Goal: Task Accomplishment & Management: Manage account settings

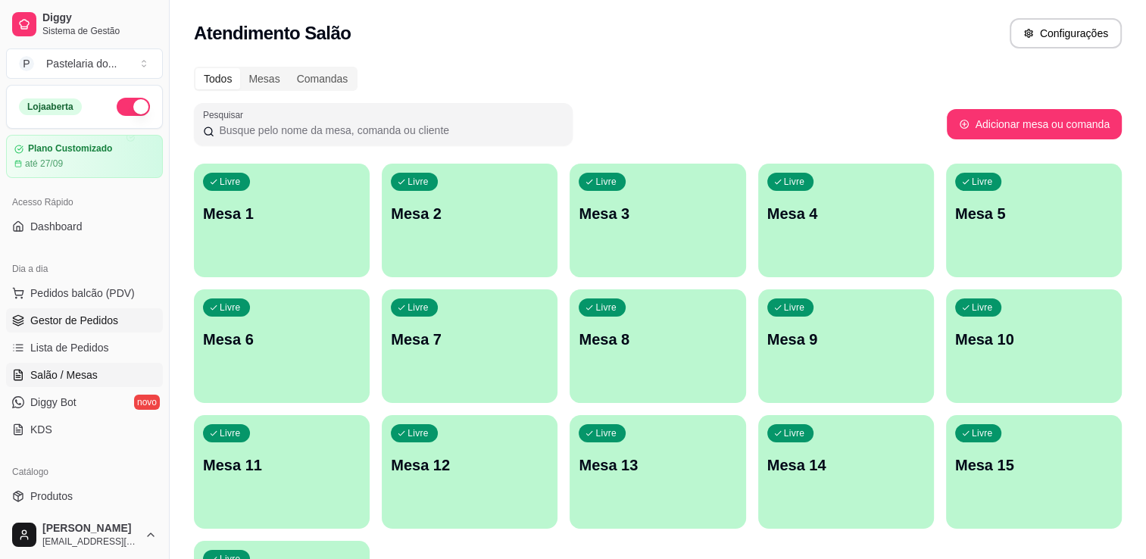
click at [70, 323] on span "Gestor de Pedidos" at bounding box center [74, 320] width 88 height 15
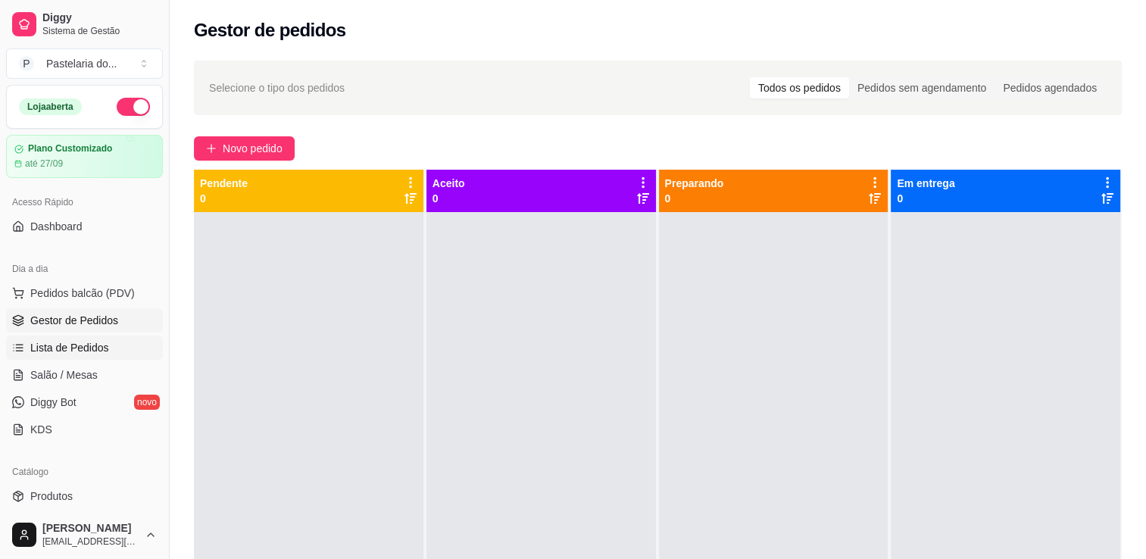
click at [76, 344] on span "Lista de Pedidos" at bounding box center [69, 347] width 79 height 15
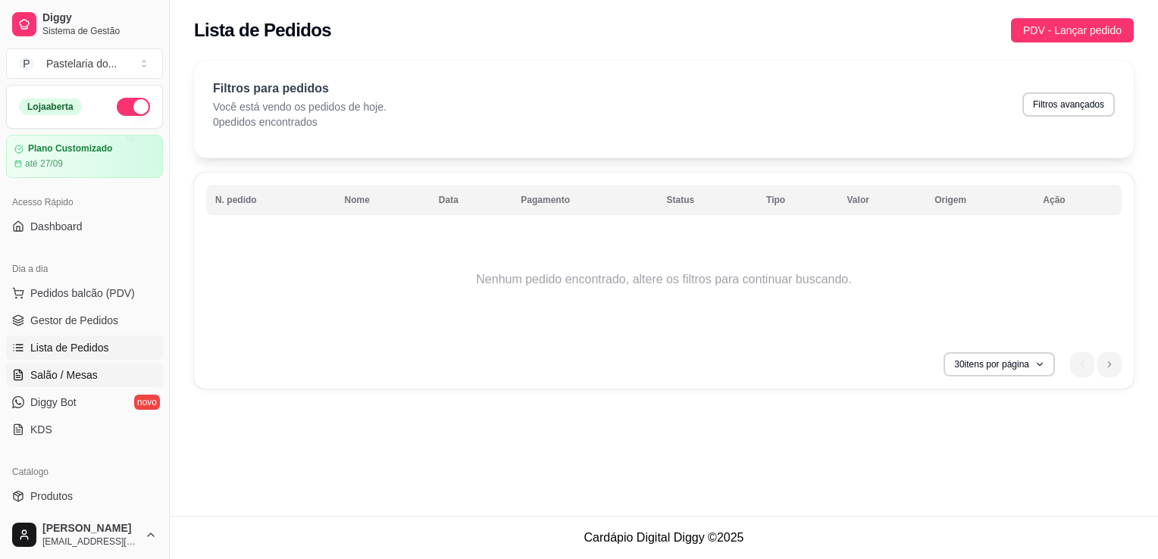
click at [64, 386] on link "Salão / Mesas" at bounding box center [84, 375] width 157 height 24
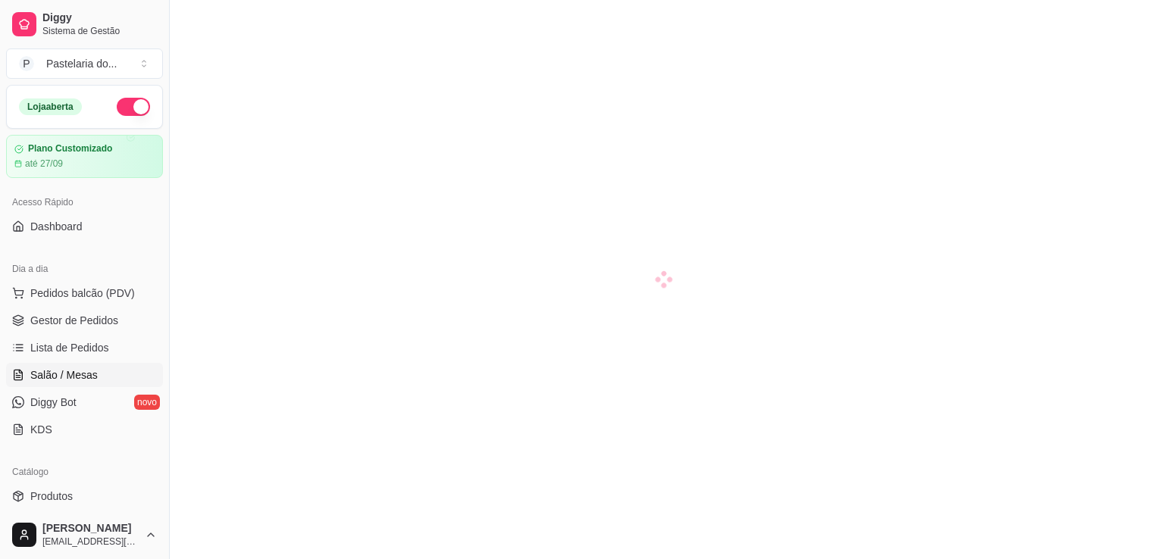
click at [64, 386] on link "Salão / Mesas" at bounding box center [84, 375] width 157 height 24
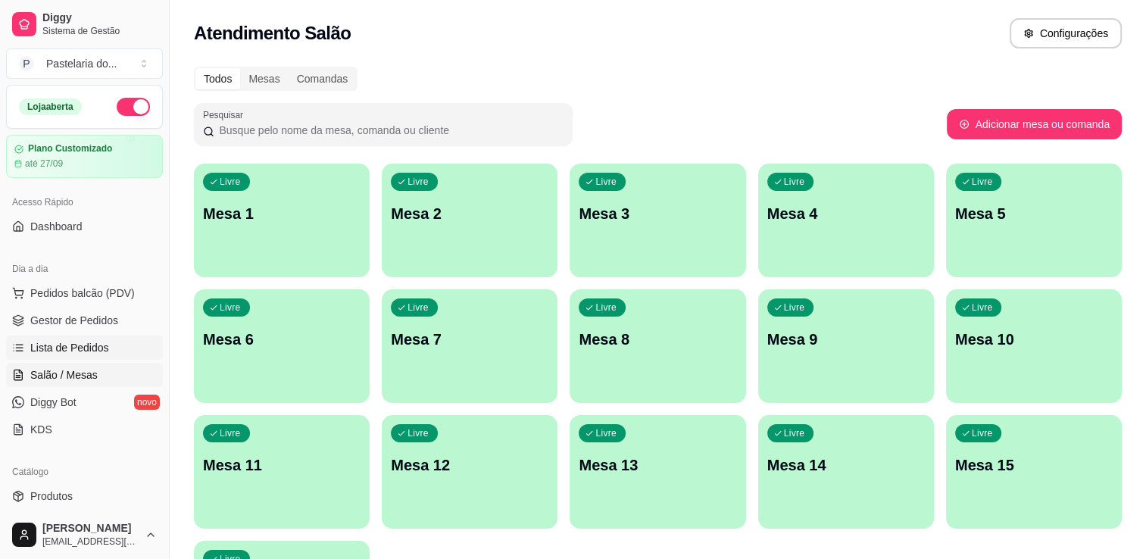
click at [91, 355] on link "Lista de Pedidos" at bounding box center [84, 348] width 157 height 24
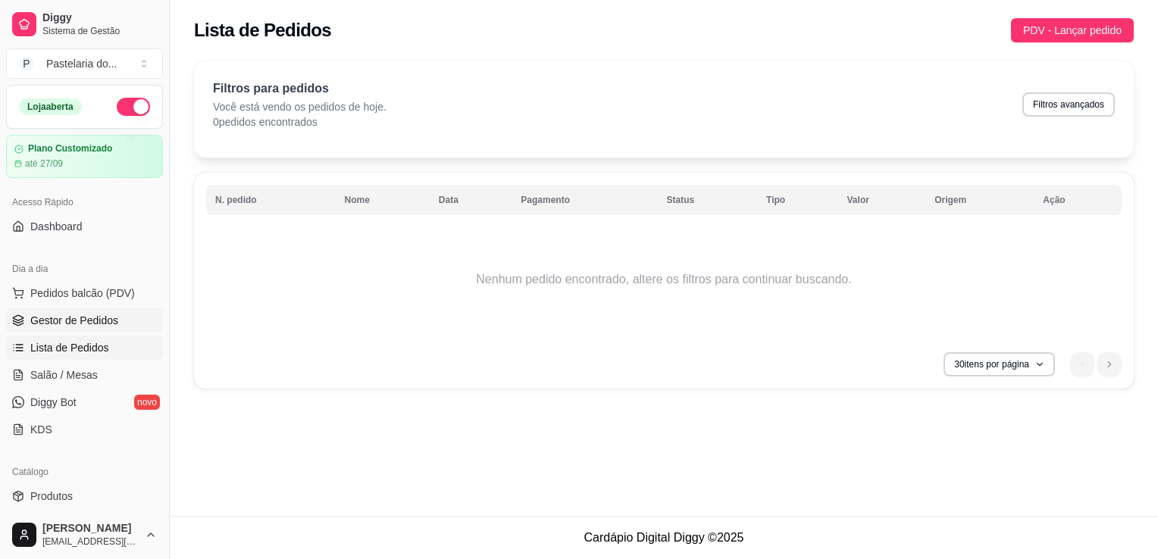
click at [76, 327] on link "Gestor de Pedidos" at bounding box center [84, 320] width 157 height 24
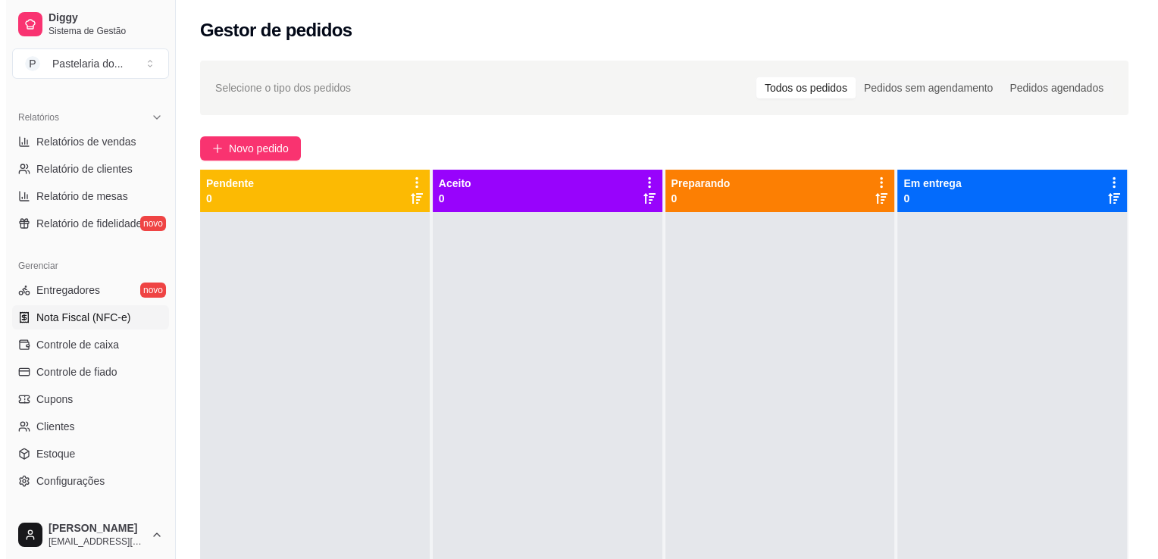
scroll to position [530, 0]
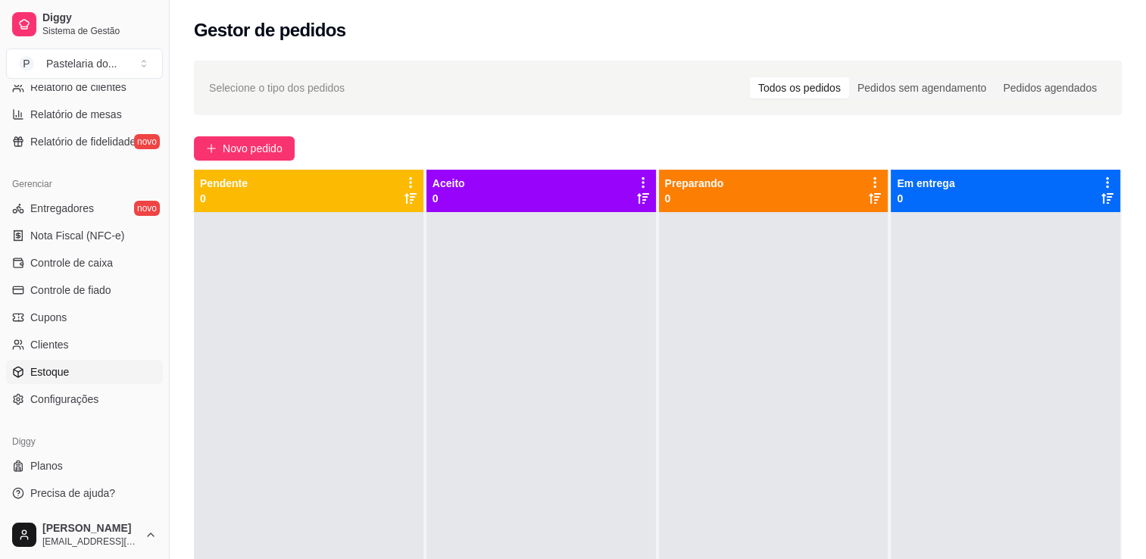
click at [65, 383] on link "Estoque" at bounding box center [84, 372] width 157 height 24
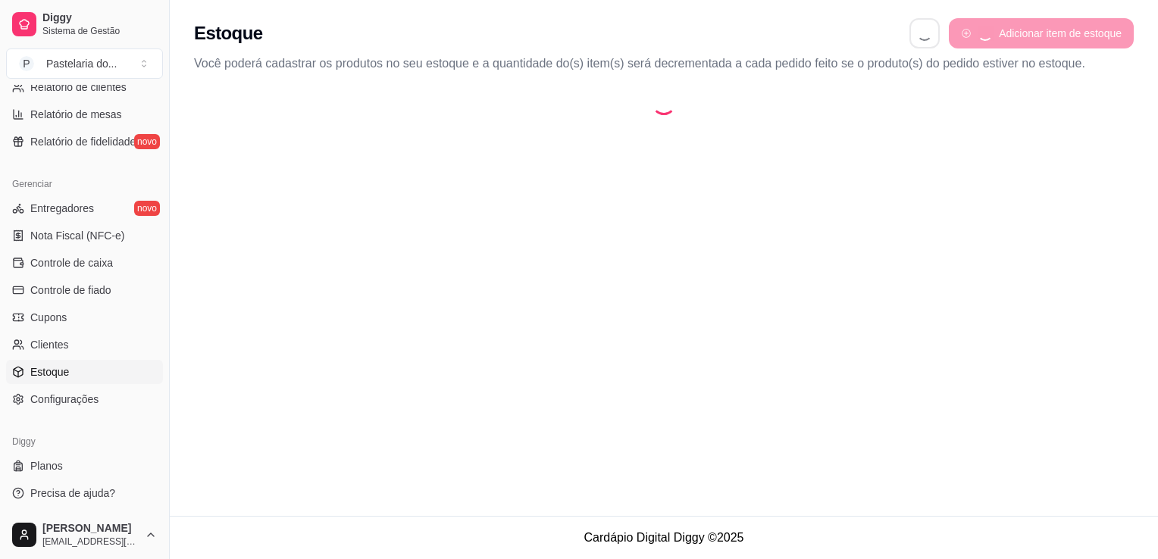
select select "QUANTITY_ORDER"
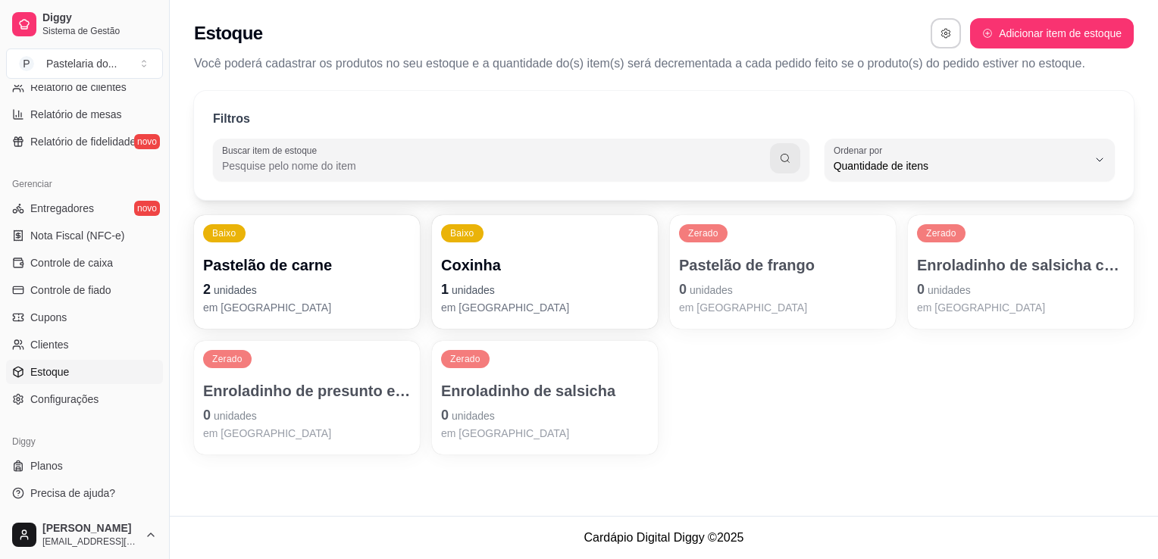
scroll to position [14, 0]
click at [307, 267] on p "Pastelão de carne" at bounding box center [307, 265] width 202 height 20
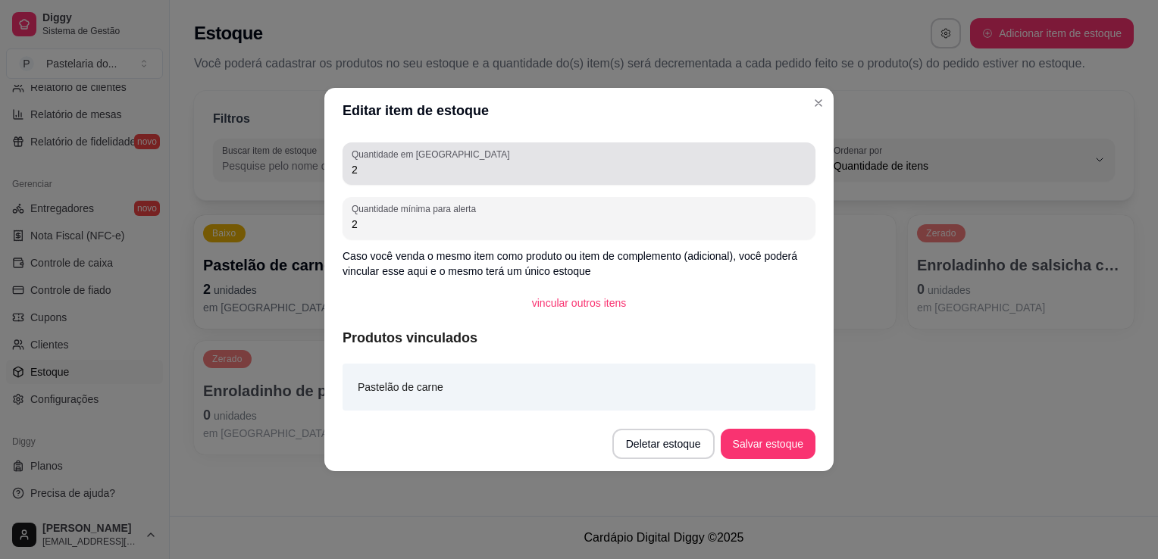
click at [441, 171] on input "2" at bounding box center [579, 169] width 455 height 15
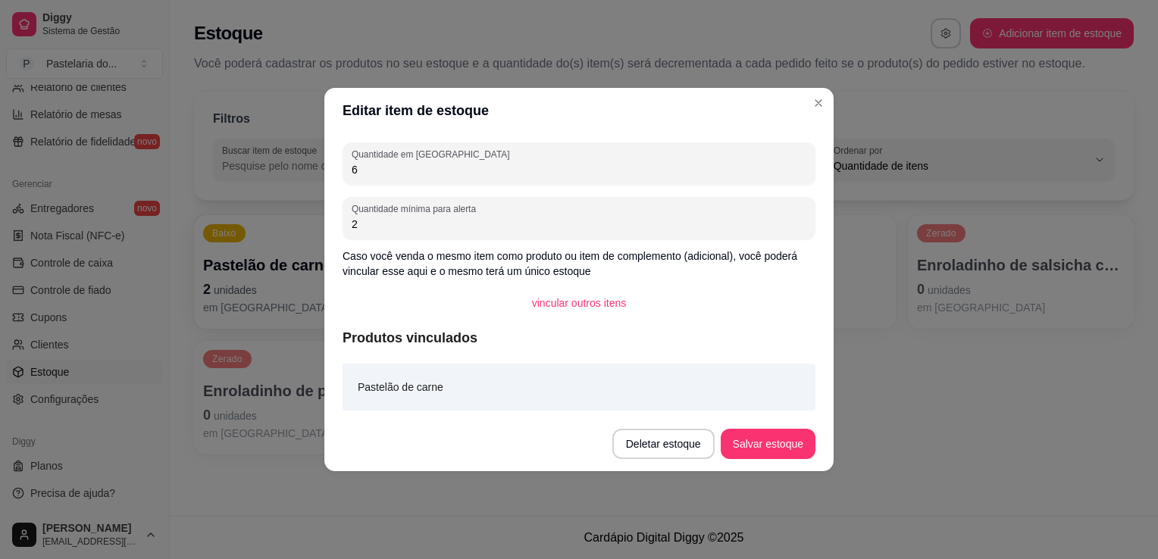
type input "6"
click at [755, 450] on button "Salvar estoque" at bounding box center [767, 445] width 92 height 30
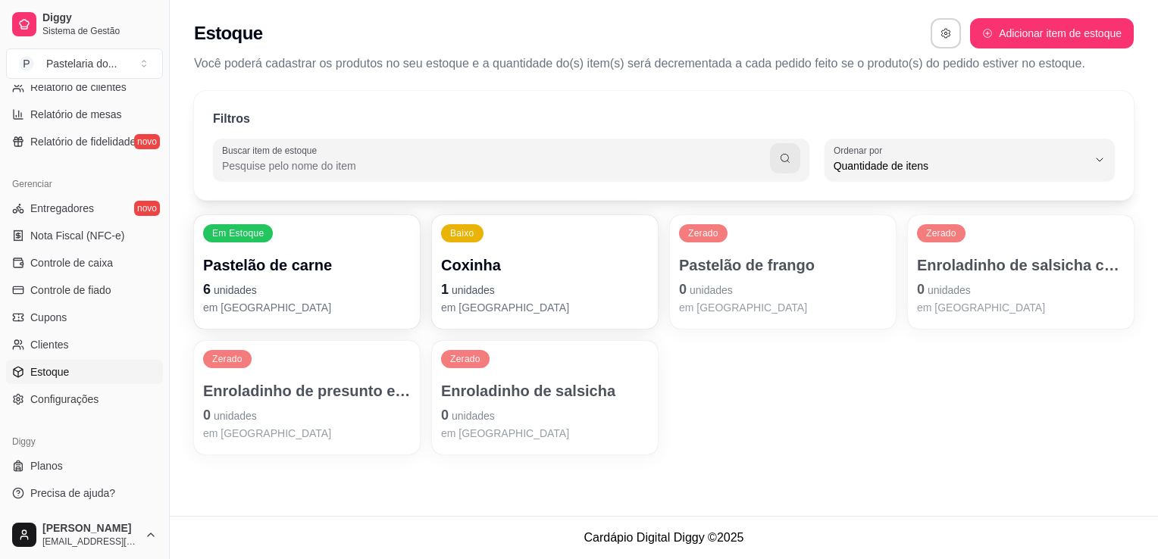
click at [610, 262] on p "Coxinha" at bounding box center [545, 265] width 208 height 21
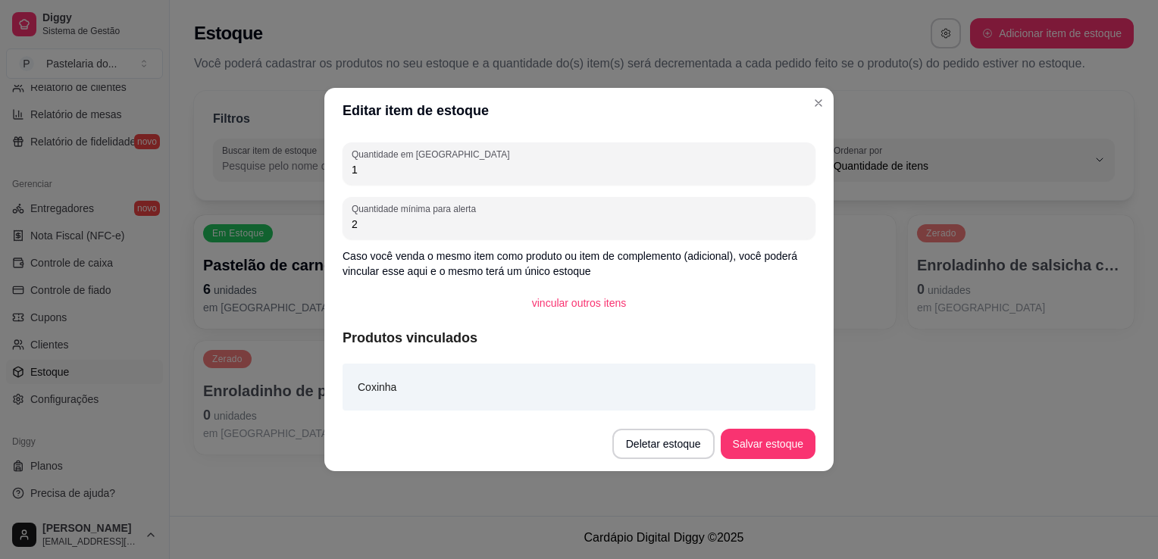
click at [530, 170] on input "1" at bounding box center [579, 169] width 455 height 15
type input "11"
click at [748, 437] on button "Salvar estoque" at bounding box center [768, 444] width 95 height 30
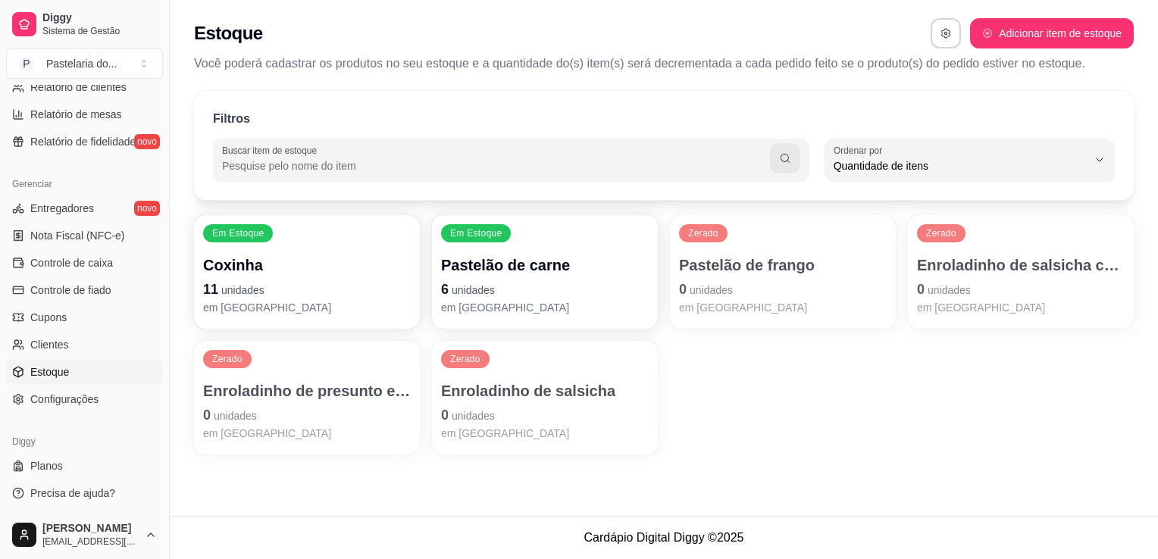
click at [300, 401] on p "Enroladinho de presunto e queijo" at bounding box center [307, 390] width 208 height 21
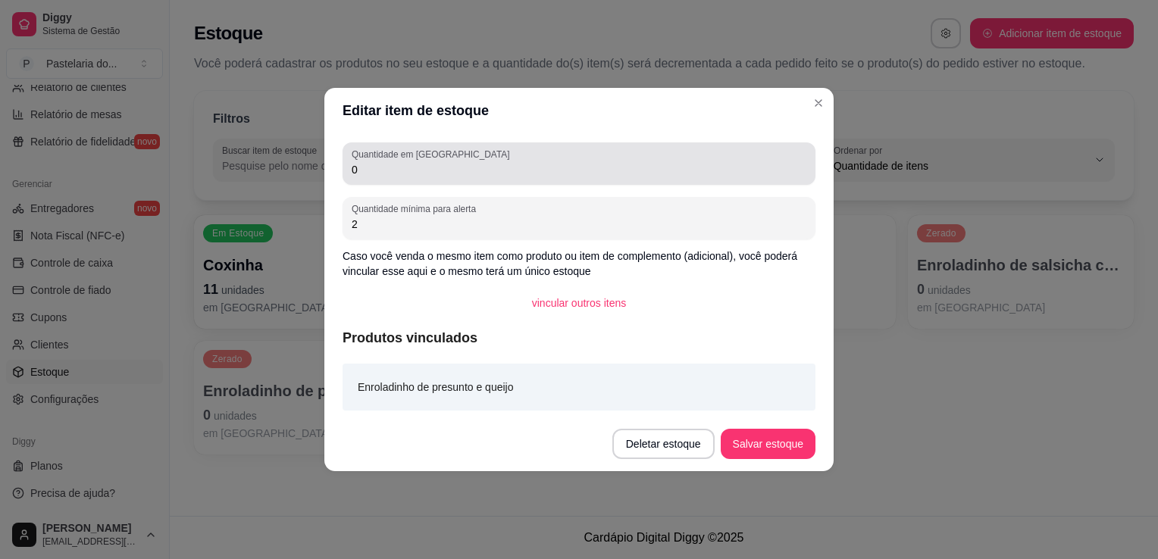
click at [410, 182] on div "Quantidade em estoque 0" at bounding box center [578, 163] width 473 height 42
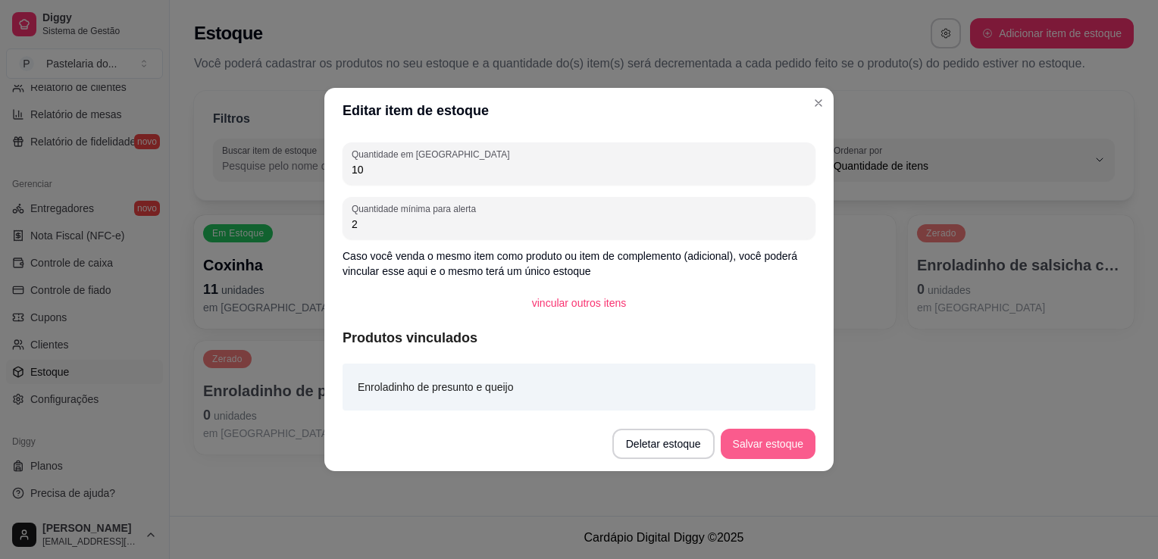
type input "10"
click at [812, 453] on button "Salvar estoque" at bounding box center [768, 444] width 95 height 30
click at [812, 453] on div "Deletar estoque Salvar estoque" at bounding box center [713, 444] width 203 height 30
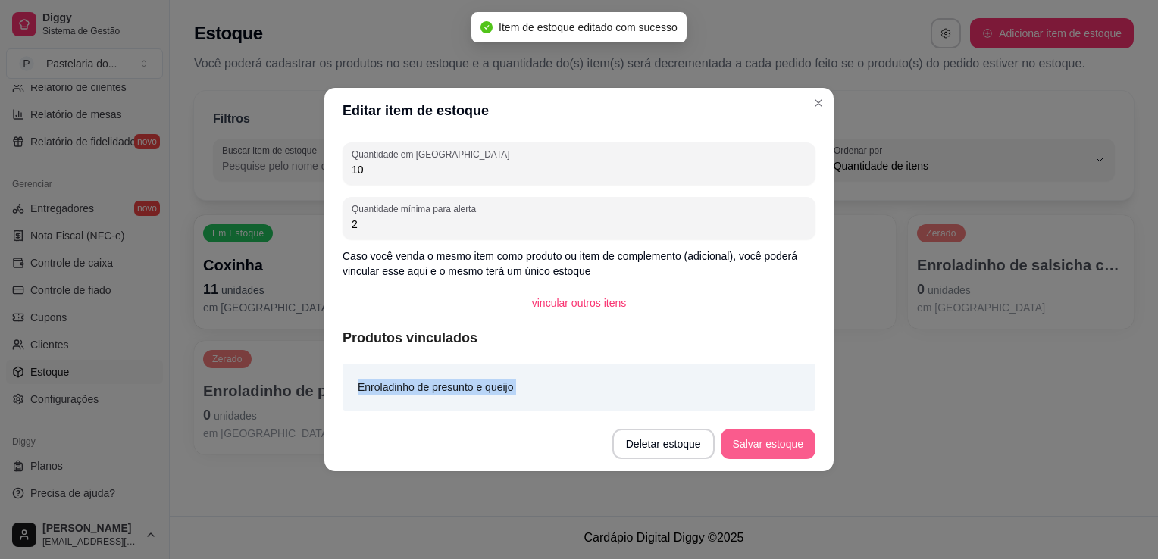
copy section "Enroladinho de presunto e queijo Deletar estoque Salvar estoque"
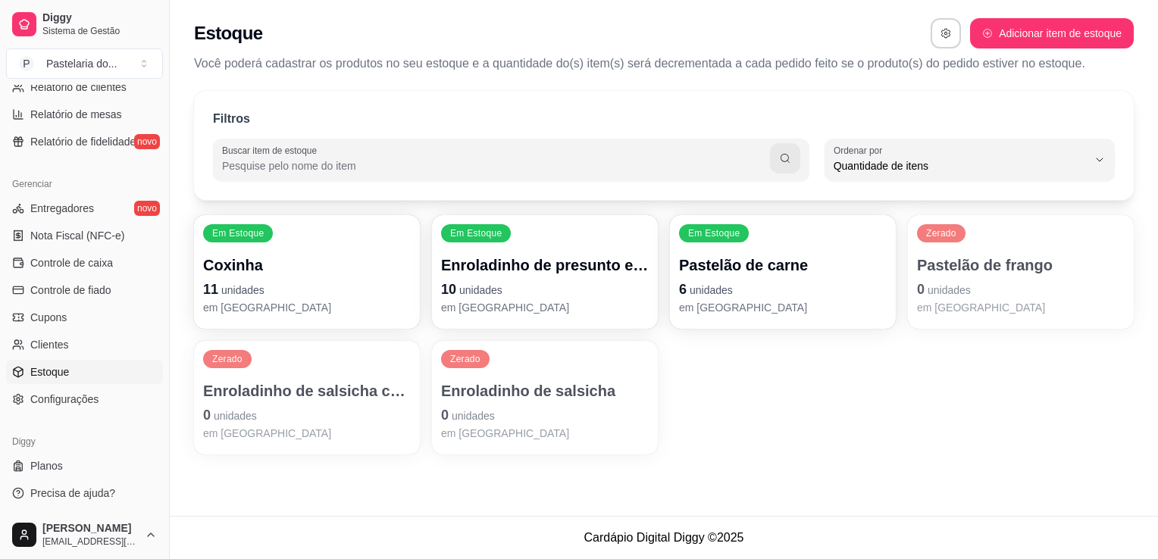
click at [594, 386] on p "Enroladinho de salsicha" at bounding box center [545, 390] width 208 height 21
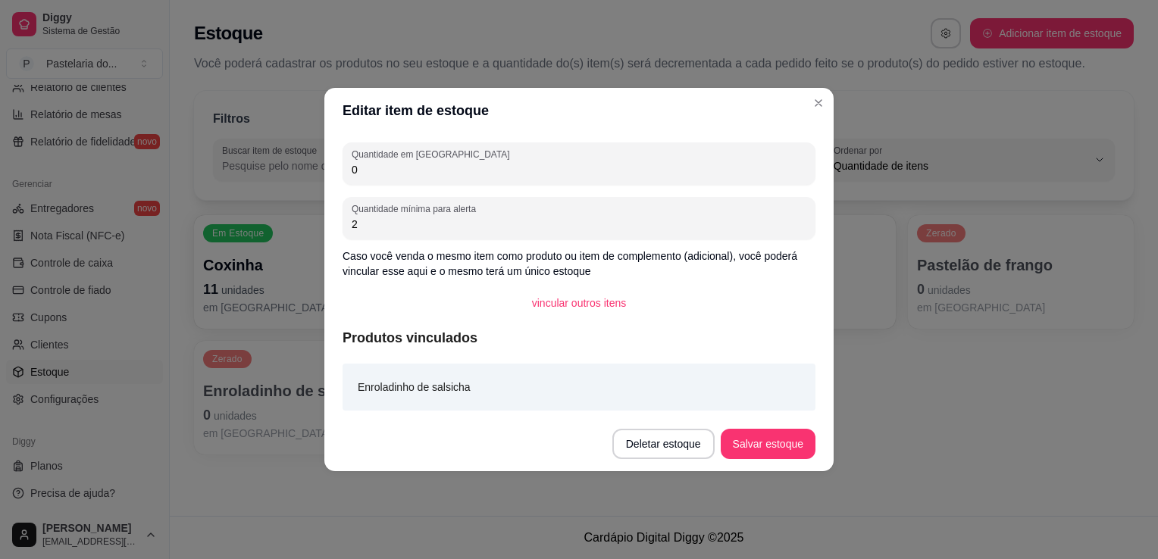
click at [558, 141] on div "Quantidade em estoque 0 Quantidade mínima para alerta 2 Caso você venda o mesmo…" at bounding box center [578, 274] width 509 height 283
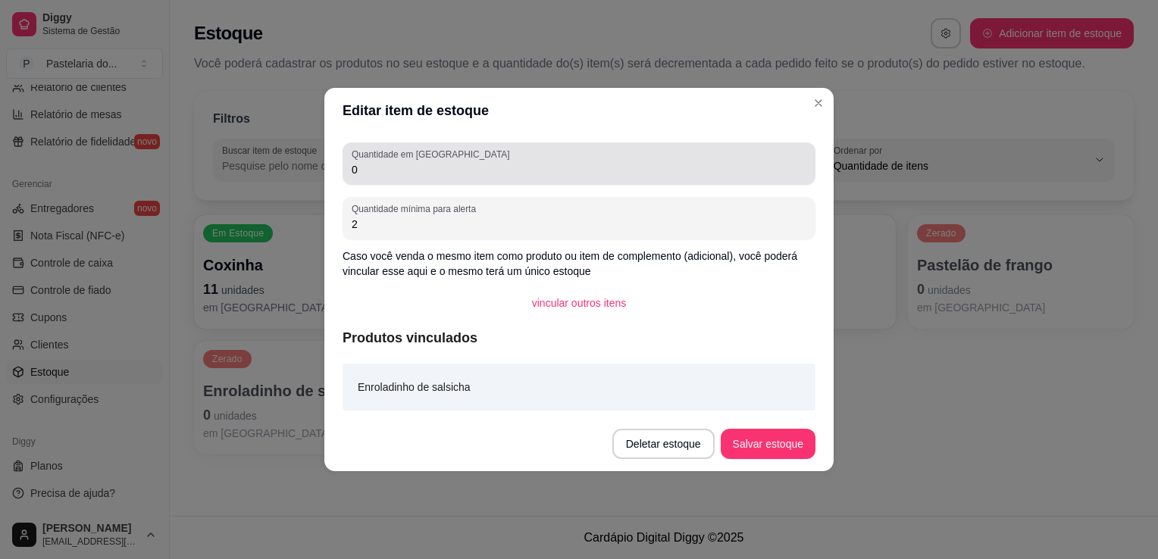
click at [558, 149] on div "0" at bounding box center [579, 164] width 455 height 30
click at [558, 151] on div "0" at bounding box center [579, 164] width 455 height 30
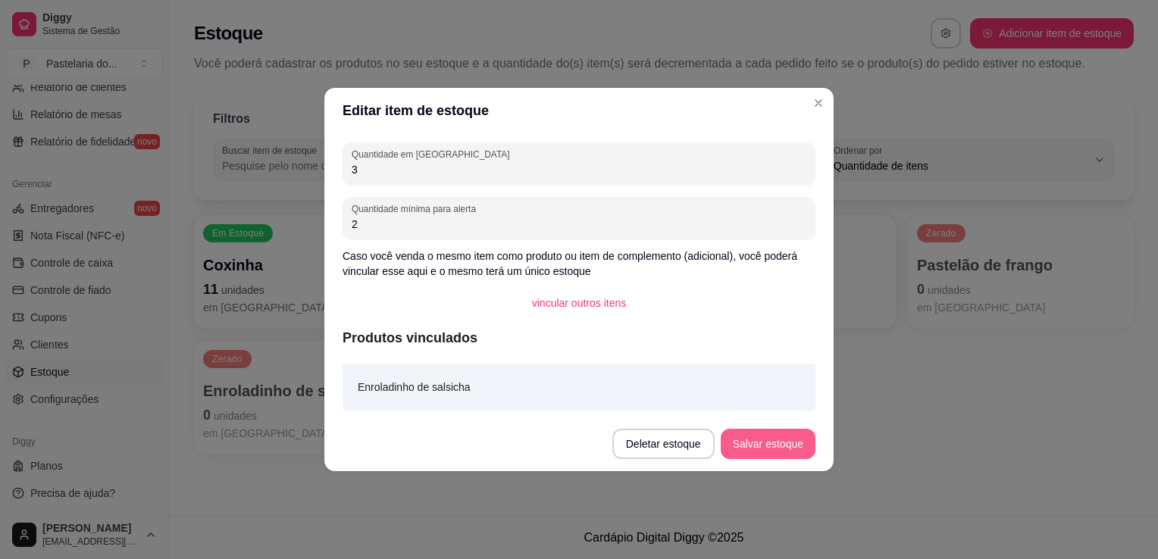
type input "3"
click at [743, 446] on button "Salvar estoque" at bounding box center [767, 445] width 92 height 30
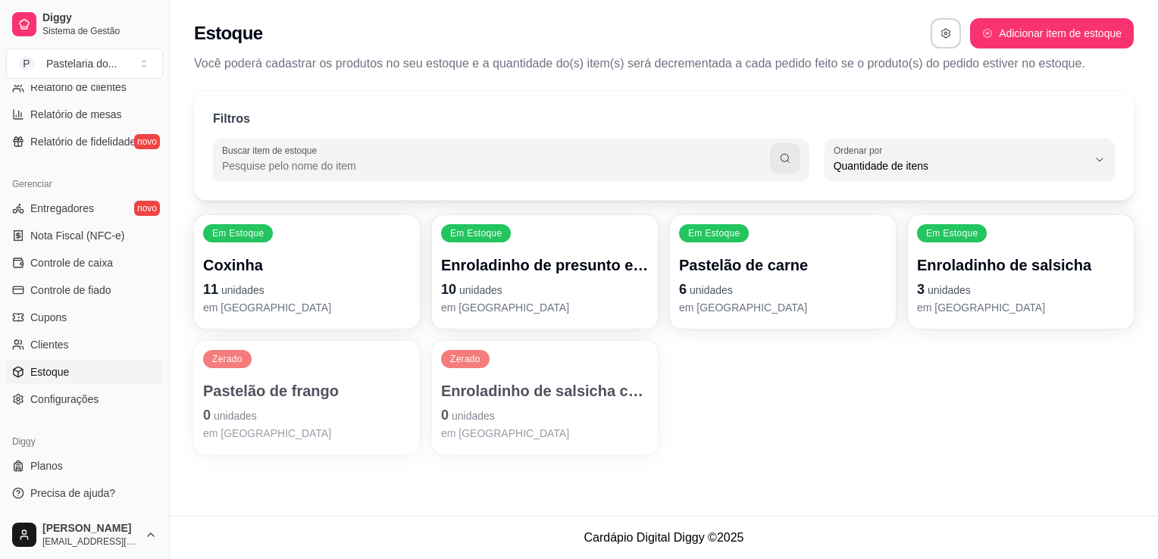
click at [605, 364] on div "Zerado Enroladinho de salsicha com queijo 0 unidades em [GEOGRAPHIC_DATA]" at bounding box center [545, 398] width 226 height 114
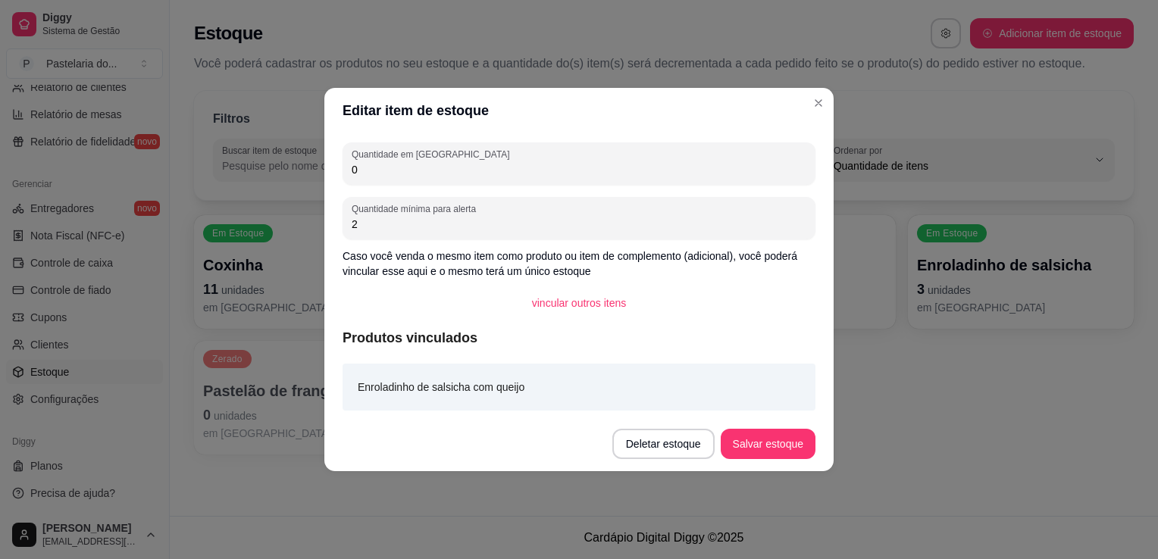
click at [515, 164] on input "0" at bounding box center [579, 169] width 455 height 15
type input "2"
click at [781, 455] on button "Salvar estoque" at bounding box center [767, 445] width 92 height 30
click at [956, 461] on div "Filtros Buscar item de estoque QUANTITY_ORDER Ordenar por Ordem alfabética Quan…" at bounding box center [664, 277] width 988 height 391
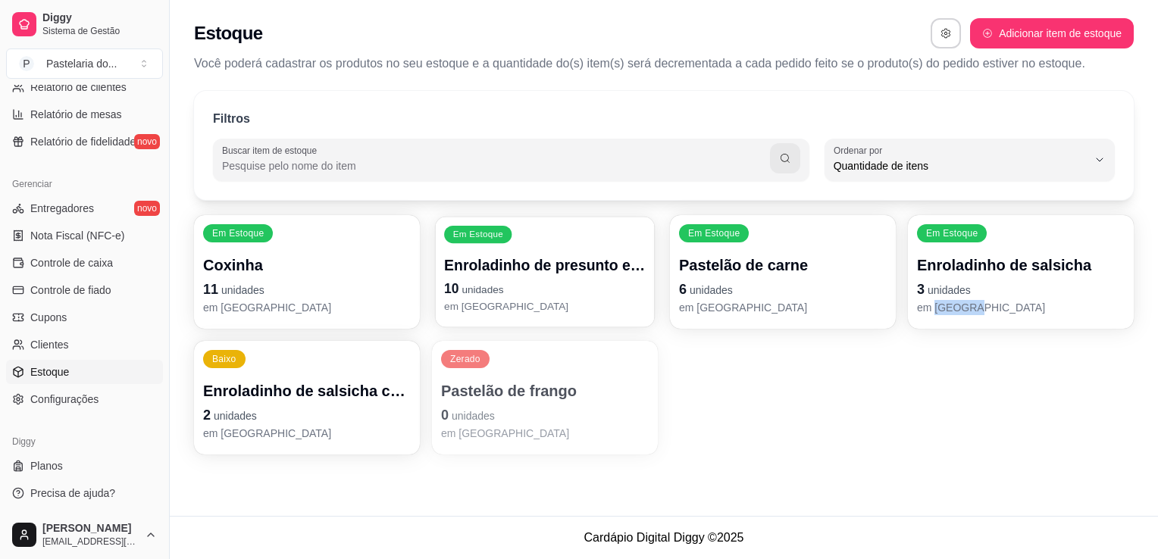
click at [534, 265] on p "Enroladinho de presunto e queijo" at bounding box center [545, 265] width 202 height 20
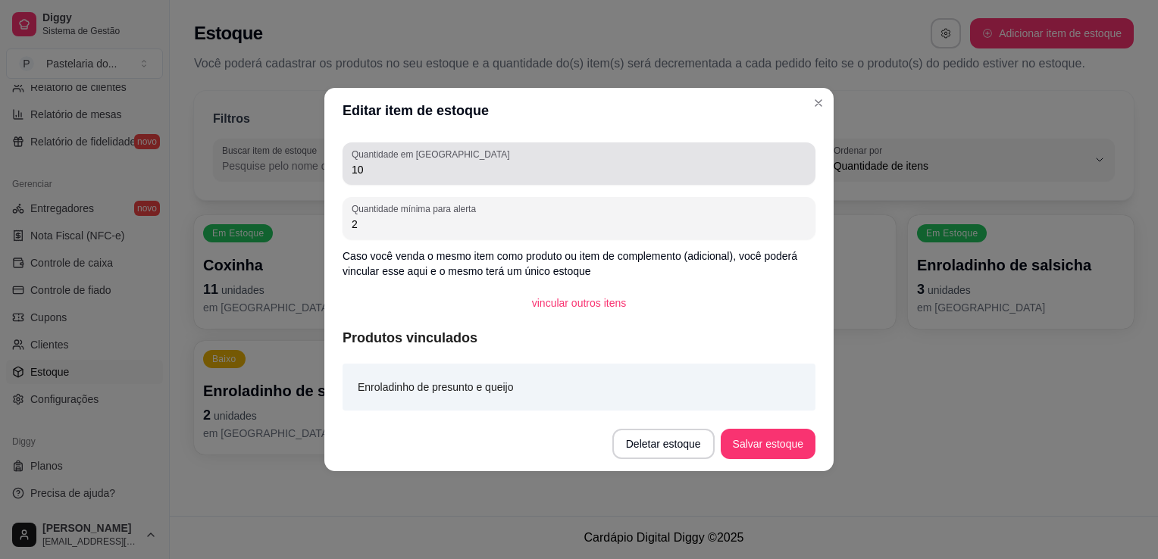
click at [519, 161] on div "10" at bounding box center [579, 164] width 455 height 30
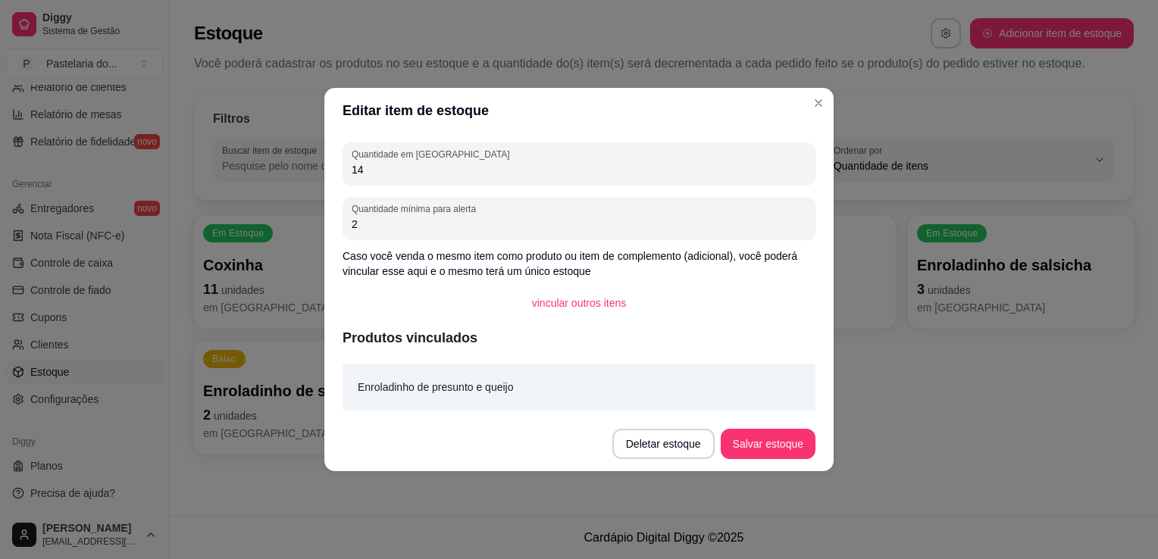
type input "14"
click at [801, 461] on footer "Deletar estoque Salvar estoque" at bounding box center [578, 444] width 509 height 55
click at [782, 439] on button "Salvar estoque" at bounding box center [768, 444] width 95 height 30
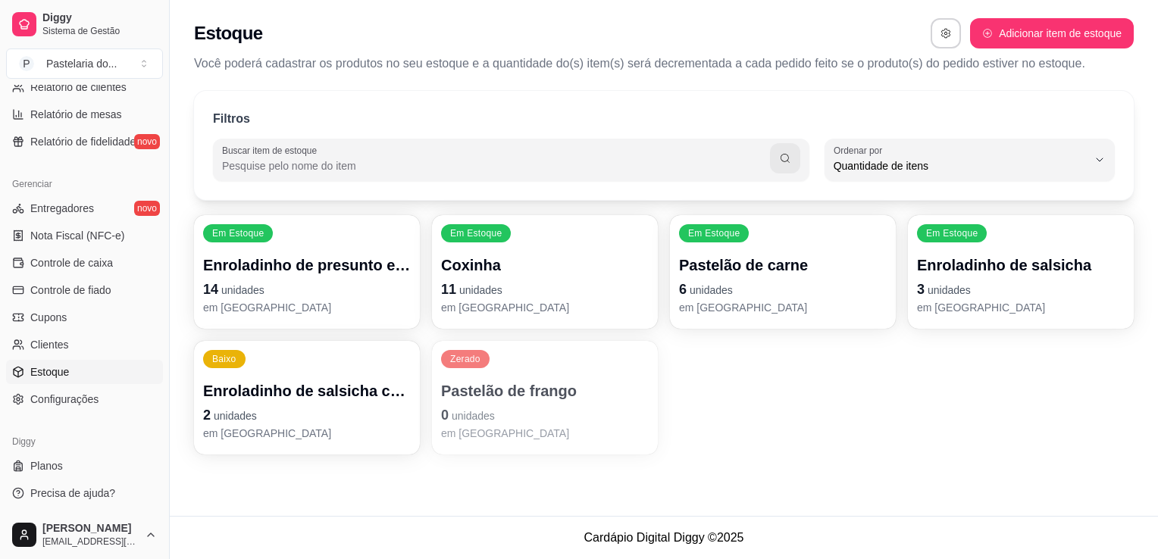
click at [519, 396] on p "Pastelão de frango" at bounding box center [545, 390] width 208 height 21
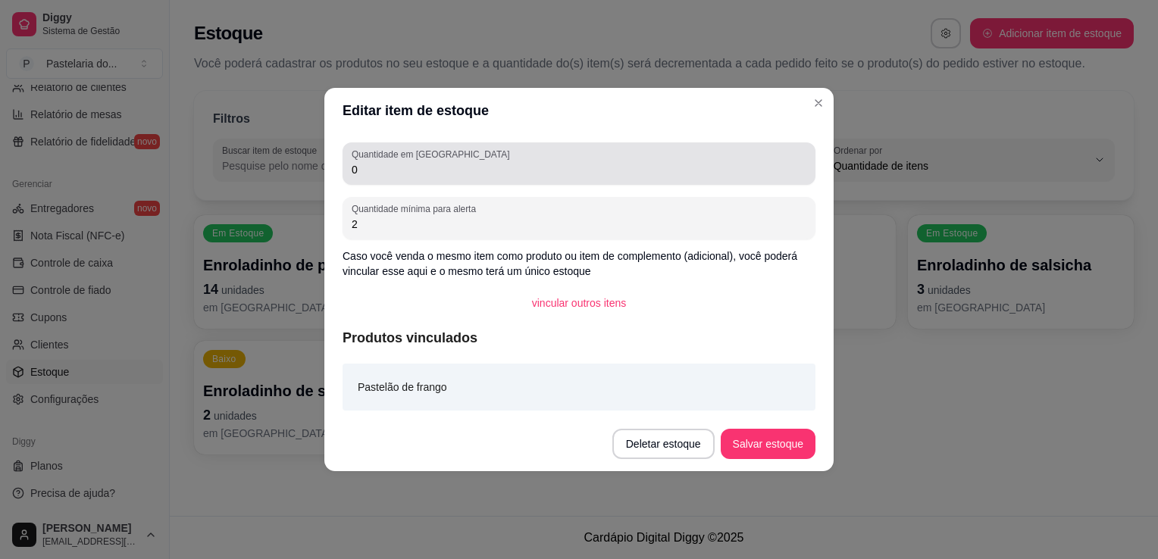
click at [411, 160] on label "Quantidade em [GEOGRAPHIC_DATA]" at bounding box center [433, 154] width 163 height 13
click at [411, 162] on input "0" at bounding box center [579, 169] width 455 height 15
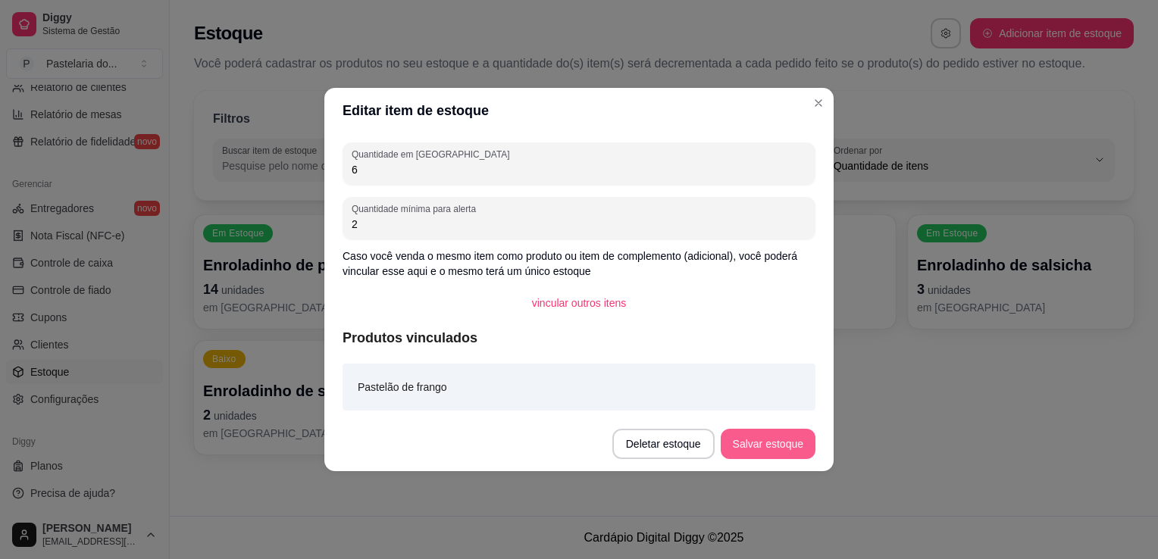
type input "6"
click at [737, 442] on button "Salvar estoque" at bounding box center [767, 445] width 92 height 30
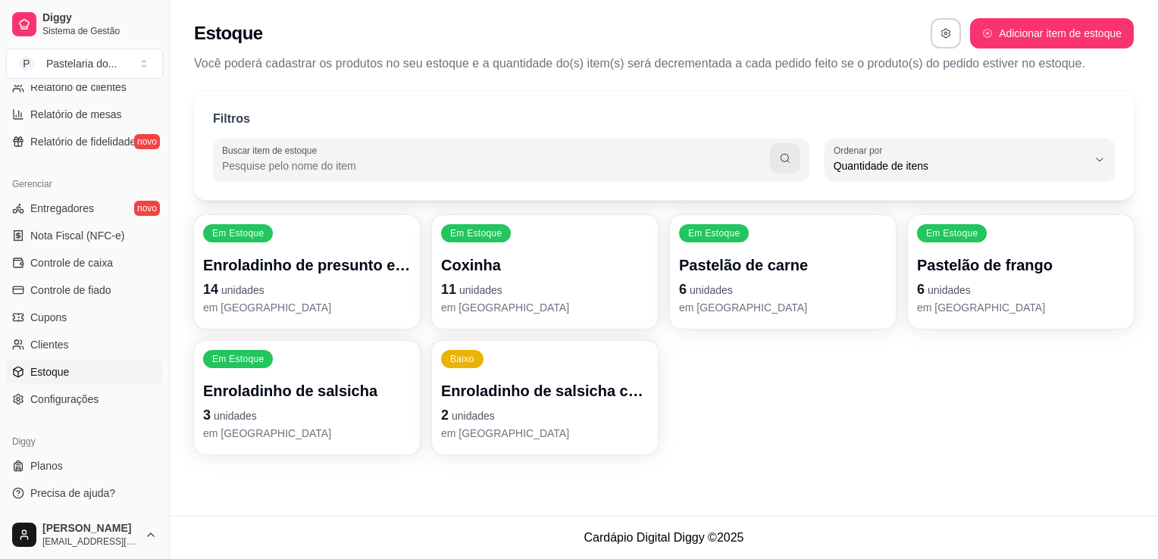
click at [496, 421] on p "2 unidades" at bounding box center [545, 415] width 208 height 21
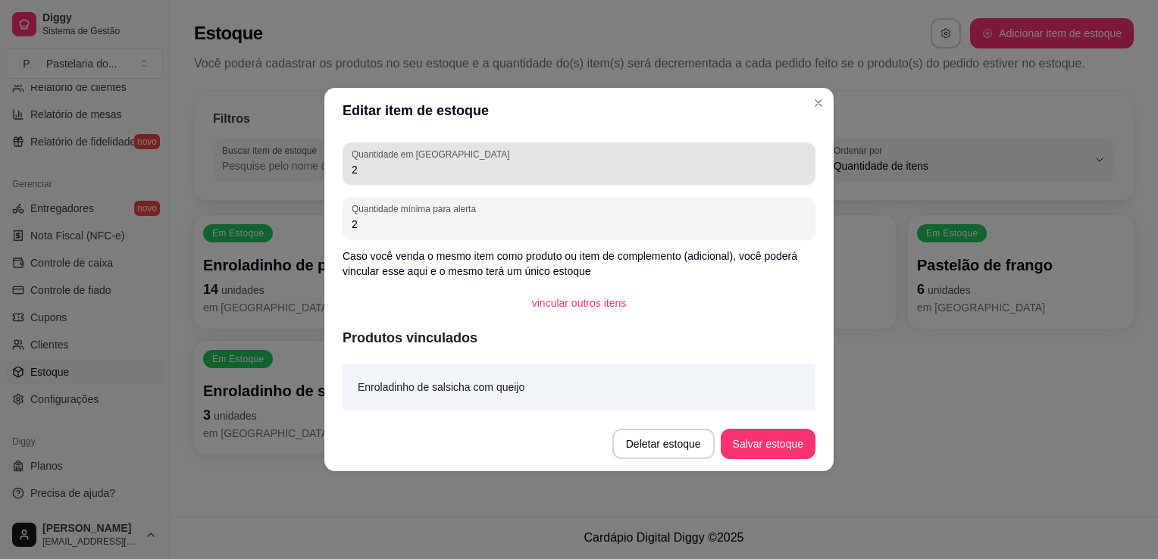
click at [452, 178] on div "2" at bounding box center [579, 164] width 455 height 30
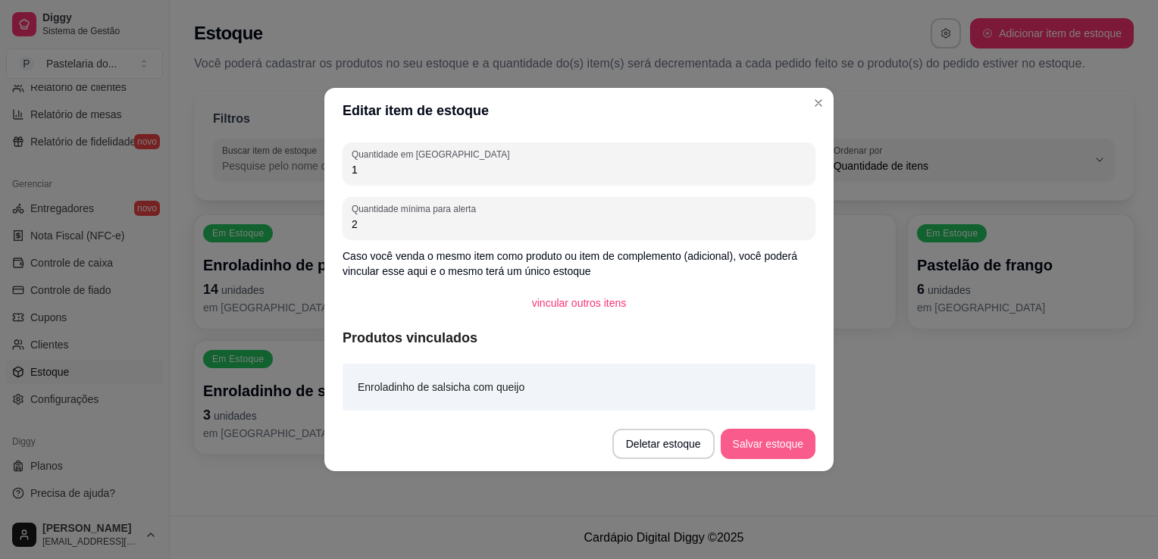
type input "1"
click at [738, 436] on button "Salvar estoque" at bounding box center [768, 444] width 95 height 30
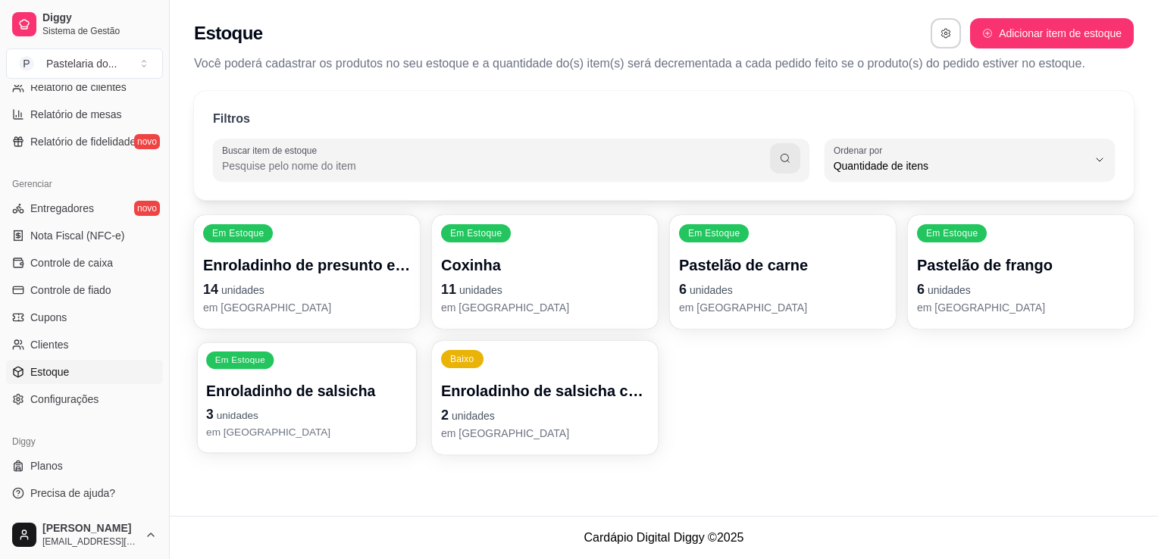
click at [439, 459] on div "Filtros Buscar item de estoque QUANTITY_ORDER Ordenar por Ordem alfabética Quan…" at bounding box center [664, 277] width 988 height 391
click at [480, 417] on span "unidades" at bounding box center [473, 416] width 43 height 12
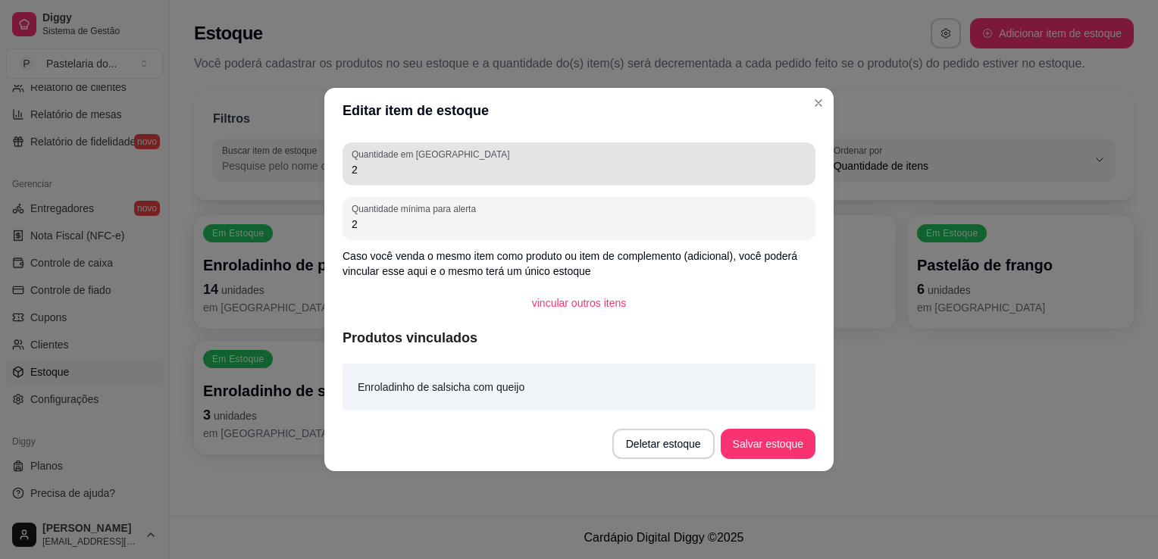
click at [451, 167] on input "2" at bounding box center [579, 169] width 455 height 15
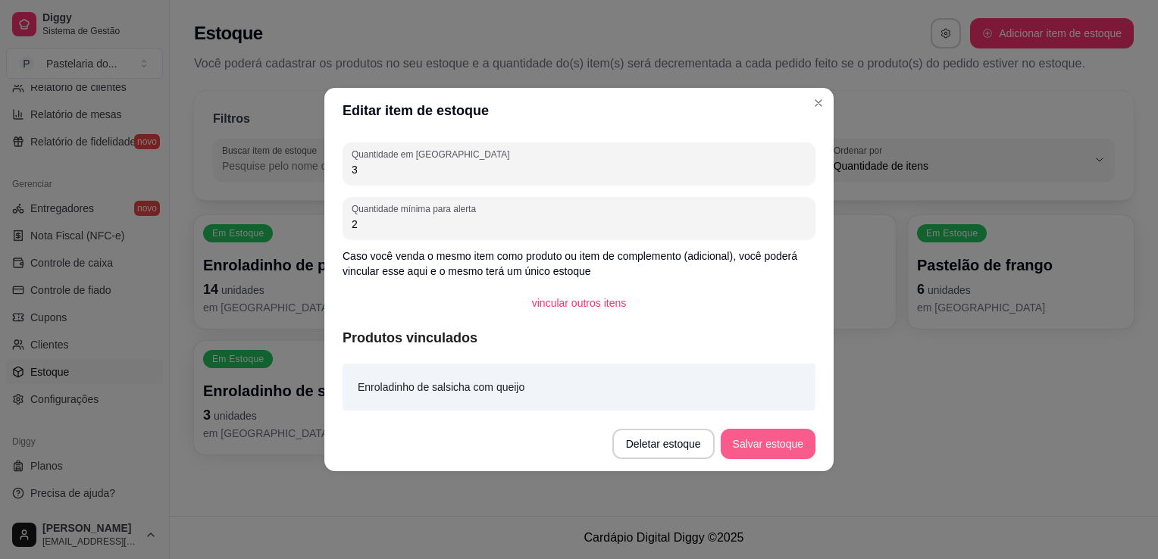
type input "3"
click at [764, 433] on button "Salvar estoque" at bounding box center [768, 444] width 95 height 30
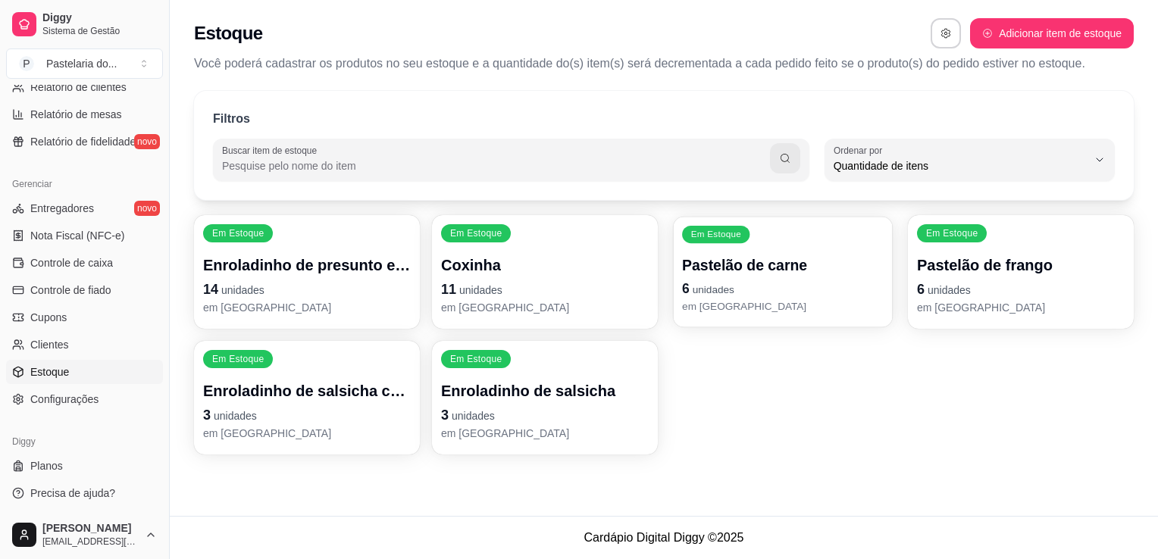
click at [753, 268] on p "Pastelão de carne" at bounding box center [783, 265] width 202 height 20
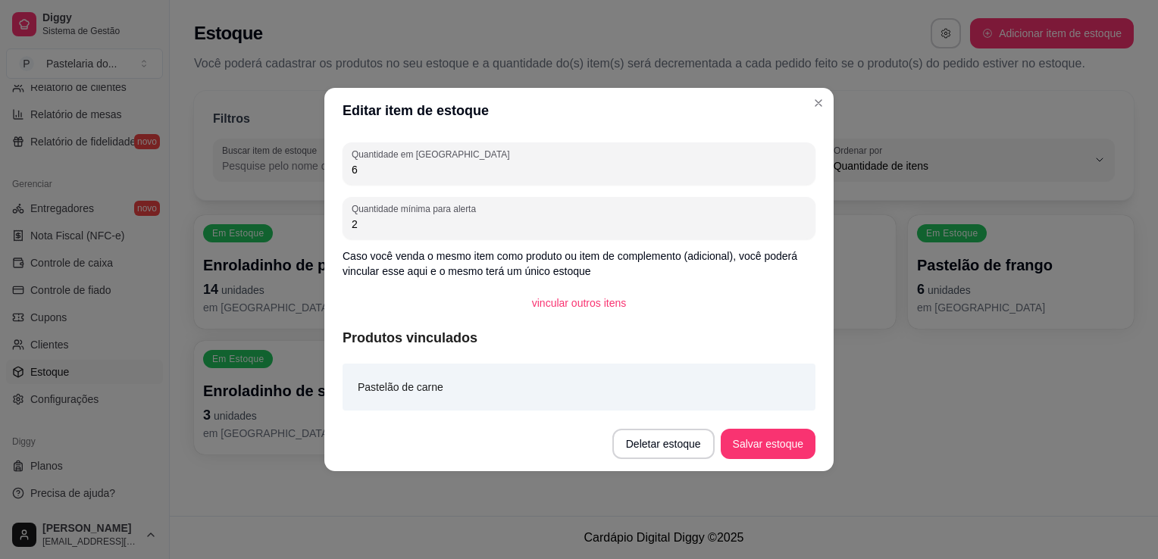
click at [457, 167] on input "6" at bounding box center [579, 169] width 455 height 15
type input "7"
click at [746, 430] on button "Salvar estoque" at bounding box center [767, 445] width 92 height 30
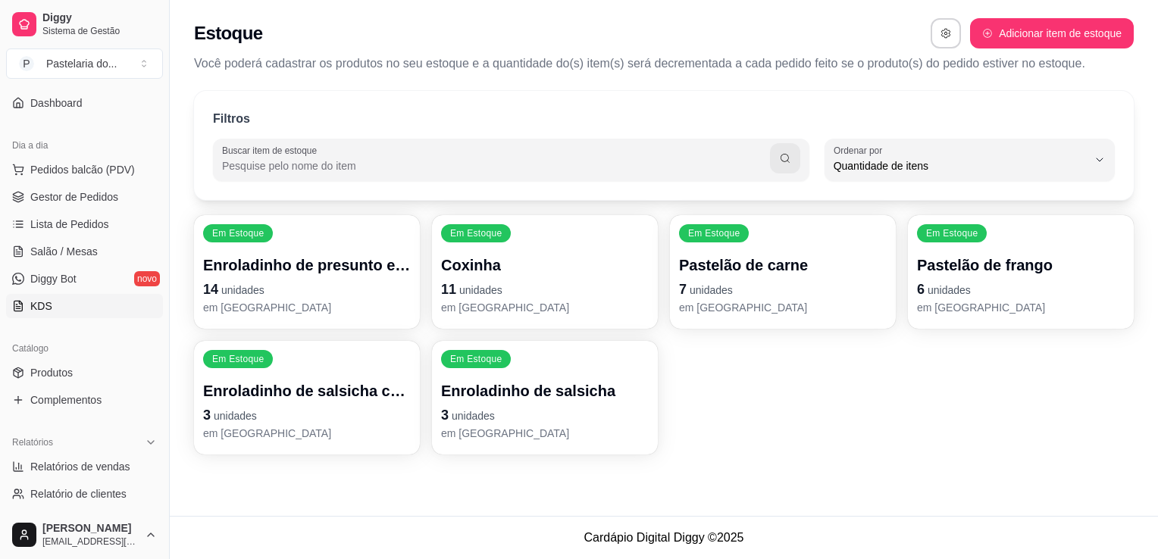
scroll to position [0, 0]
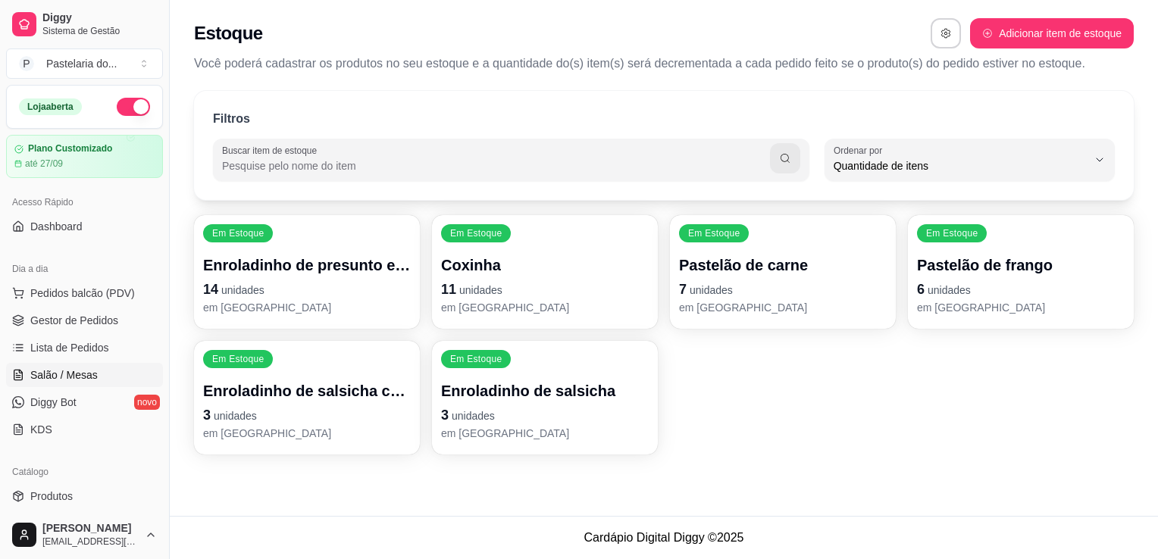
click at [110, 367] on link "Salão / Mesas" at bounding box center [84, 375] width 157 height 24
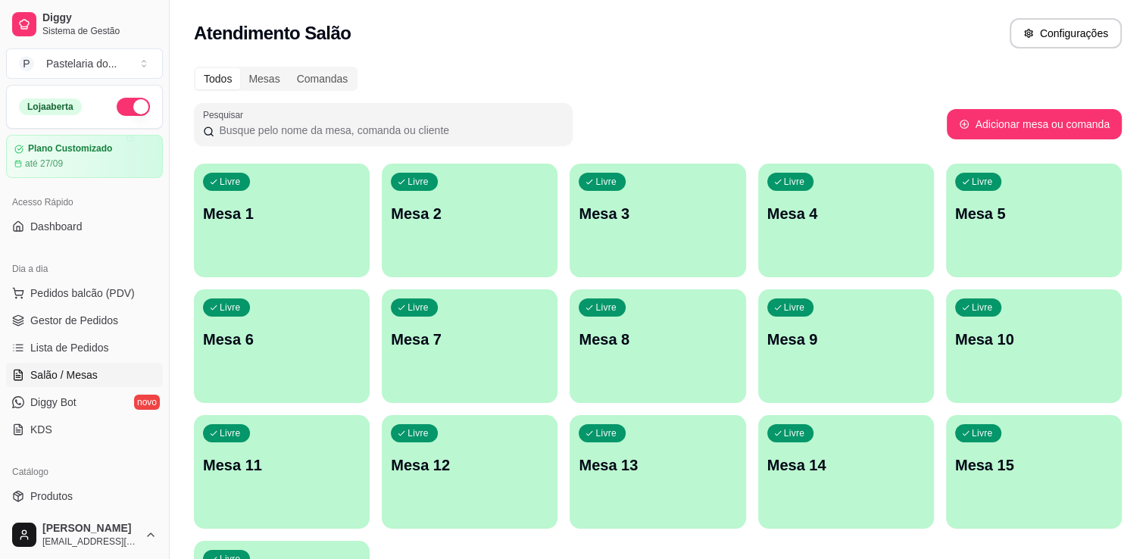
click at [843, 458] on p "Mesa 14" at bounding box center [847, 465] width 158 height 21
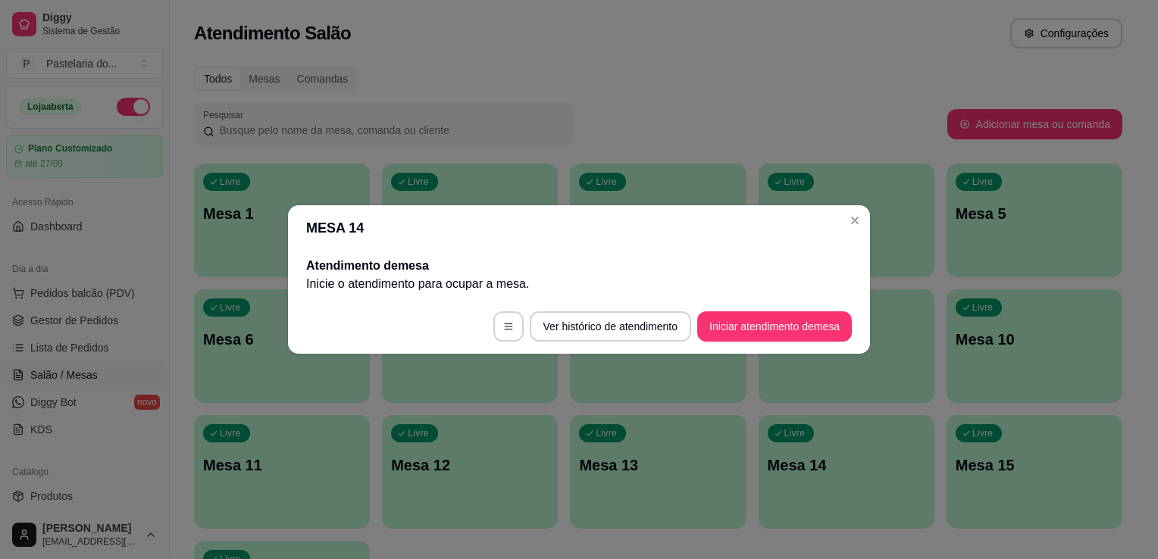
click at [793, 327] on button "Iniciar atendimento de mesa" at bounding box center [774, 326] width 155 height 30
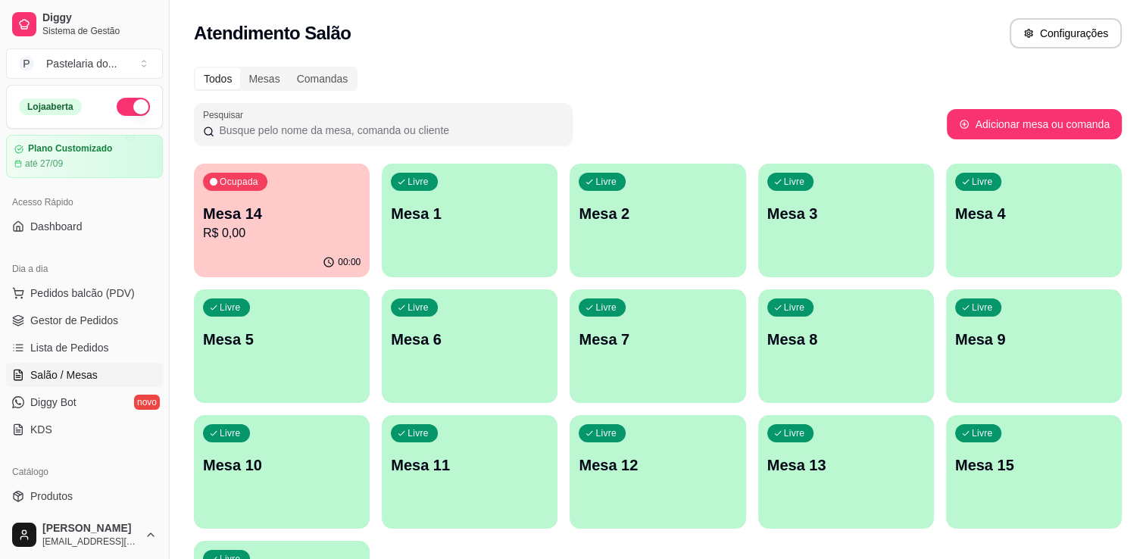
click at [311, 202] on div "Ocupada Mesa 14 R$ 0,00" at bounding box center [282, 206] width 176 height 84
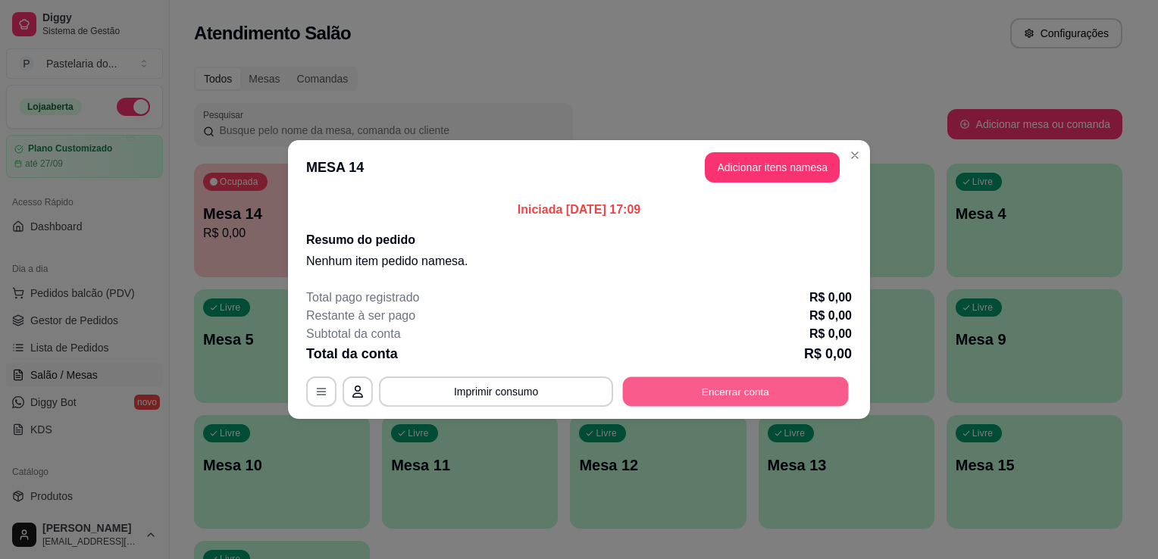
click at [731, 396] on button "Encerrar conta" at bounding box center [736, 392] width 226 height 30
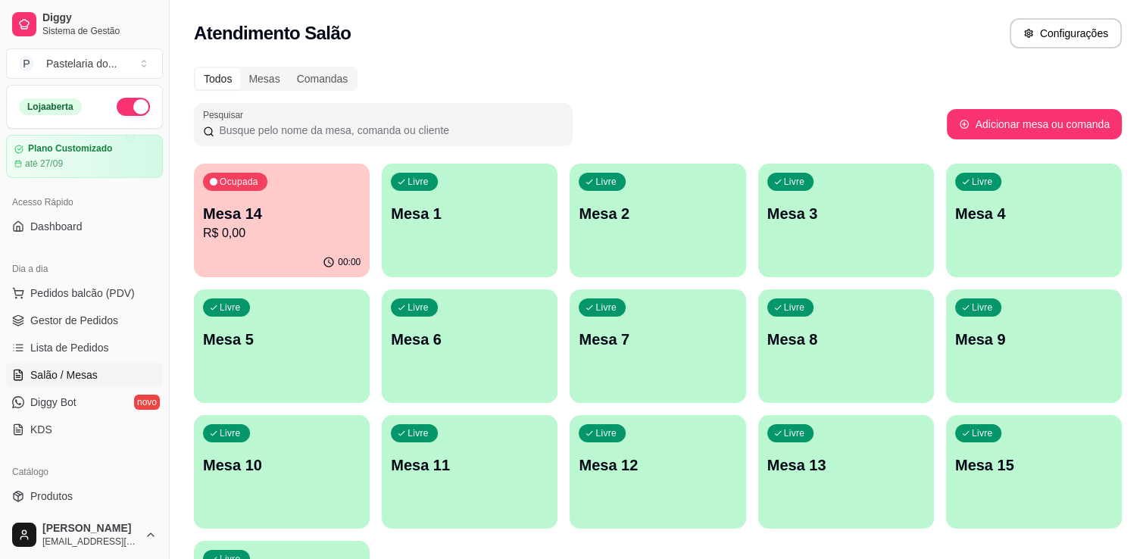
click at [264, 259] on div "00:00" at bounding box center [282, 263] width 176 height 30
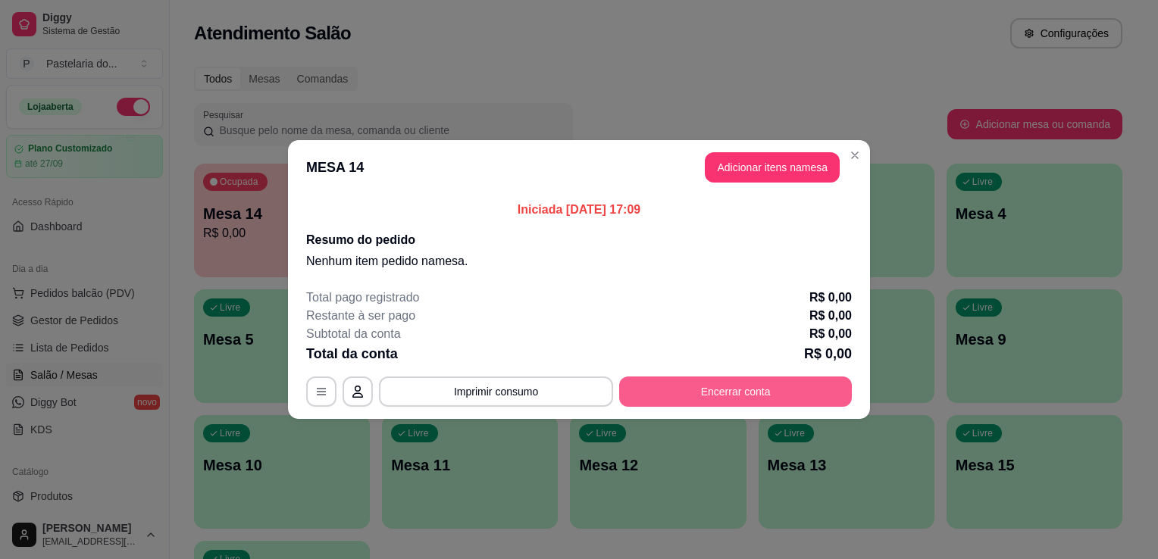
click at [804, 395] on button "Encerrar conta" at bounding box center [735, 392] width 233 height 30
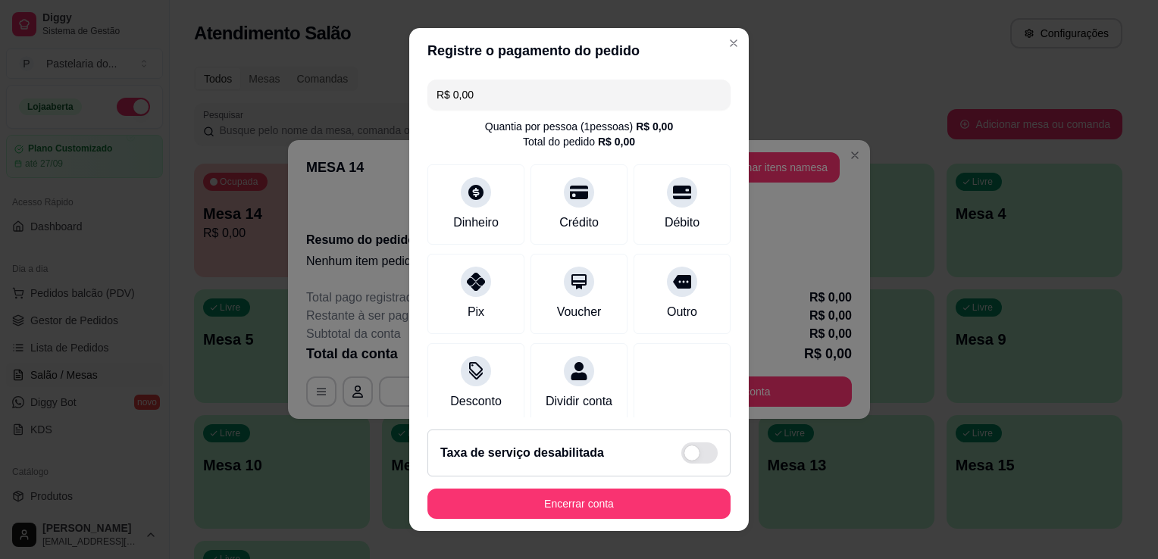
click at [667, 523] on footer "Taxa de serviço desabilitada Encerrar conta" at bounding box center [578, 474] width 339 height 114
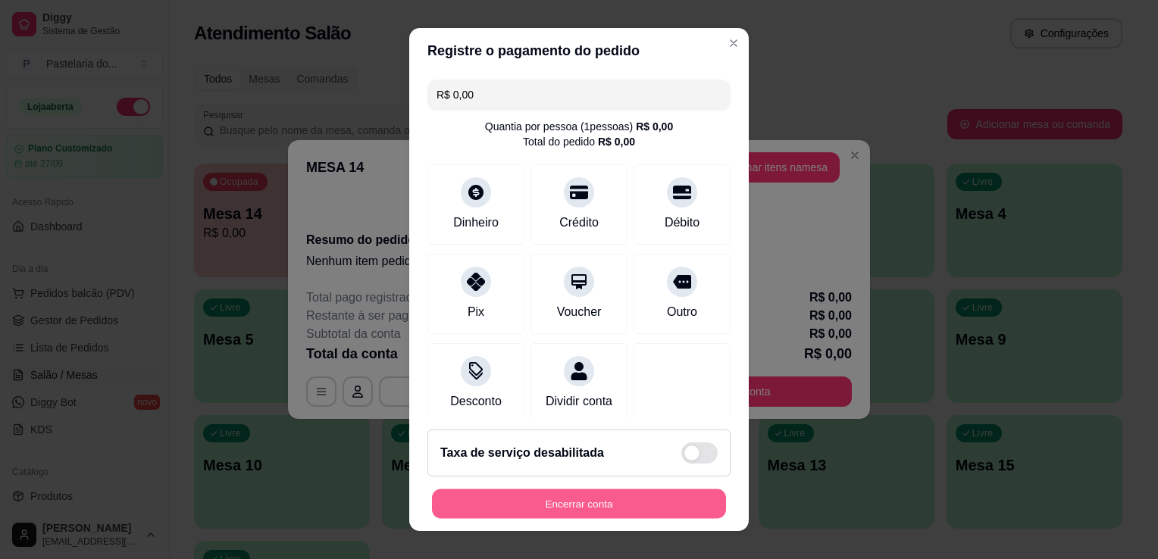
click at [663, 516] on button "Encerrar conta" at bounding box center [579, 504] width 294 height 30
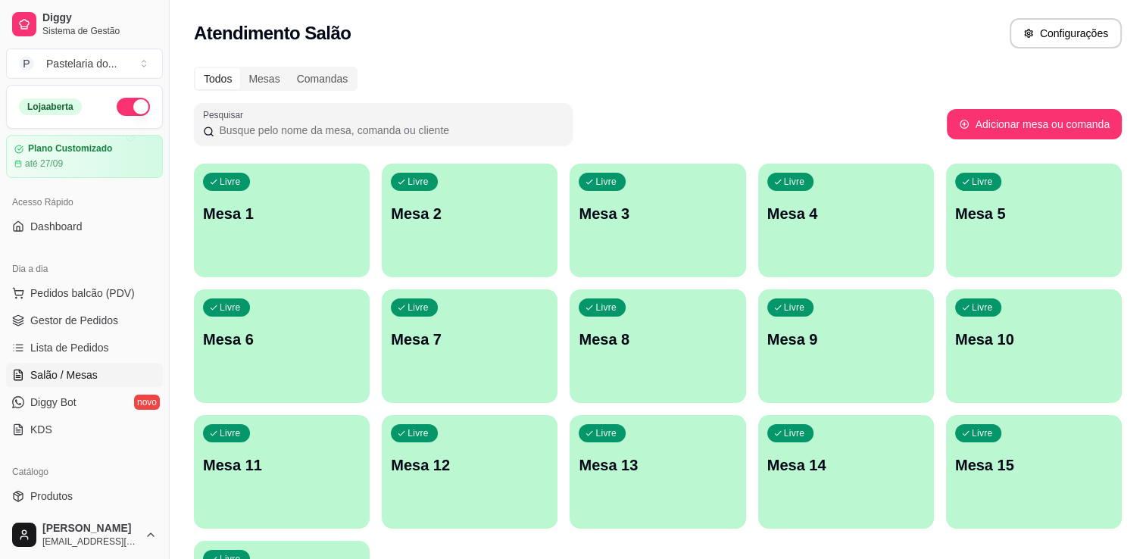
click at [1016, 455] on p "Mesa 15" at bounding box center [1034, 465] width 158 height 21
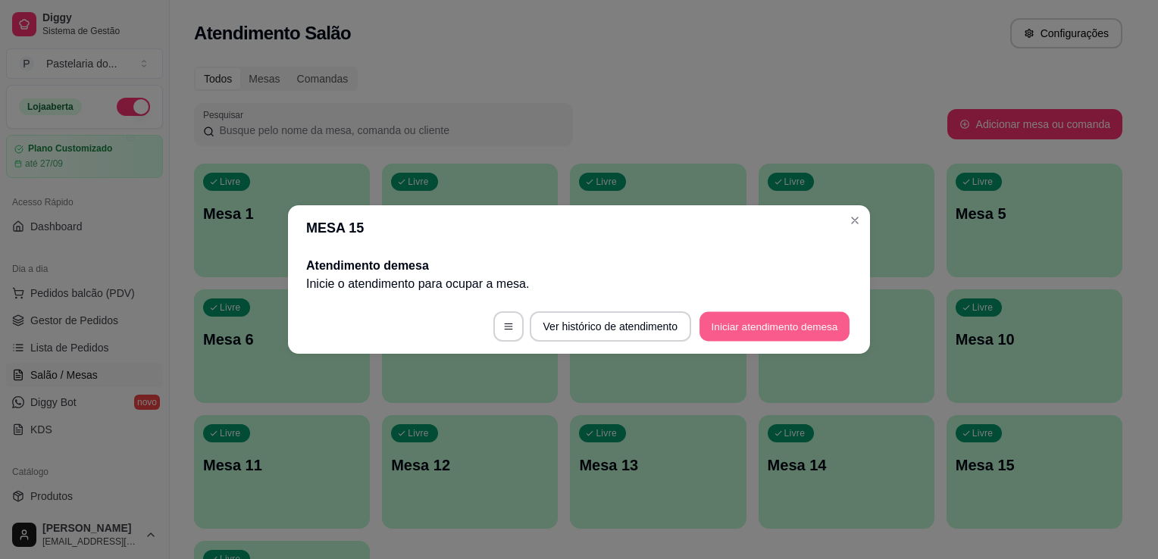
click at [764, 338] on button "Iniciar atendimento de mesa" at bounding box center [774, 327] width 150 height 30
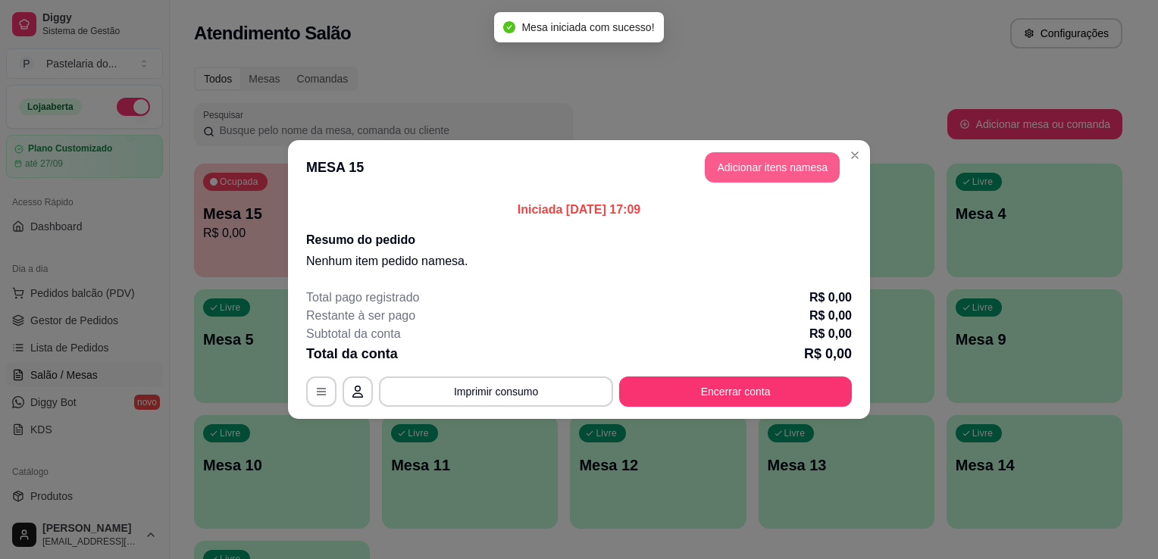
click at [753, 177] on button "Adicionar itens na mesa" at bounding box center [772, 167] width 135 height 30
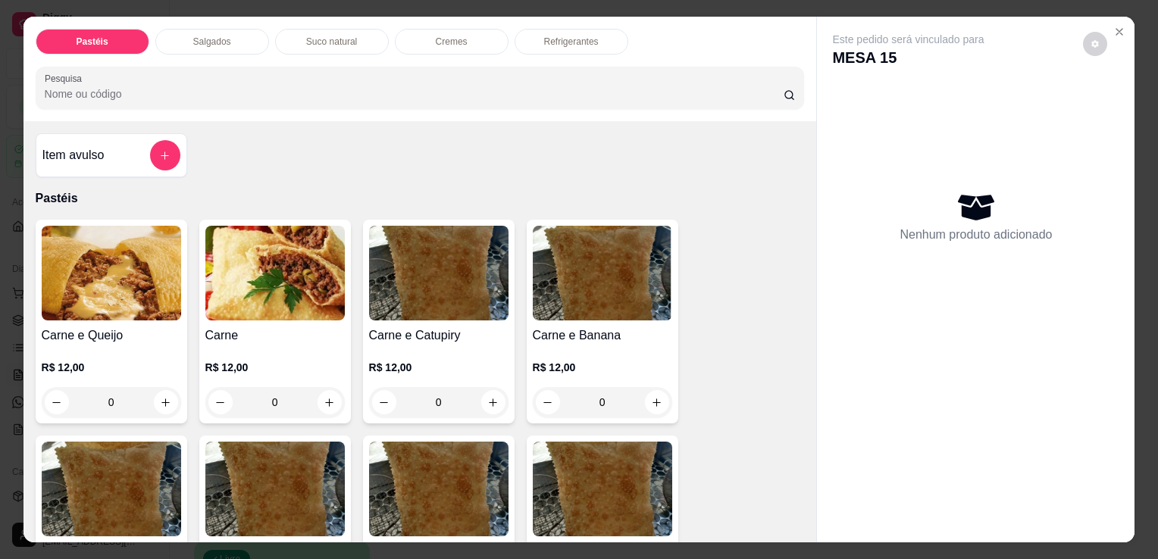
click at [167, 40] on div "Salgados" at bounding box center [212, 42] width 114 height 26
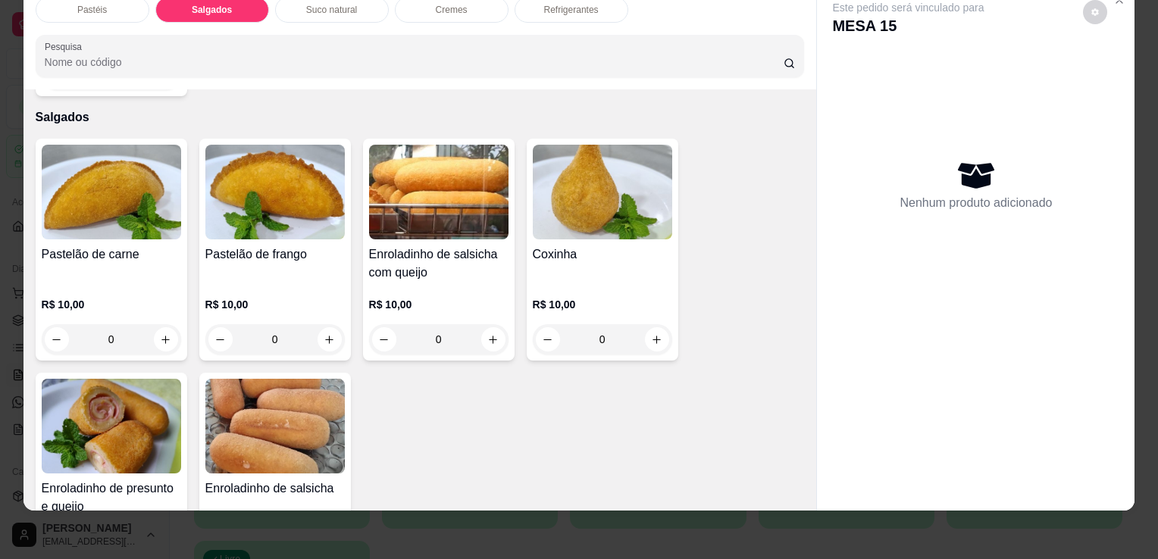
scroll to position [1761, 0]
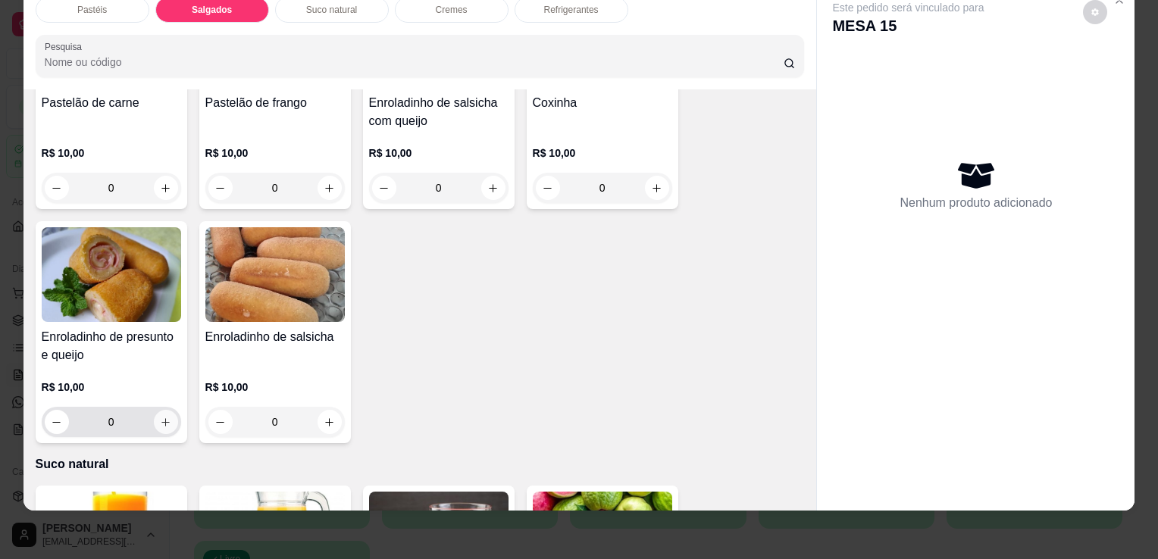
click at [160, 417] on icon "increase-product-quantity" at bounding box center [165, 422] width 11 height 11
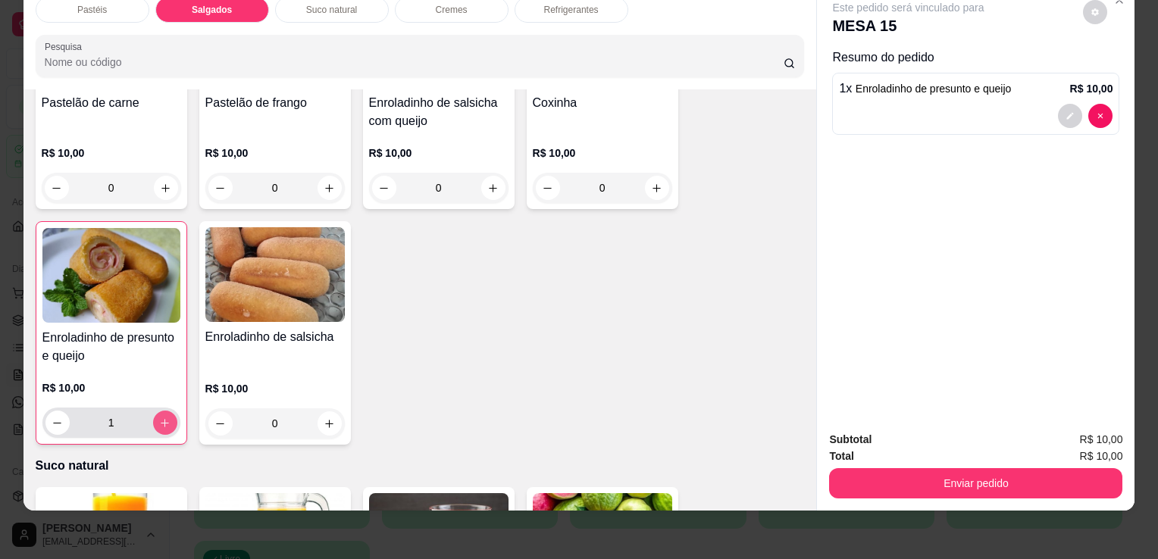
click at [159, 417] on icon "increase-product-quantity" at bounding box center [164, 422] width 11 height 11
type input "2"
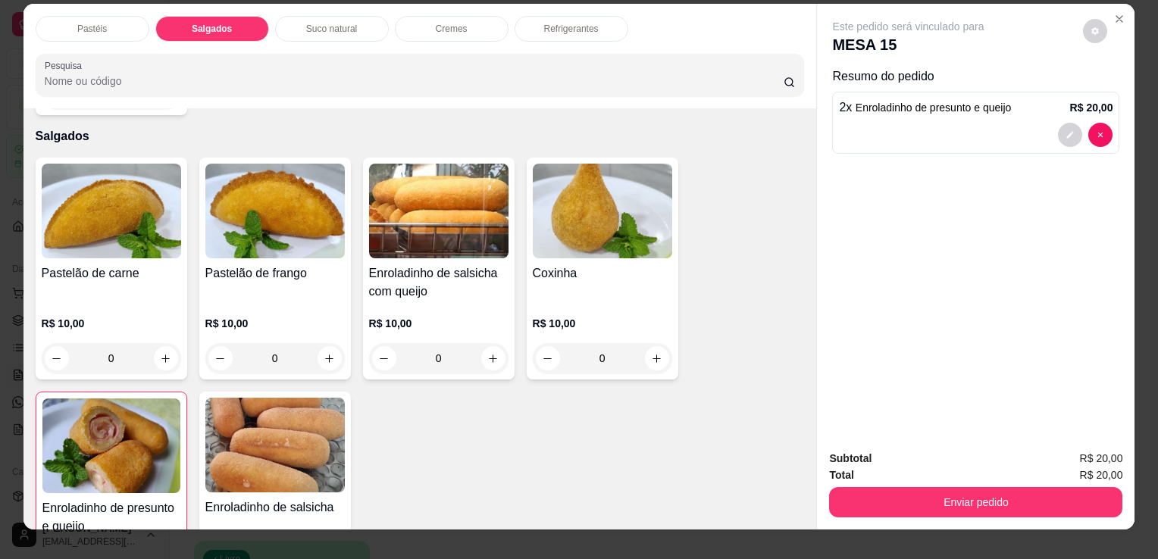
scroll to position [0, 0]
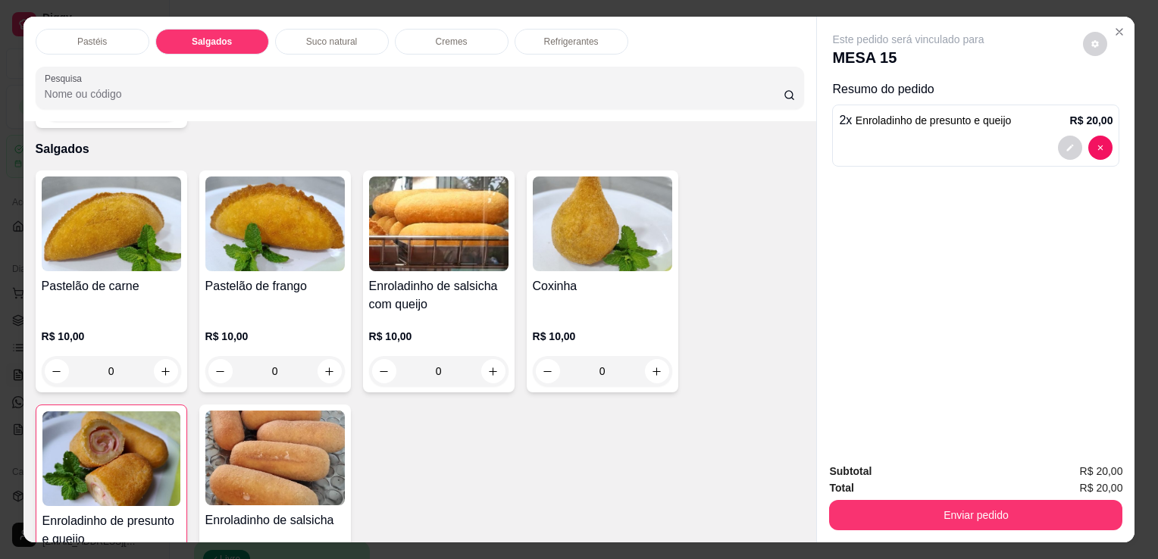
click at [603, 29] on div "Refrigerantes" at bounding box center [571, 42] width 114 height 26
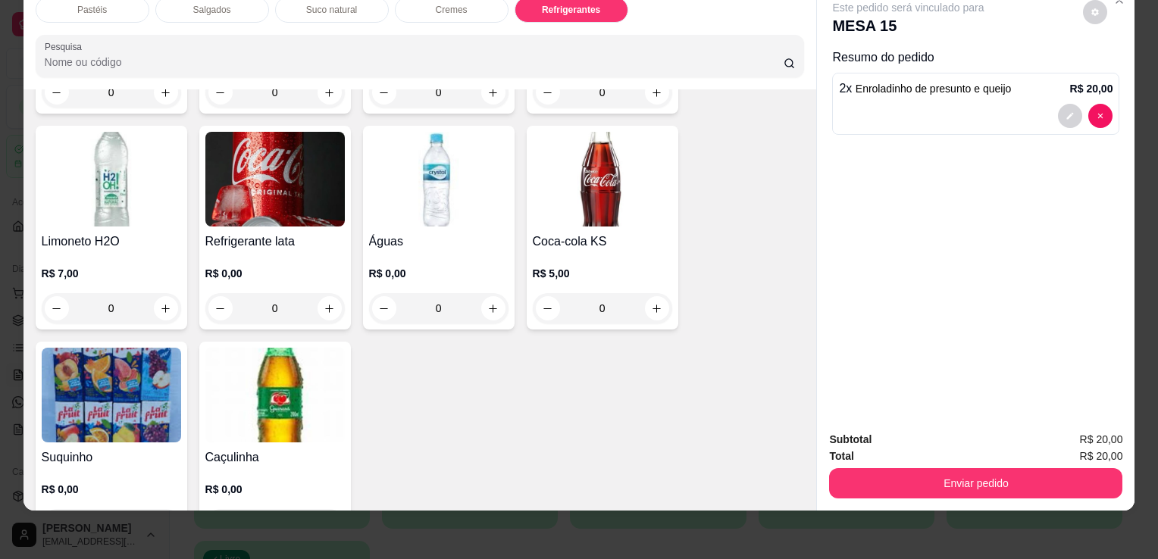
scroll to position [4184, 0]
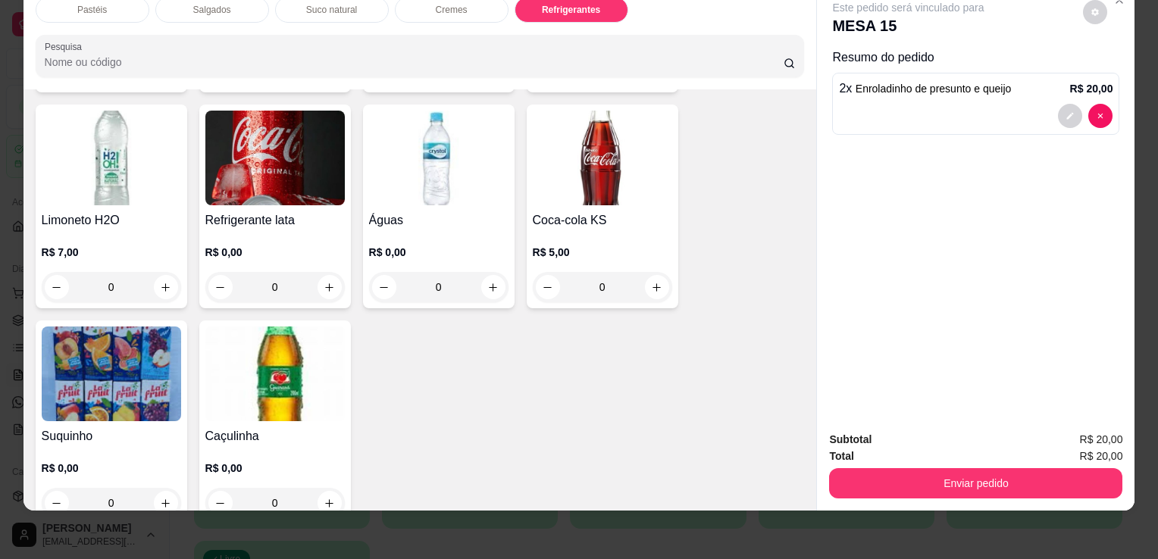
click at [111, 349] on img at bounding box center [111, 374] width 139 height 95
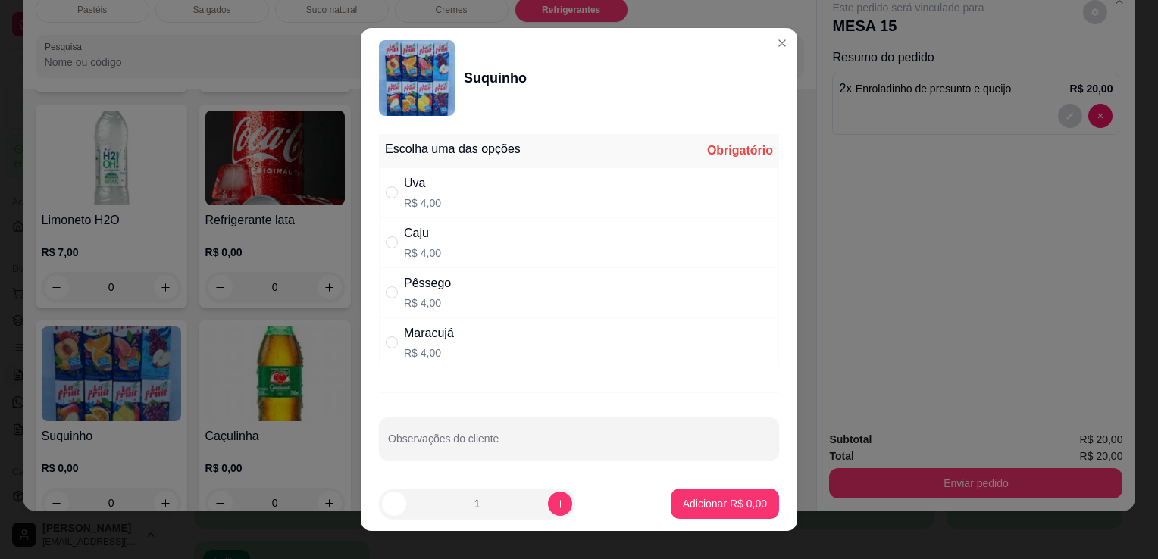
click at [498, 236] on div "Caju R$ 4,00" at bounding box center [579, 242] width 400 height 50
radio input "true"
click at [386, 188] on input "" at bounding box center [392, 192] width 12 height 12
radio input "true"
radio input "false"
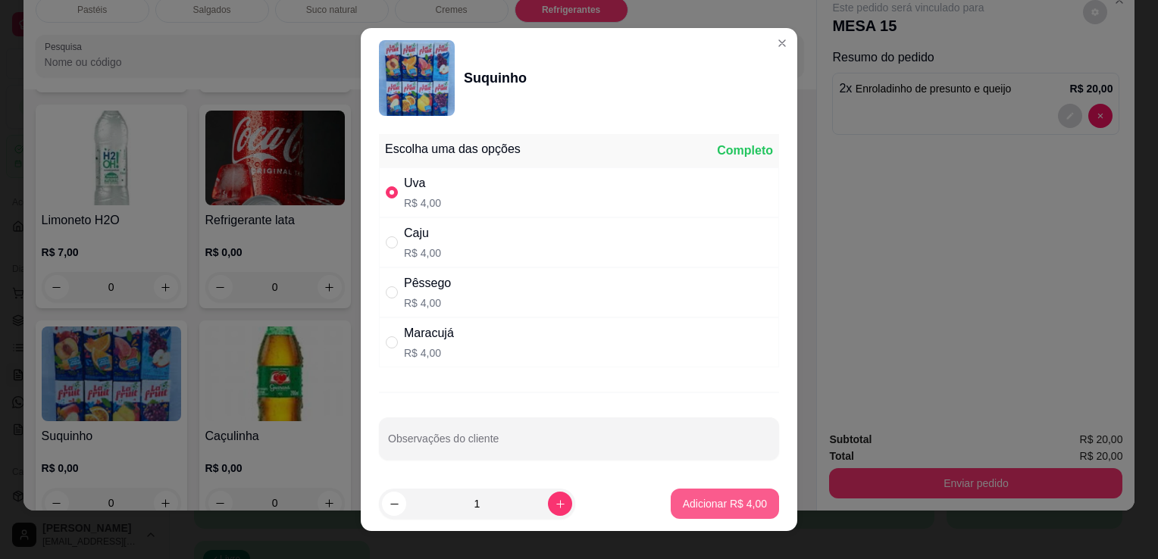
click at [702, 505] on p "Adicionar R$ 4,00" at bounding box center [725, 503] width 84 height 15
type input "1"
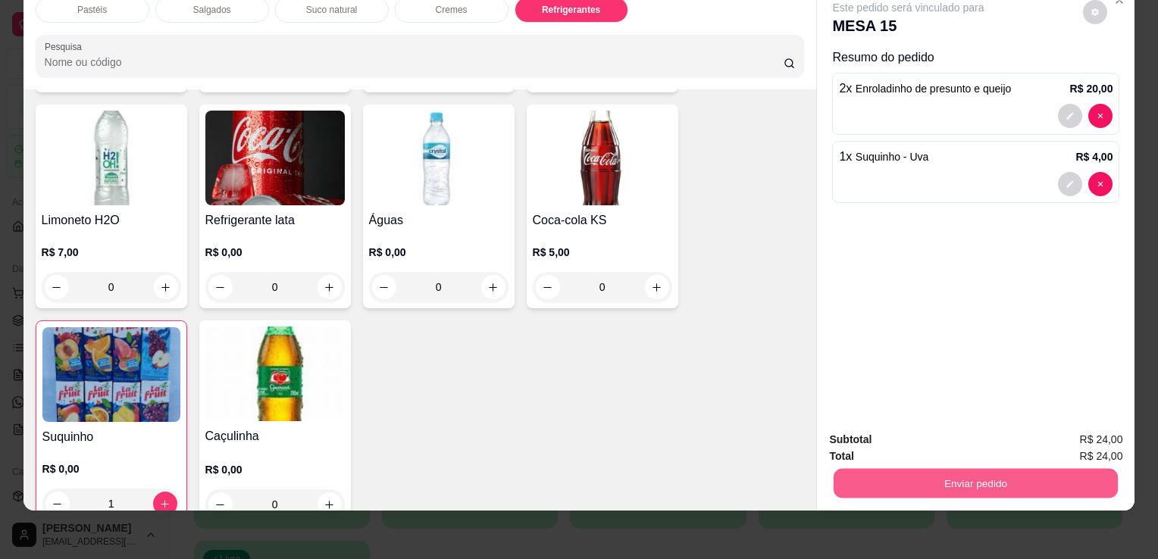
click at [893, 480] on button "Enviar pedido" at bounding box center [975, 483] width 284 height 30
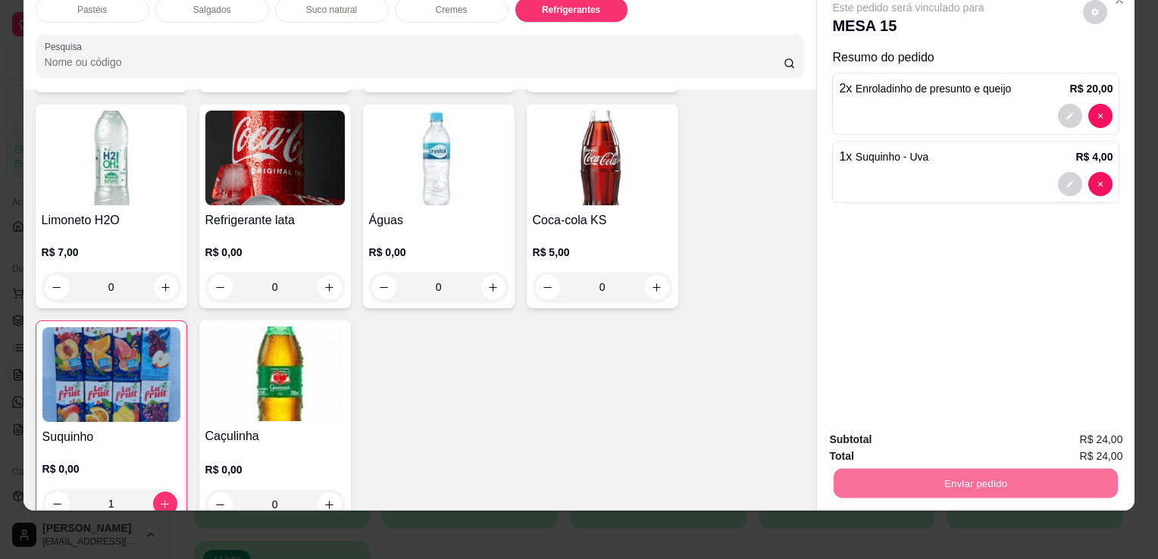
click at [862, 439] on button "Não registrar e enviar pedido" at bounding box center [926, 435] width 158 height 29
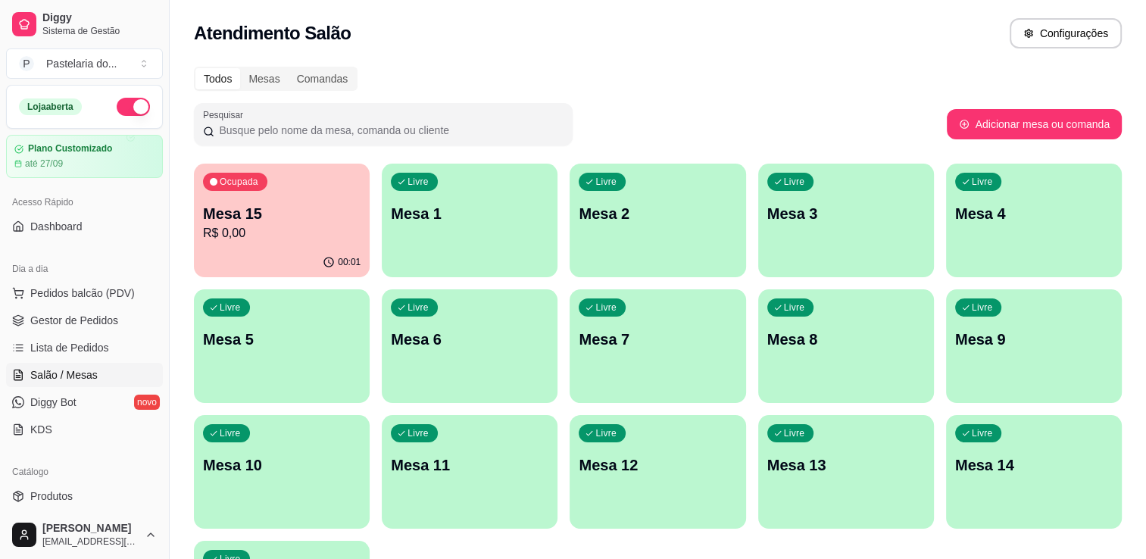
drag, startPoint x: 947, startPoint y: 447, endPoint x: 533, endPoint y: 31, distance: 587.2
click at [536, 18] on div "Atendimento Salão Configurações" at bounding box center [658, 29] width 977 height 58
click at [703, 359] on div "Livre Mesa 7" at bounding box center [658, 337] width 170 height 92
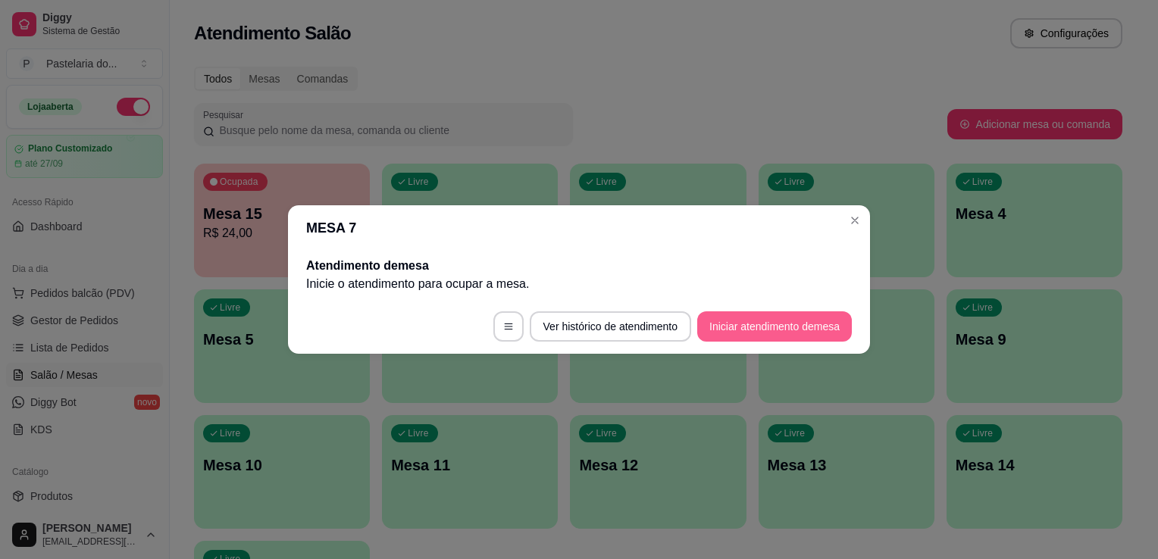
click at [721, 327] on button "Iniciar atendimento de mesa" at bounding box center [774, 326] width 155 height 30
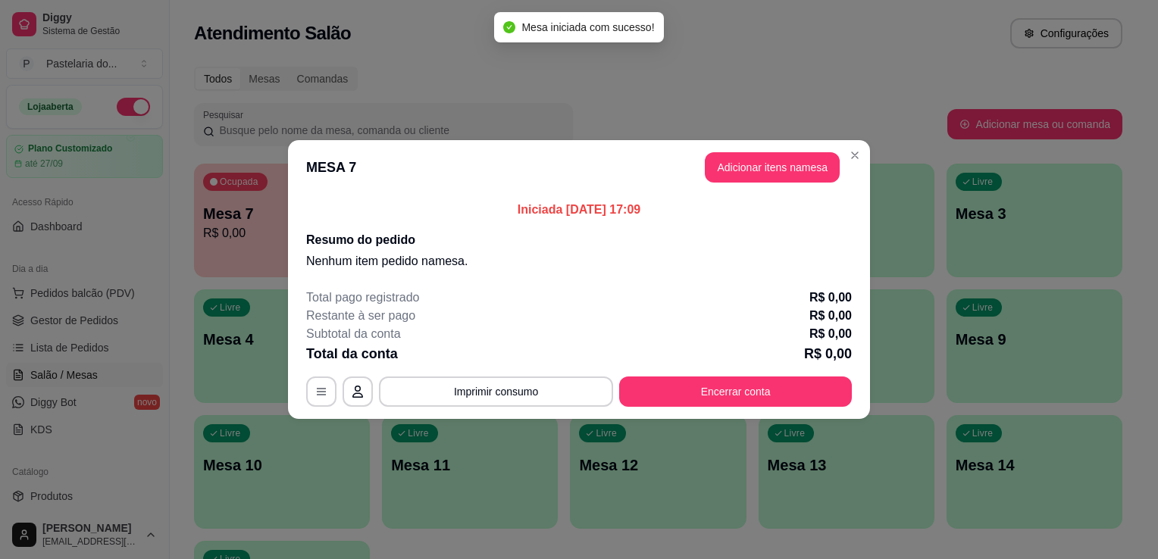
click at [774, 147] on header "MESA 7 Adicionar itens na mesa" at bounding box center [579, 167] width 582 height 55
click at [773, 161] on button "Adicionar itens na mesa" at bounding box center [772, 167] width 135 height 30
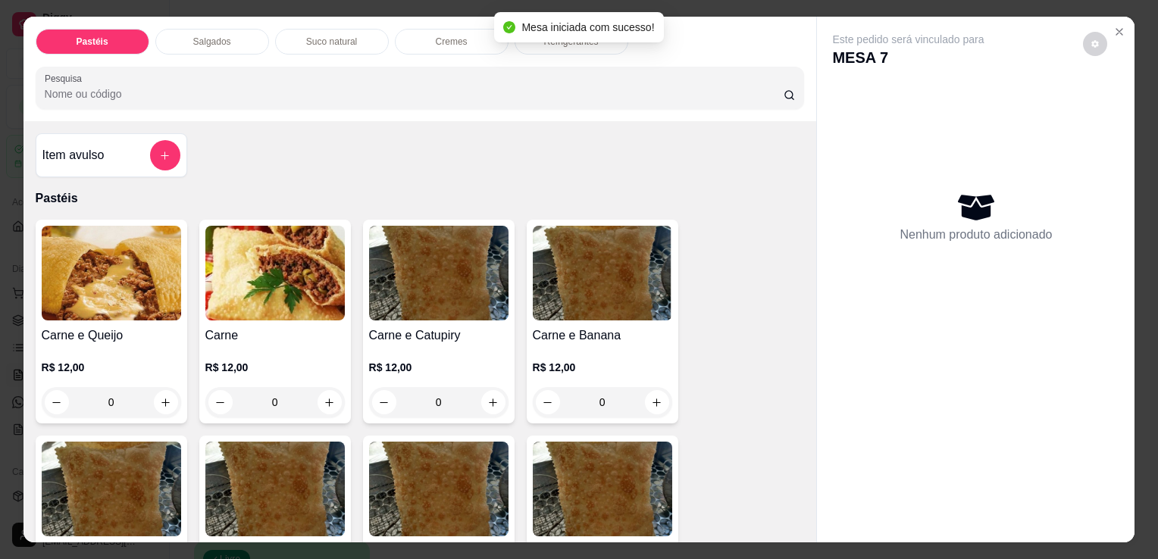
click at [233, 36] on div "Salgados" at bounding box center [212, 42] width 114 height 26
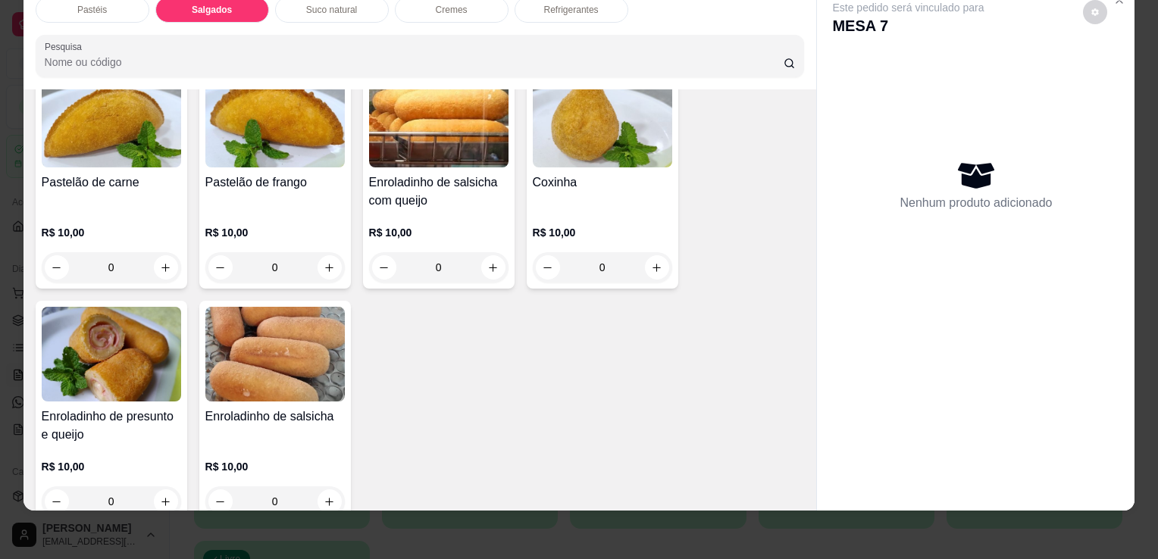
scroll to position [1685, 0]
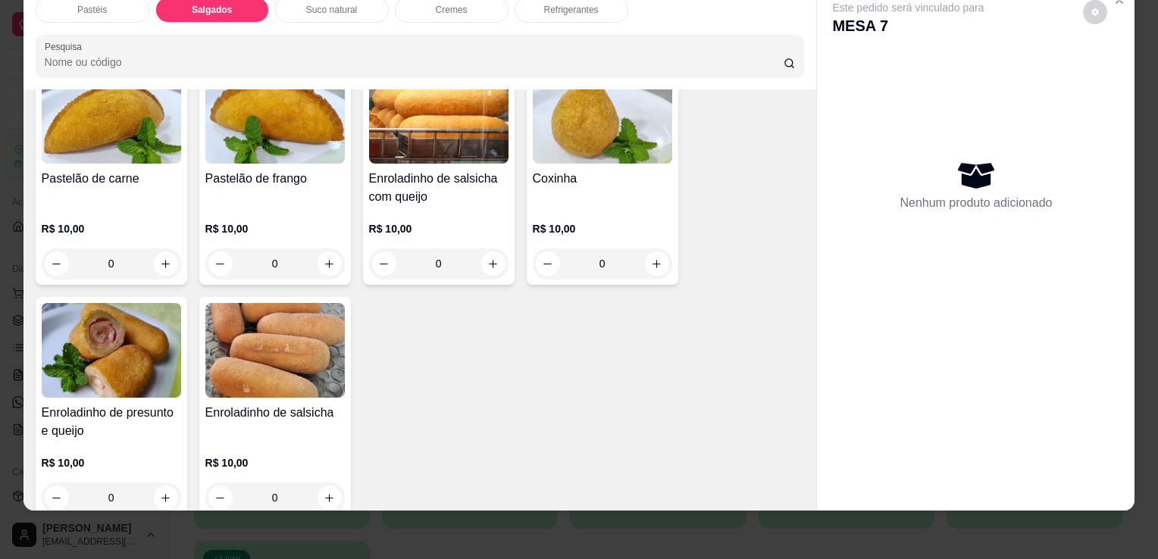
click at [130, 370] on div "Enroladinho de presunto e queijo R$ 10,00 0" at bounding box center [112, 408] width 152 height 222
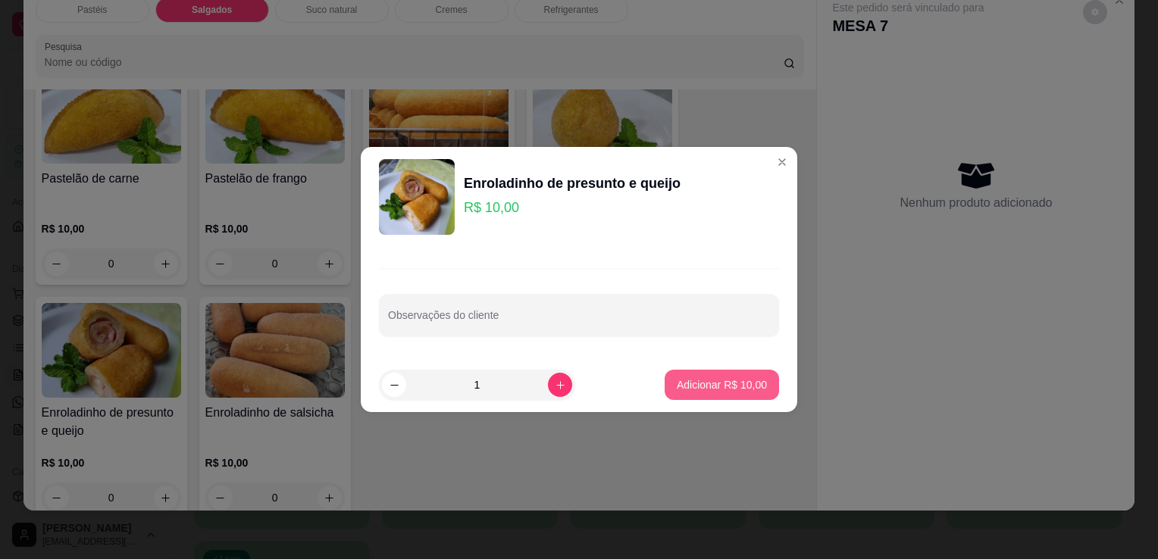
click at [680, 383] on p "Adicionar R$ 10,00" at bounding box center [722, 384] width 90 height 15
type input "1"
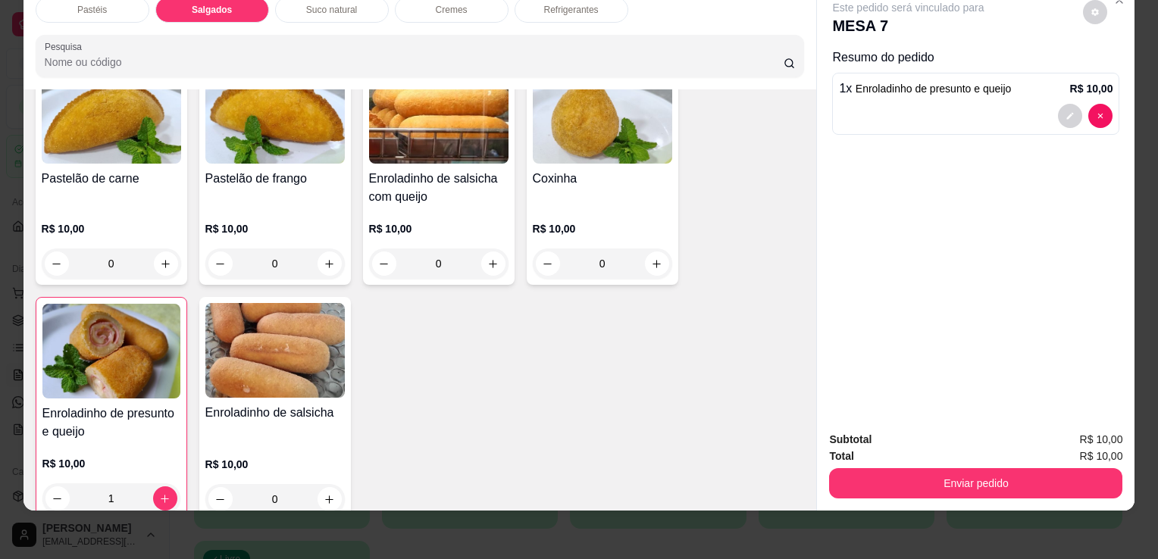
scroll to position [1534, 0]
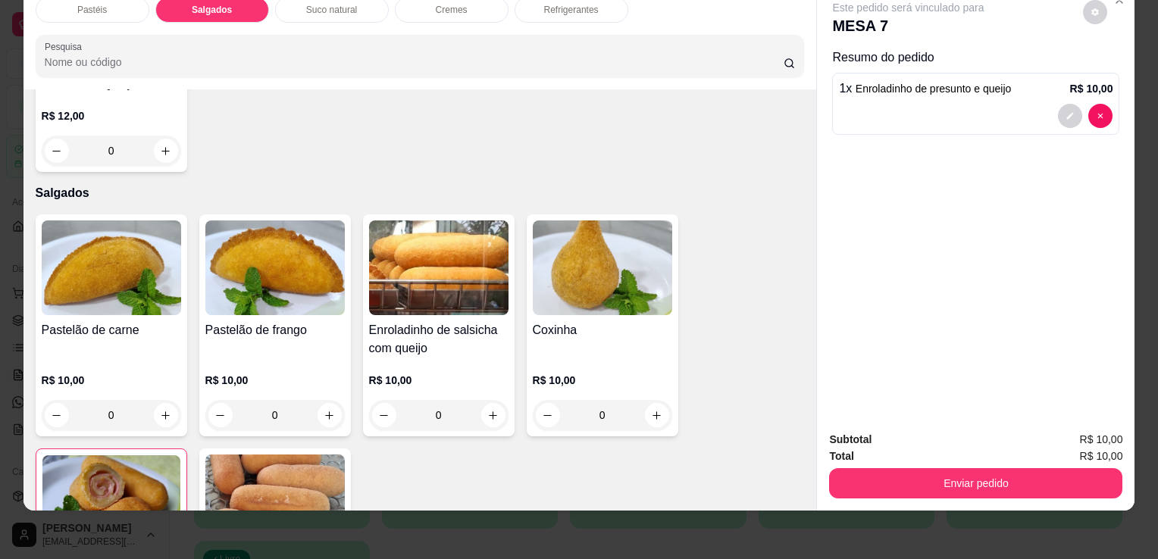
click at [589, 252] on img at bounding box center [602, 267] width 139 height 95
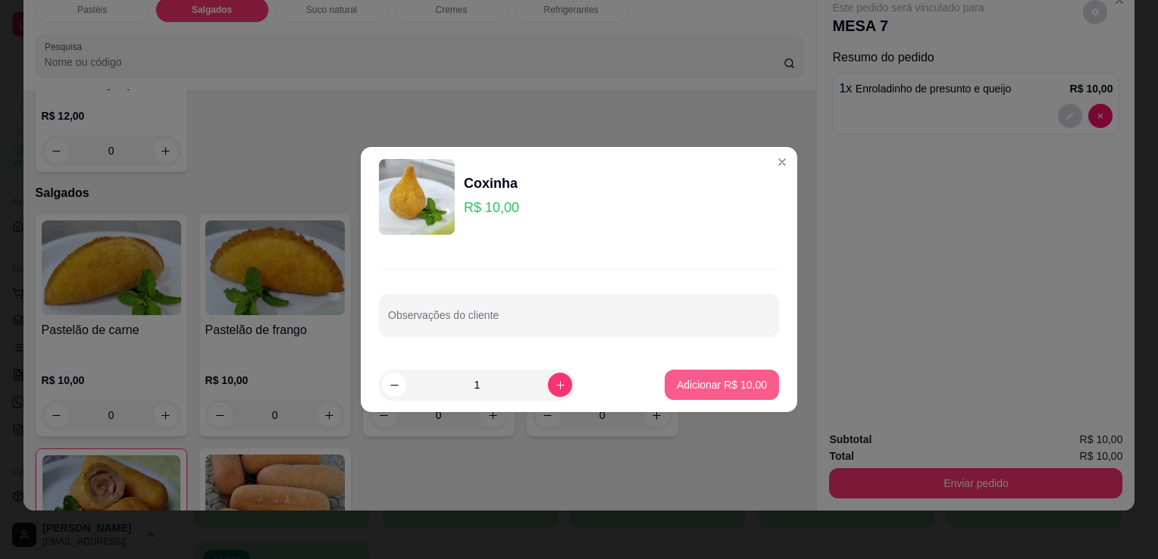
click at [717, 383] on p "Adicionar R$ 10,00" at bounding box center [722, 384] width 90 height 15
type input "1"
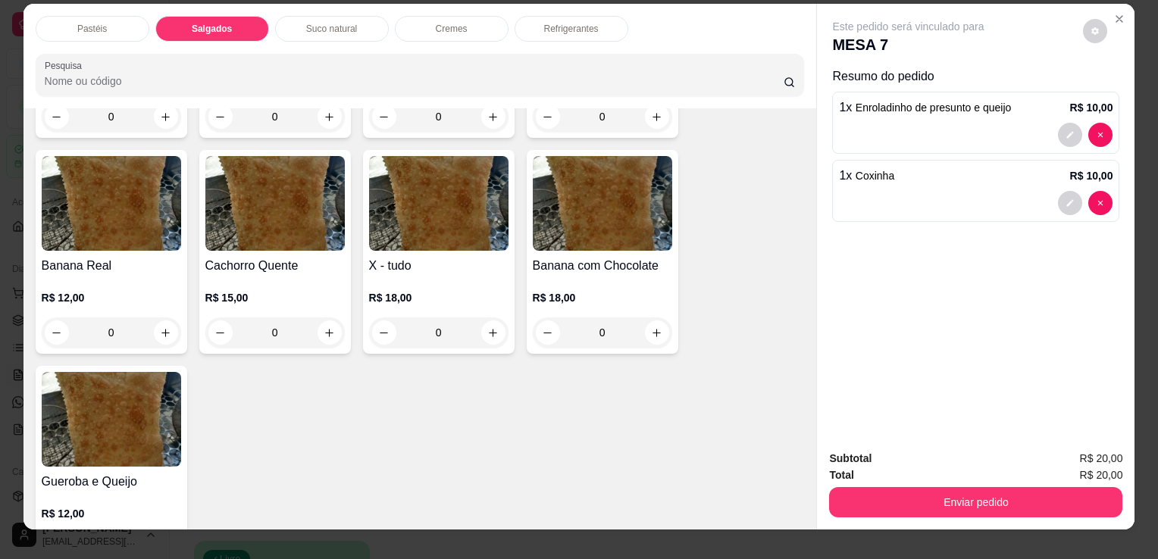
scroll to position [0, 0]
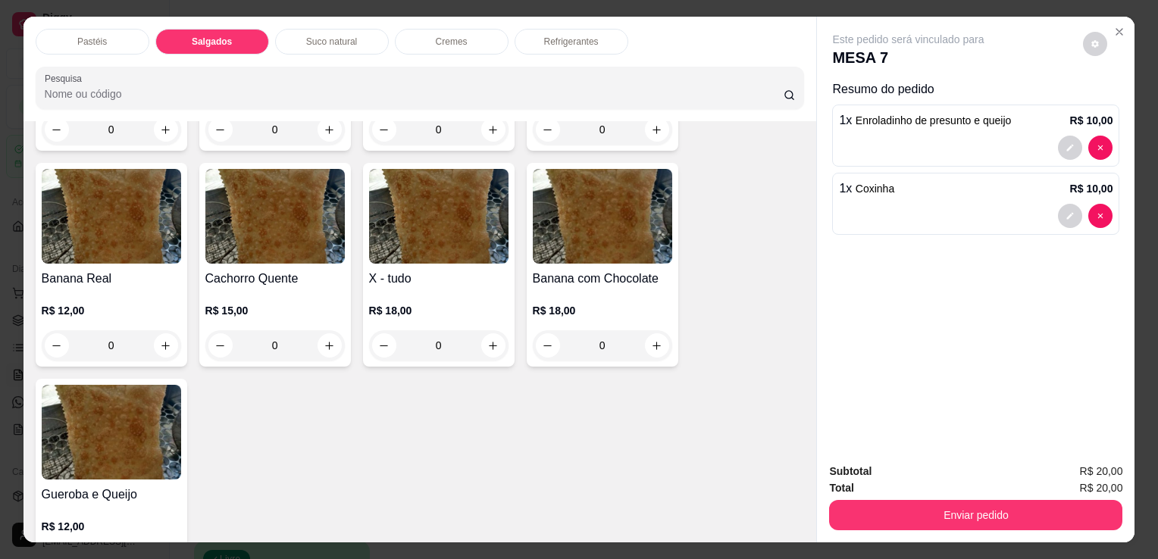
click at [579, 36] on p "Refrigerantes" at bounding box center [571, 42] width 55 height 12
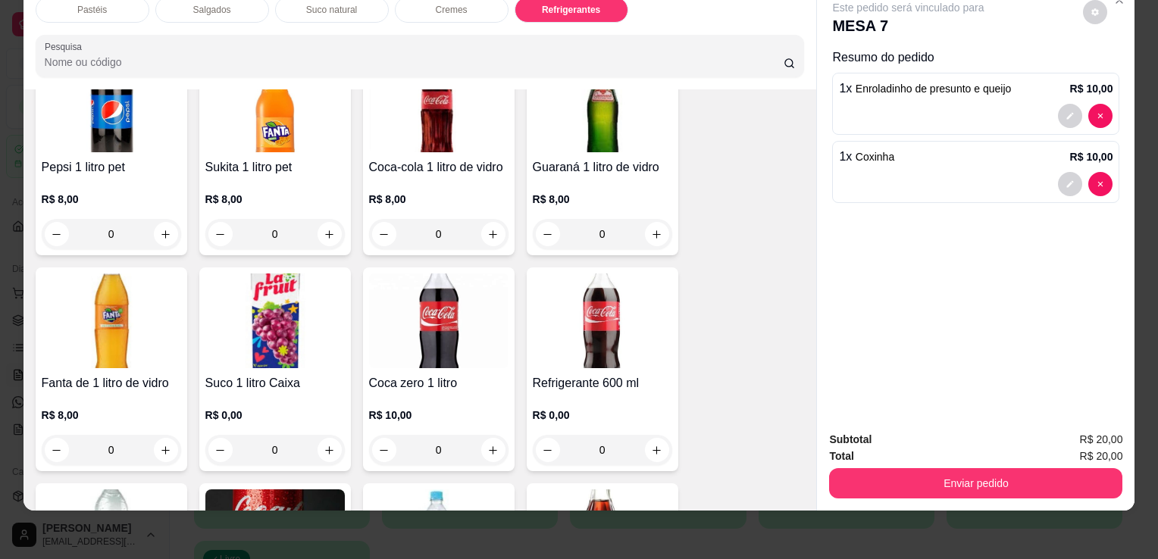
scroll to position [4032, 0]
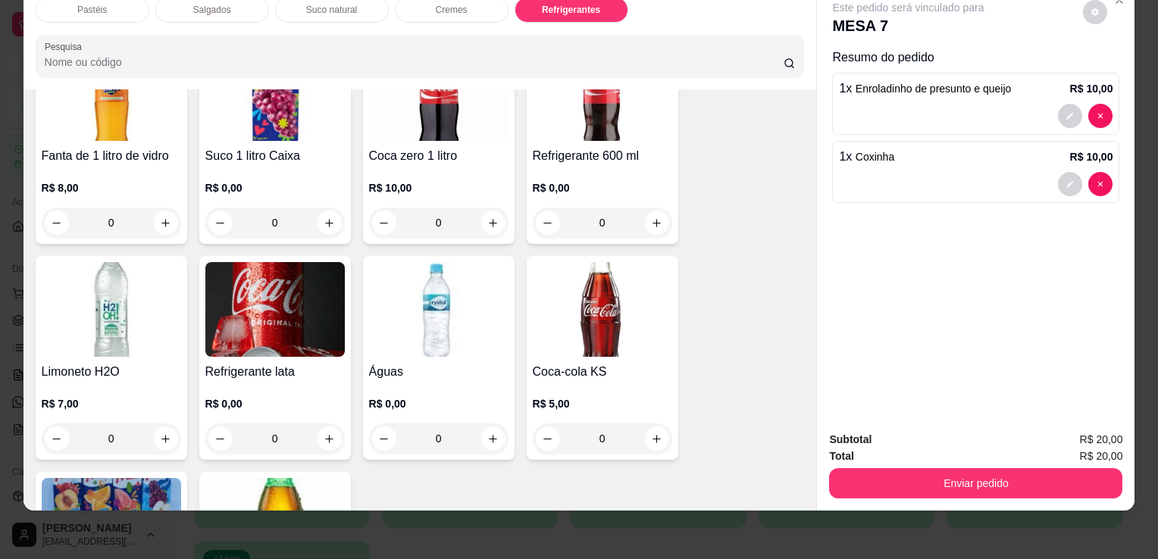
click at [344, 258] on div "Refrigerante lata R$ 0,00 0" at bounding box center [275, 358] width 152 height 204
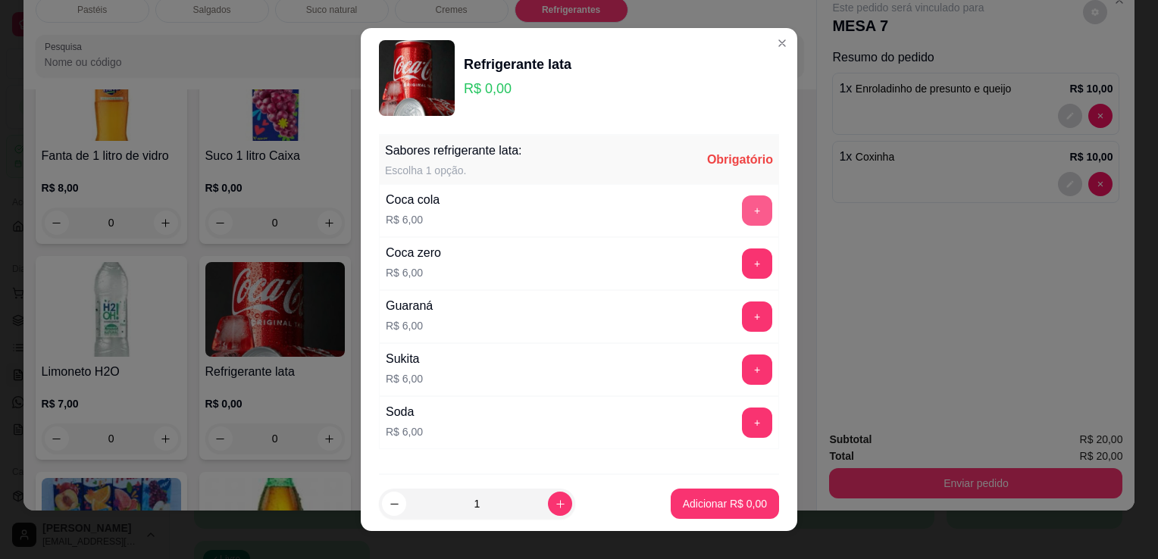
click at [742, 211] on button "+" at bounding box center [757, 210] width 30 height 30
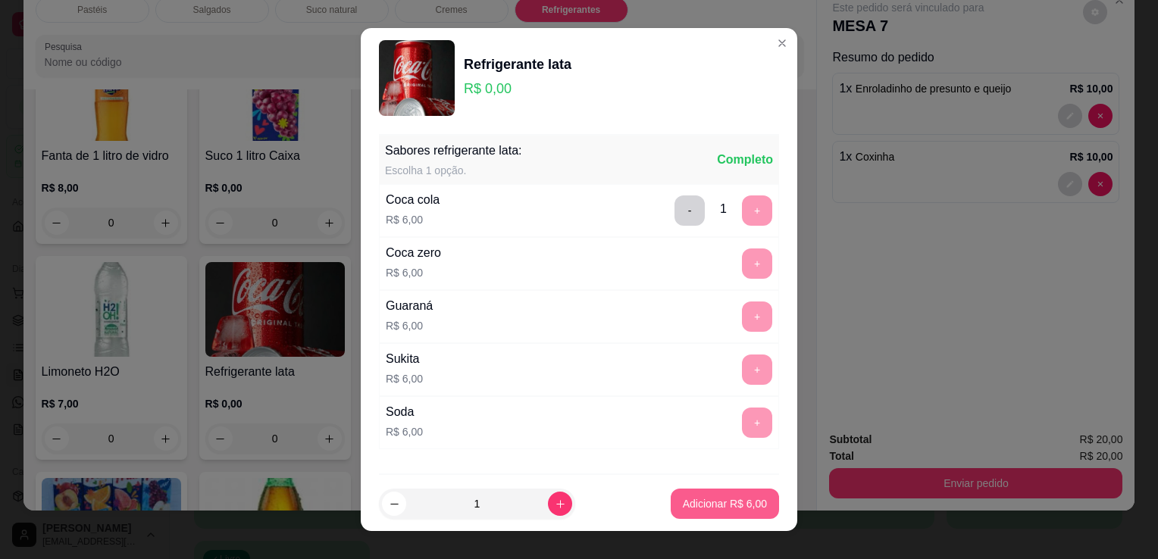
click at [693, 509] on p "Adicionar R$ 6,00" at bounding box center [725, 503] width 84 height 15
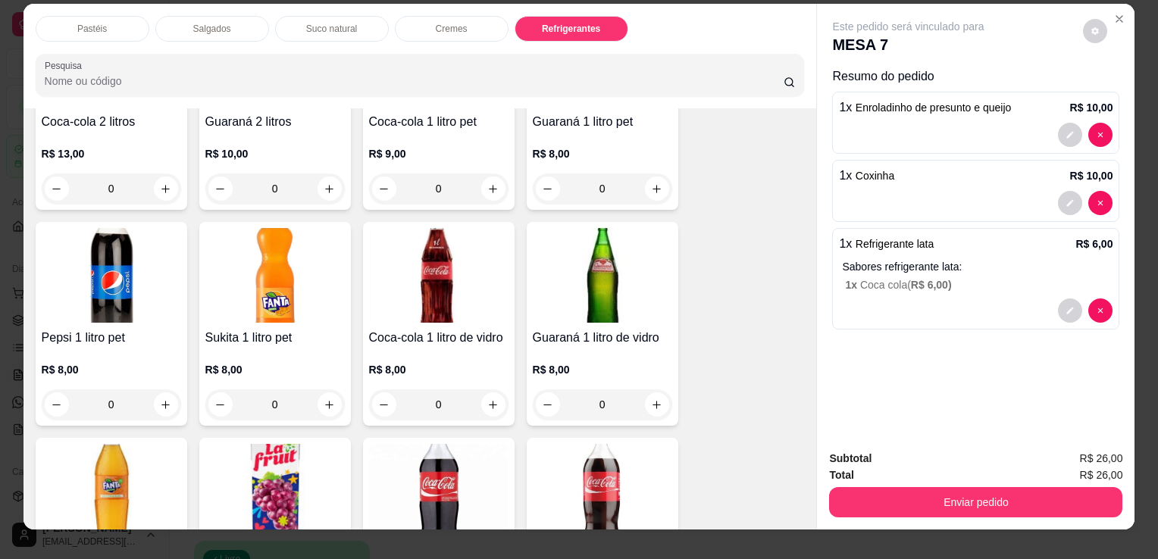
scroll to position [0, 0]
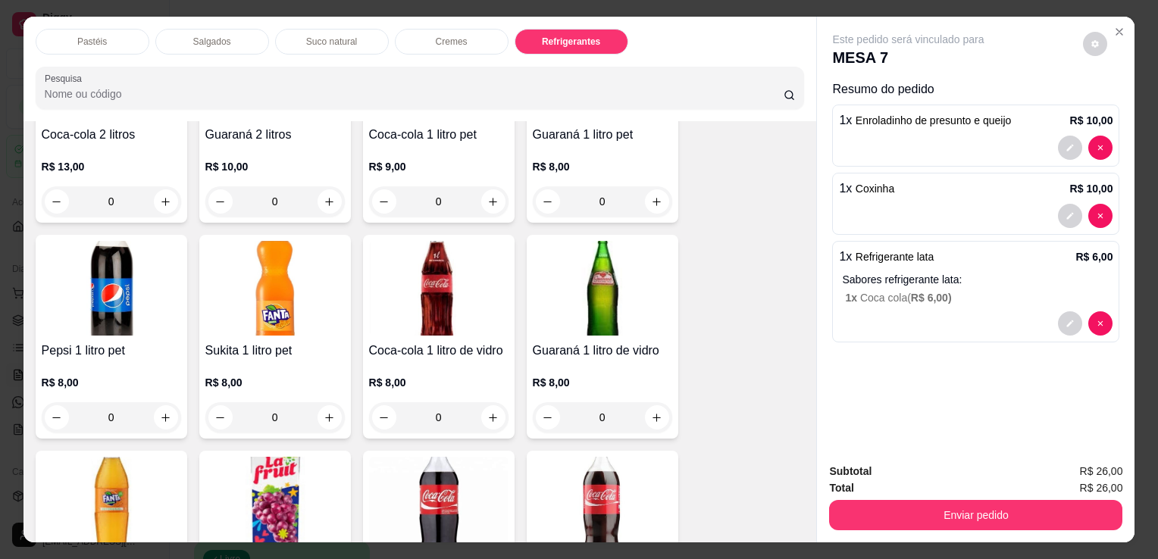
click at [306, 36] on p "Suco natural" at bounding box center [331, 42] width 51 height 12
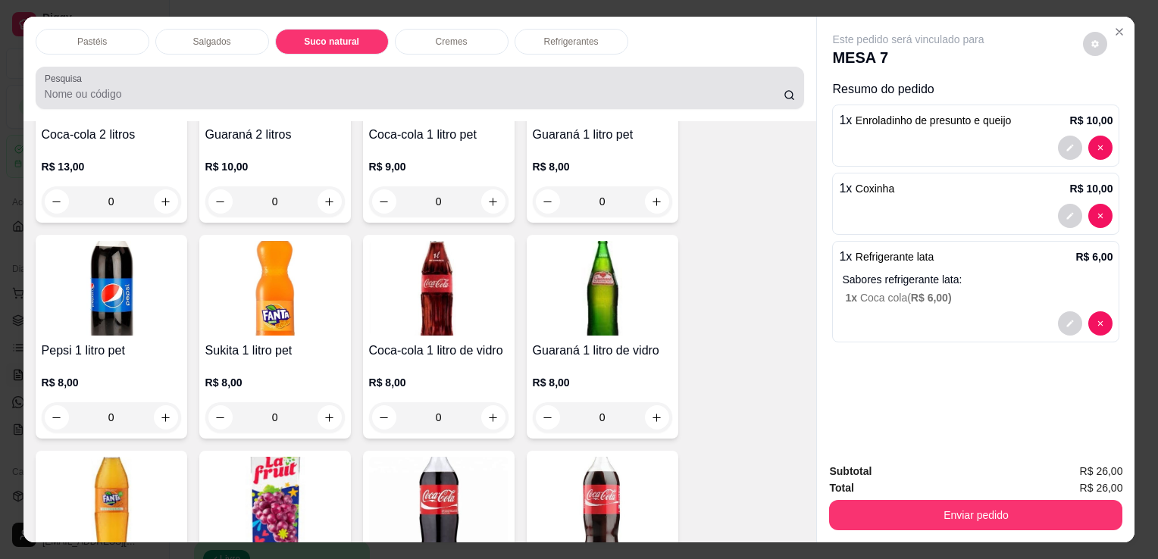
scroll to position [37, 0]
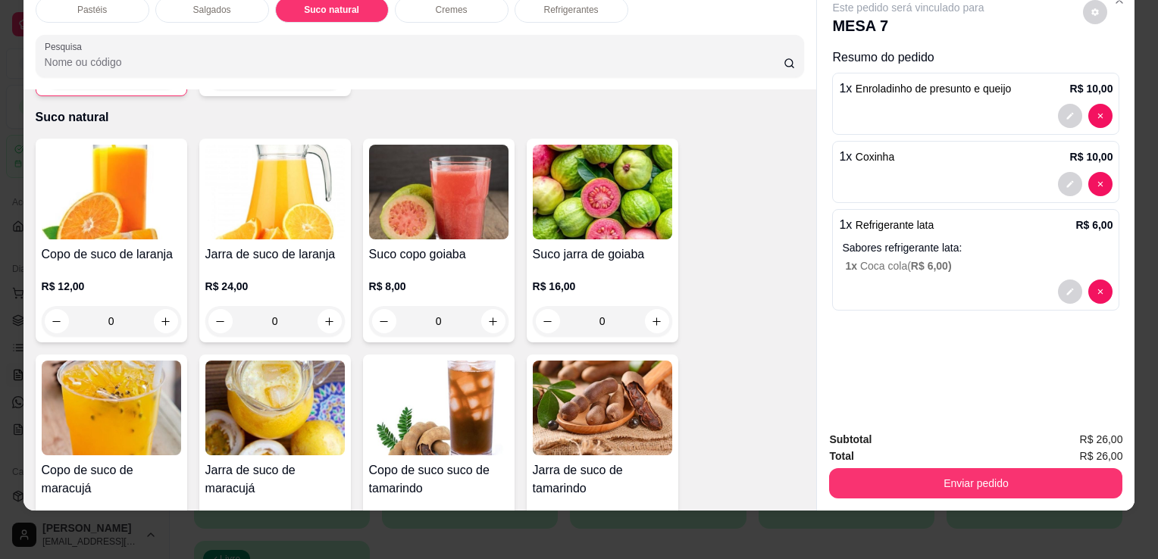
click at [138, 188] on img at bounding box center [111, 192] width 139 height 95
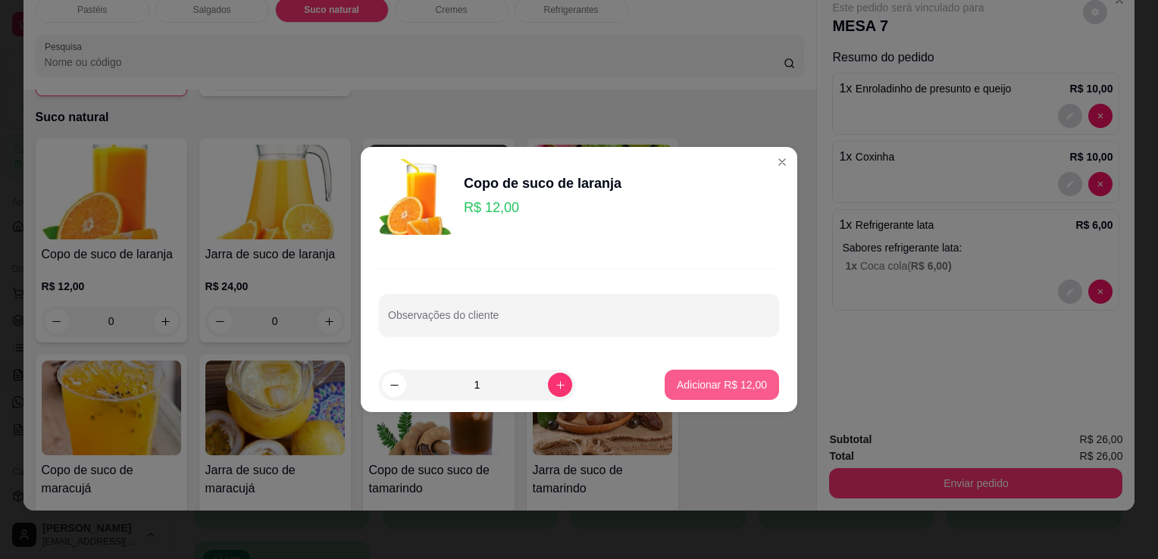
click at [683, 383] on p "Adicionar R$ 12,00" at bounding box center [722, 384] width 90 height 15
type input "1"
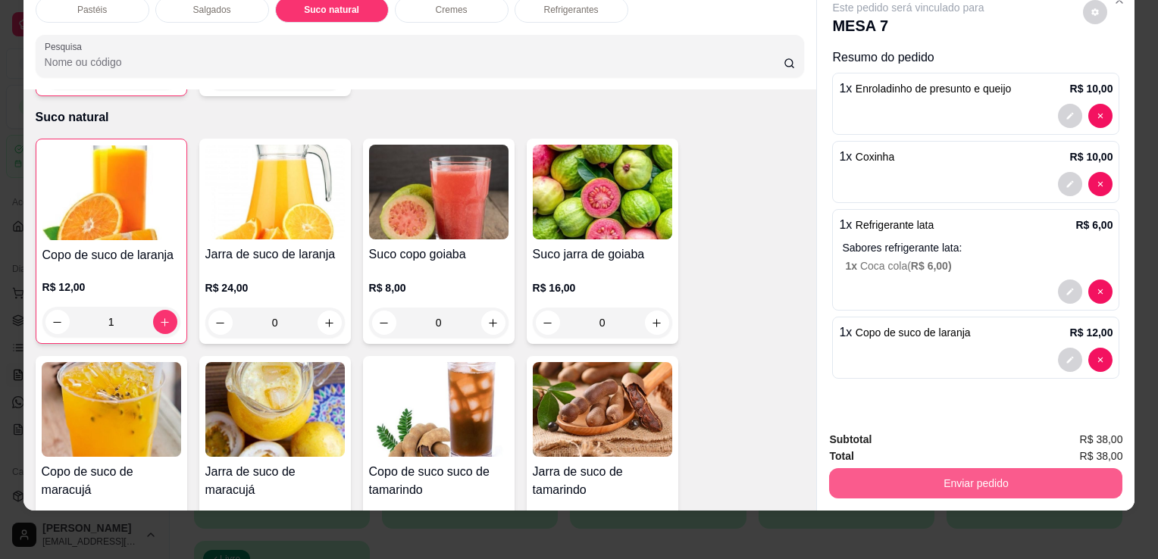
click at [1004, 471] on button "Enviar pedido" at bounding box center [975, 483] width 293 height 30
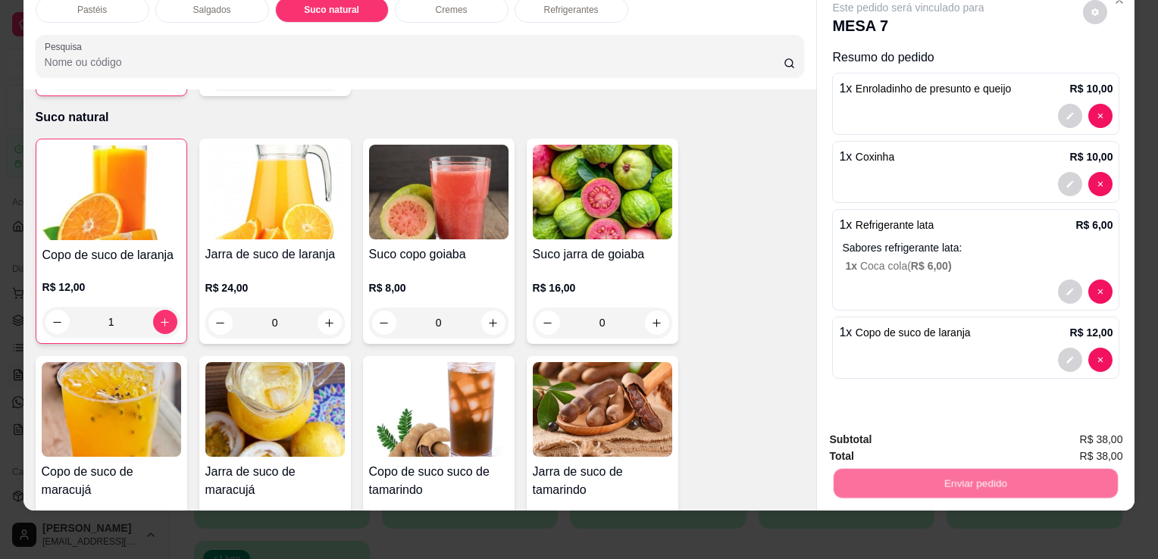
click at [949, 433] on button "Não registrar e enviar pedido" at bounding box center [926, 435] width 158 height 29
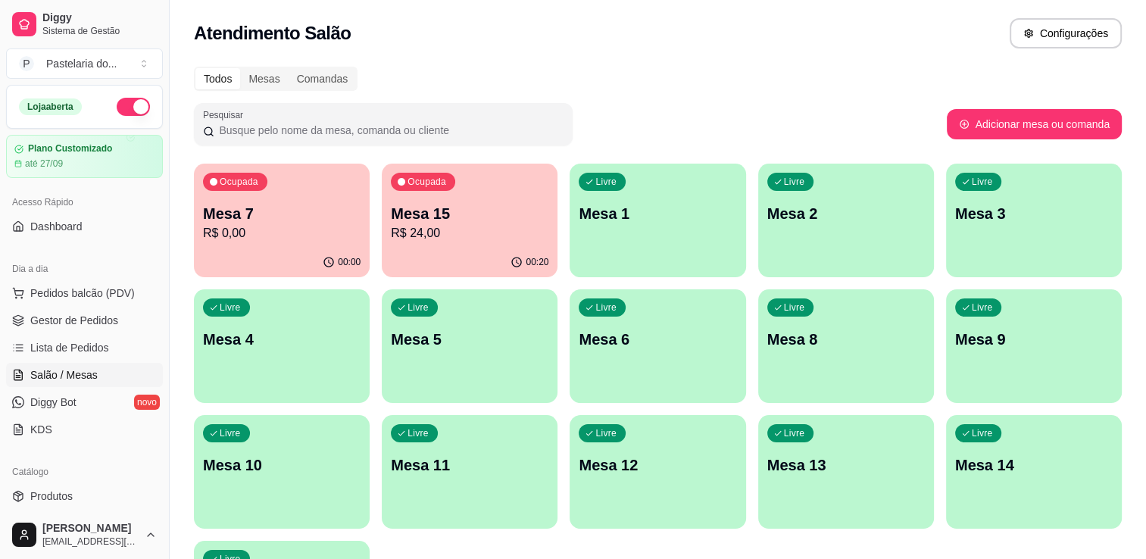
click at [242, 203] on p "Mesa 7" at bounding box center [282, 213] width 158 height 21
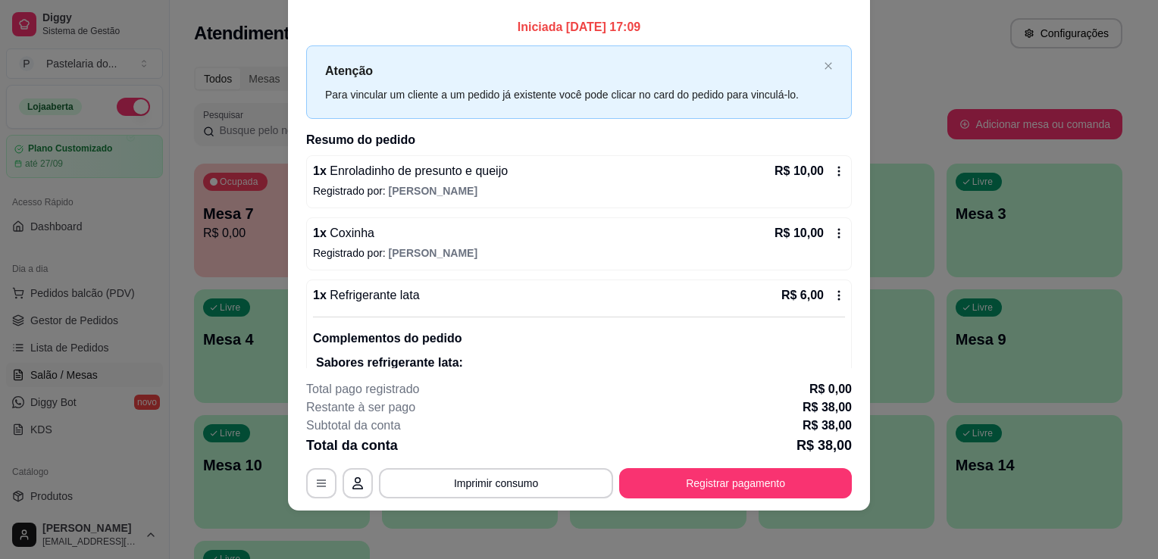
scroll to position [115, 0]
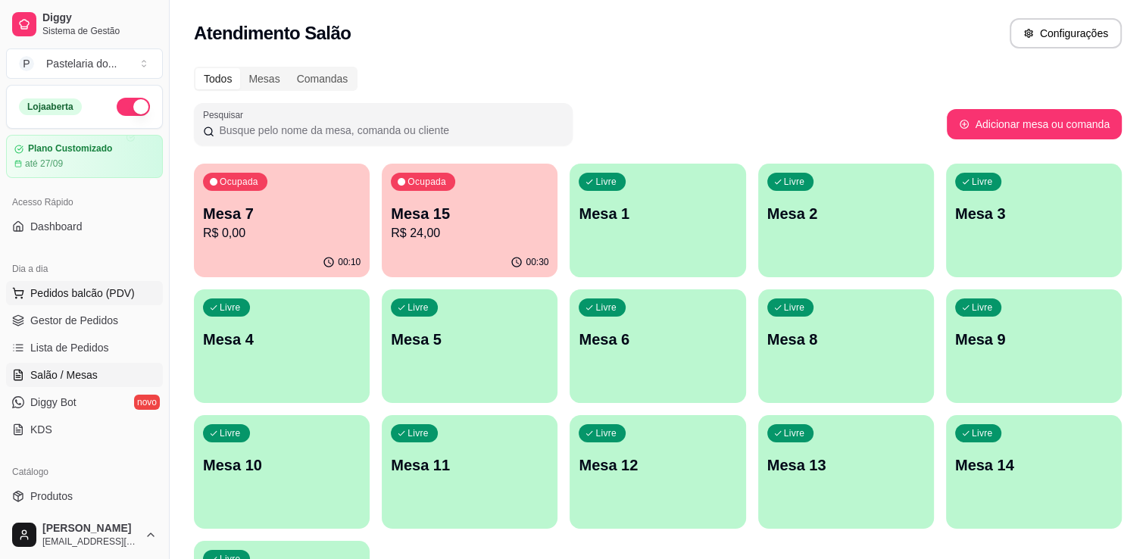
click at [123, 289] on span "Pedidos balcão (PDV)" at bounding box center [82, 293] width 105 height 15
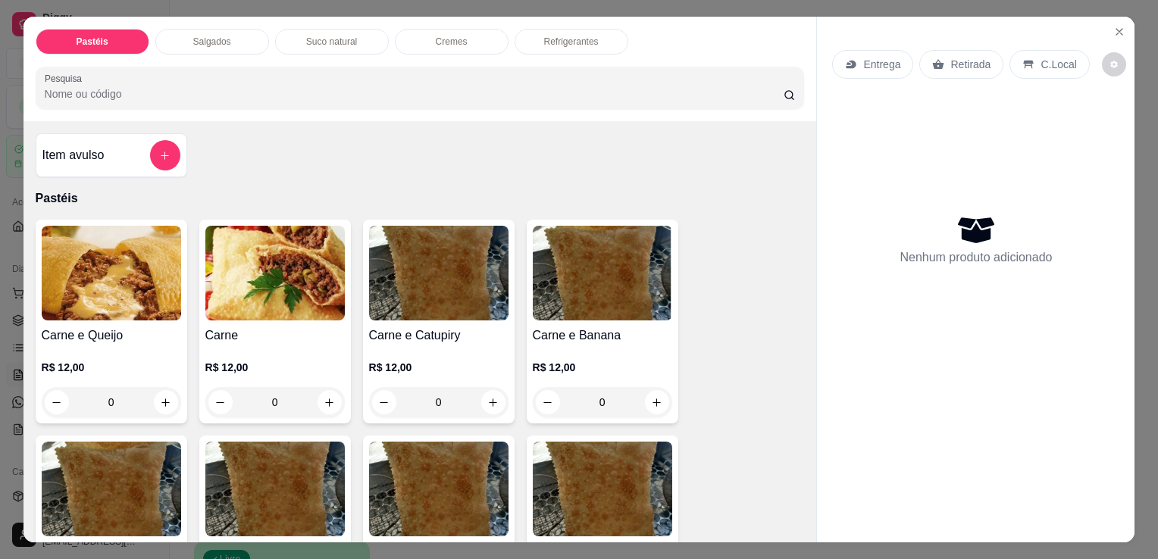
click at [217, 36] on p "Salgados" at bounding box center [212, 42] width 38 height 12
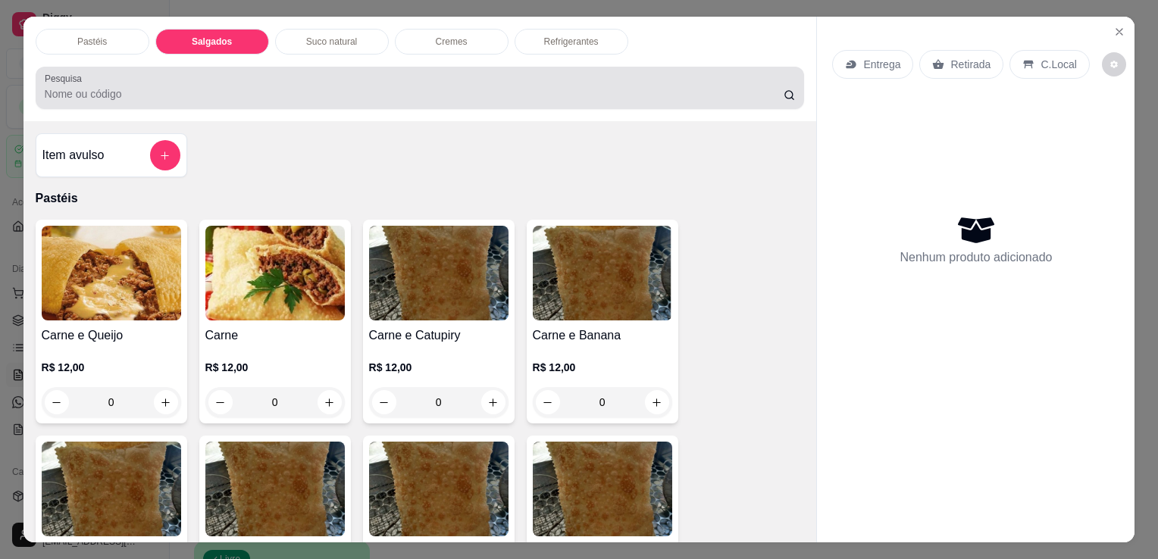
scroll to position [37, 0]
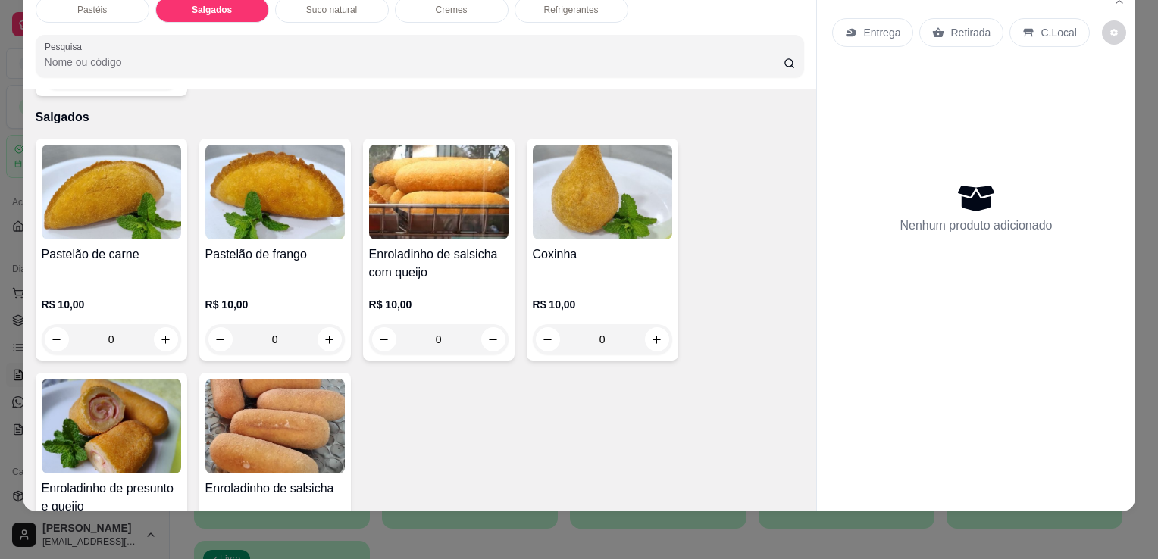
click at [621, 160] on img at bounding box center [602, 192] width 139 height 95
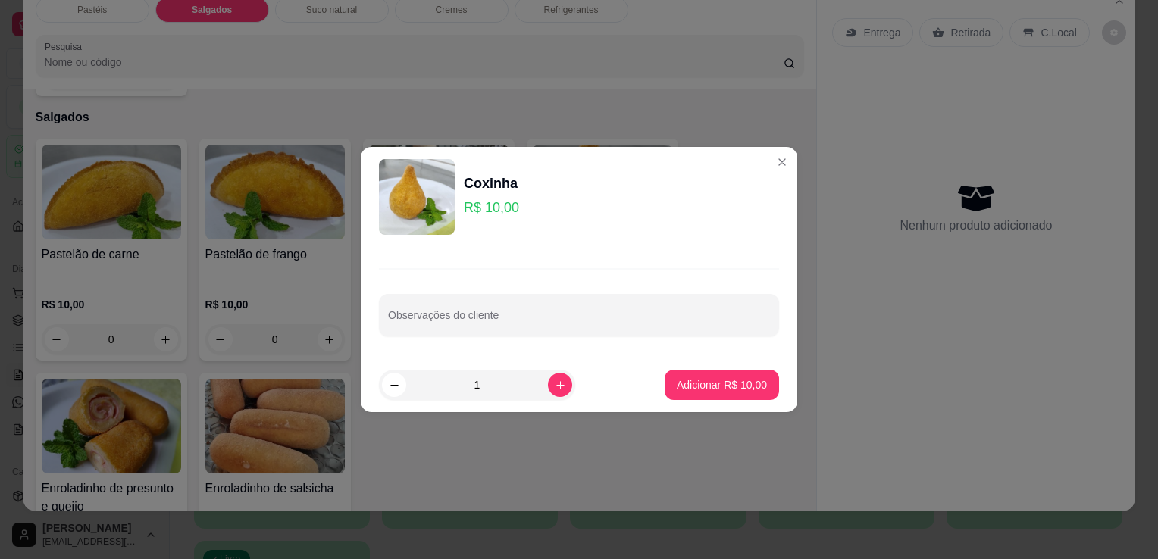
click at [548, 387] on button "increase-product-quantity" at bounding box center [560, 385] width 24 height 24
type input "2"
click at [679, 376] on button "Adicionar R$ 20,00" at bounding box center [721, 385] width 114 height 30
type input "2"
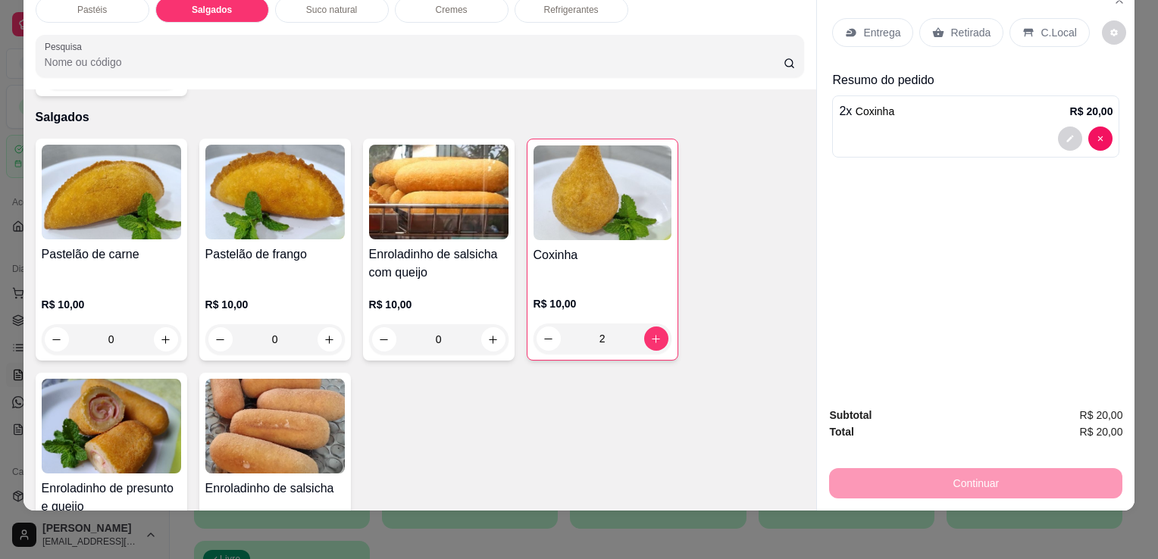
scroll to position [0, 0]
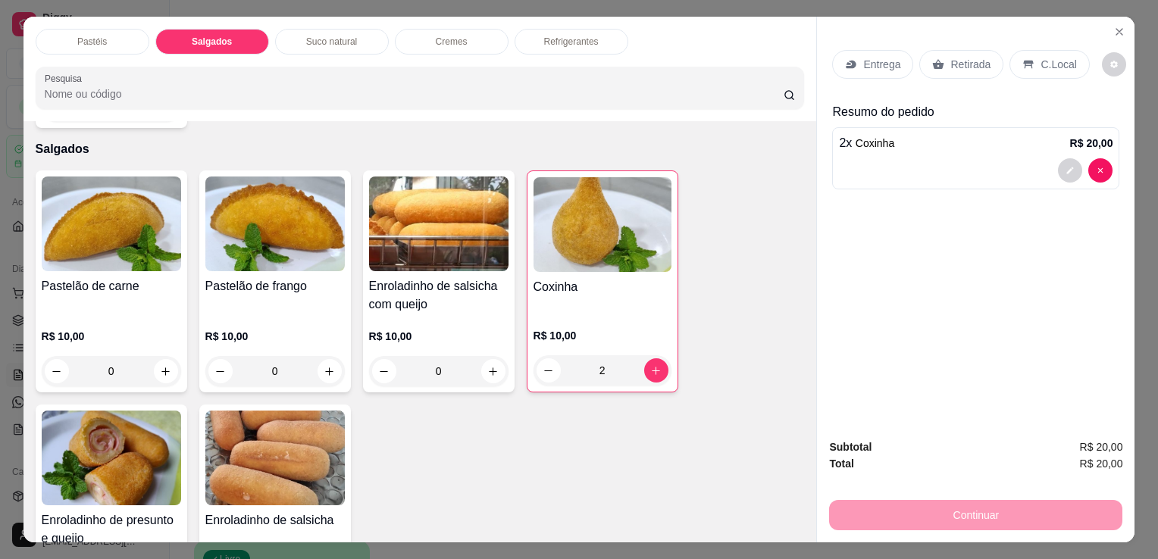
click at [599, 20] on div "Pastéis Salgados Suco natural Cremes Refrigerantes Pesquisa" at bounding box center [419, 69] width 793 height 105
click at [611, 47] on div "Refrigerantes" at bounding box center [571, 42] width 114 height 26
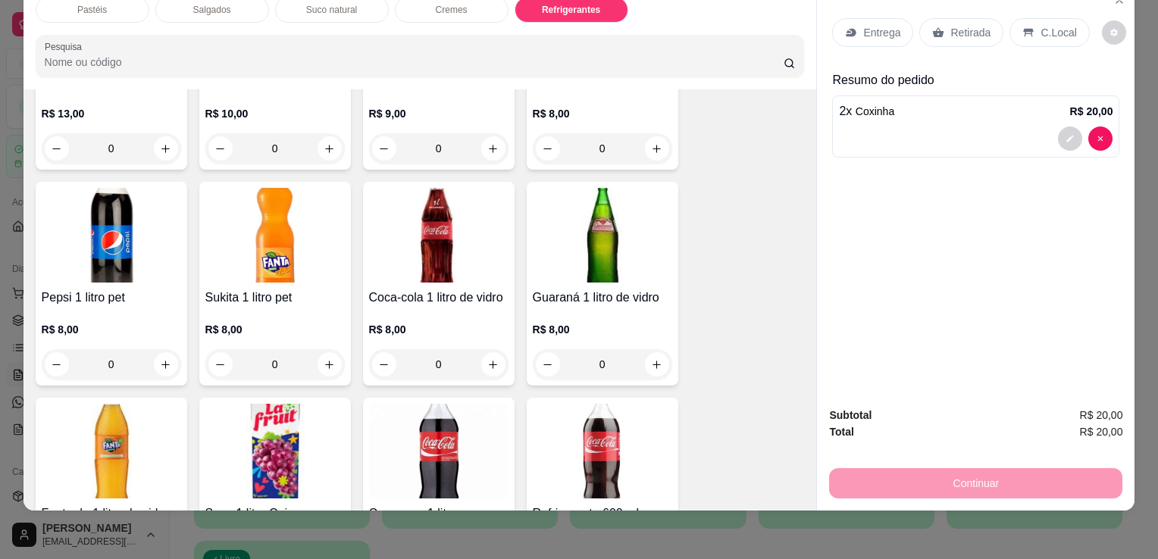
scroll to position [3885, 0]
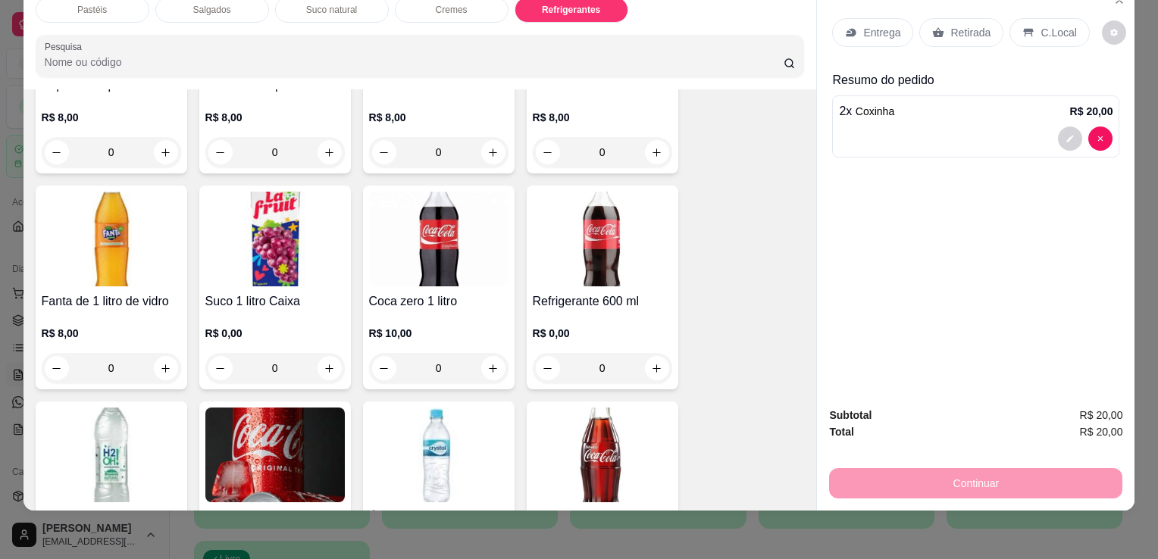
click at [557, 229] on img at bounding box center [602, 239] width 139 height 95
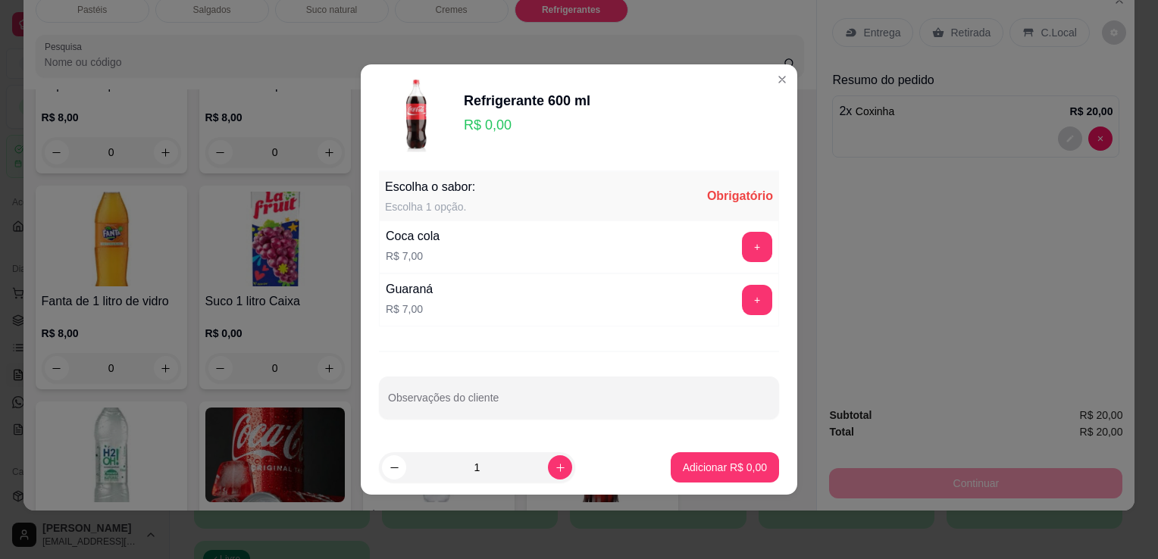
click at [752, 263] on div "Coca cola R$ 7,00 +" at bounding box center [579, 246] width 400 height 53
click at [757, 233] on button "+" at bounding box center [758, 248] width 30 height 30
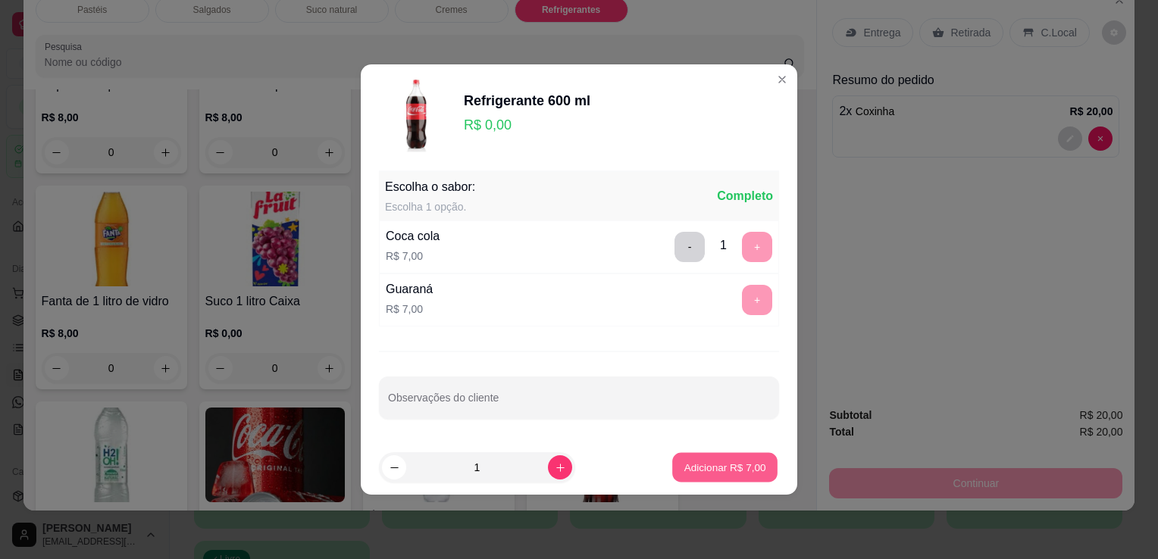
click at [750, 471] on p "Adicionar R$ 7,00" at bounding box center [724, 467] width 82 height 14
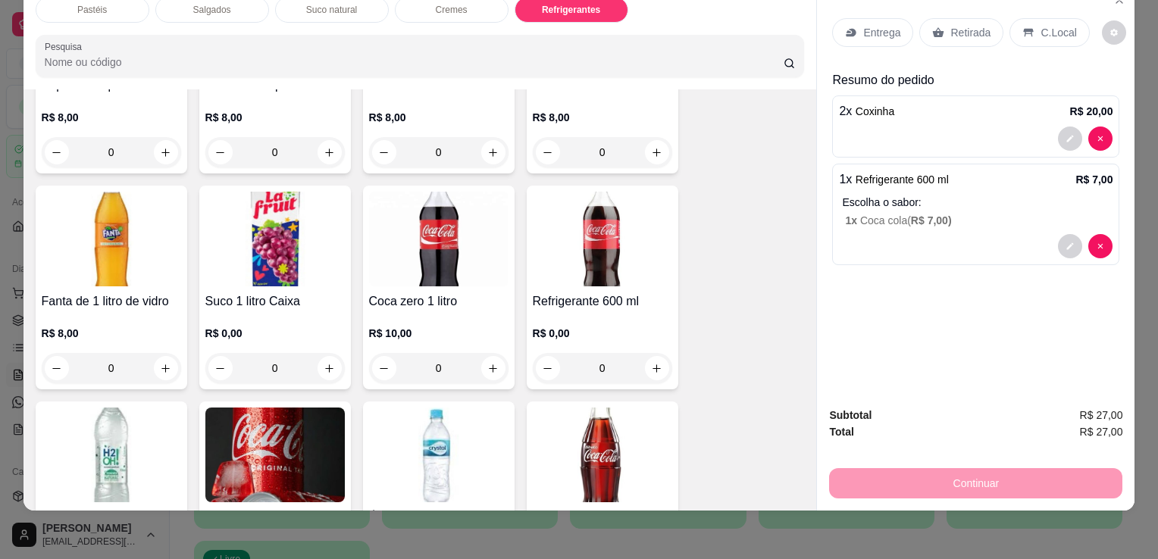
click at [946, 464] on div "Continuar" at bounding box center [975, 481] width 293 height 34
click at [980, 25] on p "Retirada" at bounding box center [970, 32] width 40 height 15
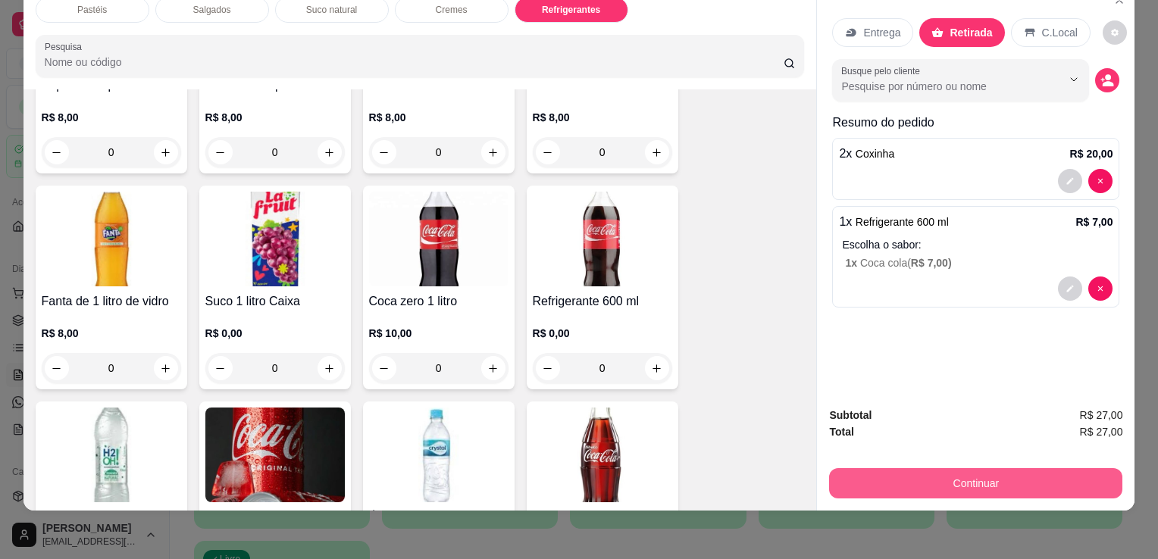
click at [971, 469] on button "Continuar" at bounding box center [975, 483] width 293 height 30
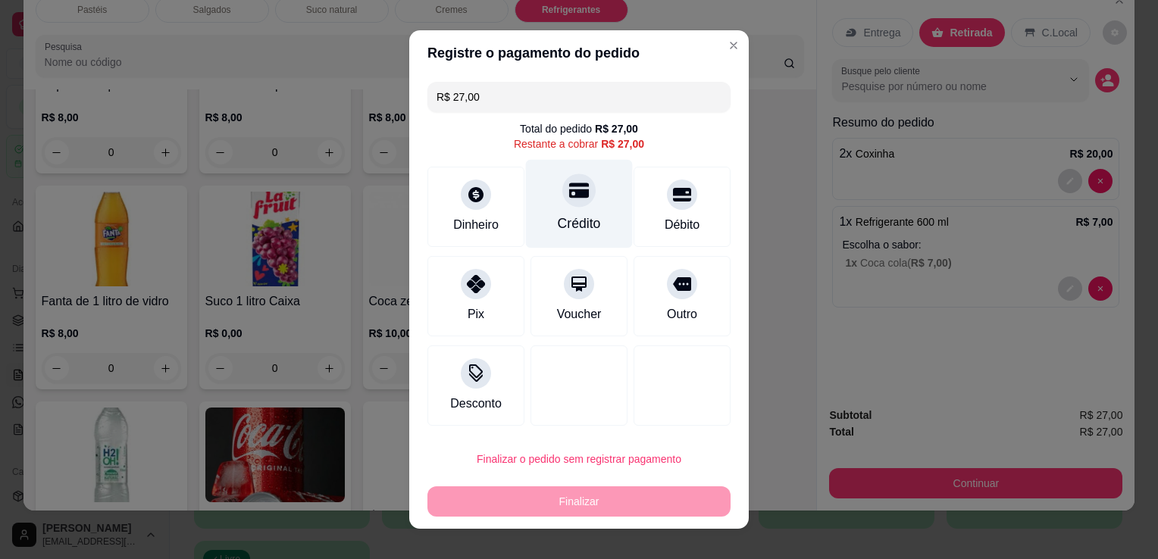
click at [556, 208] on div "Crédito" at bounding box center [579, 204] width 107 height 89
type input "R$ 0,00"
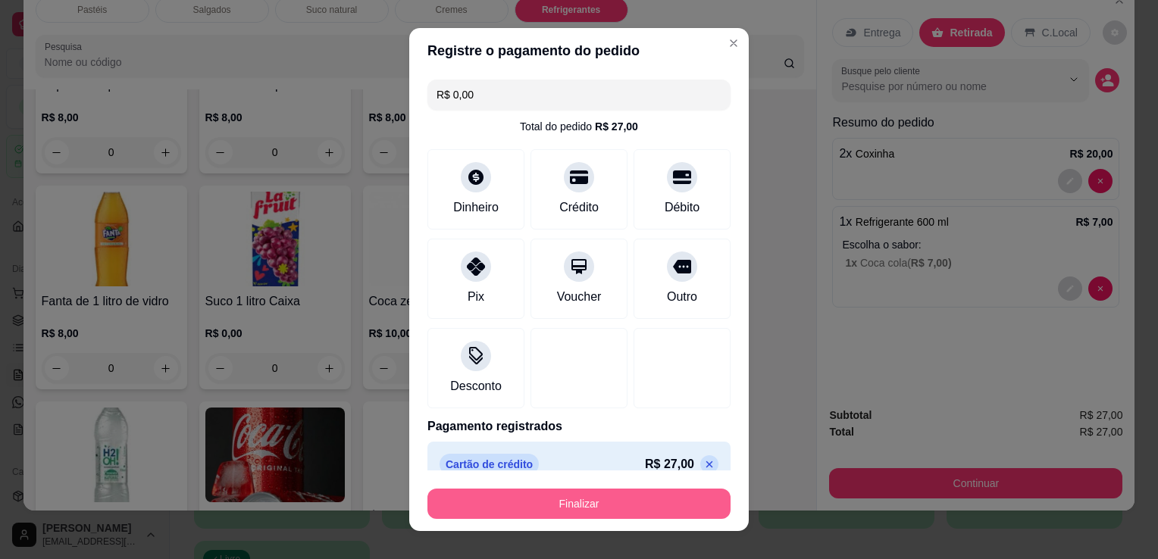
click at [676, 515] on button "Finalizar" at bounding box center [578, 504] width 303 height 30
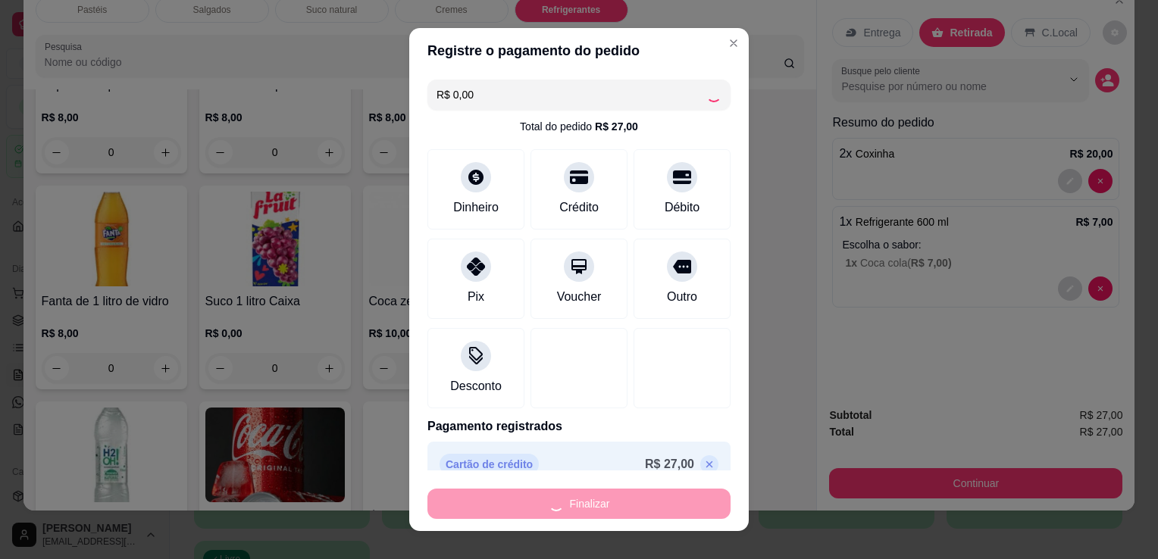
type input "0"
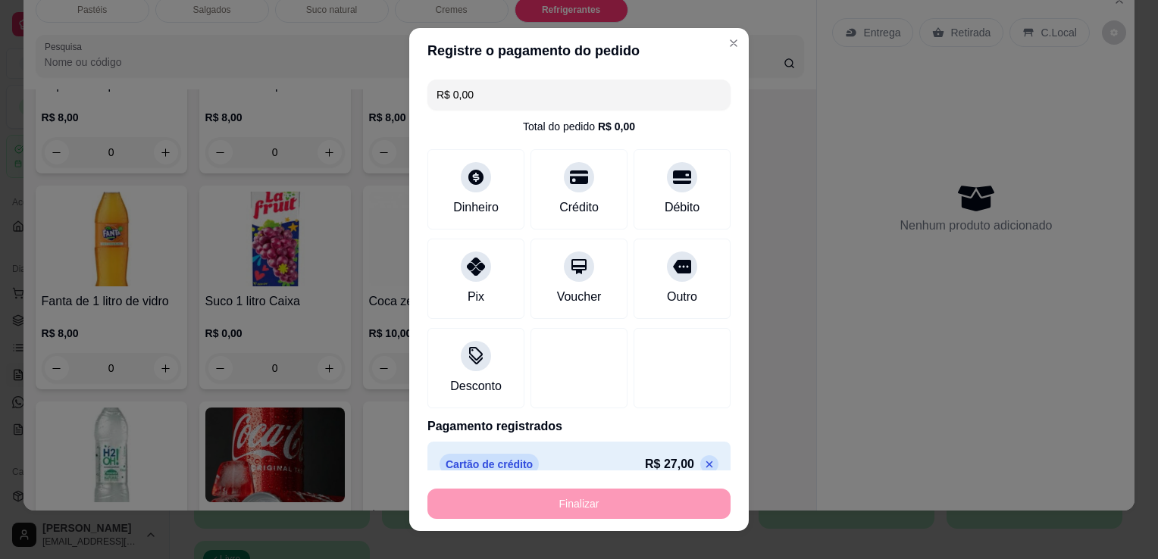
type input "-R$ 27,00"
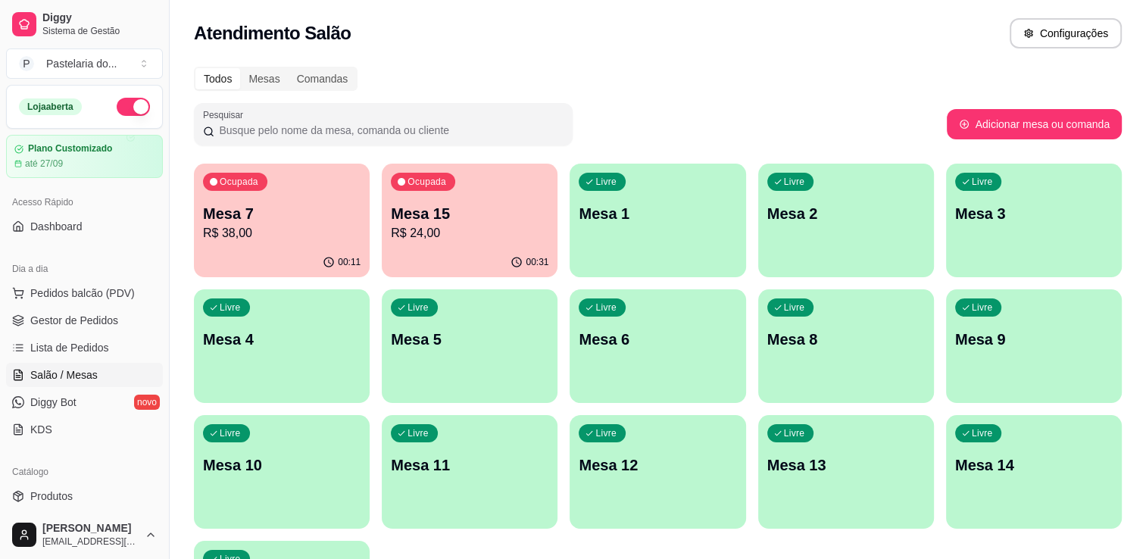
click at [286, 217] on p "Mesa 7" at bounding box center [282, 213] width 158 height 21
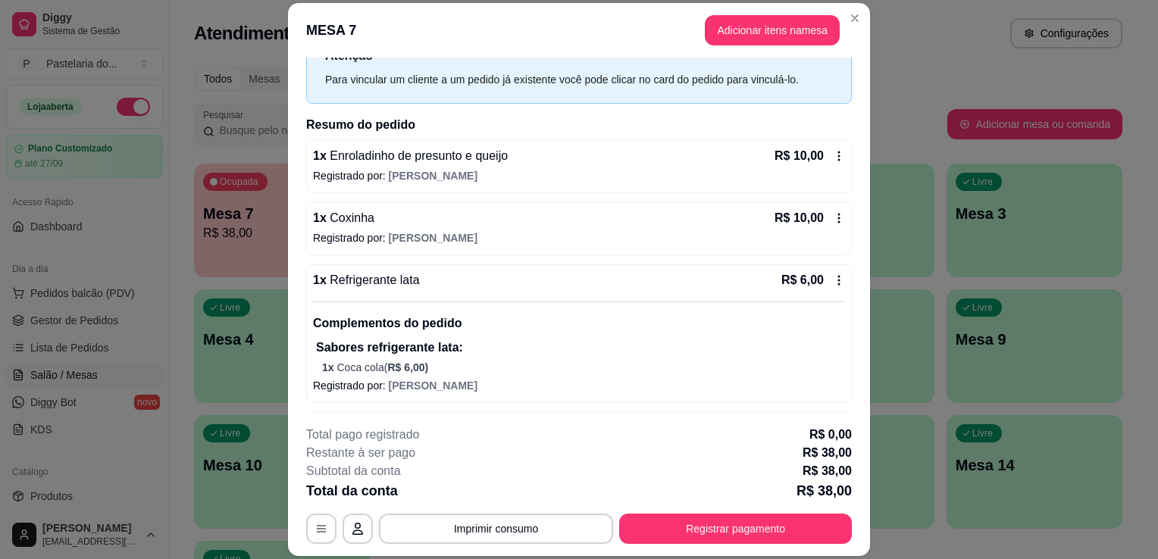
scroll to position [115, 0]
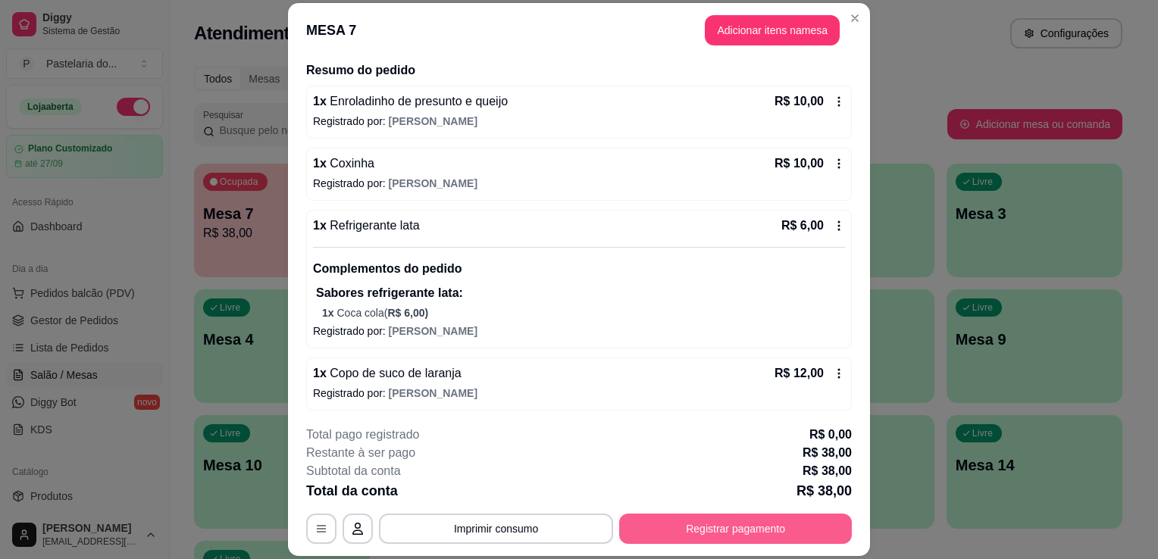
click at [752, 515] on button "Registrar pagamento" at bounding box center [735, 529] width 233 height 30
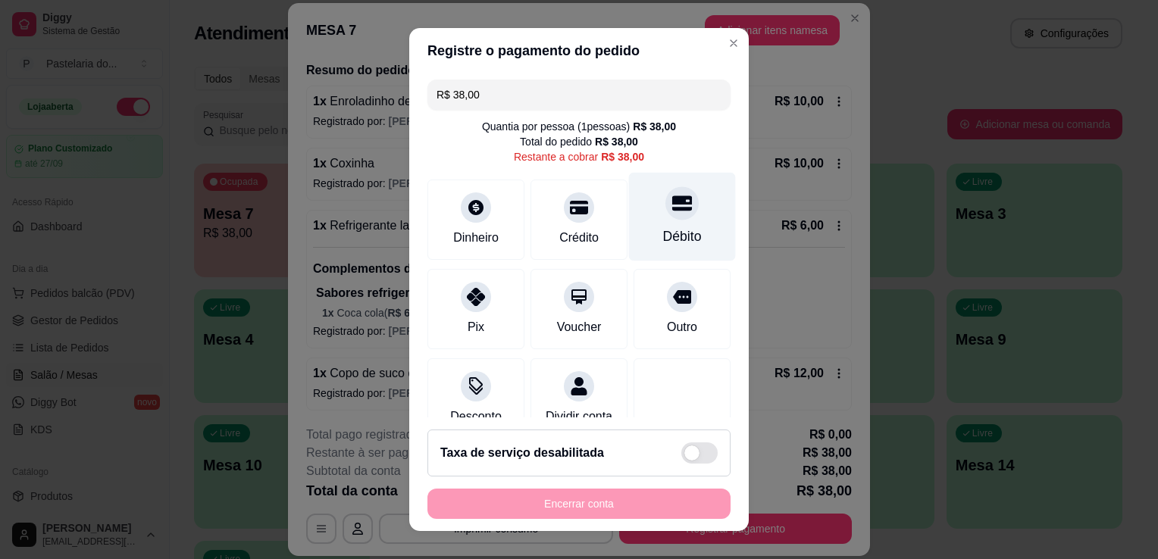
click at [663, 244] on div "Débito" at bounding box center [682, 237] width 39 height 20
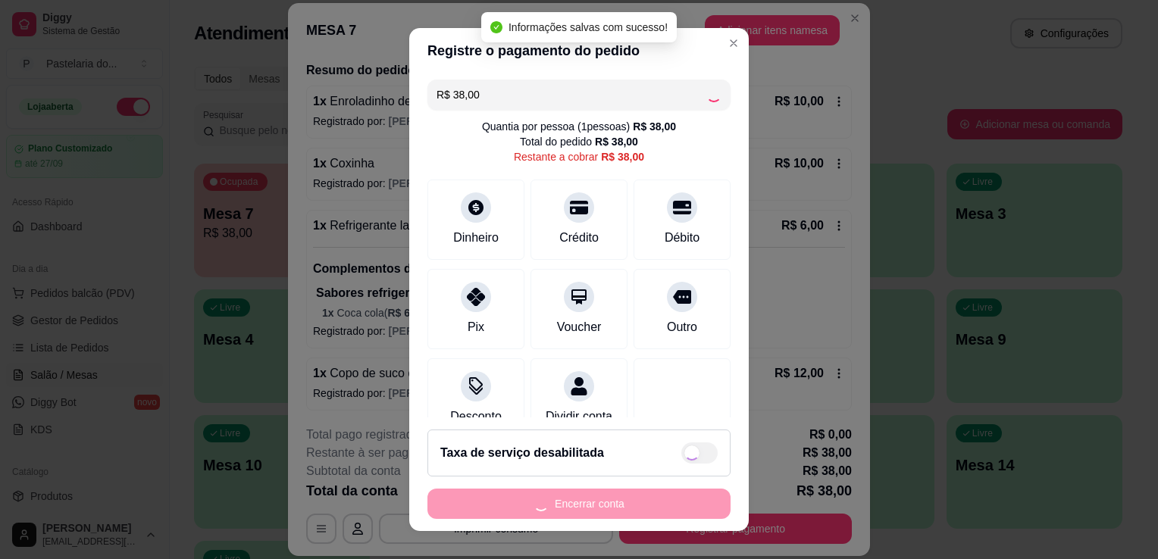
type input "R$ 0,00"
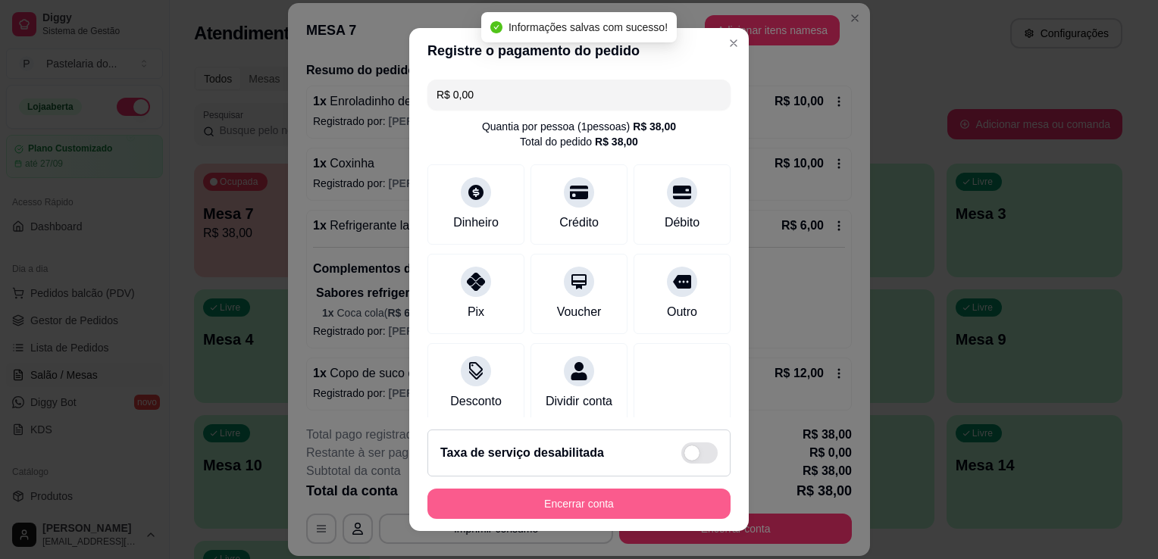
click at [597, 507] on button "Encerrar conta" at bounding box center [578, 504] width 303 height 30
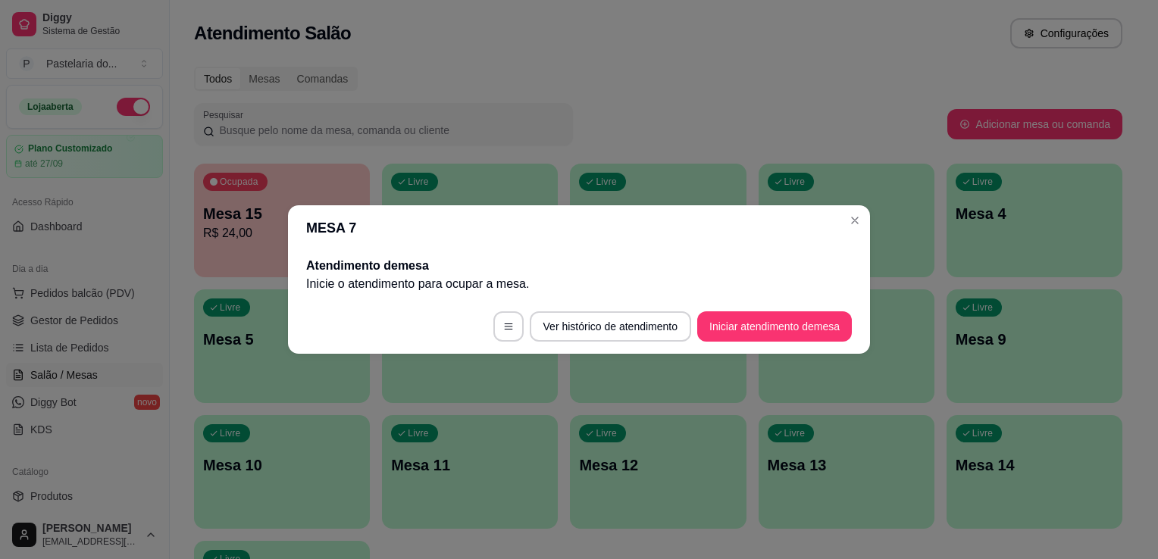
scroll to position [0, 0]
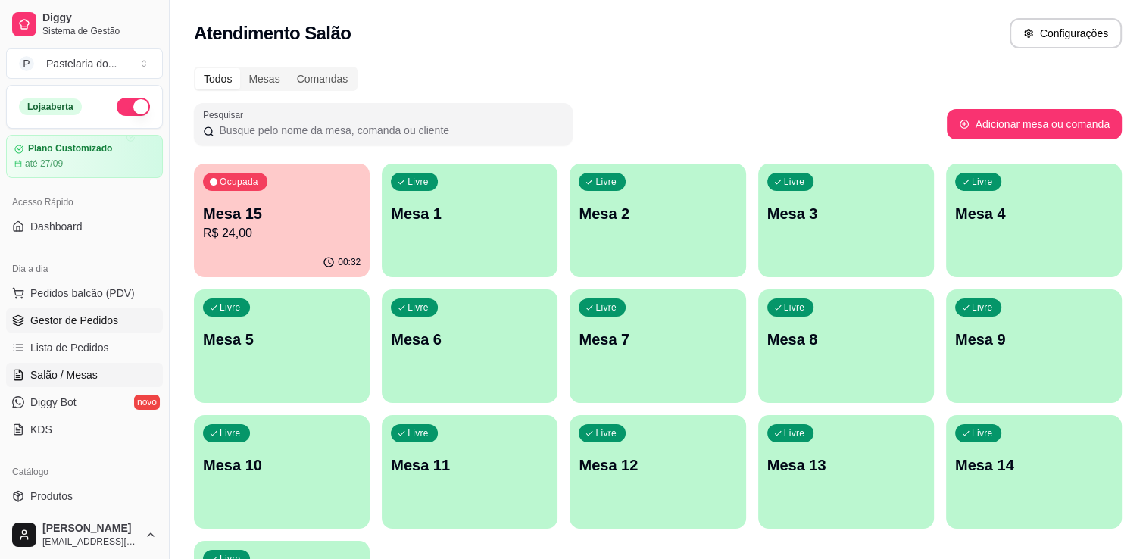
click at [92, 320] on span "Gestor de Pedidos" at bounding box center [74, 320] width 88 height 15
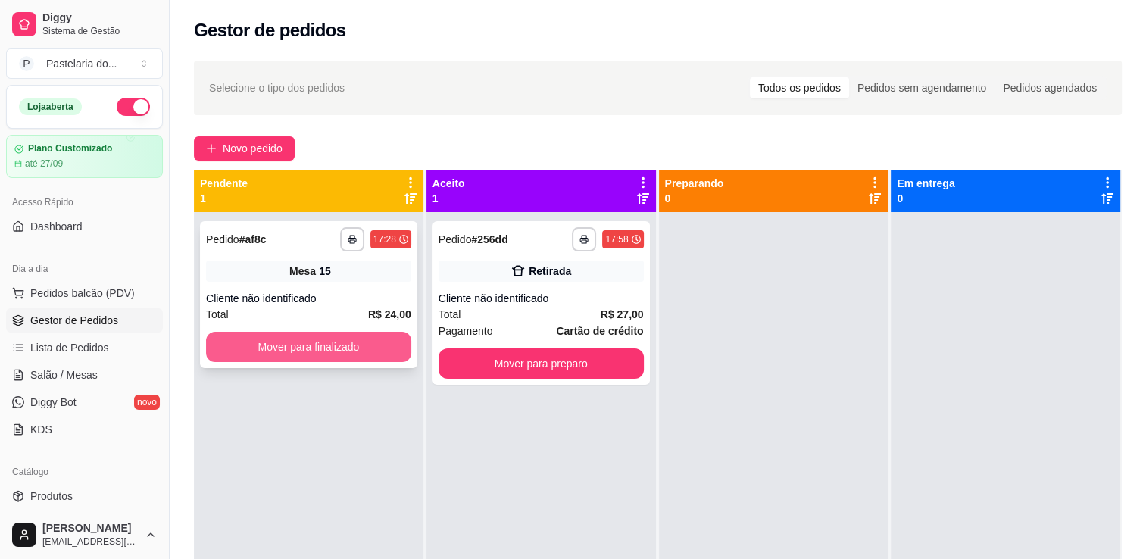
click at [358, 338] on button "Mover para finalizado" at bounding box center [308, 347] width 205 height 30
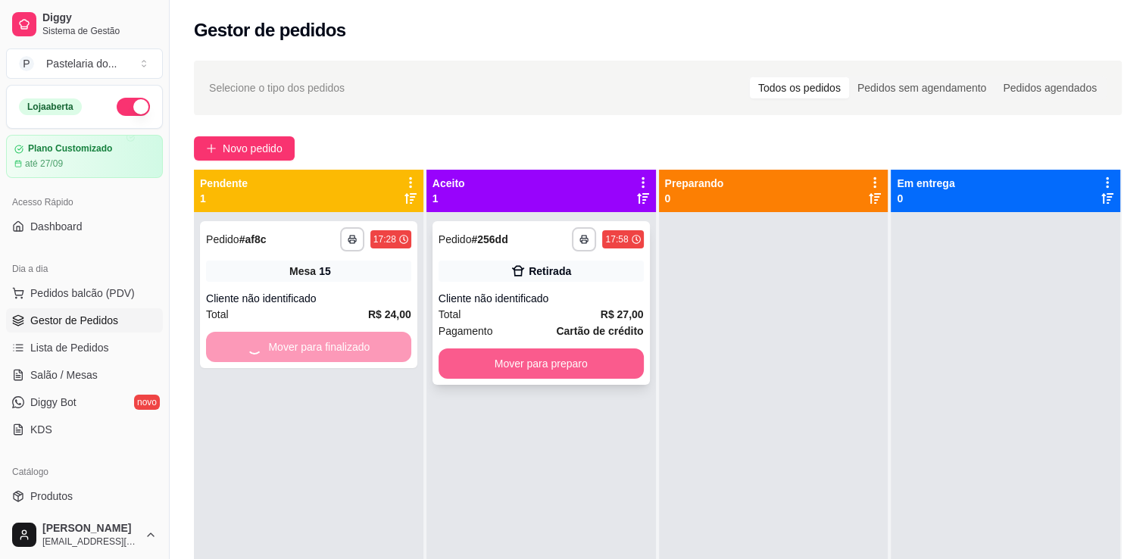
click at [517, 372] on button "Mover para preparo" at bounding box center [541, 364] width 205 height 30
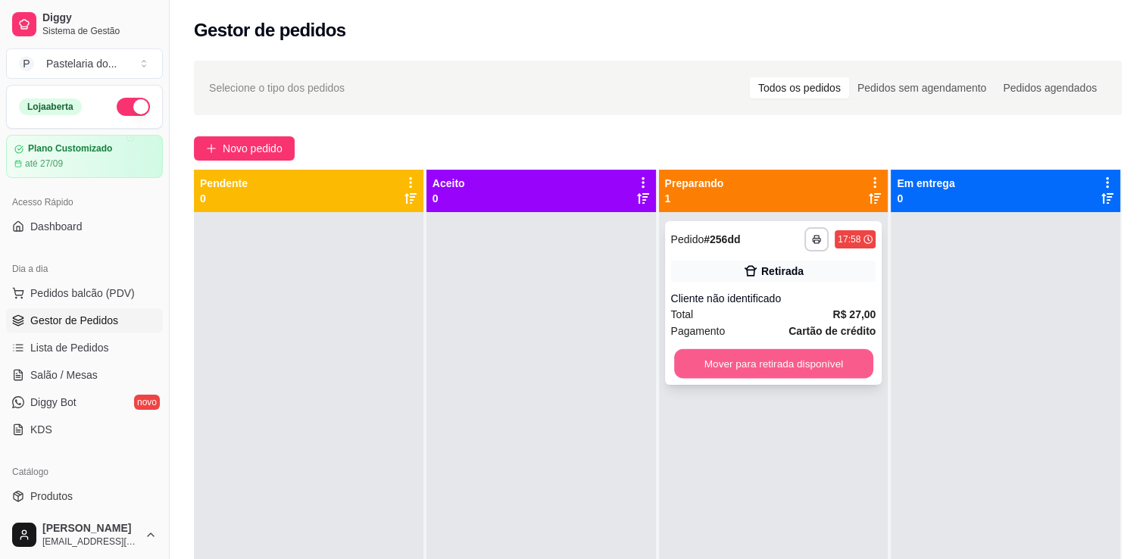
click at [787, 375] on button "Mover para retirada disponível" at bounding box center [773, 364] width 199 height 30
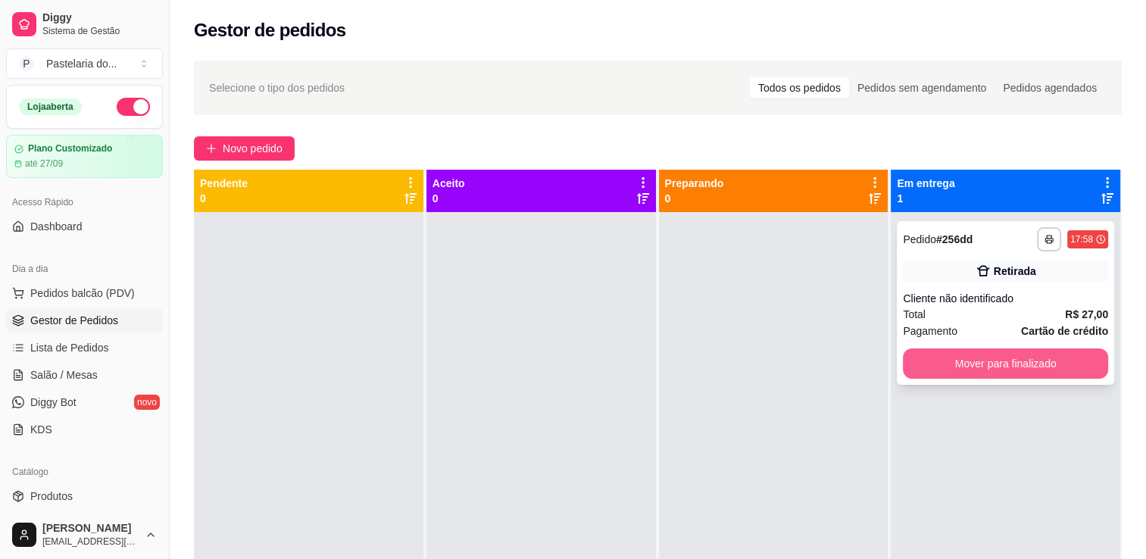
click at [989, 371] on button "Mover para finalizado" at bounding box center [1005, 364] width 205 height 30
click at [989, 371] on div "Mover para finalizado" at bounding box center [1005, 364] width 205 height 30
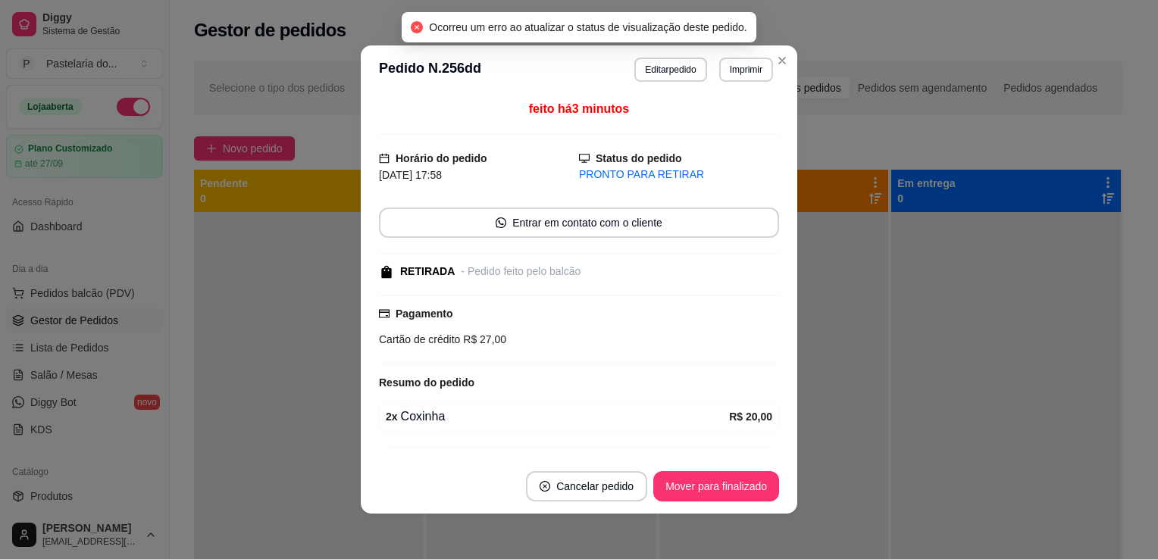
click at [739, 511] on footer "Cancelar pedido Mover para finalizado" at bounding box center [579, 486] width 436 height 55
click at [746, 502] on footer "Cancelar pedido Mover para finalizado" at bounding box center [579, 486] width 436 height 55
click at [749, 497] on button "Mover para finalizado" at bounding box center [716, 486] width 126 height 30
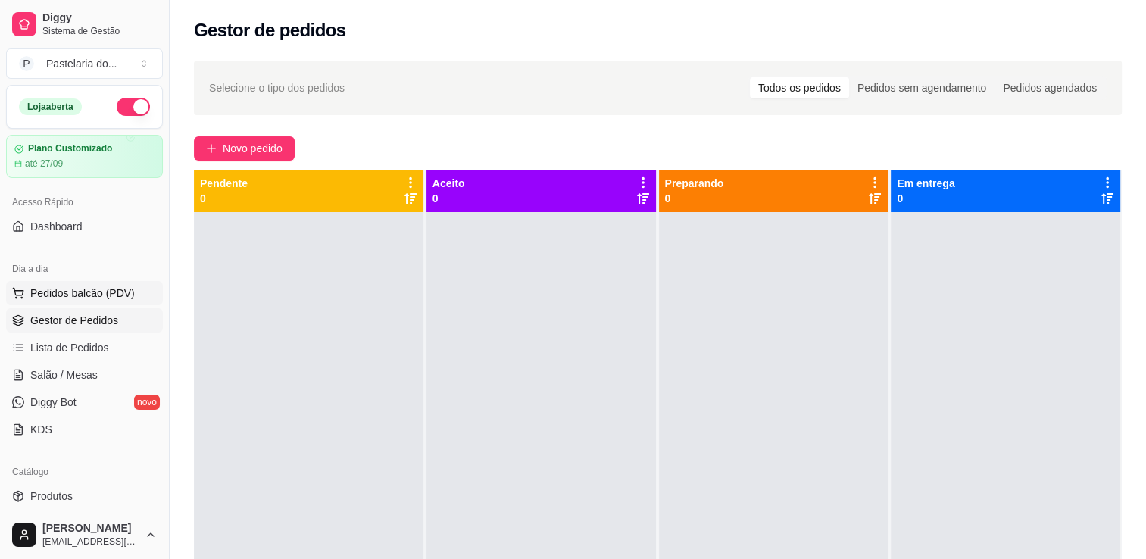
click at [89, 291] on span "Pedidos balcão (PDV)" at bounding box center [82, 293] width 105 height 15
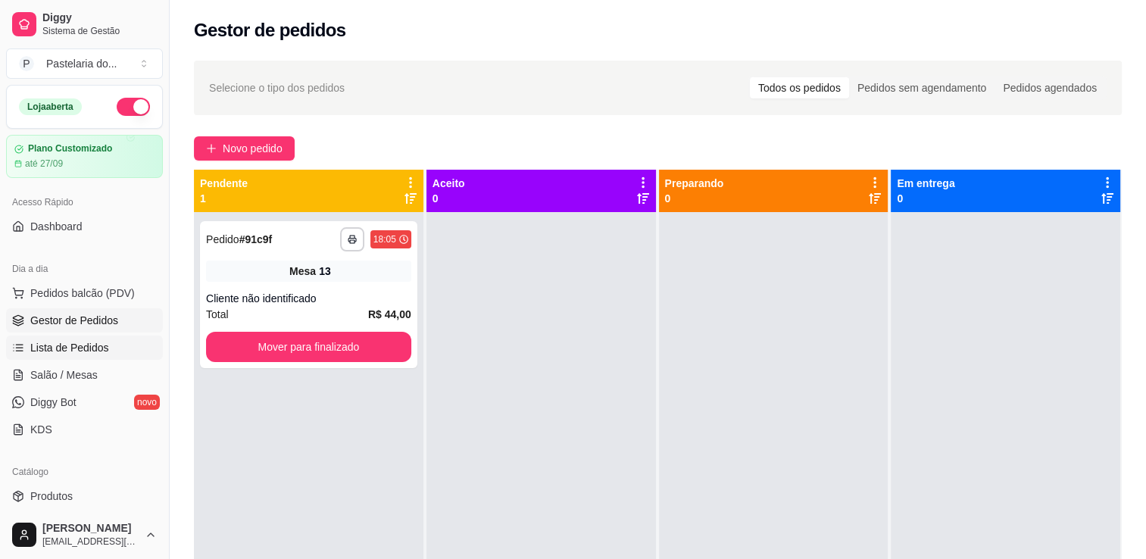
click at [93, 350] on span "Lista de Pedidos" at bounding box center [69, 347] width 79 height 15
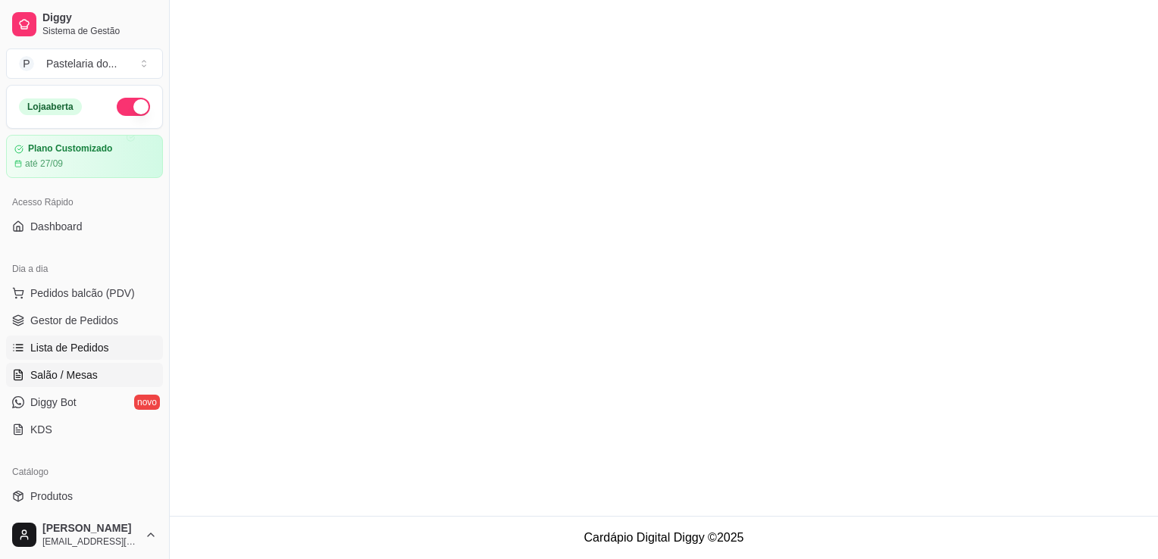
click at [88, 365] on link "Salão / Mesas" at bounding box center [84, 375] width 157 height 24
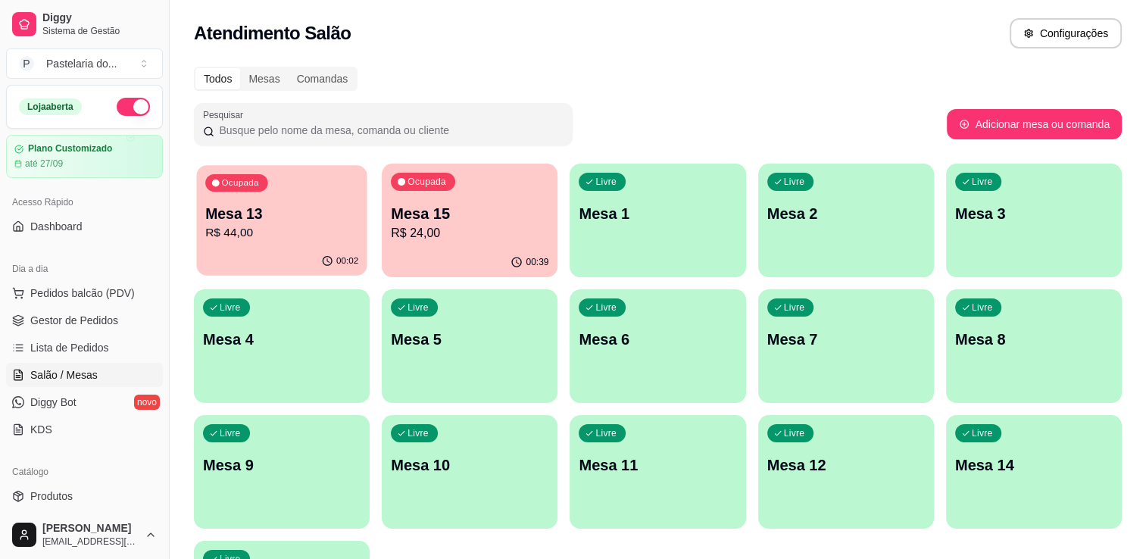
click at [281, 217] on p "Mesa 13" at bounding box center [281, 214] width 153 height 20
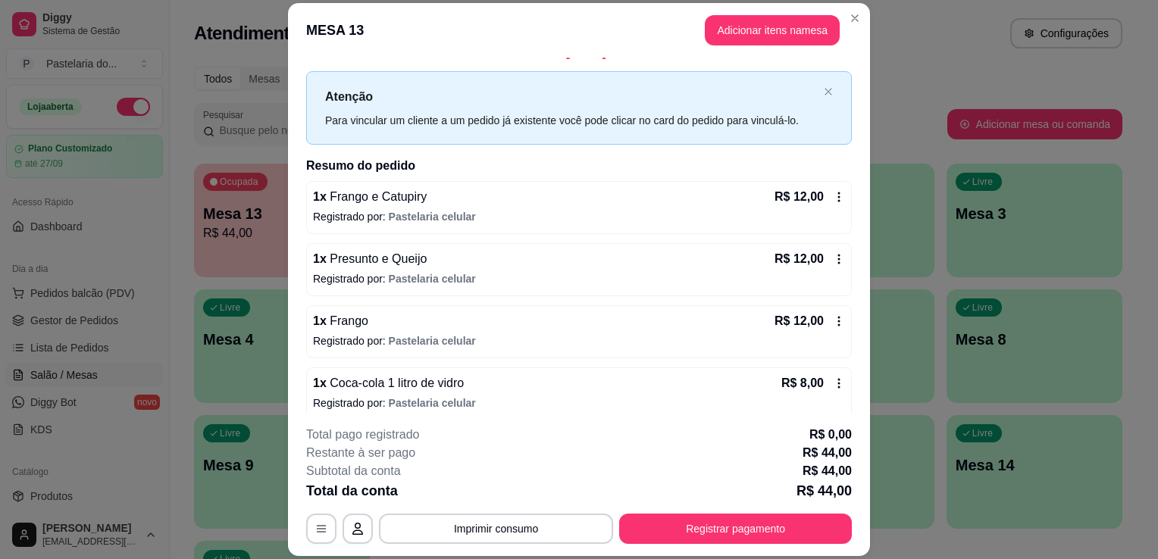
scroll to position [30, 0]
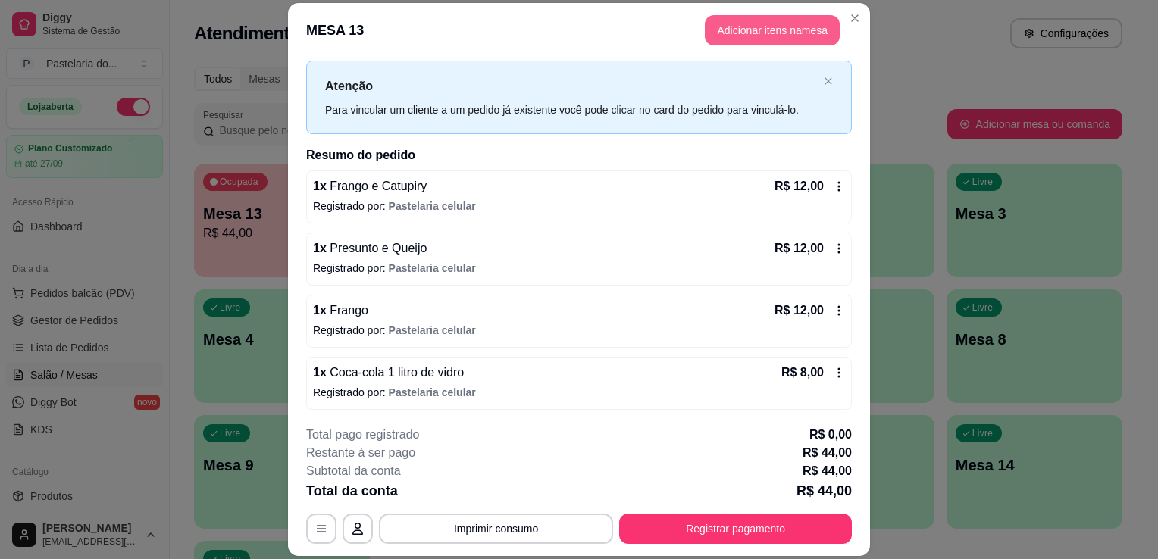
click at [776, 29] on button "Adicionar itens na mesa" at bounding box center [772, 30] width 135 height 30
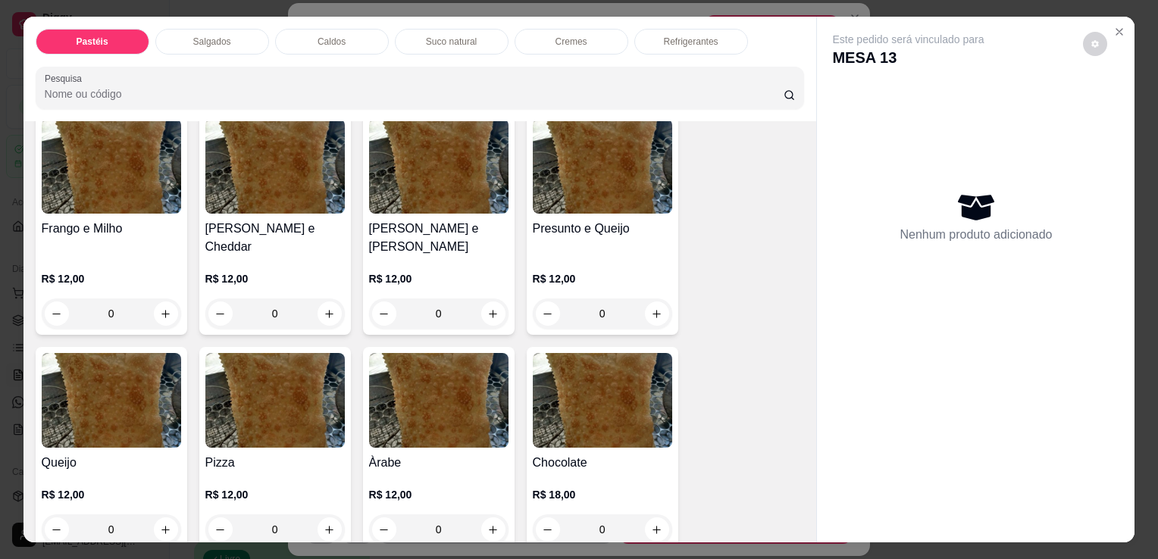
scroll to position [758, 0]
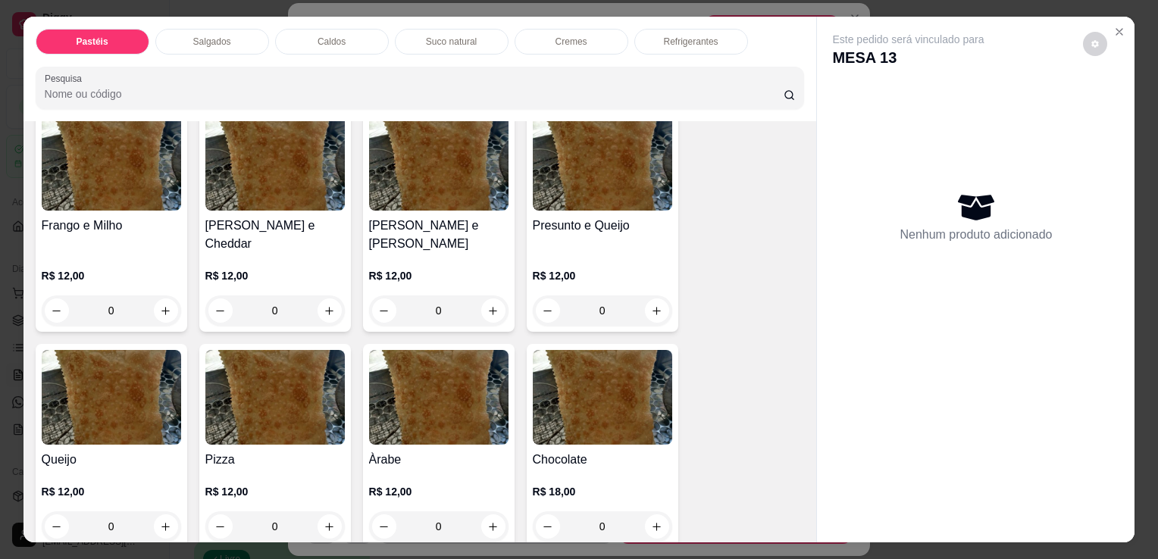
click at [492, 295] on div "0" at bounding box center [438, 310] width 139 height 30
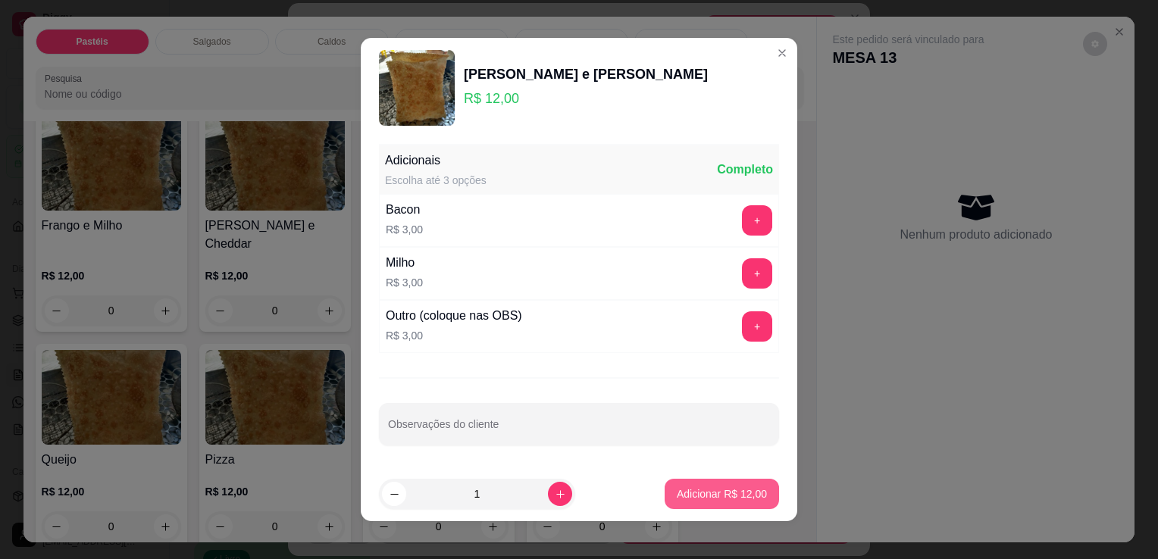
click at [730, 497] on p "Adicionar R$ 12,00" at bounding box center [722, 493] width 90 height 15
click at [730, 497] on div "Carne e Queijo R$ 12,00 0 Carne R$ 12,00 0 Carne e Catupiry R$ 12,00 0 Carne e …" at bounding box center [420, 221] width 769 height 1518
type input "1"
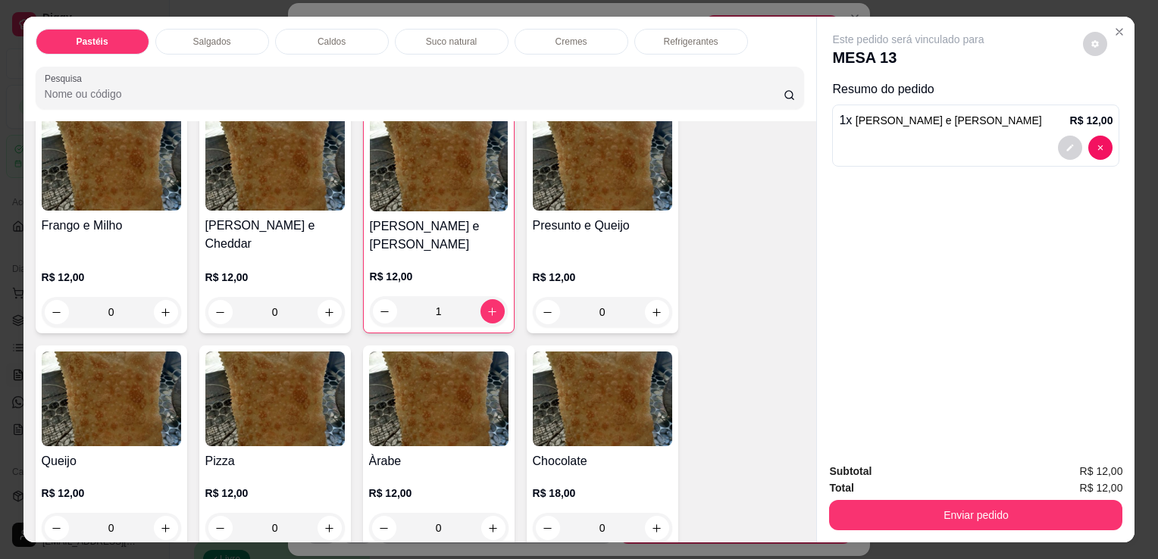
click at [896, 517] on button "Enviar pedido" at bounding box center [975, 515] width 293 height 30
click at [836, 488] on strong "Total" at bounding box center [841, 488] width 24 height 12
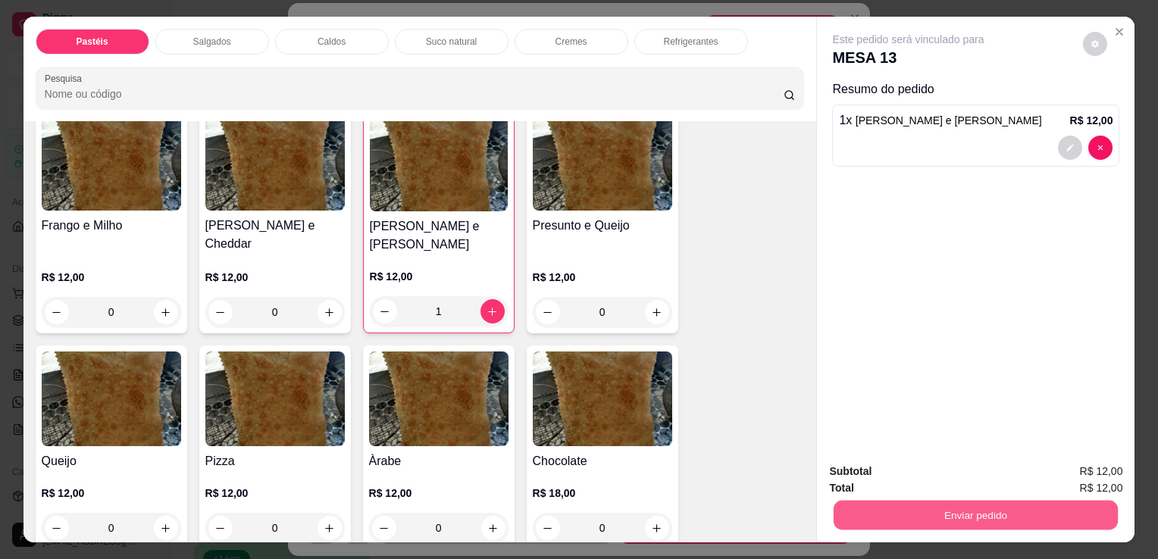
click at [840, 502] on button "Enviar pedido" at bounding box center [975, 515] width 284 height 30
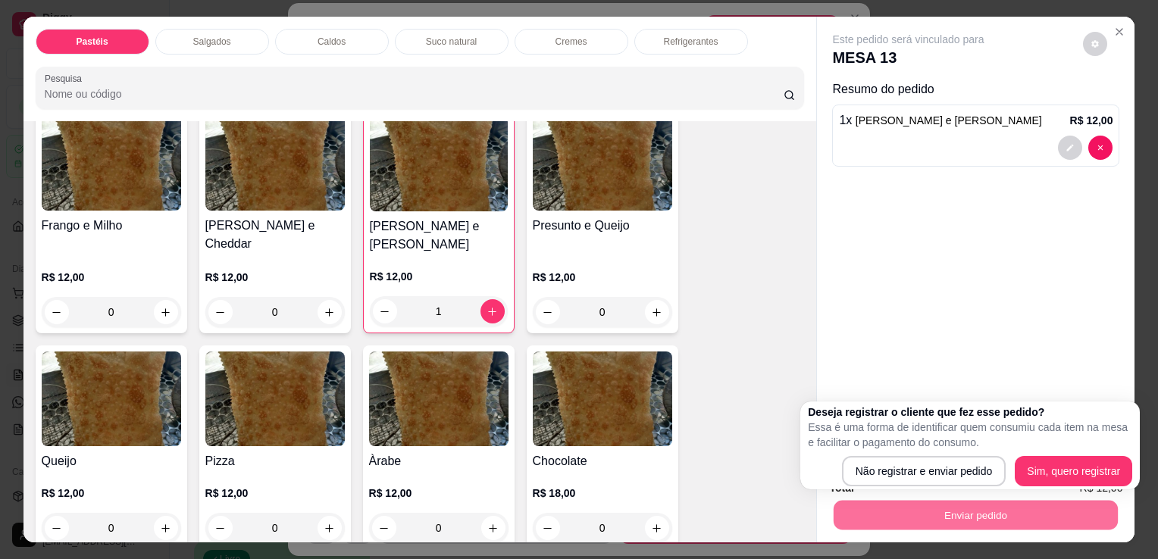
click at [878, 489] on div "Deseja registrar o cliente que fez esse pedido? Essa é uma forma de identificar…" at bounding box center [969, 446] width 339 height 88
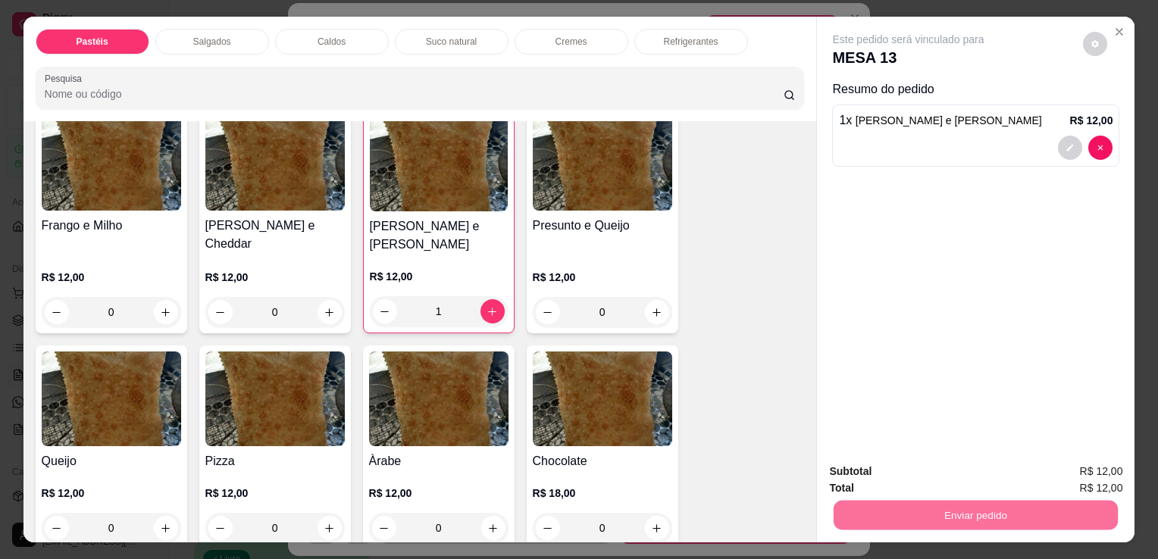
click at [883, 478] on button "Não registrar e enviar pedido" at bounding box center [926, 472] width 158 height 29
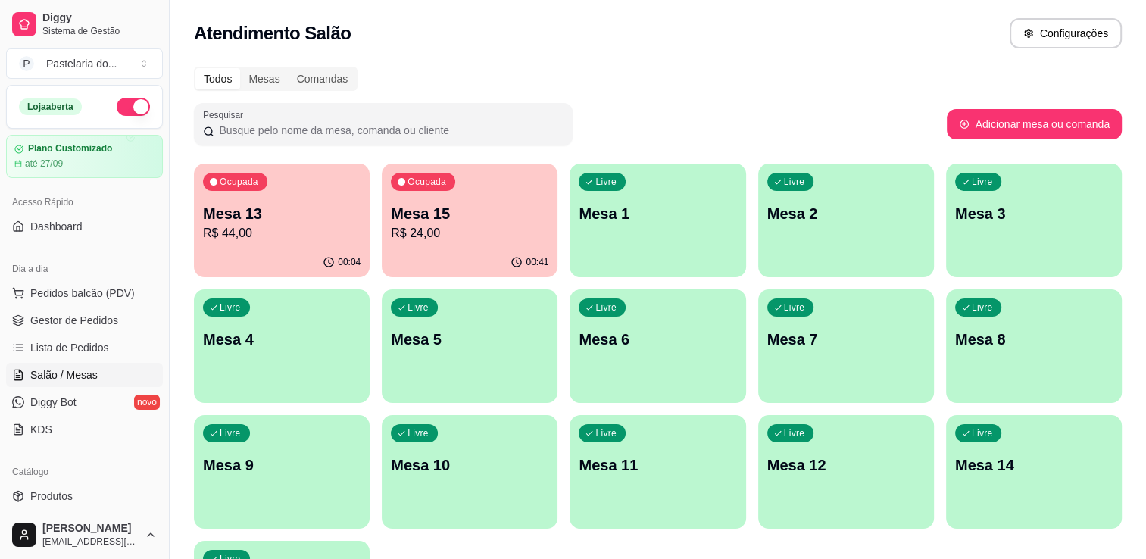
click at [408, 208] on p "Mesa 15" at bounding box center [470, 213] width 158 height 21
click at [408, 208] on body "Diggy Sistema de Gestão P Pastelaria do ... Loja aberta Plano Customizado até 2…" at bounding box center [573, 279] width 1146 height 559
click at [773, 206] on p "Mesa 2" at bounding box center [847, 213] width 158 height 21
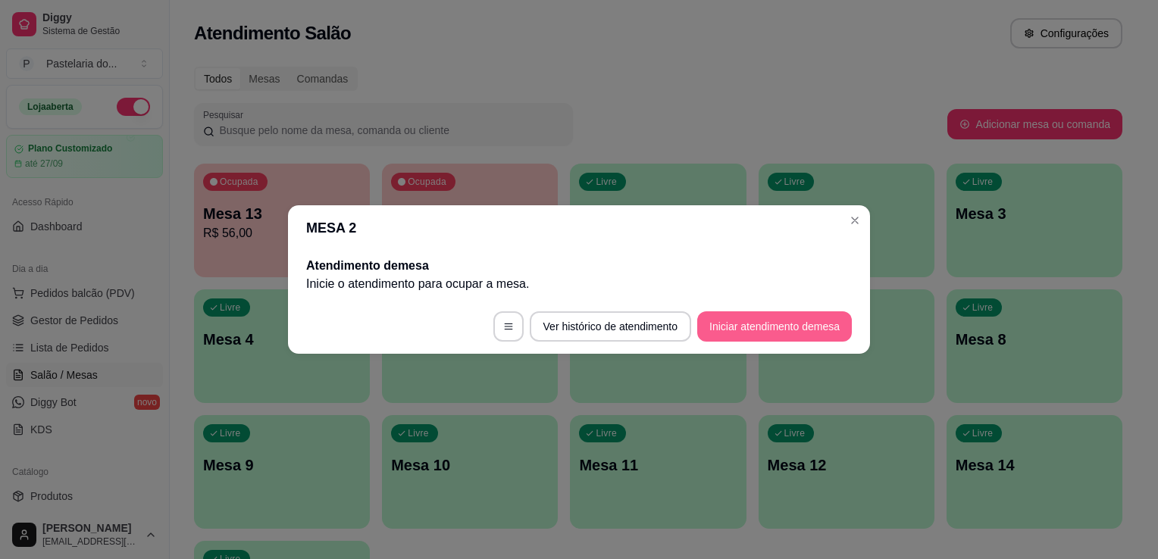
click at [712, 324] on button "Iniciar atendimento de mesa" at bounding box center [774, 326] width 155 height 30
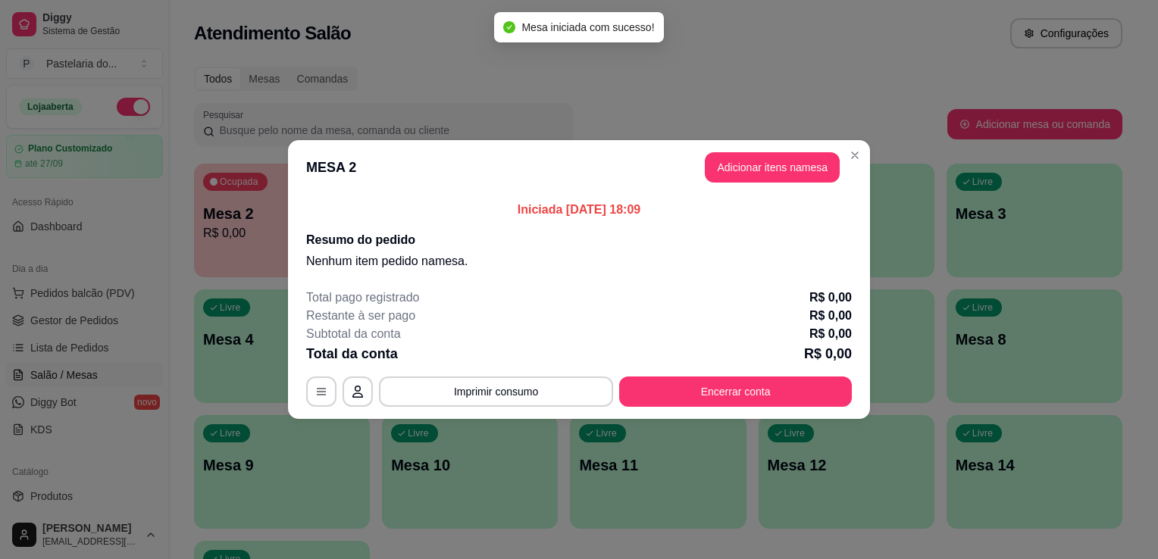
click at [752, 158] on button "Adicionar itens na mesa" at bounding box center [772, 167] width 135 height 30
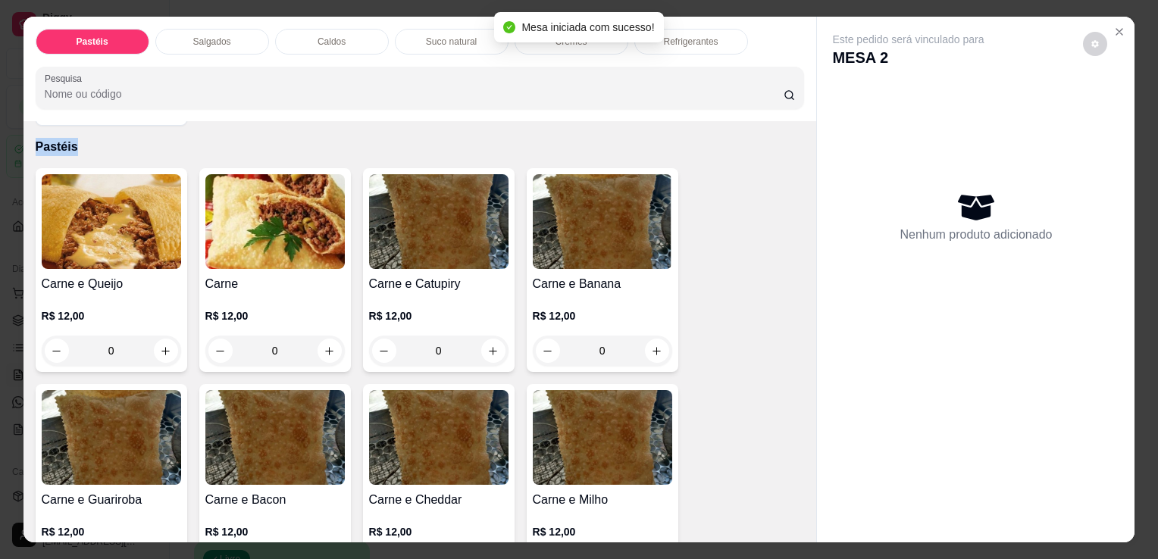
scroll to position [76, 0]
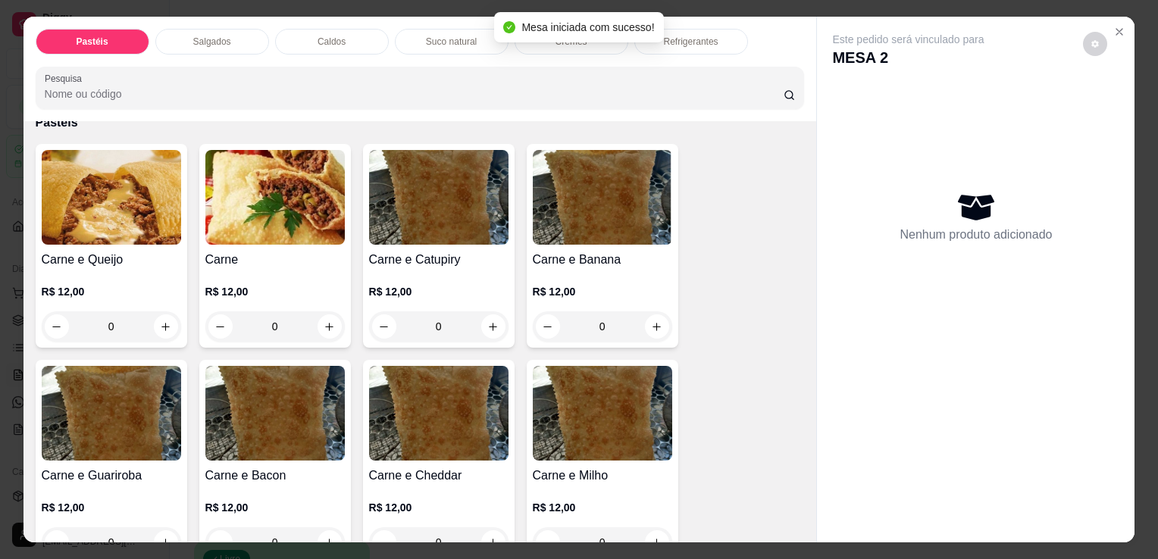
click at [159, 314] on div "0" at bounding box center [111, 326] width 139 height 30
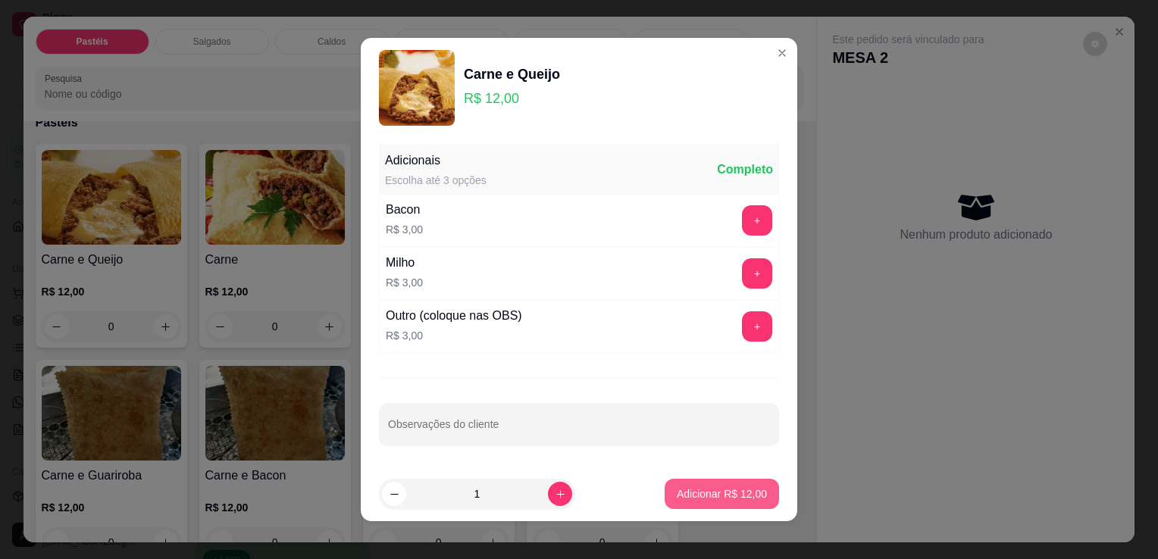
click at [696, 501] on button "Adicionar R$ 12,00" at bounding box center [721, 494] width 114 height 30
type input "1"
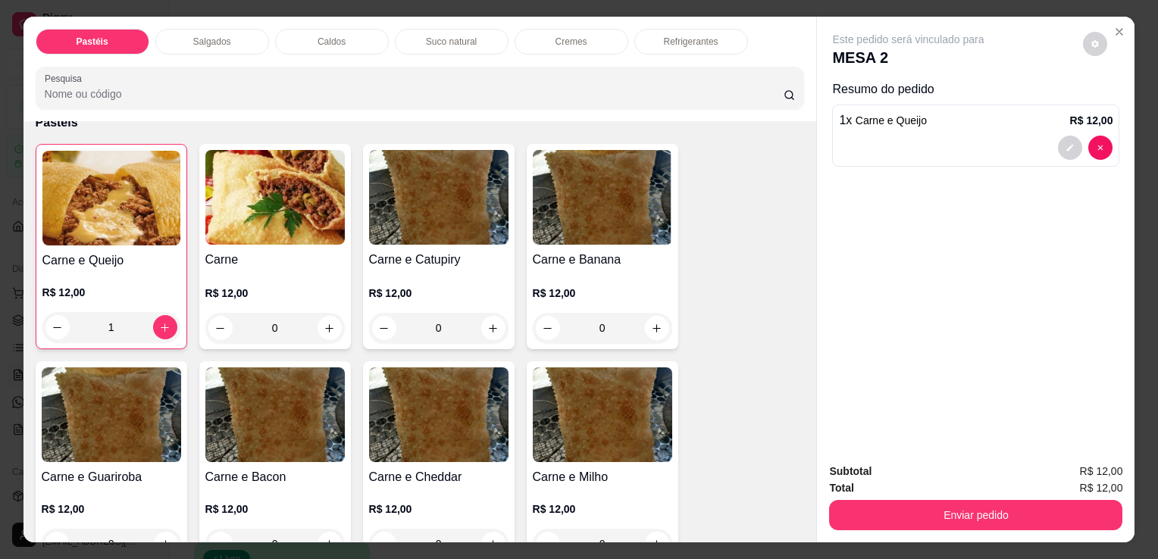
click at [703, 29] on div "Refrigerantes" at bounding box center [691, 42] width 114 height 26
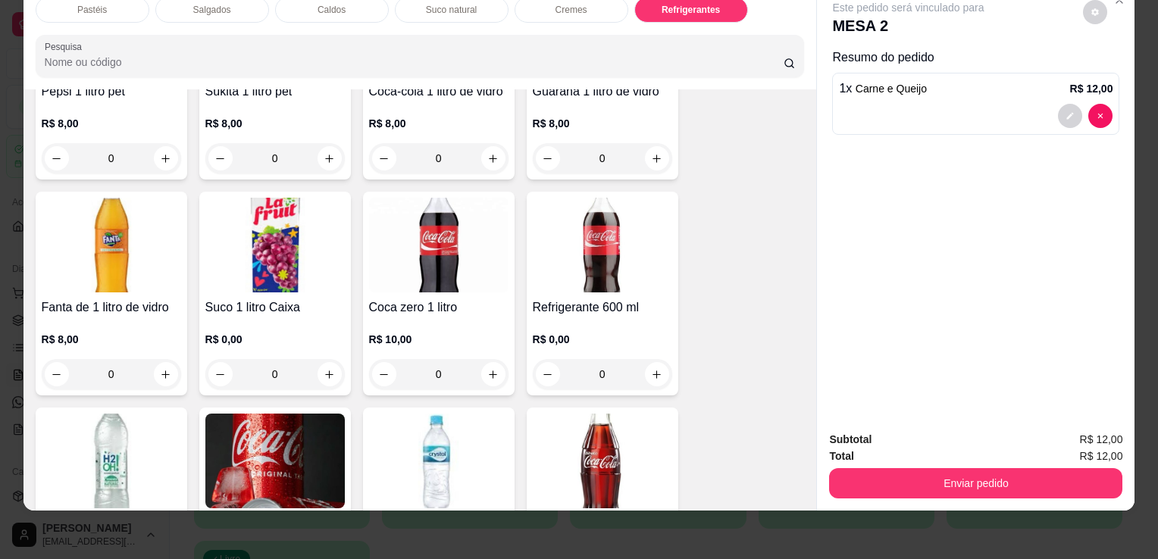
scroll to position [4570, 0]
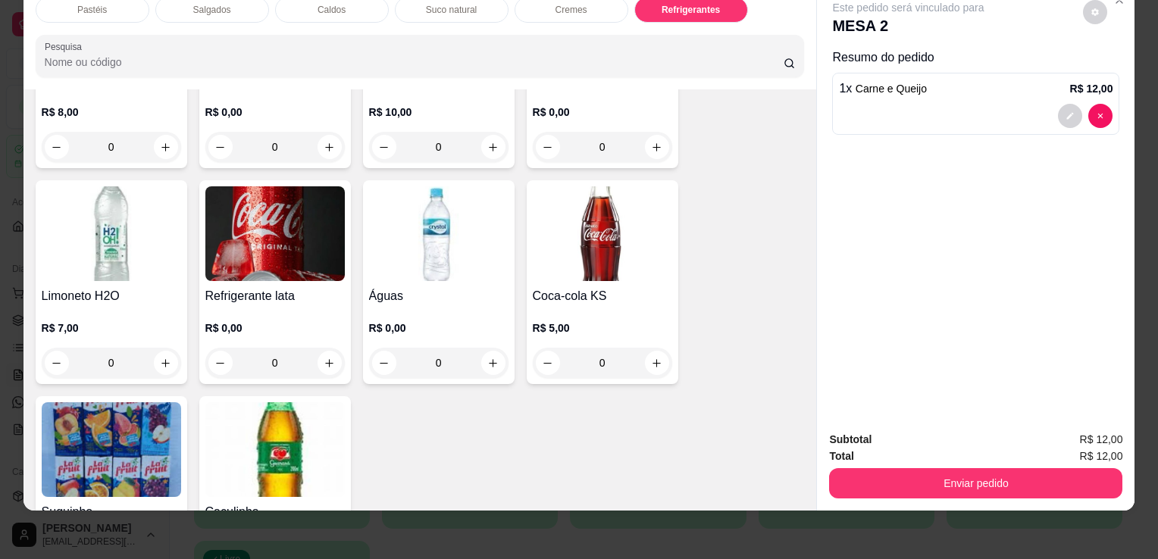
click at [602, 247] on img at bounding box center [602, 233] width 139 height 95
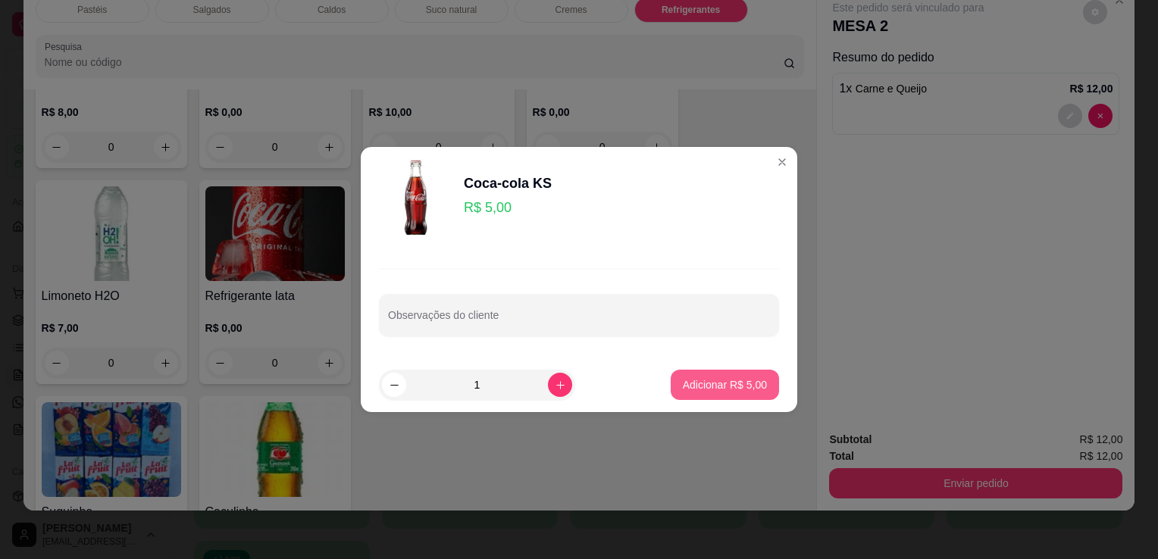
click at [712, 395] on button "Adicionar R$ 5,00" at bounding box center [725, 385] width 108 height 30
type input "1"
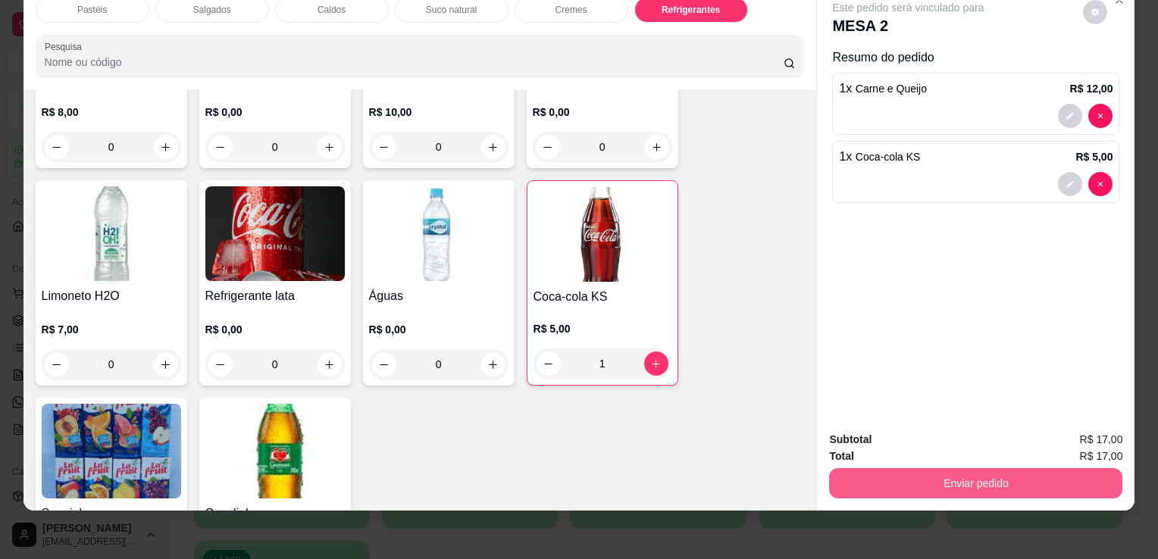
click at [883, 473] on button "Enviar pedido" at bounding box center [975, 483] width 293 height 30
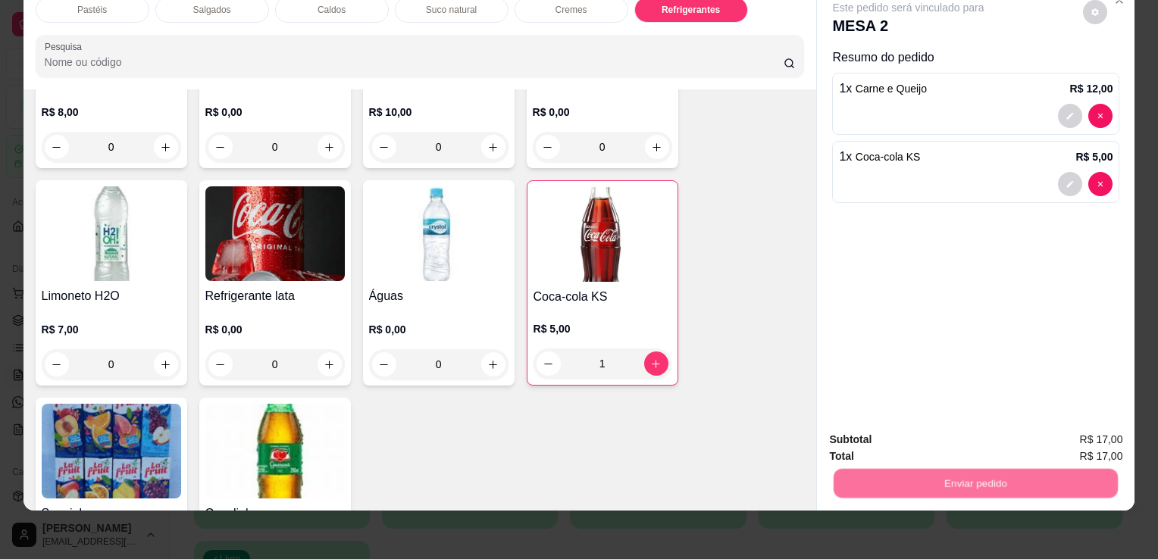
click at [875, 440] on button "Não registrar e enviar pedido" at bounding box center [926, 435] width 158 height 29
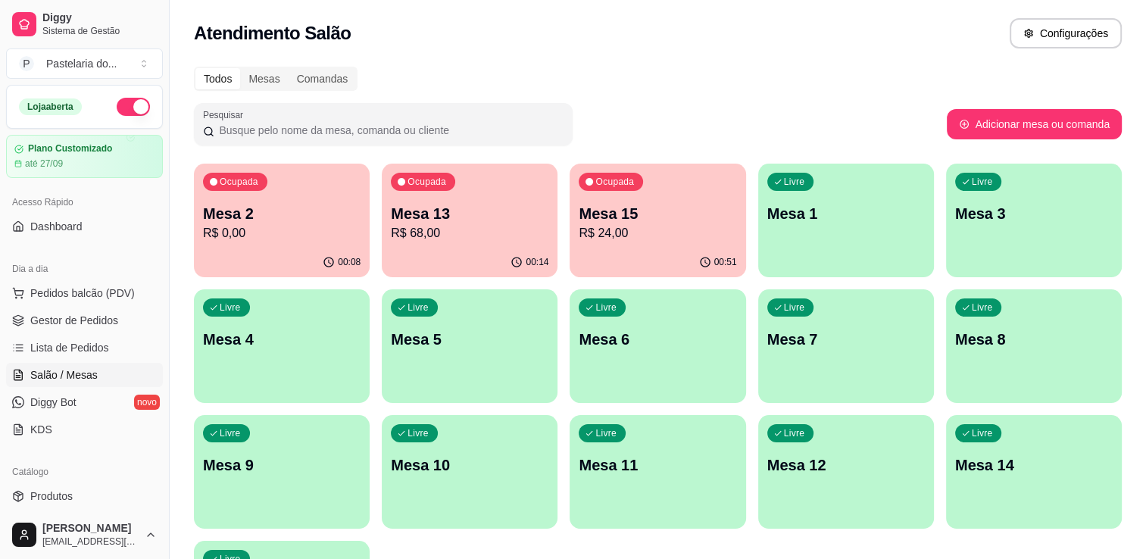
click at [476, 238] on p "R$ 68,00" at bounding box center [470, 233] width 158 height 18
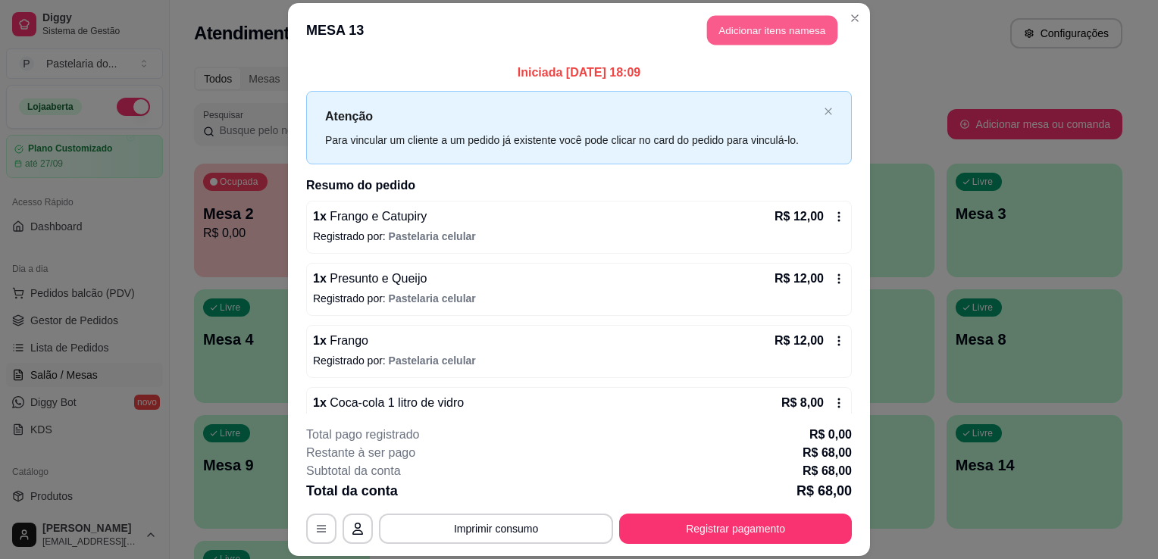
click at [739, 29] on button "Adicionar itens na mesa" at bounding box center [772, 30] width 130 height 30
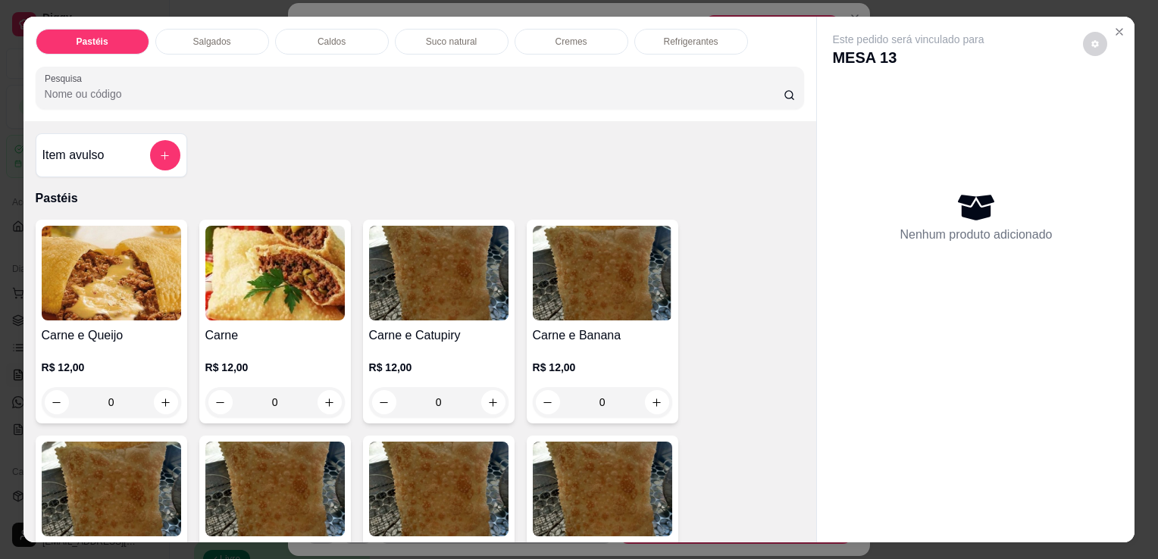
click at [658, 47] on div "Refrigerantes" at bounding box center [691, 42] width 114 height 26
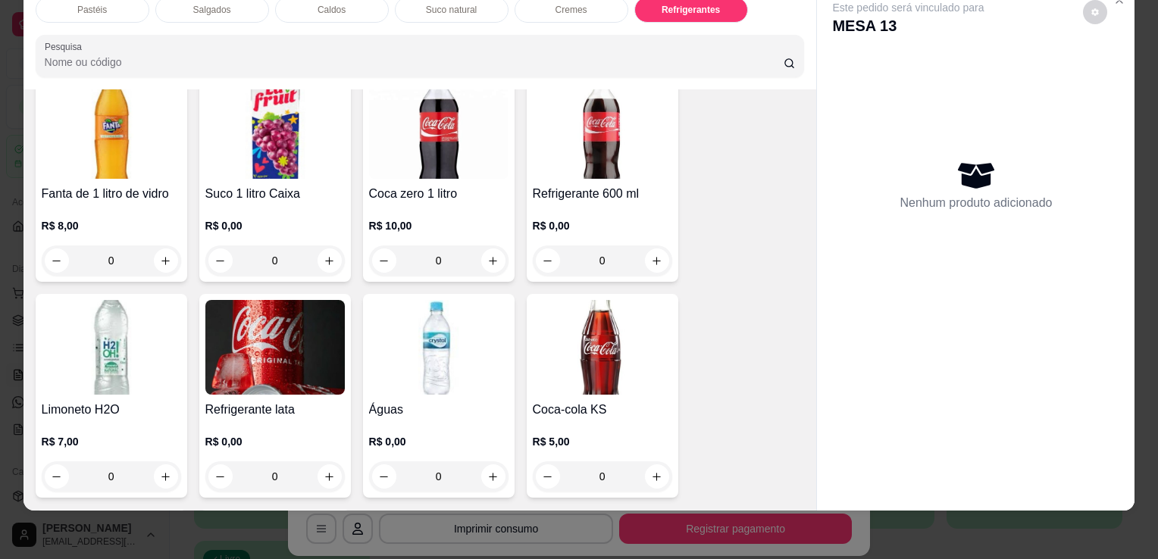
scroll to position [4569, 0]
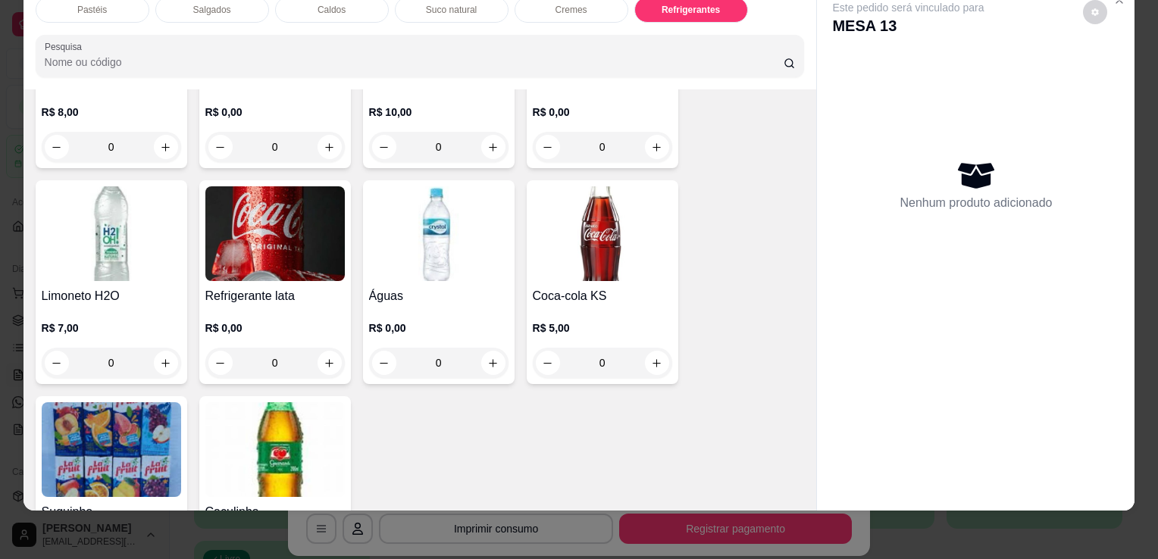
click at [417, 241] on img at bounding box center [438, 233] width 139 height 95
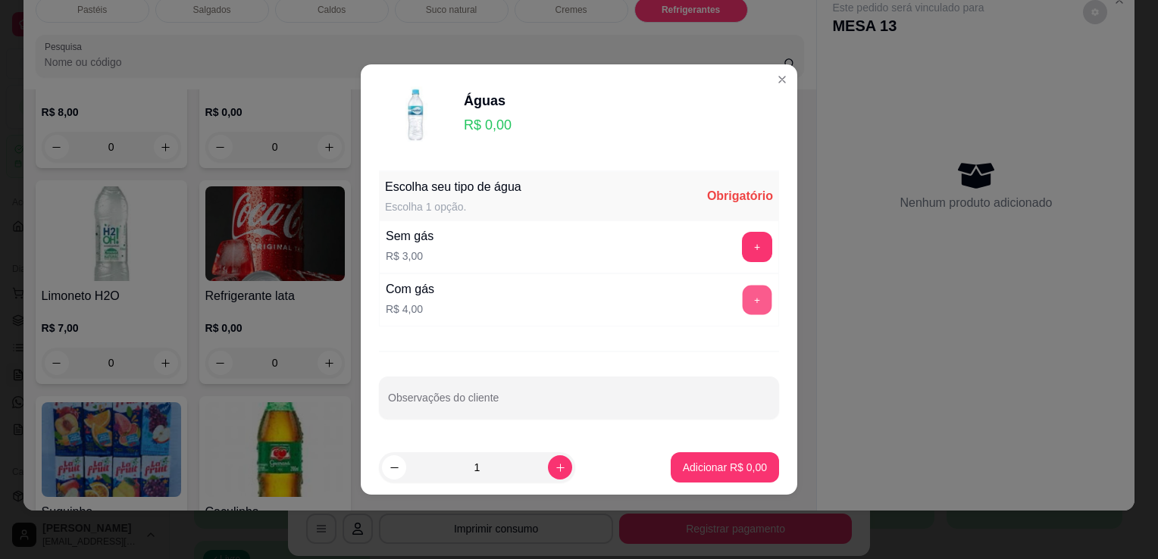
click at [750, 304] on button "+" at bounding box center [758, 301] width 30 height 30
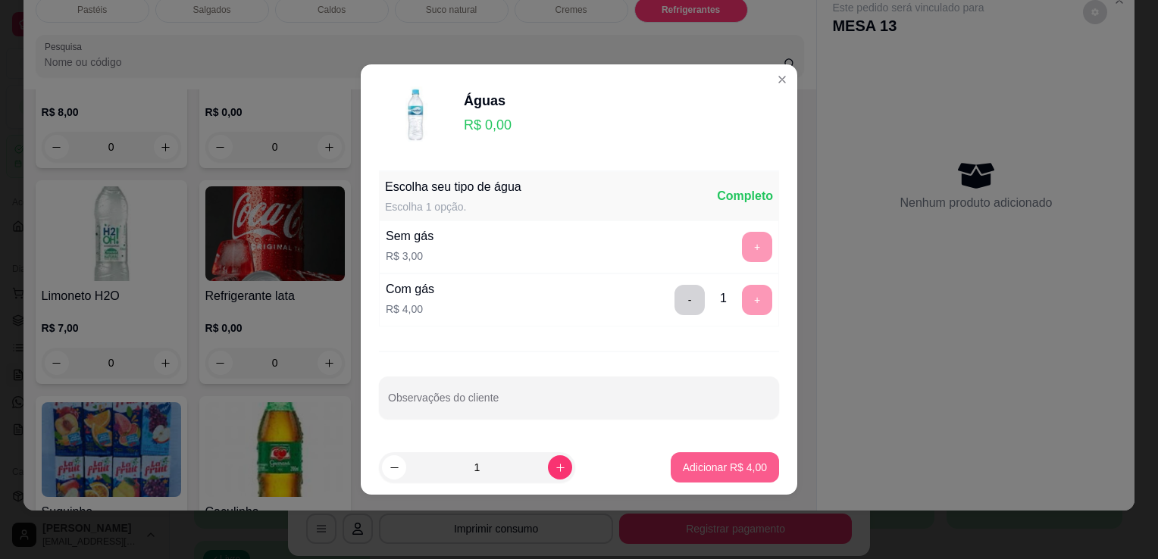
click at [726, 469] on p "Adicionar R$ 4,00" at bounding box center [725, 467] width 84 height 15
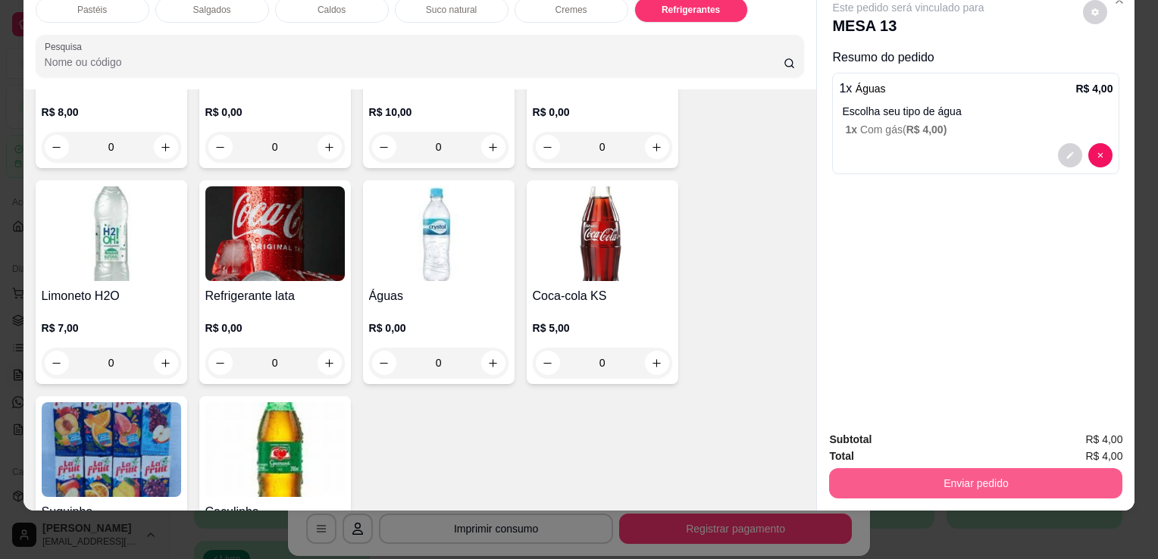
click at [851, 480] on button "Enviar pedido" at bounding box center [975, 483] width 293 height 30
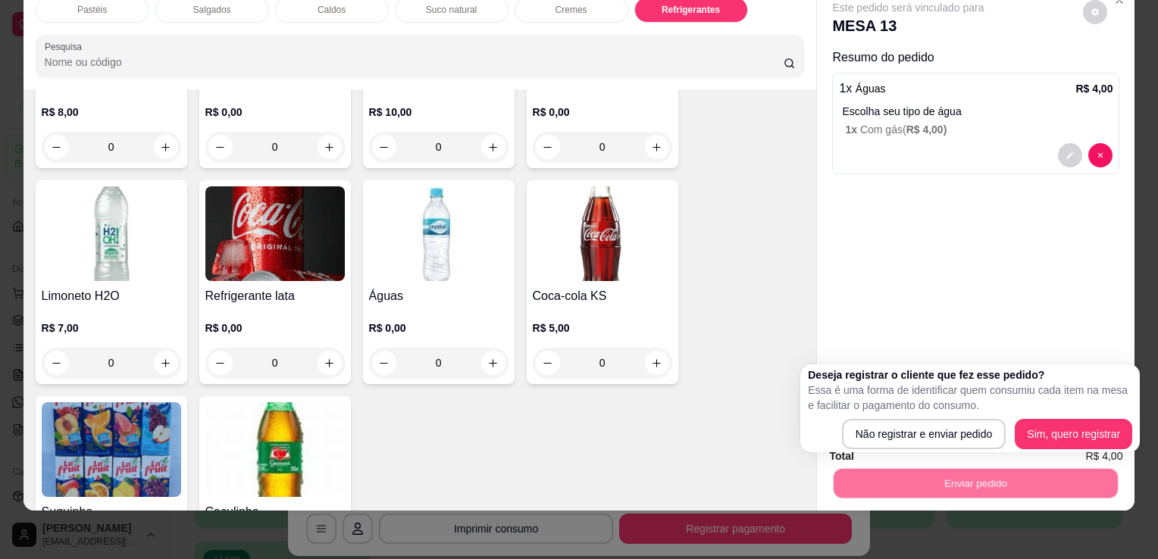
click at [842, 446] on div "Não registrar e enviar pedido Sim, quero registrar" at bounding box center [970, 434] width 324 height 30
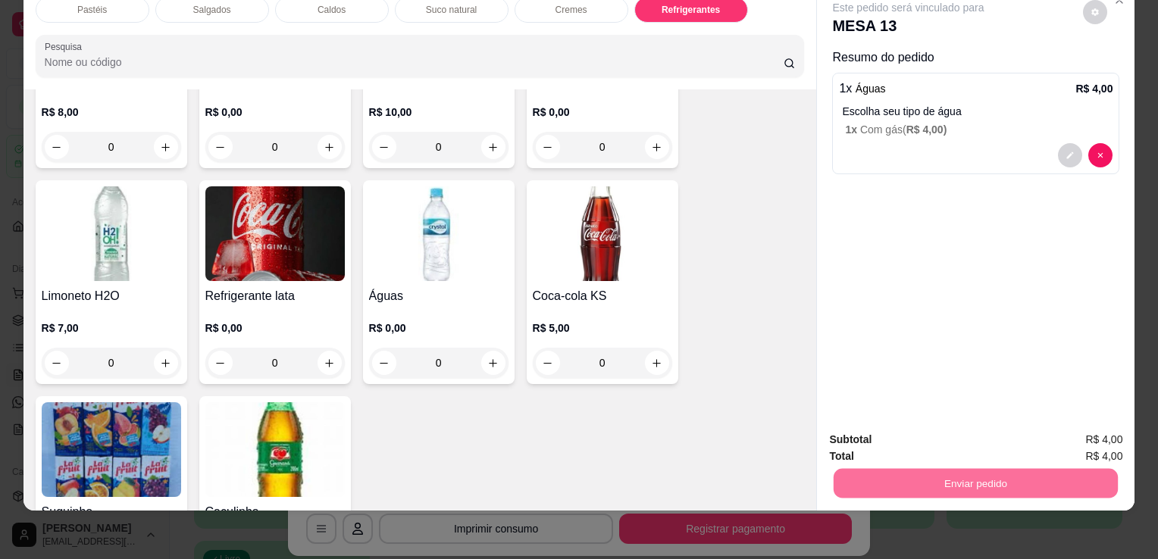
click at [853, 432] on button "Não registrar e enviar pedido" at bounding box center [926, 435] width 158 height 29
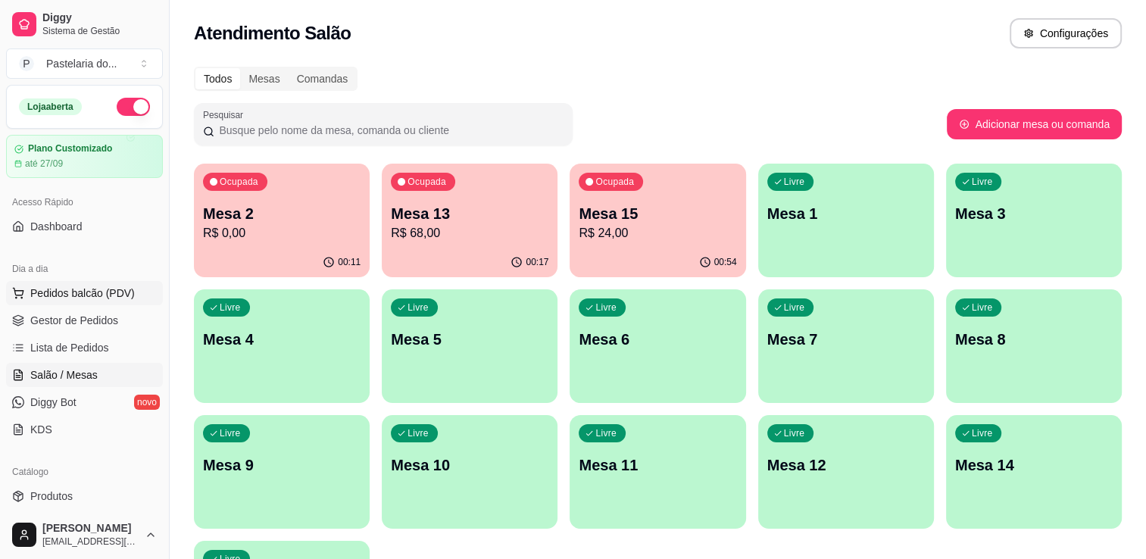
click at [89, 286] on span "Pedidos balcão (PDV)" at bounding box center [82, 293] width 105 height 15
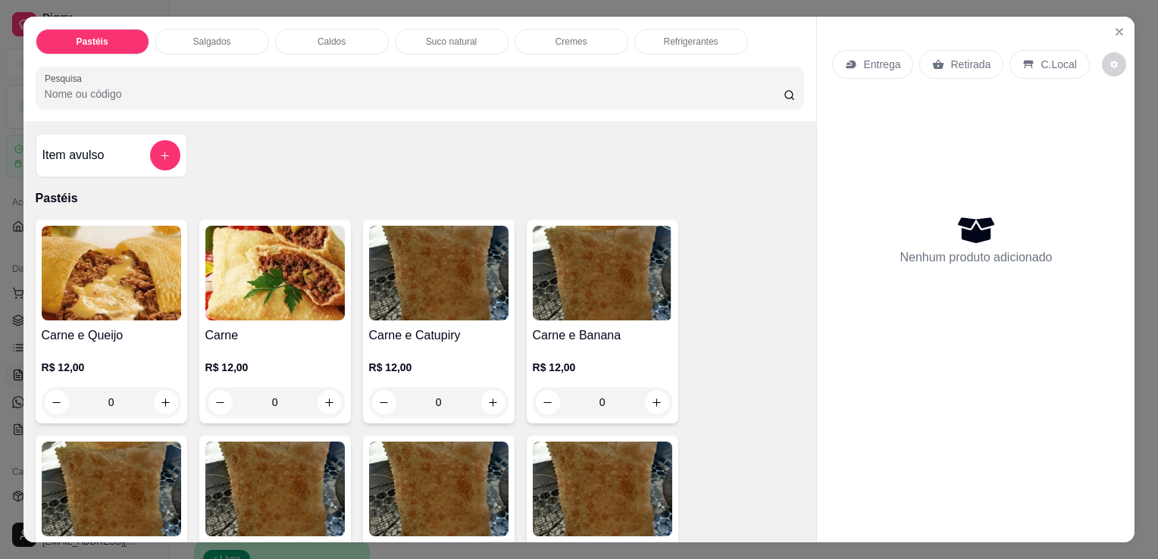
click at [221, 36] on p "Salgados" at bounding box center [212, 42] width 38 height 12
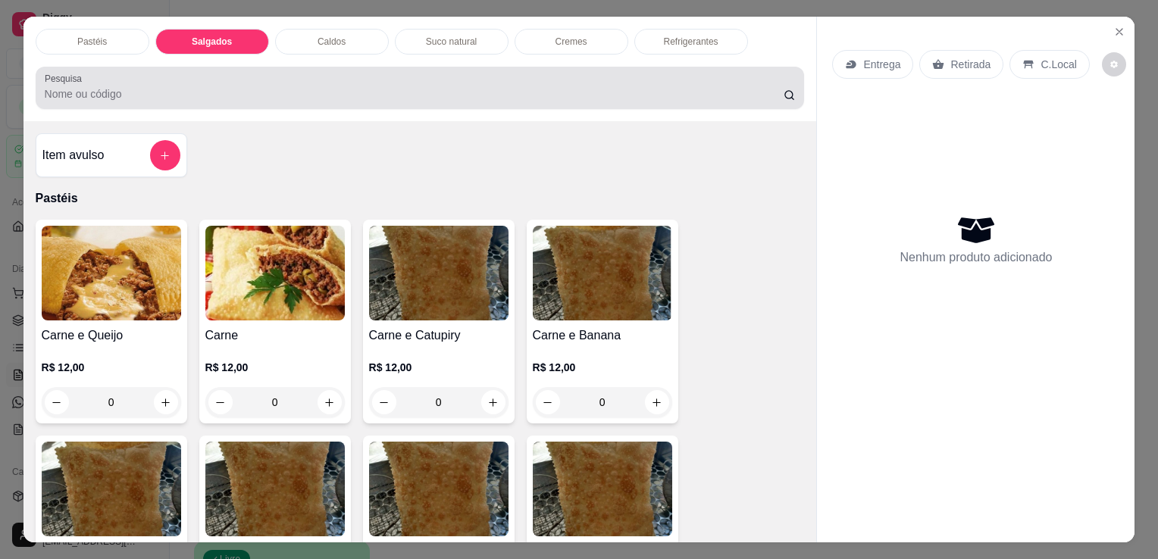
scroll to position [37, 0]
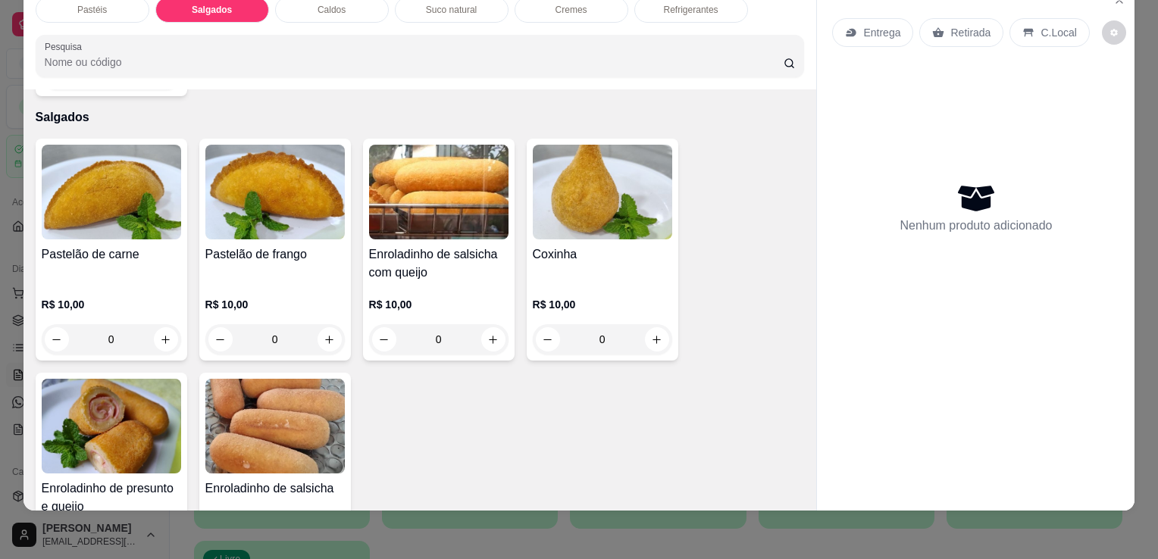
click at [117, 373] on div "Enroladinho de presunto e queijo R$ 10,00 0" at bounding box center [112, 484] width 152 height 222
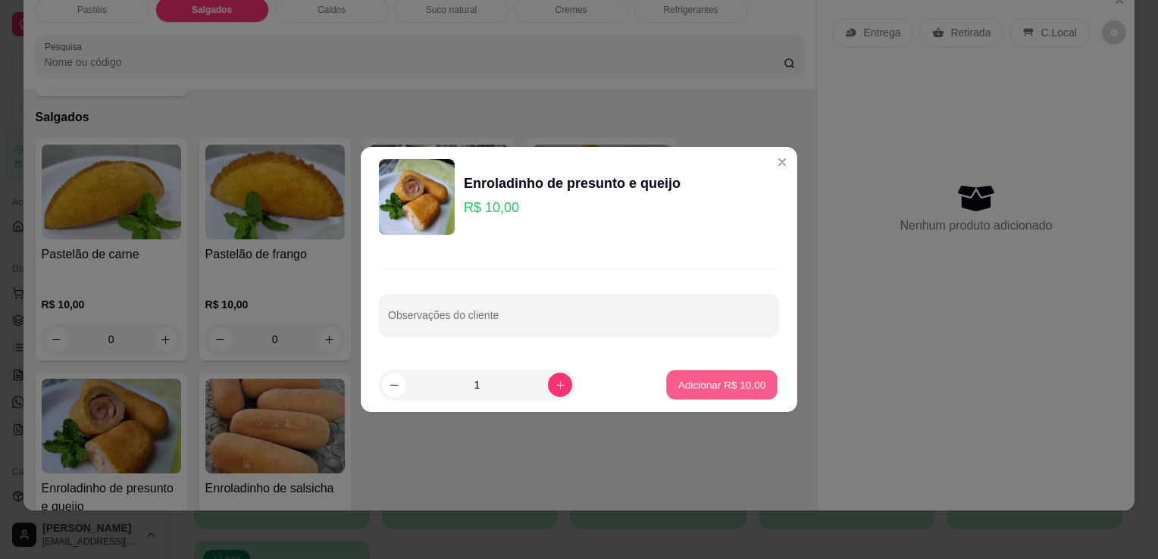
click at [761, 386] on button "Adicionar R$ 10,00" at bounding box center [721, 386] width 111 height 30
type input "1"
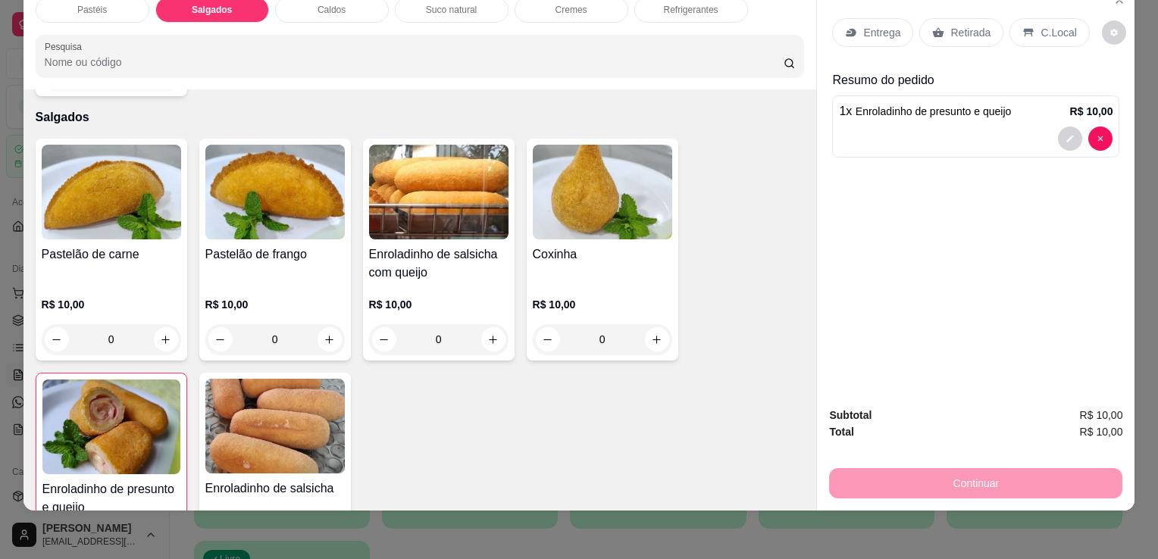
click at [966, 25] on p "Retirada" at bounding box center [970, 32] width 40 height 15
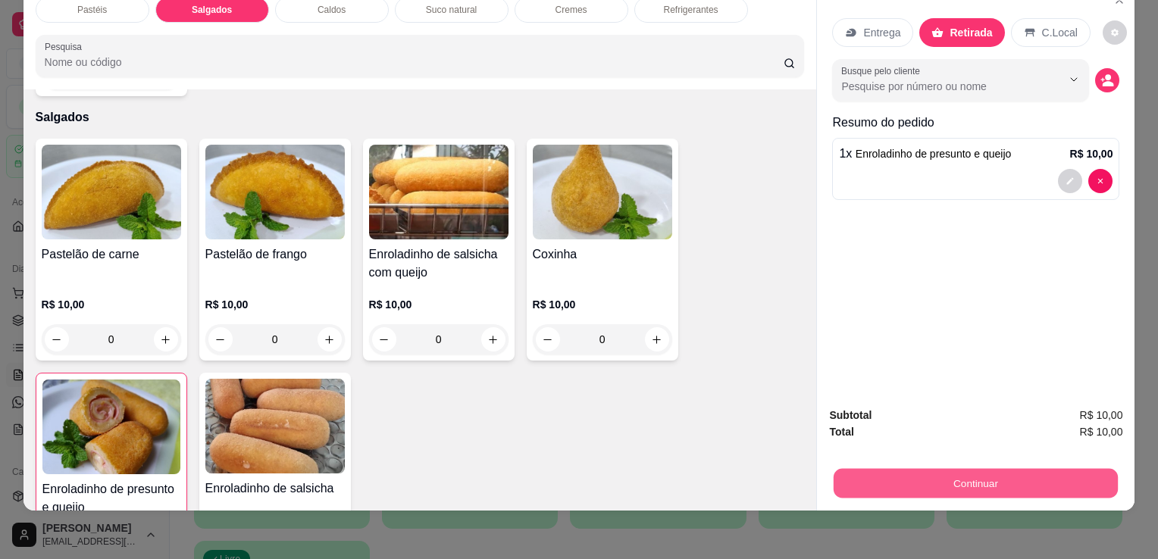
click at [971, 480] on button "Continuar" at bounding box center [975, 483] width 284 height 30
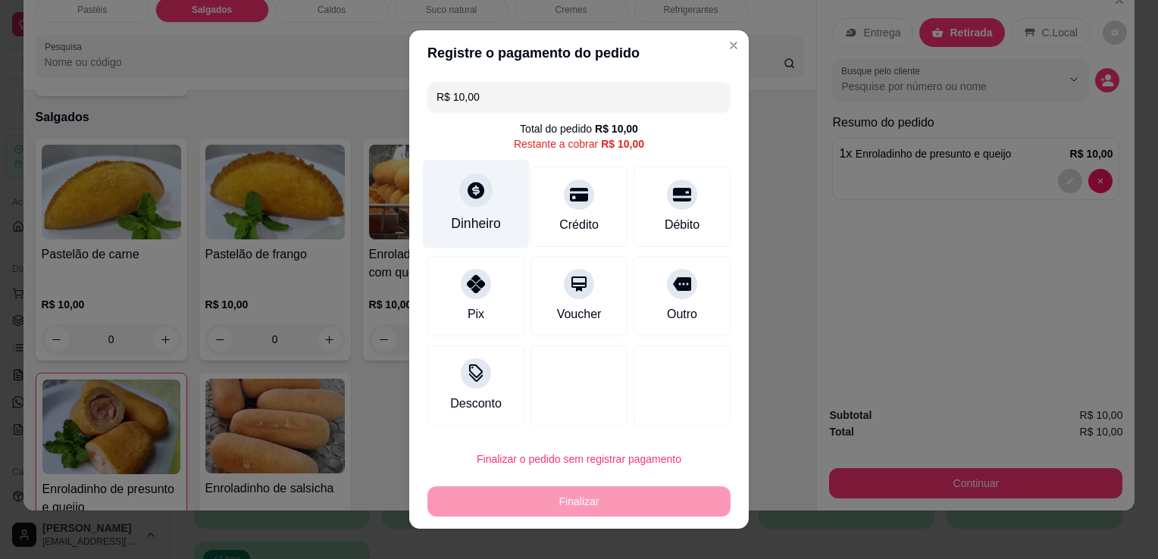
click at [470, 212] on div "Dinheiro" at bounding box center [476, 204] width 107 height 89
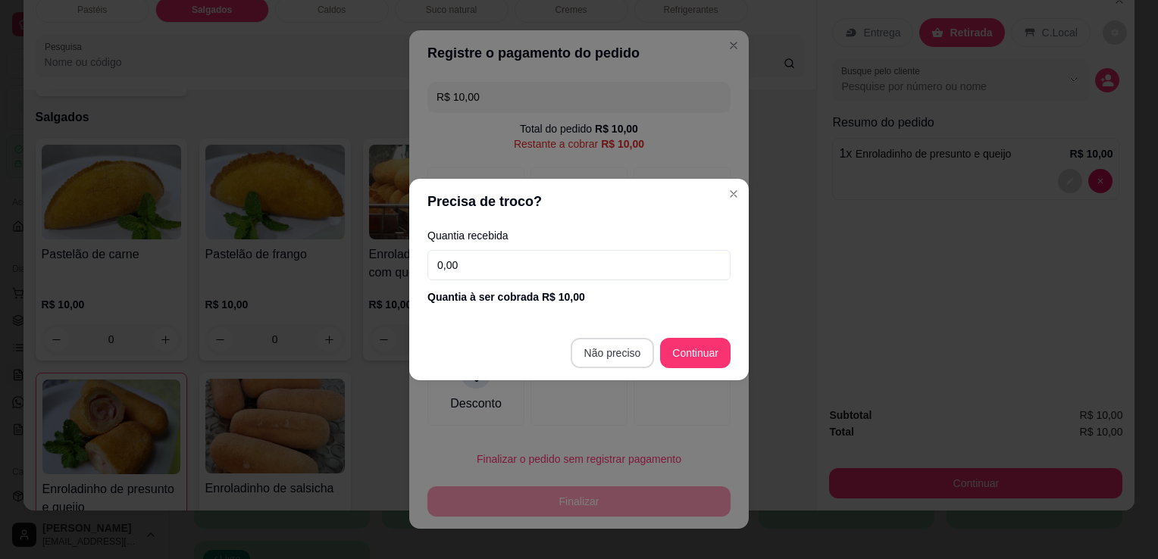
type input "R$ 0,00"
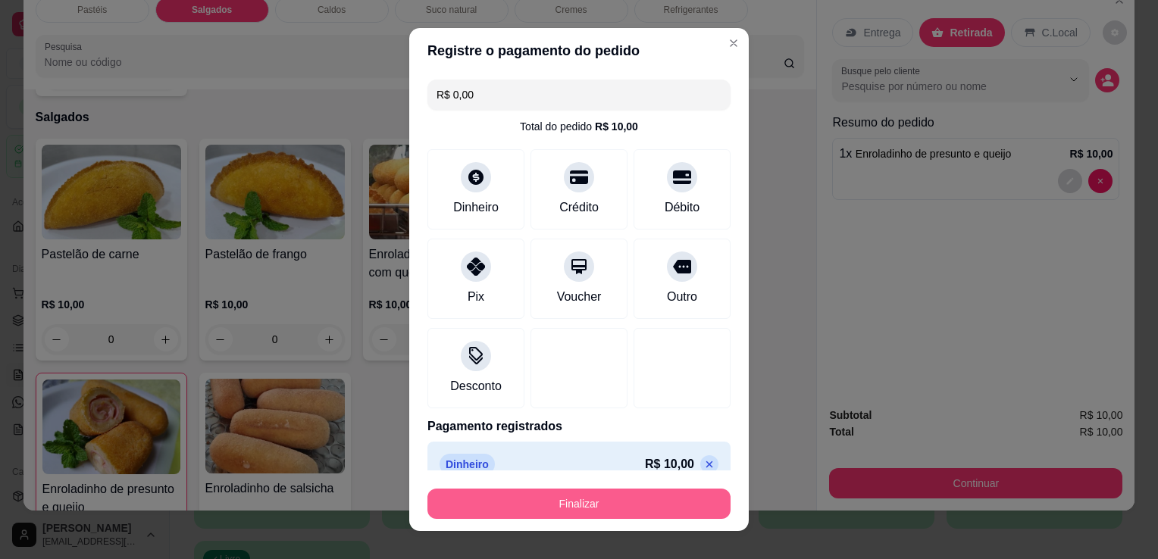
click at [602, 495] on button "Finalizar" at bounding box center [578, 504] width 303 height 30
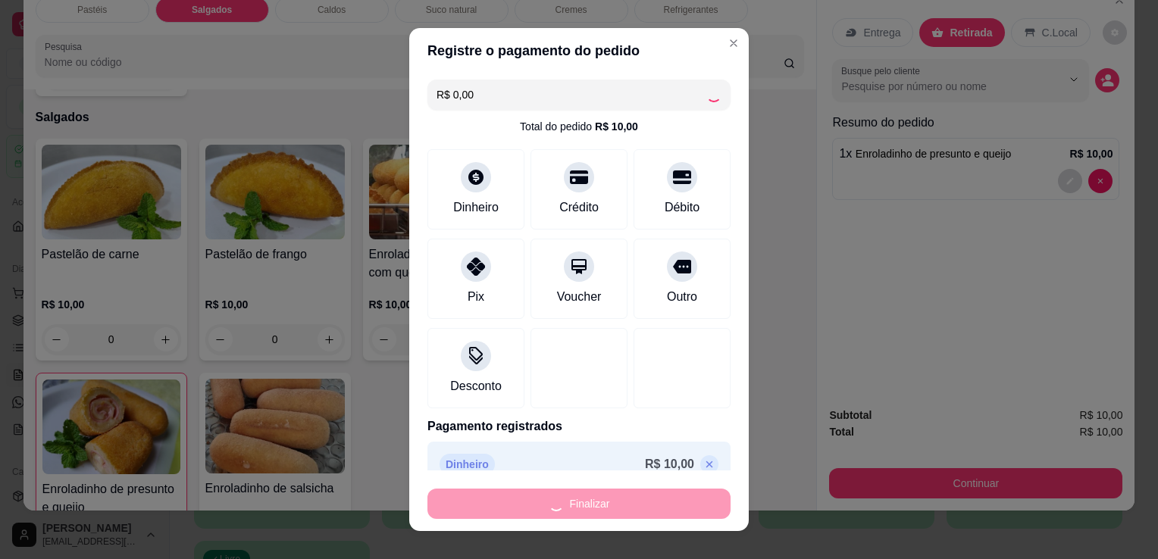
type input "0"
type input "-R$ 10,00"
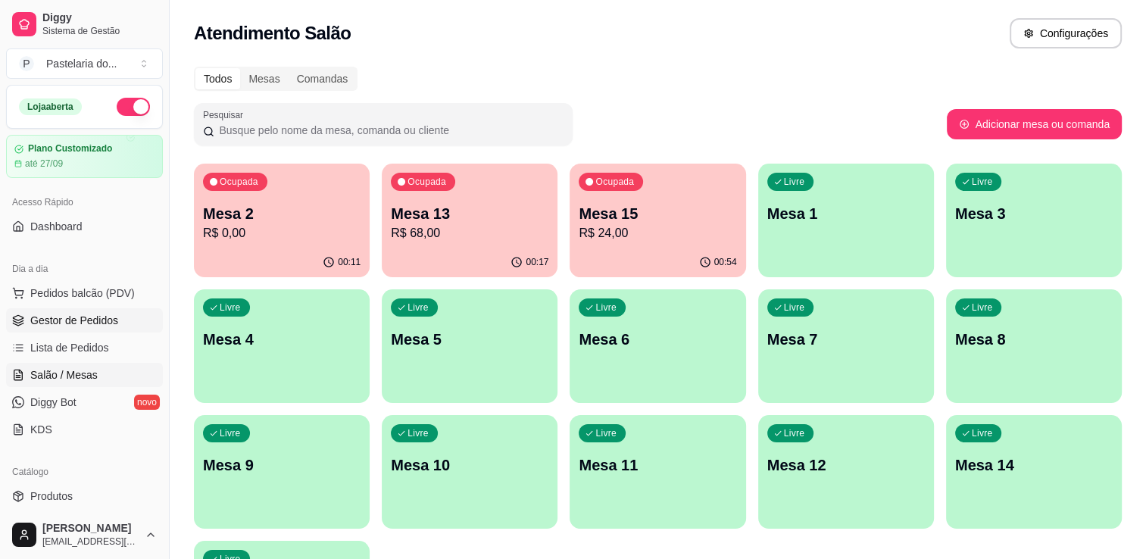
click at [100, 314] on span "Gestor de Pedidos" at bounding box center [74, 320] width 88 height 15
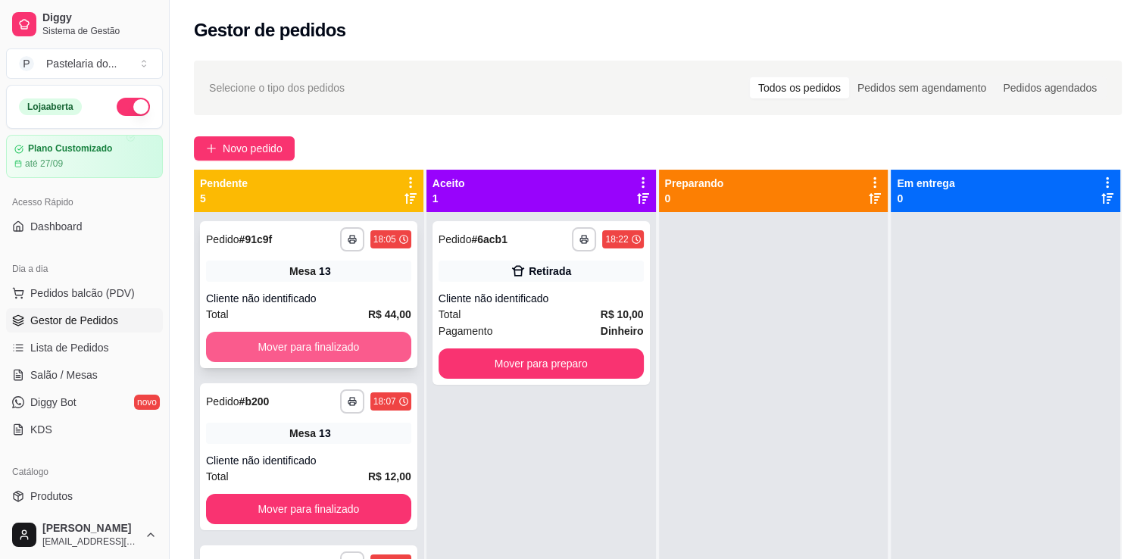
click at [320, 347] on button "Mover para finalizado" at bounding box center [308, 347] width 205 height 30
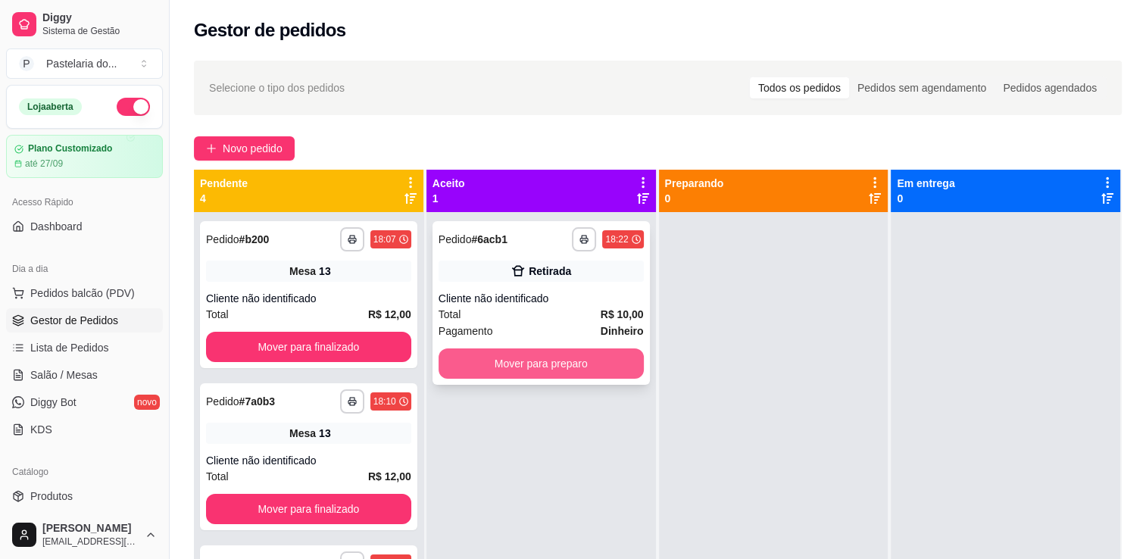
click at [490, 364] on button "Mover para preparo" at bounding box center [541, 364] width 205 height 30
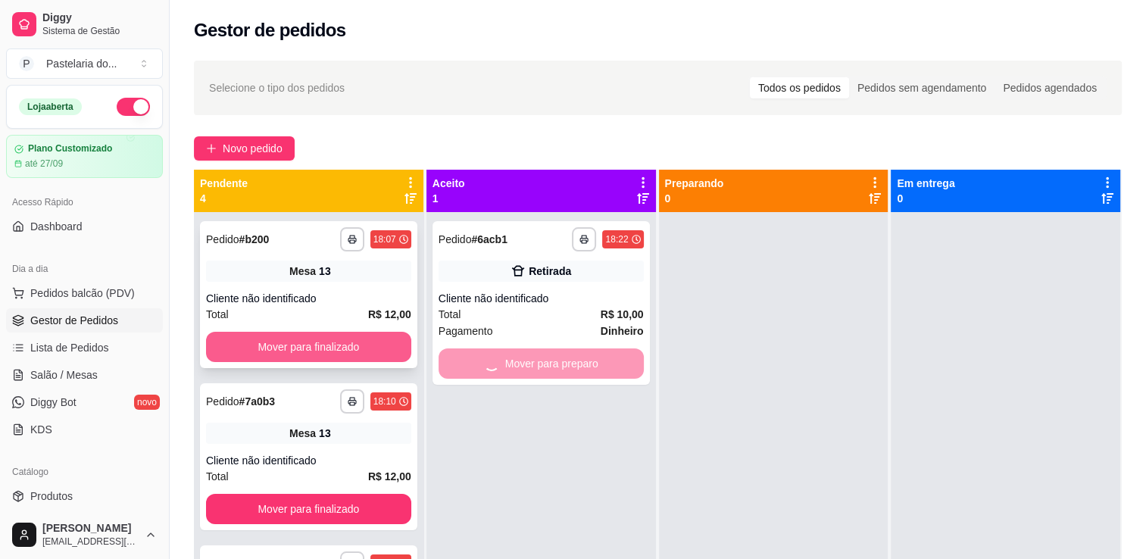
click at [328, 349] on button "Mover para finalizado" at bounding box center [308, 347] width 205 height 30
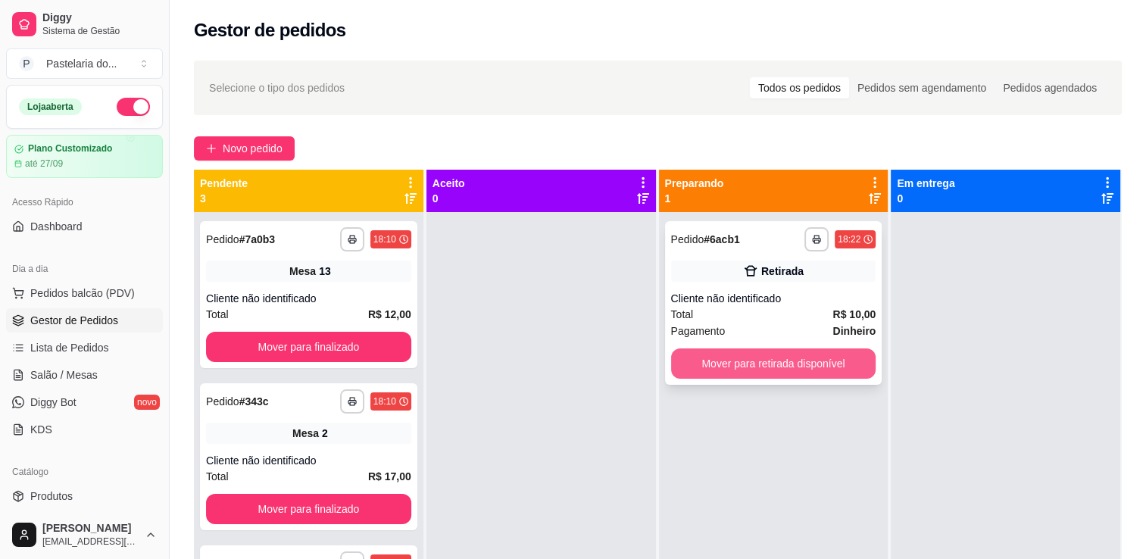
click at [812, 363] on button "Mover para retirada disponível" at bounding box center [773, 364] width 205 height 30
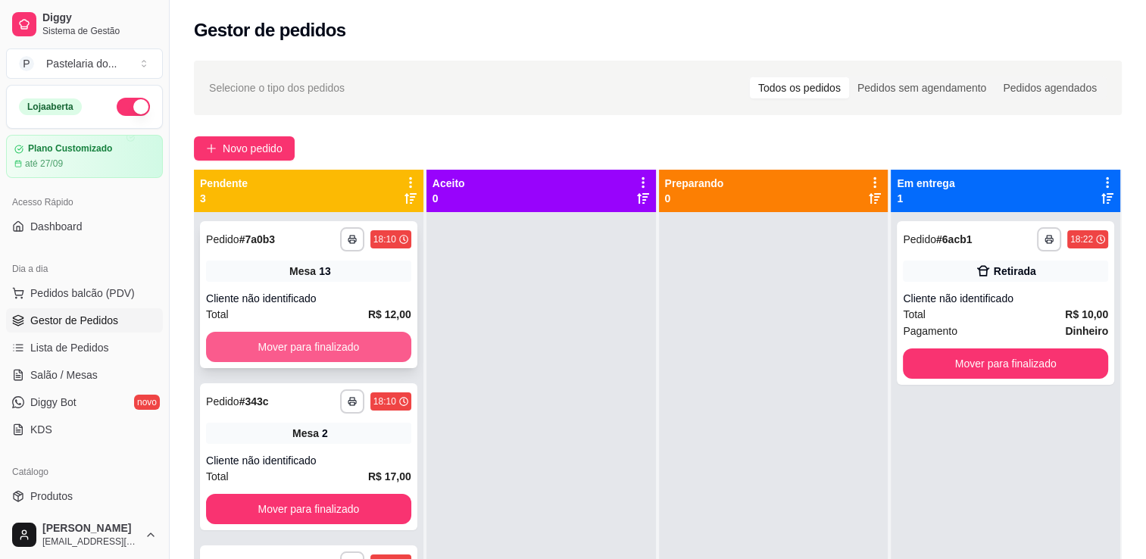
click at [360, 350] on button "Mover para finalizado" at bounding box center [308, 347] width 205 height 30
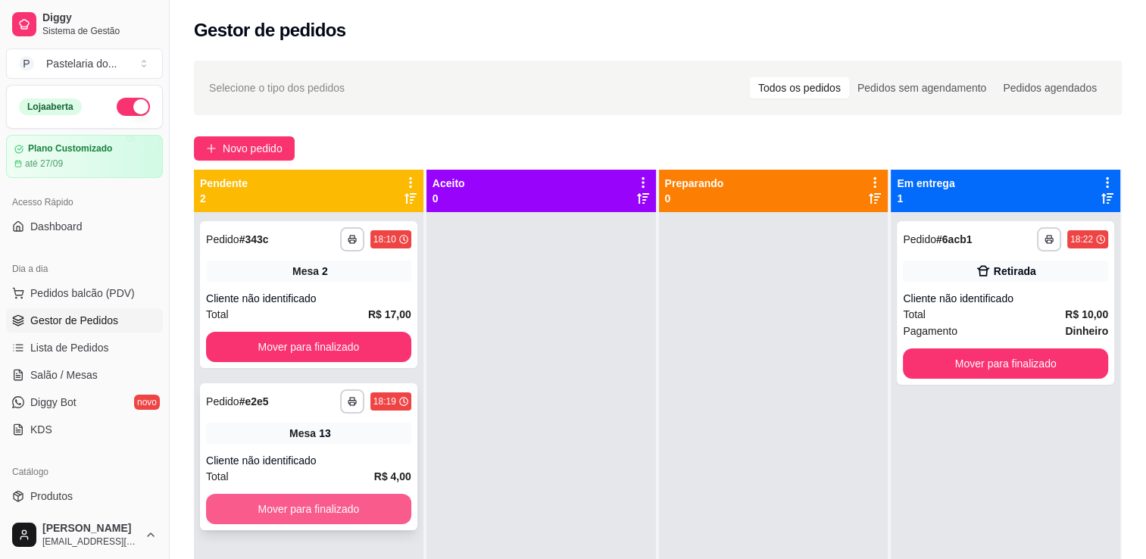
click at [350, 511] on button "Mover para finalizado" at bounding box center [308, 509] width 205 height 30
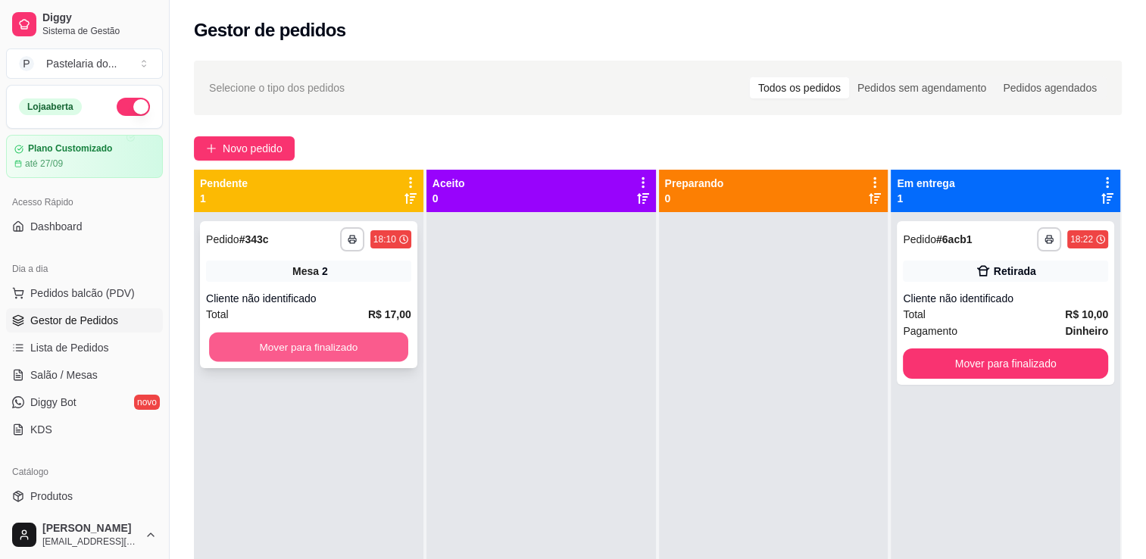
click at [367, 352] on button "Mover para finalizado" at bounding box center [308, 348] width 199 height 30
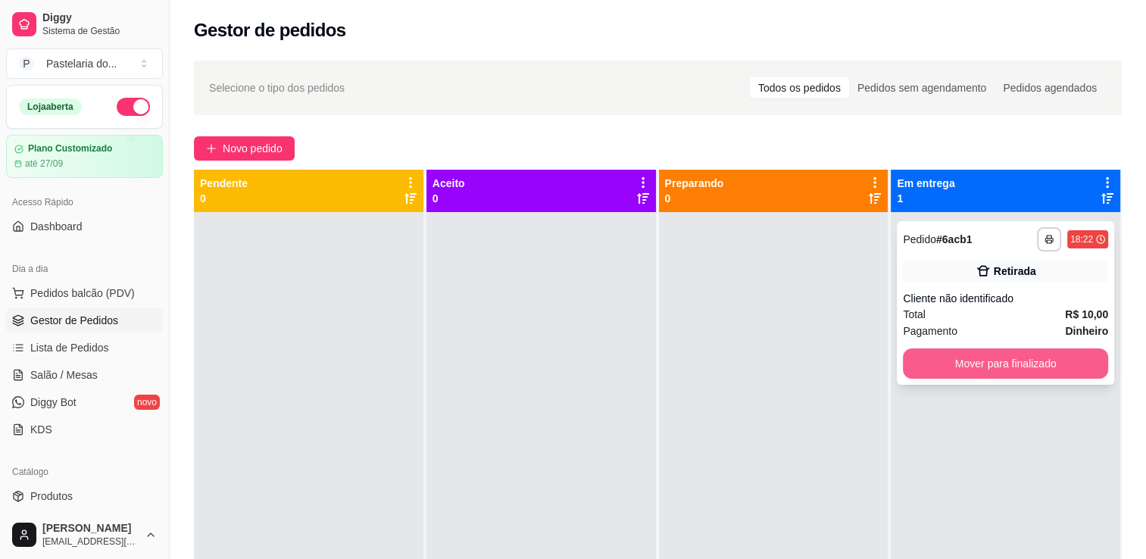
click at [955, 359] on button "Mover para finalizado" at bounding box center [1005, 364] width 205 height 30
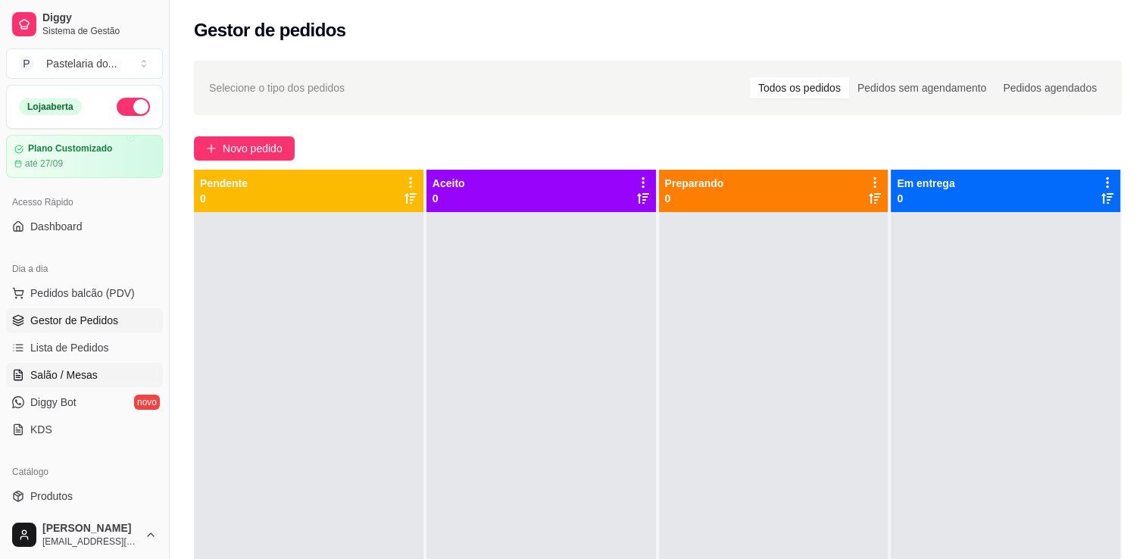
click at [79, 374] on span "Salão / Mesas" at bounding box center [63, 374] width 67 height 15
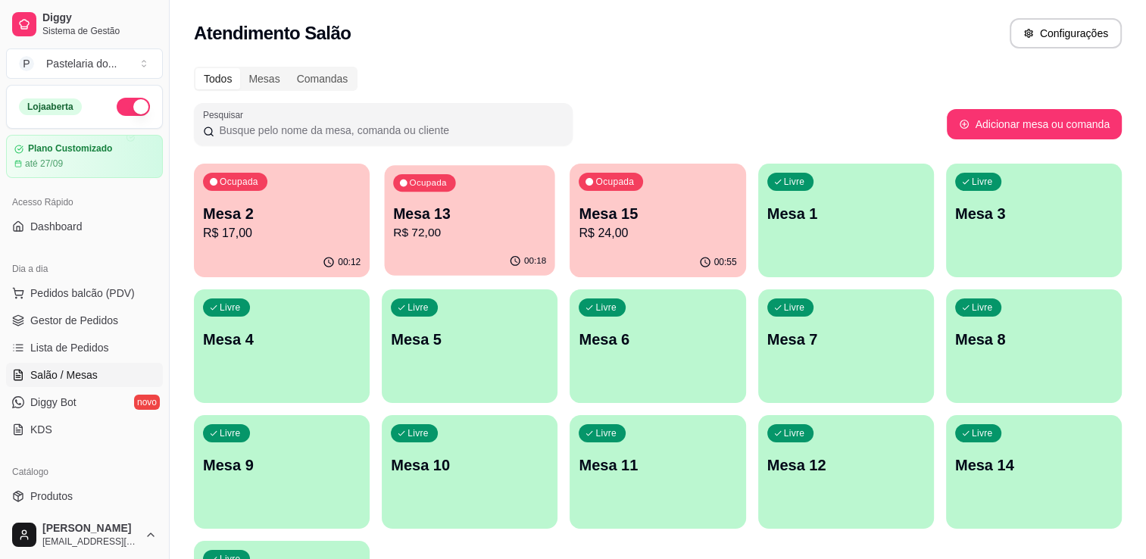
click at [476, 227] on p "R$ 72,00" at bounding box center [469, 232] width 153 height 17
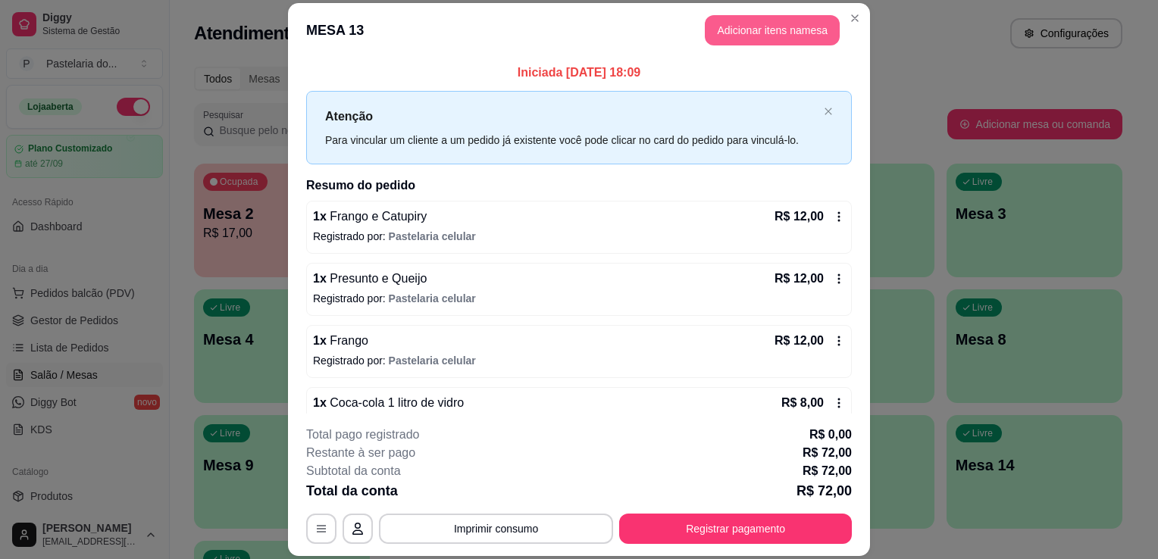
click at [739, 40] on button "Adicionar itens na mesa" at bounding box center [772, 30] width 135 height 30
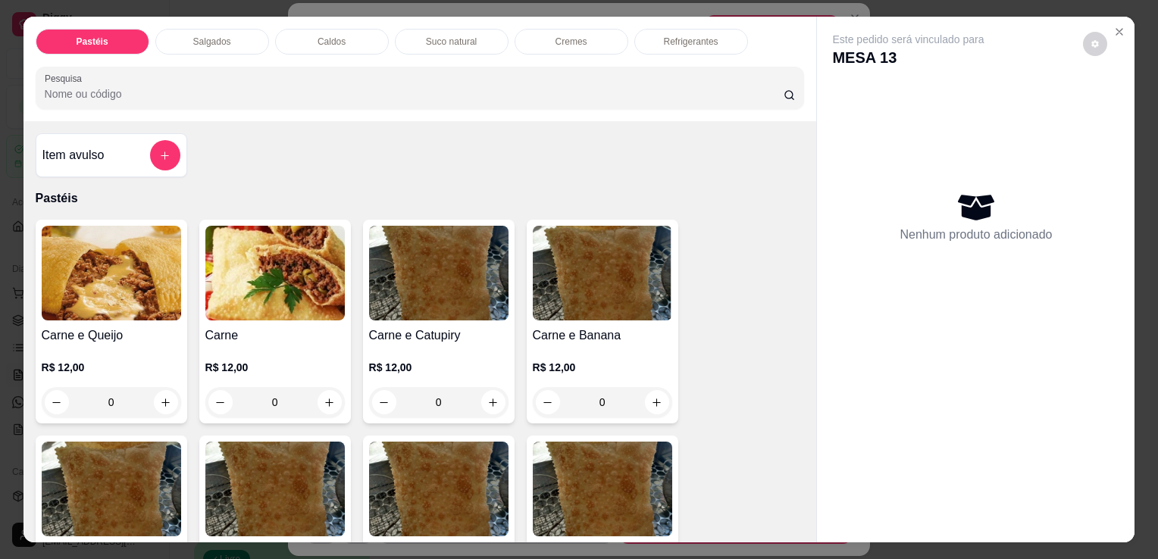
click at [699, 38] on p "Refrigerantes" at bounding box center [691, 42] width 55 height 12
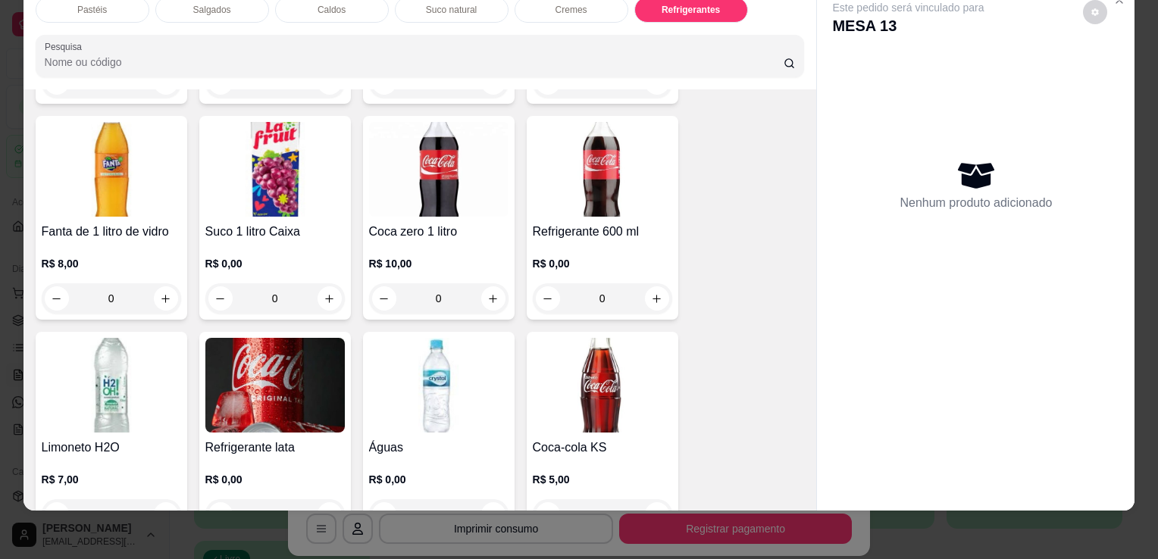
scroll to position [4651, 0]
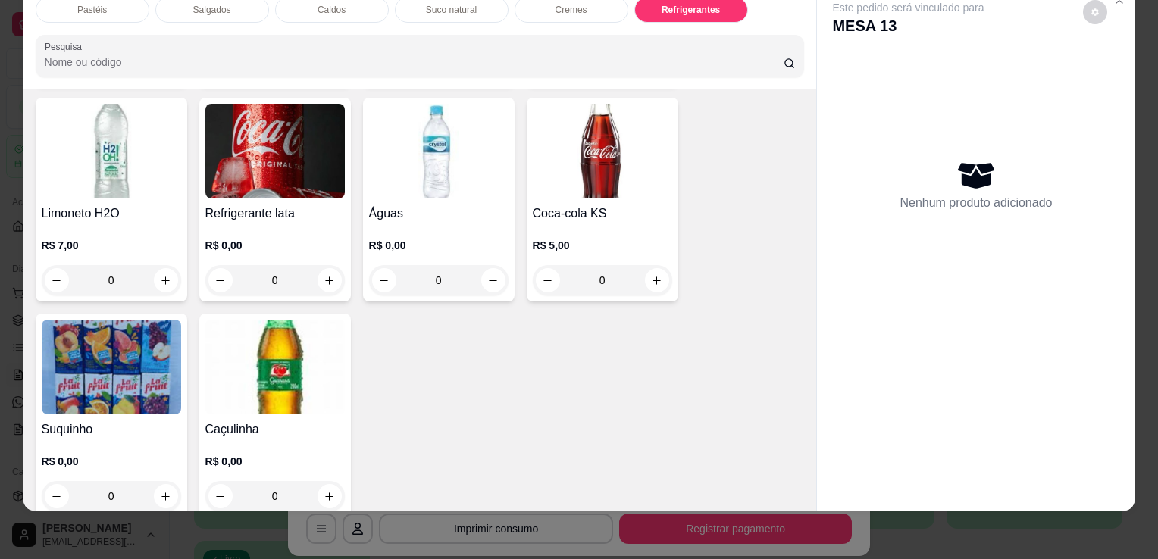
click at [125, 358] on img at bounding box center [111, 367] width 139 height 95
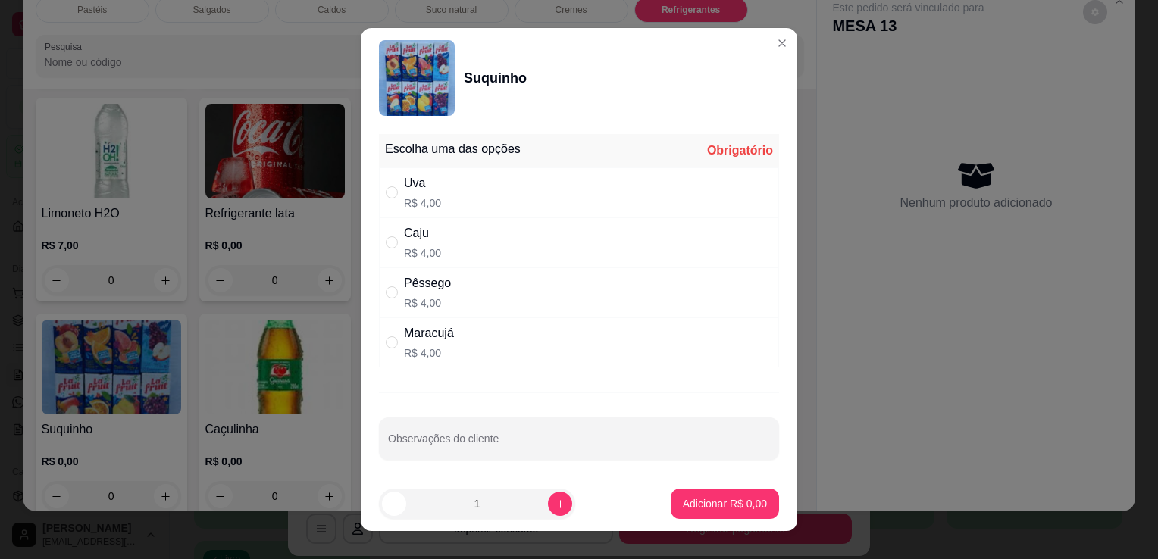
click at [498, 294] on div "Pêssego R$ 4,00" at bounding box center [579, 292] width 400 height 50
radio input "true"
click at [700, 506] on p "Adicionar R$ 4,00" at bounding box center [725, 503] width 84 height 15
type input "1"
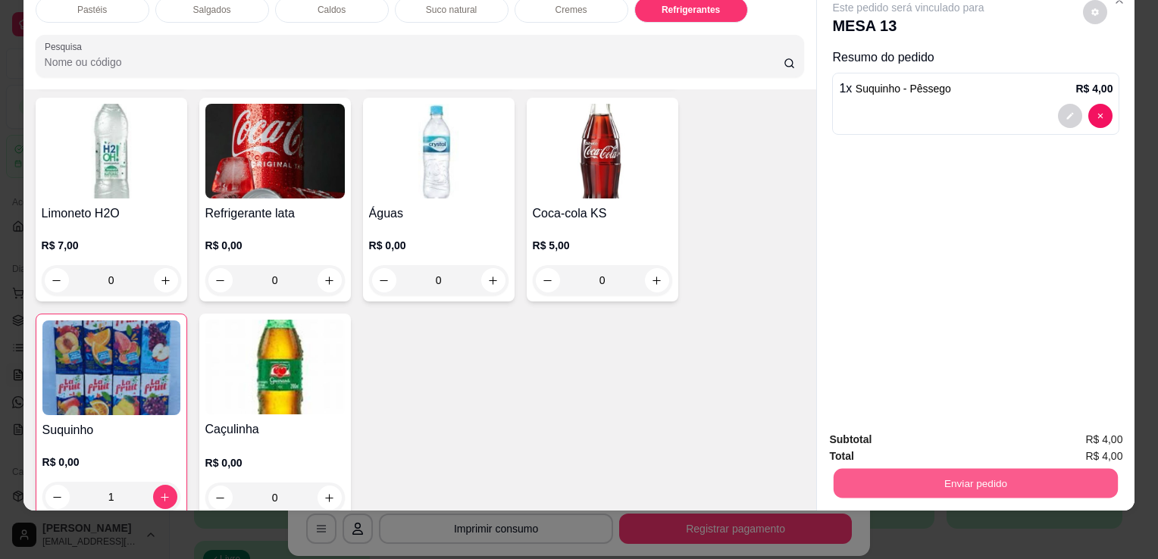
click at [882, 476] on button "Enviar pedido" at bounding box center [975, 483] width 284 height 30
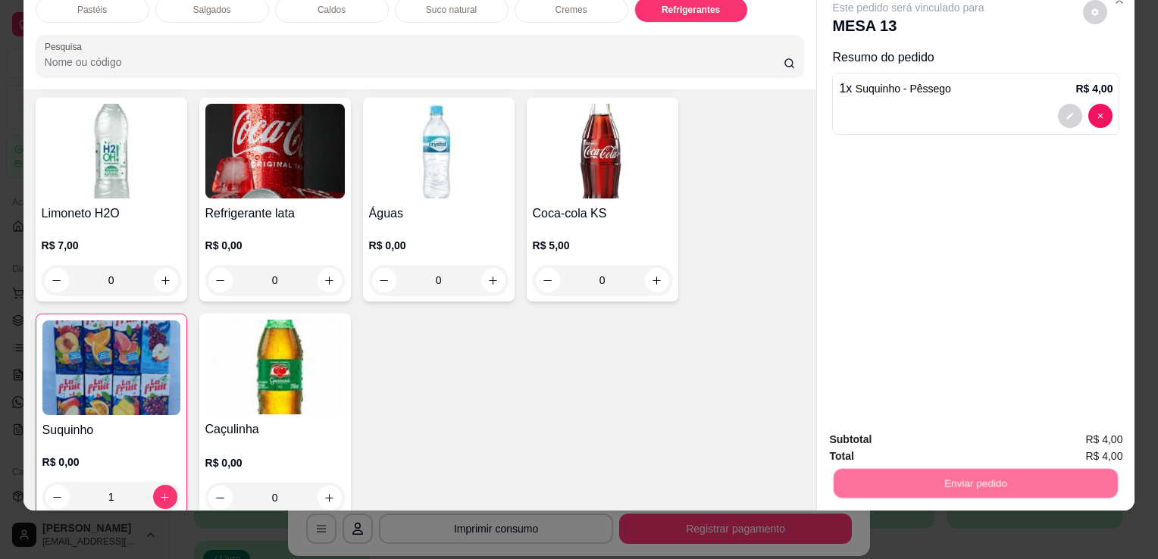
click at [870, 442] on button "Não registrar e enviar pedido" at bounding box center [926, 435] width 158 height 29
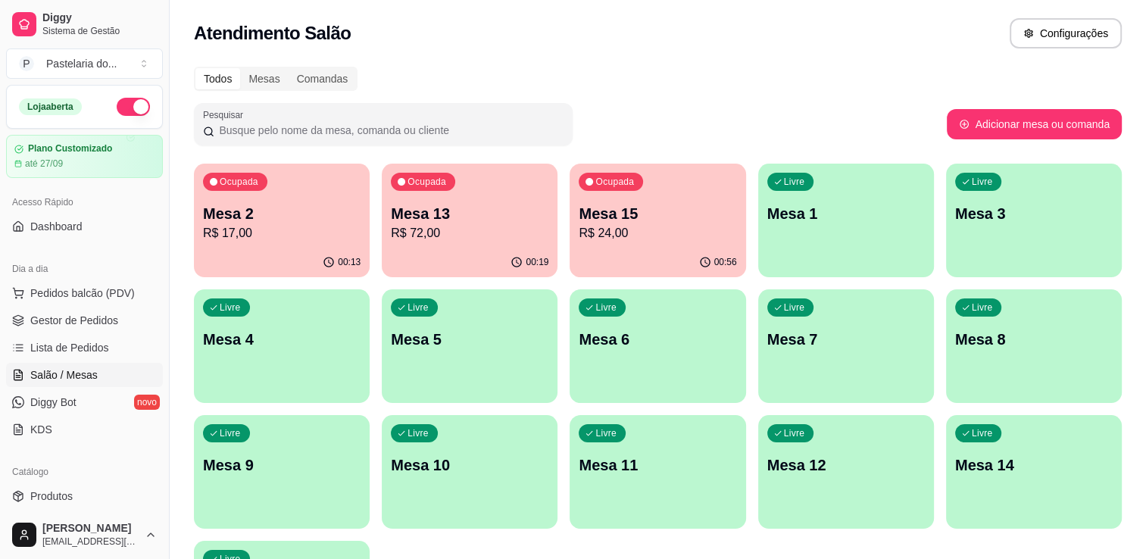
click at [58, 379] on span "Salão / Mesas" at bounding box center [63, 374] width 67 height 15
click at [513, 341] on p "Mesa 5" at bounding box center [470, 339] width 158 height 21
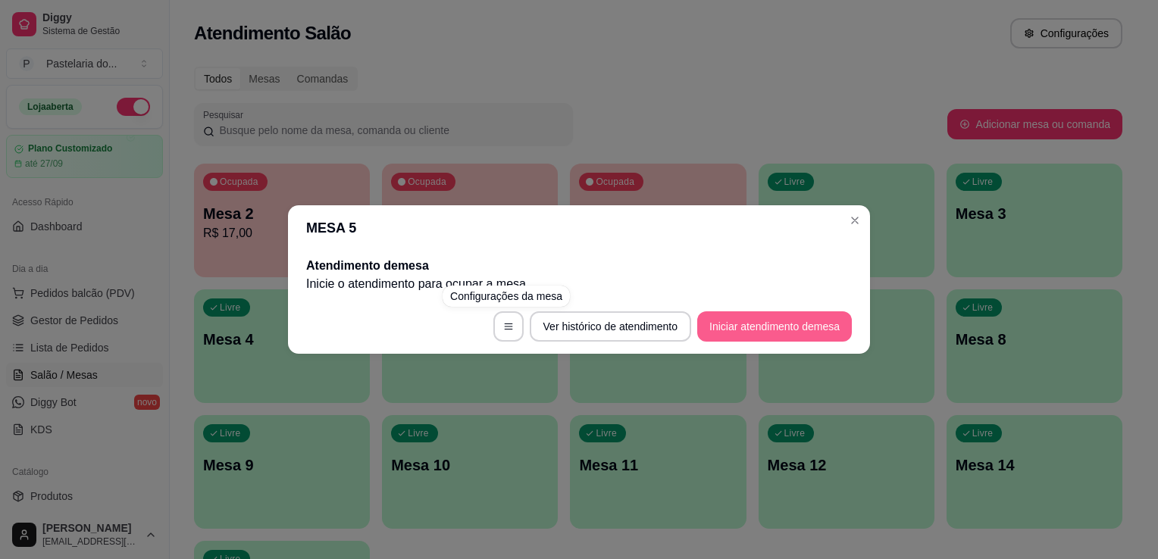
click at [721, 320] on button "Iniciar atendimento de mesa" at bounding box center [774, 326] width 155 height 30
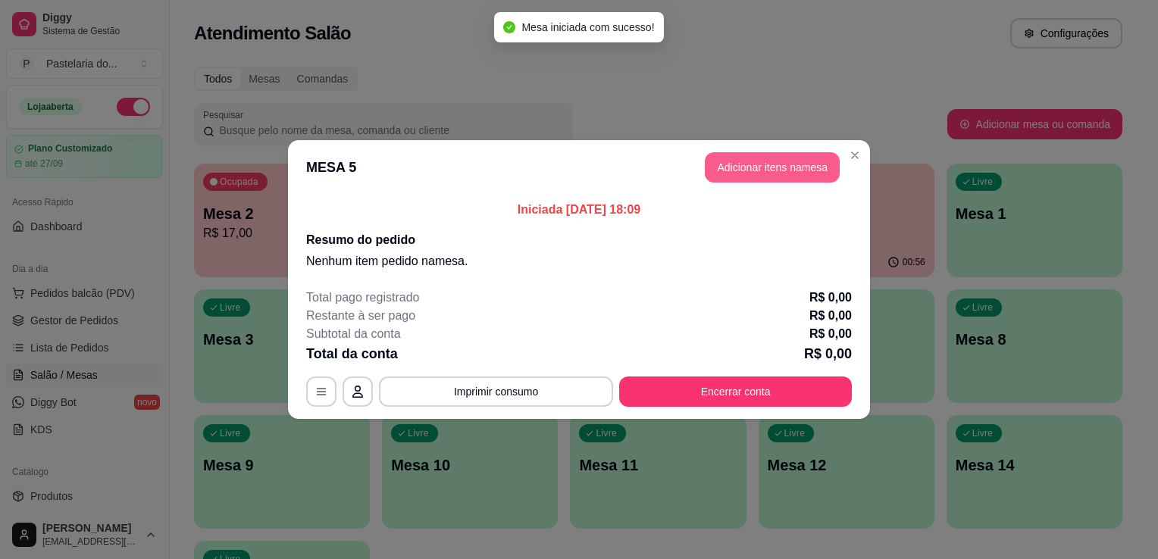
click at [743, 162] on button "Adicionar itens na mesa" at bounding box center [772, 167] width 135 height 30
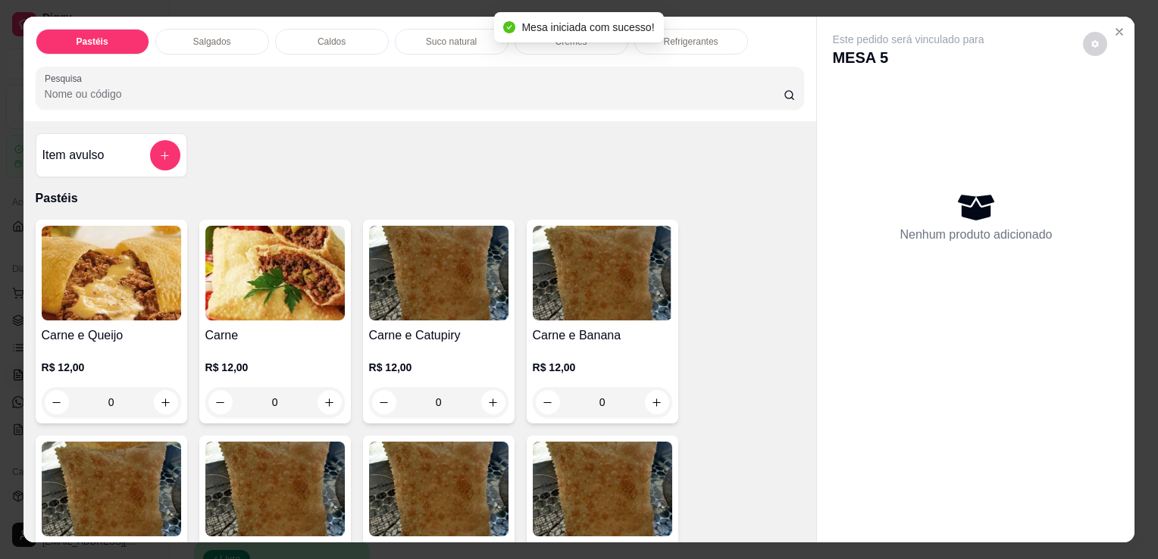
click at [325, 396] on div "0" at bounding box center [274, 402] width 139 height 30
click at [161, 392] on div "0" at bounding box center [111, 402] width 139 height 30
click at [163, 396] on div "0" at bounding box center [111, 402] width 139 height 30
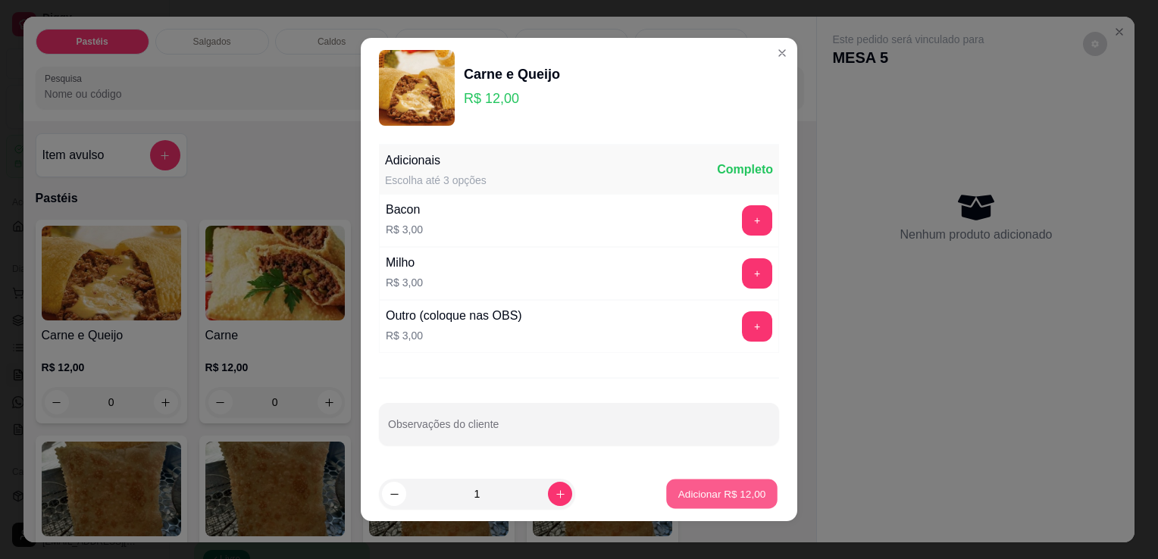
click at [740, 500] on p "Adicionar R$ 12,00" at bounding box center [722, 493] width 88 height 14
type input "1"
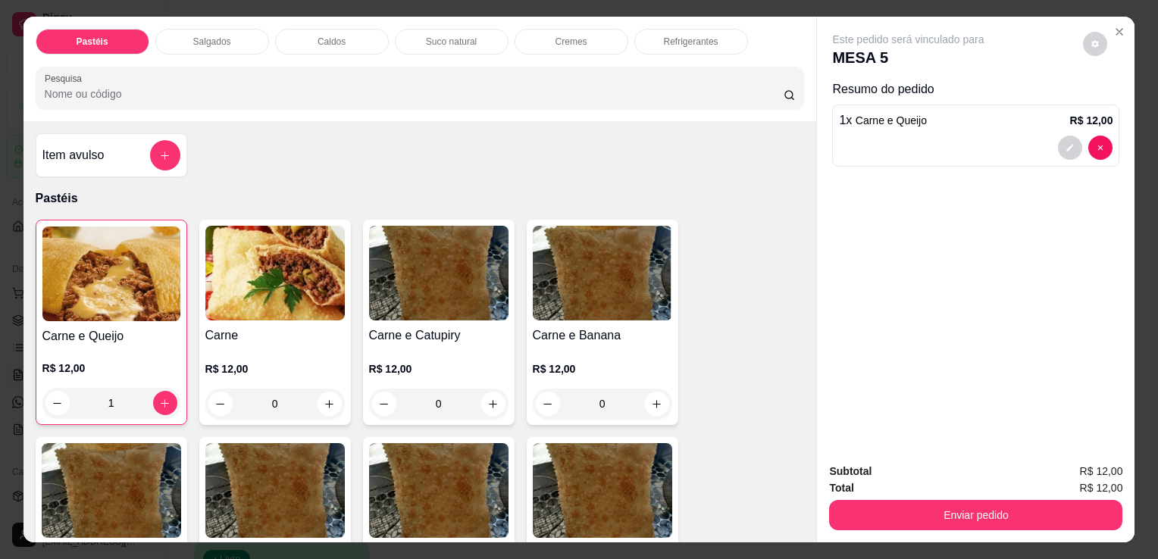
click at [314, 408] on div "0" at bounding box center [274, 404] width 139 height 30
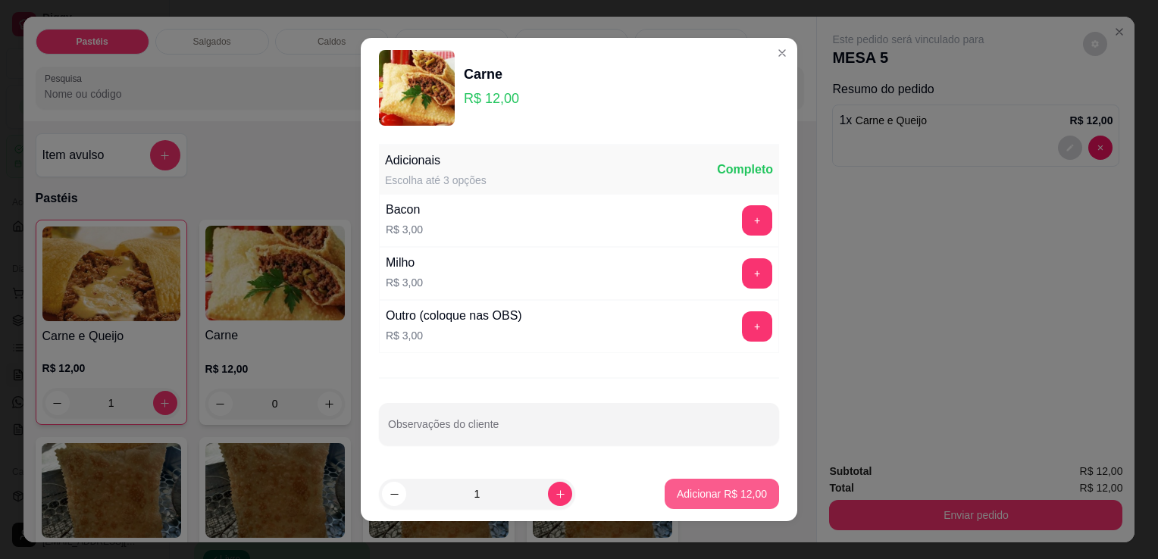
click at [717, 492] on p "Adicionar R$ 12,00" at bounding box center [722, 493] width 90 height 15
type input "1"
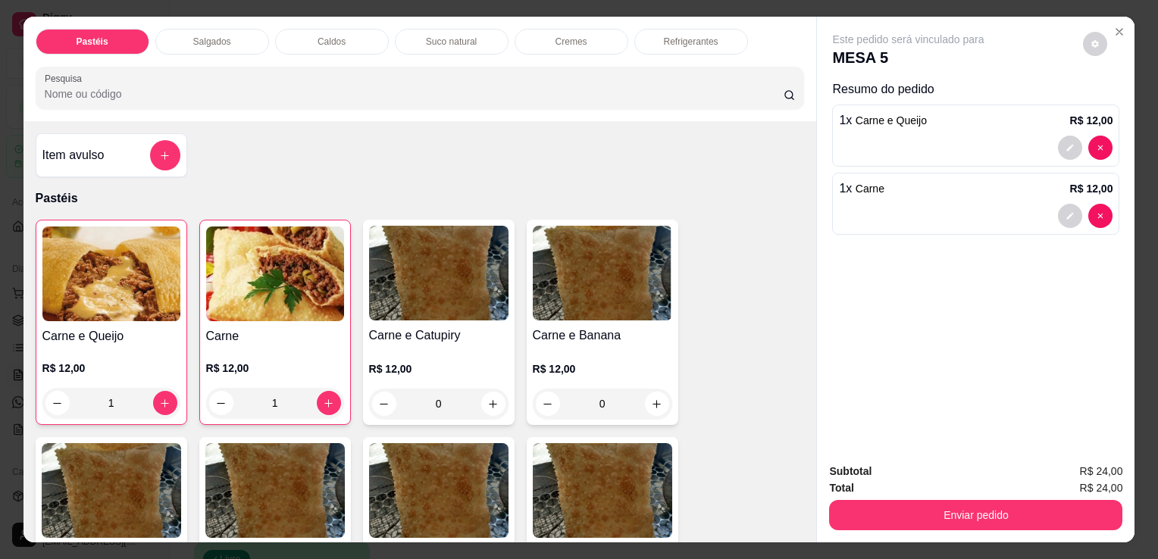
click at [494, 38] on div "Suco natural" at bounding box center [452, 42] width 114 height 26
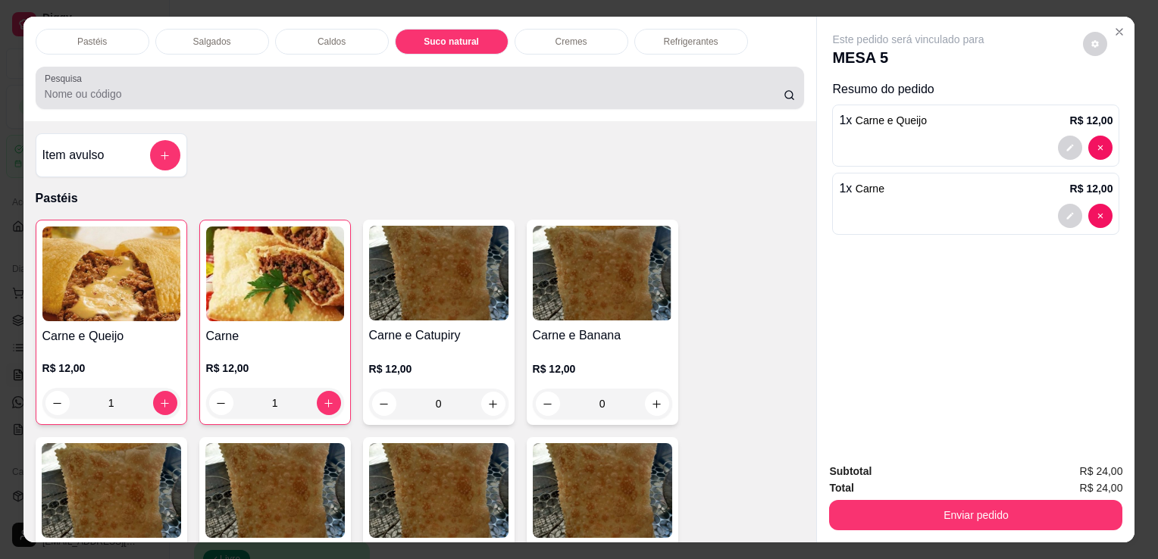
scroll to position [37, 0]
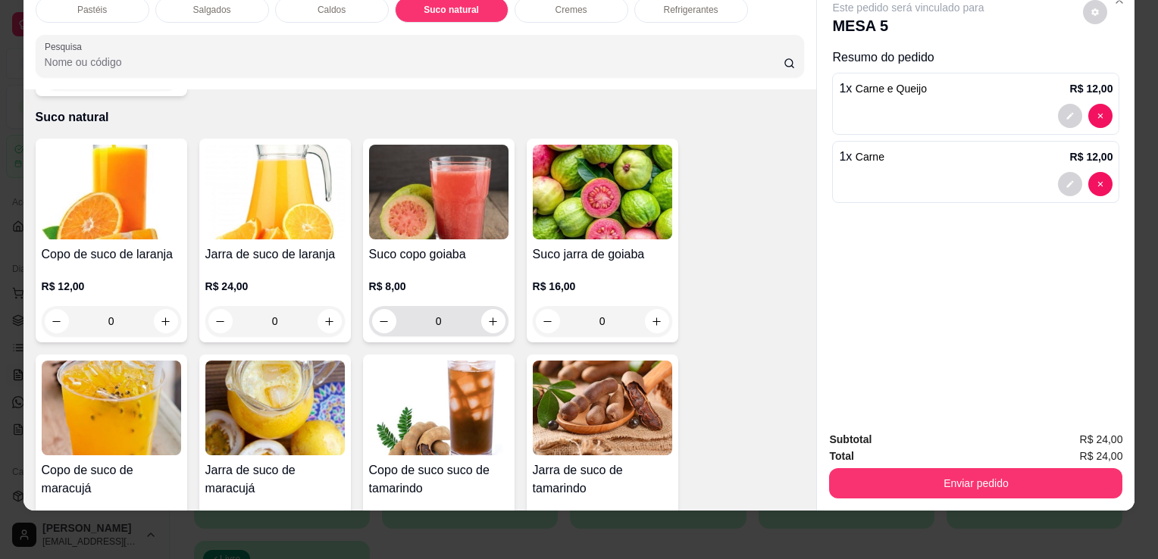
click at [495, 309] on button "increase-product-quantity" at bounding box center [493, 321] width 24 height 24
type input "1"
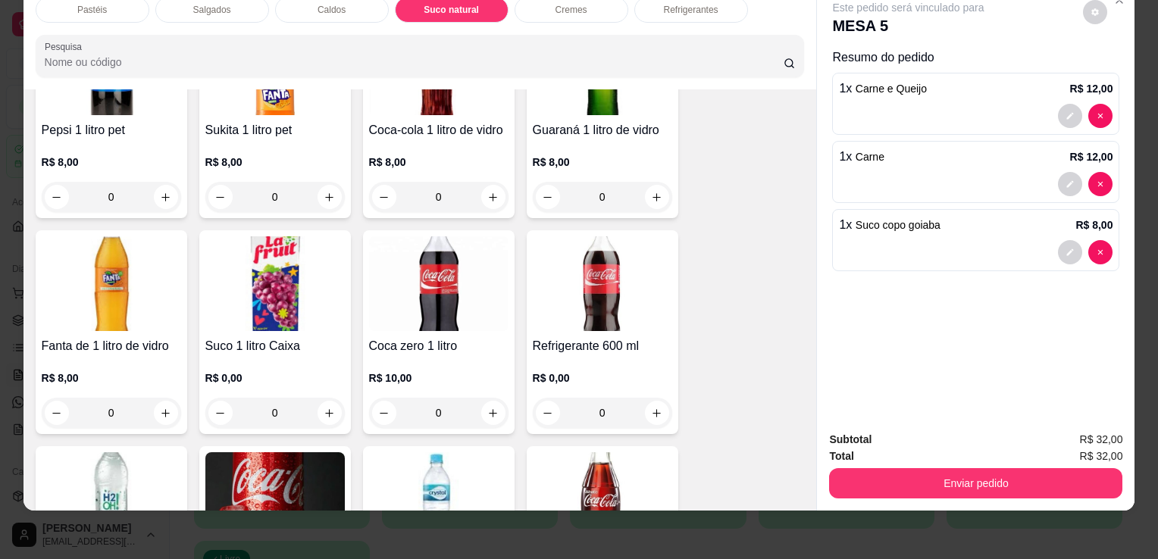
scroll to position [4314, 0]
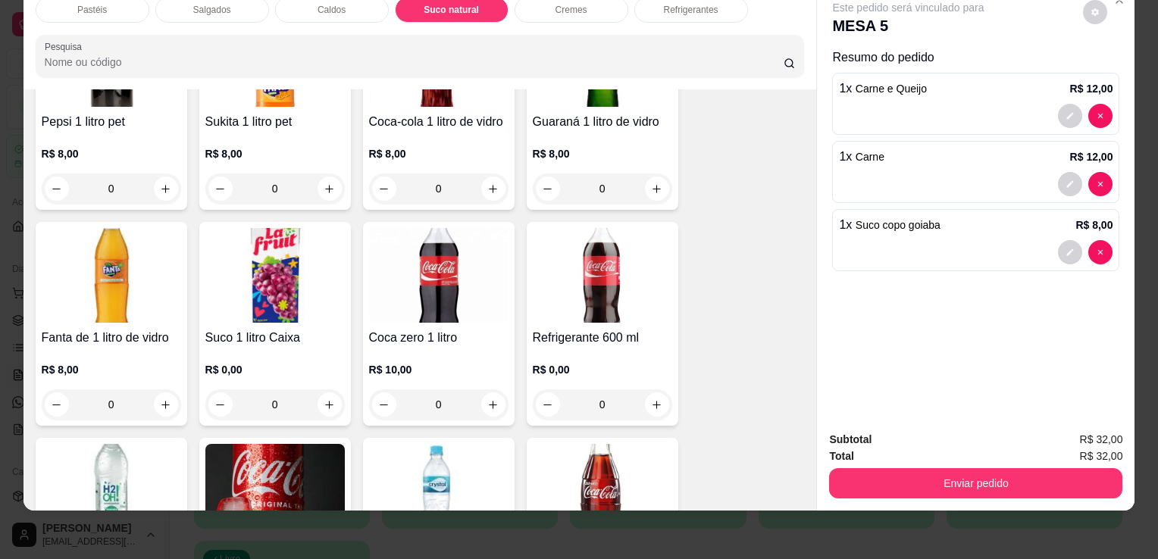
click at [646, 389] on div "0" at bounding box center [602, 404] width 139 height 30
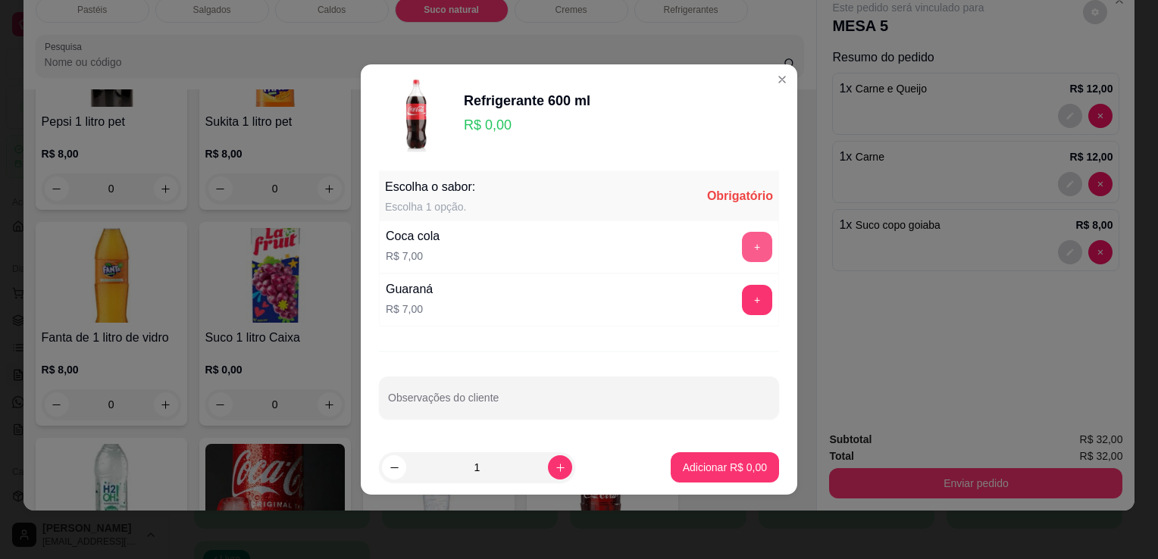
click at [742, 239] on button "+" at bounding box center [757, 247] width 30 height 30
click at [732, 472] on p "Adicionar R$ 7,00" at bounding box center [725, 467] width 84 height 15
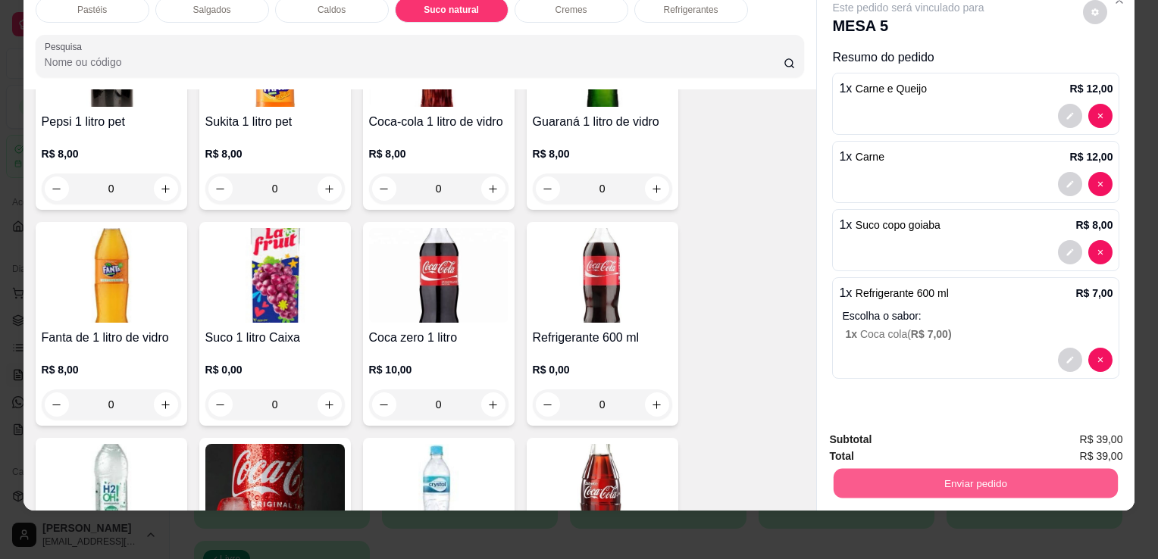
click at [897, 481] on button "Enviar pedido" at bounding box center [975, 483] width 284 height 30
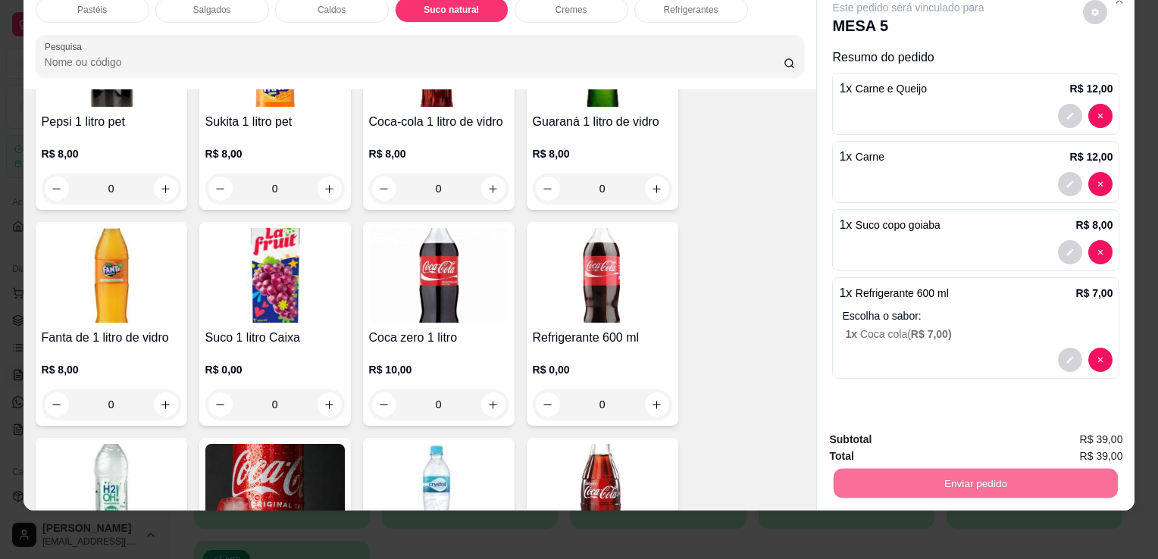
click at [849, 427] on button "Não registrar e enviar pedido" at bounding box center [926, 435] width 158 height 29
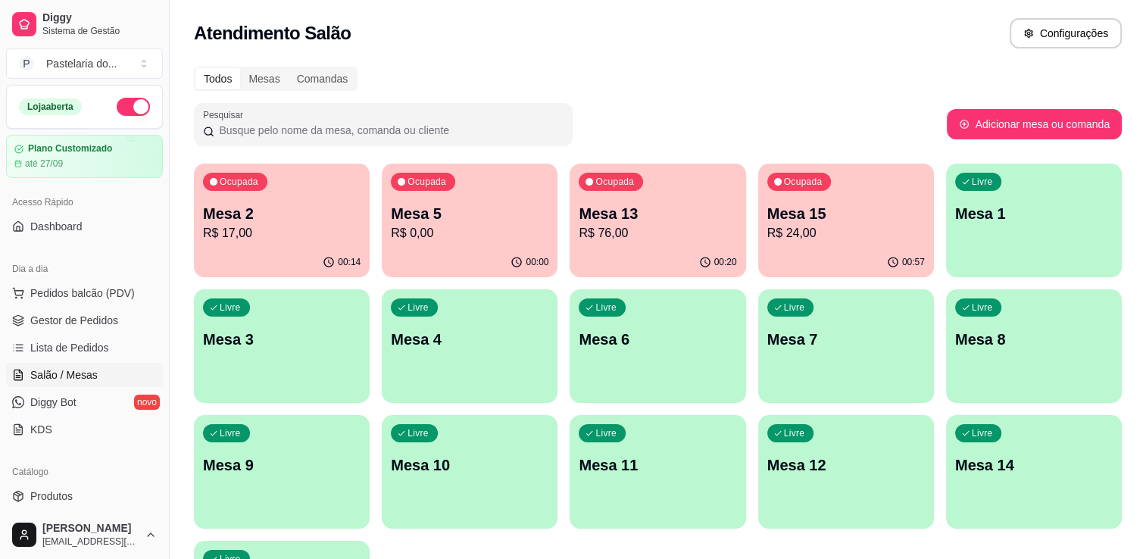
click at [352, 247] on div "Ocupada Mesa 2 R$ 17,00" at bounding box center [282, 206] width 176 height 84
click at [446, 200] on div "Ocupada Mesa 5 R$ 0,00" at bounding box center [470, 206] width 170 height 82
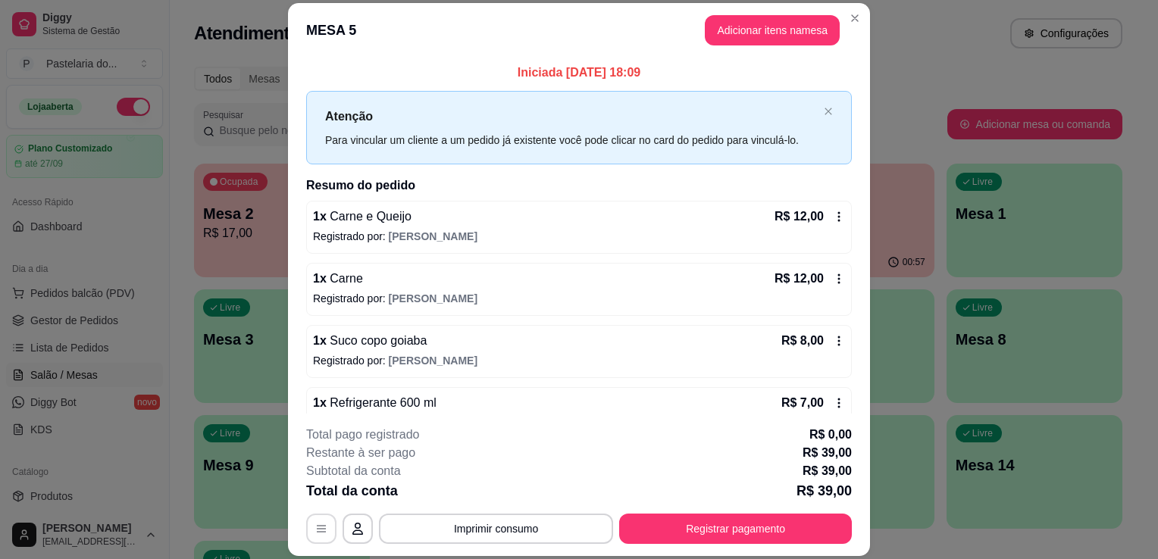
click at [309, 522] on button "button" at bounding box center [321, 529] width 30 height 30
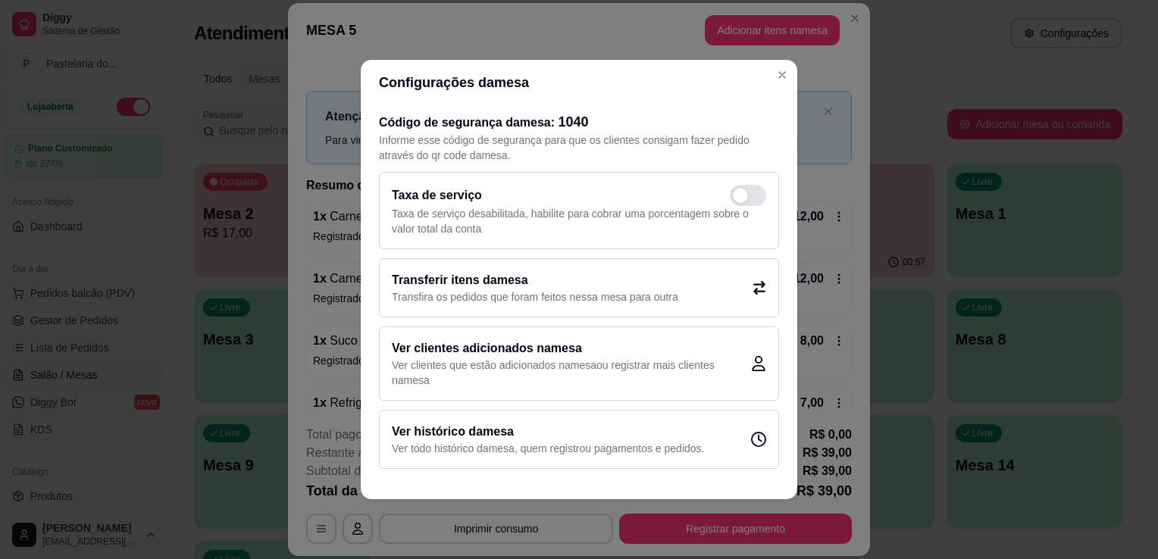
click at [556, 280] on h2 "Transferir itens da mesa" at bounding box center [535, 280] width 286 height 18
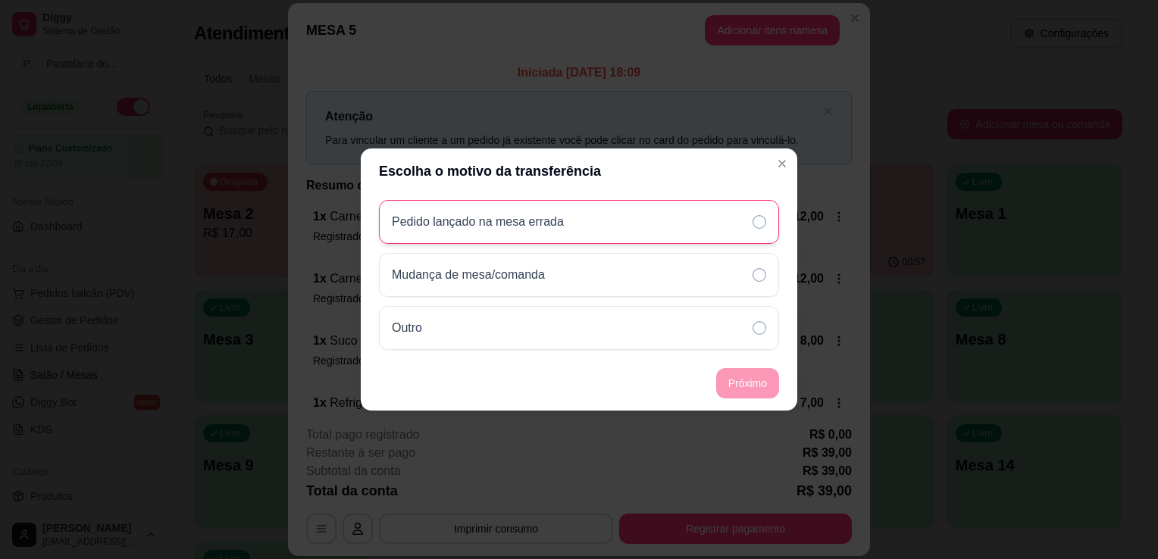
click at [626, 221] on div "Pedido lançado na mesa errada" at bounding box center [579, 222] width 400 height 44
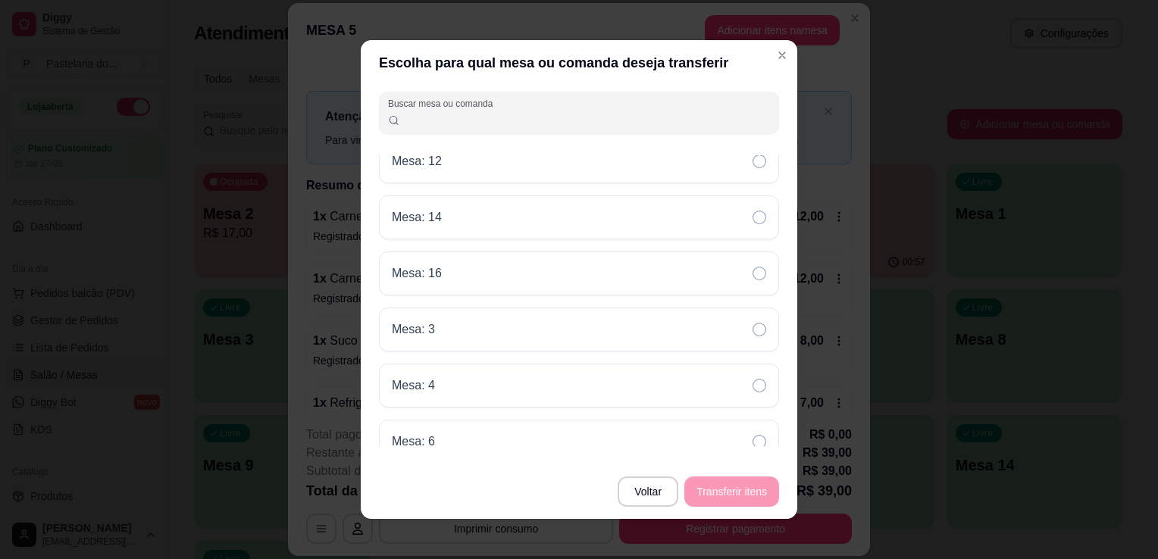
scroll to position [227, 0]
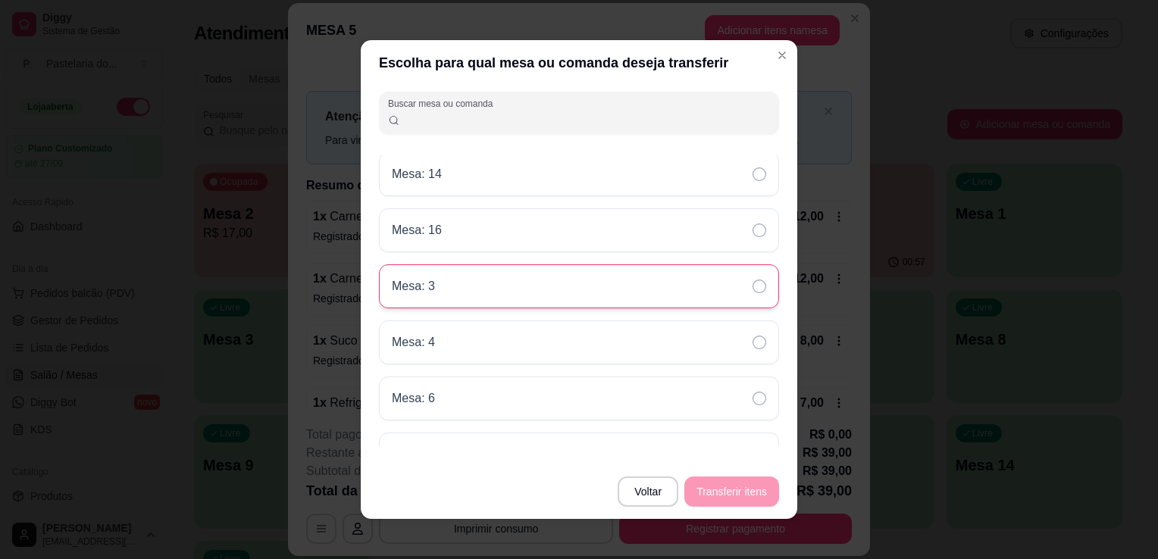
click at [561, 292] on div "Mesa: 3" at bounding box center [579, 286] width 400 height 44
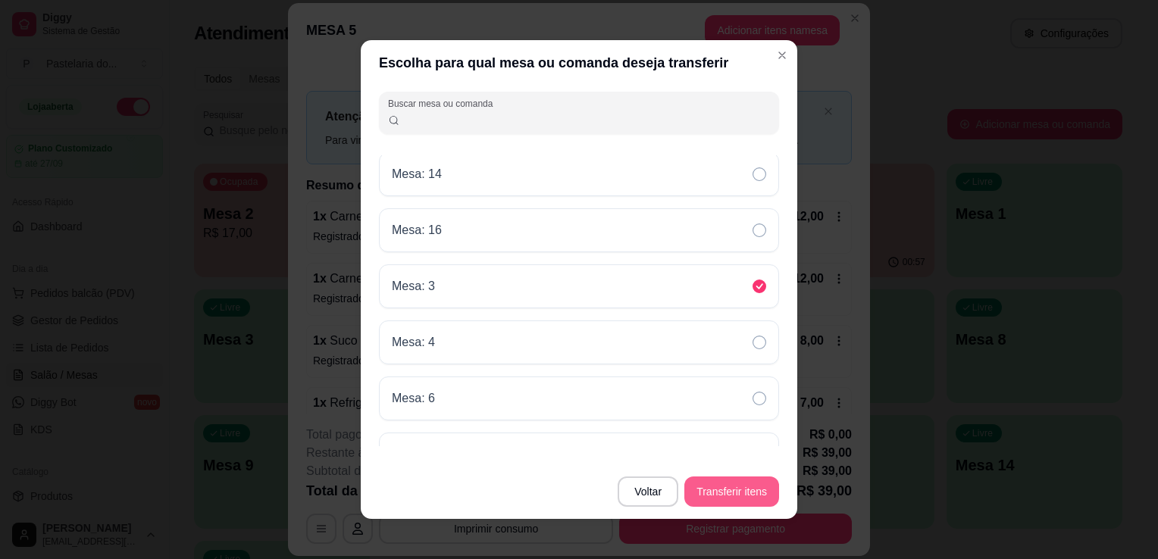
click at [704, 479] on button "Transferir itens" at bounding box center [731, 492] width 95 height 30
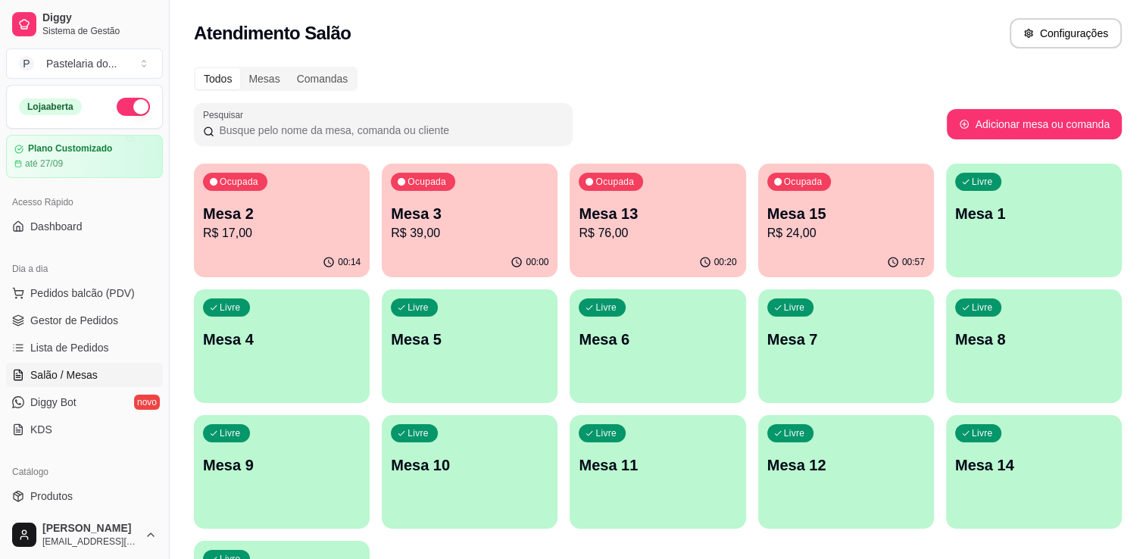
click at [236, 230] on p "R$ 17,00" at bounding box center [282, 233] width 158 height 18
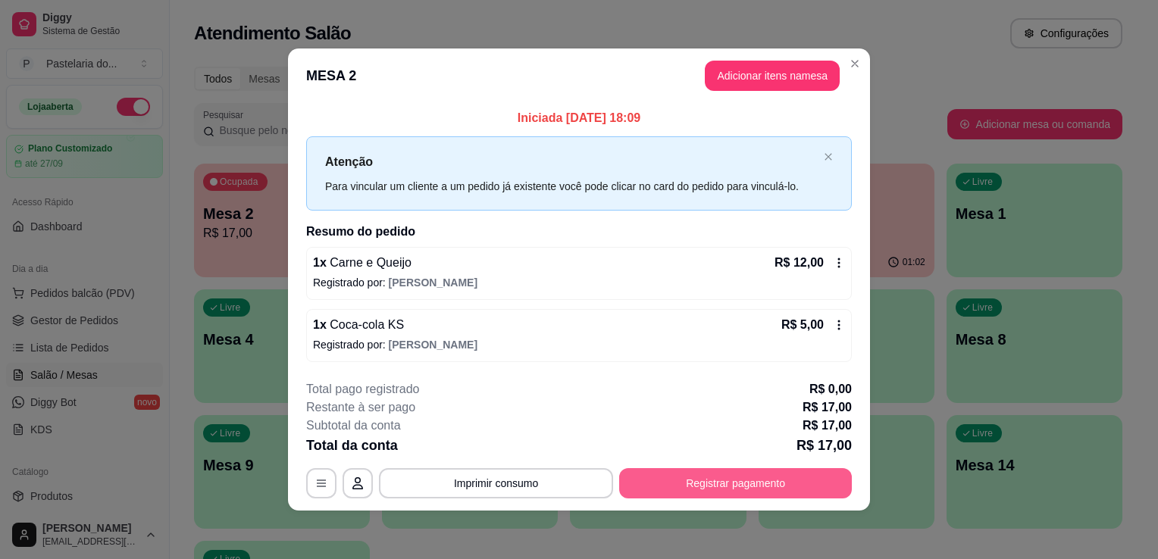
click at [783, 489] on button "Registrar pagamento" at bounding box center [735, 483] width 233 height 30
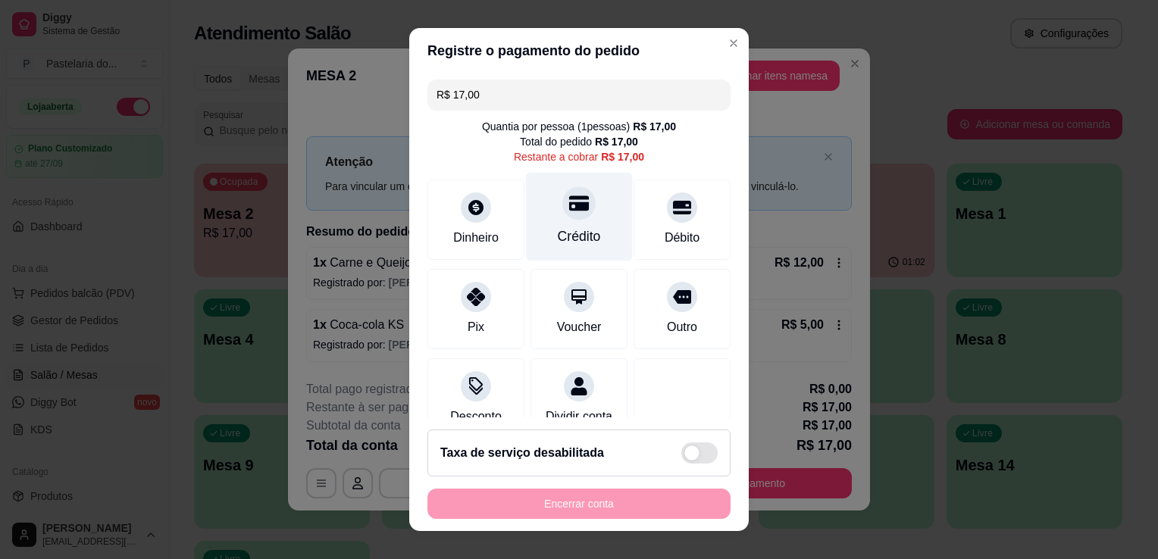
click at [558, 240] on div "Crédito" at bounding box center [579, 237] width 43 height 20
type input "R$ 0,00"
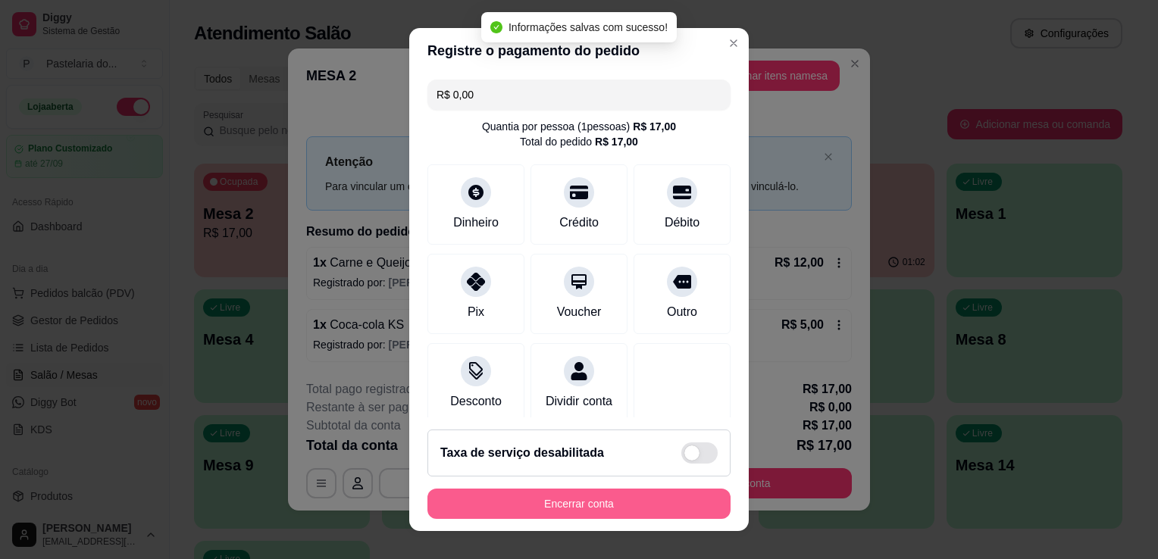
click at [636, 496] on button "Encerrar conta" at bounding box center [578, 504] width 303 height 30
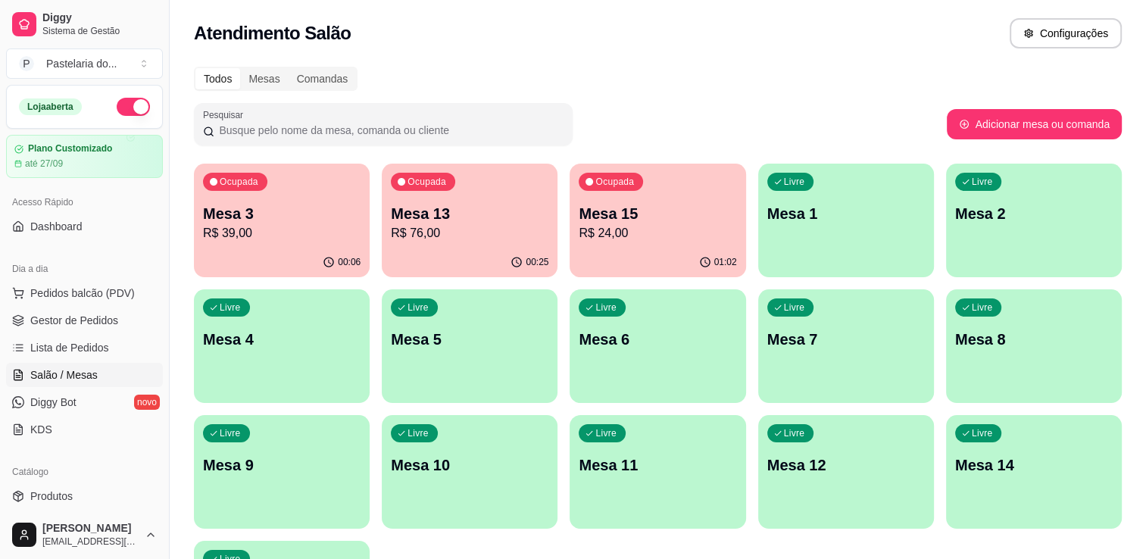
click at [749, 130] on div "Pesquisar" at bounding box center [570, 124] width 753 height 42
click at [623, 200] on div "Ocupada Mesa 15 R$ 24,00" at bounding box center [658, 206] width 176 height 84
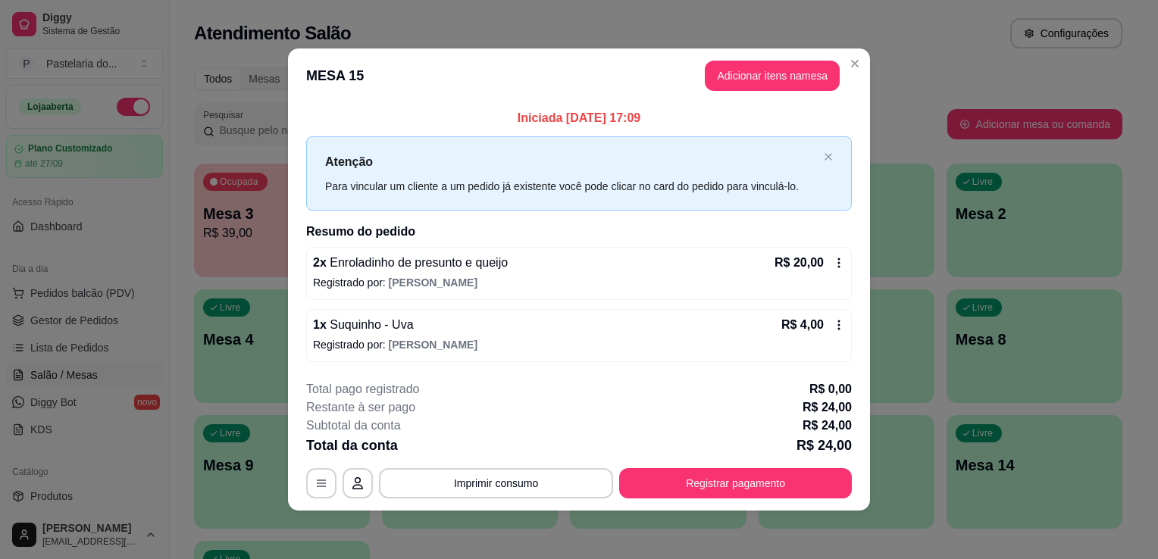
click at [730, 503] on footer "**********" at bounding box center [579, 439] width 582 height 142
click at [724, 496] on button "Registrar pagamento" at bounding box center [735, 483] width 233 height 30
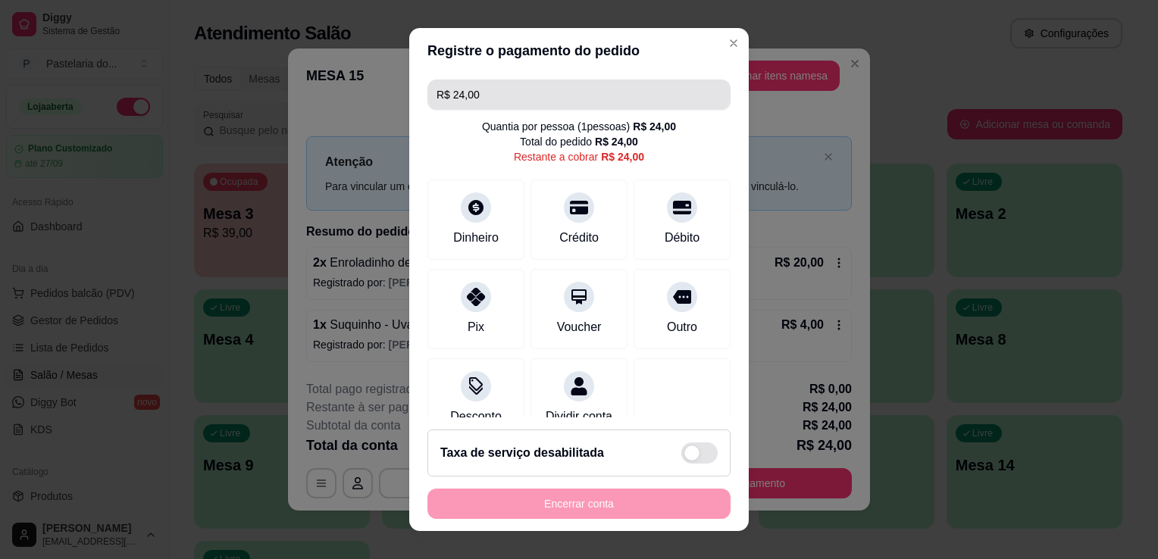
click at [521, 86] on input "R$ 24,00" at bounding box center [578, 95] width 285 height 30
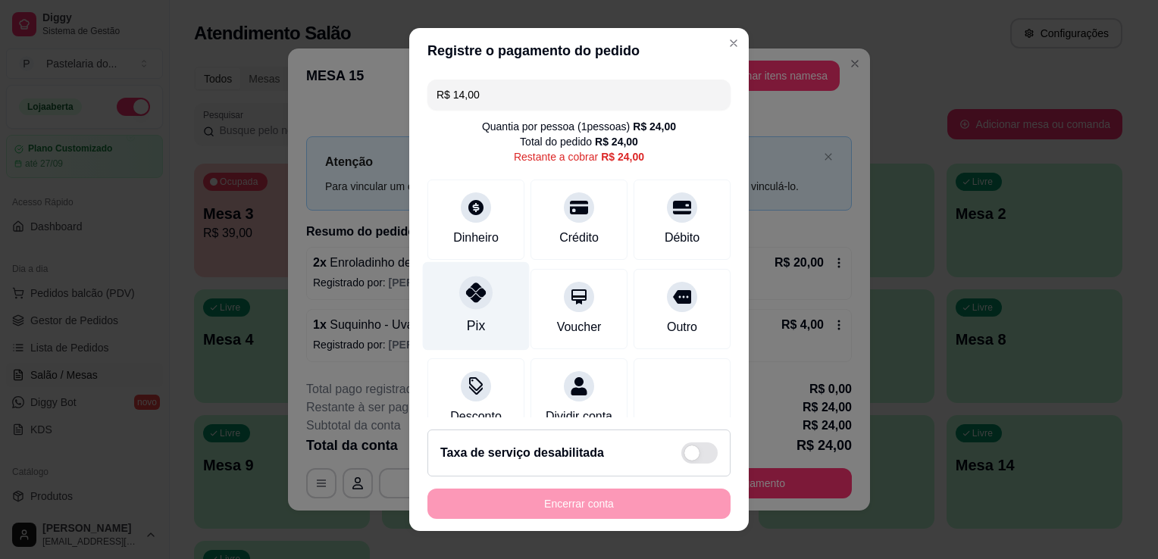
click at [474, 294] on icon at bounding box center [476, 293] width 20 height 20
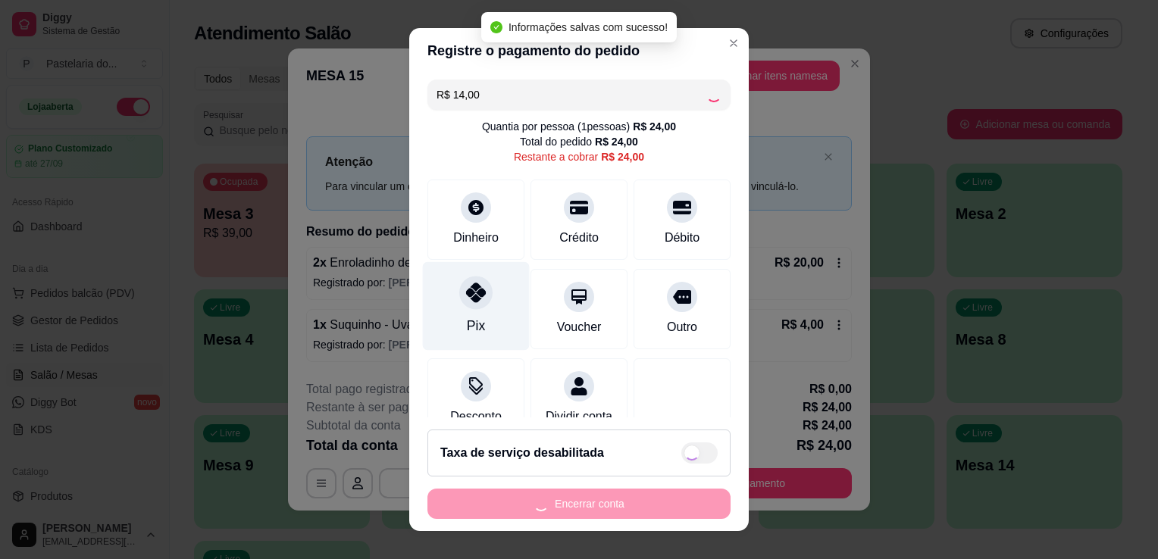
type input "R$ 10,00"
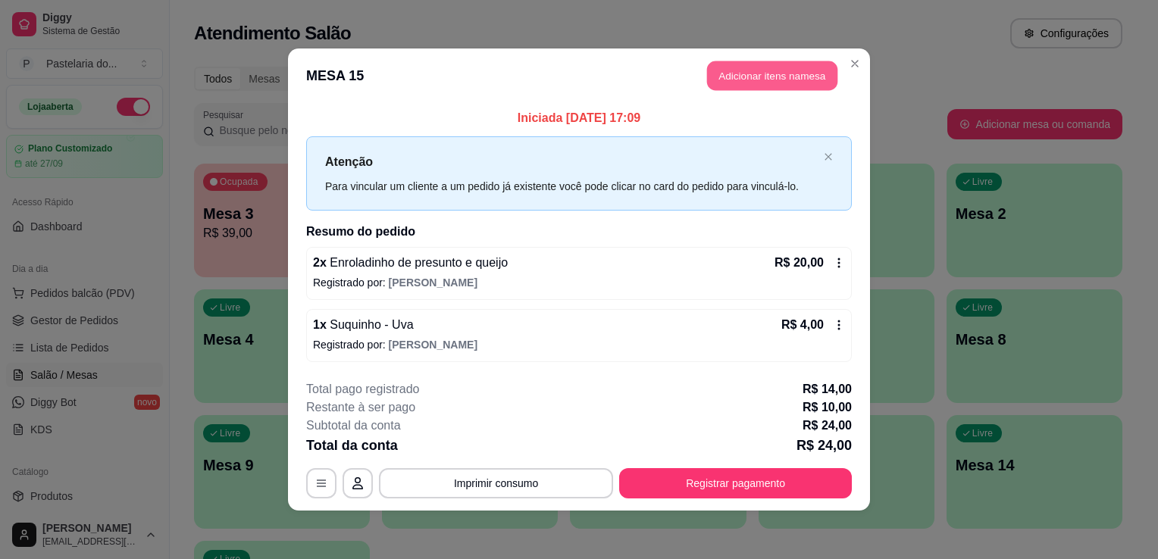
click at [806, 78] on button "Adicionar itens na mesa" at bounding box center [772, 76] width 130 height 30
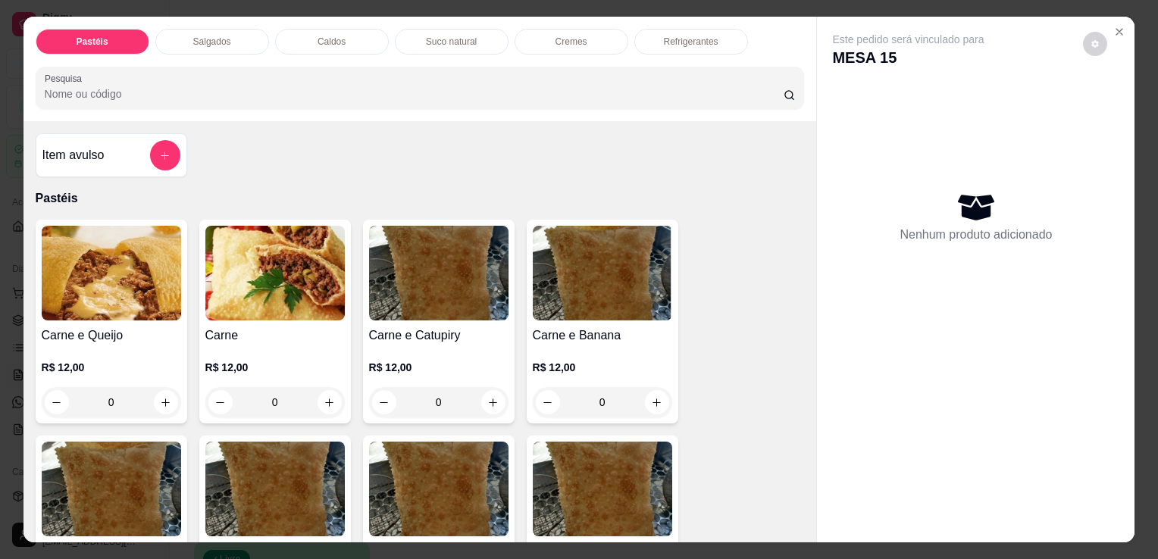
click at [194, 36] on p "Salgados" at bounding box center [212, 42] width 38 height 12
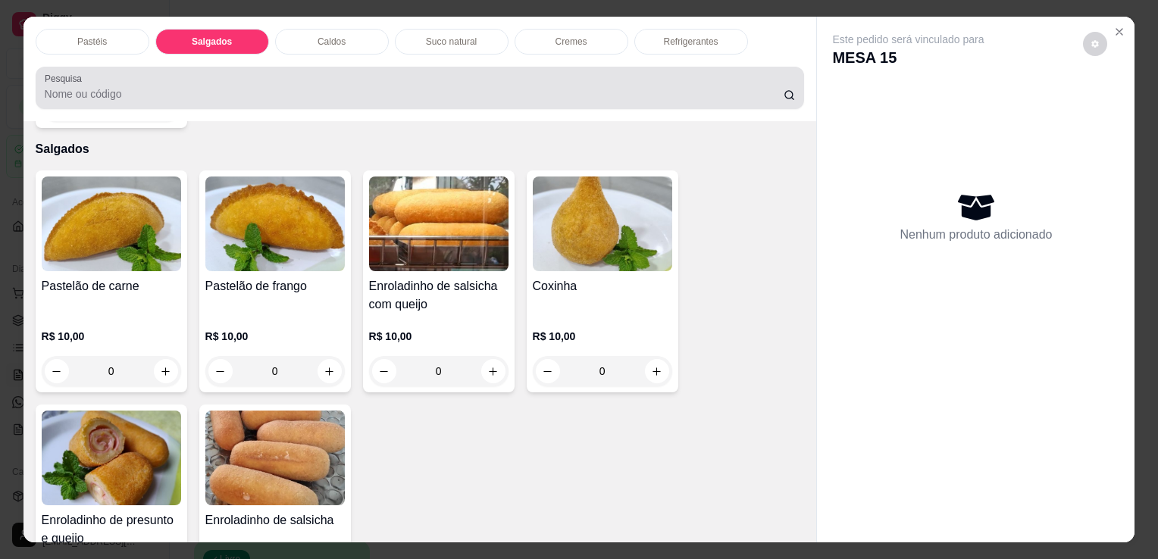
scroll to position [37, 0]
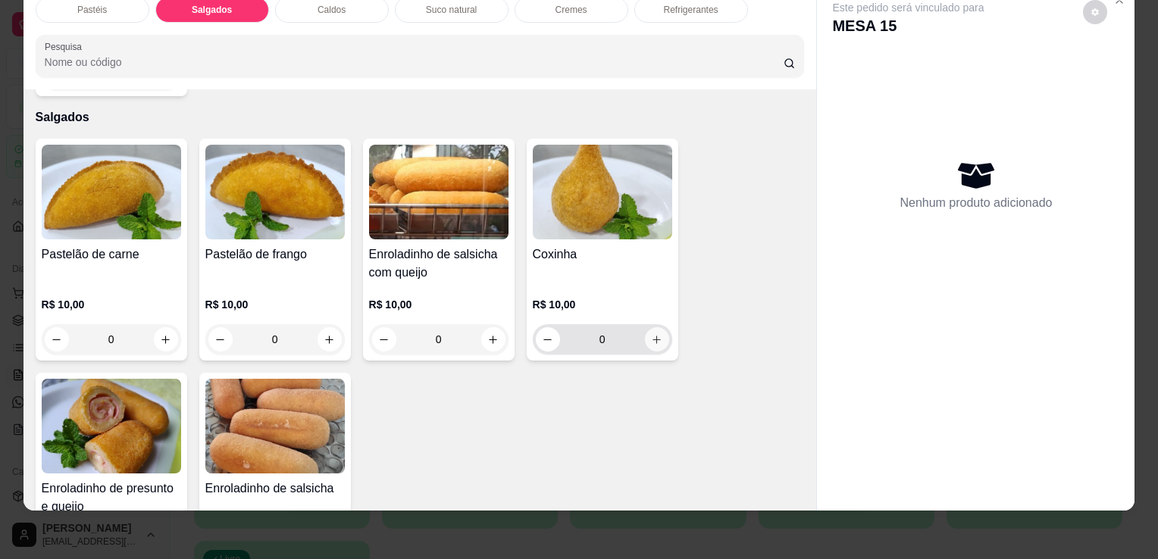
click at [661, 327] on button "increase-product-quantity" at bounding box center [657, 339] width 24 height 24
type input "1"
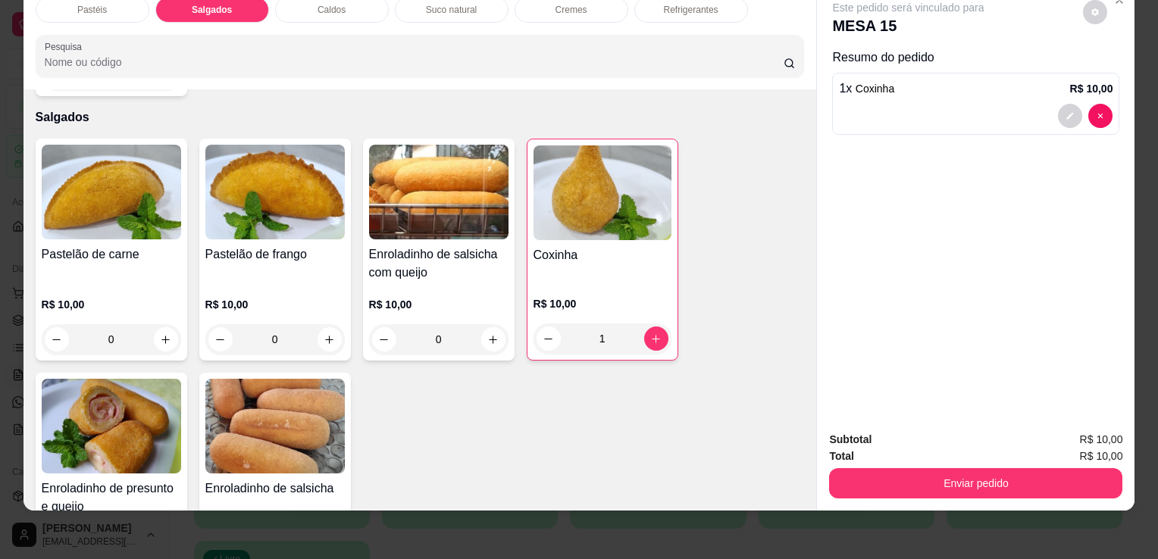
scroll to position [1837, 0]
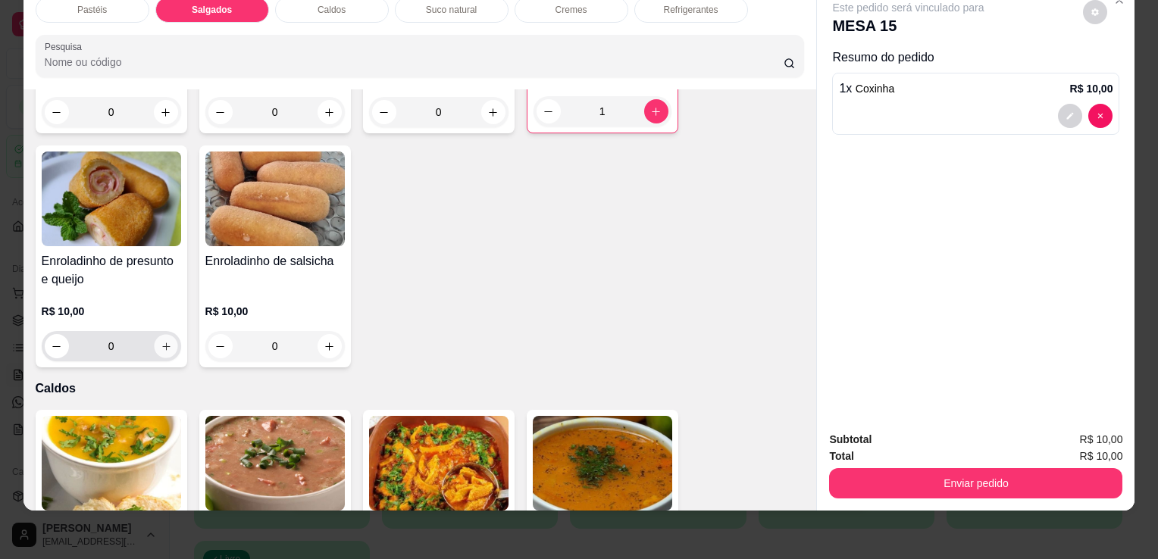
click at [166, 335] on button "increase-product-quantity" at bounding box center [165, 346] width 23 height 23
type input "1"
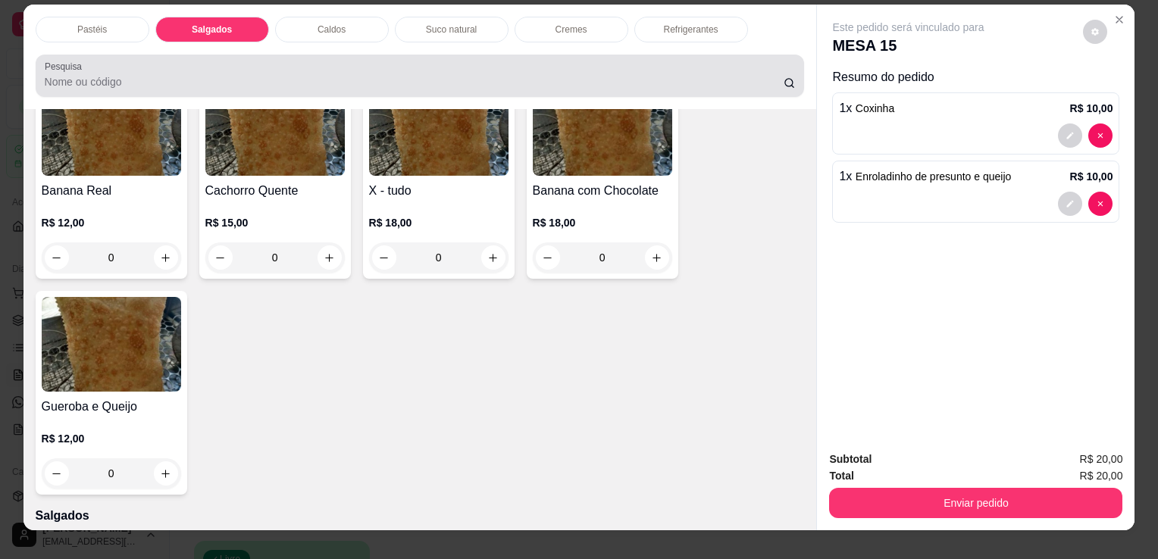
scroll to position [0, 0]
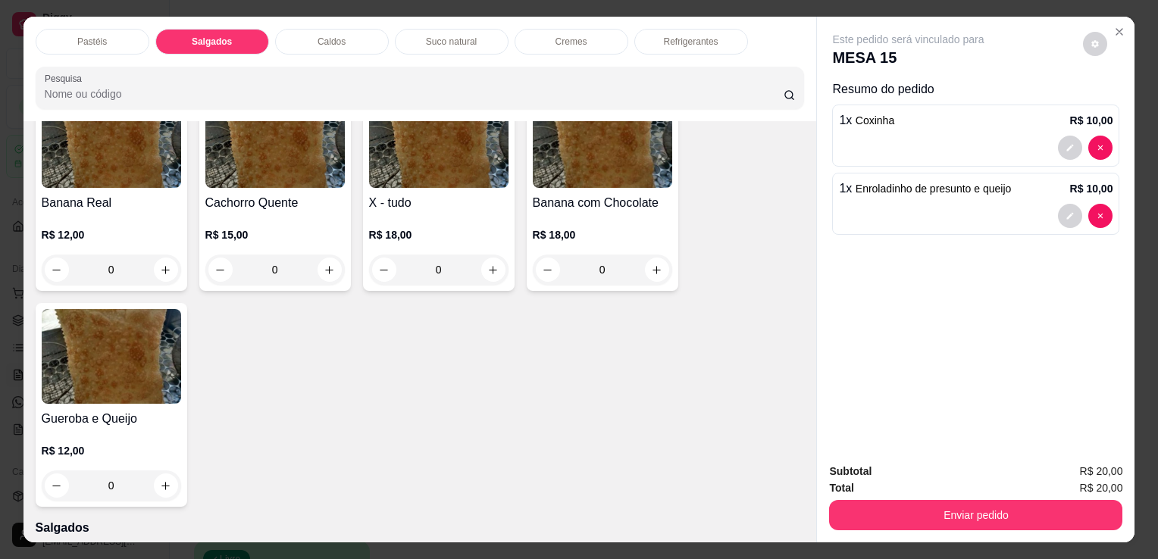
click at [679, 38] on p "Refrigerantes" at bounding box center [691, 42] width 55 height 12
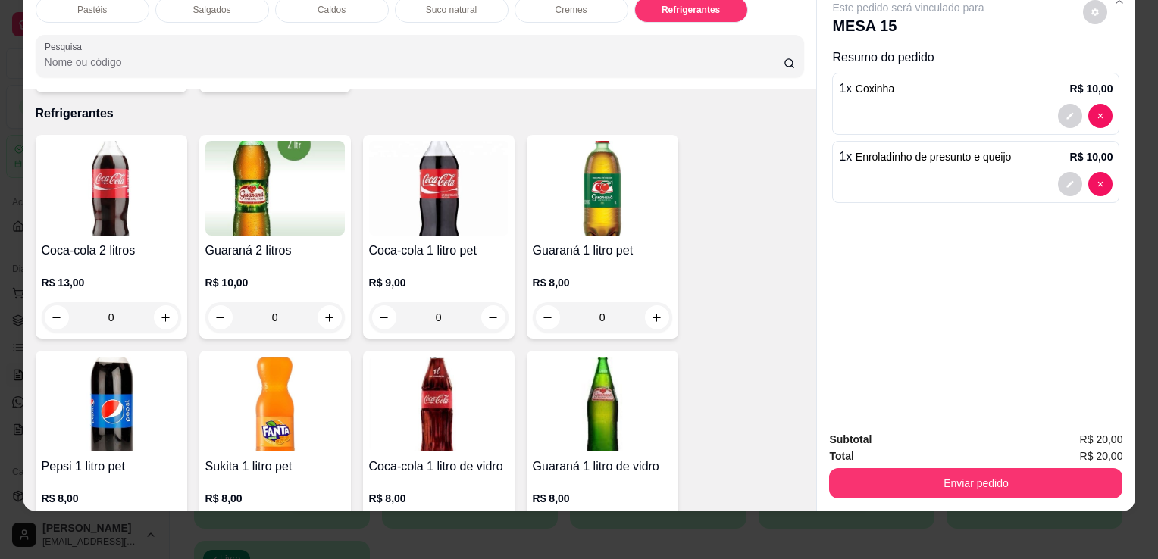
scroll to position [3888, 0]
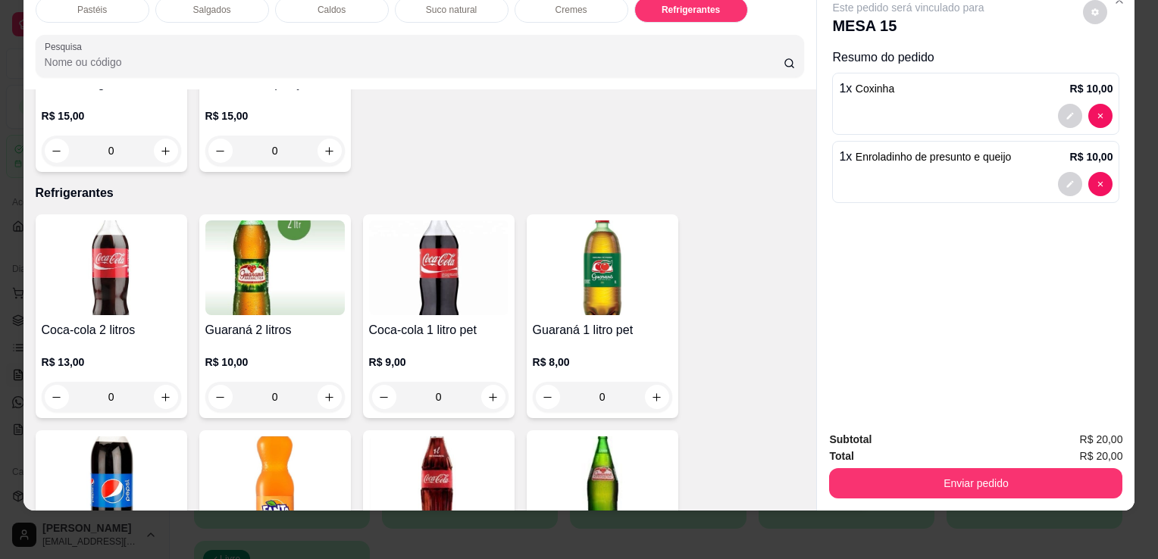
click at [573, 249] on img at bounding box center [602, 267] width 139 height 95
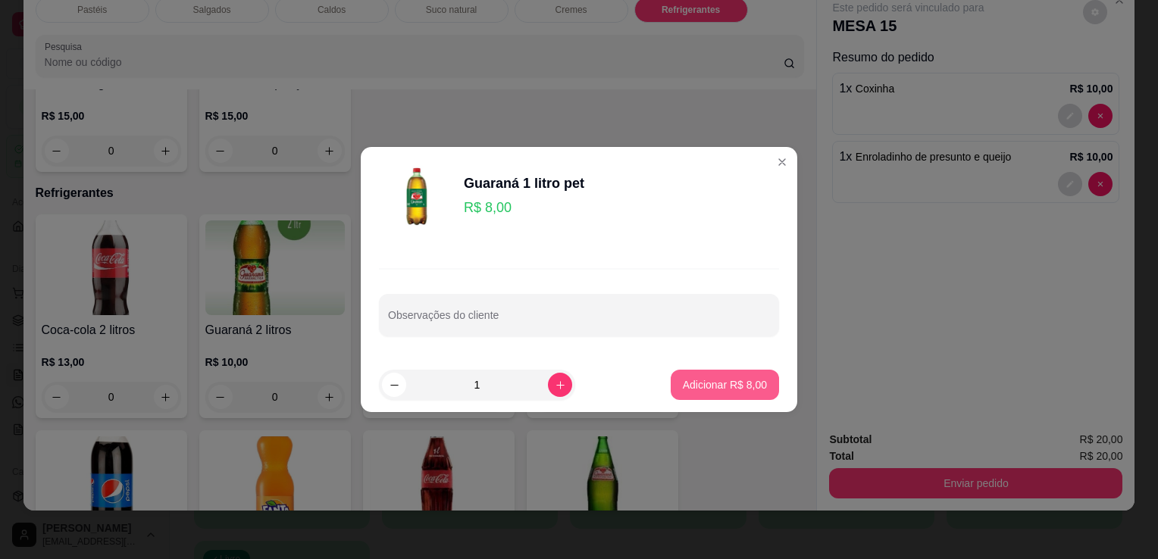
click at [712, 396] on button "Adicionar R$ 8,00" at bounding box center [725, 385] width 108 height 30
type input "1"
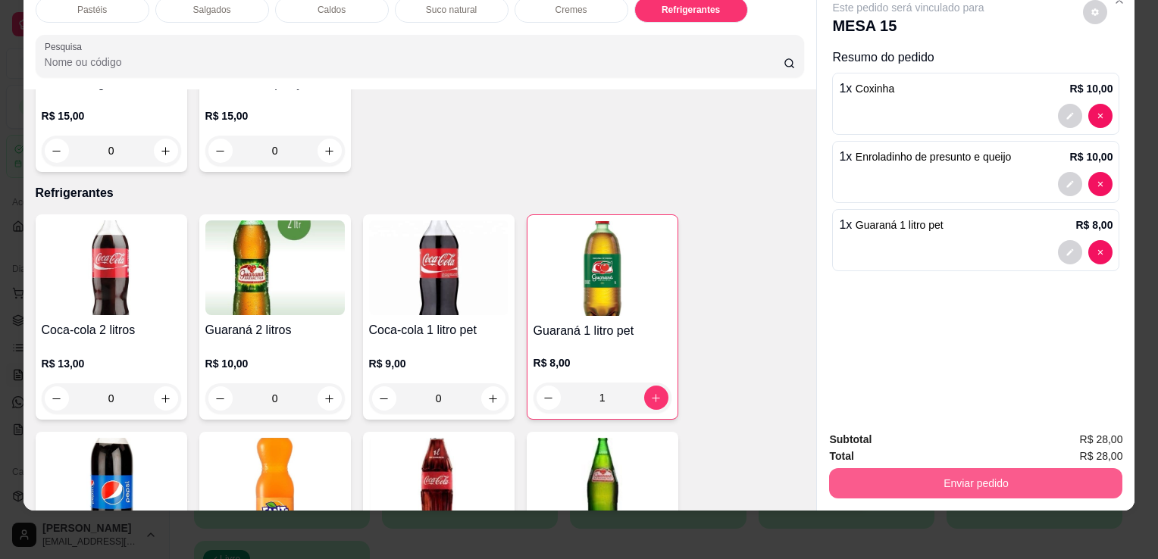
click at [922, 468] on button "Enviar pedido" at bounding box center [975, 483] width 293 height 30
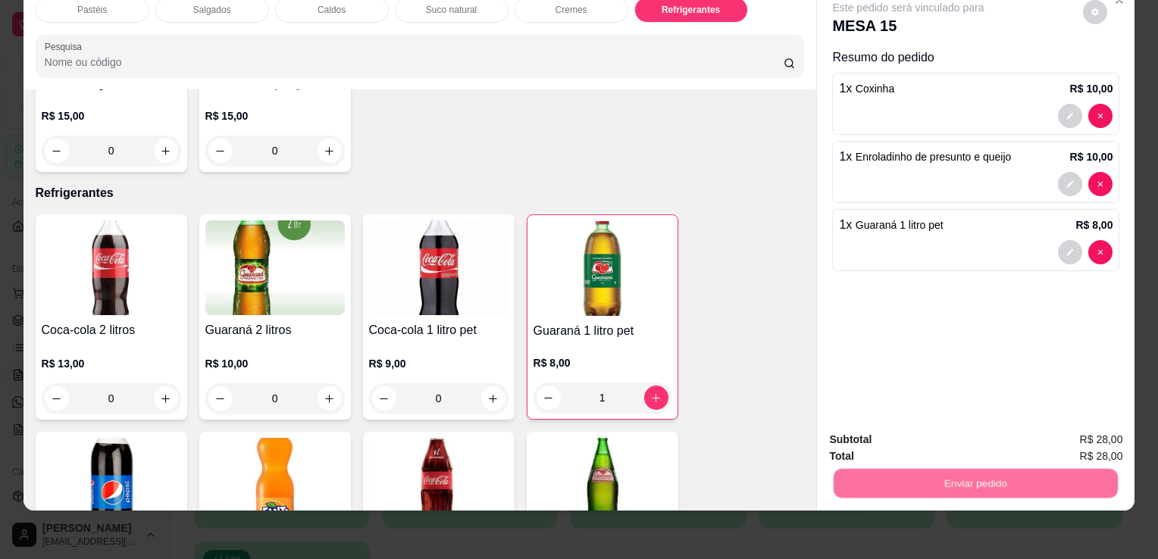
click at [899, 427] on button "Não registrar e enviar pedido" at bounding box center [926, 435] width 158 height 29
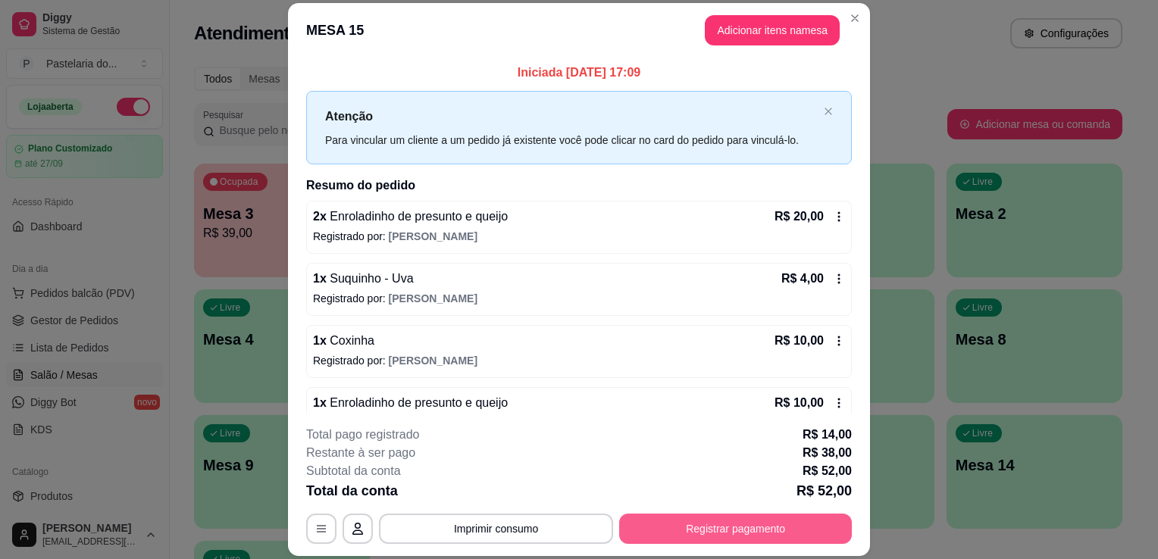
click at [667, 534] on button "Registrar pagamento" at bounding box center [735, 529] width 233 height 30
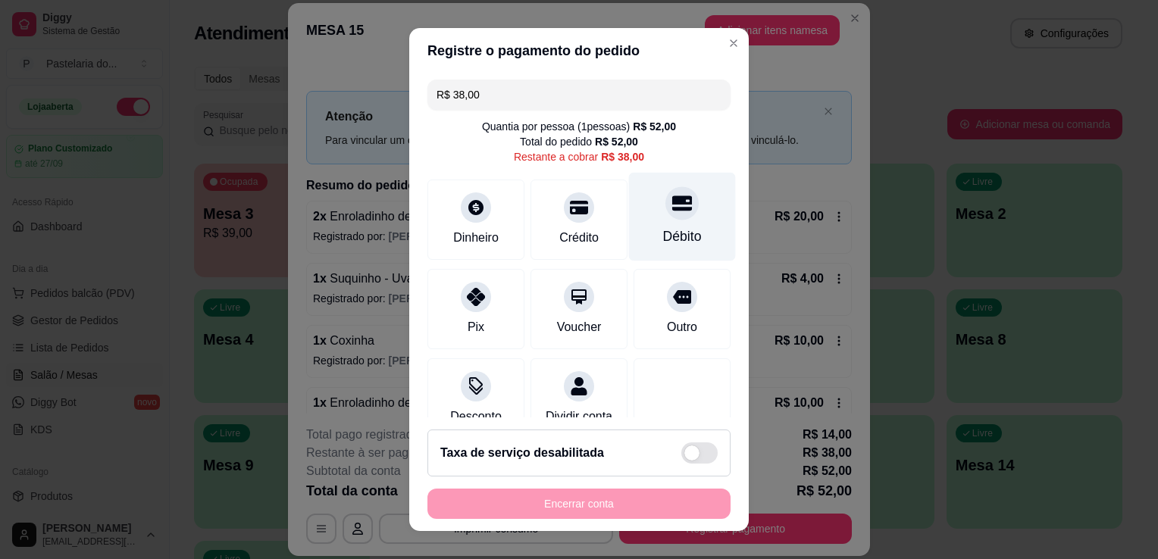
click at [689, 233] on div "Débito" at bounding box center [682, 217] width 107 height 89
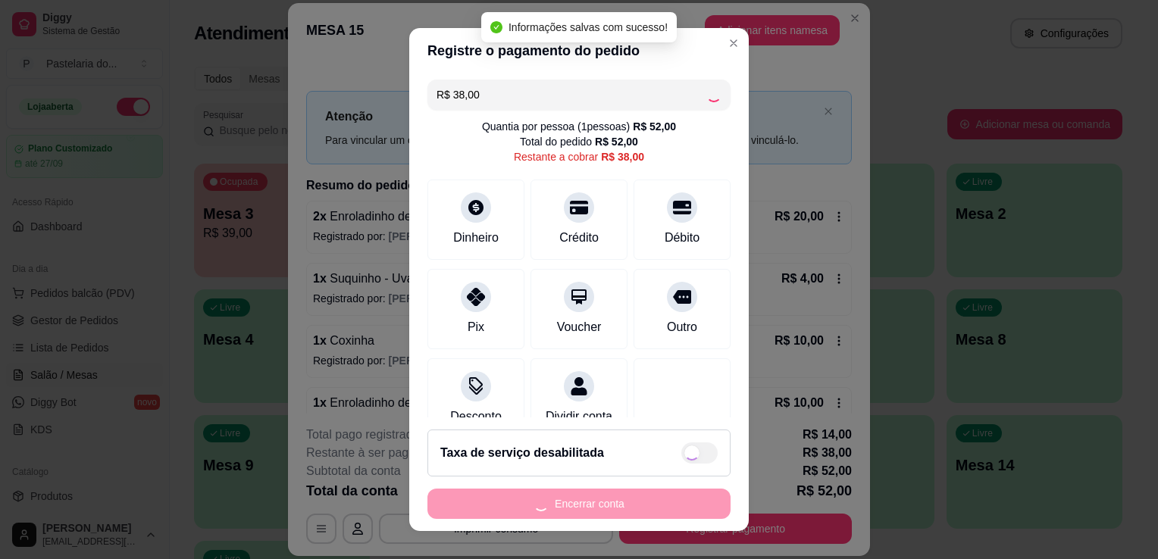
type input "R$ 0,00"
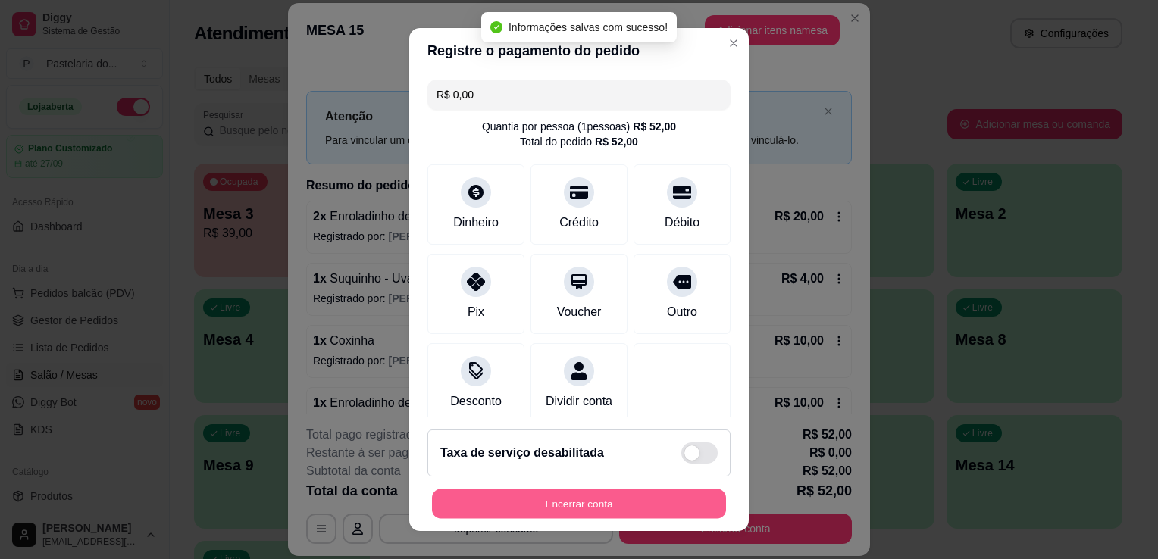
click at [573, 502] on button "Encerrar conta" at bounding box center [579, 504] width 294 height 30
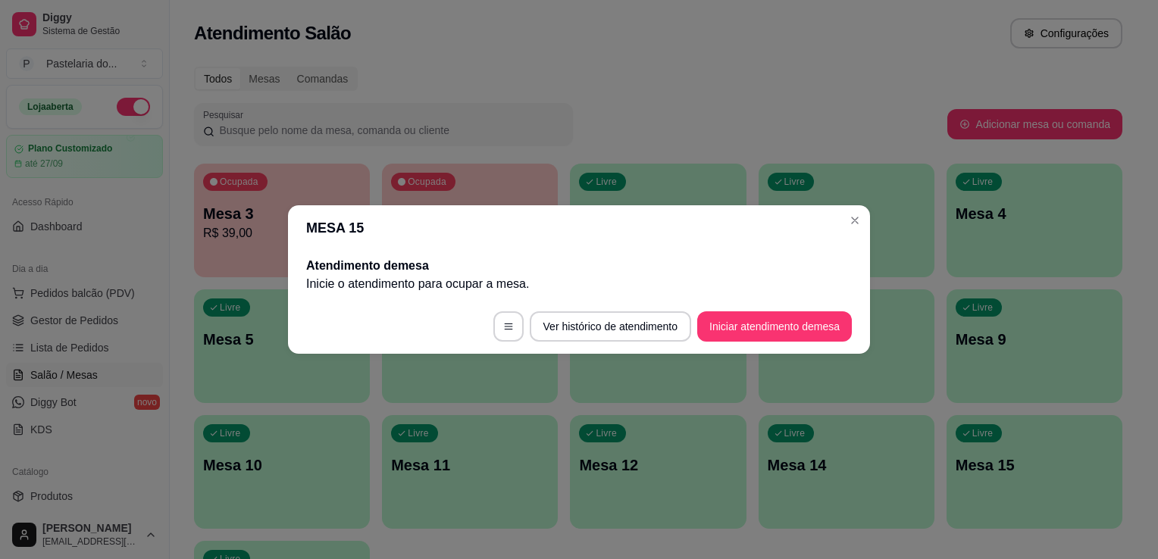
click at [774, 142] on div "Pesquisar" at bounding box center [570, 124] width 753 height 42
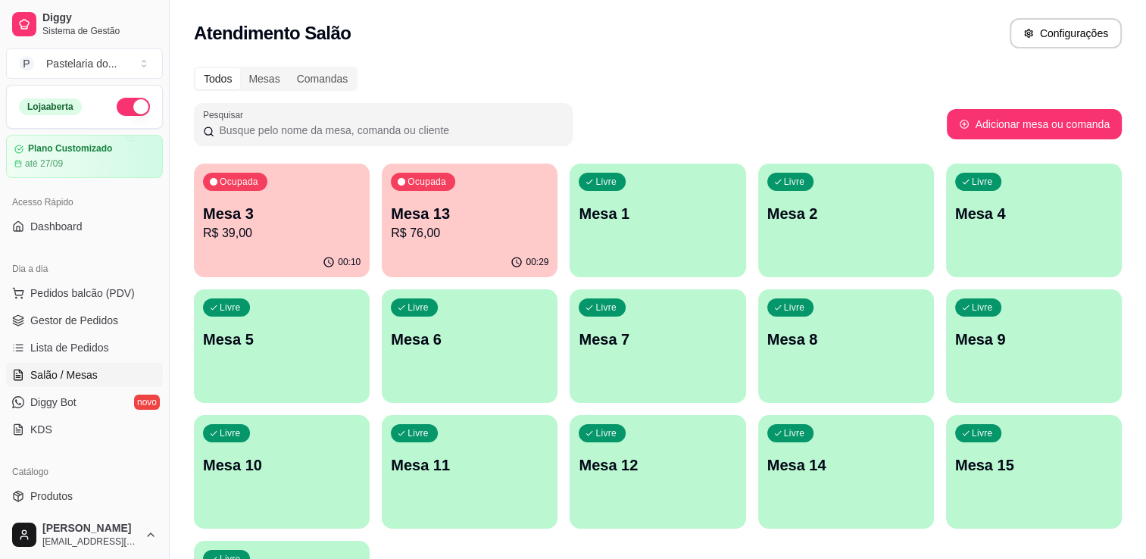
click at [576, 23] on div "Atendimento Salão Configurações" at bounding box center [658, 33] width 928 height 30
click at [724, 150] on div "Todos Mesas Comandas Pesquisar Adicionar mesa ou comanda Ocupada Mesa 3 R$ 39,0…" at bounding box center [658, 365] width 977 height 615
click at [498, 192] on div "Ocupada Mesa 13 R$ 76,00" at bounding box center [470, 206] width 176 height 84
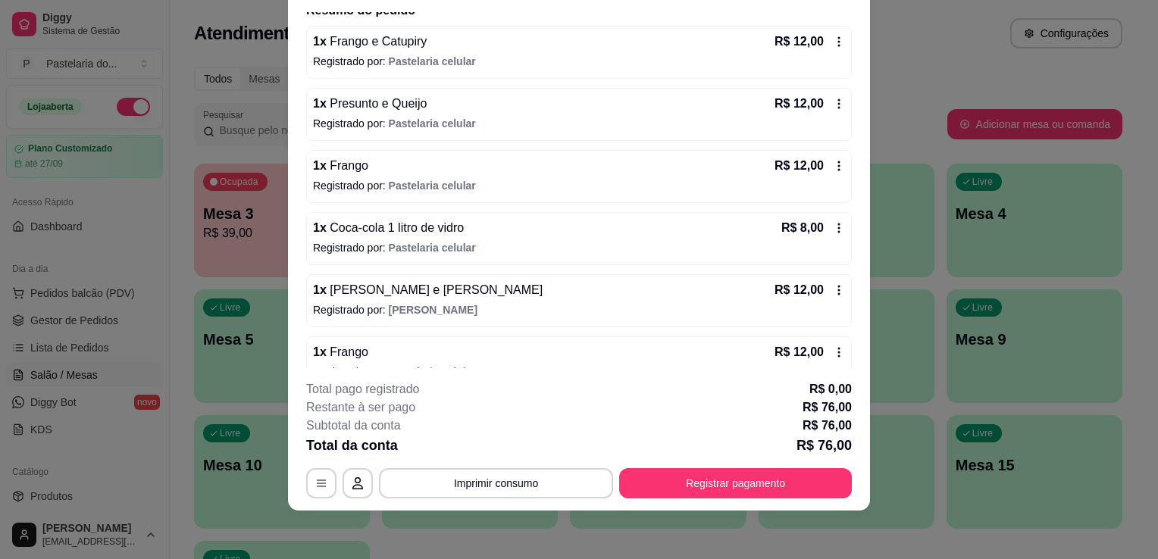
scroll to position [0, 0]
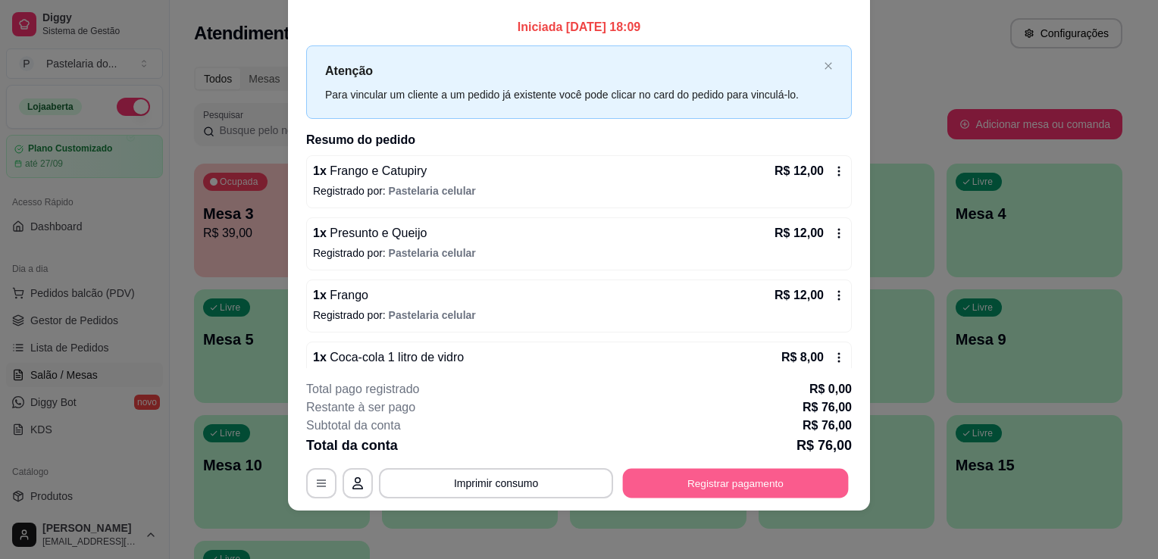
click at [798, 484] on button "Registrar pagamento" at bounding box center [736, 484] width 226 height 30
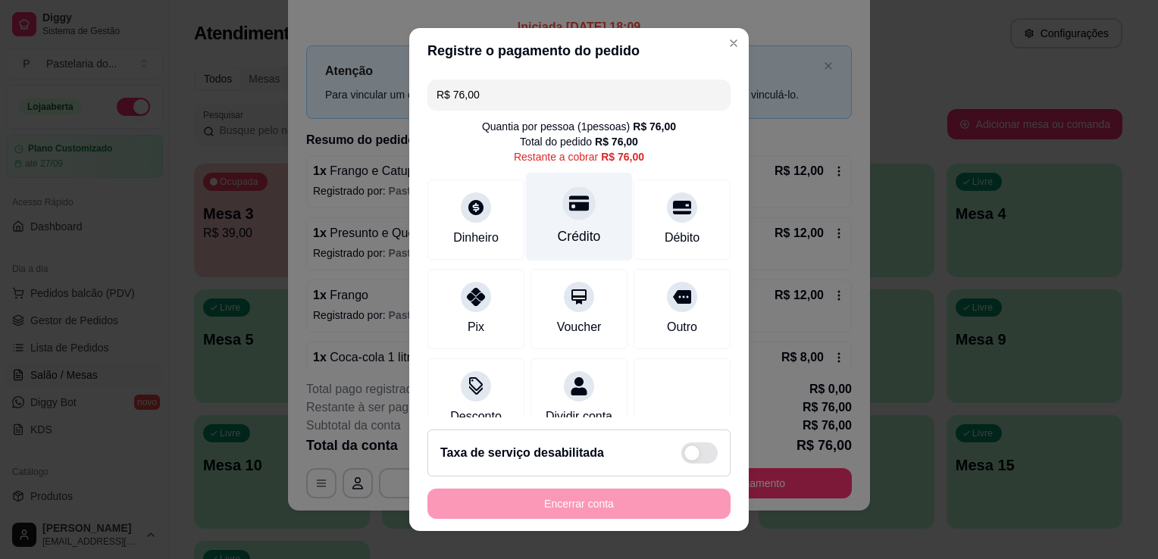
click at [574, 209] on div at bounding box center [578, 202] width 33 height 33
type input "R$ 0,00"
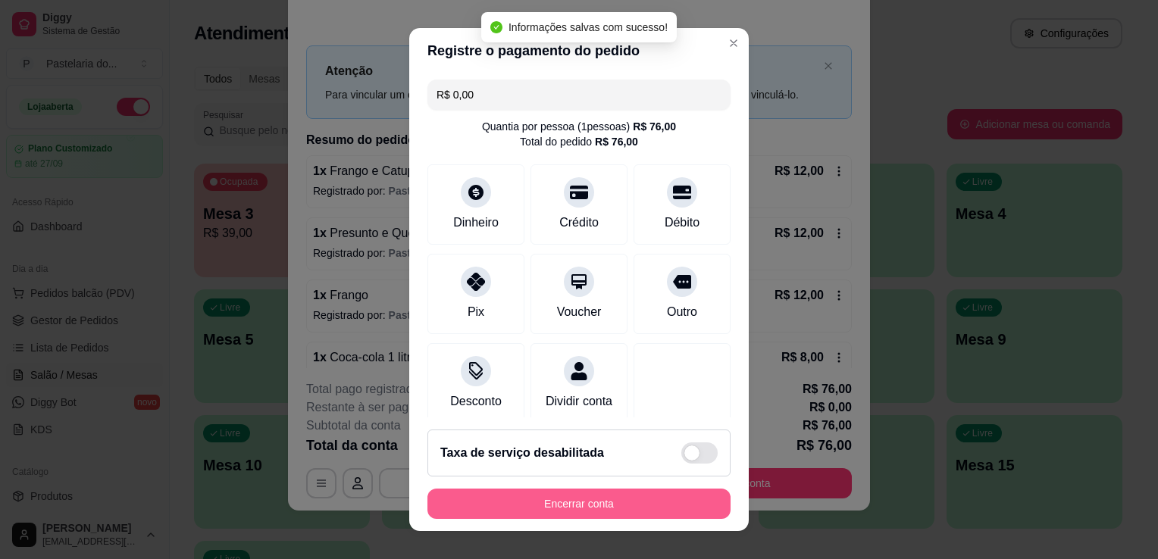
click at [615, 511] on button "Encerrar conta" at bounding box center [578, 504] width 303 height 30
click at [615, 511] on div "Encerrar conta" at bounding box center [578, 504] width 303 height 30
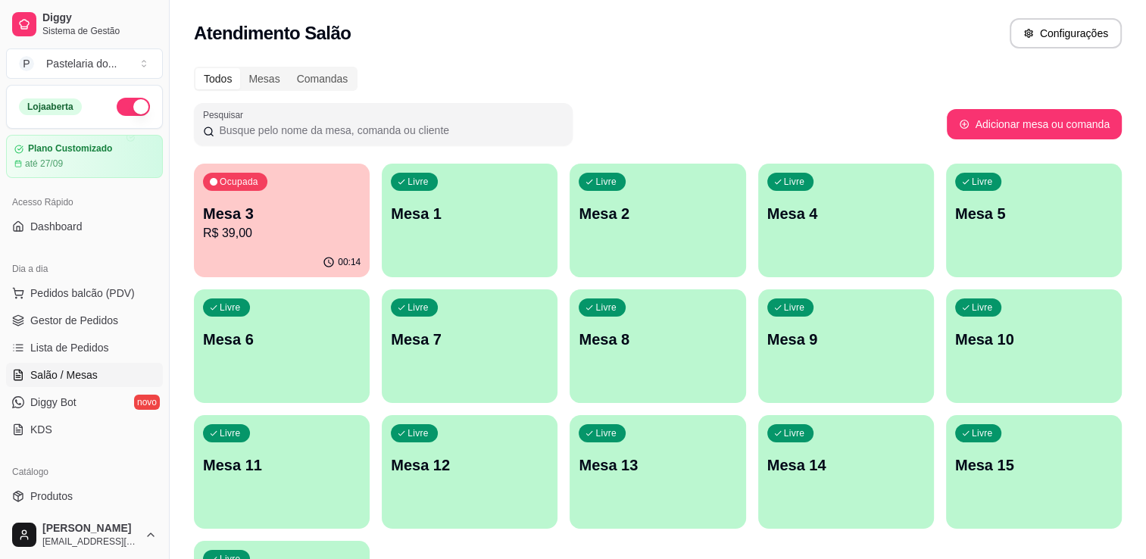
click at [814, 248] on div "Livre Mesa 4" at bounding box center [846, 211] width 176 height 95
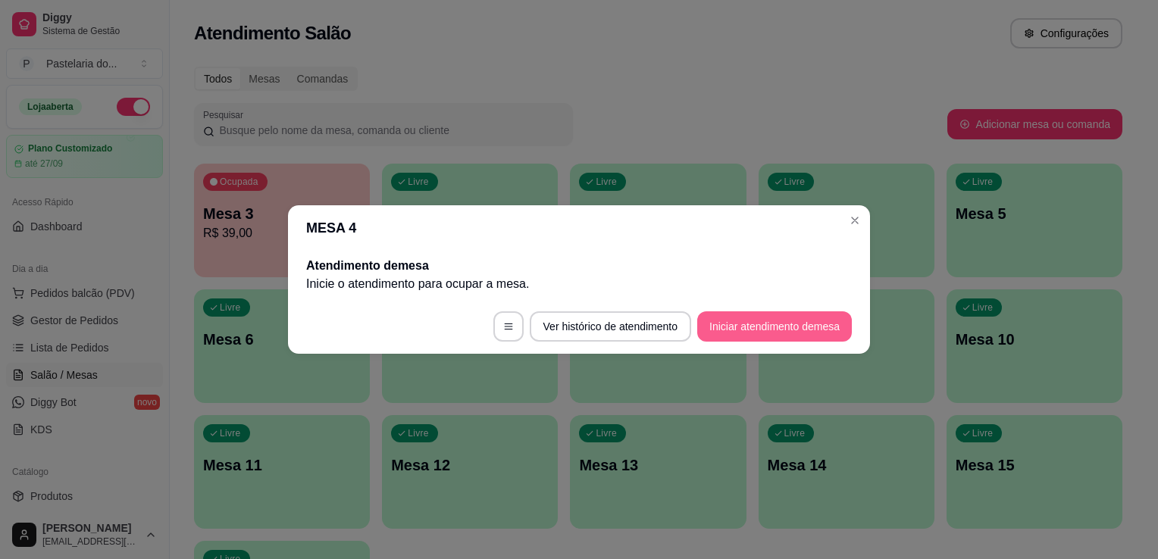
click at [791, 317] on button "Iniciar atendimento de mesa" at bounding box center [774, 326] width 155 height 30
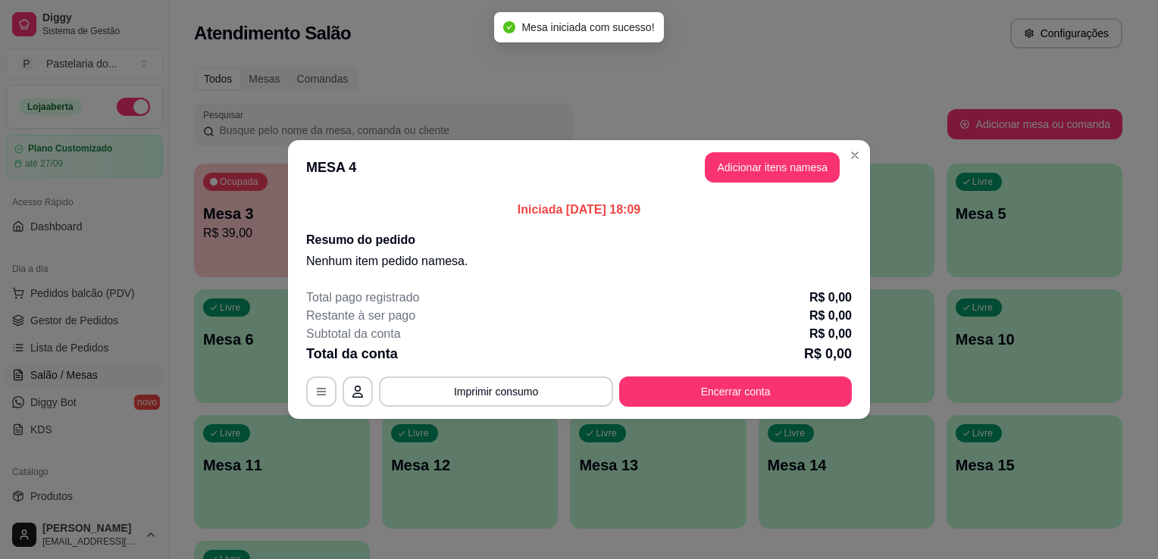
click at [793, 160] on button "Adicionar itens na mesa" at bounding box center [772, 167] width 135 height 30
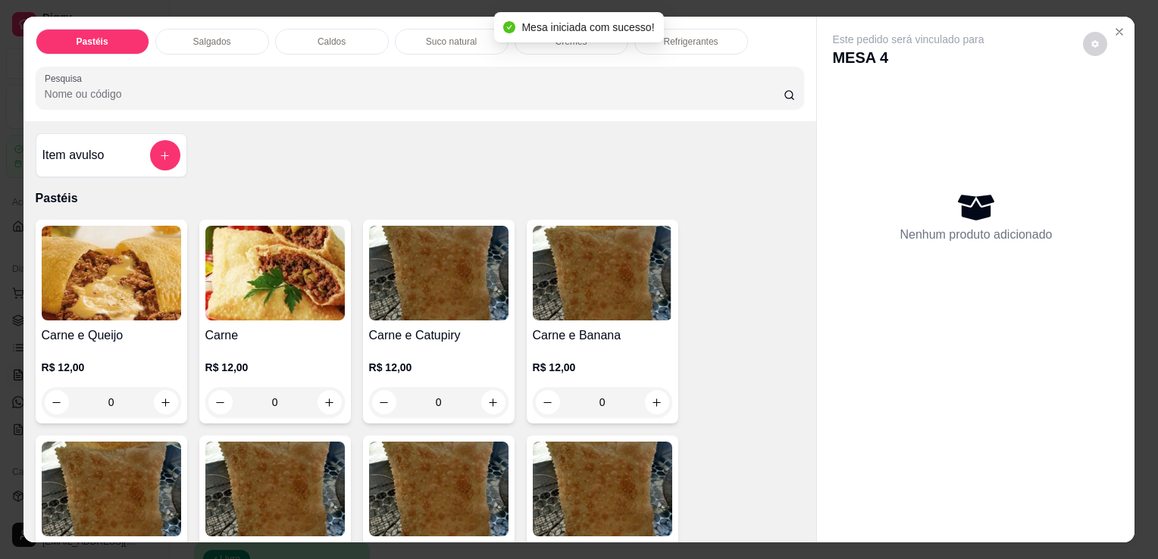
click at [176, 37] on div "Salgados" at bounding box center [212, 42] width 114 height 26
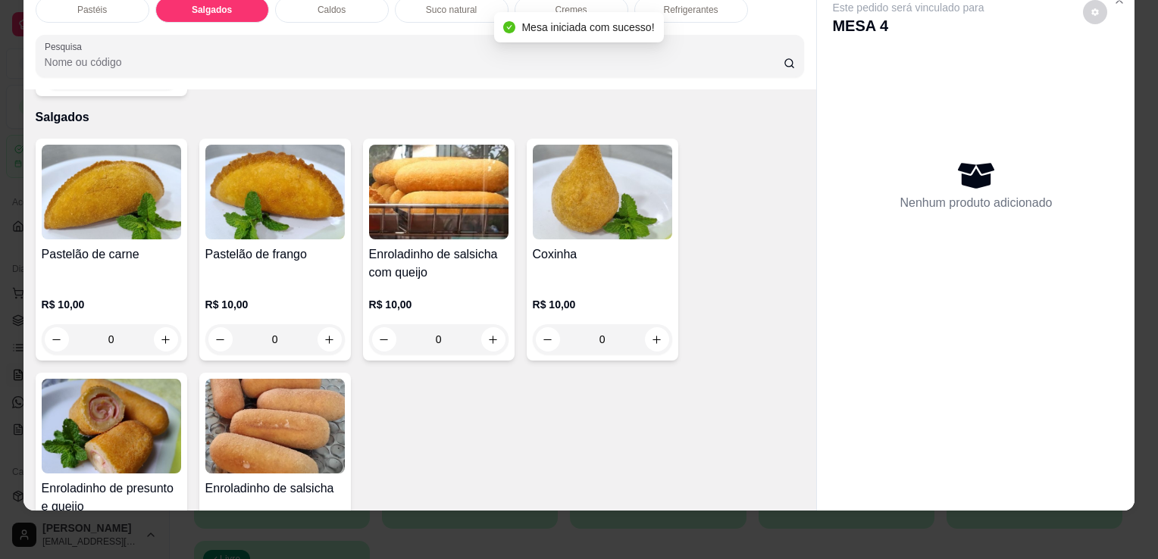
scroll to position [1685, 0]
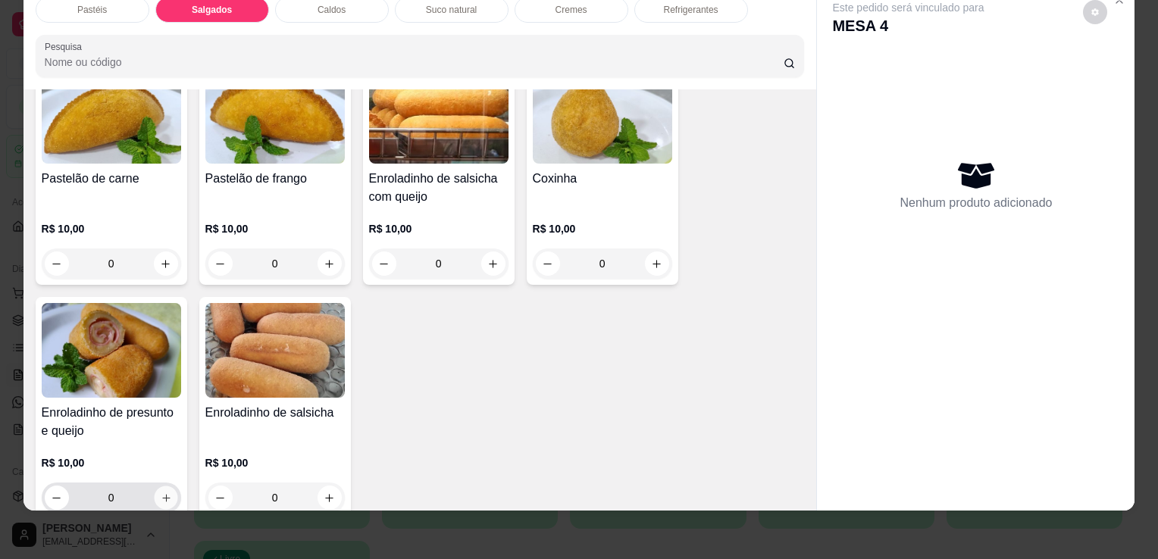
click at [160, 486] on button "increase-product-quantity" at bounding box center [165, 497] width 23 height 23
type input "1"
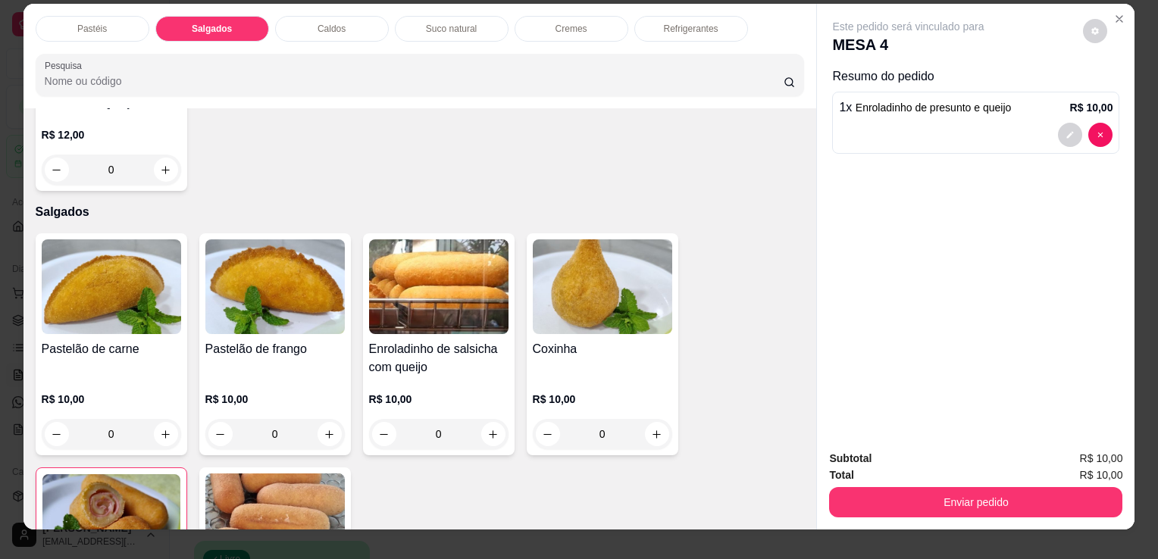
scroll to position [0, 0]
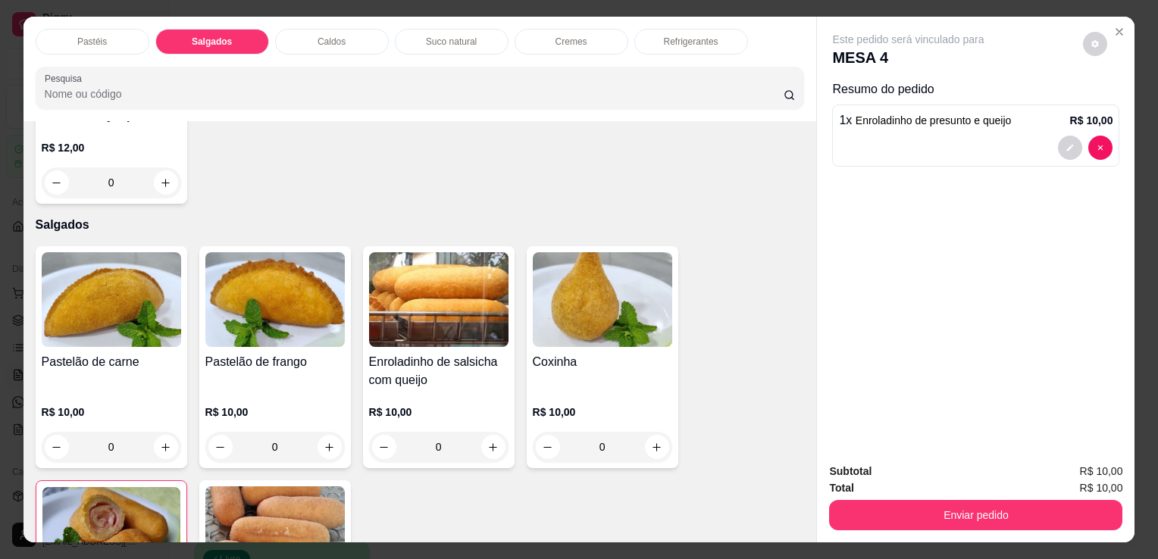
click at [674, 42] on div "Refrigerantes" at bounding box center [691, 42] width 114 height 26
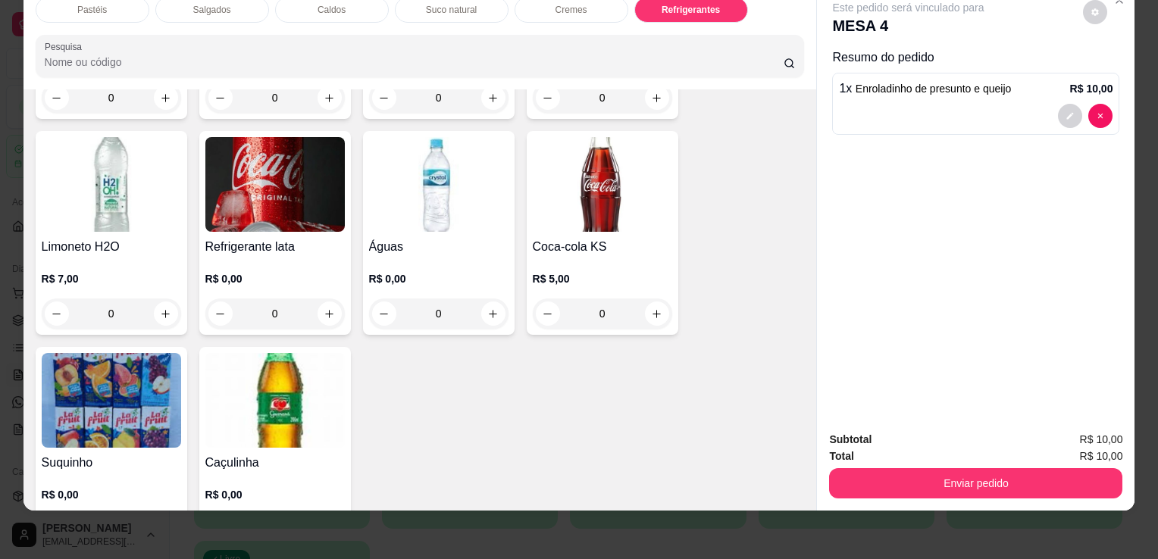
scroll to position [4646, 0]
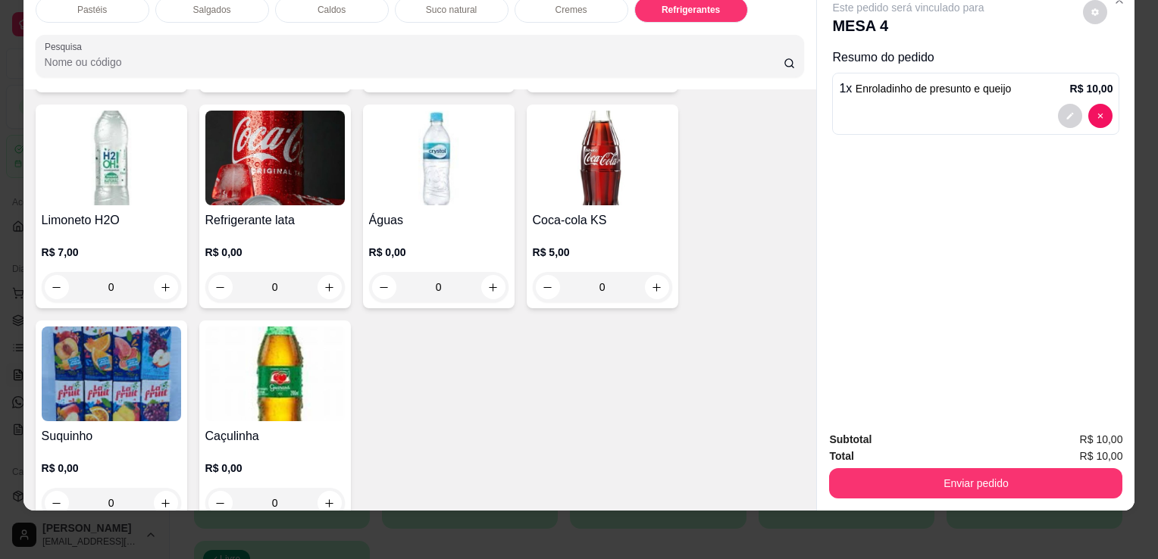
click at [167, 356] on img at bounding box center [111, 374] width 139 height 95
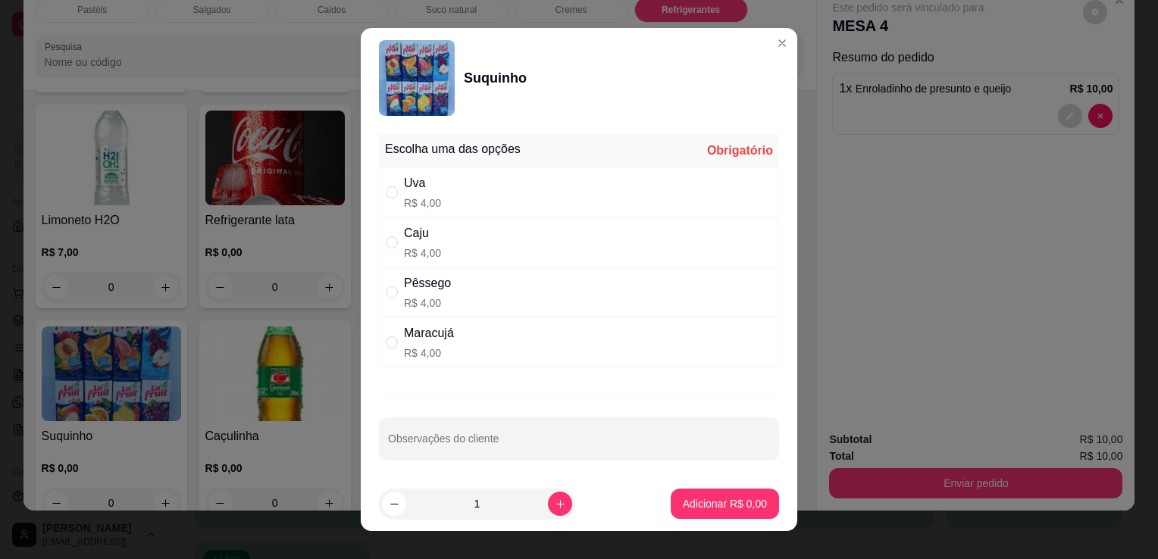
click at [551, 252] on div "Caju R$ 4,00" at bounding box center [579, 242] width 400 height 50
radio input "true"
click at [746, 505] on p "Adicionar R$ 4,00" at bounding box center [724, 503] width 82 height 14
type input "1"
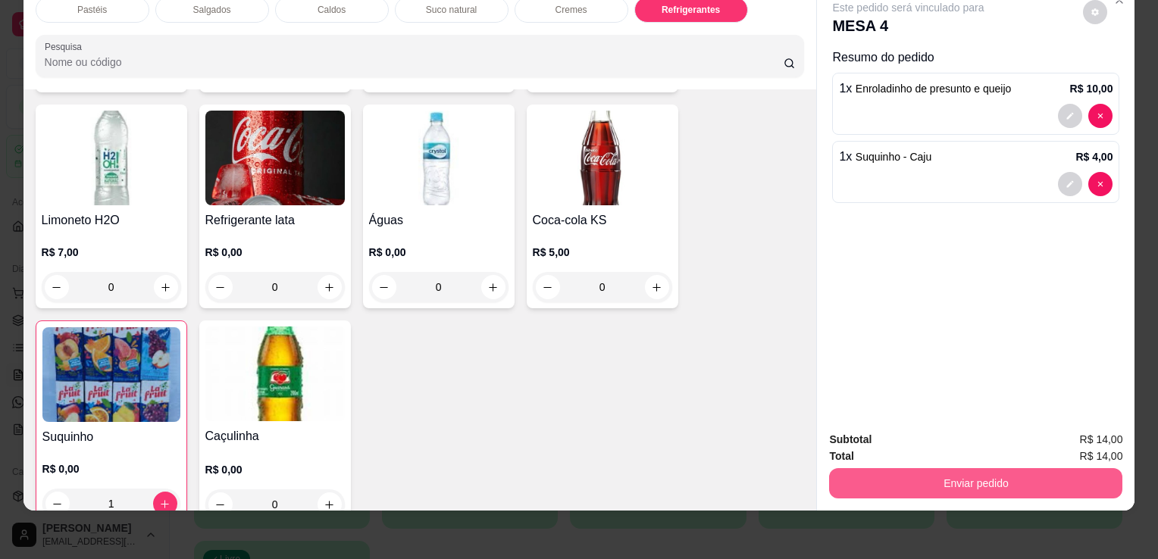
click at [903, 469] on button "Enviar pedido" at bounding box center [975, 483] width 293 height 30
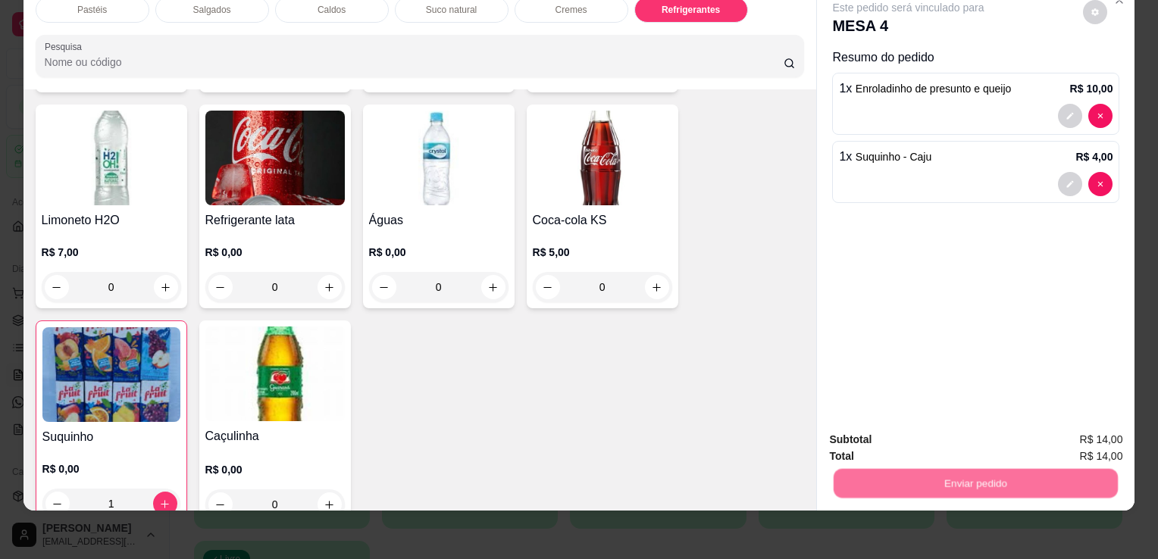
click at [877, 424] on button "Não registrar e enviar pedido" at bounding box center [925, 435] width 153 height 28
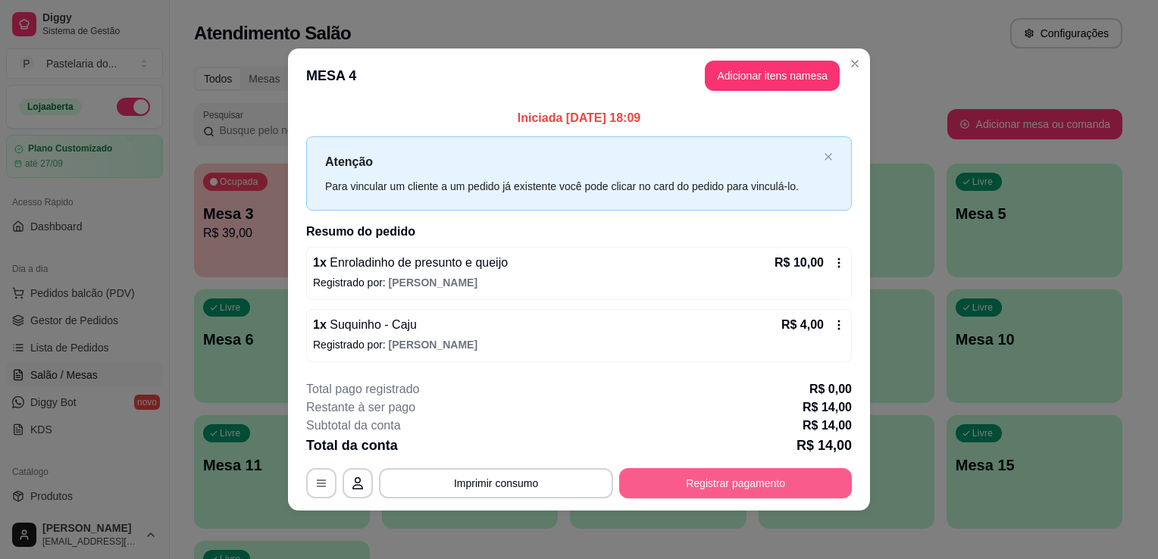
click at [727, 483] on button "Registrar pagamento" at bounding box center [735, 483] width 233 height 30
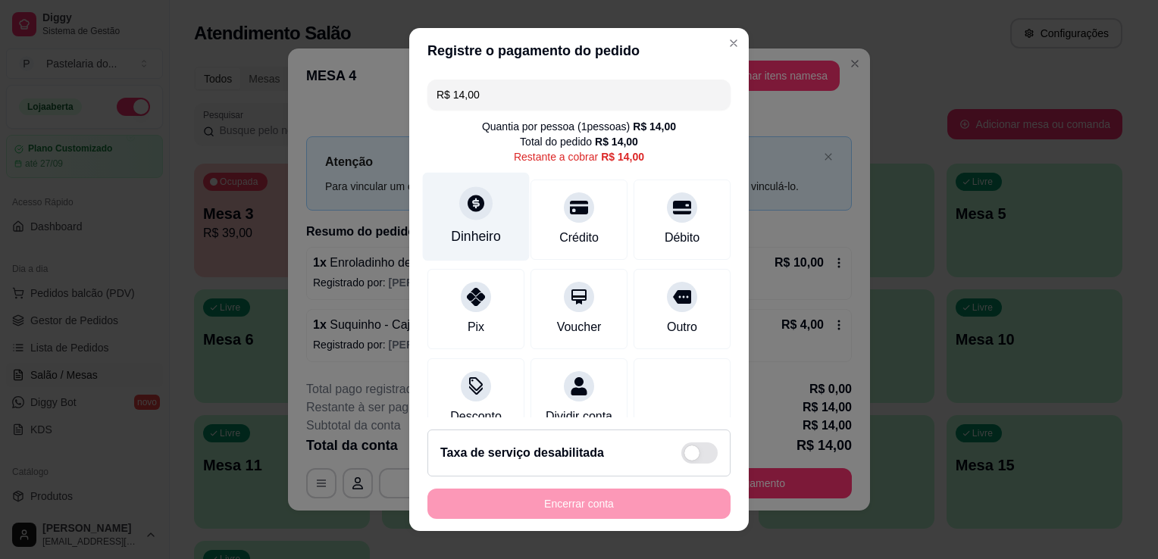
click at [466, 230] on div "Dinheiro" at bounding box center [476, 237] width 50 height 20
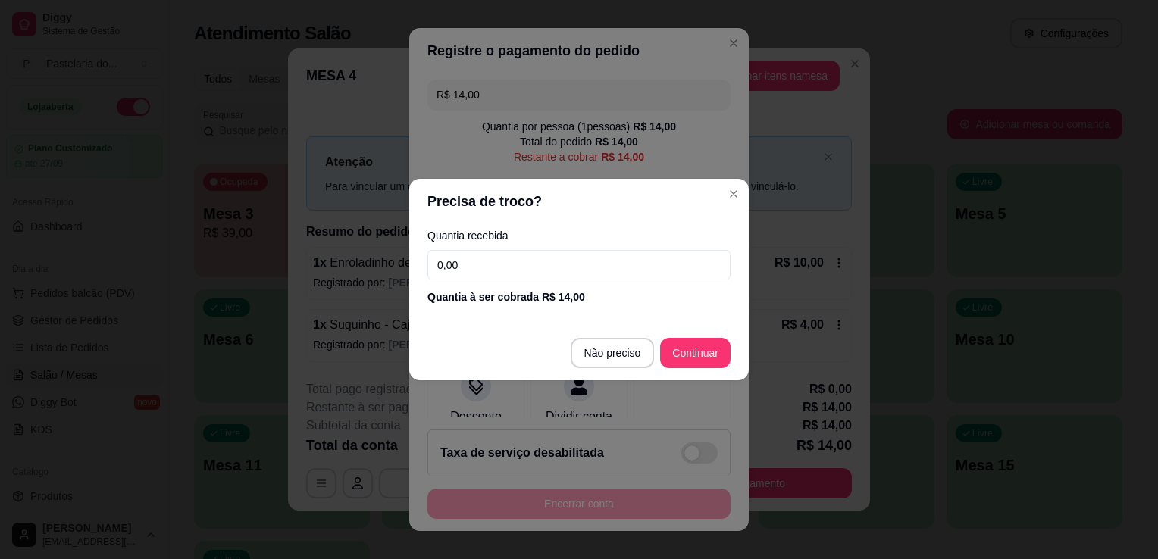
click at [497, 280] on input "0,00" at bounding box center [578, 265] width 303 height 30
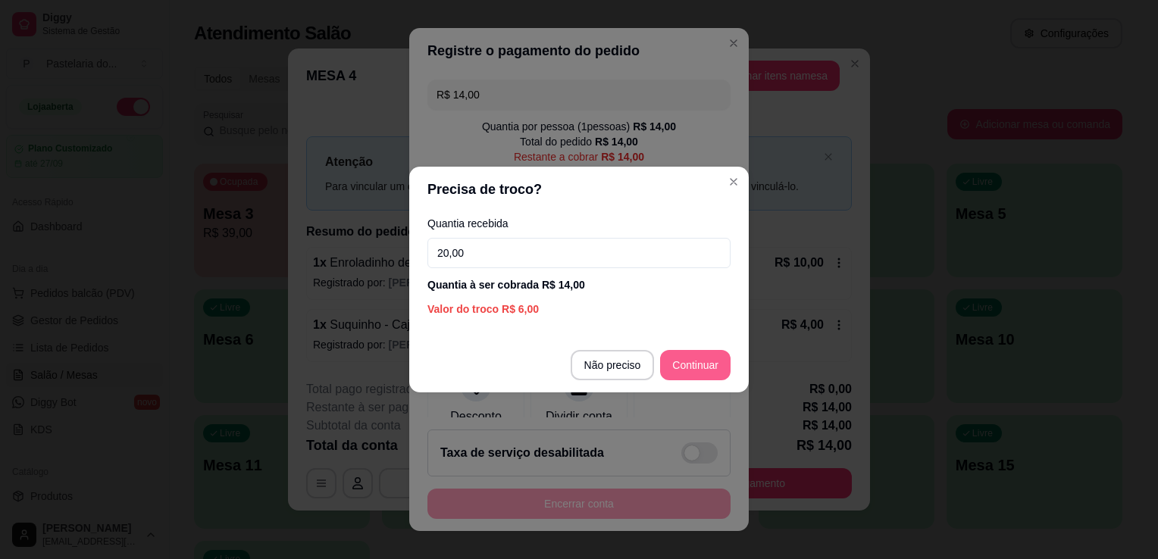
type input "20,00"
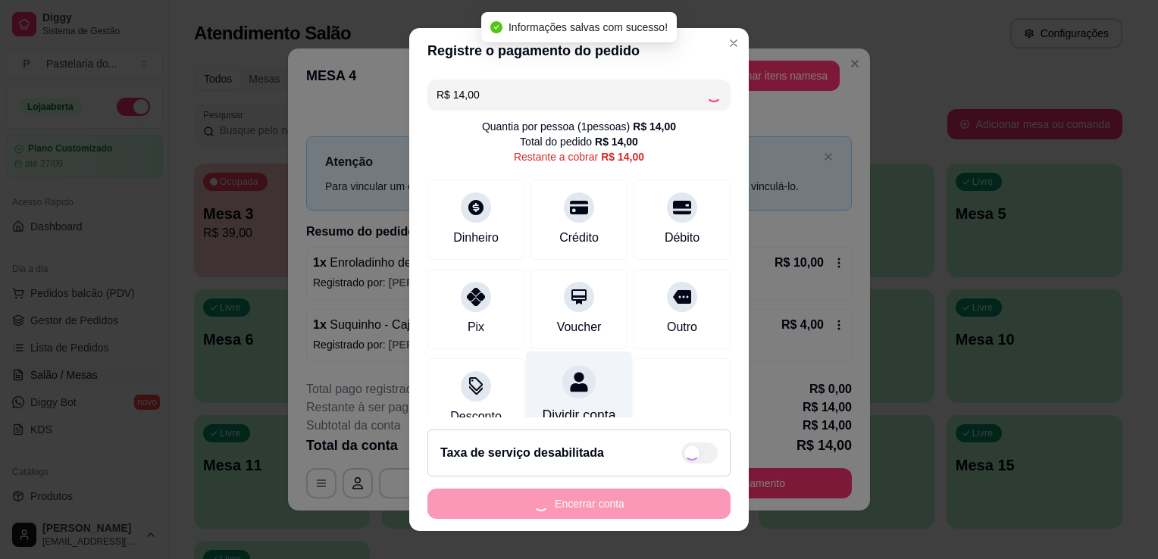
type input "R$ 0,00"
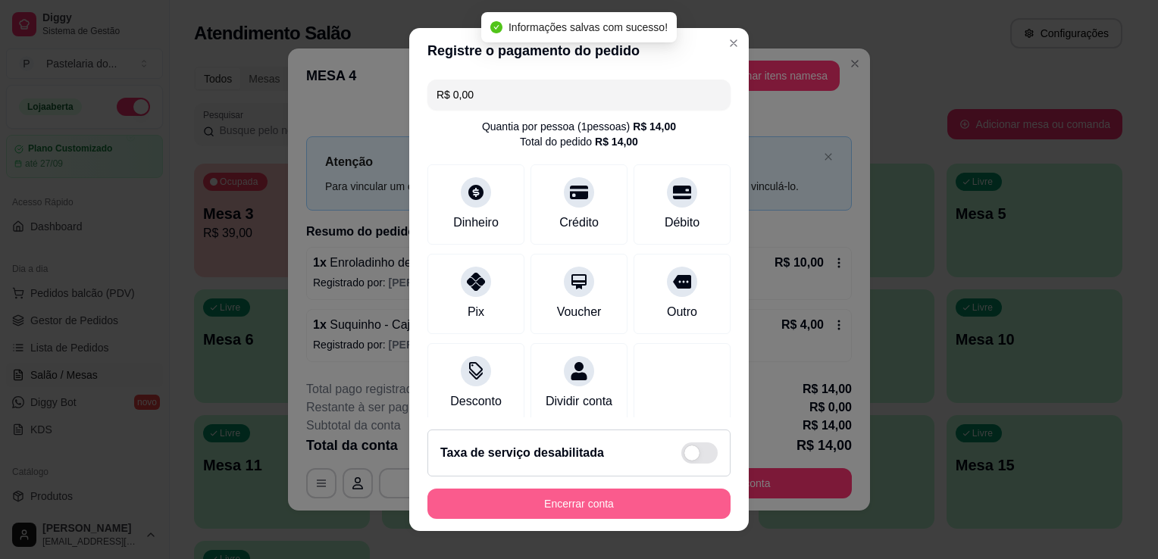
click at [575, 500] on button "Encerrar conta" at bounding box center [578, 504] width 303 height 30
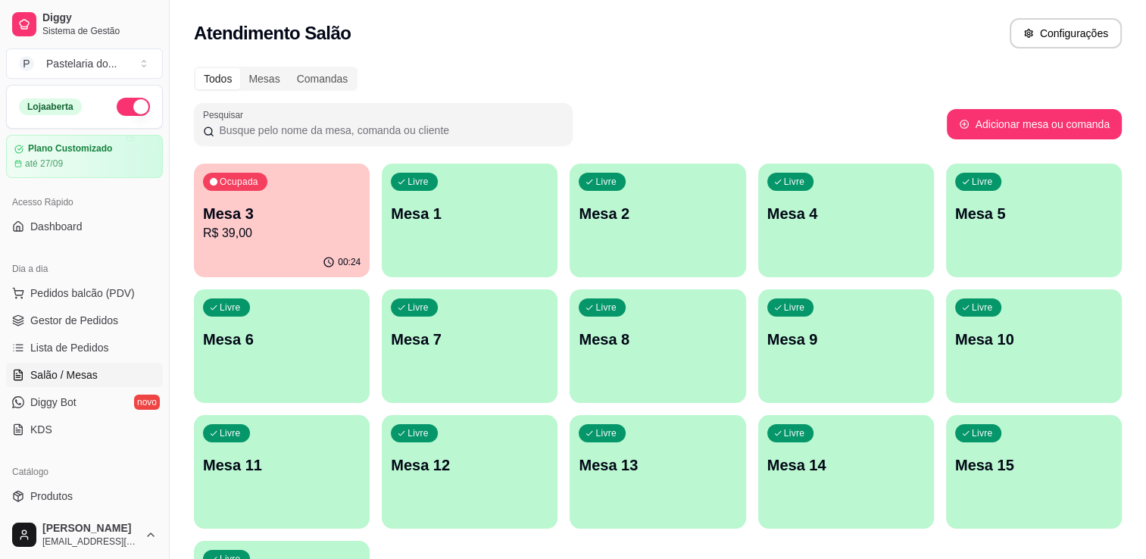
click at [490, 153] on div "Todos Mesas Comandas Pesquisar Adicionar mesa ou comanda Ocupada Mesa 3 R$ 39,0…" at bounding box center [658, 365] width 977 height 615
click at [347, 350] on div "Livre Mesa 6" at bounding box center [282, 336] width 176 height 95
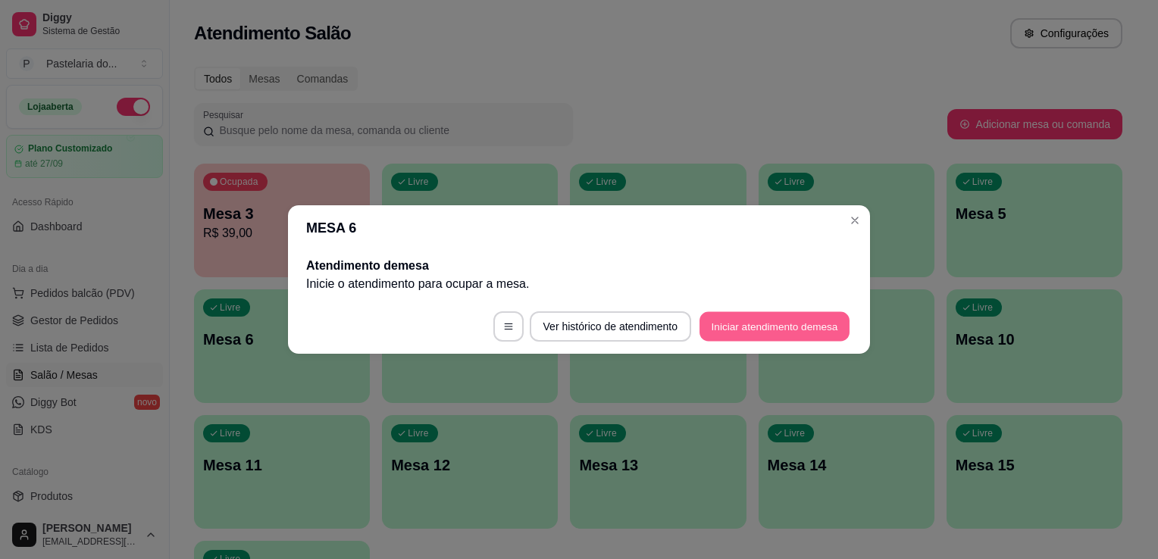
click at [758, 324] on button "Iniciar atendimento de mesa" at bounding box center [774, 327] width 150 height 30
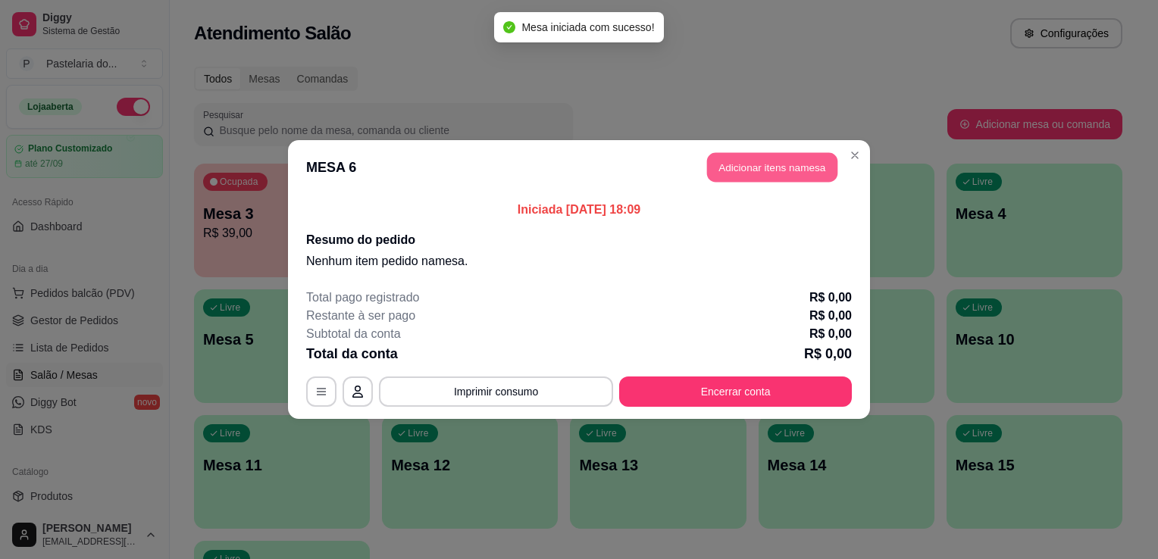
click at [783, 177] on button "Adicionar itens na mesa" at bounding box center [772, 168] width 130 height 30
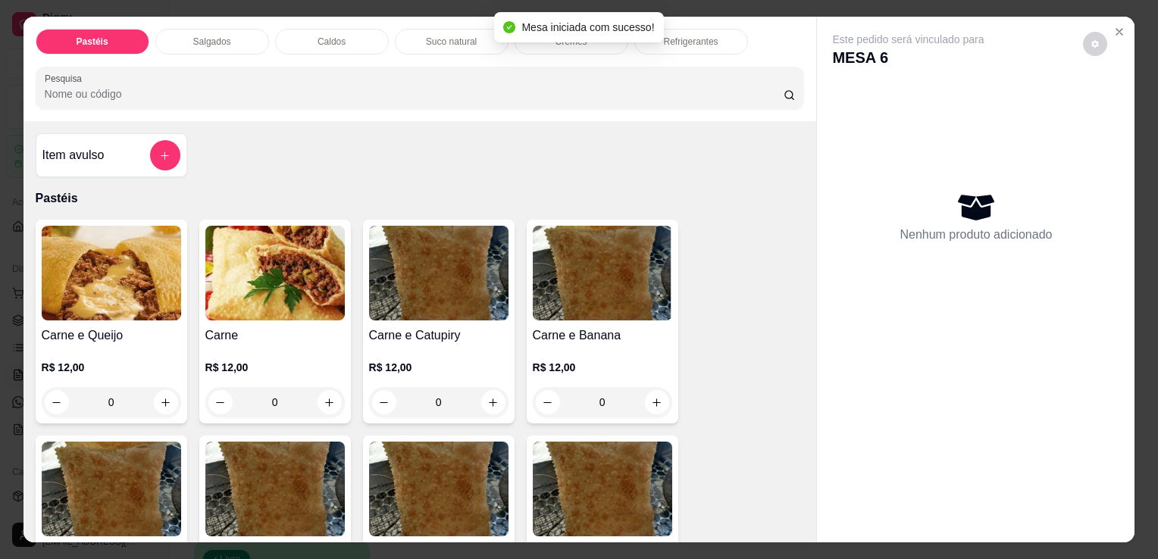
click at [127, 266] on img at bounding box center [111, 273] width 139 height 95
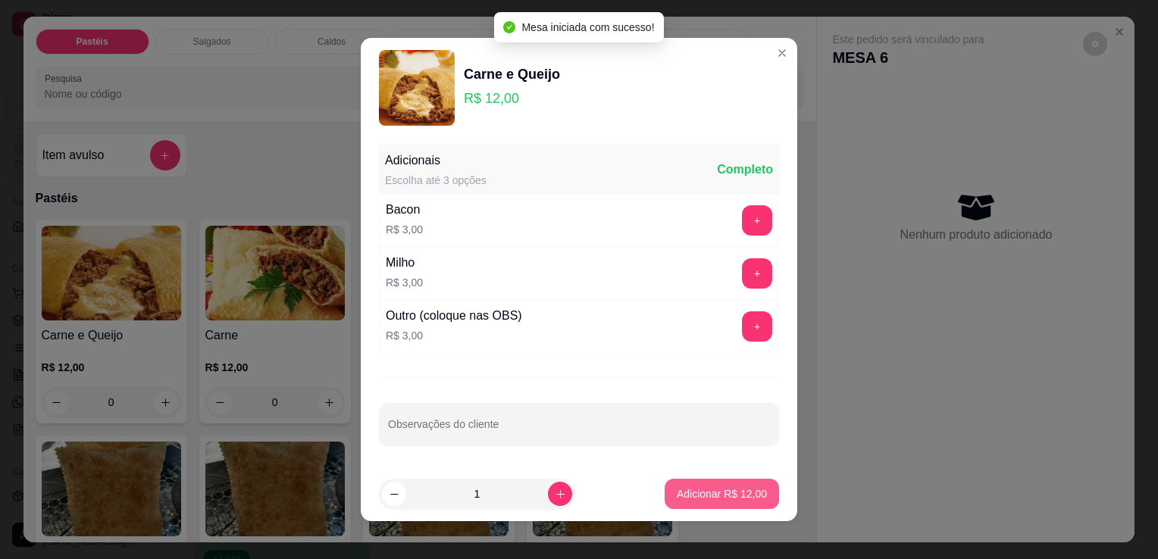
click at [679, 489] on p "Adicionar R$ 12,00" at bounding box center [722, 493] width 90 height 15
type input "1"
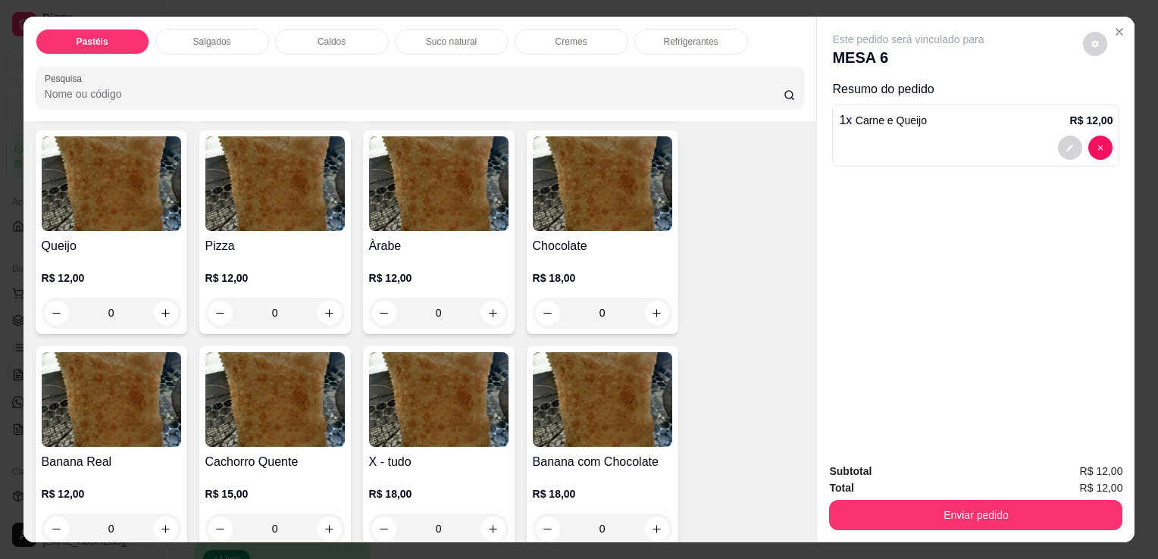
scroll to position [1061, 0]
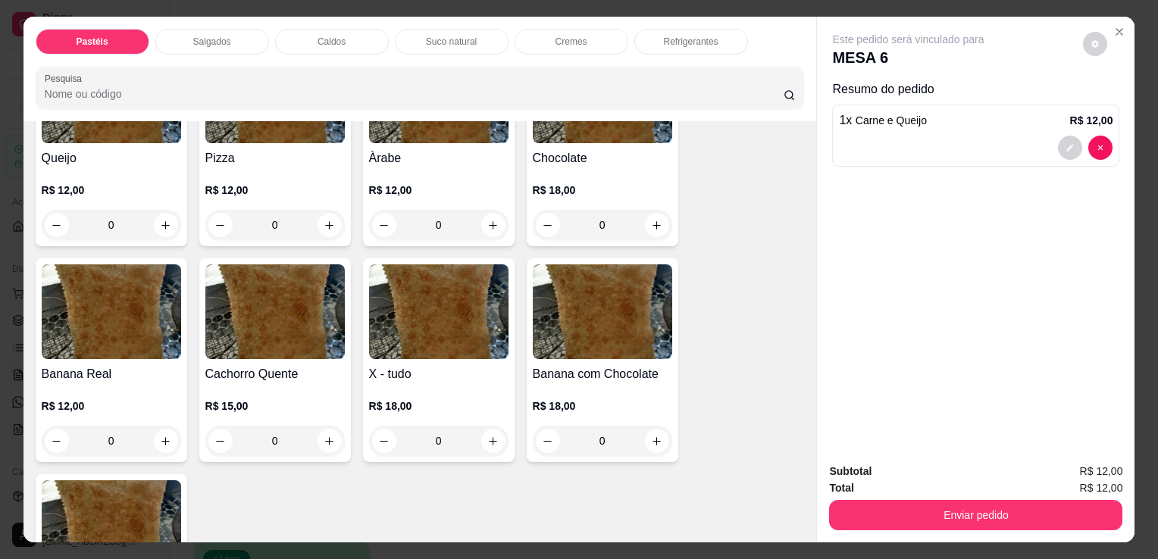
click at [621, 327] on img at bounding box center [602, 311] width 139 height 95
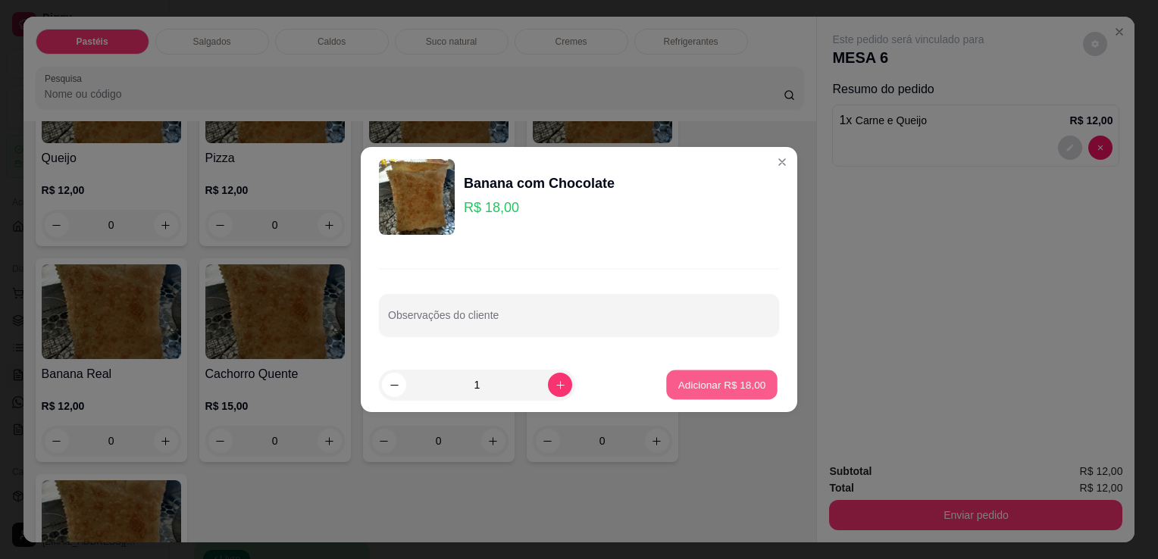
click at [708, 389] on p "Adicionar R$ 18,00" at bounding box center [722, 384] width 88 height 14
type input "1"
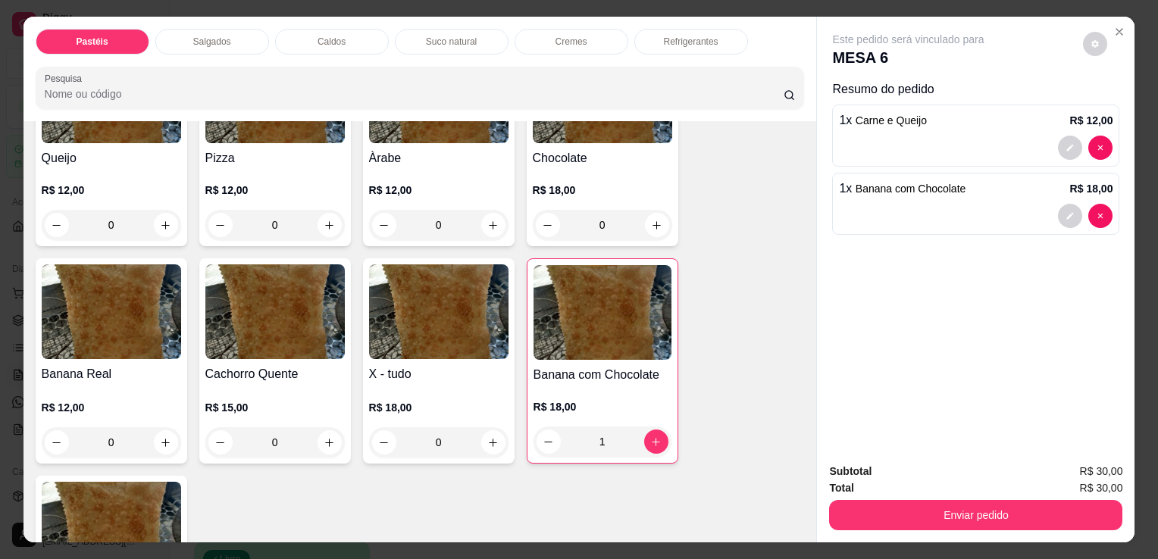
click at [439, 183] on p "R$ 12,00" at bounding box center [438, 190] width 139 height 15
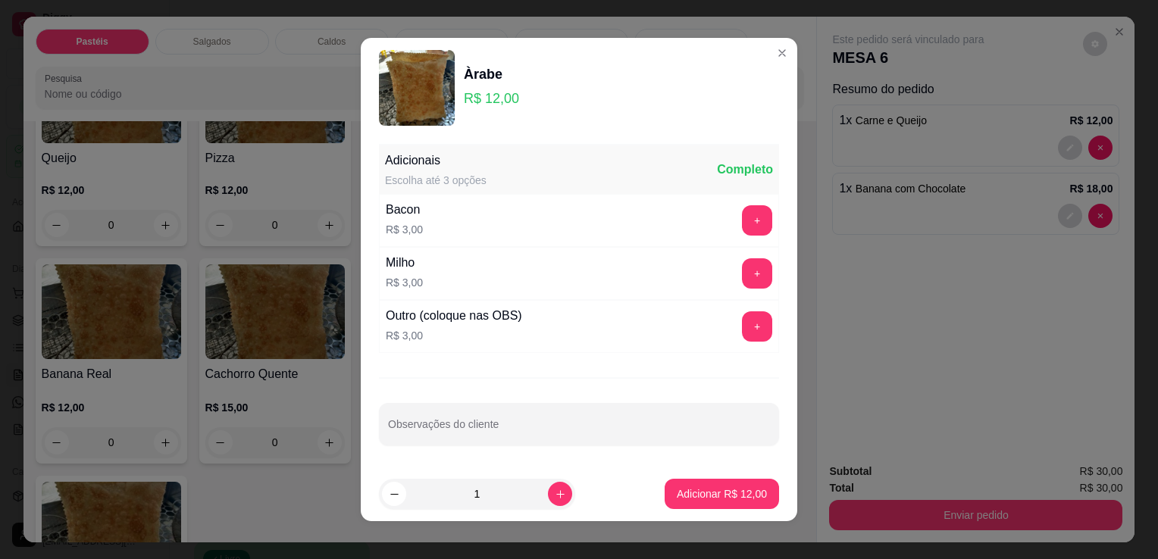
click at [755, 312] on div "+" at bounding box center [757, 326] width 42 height 30
click at [743, 318] on button "+" at bounding box center [757, 326] width 30 height 30
click at [576, 446] on div "Adicionais Escolha até 3 opções Completo Bacon R$ 3,00 + Milho R$ 3,00 + Outro …" at bounding box center [579, 302] width 436 height 329
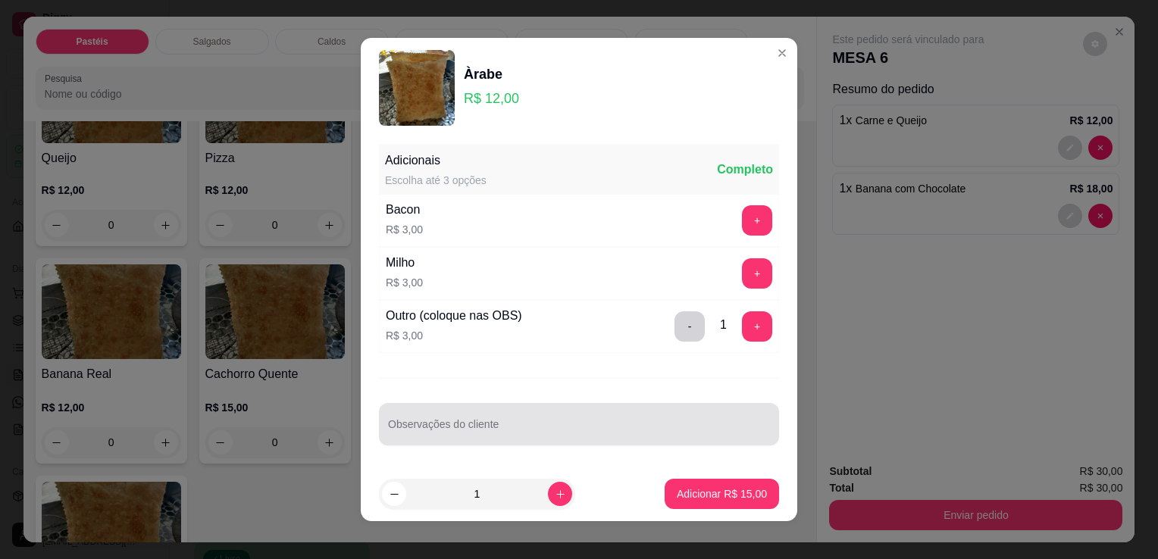
click at [581, 436] on input "Observações do cliente" at bounding box center [579, 430] width 382 height 15
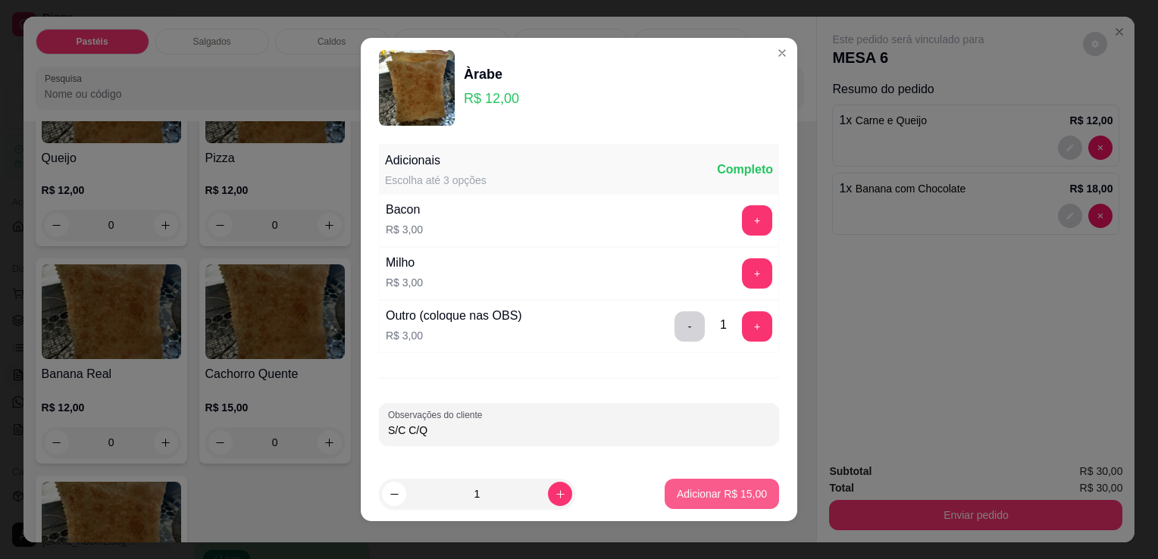
type input "S/C C/Q"
click at [750, 486] on button "Adicionar R$ 15,00" at bounding box center [721, 495] width 111 height 30
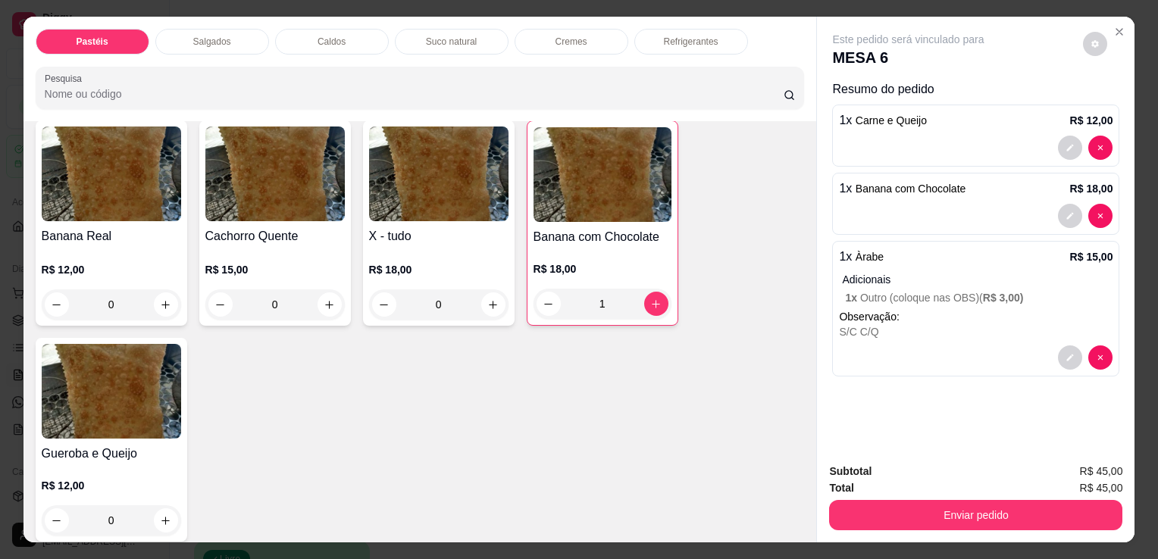
scroll to position [1212, 0]
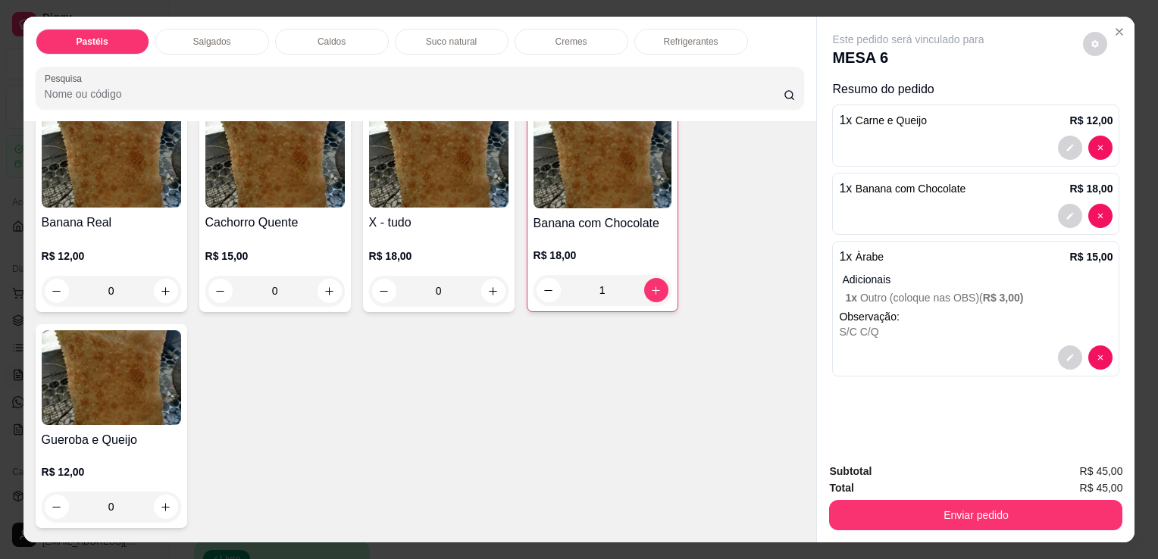
click at [619, 214] on h4 "Banana com Chocolate" at bounding box center [602, 223] width 138 height 18
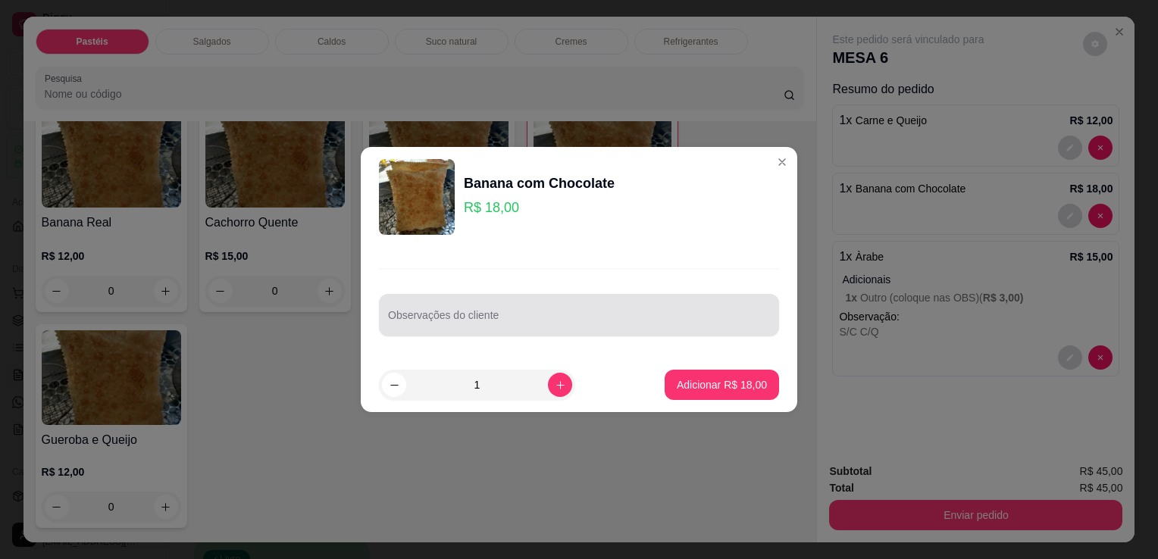
click at [612, 313] on div at bounding box center [579, 315] width 382 height 30
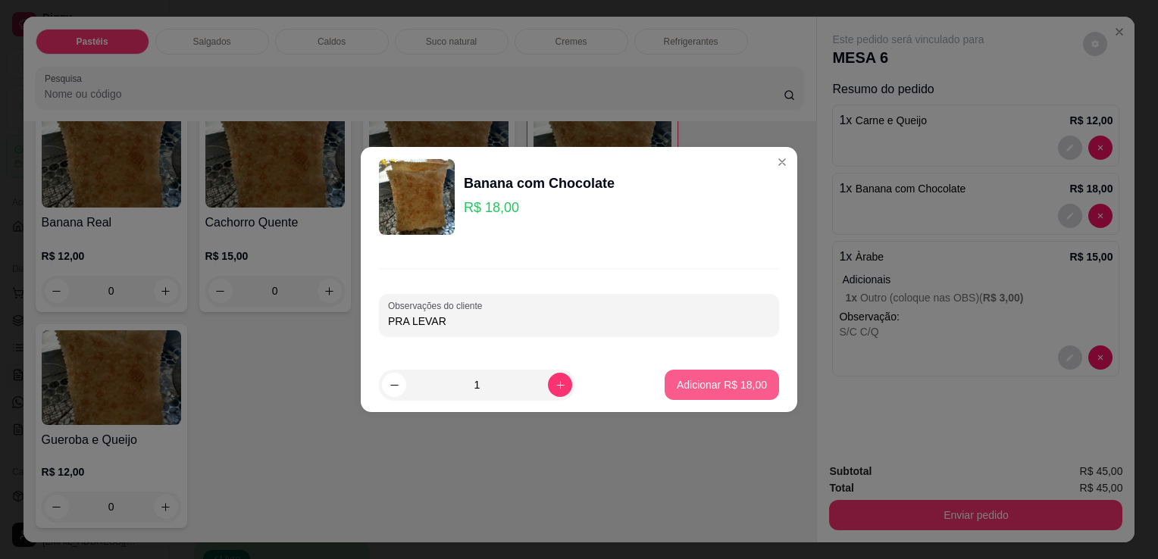
type input "PRA LEVAR"
click at [722, 398] on button "Adicionar R$ 18,00" at bounding box center [721, 385] width 114 height 30
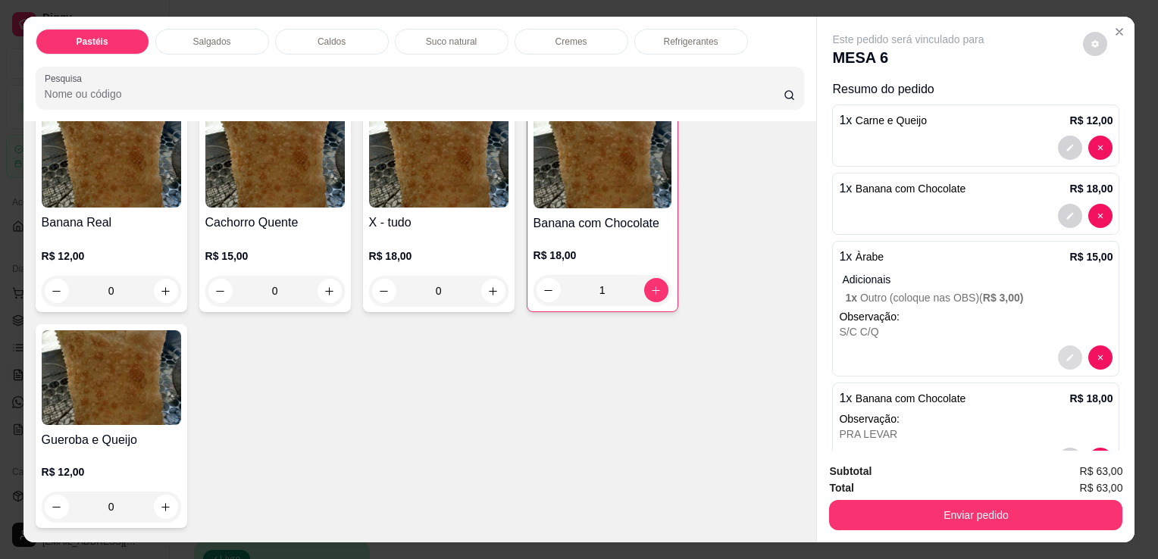
click at [1058, 346] on button "decrease-product-quantity" at bounding box center [1070, 358] width 24 height 24
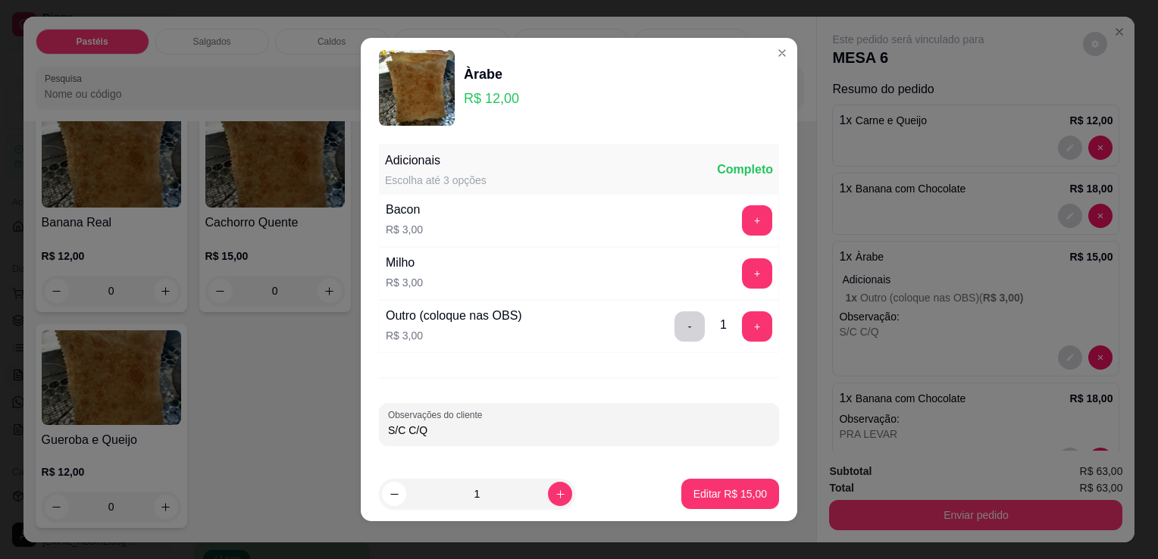
click at [506, 423] on input "S/C C/Q" at bounding box center [579, 430] width 382 height 15
type input "S/C C/Q PRA LEVAR"
click at [703, 471] on footer "1 Editar R$ 15,00" at bounding box center [579, 494] width 436 height 55
click at [711, 484] on button "Editar R$ 15,00" at bounding box center [730, 495] width 95 height 30
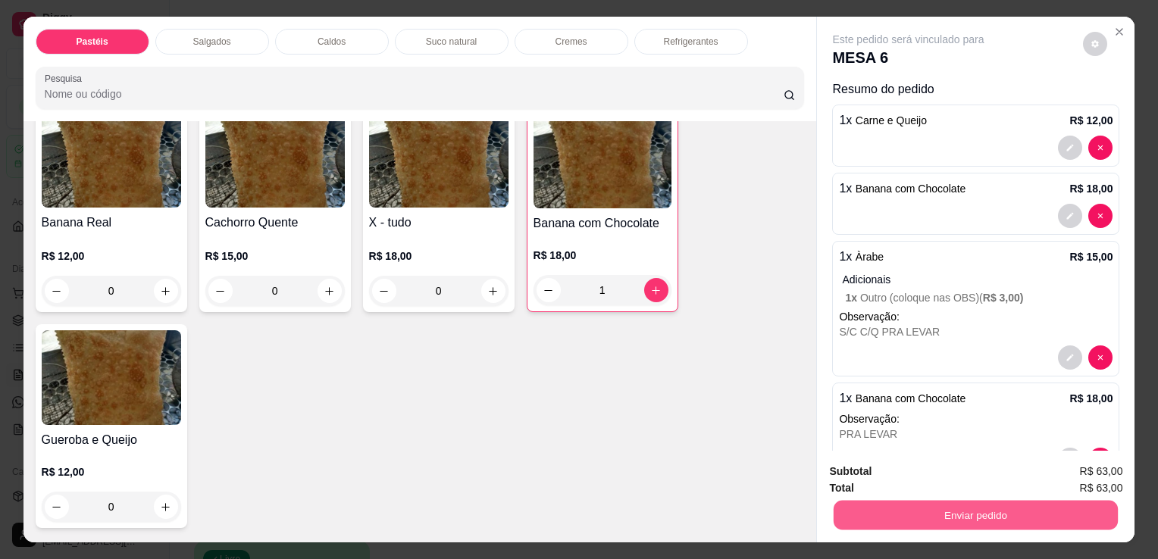
click at [972, 508] on button "Enviar pedido" at bounding box center [975, 515] width 284 height 30
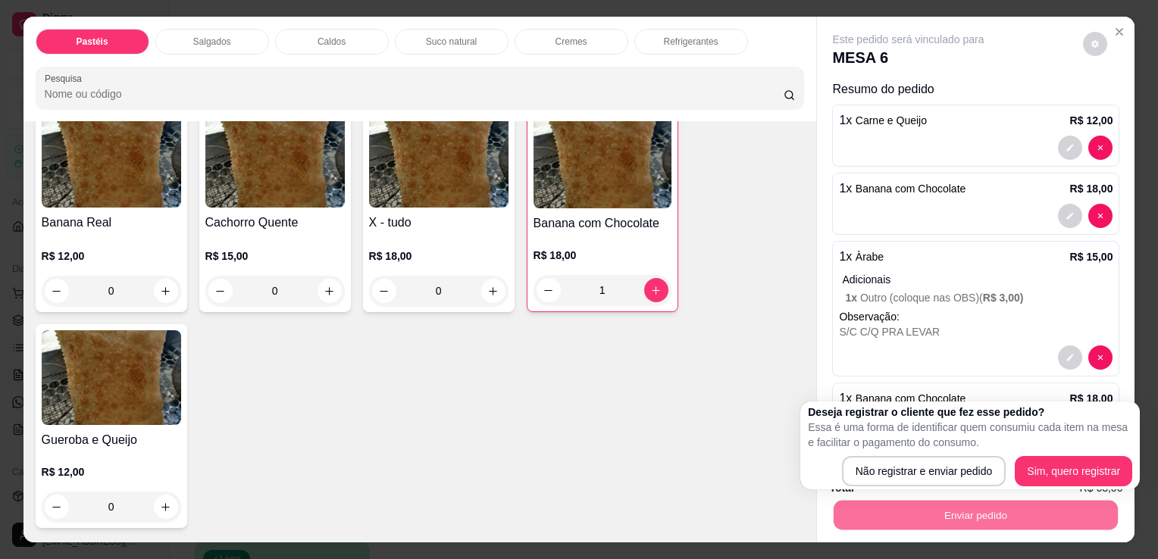
click at [952, 315] on p "Observação:" at bounding box center [976, 316] width 274 height 15
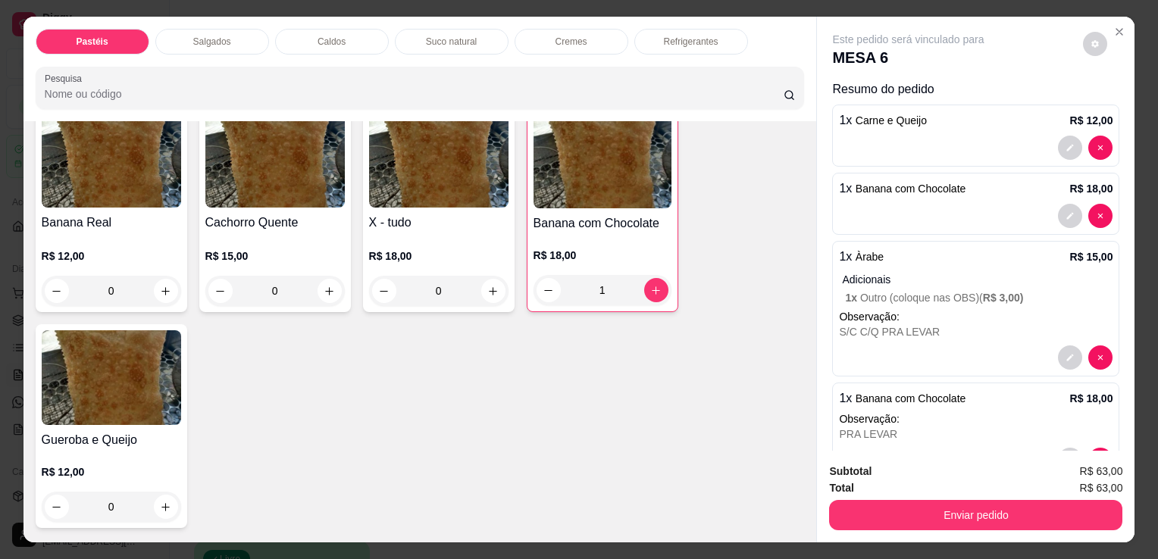
click at [697, 36] on p "Refrigerantes" at bounding box center [691, 42] width 55 height 12
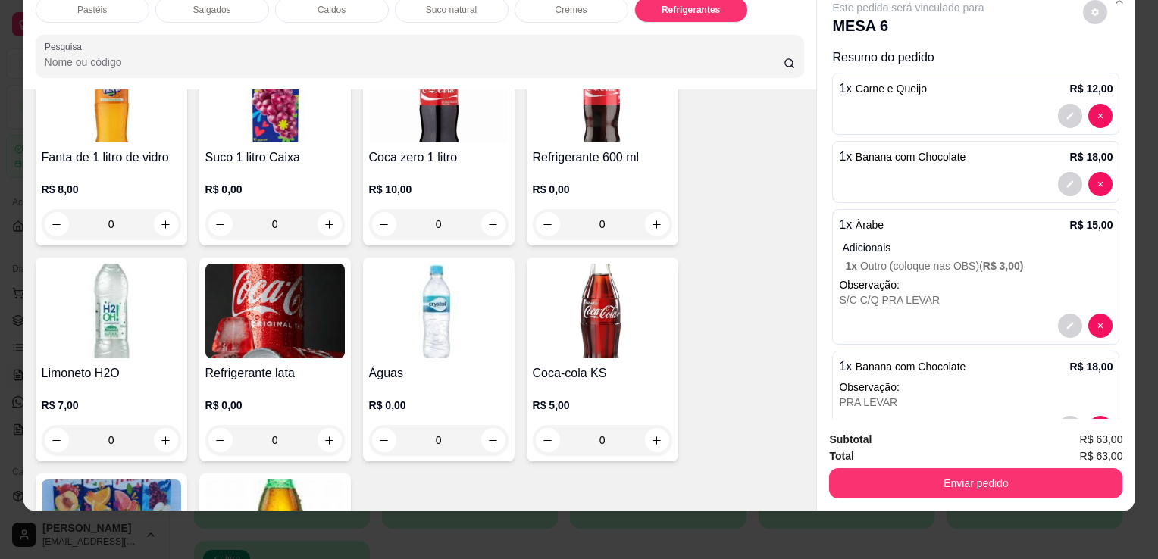
scroll to position [4495, 0]
click at [599, 291] on img at bounding box center [602, 310] width 139 height 95
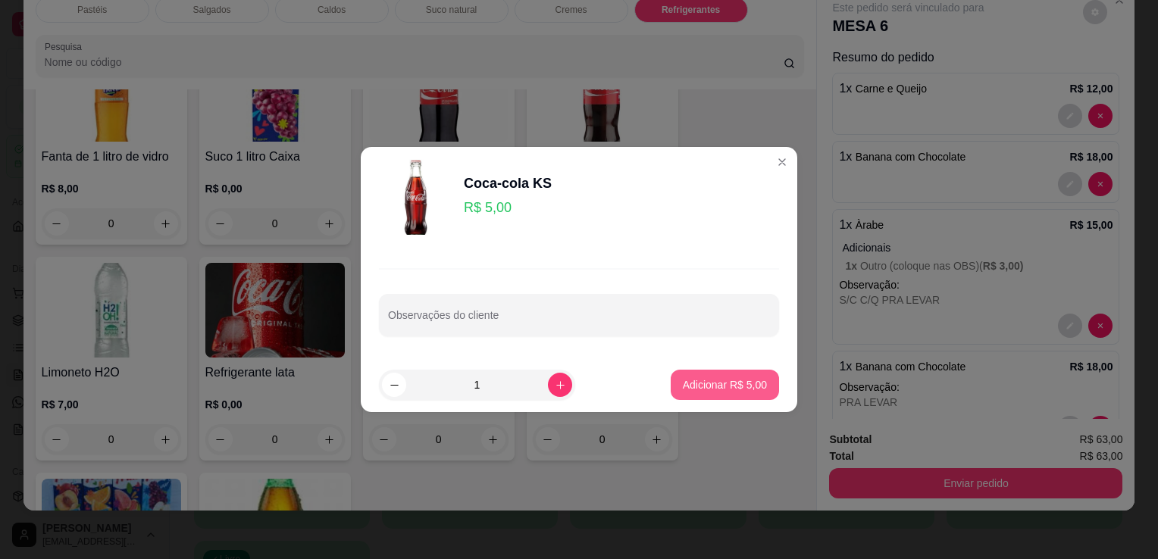
click at [697, 389] on p "Adicionar R$ 5,00" at bounding box center [725, 384] width 84 height 15
type input "1"
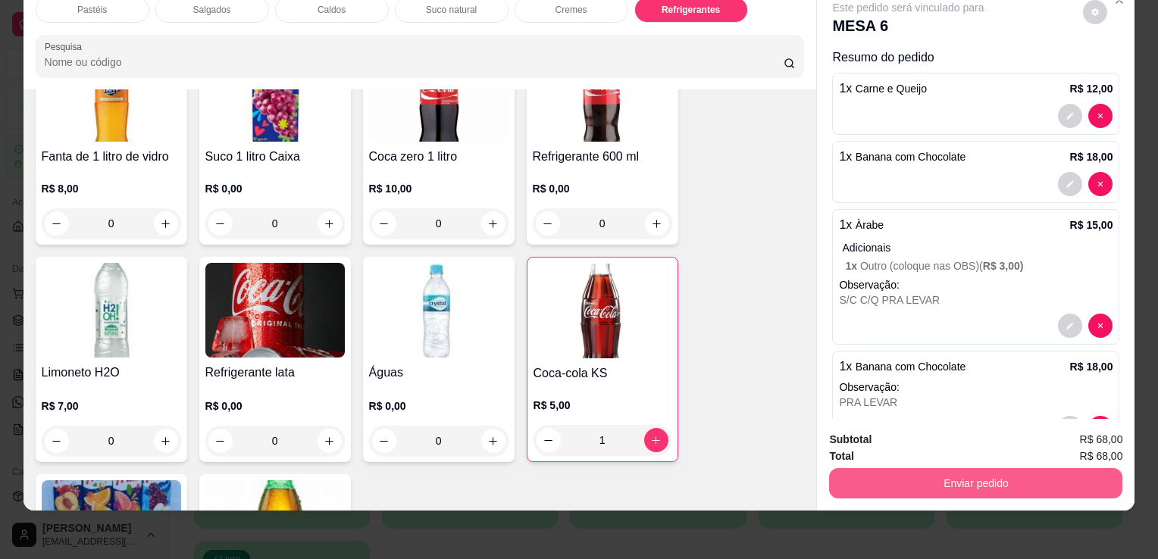
click at [902, 479] on button "Enviar pedido" at bounding box center [975, 483] width 293 height 30
click at [882, 468] on button "Enviar pedido" at bounding box center [975, 483] width 284 height 30
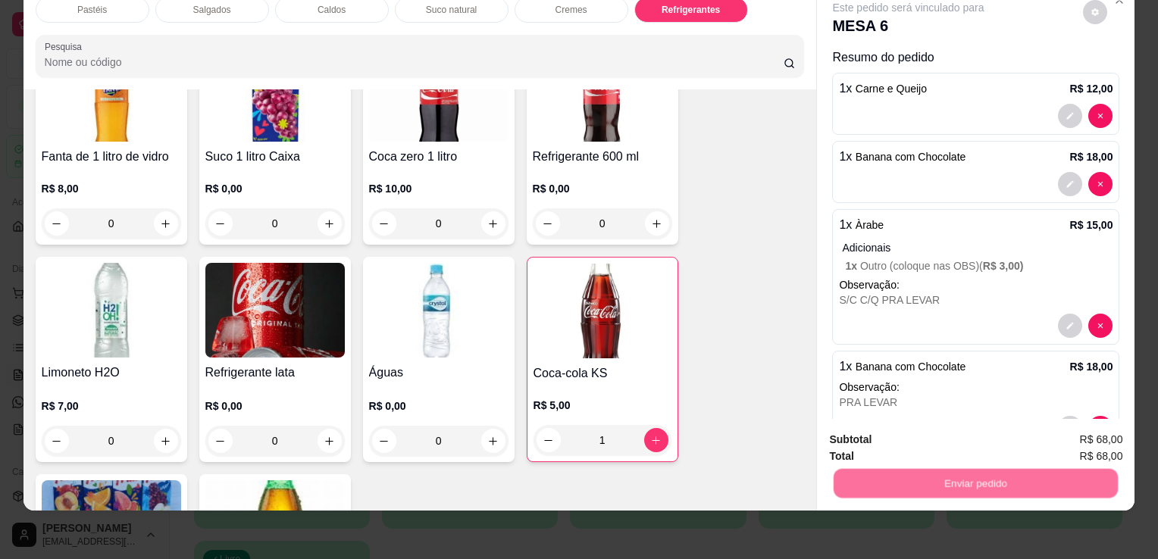
click at [906, 431] on button "Não registrar e enviar pedido" at bounding box center [925, 435] width 153 height 28
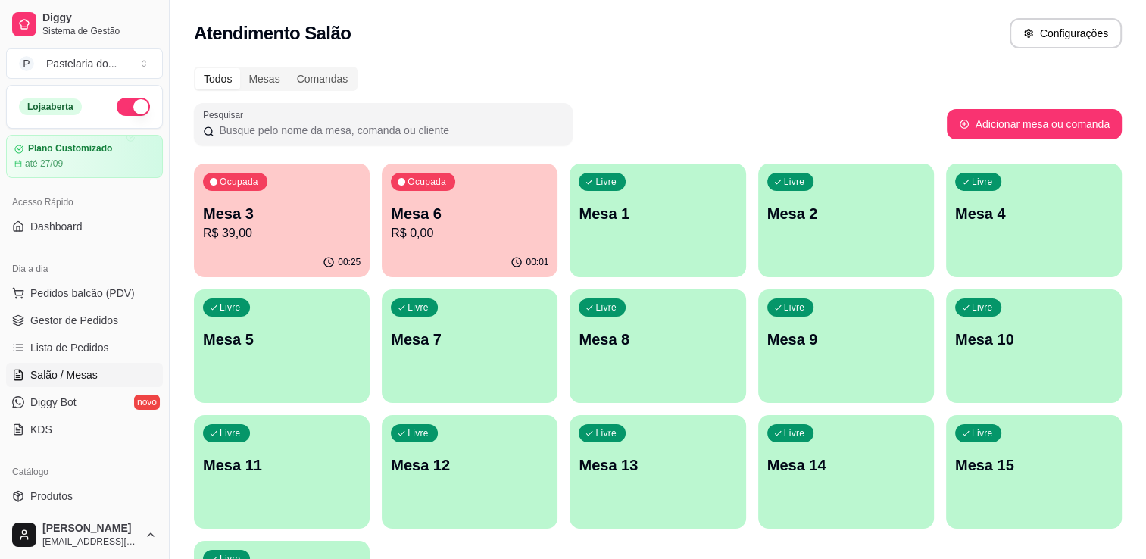
click at [496, 258] on div "00:01" at bounding box center [470, 263] width 176 height 30
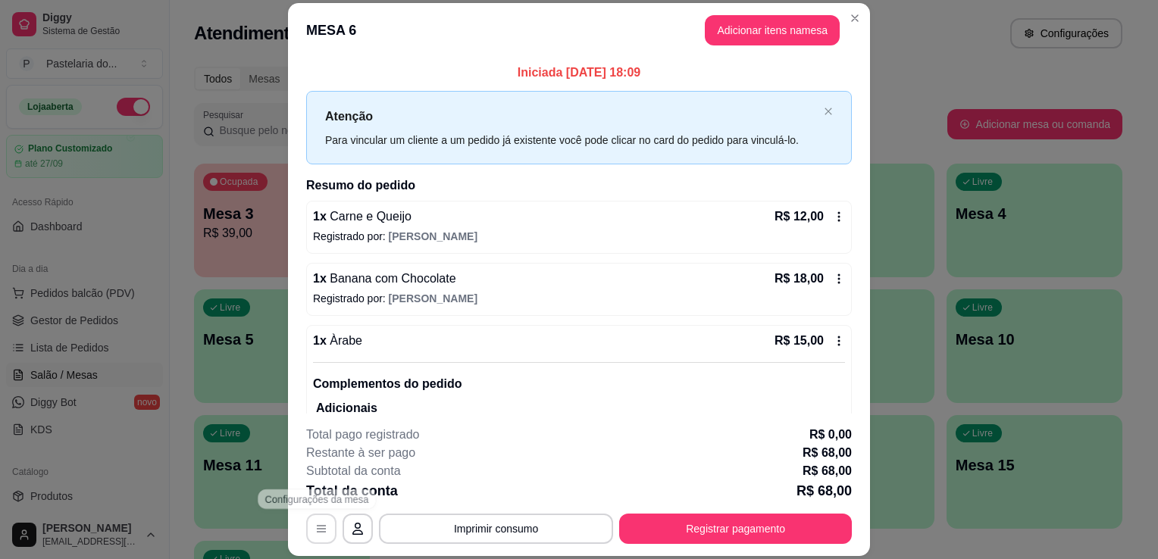
click at [308, 519] on button "button" at bounding box center [321, 529] width 30 height 30
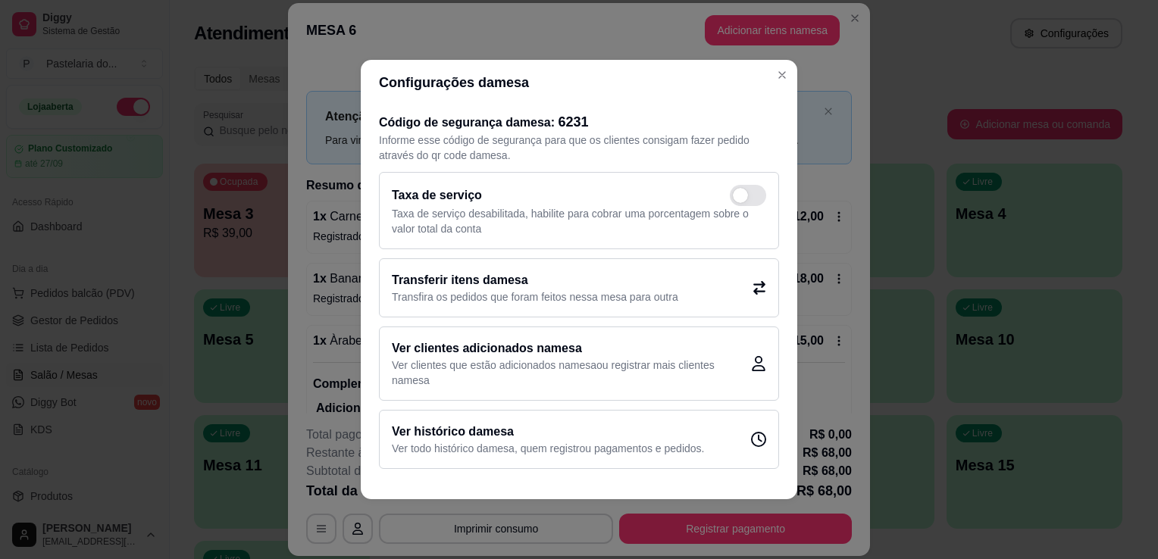
click at [574, 292] on p "Transfira os pedidos que foram feitos nessa mesa para outra" at bounding box center [535, 296] width 286 height 15
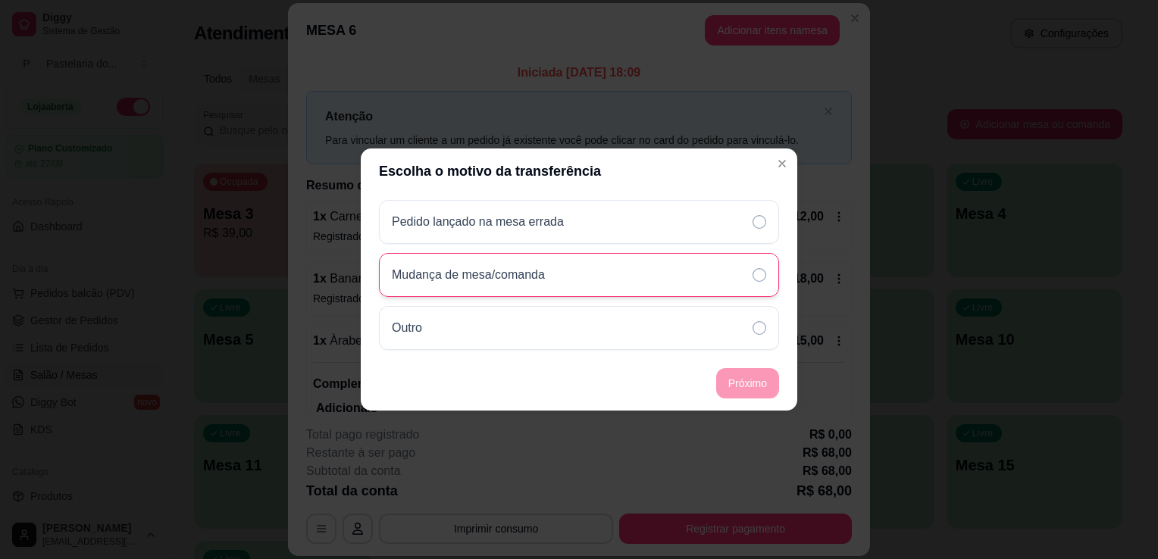
click at [578, 275] on div "Mudança de mesa/comanda" at bounding box center [579, 275] width 400 height 44
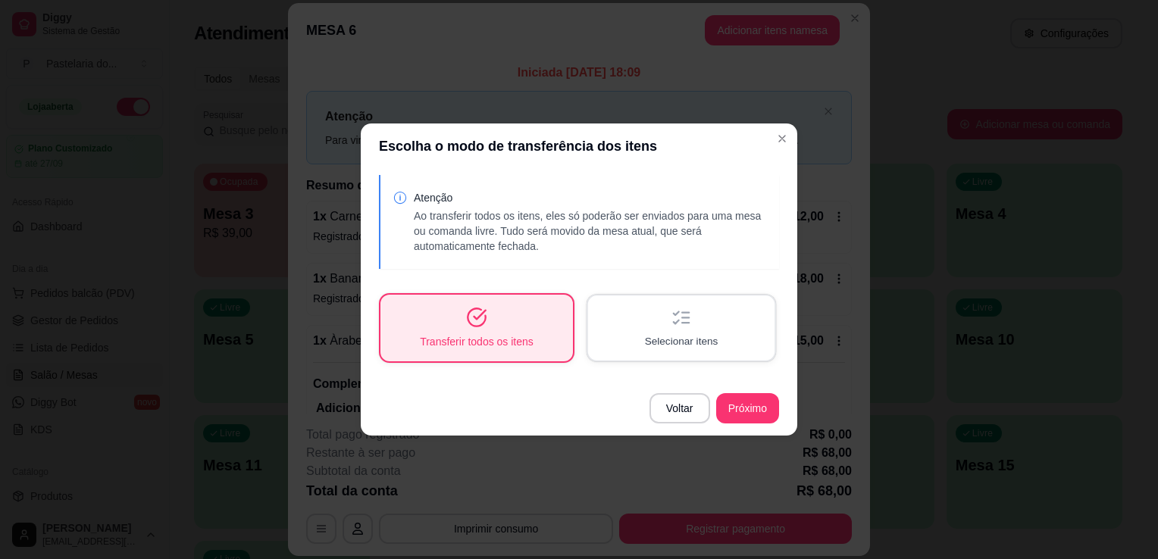
click at [644, 322] on div "Selecionar itens" at bounding box center [681, 327] width 186 height 64
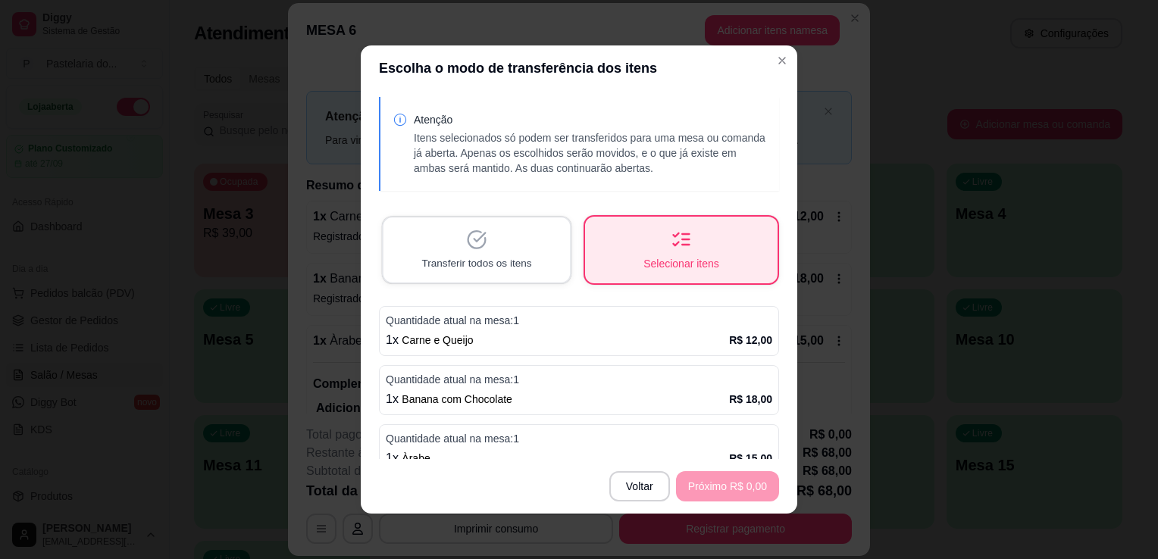
click at [502, 251] on div "Transferir todos os itens" at bounding box center [476, 249] width 186 height 64
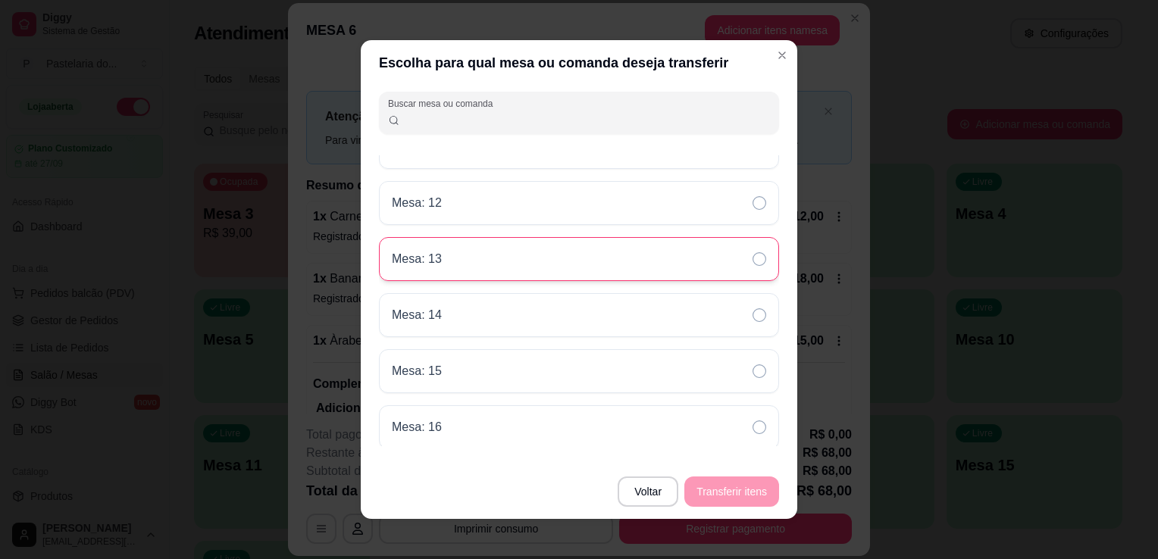
scroll to position [152, 0]
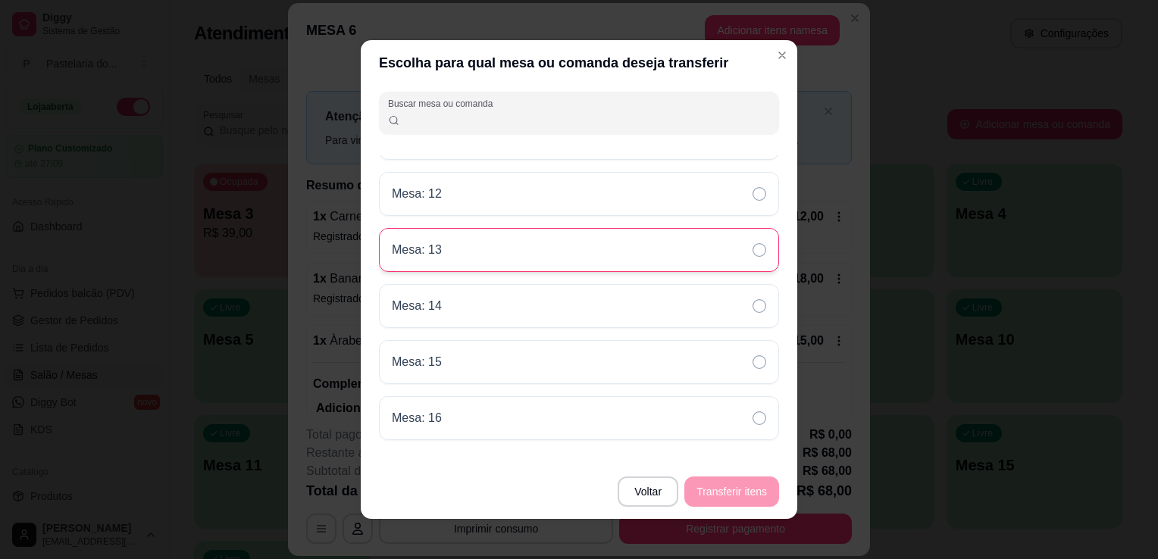
click at [538, 252] on div "Mesa: 13" at bounding box center [579, 250] width 400 height 44
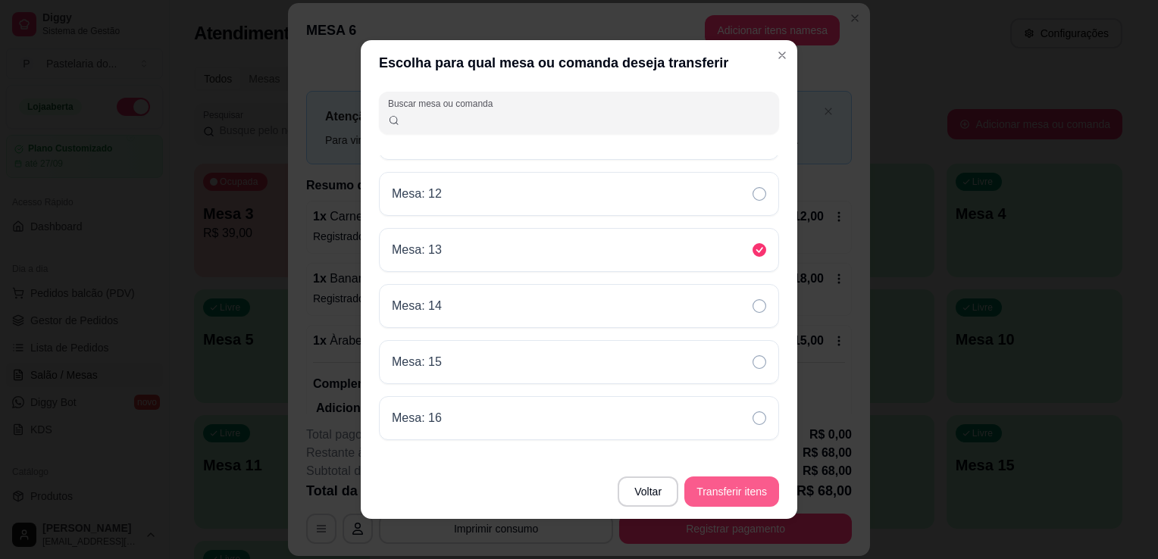
click at [741, 477] on button "Transferir itens" at bounding box center [731, 492] width 95 height 30
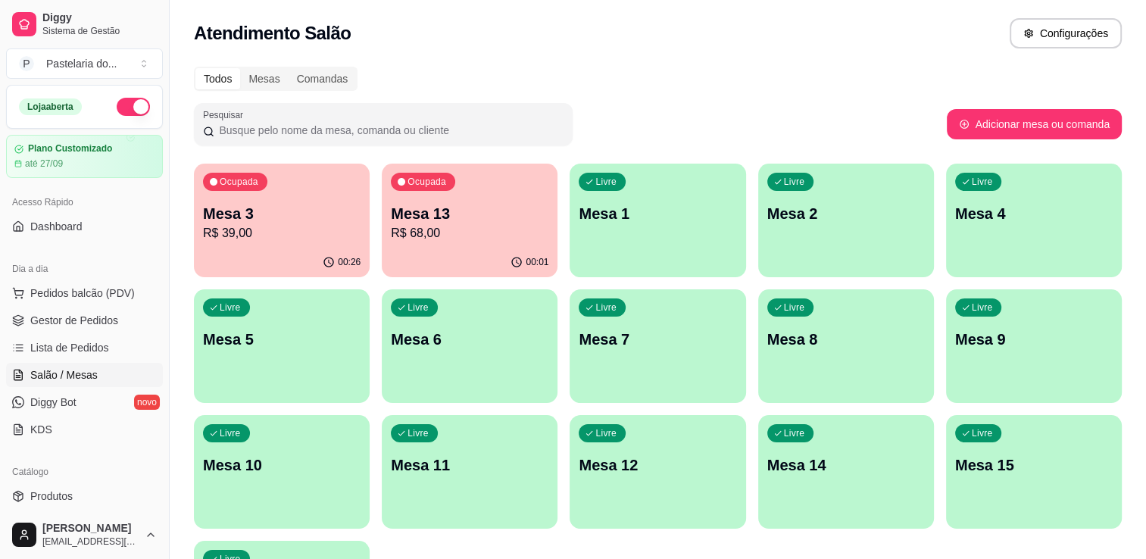
click at [601, 203] on p "Mesa 1" at bounding box center [658, 213] width 158 height 21
click at [502, 214] on p "Mesa 13" at bounding box center [470, 213] width 158 height 21
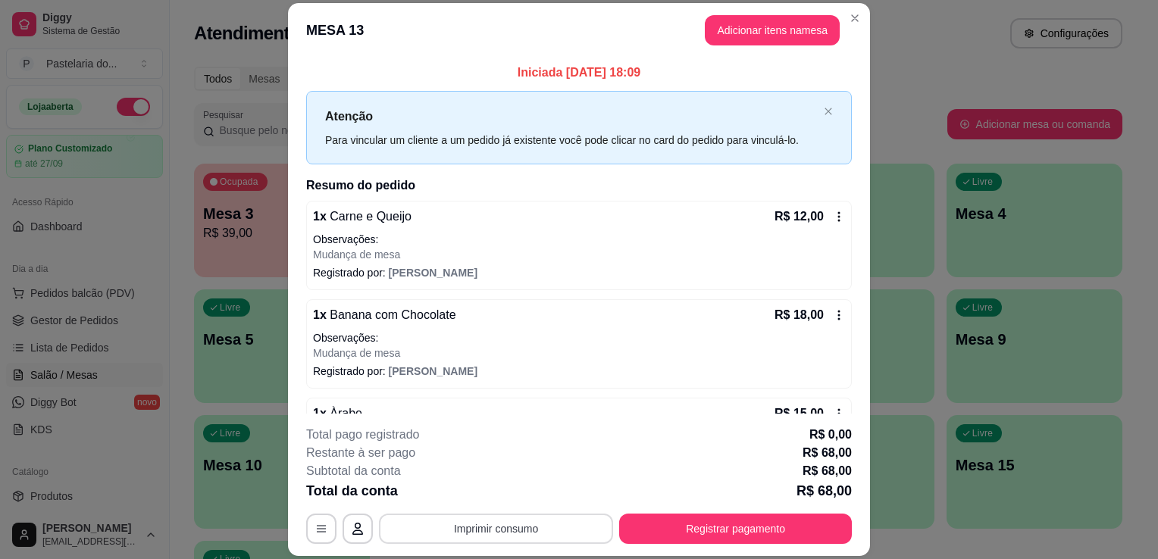
click at [471, 527] on button "Imprimir consumo" at bounding box center [496, 529] width 234 height 30
click at [491, 498] on button "IMPRESSORA" at bounding box center [495, 498] width 88 height 20
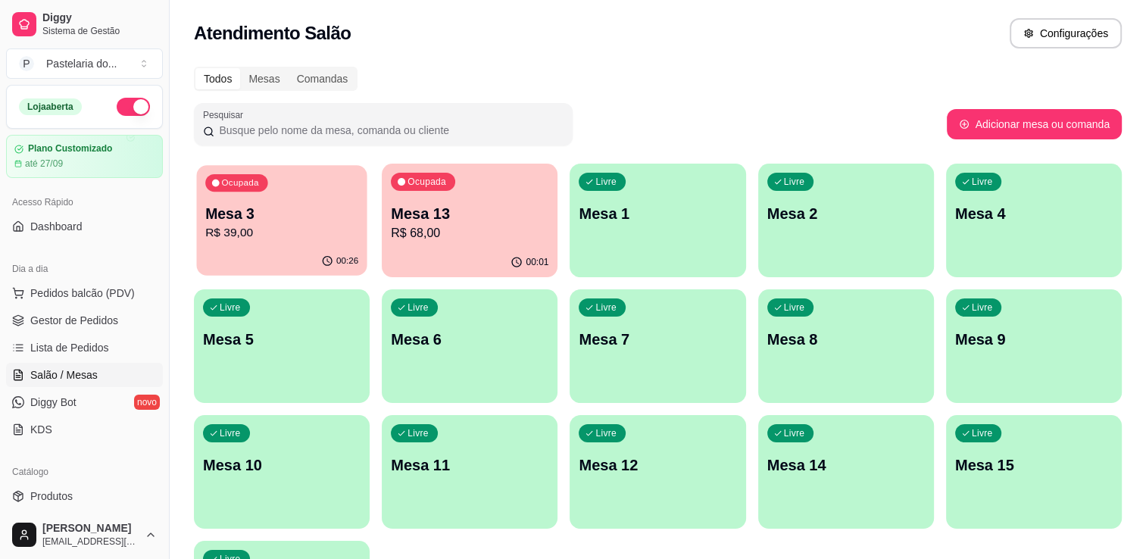
click at [290, 213] on p "Mesa 3" at bounding box center [281, 214] width 153 height 20
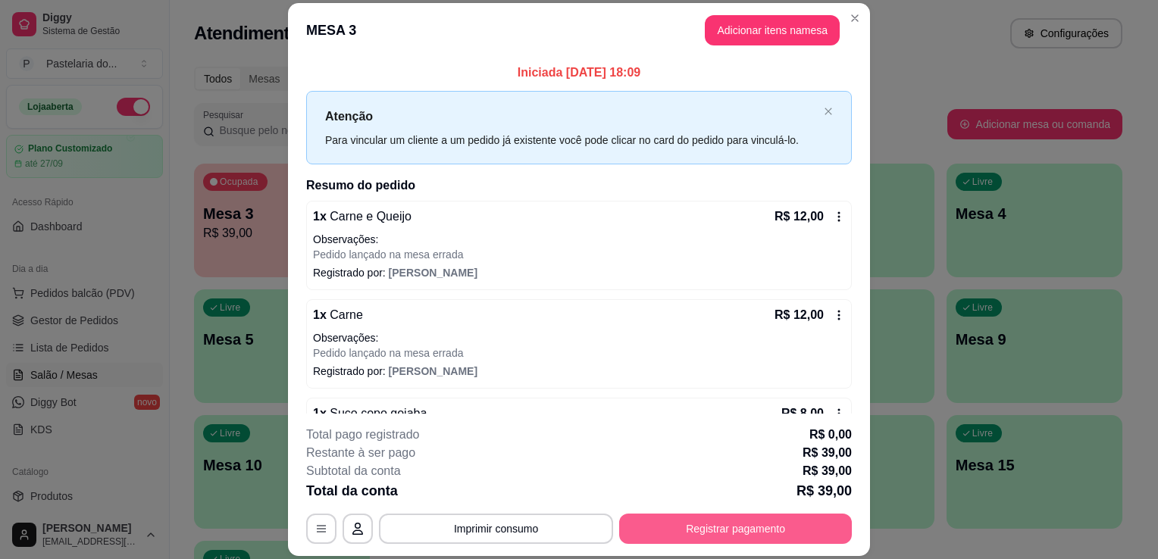
click at [659, 533] on button "Registrar pagamento" at bounding box center [735, 529] width 233 height 30
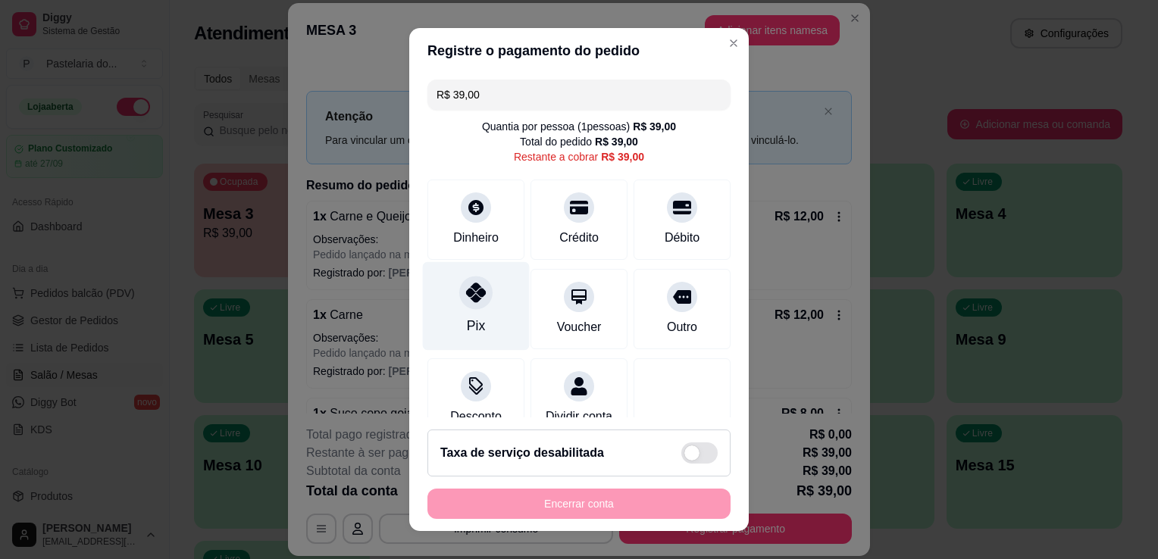
click at [480, 323] on div "Pix" at bounding box center [476, 306] width 107 height 89
type input "R$ 0,00"
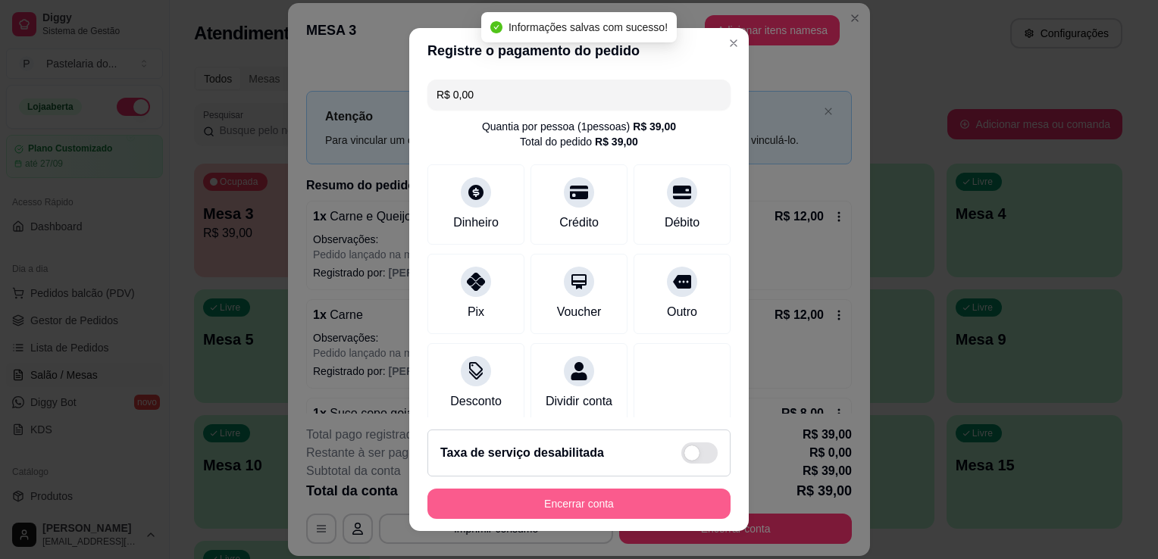
click at [514, 499] on button "Encerrar conta" at bounding box center [578, 504] width 303 height 30
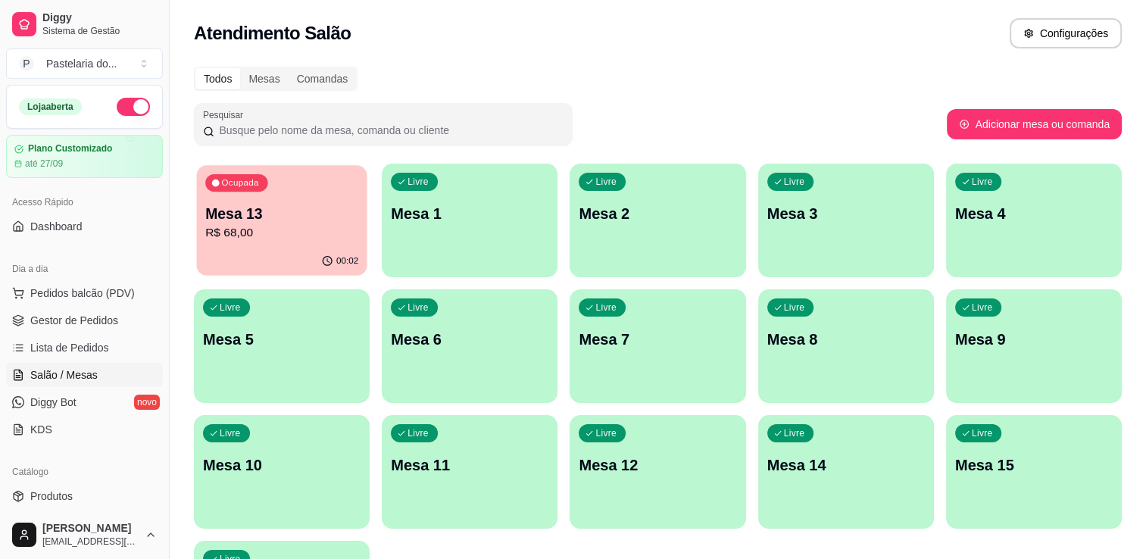
click at [292, 242] on div "Ocupada Mesa 13 R$ 68,00" at bounding box center [281, 206] width 170 height 82
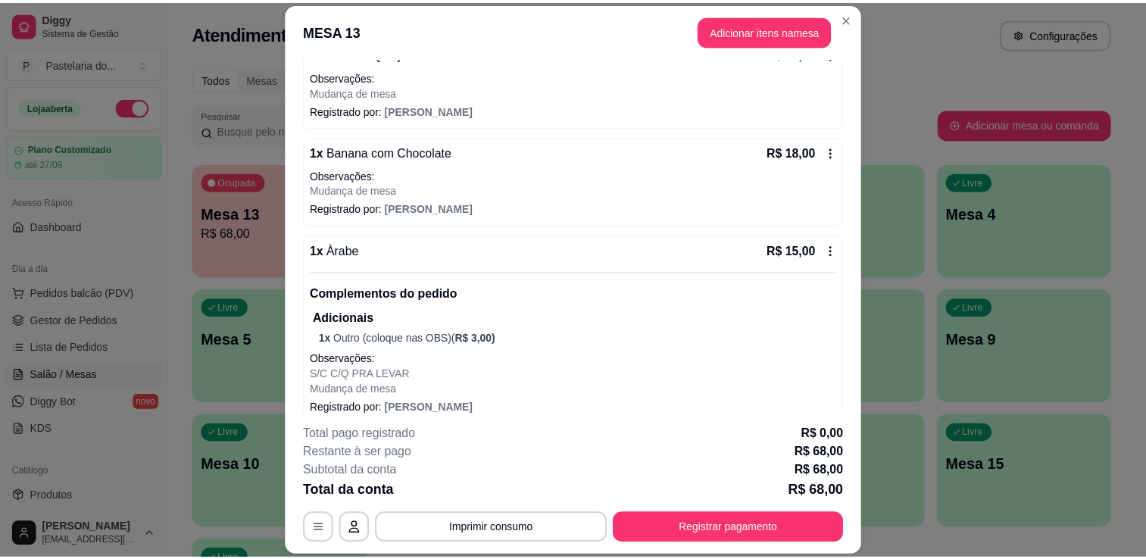
scroll to position [0, 0]
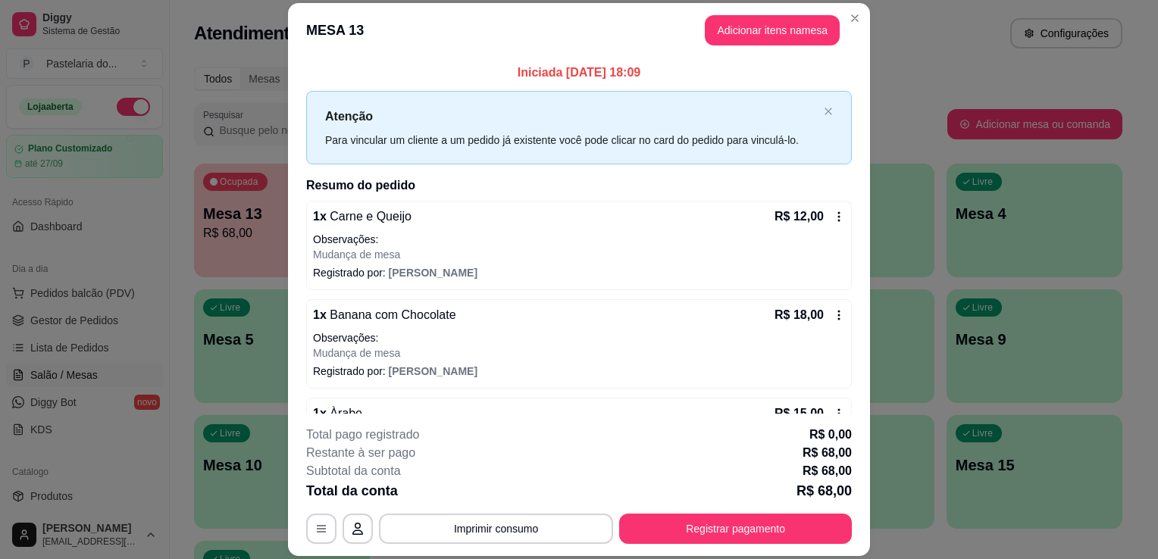
click at [793, 136] on div "Para vincular um cliente a um pedido já existente você pode clicar no card do p…" at bounding box center [571, 140] width 492 height 17
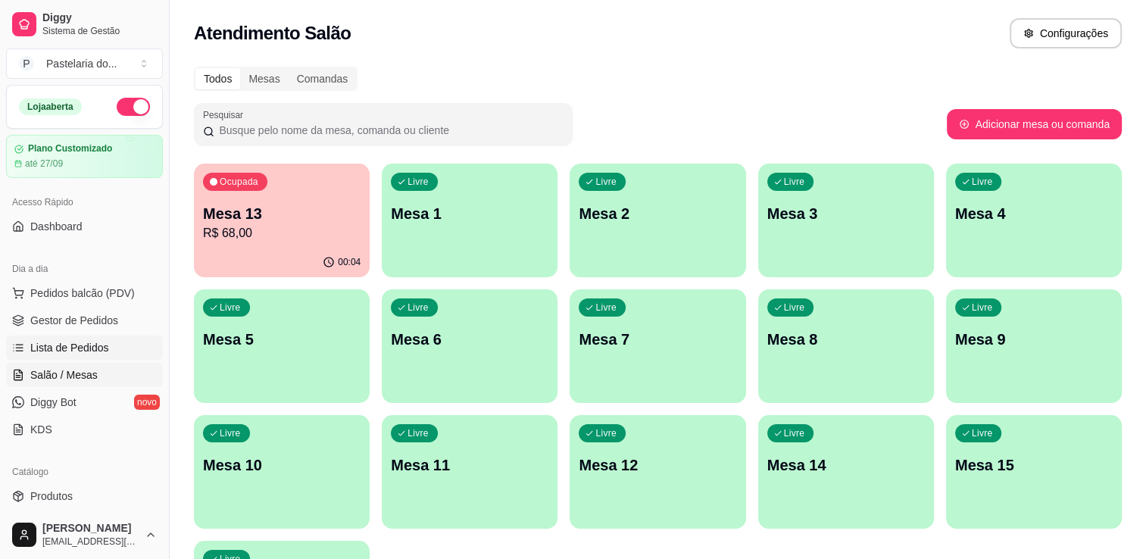
scroll to position [76, 0]
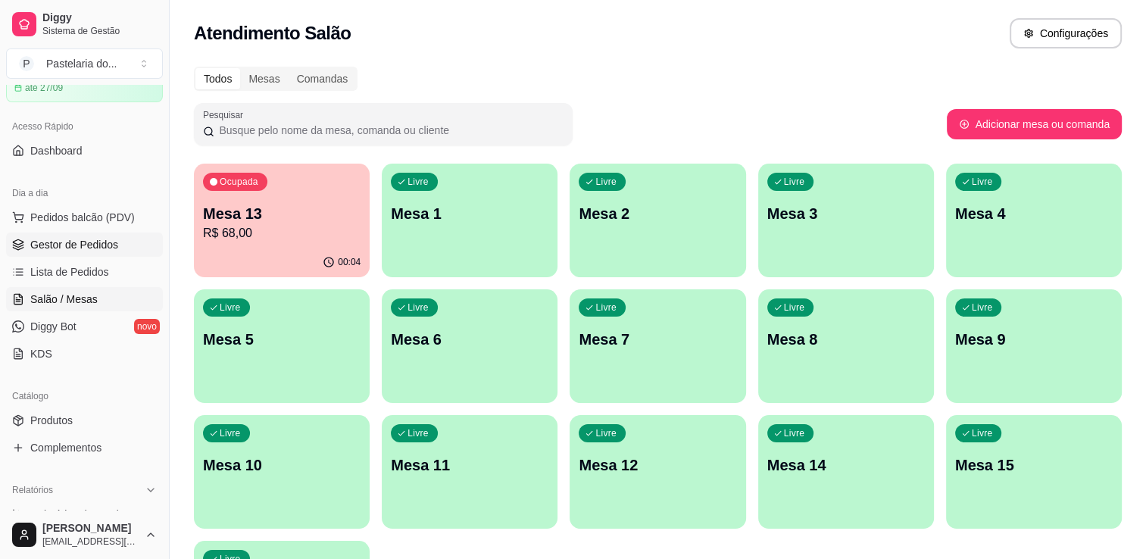
click at [76, 233] on link "Gestor de Pedidos" at bounding box center [84, 245] width 157 height 24
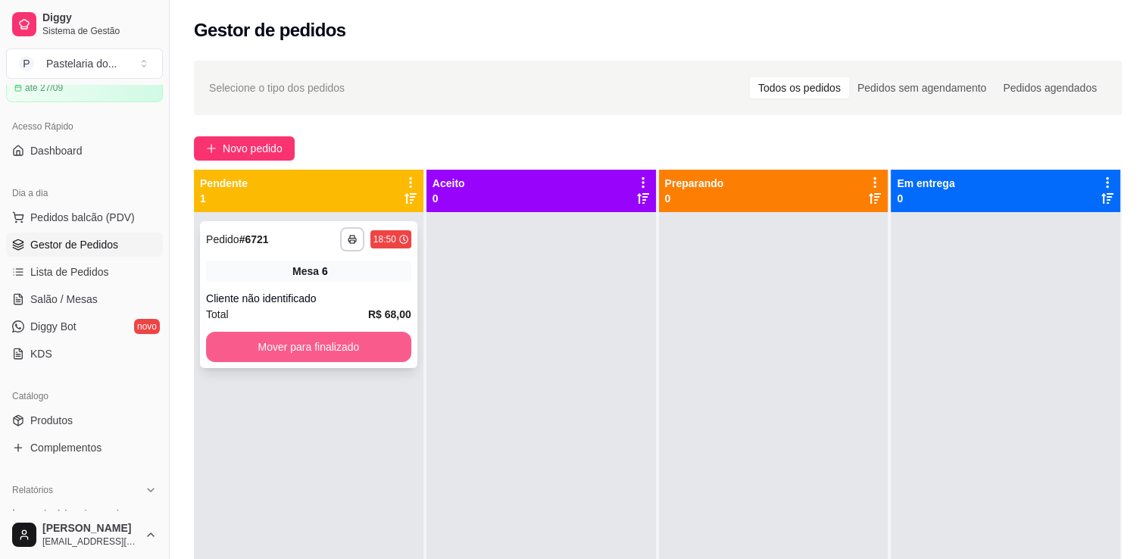
click at [361, 336] on button "Mover para finalizado" at bounding box center [308, 347] width 205 height 30
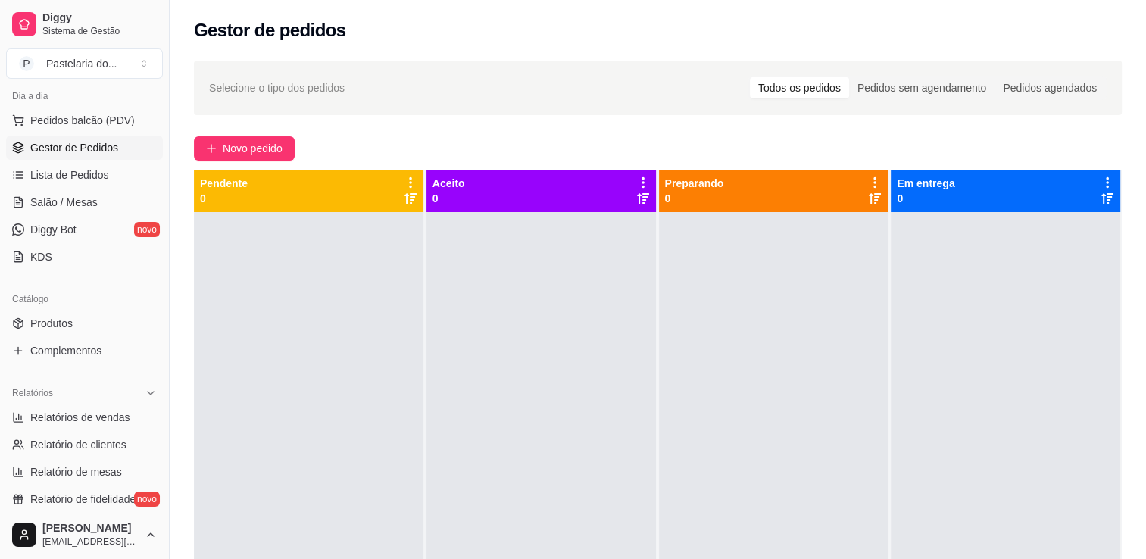
scroll to position [227, 0]
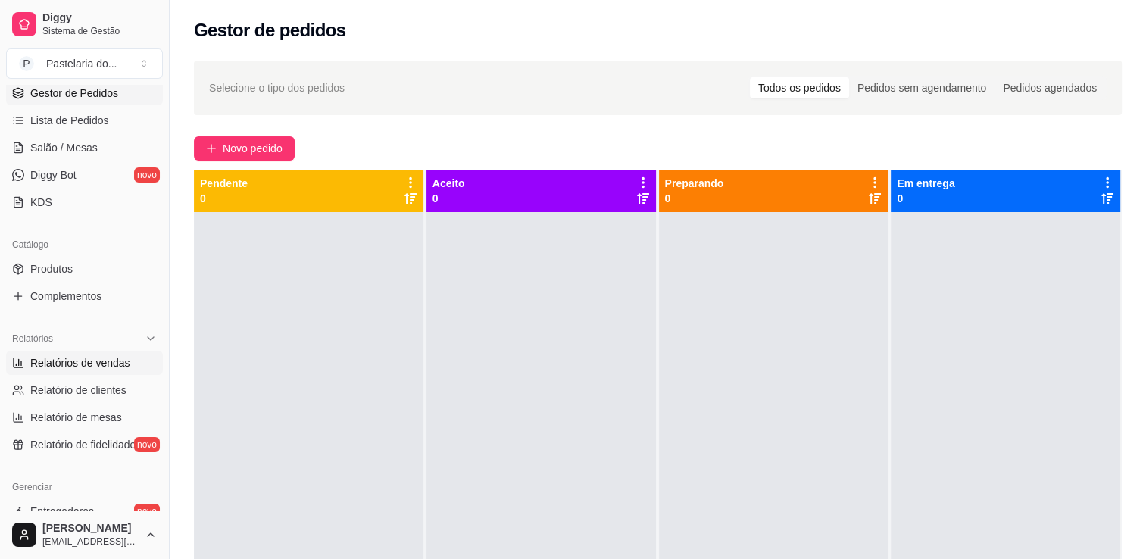
click at [78, 360] on span "Relatórios de vendas" at bounding box center [80, 362] width 100 height 15
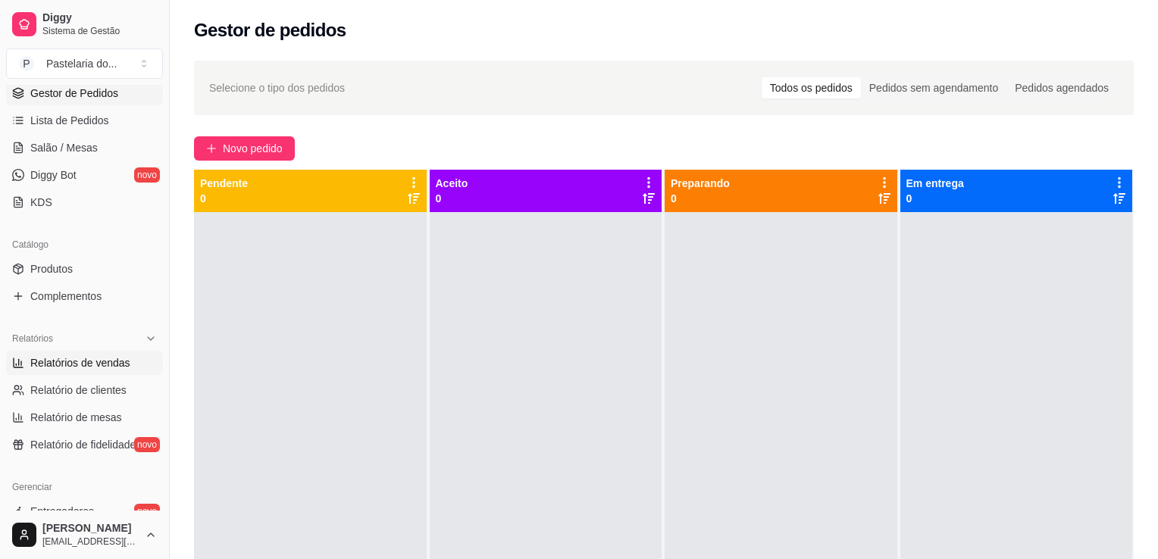
select select "ALL"
select select "0"
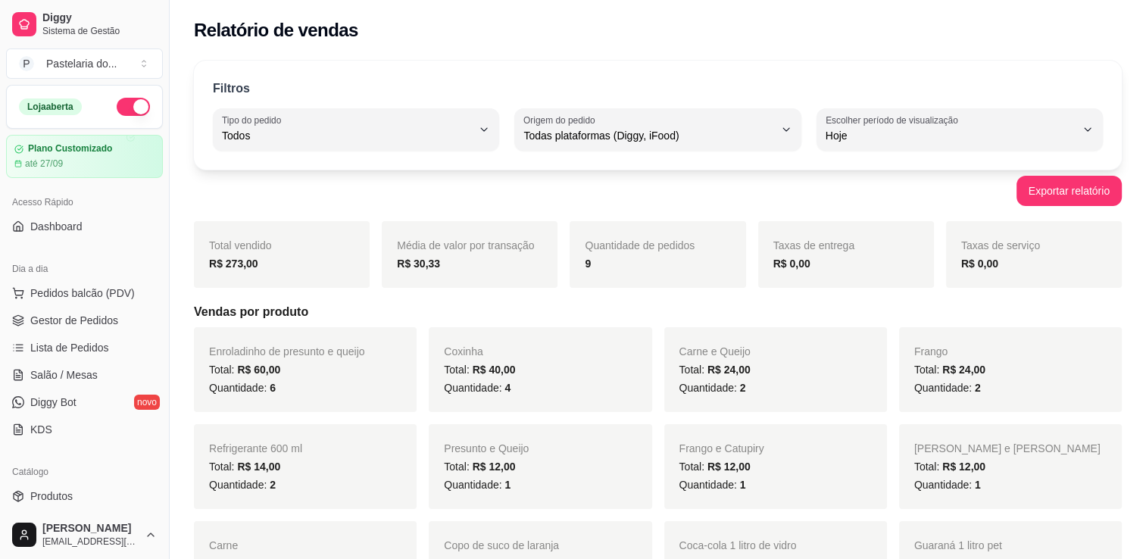
click at [45, 305] on ul "Pedidos balcão (PDV) Gestor de Pedidos Lista de Pedidos Salão / Mesas Diggy Bot…" at bounding box center [84, 361] width 157 height 161
click at [50, 296] on span "Pedidos balcão (PDV)" at bounding box center [82, 293] width 105 height 15
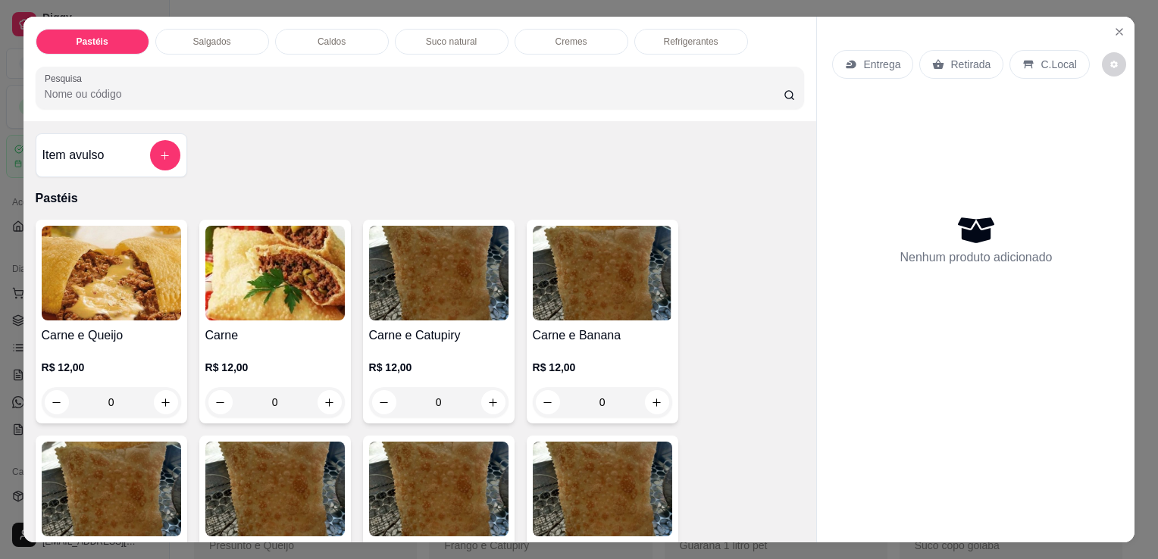
click at [195, 43] on div "Salgados" at bounding box center [212, 42] width 114 height 26
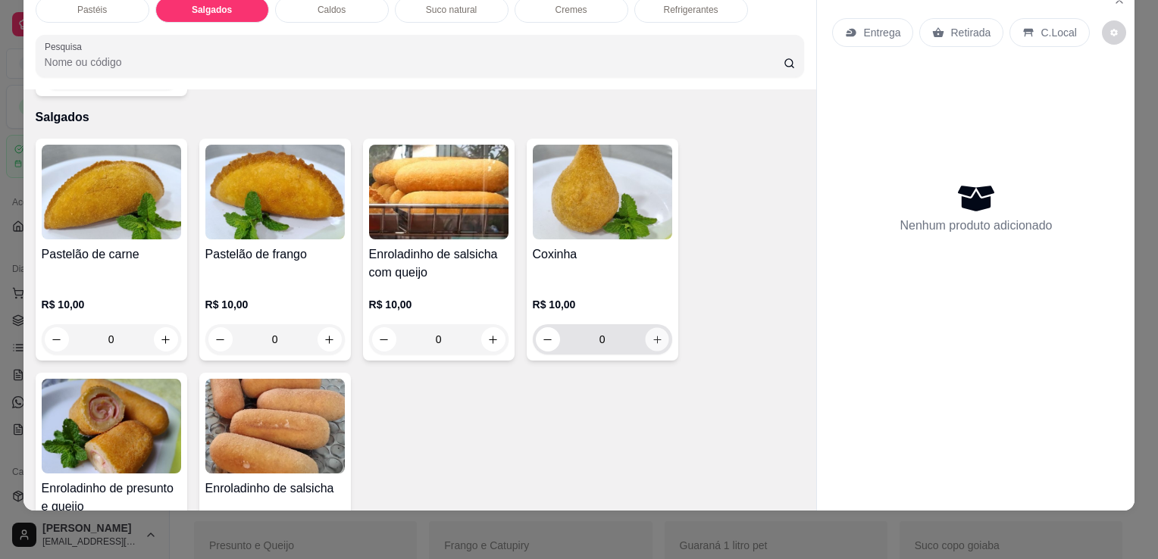
click at [651, 334] on icon "increase-product-quantity" at bounding box center [656, 339] width 11 height 11
type input "1"
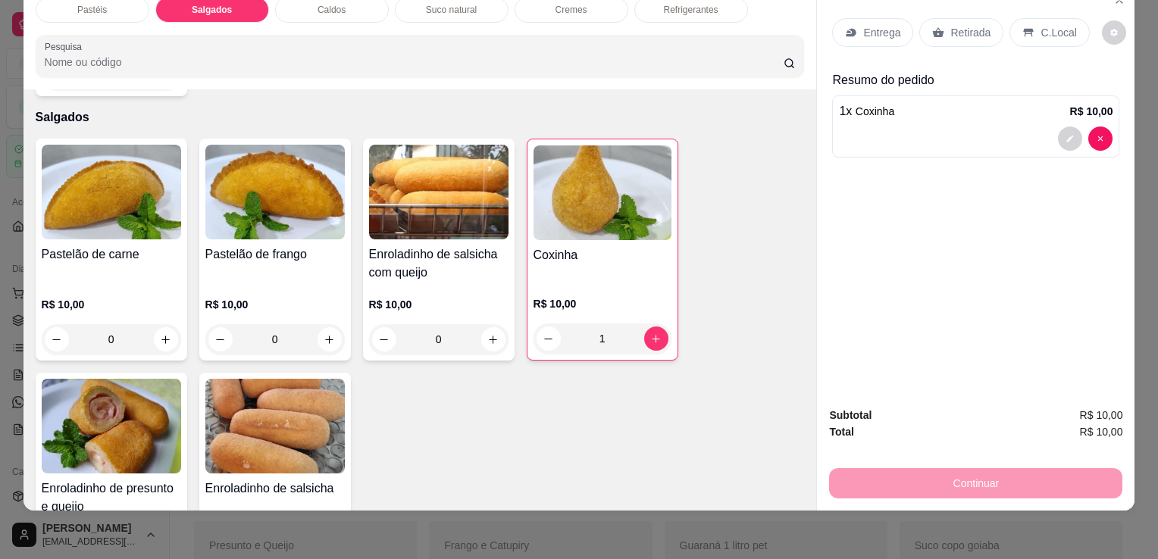
click at [979, 31] on div "Retirada" at bounding box center [961, 32] width 84 height 29
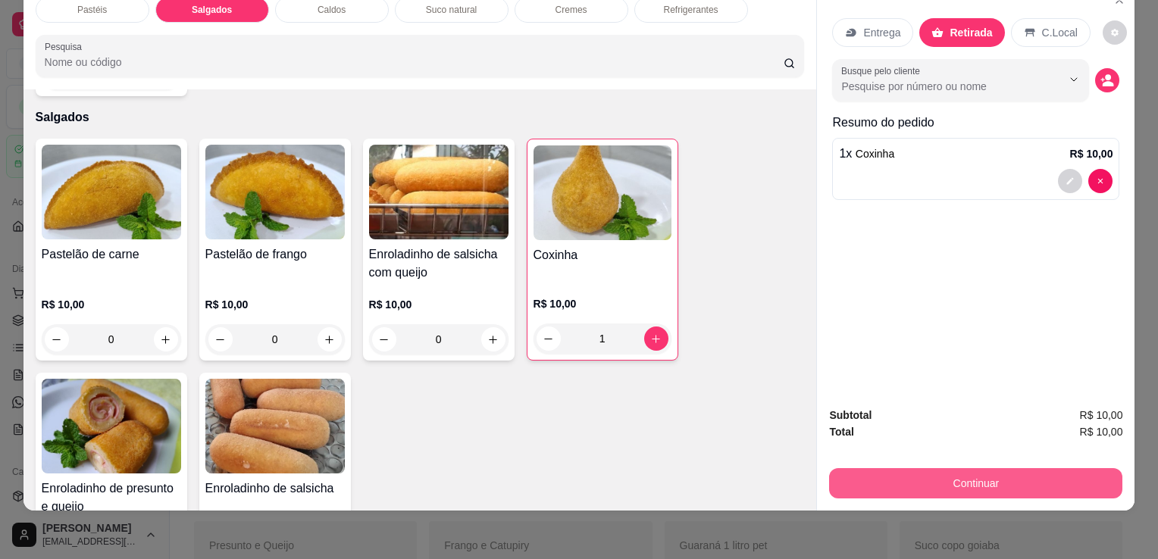
click at [965, 481] on button "Continuar" at bounding box center [975, 483] width 293 height 30
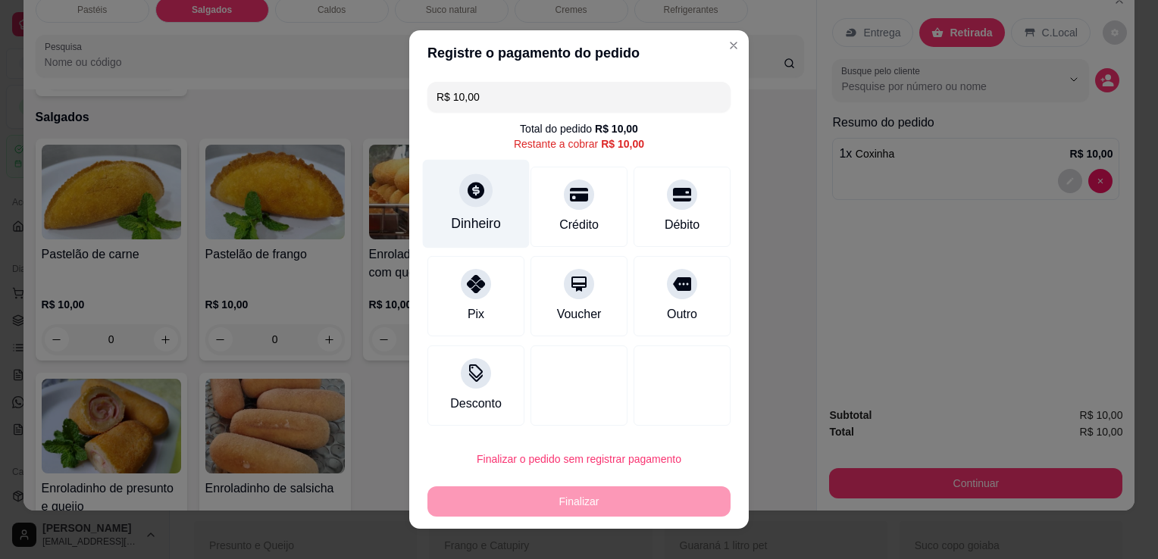
click at [481, 199] on div at bounding box center [475, 190] width 33 height 33
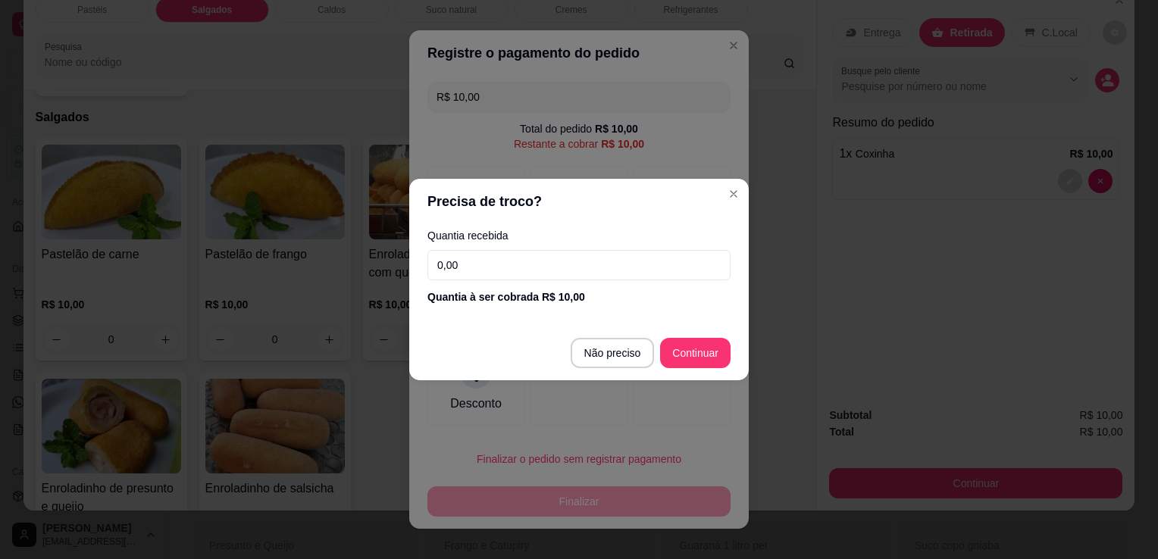
click at [528, 260] on input "0,00" at bounding box center [578, 265] width 303 height 30
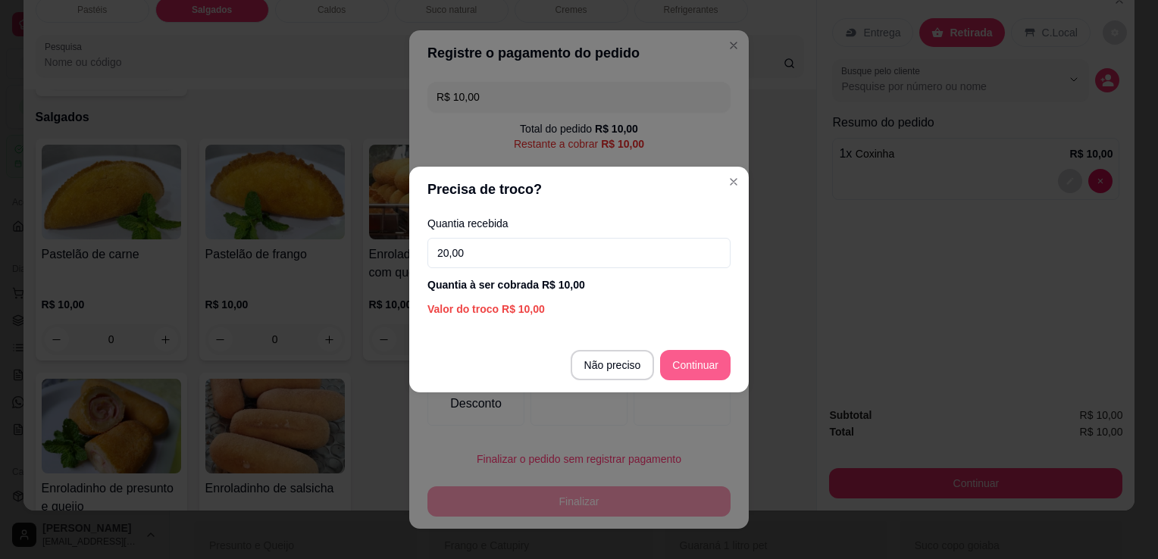
type input "20,00"
type input "R$ 0,00"
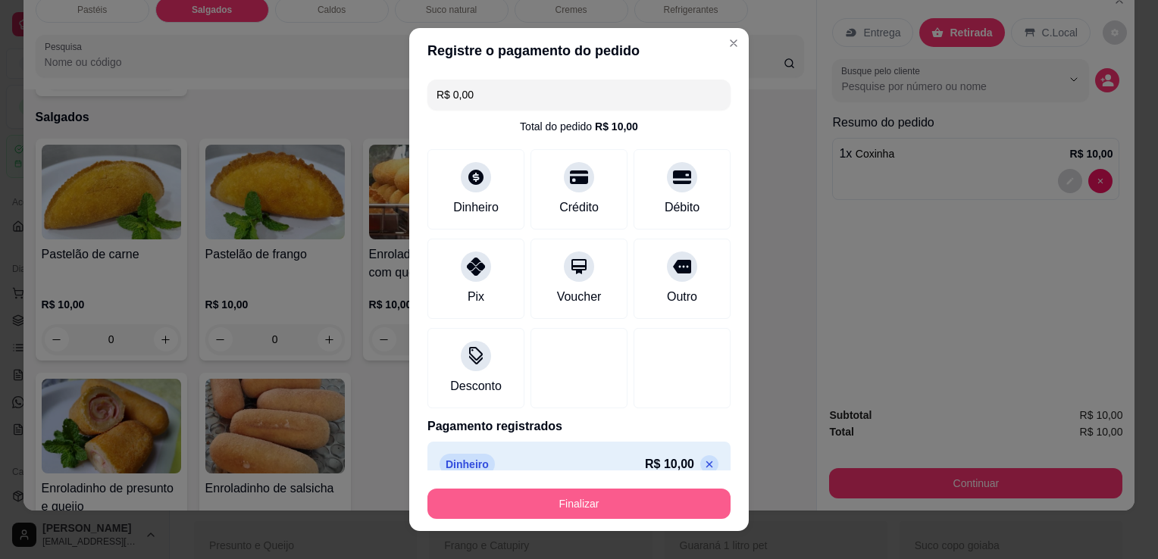
click at [694, 496] on button "Finalizar" at bounding box center [578, 504] width 303 height 30
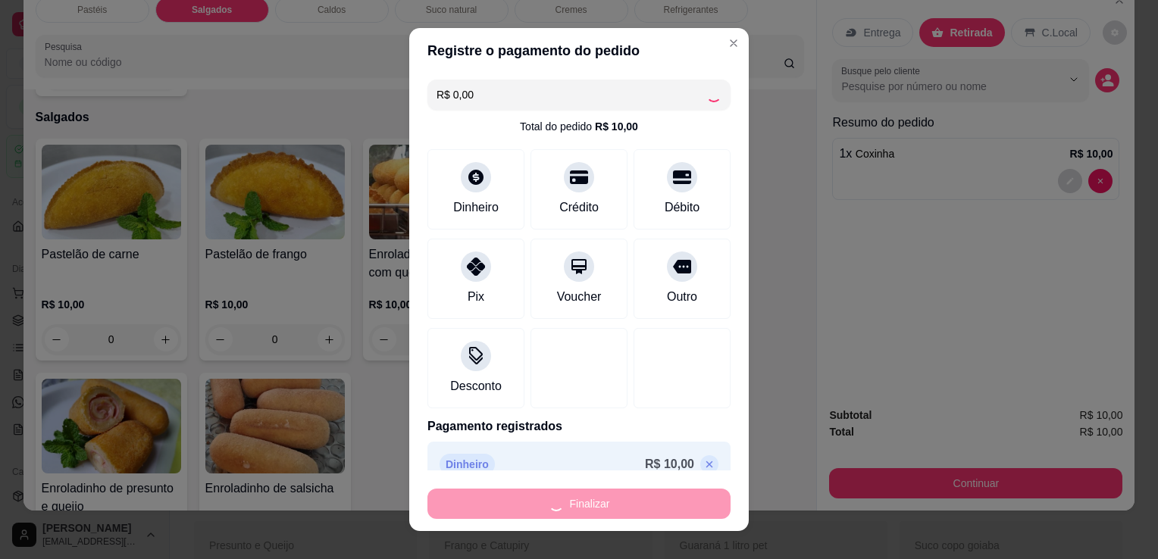
type input "0"
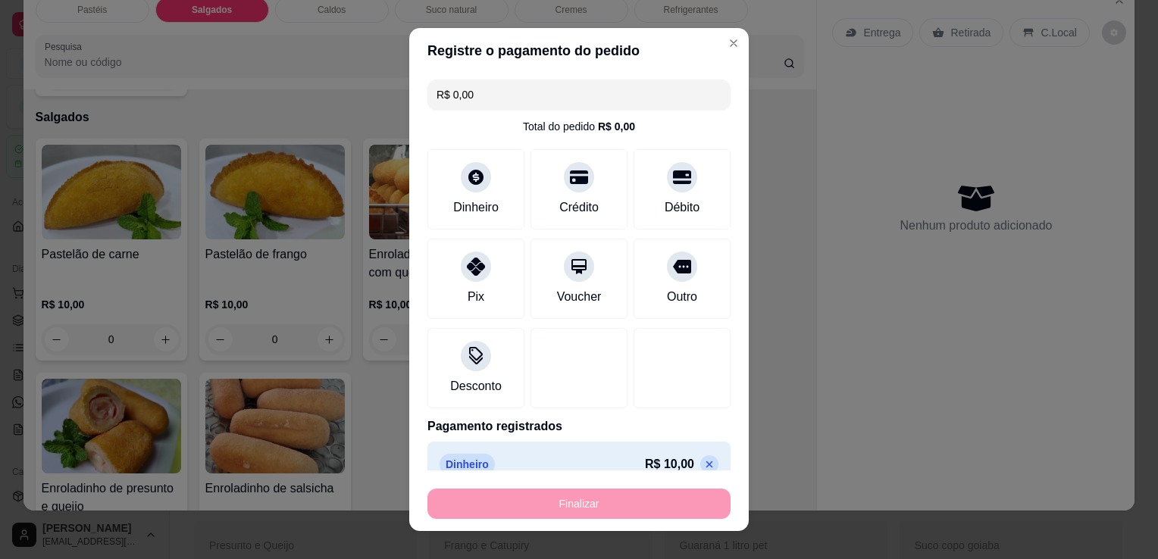
type input "-R$ 10,00"
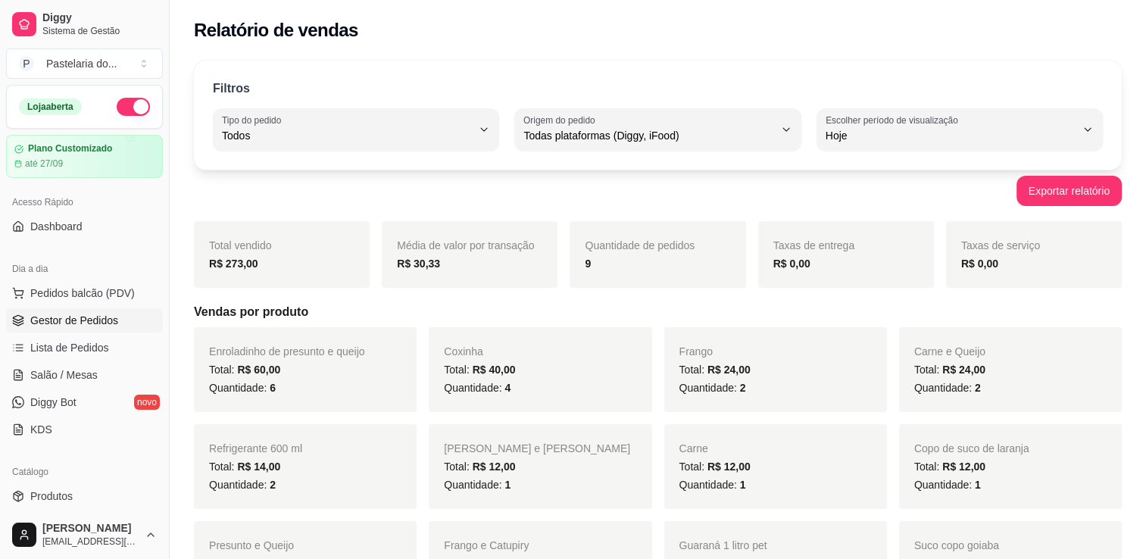
click at [34, 316] on span "Gestor de Pedidos" at bounding box center [74, 320] width 88 height 15
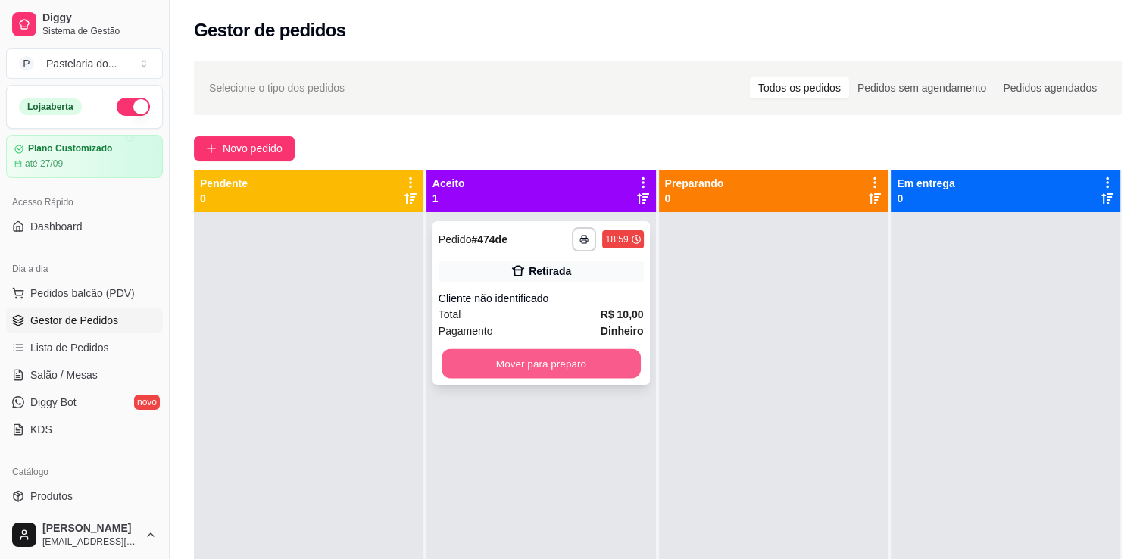
click at [502, 366] on button "Mover para preparo" at bounding box center [541, 364] width 199 height 30
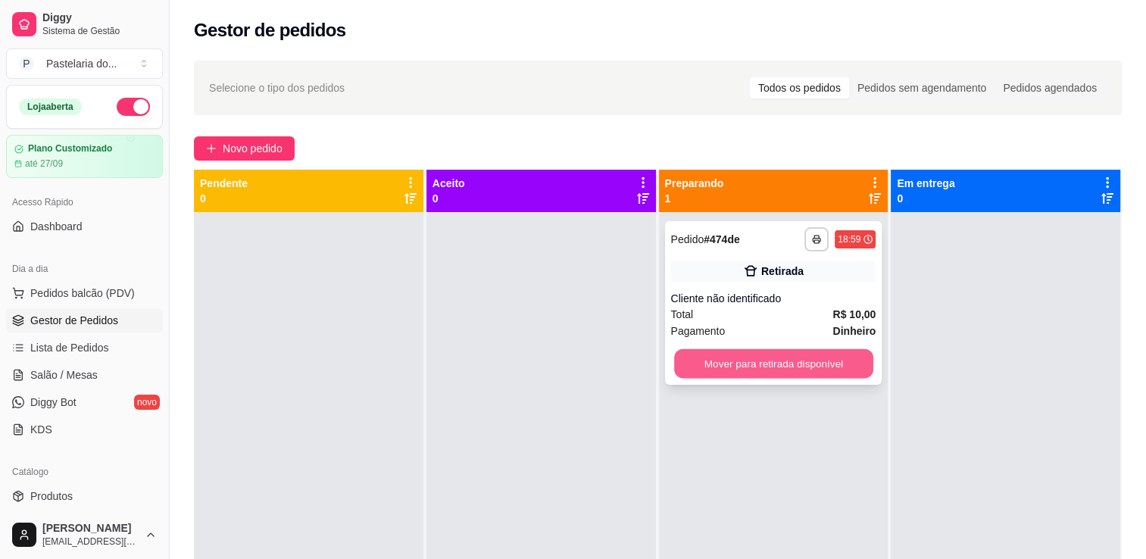
click at [755, 365] on button "Mover para retirada disponível" at bounding box center [773, 364] width 199 height 30
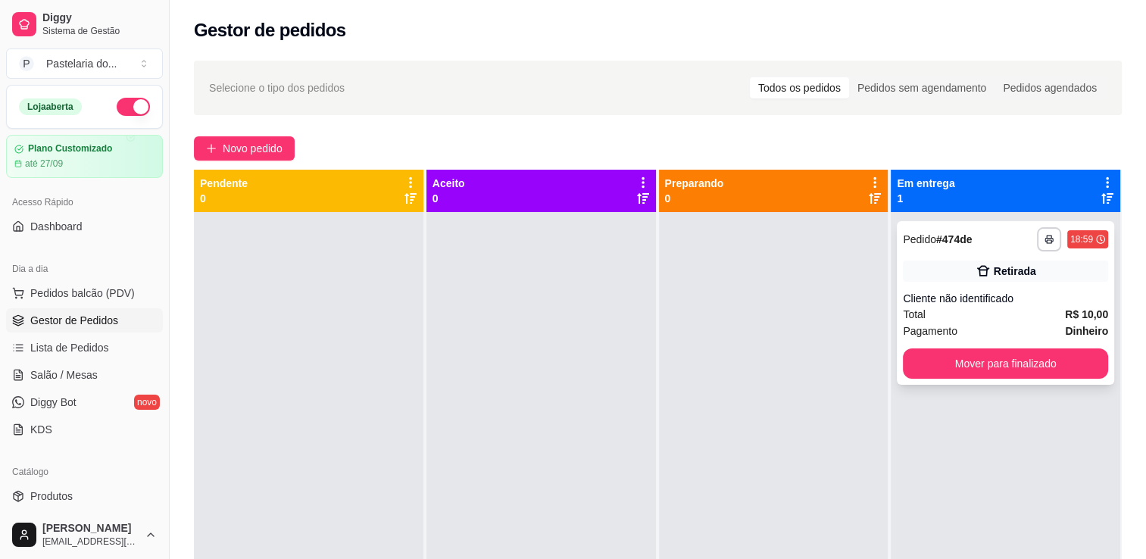
drag, startPoint x: 930, startPoint y: 382, endPoint x: 993, endPoint y: 380, distance: 62.9
click at [993, 380] on div "**********" at bounding box center [1005, 303] width 217 height 164
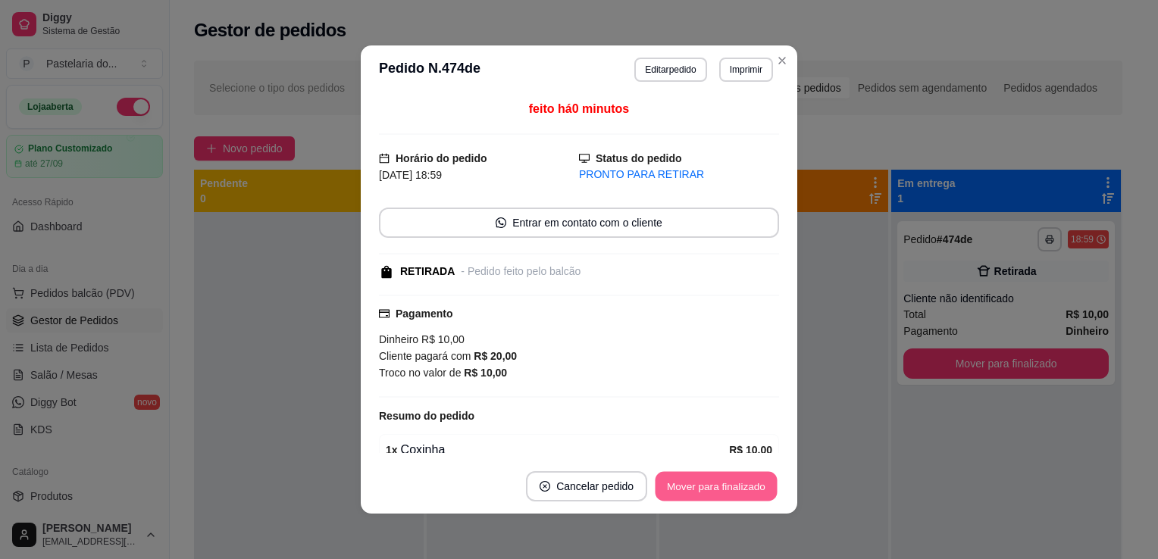
click at [683, 480] on button "Mover para finalizado" at bounding box center [716, 487] width 122 height 30
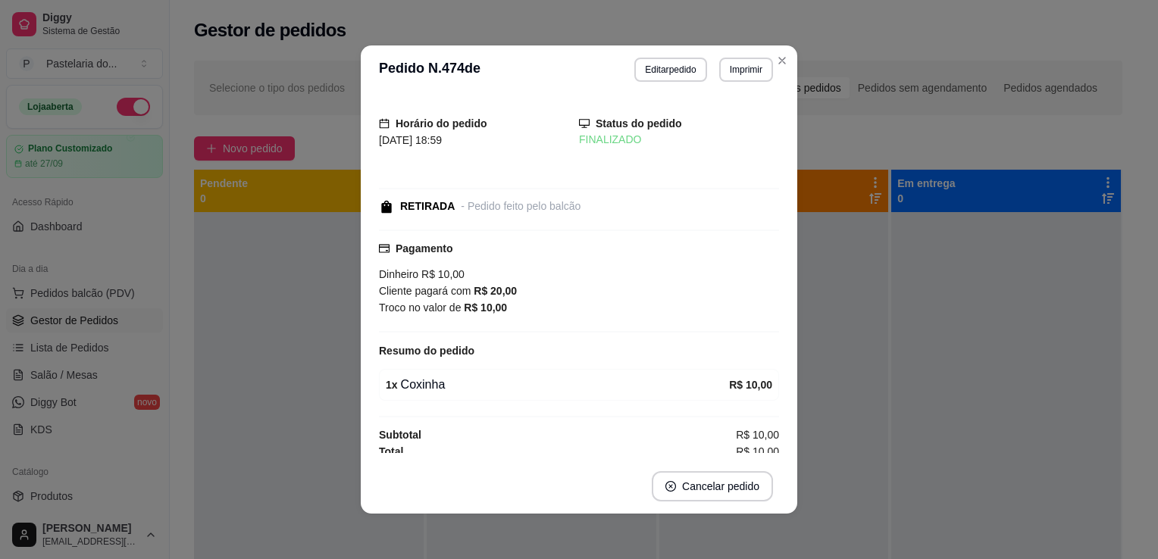
click at [885, 64] on div "Selecione o tipo dos pedidos Todos os pedidos Pedidos sem agendamento Pedidos a…" at bounding box center [658, 88] width 928 height 55
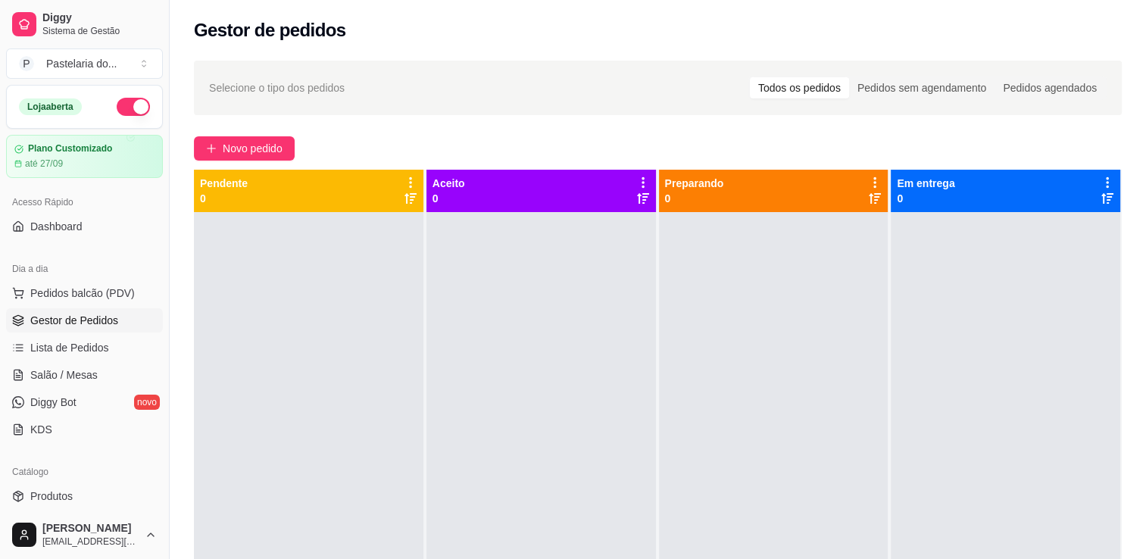
click at [558, 127] on div "Selecione o tipo dos pedidos Todos os pedidos Pedidos sem agendamento Pedidos a…" at bounding box center [658, 400] width 977 height 696
click at [105, 286] on span "Pedidos balcão (PDV)" at bounding box center [82, 293] width 105 height 15
click at [89, 296] on span "Pedidos balcão (PDV)" at bounding box center [82, 293] width 105 height 15
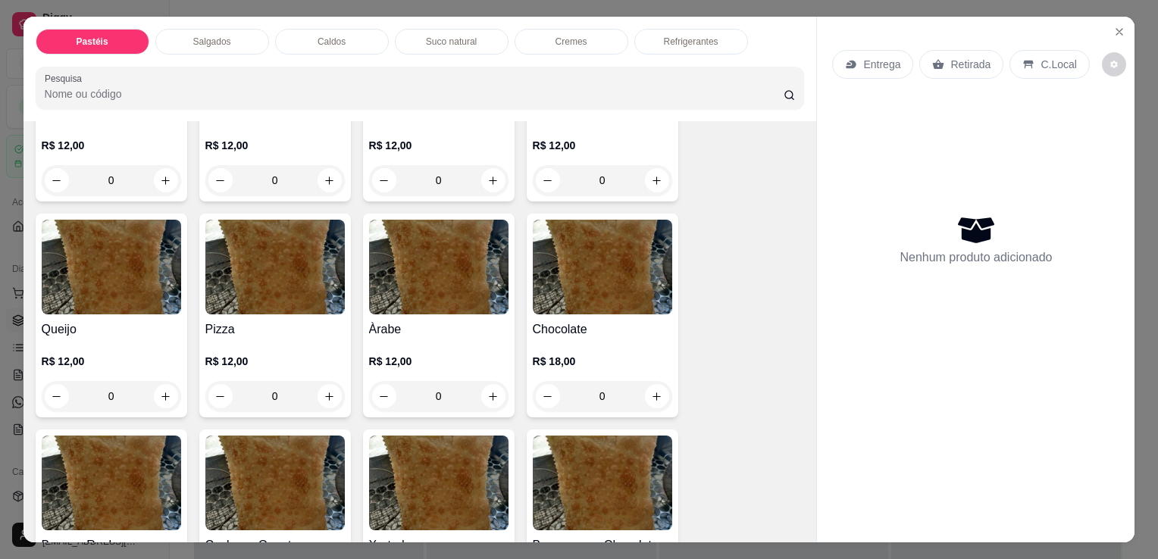
scroll to position [985, 0]
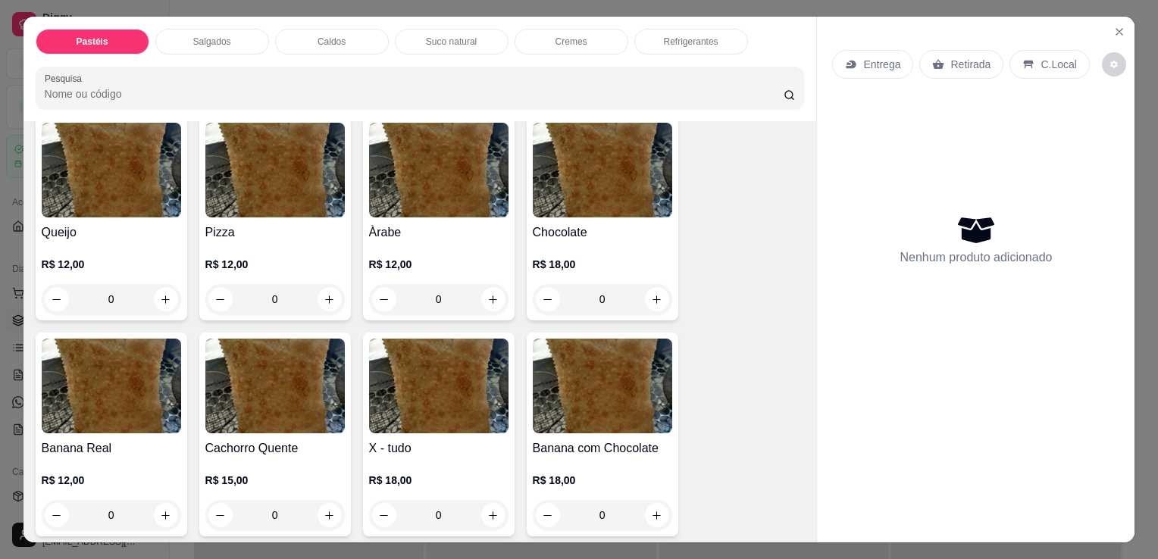
click at [158, 285] on div "0" at bounding box center [111, 299] width 139 height 30
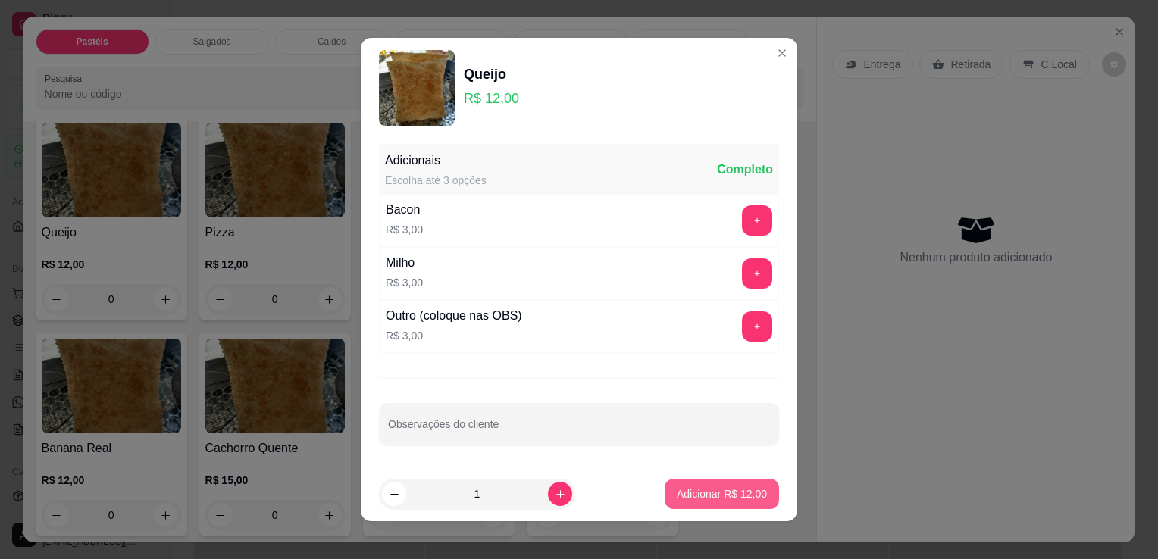
click at [694, 492] on p "Adicionar R$ 12,00" at bounding box center [722, 493] width 90 height 15
type input "1"
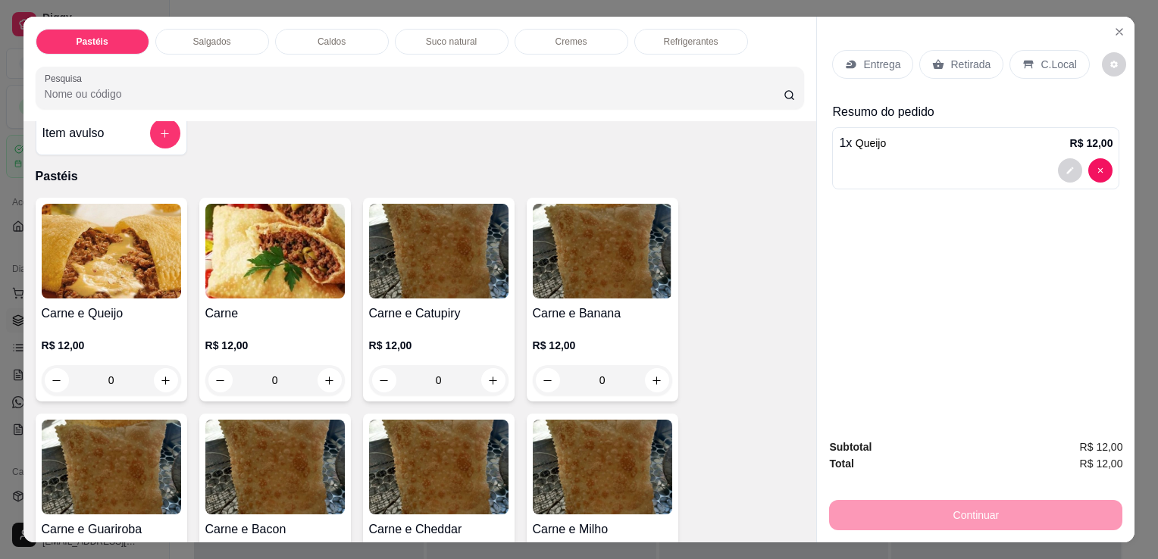
scroll to position [0, 0]
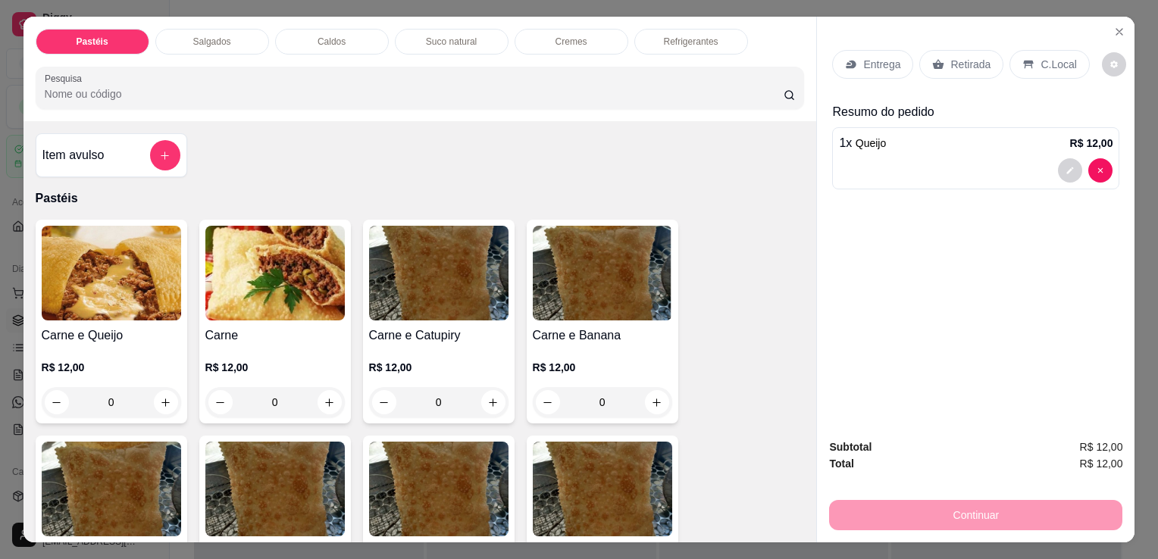
click at [319, 396] on div "0" at bounding box center [274, 402] width 139 height 30
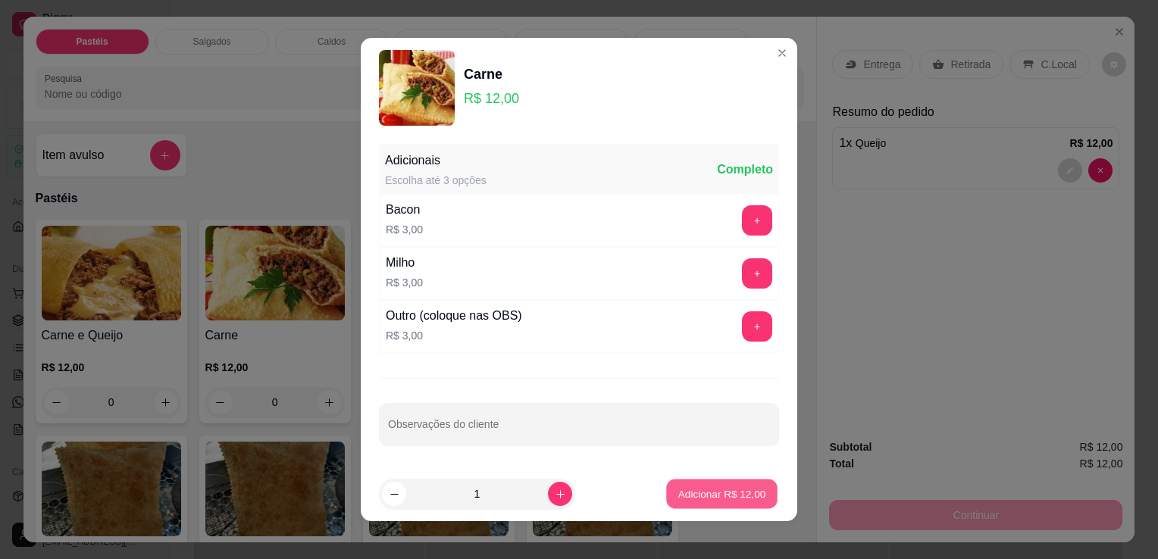
click at [715, 486] on p "Adicionar R$ 12,00" at bounding box center [722, 493] width 88 height 14
type input "1"
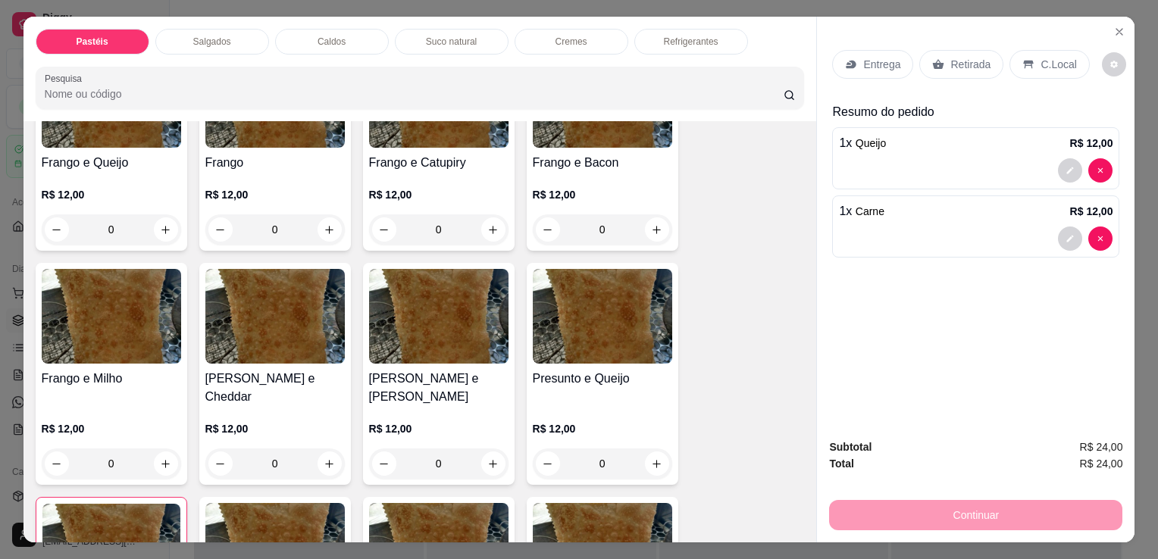
scroll to position [682, 0]
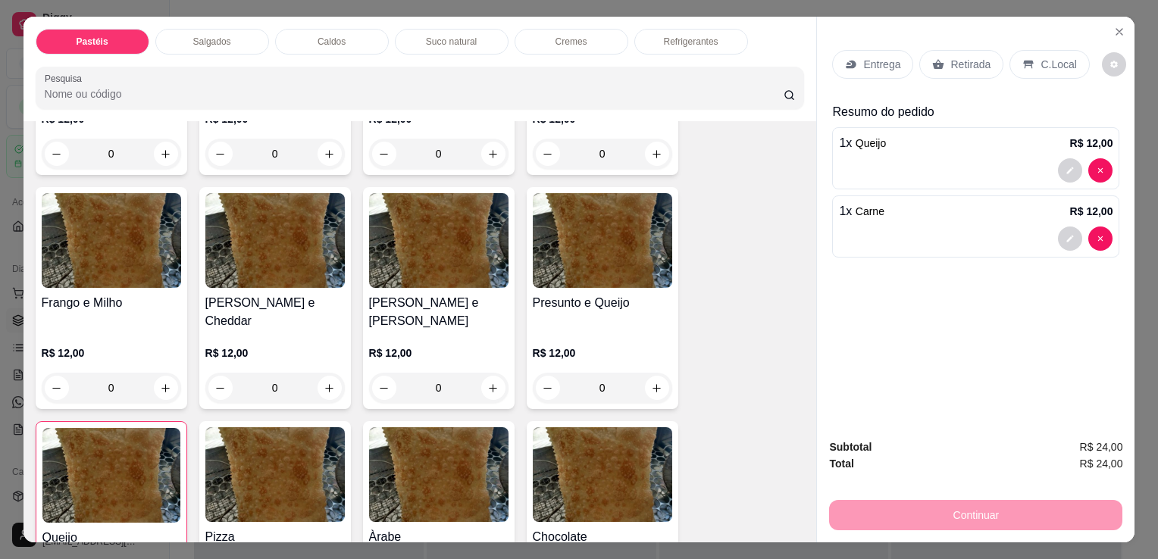
click at [649, 373] on div "0" at bounding box center [602, 388] width 139 height 30
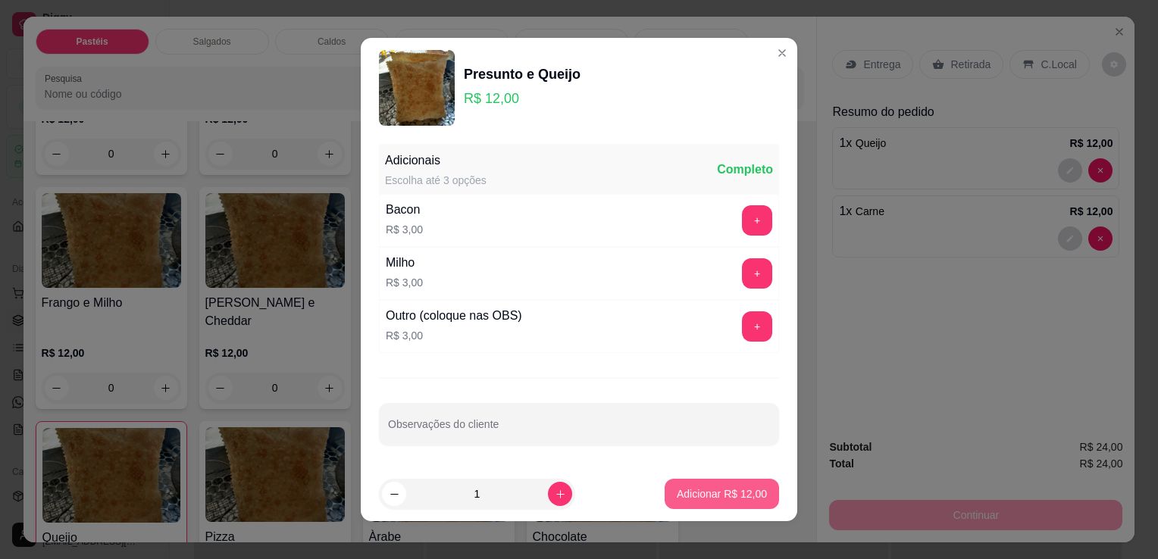
click at [710, 483] on button "Adicionar R$ 12,00" at bounding box center [721, 494] width 114 height 30
type input "1"
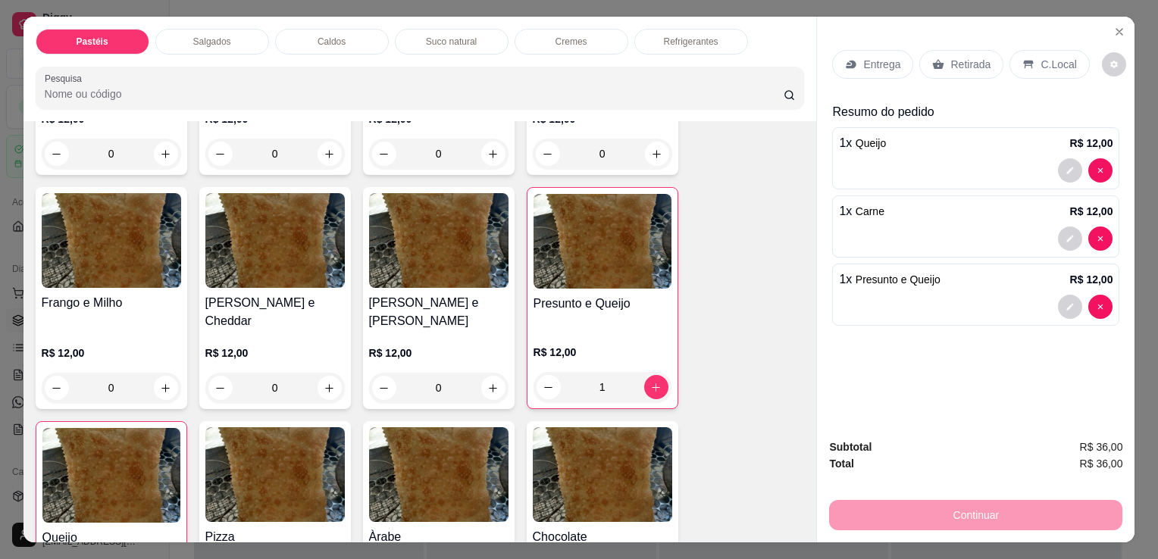
click at [256, 45] on div "Salgados" at bounding box center [212, 42] width 114 height 26
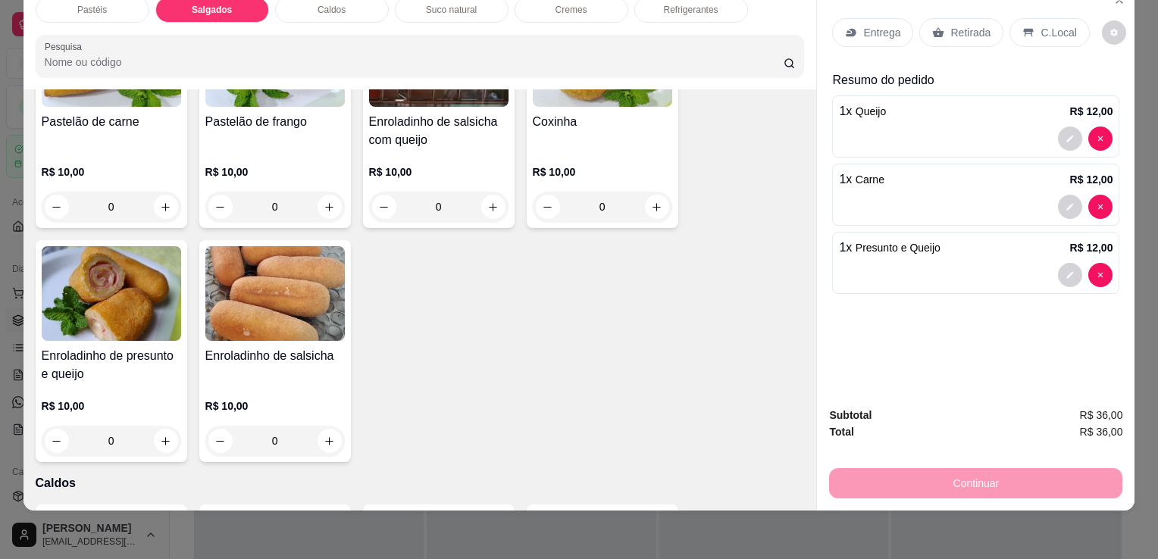
scroll to position [1765, 0]
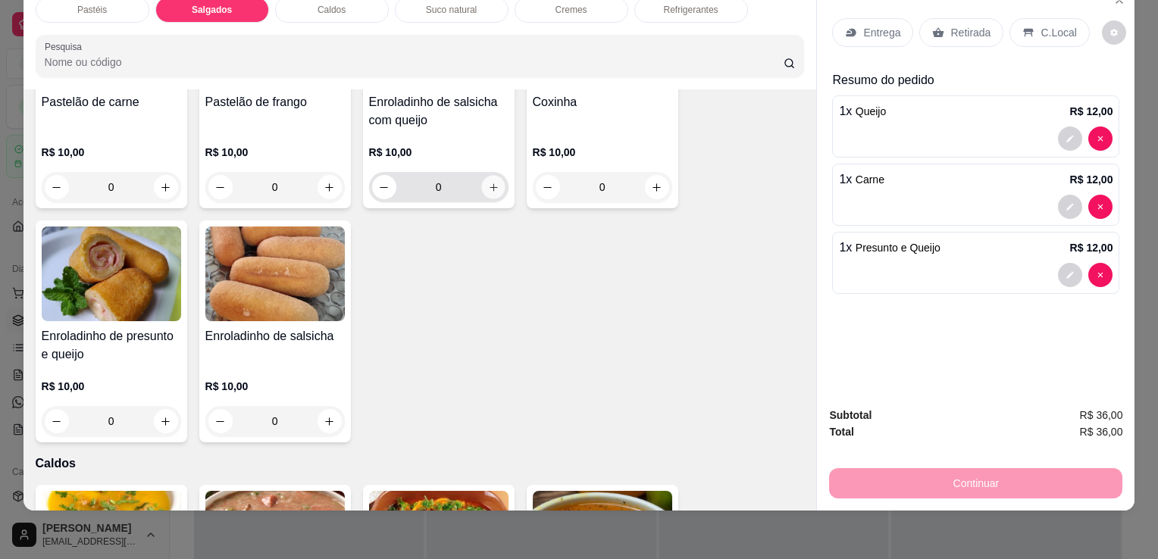
click at [490, 176] on button "increase-product-quantity" at bounding box center [492, 187] width 23 height 23
type input "1"
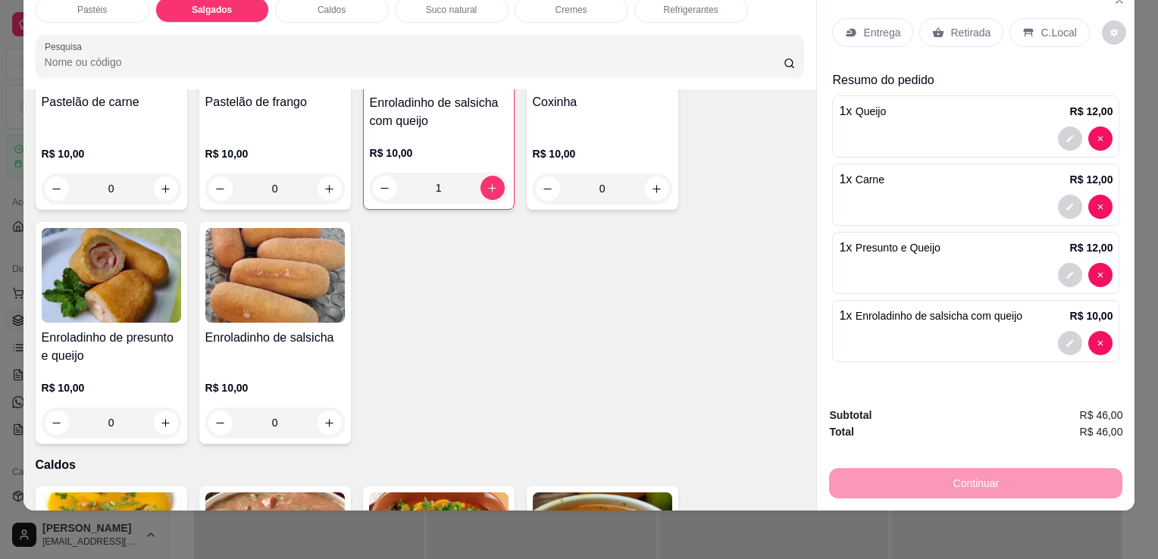
click at [919, 18] on div "Retirada" at bounding box center [961, 32] width 84 height 29
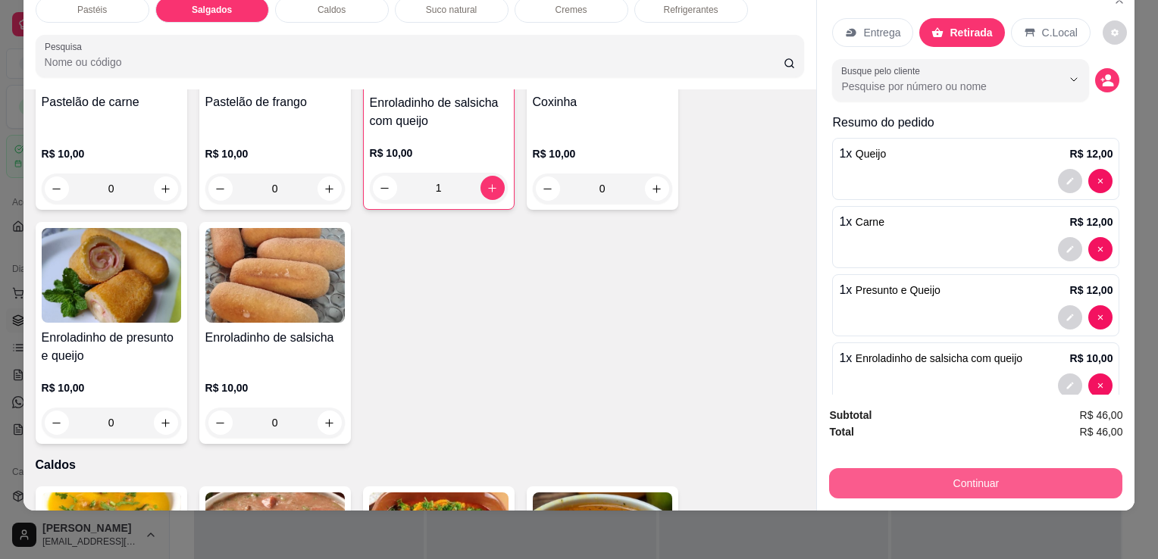
click at [904, 482] on button "Continuar" at bounding box center [975, 483] width 293 height 30
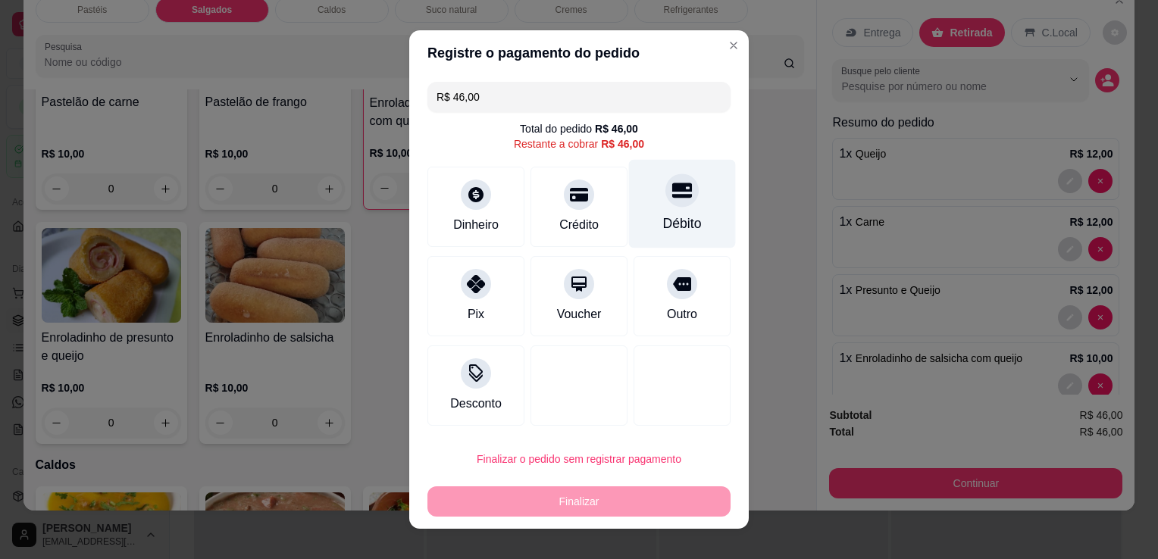
click at [663, 233] on div "Débito" at bounding box center [682, 224] width 39 height 20
type input "R$ 0,00"
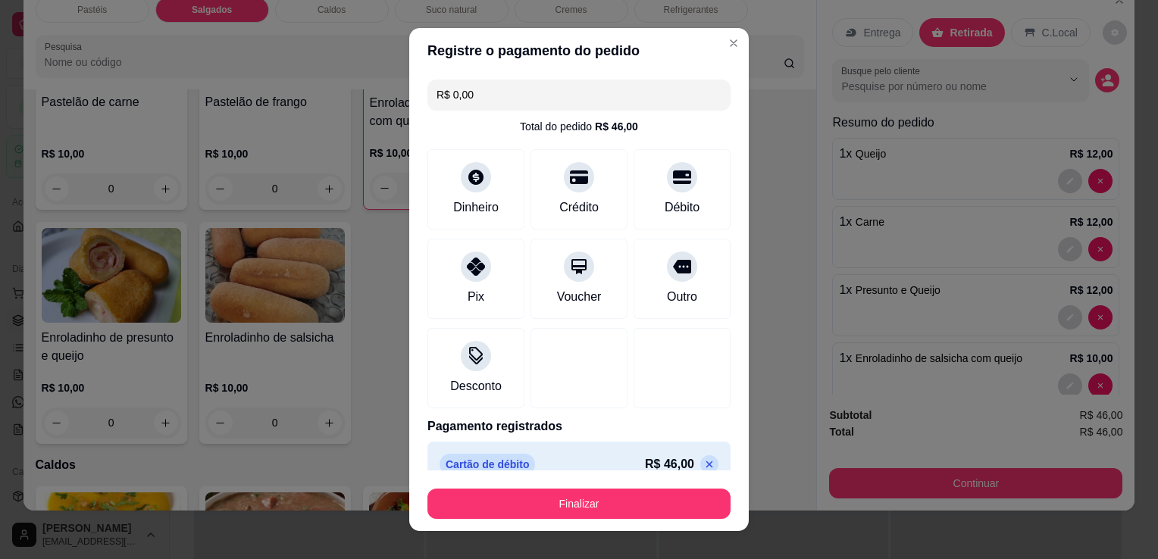
click at [630, 493] on button "Finalizar" at bounding box center [578, 504] width 303 height 30
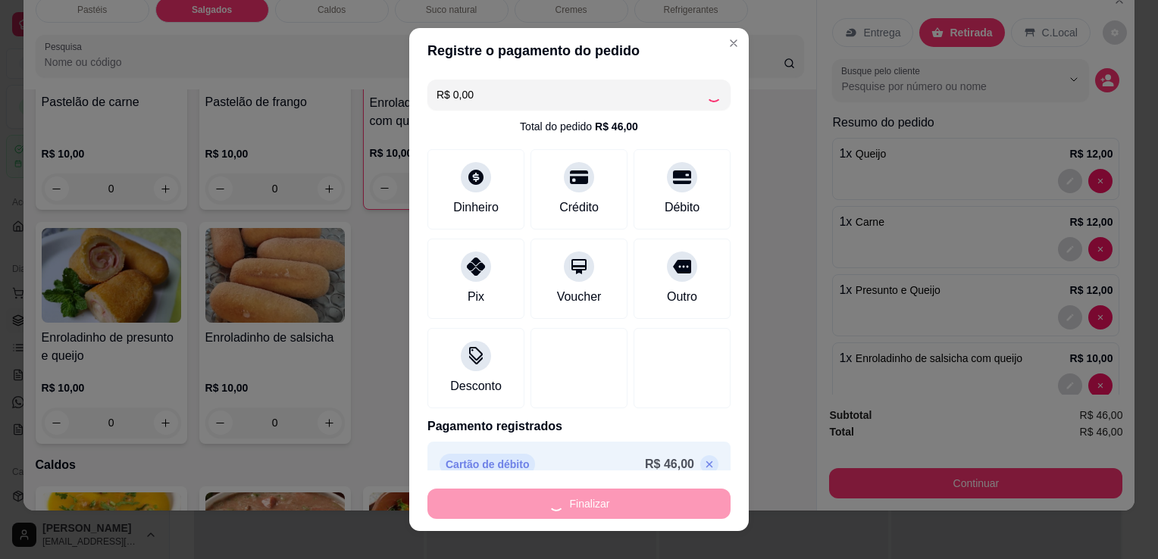
click at [630, 493] on div "Finalizar" at bounding box center [578, 504] width 303 height 30
type input "0"
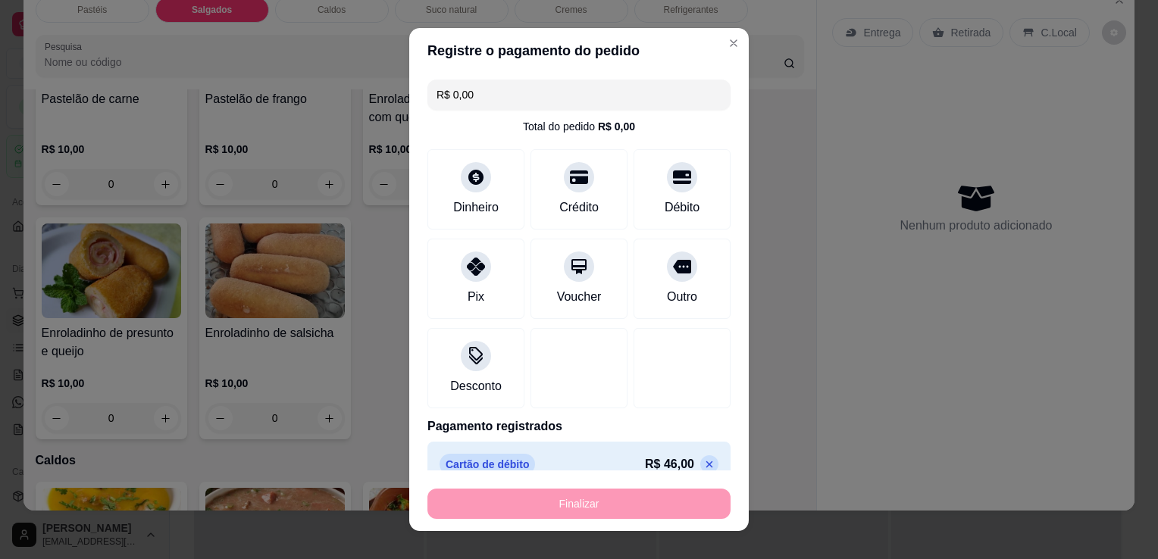
type input "-R$ 46,00"
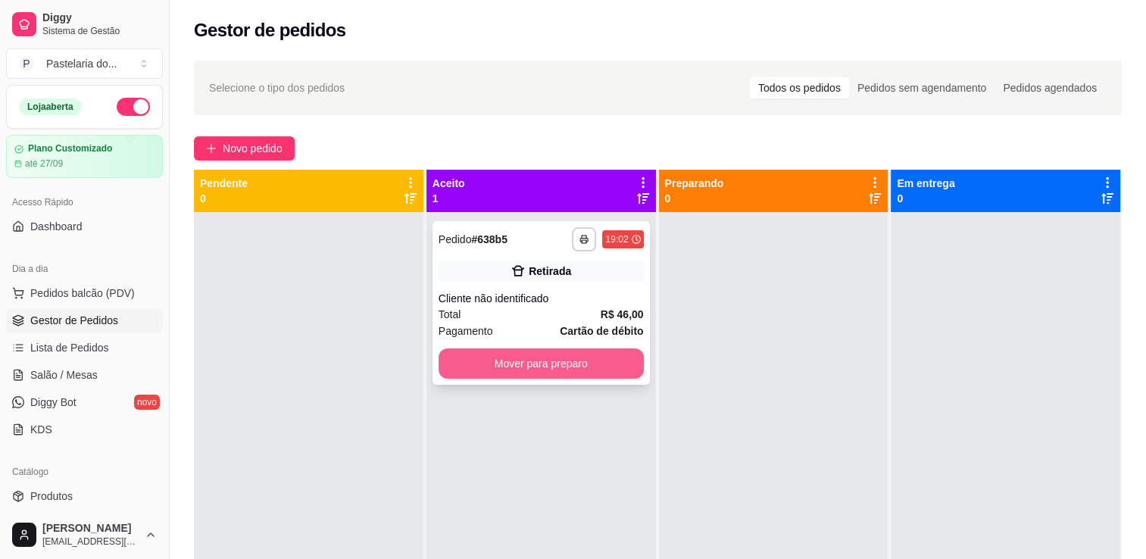
click at [515, 359] on button "Mover para preparo" at bounding box center [541, 364] width 205 height 30
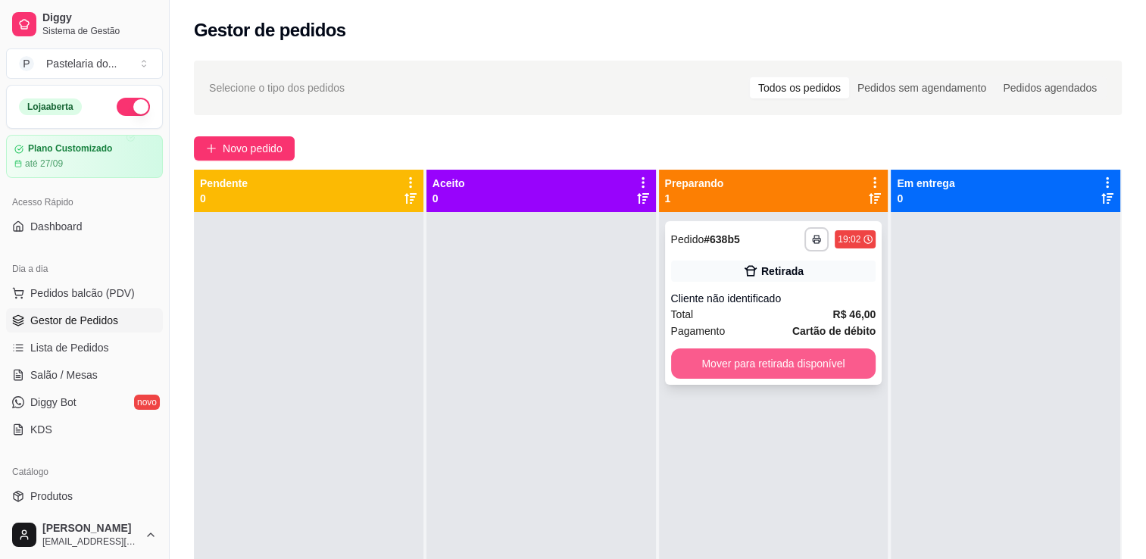
click at [735, 356] on button "Mover para retirada disponível" at bounding box center [773, 364] width 205 height 30
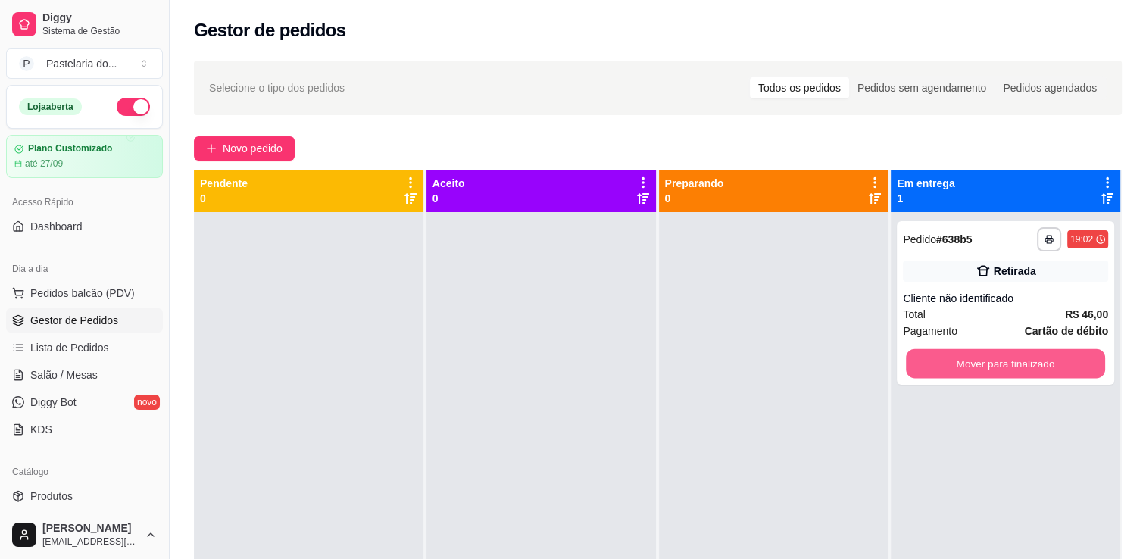
click at [918, 359] on button "Mover para finalizado" at bounding box center [1005, 364] width 199 height 30
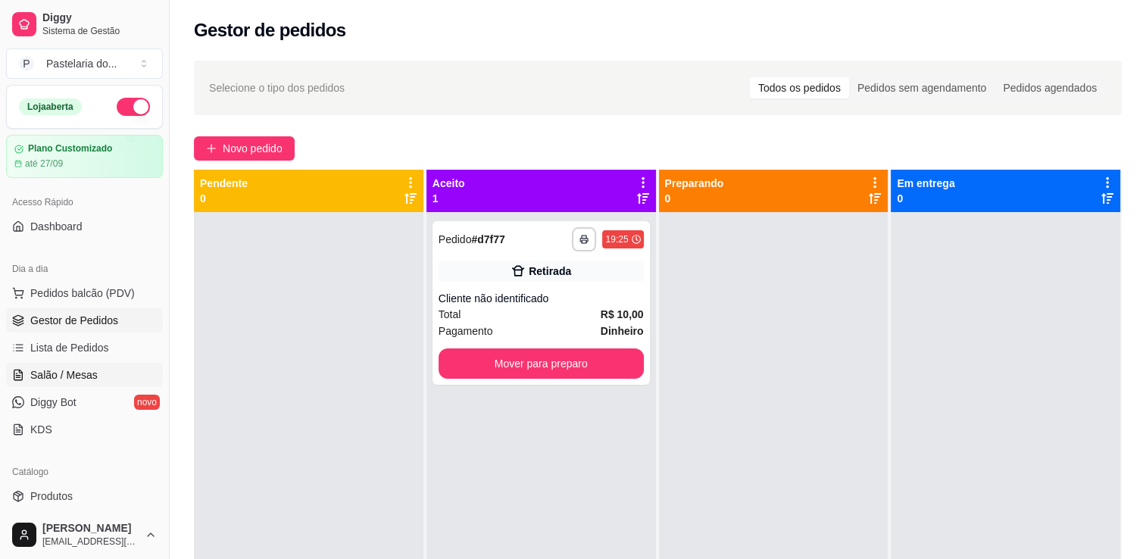
click at [91, 367] on span "Salão / Mesas" at bounding box center [63, 374] width 67 height 15
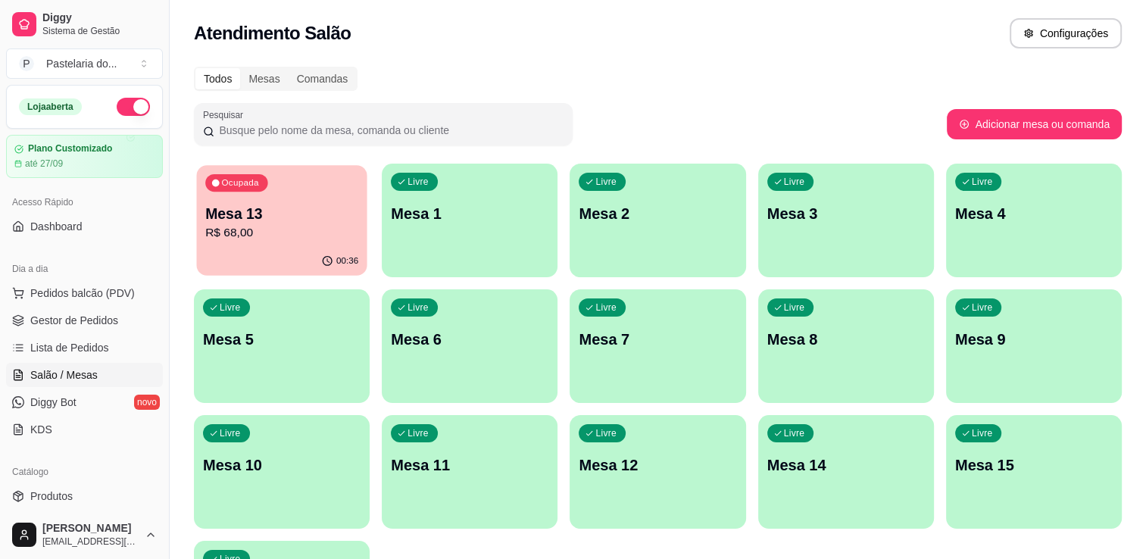
click at [339, 205] on p "Mesa 13" at bounding box center [281, 214] width 153 height 20
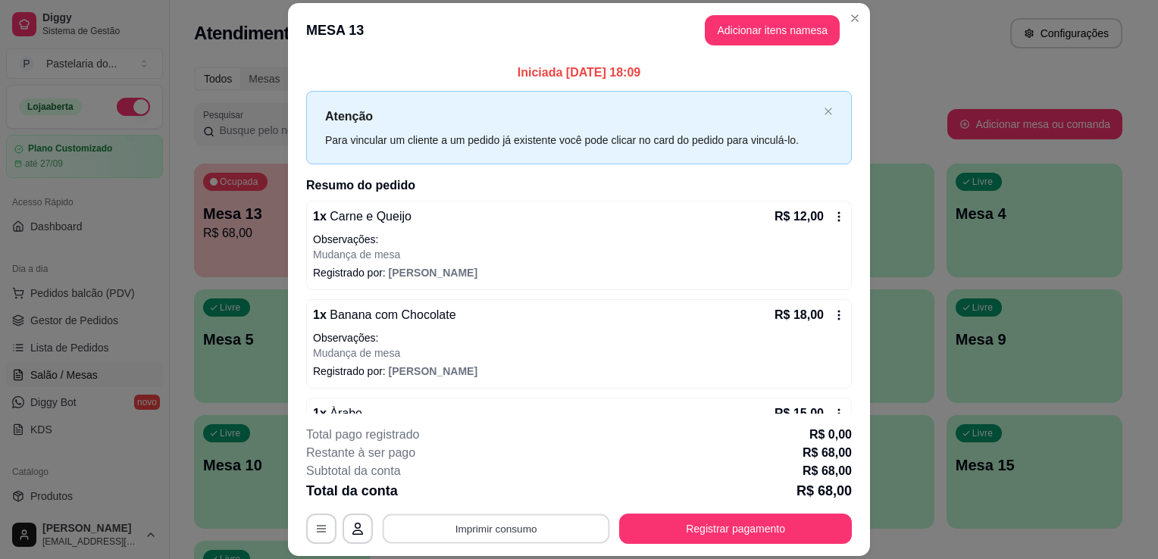
click at [538, 523] on button "Imprimir consumo" at bounding box center [496, 529] width 227 height 30
click at [512, 499] on button "IMPRESSORA" at bounding box center [495, 494] width 110 height 24
click at [512, 499] on div "Escolha a impressora IMPRESSORA" at bounding box center [495, 484] width 125 height 52
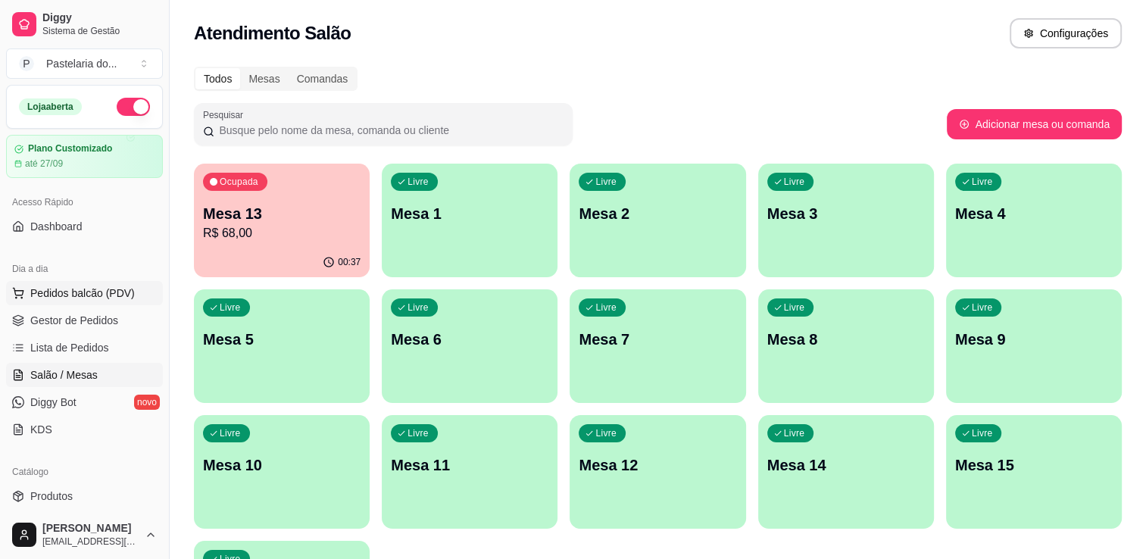
click at [116, 295] on span "Pedidos balcão (PDV)" at bounding box center [82, 293] width 105 height 15
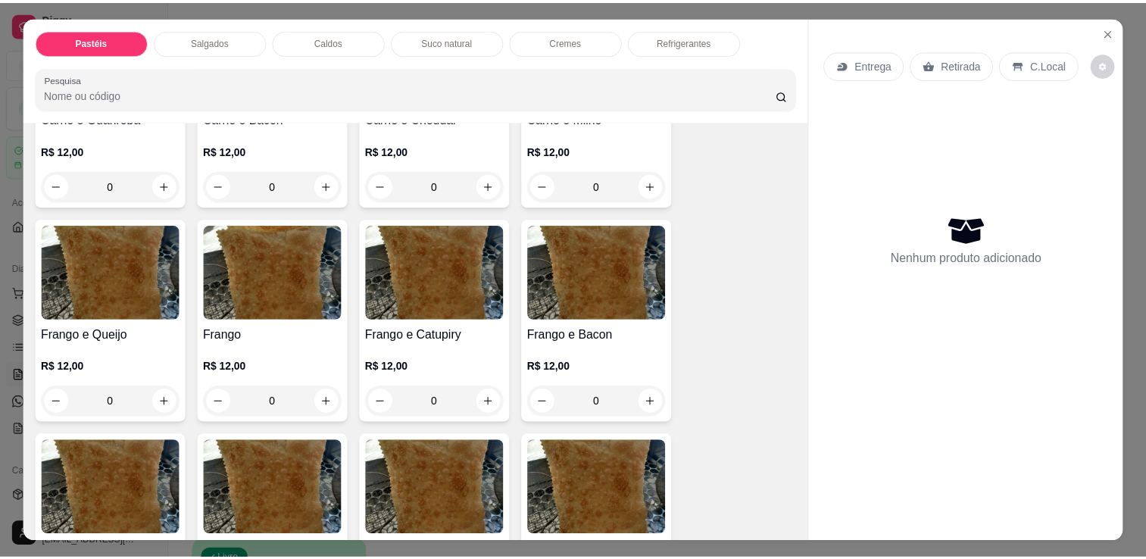
scroll to position [455, 0]
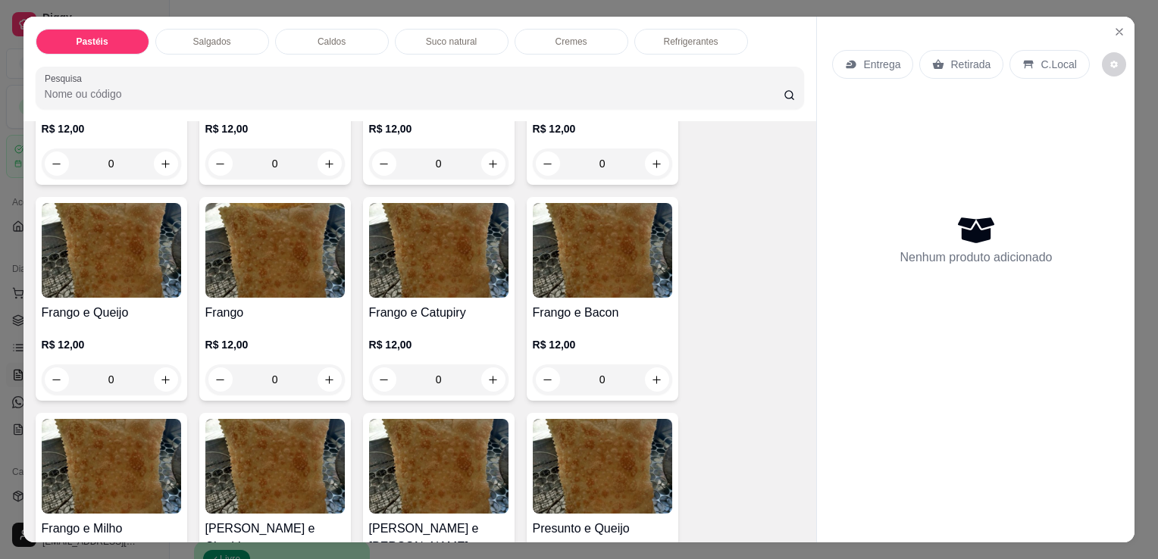
click at [304, 305] on h4 "Frango" at bounding box center [274, 313] width 139 height 18
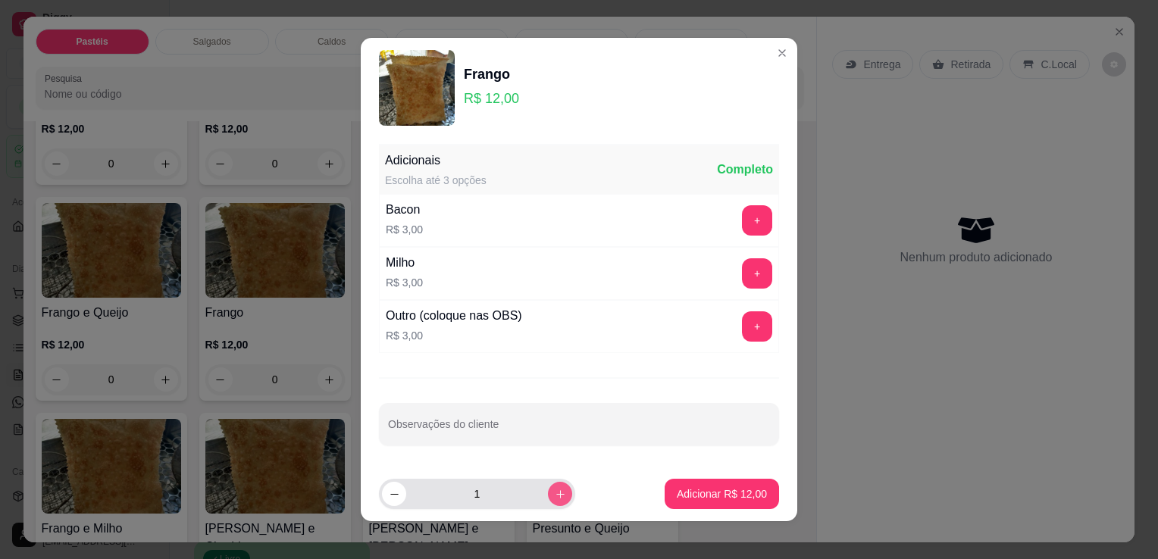
click at [548, 486] on button "increase-product-quantity" at bounding box center [560, 494] width 24 height 24
type input "2"
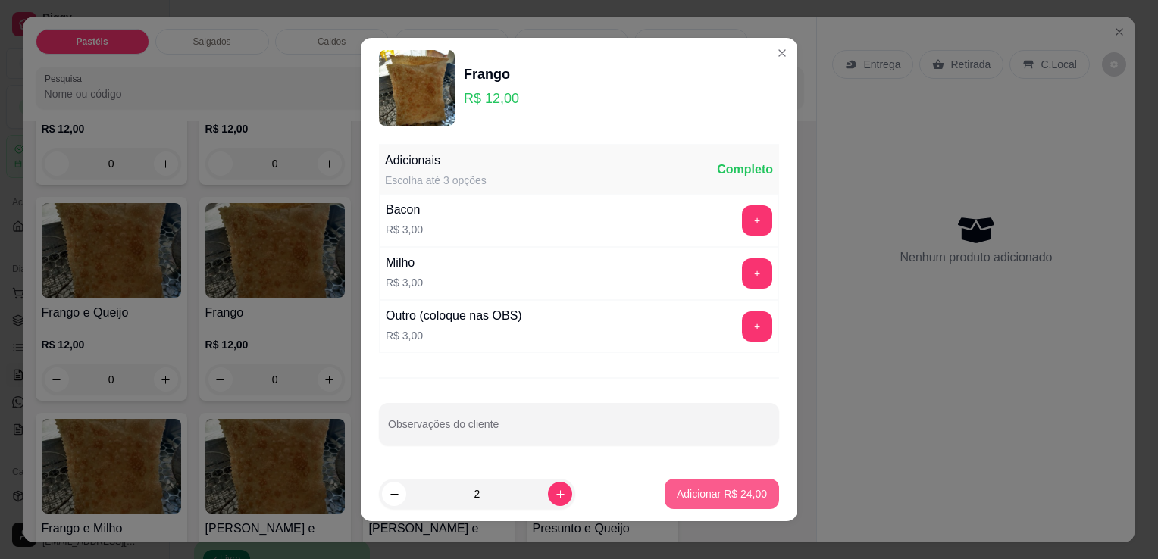
click at [716, 506] on button "Adicionar R$ 24,00" at bounding box center [721, 494] width 114 height 30
type input "2"
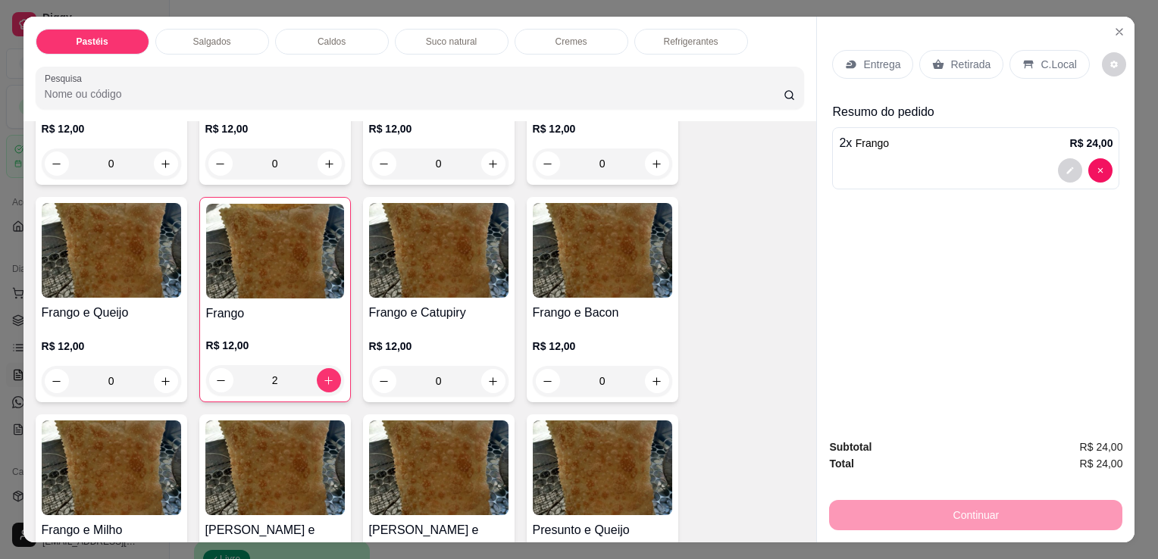
click at [977, 61] on p "Retirada" at bounding box center [970, 64] width 40 height 15
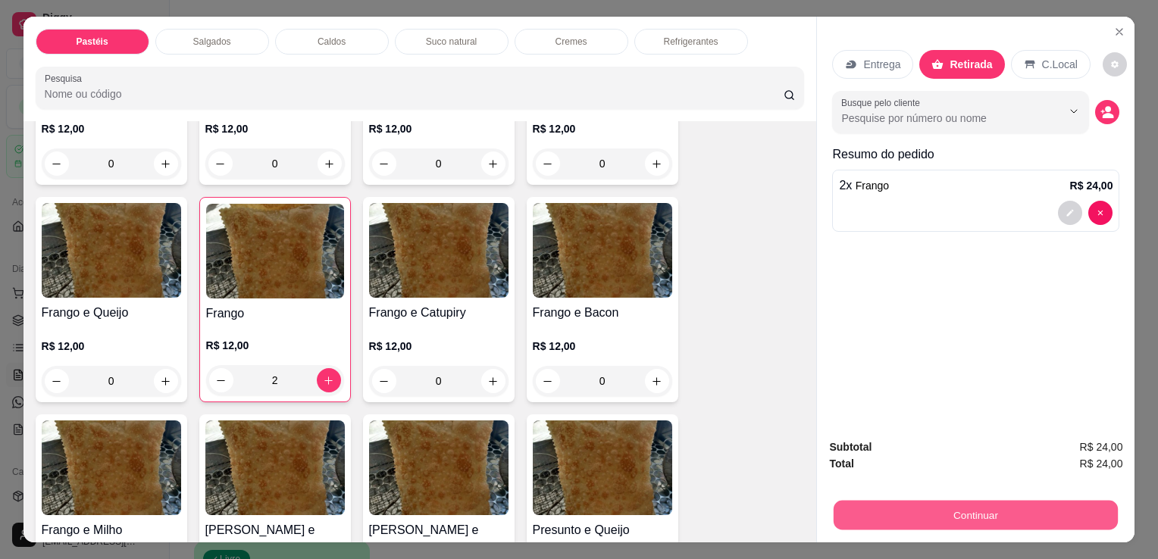
click at [885, 505] on button "Continuar" at bounding box center [975, 515] width 284 height 30
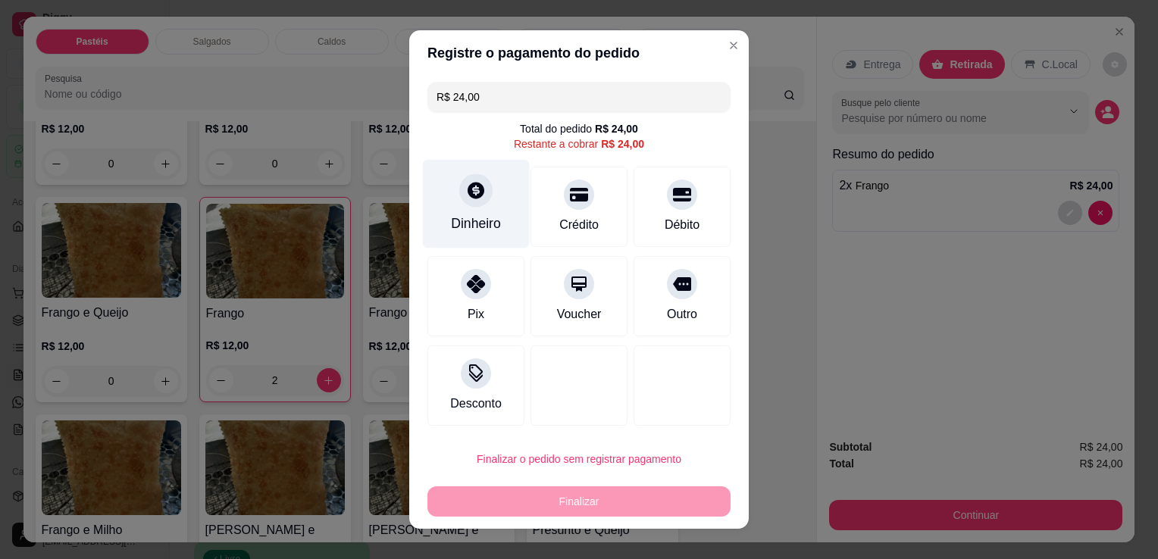
click at [457, 207] on div "Dinheiro" at bounding box center [476, 204] width 107 height 89
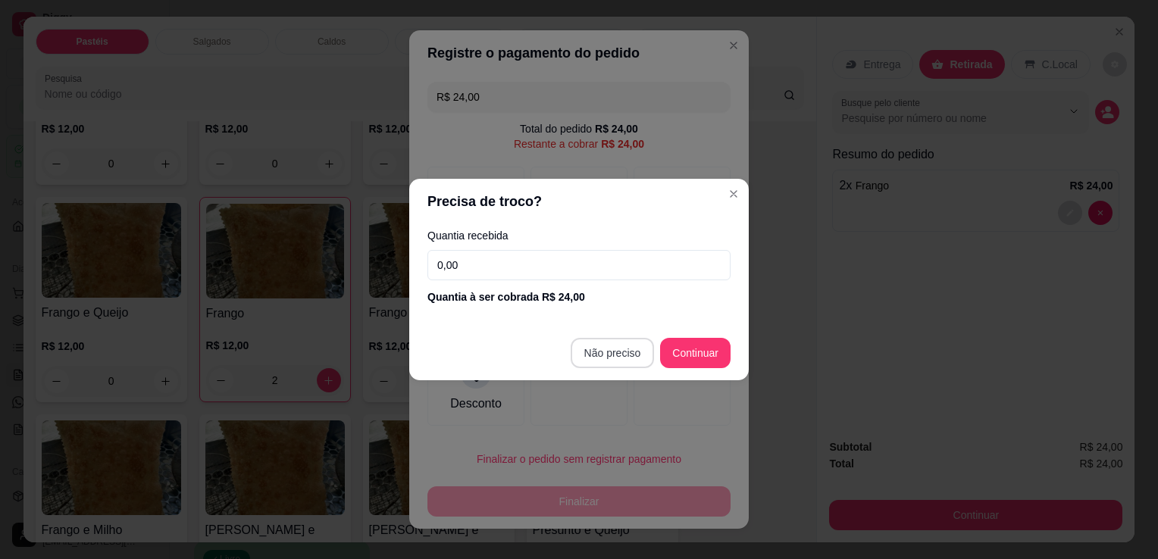
type input "R$ 0,00"
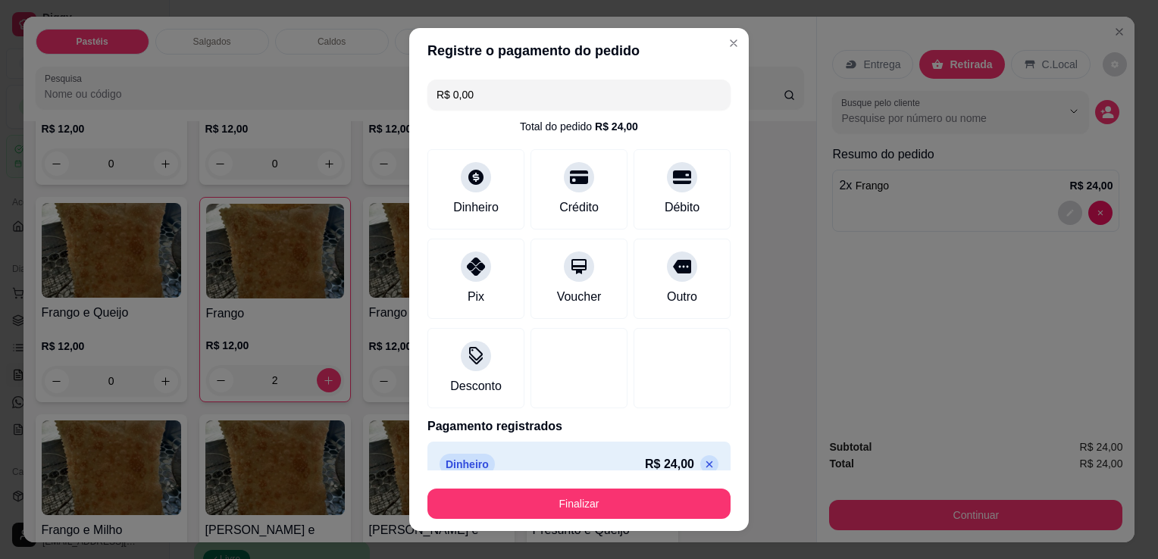
click at [646, 491] on button "Finalizar" at bounding box center [578, 504] width 303 height 30
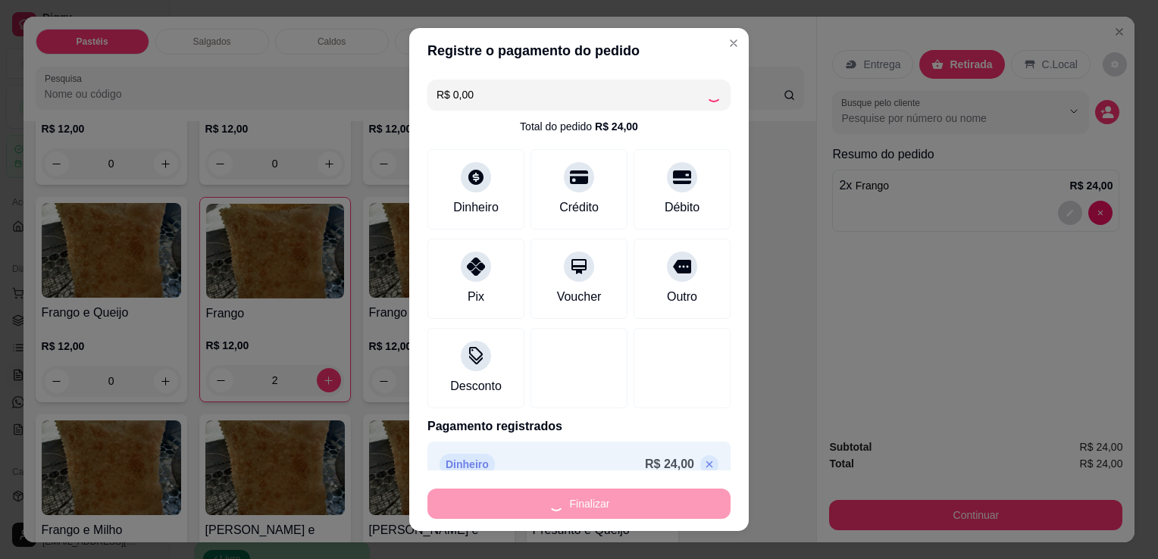
type input "0"
type input "-R$ 24,00"
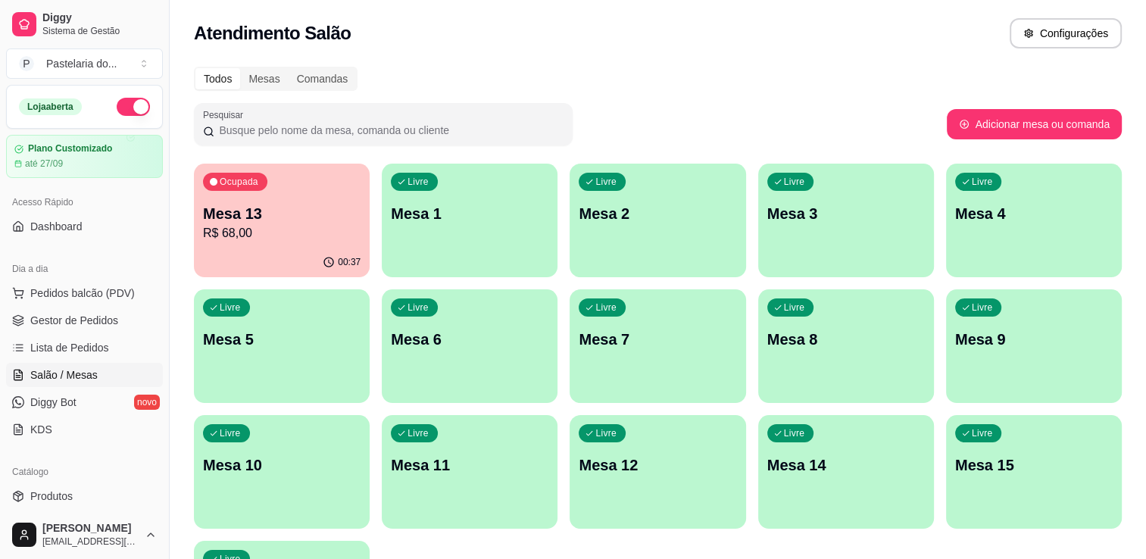
click at [331, 193] on div "Ocupada Mesa 13 R$ 68,00" at bounding box center [282, 206] width 176 height 84
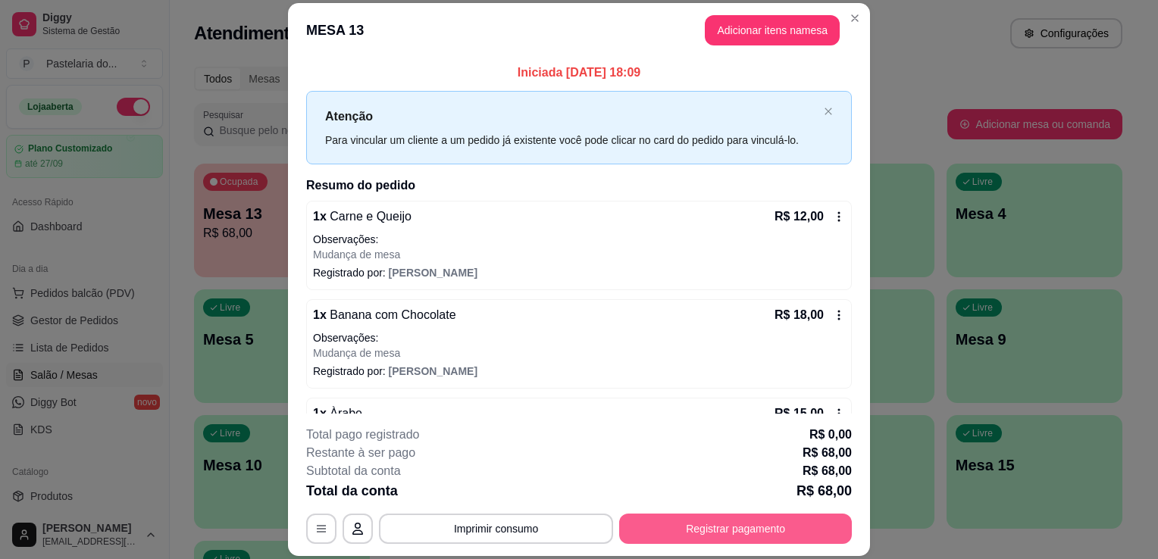
click at [766, 531] on button "Registrar pagamento" at bounding box center [735, 529] width 233 height 30
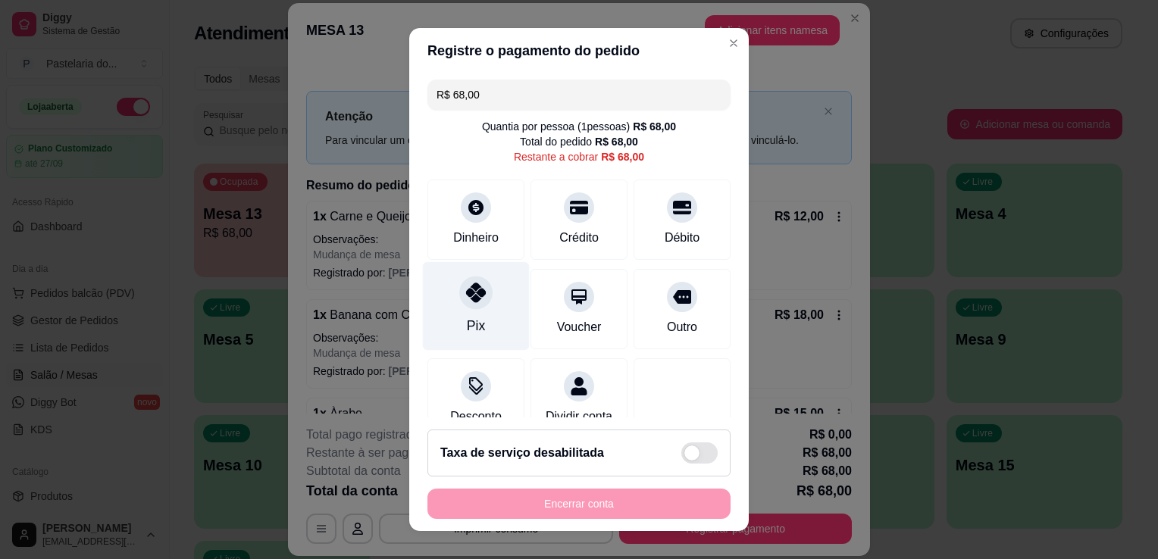
click at [467, 321] on div "Pix" at bounding box center [476, 326] width 18 height 20
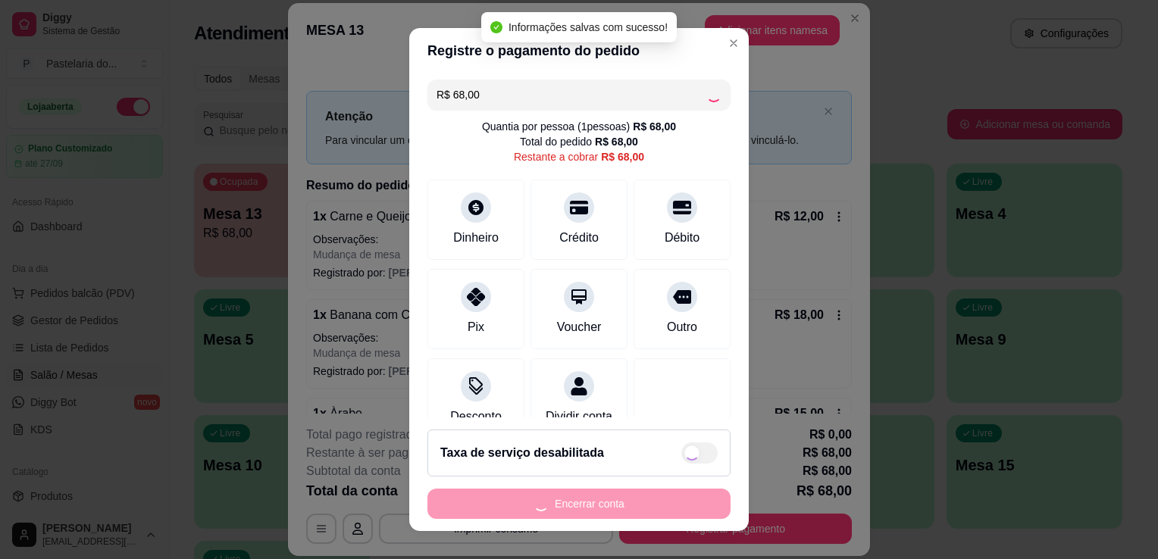
type input "R$ 0,00"
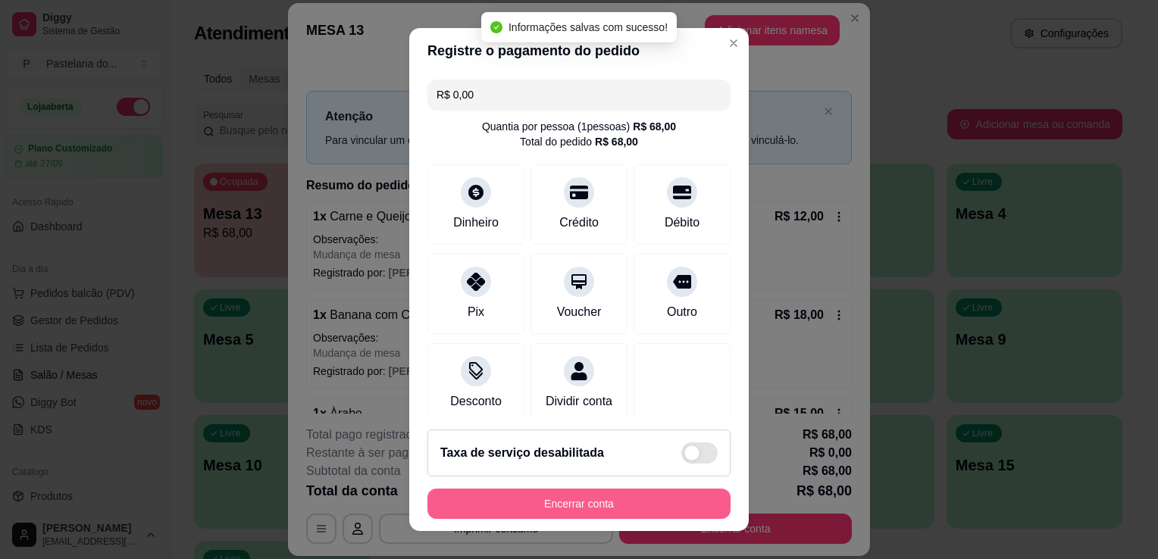
click at [482, 498] on button "Encerrar conta" at bounding box center [578, 504] width 303 height 30
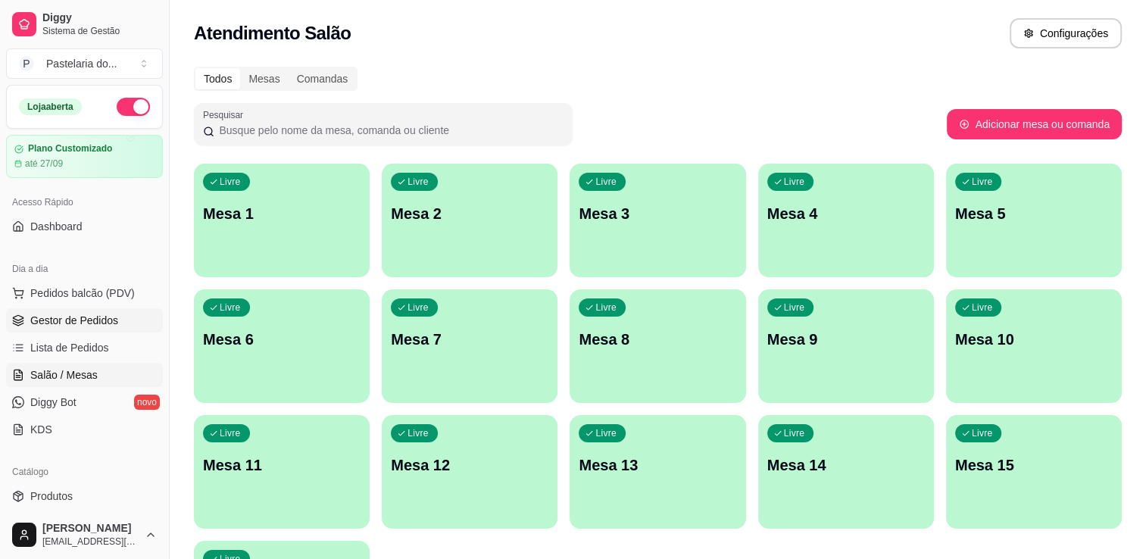
drag, startPoint x: 56, startPoint y: 323, endPoint x: 54, endPoint y: 314, distance: 8.6
click at [57, 322] on span "Gestor de Pedidos" at bounding box center [74, 320] width 88 height 15
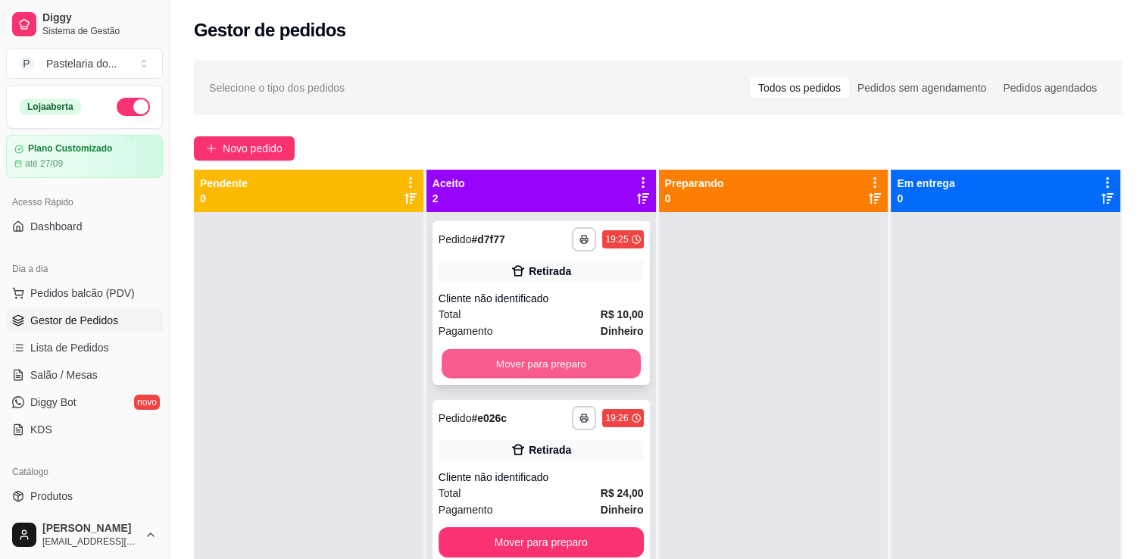
click at [595, 373] on button "Mover para preparo" at bounding box center [541, 364] width 199 height 30
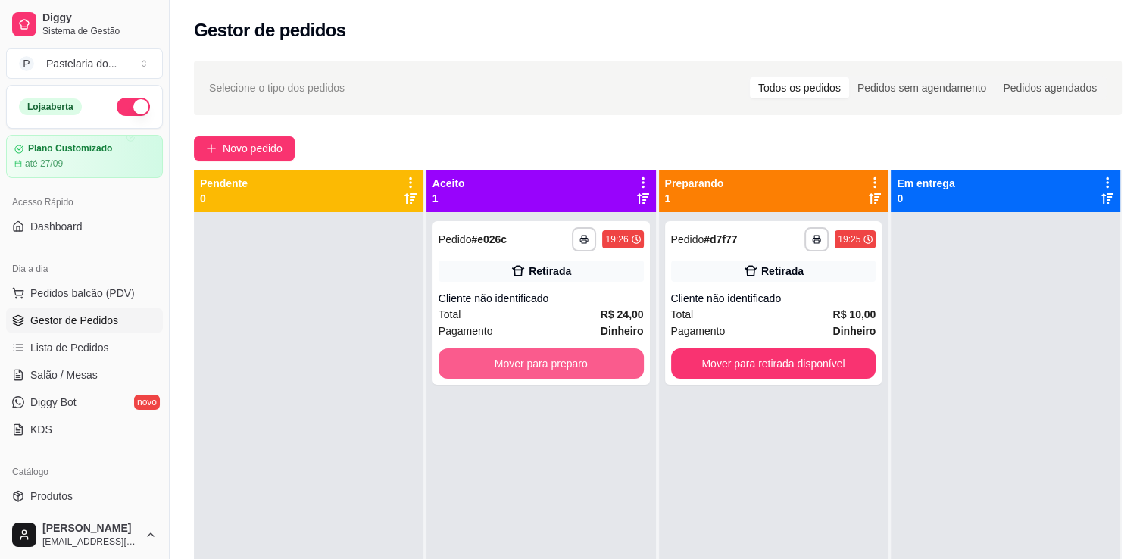
click at [596, 371] on button "Mover para preparo" at bounding box center [541, 364] width 205 height 30
click at [596, 371] on div "Mover para preparo" at bounding box center [541, 364] width 205 height 30
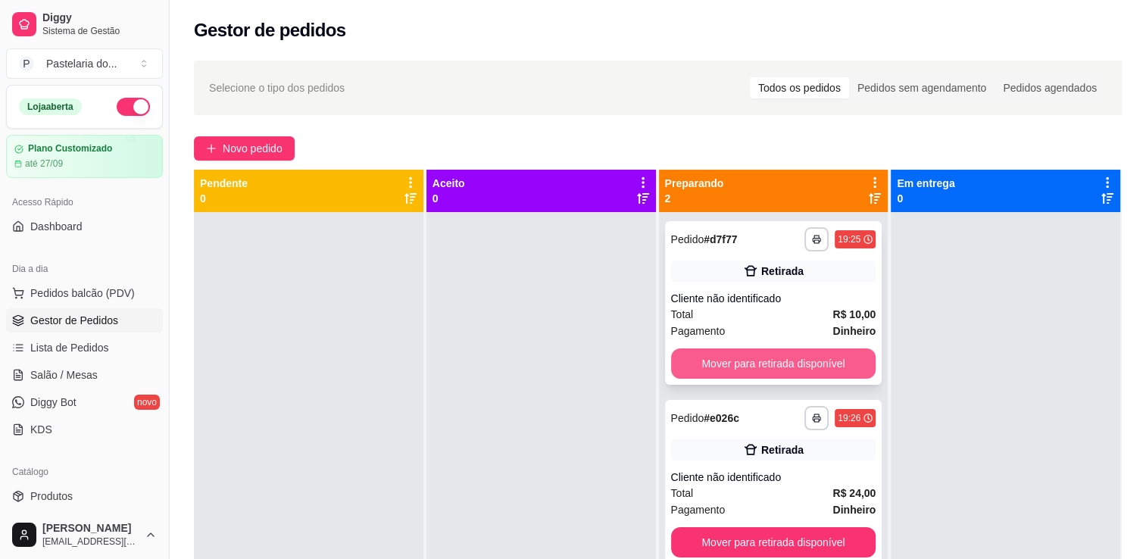
click at [855, 371] on button "Mover para retirada disponível" at bounding box center [773, 364] width 205 height 30
click at [855, 371] on div "Mover para retirada disponível" at bounding box center [773, 364] width 205 height 30
click at [844, 371] on button "Mover para retirada disponível" at bounding box center [773, 364] width 205 height 30
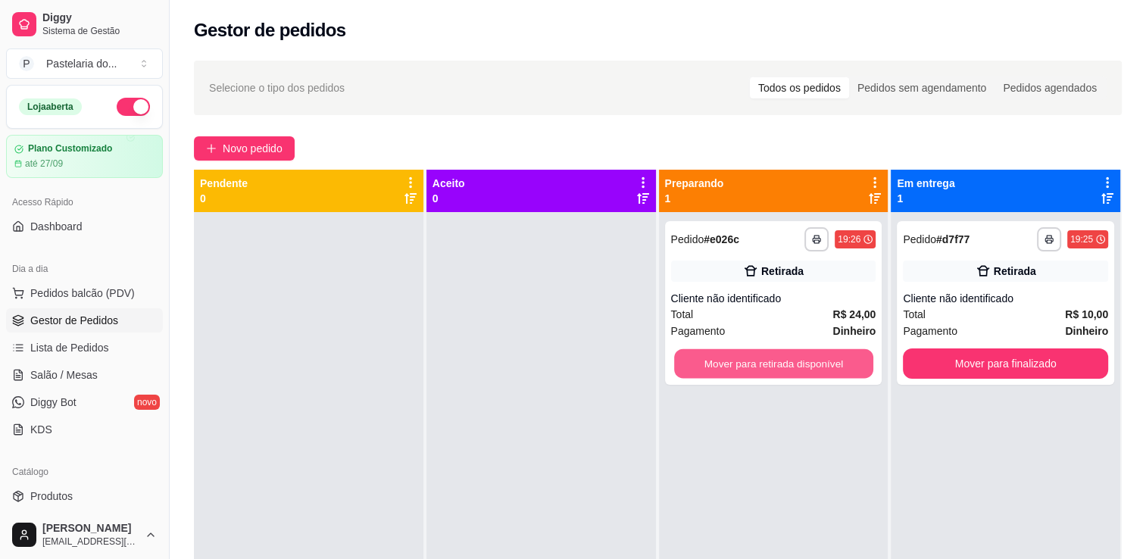
click at [844, 371] on button "Mover para retirada disponível" at bounding box center [773, 364] width 199 height 30
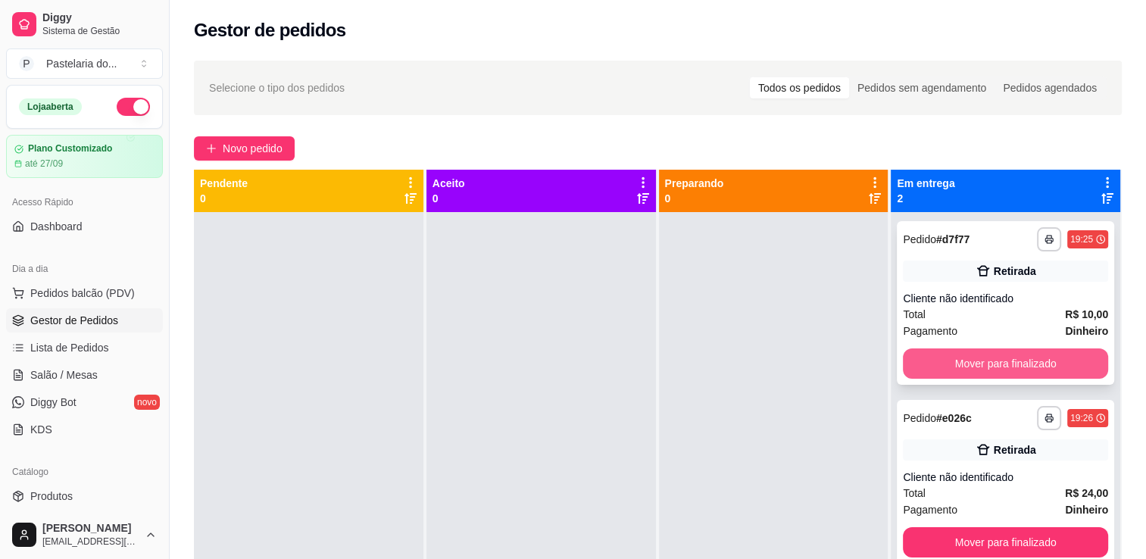
click at [974, 375] on button "Mover para finalizado" at bounding box center [1005, 364] width 205 height 30
click at [974, 375] on div "Mover para finalizado" at bounding box center [1005, 364] width 205 height 30
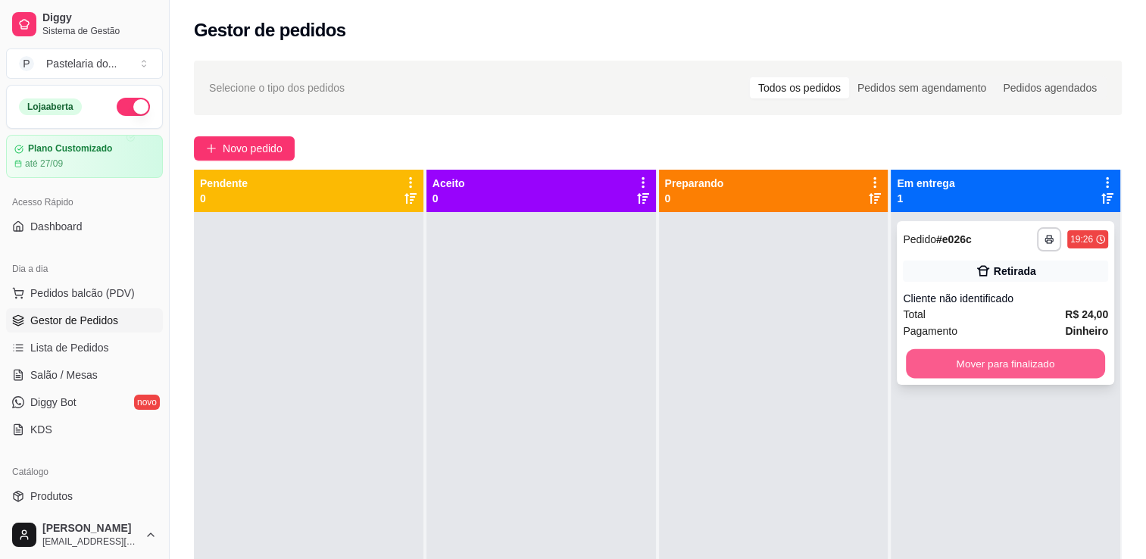
click at [968, 367] on button "Mover para finalizado" at bounding box center [1005, 364] width 199 height 30
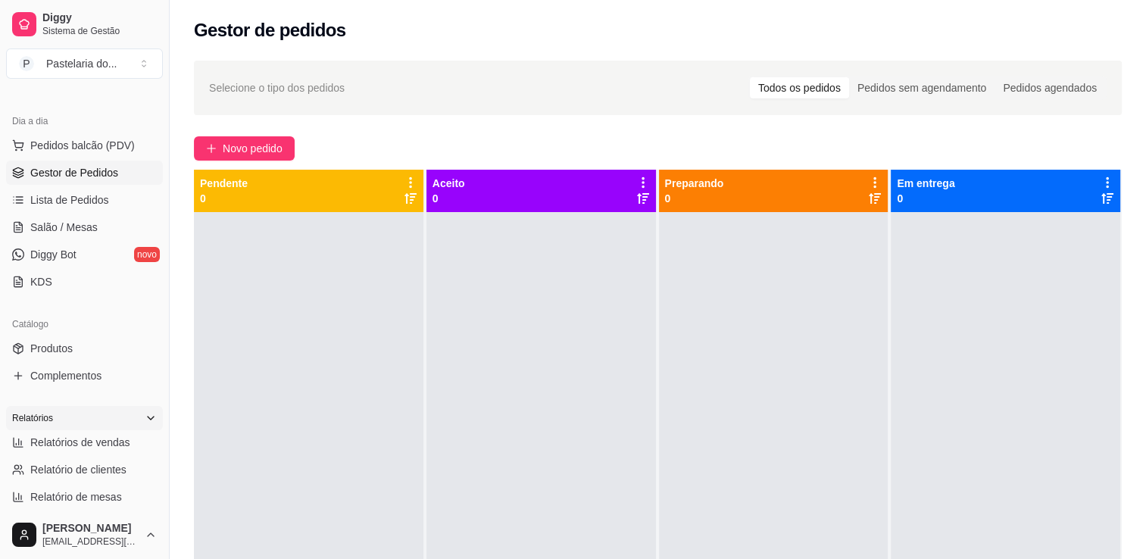
scroll to position [152, 0]
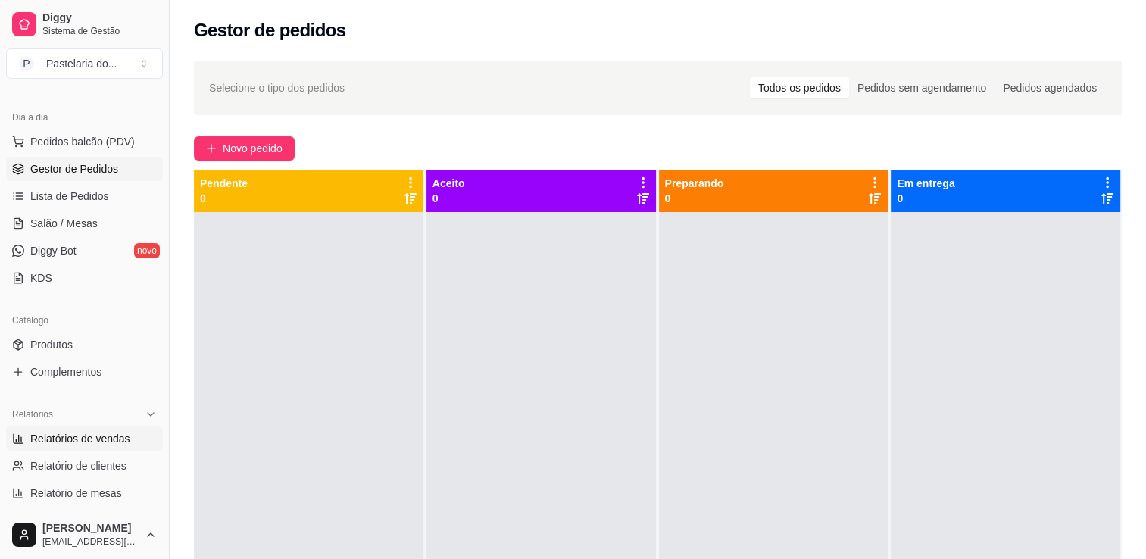
click at [109, 433] on span "Relatórios de vendas" at bounding box center [80, 438] width 100 height 15
click at [110, 433] on span "Relatórios de vendas" at bounding box center [80, 438] width 100 height 15
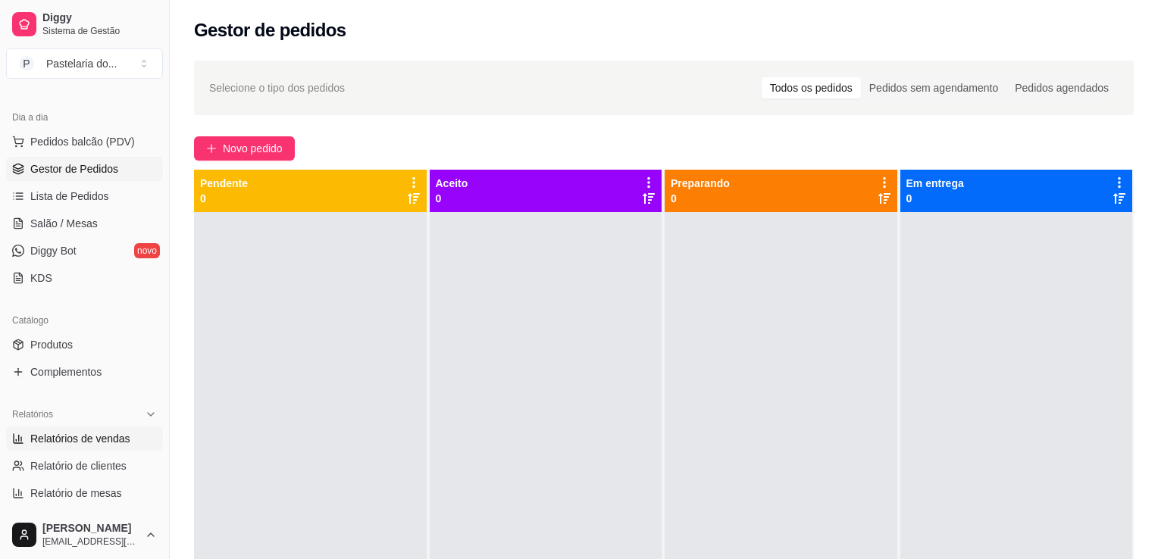
select select "ALL"
select select "0"
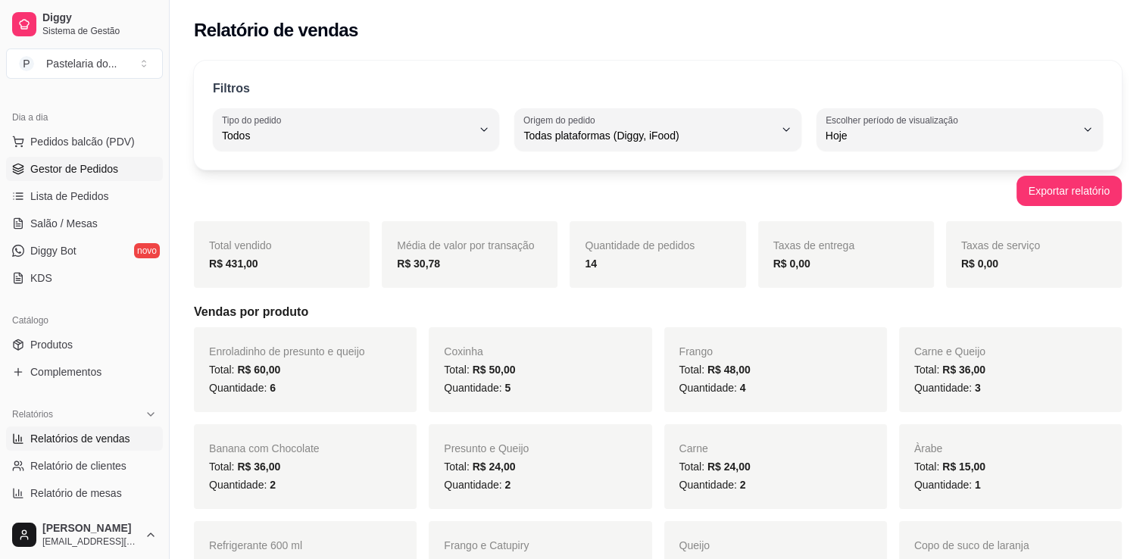
click at [55, 168] on span "Gestor de Pedidos" at bounding box center [74, 168] width 88 height 15
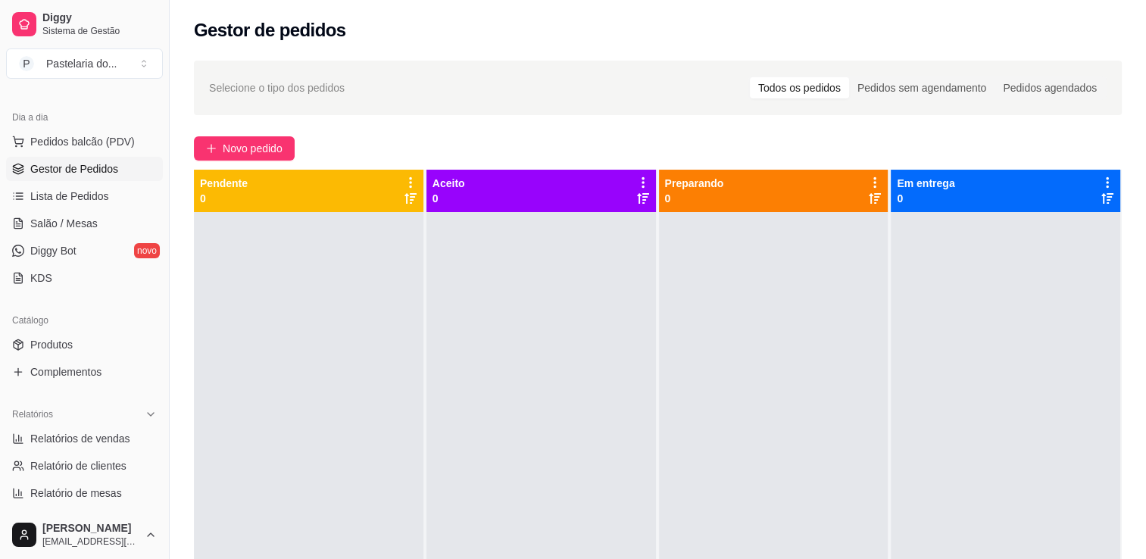
click at [81, 165] on span "Gestor de Pedidos" at bounding box center [74, 168] width 88 height 15
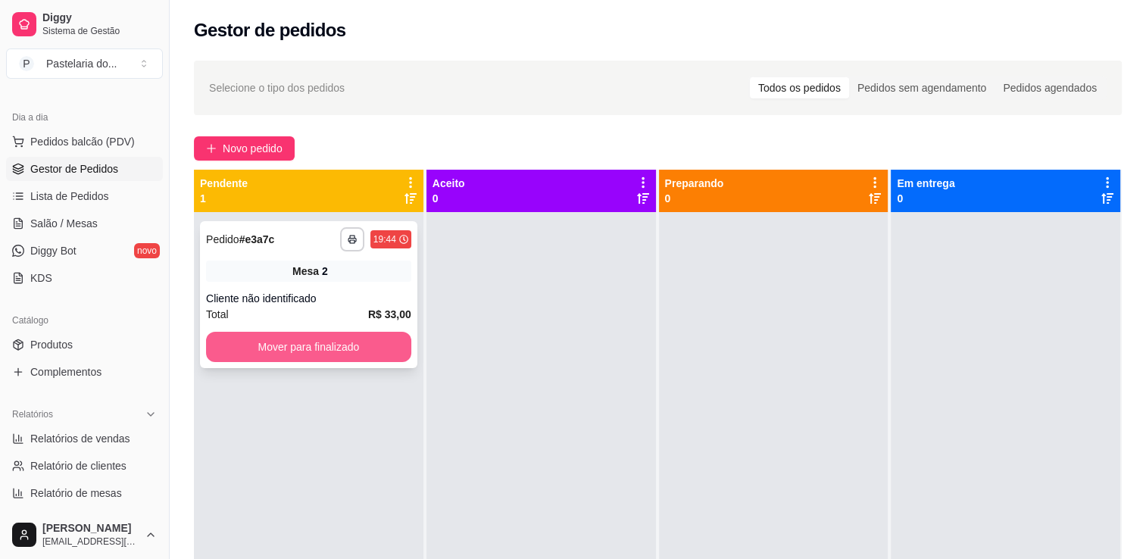
click at [312, 350] on button "Mover para finalizado" at bounding box center [308, 347] width 205 height 30
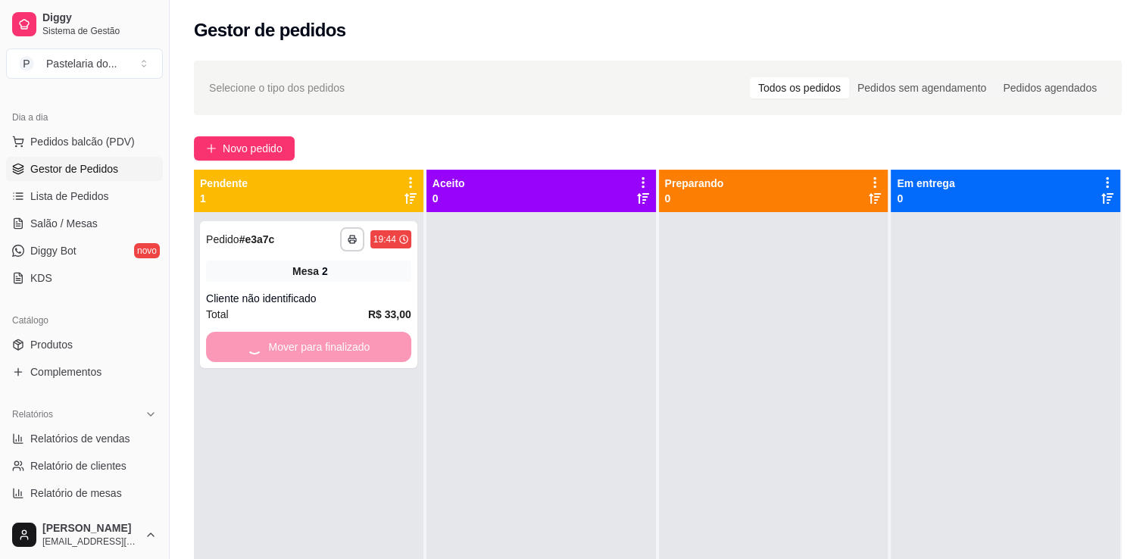
click at [537, 358] on div at bounding box center [542, 491] width 230 height 559
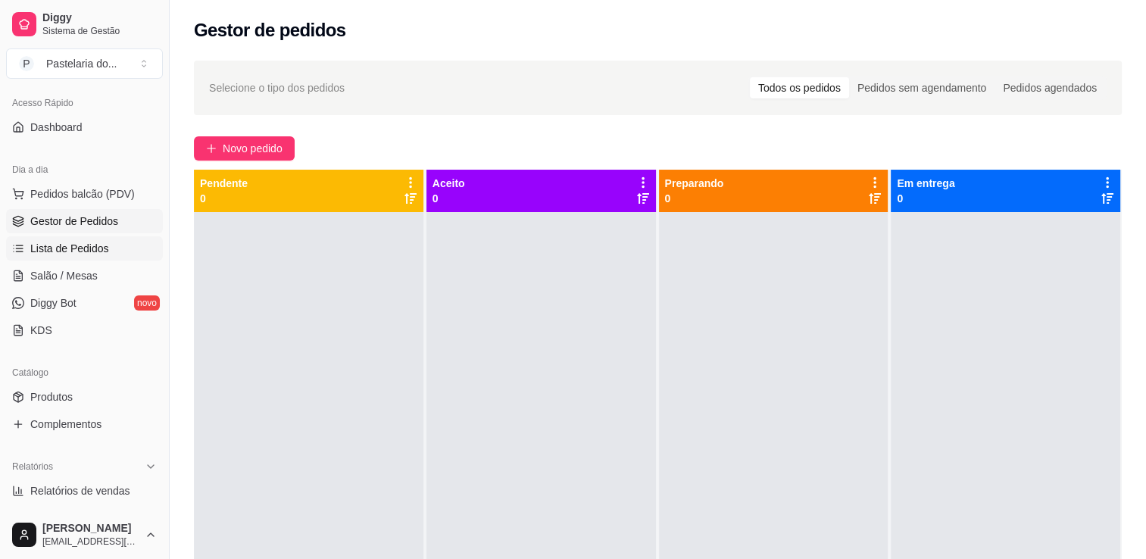
scroll to position [76, 0]
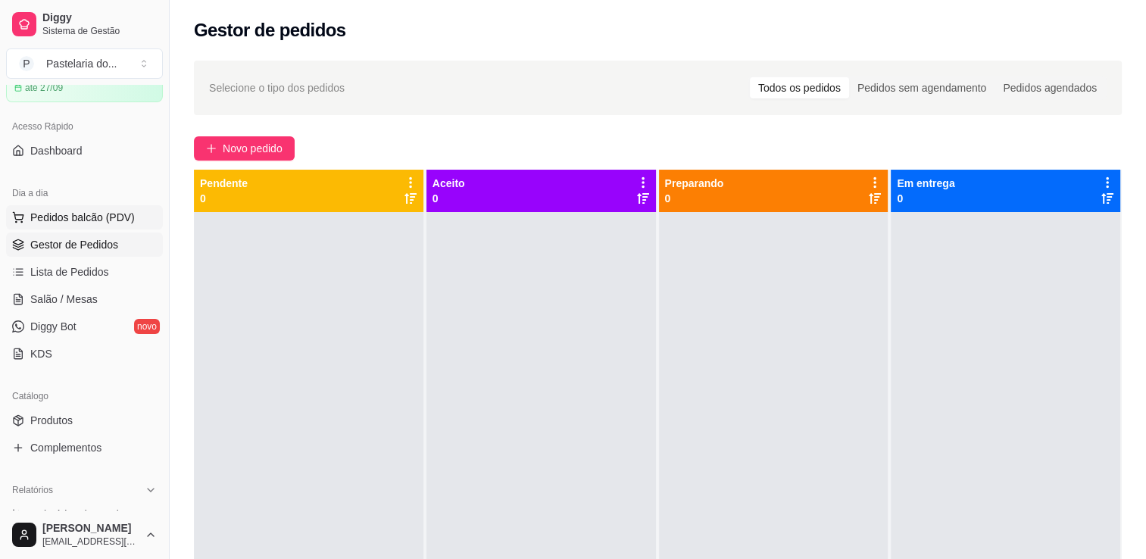
click at [61, 219] on span "Pedidos balcão (PDV)" at bounding box center [82, 217] width 105 height 15
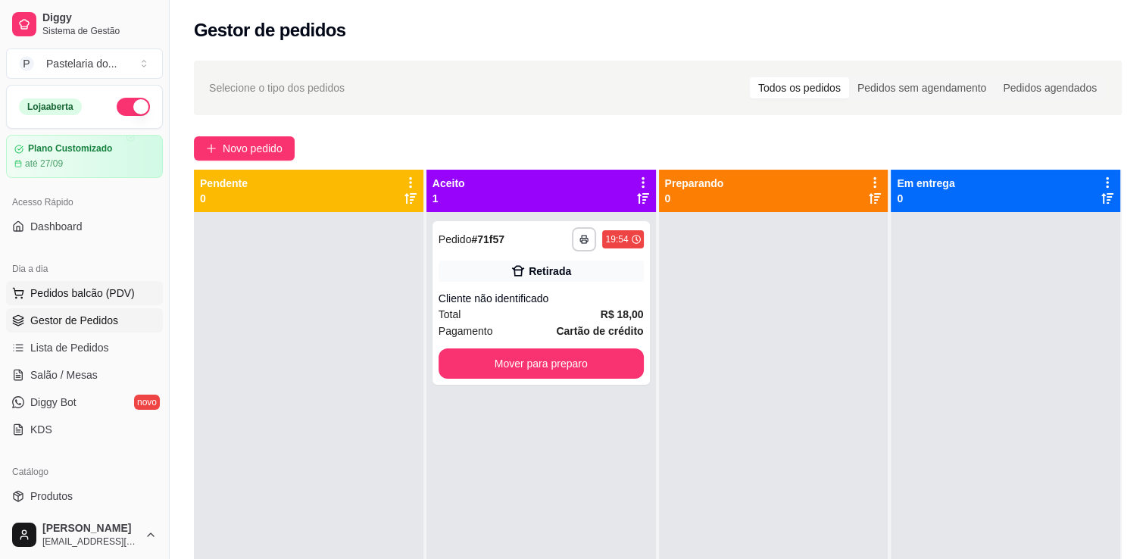
click at [77, 286] on span "Pedidos balcão (PDV)" at bounding box center [82, 293] width 105 height 15
click at [583, 371] on button "Mover para preparo" at bounding box center [541, 364] width 205 height 30
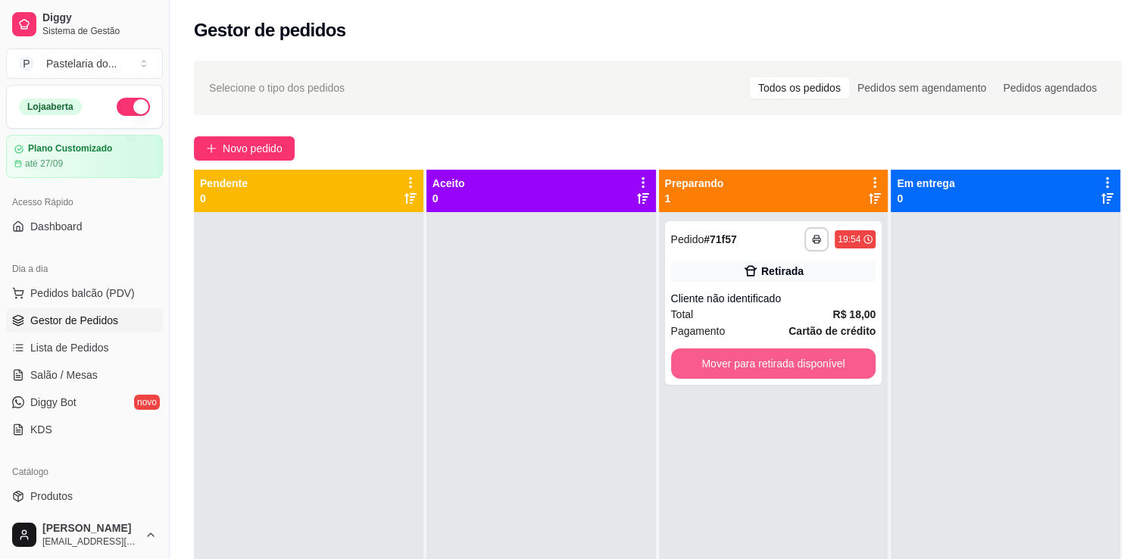
click at [796, 364] on button "Mover para retirada disponível" at bounding box center [773, 364] width 205 height 30
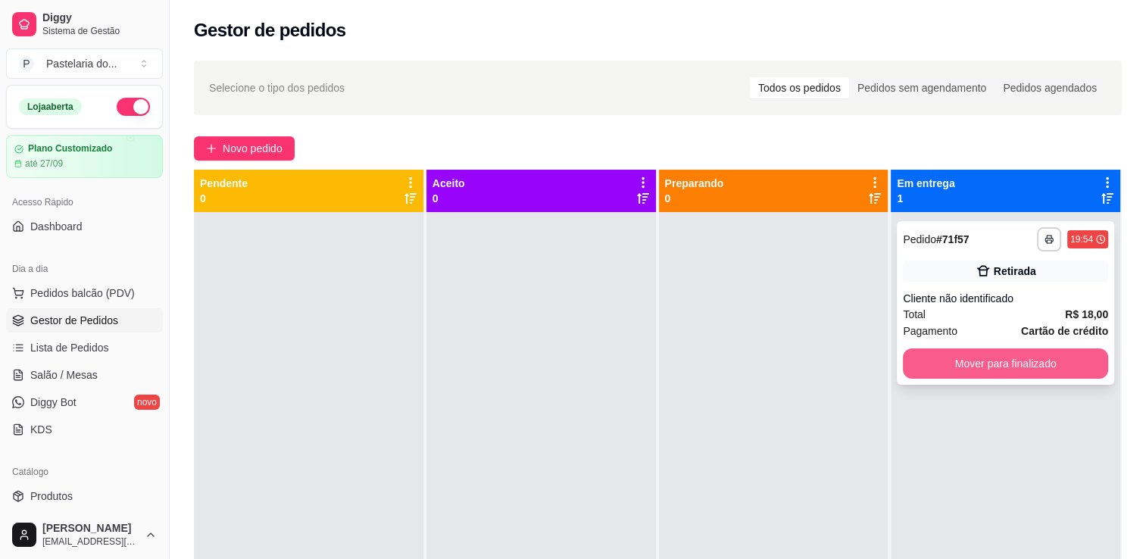
click at [964, 371] on button "Mover para finalizado" at bounding box center [1005, 364] width 205 height 30
click at [964, 370] on button "Mover para finalizado" at bounding box center [1005, 364] width 205 height 30
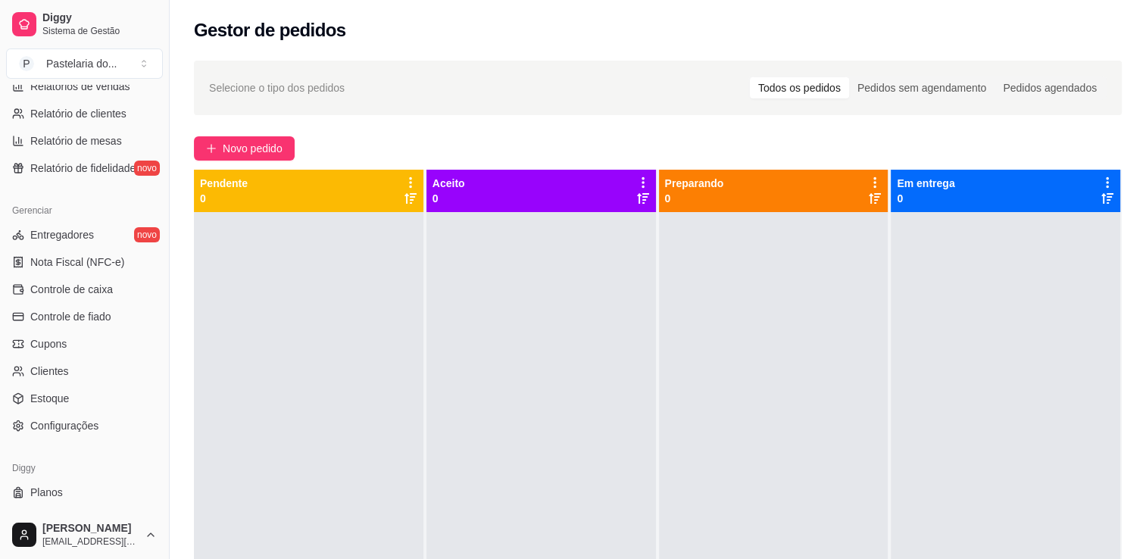
scroll to position [530, 0]
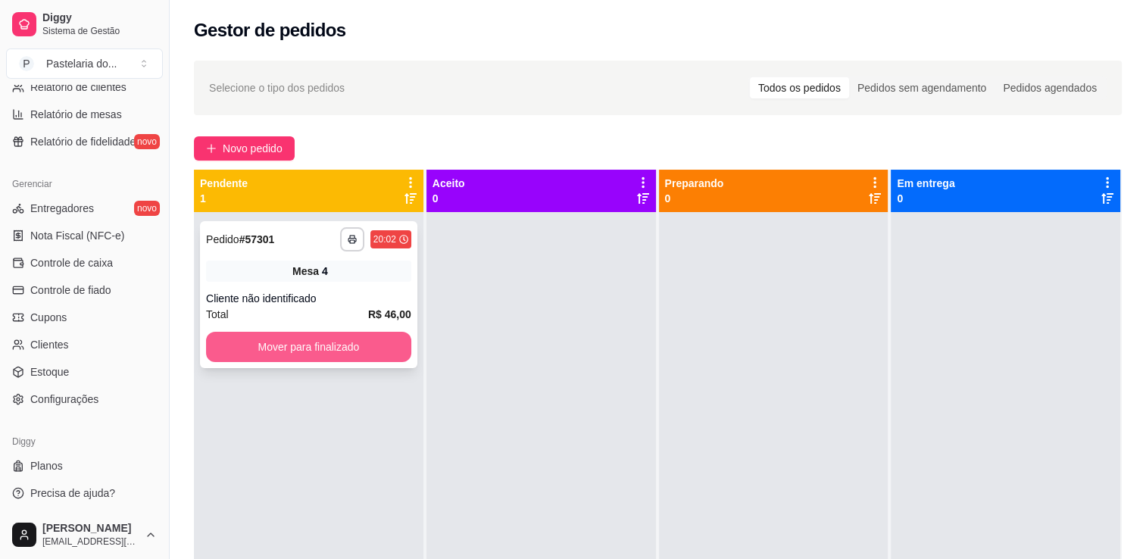
click at [289, 354] on button "Mover para finalizado" at bounding box center [308, 347] width 205 height 30
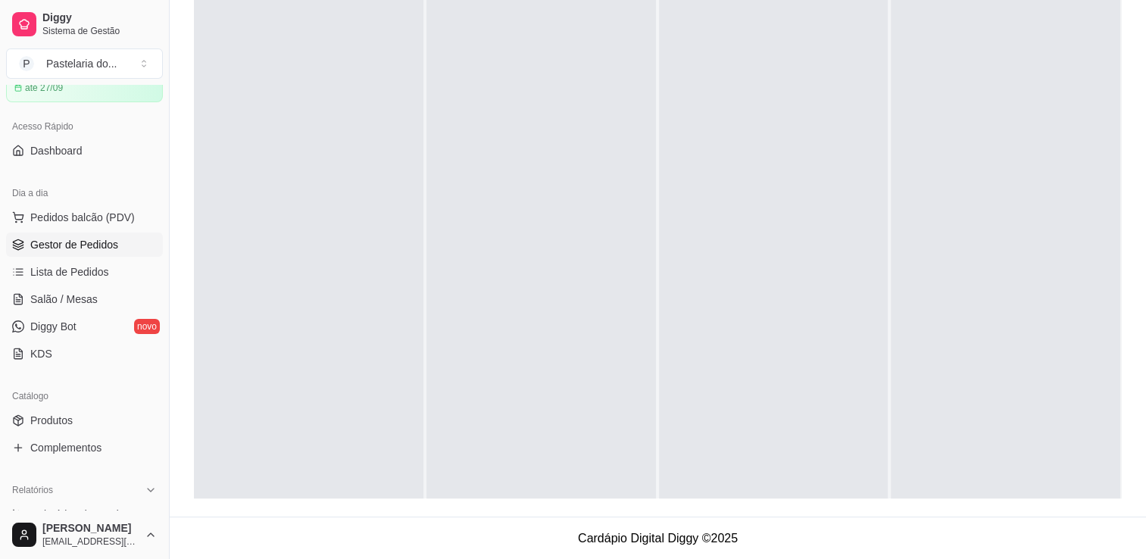
scroll to position [227, 0]
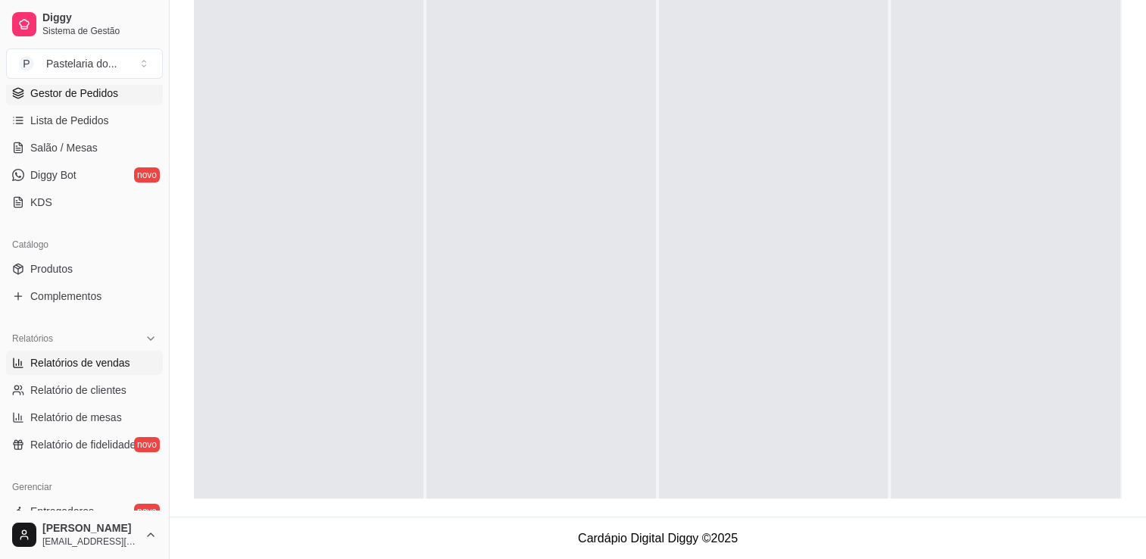
click at [92, 368] on span "Relatórios de vendas" at bounding box center [80, 362] width 100 height 15
select select "ALL"
select select "0"
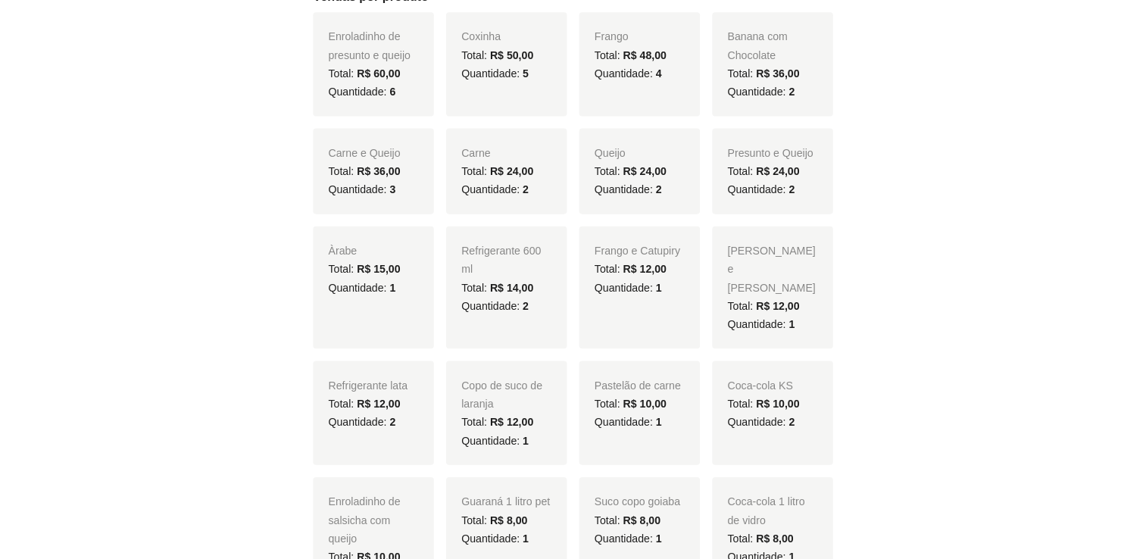
scroll to position [484, 0]
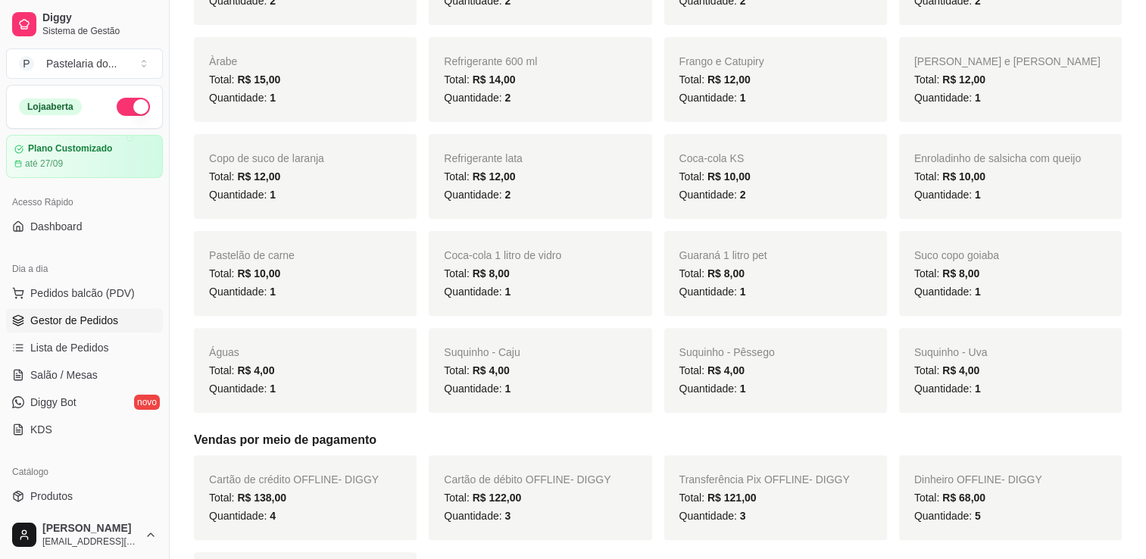
click at [68, 310] on link "Gestor de Pedidos" at bounding box center [84, 320] width 157 height 24
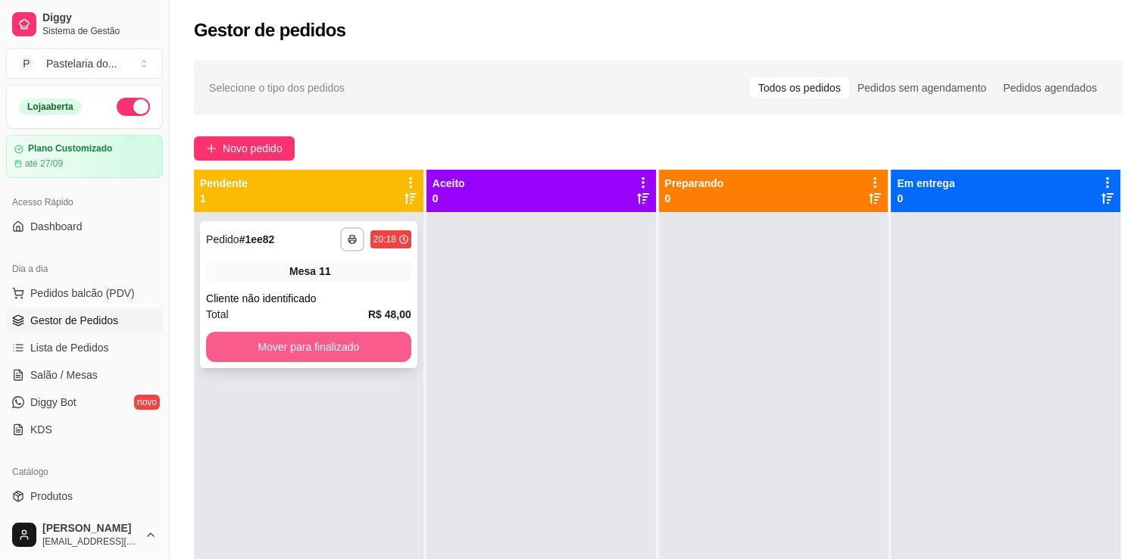
click at [355, 347] on button "Mover para finalizado" at bounding box center [308, 347] width 205 height 30
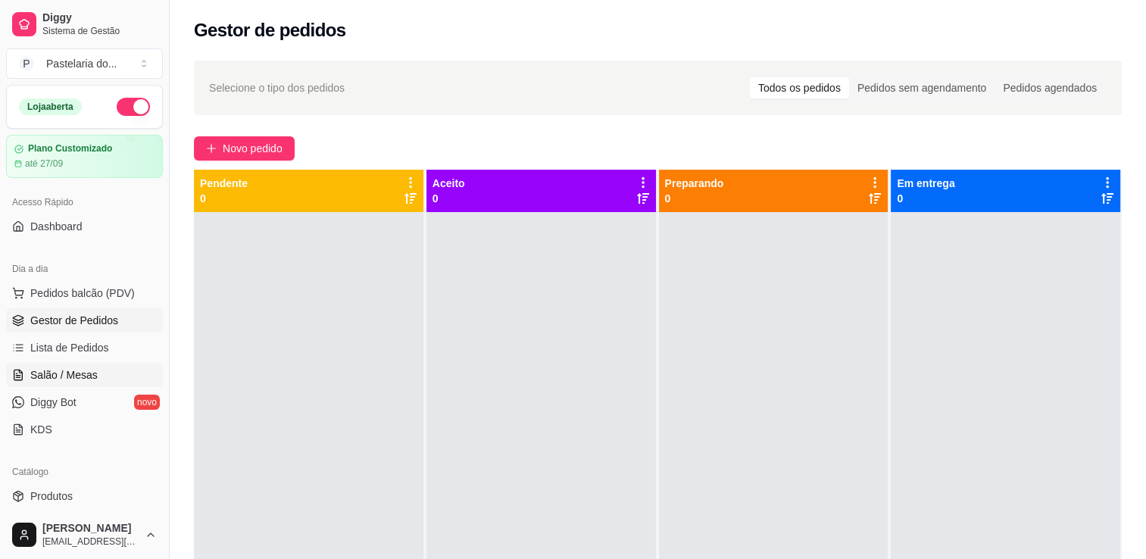
click at [55, 381] on span "Salão / Mesas" at bounding box center [63, 374] width 67 height 15
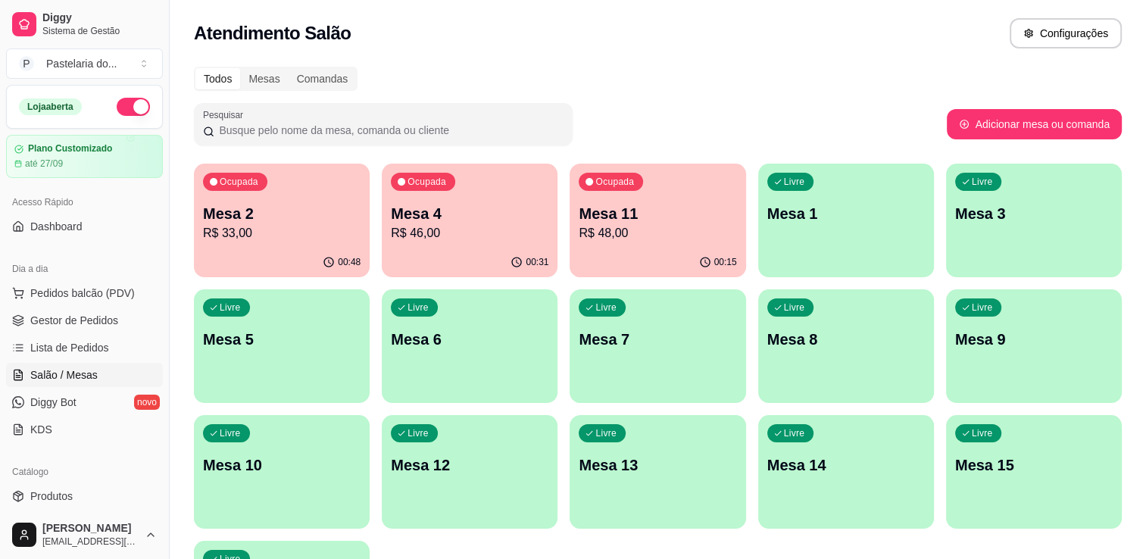
click at [488, 232] on p "R$ 46,00" at bounding box center [470, 233] width 158 height 18
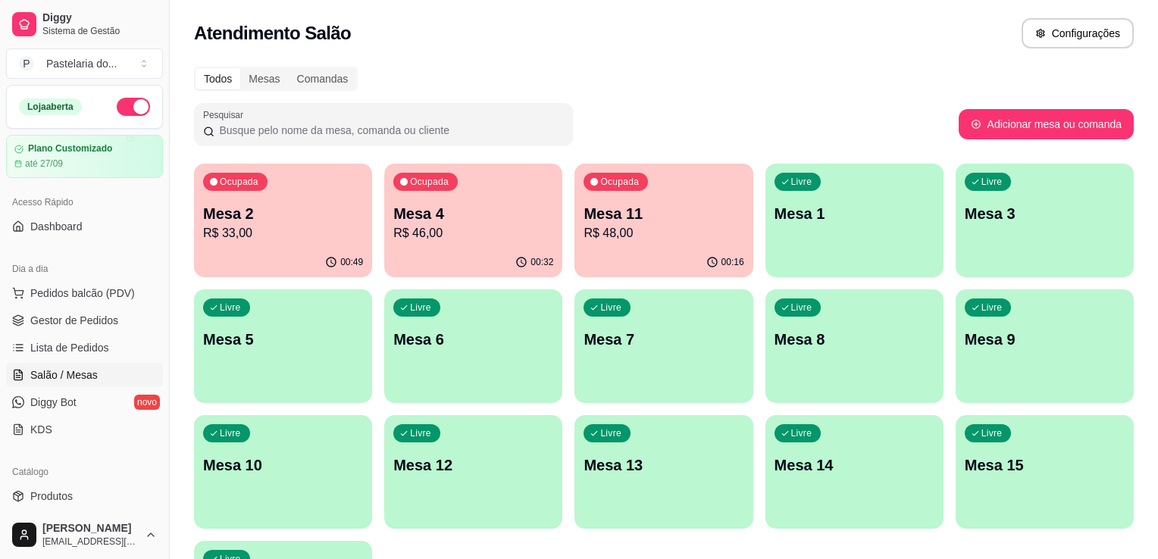
click at [946, 80] on div "Todos Mesas Comandas" at bounding box center [664, 79] width 940 height 24
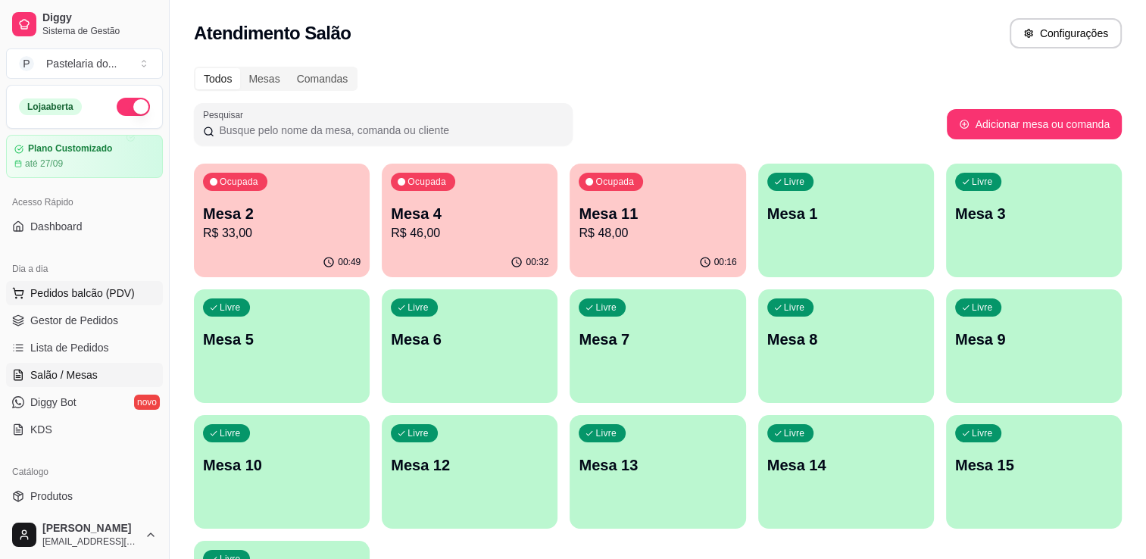
click at [48, 297] on span "Pedidos balcão (PDV)" at bounding box center [82, 293] width 105 height 15
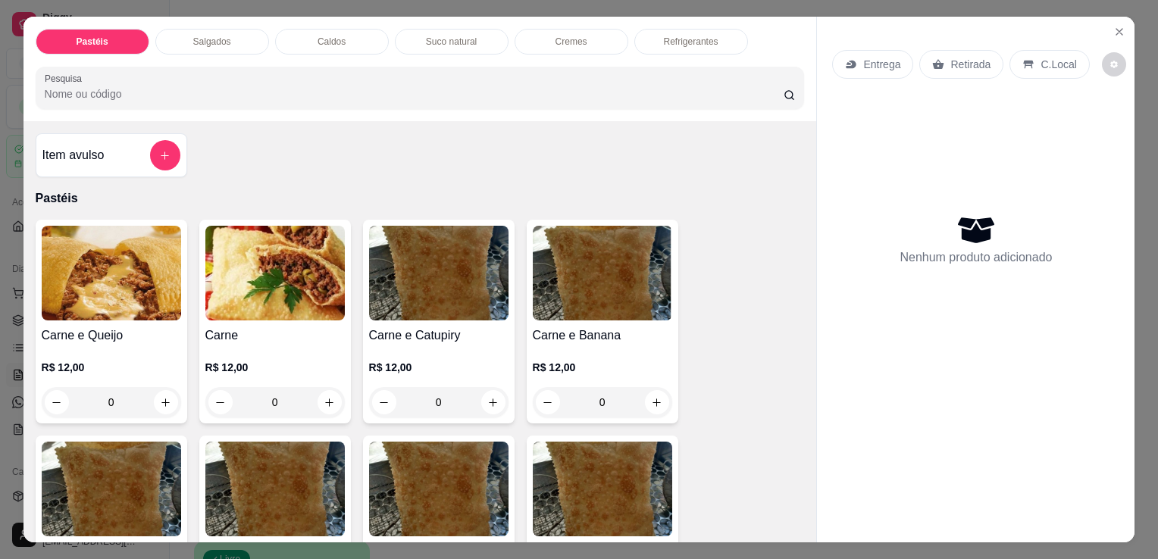
click at [245, 29] on div "Salgados" at bounding box center [212, 42] width 114 height 26
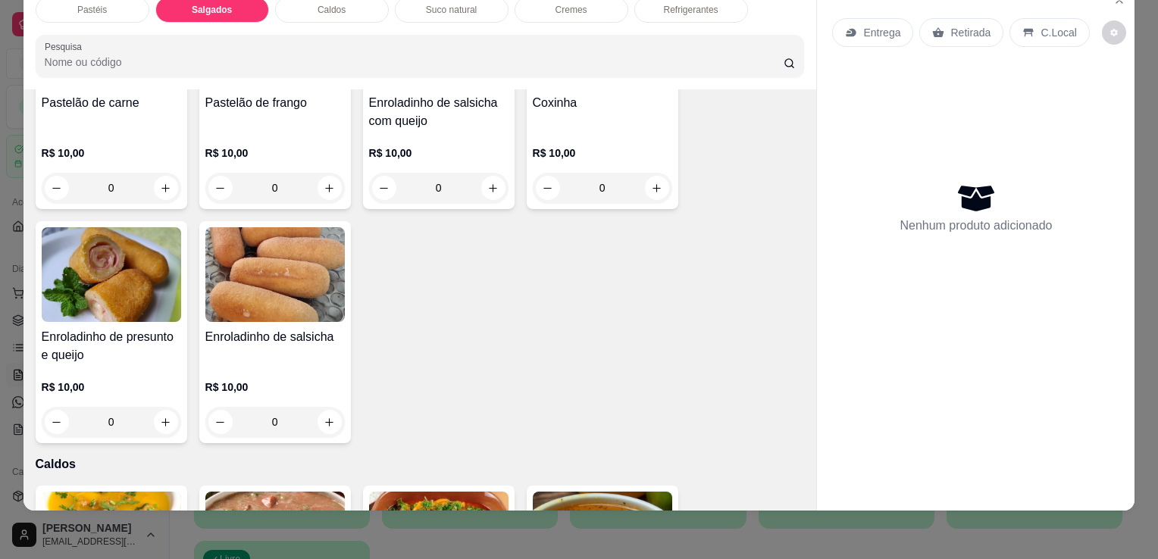
scroll to position [1685, 0]
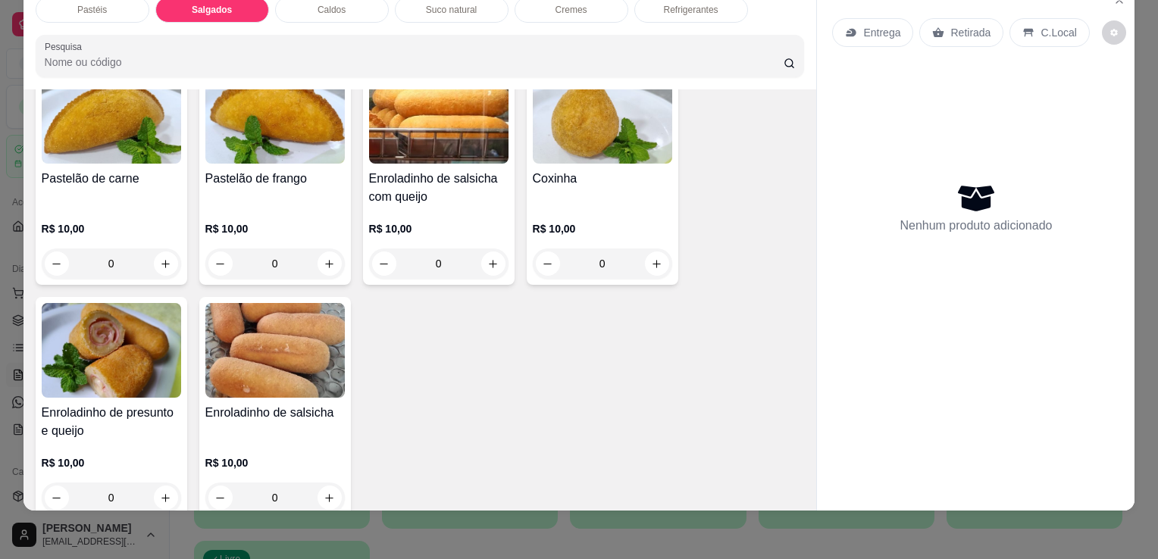
click at [92, 174] on div "Pastelão de carne" at bounding box center [111, 188] width 139 height 36
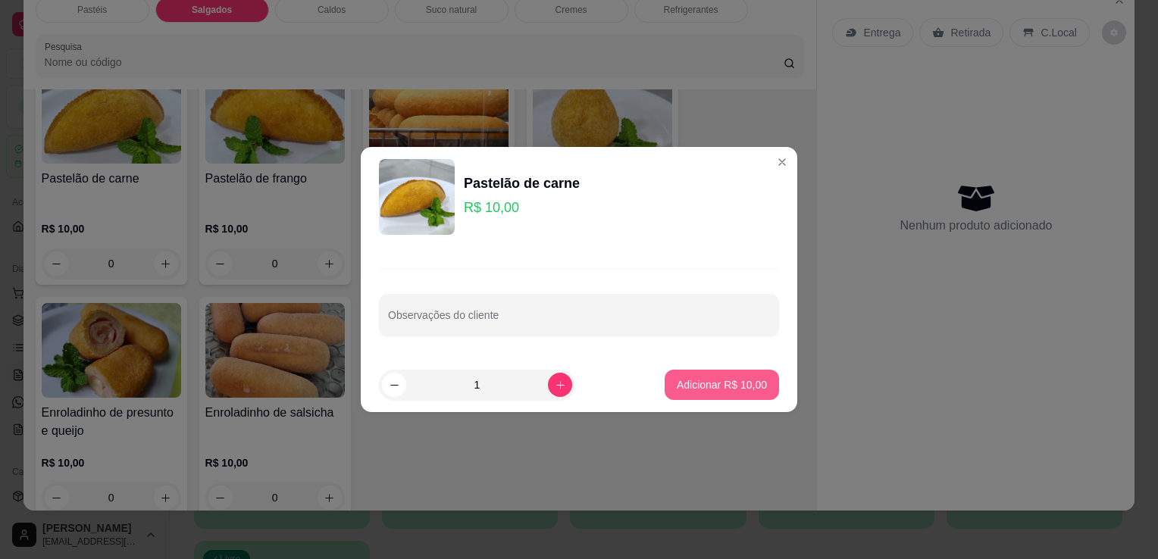
click at [709, 383] on p "Adicionar R$ 10,00" at bounding box center [722, 384] width 90 height 15
type input "1"
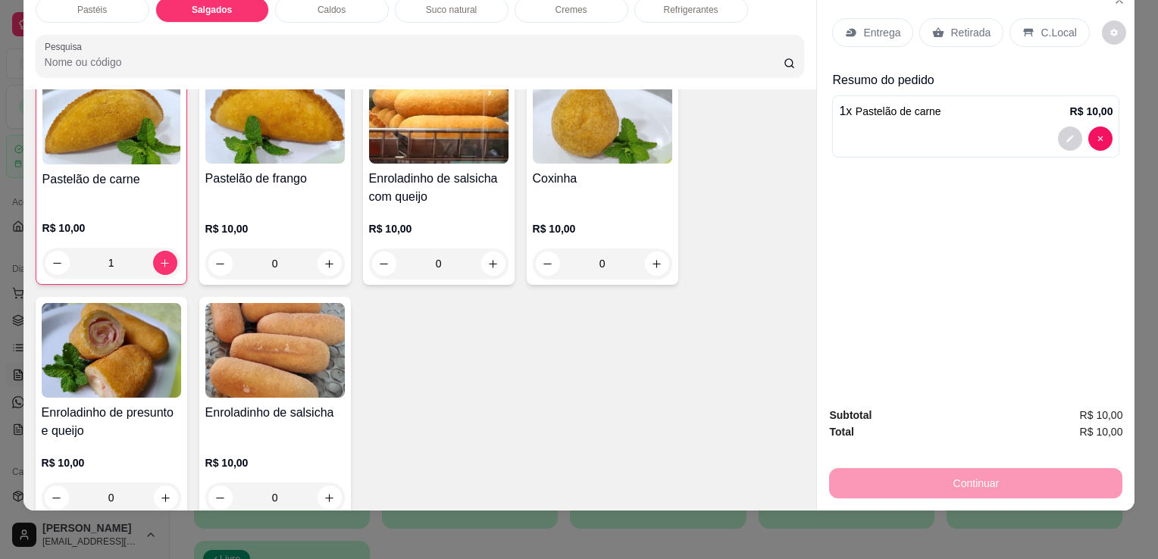
scroll to position [1686, 0]
click at [964, 29] on div "Retirada" at bounding box center [961, 32] width 84 height 29
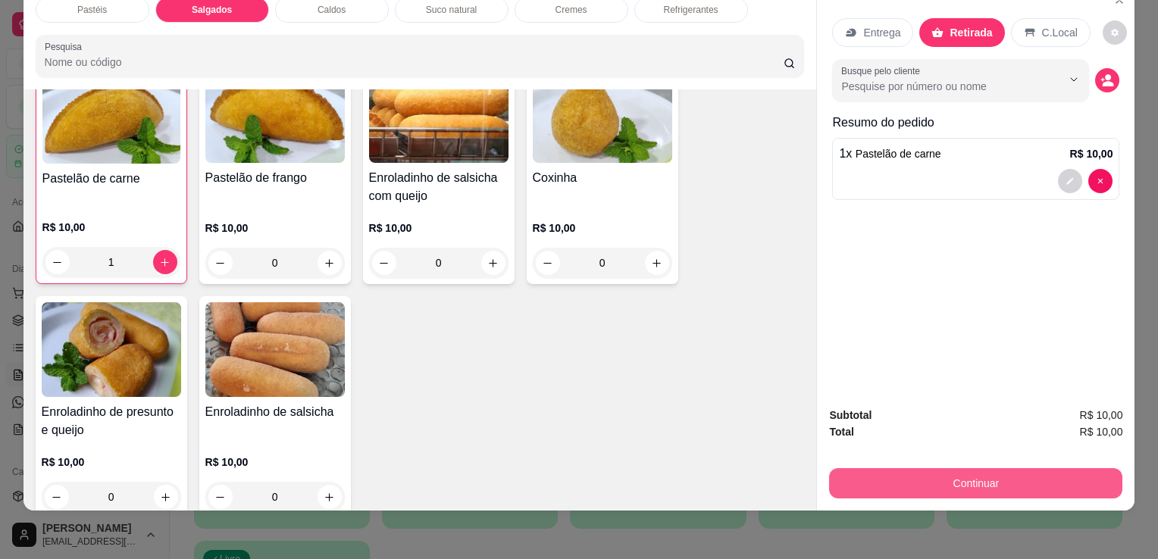
click at [961, 468] on button "Continuar" at bounding box center [975, 483] width 293 height 30
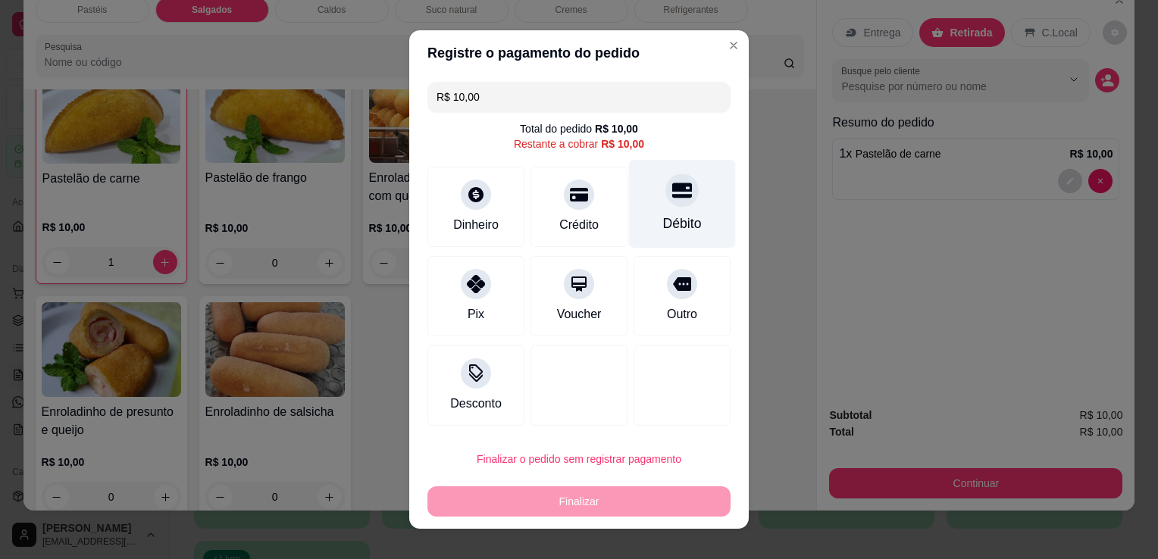
click at [663, 213] on div "Débito" at bounding box center [682, 204] width 107 height 89
type input "R$ 0,00"
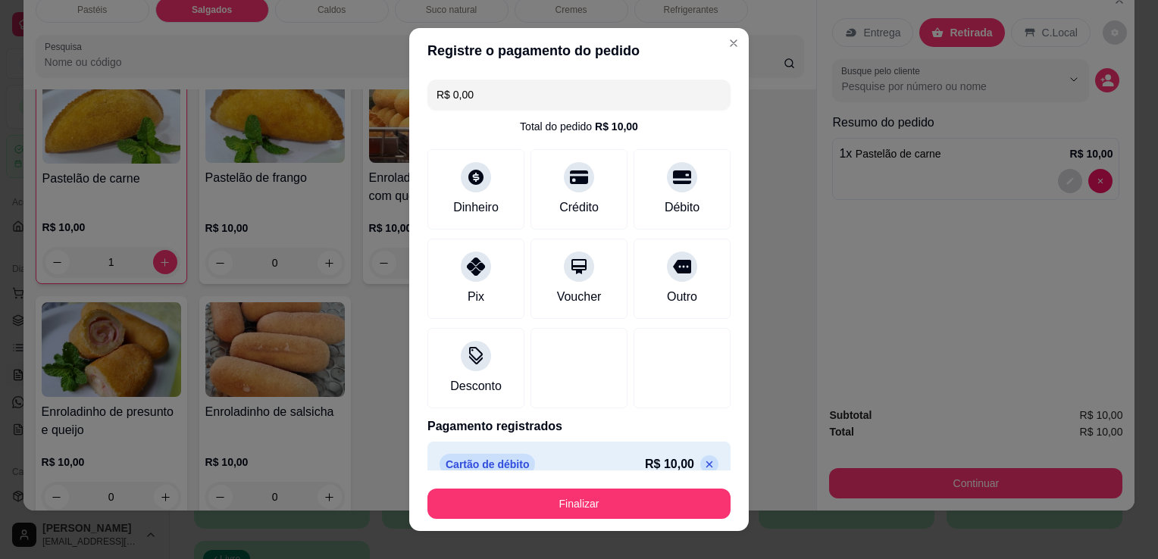
click at [649, 511] on button "Finalizar" at bounding box center [578, 504] width 303 height 30
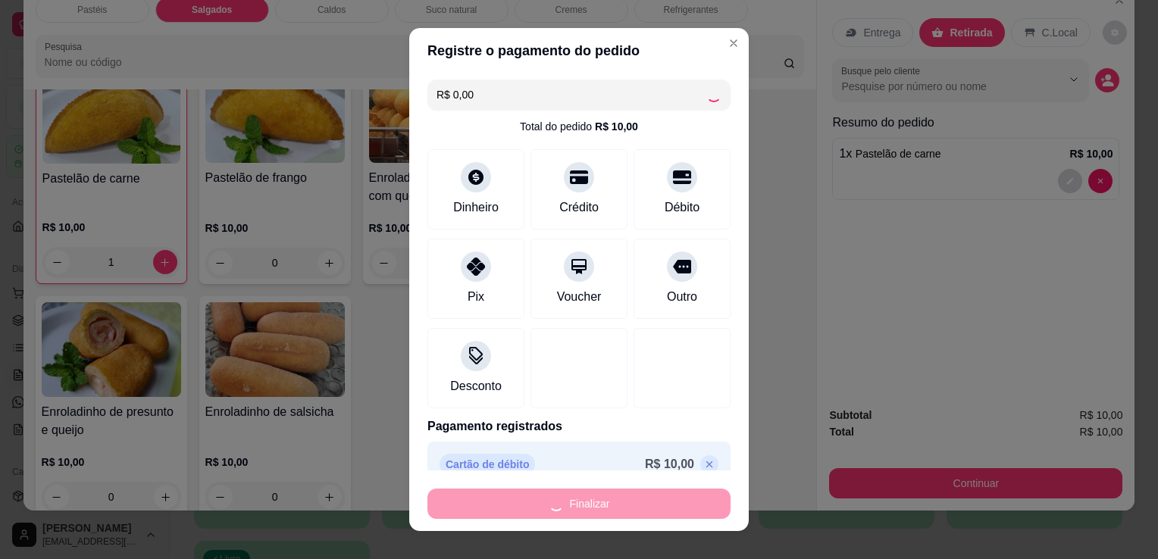
type input "0"
type input "-R$ 10,00"
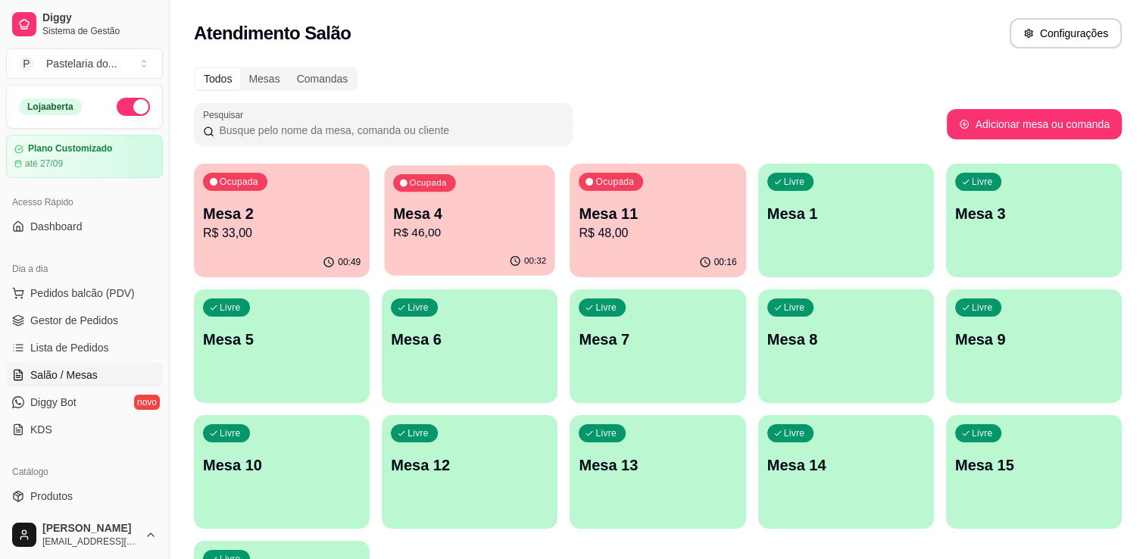
click at [471, 193] on div "Ocupada Mesa 4 R$ 46,00" at bounding box center [470, 206] width 170 height 82
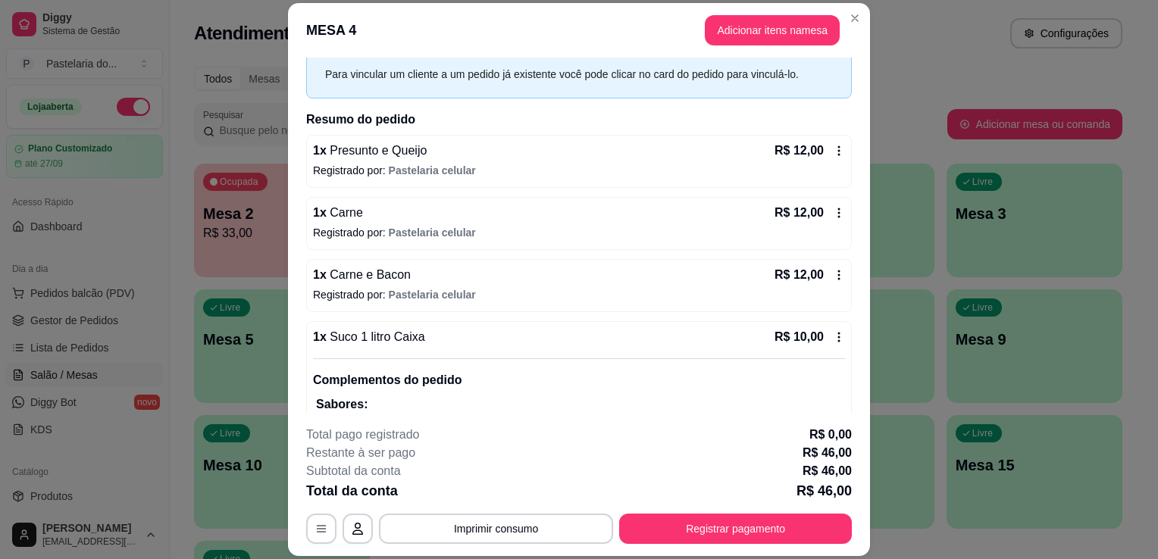
scroll to position [115, 0]
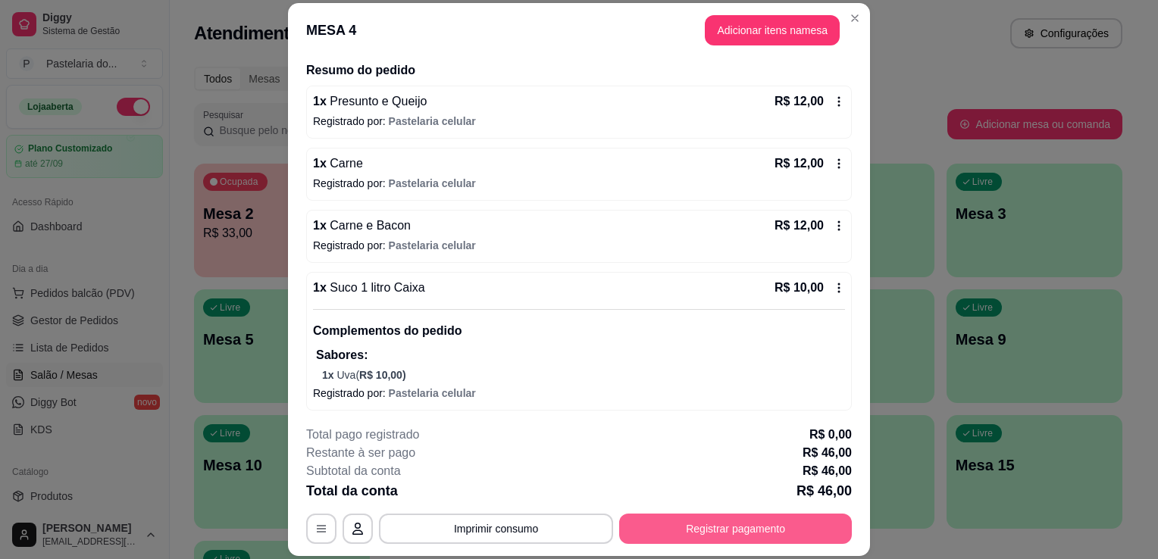
click at [718, 523] on button "Registrar pagamento" at bounding box center [735, 529] width 233 height 30
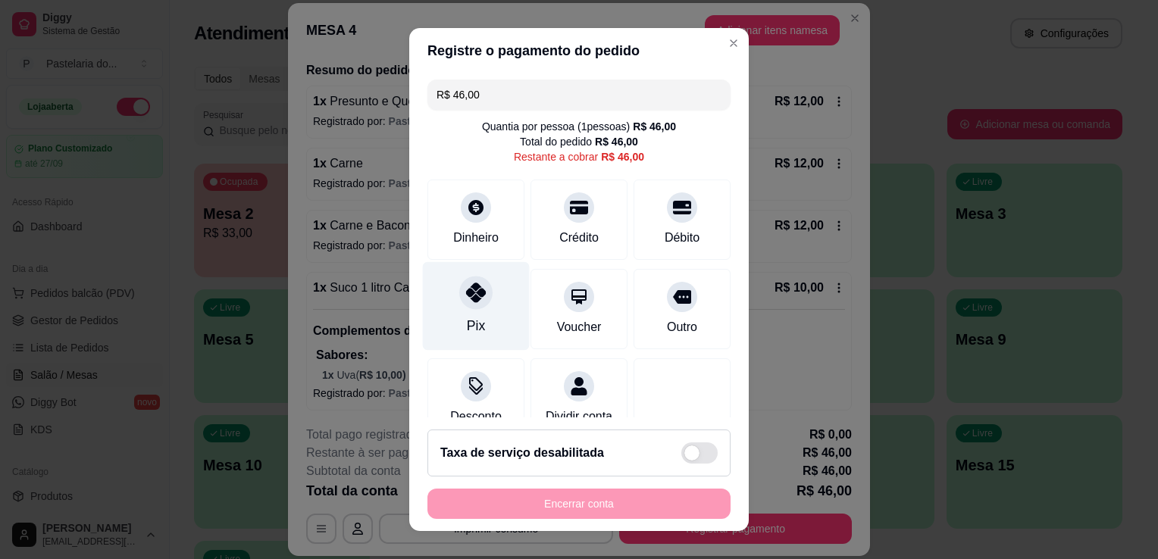
click at [466, 299] on icon at bounding box center [476, 293] width 20 height 20
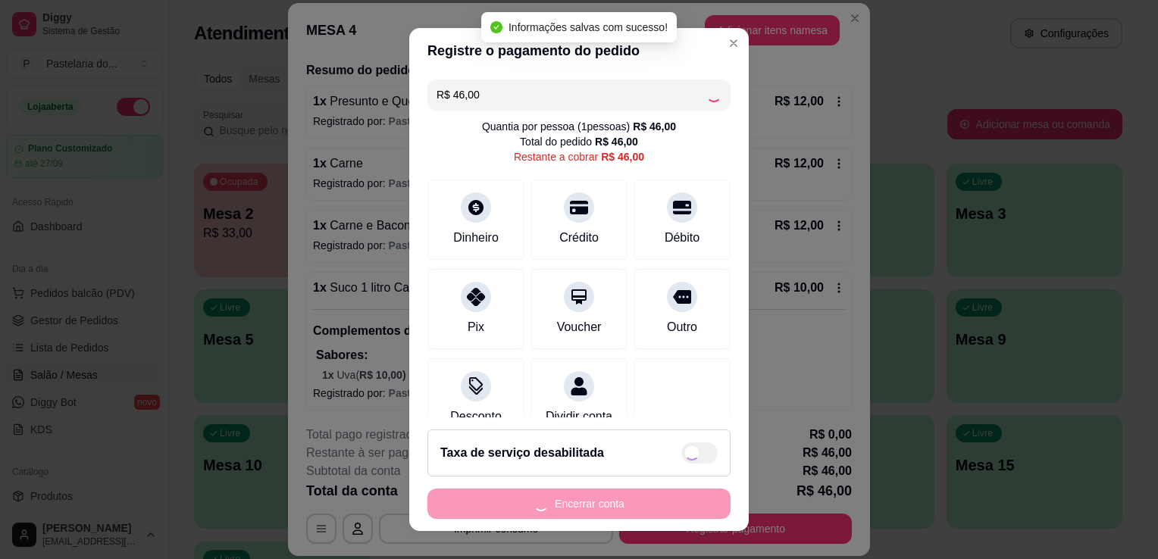
type input "R$ 0,00"
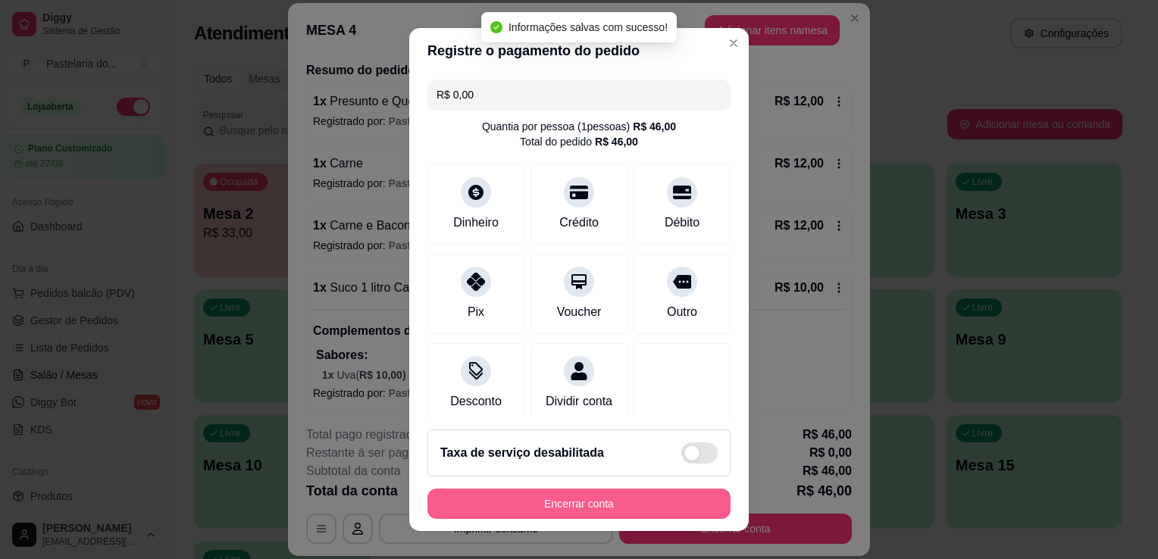
click at [636, 506] on button "Encerrar conta" at bounding box center [578, 504] width 303 height 30
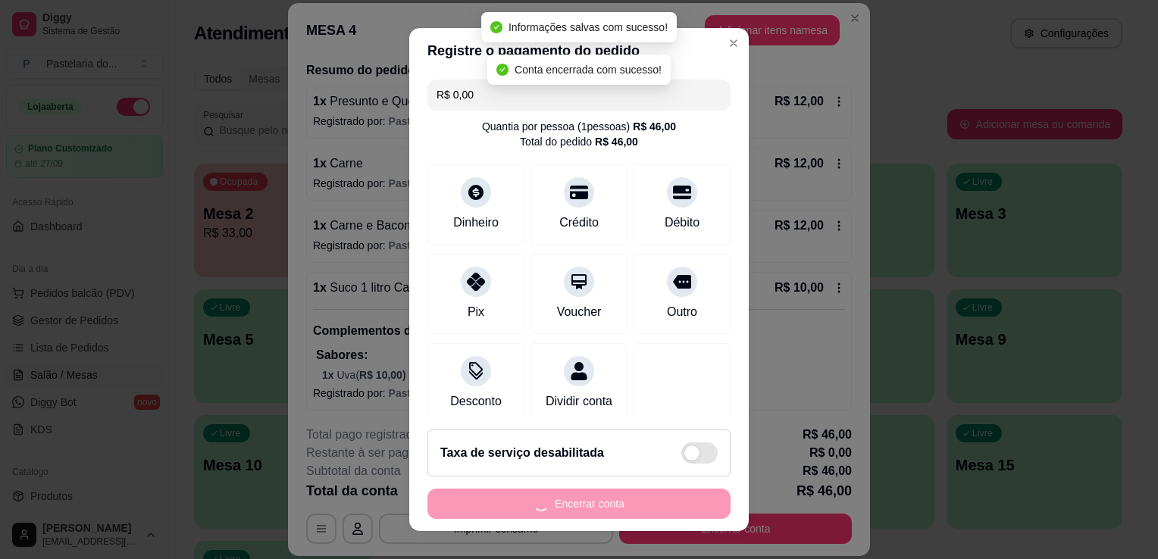
scroll to position [0, 0]
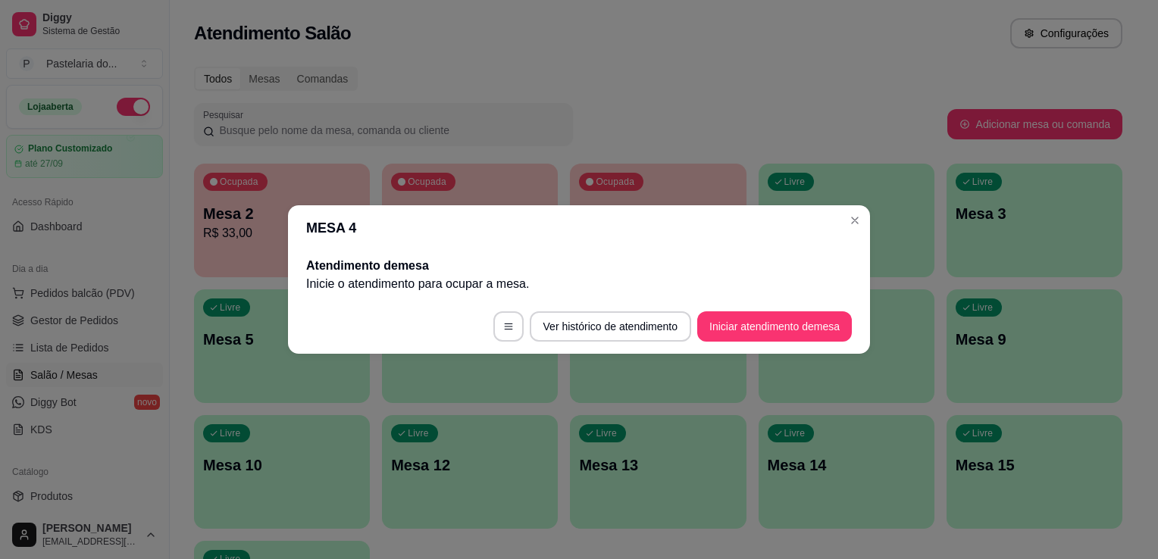
click at [899, 304] on div "Livre Mesa 8" at bounding box center [846, 336] width 176 height 95
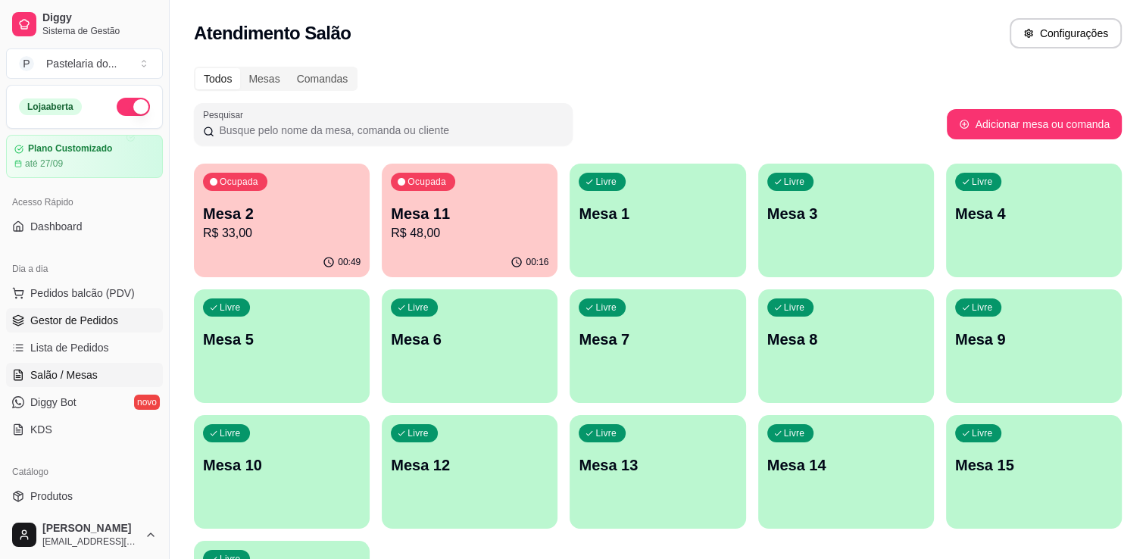
click at [85, 323] on span "Gestor de Pedidos" at bounding box center [74, 320] width 88 height 15
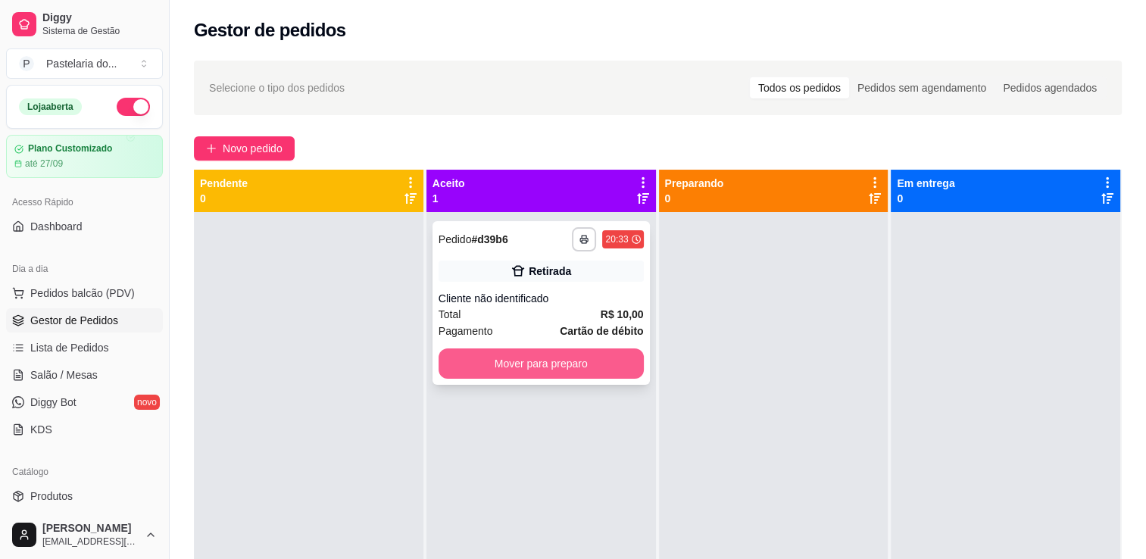
click at [596, 370] on button "Mover para preparo" at bounding box center [541, 364] width 205 height 30
click at [596, 370] on div "Mover para preparo" at bounding box center [541, 364] width 205 height 30
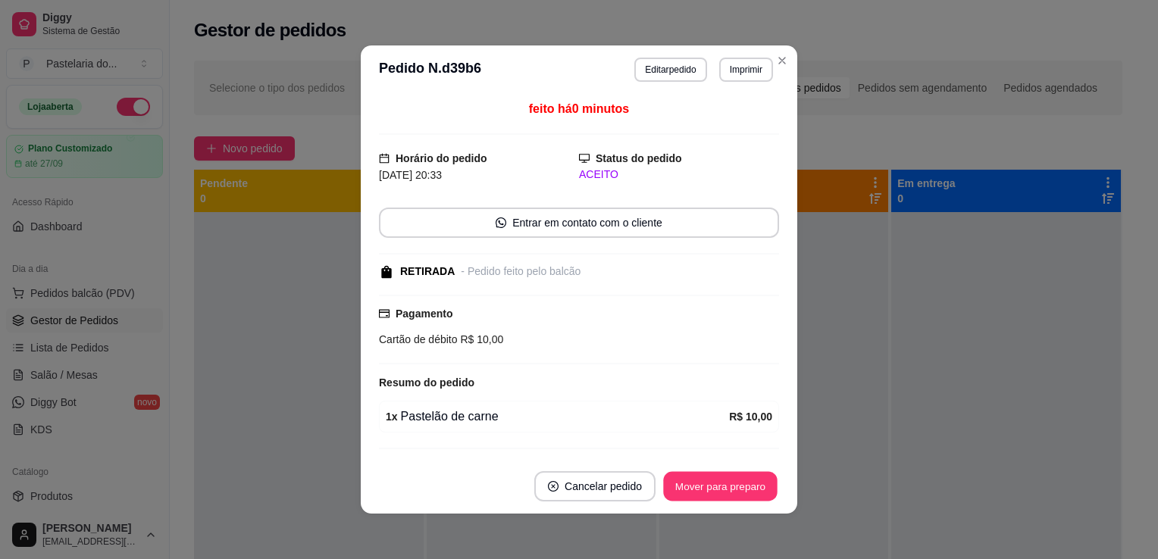
click at [727, 475] on button "Mover para preparo" at bounding box center [720, 487] width 114 height 30
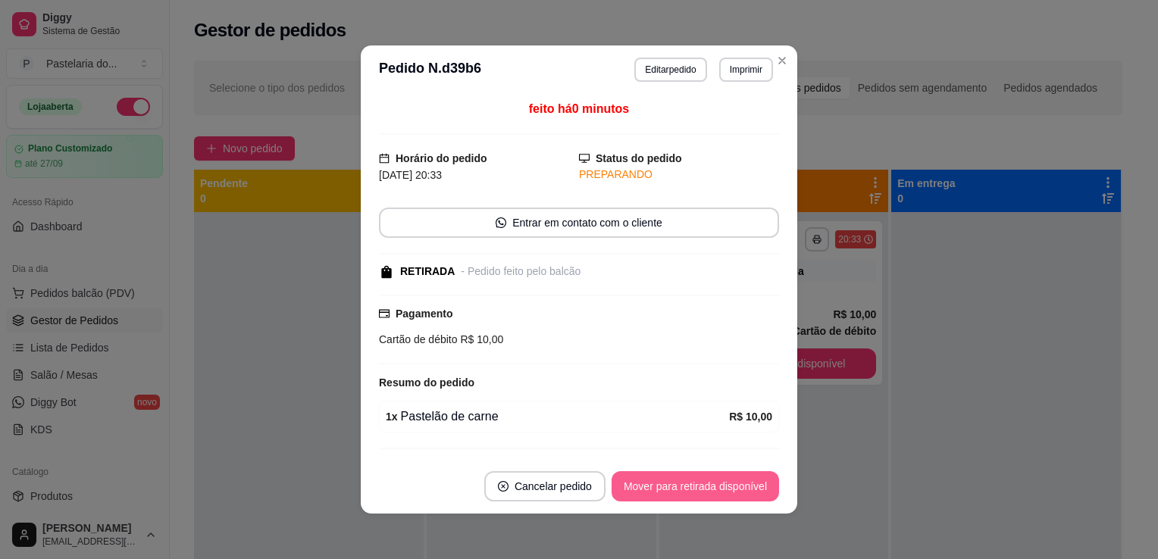
click at [727, 475] on button "Mover para retirada disponível" at bounding box center [694, 486] width 167 height 30
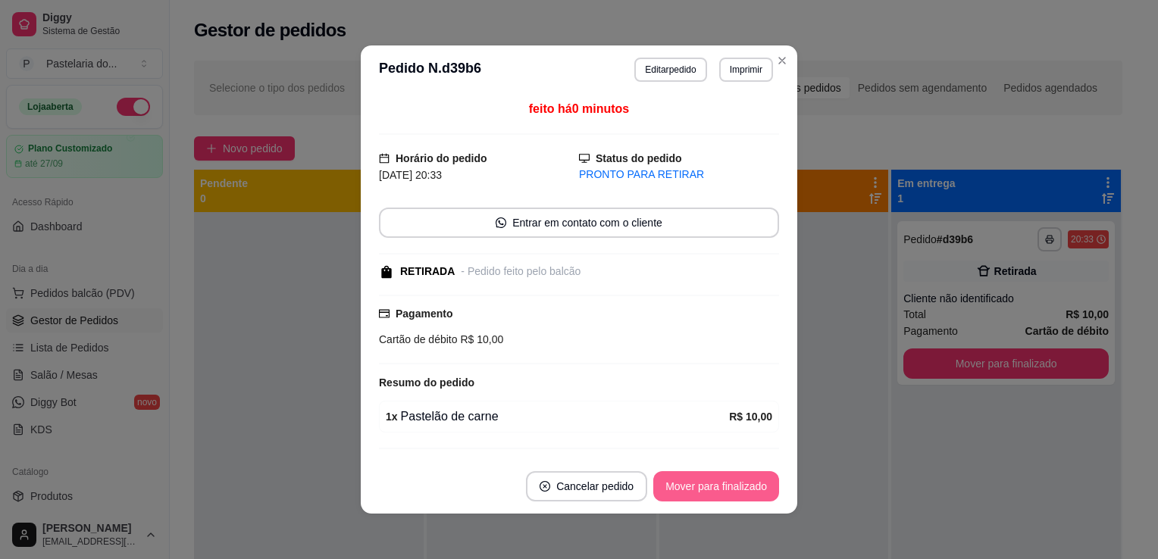
click at [730, 476] on button "Mover para finalizado" at bounding box center [716, 486] width 126 height 30
click at [730, 476] on div "Mover para finalizado" at bounding box center [716, 486] width 126 height 30
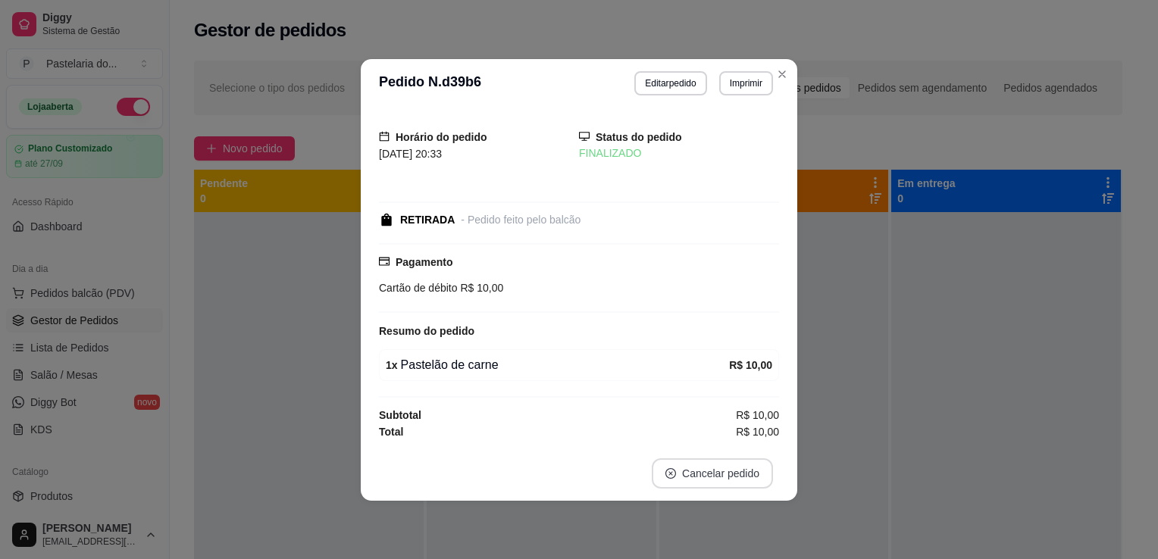
click at [930, 424] on div at bounding box center [1006, 491] width 230 height 559
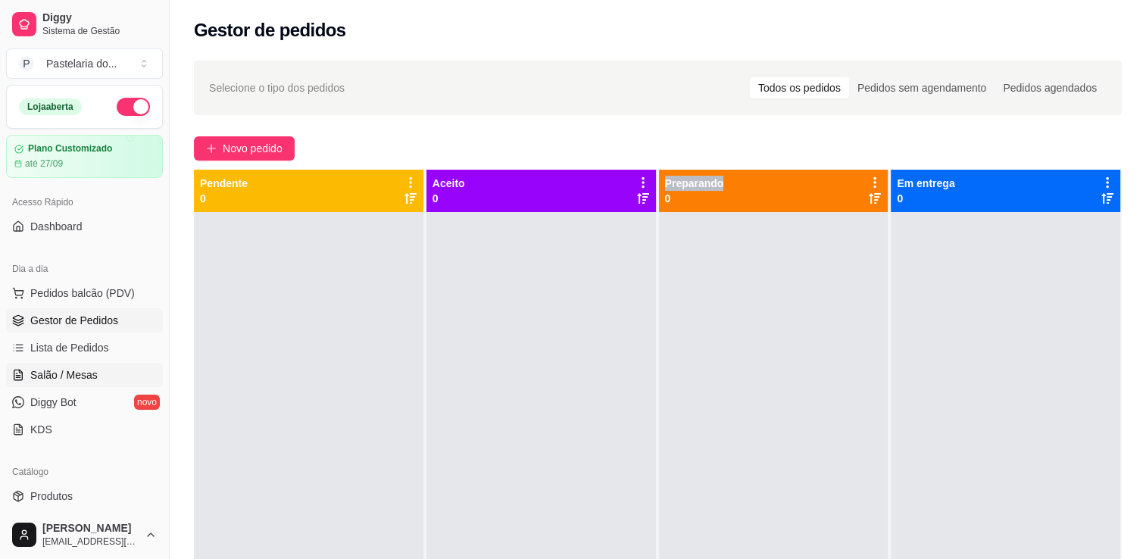
click at [73, 380] on span "Salão / Mesas" at bounding box center [63, 374] width 67 height 15
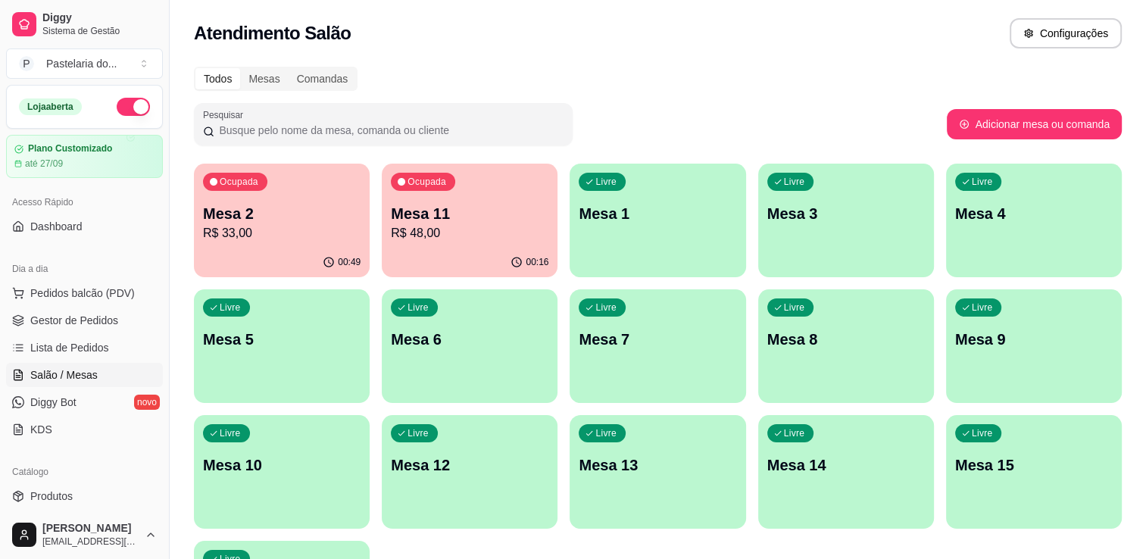
click at [310, 248] on div "00:49" at bounding box center [282, 263] width 176 height 30
click at [310, 248] on body "Diggy Sistema de Gestão P Pastelaria do ... Loja aberta Plano Customizado até 2…" at bounding box center [573, 279] width 1146 height 559
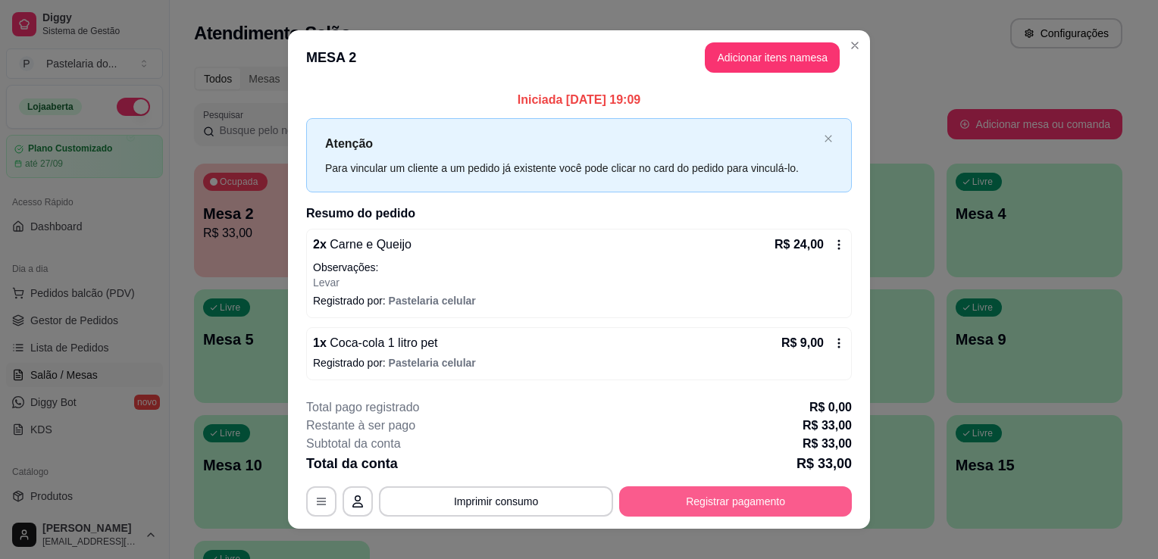
click at [741, 490] on button "Registrar pagamento" at bounding box center [735, 501] width 233 height 30
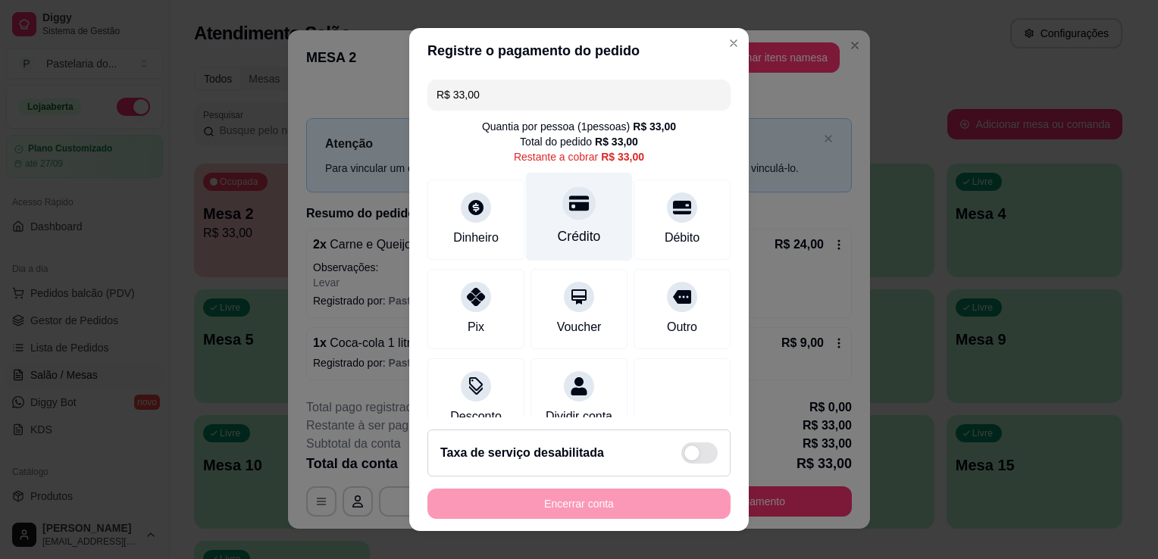
click at [567, 214] on div at bounding box center [578, 202] width 33 height 33
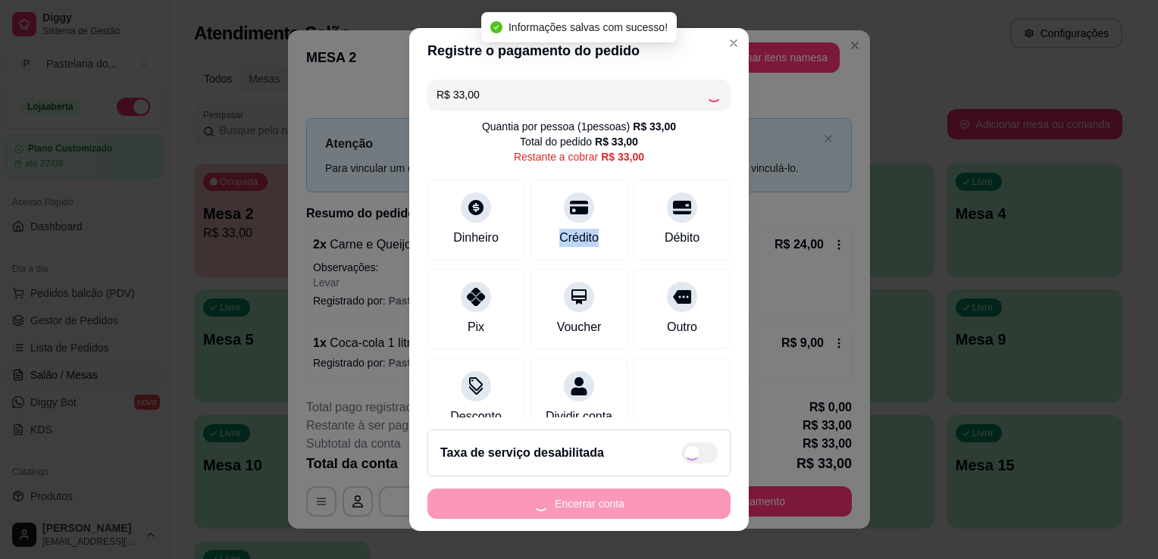
type input "R$ 0,00"
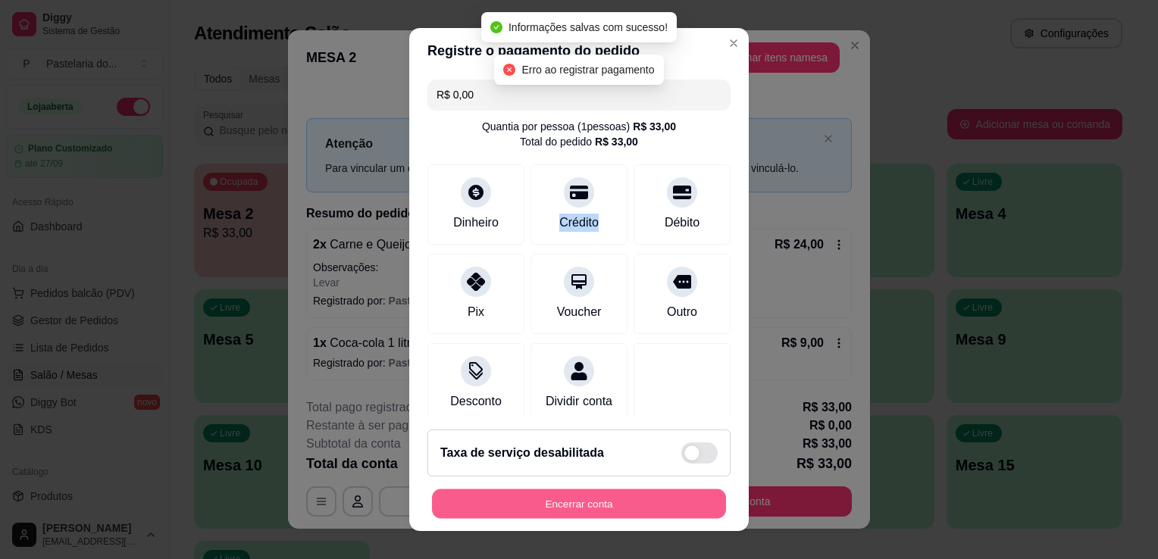
click at [619, 508] on button "Encerrar conta" at bounding box center [579, 504] width 294 height 30
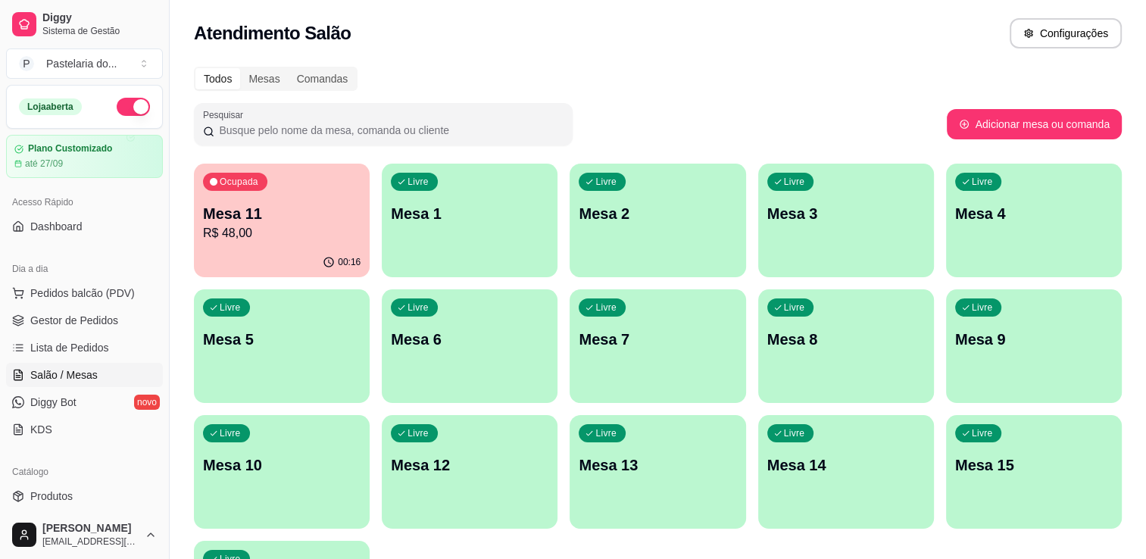
click at [748, 110] on div "Pesquisar" at bounding box center [570, 124] width 753 height 42
click at [98, 323] on span "Gestor de Pedidos" at bounding box center [74, 320] width 88 height 15
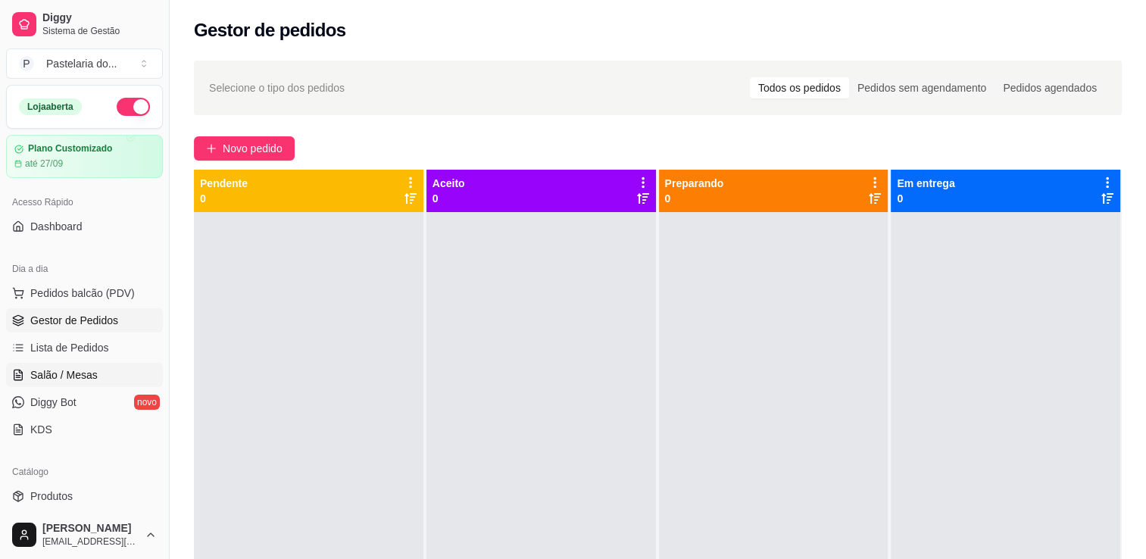
click at [89, 378] on span "Salão / Mesas" at bounding box center [63, 374] width 67 height 15
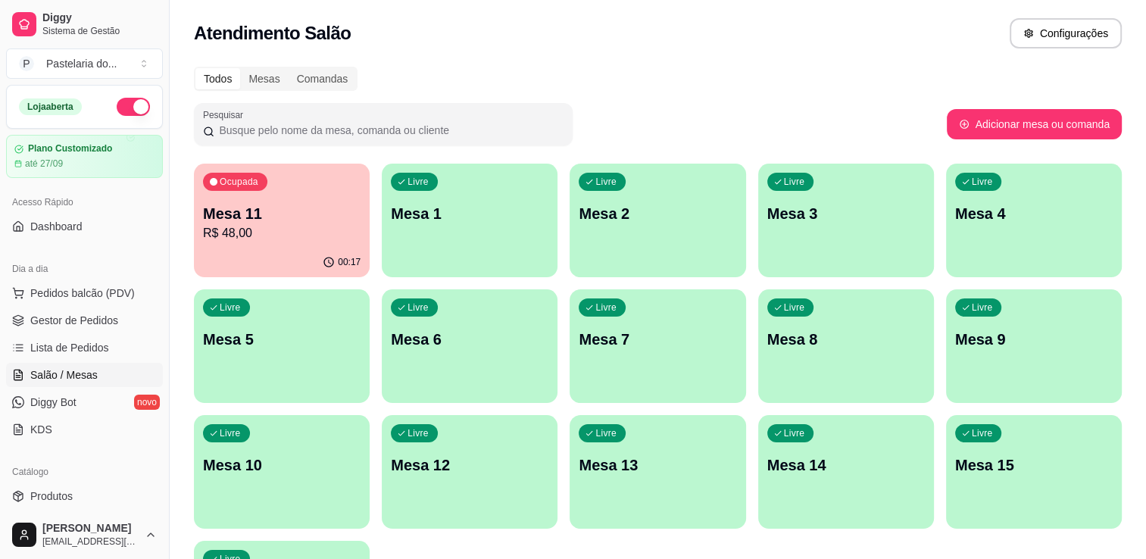
click at [990, 439] on p "Livre" at bounding box center [982, 433] width 21 height 12
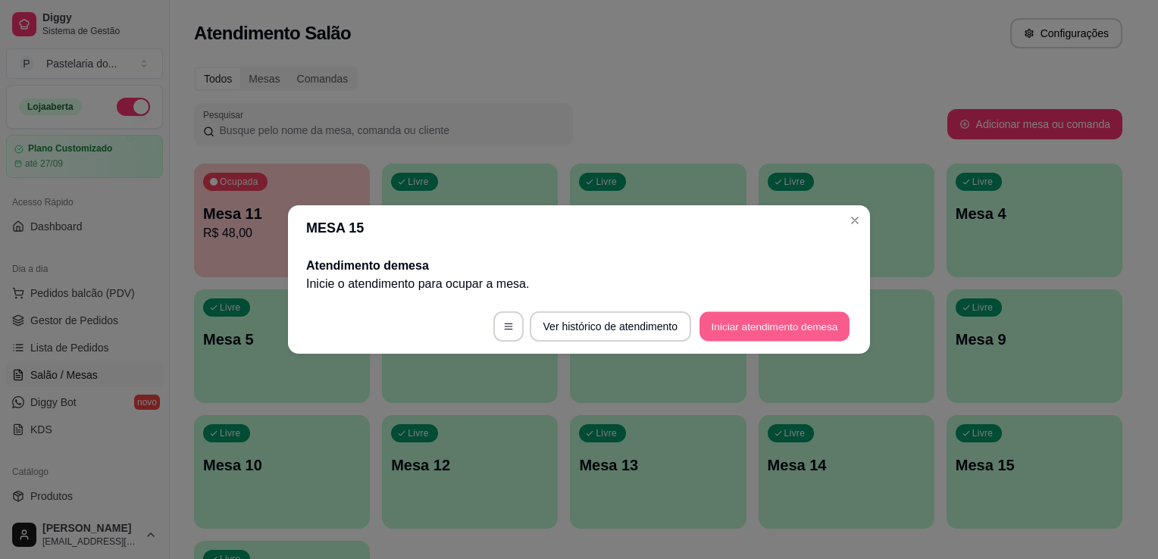
click at [758, 316] on button "Iniciar atendimento de mesa" at bounding box center [774, 327] width 150 height 30
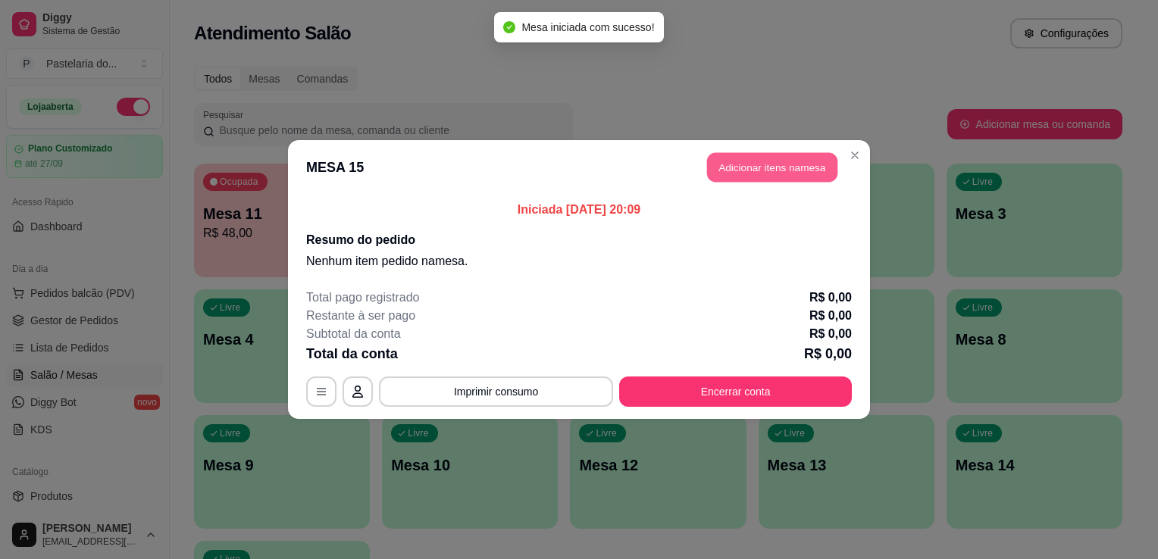
click at [792, 164] on button "Adicionar itens na mesa" at bounding box center [772, 168] width 130 height 30
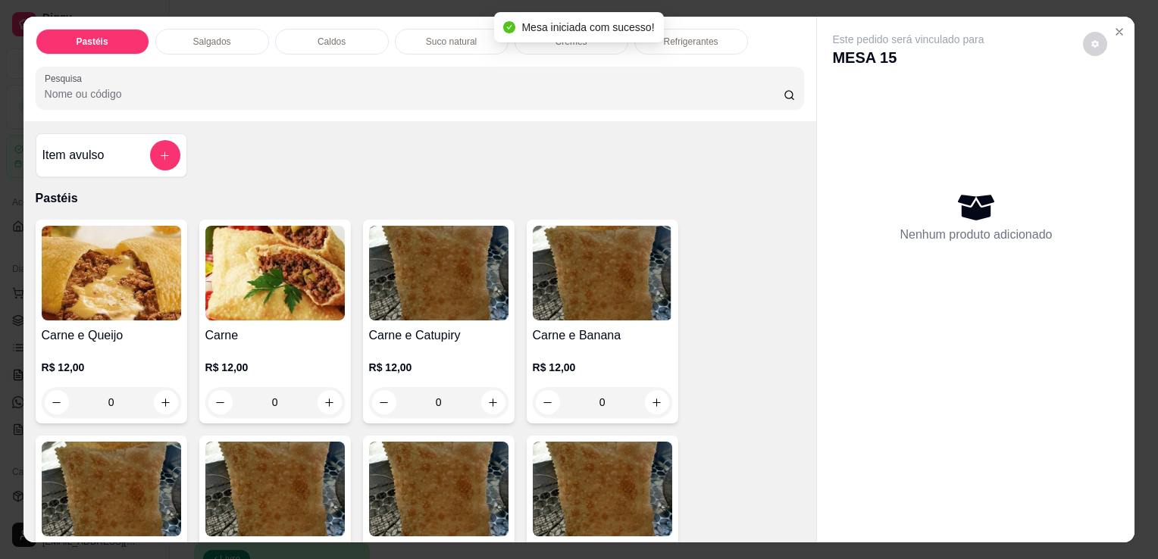
click at [234, 42] on div "Salgados" at bounding box center [212, 42] width 114 height 26
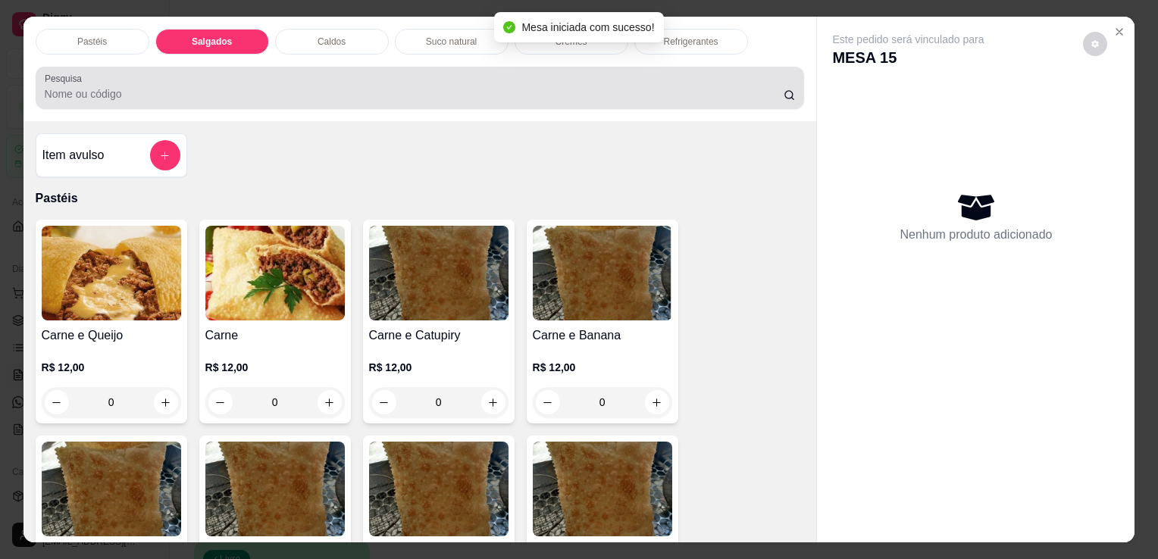
scroll to position [37, 0]
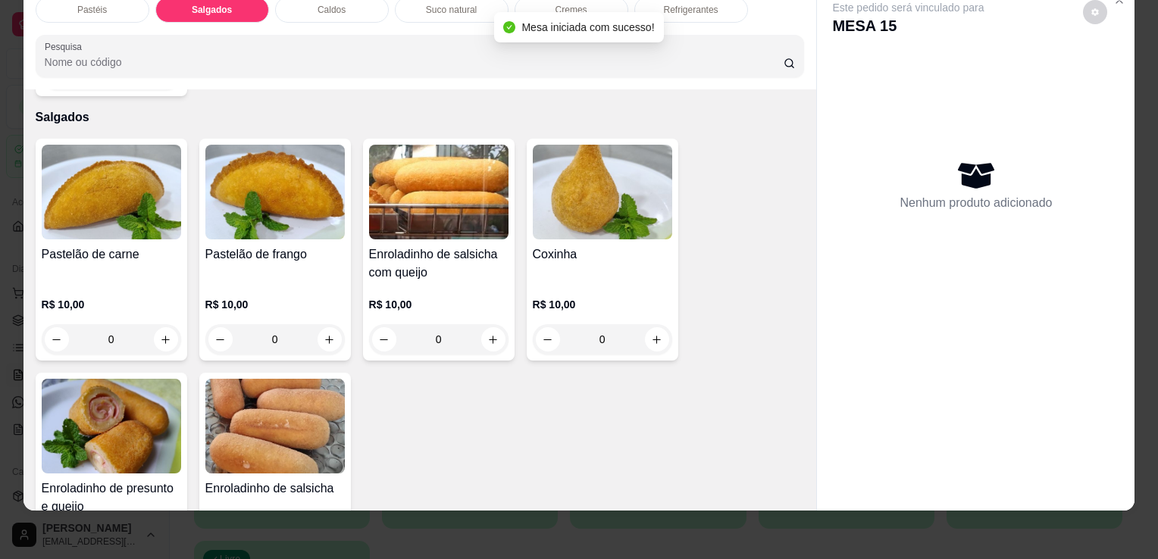
click at [104, 386] on img at bounding box center [111, 426] width 139 height 95
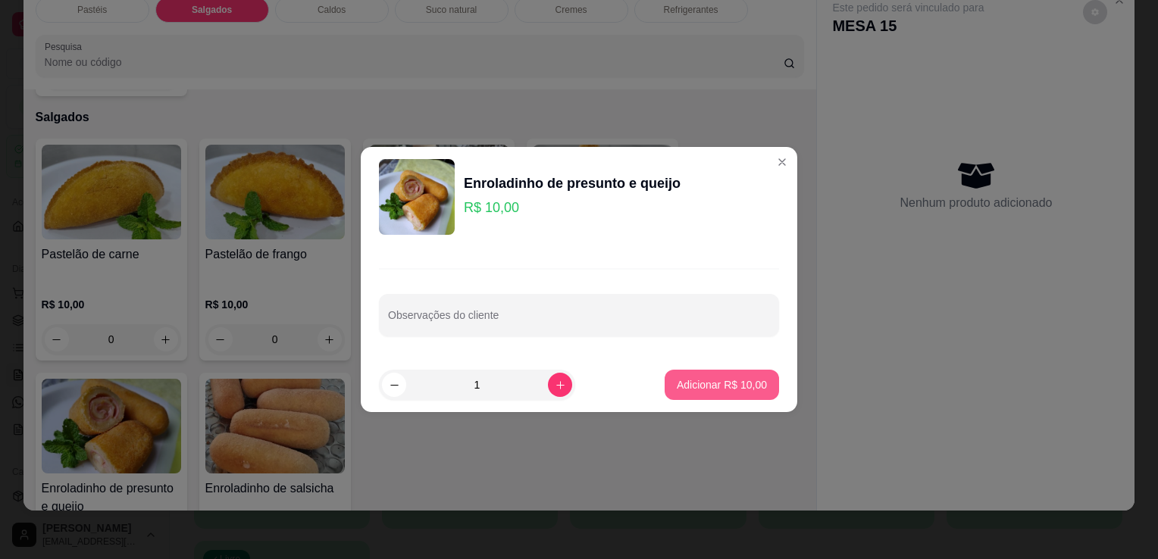
click at [724, 391] on p "Adicionar R$ 10,00" at bounding box center [722, 384] width 90 height 15
type input "1"
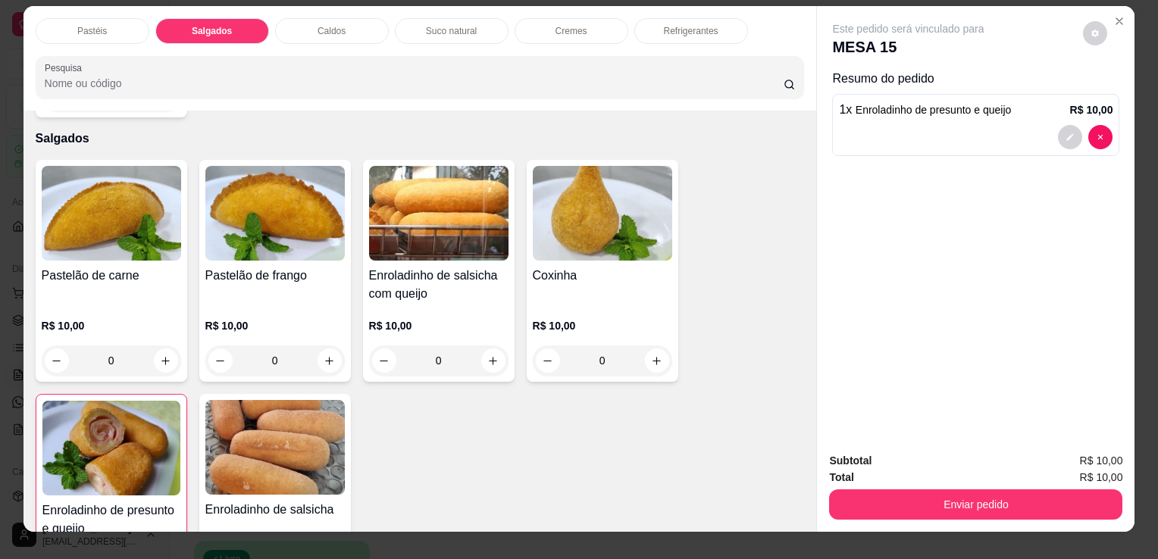
scroll to position [0, 0]
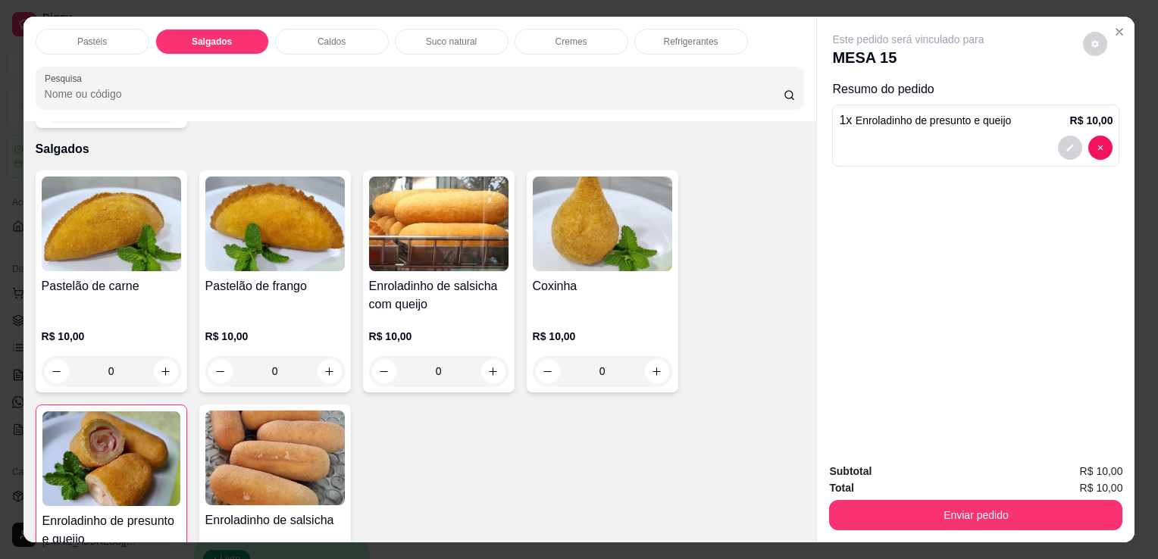
click at [716, 29] on div "Refrigerantes" at bounding box center [691, 42] width 114 height 26
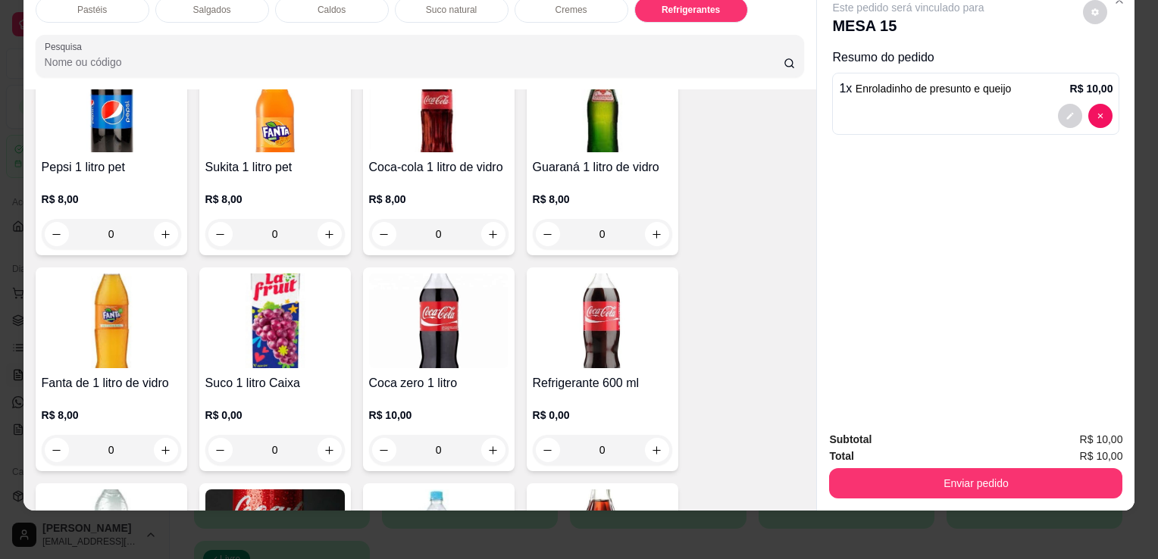
scroll to position [4419, 0]
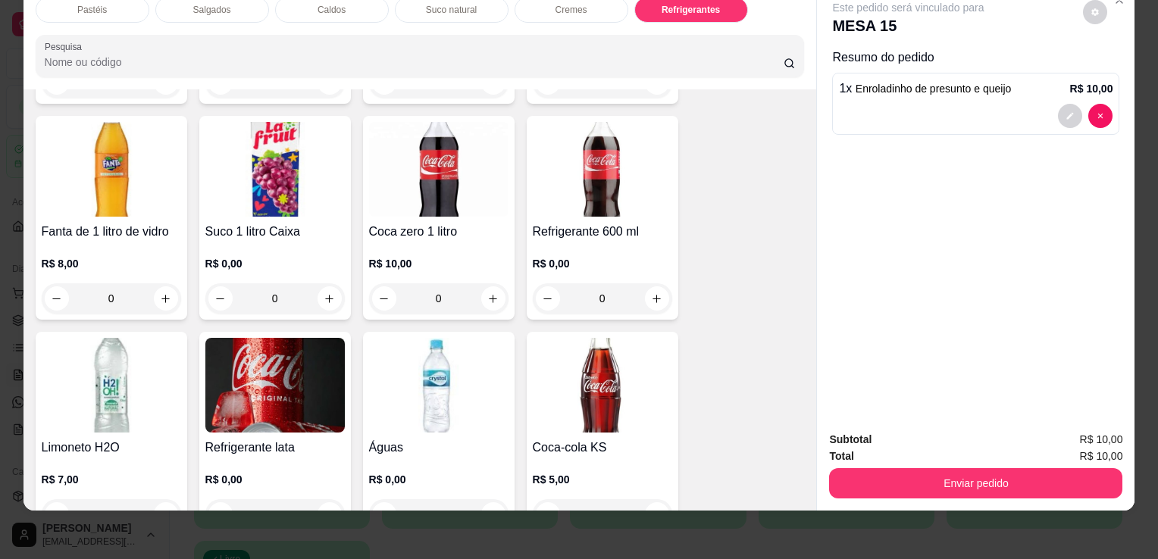
click at [283, 380] on img at bounding box center [274, 385] width 139 height 95
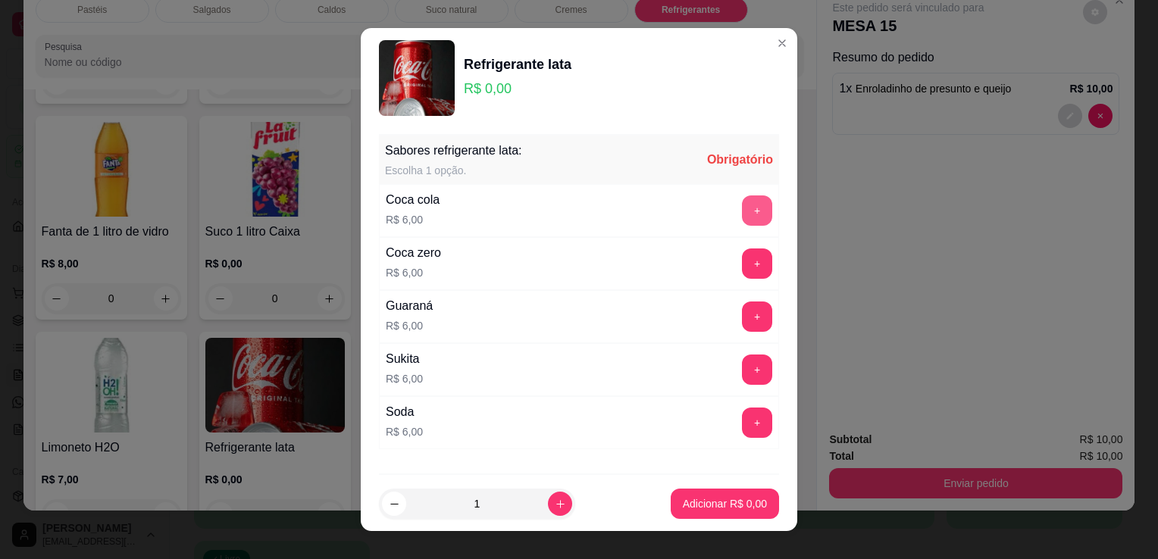
click at [742, 205] on button "+" at bounding box center [757, 210] width 30 height 30
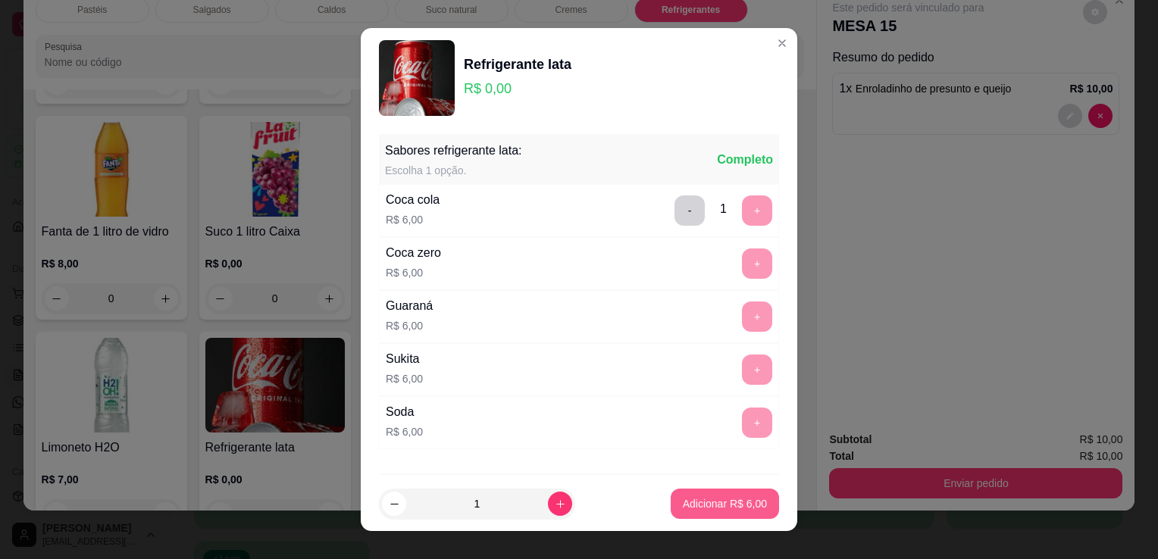
click at [718, 507] on p "Adicionar R$ 6,00" at bounding box center [725, 503] width 84 height 15
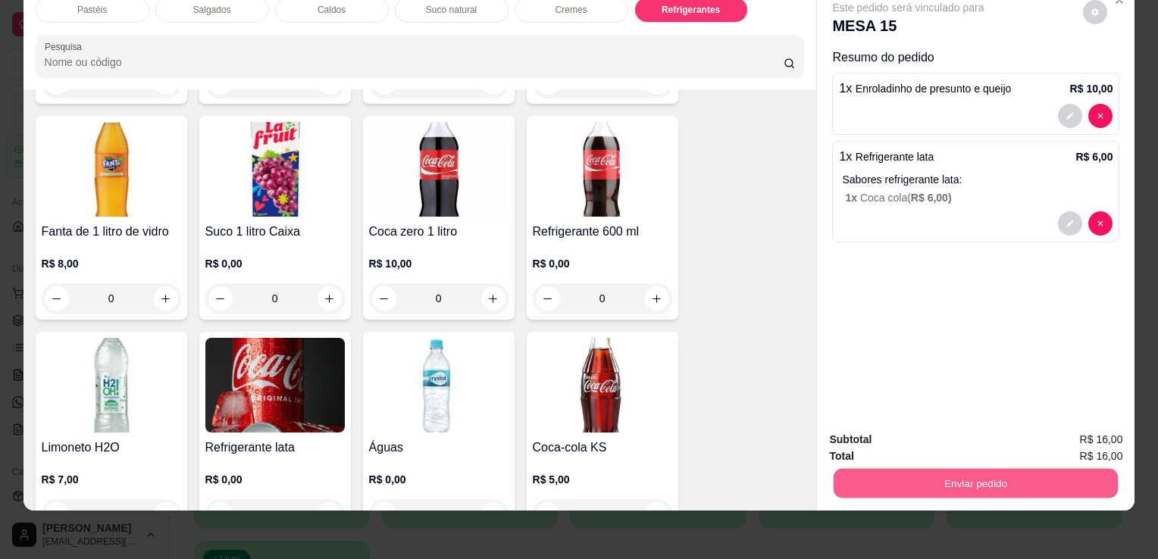
click at [985, 474] on button "Enviar pedido" at bounding box center [975, 483] width 284 height 30
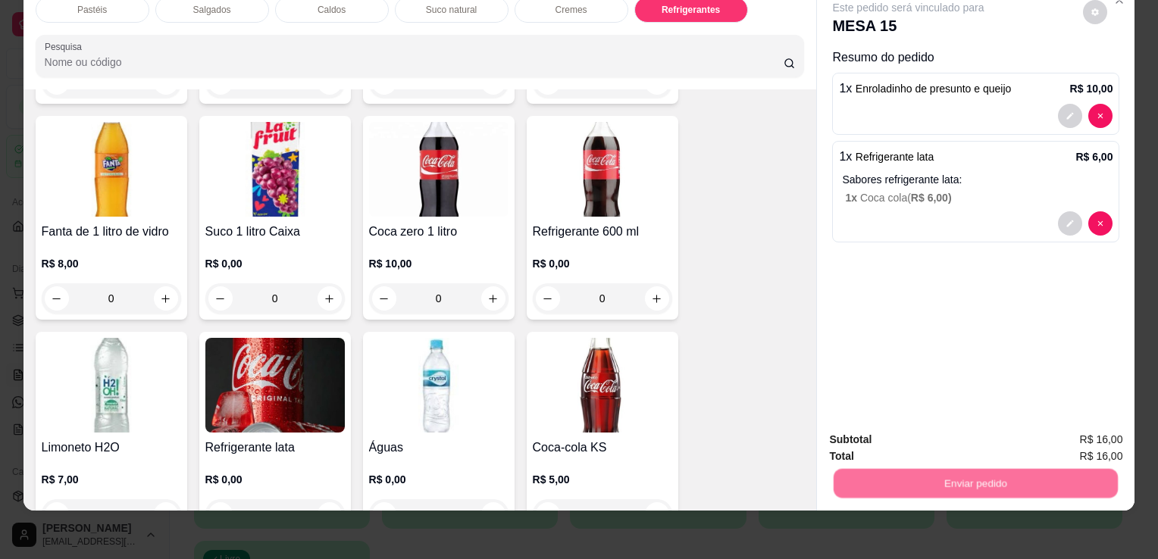
click at [903, 427] on button "Não registrar e enviar pedido" at bounding box center [926, 435] width 158 height 29
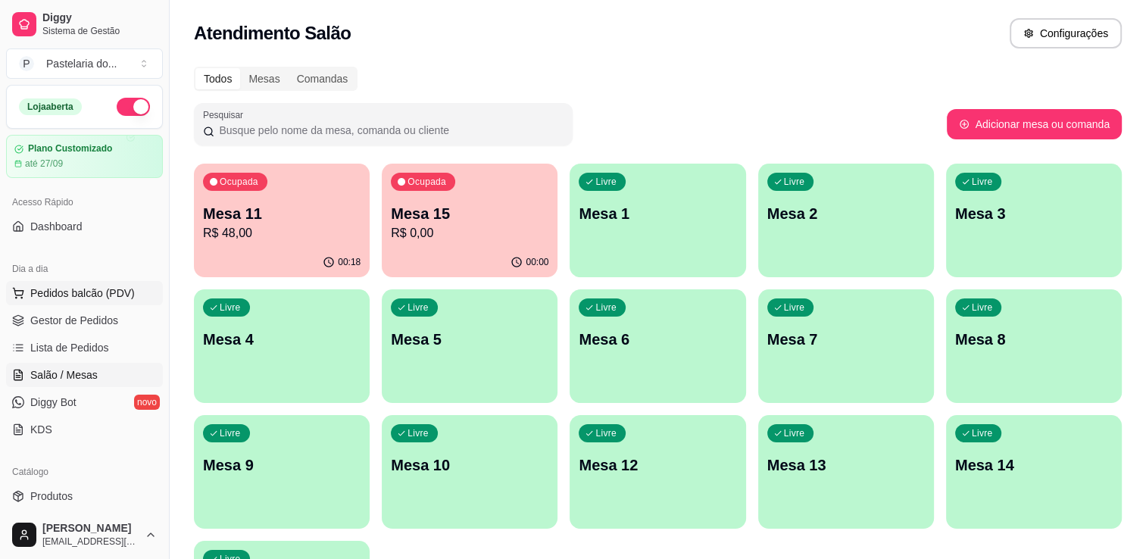
click at [102, 287] on span "Pedidos balcão (PDV)" at bounding box center [82, 293] width 105 height 15
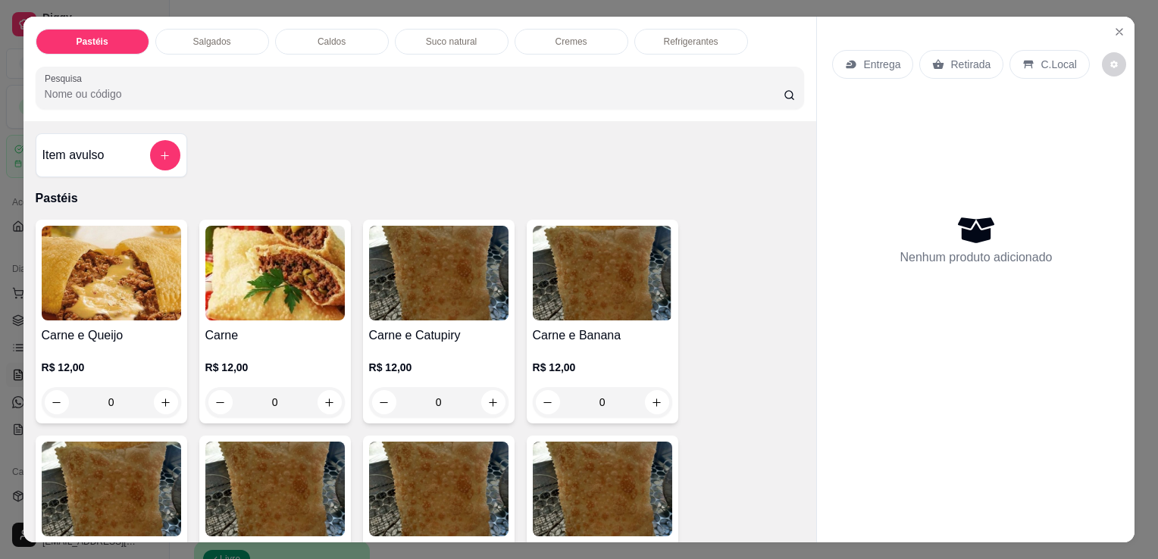
click at [119, 292] on img at bounding box center [111, 273] width 139 height 95
click at [100, 278] on img at bounding box center [111, 273] width 139 height 95
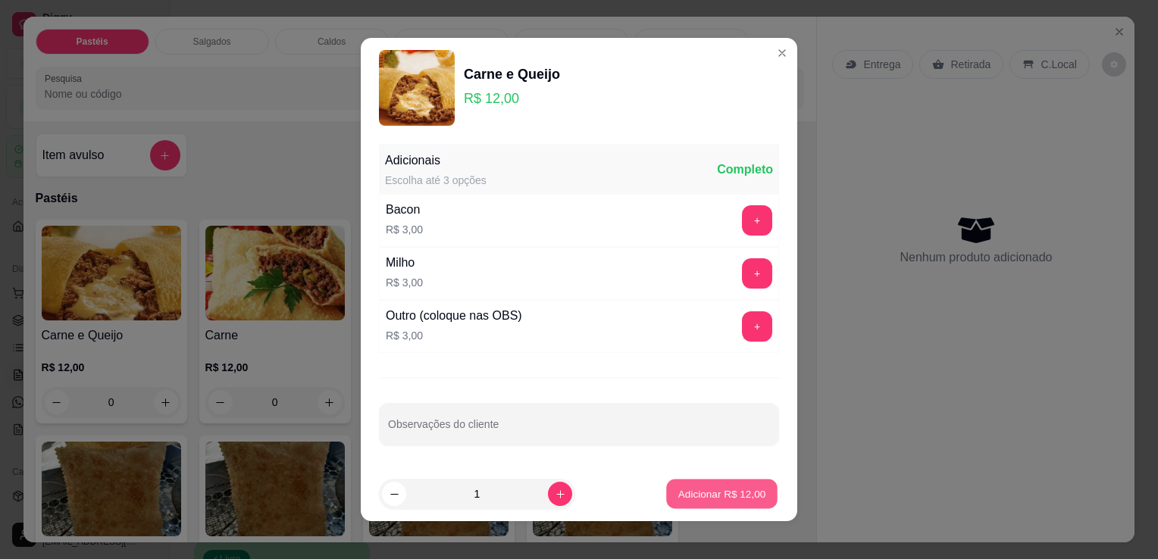
click at [683, 488] on p "Adicionar R$ 12,00" at bounding box center [722, 493] width 88 height 14
type input "1"
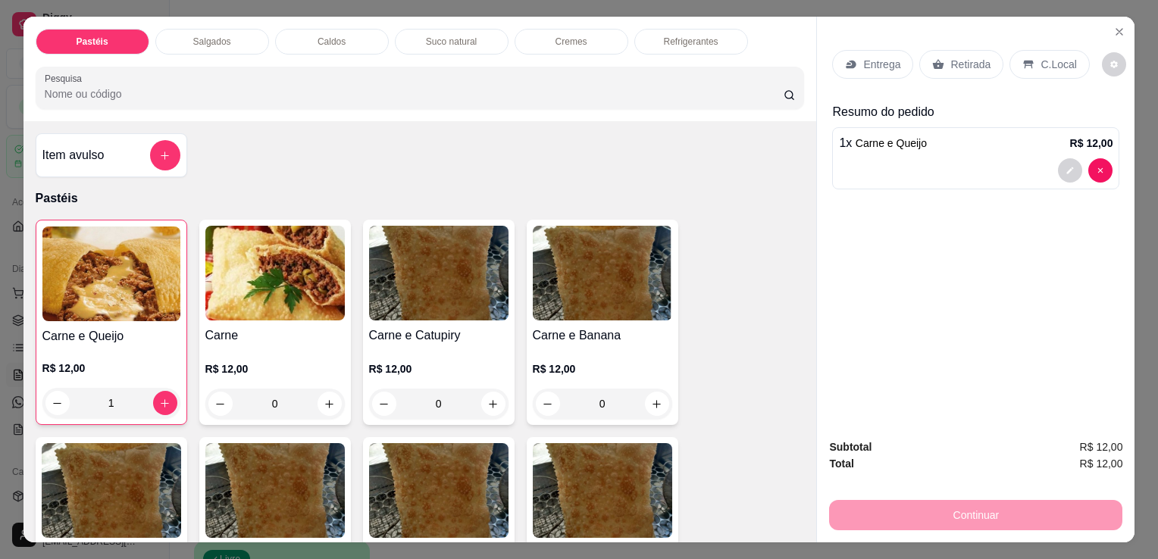
click at [667, 40] on p "Refrigerantes" at bounding box center [691, 42] width 55 height 12
click at [667, 73] on div at bounding box center [420, 88] width 751 height 30
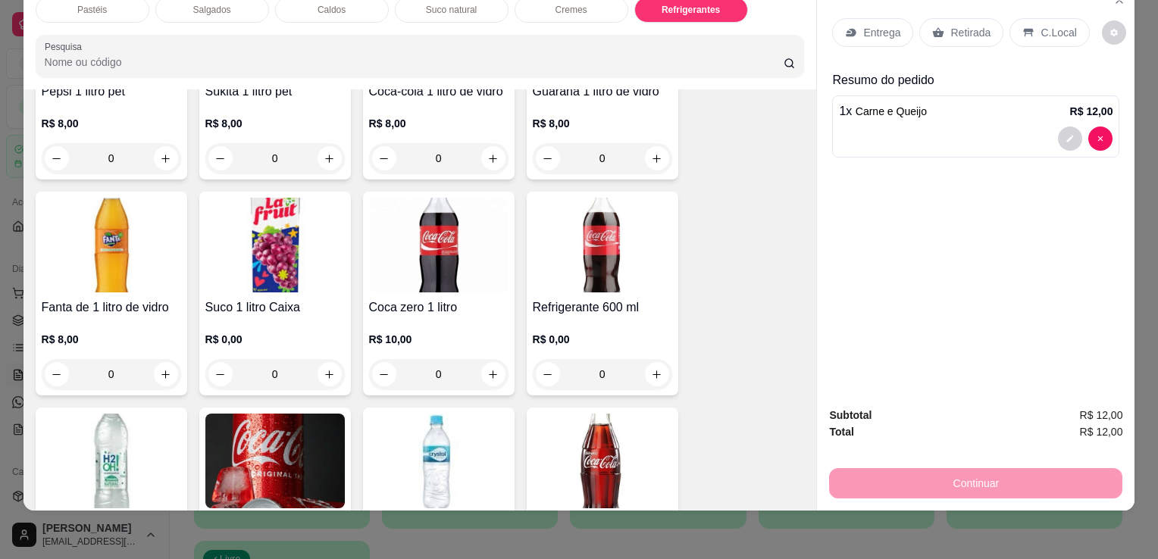
scroll to position [4570, 0]
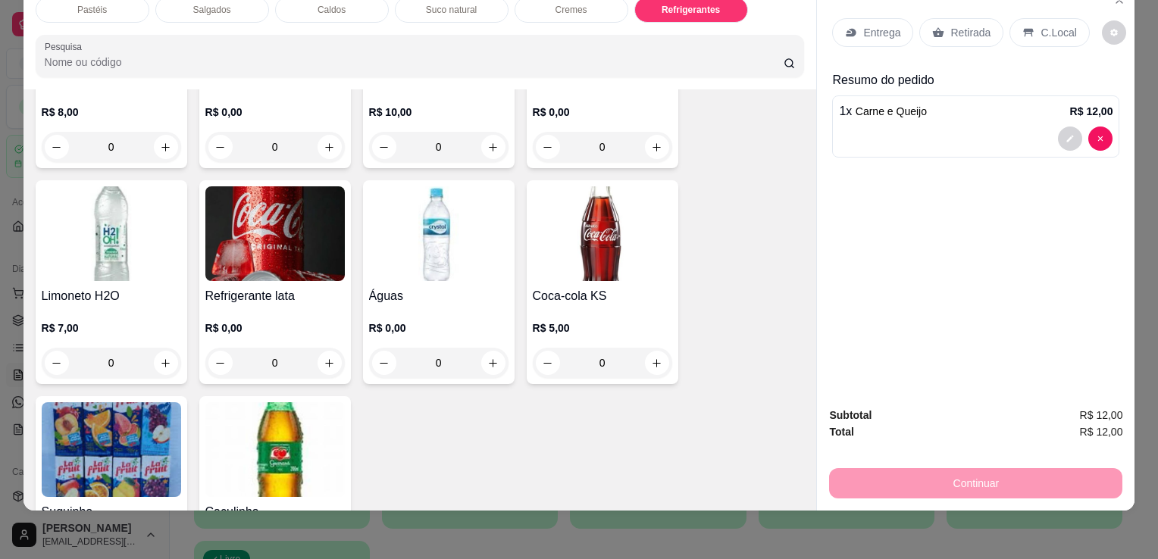
click at [460, 229] on img at bounding box center [438, 233] width 139 height 95
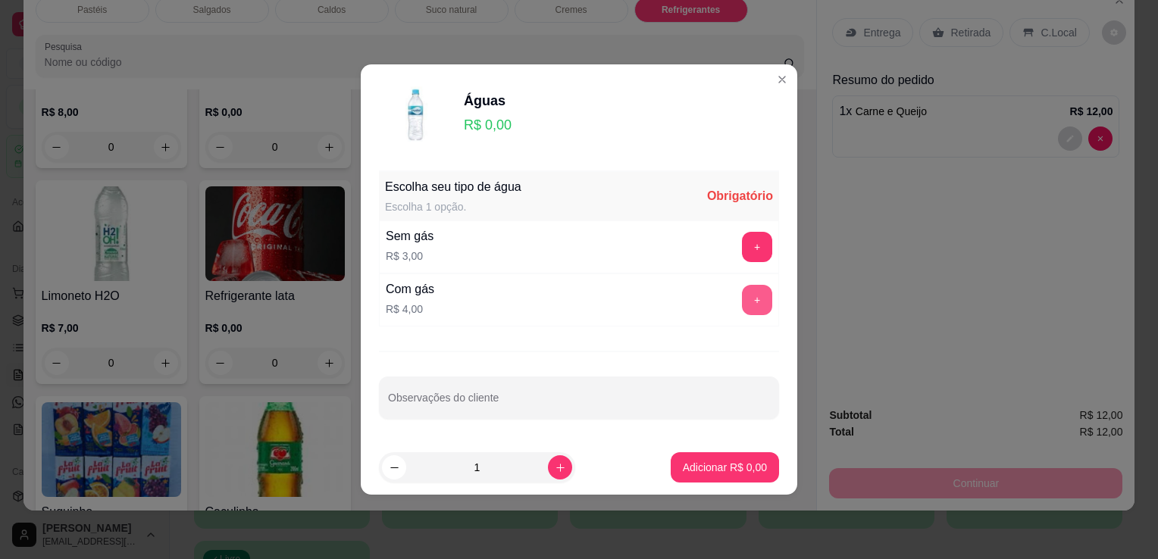
click at [752, 299] on button "+" at bounding box center [757, 300] width 30 height 30
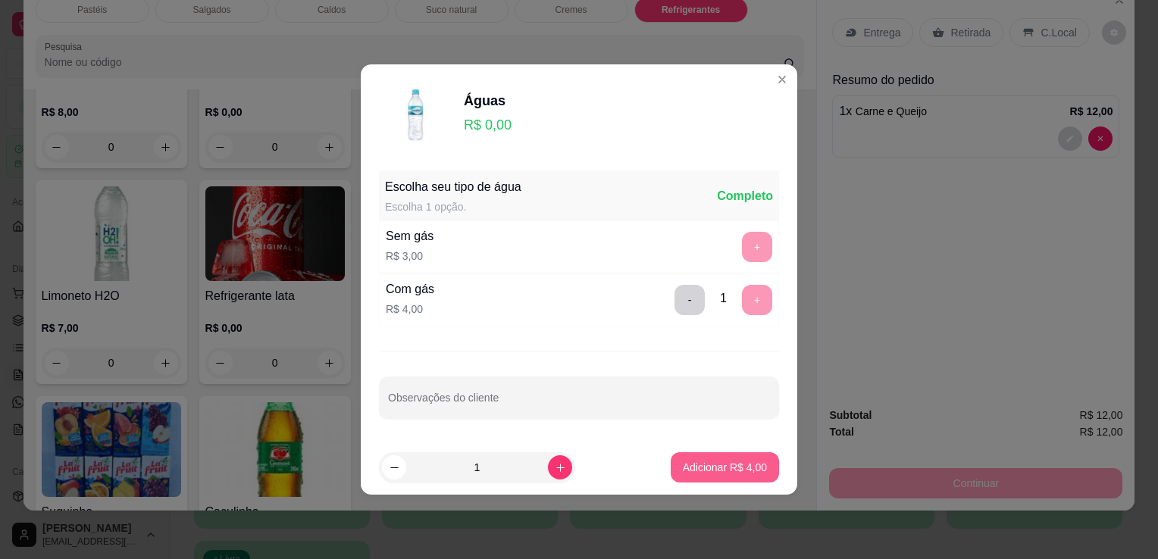
click at [746, 464] on p "Adicionar R$ 4,00" at bounding box center [725, 467] width 84 height 15
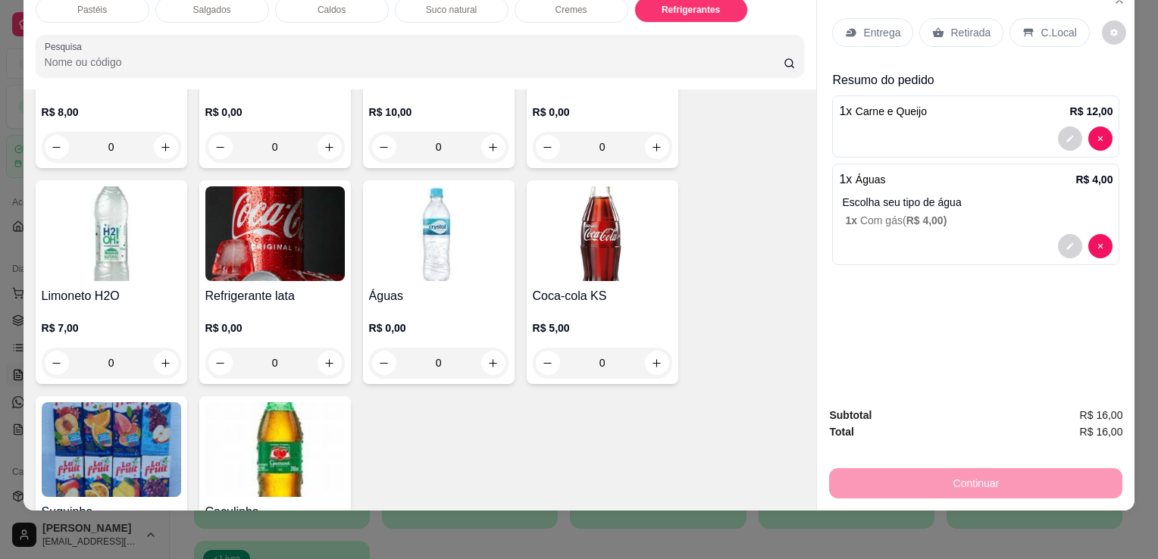
click at [951, 29] on div "Retirada" at bounding box center [961, 32] width 84 height 29
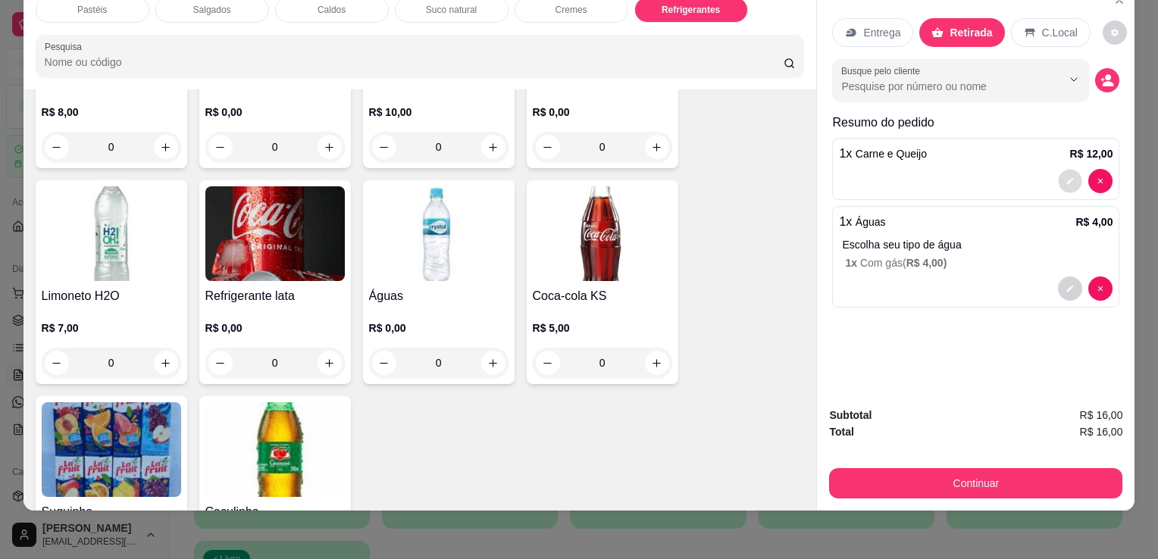
click at [1068, 177] on button "decrease-product-quantity" at bounding box center [1069, 181] width 23 height 23
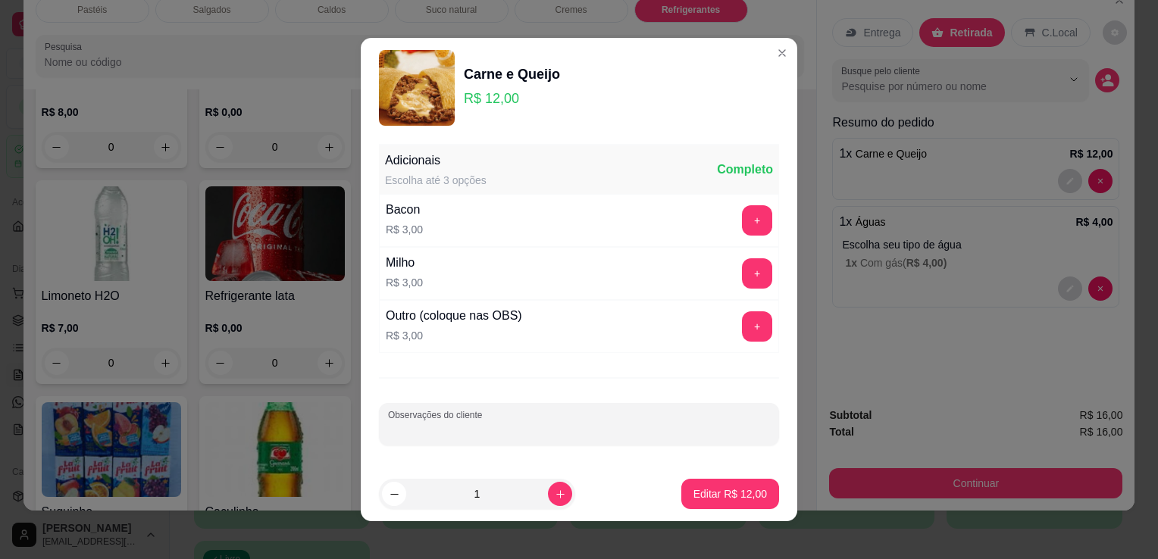
click at [612, 425] on input "Observações do cliente" at bounding box center [579, 430] width 382 height 15
type input "LEVAR"
click at [736, 499] on p "Editar R$ 12,00" at bounding box center [729, 493] width 73 height 15
type input "0"
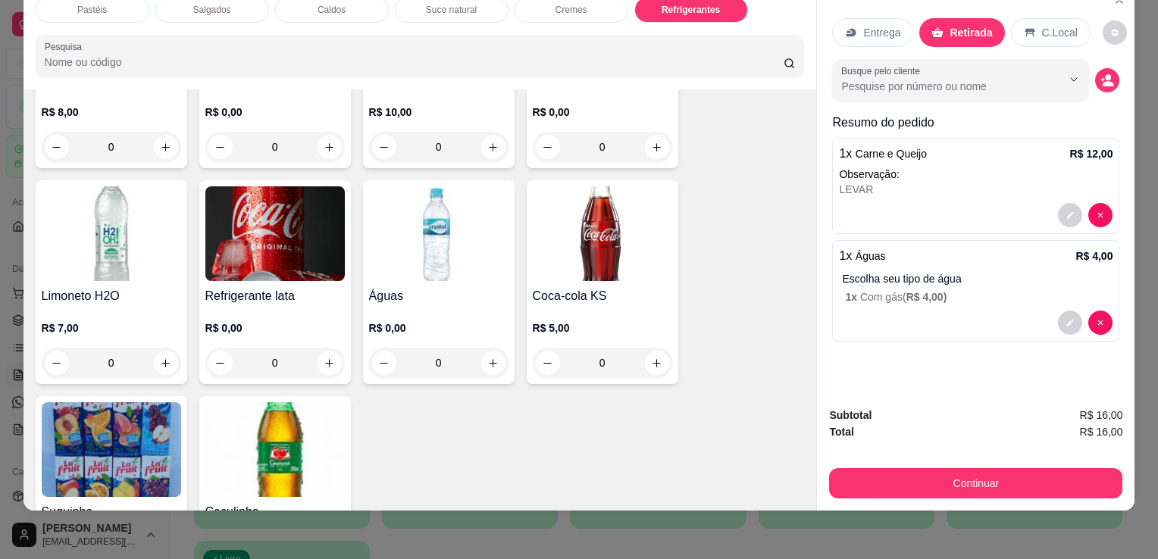
click at [890, 464] on div "Continuar" at bounding box center [975, 481] width 293 height 34
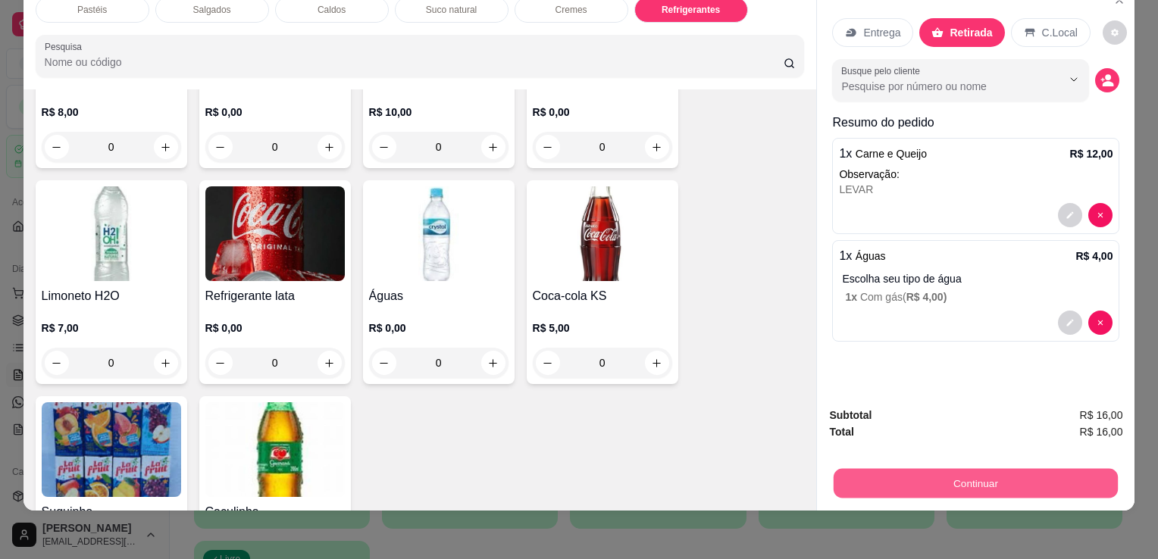
click at [891, 468] on button "Continuar" at bounding box center [975, 483] width 284 height 30
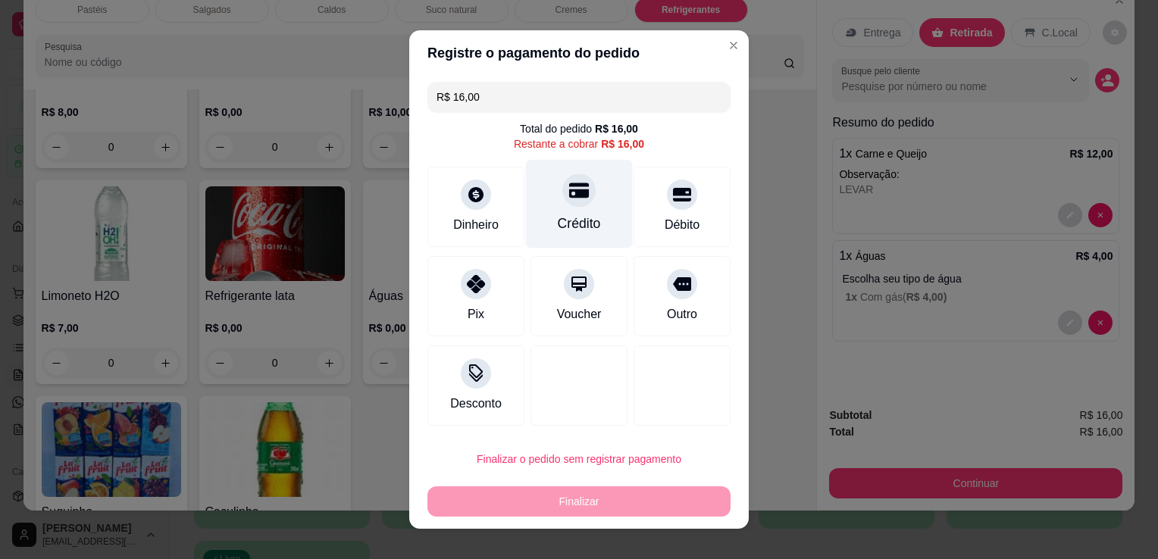
click at [560, 214] on div "Crédito" at bounding box center [579, 204] width 107 height 89
type input "R$ 0,00"
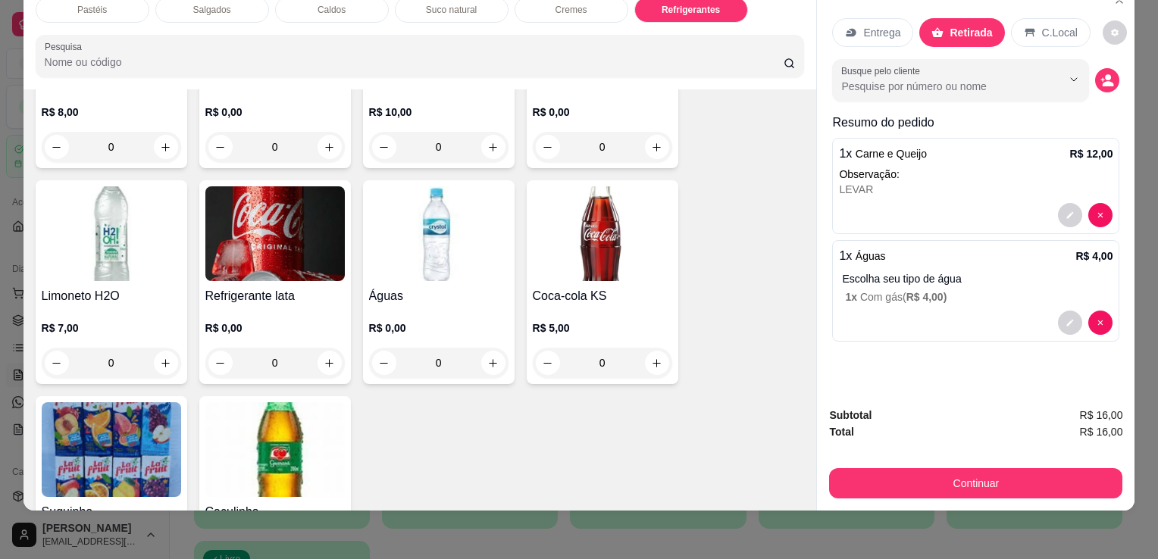
click at [1011, 271] on p "Escolha seu tipo de água" at bounding box center [977, 278] width 270 height 15
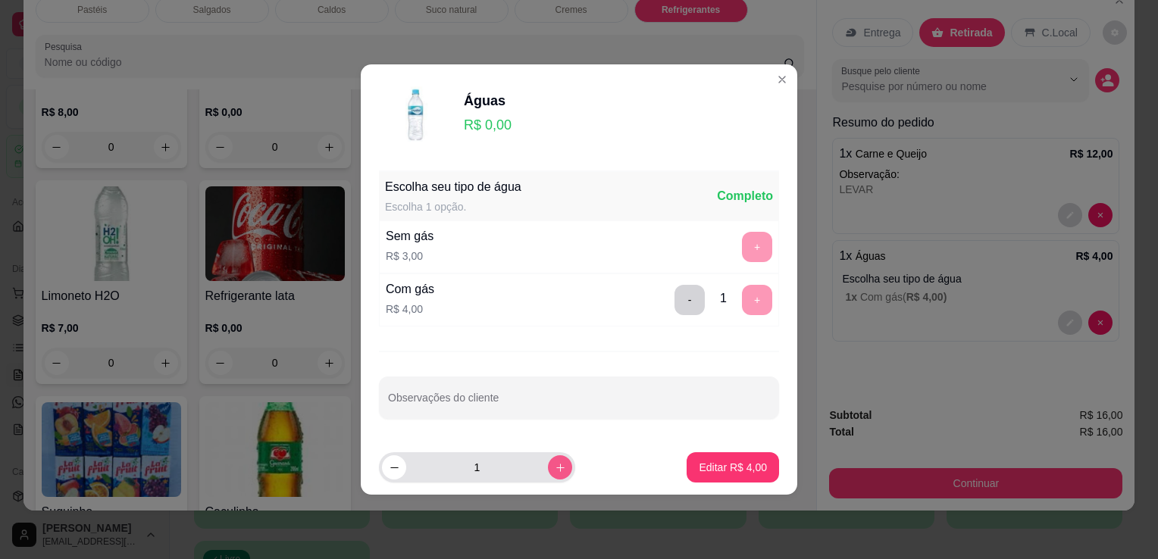
click at [555, 467] on icon "increase-product-quantity" at bounding box center [560, 467] width 11 height 11
type input "2"
click at [740, 457] on button "Editar R$ 8,00" at bounding box center [732, 467] width 92 height 30
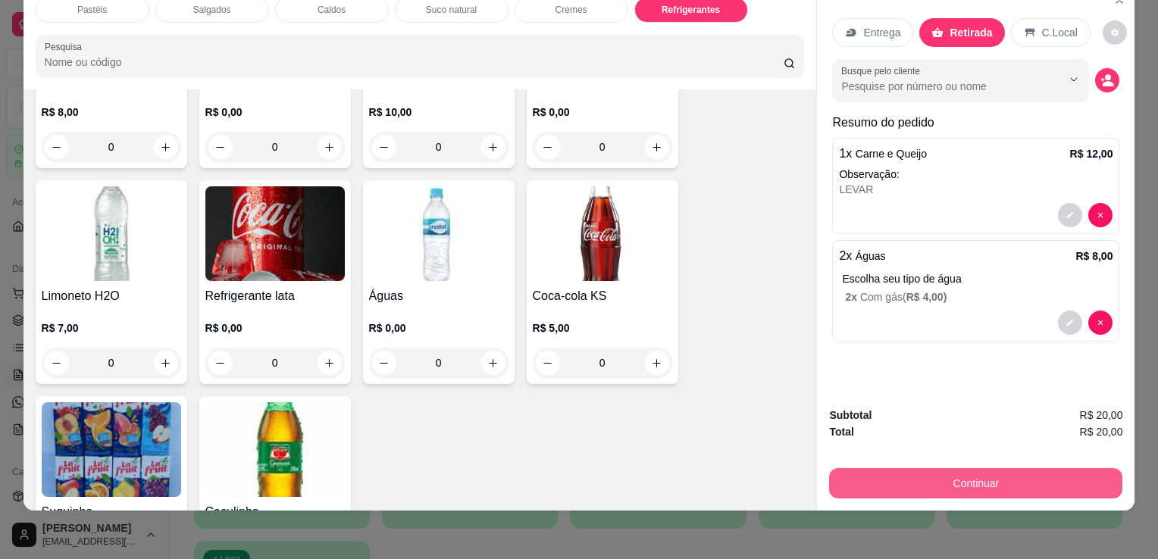
click at [914, 468] on button "Continuar" at bounding box center [975, 483] width 293 height 30
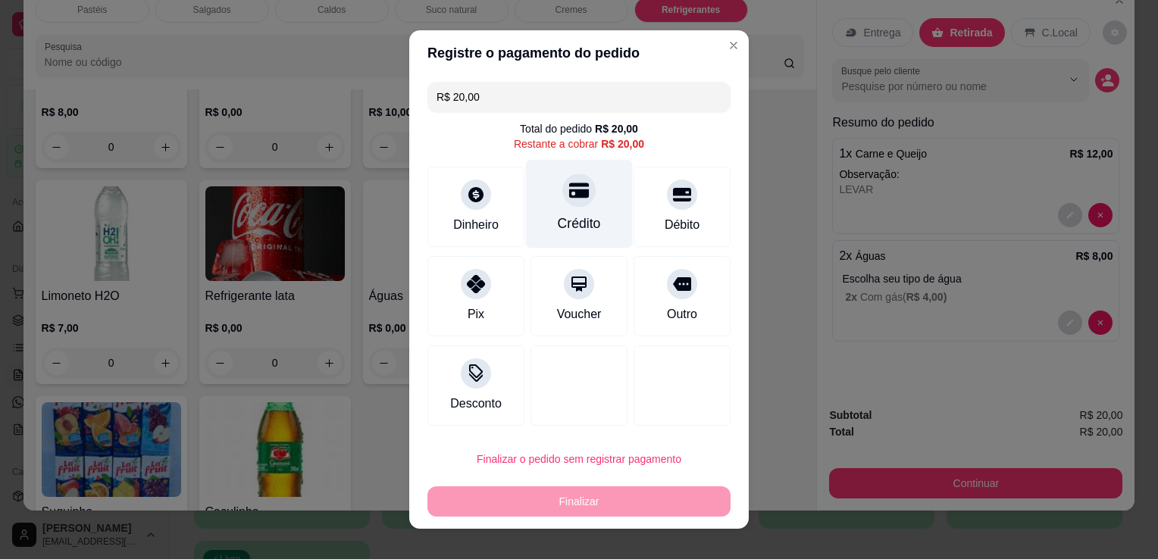
click at [584, 216] on div "Crédito" at bounding box center [579, 224] width 43 height 20
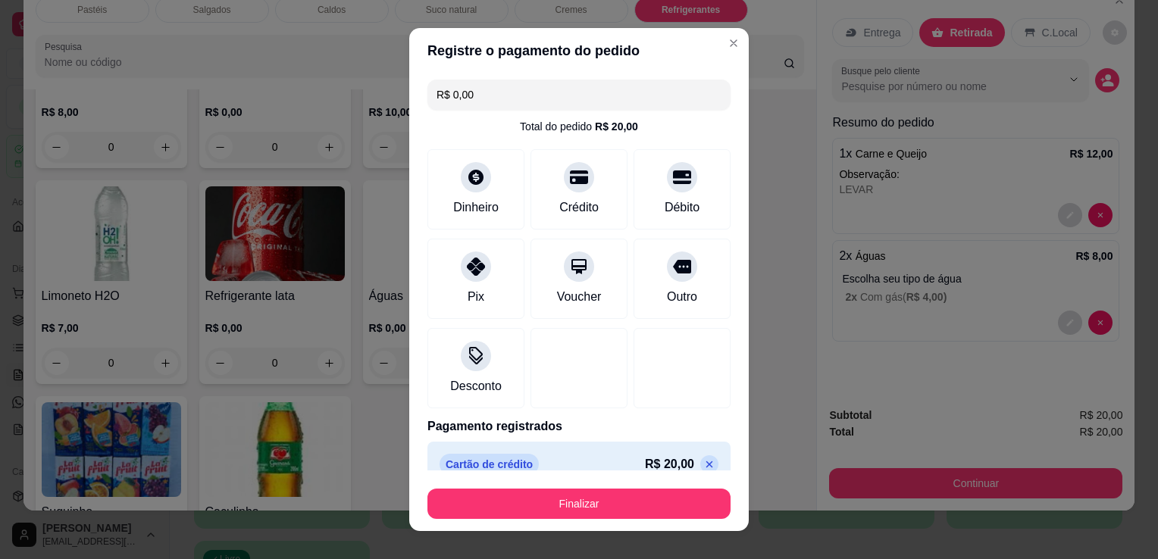
click at [624, 501] on button "Finalizar" at bounding box center [578, 504] width 303 height 30
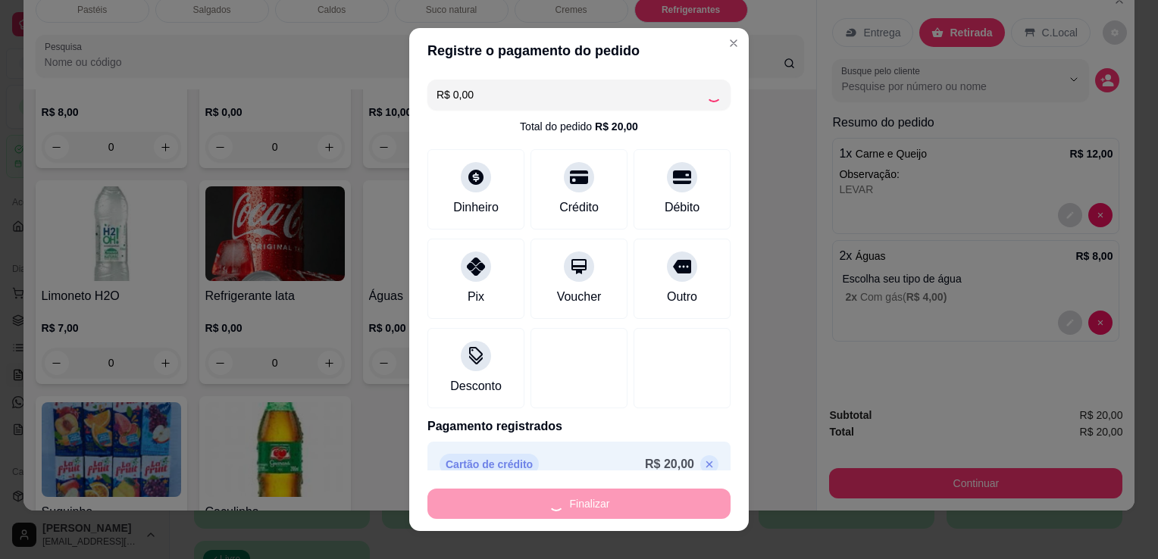
type input "-R$ 20,00"
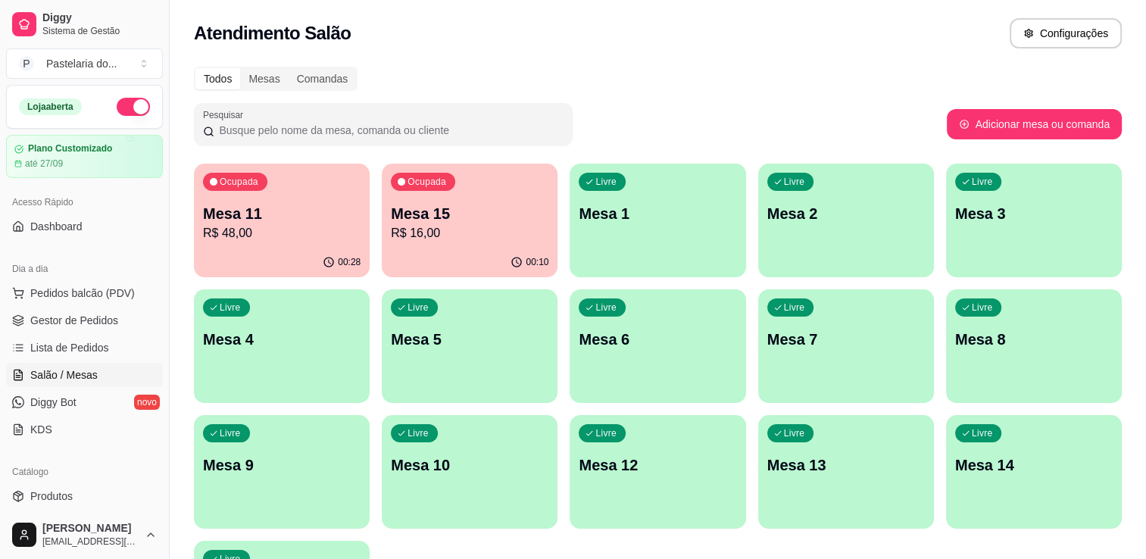
click at [324, 261] on icon "button" at bounding box center [329, 262] width 12 height 12
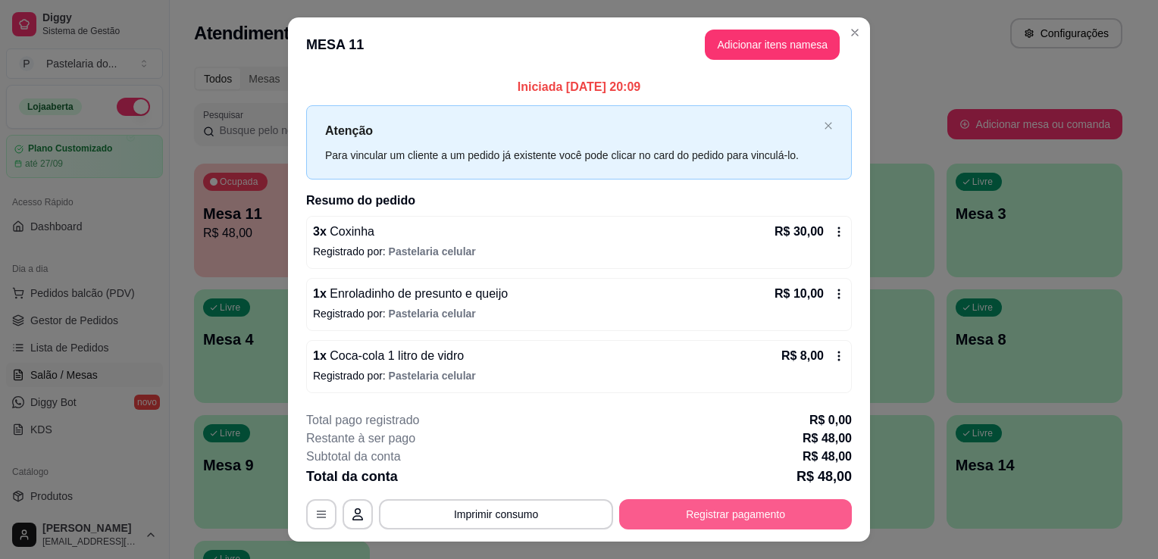
click at [753, 511] on button "Registrar pagamento" at bounding box center [735, 514] width 233 height 30
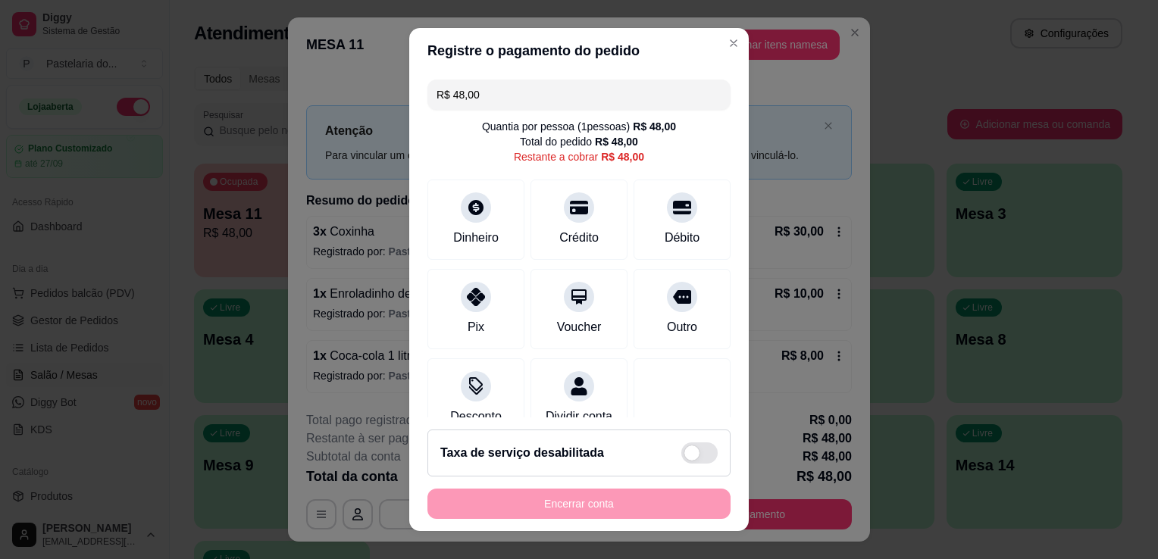
click at [588, 113] on div "R$ 48,00 Quantia por pessoa ( 1 pessoas) R$ 48,00 Total do pedido R$ 48,00 Rest…" at bounding box center [578, 245] width 339 height 344
click at [602, 86] on input "R$ 48,00" at bounding box center [578, 95] width 285 height 30
click at [482, 233] on div "Dinheiro" at bounding box center [476, 237] width 50 height 20
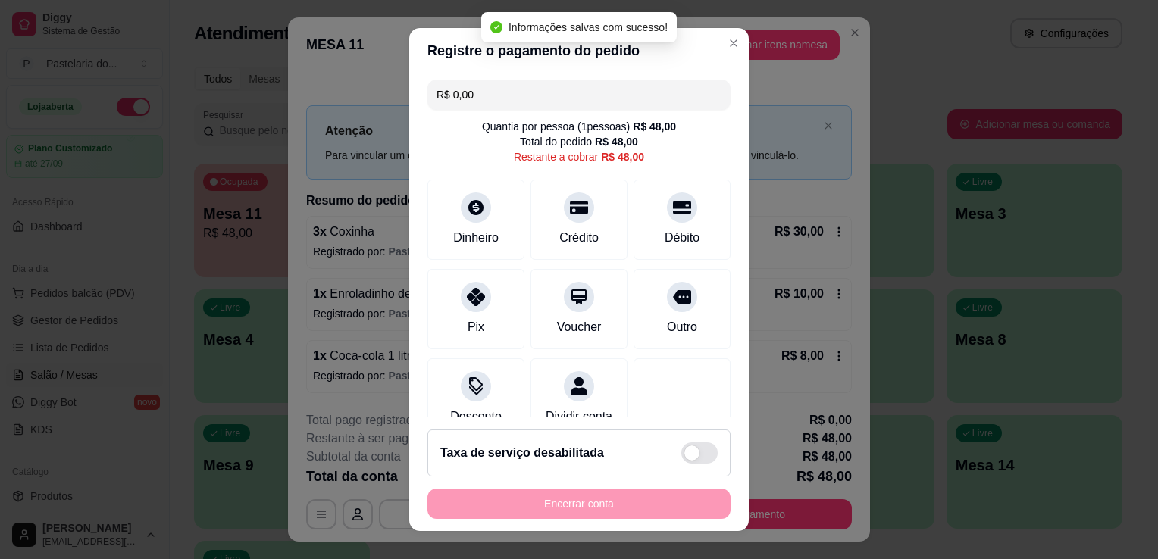
click at [588, 514] on div "Encerrar conta" at bounding box center [578, 504] width 303 height 30
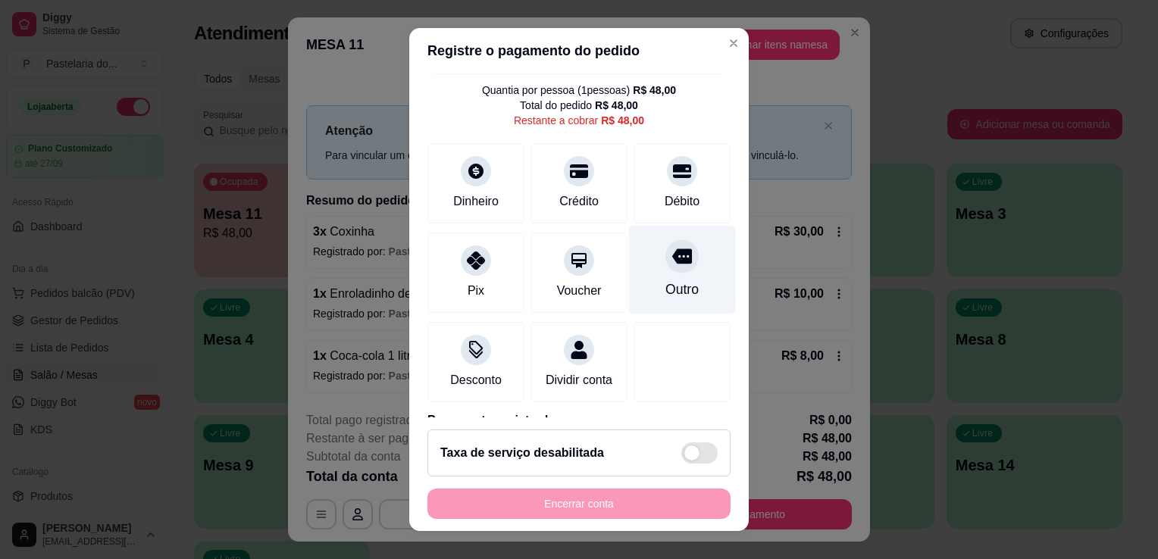
scroll to position [122, 0]
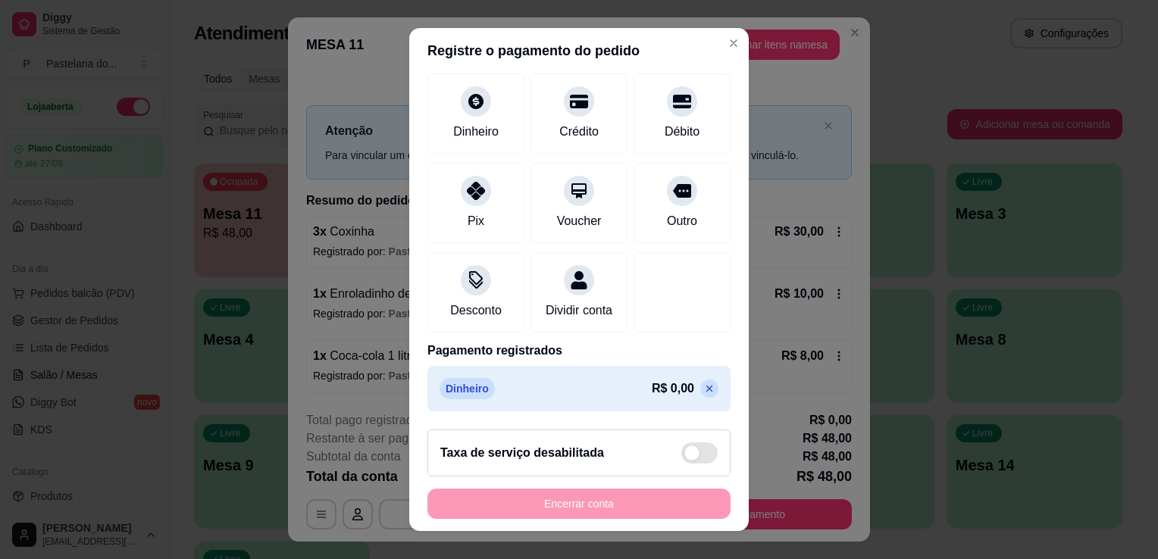
drag, startPoint x: 619, startPoint y: 502, endPoint x: 616, endPoint y: 481, distance: 21.4
click at [619, 499] on div "Encerrar conta" at bounding box center [578, 504] width 303 height 30
click at [700, 385] on p at bounding box center [709, 389] width 18 height 18
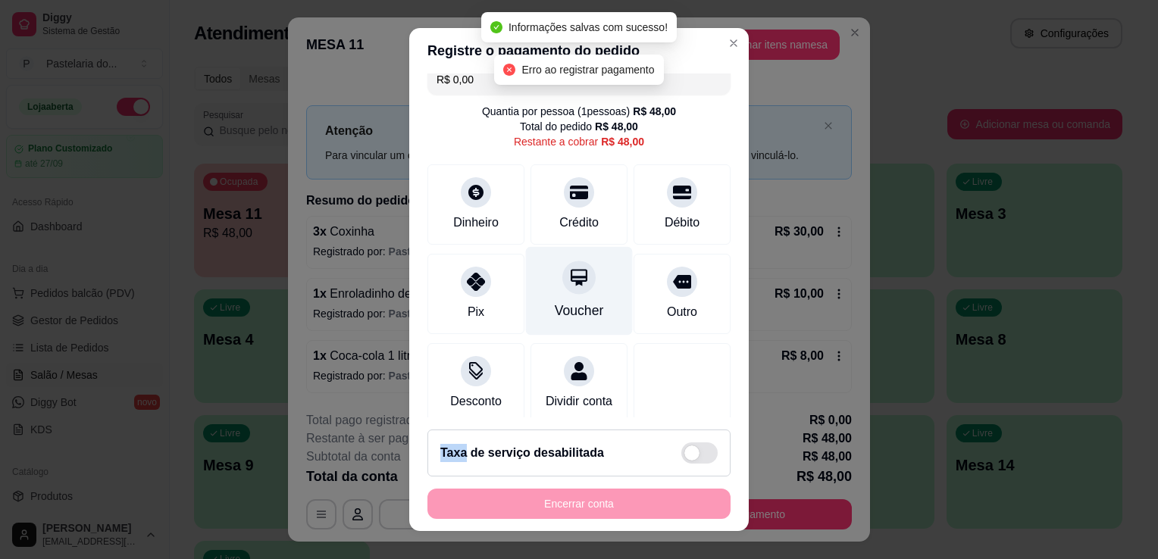
scroll to position [0, 0]
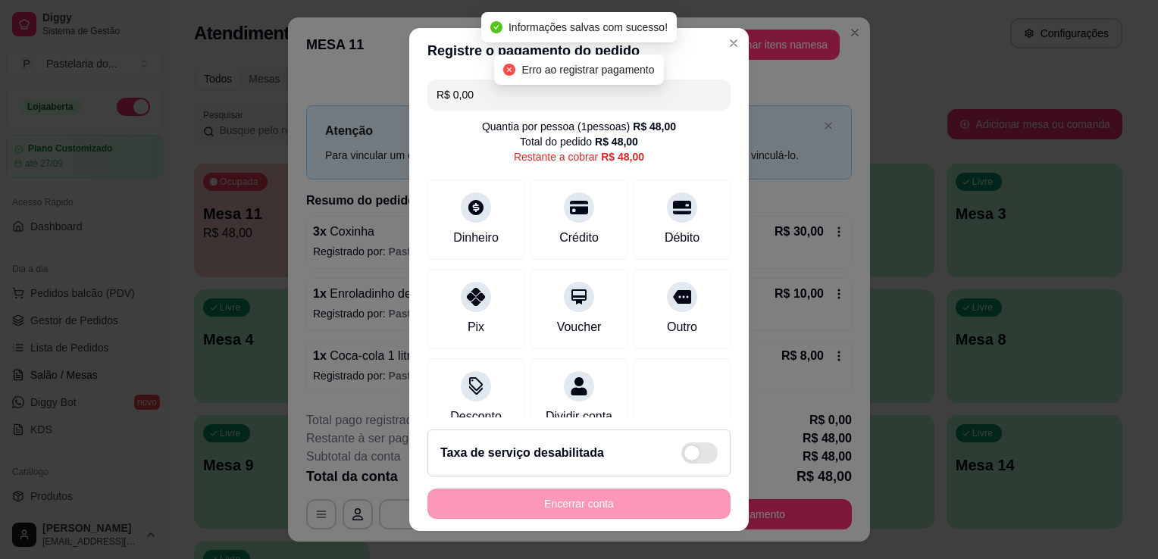
click at [510, 99] on input "R$ 0,00" at bounding box center [578, 95] width 285 height 30
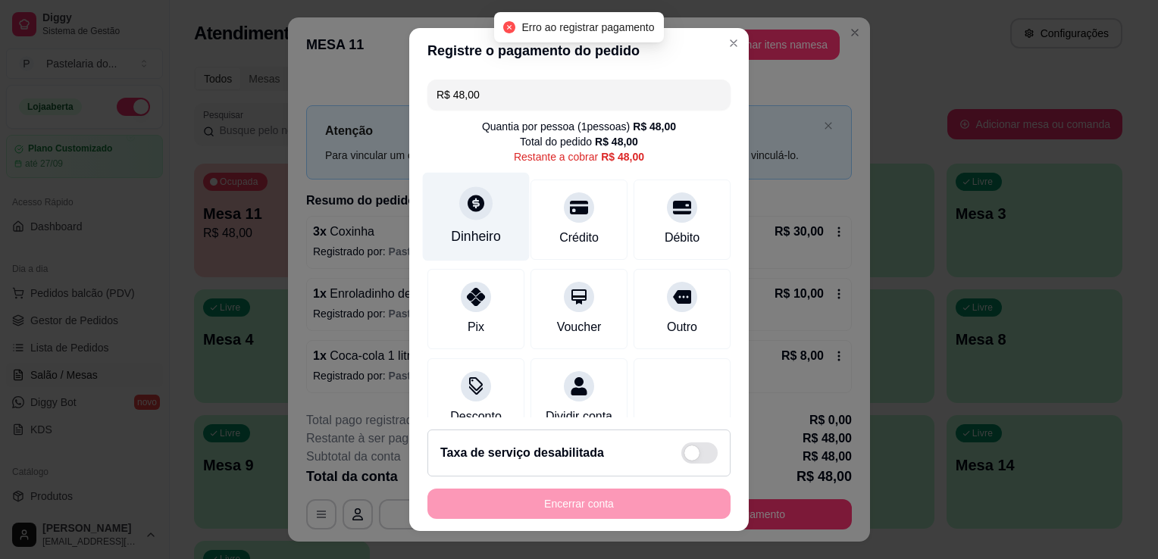
click at [466, 213] on icon at bounding box center [476, 203] width 20 height 20
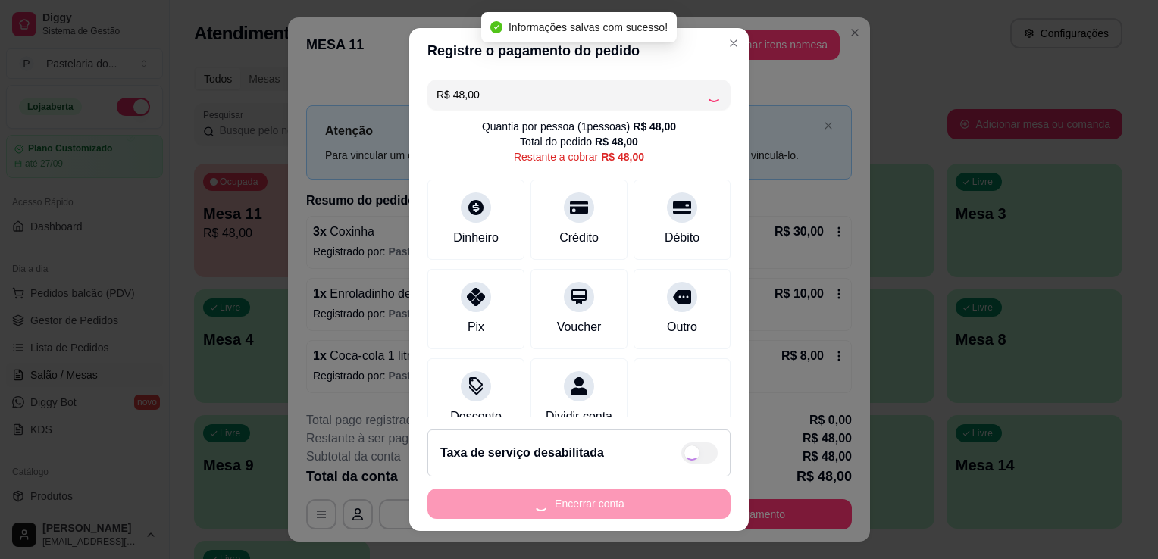
type input "R$ 0,00"
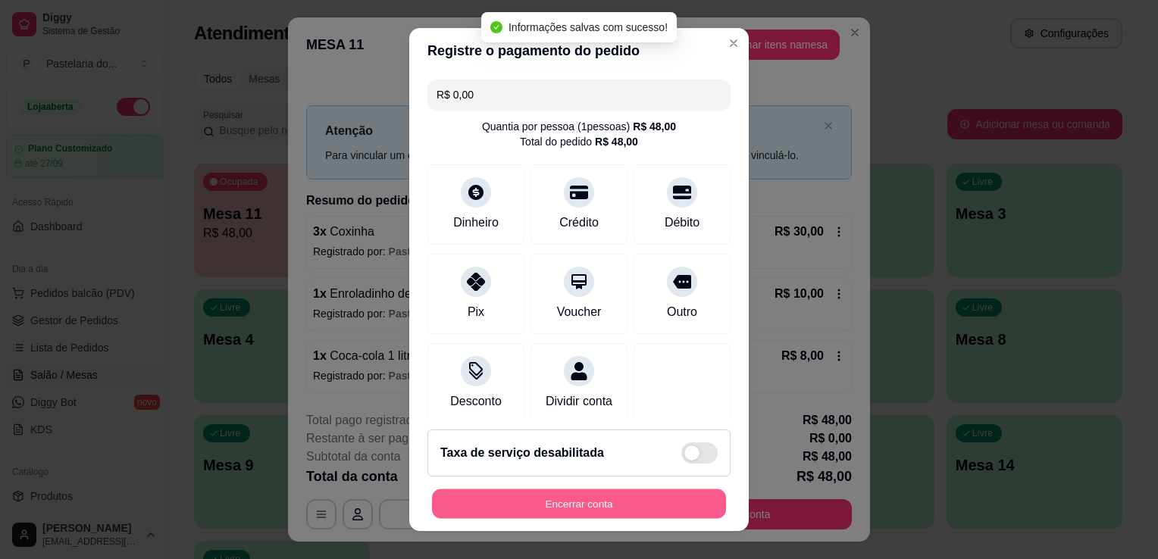
click at [612, 514] on button "Encerrar conta" at bounding box center [579, 504] width 294 height 30
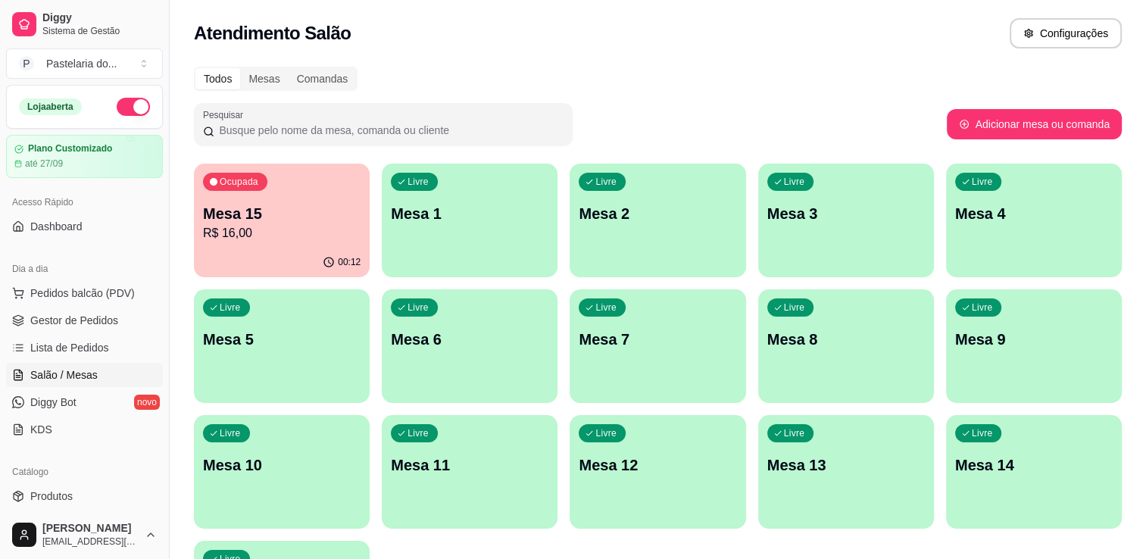
click at [212, 245] on div "Ocupada Mesa 15 R$ 16,00" at bounding box center [282, 206] width 176 height 84
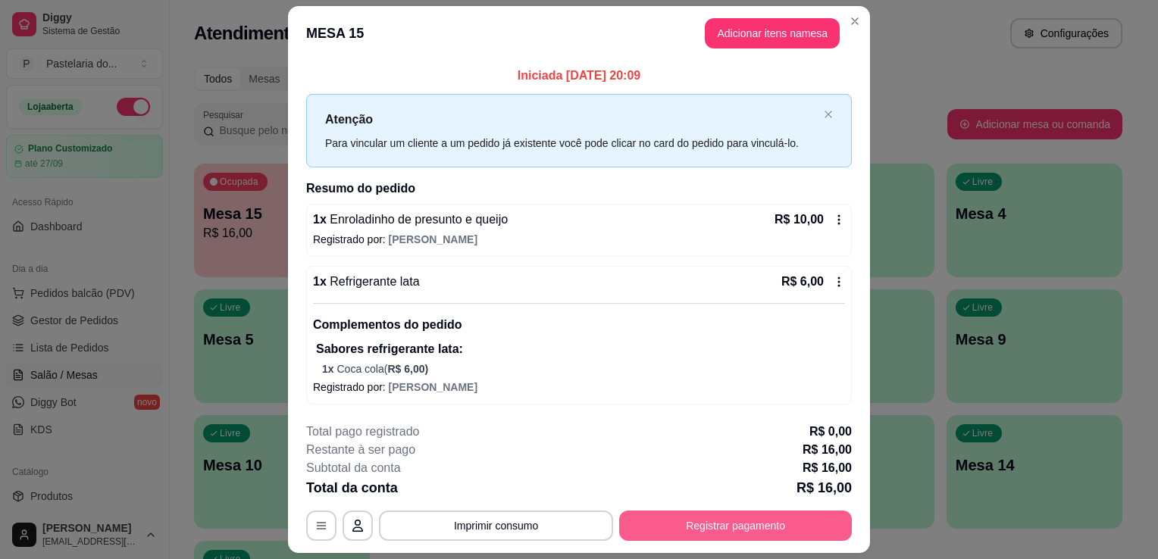
click at [762, 536] on button "Registrar pagamento" at bounding box center [735, 526] width 233 height 30
click at [752, 519] on button "Registrar pagamento" at bounding box center [735, 526] width 233 height 30
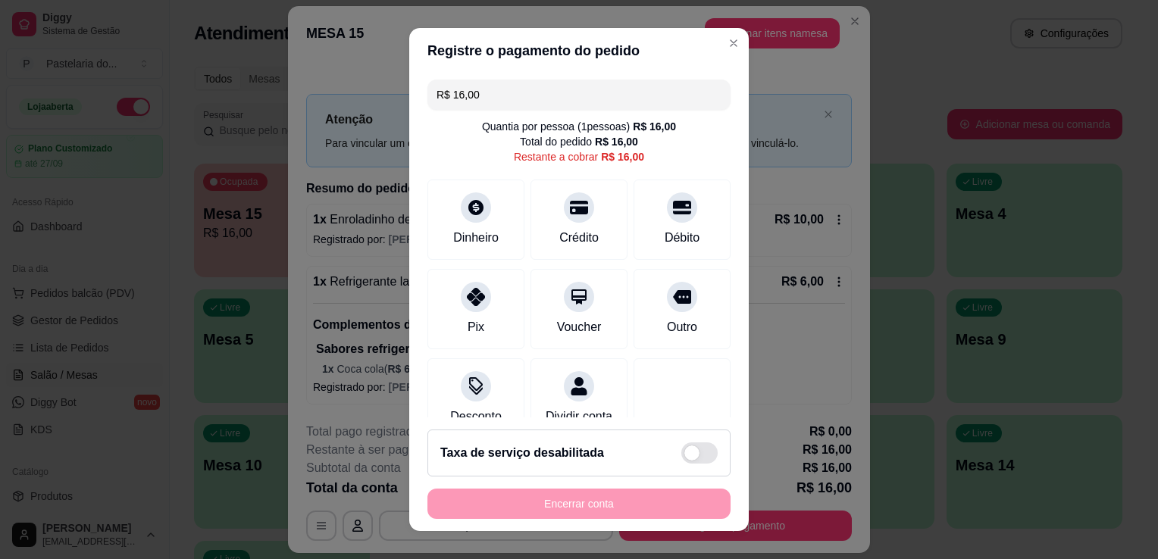
click at [511, 299] on div "Pix Voucher Outro" at bounding box center [578, 309] width 303 height 80
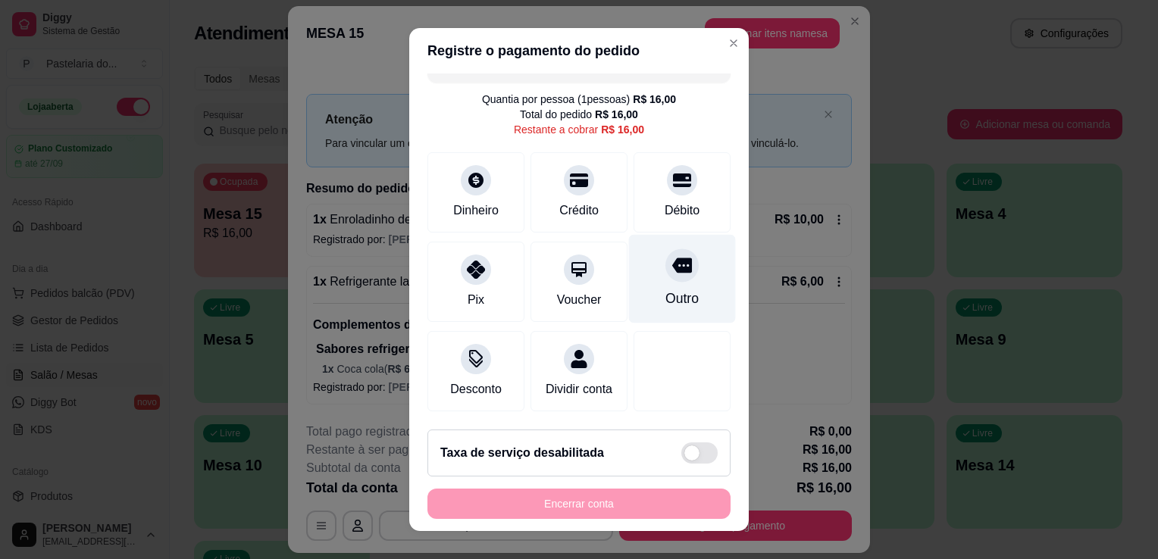
scroll to position [20, 0]
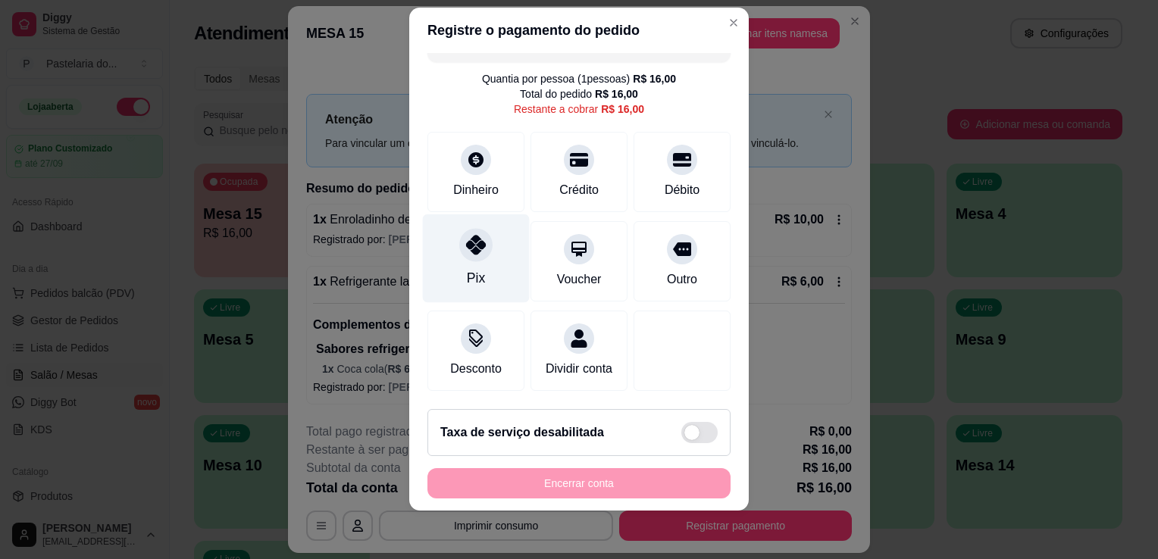
click at [471, 214] on div "Pix" at bounding box center [476, 258] width 107 height 89
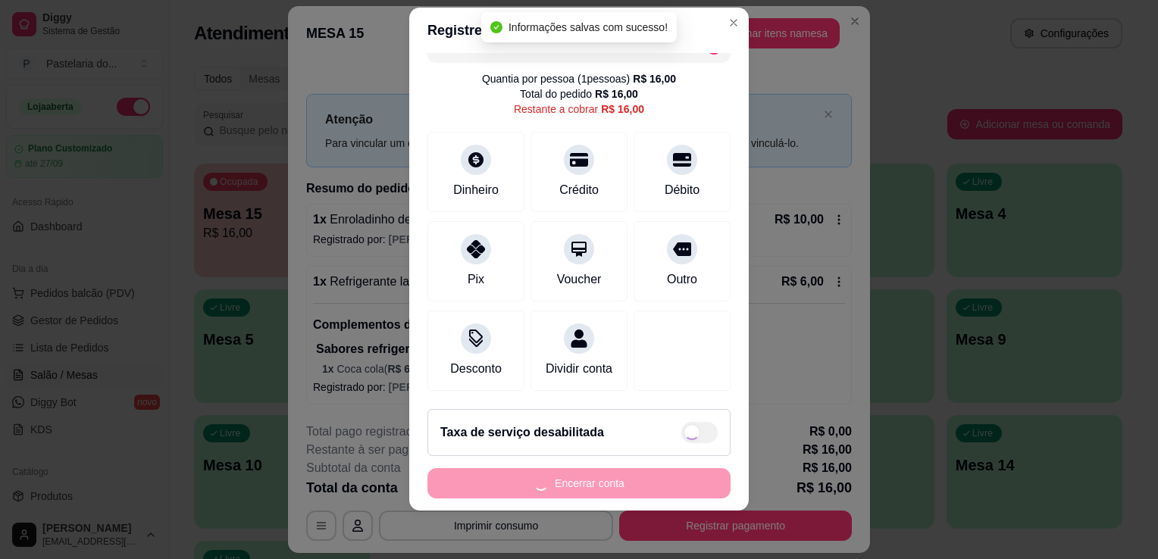
type input "R$ 0,00"
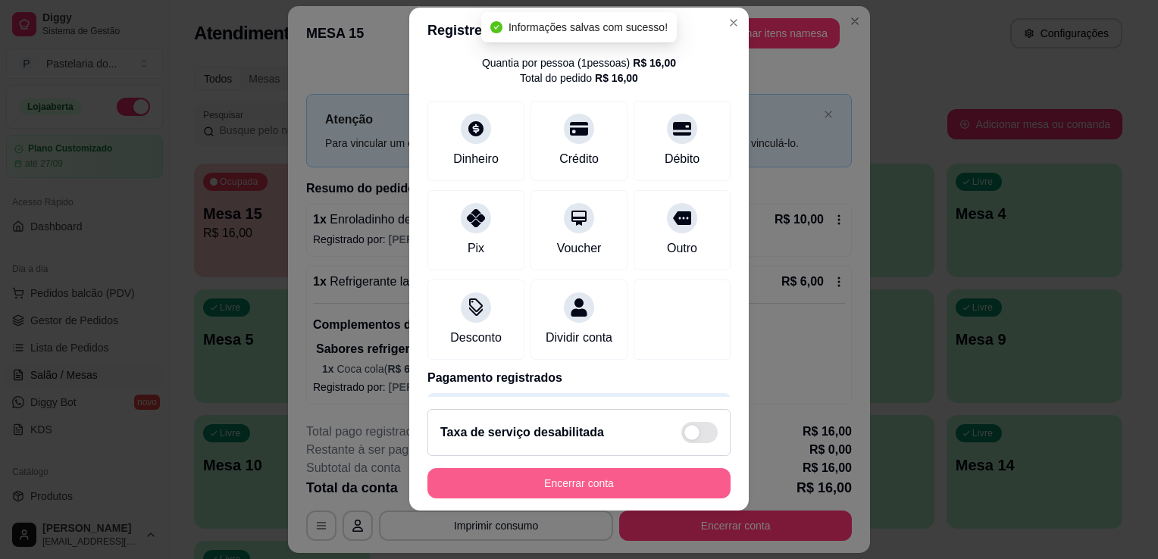
click at [542, 485] on button "Encerrar conta" at bounding box center [578, 483] width 303 height 30
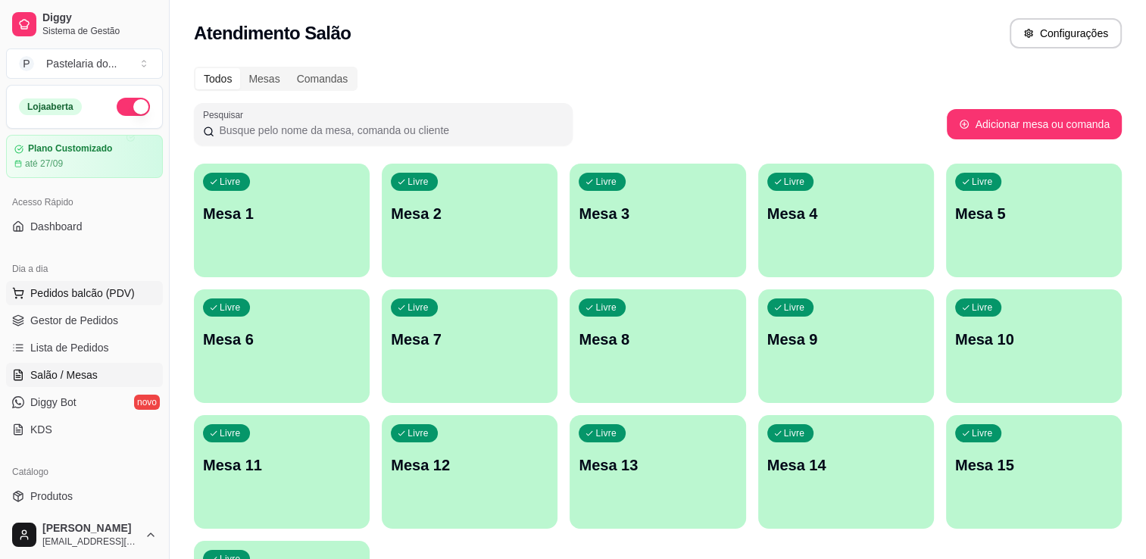
click at [58, 299] on span "Pedidos balcão (PDV)" at bounding box center [82, 293] width 105 height 15
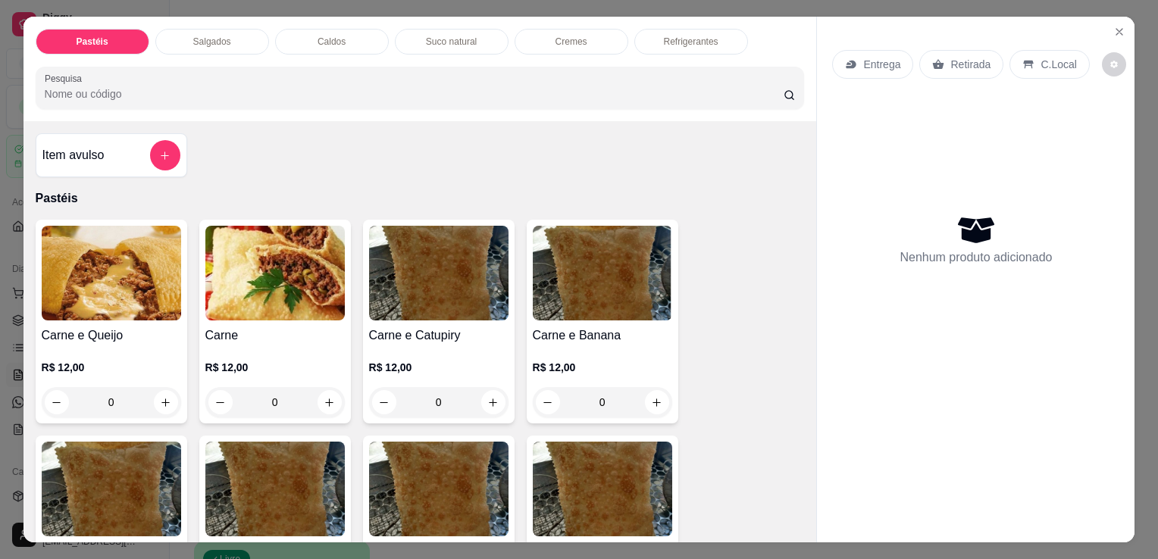
click at [243, 43] on div "Salgados" at bounding box center [212, 42] width 114 height 26
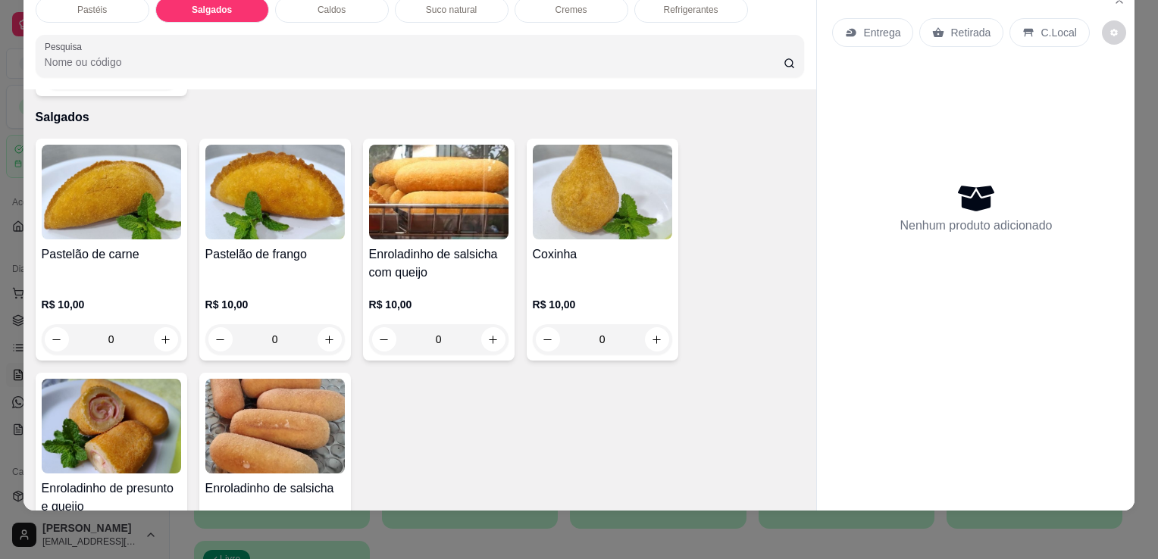
scroll to position [1685, 0]
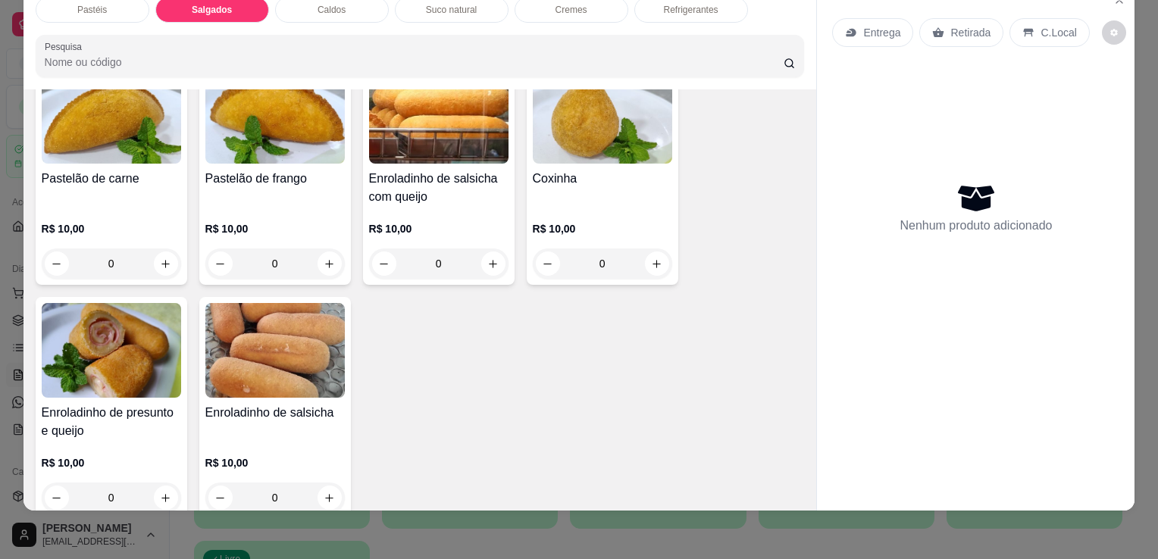
click at [651, 221] on div "R$ 10,00 0" at bounding box center [602, 250] width 139 height 58
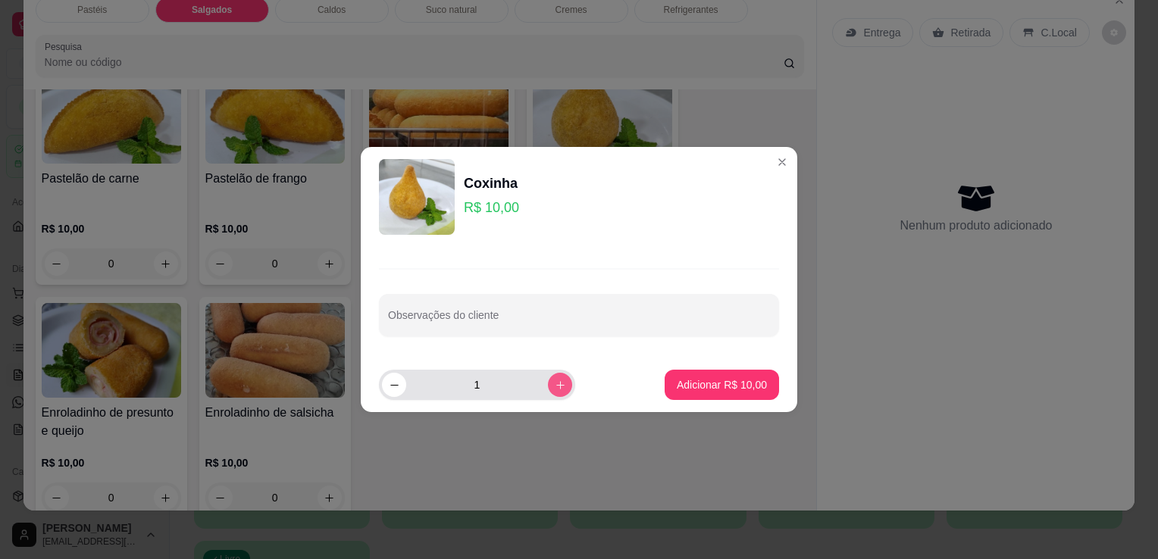
click at [555, 380] on icon "increase-product-quantity" at bounding box center [560, 385] width 11 height 11
type input "3"
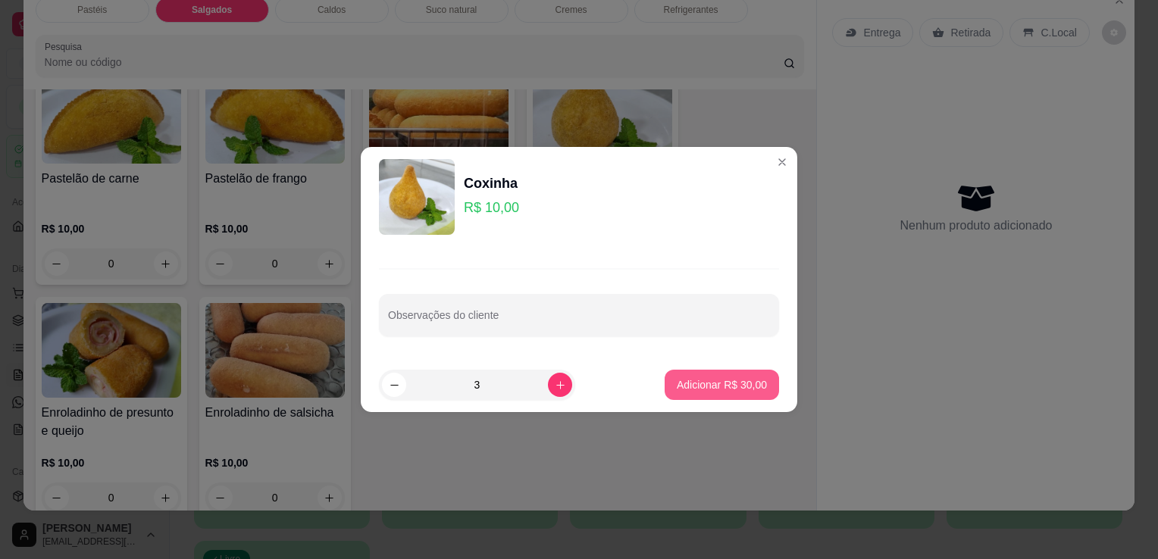
click at [705, 385] on p "Adicionar R$ 30,00" at bounding box center [722, 384] width 90 height 15
type input "3"
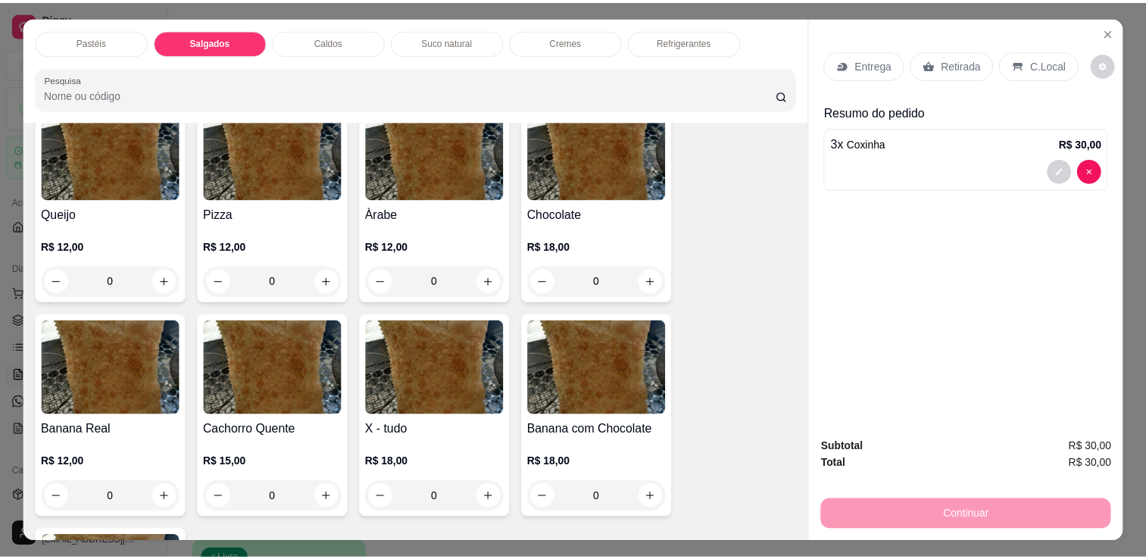
scroll to position [776, 0]
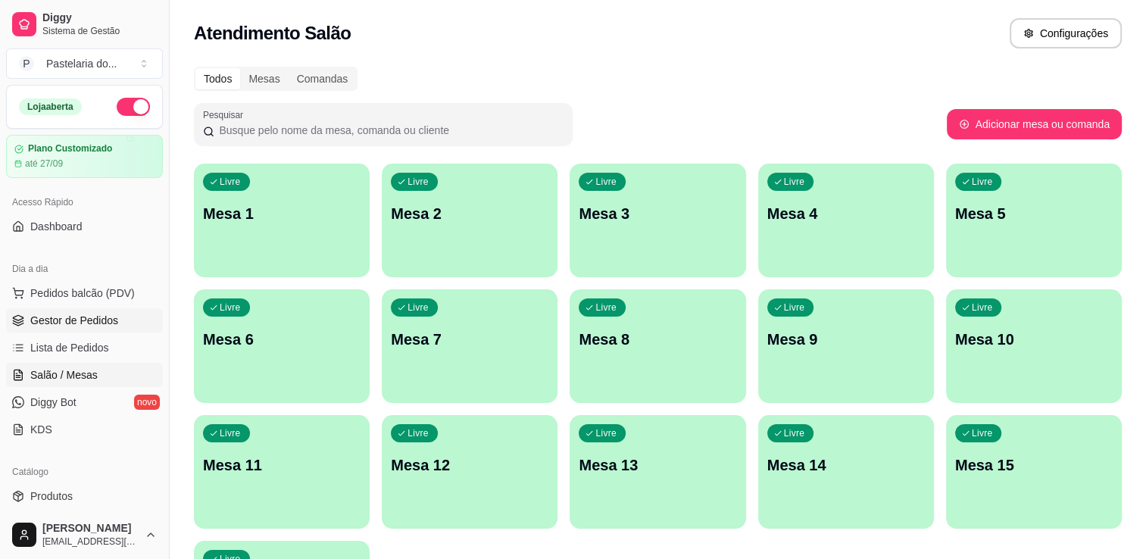
click at [111, 315] on span "Gestor de Pedidos" at bounding box center [74, 320] width 88 height 15
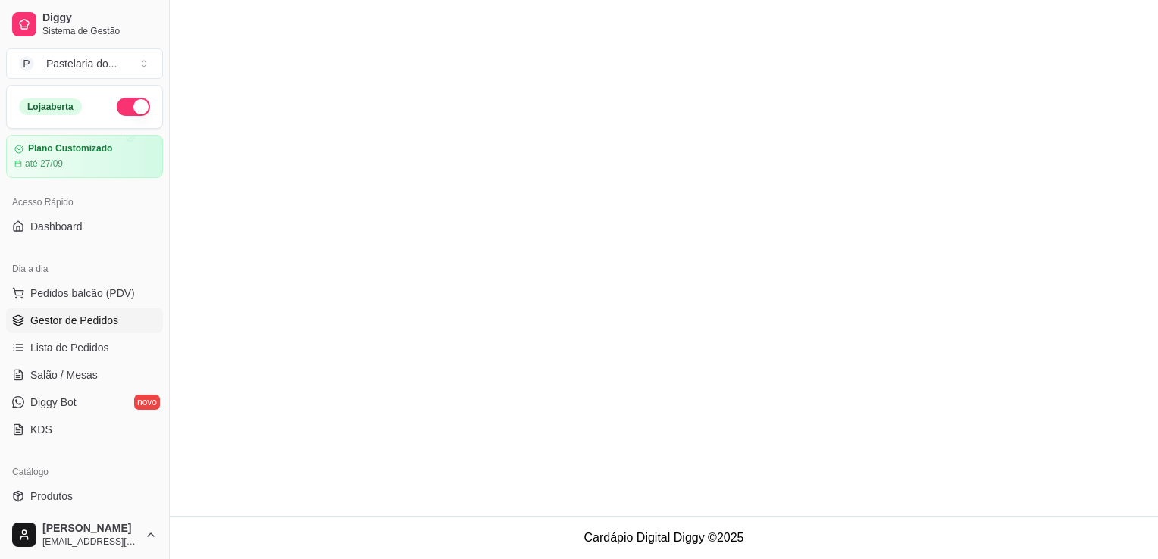
click at [111, 315] on span "Gestor de Pedidos" at bounding box center [74, 320] width 88 height 15
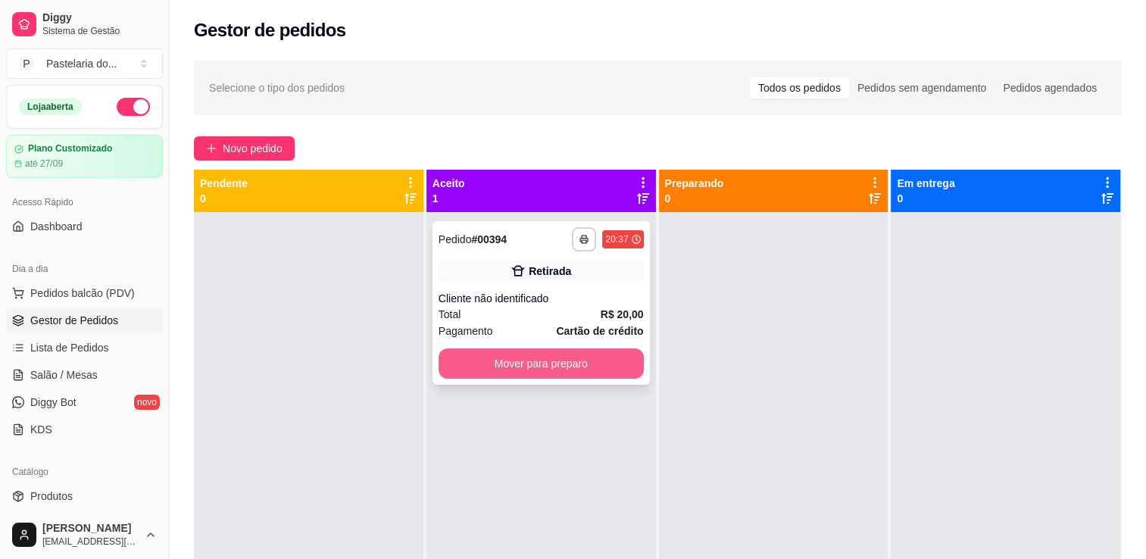
click at [552, 368] on button "Mover para preparo" at bounding box center [541, 364] width 205 height 30
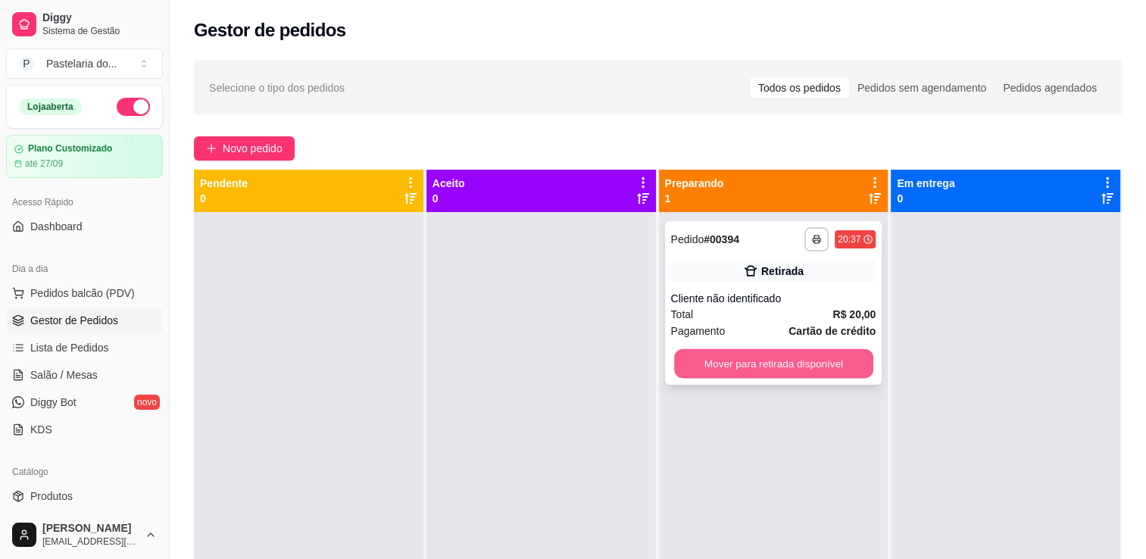
click at [731, 362] on button "Mover para retirada disponível" at bounding box center [773, 364] width 199 height 30
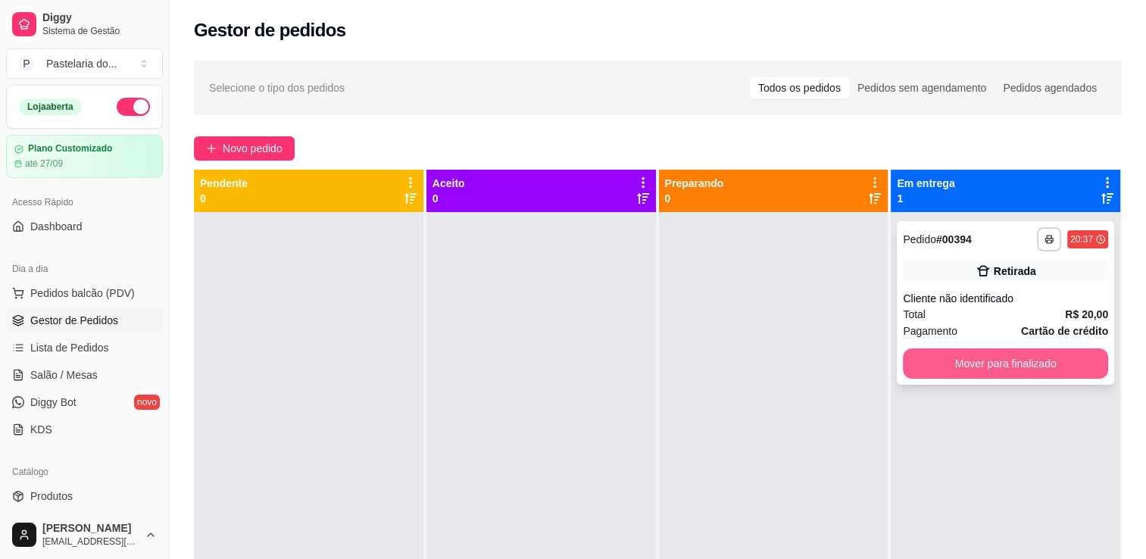
click at [994, 358] on button "Mover para finalizado" at bounding box center [1005, 364] width 205 height 30
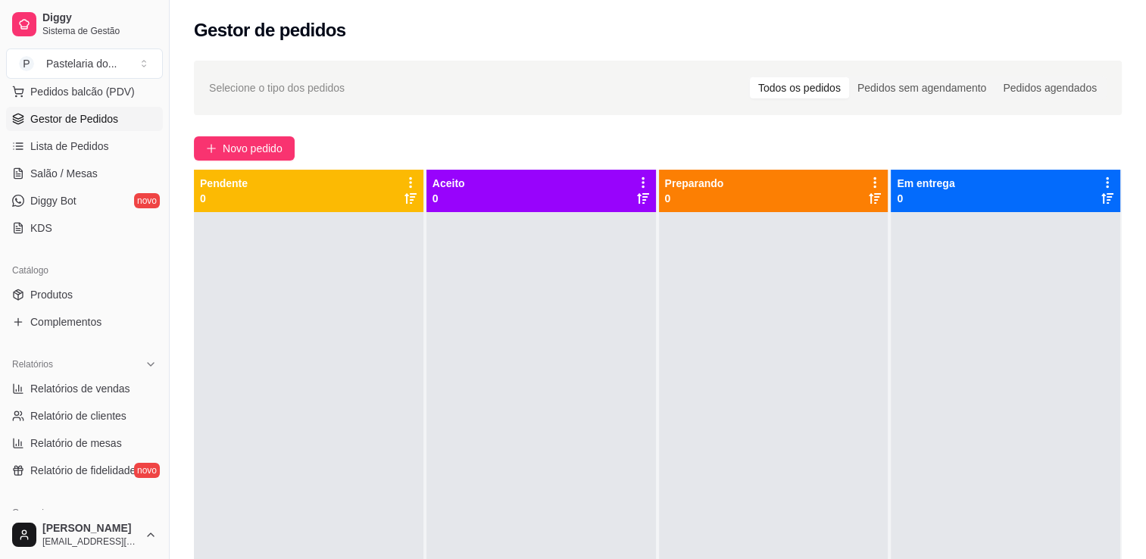
scroll to position [303, 0]
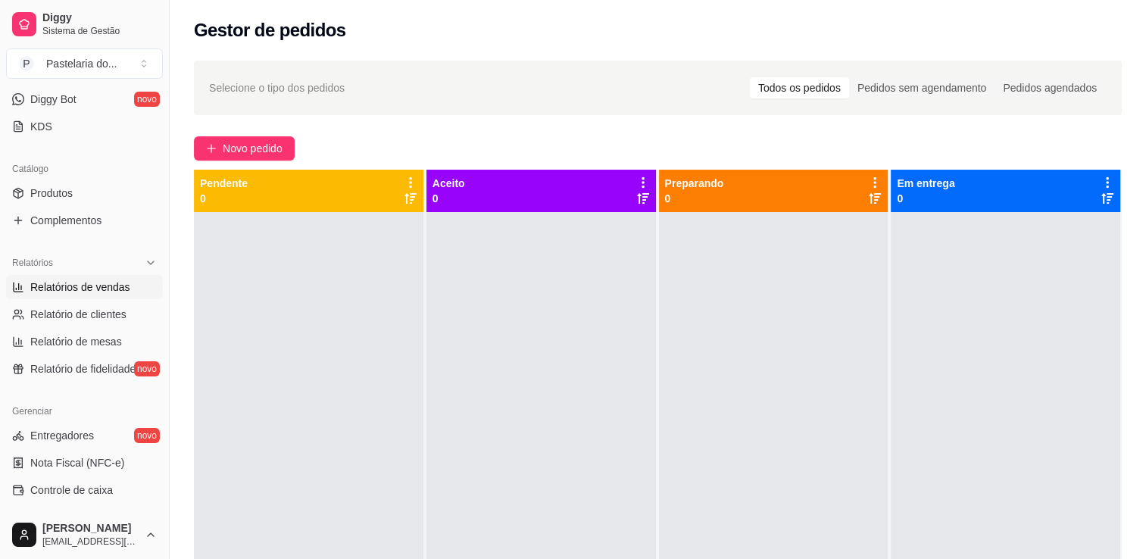
click at [100, 293] on link "Relatórios de vendas" at bounding box center [84, 287] width 157 height 24
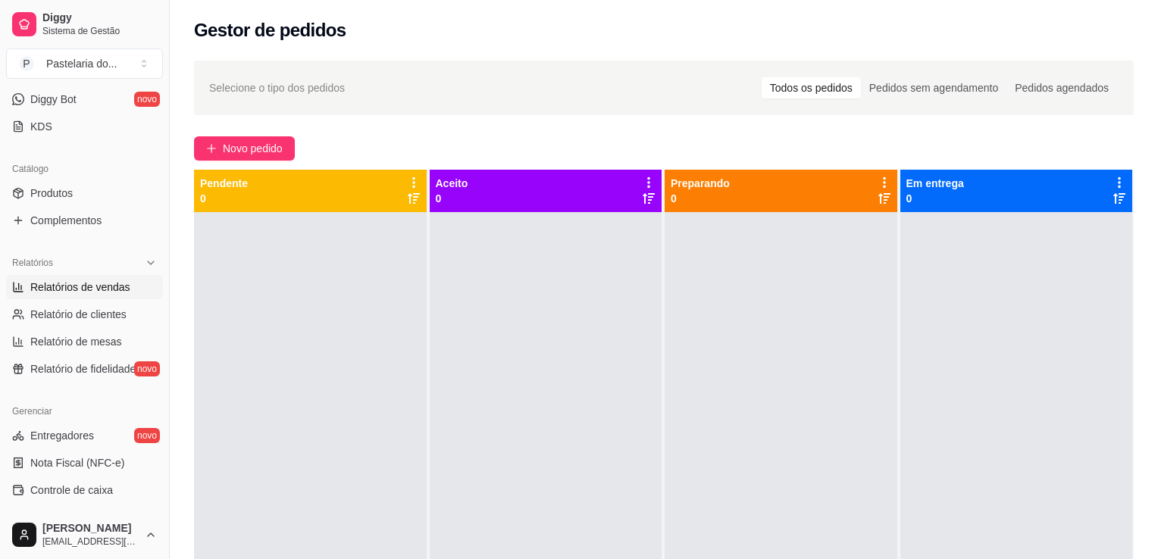
select select "ALL"
select select "0"
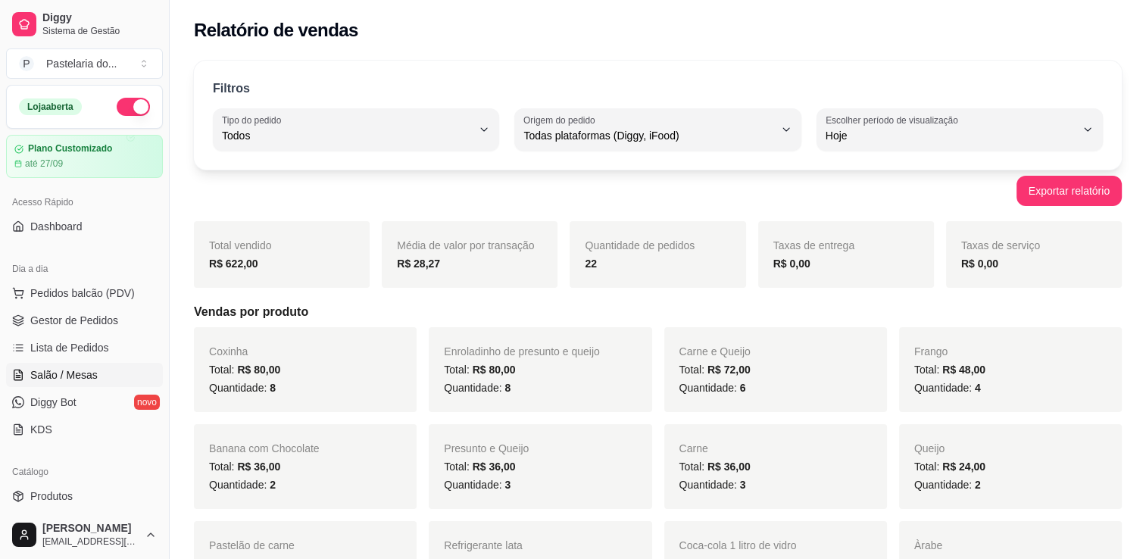
click at [98, 324] on span "Gestor de Pedidos" at bounding box center [74, 320] width 88 height 15
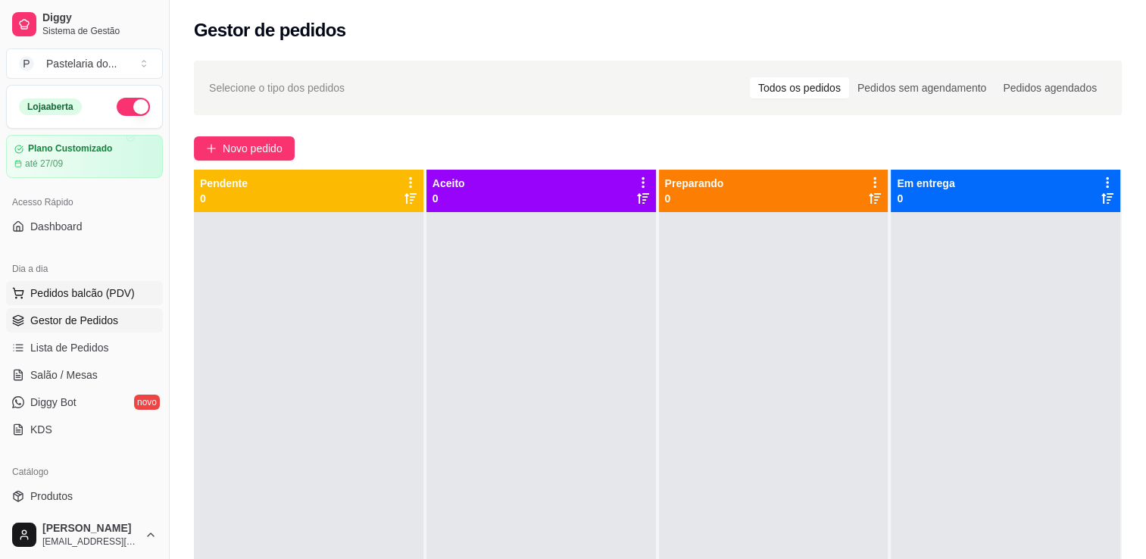
click at [112, 291] on span "Pedidos balcão (PDV)" at bounding box center [82, 293] width 105 height 15
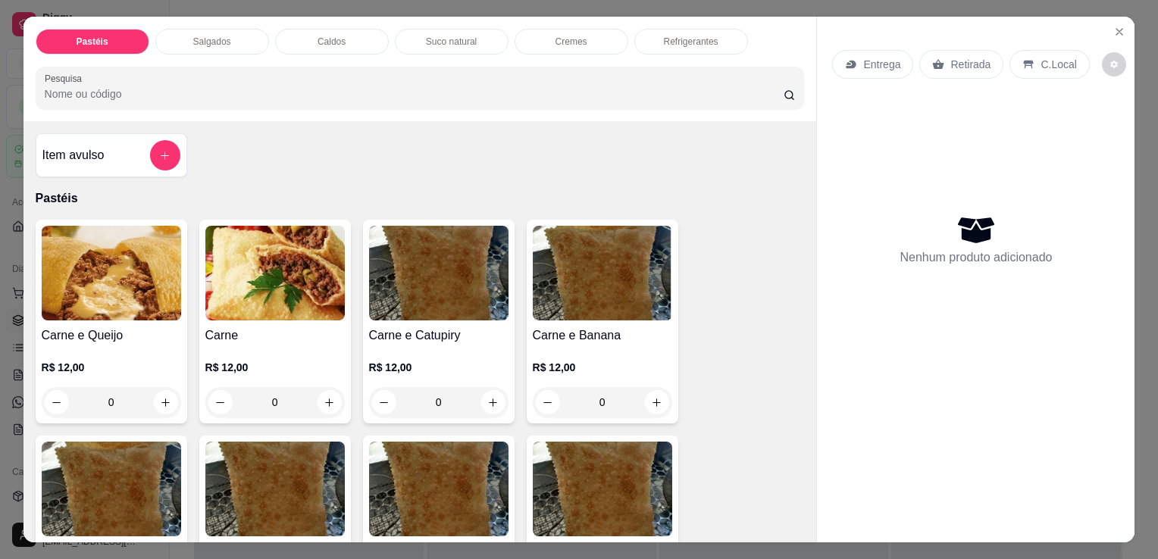
click at [236, 44] on div "Salgados" at bounding box center [212, 42] width 114 height 26
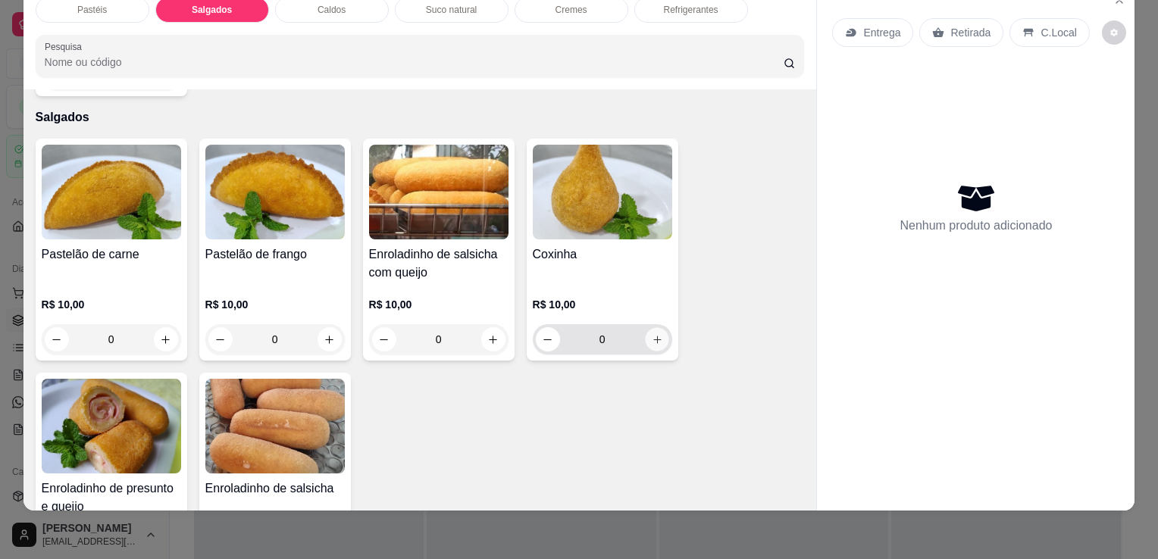
click at [648, 328] on button "increase-product-quantity" at bounding box center [656, 339] width 23 height 23
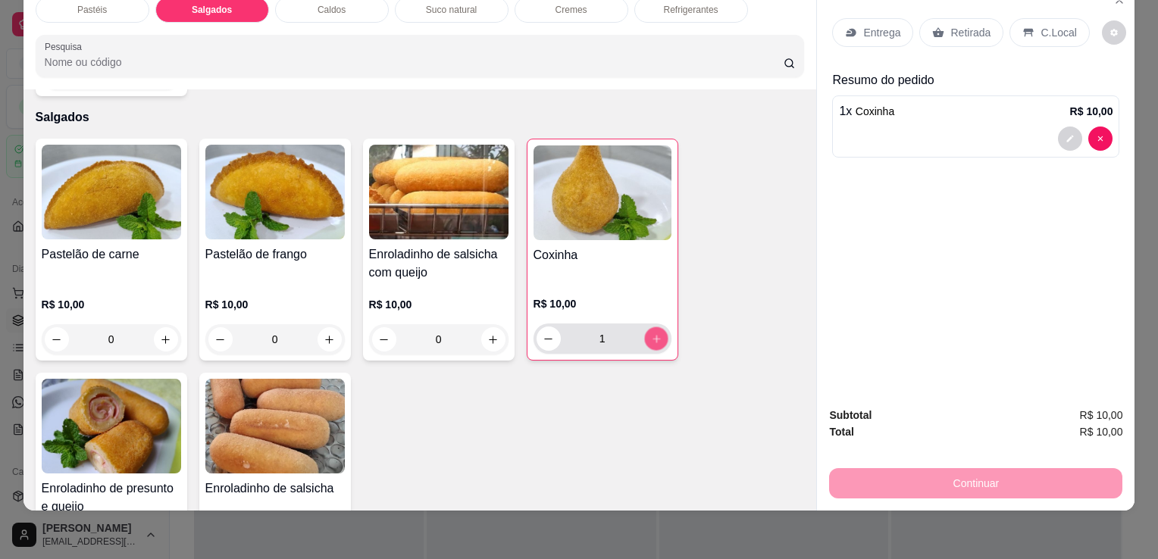
click at [648, 327] on button "increase-product-quantity" at bounding box center [655, 338] width 23 height 23
type input "3"
click at [171, 327] on button "increase-product-quantity" at bounding box center [166, 339] width 24 height 24
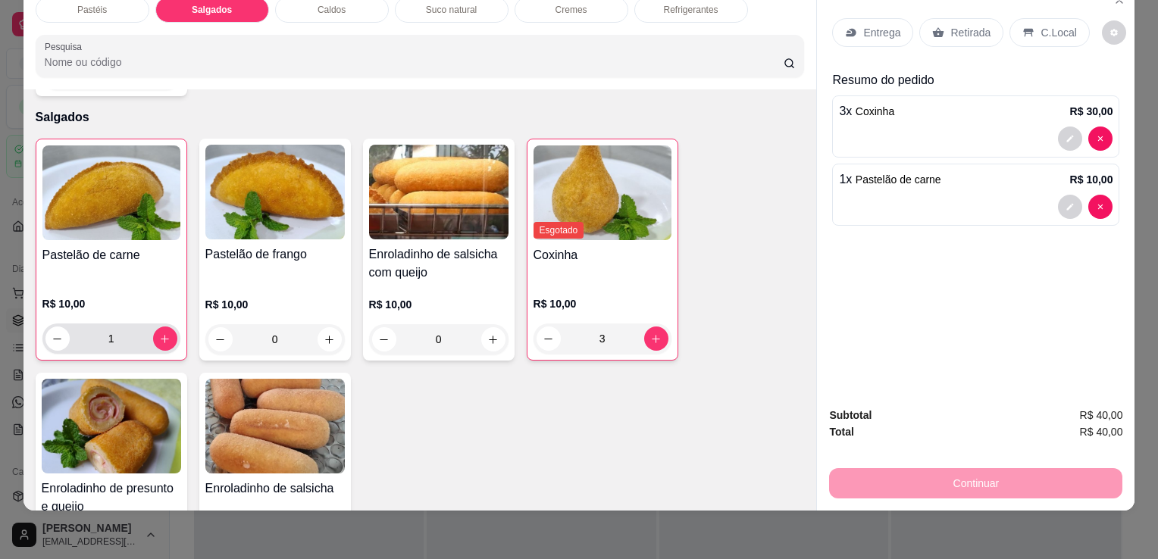
click at [171, 324] on div "1" at bounding box center [111, 339] width 138 height 30
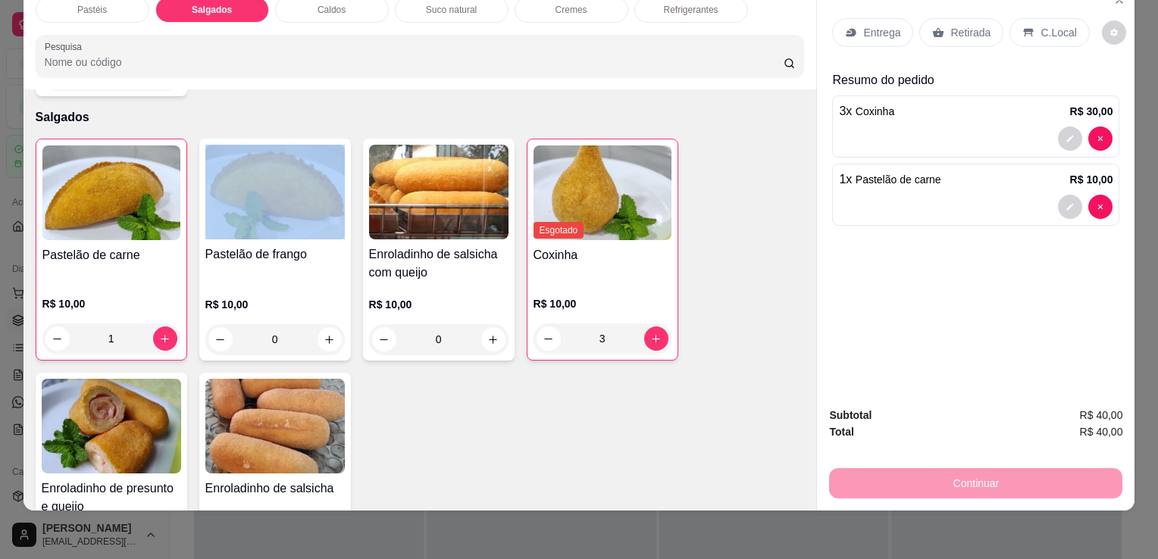
click at [171, 324] on div "1" at bounding box center [111, 339] width 138 height 30
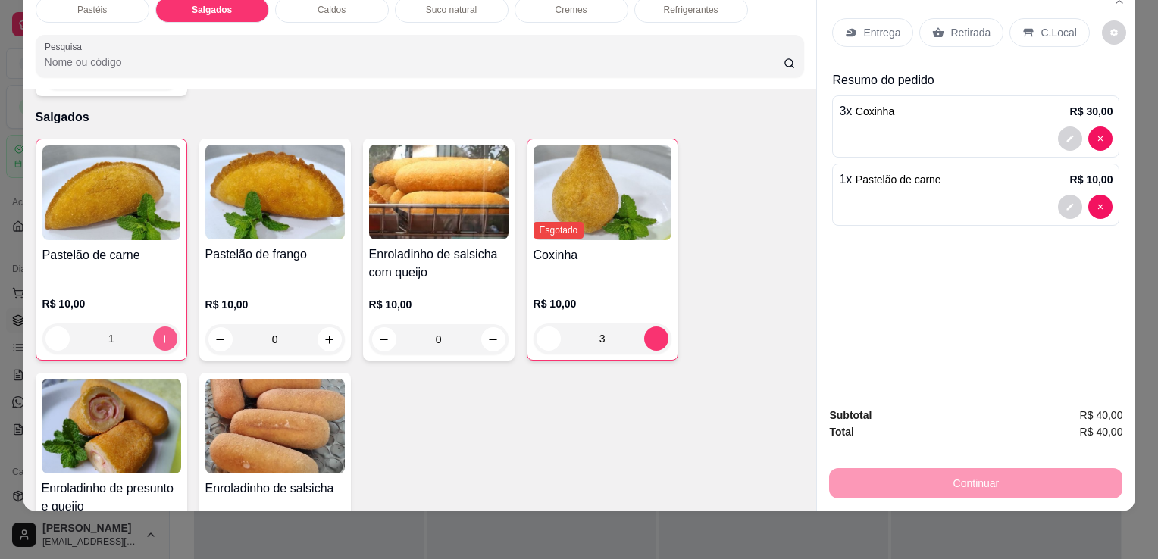
click at [166, 327] on button "increase-product-quantity" at bounding box center [165, 339] width 24 height 24
type input "3"
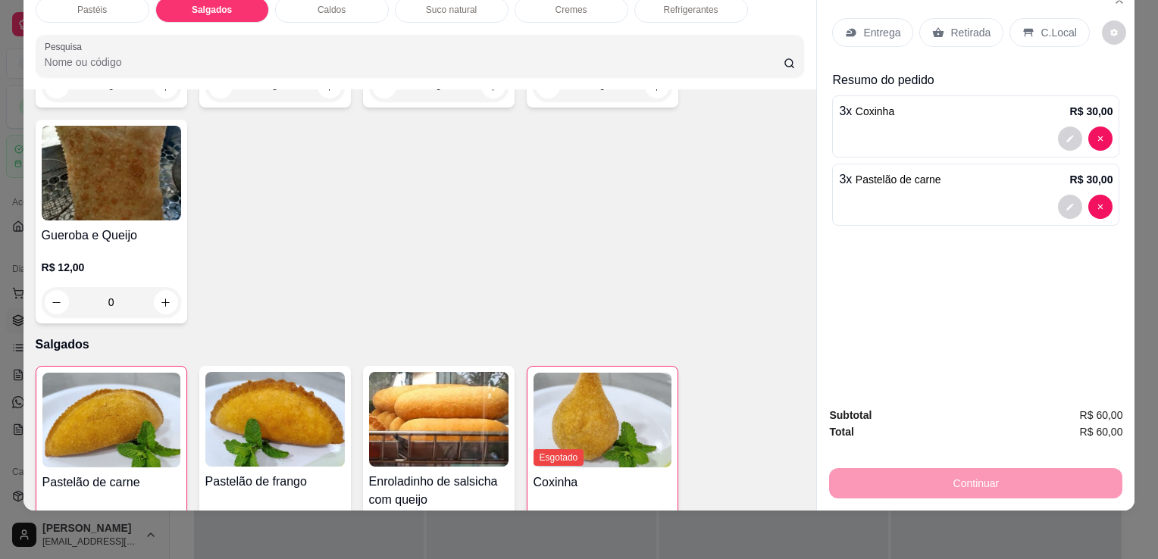
click at [106, 5] on div "Pastéis" at bounding box center [93, 10] width 114 height 26
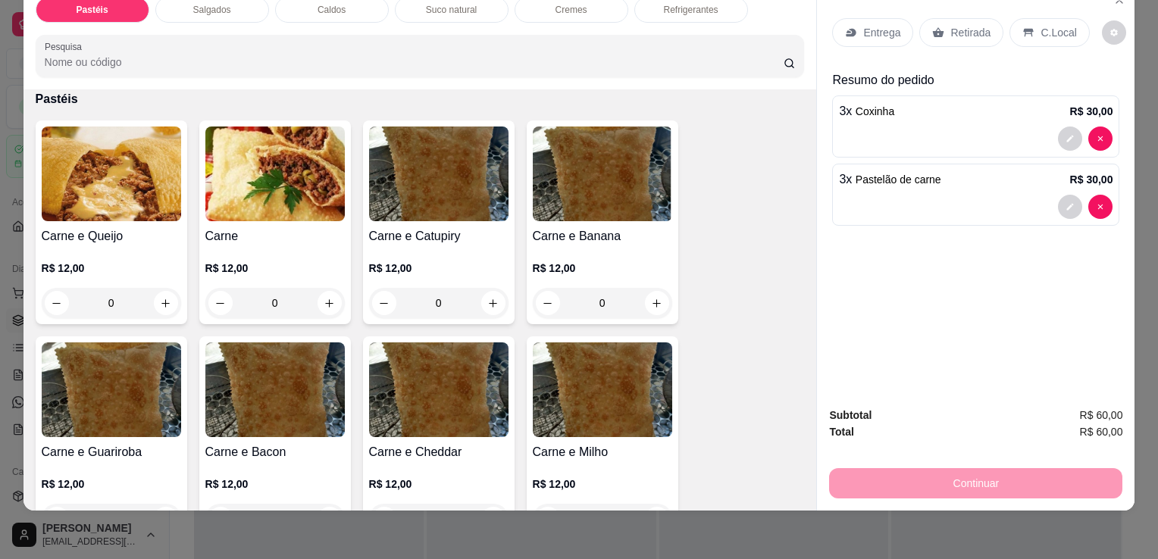
click at [168, 288] on div "0" at bounding box center [111, 303] width 139 height 30
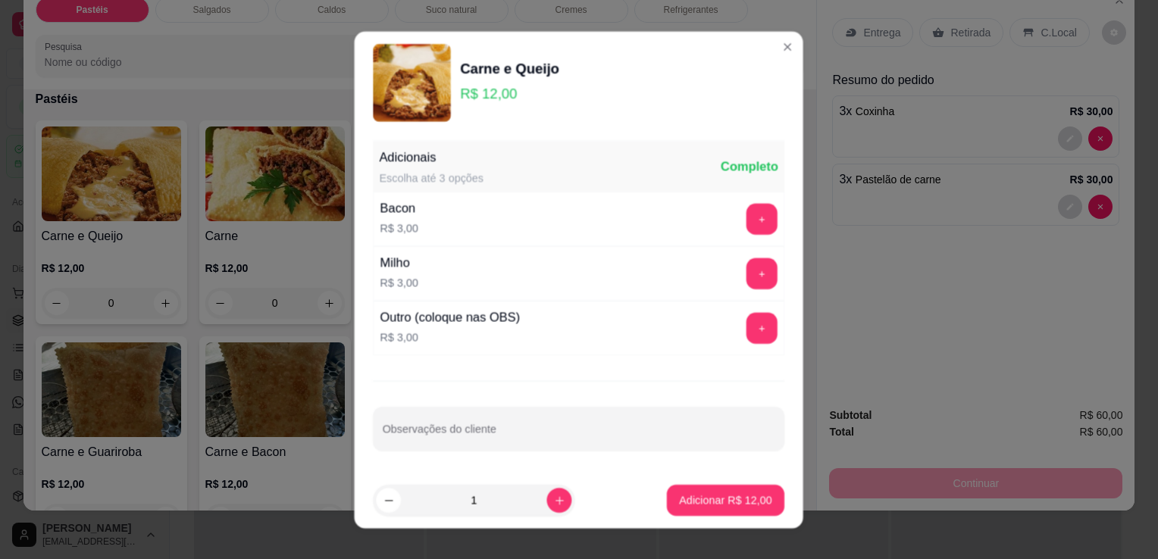
click at [168, 288] on div "0" at bounding box center [111, 303] width 139 height 30
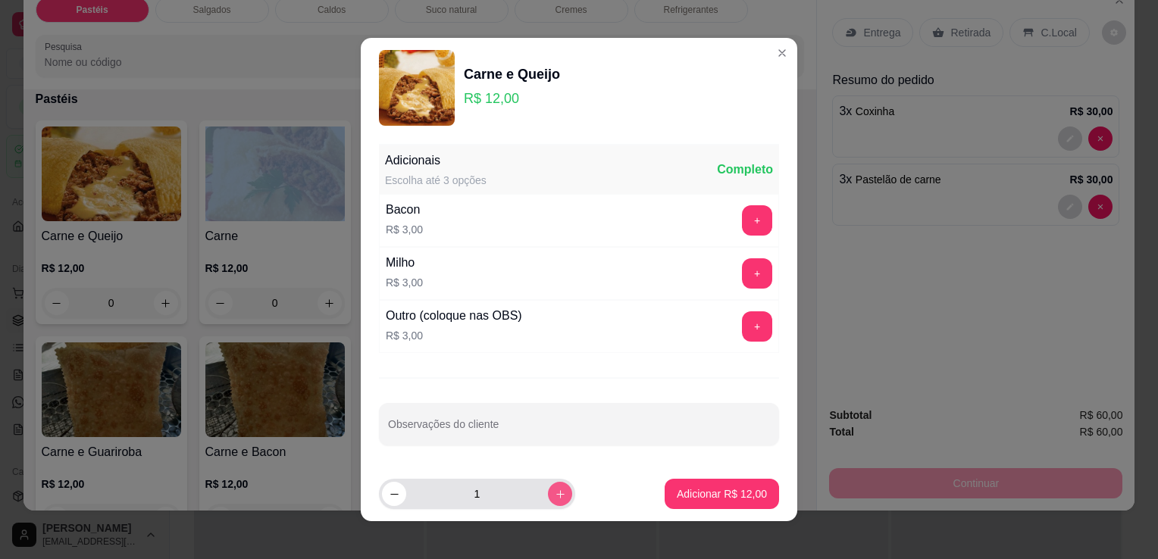
click at [555, 492] on icon "increase-product-quantity" at bounding box center [560, 494] width 11 height 11
type input "3"
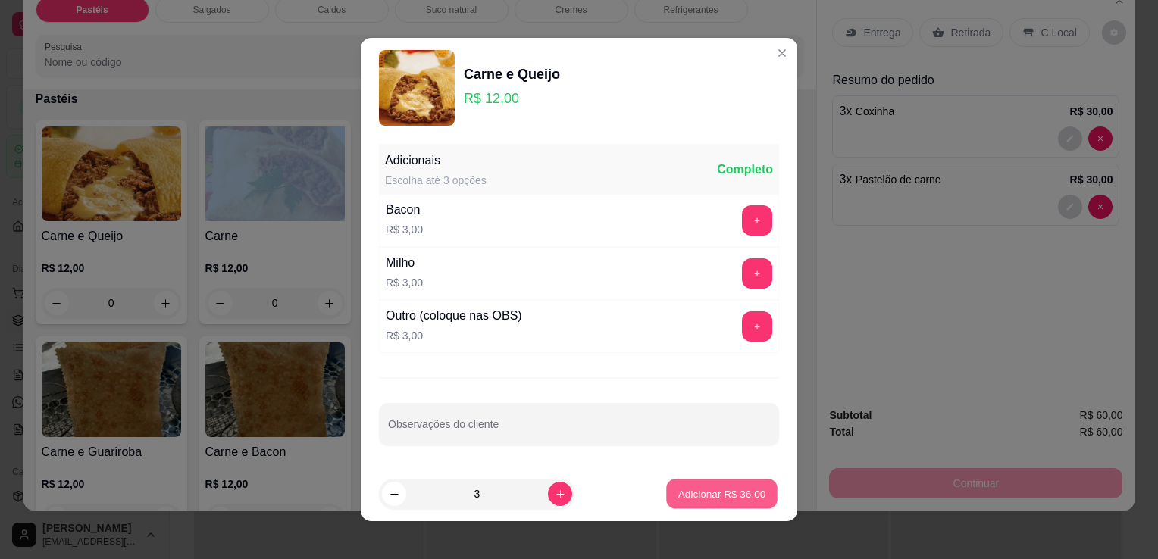
click at [700, 492] on p "Adicionar R$ 36,00" at bounding box center [722, 493] width 88 height 14
type input "3"
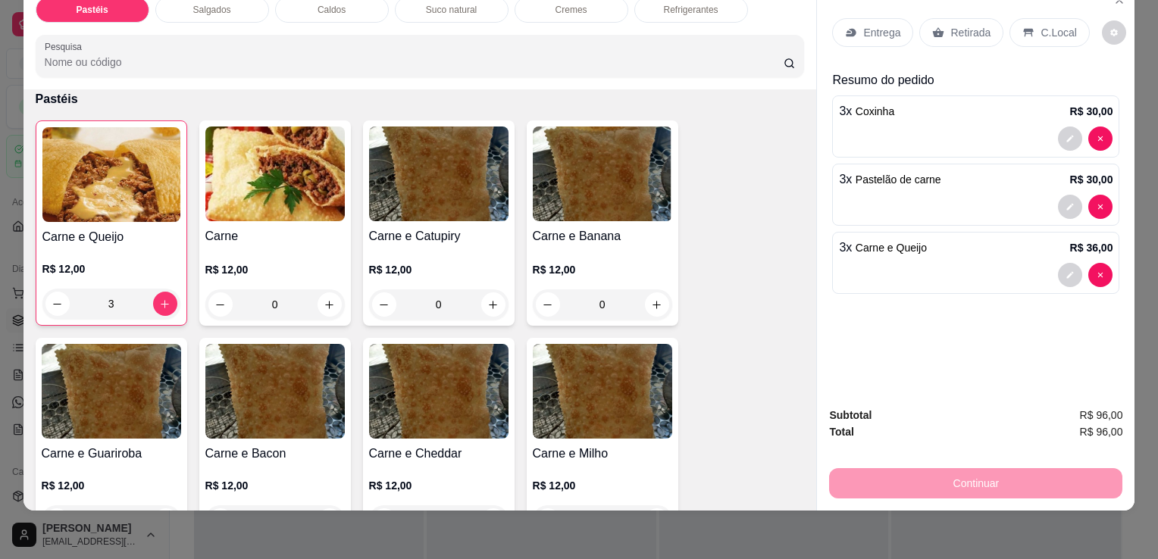
click at [933, 27] on icon at bounding box center [938, 33] width 12 height 12
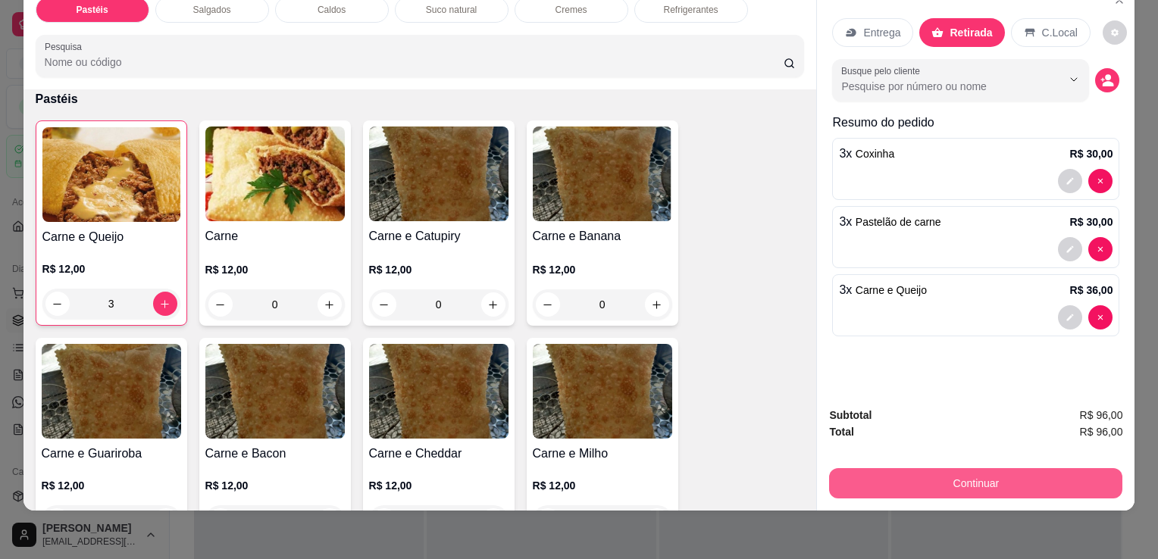
click at [982, 471] on button "Continuar" at bounding box center [975, 483] width 293 height 30
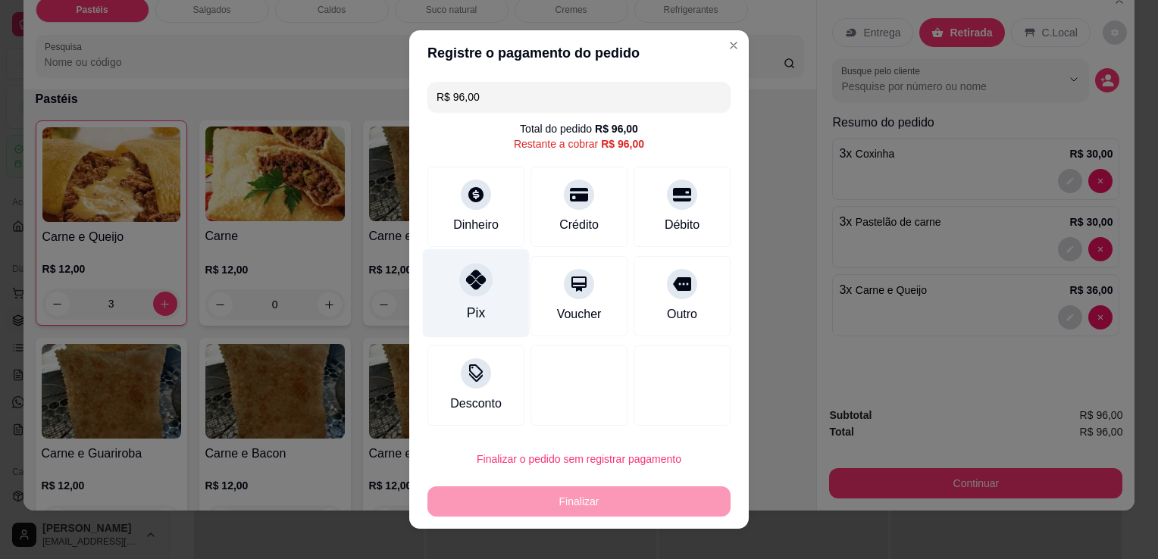
click at [471, 281] on icon at bounding box center [476, 280] width 20 height 20
type input "R$ 0,00"
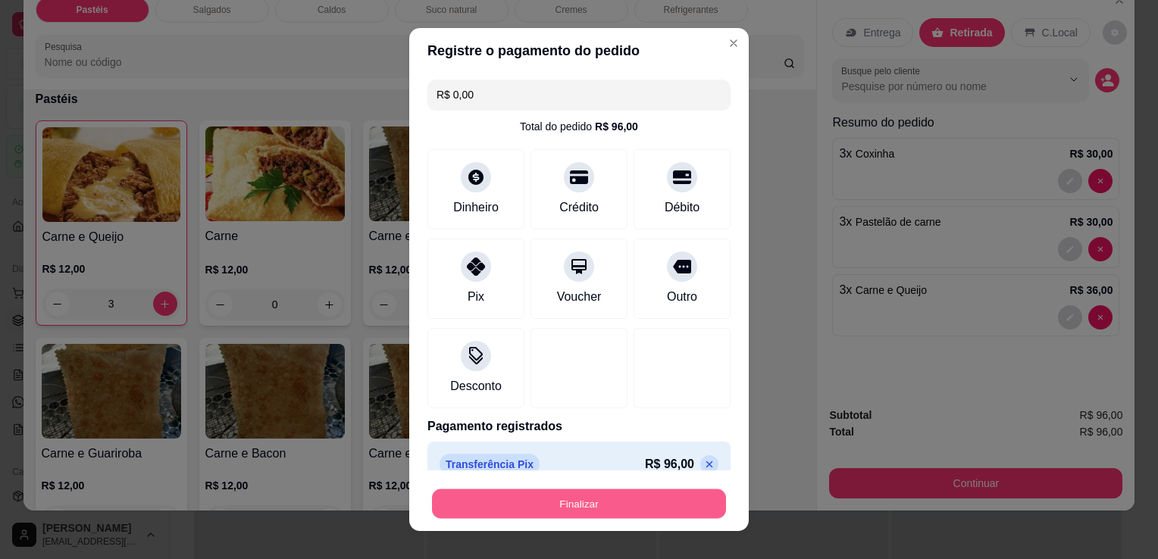
click at [502, 491] on button "Finalizar" at bounding box center [579, 504] width 294 height 30
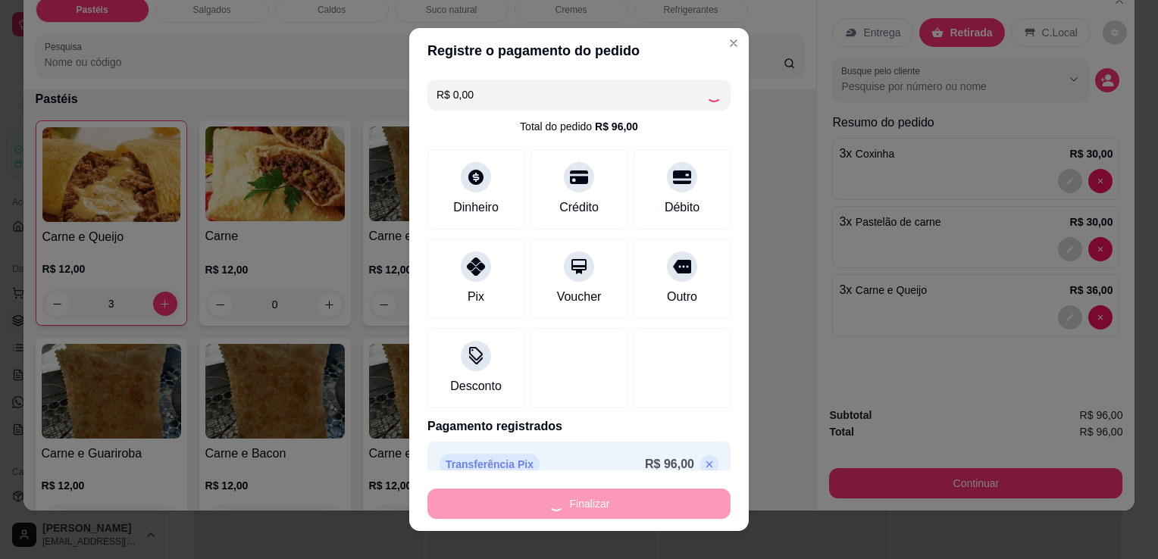
type input "0"
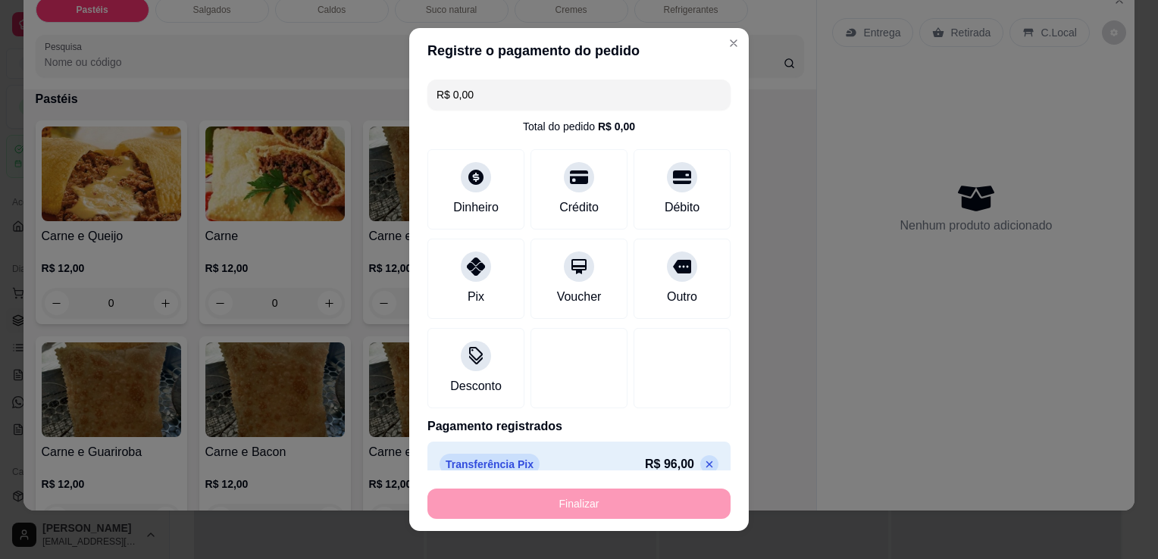
type input "-R$ 96,00"
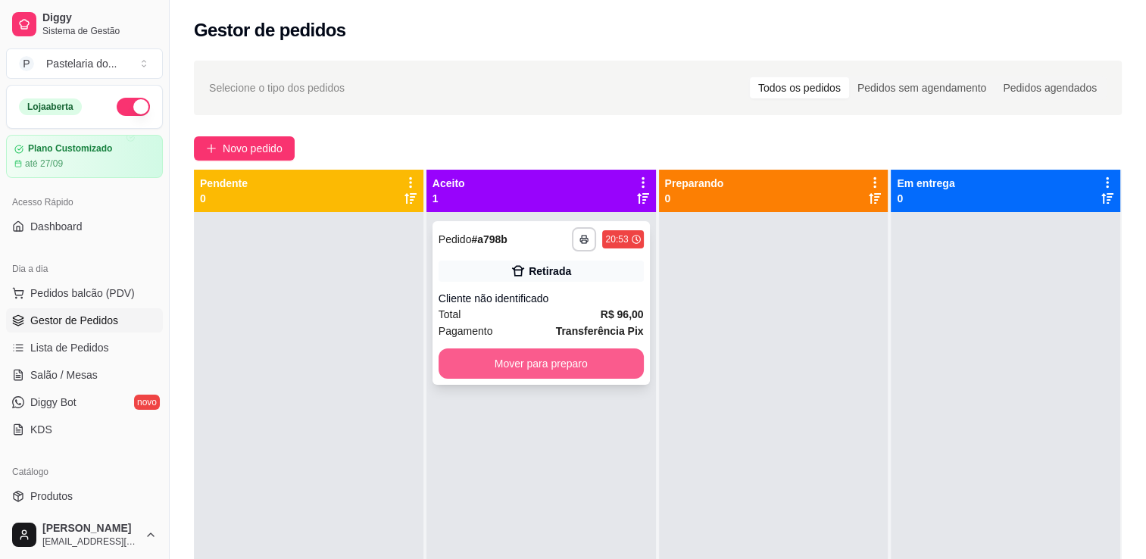
click at [524, 345] on div "**********" at bounding box center [541, 303] width 217 height 164
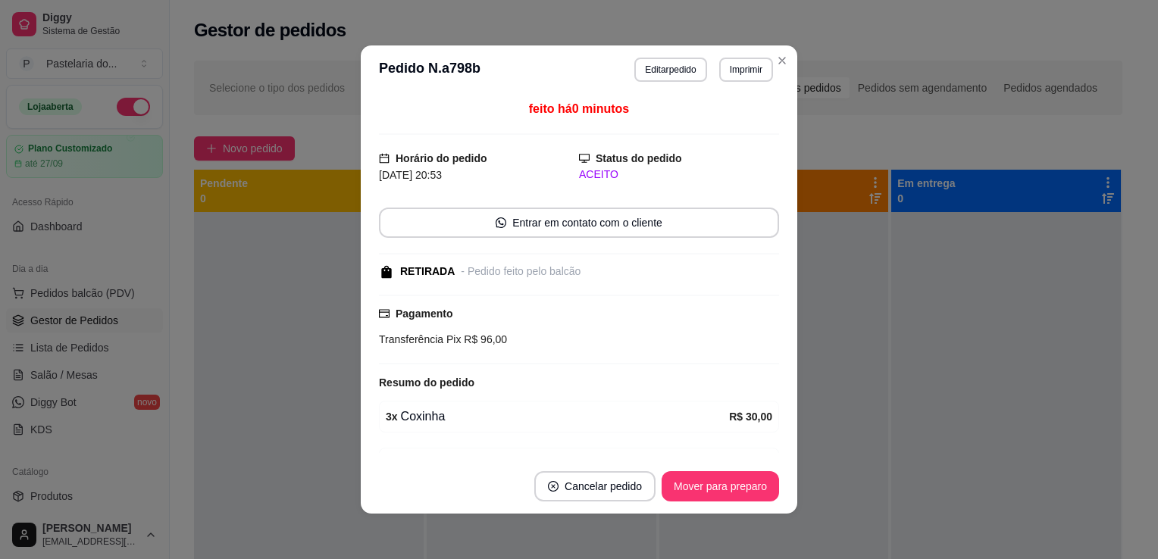
click at [763, 467] on footer "Cancelar pedido Mover para preparo" at bounding box center [579, 486] width 436 height 55
click at [757, 486] on button "Mover para preparo" at bounding box center [719, 486] width 117 height 30
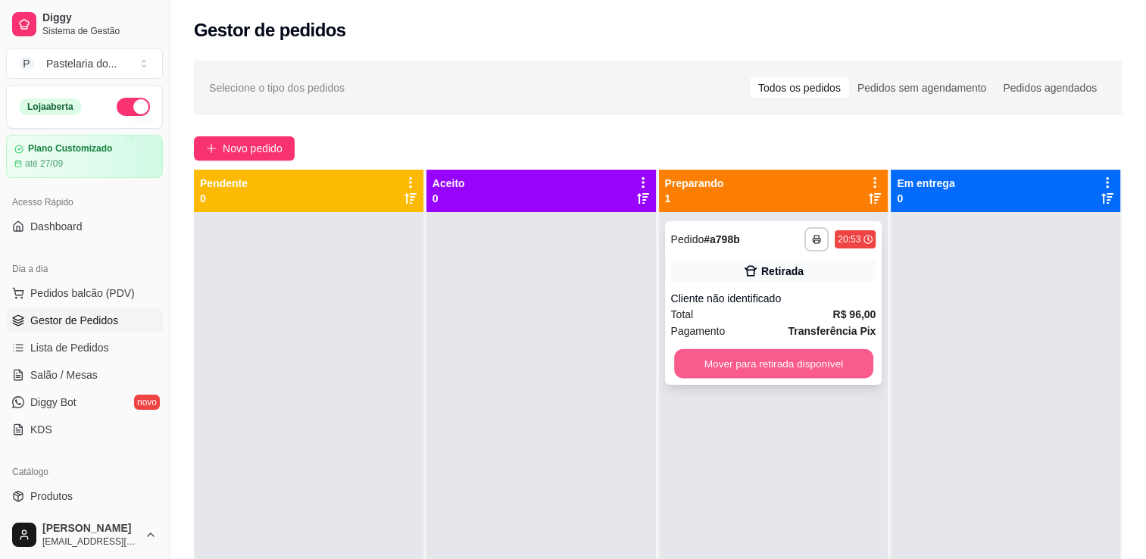
click at [824, 375] on button "Mover para retirada disponível" at bounding box center [773, 364] width 199 height 30
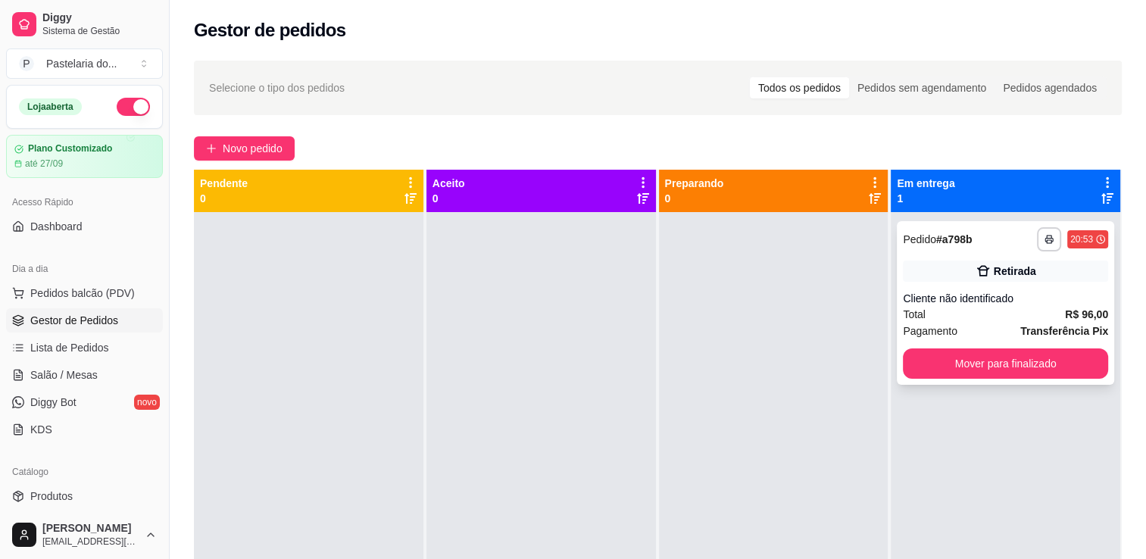
click at [1003, 338] on div "Pagamento Transferência Pix" at bounding box center [1005, 331] width 205 height 17
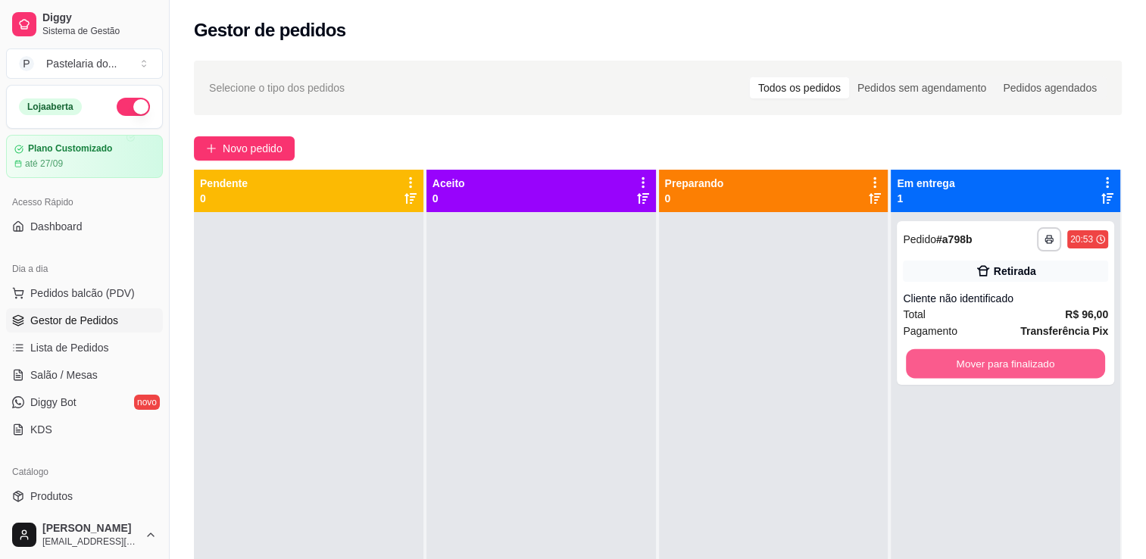
click at [1015, 371] on button "Mover para finalizado" at bounding box center [1005, 364] width 199 height 30
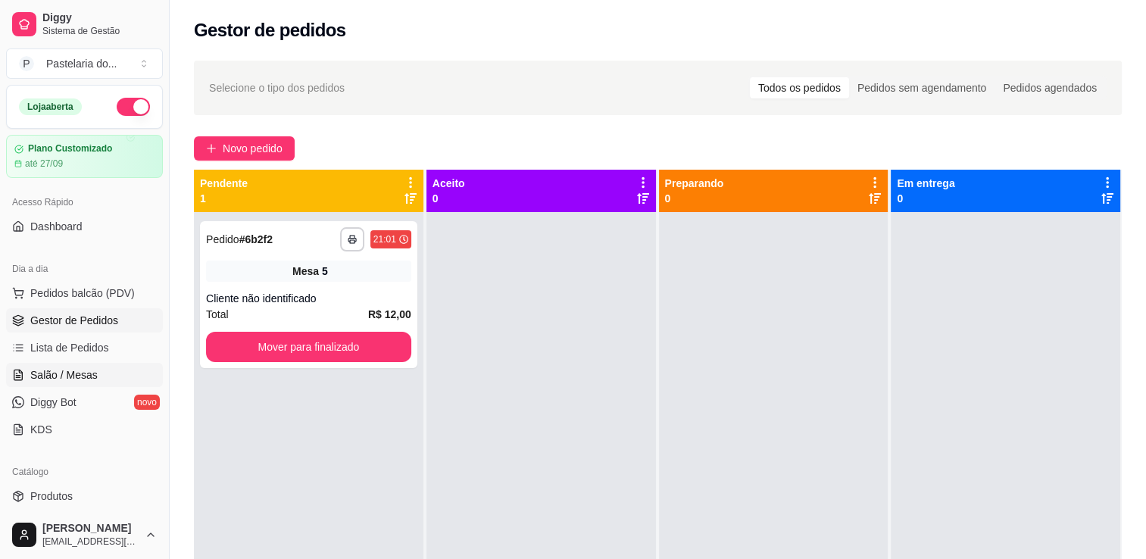
click at [76, 377] on span "Salão / Mesas" at bounding box center [63, 374] width 67 height 15
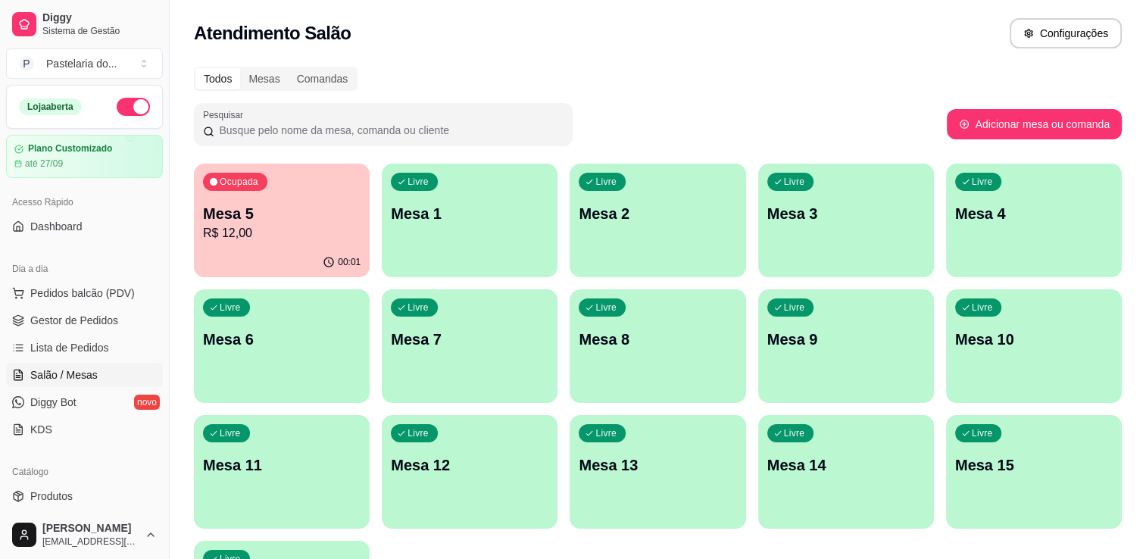
click at [521, 342] on p "Mesa 7" at bounding box center [470, 339] width 158 height 21
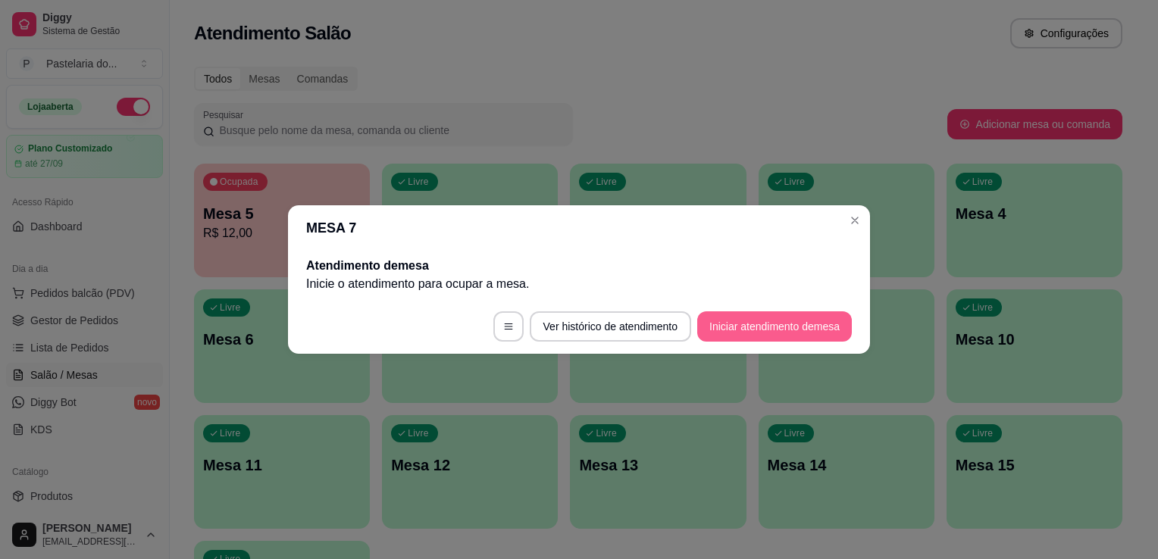
click at [793, 320] on button "Iniciar atendimento de mesa" at bounding box center [774, 326] width 155 height 30
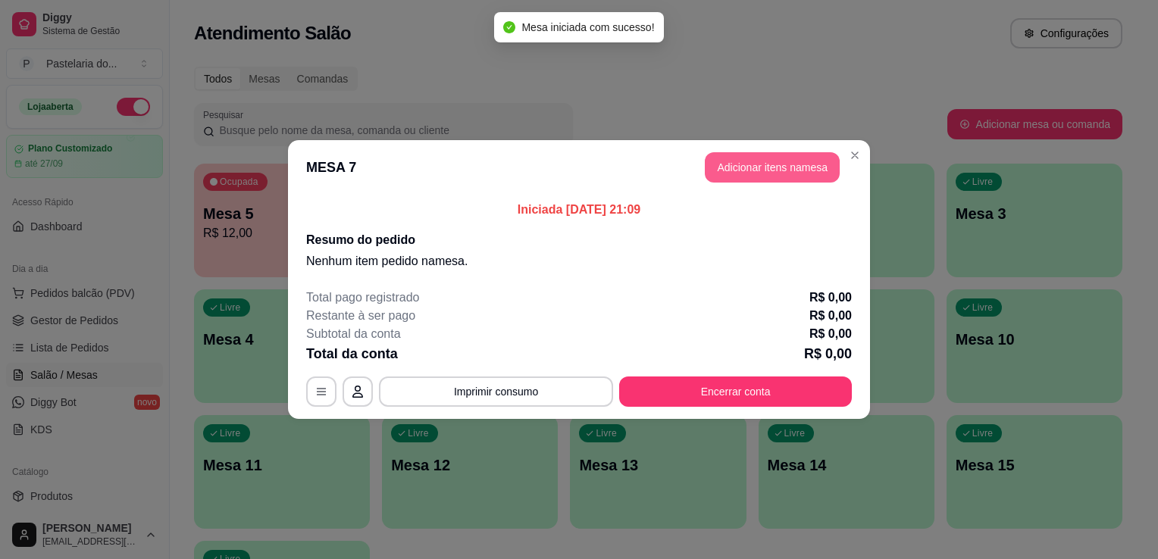
click at [798, 164] on button "Adicionar itens na mesa" at bounding box center [772, 167] width 135 height 30
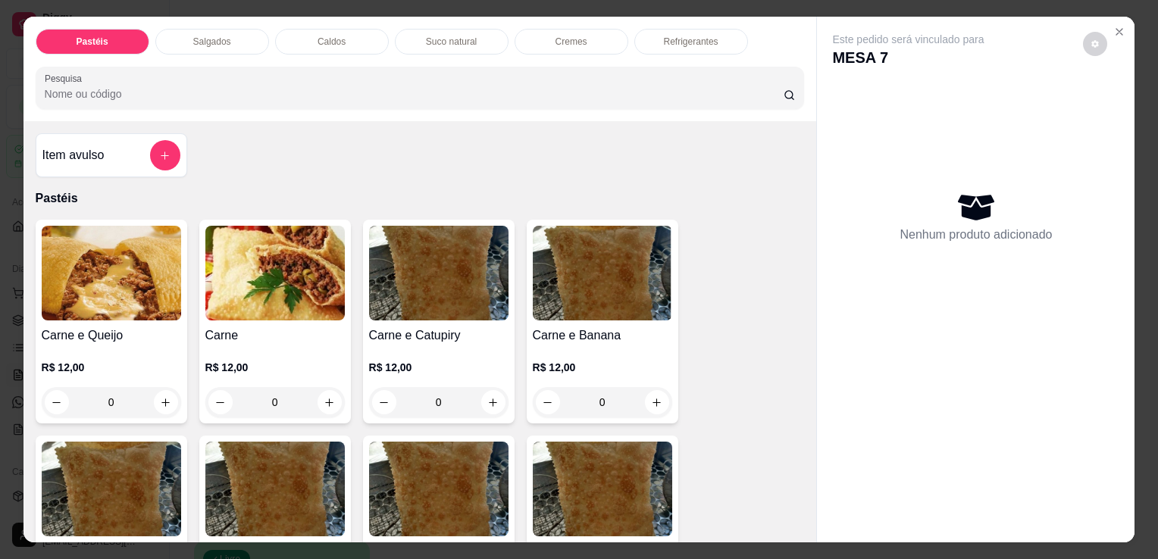
click at [97, 350] on div "R$ 12,00 0" at bounding box center [111, 381] width 139 height 73
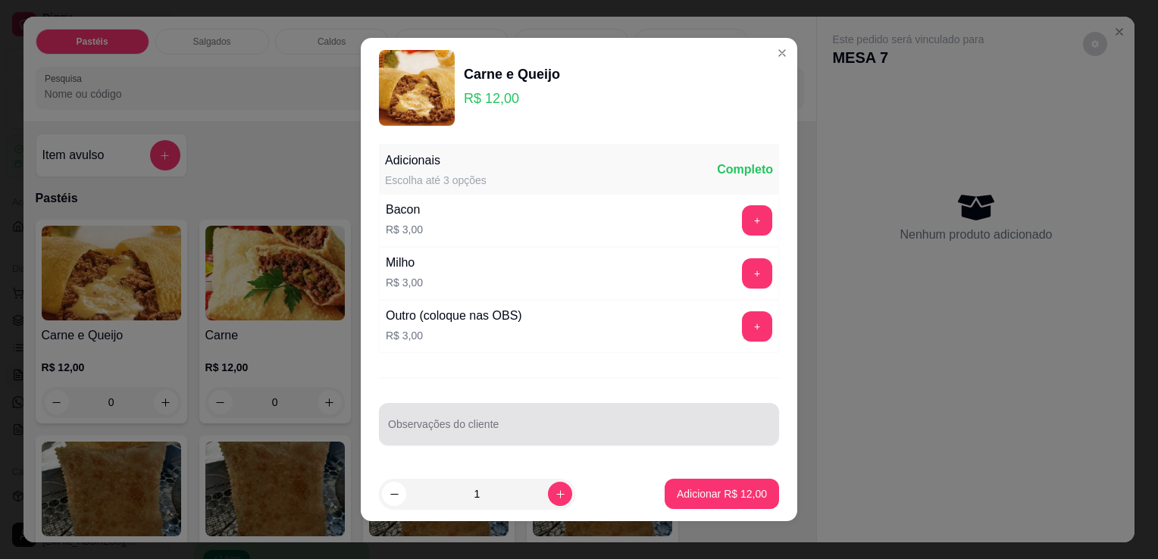
click at [642, 420] on div at bounding box center [579, 424] width 382 height 30
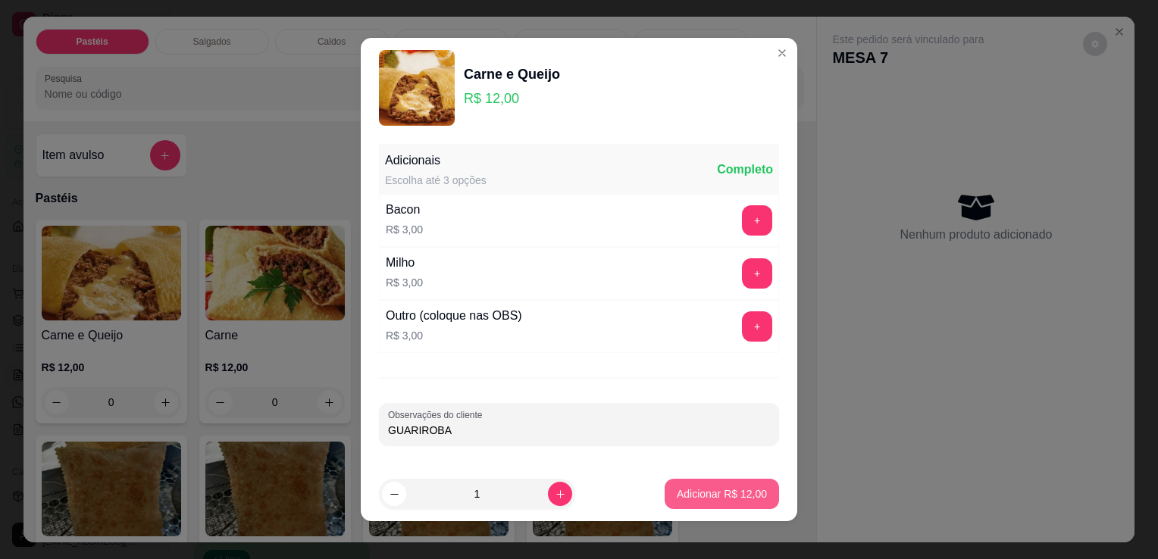
type input "GUARIROBA"
click at [697, 502] on button "Adicionar R$ 12,00" at bounding box center [721, 494] width 114 height 30
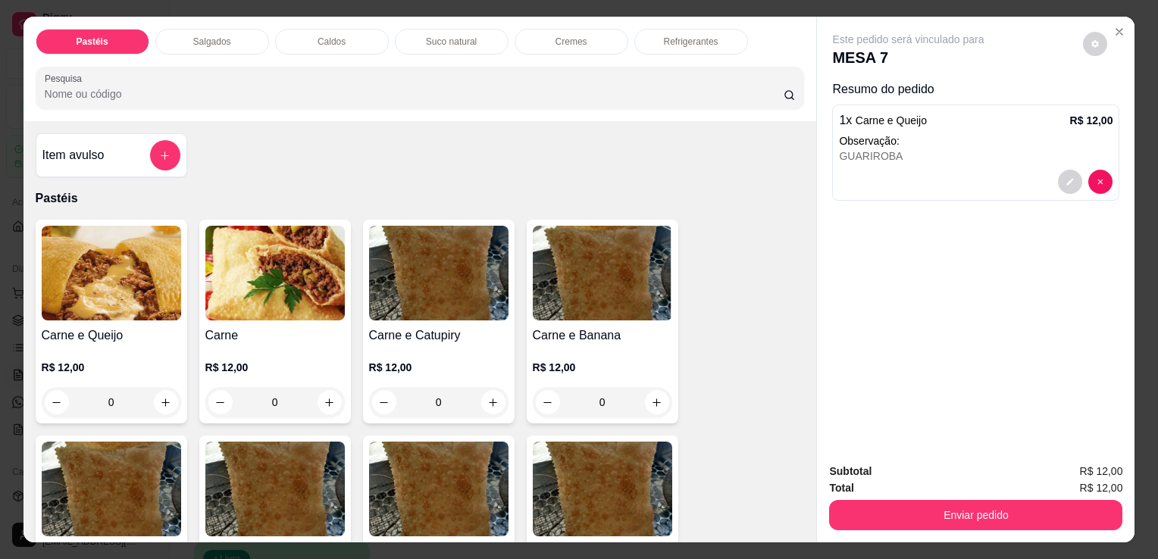
click at [194, 48] on div "Pastéis Salgados Caldos Suco natural Cremes Refrigerantes Pesquisa" at bounding box center [419, 69] width 793 height 105
click at [196, 45] on div "Salgados" at bounding box center [212, 42] width 114 height 26
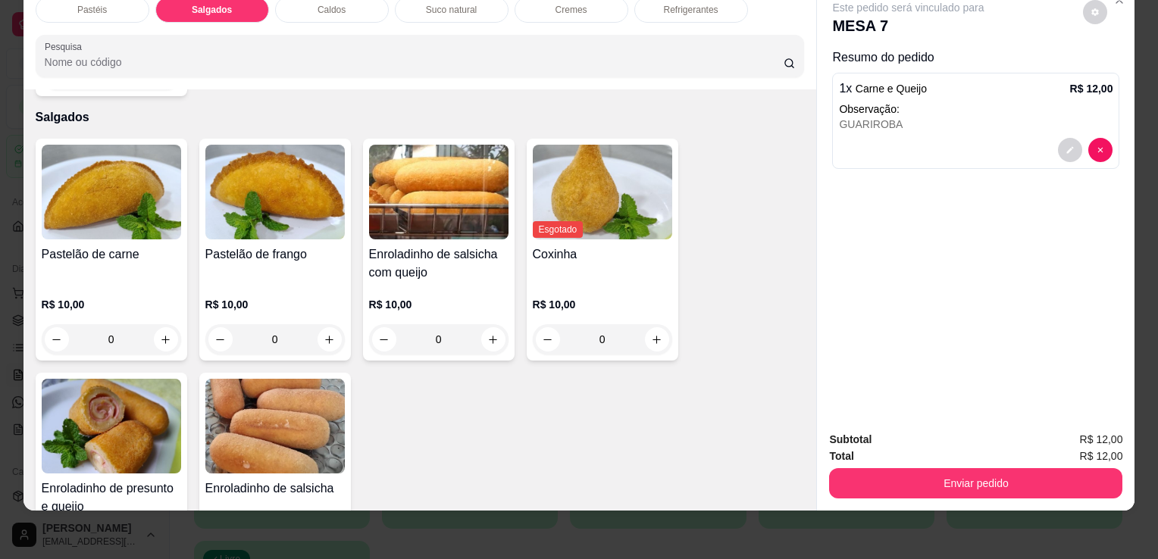
click at [110, 387] on img at bounding box center [111, 426] width 139 height 95
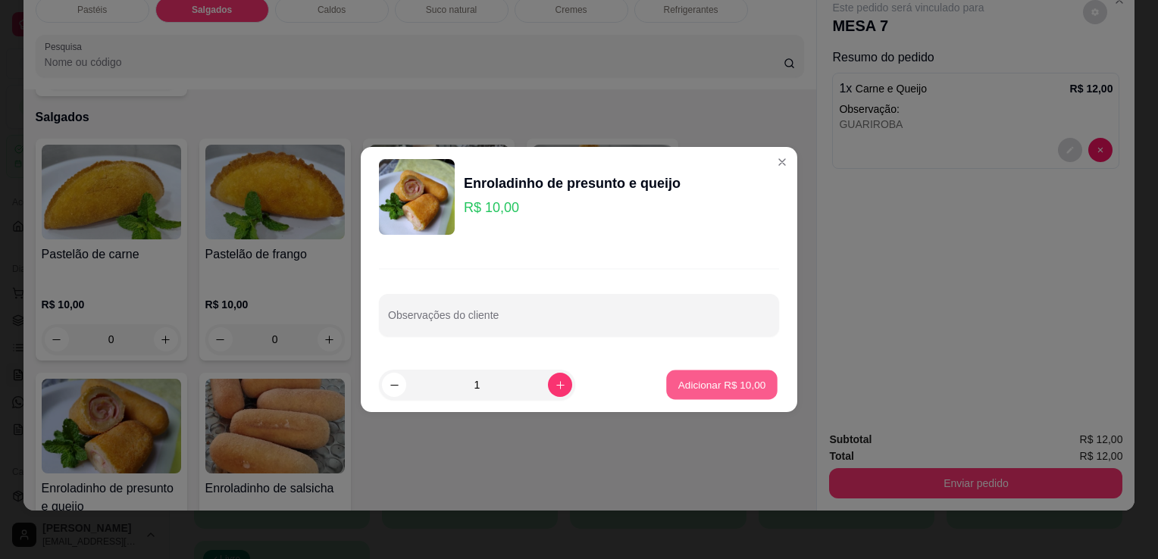
click at [758, 371] on button "Adicionar R$ 10,00" at bounding box center [721, 386] width 111 height 30
type input "1"
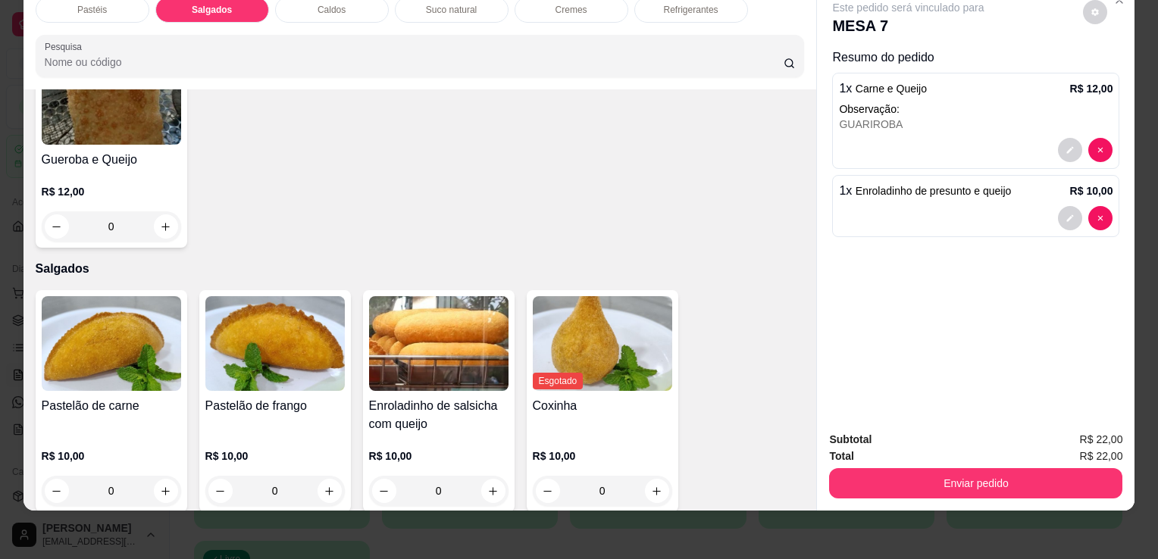
click at [101, 5] on div "Pastéis" at bounding box center [93, 10] width 114 height 26
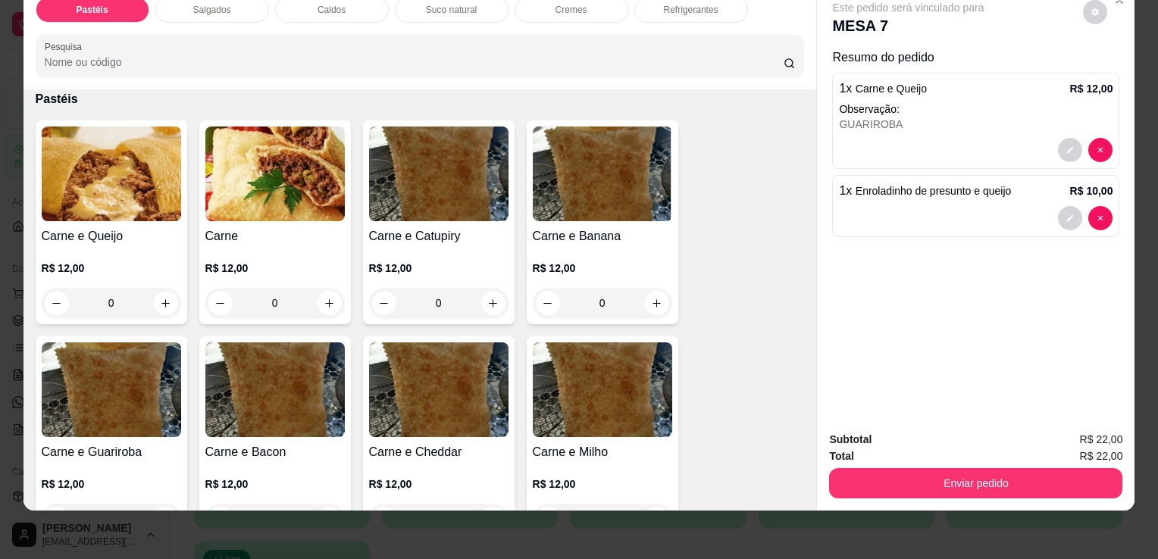
click at [119, 158] on img at bounding box center [111, 174] width 139 height 95
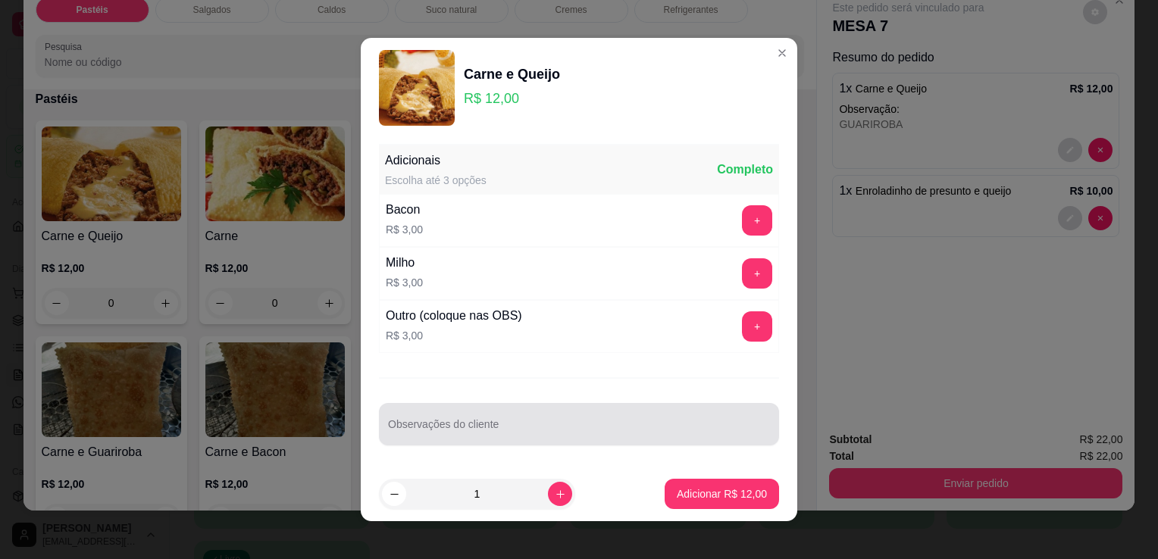
click at [465, 437] on div at bounding box center [579, 424] width 382 height 30
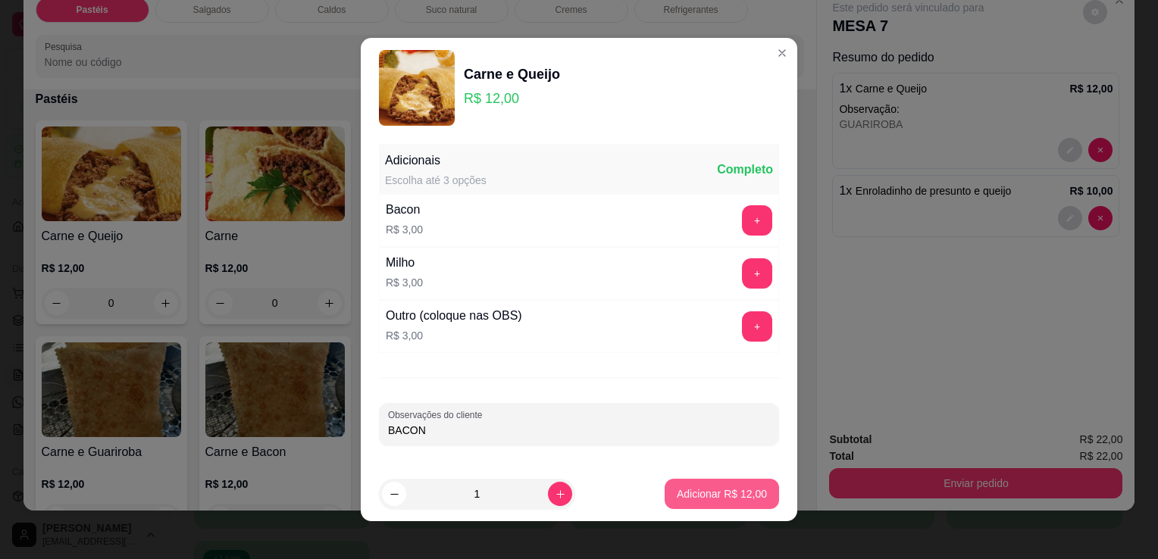
type input "BACON"
click at [688, 497] on p "Adicionar R$ 12,00" at bounding box center [722, 493] width 90 height 15
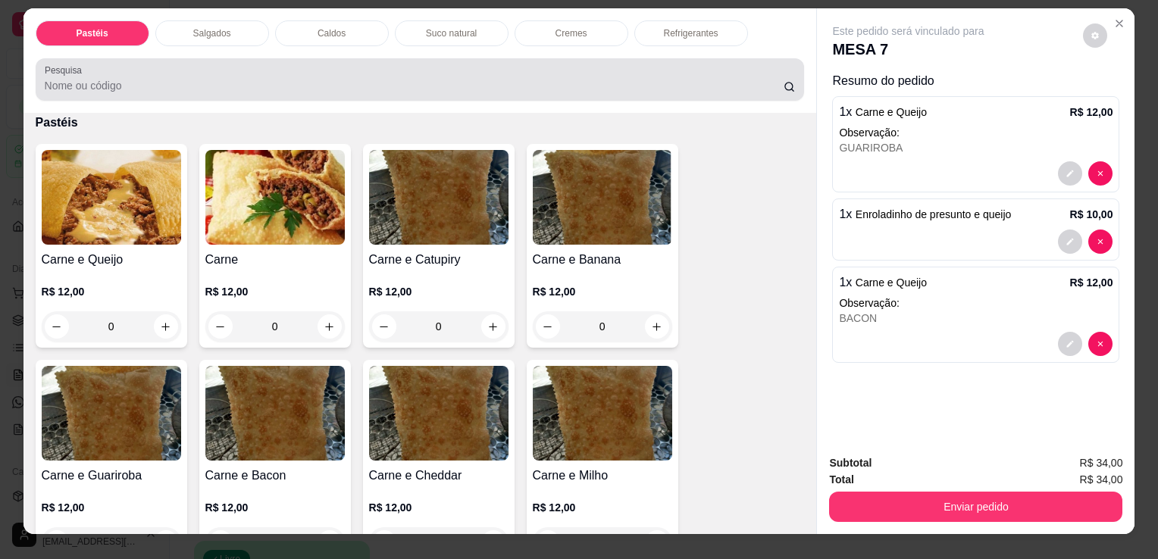
scroll to position [0, 0]
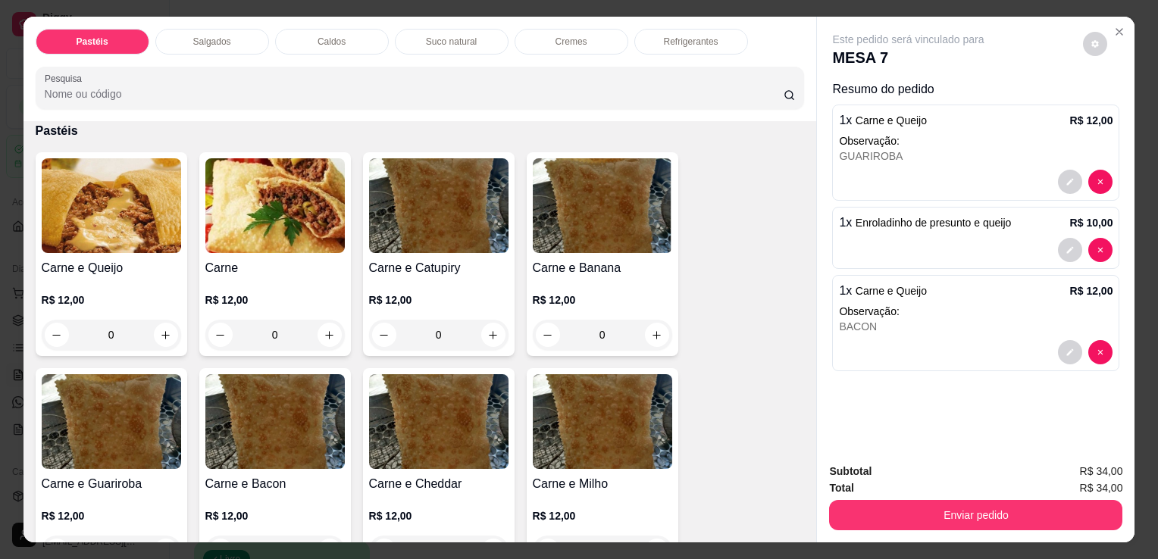
click at [433, 36] on p "Suco natural" at bounding box center [451, 42] width 51 height 12
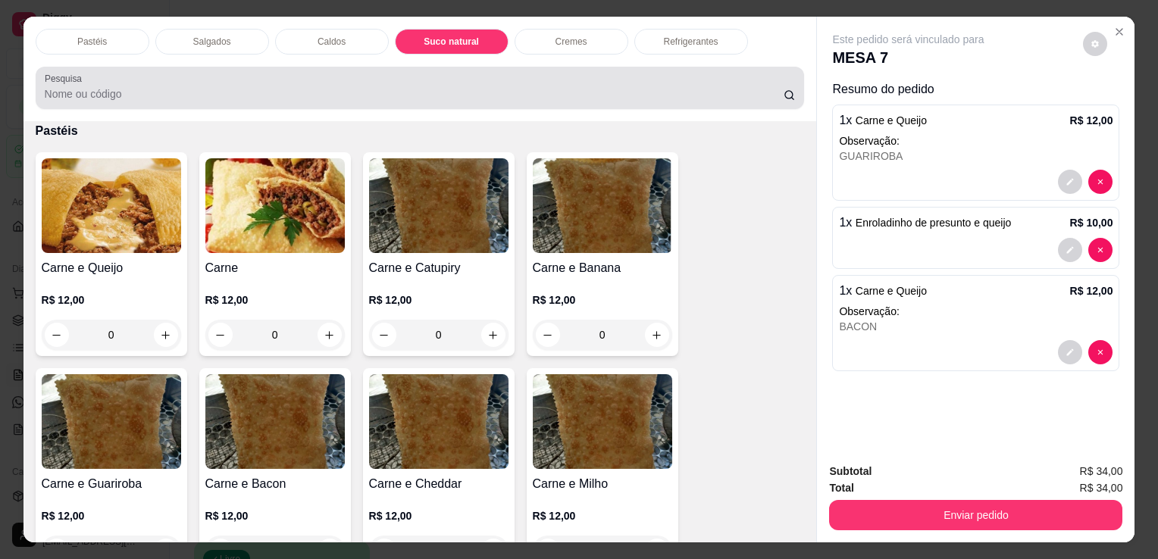
scroll to position [37, 0]
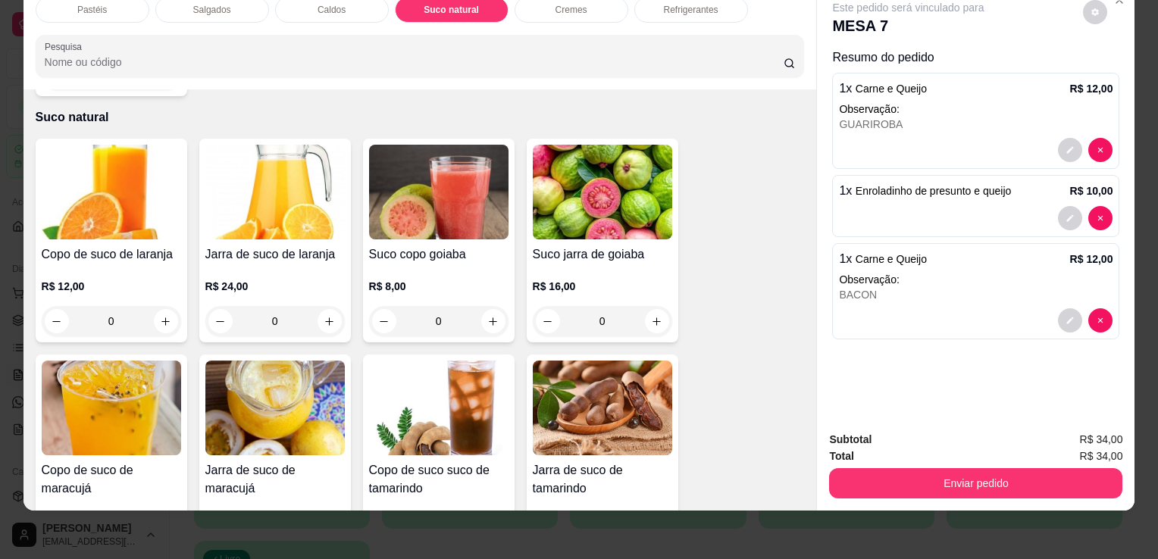
click at [116, 189] on img at bounding box center [111, 192] width 139 height 95
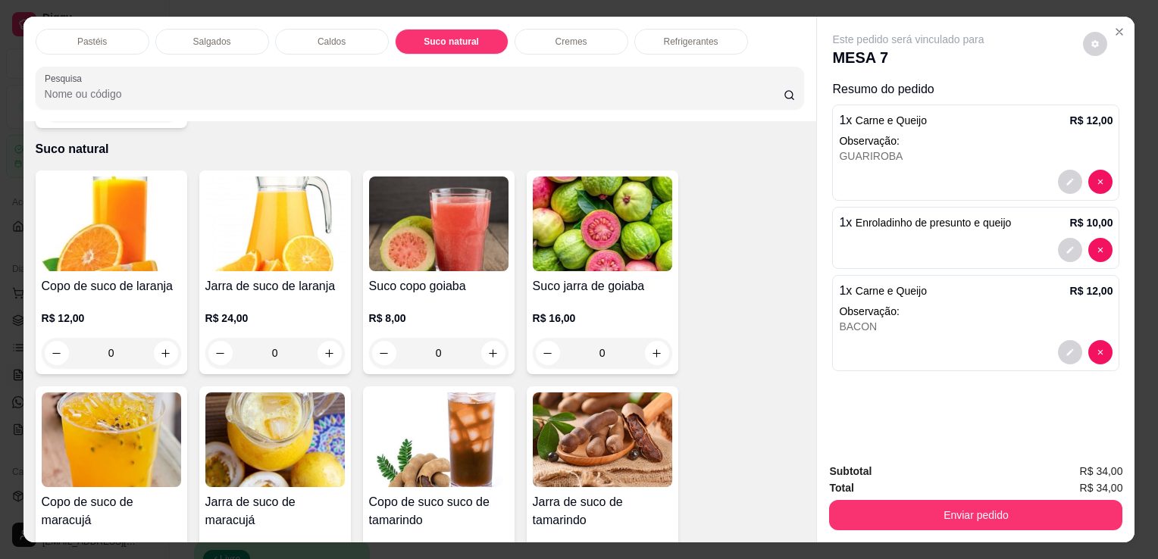
click at [92, 36] on p "Pastéis" at bounding box center [92, 42] width 30 height 12
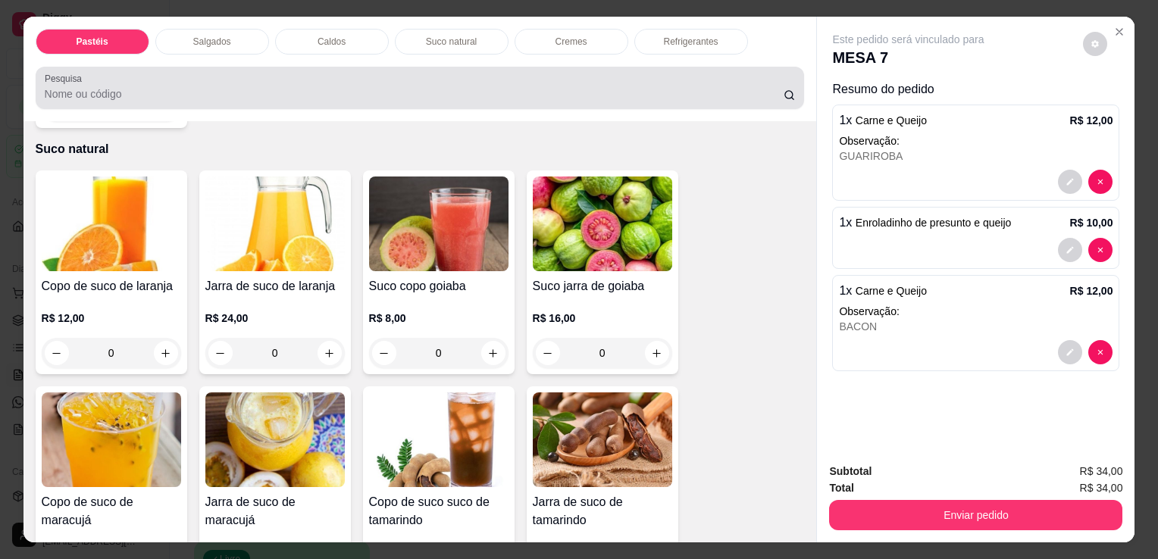
scroll to position [37, 0]
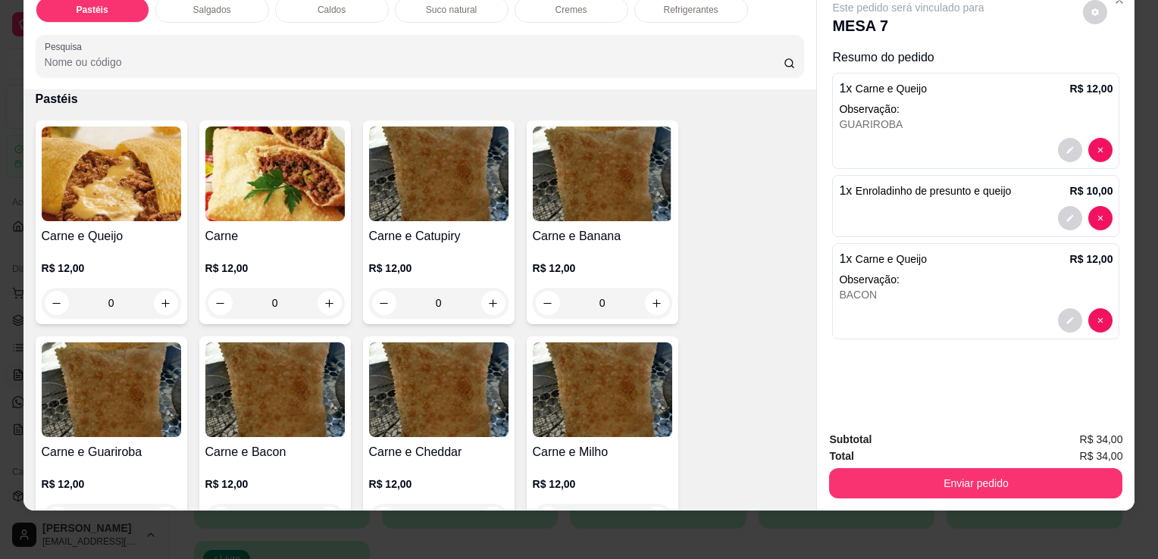
click at [130, 186] on img at bounding box center [111, 174] width 139 height 95
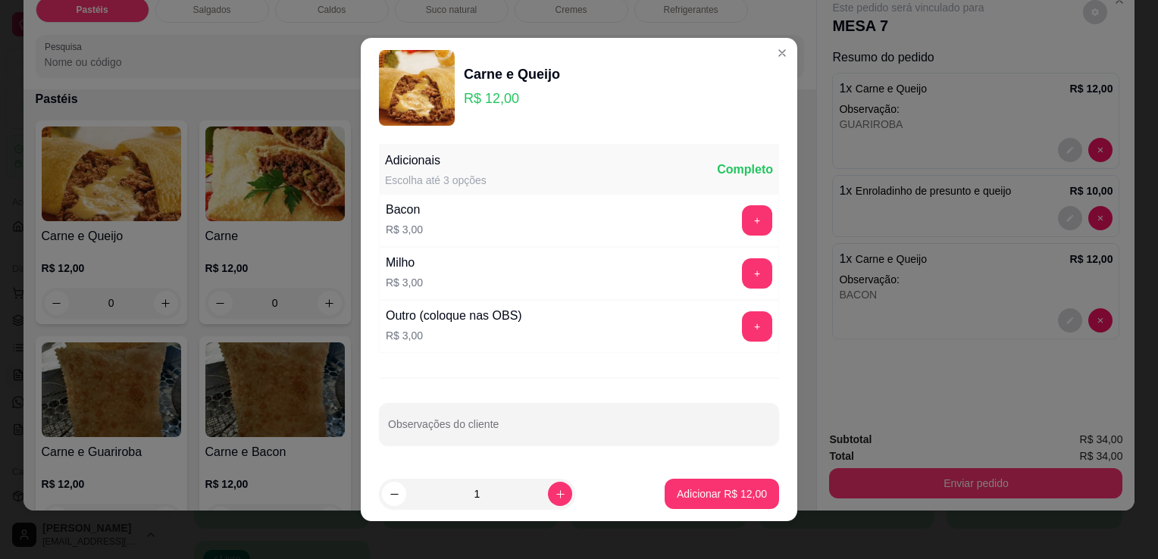
click at [706, 471] on footer "1 Adicionar R$ 12,00" at bounding box center [579, 494] width 436 height 55
click at [714, 489] on p "Adicionar R$ 12,00" at bounding box center [722, 493] width 90 height 15
type input "1"
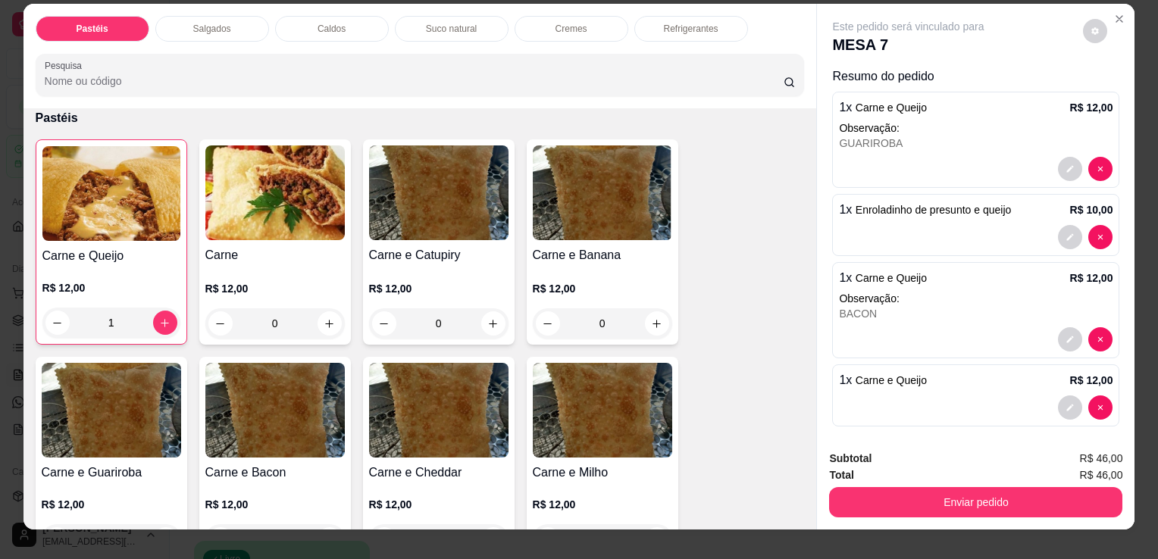
scroll to position [0, 0]
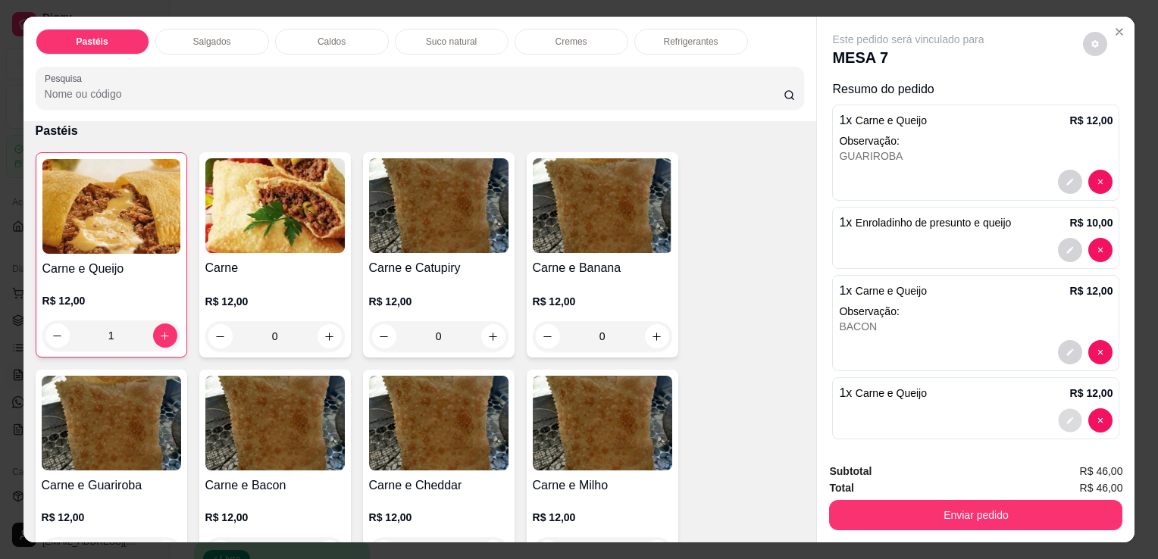
click at [1067, 417] on icon "decrease-product-quantity" at bounding box center [1070, 420] width 7 height 7
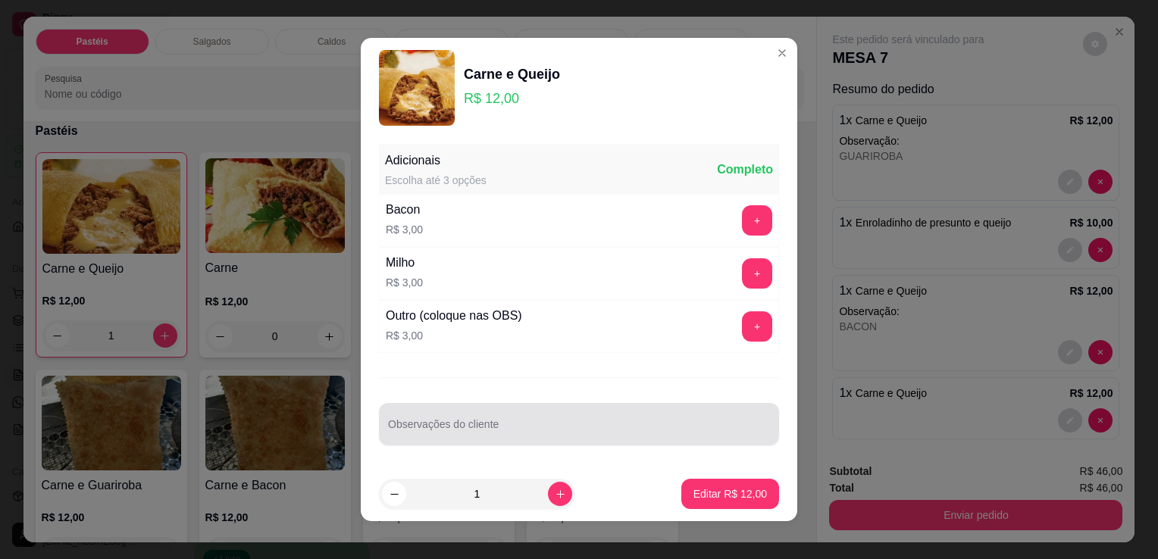
click at [534, 415] on div at bounding box center [579, 424] width 382 height 30
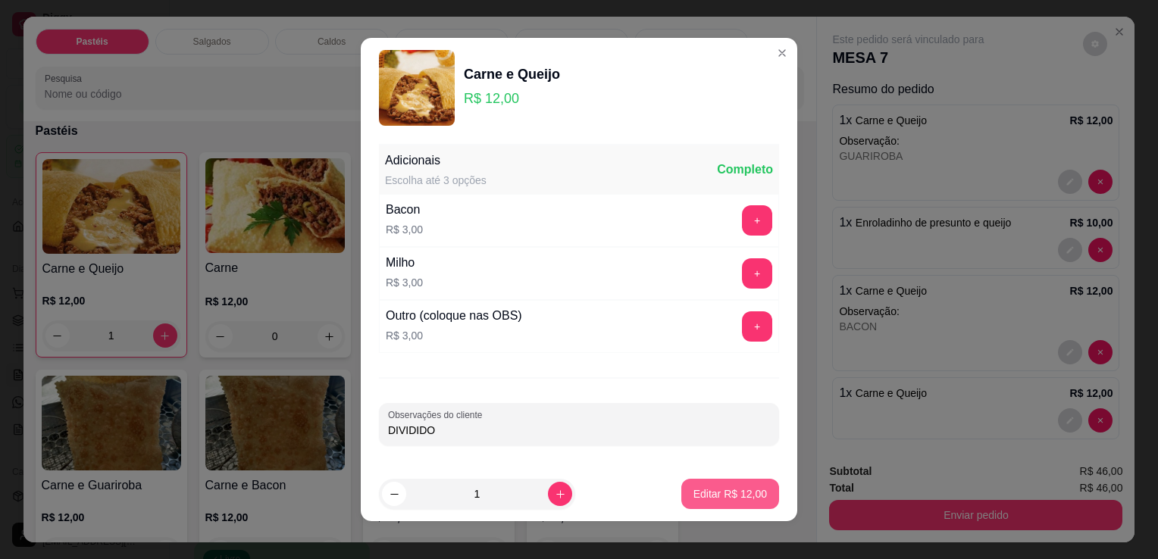
type input "DIVIDIDO"
click at [705, 495] on p "Editar R$ 12,00" at bounding box center [729, 493] width 73 height 15
type input "0"
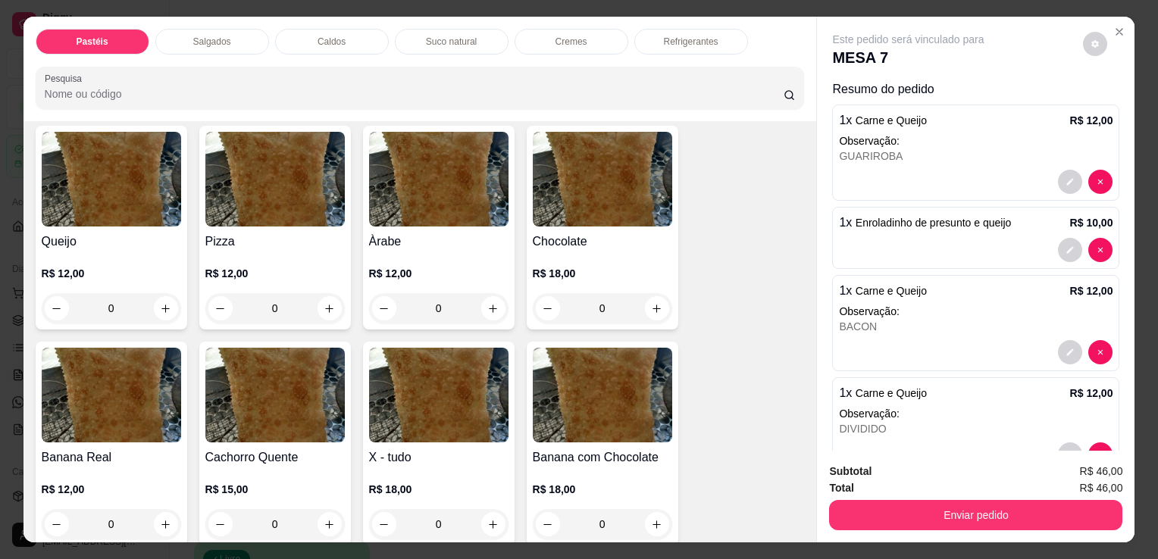
scroll to position [977, 0]
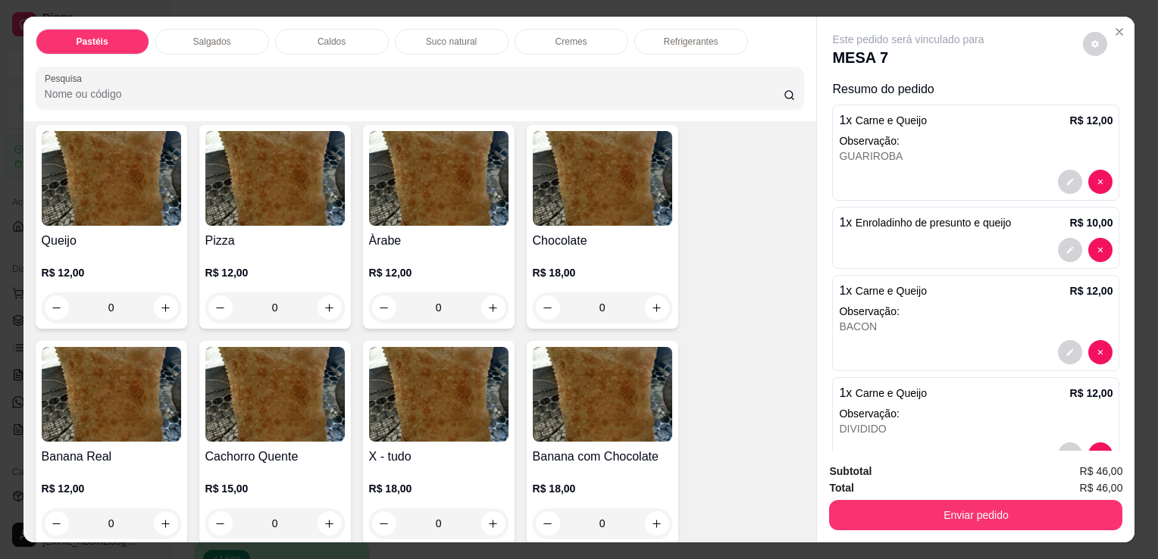
click at [459, 170] on img at bounding box center [438, 178] width 139 height 95
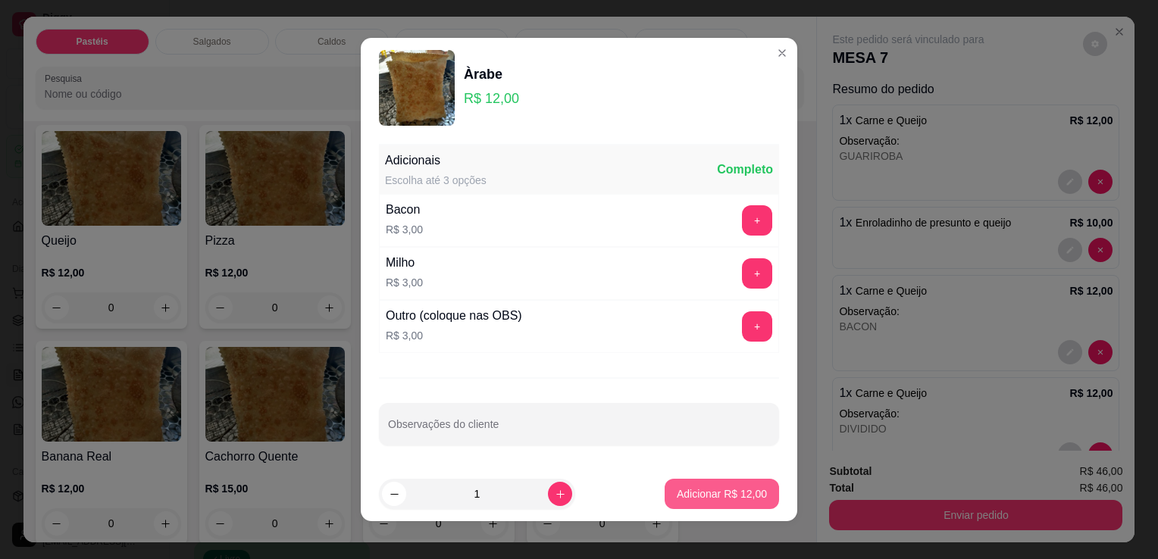
click at [705, 479] on button "Adicionar R$ 12,00" at bounding box center [721, 494] width 114 height 30
type input "1"
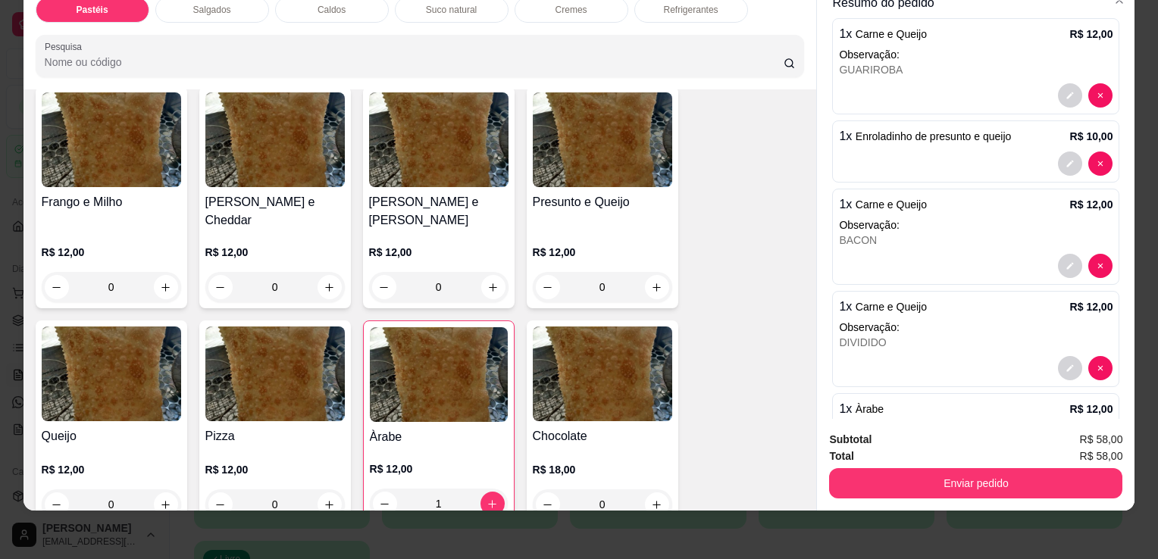
scroll to position [0, 0]
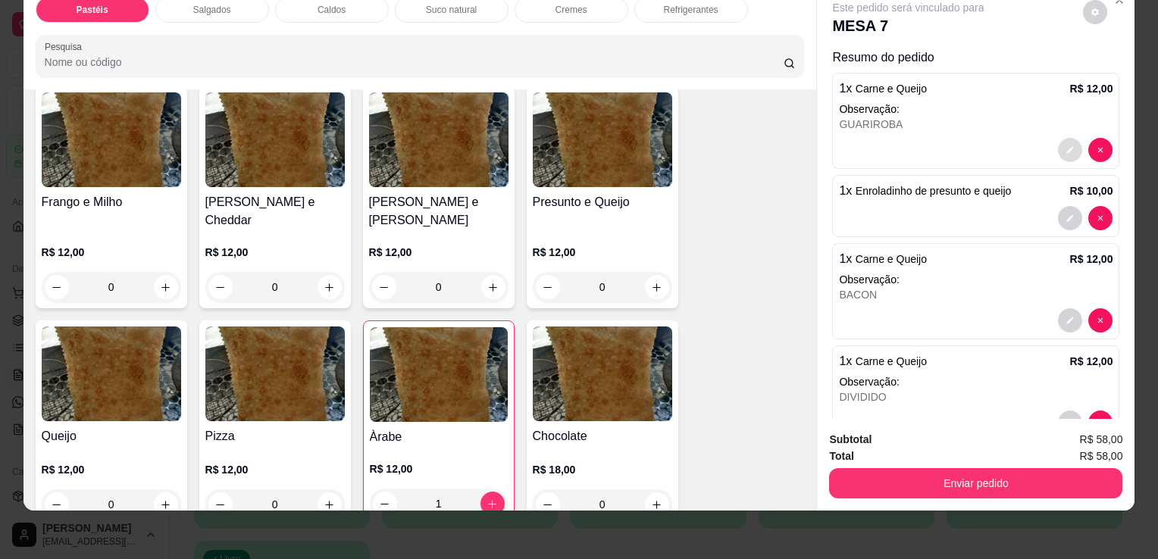
click at [1058, 138] on button "decrease-product-quantity" at bounding box center [1070, 150] width 24 height 24
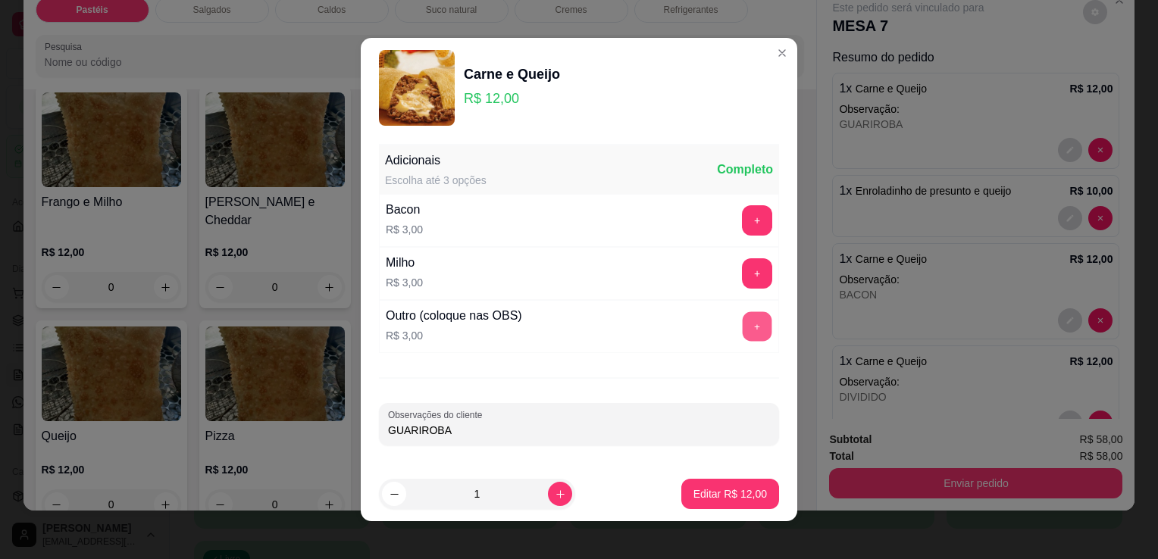
click at [746, 327] on button "+" at bounding box center [758, 327] width 30 height 30
click at [729, 474] on footer "1 Editar R$ 15,00" at bounding box center [579, 494] width 436 height 55
click at [727, 492] on p "Editar R$ 15,00" at bounding box center [729, 493] width 73 height 15
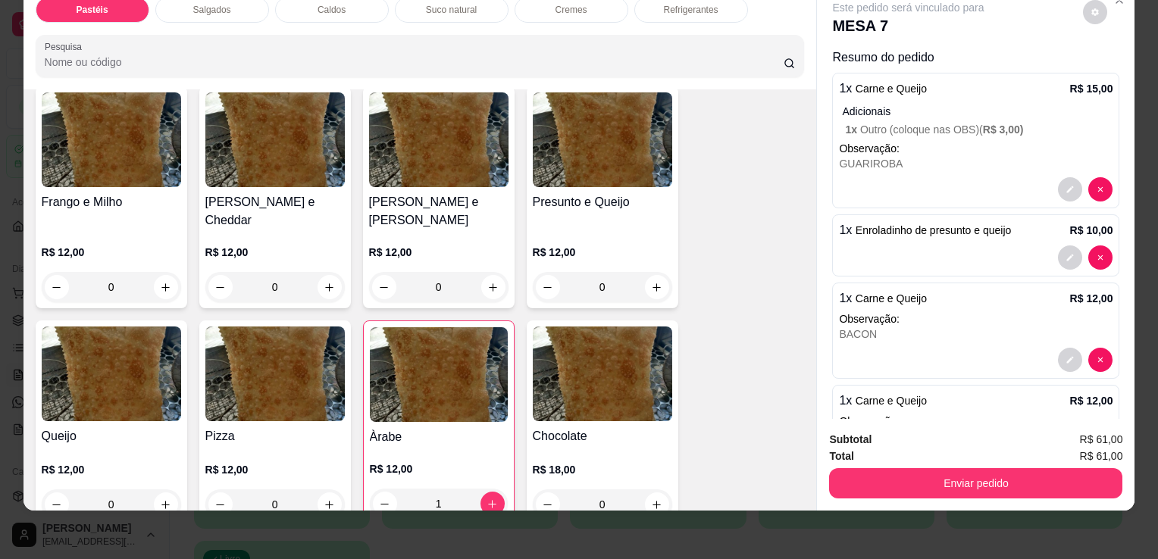
scroll to position [76, 0]
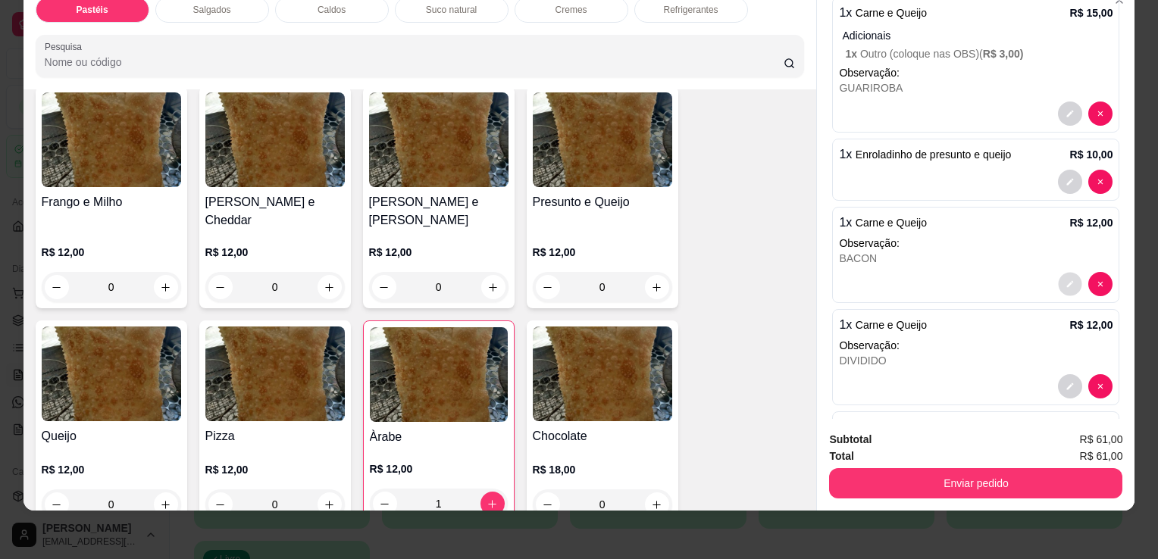
click at [1066, 280] on icon "decrease-product-quantity" at bounding box center [1070, 284] width 9 height 9
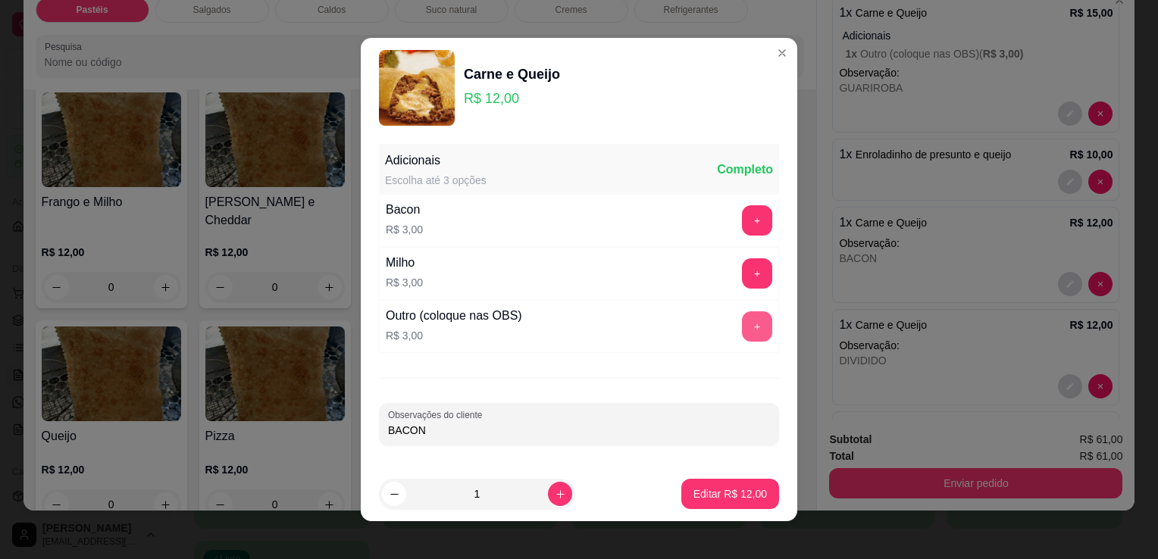
click at [746, 337] on button "+" at bounding box center [757, 326] width 30 height 30
click at [724, 506] on button "Editar R$ 15,00" at bounding box center [730, 494] width 98 height 30
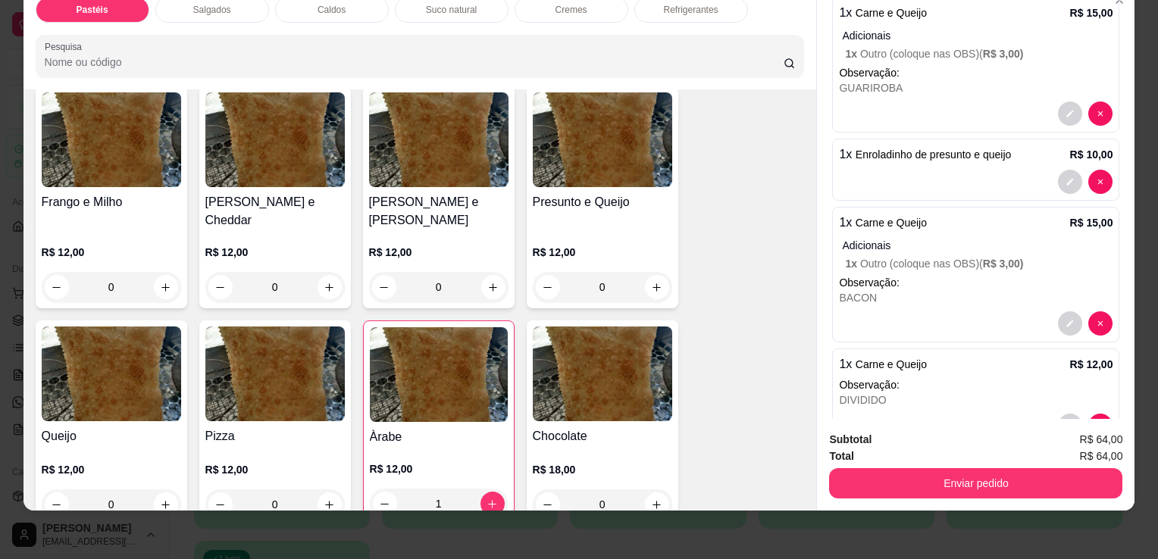
scroll to position [189, 0]
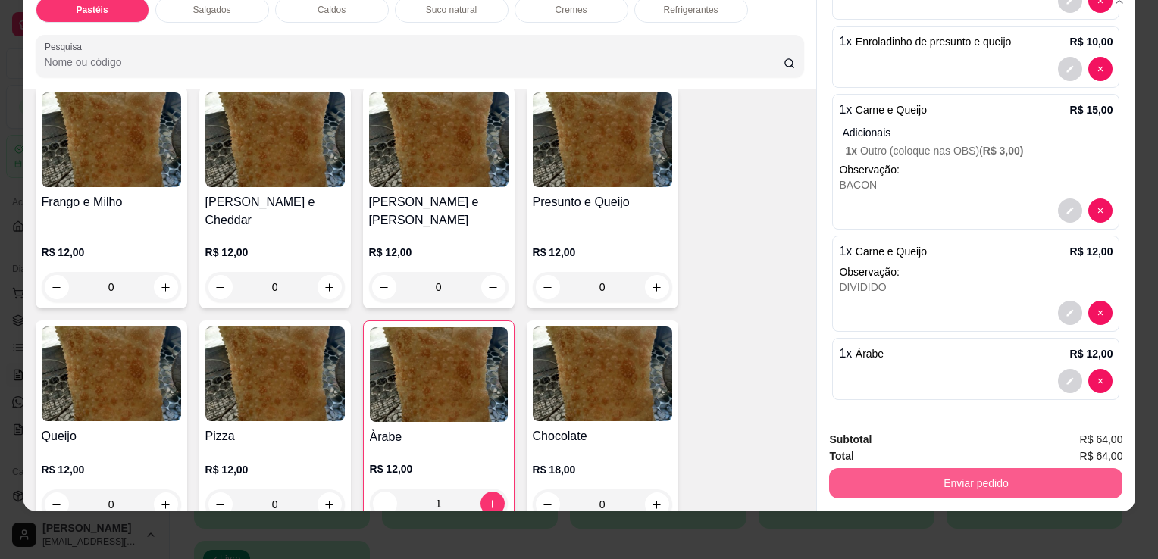
click at [1023, 474] on button "Enviar pedido" at bounding box center [975, 483] width 293 height 30
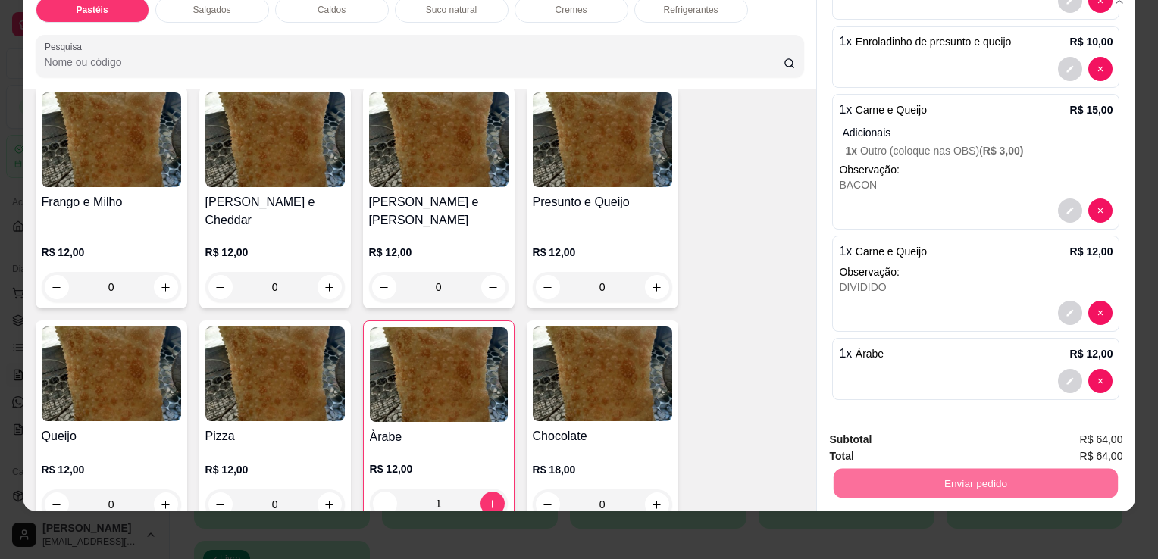
click at [988, 437] on button "Não registrar e enviar pedido" at bounding box center [925, 435] width 153 height 28
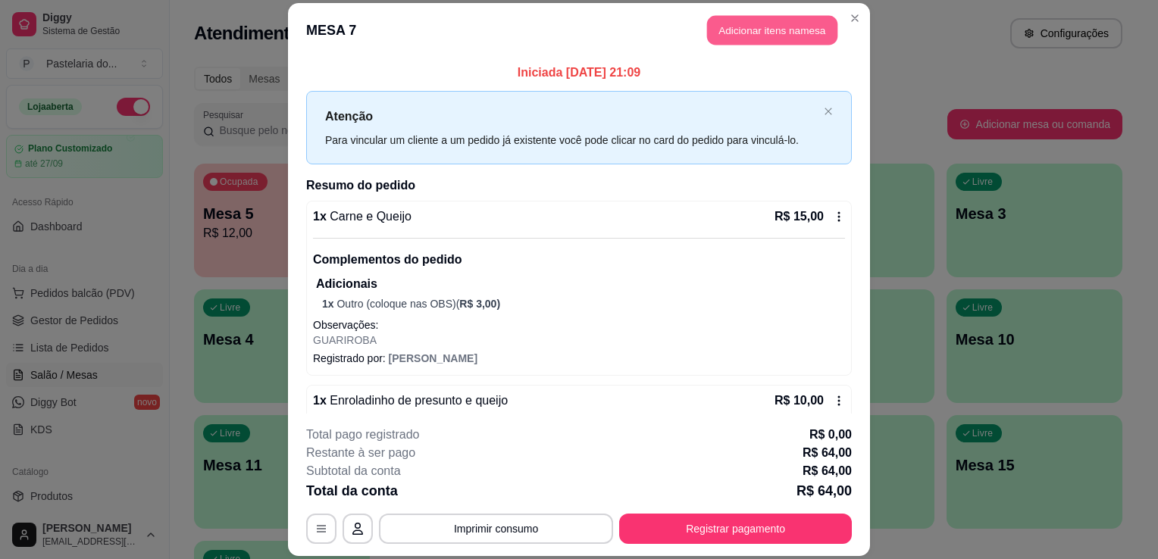
click at [735, 17] on button "Adicionar itens na mesa" at bounding box center [772, 30] width 130 height 30
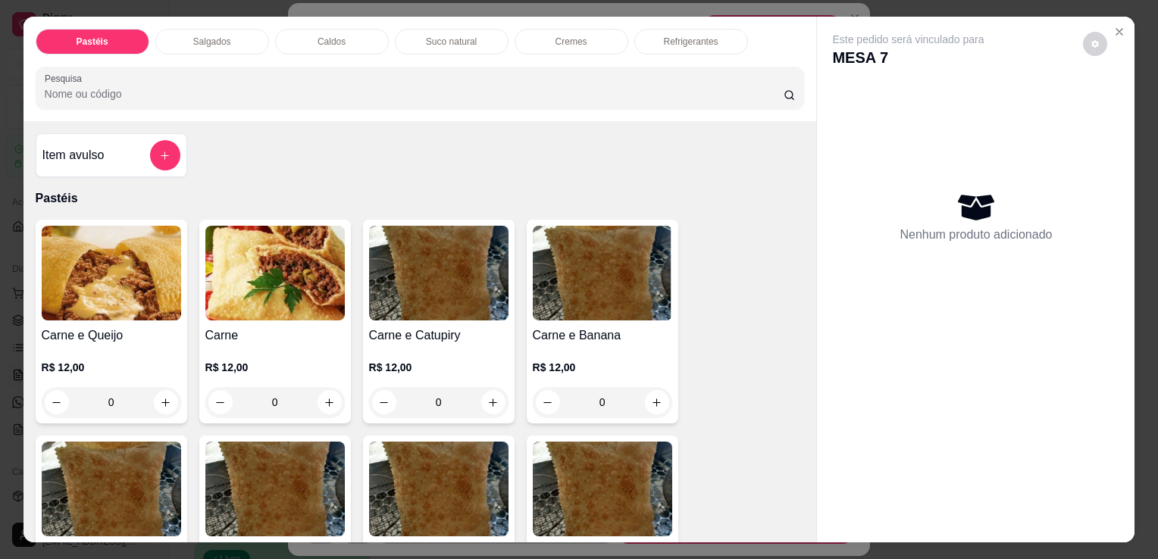
click at [433, 36] on p "Suco natural" at bounding box center [451, 42] width 51 height 12
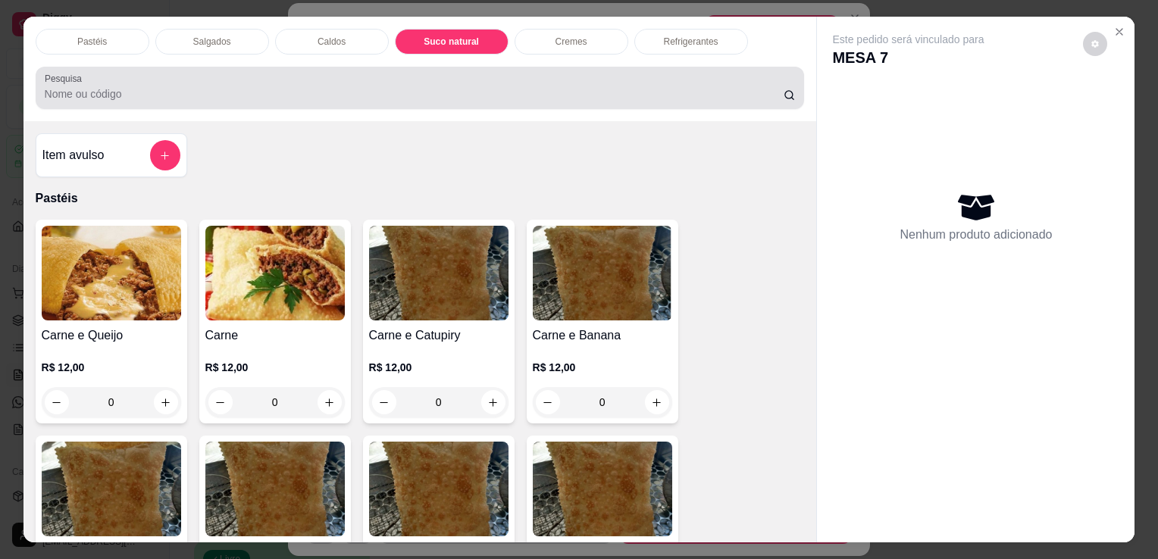
scroll to position [37, 0]
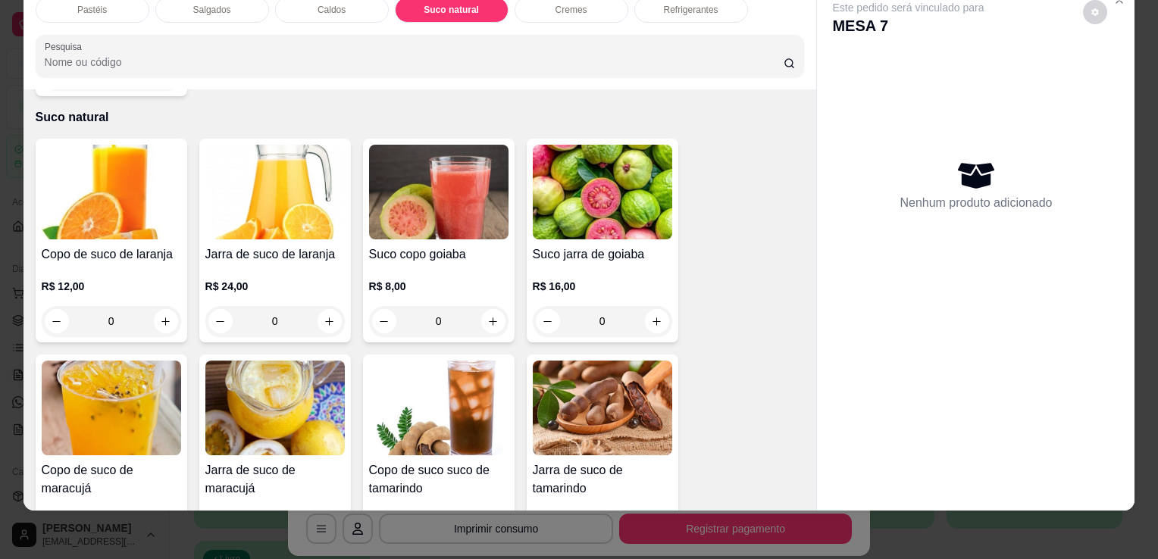
click at [136, 191] on img at bounding box center [111, 192] width 139 height 95
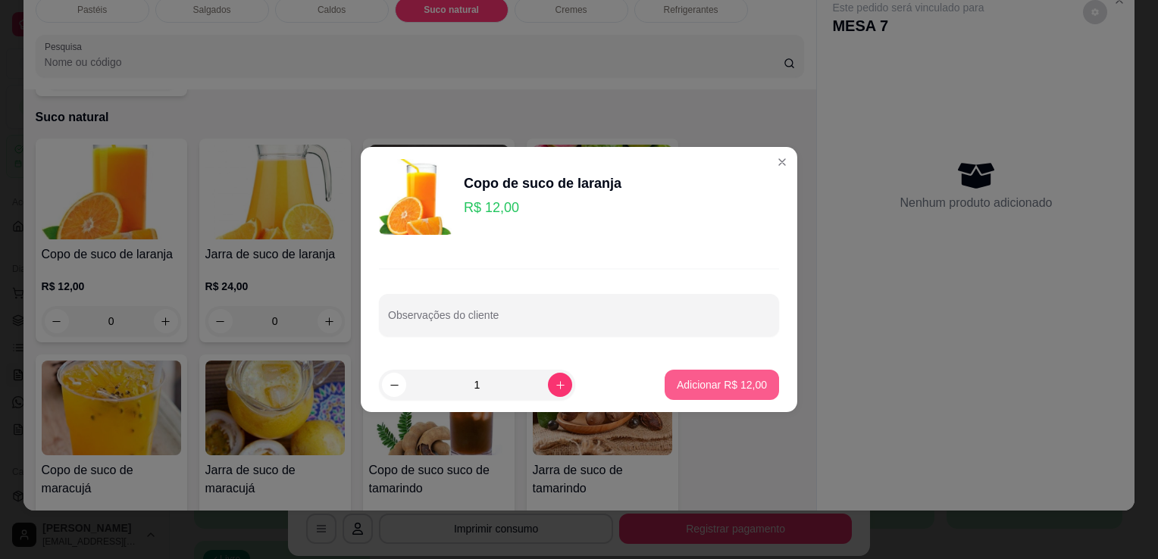
click at [718, 392] on button "Adicionar R$ 12,00" at bounding box center [721, 385] width 114 height 30
type input "1"
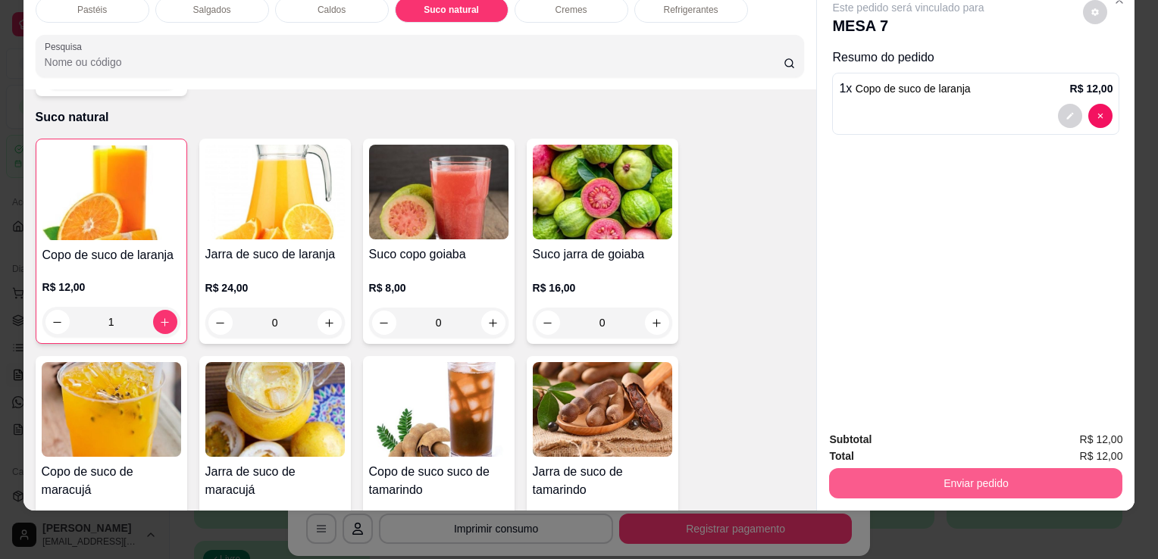
click at [1009, 480] on button "Enviar pedido" at bounding box center [975, 483] width 293 height 30
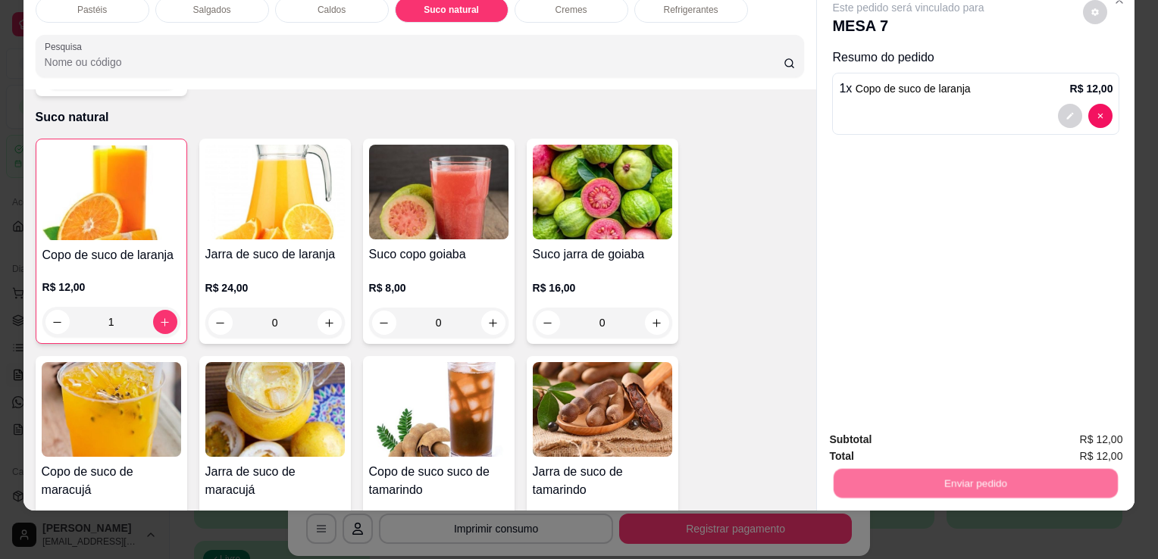
click at [899, 426] on button "Não registrar e enviar pedido" at bounding box center [926, 435] width 158 height 29
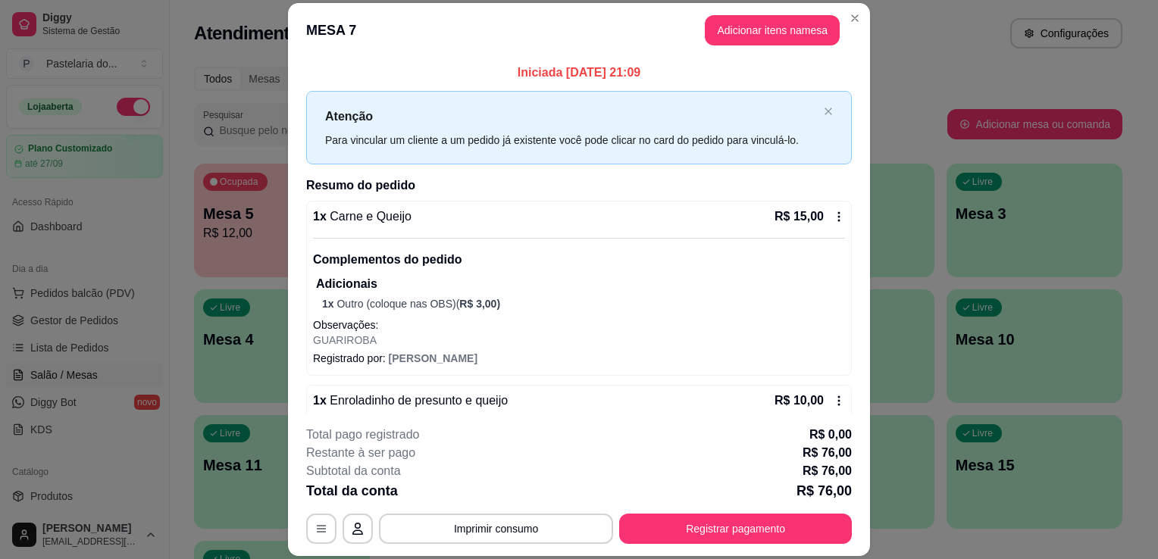
click at [905, 59] on div "Todos Mesas Comandas Pesquisar Adicionar mesa ou comanda Ocupada Mesa 5 R$ 12,0…" at bounding box center [658, 365] width 977 height 615
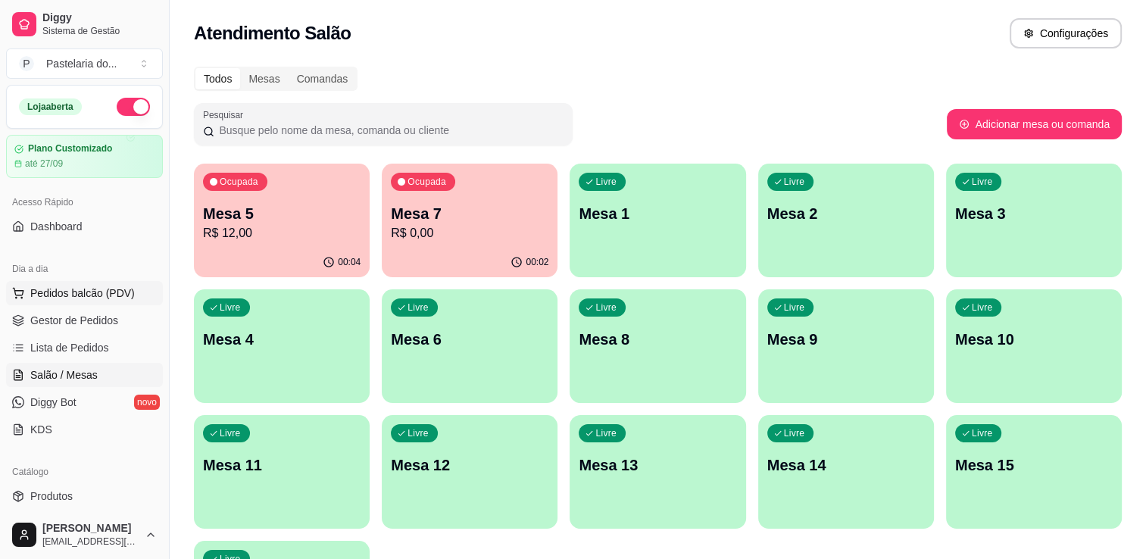
click at [73, 293] on span "Pedidos balcão (PDV)" at bounding box center [82, 293] width 105 height 15
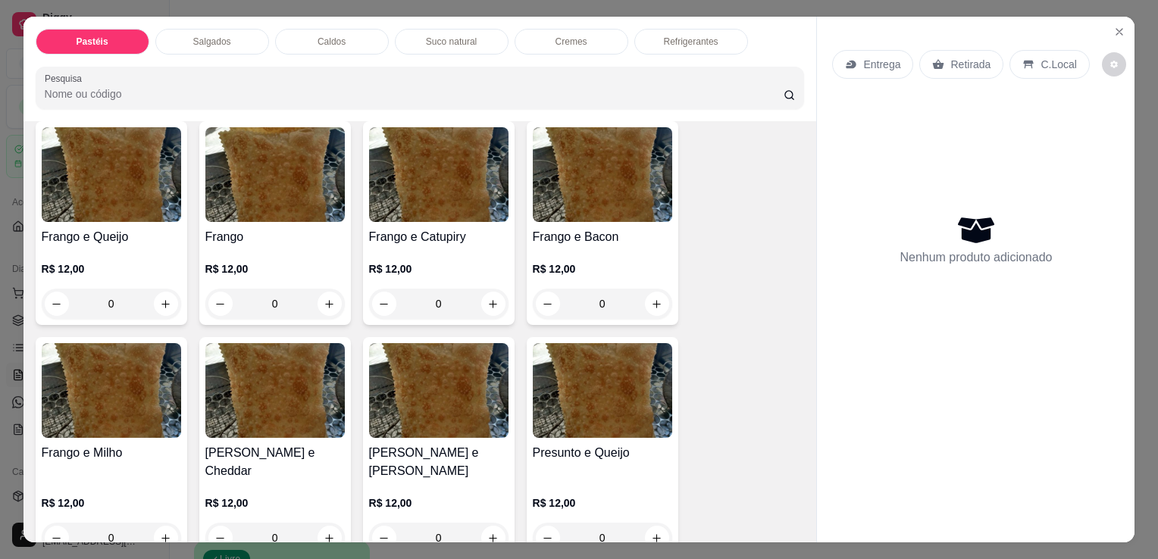
scroll to position [758, 0]
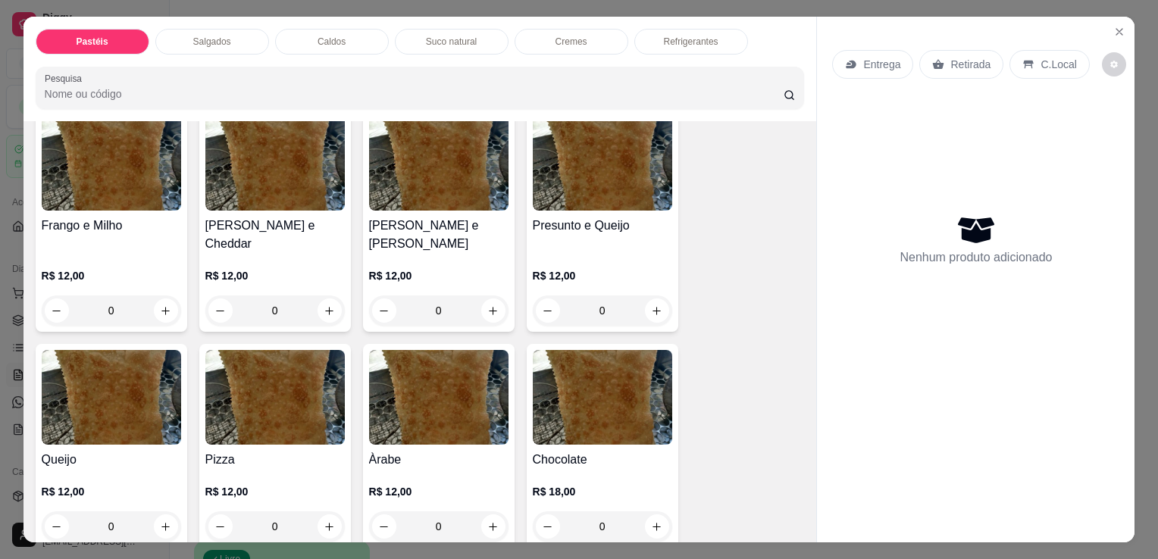
click at [533, 174] on img at bounding box center [602, 163] width 139 height 95
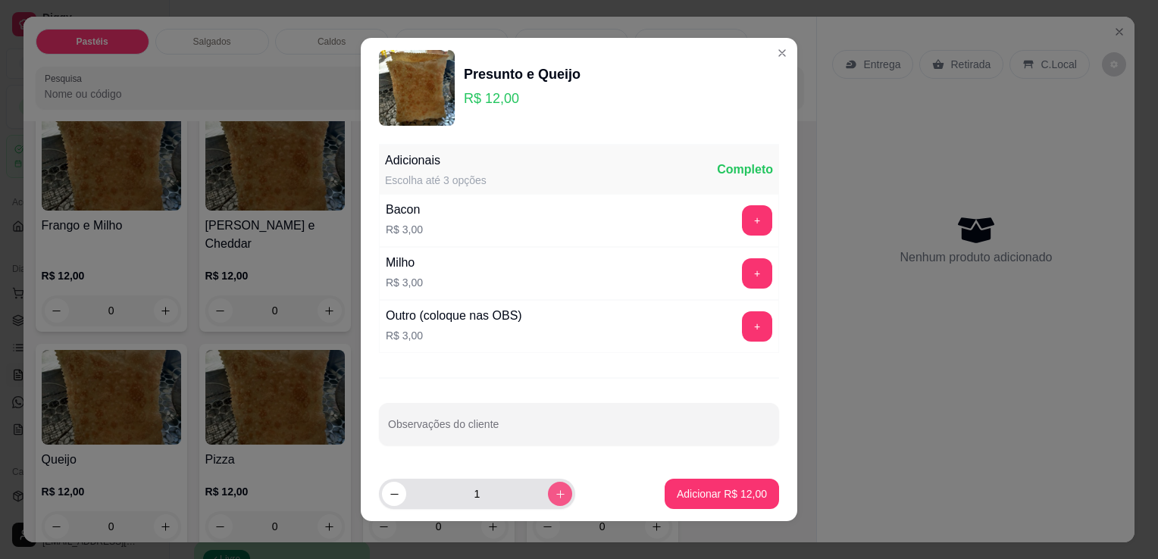
click at [548, 486] on button "increase-product-quantity" at bounding box center [560, 494] width 24 height 24
type input "2"
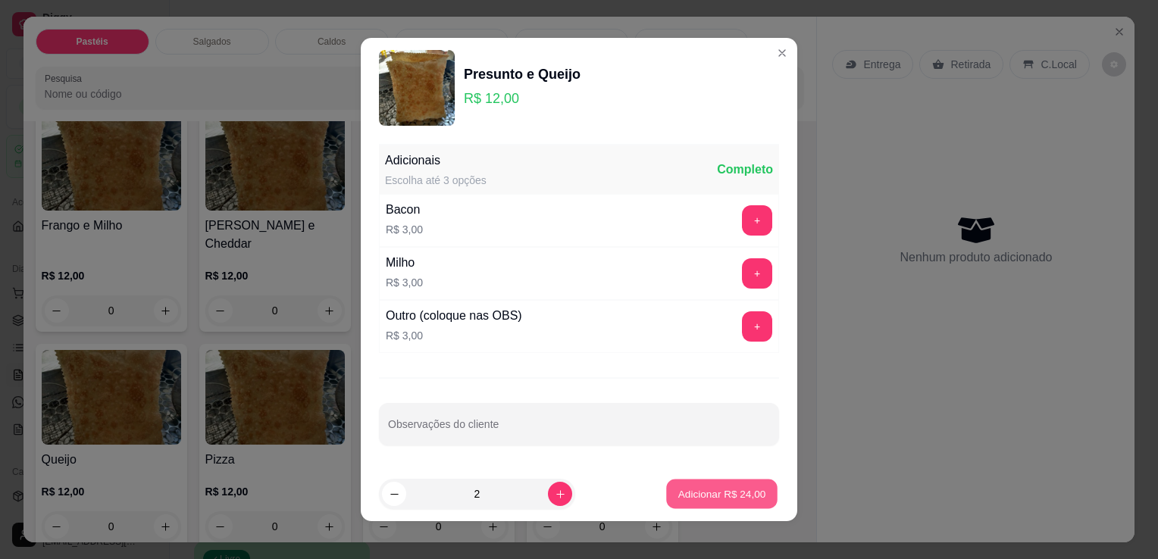
click at [666, 504] on button "Adicionar R$ 24,00" at bounding box center [721, 495] width 111 height 30
type input "2"
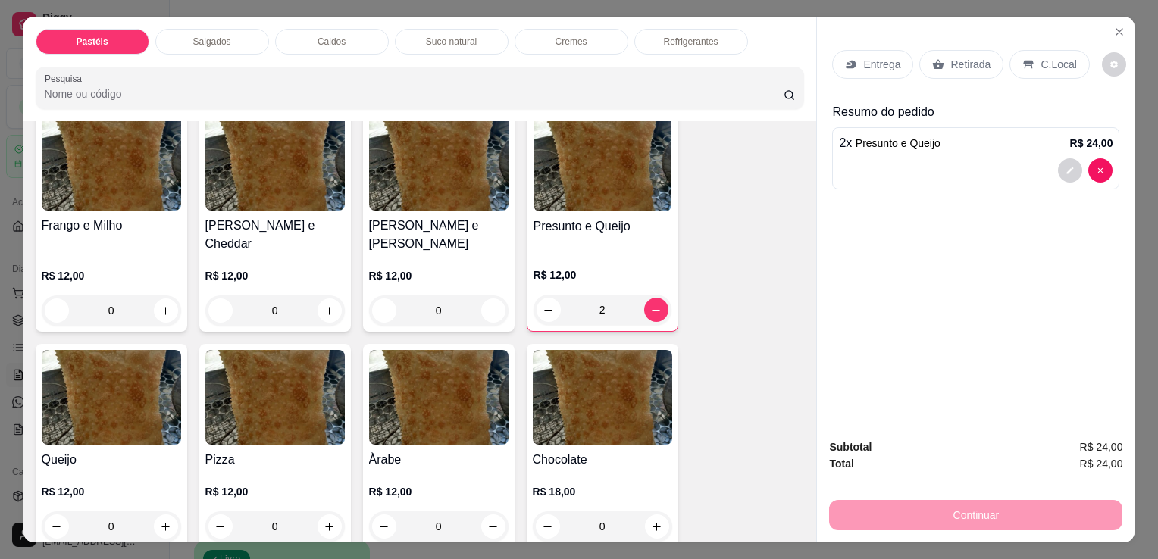
click at [950, 65] on p "Retirada" at bounding box center [970, 64] width 40 height 15
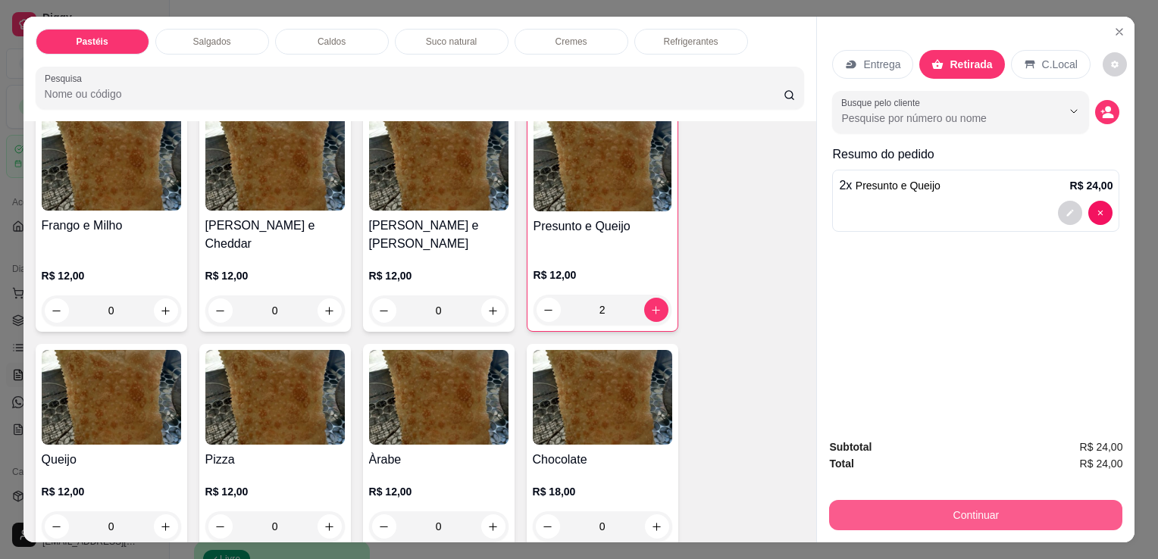
click at [974, 514] on button "Continuar" at bounding box center [975, 515] width 293 height 30
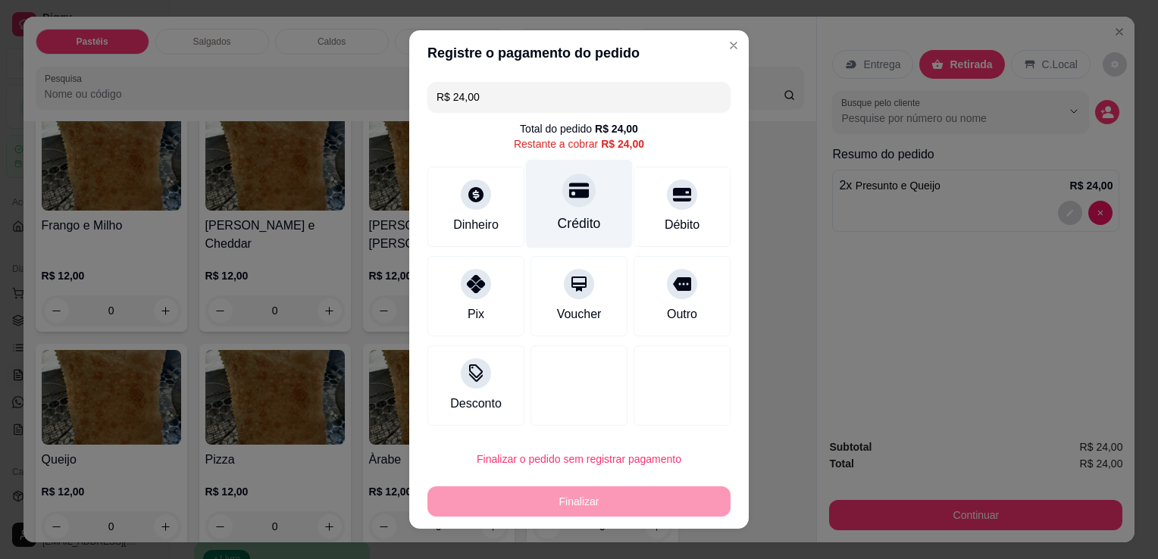
click at [556, 211] on div "Crédito" at bounding box center [579, 204] width 107 height 89
type input "R$ 0,00"
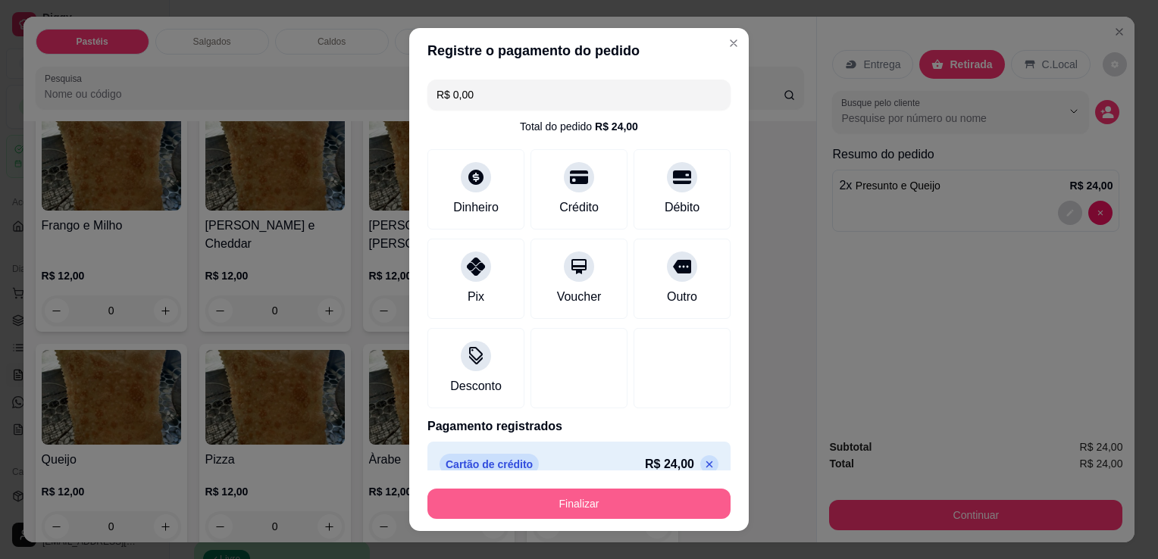
click at [624, 489] on button "Finalizar" at bounding box center [578, 504] width 303 height 30
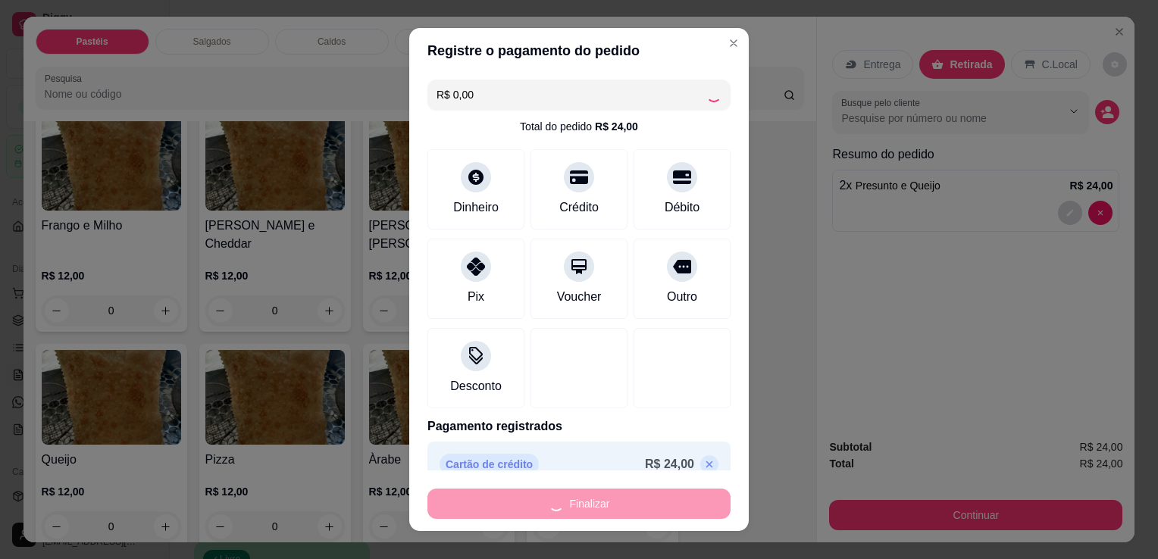
type input "0"
type input "-R$ 24,00"
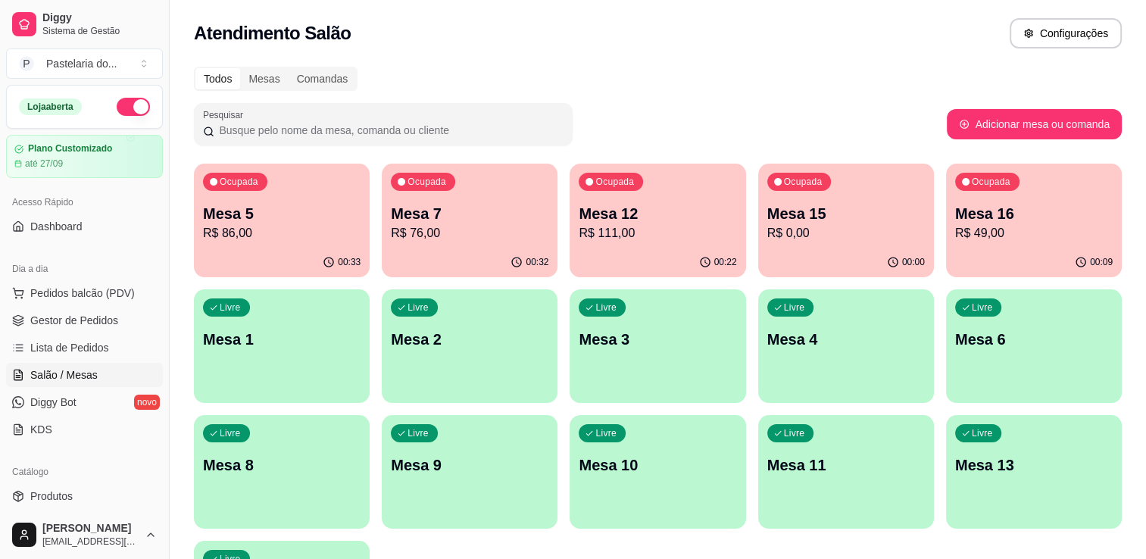
click at [624, 255] on div "00:22" at bounding box center [658, 263] width 176 height 30
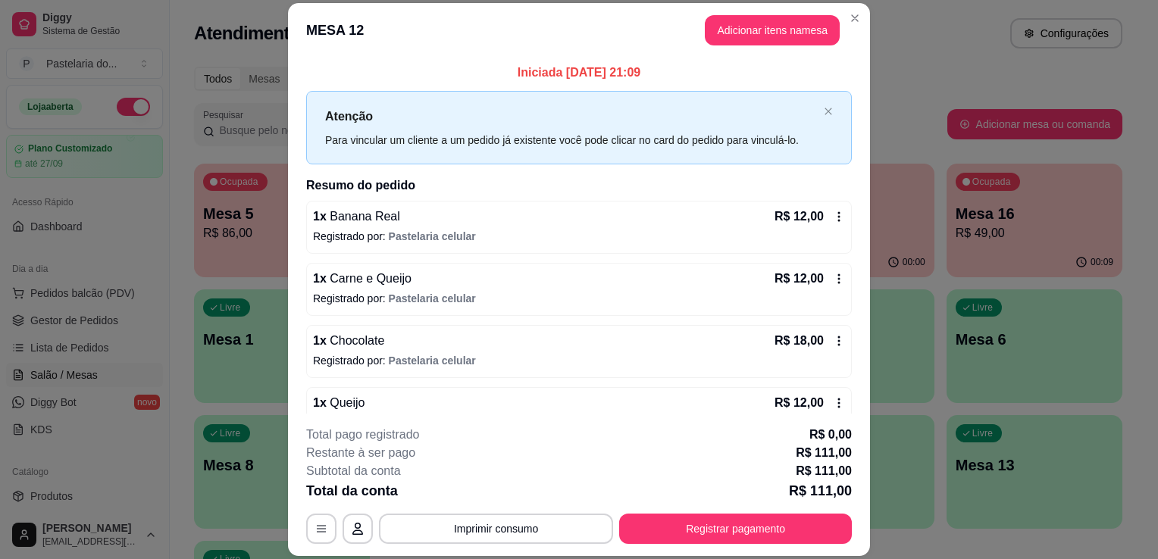
drag, startPoint x: 765, startPoint y: 5, endPoint x: 758, endPoint y: 29, distance: 24.5
click at [764, 9] on header "MESA 12 Adicionar itens na mesa" at bounding box center [579, 30] width 582 height 55
click at [758, 29] on button "Adicionar itens na mesa" at bounding box center [772, 30] width 130 height 30
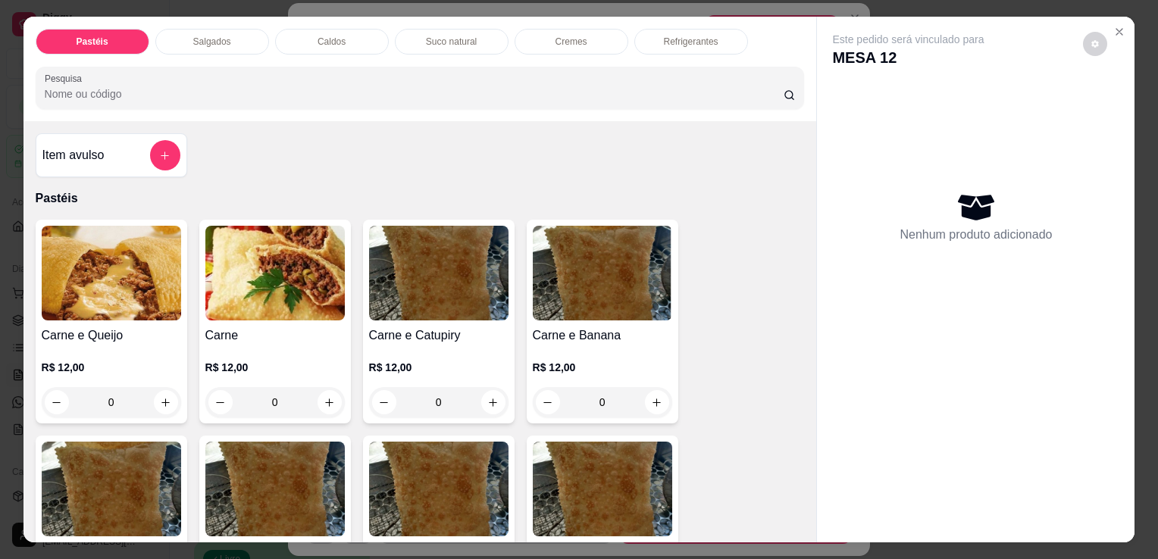
click at [448, 36] on p "Suco natural" at bounding box center [451, 42] width 51 height 12
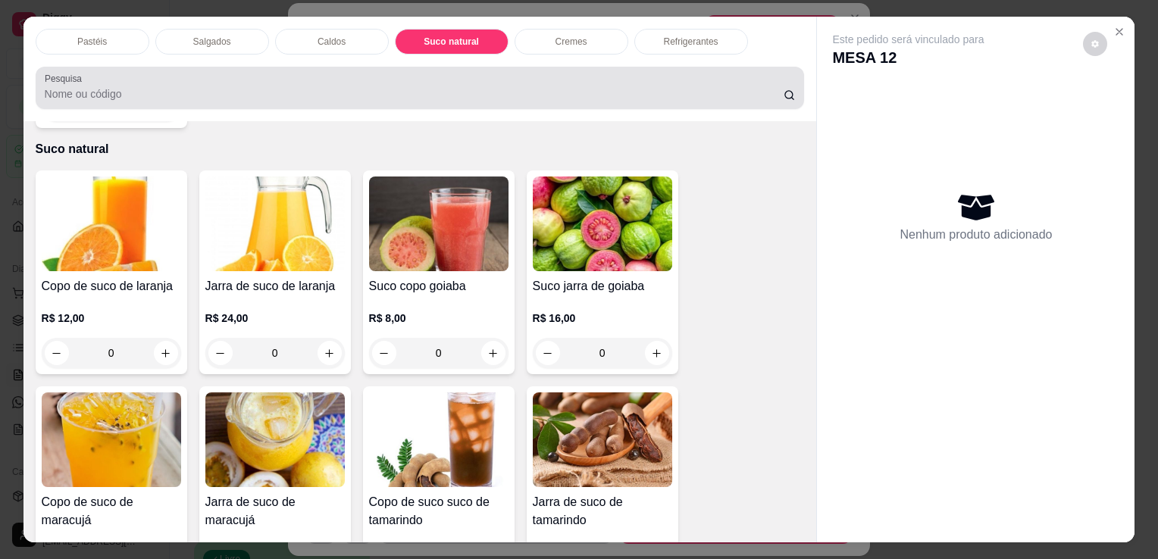
scroll to position [37, 0]
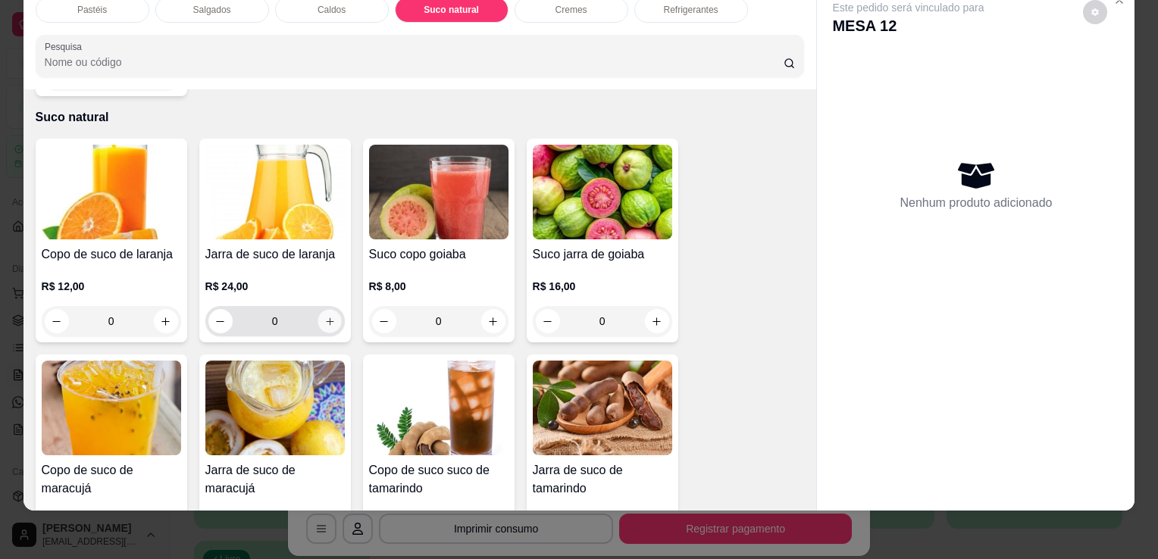
click at [333, 310] on button "increase-product-quantity" at bounding box center [328, 321] width 23 height 23
type input "1"
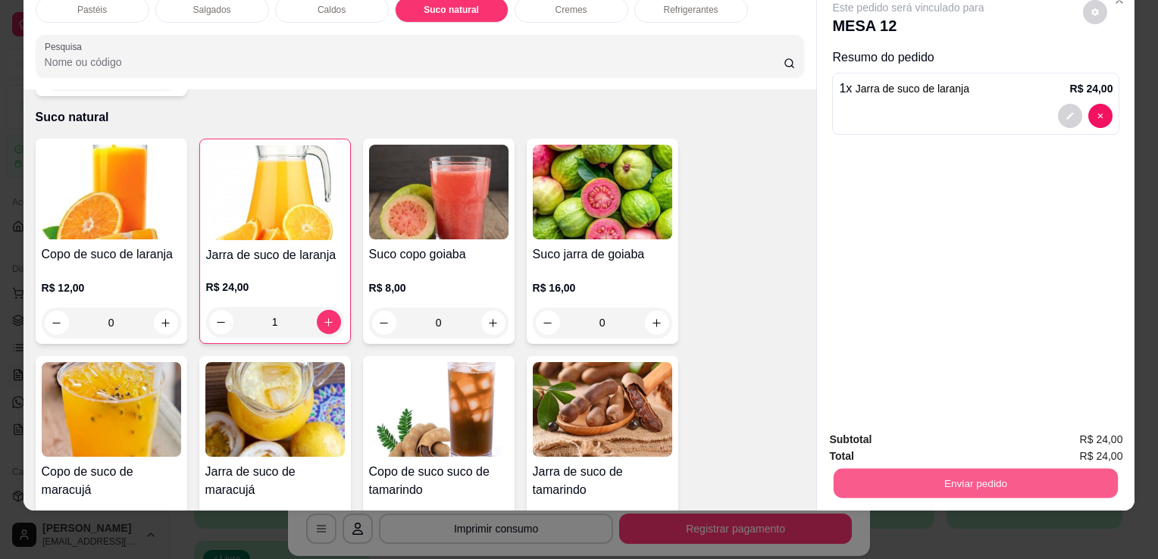
click at [962, 472] on button "Enviar pedido" at bounding box center [975, 483] width 284 height 30
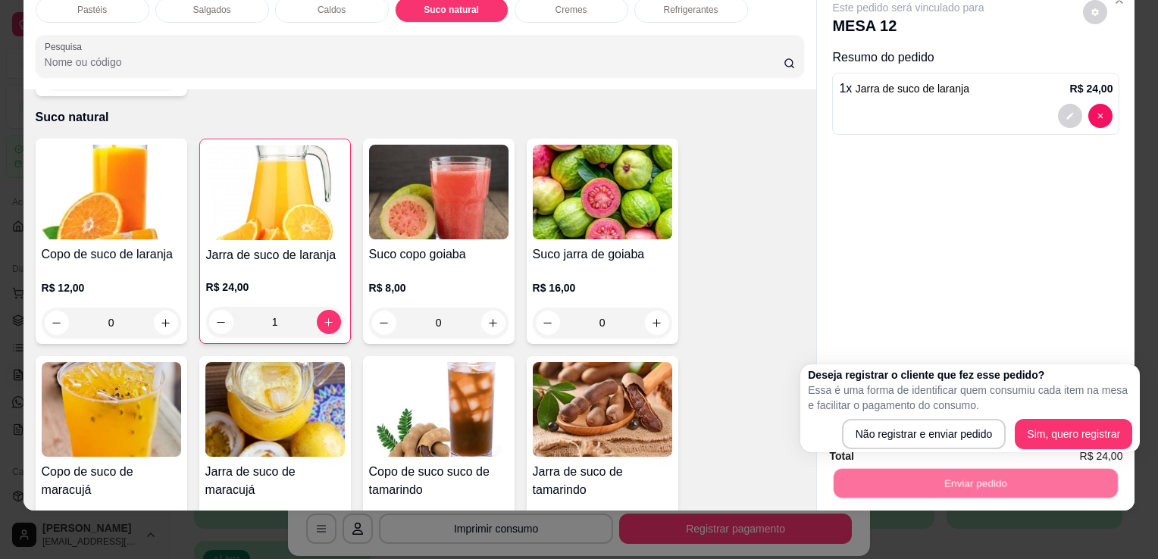
click at [833, 430] on div "Não registrar e enviar pedido Sim, quero registrar" at bounding box center [970, 434] width 324 height 30
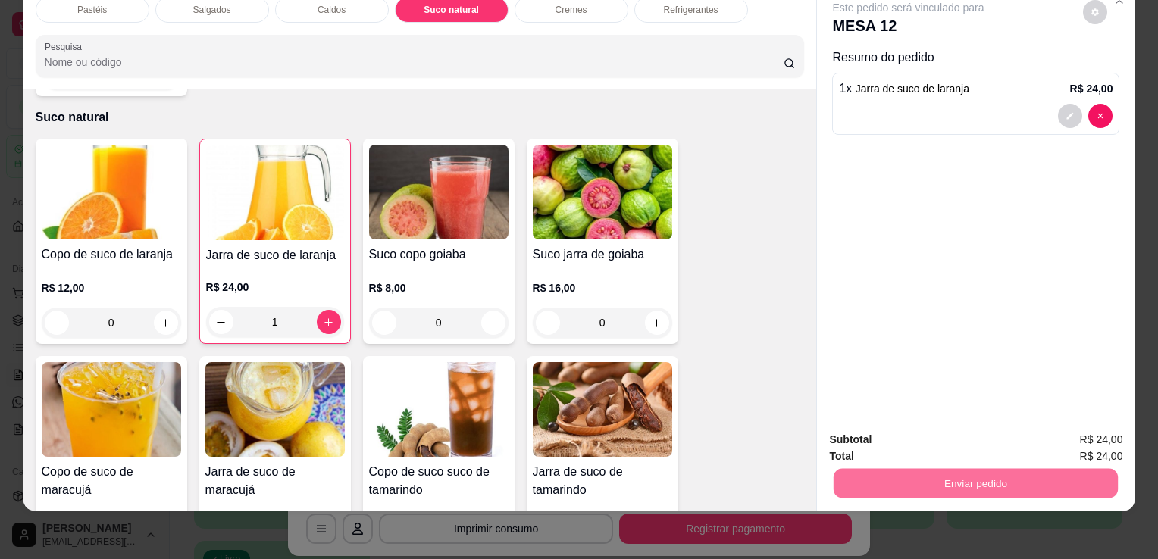
click at [854, 435] on button "Não registrar e enviar pedido" at bounding box center [926, 435] width 158 height 29
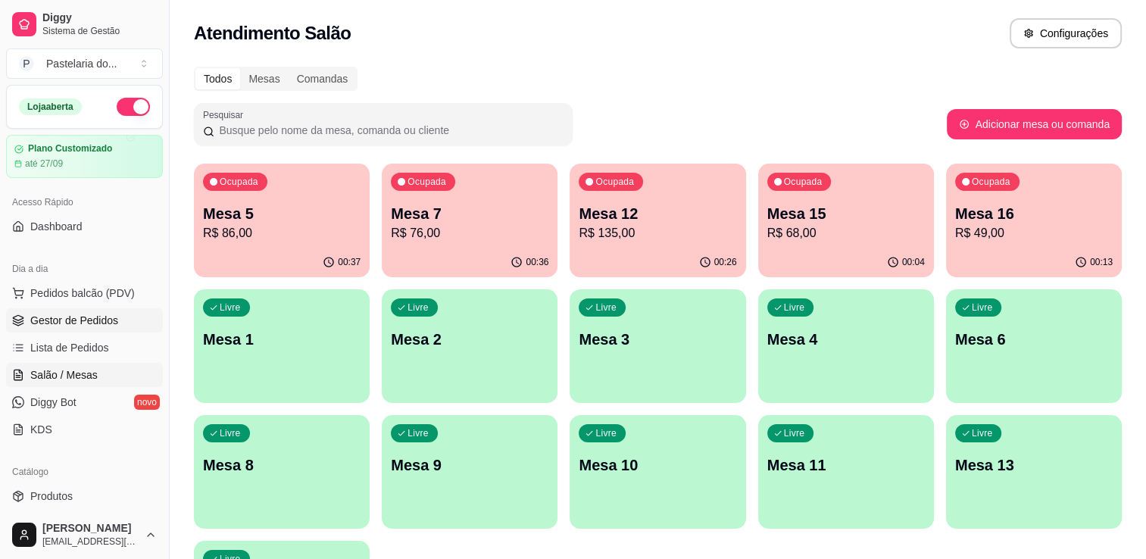
click at [30, 320] on span "Gestor de Pedidos" at bounding box center [74, 320] width 88 height 15
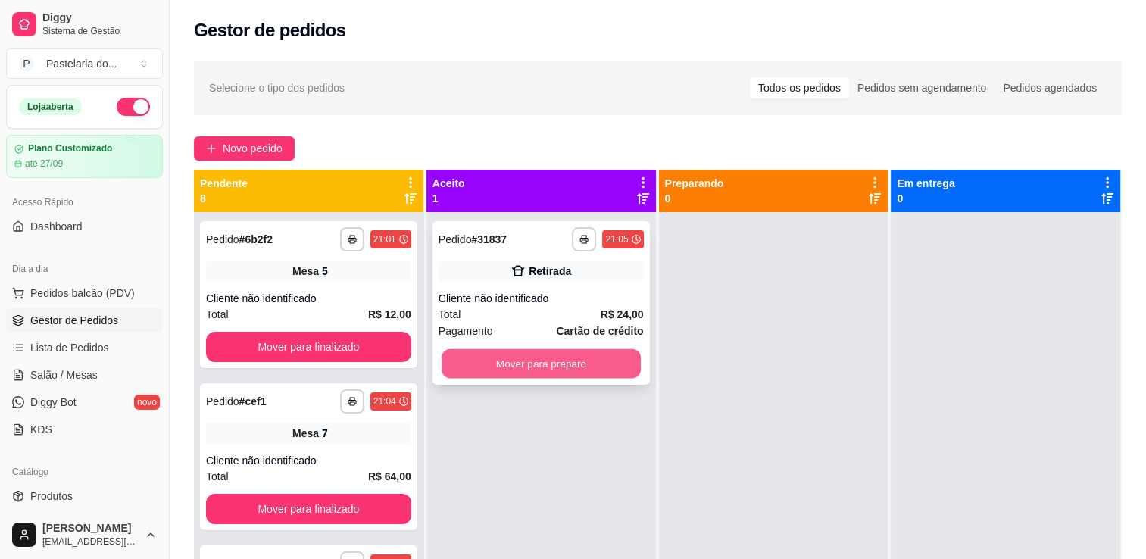
click at [477, 354] on button "Mover para preparo" at bounding box center [541, 364] width 199 height 30
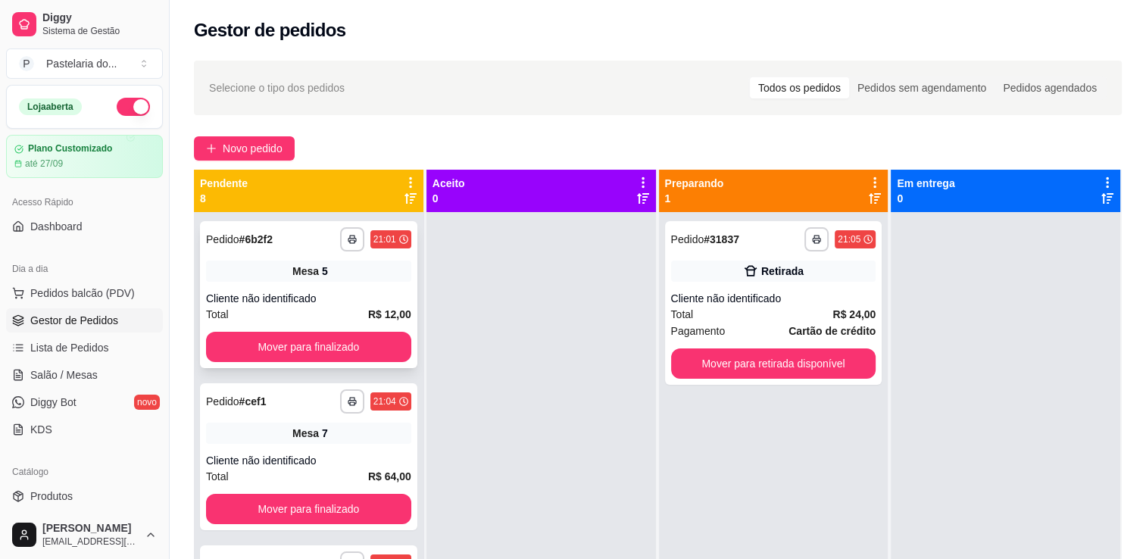
click at [336, 330] on div "**********" at bounding box center [308, 294] width 217 height 147
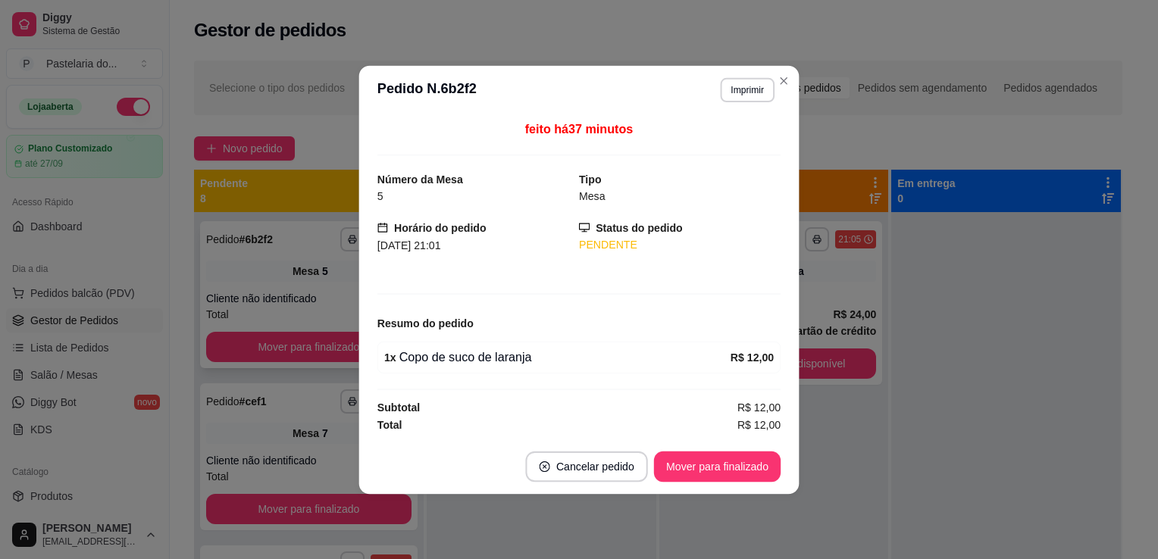
click at [364, 346] on div "feito há 37 minutos Número da Mesa 5 Tipo Mesa Horário do pedido [DATE] 21:01 S…" at bounding box center [579, 276] width 440 height 325
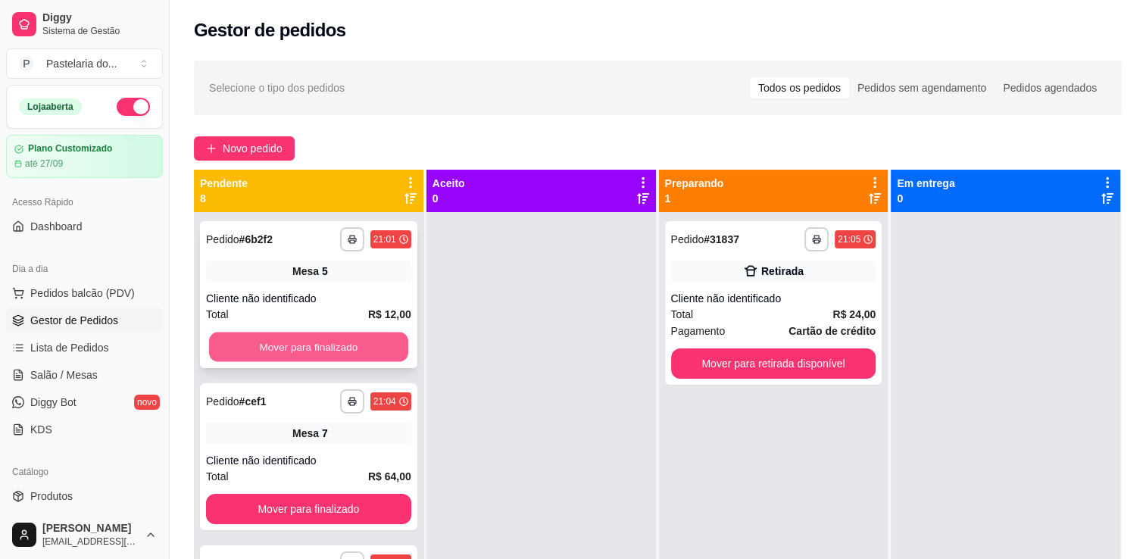
click at [306, 336] on button "Mover para finalizado" at bounding box center [308, 348] width 199 height 30
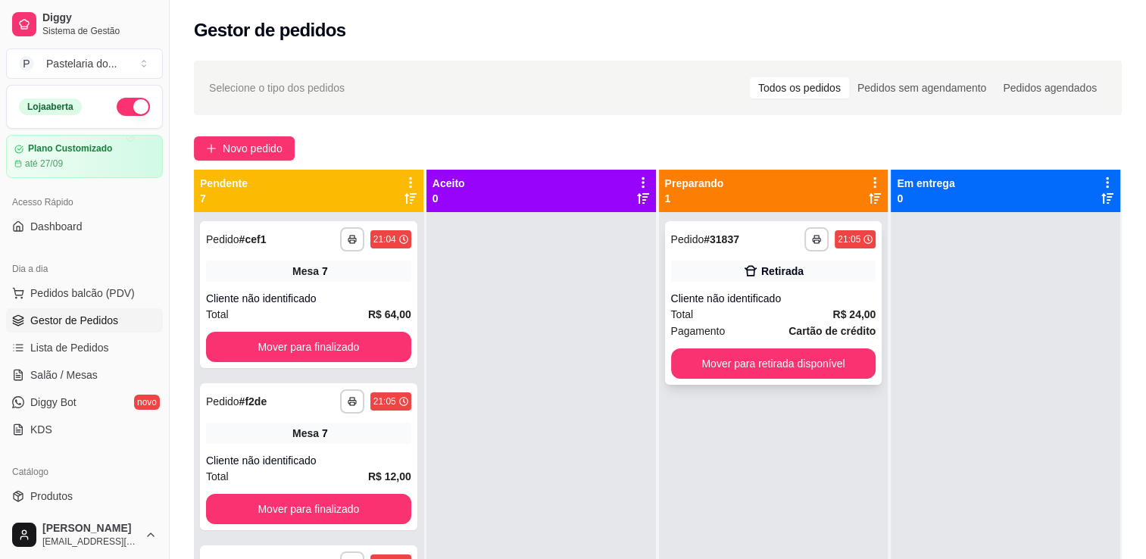
click at [754, 347] on div "**********" at bounding box center [773, 303] width 217 height 164
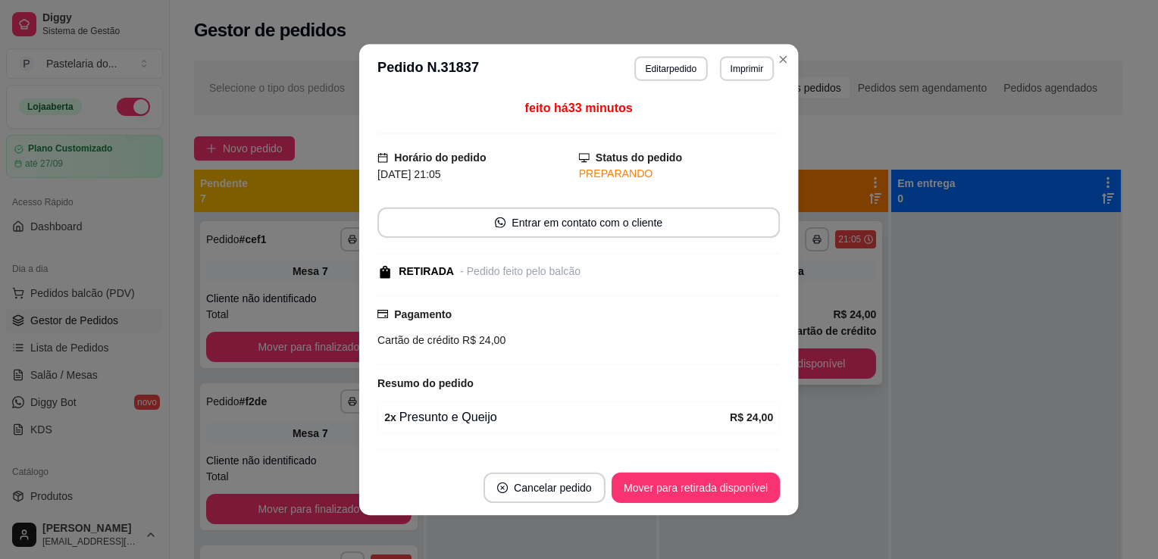
click at [727, 364] on div at bounding box center [578, 365] width 402 height 2
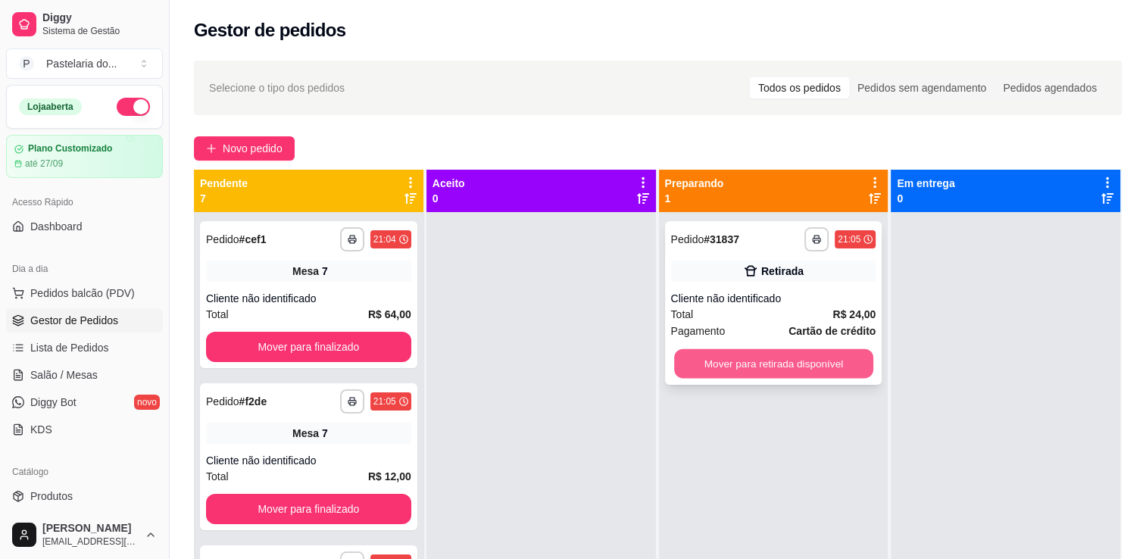
click at [815, 364] on button "Mover para retirada disponível" at bounding box center [773, 364] width 199 height 30
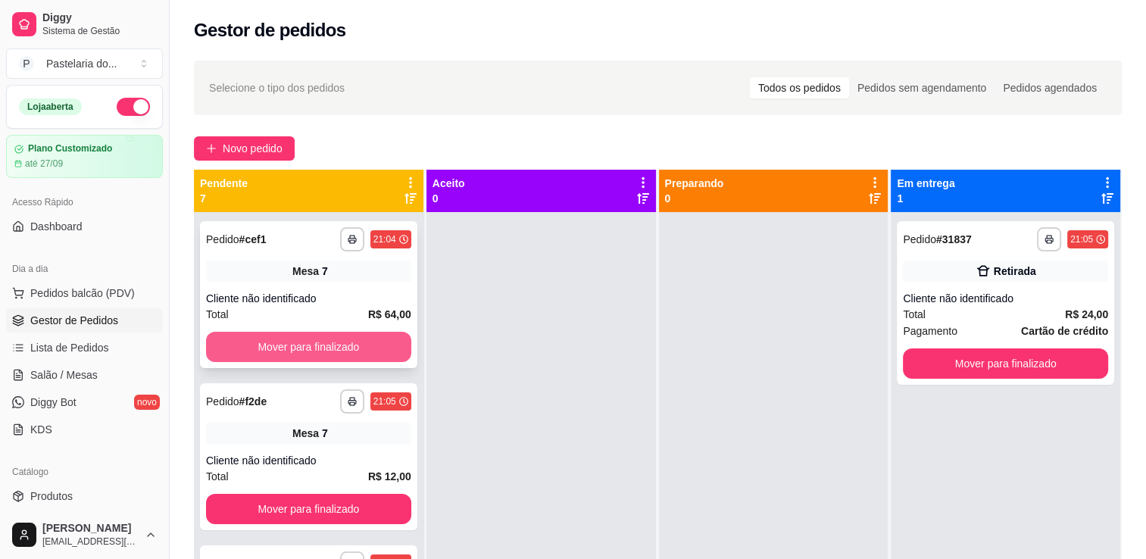
click at [300, 344] on button "Mover para finalizado" at bounding box center [308, 347] width 205 height 30
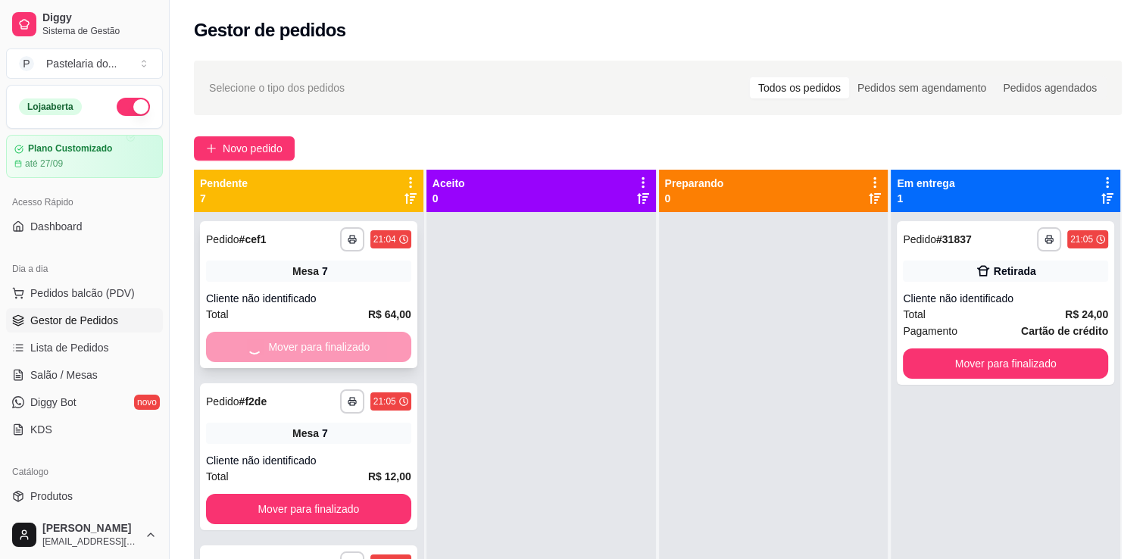
click at [362, 345] on div "Mover para finalizado" at bounding box center [308, 347] width 205 height 30
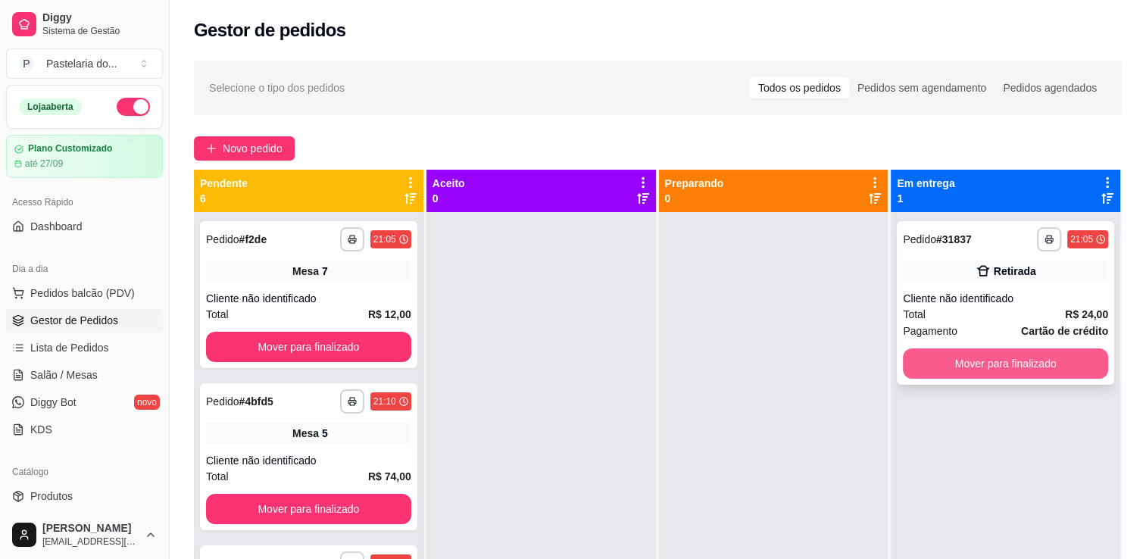
click at [1019, 362] on button "Mover para finalizado" at bounding box center [1005, 364] width 205 height 30
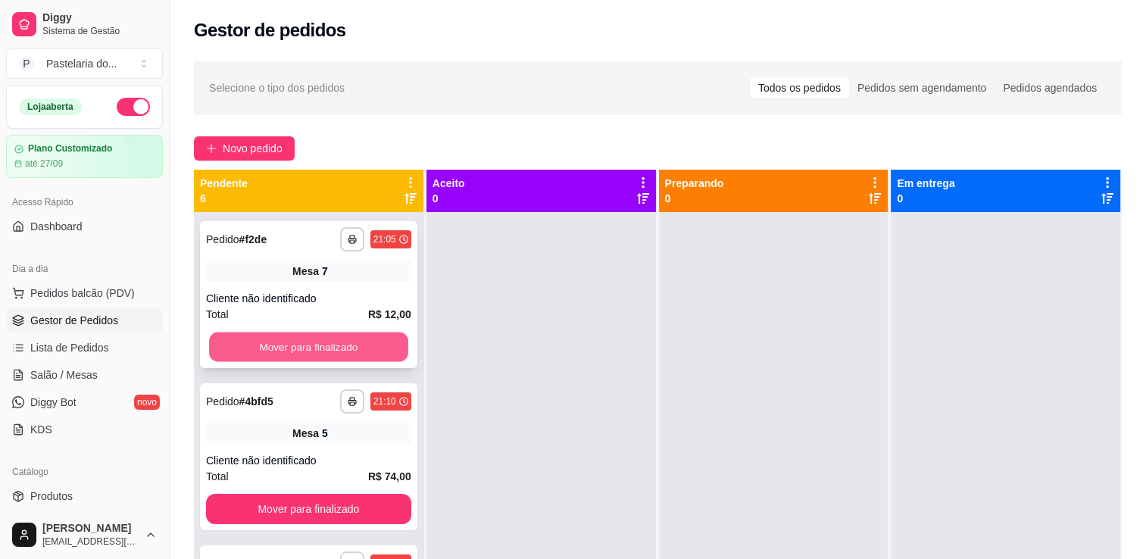
click at [356, 344] on button "Mover para finalizado" at bounding box center [308, 348] width 199 height 30
click at [356, 344] on button "Mover para finalizado" at bounding box center [308, 347] width 205 height 30
click at [356, 344] on button "Mover para finalizado" at bounding box center [308, 348] width 199 height 30
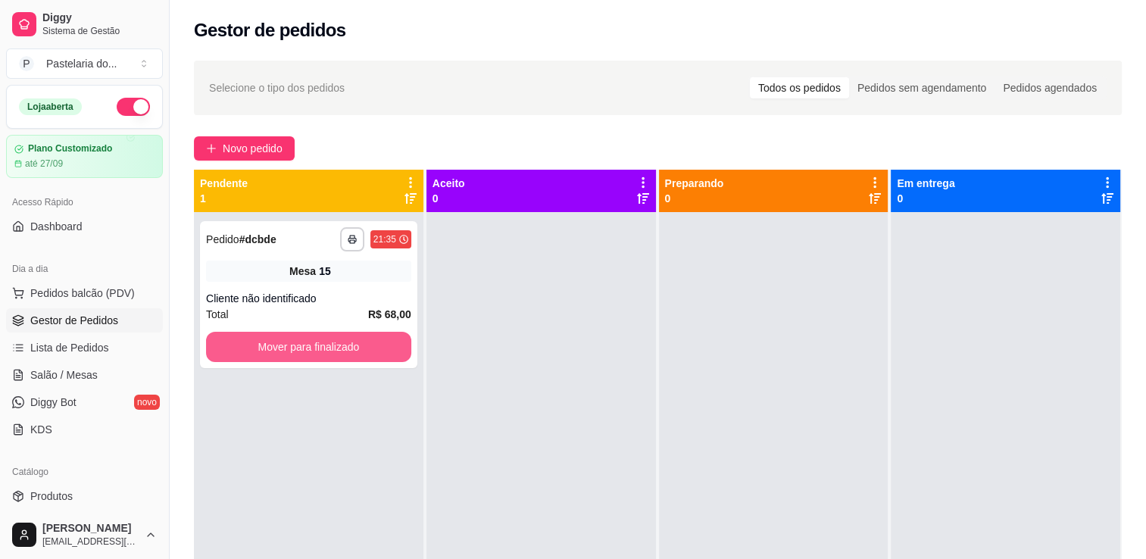
click at [356, 344] on button "Mover para finalizado" at bounding box center [308, 347] width 205 height 30
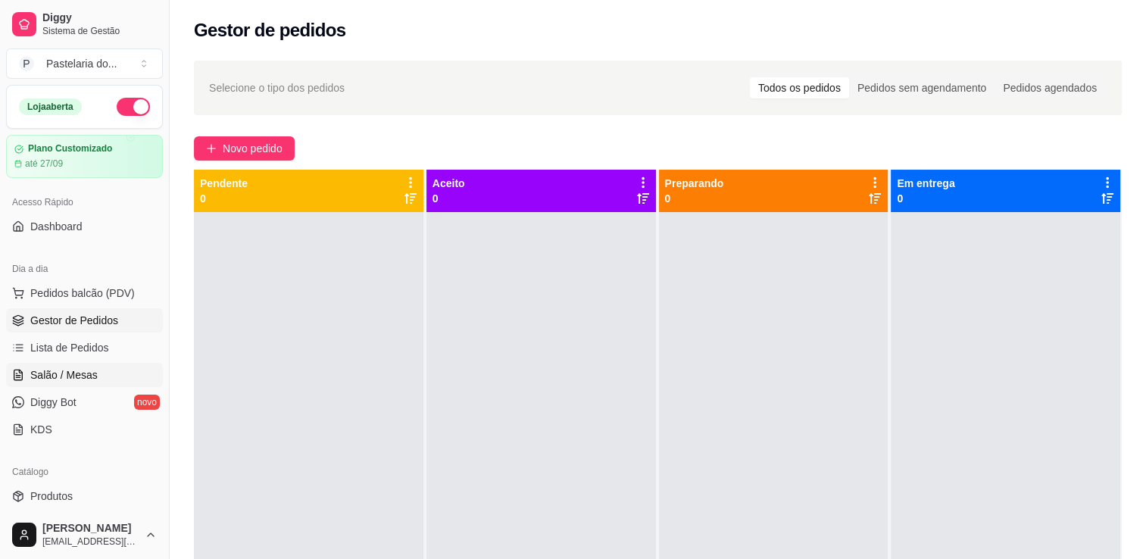
click at [67, 374] on span "Salão / Mesas" at bounding box center [63, 374] width 67 height 15
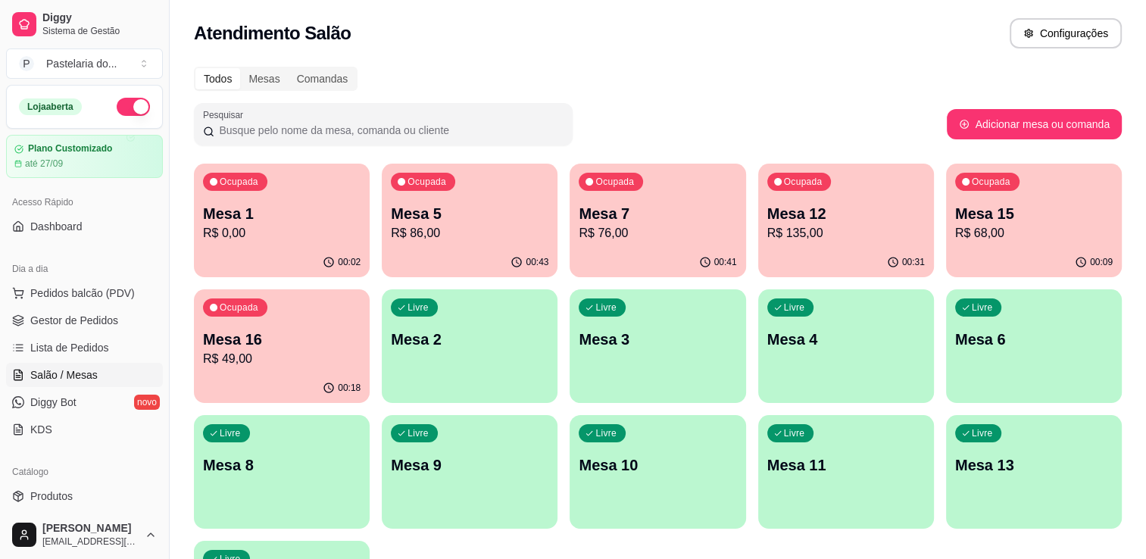
click at [683, 236] on p "R$ 76,00" at bounding box center [658, 233] width 158 height 18
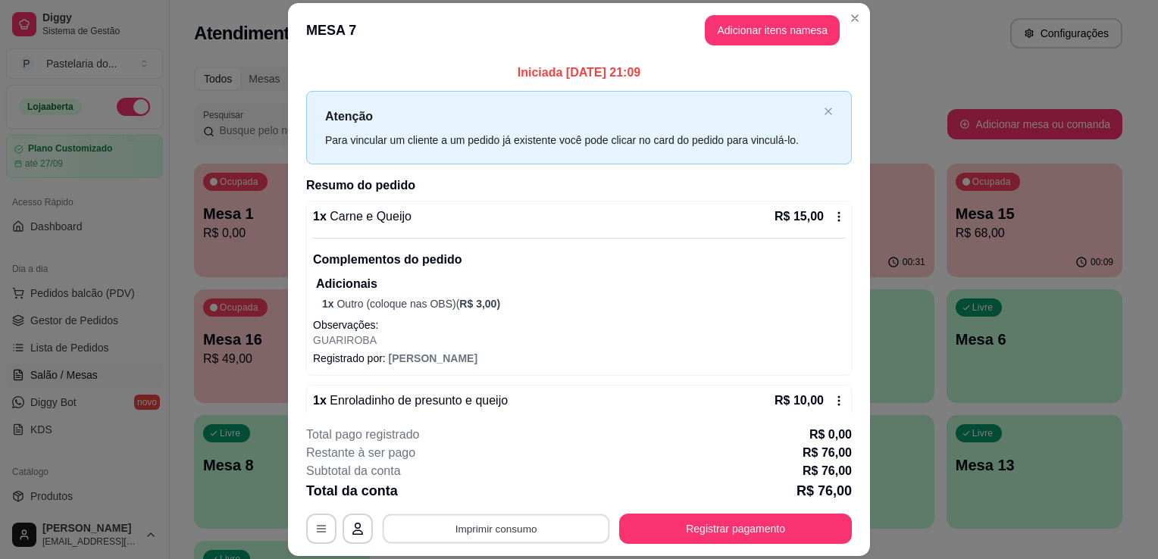
click at [408, 527] on button "Imprimir consumo" at bounding box center [496, 529] width 227 height 30
click at [470, 483] on button "IMPRESSORA" at bounding box center [495, 493] width 106 height 23
click at [799, 36] on button "Adicionar itens na mesa" at bounding box center [772, 30] width 135 height 30
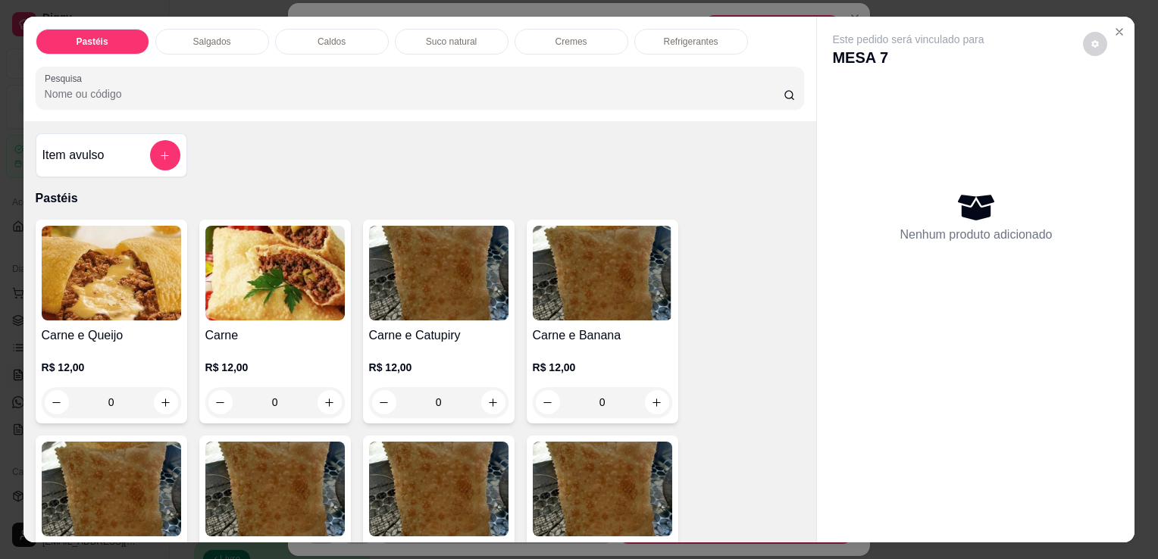
click at [697, 36] on p "Refrigerantes" at bounding box center [691, 42] width 55 height 12
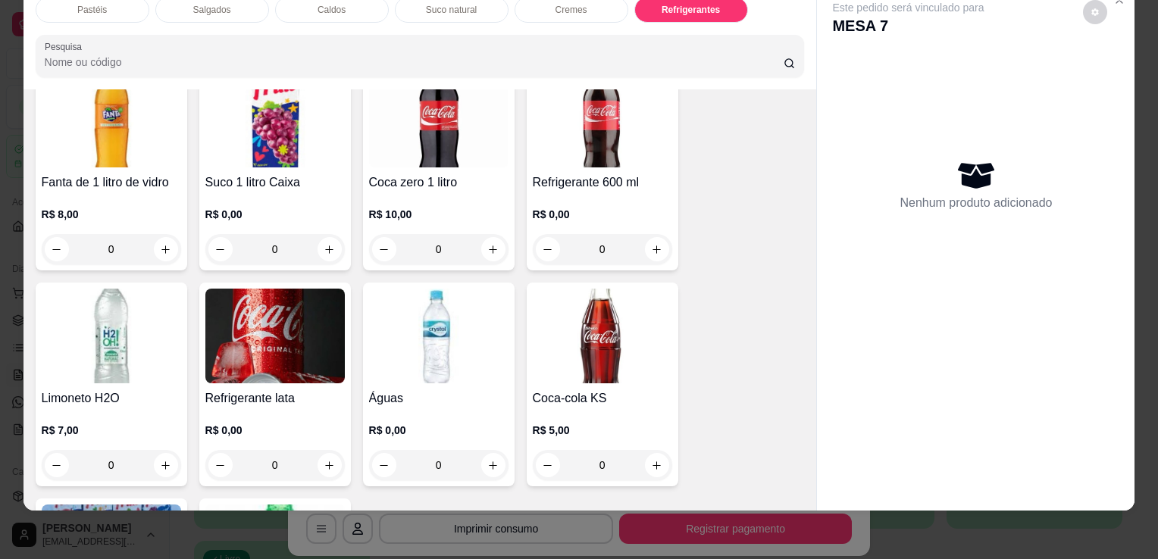
scroll to position [4493, 0]
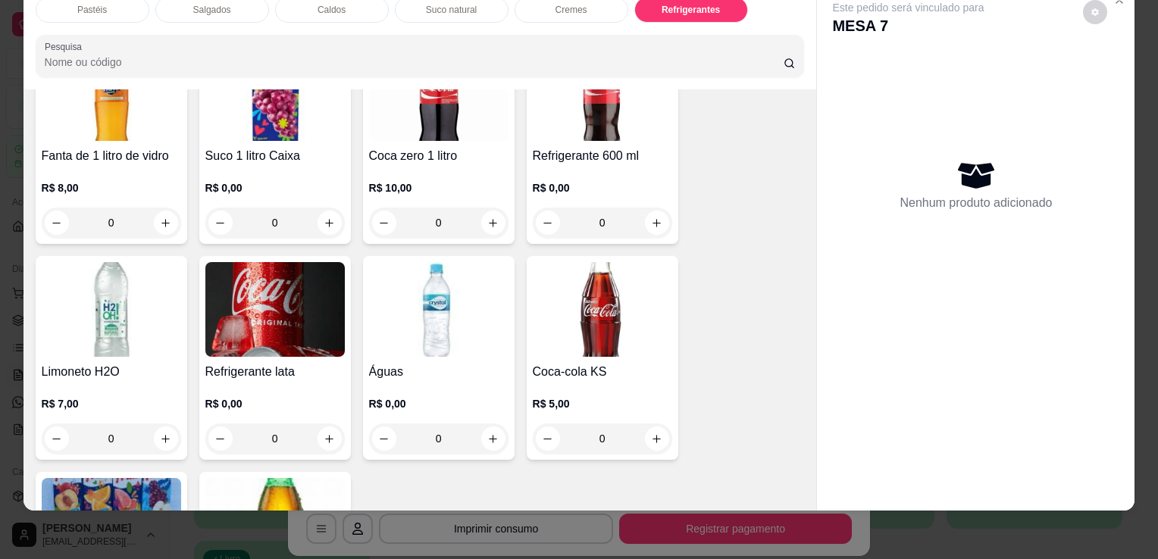
click at [289, 286] on img at bounding box center [274, 309] width 139 height 95
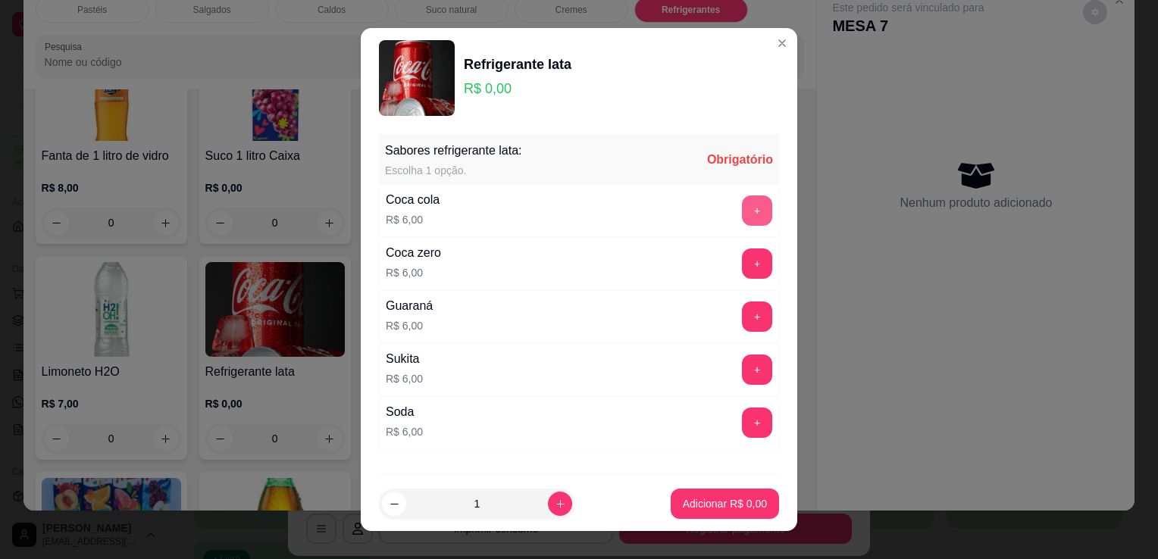
click at [742, 202] on button "+" at bounding box center [757, 210] width 30 height 30
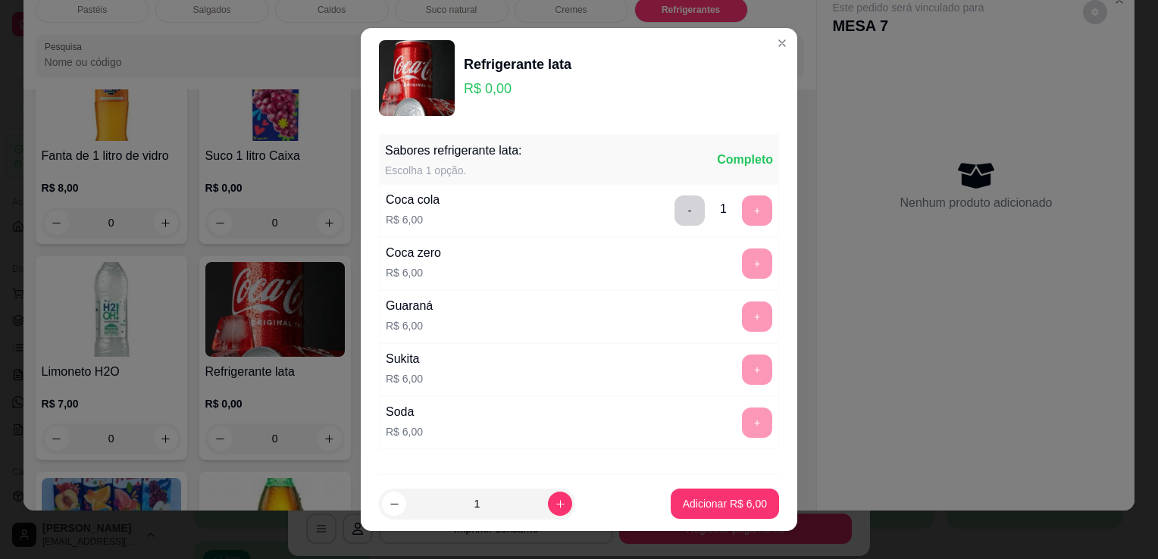
click at [736, 526] on footer "1 Adicionar R$ 6,00" at bounding box center [579, 504] width 436 height 55
click at [740, 514] on button "Adicionar R$ 6,00" at bounding box center [725, 504] width 108 height 30
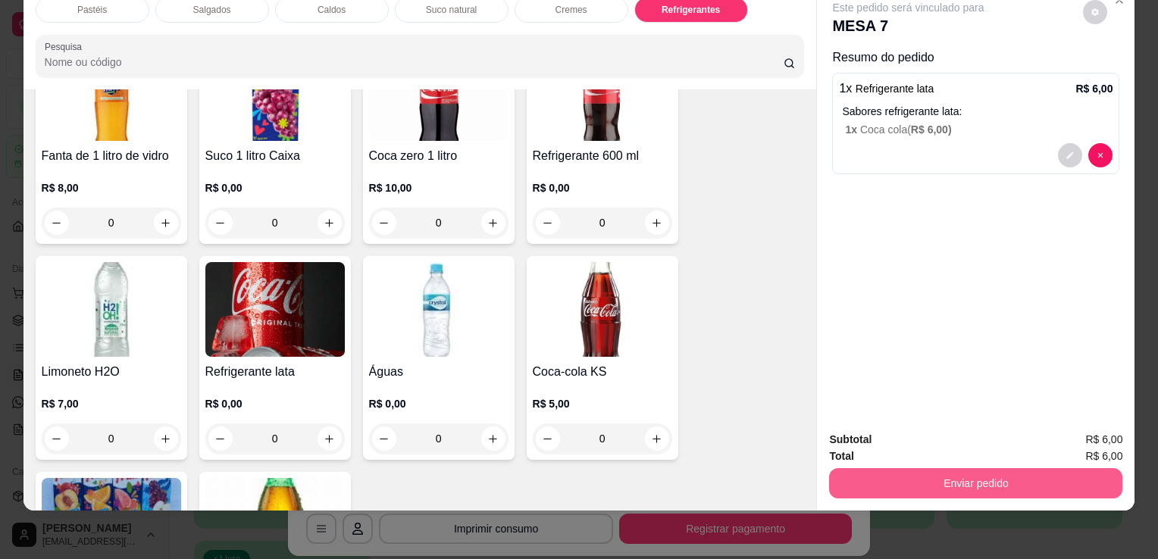
click at [893, 471] on button "Enviar pedido" at bounding box center [975, 483] width 293 height 30
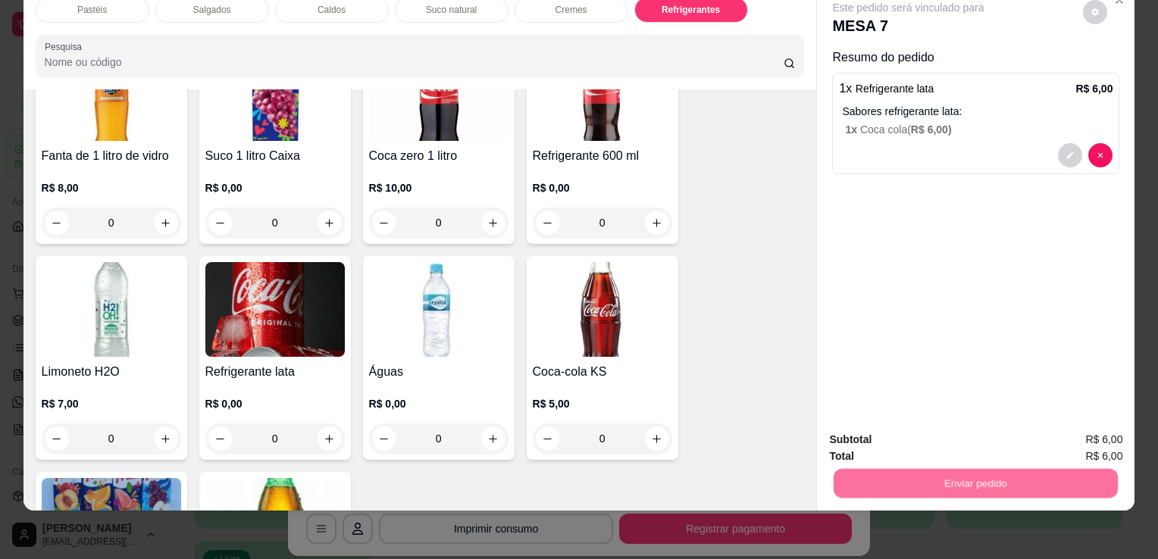
click at [906, 442] on button "Não registrar e enviar pedido" at bounding box center [925, 435] width 153 height 28
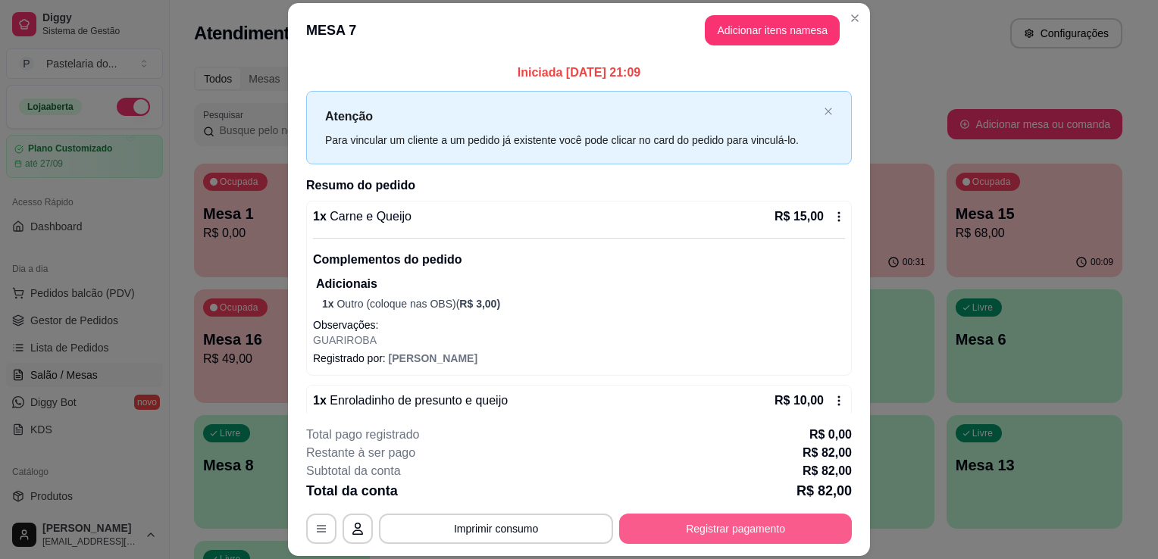
click at [819, 534] on button "Registrar pagamento" at bounding box center [735, 529] width 233 height 30
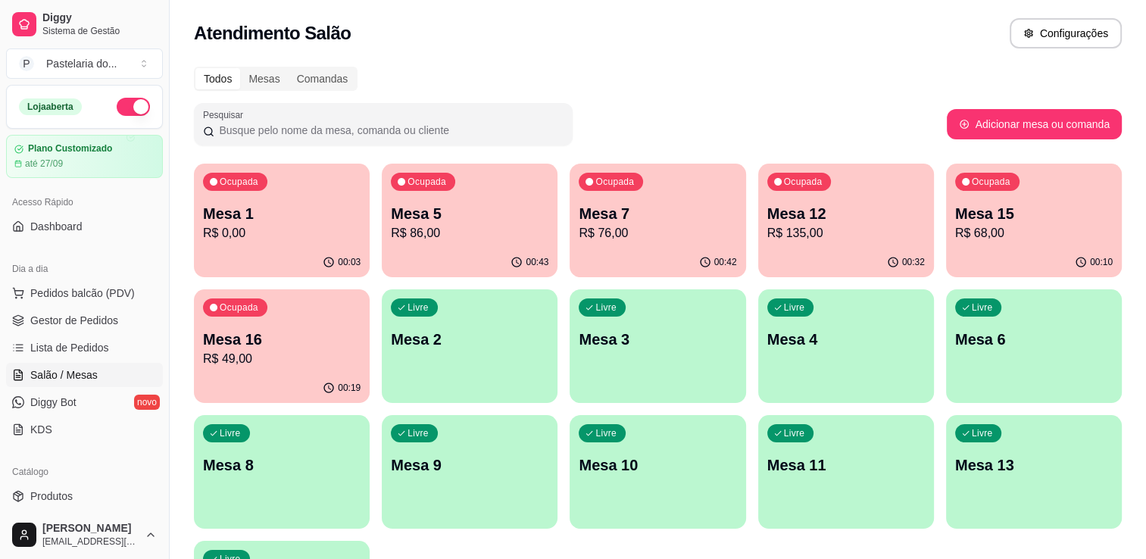
click at [990, 223] on p "Mesa 15" at bounding box center [1034, 213] width 158 height 21
click at [479, 228] on p "R$ 86,00" at bounding box center [470, 233] width 158 height 18
click at [667, 226] on p "R$ 76,00" at bounding box center [658, 233] width 158 height 18
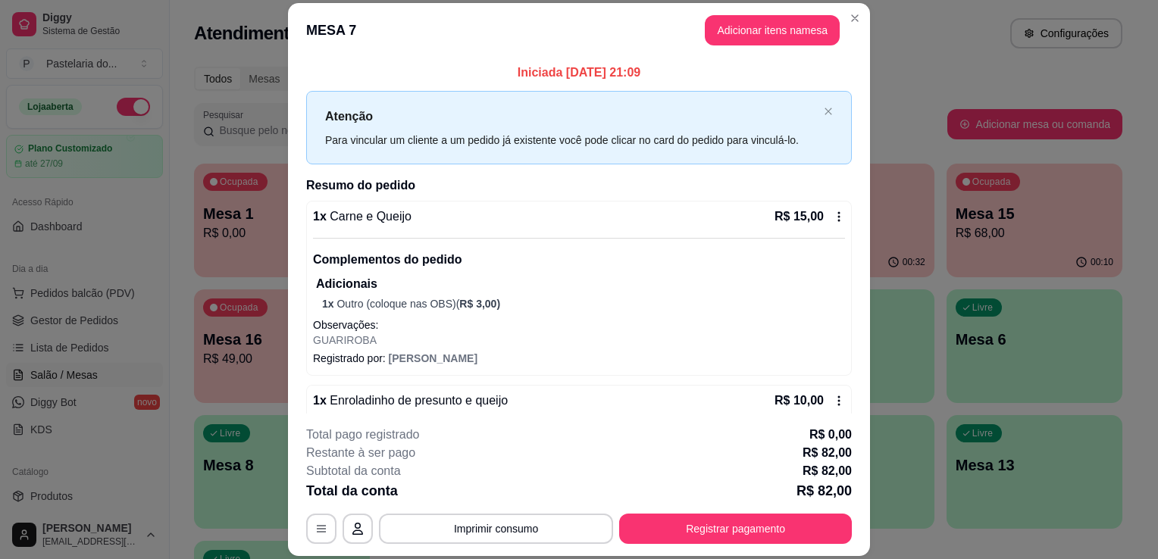
drag, startPoint x: 537, startPoint y: 493, endPoint x: 515, endPoint y: 505, distance: 25.1
click at [536, 493] on div "Total da conta R$ 82,00" at bounding box center [579, 490] width 546 height 21
click at [513, 508] on div "**********" at bounding box center [579, 485] width 546 height 118
click at [512, 516] on button "Imprimir consumo" at bounding box center [496, 529] width 227 height 30
click at [512, 497] on button "IMPRESSORA" at bounding box center [495, 498] width 88 height 20
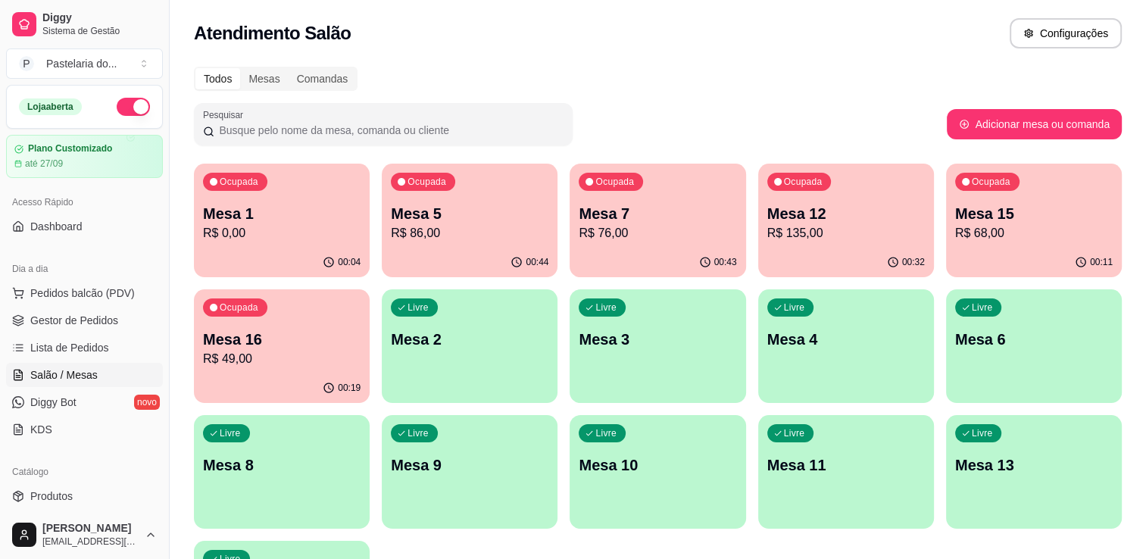
click at [1036, 205] on p "Mesa 15" at bounding box center [1034, 213] width 158 height 21
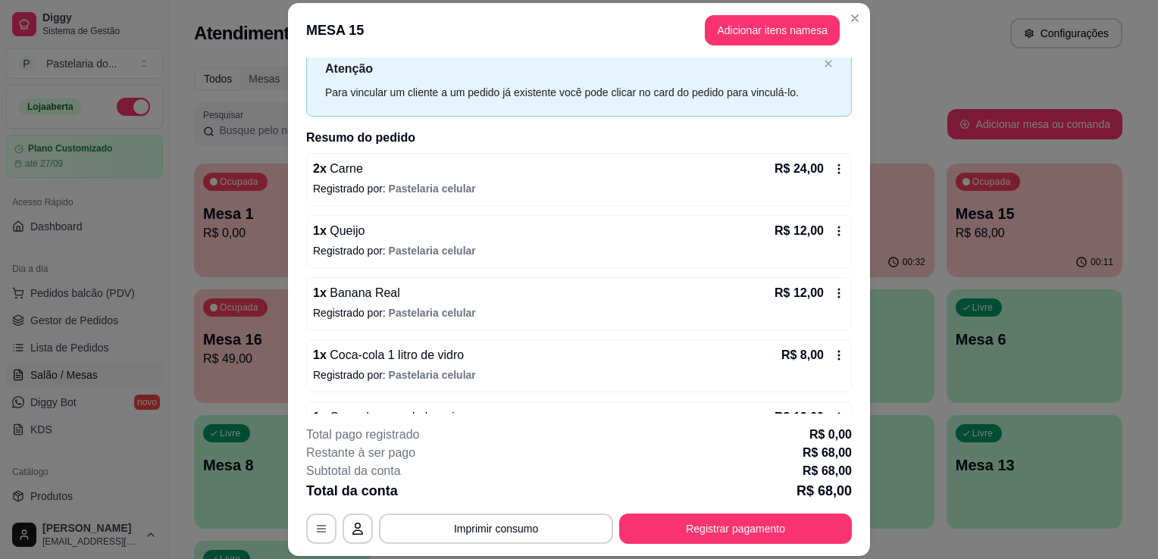
scroll to position [92, 0]
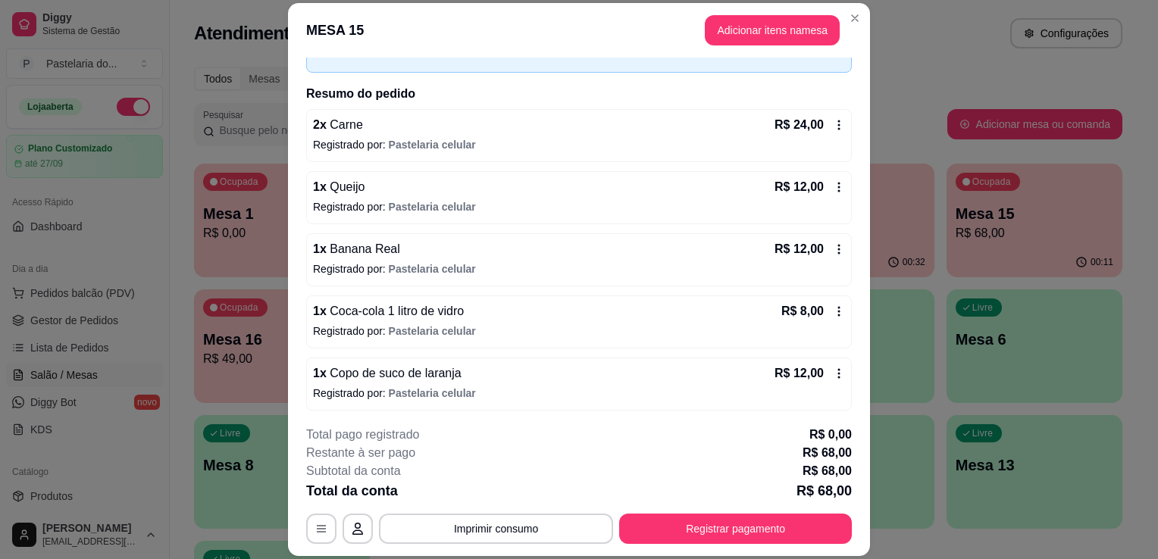
click at [385, 372] on span "Copo de suco de laranja" at bounding box center [394, 373] width 135 height 13
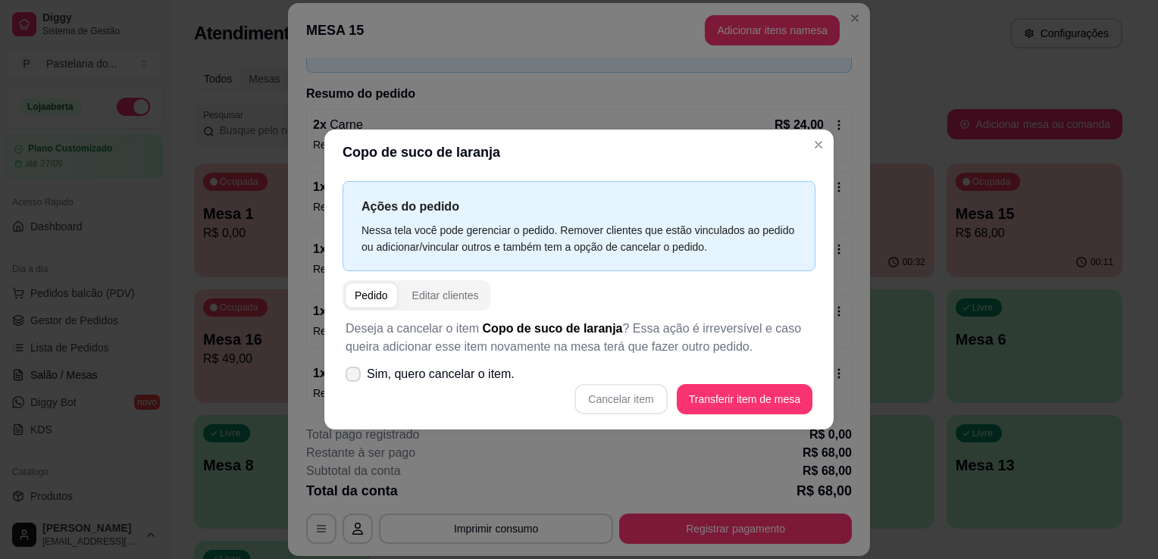
click at [491, 371] on span "Sim, quero cancelar o item." at bounding box center [441, 374] width 148 height 18
click at [355, 377] on input "Sim, quero cancelar o item." at bounding box center [350, 382] width 10 height 10
checkbox input "true"
click at [619, 396] on button "Cancelar item" at bounding box center [620, 399] width 92 height 30
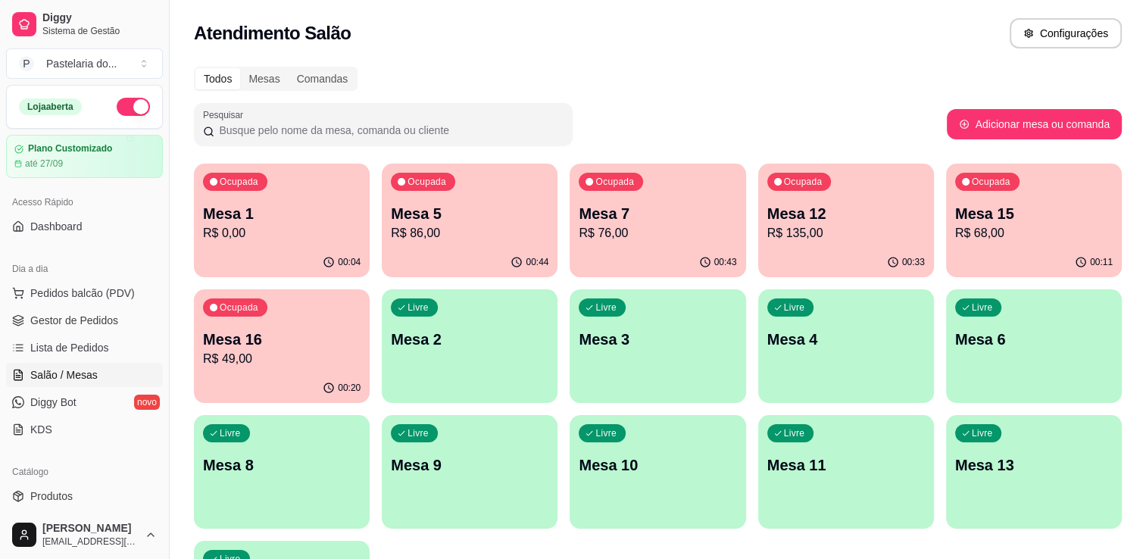
click at [639, 238] on p "R$ 76,00" at bounding box center [658, 233] width 158 height 18
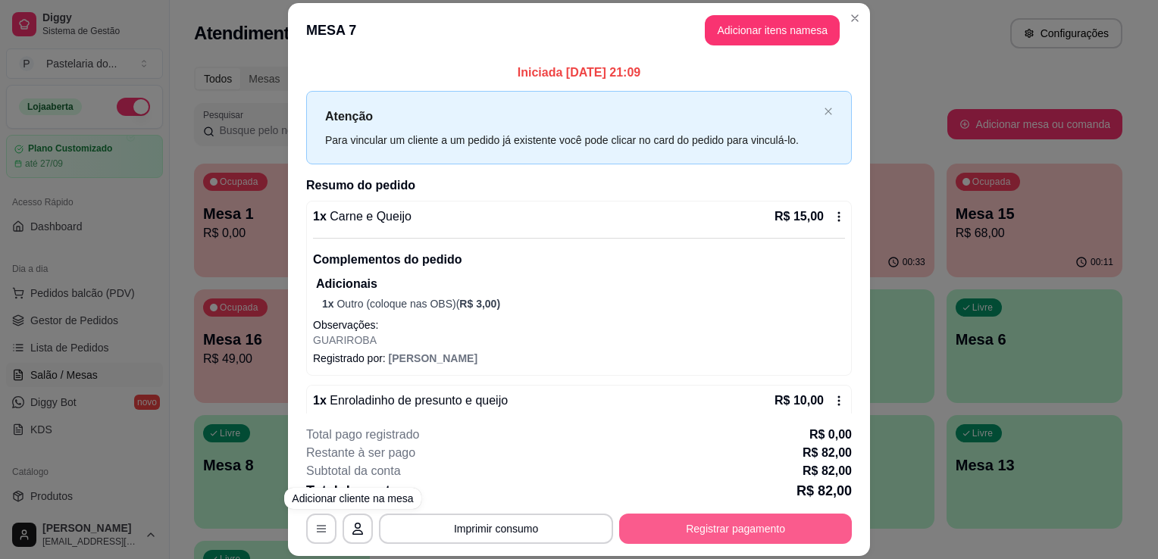
click at [679, 532] on button "Registrar pagamento" at bounding box center [735, 529] width 233 height 30
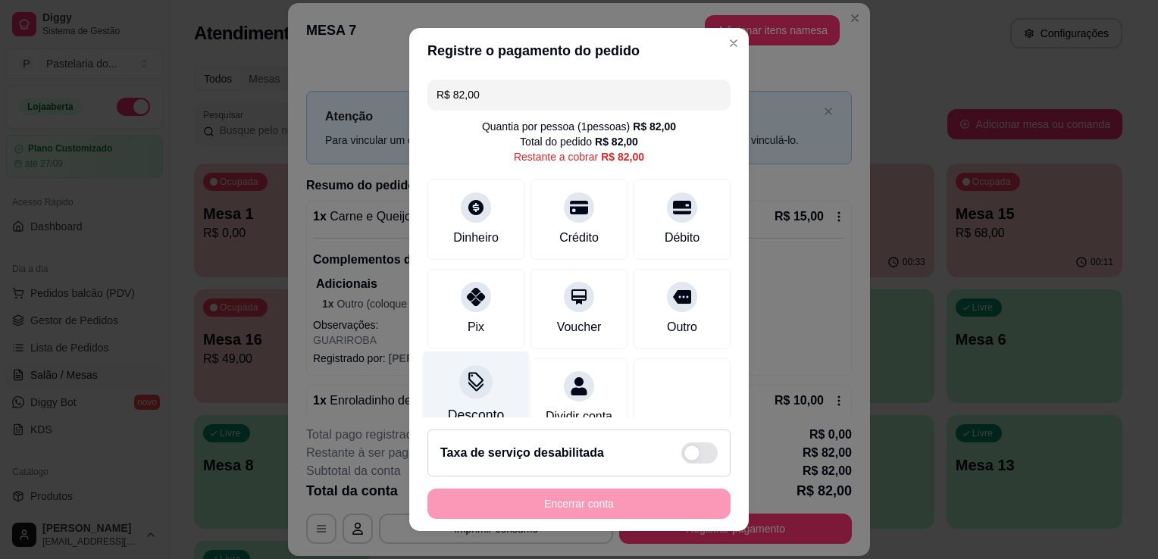
click at [493, 392] on div "Desconto" at bounding box center [476, 396] width 107 height 89
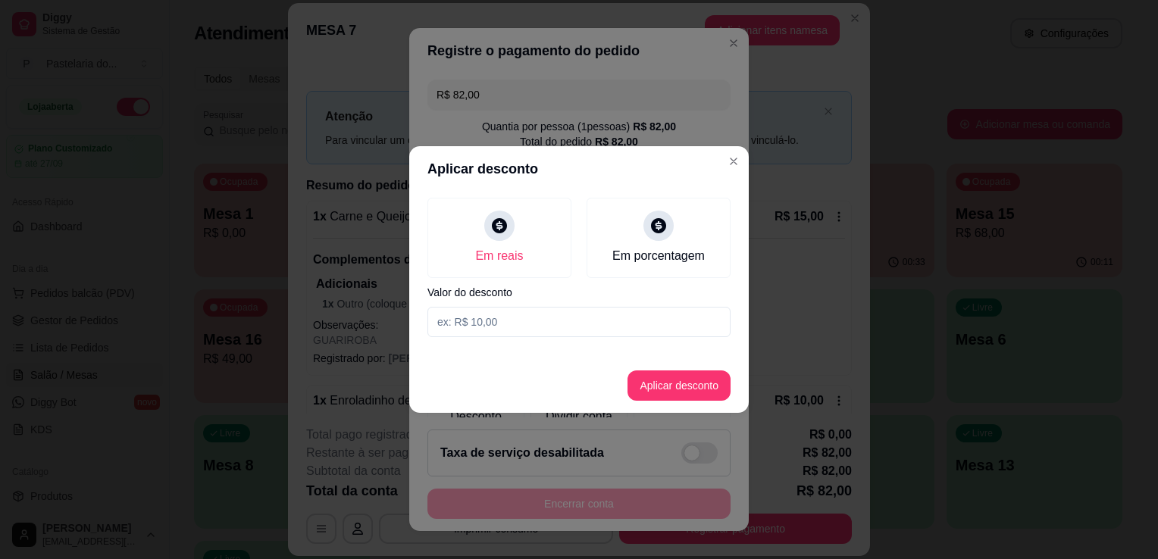
click at [546, 332] on input at bounding box center [578, 322] width 303 height 30
type input "6,00"
click at [703, 379] on button "Aplicar desconto" at bounding box center [678, 386] width 103 height 30
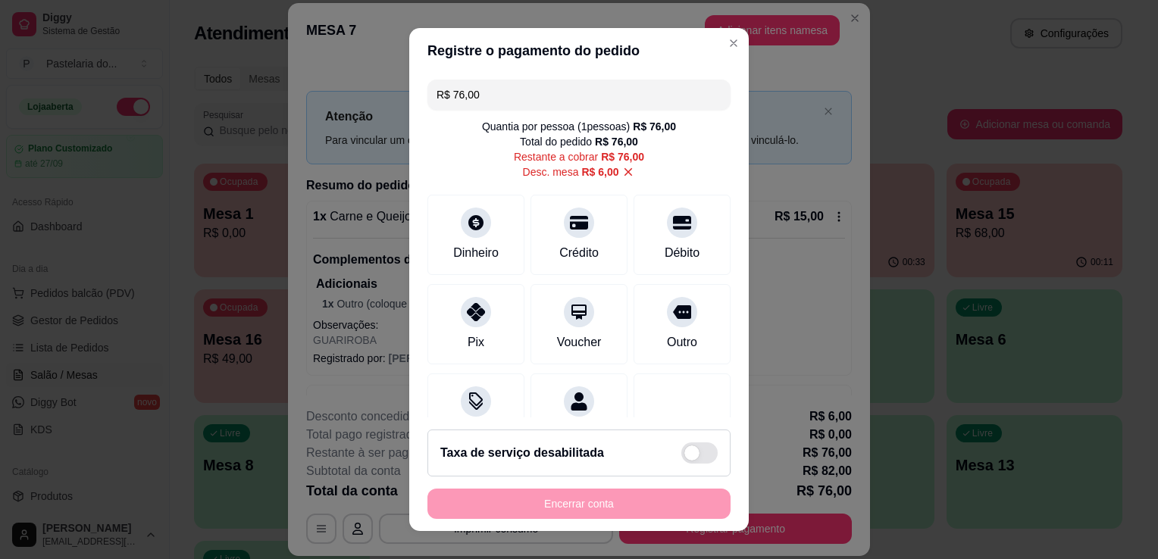
click at [542, 95] on input "R$ 76,00" at bounding box center [578, 95] width 285 height 30
click at [461, 240] on div "Dinheiro" at bounding box center [476, 232] width 107 height 89
click at [489, 308] on div "Pix" at bounding box center [476, 321] width 107 height 89
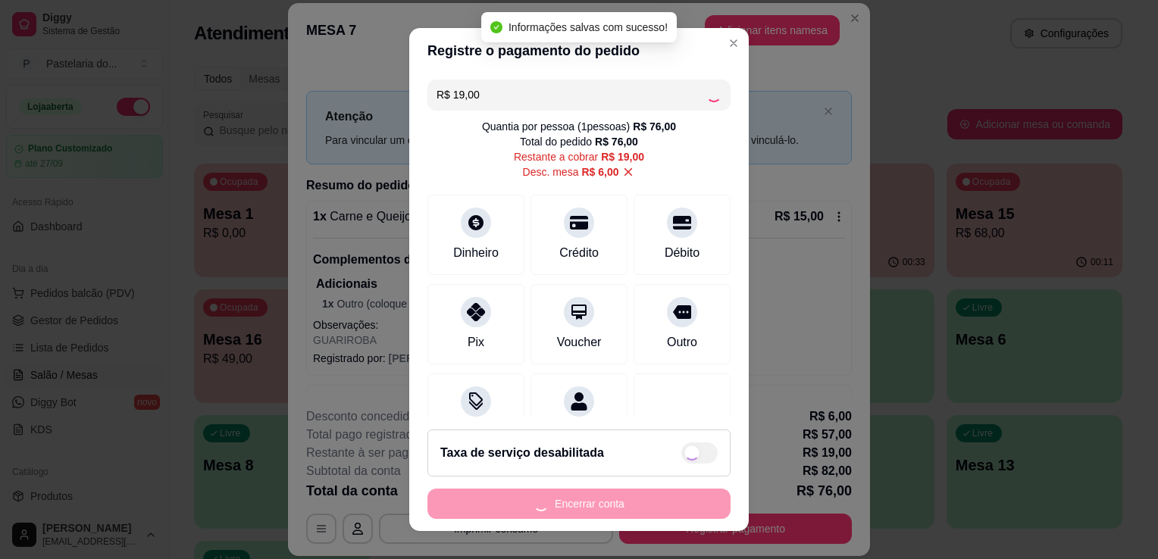
type input "R$ 0,00"
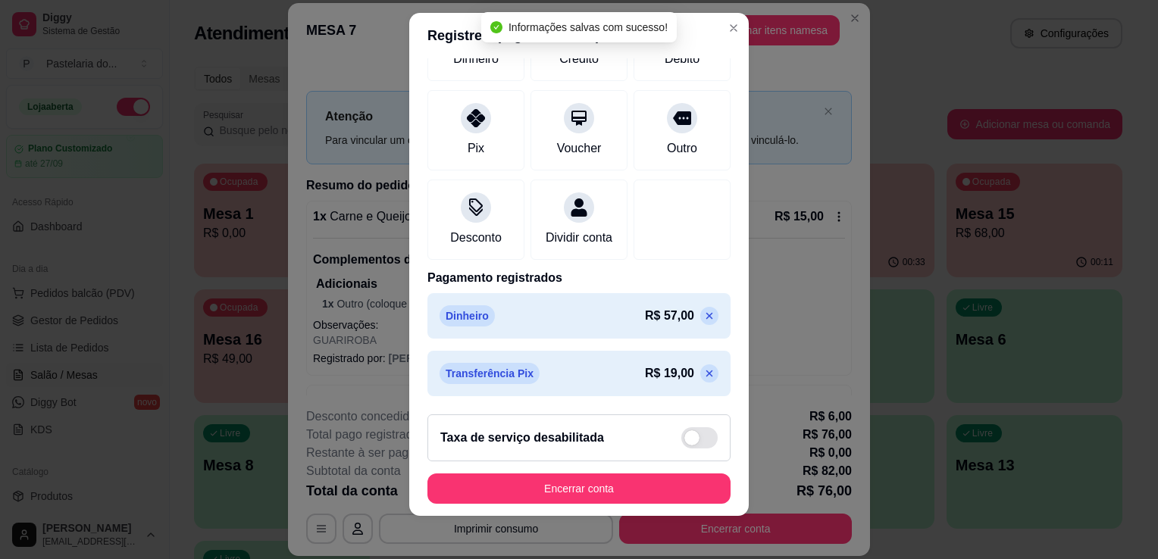
scroll to position [20, 0]
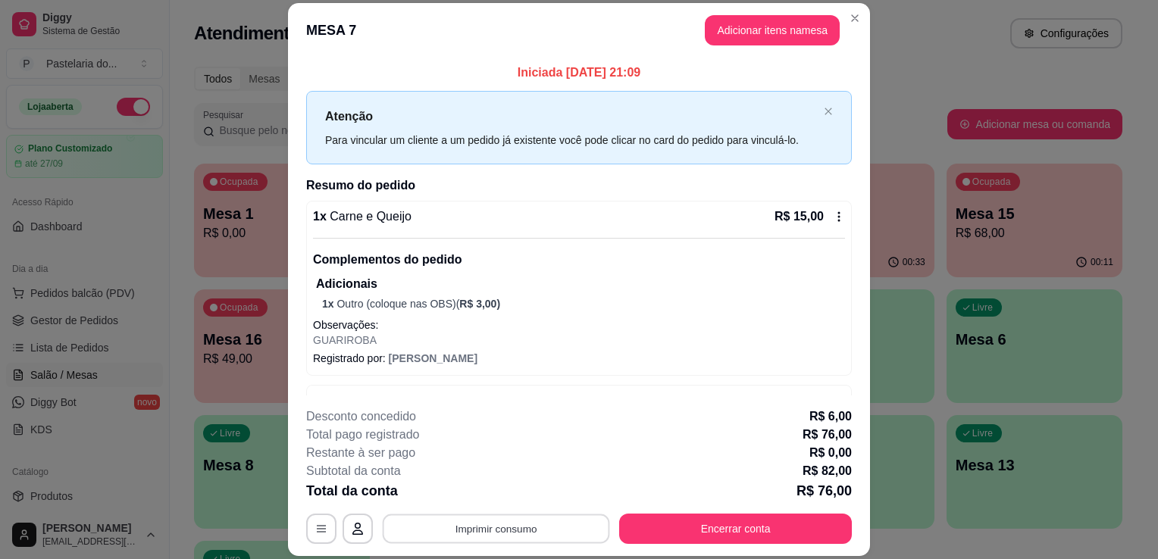
click at [422, 535] on button "Imprimir consumo" at bounding box center [496, 529] width 227 height 30
click at [438, 491] on div "Escolha a impressora IMPRESSORA" at bounding box center [495, 484] width 125 height 52
click at [524, 492] on button "IMPRESSORA" at bounding box center [495, 494] width 110 height 24
click at [689, 526] on button "Encerrar conta" at bounding box center [736, 529] width 226 height 30
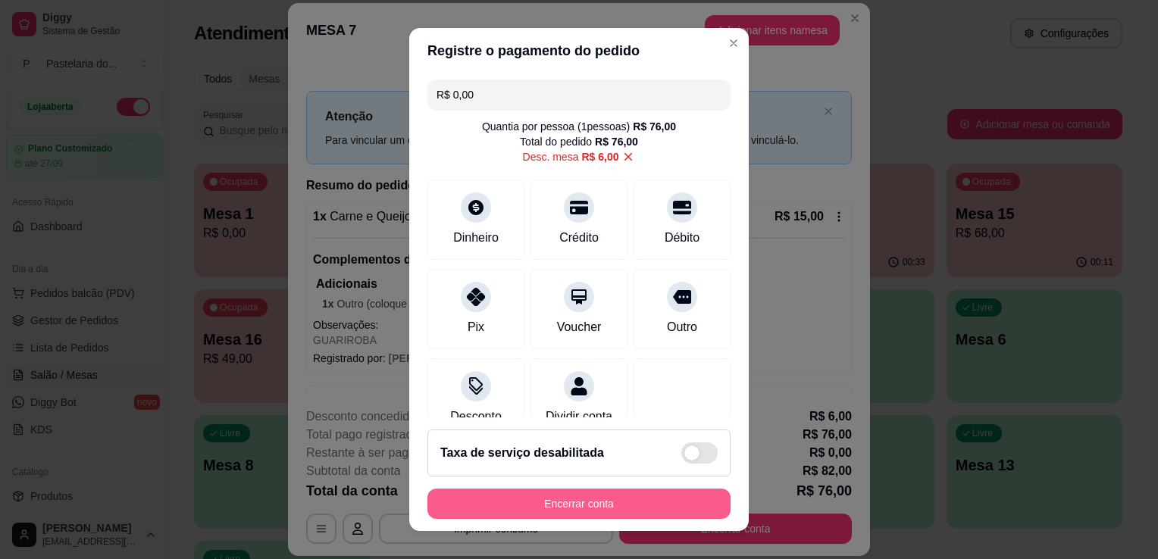
click at [672, 488] on footer "Taxa de serviço desabilitada Encerrar conta" at bounding box center [578, 474] width 339 height 114
click at [673, 495] on button "Encerrar conta" at bounding box center [579, 504] width 294 height 30
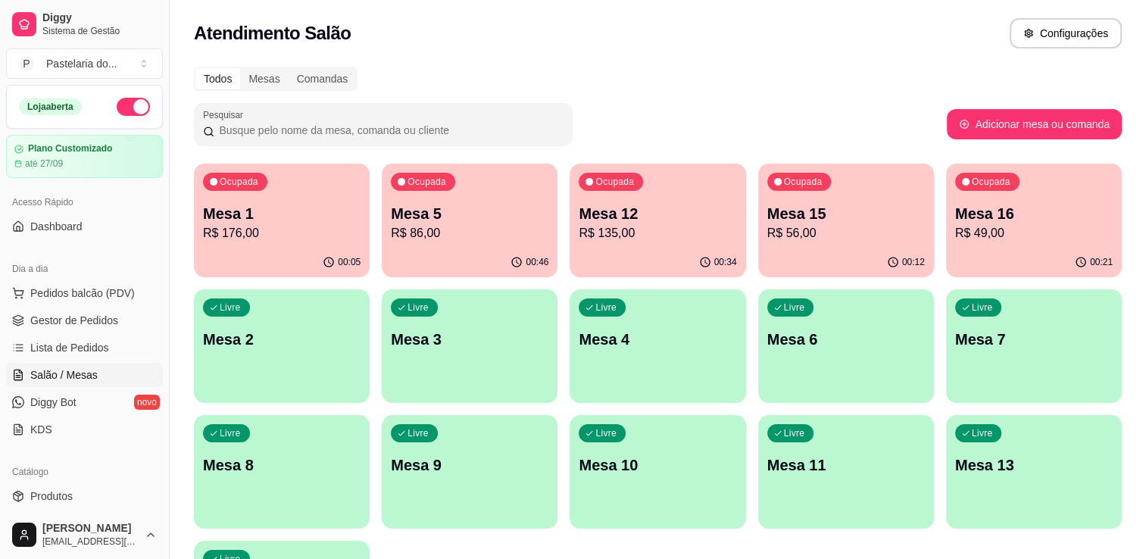
click at [861, 211] on p "Mesa 15" at bounding box center [847, 213] width 158 height 21
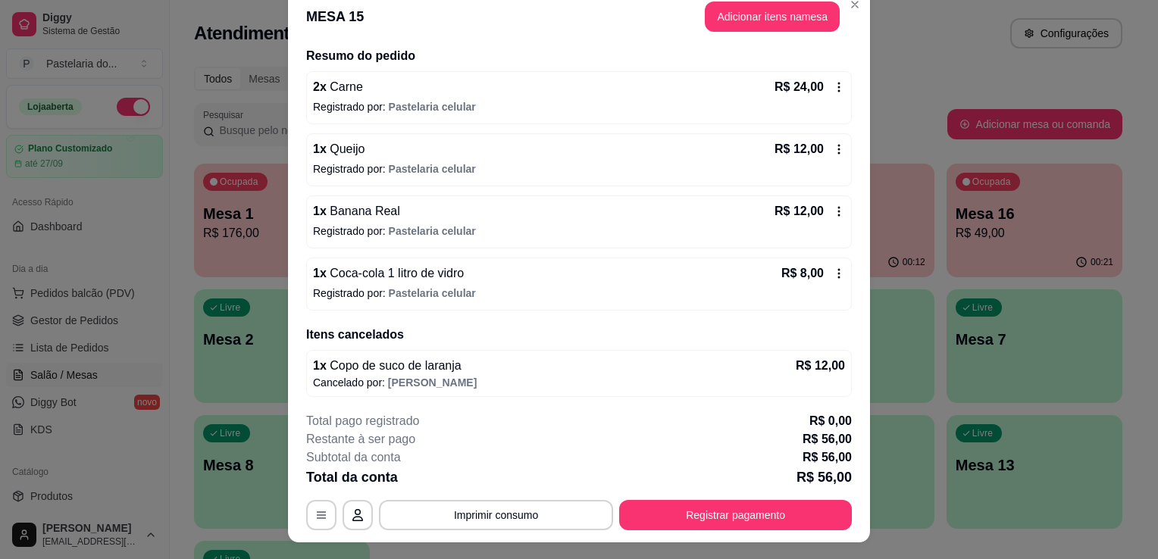
scroll to position [0, 0]
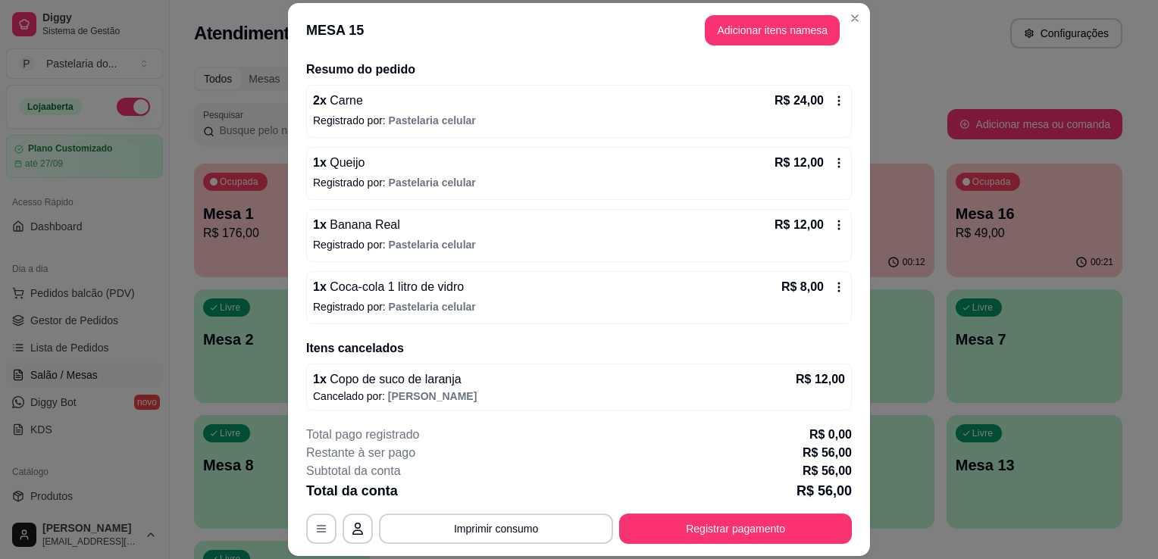
click at [758, 47] on header "MESA 15 Adicionar itens na mesa" at bounding box center [579, 30] width 582 height 55
click at [758, 39] on button "Adicionar itens na mesa" at bounding box center [772, 30] width 135 height 30
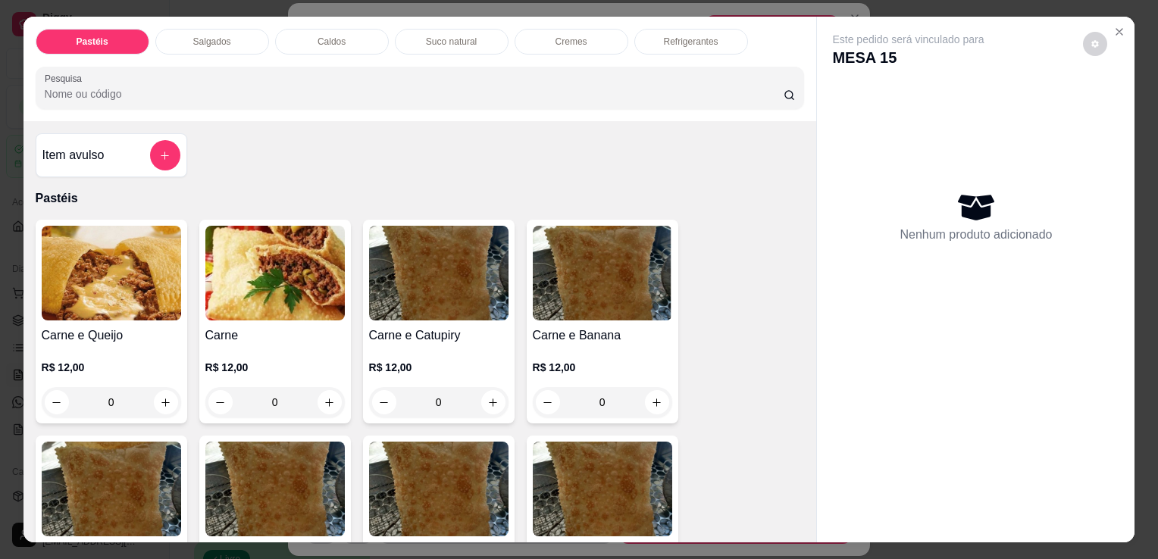
click at [704, 20] on div "Pastéis Salgados Caldos Suco natural Cremes Refrigerantes Pesquisa" at bounding box center [419, 69] width 793 height 105
click at [706, 36] on p "Refrigerantes" at bounding box center [691, 42] width 55 height 12
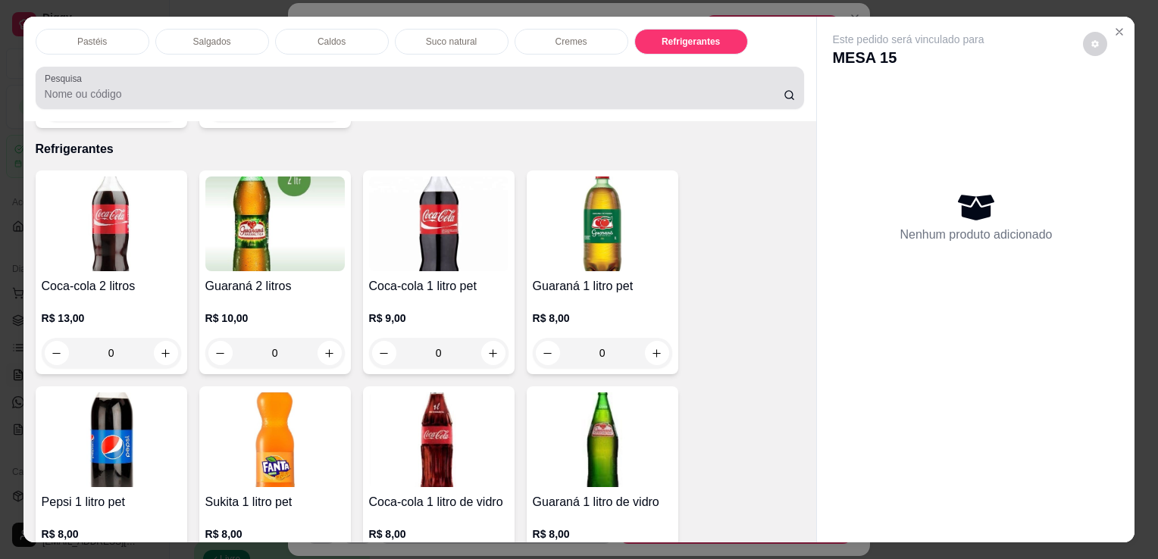
click at [451, 42] on div "Suco natural" at bounding box center [452, 42] width 114 height 26
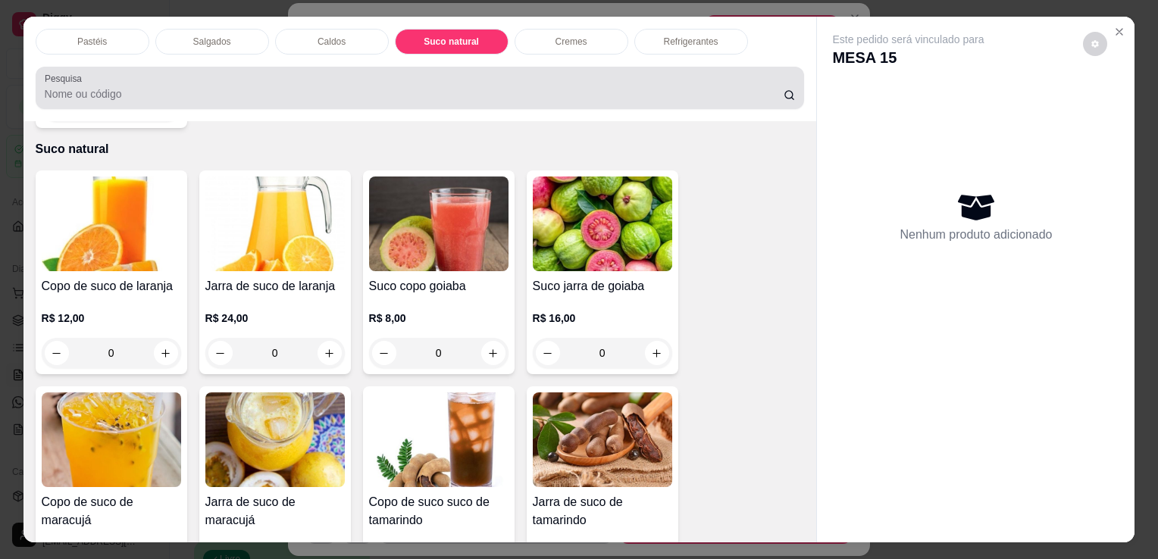
scroll to position [37, 0]
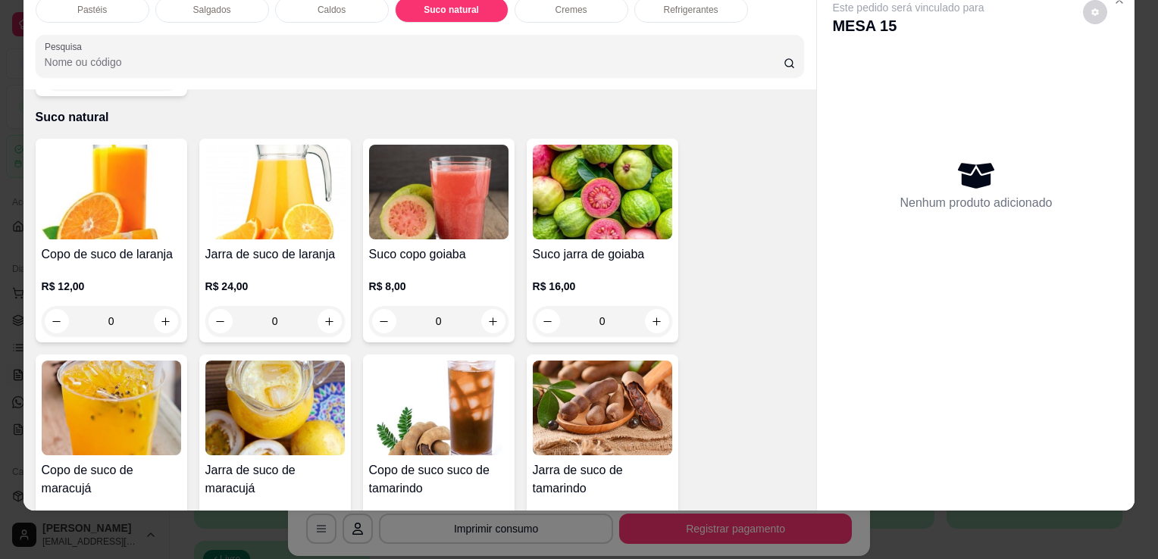
click at [240, 202] on img at bounding box center [274, 192] width 139 height 95
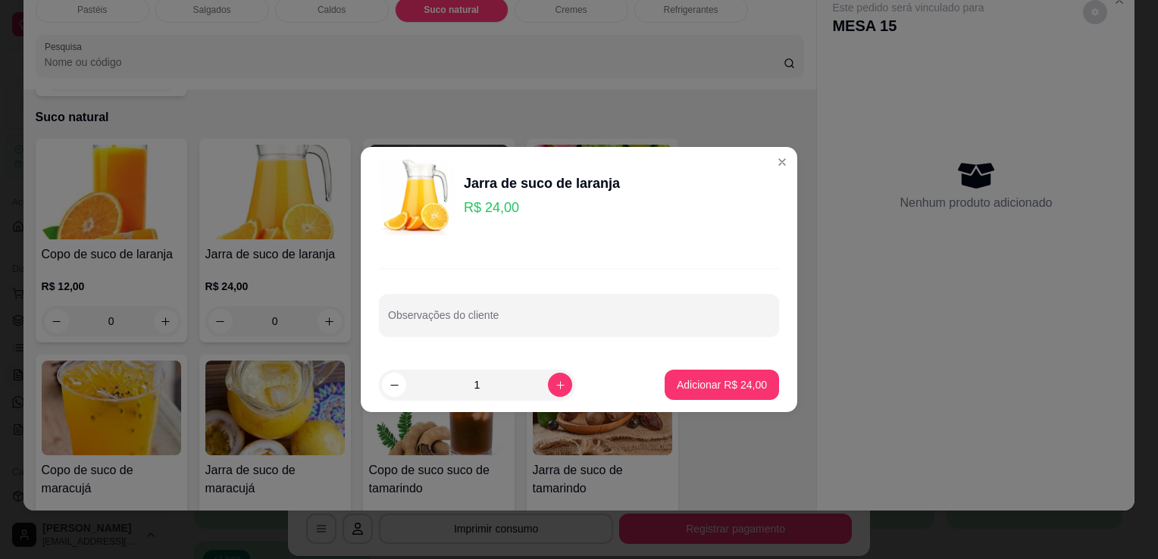
drag, startPoint x: 691, startPoint y: 366, endPoint x: 714, endPoint y: 390, distance: 33.8
click at [693, 368] on footer "1 Adicionar R$ 24,00" at bounding box center [579, 385] width 436 height 55
click at [714, 390] on p "Adicionar R$ 24,00" at bounding box center [722, 384] width 88 height 14
type input "1"
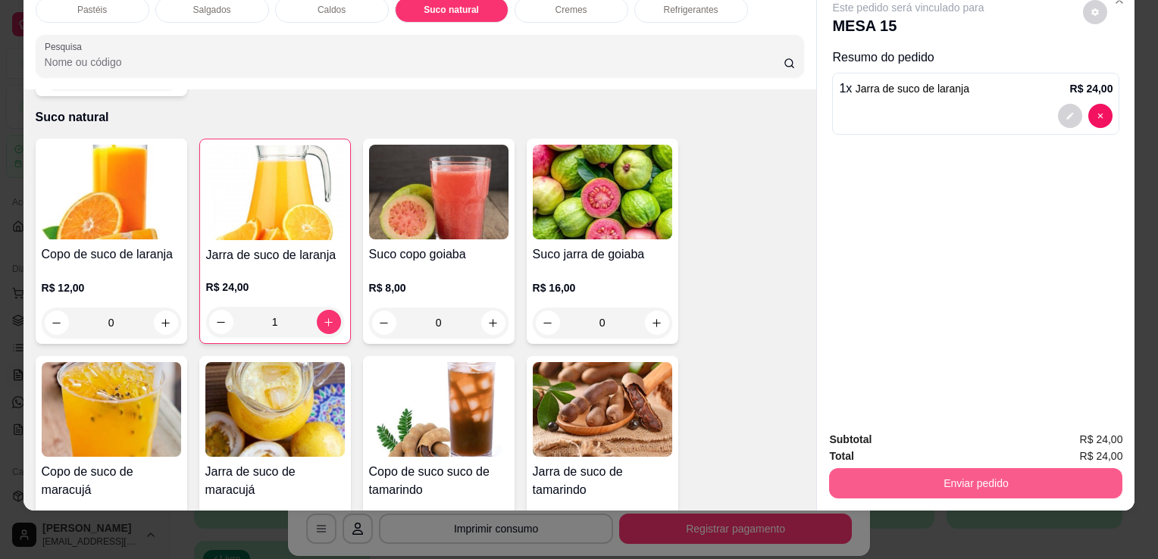
click at [925, 468] on button "Enviar pedido" at bounding box center [975, 483] width 293 height 30
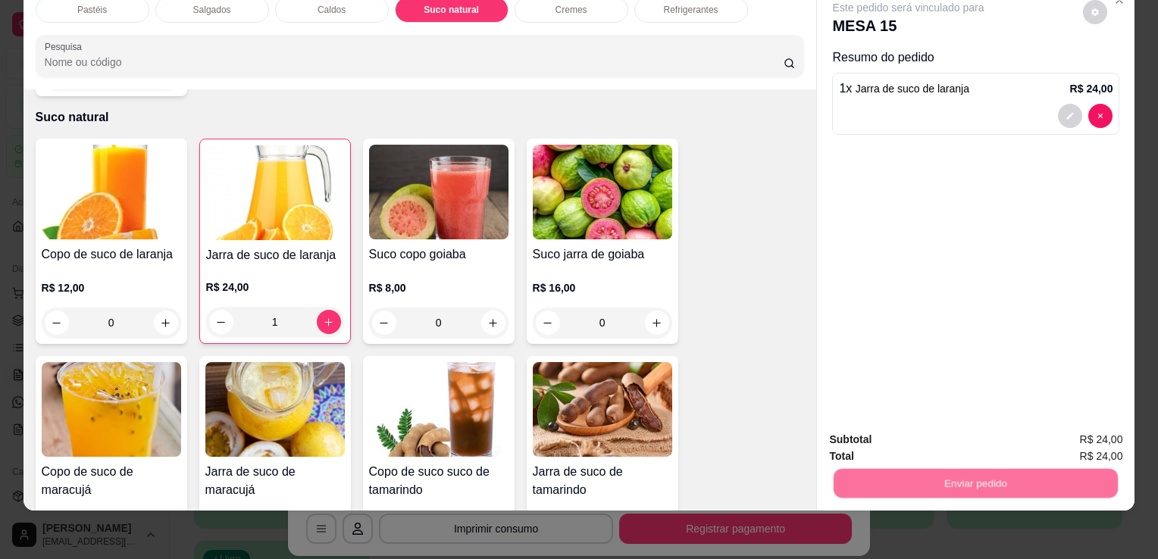
click at [926, 433] on button "Não registrar e enviar pedido" at bounding box center [926, 435] width 158 height 29
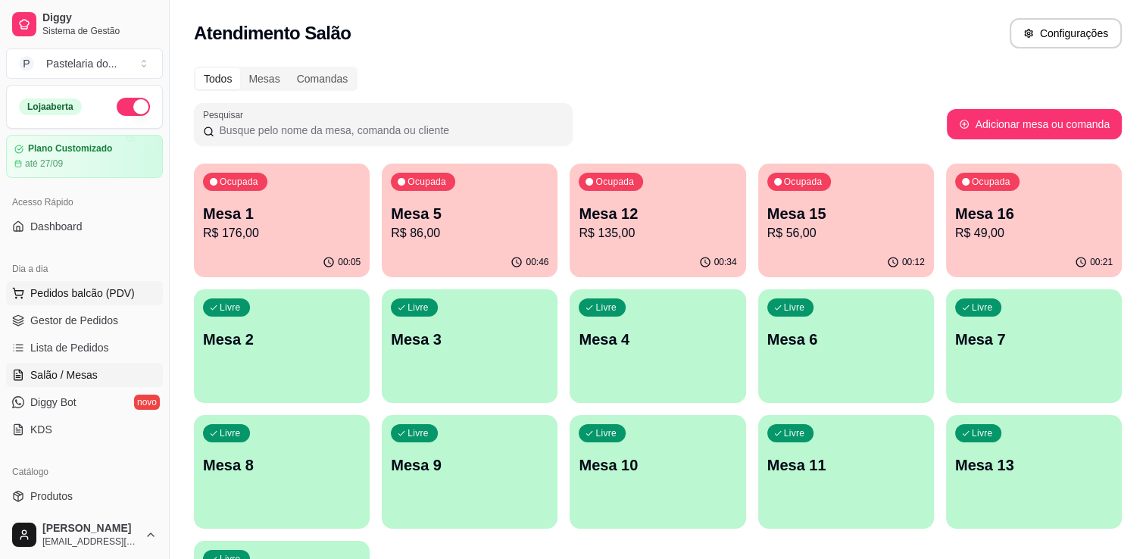
click at [46, 302] on button "Pedidos balcão (PDV)" at bounding box center [84, 293] width 157 height 24
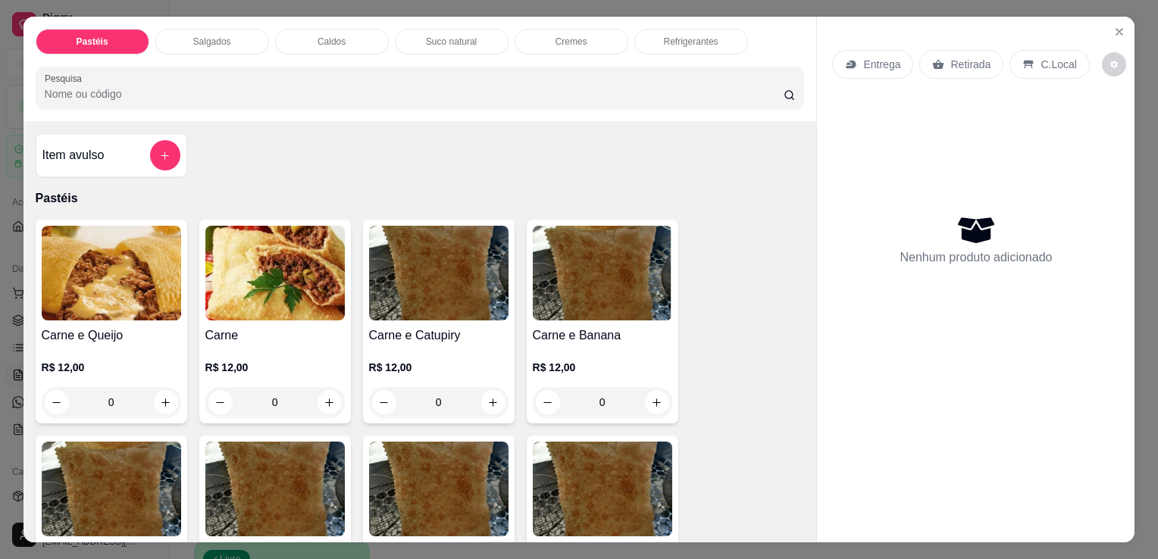
click at [118, 168] on div "Item avulso" at bounding box center [112, 155] width 152 height 44
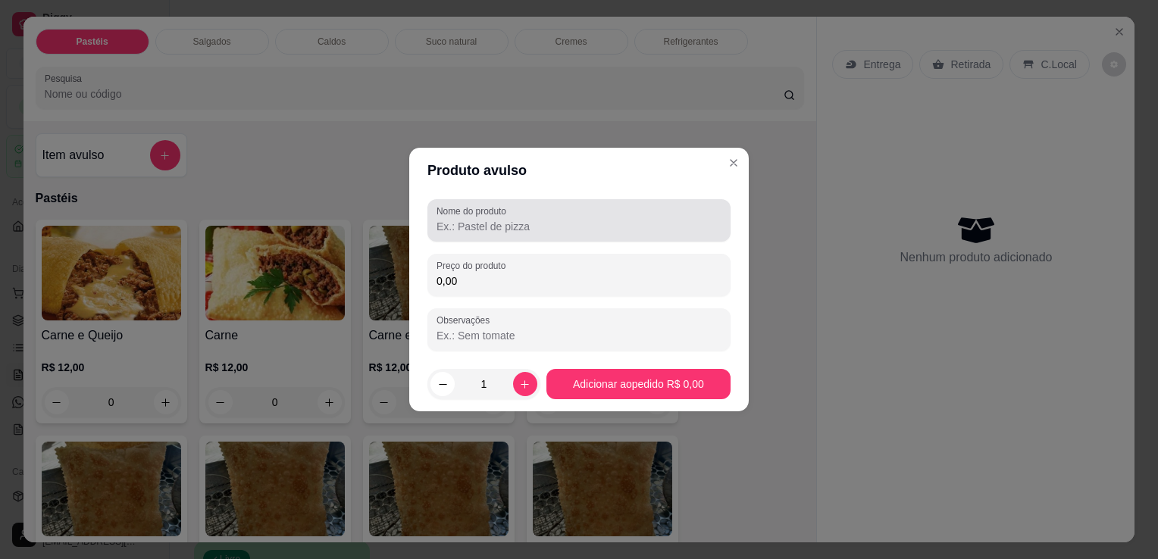
click at [493, 241] on div "Nome do produto" at bounding box center [578, 220] width 303 height 42
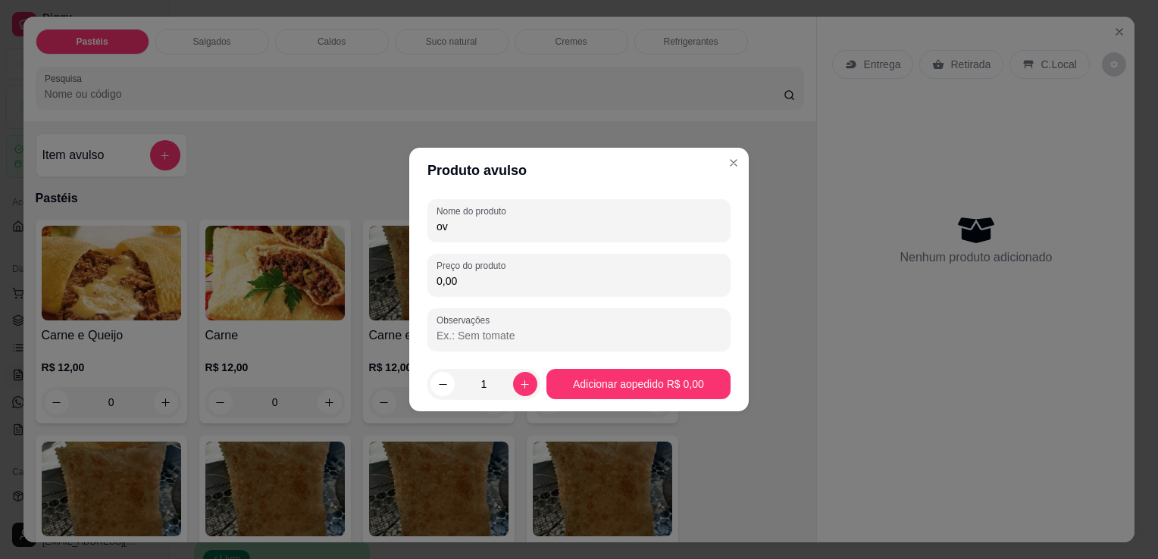
type input "o"
type input "OVOS"
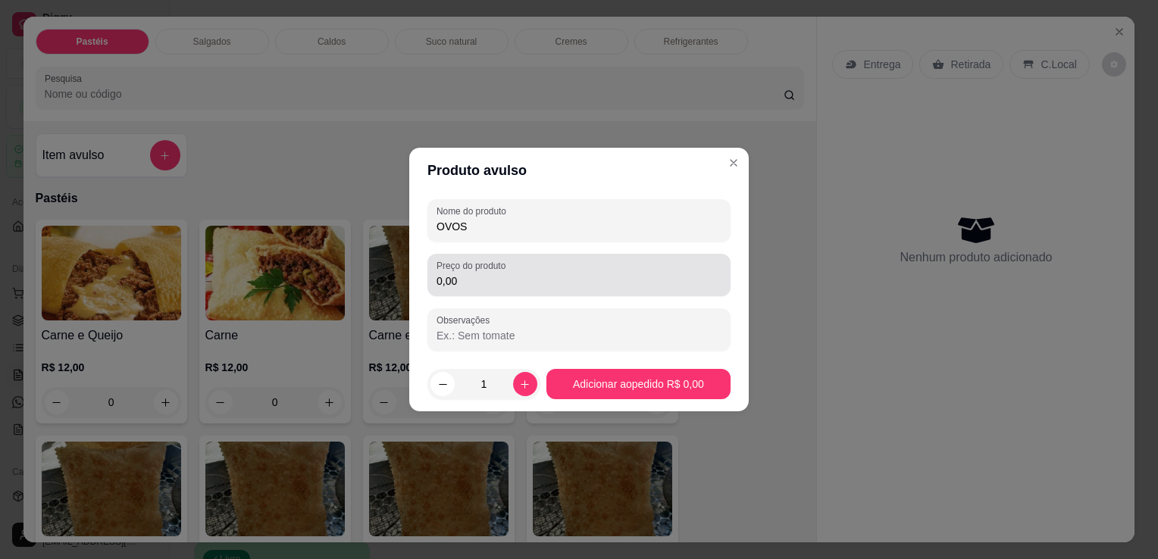
click at [522, 272] on div "0,00" at bounding box center [578, 275] width 285 height 30
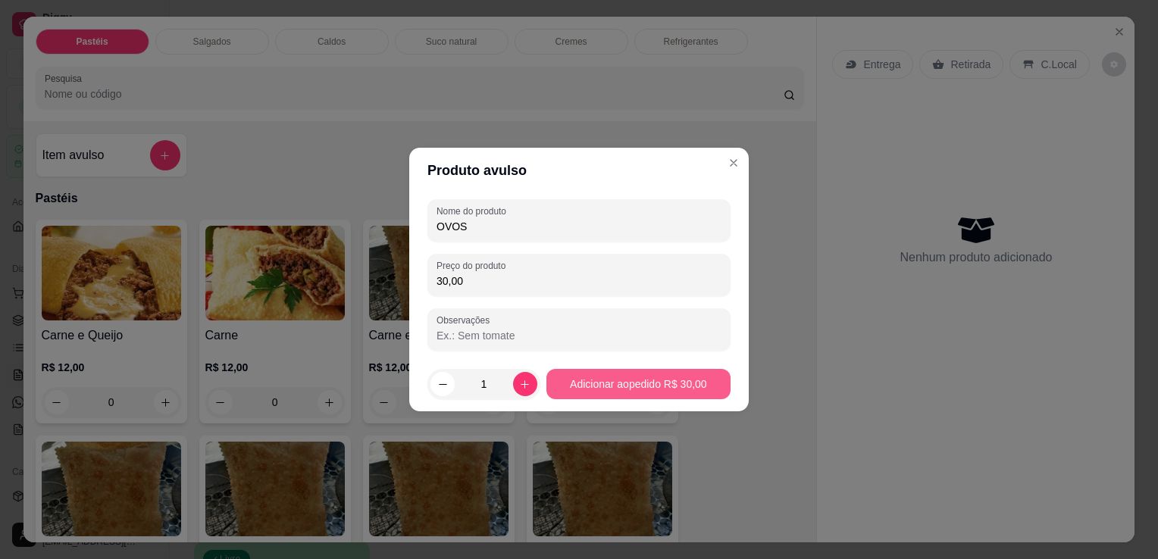
type input "30,00"
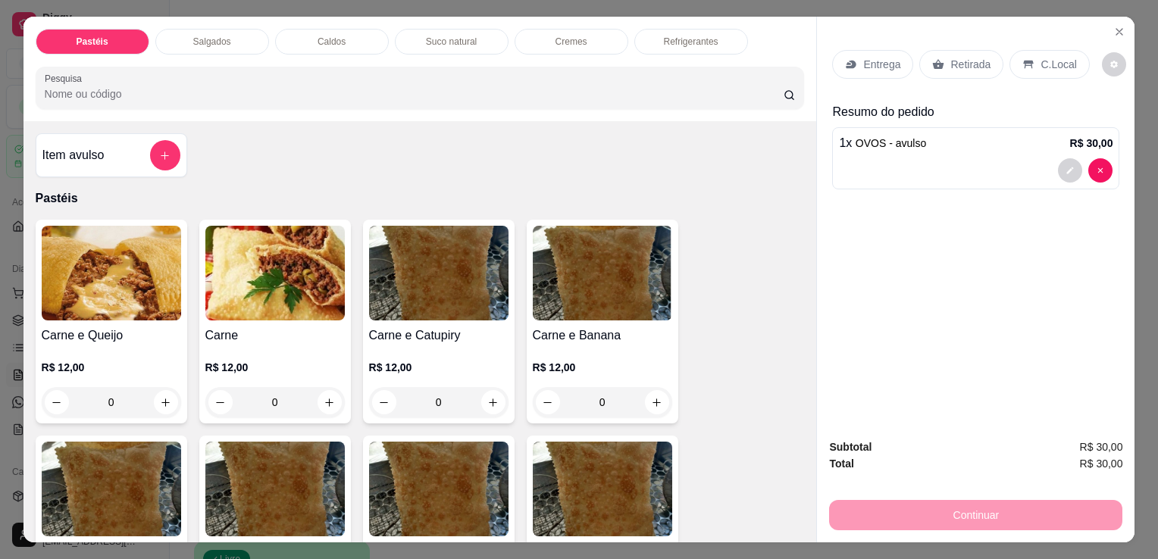
click at [971, 59] on p "Retirada" at bounding box center [970, 64] width 40 height 15
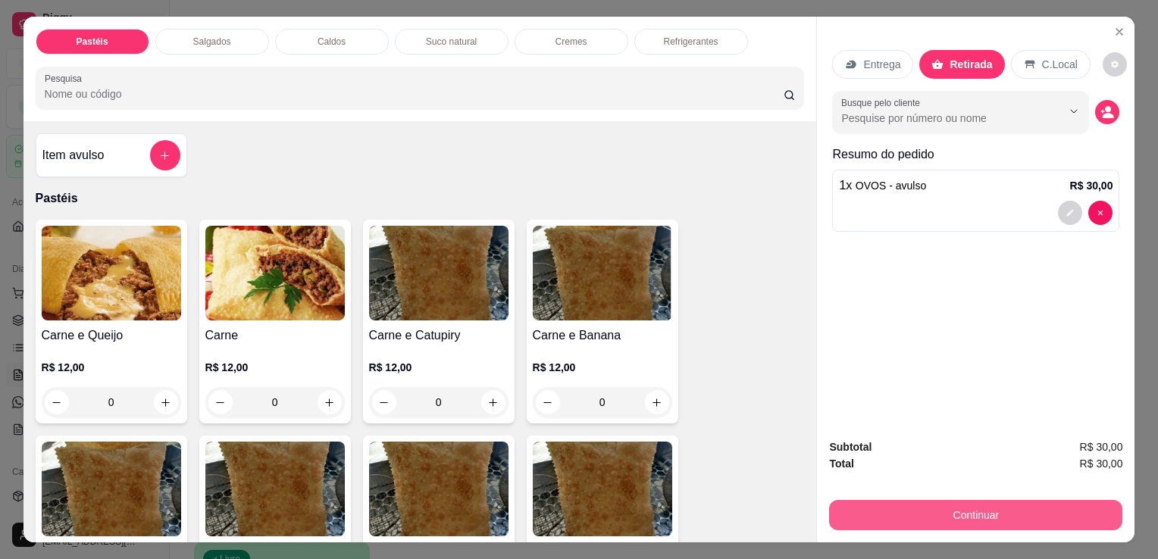
click at [906, 496] on div "Continuar" at bounding box center [975, 513] width 293 height 34
click at [903, 504] on button "Continuar" at bounding box center [975, 515] width 293 height 30
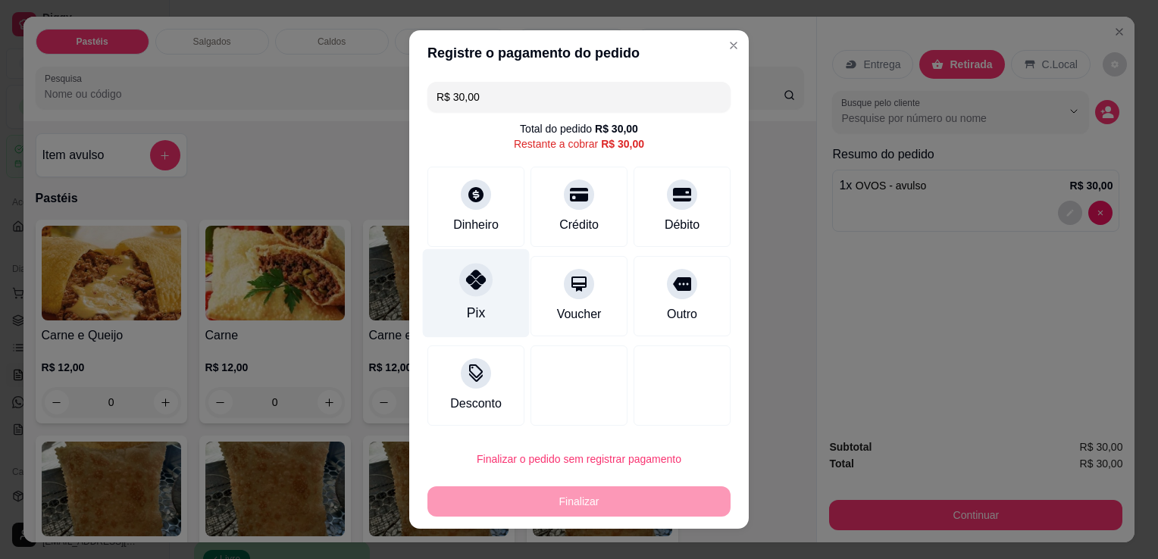
click at [477, 293] on div at bounding box center [475, 279] width 33 height 33
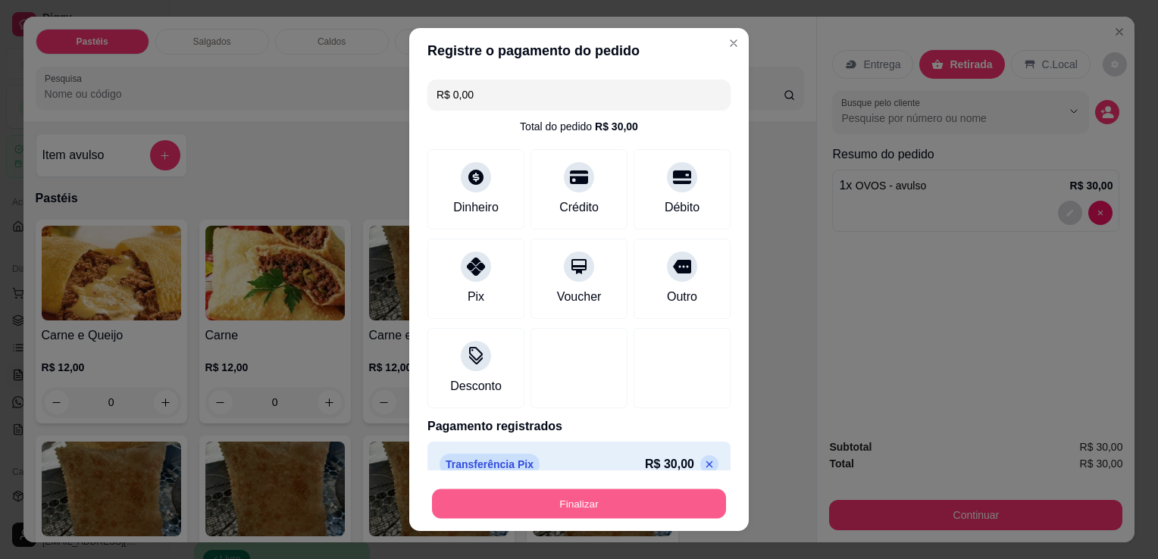
click at [513, 516] on button "Finalizar" at bounding box center [579, 504] width 294 height 30
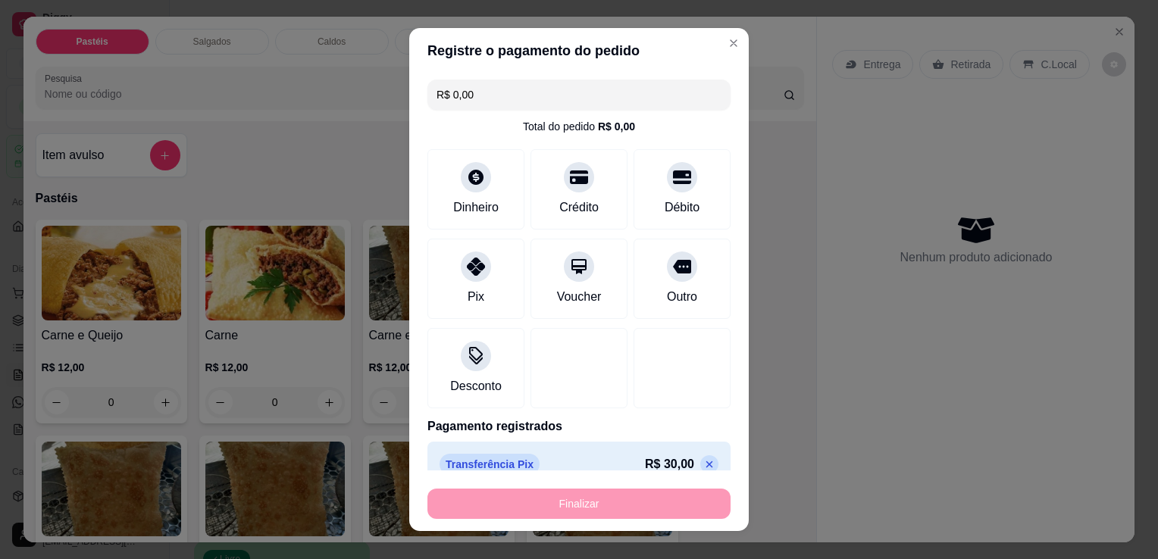
type input "-R$ 30,00"
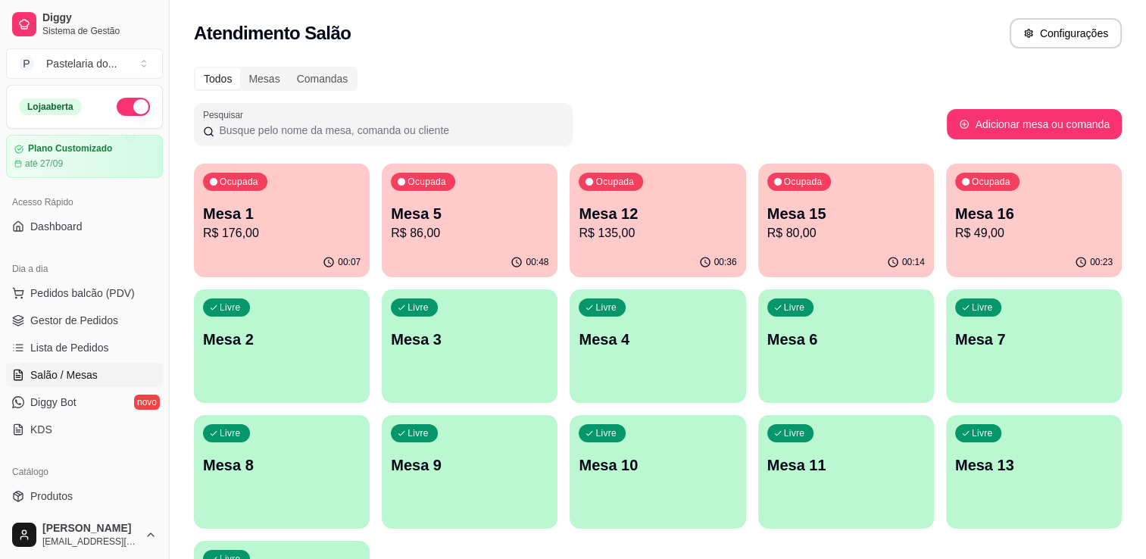
click at [503, 224] on p "R$ 86,00" at bounding box center [470, 233] width 158 height 18
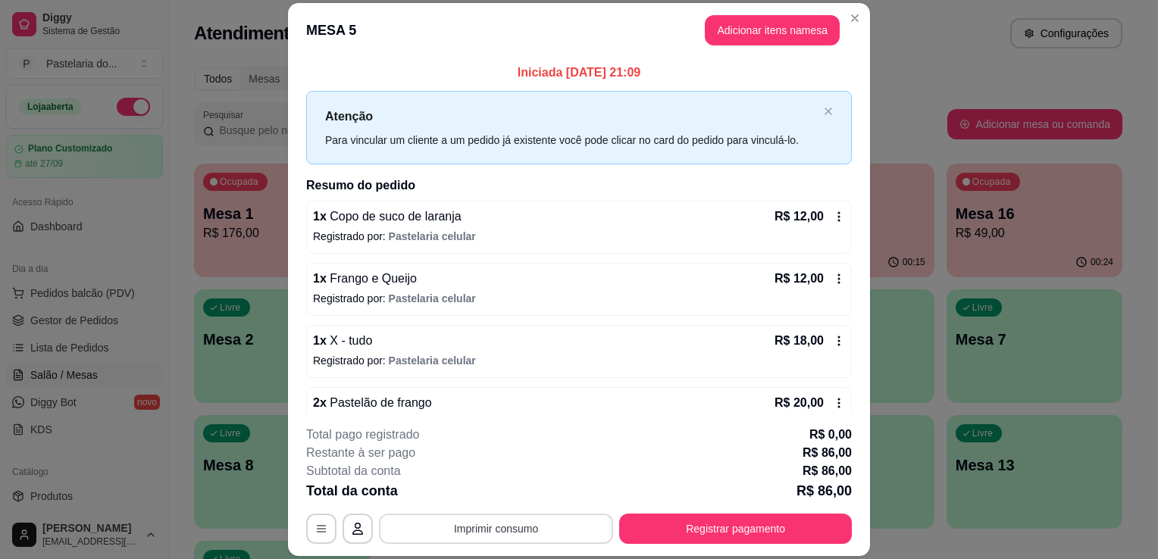
click at [492, 522] on button "Imprimir consumo" at bounding box center [496, 529] width 234 height 30
click at [502, 492] on button "IMPRESSORA" at bounding box center [494, 498] width 85 height 19
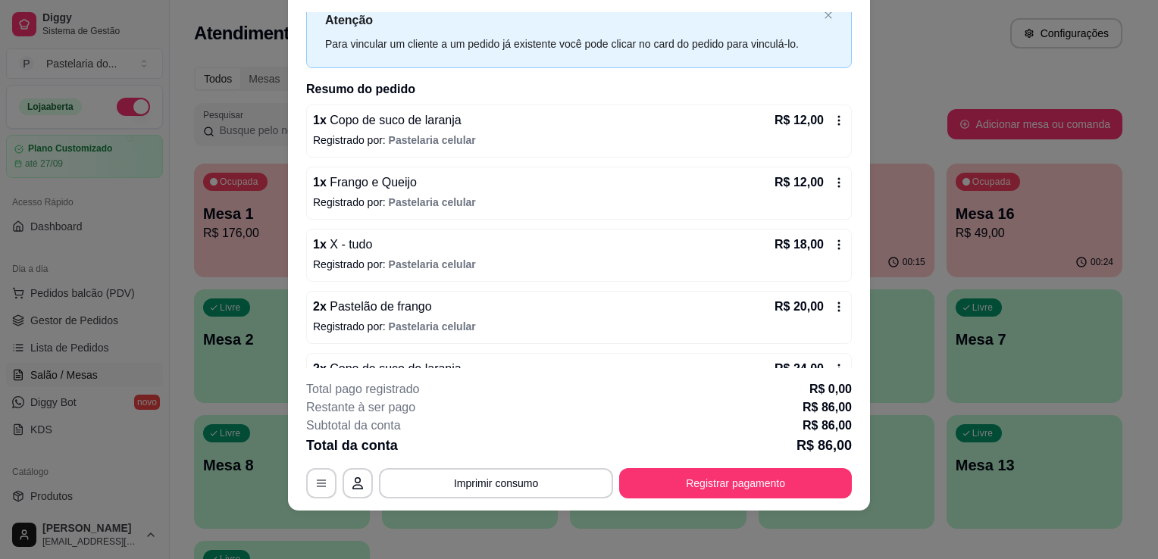
scroll to position [92, 0]
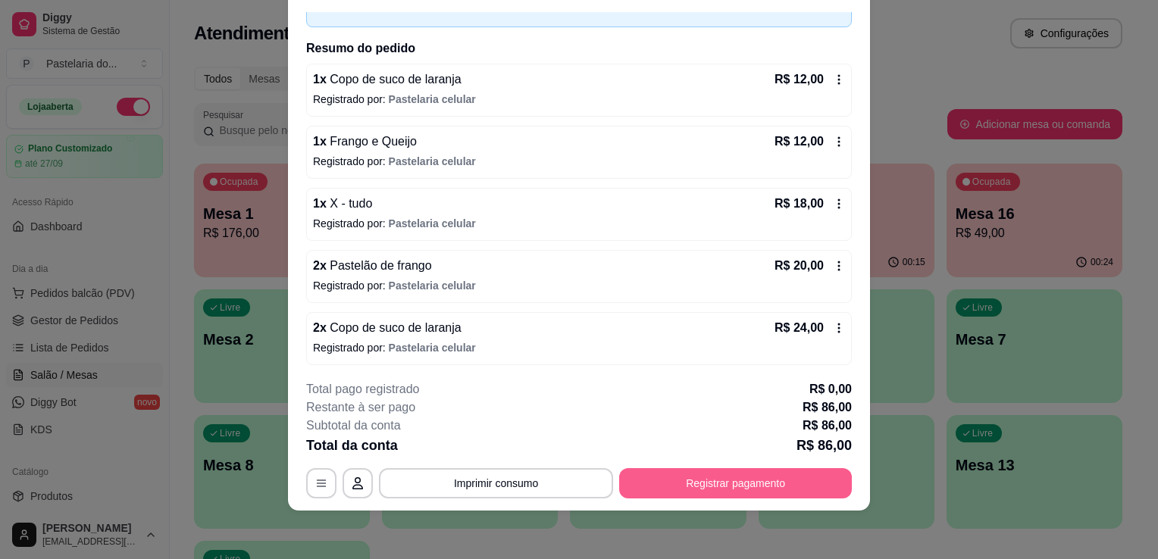
click at [818, 483] on button "Registrar pagamento" at bounding box center [735, 483] width 233 height 30
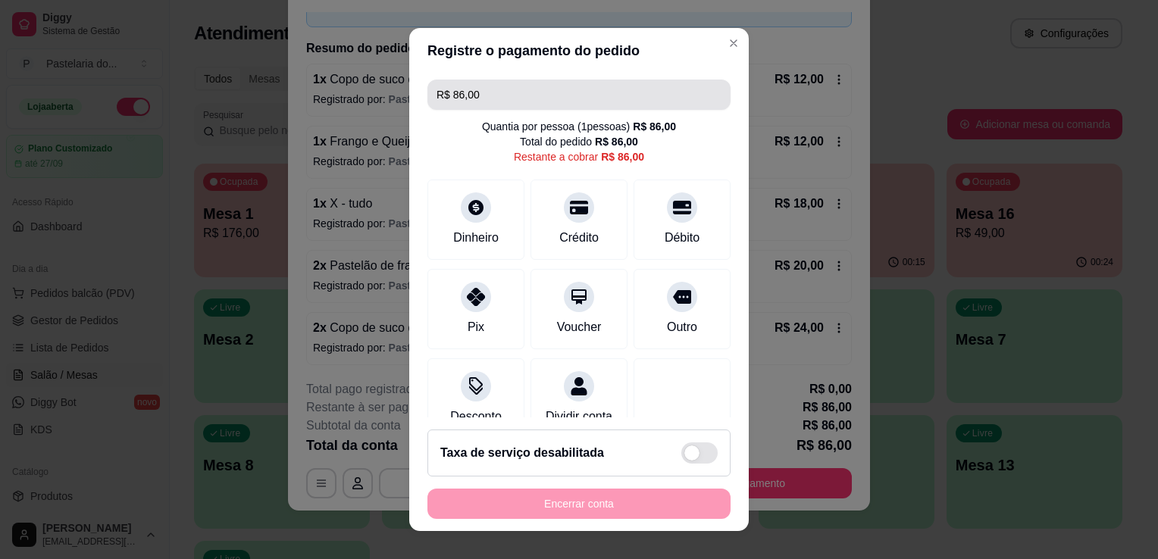
click at [540, 80] on input "R$ 86,00" at bounding box center [578, 95] width 285 height 30
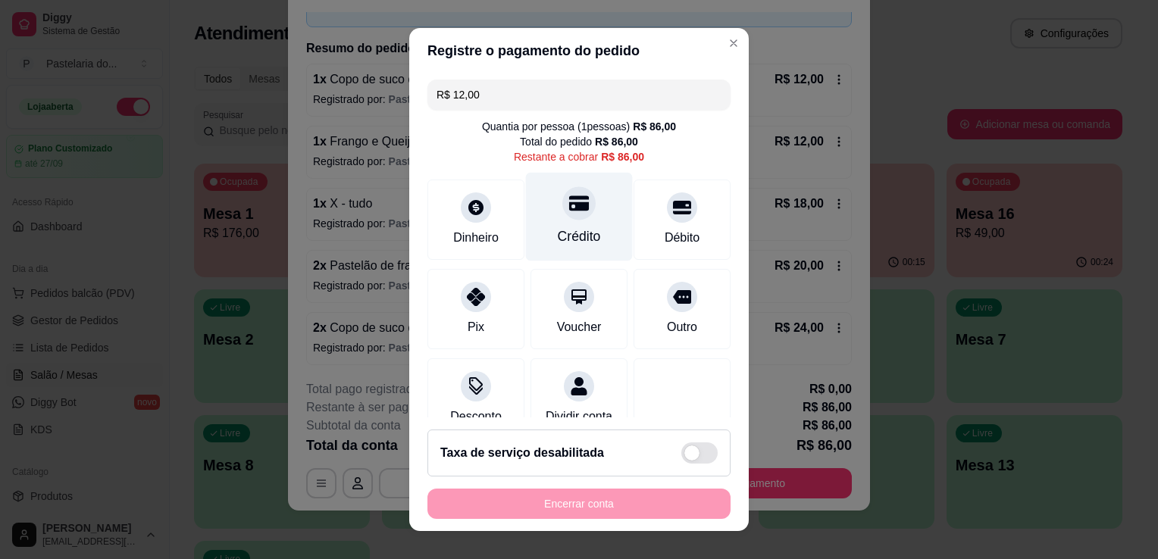
click at [568, 186] on div "Crédito" at bounding box center [579, 217] width 107 height 89
type input "R$ 74,00"
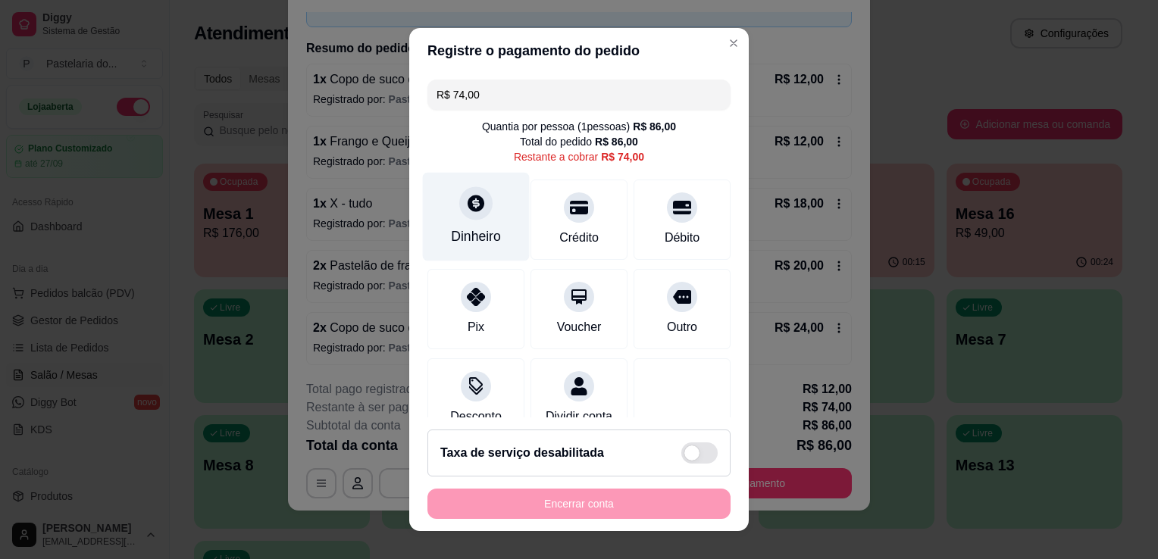
click at [471, 214] on div at bounding box center [475, 202] width 33 height 33
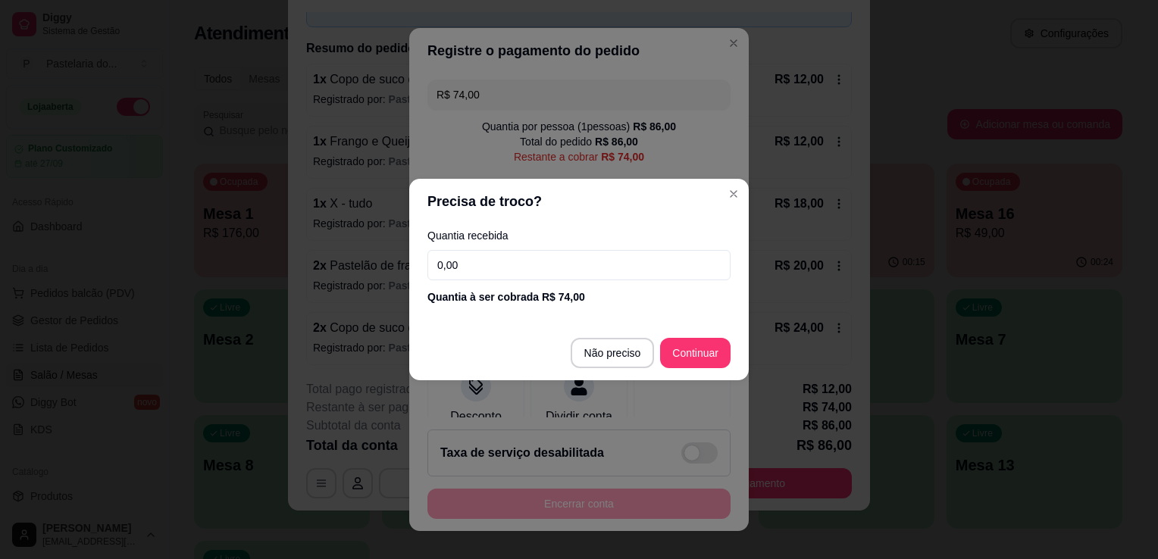
click at [571, 302] on div "Quantia à ser cobrada R$ 74,00" at bounding box center [578, 296] width 303 height 15
click at [588, 272] on input "0,00" at bounding box center [578, 265] width 303 height 30
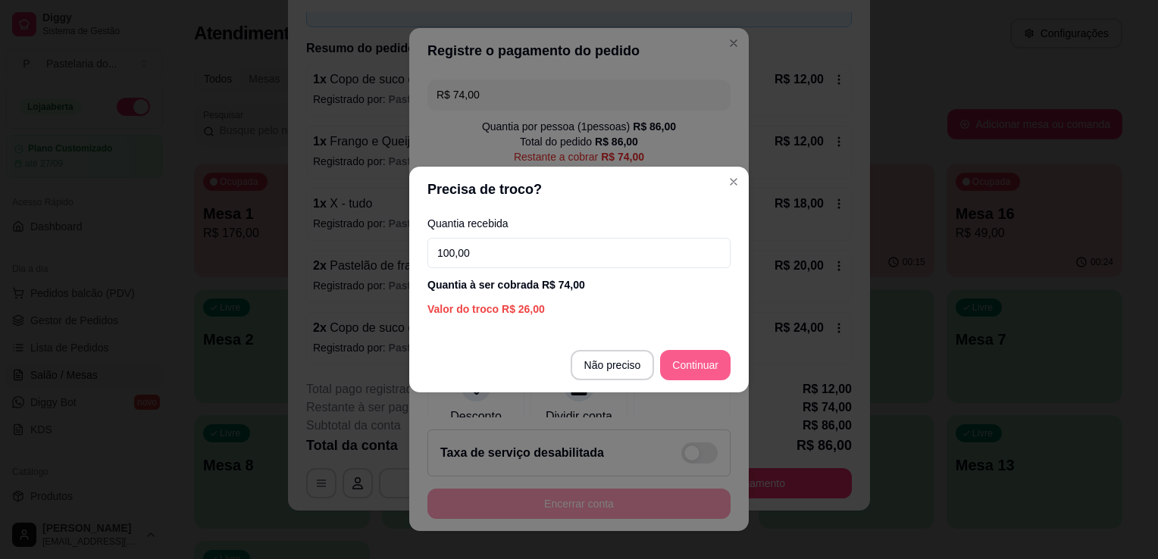
type input "100,00"
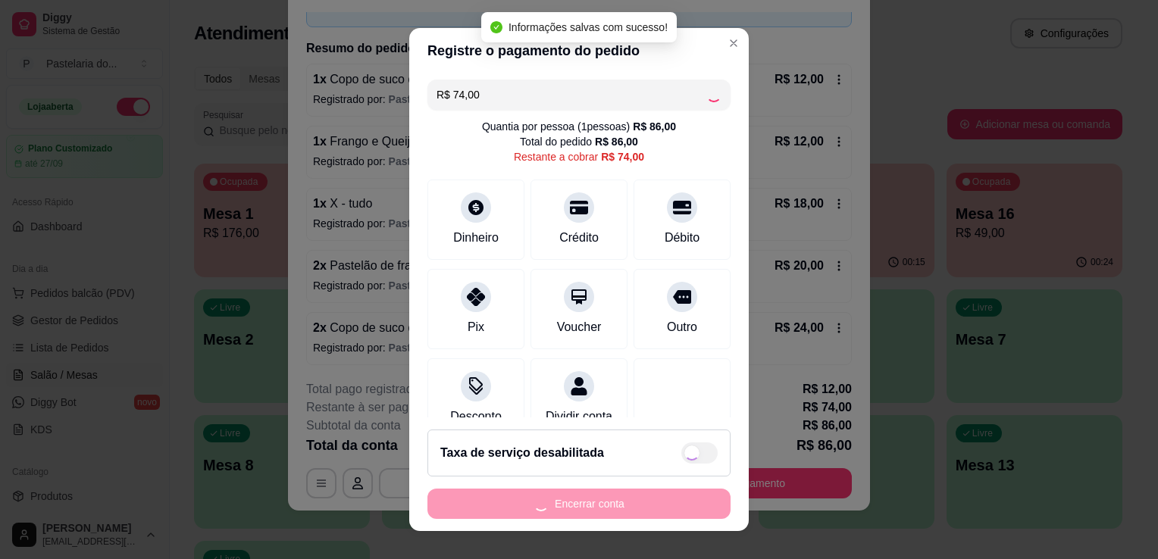
type input "R$ 0,00"
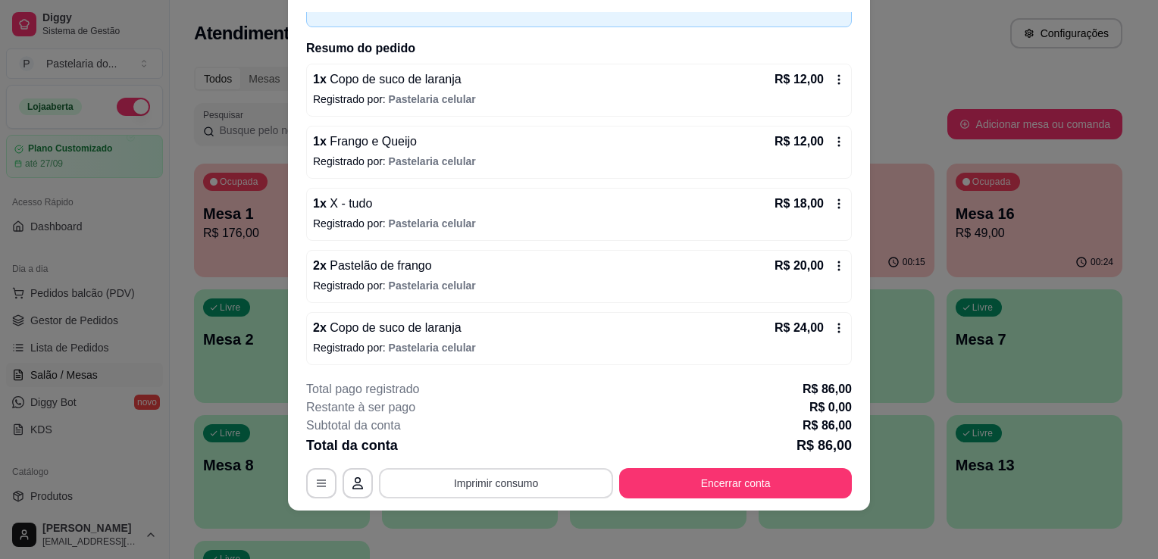
click at [475, 475] on button "Imprimir consumo" at bounding box center [496, 483] width 234 height 30
click at [479, 449] on button "IMPRESSORA" at bounding box center [495, 448] width 106 height 23
click at [405, 280] on span "Pastelaria celular" at bounding box center [432, 286] width 87 height 12
click at [736, 488] on button "Encerrar conta" at bounding box center [735, 483] width 233 height 30
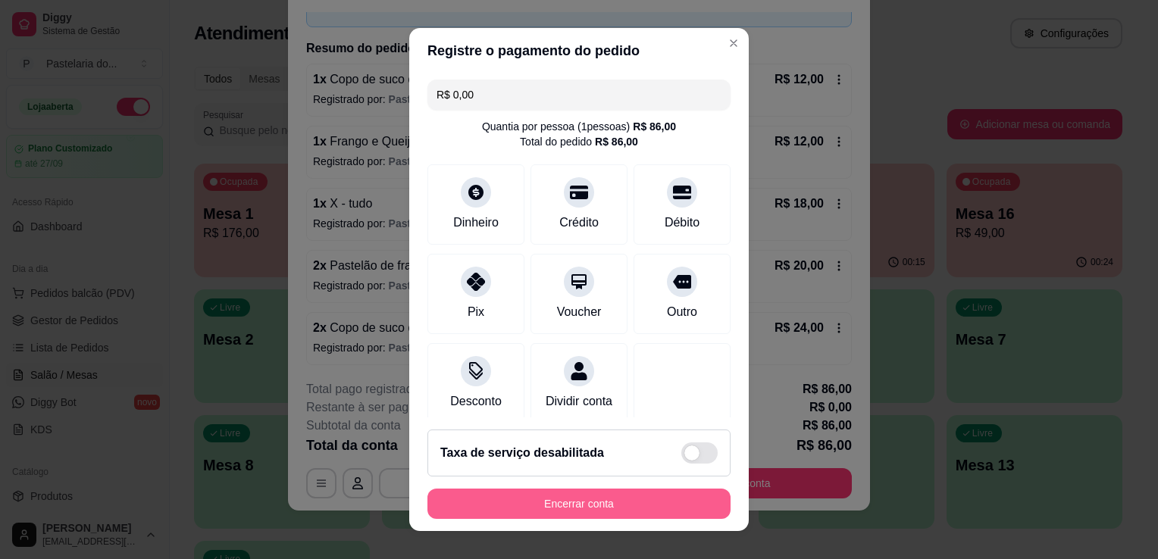
click at [573, 496] on button "Encerrar conta" at bounding box center [578, 504] width 303 height 30
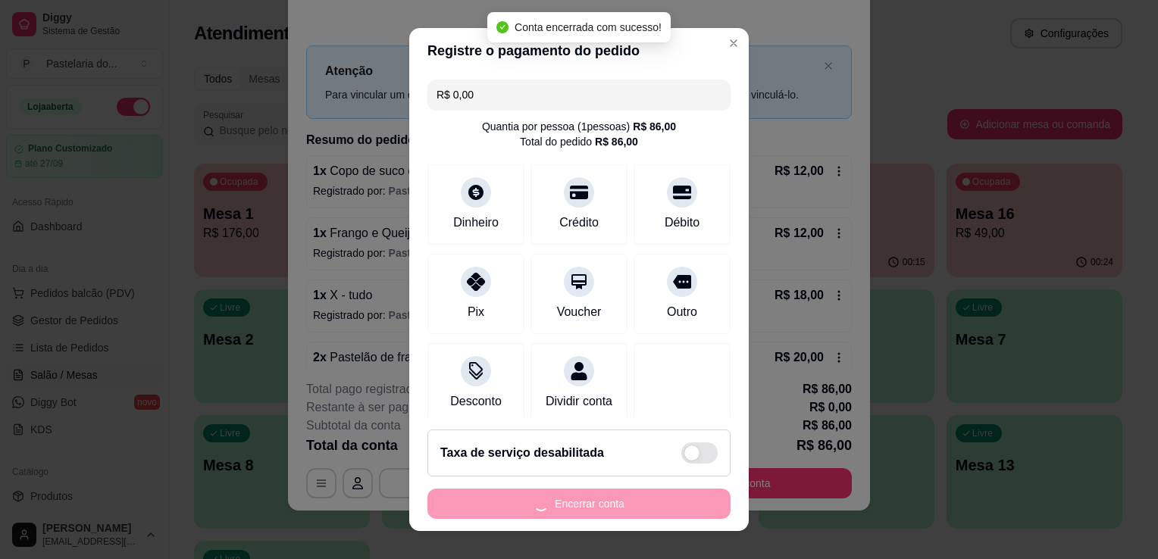
scroll to position [0, 0]
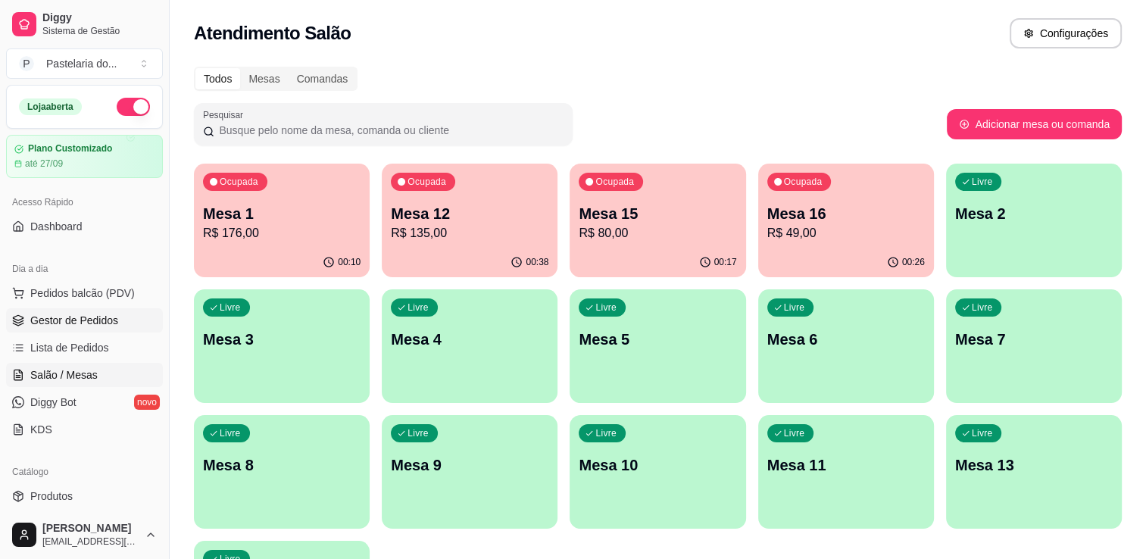
click at [79, 317] on span "Gestor de Pedidos" at bounding box center [74, 320] width 88 height 15
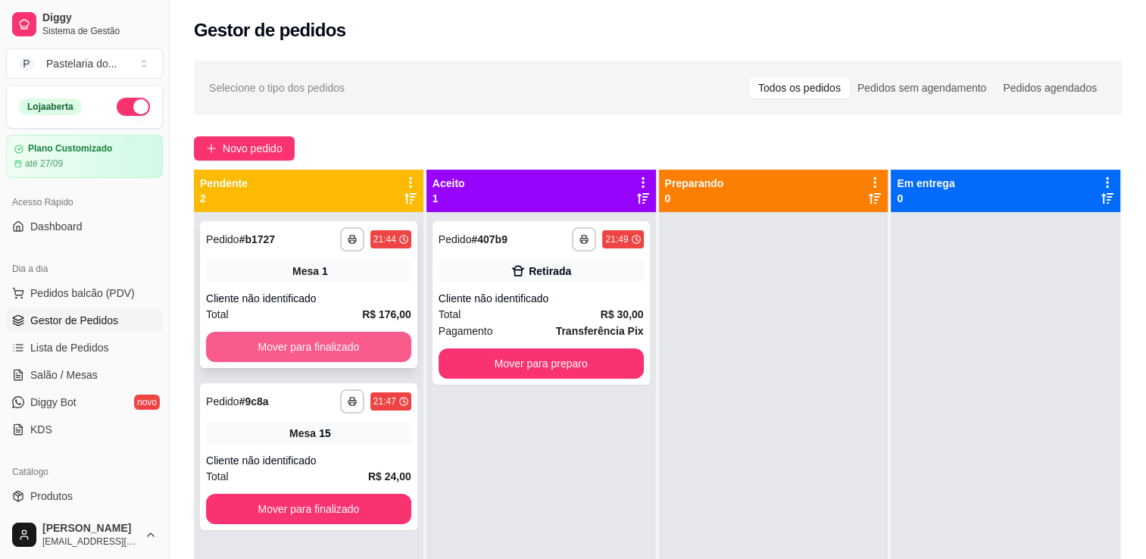
click at [321, 347] on button "Mover para finalizado" at bounding box center [308, 347] width 205 height 30
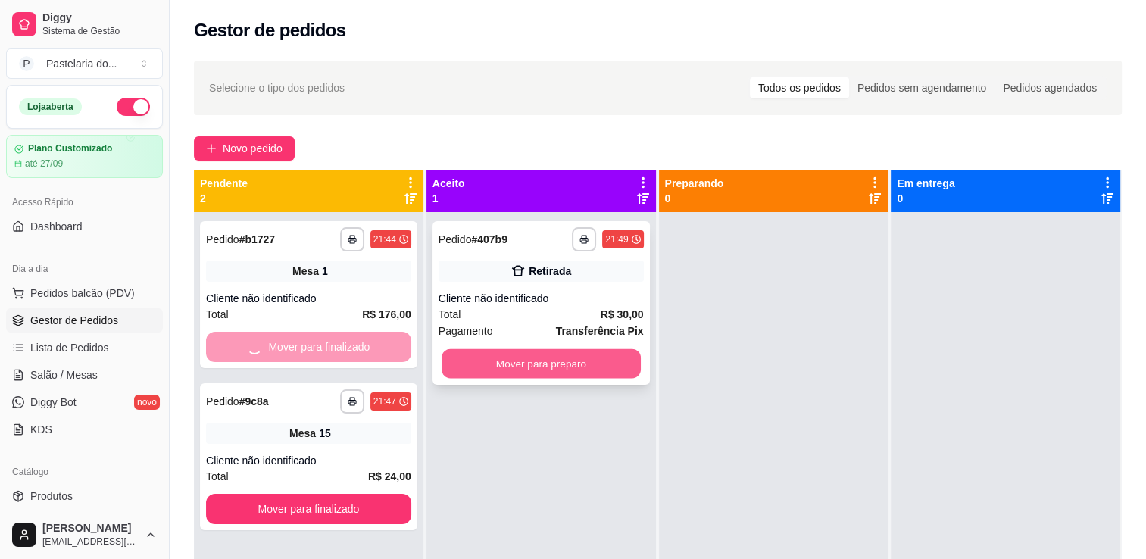
click at [476, 355] on button "Mover para preparo" at bounding box center [541, 364] width 199 height 30
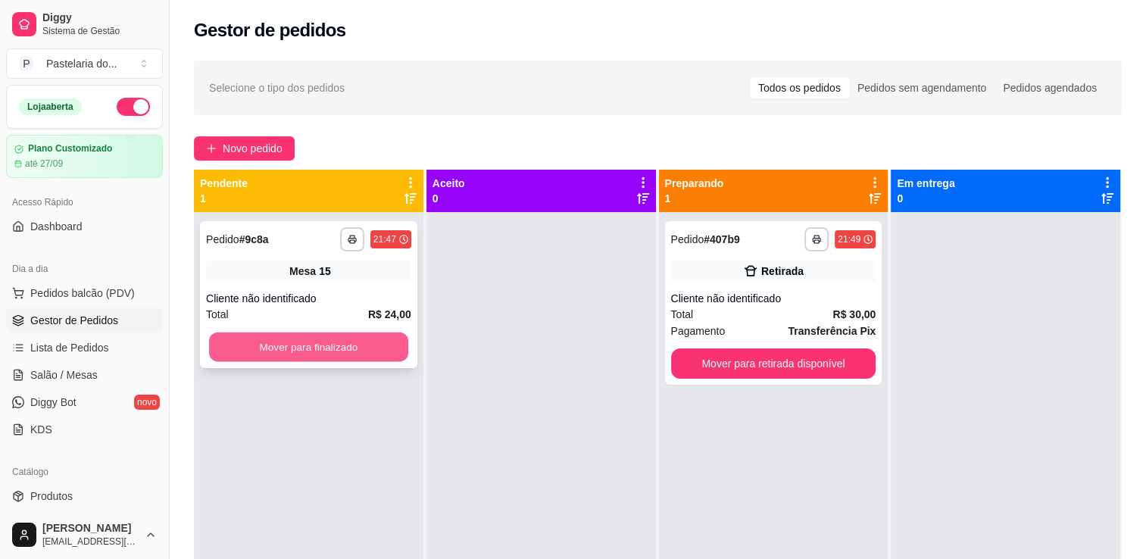
click at [365, 344] on button "Mover para finalizado" at bounding box center [308, 348] width 199 height 30
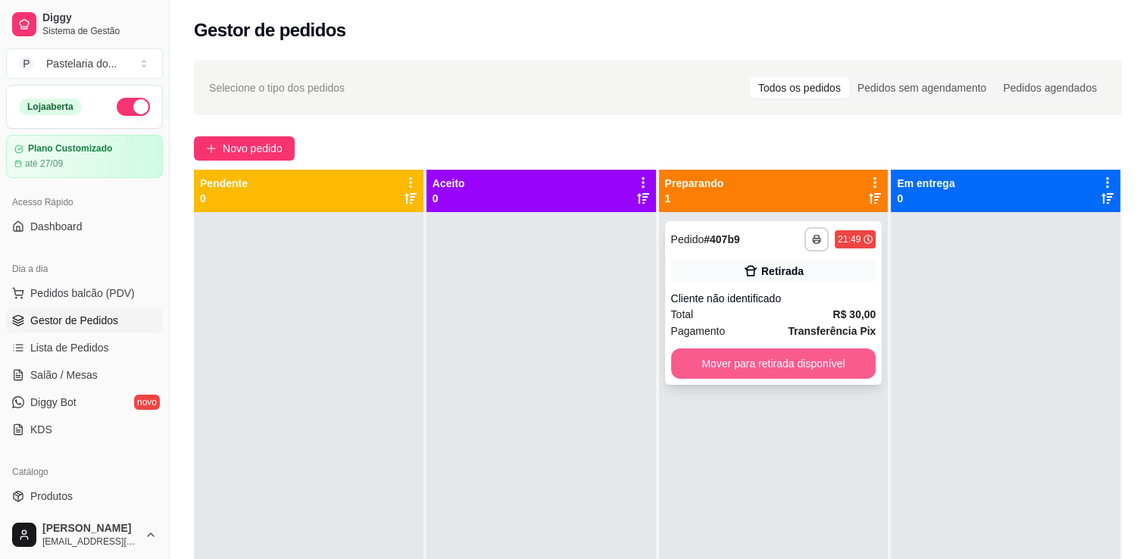
click at [789, 367] on button "Mover para retirada disponível" at bounding box center [773, 364] width 205 height 30
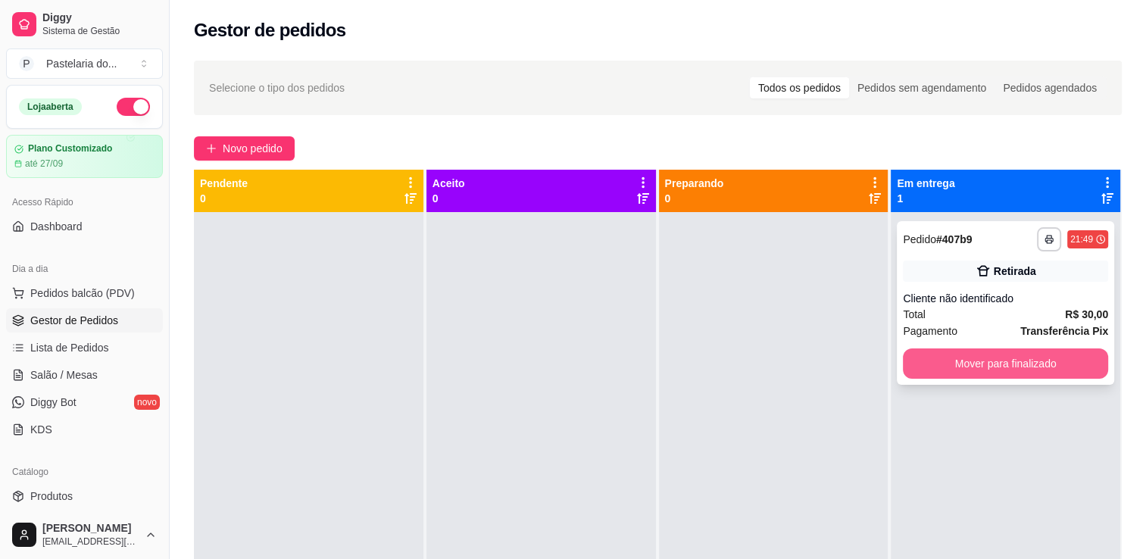
click at [981, 362] on button "Mover para finalizado" at bounding box center [1005, 364] width 205 height 30
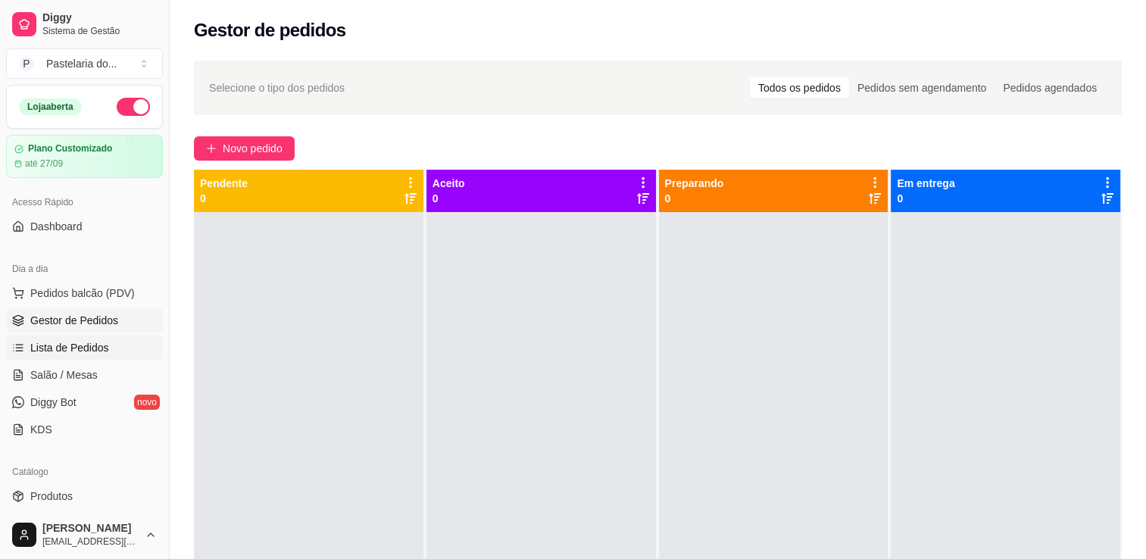
click at [33, 348] on span "Lista de Pedidos" at bounding box center [69, 347] width 79 height 15
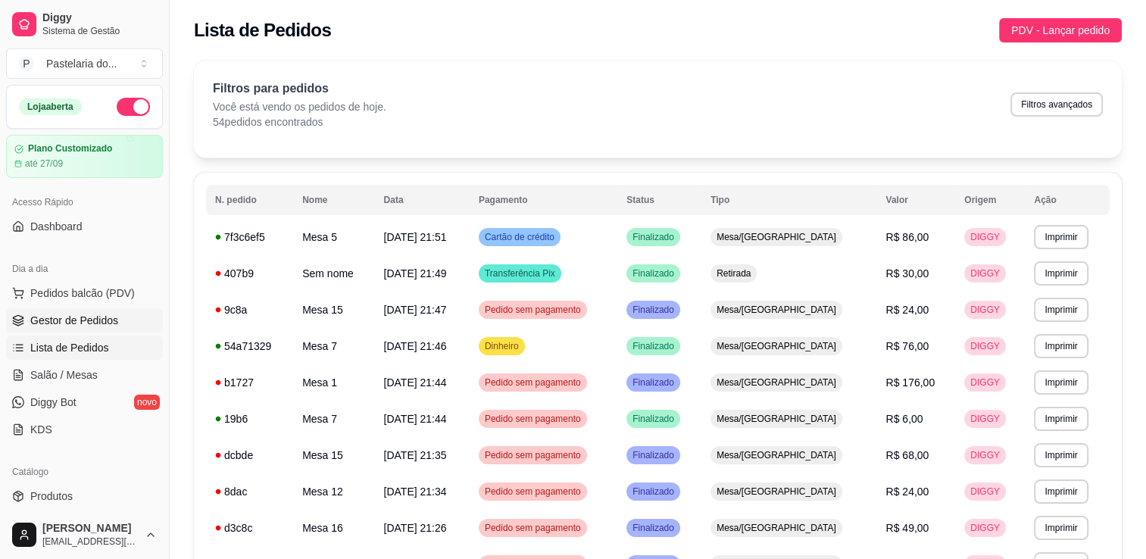
click at [63, 320] on span "Gestor de Pedidos" at bounding box center [74, 320] width 88 height 15
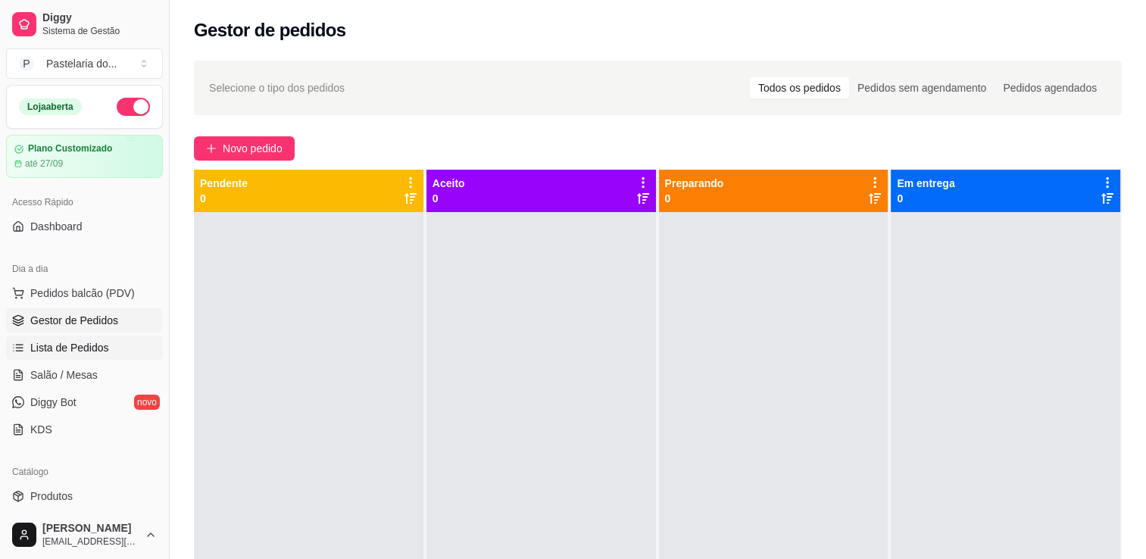
click at [79, 349] on span "Lista de Pedidos" at bounding box center [69, 347] width 79 height 15
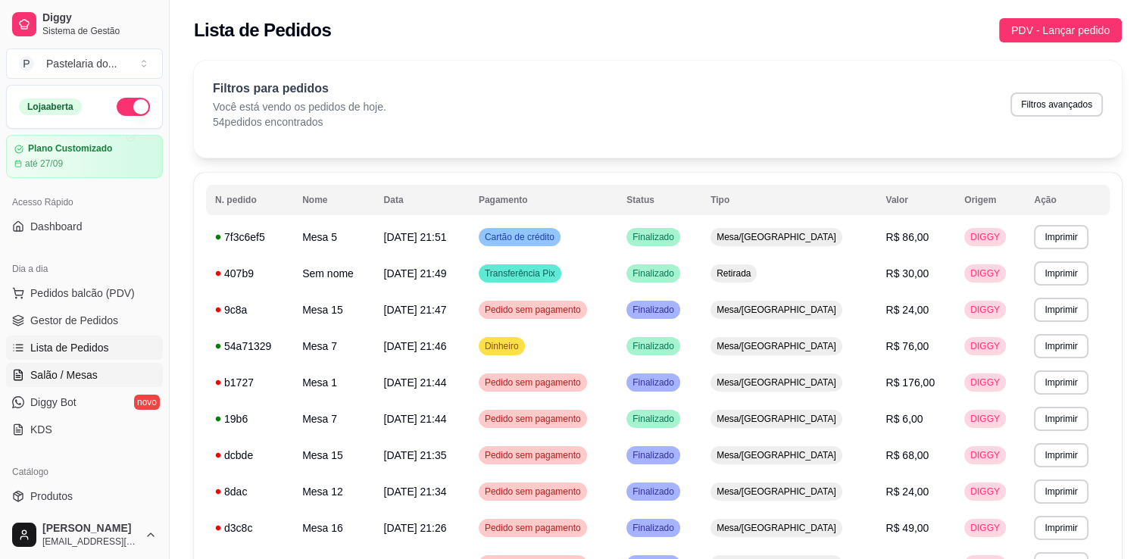
click at [86, 380] on span "Salão / Mesas" at bounding box center [63, 374] width 67 height 15
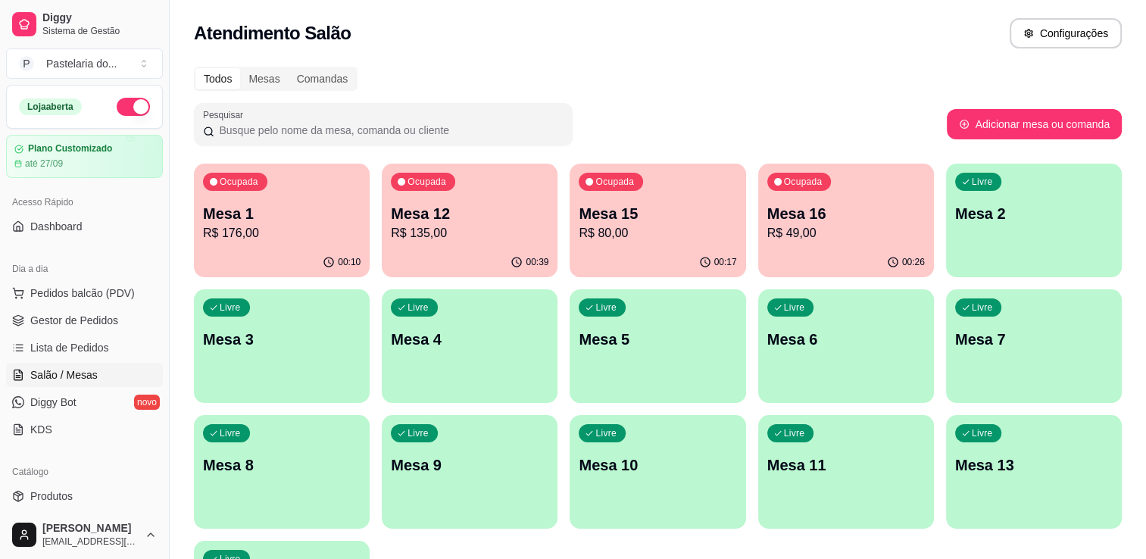
drag, startPoint x: 676, startPoint y: 289, endPoint x: 606, endPoint y: 74, distance: 226.2
click at [606, 74] on div "Todos Mesas Comandas" at bounding box center [658, 79] width 928 height 24
click at [347, 227] on p "R$ 176,00" at bounding box center [282, 233] width 158 height 18
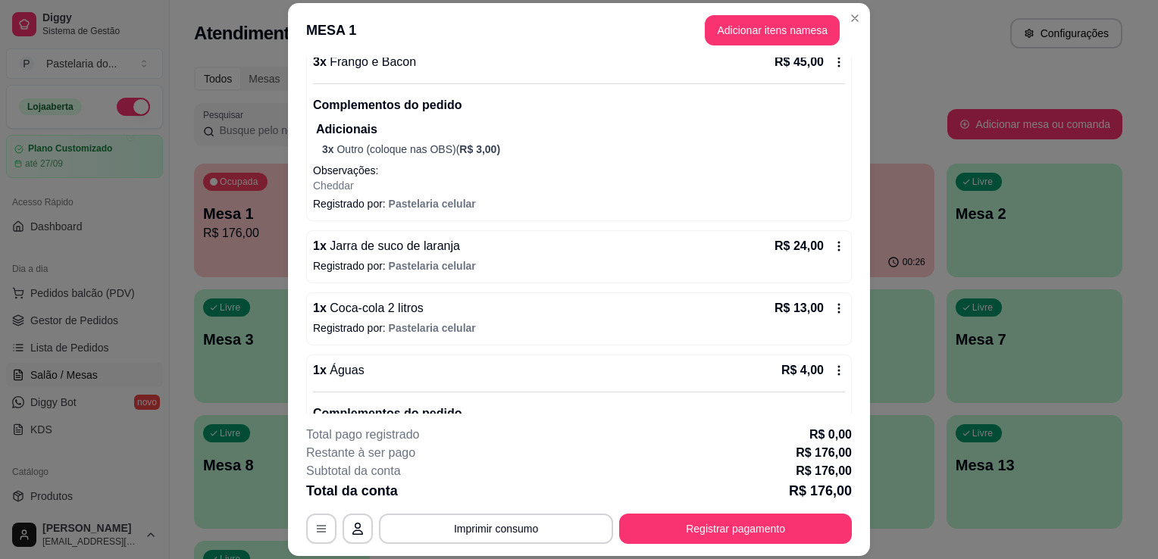
scroll to position [485, 0]
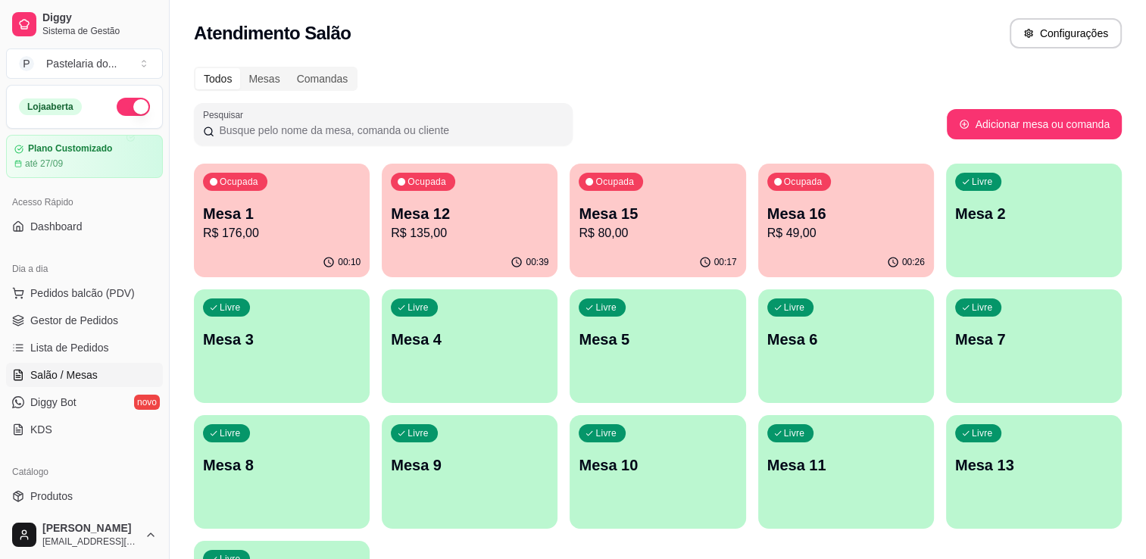
click at [245, 234] on p "R$ 176,00" at bounding box center [282, 233] width 158 height 18
click at [100, 292] on span "Pedidos balcão (PDV)" at bounding box center [82, 293] width 105 height 15
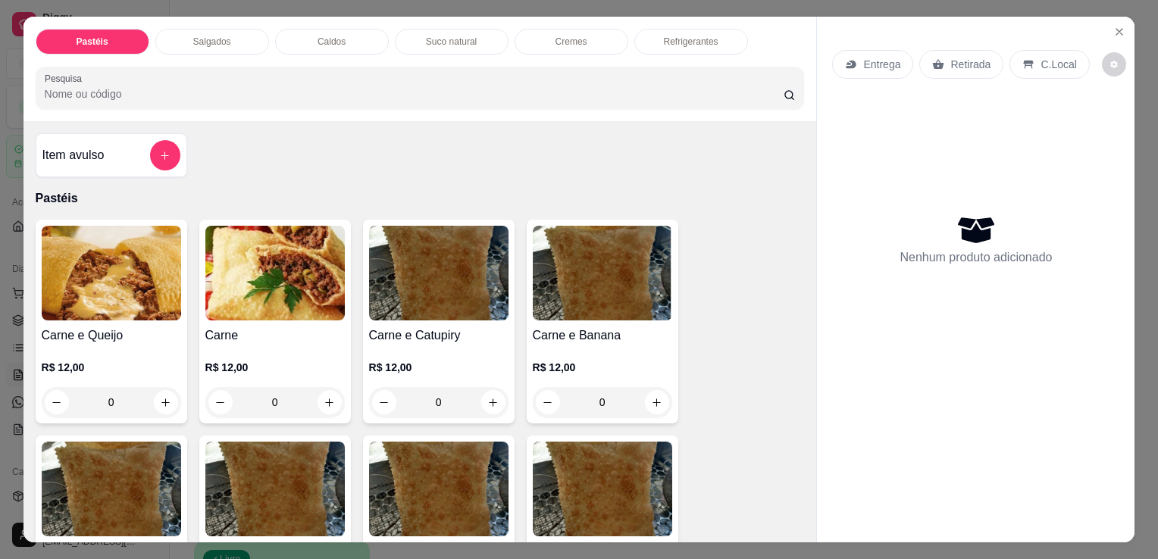
click at [209, 36] on p "Salgados" at bounding box center [212, 42] width 38 height 12
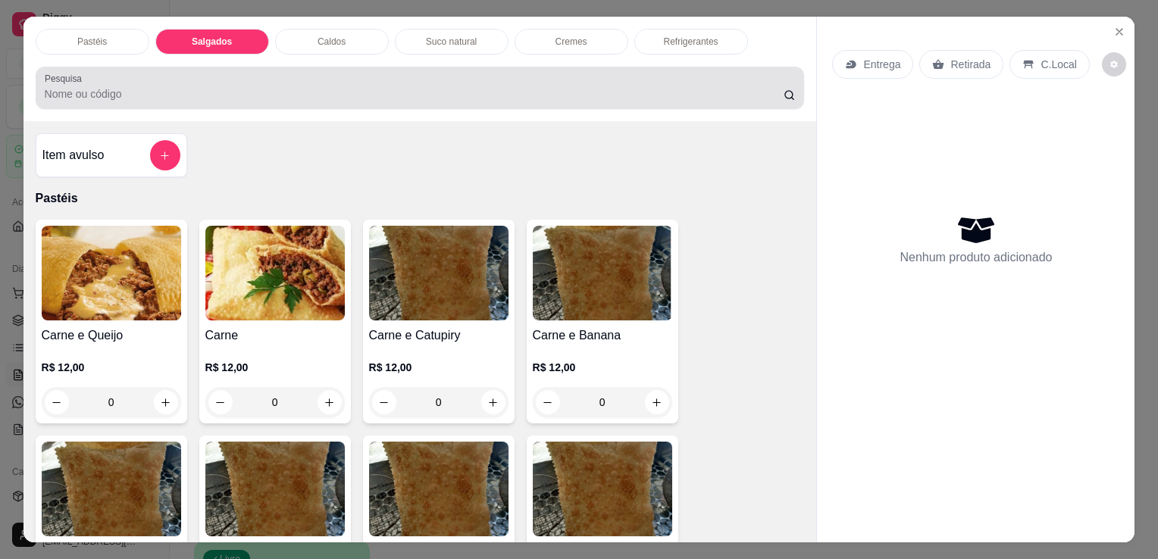
scroll to position [37, 0]
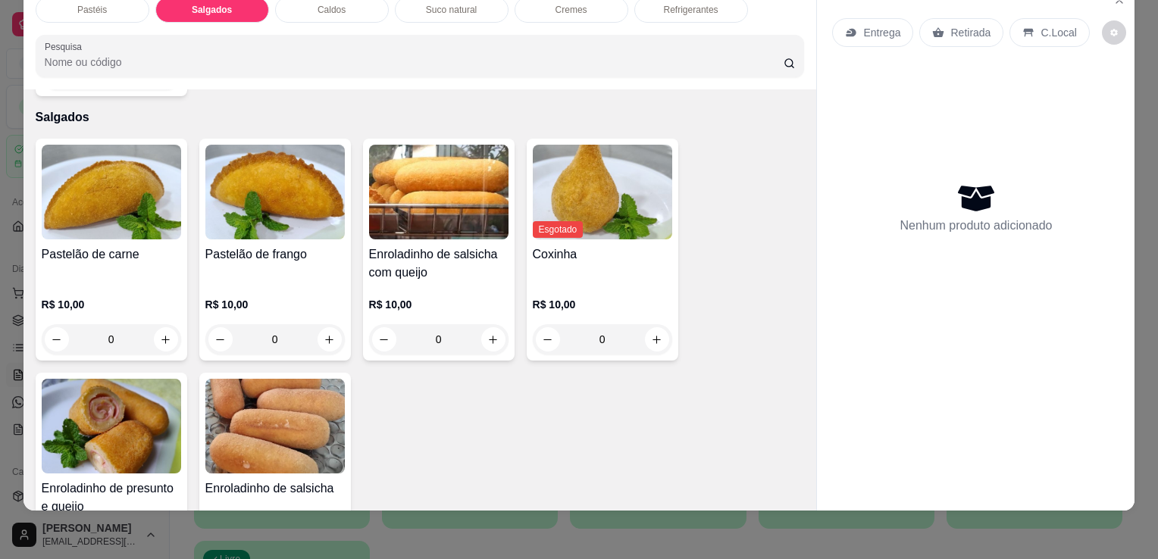
click at [353, 171] on div "Pastelão de carne R$ 10,00 0 Pastelão de frango R$ 10,00 0 Enroladinho de salsi…" at bounding box center [420, 367] width 769 height 456
click at [302, 176] on img at bounding box center [274, 192] width 139 height 95
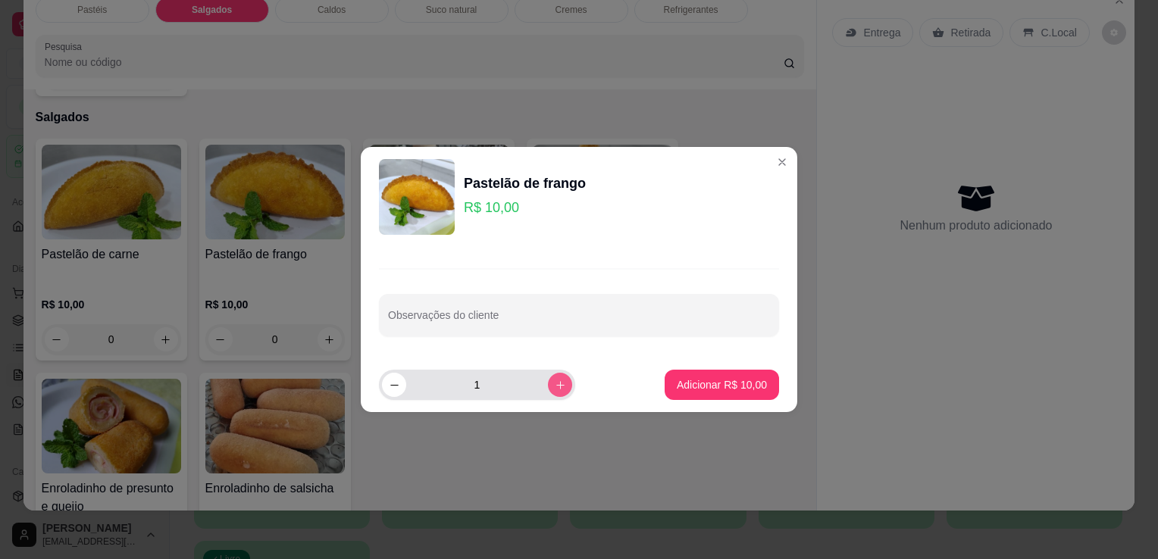
click at [548, 384] on button "increase-product-quantity" at bounding box center [560, 385] width 24 height 24
type input "2"
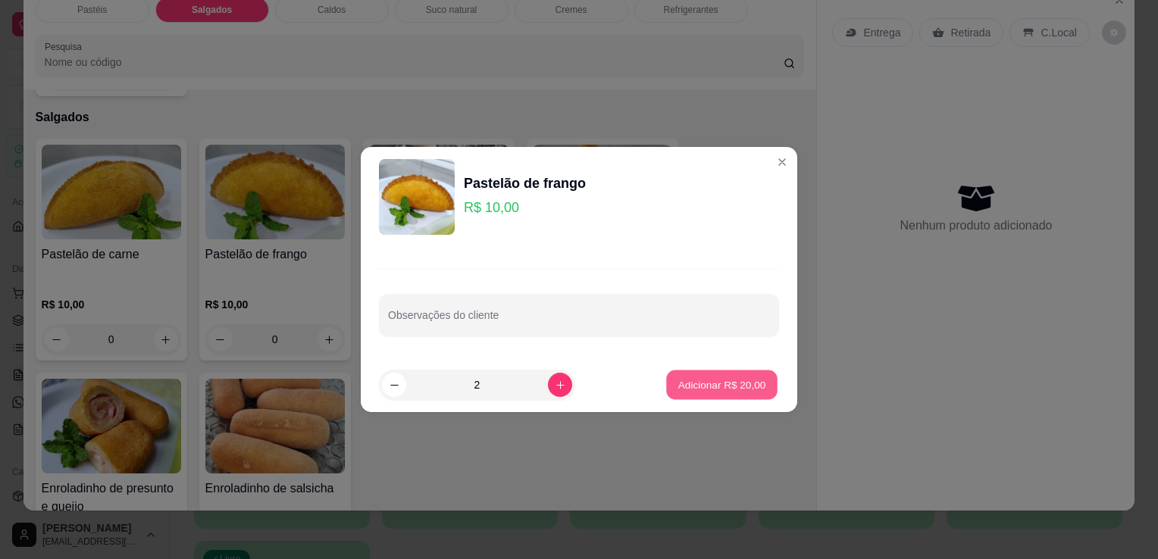
click at [757, 387] on button "Adicionar R$ 20,00" at bounding box center [721, 386] width 111 height 30
type input "2"
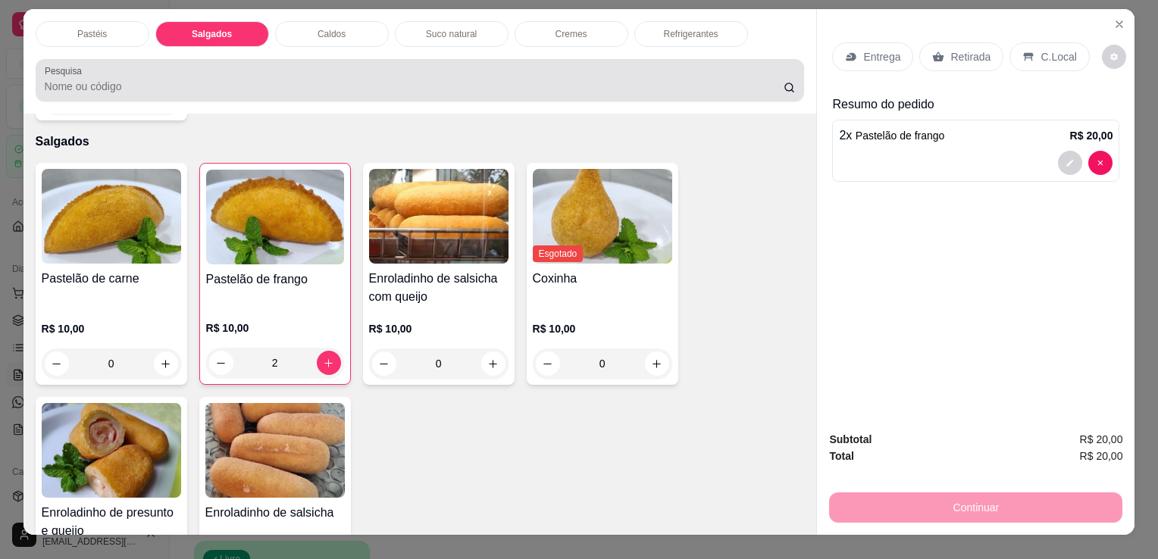
scroll to position [0, 0]
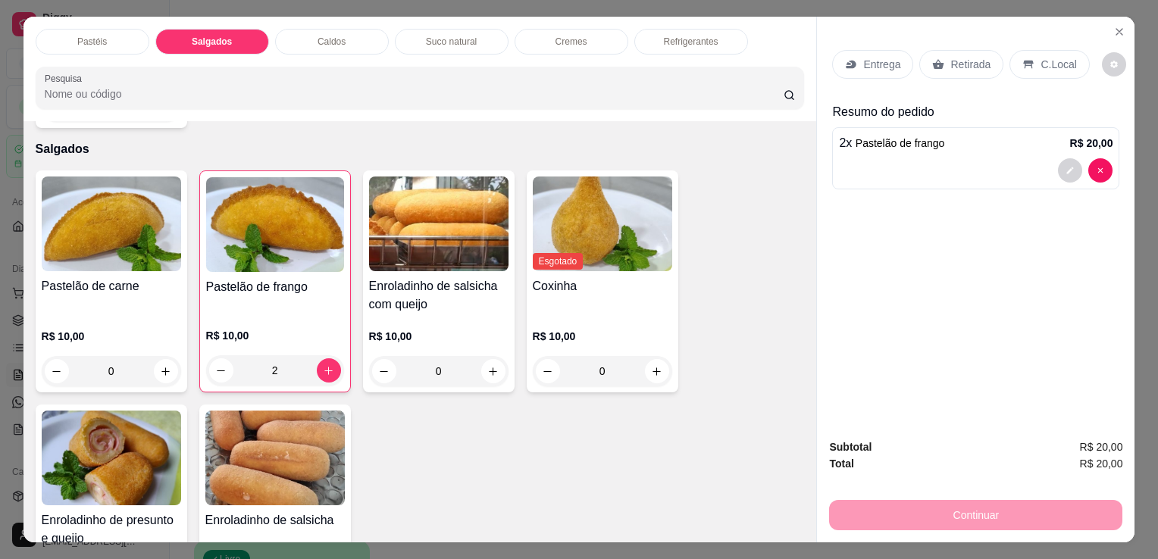
click at [668, 36] on p "Refrigerantes" at bounding box center [691, 42] width 55 height 12
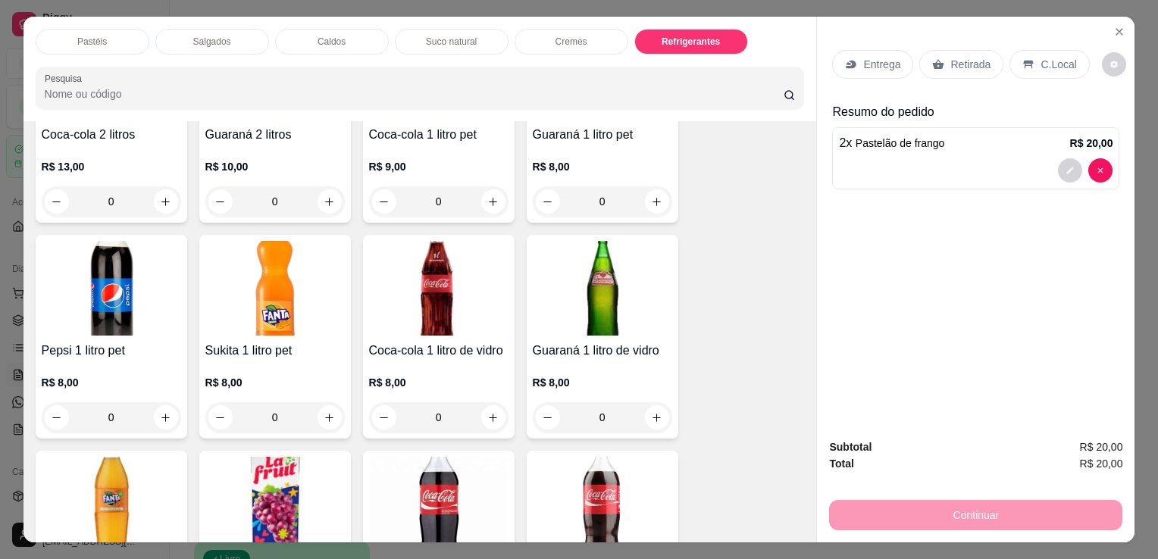
scroll to position [3963, 0]
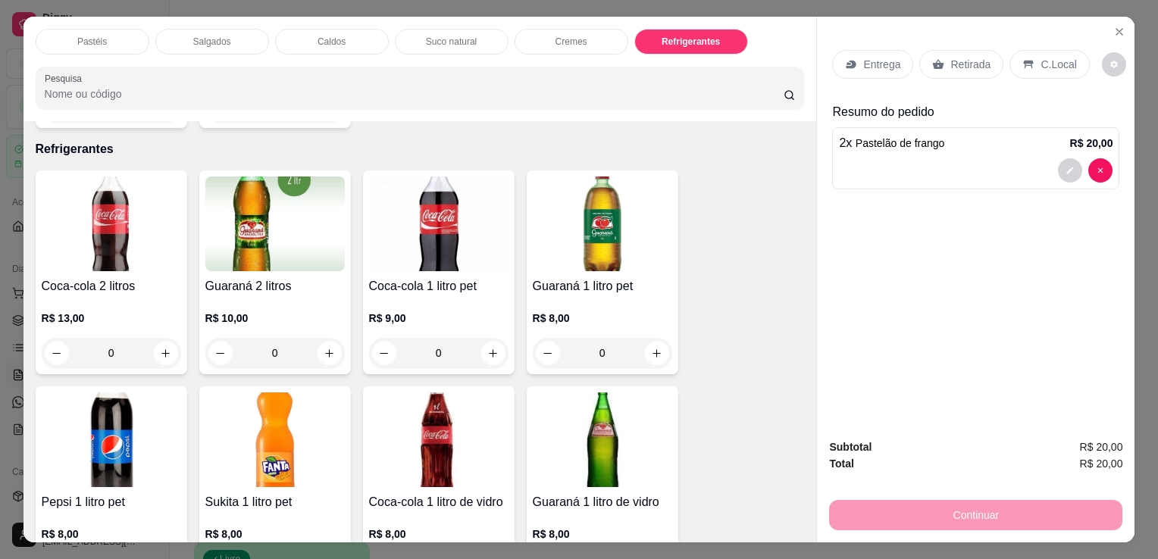
click at [105, 396] on img at bounding box center [111, 439] width 139 height 95
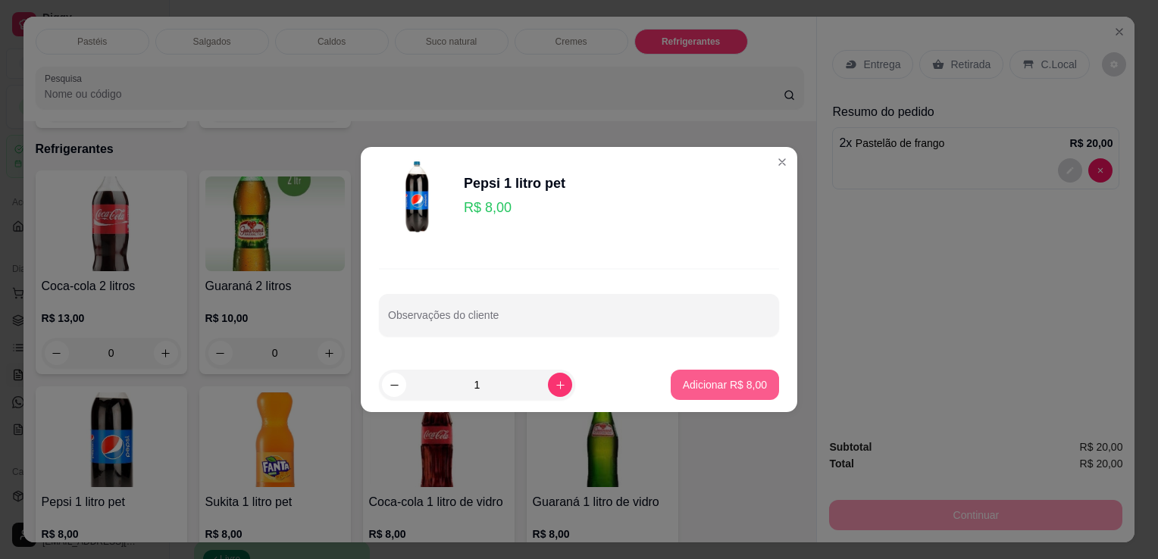
click at [752, 392] on p "Adicionar R$ 8,00" at bounding box center [725, 384] width 84 height 15
type input "1"
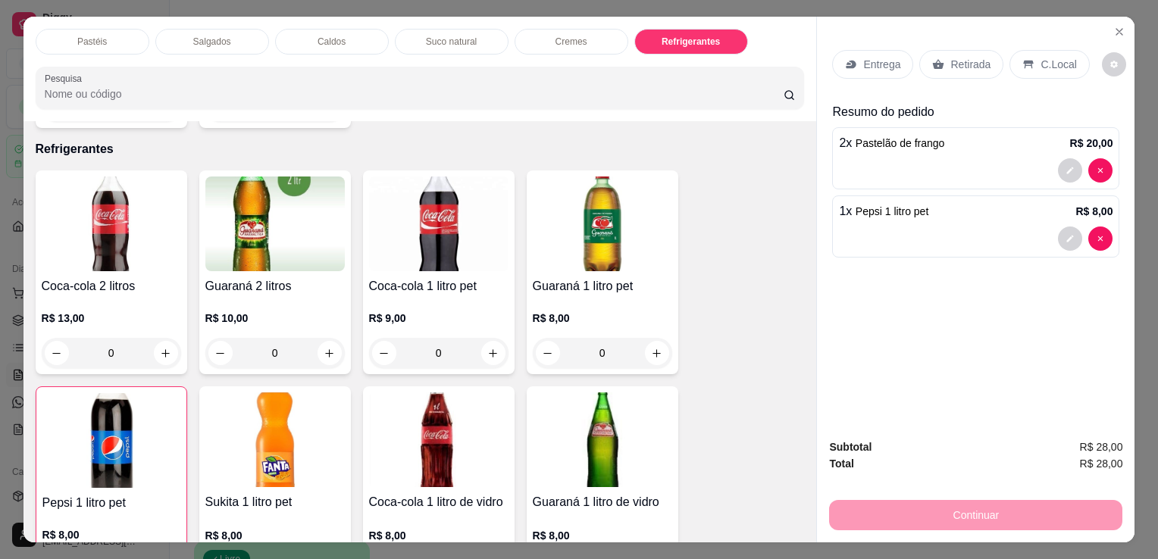
click at [960, 68] on div "Retirada" at bounding box center [961, 64] width 84 height 29
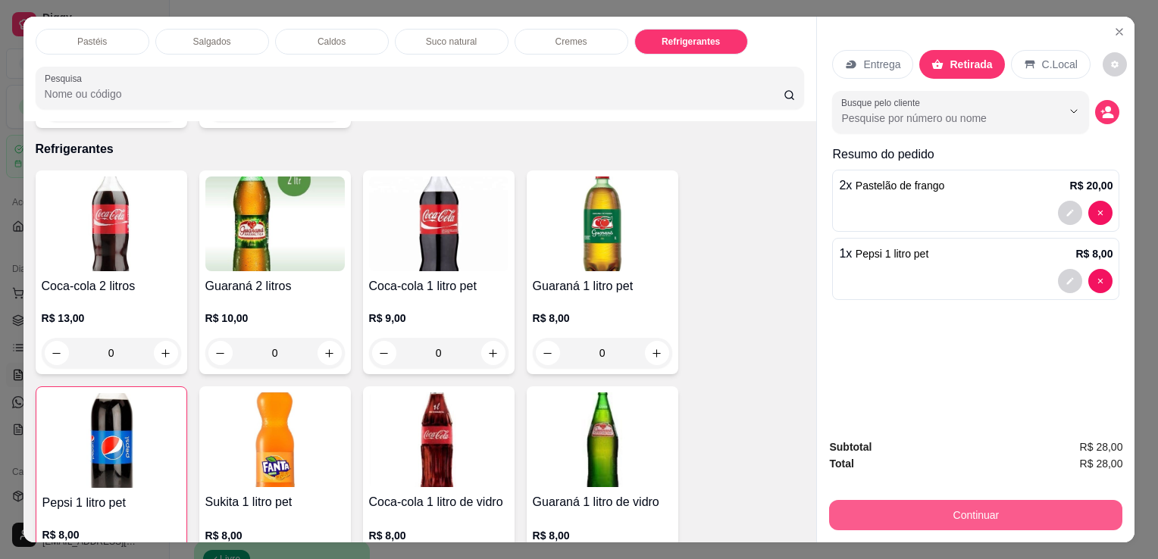
click at [1047, 510] on button "Continuar" at bounding box center [975, 515] width 293 height 30
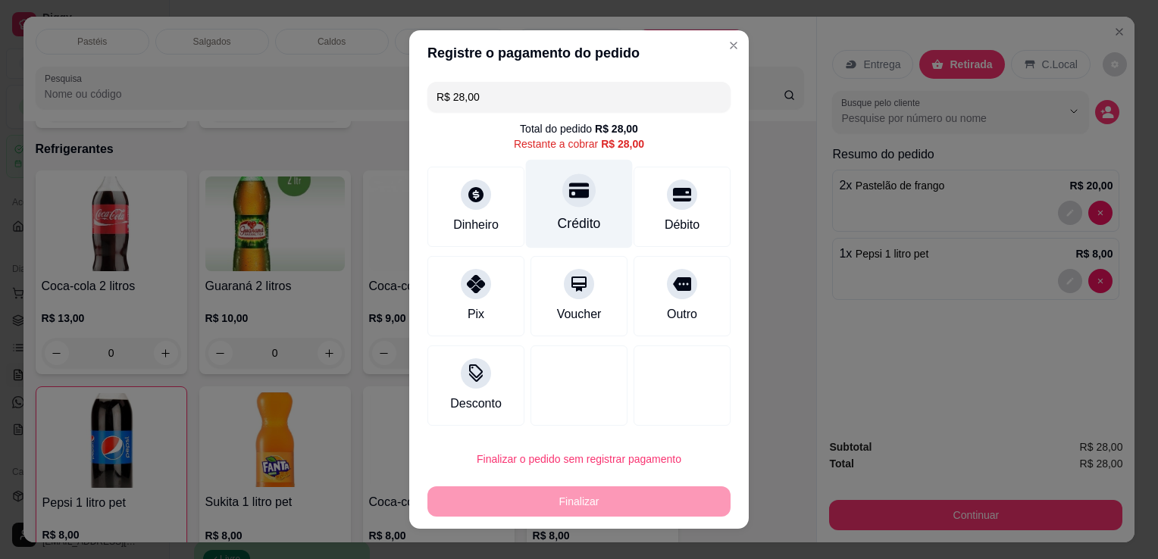
click at [579, 238] on div "Crédito" at bounding box center [579, 204] width 107 height 89
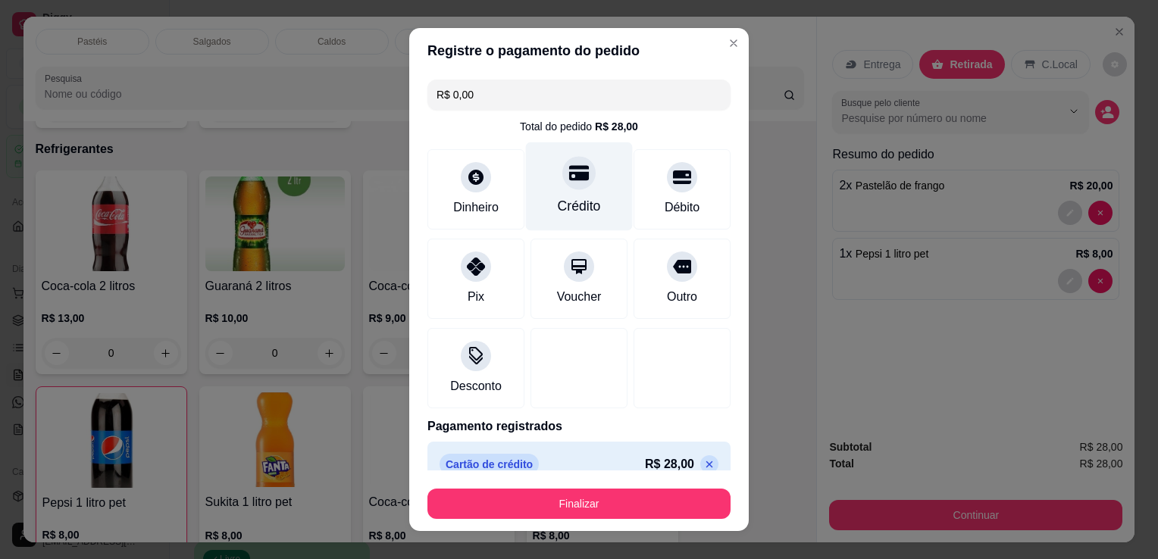
type input "R$ 0,00"
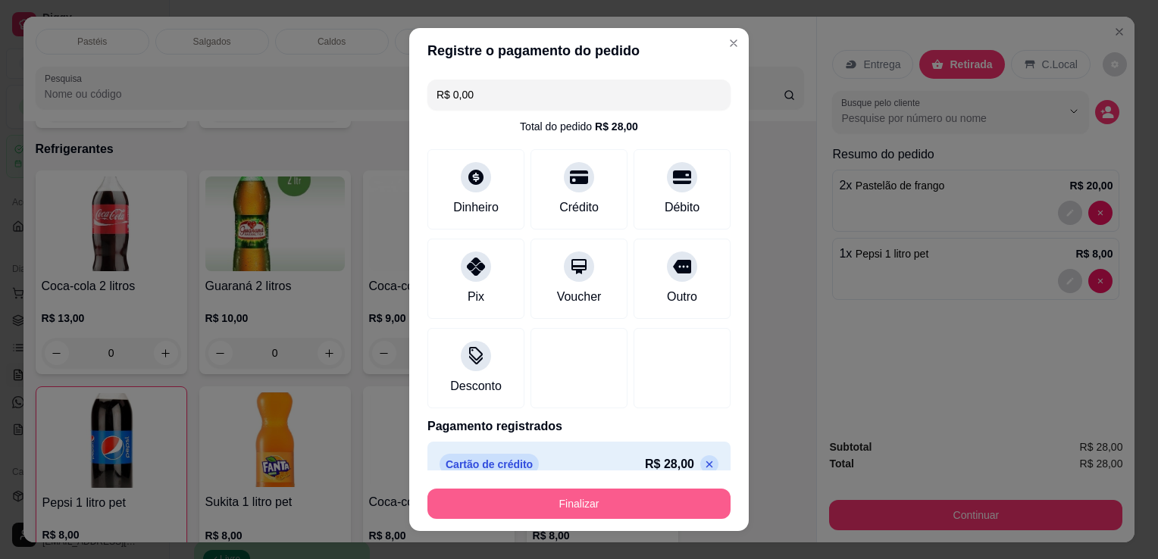
click at [664, 512] on button "Finalizar" at bounding box center [578, 504] width 303 height 30
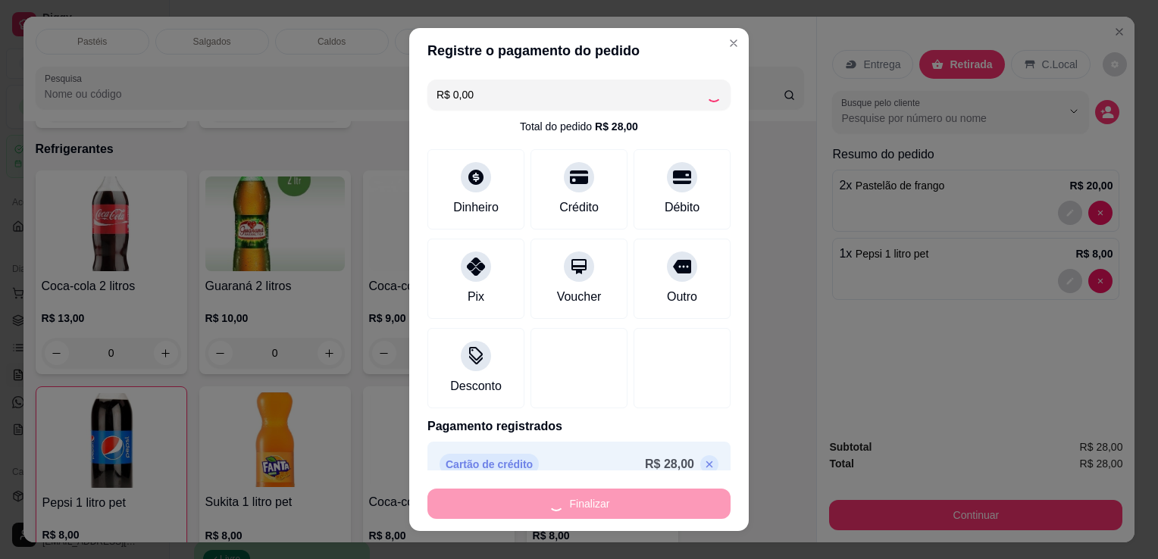
type input "0"
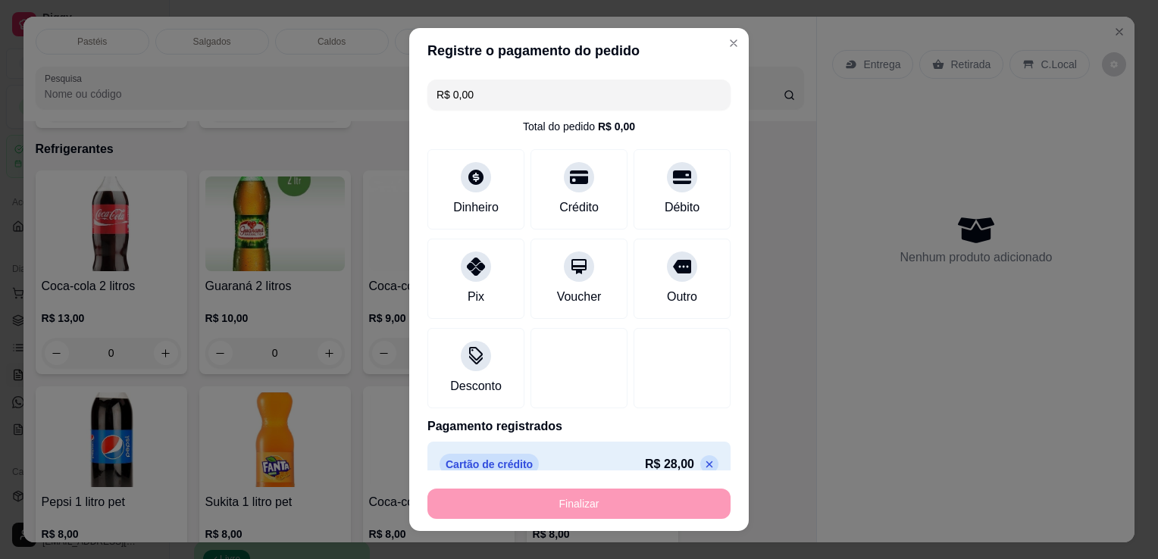
type input "-R$ 28,00"
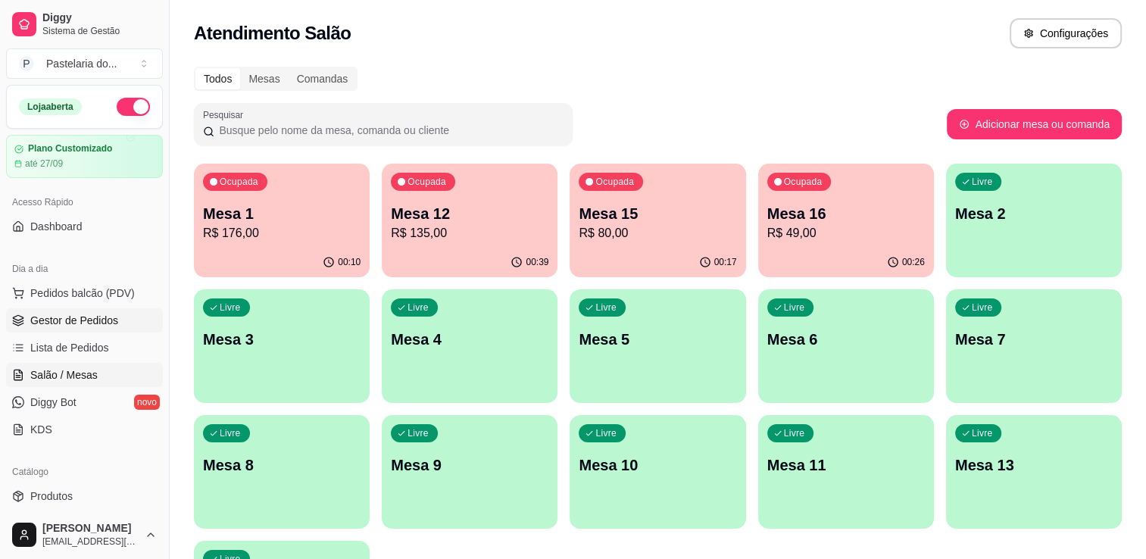
click at [102, 314] on span "Gestor de Pedidos" at bounding box center [74, 320] width 88 height 15
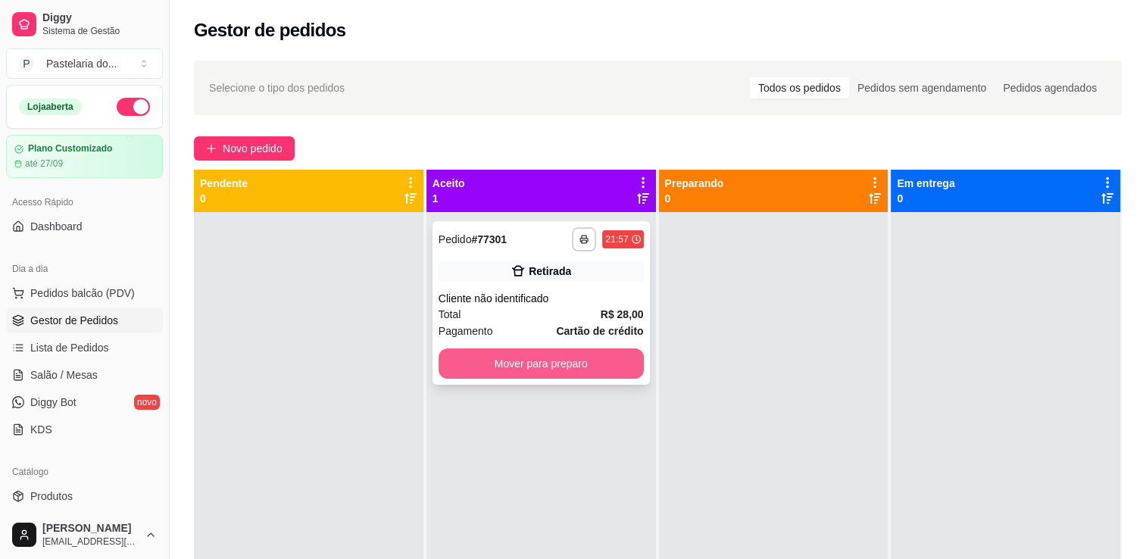
click at [515, 360] on button "Mover para preparo" at bounding box center [541, 364] width 205 height 30
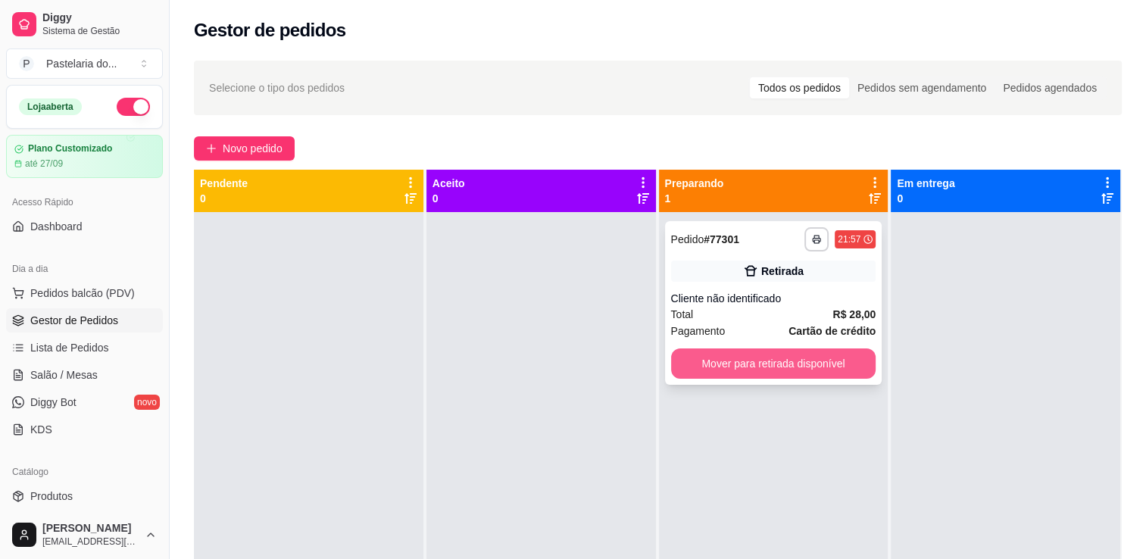
click at [718, 365] on button "Mover para retirada disponível" at bounding box center [773, 364] width 205 height 30
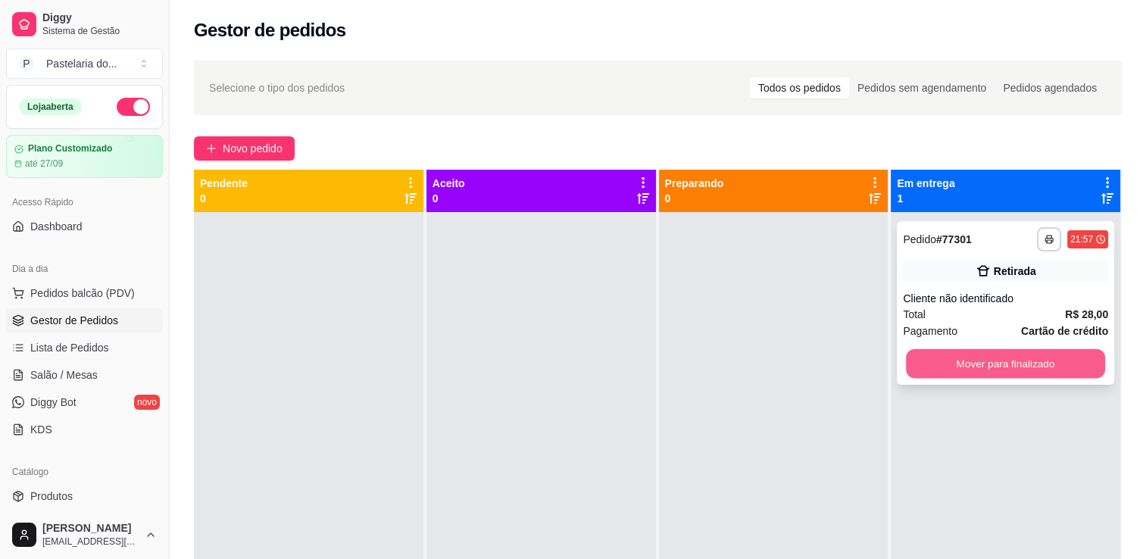
click at [1033, 361] on button "Mover para finalizado" at bounding box center [1005, 364] width 199 height 30
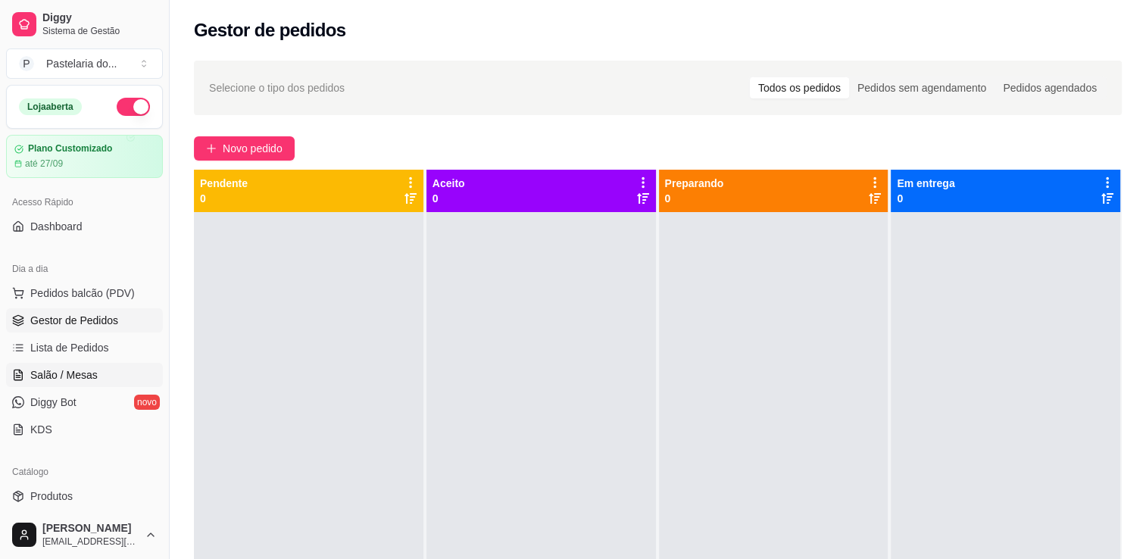
click at [74, 368] on span "Salão / Mesas" at bounding box center [63, 374] width 67 height 15
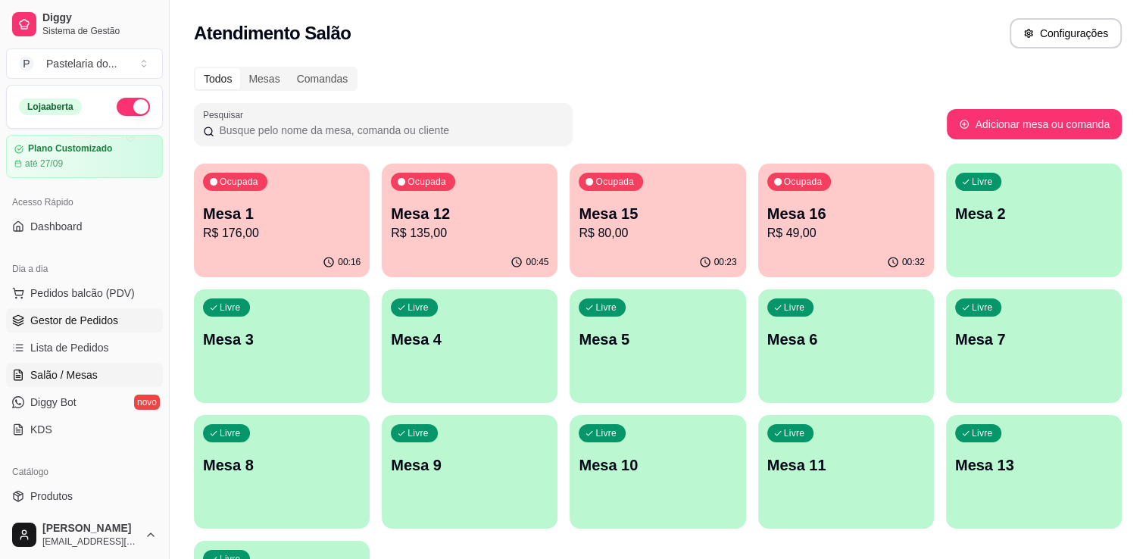
click at [75, 321] on span "Gestor de Pedidos" at bounding box center [74, 320] width 88 height 15
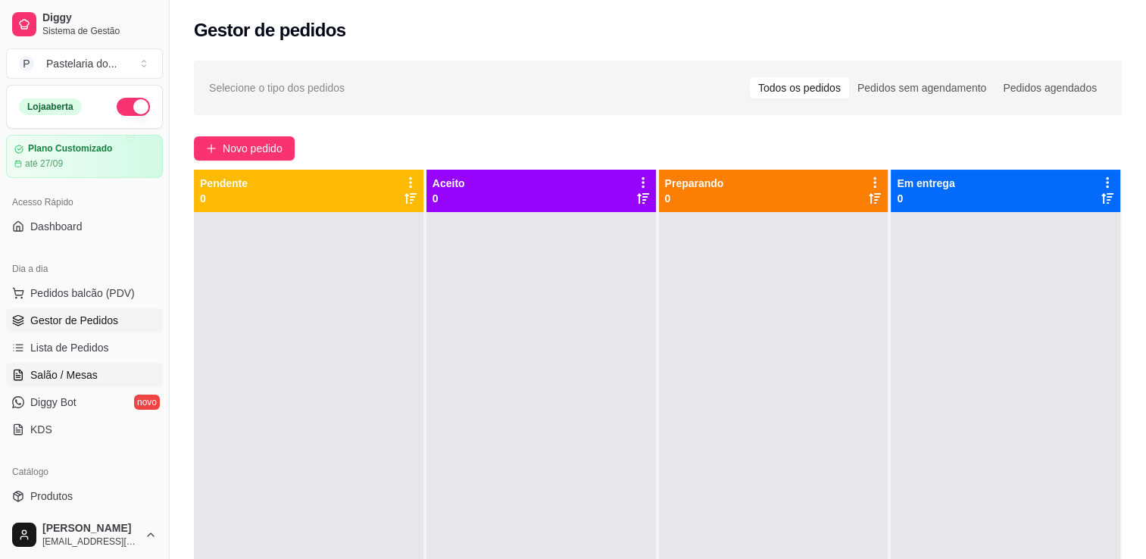
click at [84, 373] on span "Salão / Mesas" at bounding box center [63, 374] width 67 height 15
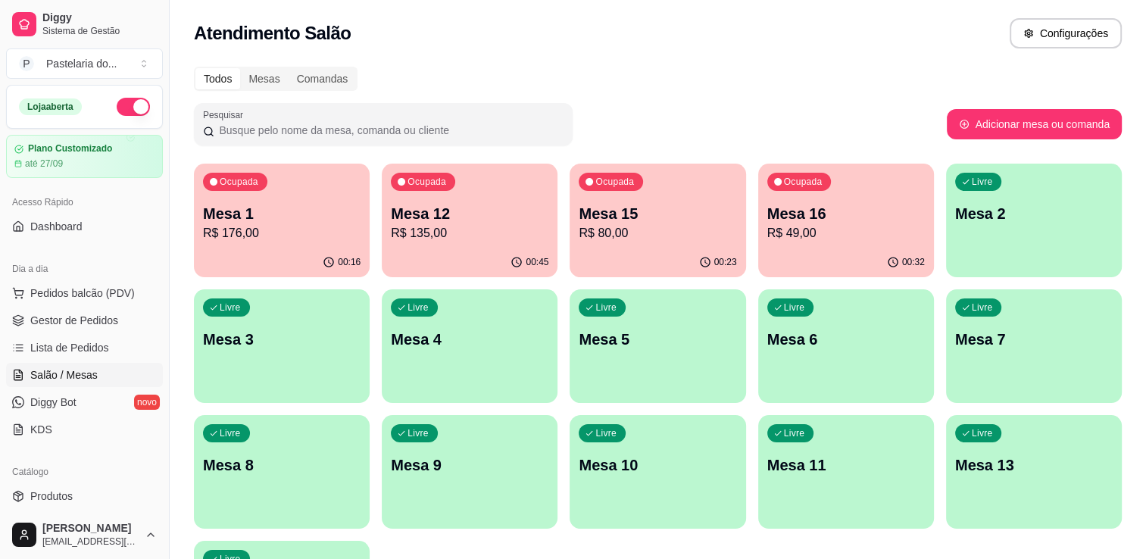
click at [520, 254] on div "00:45" at bounding box center [470, 263] width 176 height 30
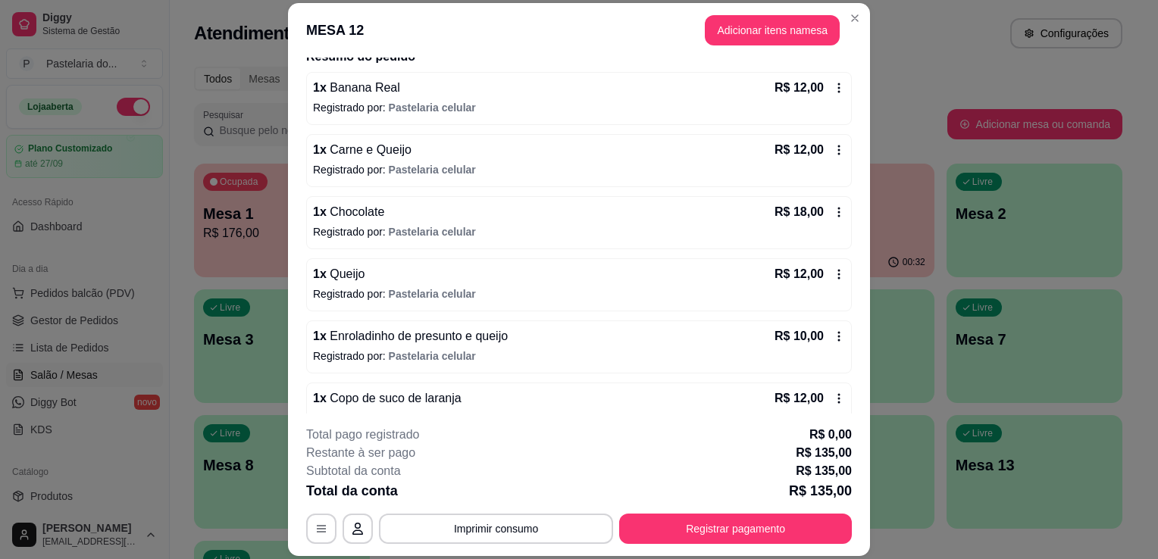
scroll to position [303, 0]
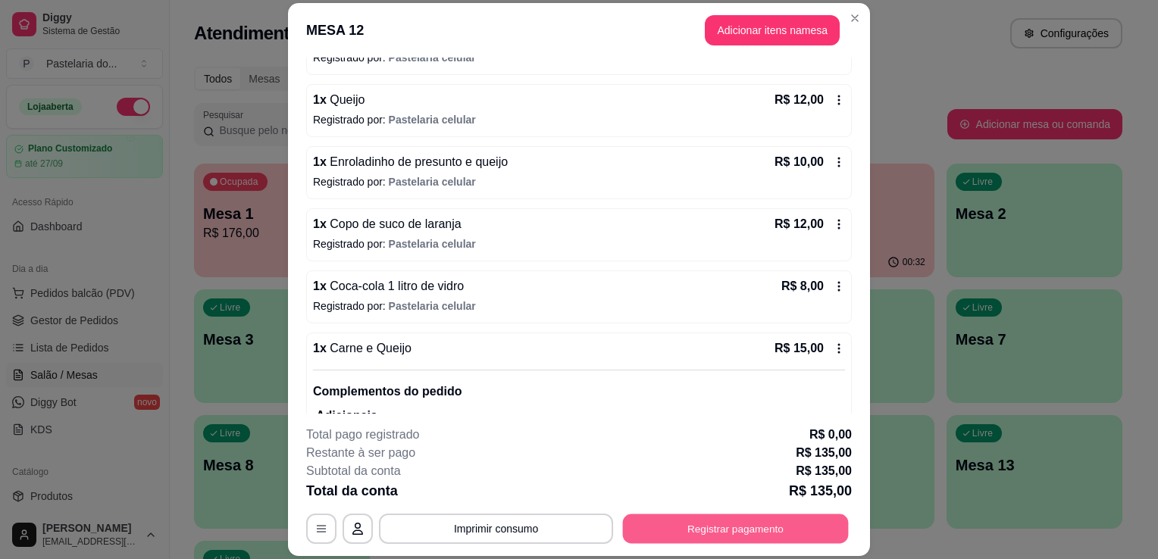
click at [668, 518] on button "Registrar pagamento" at bounding box center [736, 529] width 226 height 30
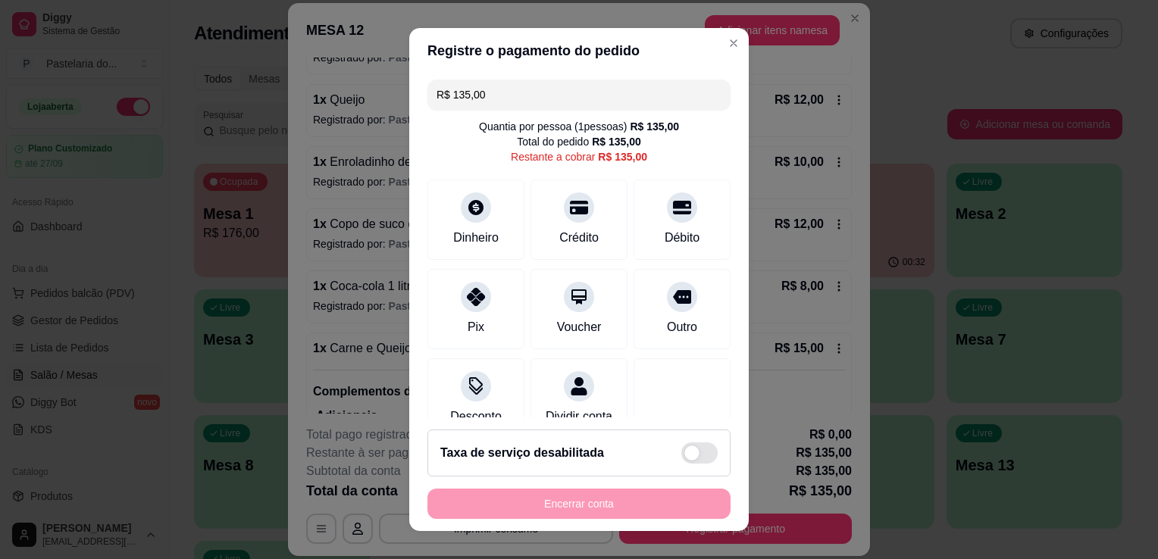
click at [530, 86] on input "R$ 135,00" at bounding box center [578, 95] width 285 height 30
click at [531, 86] on input "R$ 135,00" at bounding box center [578, 95] width 285 height 30
click at [672, 210] on icon at bounding box center [682, 202] width 20 height 15
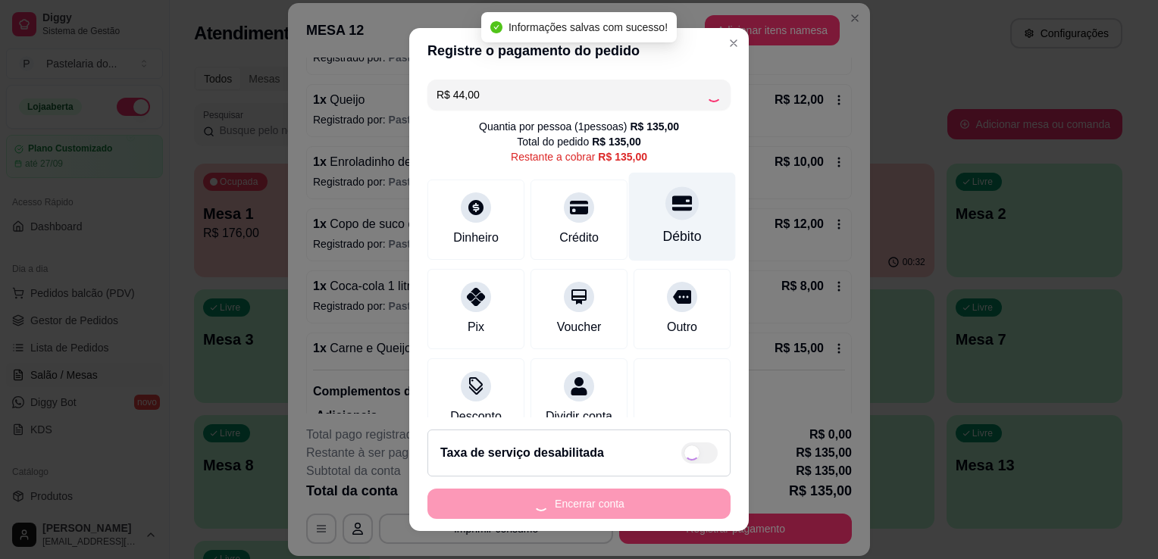
type input "R$ 91,00"
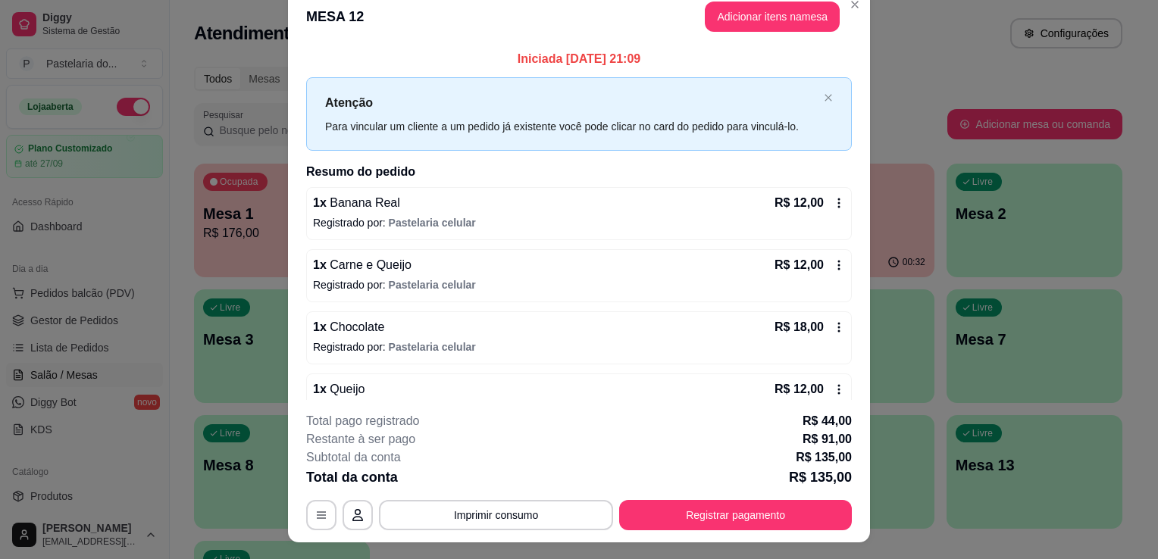
scroll to position [0, 0]
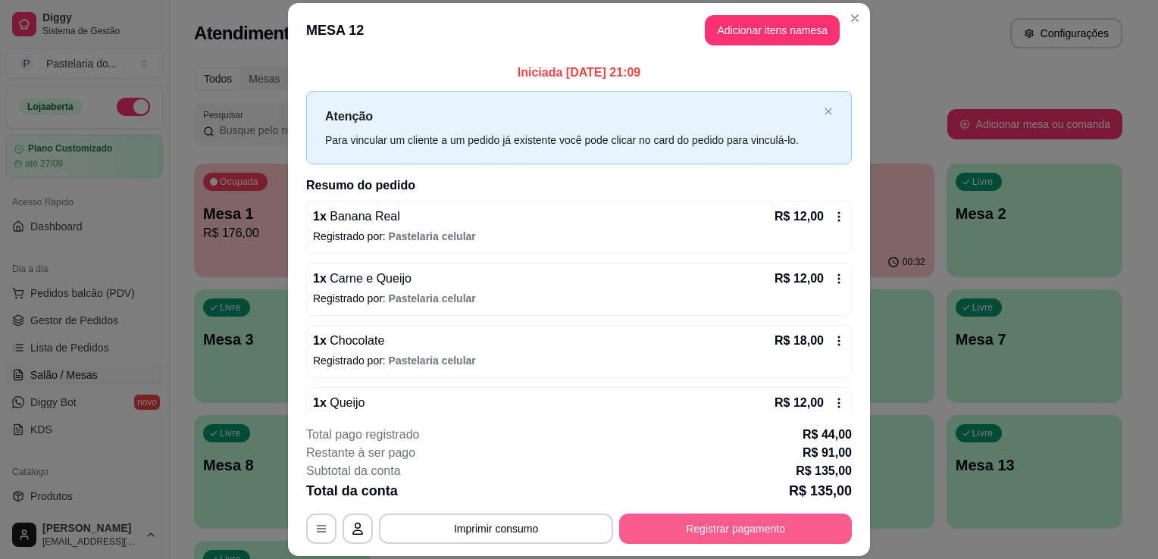
click at [646, 527] on button "Registrar pagamento" at bounding box center [735, 529] width 233 height 30
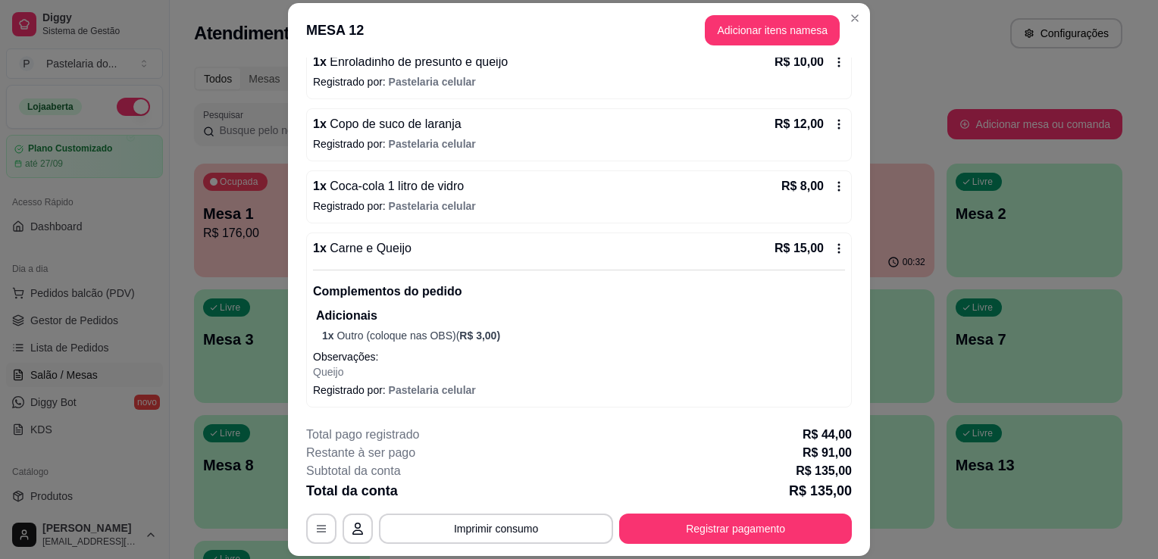
scroll to position [379, 0]
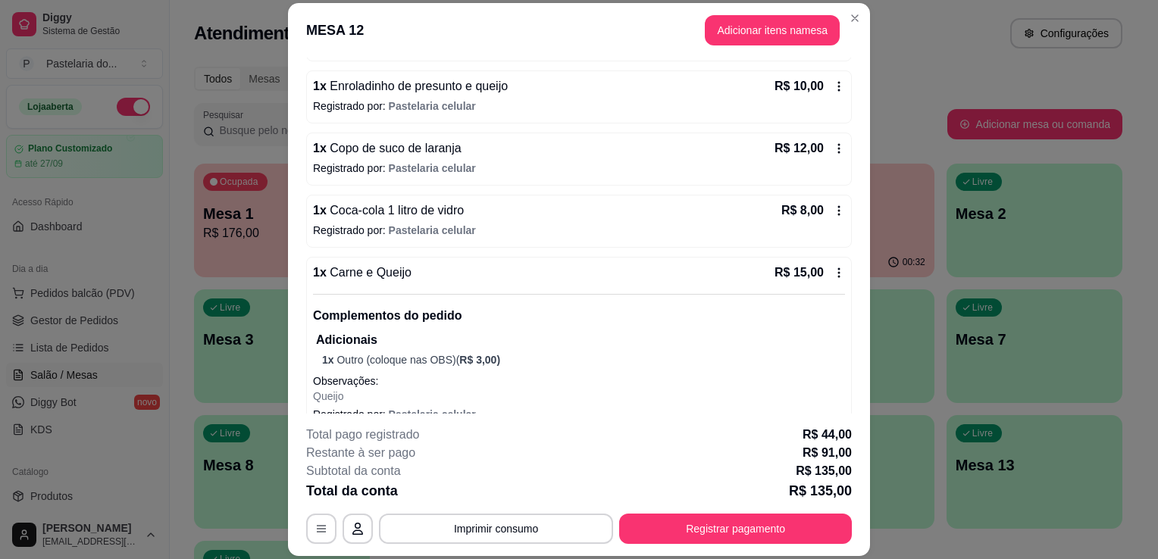
click at [724, 524] on button "Registrar pagamento" at bounding box center [735, 529] width 233 height 30
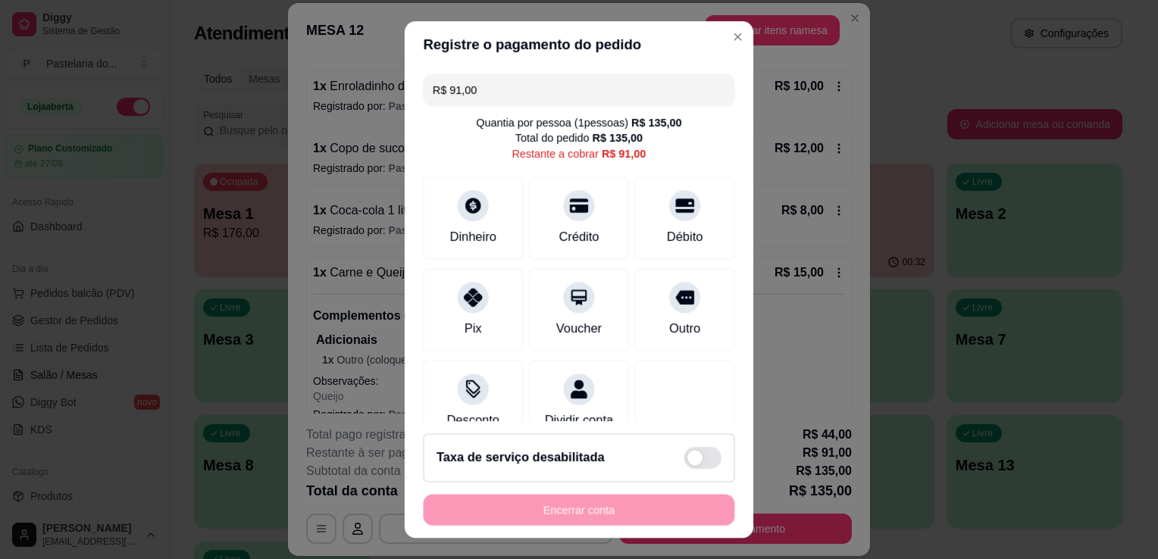
click at [724, 524] on footer "Taxa de serviço desabilitada Encerrar conta" at bounding box center [579, 479] width 349 height 117
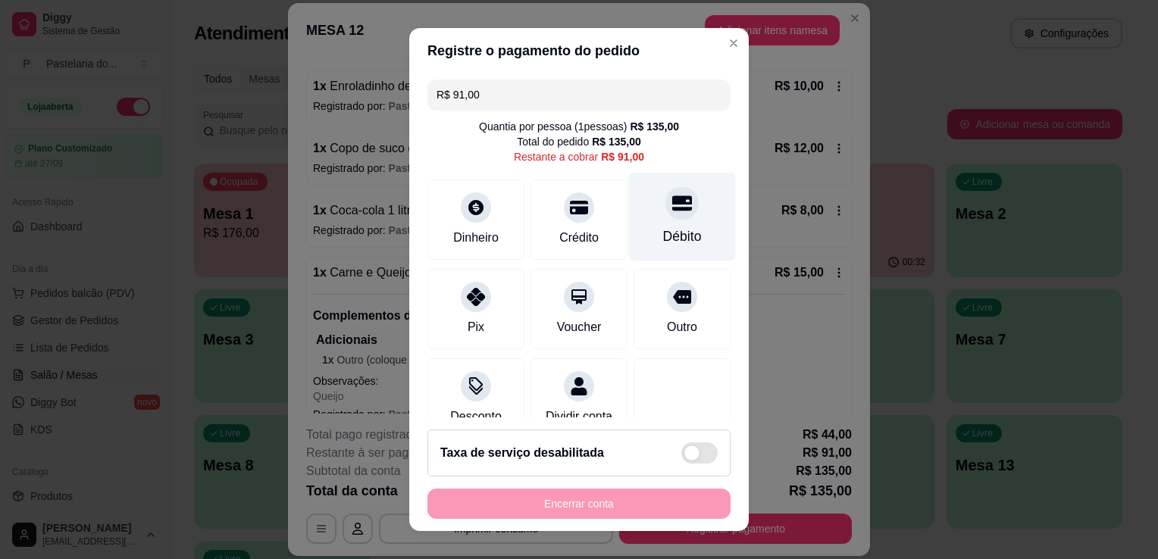
click at [665, 214] on div at bounding box center [681, 202] width 33 height 33
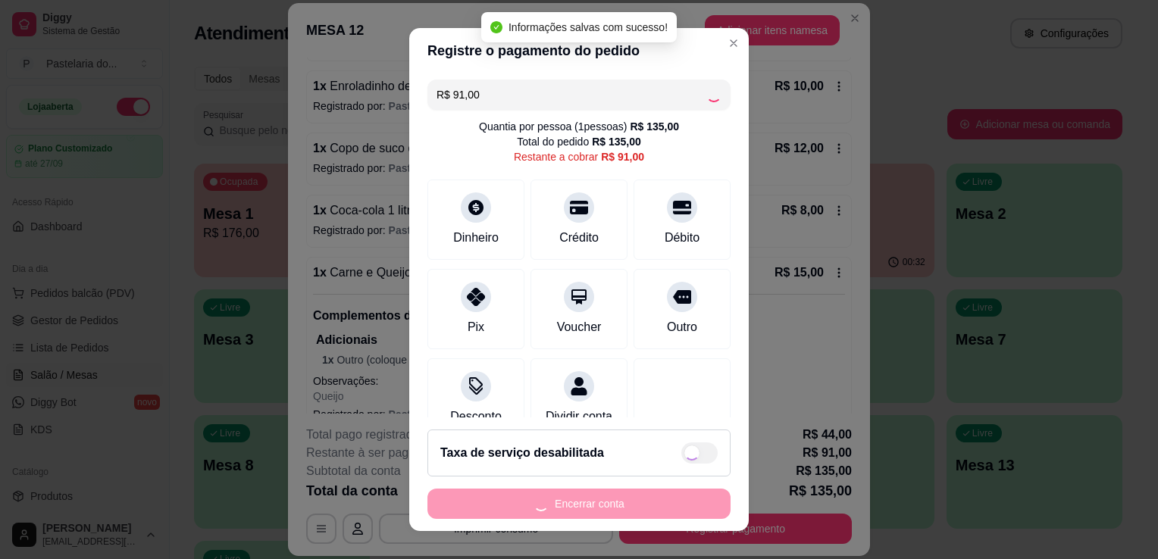
type input "R$ 0,00"
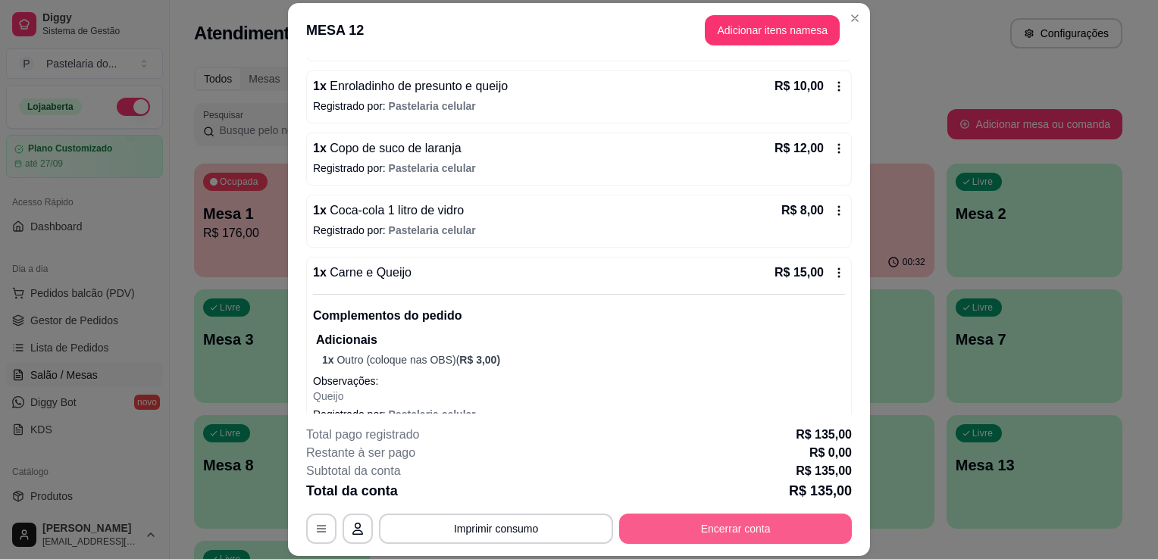
click at [727, 508] on div "**********" at bounding box center [579, 485] width 546 height 118
click at [724, 526] on button "Encerrar conta" at bounding box center [735, 529] width 233 height 30
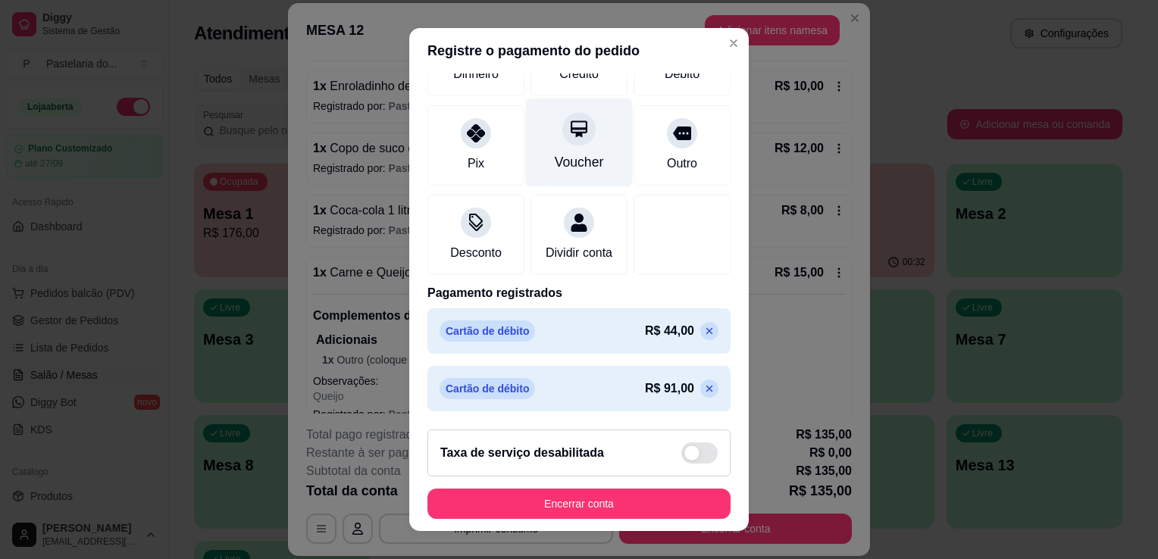
scroll to position [164, 0]
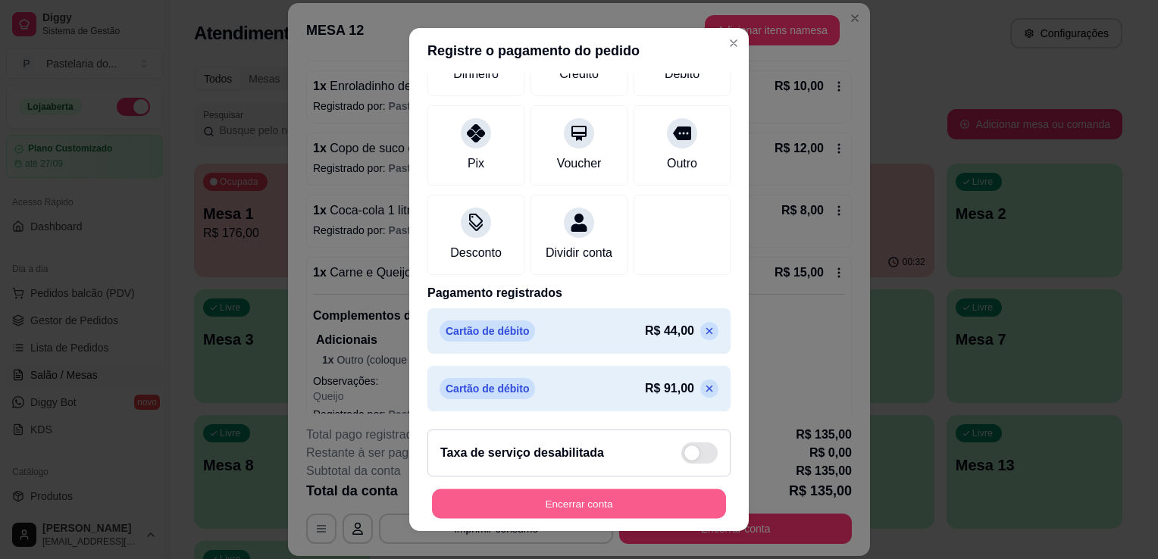
click at [629, 498] on button "Encerrar conta" at bounding box center [579, 504] width 294 height 30
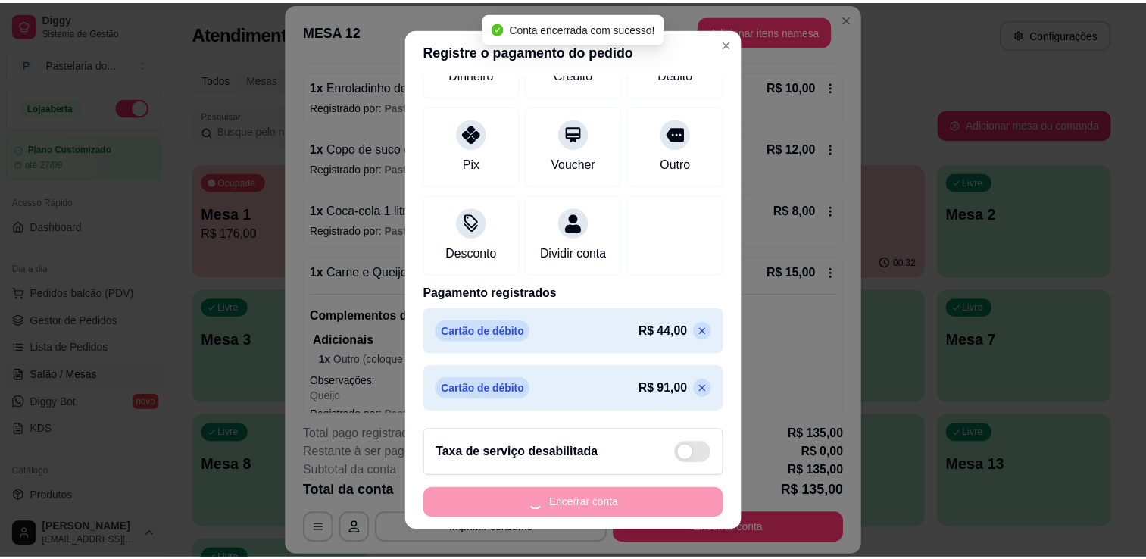
scroll to position [0, 0]
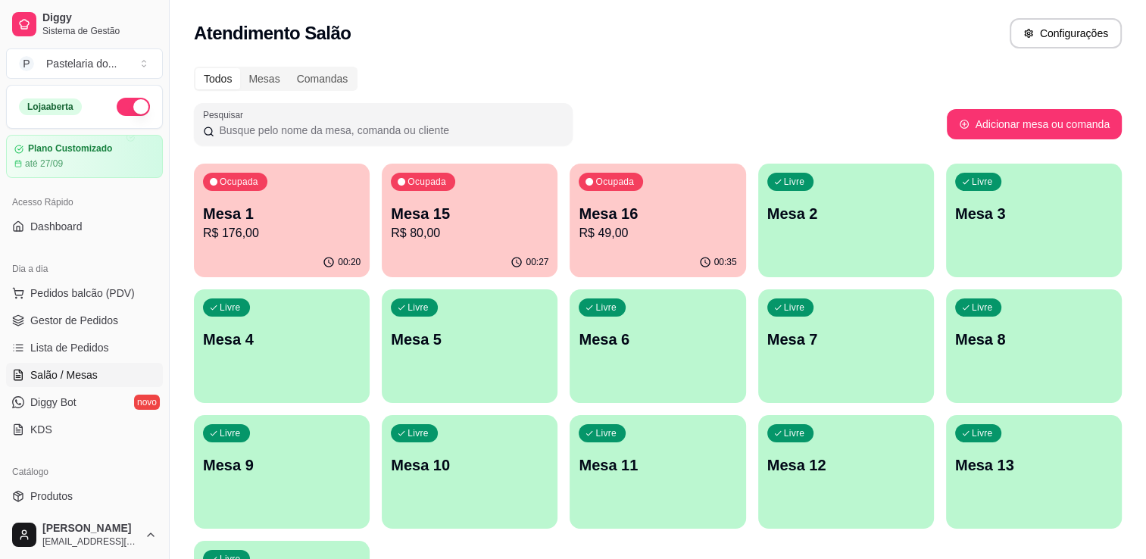
click at [674, 202] on div "Ocupada Mesa 16 R$ 49,00" at bounding box center [658, 206] width 176 height 84
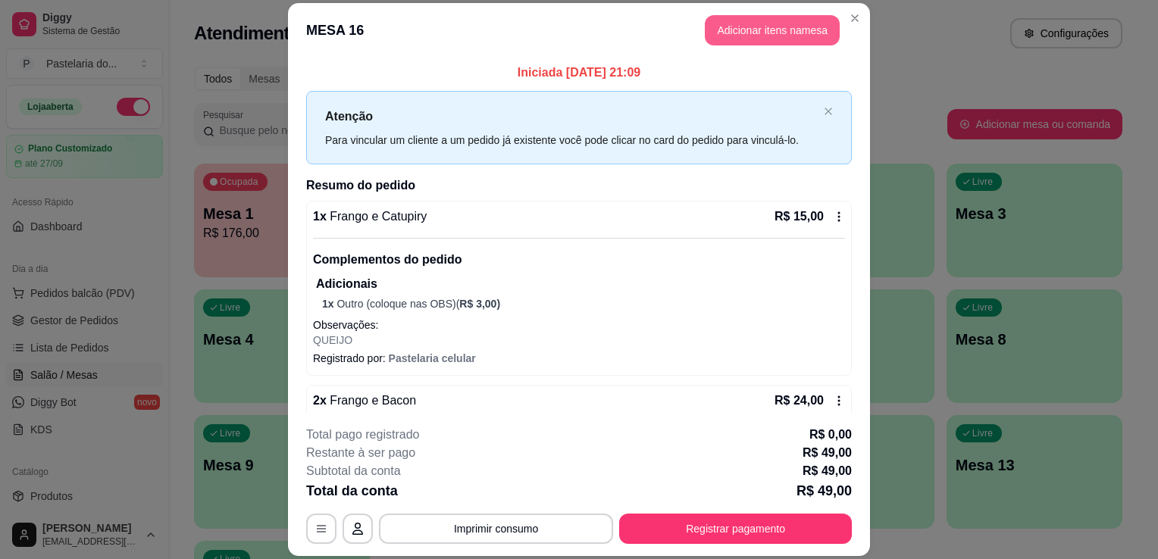
click at [752, 34] on button "Adicionar itens na mesa" at bounding box center [772, 30] width 135 height 30
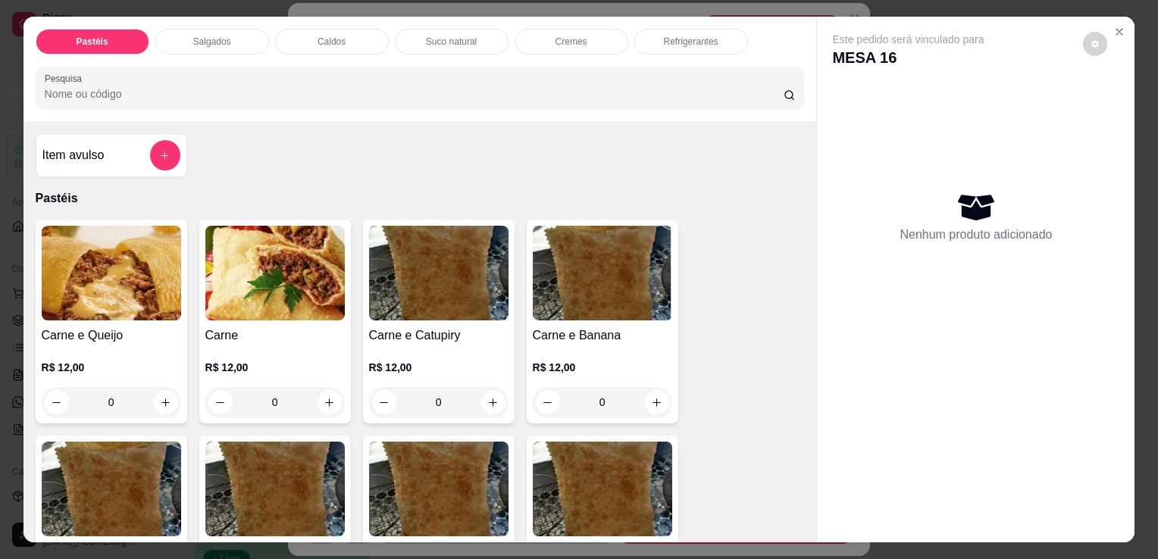
click at [161, 387] on div "0" at bounding box center [111, 402] width 139 height 30
click at [170, 389] on div "0" at bounding box center [111, 402] width 139 height 30
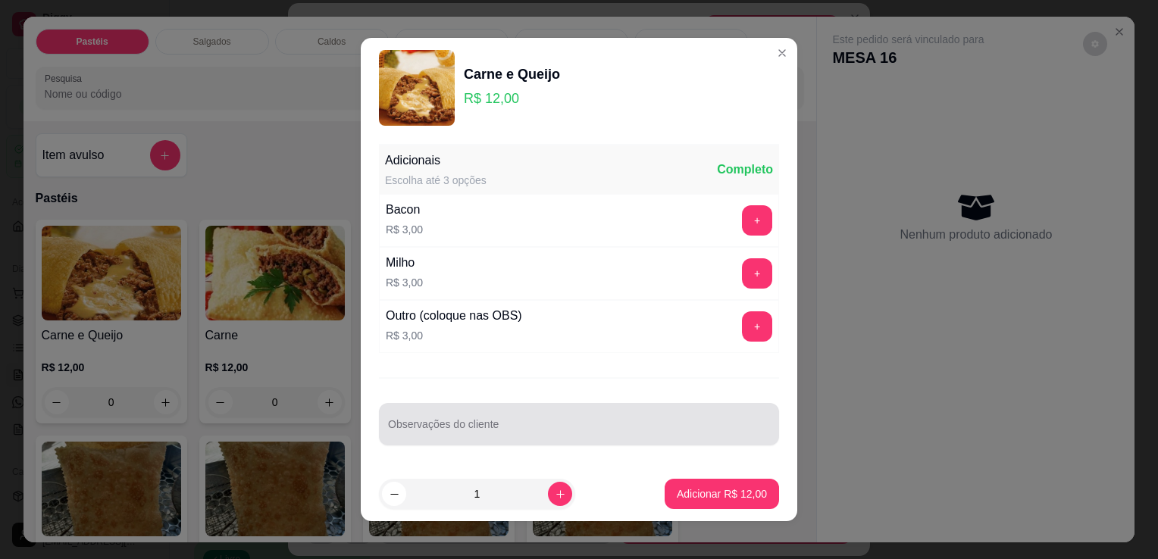
click at [573, 440] on div "Observações do cliente" at bounding box center [579, 424] width 400 height 42
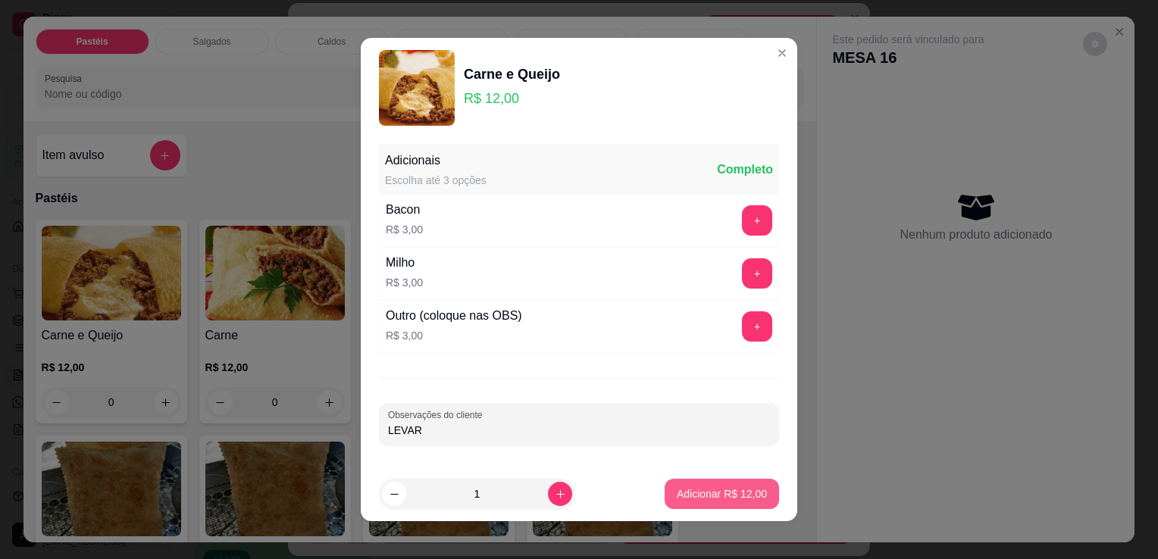
type input "LEVAR"
click at [710, 498] on p "Adicionar R$ 12,00" at bounding box center [722, 493] width 90 height 15
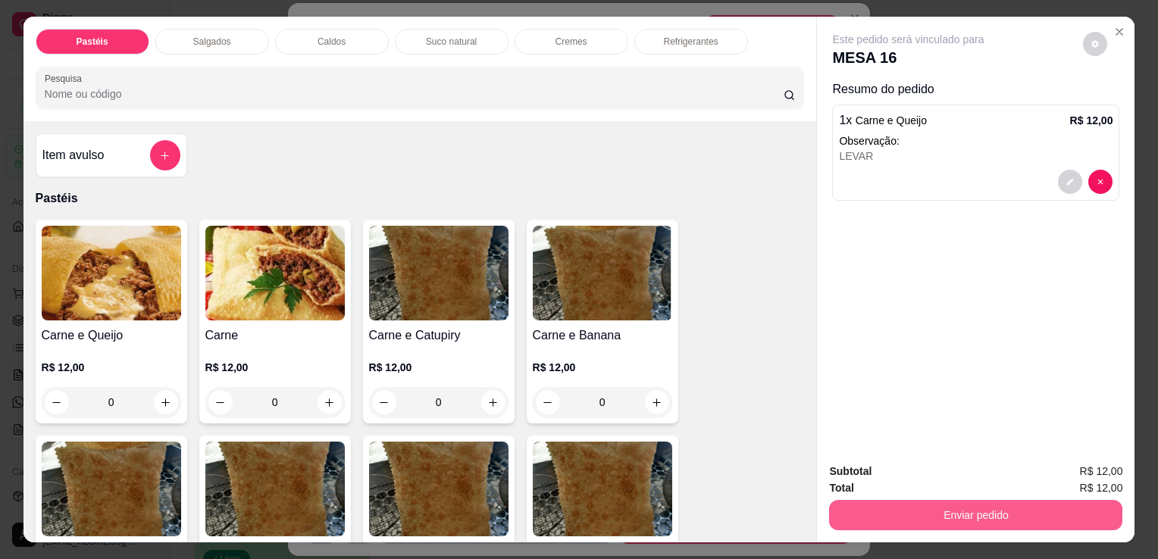
click at [952, 508] on button "Enviar pedido" at bounding box center [975, 515] width 293 height 30
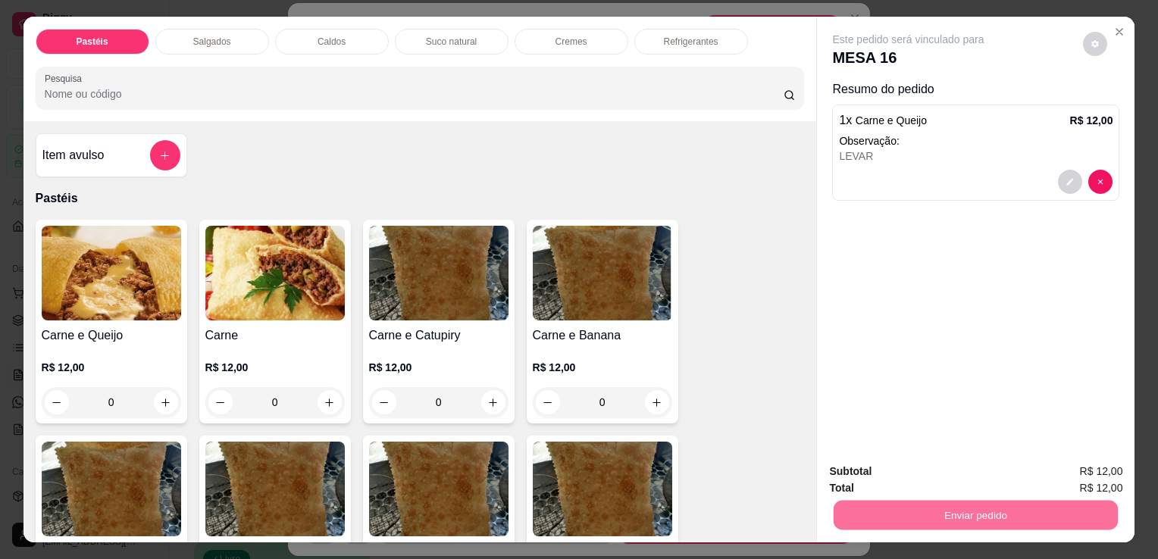
click at [951, 468] on button "Não registrar e enviar pedido" at bounding box center [926, 472] width 158 height 29
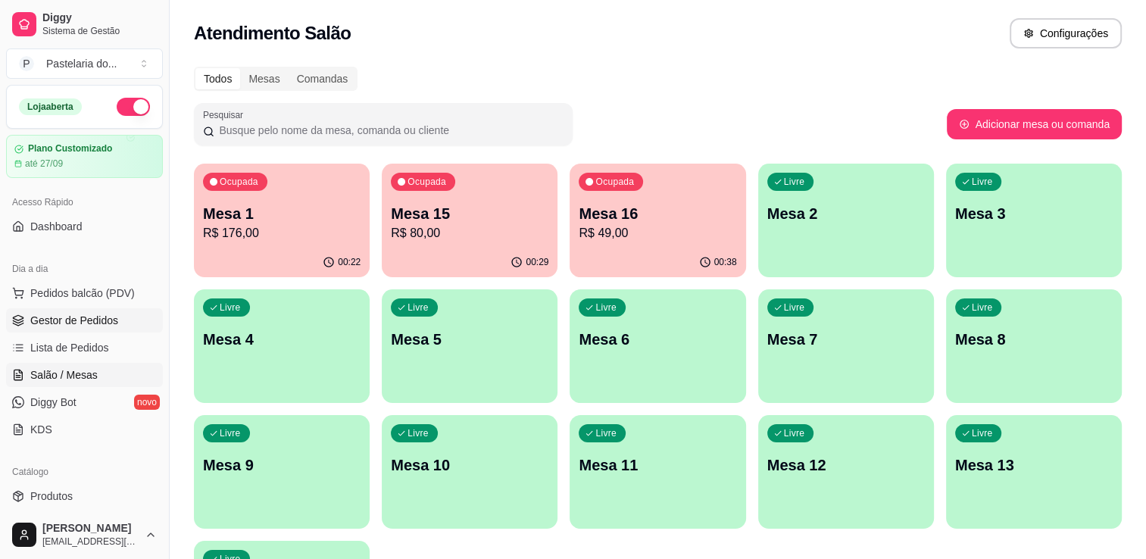
click at [73, 310] on link "Gestor de Pedidos" at bounding box center [84, 320] width 157 height 24
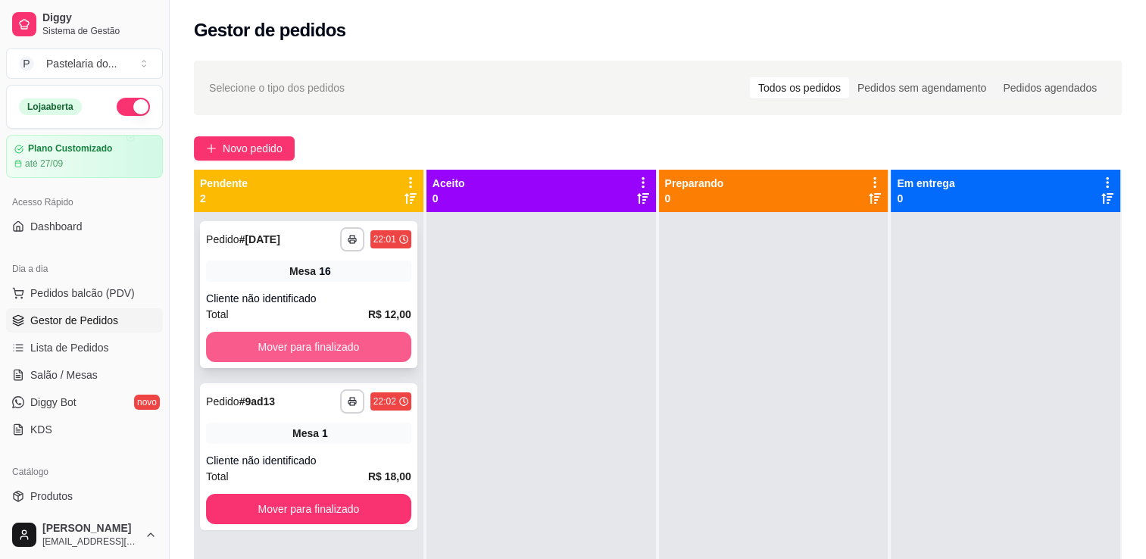
click at [333, 340] on button "Mover para finalizado" at bounding box center [308, 347] width 205 height 30
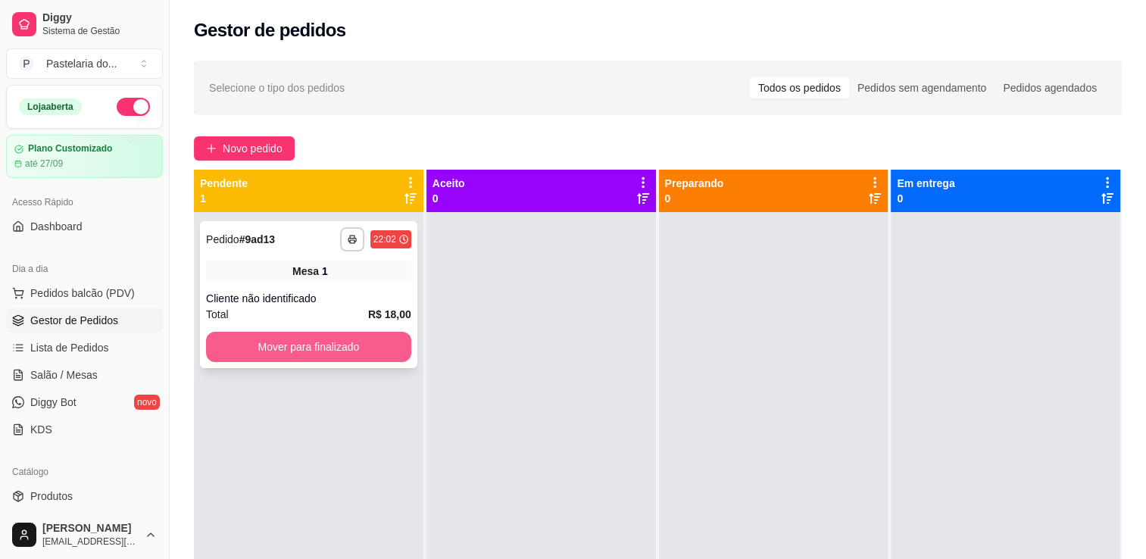
click at [363, 342] on button "Mover para finalizado" at bounding box center [308, 347] width 205 height 30
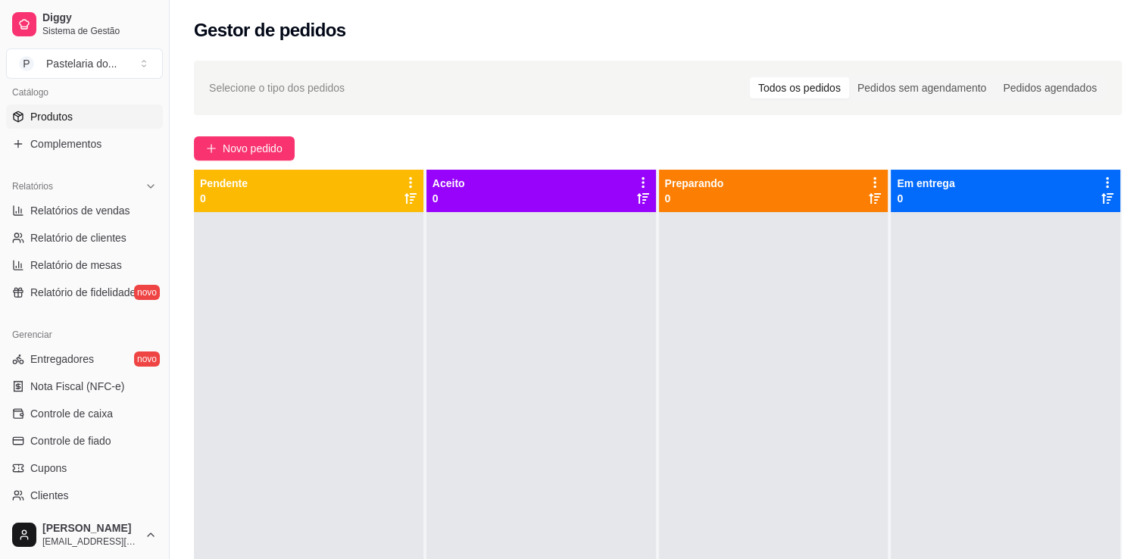
scroll to position [379, 0]
click at [111, 215] on span "Relatórios de vendas" at bounding box center [80, 211] width 100 height 15
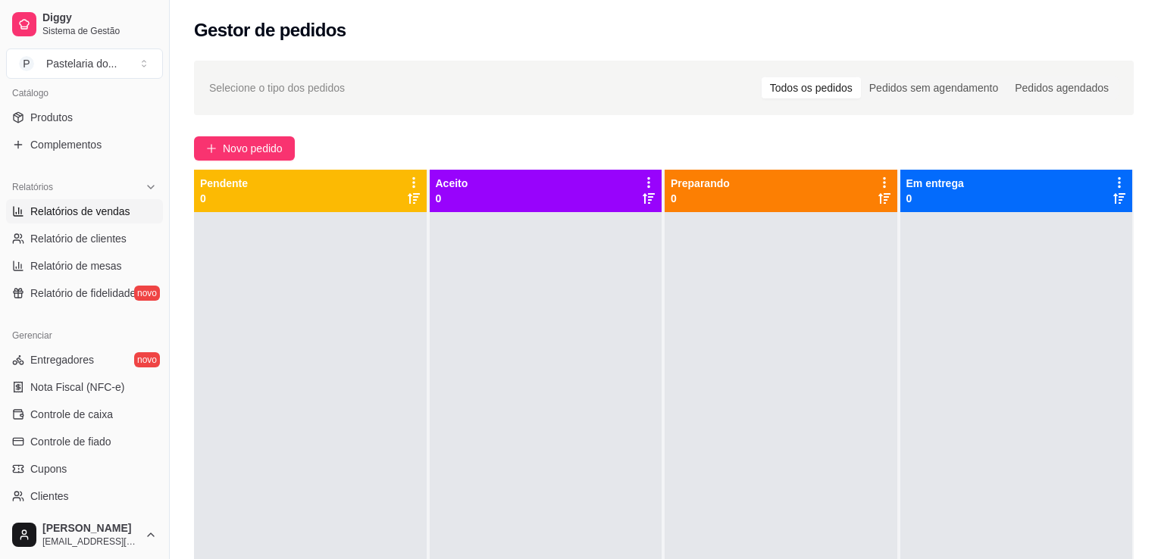
select select "ALL"
select select "0"
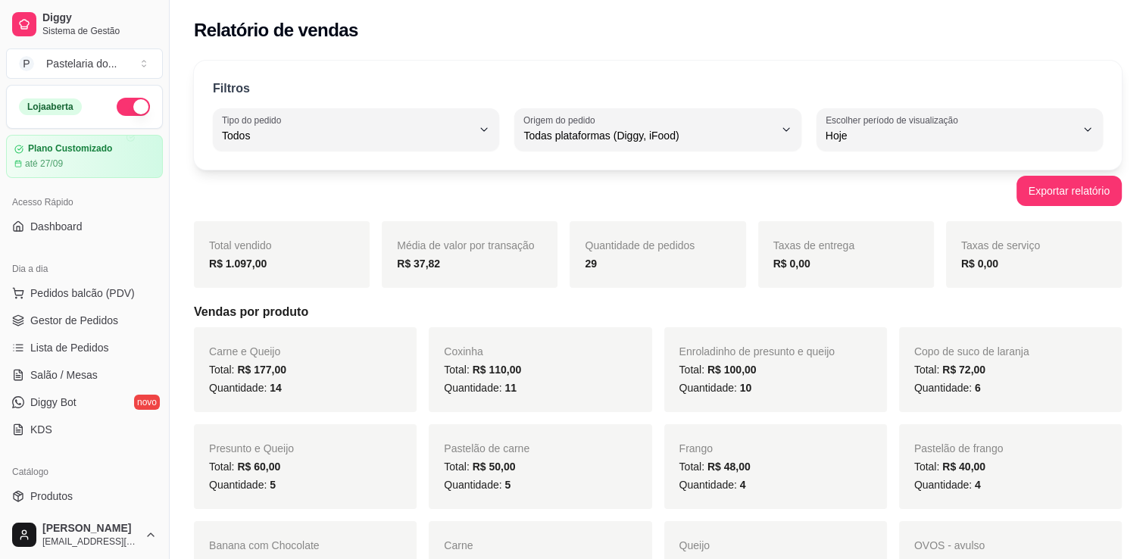
click at [65, 333] on ul "Pedidos balcão (PDV) Gestor de Pedidos Lista de Pedidos Salão / Mesas Diggy Bot…" at bounding box center [84, 361] width 157 height 161
click at [73, 322] on span "Gestor de Pedidos" at bounding box center [74, 320] width 88 height 15
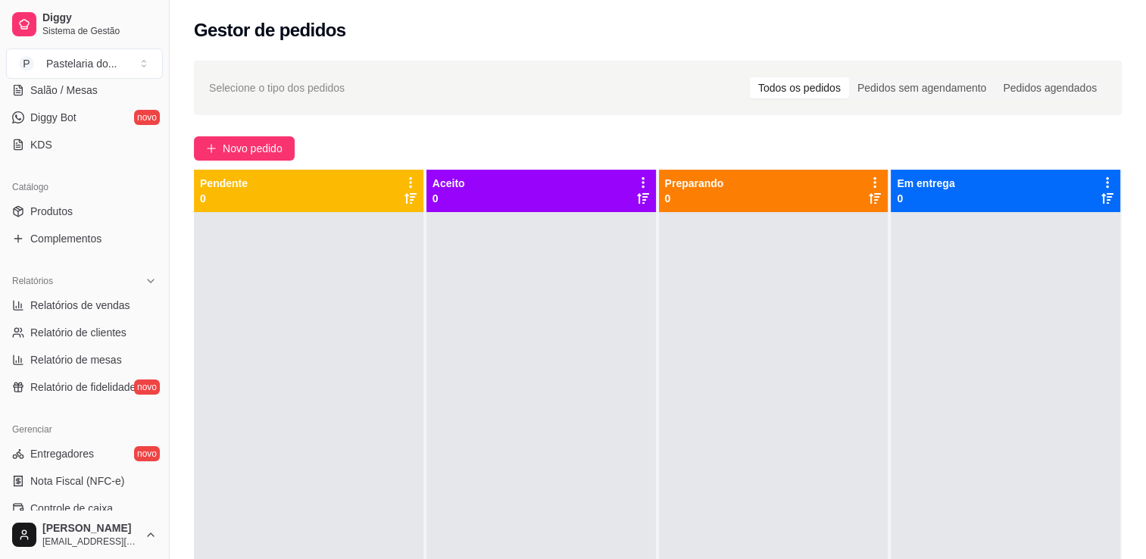
scroll to position [221, 0]
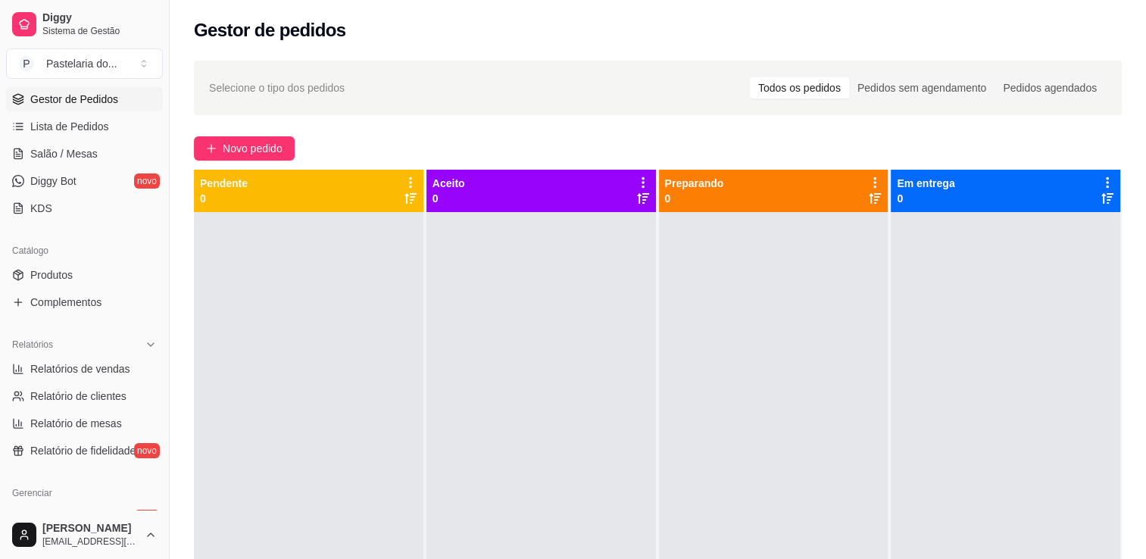
click at [55, 130] on span "Lista de Pedidos" at bounding box center [69, 126] width 79 height 15
click at [59, 117] on link "Lista de Pedidos" at bounding box center [84, 126] width 157 height 24
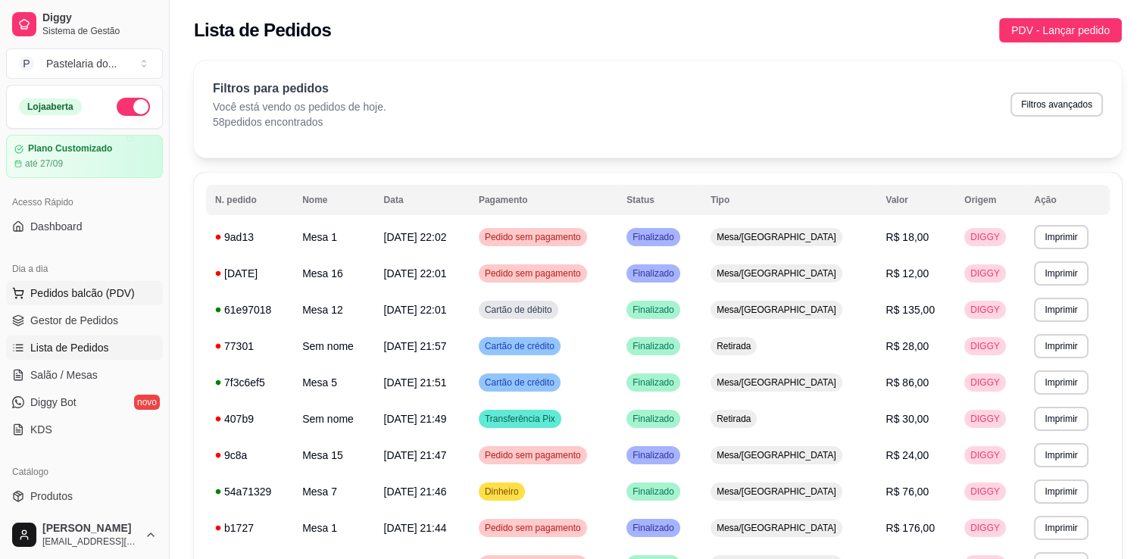
click at [90, 295] on span "Pedidos balcão (PDV)" at bounding box center [82, 293] width 105 height 15
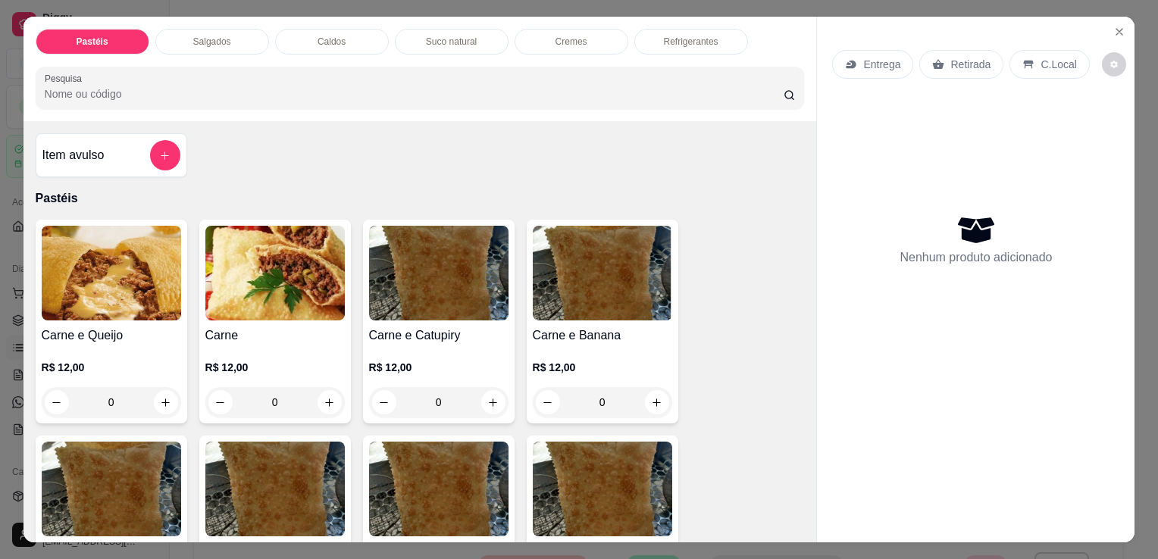
click at [209, 36] on p "Salgados" at bounding box center [212, 42] width 38 height 12
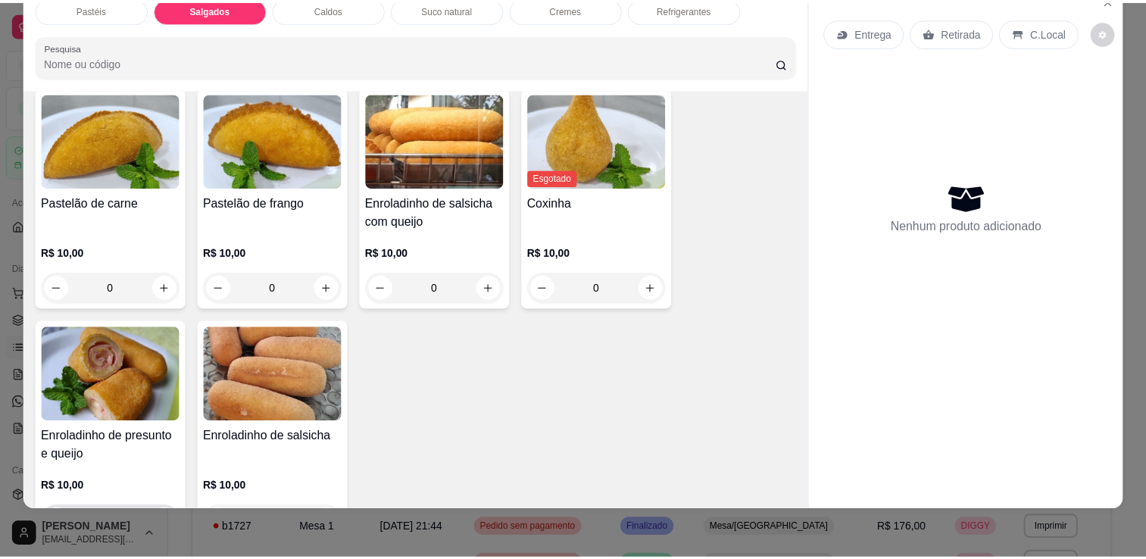
scroll to position [1685, 0]
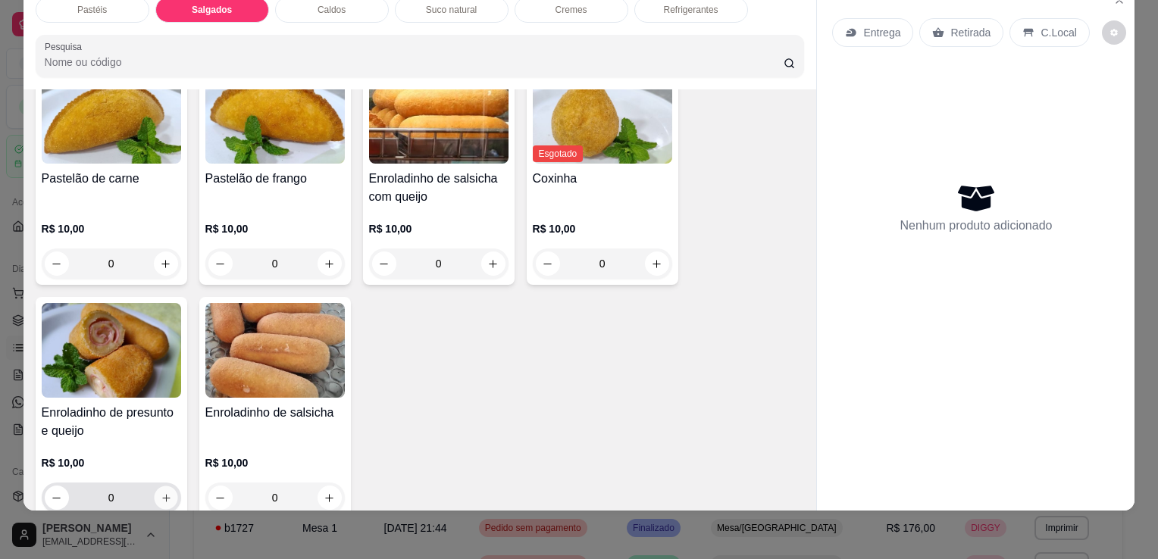
click at [160, 492] on icon "increase-product-quantity" at bounding box center [165, 497] width 11 height 11
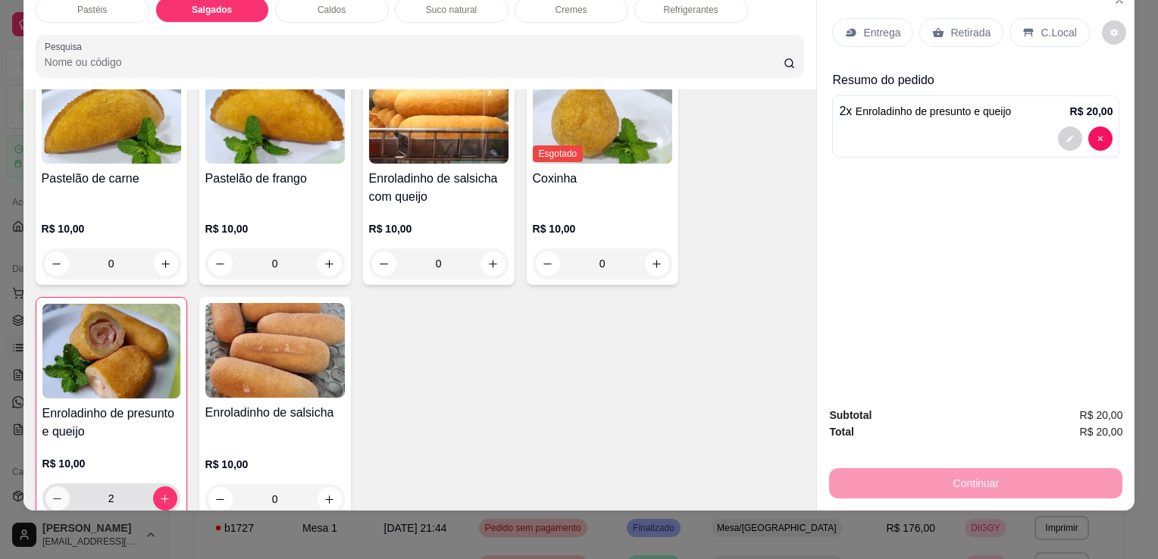
click at [60, 486] on button "decrease-product-quantity" at bounding box center [57, 498] width 24 height 24
type input "1"
click at [950, 25] on p "Retirada" at bounding box center [970, 32] width 40 height 15
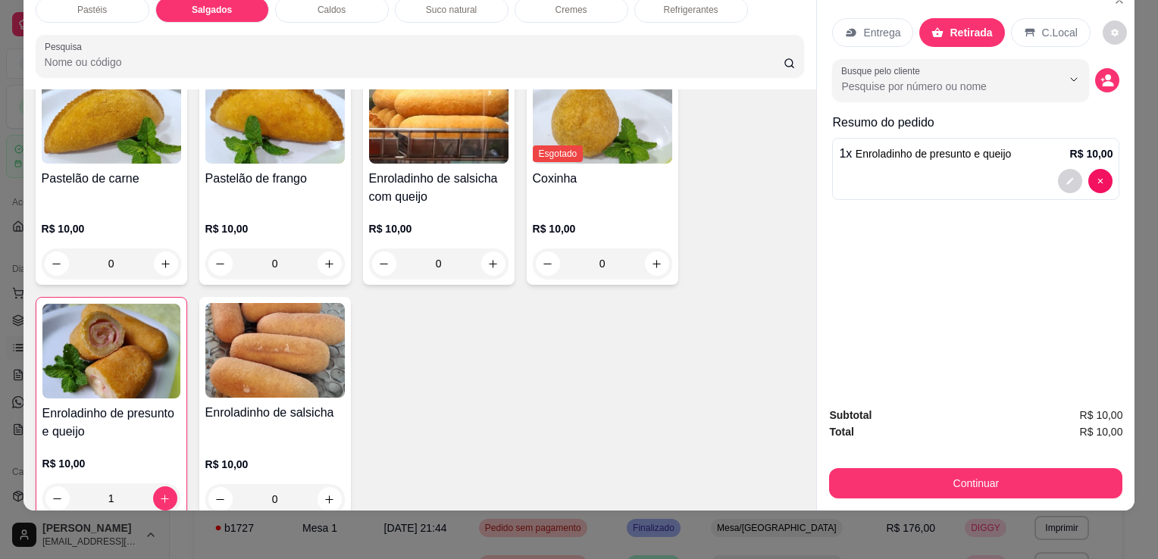
click at [884, 468] on button "Continuar" at bounding box center [975, 483] width 293 height 30
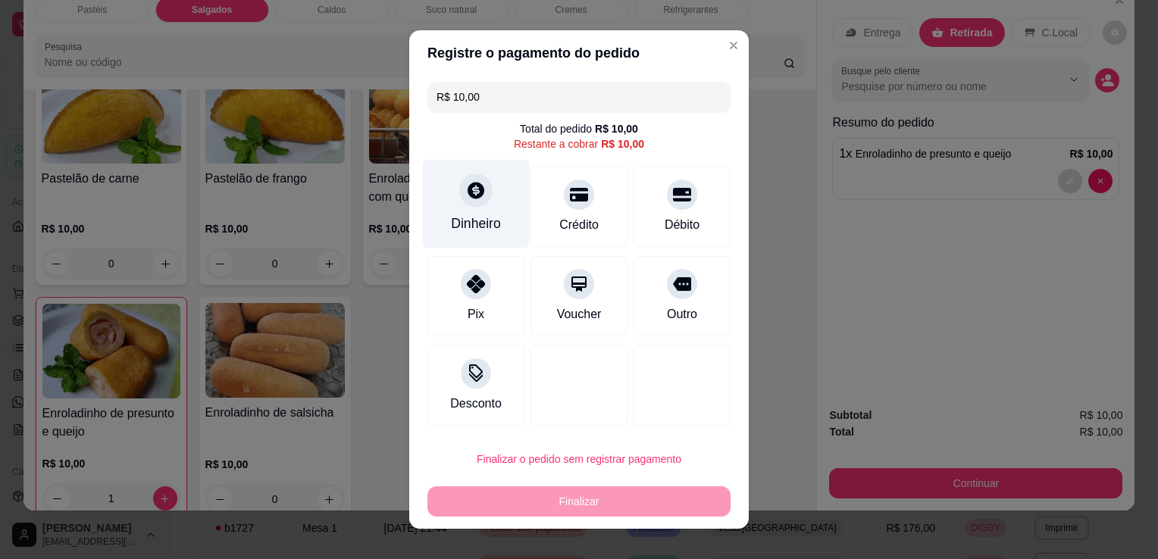
click at [473, 190] on icon at bounding box center [475, 190] width 17 height 17
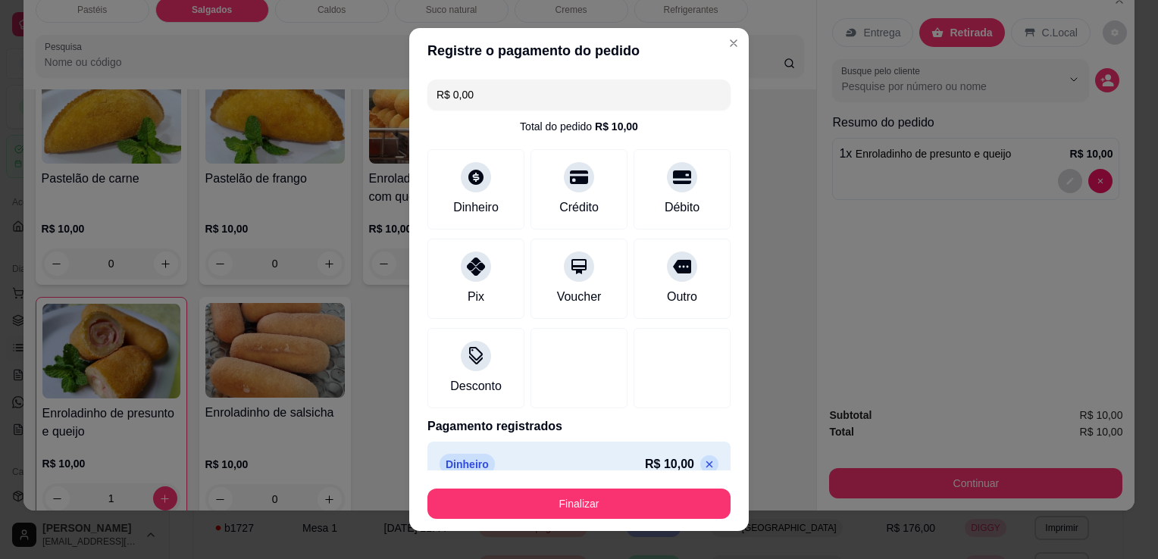
type input "R$ 0,00"
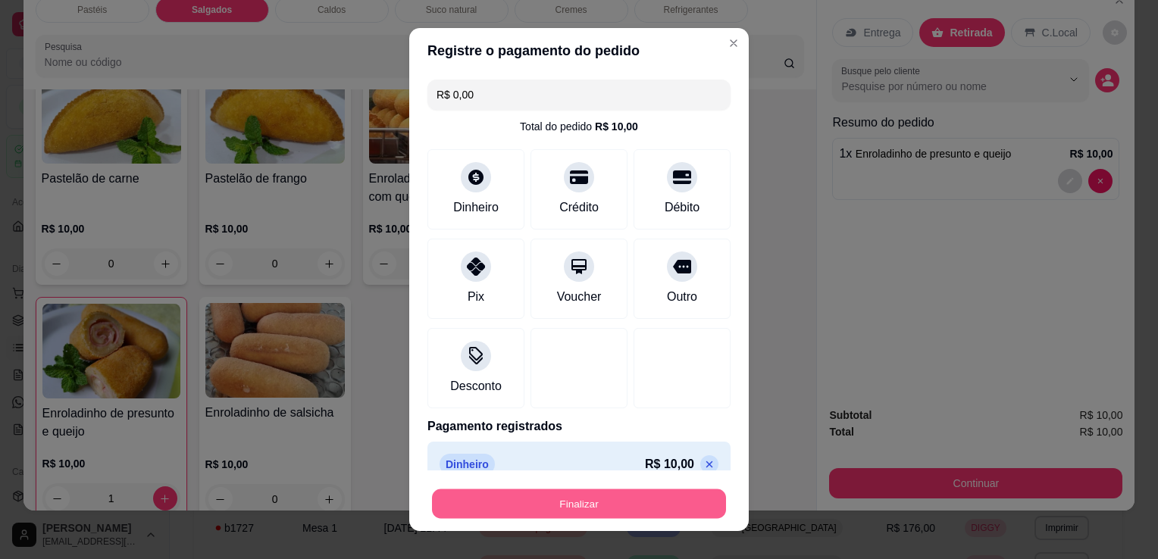
click at [566, 507] on button "Finalizar" at bounding box center [579, 504] width 294 height 30
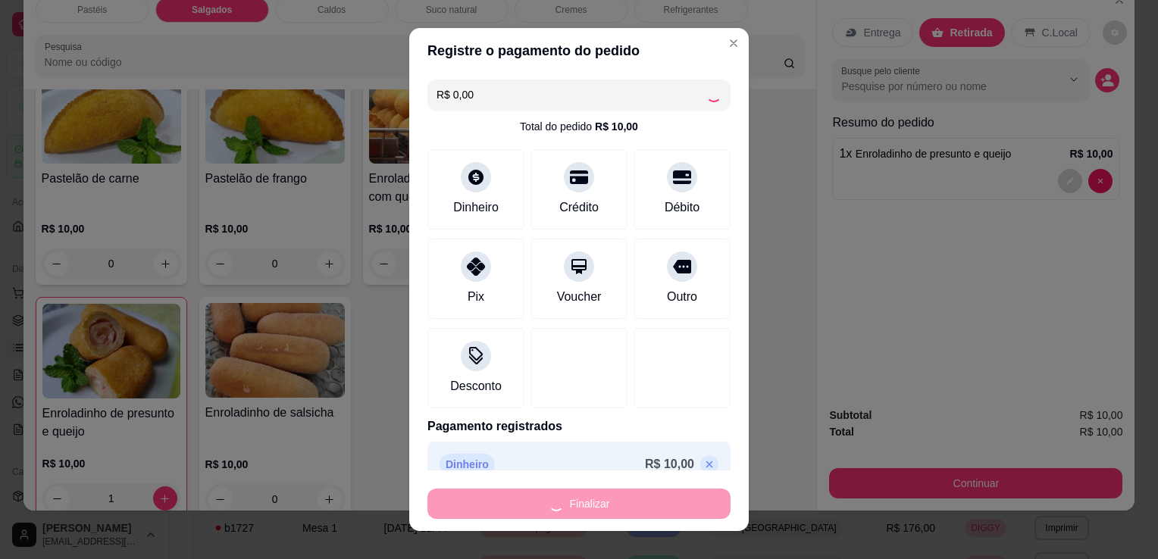
type input "0"
type input "-R$ 10,00"
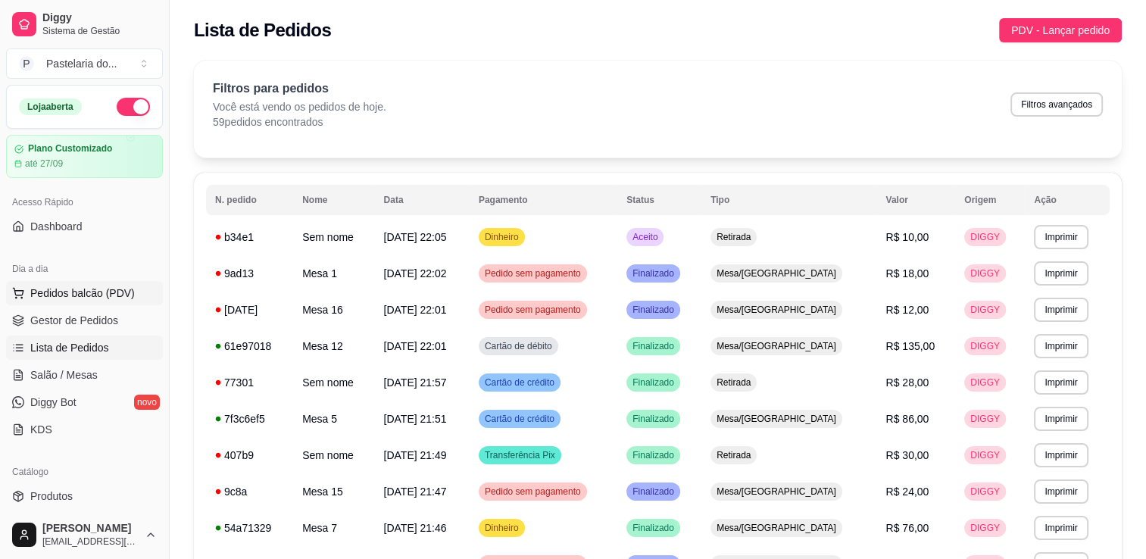
scroll to position [76, 0]
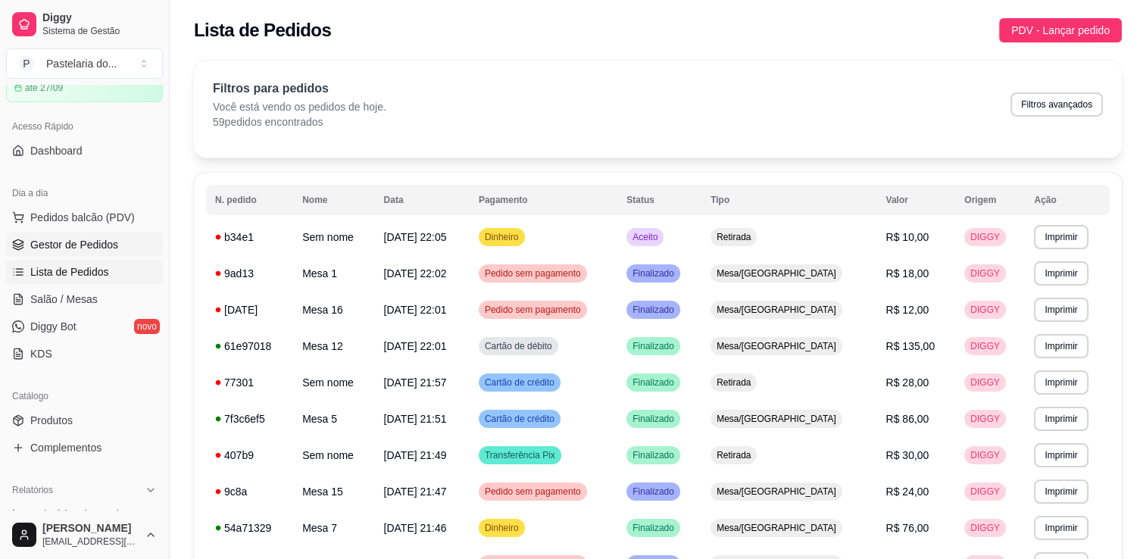
click at [86, 245] on span "Gestor de Pedidos" at bounding box center [74, 244] width 88 height 15
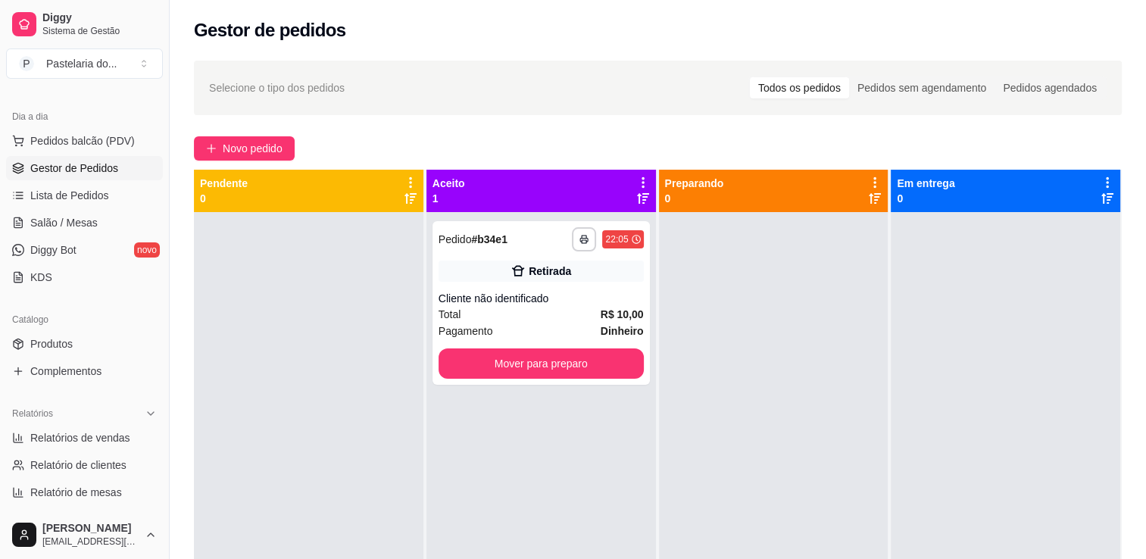
scroll to position [379, 0]
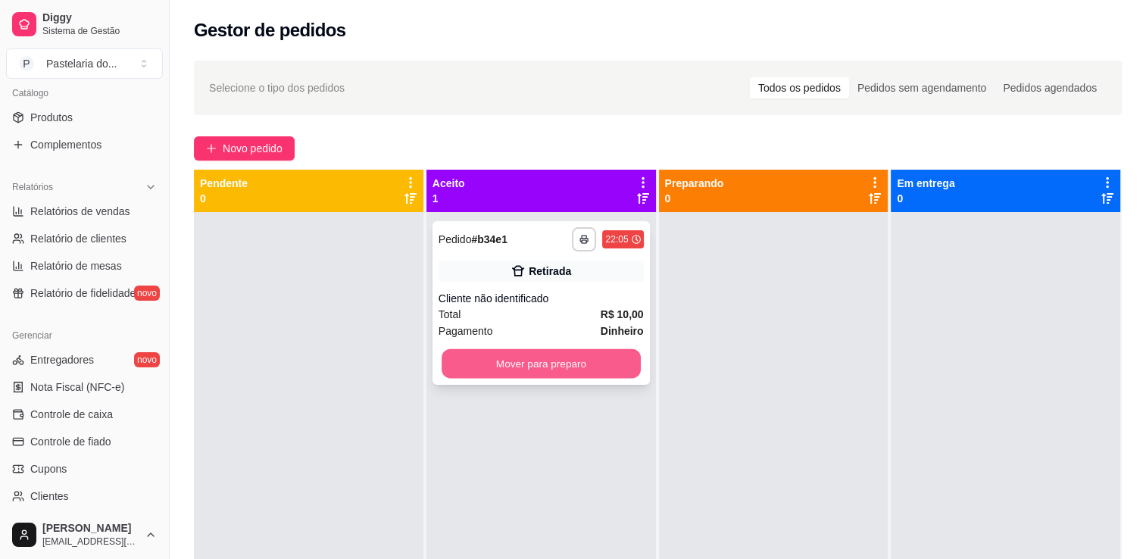
click at [515, 360] on button "Mover para preparo" at bounding box center [541, 364] width 199 height 30
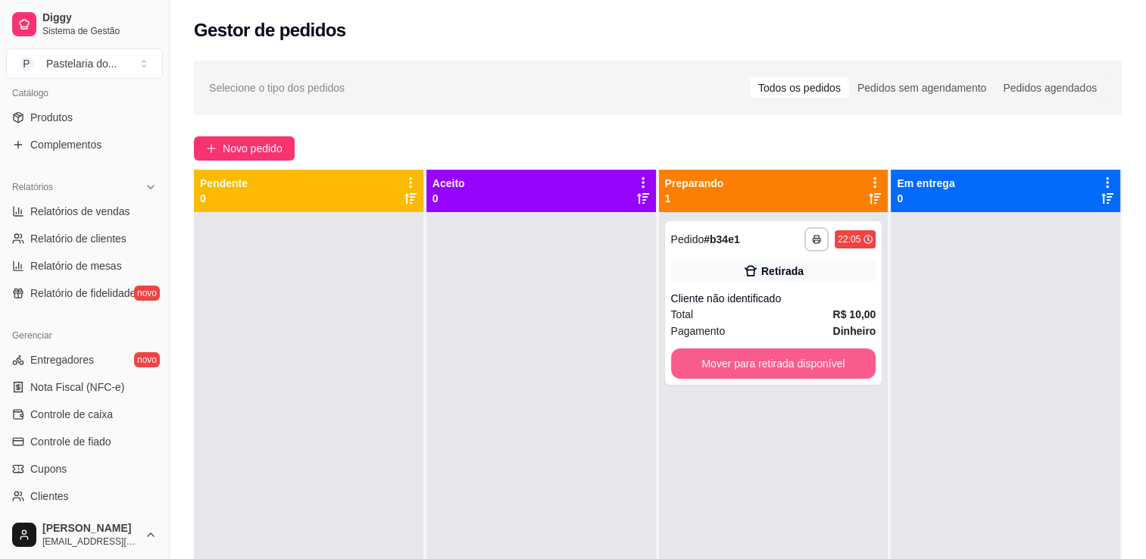
click at [721, 366] on button "Mover para retirada disponível" at bounding box center [773, 364] width 205 height 30
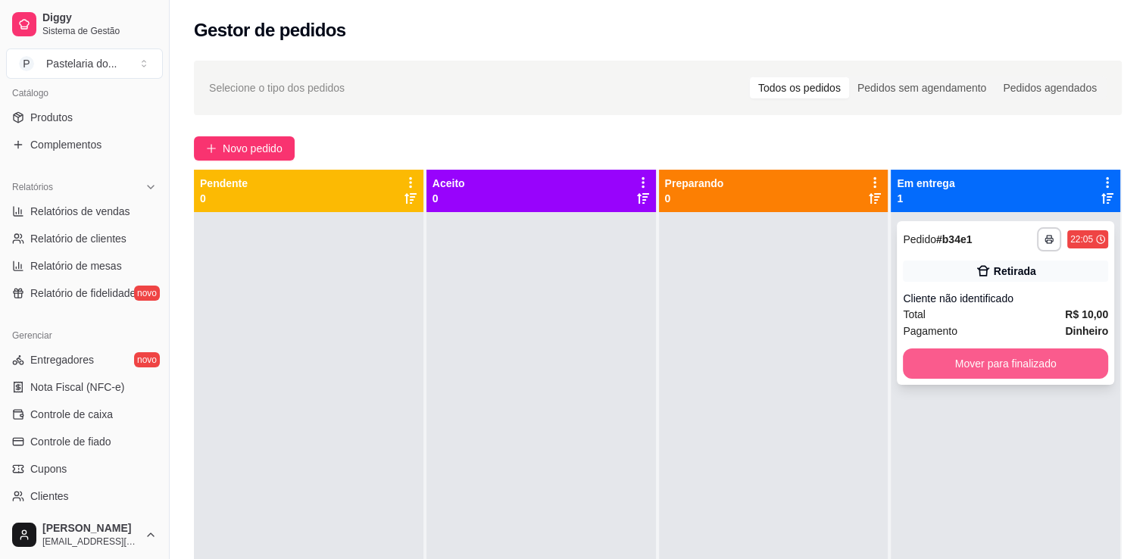
click at [960, 371] on button "Mover para finalizado" at bounding box center [1005, 364] width 205 height 30
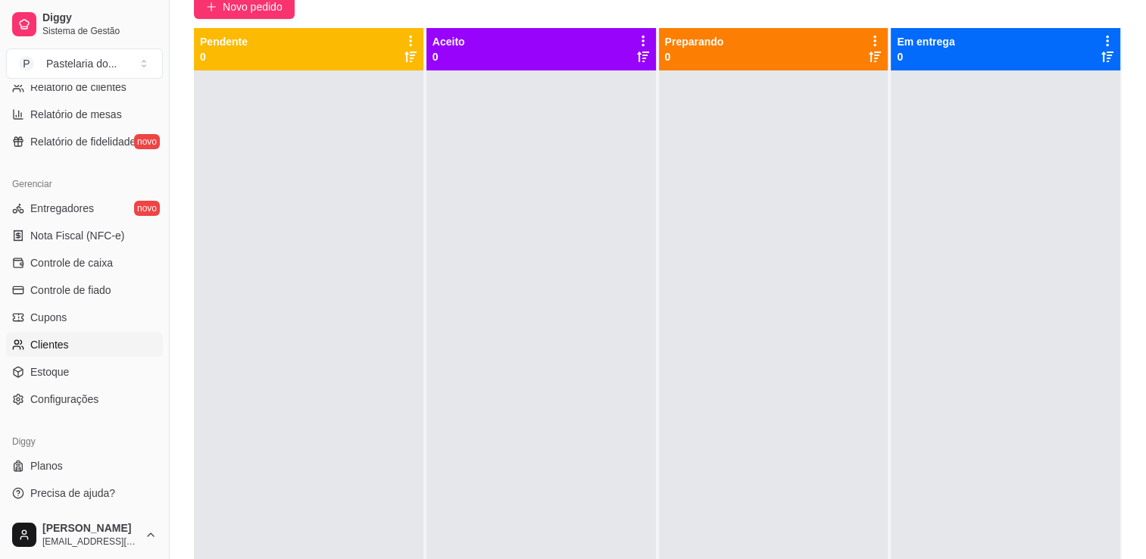
scroll to position [152, 0]
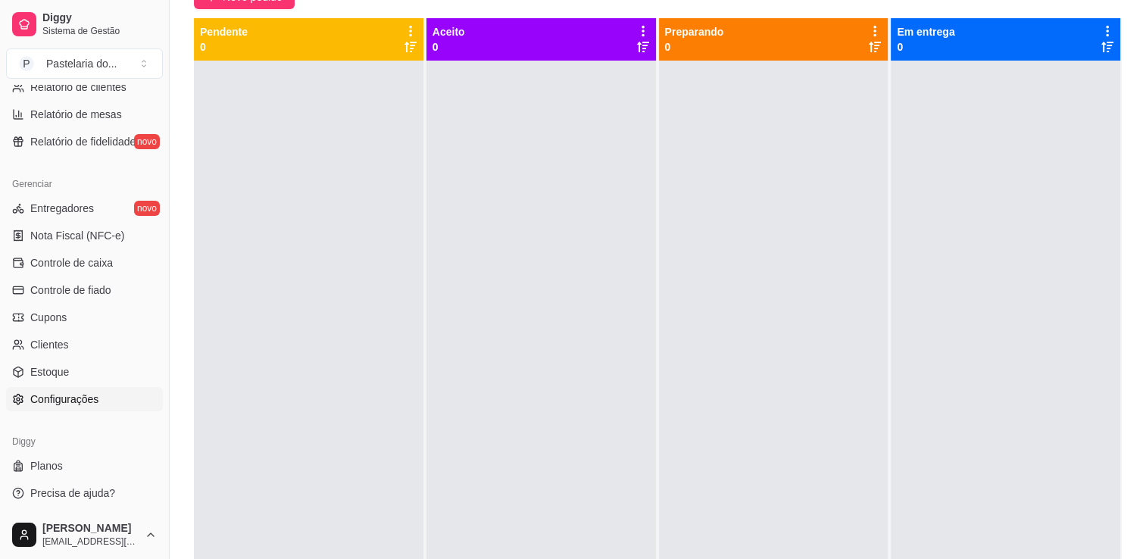
click at [54, 392] on span "Configurações" at bounding box center [64, 399] width 68 height 15
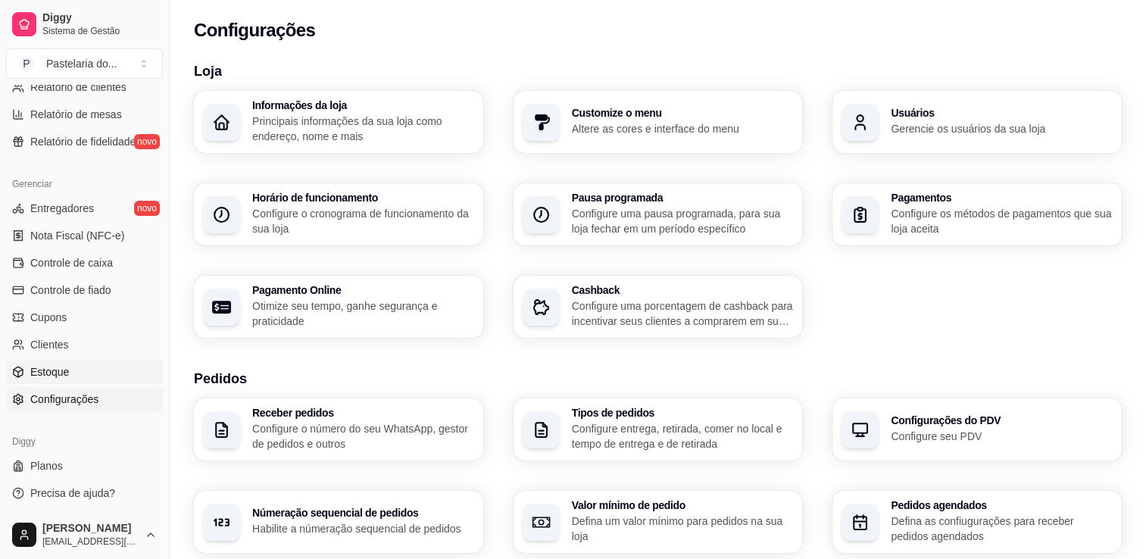
click at [57, 383] on ul "Entregadores novo Nota Fiscal (NFC-e) Controle de caixa Controle de fiado Cupon…" at bounding box center [84, 303] width 157 height 215
click at [55, 379] on link "Estoque" at bounding box center [84, 372] width 157 height 24
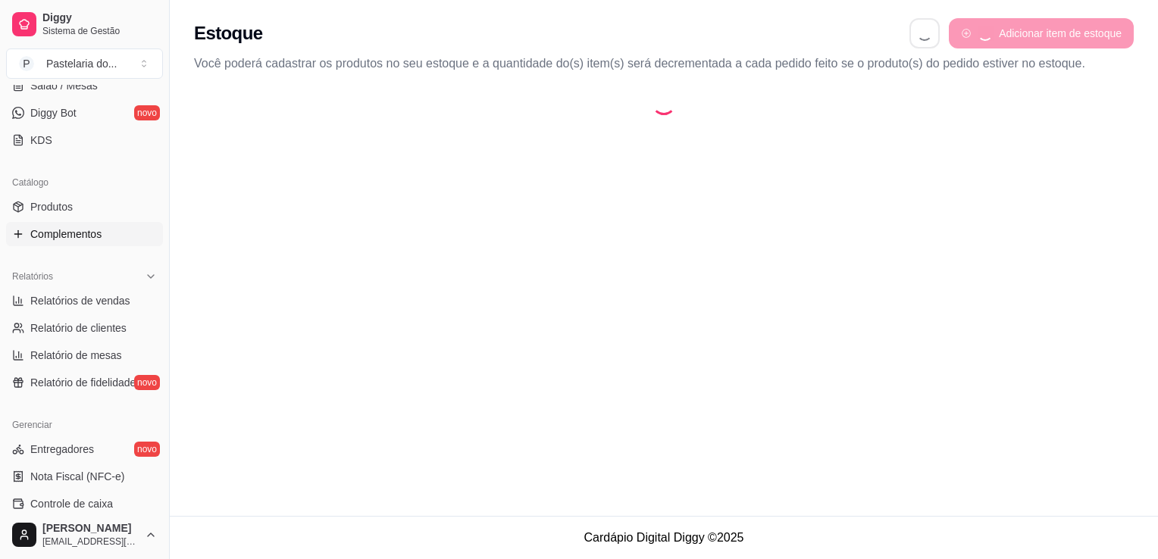
select select "QUANTITY_ORDER"
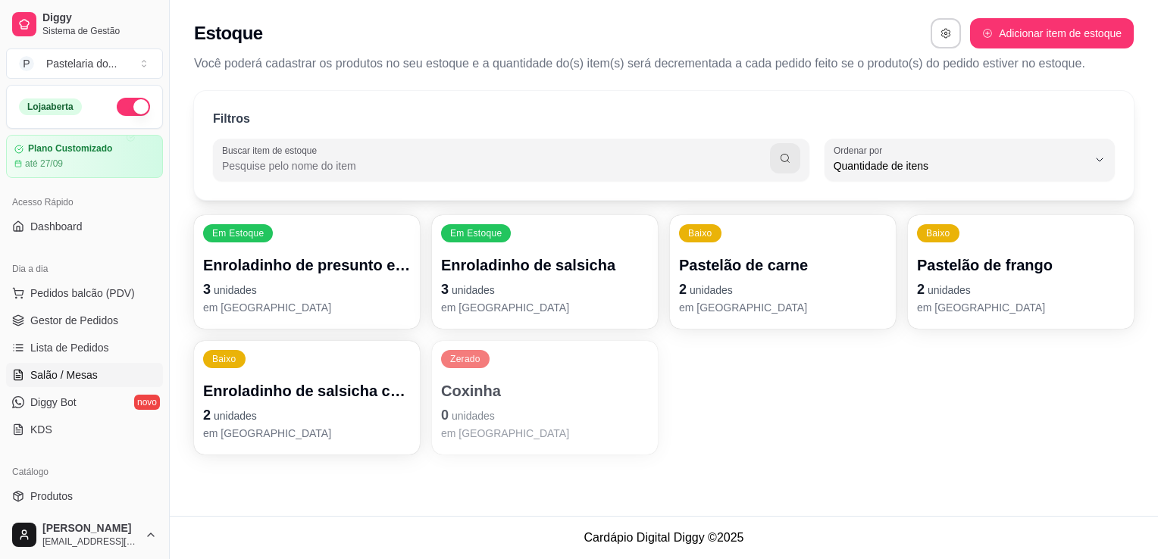
click at [55, 376] on span "Salão / Mesas" at bounding box center [63, 374] width 67 height 15
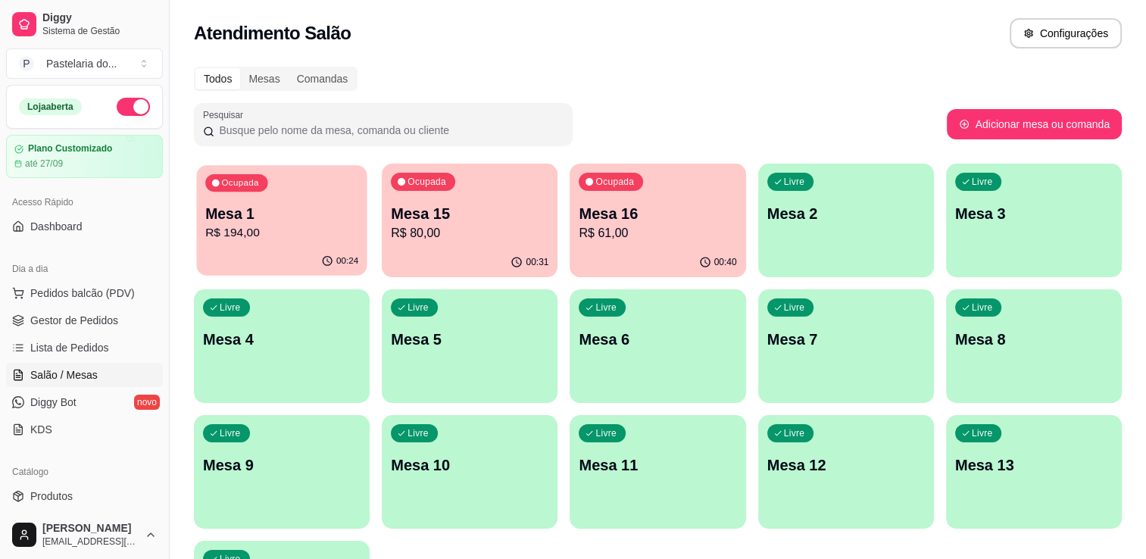
click at [279, 206] on p "Mesa 1" at bounding box center [281, 214] width 153 height 20
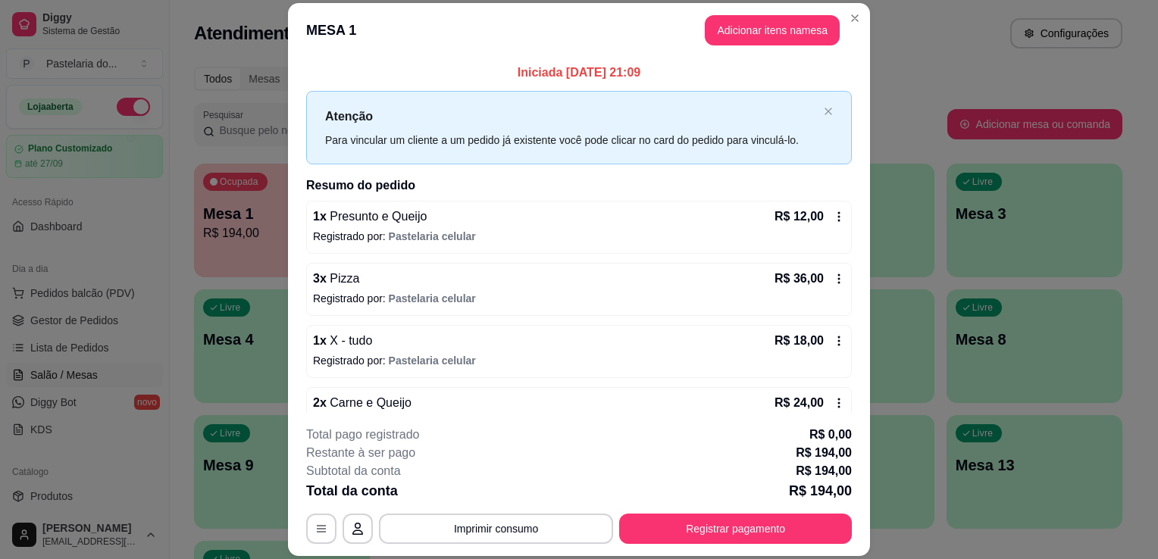
click at [697, 29] on header "MESA 1 Adicionar itens na mesa" at bounding box center [579, 30] width 582 height 55
click at [734, 32] on button "Adicionar itens na mesa" at bounding box center [772, 30] width 135 height 30
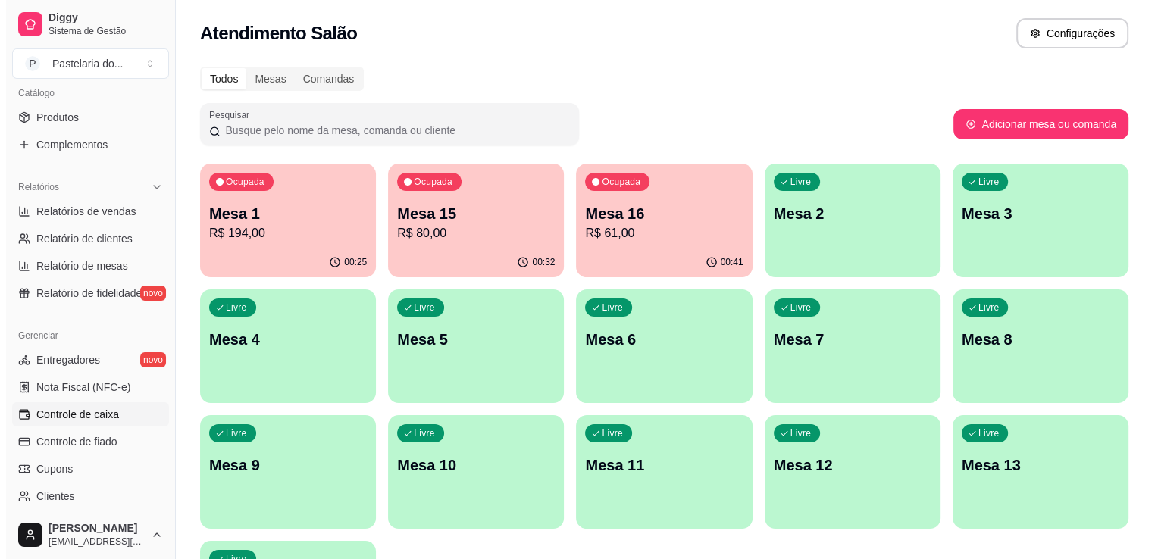
scroll to position [530, 0]
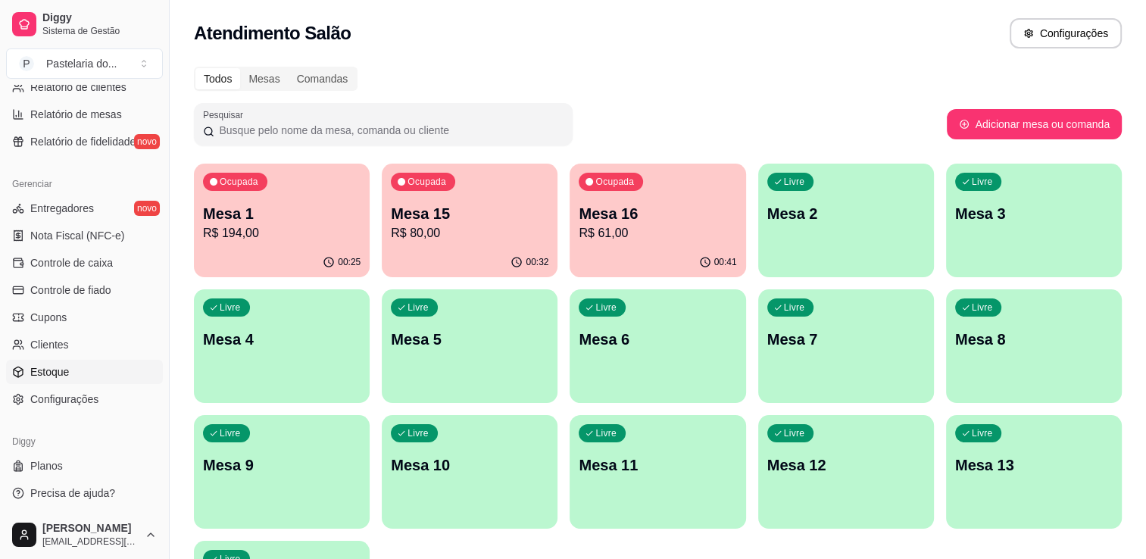
click at [61, 373] on span "Estoque" at bounding box center [49, 371] width 39 height 15
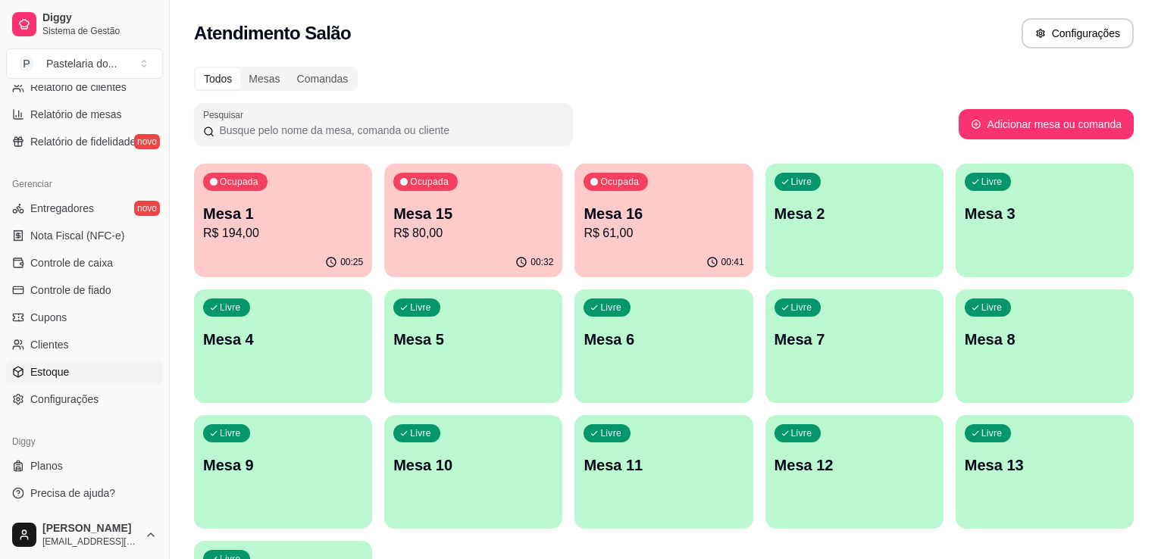
select select "QUANTITY_ORDER"
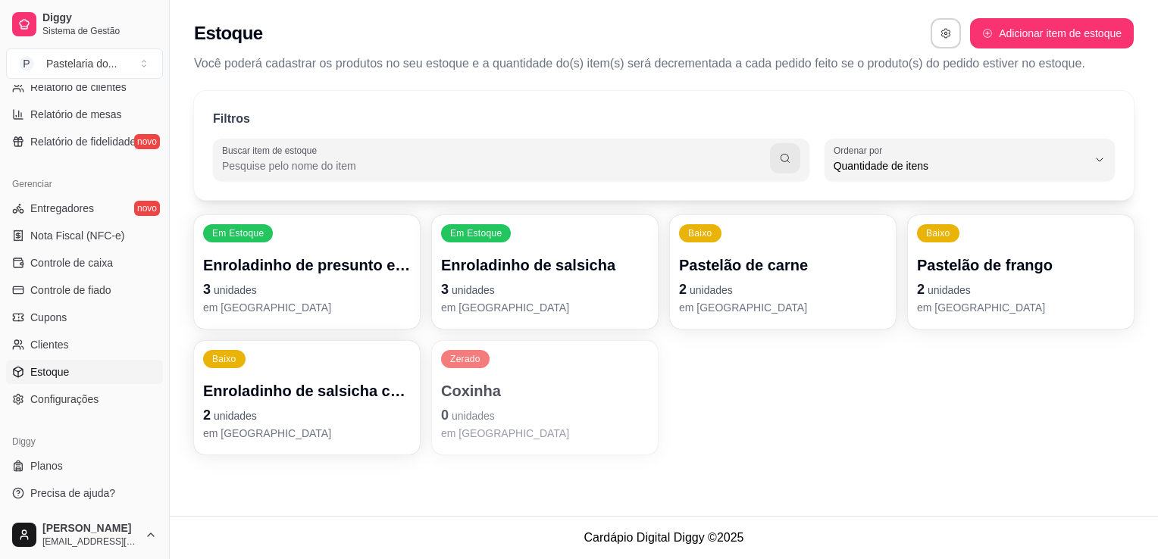
scroll to position [14, 0]
click at [297, 277] on div "Enroladinho de presunto e queijo 3 unidades em [GEOGRAPHIC_DATA]" at bounding box center [307, 284] width 202 height 59
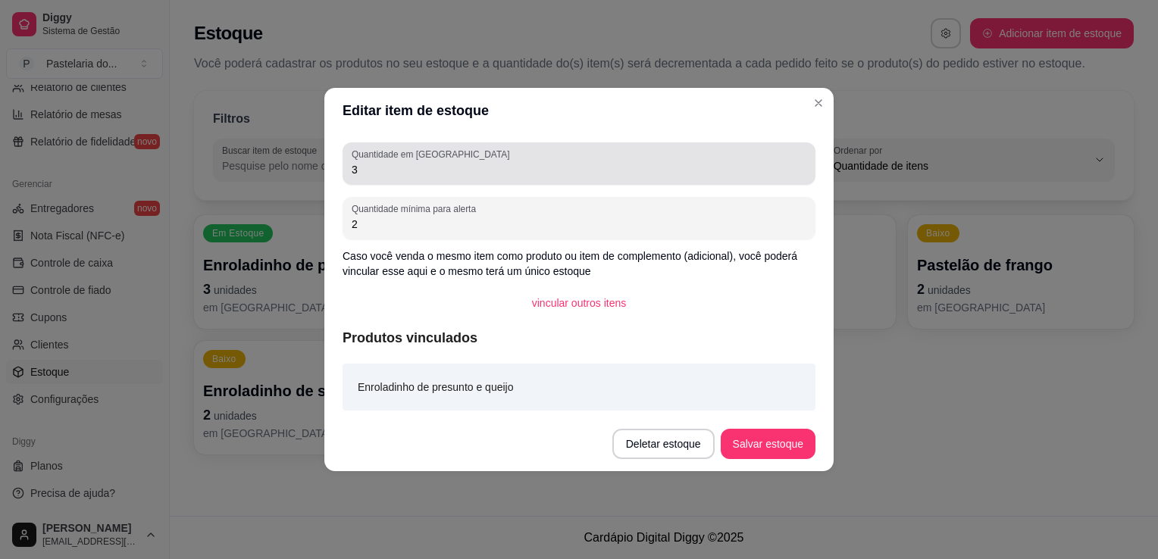
click at [418, 175] on input "3" at bounding box center [579, 169] width 455 height 15
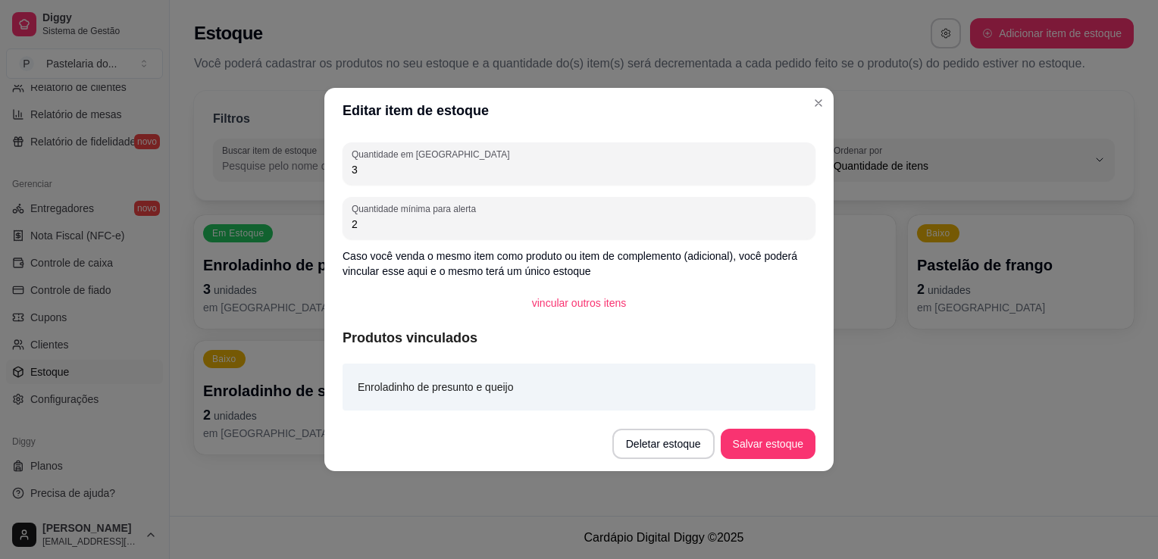
click at [418, 175] on input "3" at bounding box center [579, 169] width 455 height 15
type input "0"
click at [777, 438] on button "Salvar estoque" at bounding box center [767, 445] width 92 height 30
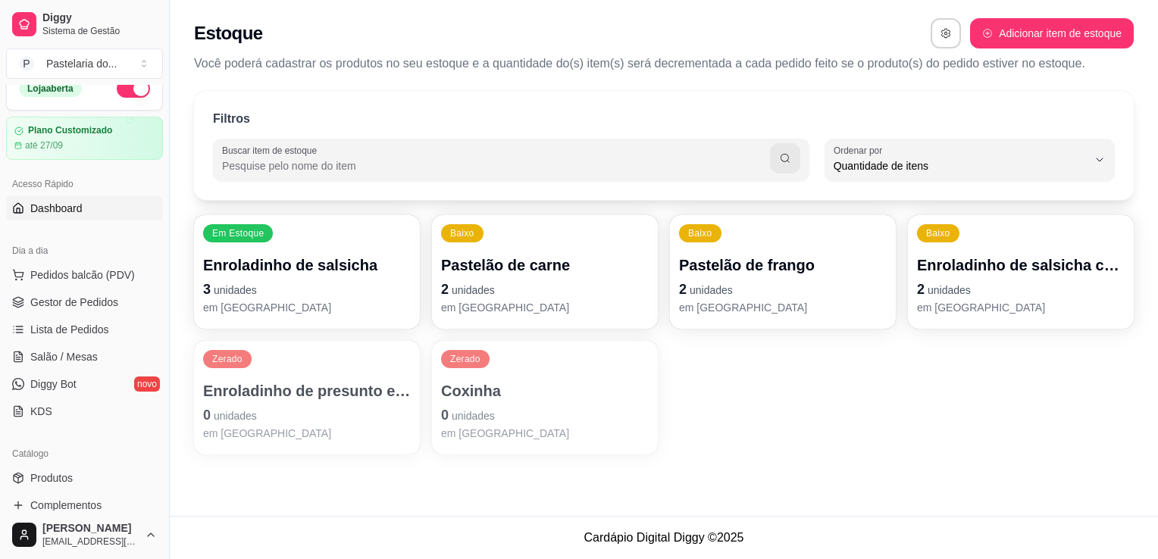
scroll to position [0, 0]
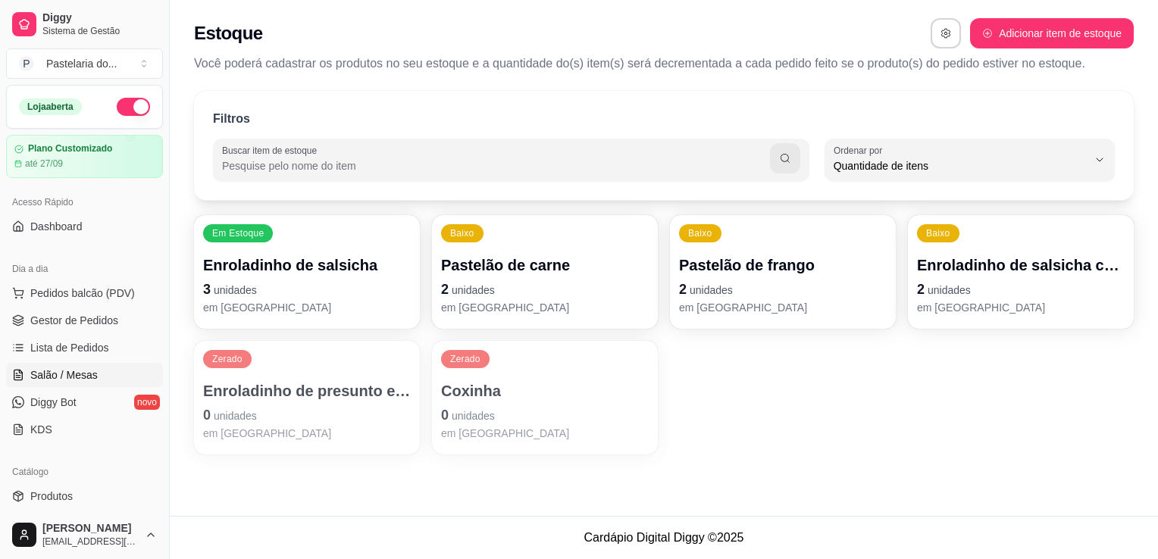
click at [91, 381] on span "Salão / Mesas" at bounding box center [63, 374] width 67 height 15
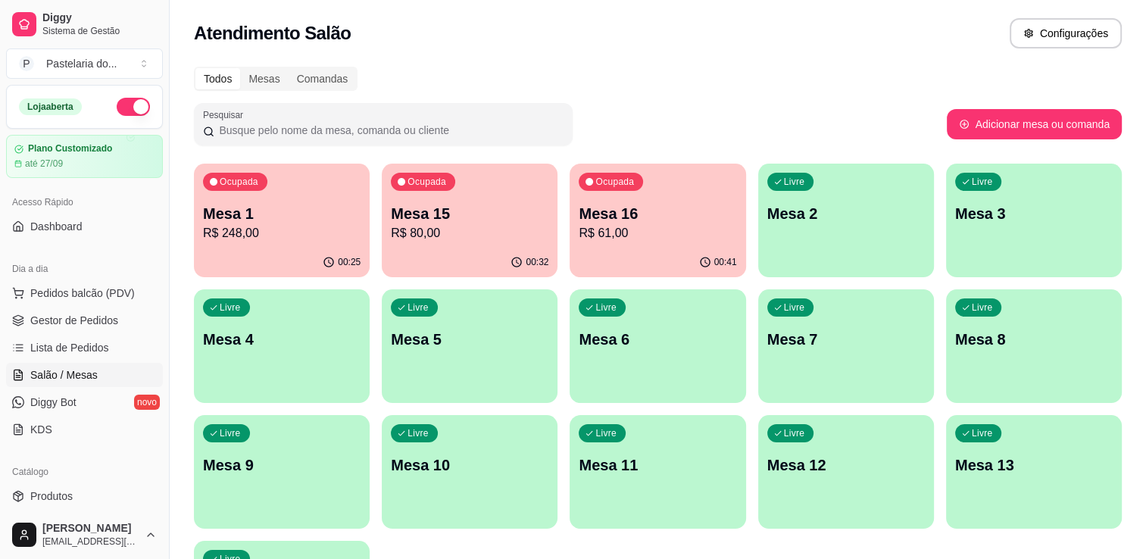
click at [421, 255] on div "00:32" at bounding box center [470, 263] width 176 height 30
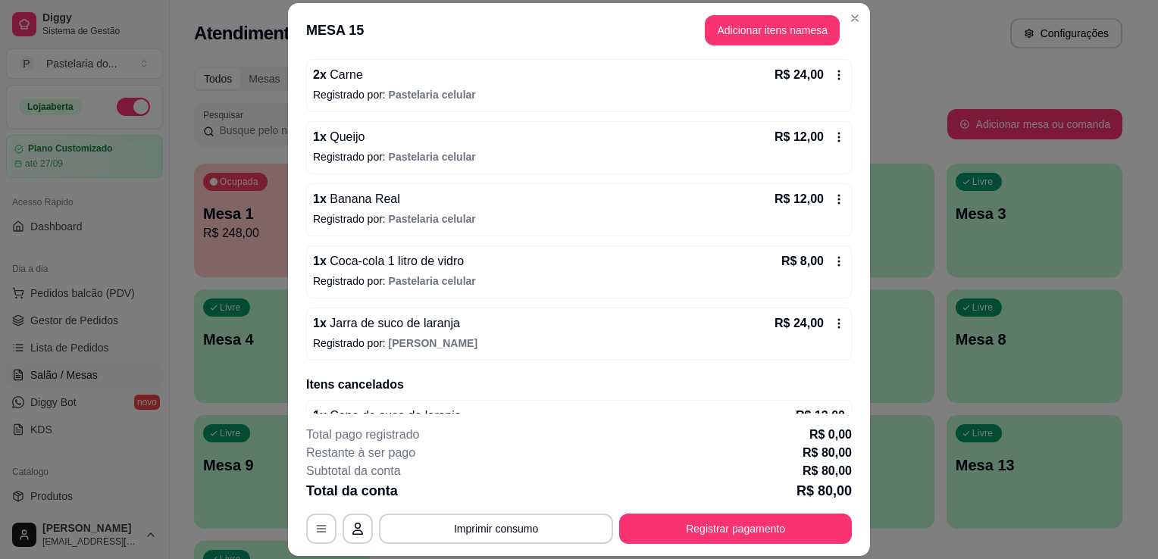
scroll to position [178, 0]
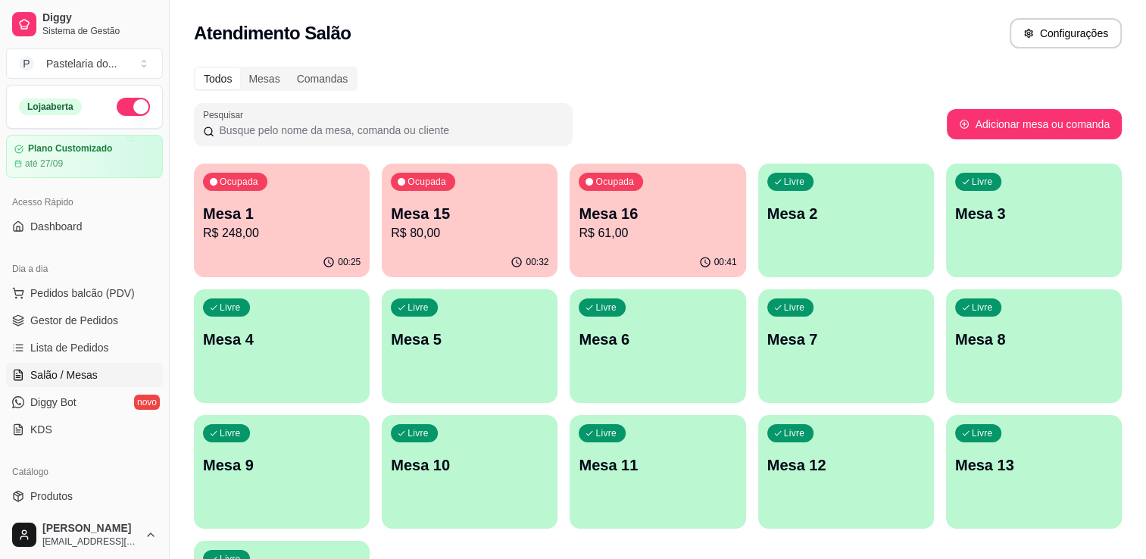
click at [197, 246] on div "Ocupada Mesa 1 R$ 248,00" at bounding box center [282, 206] width 176 height 84
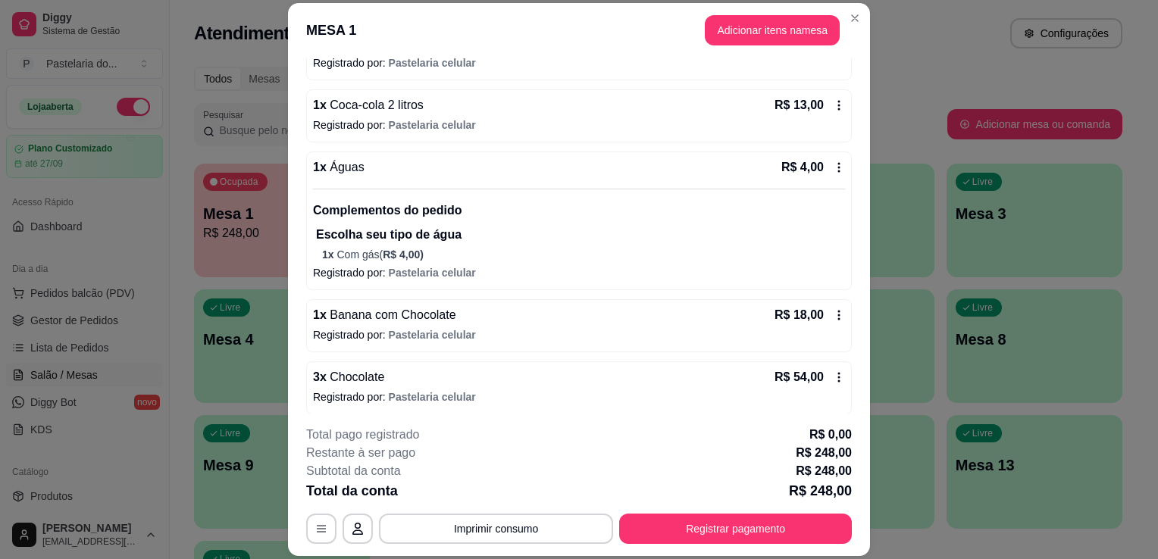
scroll to position [608, 0]
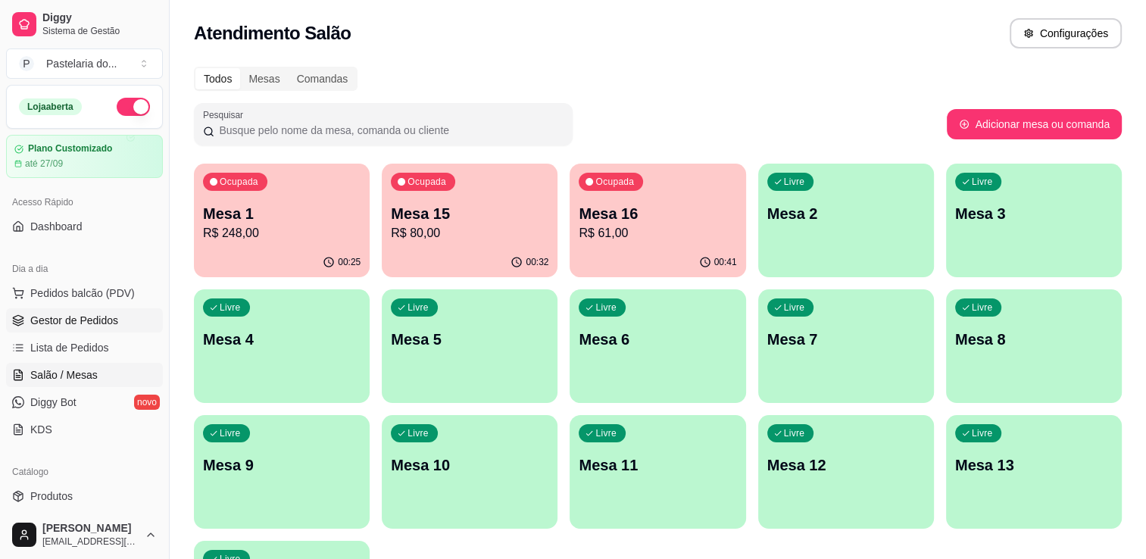
click at [95, 313] on span "Gestor de Pedidos" at bounding box center [74, 320] width 88 height 15
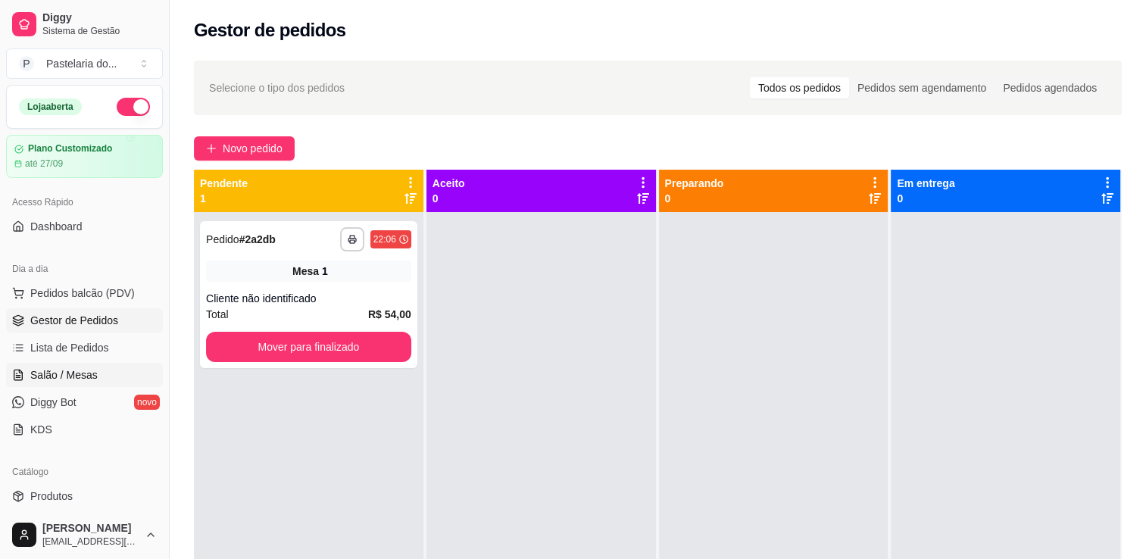
click at [67, 385] on link "Salão / Mesas" at bounding box center [84, 375] width 157 height 24
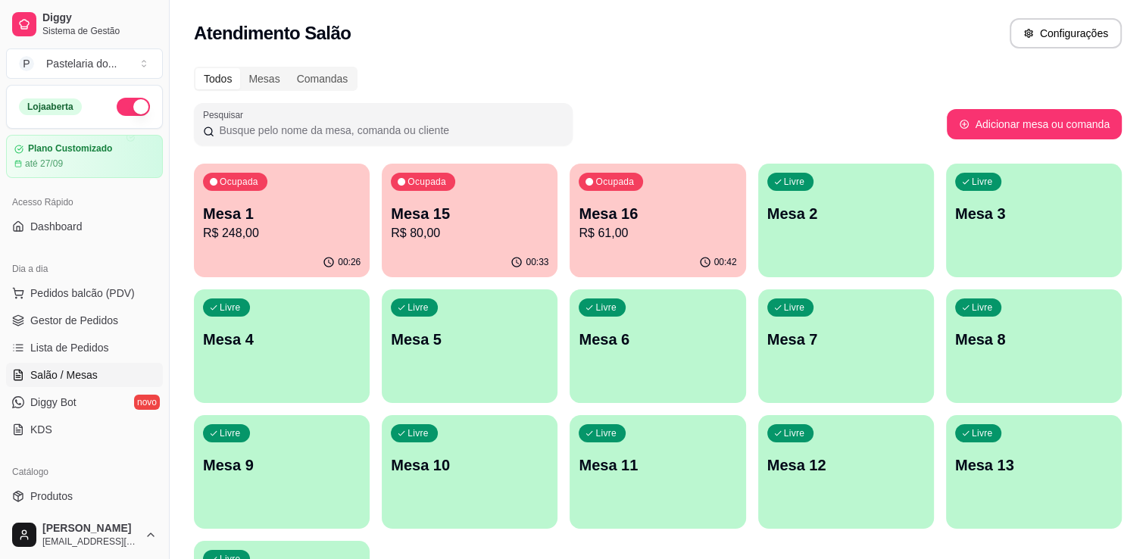
click at [633, 188] on div "Ocupada" at bounding box center [611, 182] width 64 height 18
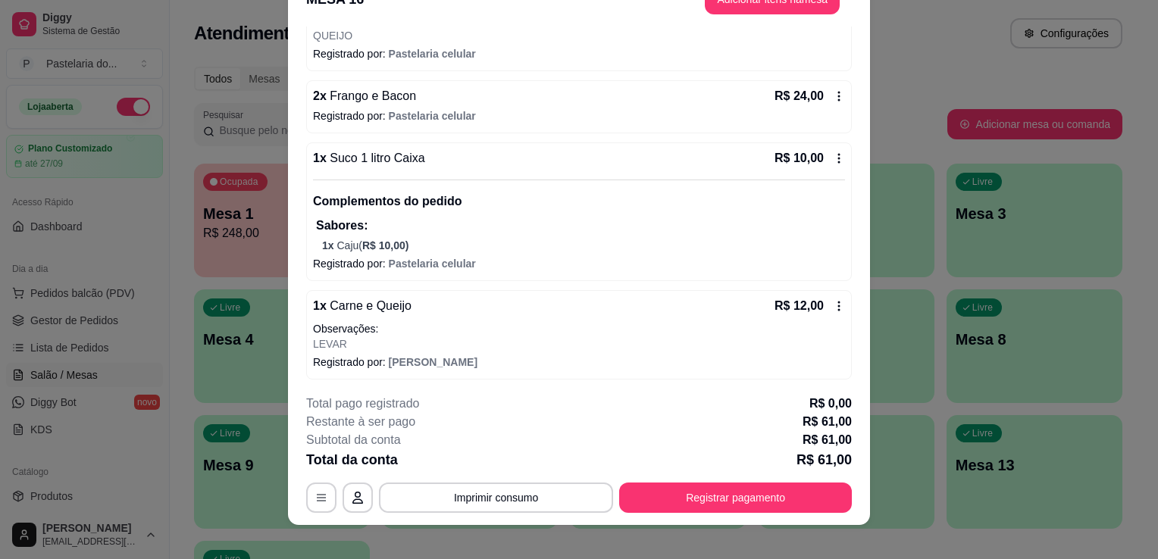
scroll to position [45, 0]
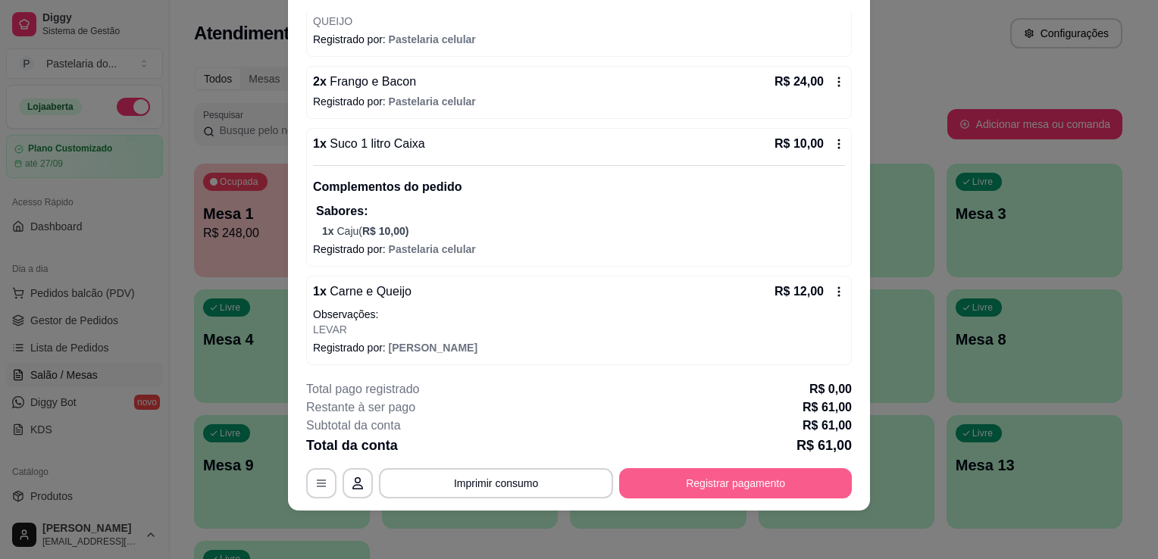
click at [791, 485] on button "Registrar pagamento" at bounding box center [735, 483] width 233 height 30
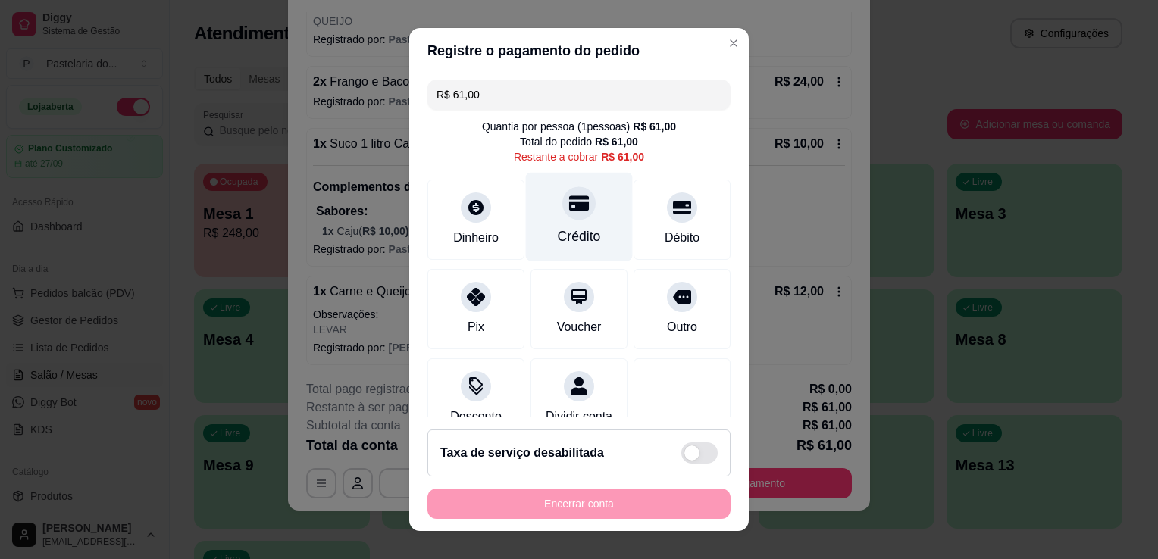
click at [567, 233] on div "Crédito" at bounding box center [579, 237] width 43 height 20
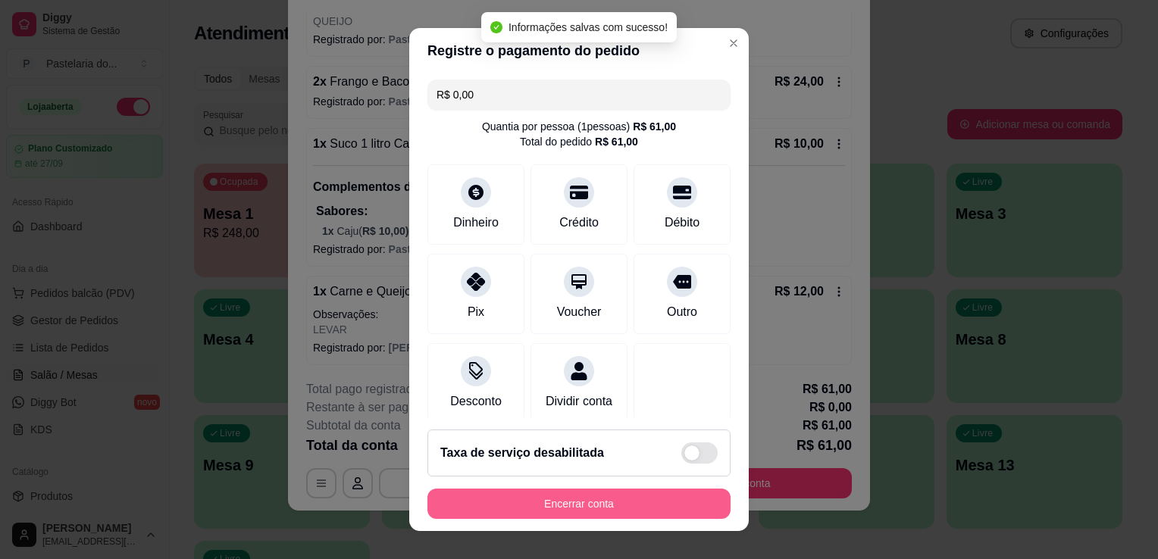
type input "R$ 0,00"
click at [631, 512] on button "Encerrar conta" at bounding box center [578, 504] width 303 height 30
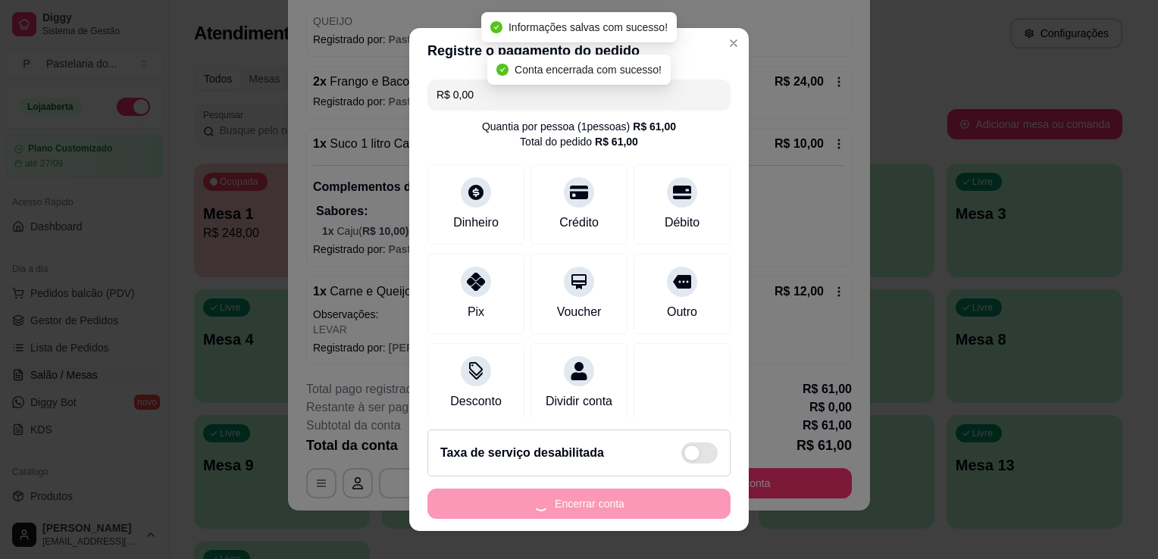
scroll to position [0, 0]
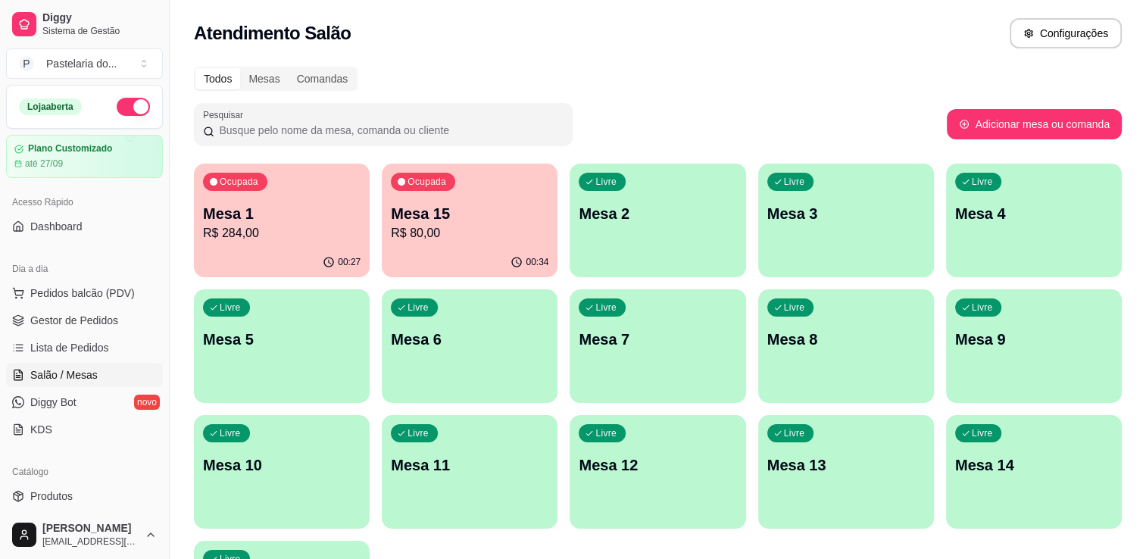
click at [286, 232] on p "R$ 284,00" at bounding box center [282, 233] width 158 height 18
click at [257, 327] on div "Livre Mesa 5" at bounding box center [282, 336] width 176 height 95
click at [292, 210] on p "Mesa 1" at bounding box center [281, 214] width 153 height 20
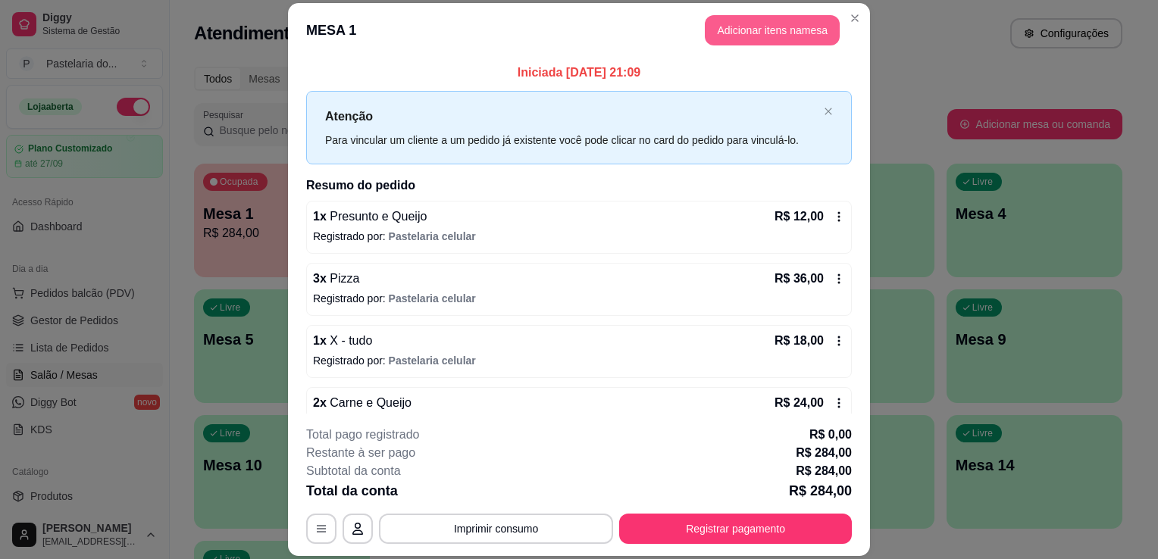
click at [749, 23] on button "Adicionar itens na mesa" at bounding box center [772, 30] width 135 height 30
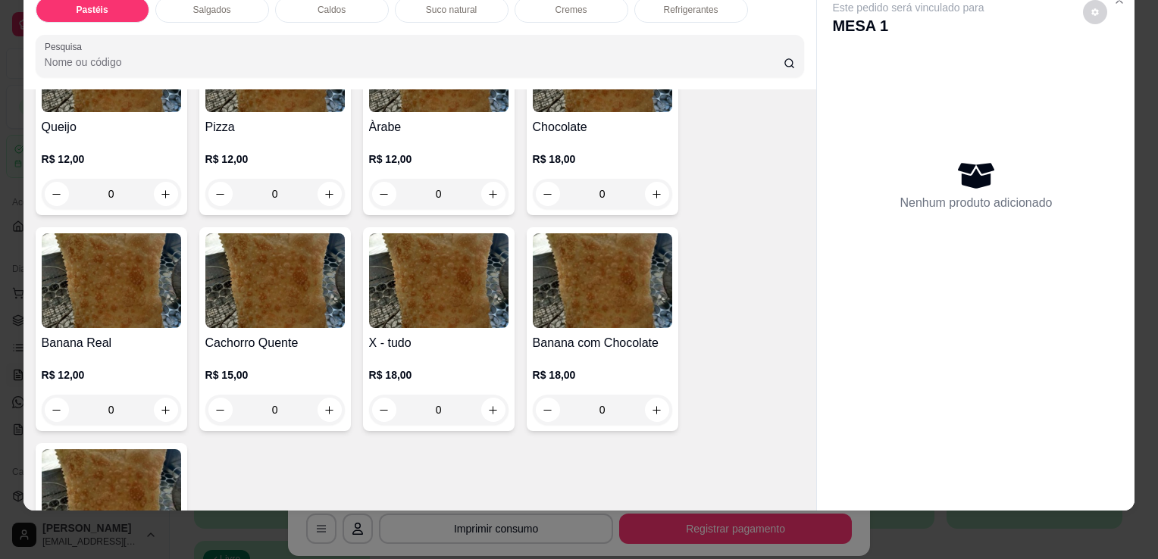
scroll to position [1137, 0]
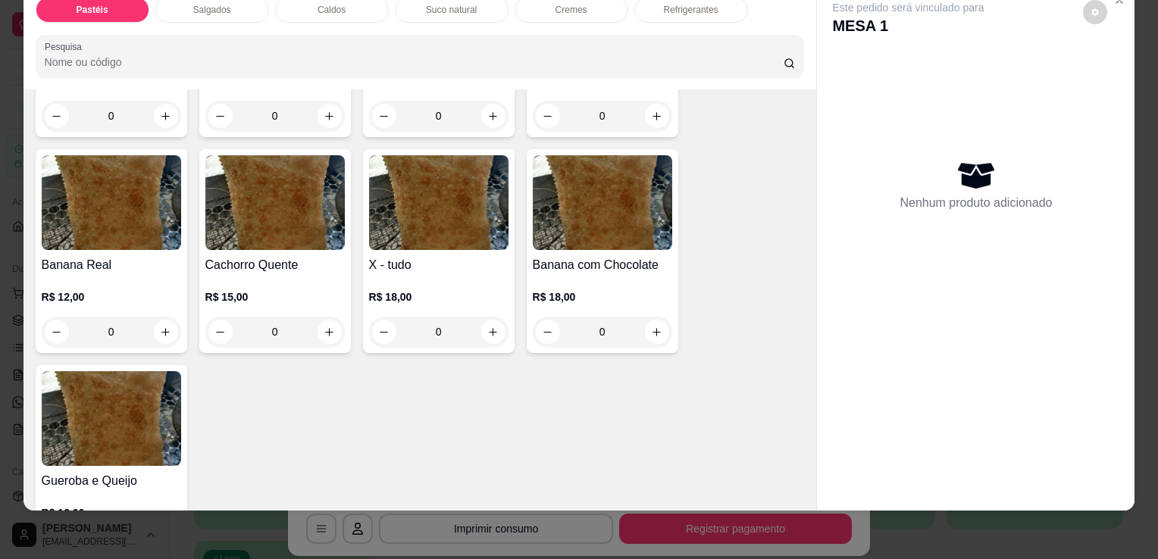
click at [488, 317] on div "0" at bounding box center [438, 332] width 139 height 30
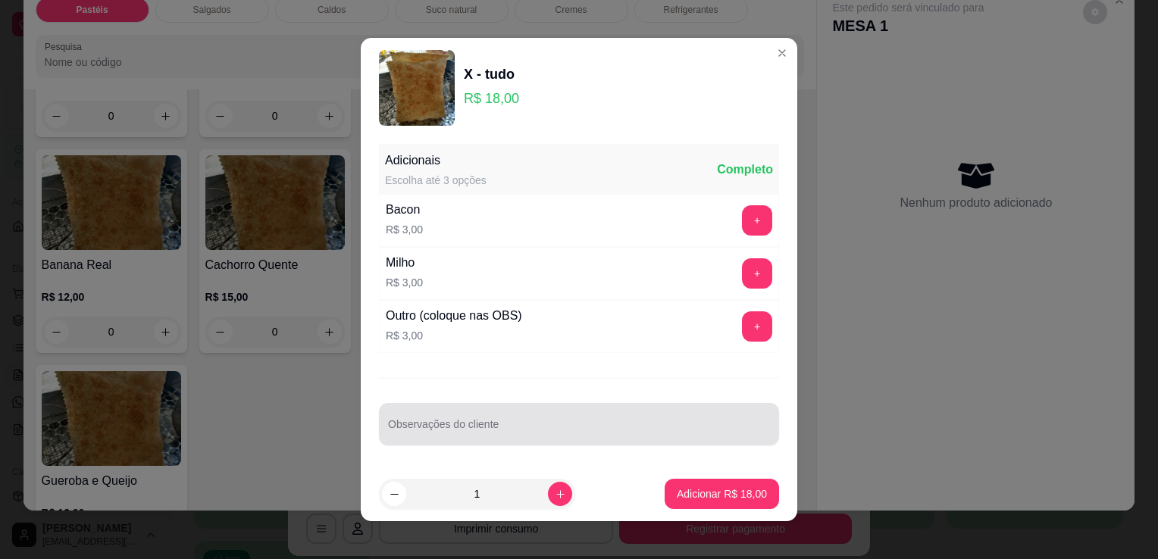
click at [414, 419] on div at bounding box center [579, 424] width 382 height 30
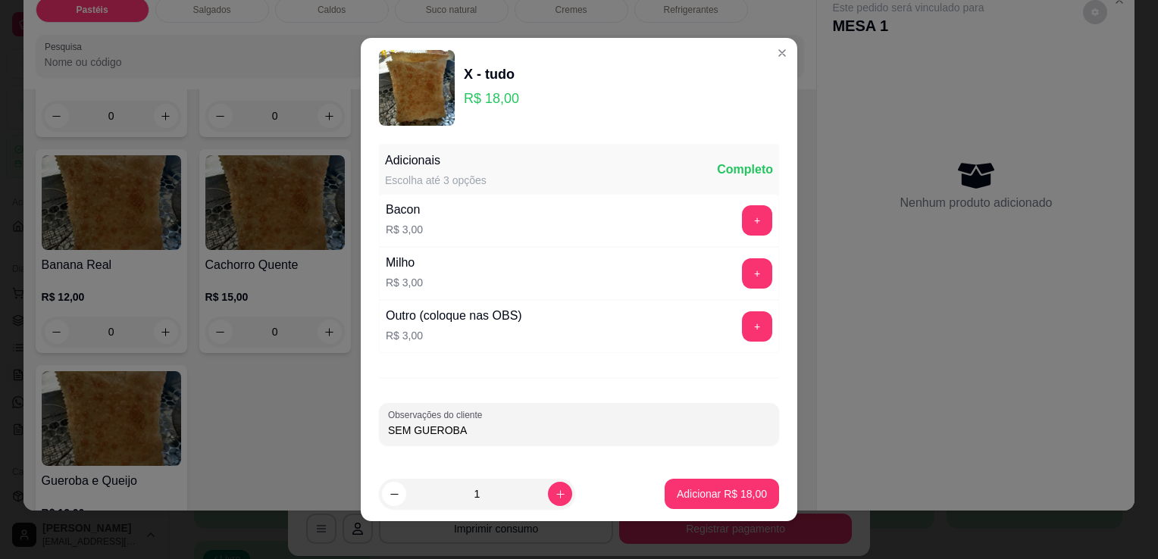
type input "SEM GUEROBA"
click at [698, 497] on p "Adicionar R$ 18,00" at bounding box center [722, 493] width 90 height 15
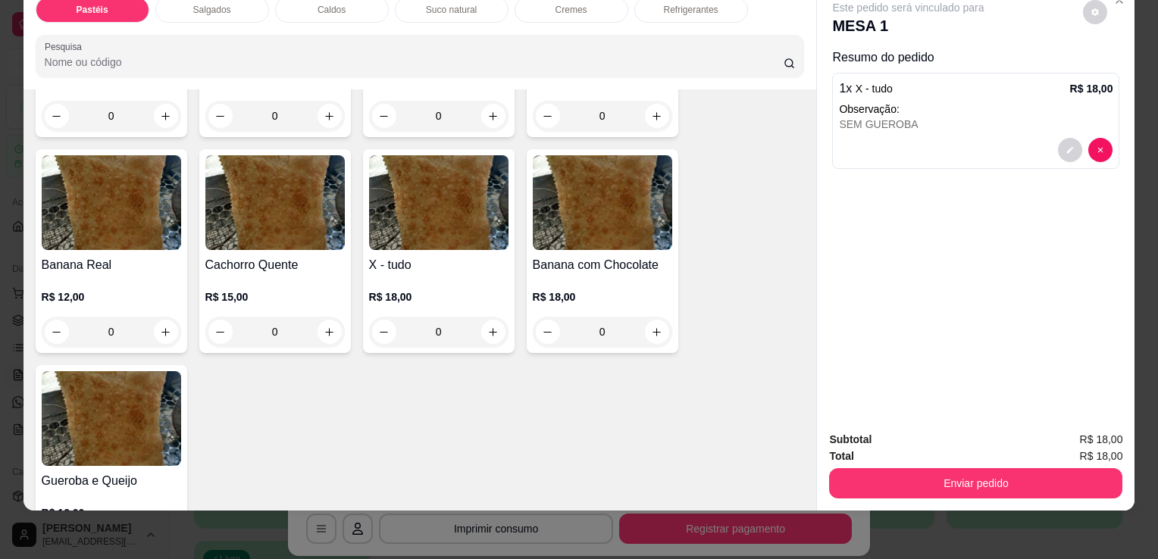
click at [843, 488] on div "Subtotal R$ 18,00 Total R$ 18,00 Enviar pedido" at bounding box center [975, 465] width 317 height 92
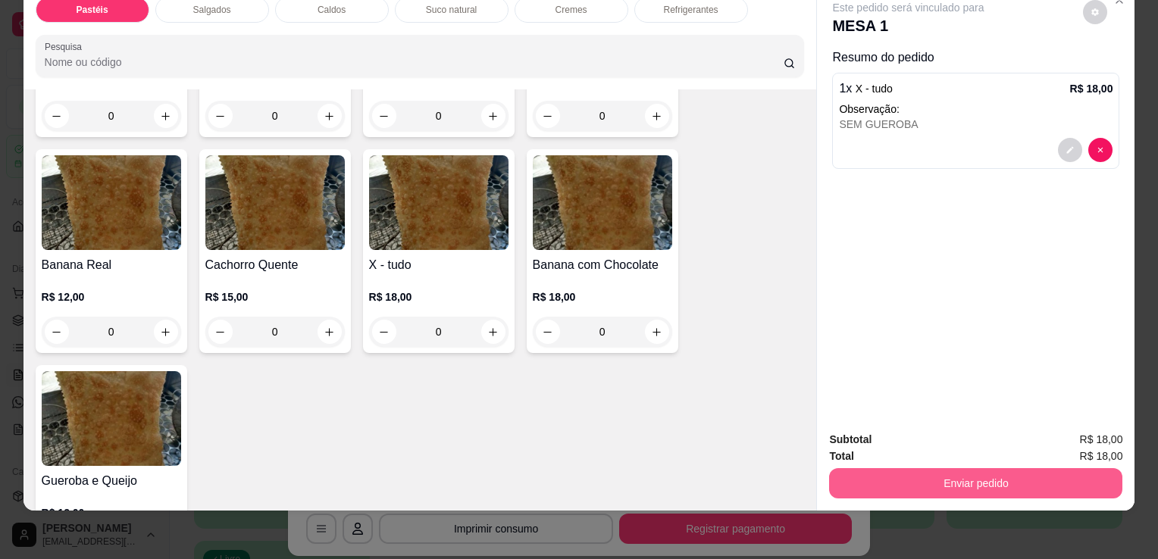
click at [861, 475] on button "Enviar pedido" at bounding box center [975, 483] width 293 height 30
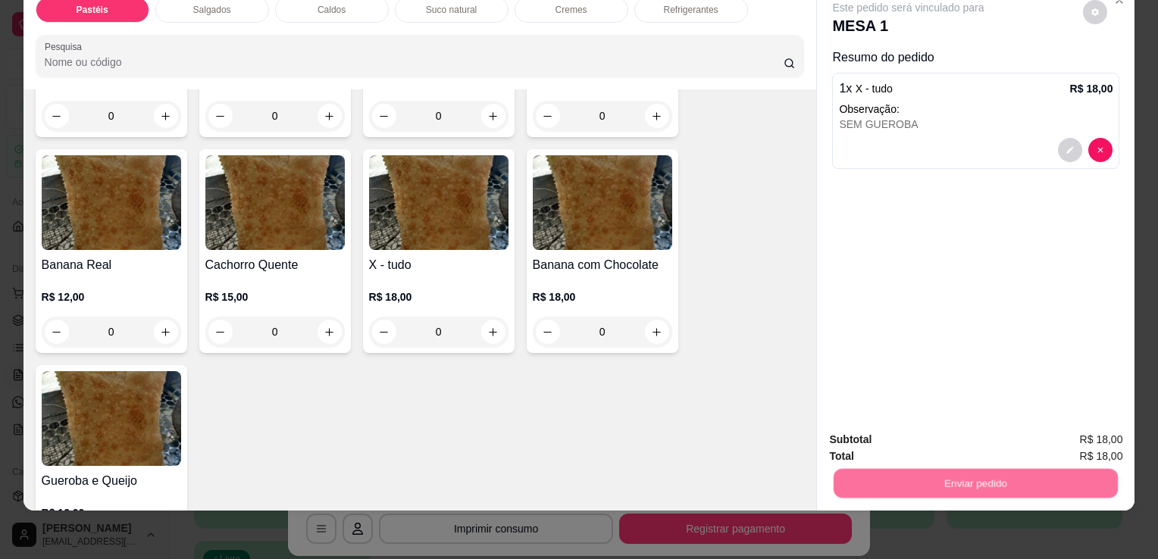
click at [875, 441] on button "Não registrar e enviar pedido" at bounding box center [925, 435] width 153 height 28
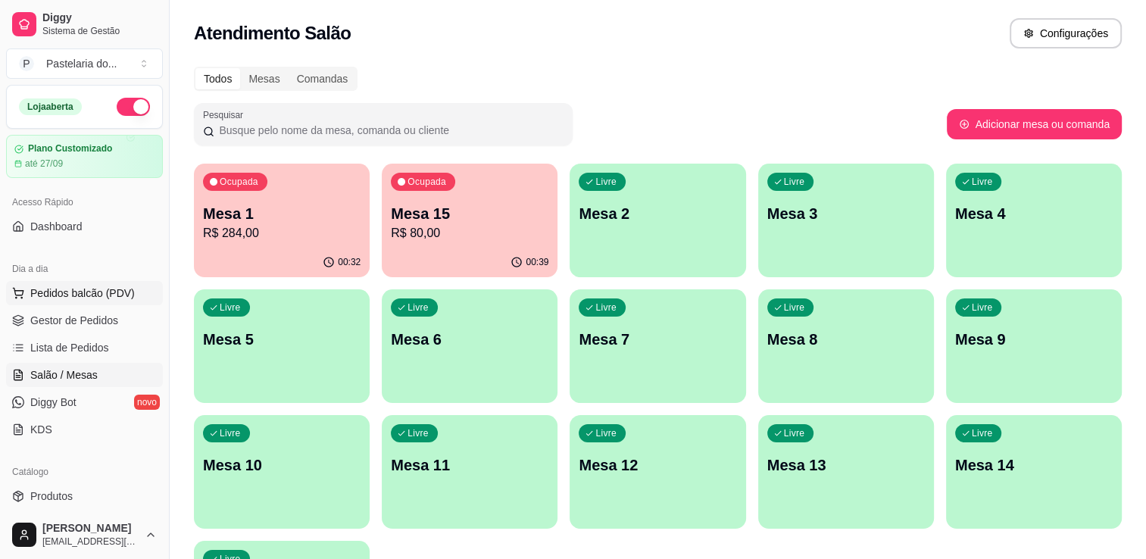
click at [101, 302] on button "Pedidos balcão (PDV)" at bounding box center [84, 293] width 157 height 24
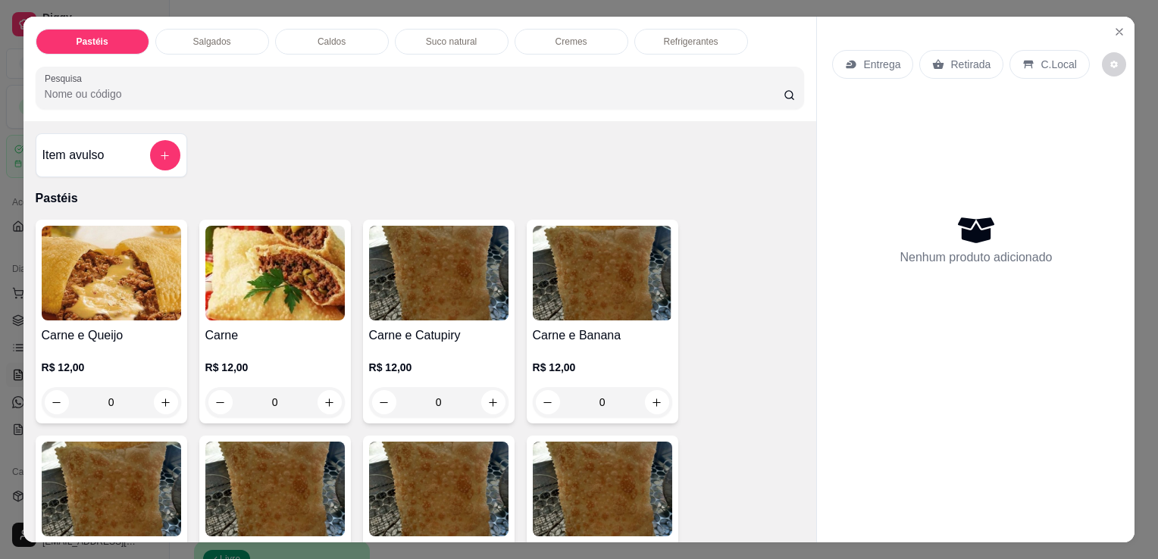
click at [145, 275] on img at bounding box center [111, 273] width 139 height 95
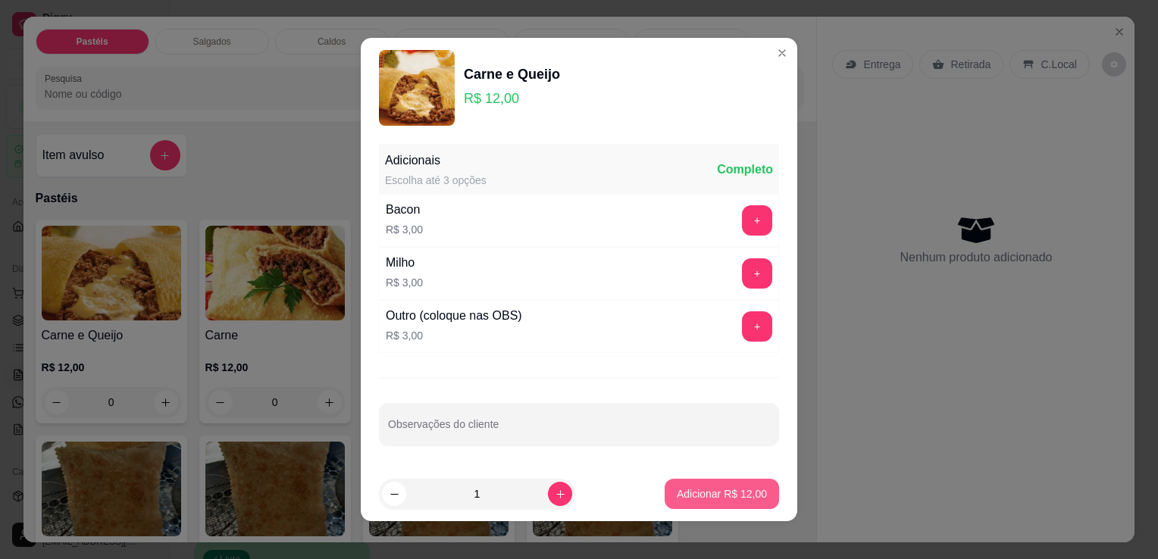
click at [691, 489] on p "Adicionar R$ 12,00" at bounding box center [722, 493] width 90 height 15
type input "1"
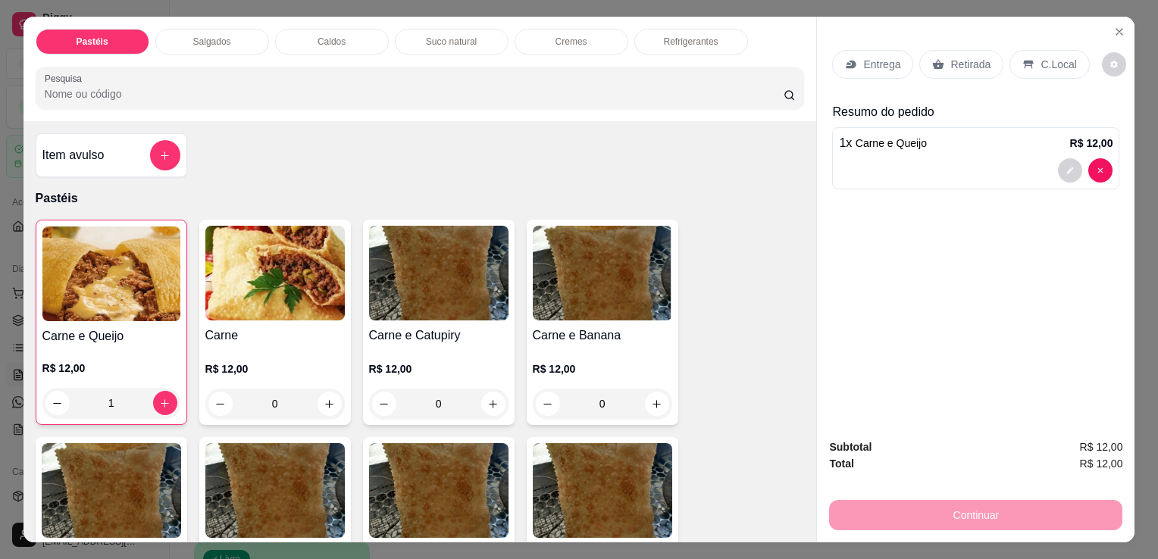
click at [188, 48] on div "Pastéis Salgados Caldos Suco natural Cremes Refrigerantes Pesquisa" at bounding box center [419, 69] width 793 height 105
click at [187, 32] on div "Salgados" at bounding box center [212, 42] width 114 height 26
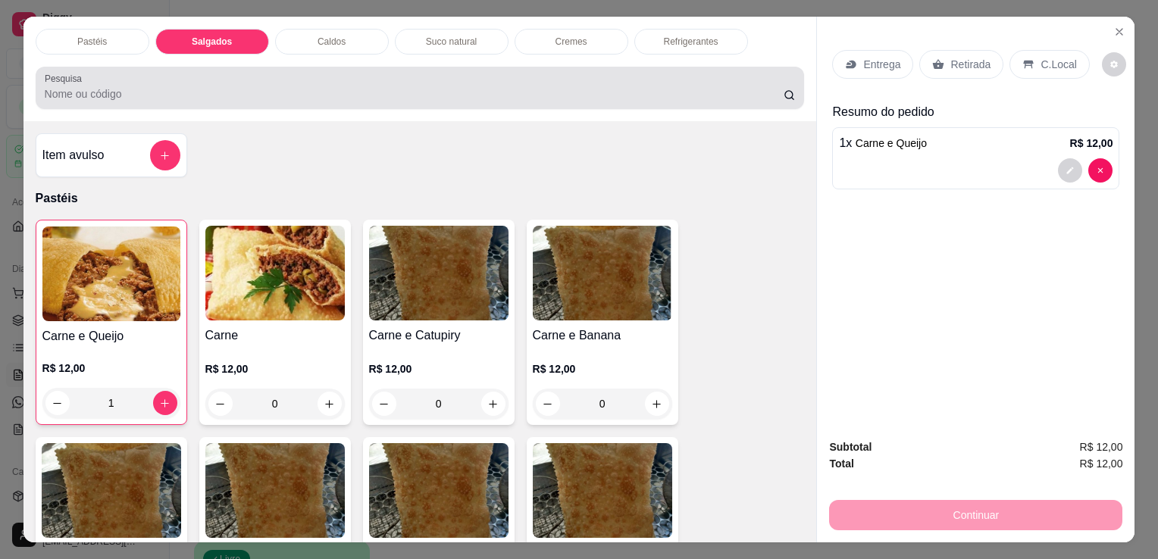
scroll to position [37, 0]
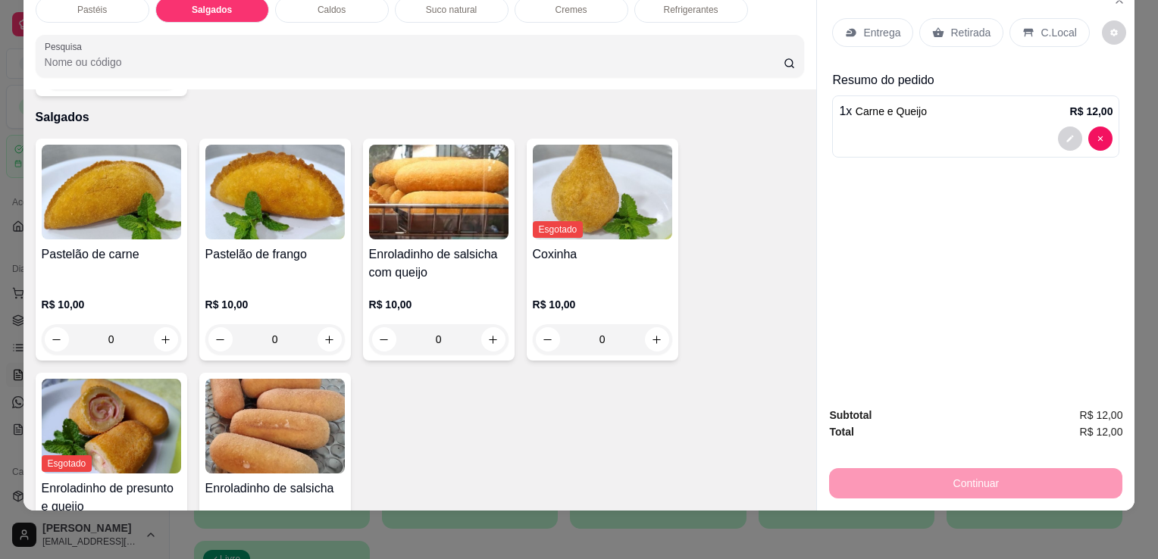
click at [285, 245] on h4 "Pastelão de frango" at bounding box center [274, 254] width 139 height 18
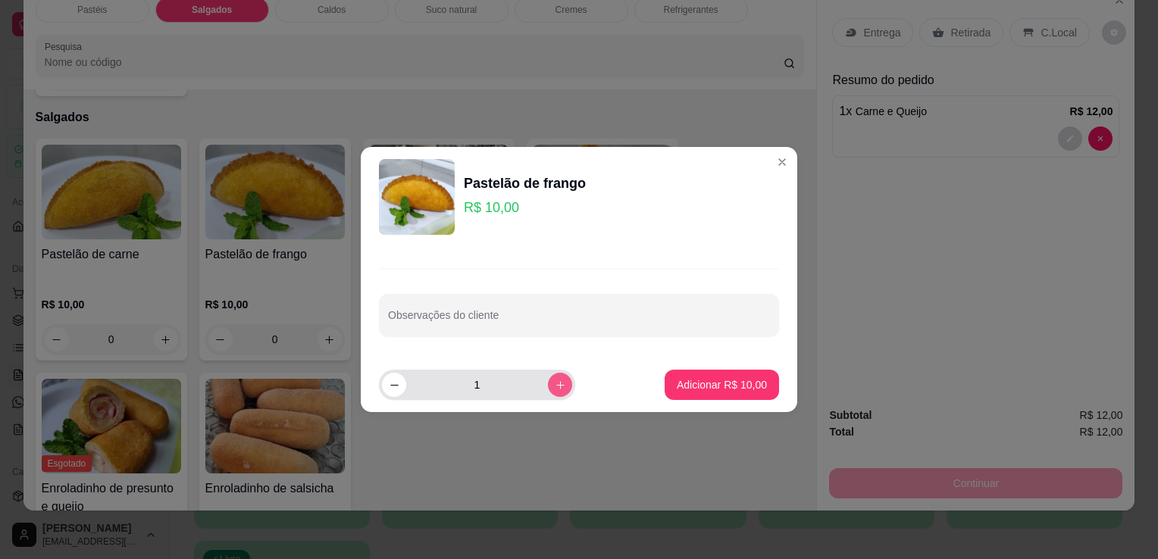
click at [550, 390] on button "increase-product-quantity" at bounding box center [560, 385] width 24 height 24
type input "2"
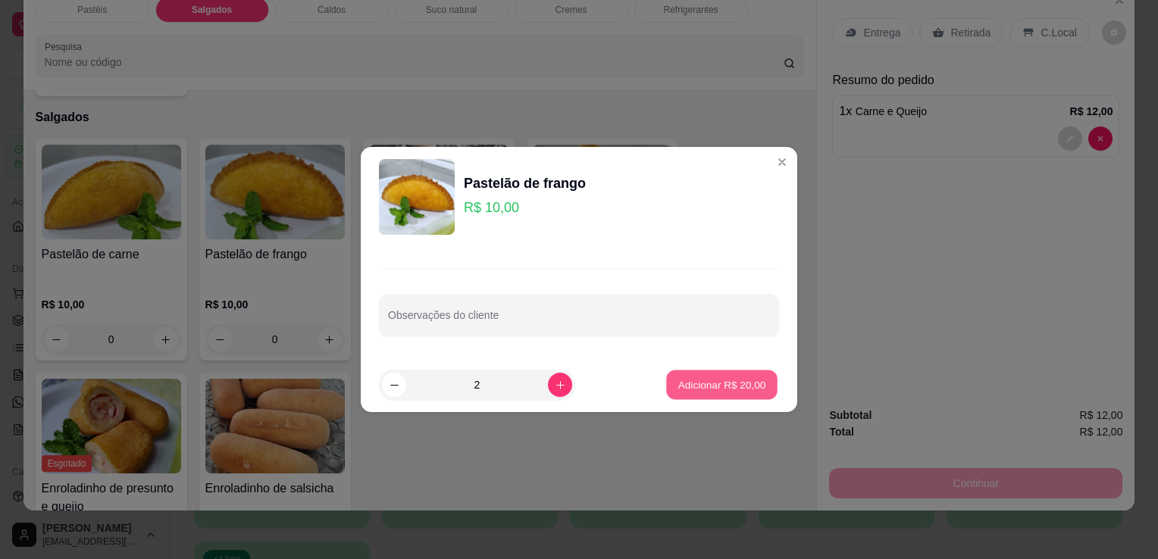
click at [695, 383] on p "Adicionar R$ 20,00" at bounding box center [722, 384] width 88 height 14
type input "2"
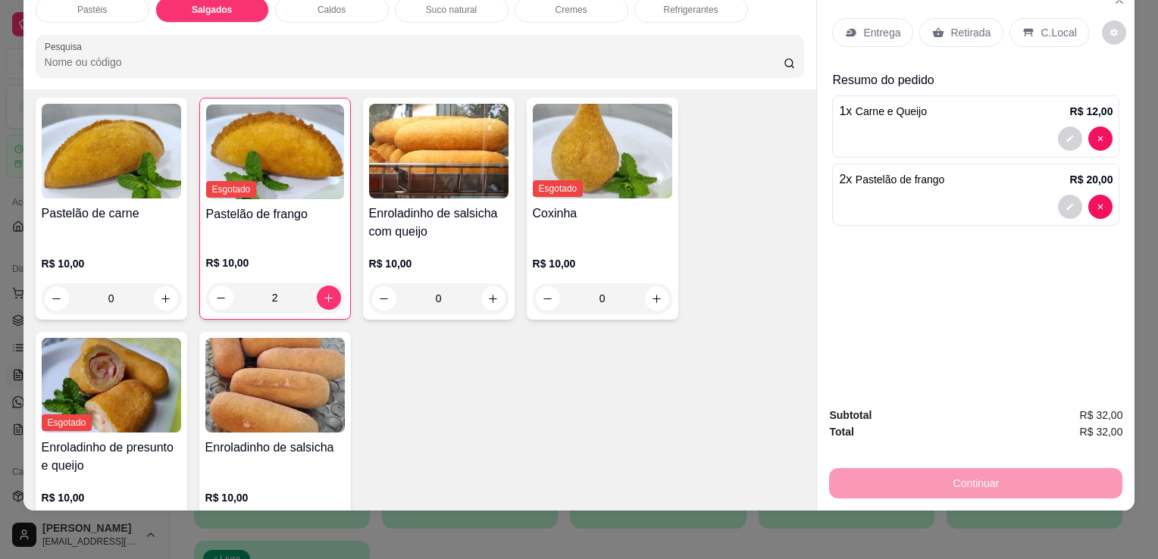
scroll to position [1687, 0]
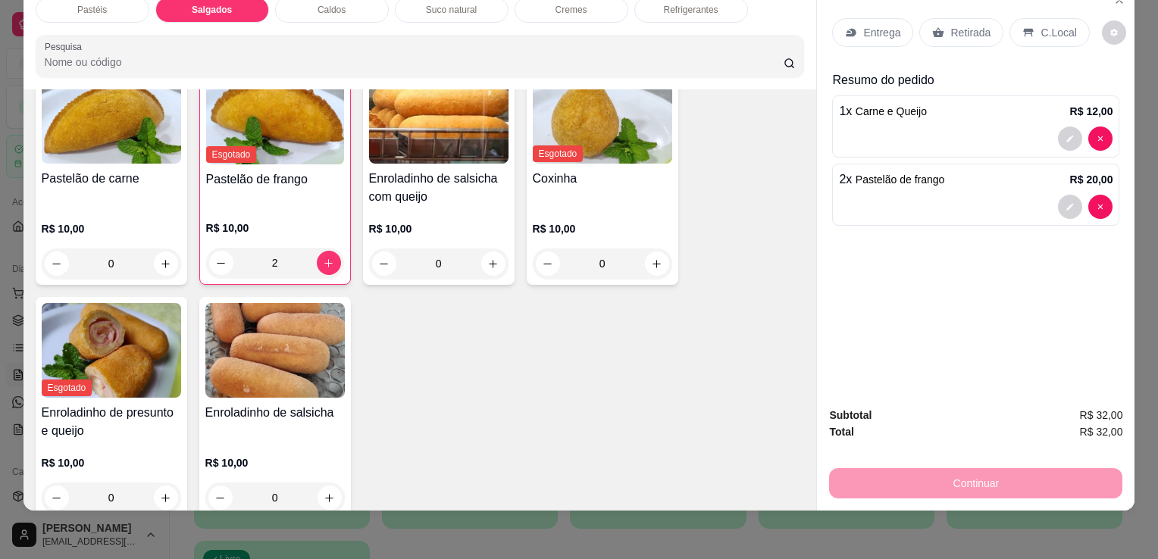
click at [299, 303] on img at bounding box center [274, 350] width 139 height 95
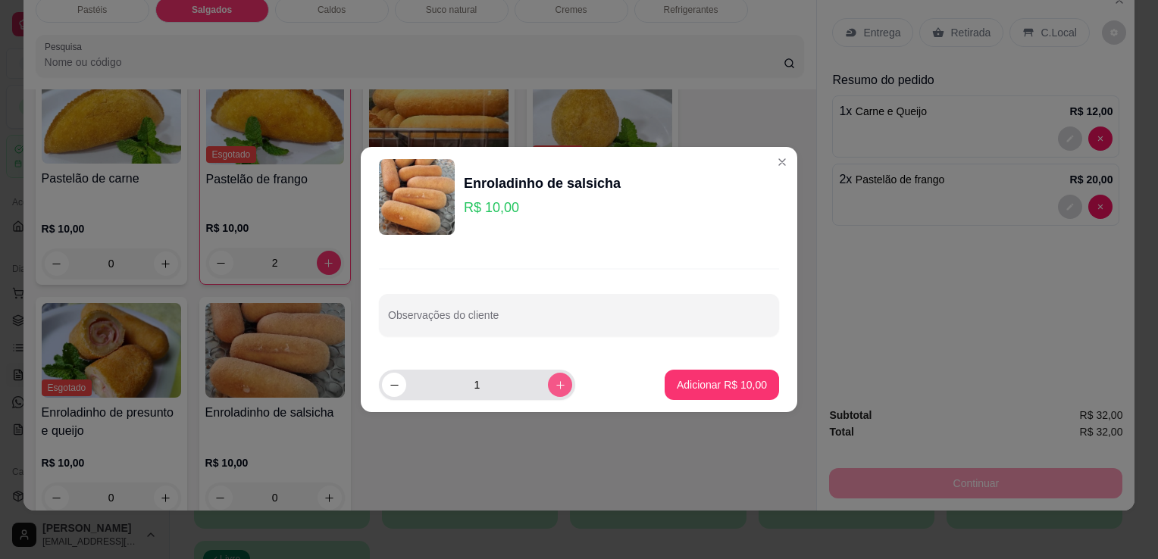
click at [555, 385] on icon "increase-product-quantity" at bounding box center [560, 385] width 11 height 11
type input "2"
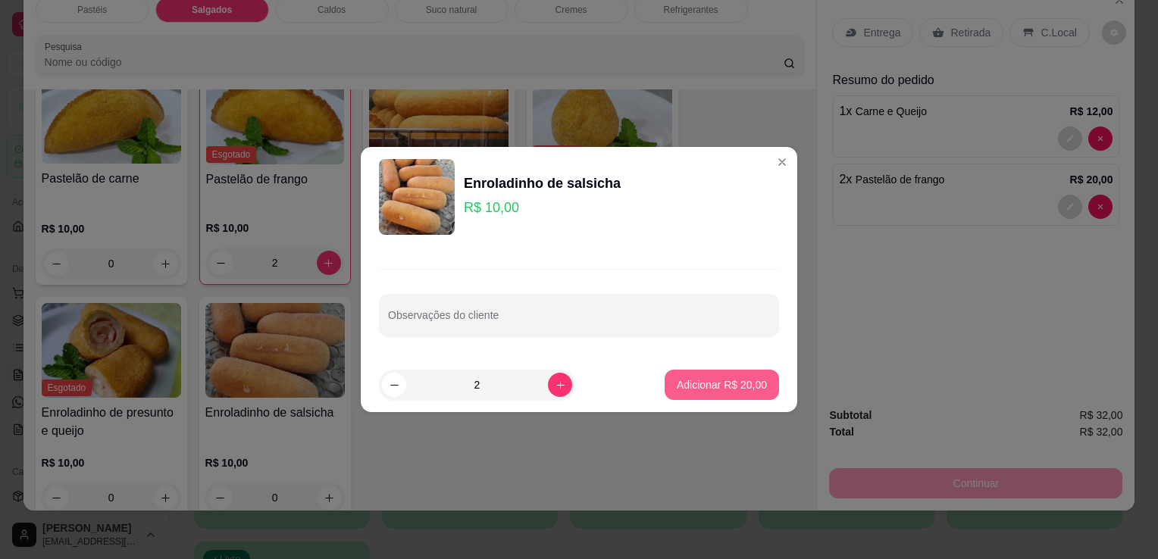
click at [664, 396] on button "Adicionar R$ 20,00" at bounding box center [721, 385] width 114 height 30
type input "2"
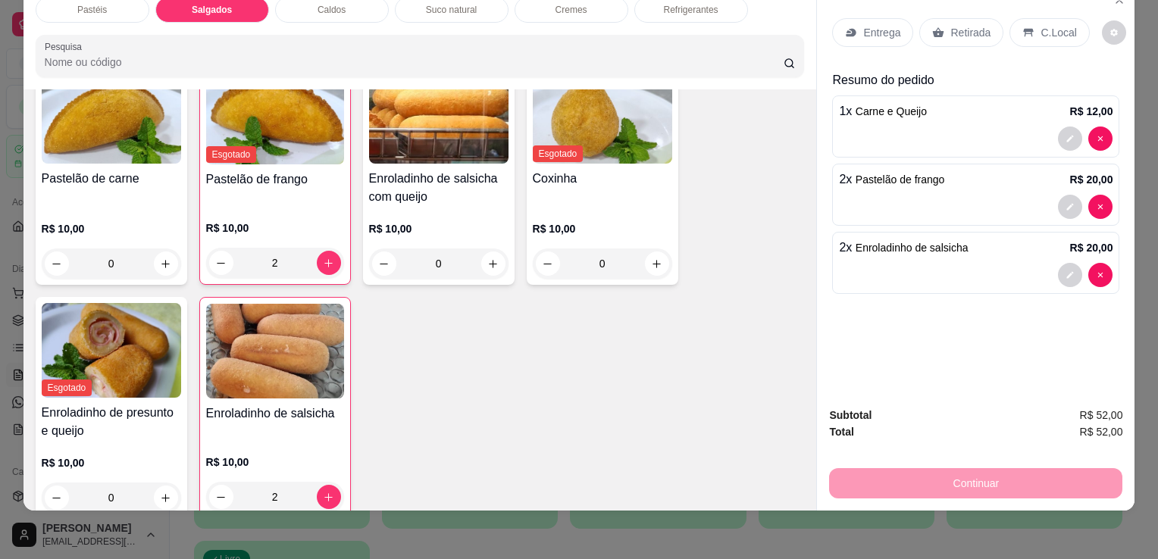
click at [950, 25] on p "Retirada" at bounding box center [970, 32] width 40 height 15
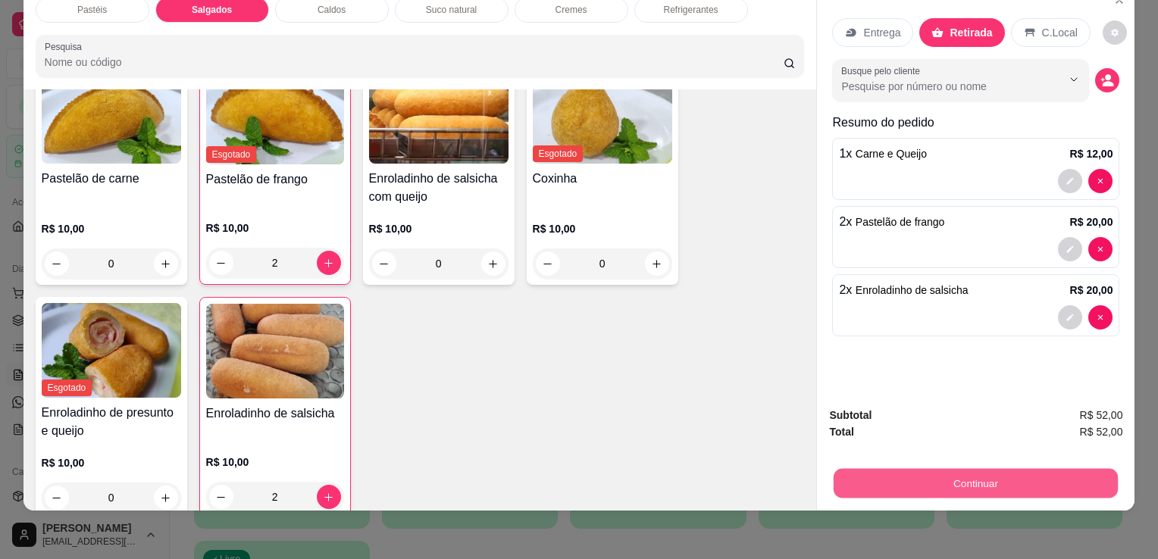
click at [958, 468] on button "Continuar" at bounding box center [975, 483] width 284 height 30
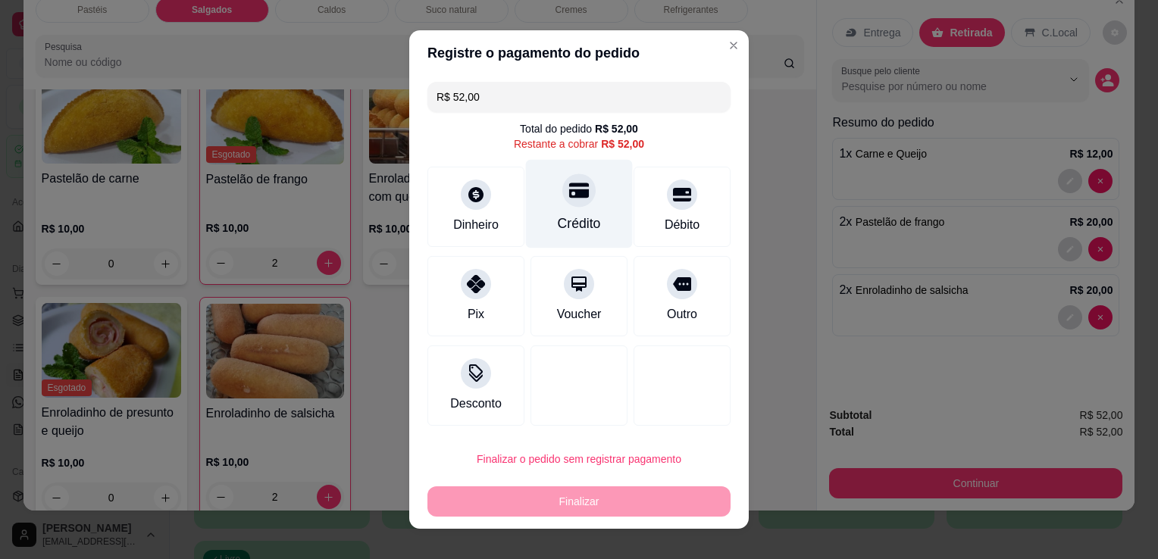
click at [586, 205] on div "Crédito" at bounding box center [579, 204] width 107 height 89
type input "R$ 0,00"
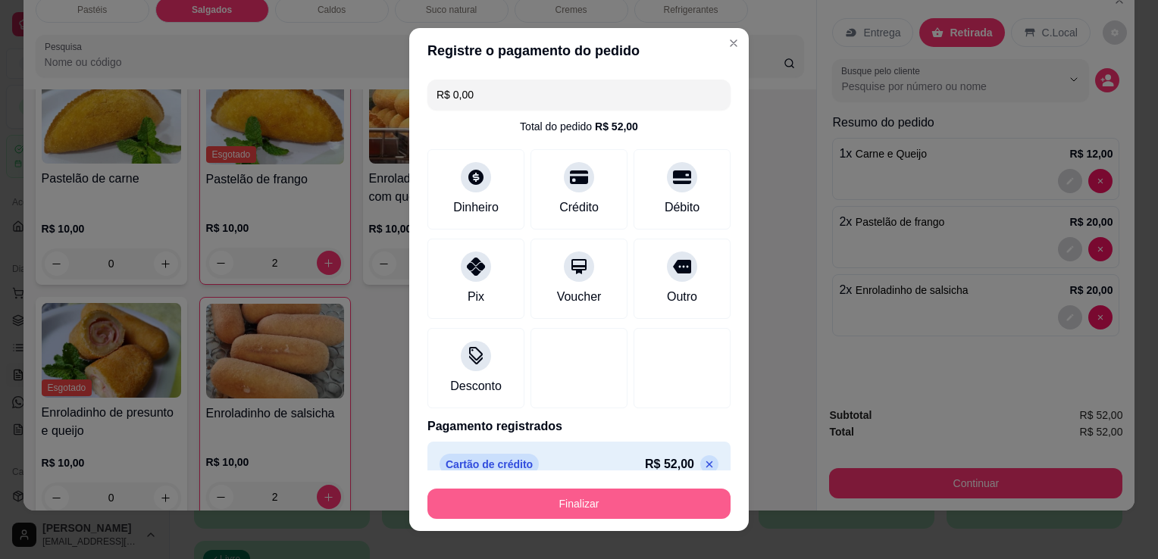
click at [649, 514] on button "Finalizar" at bounding box center [578, 504] width 303 height 30
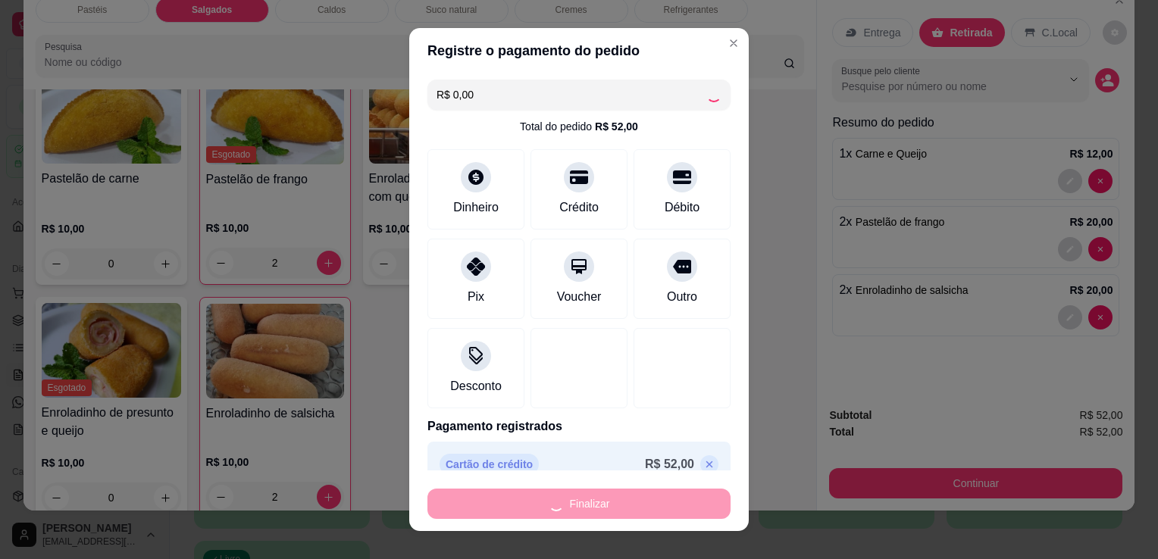
type input "0"
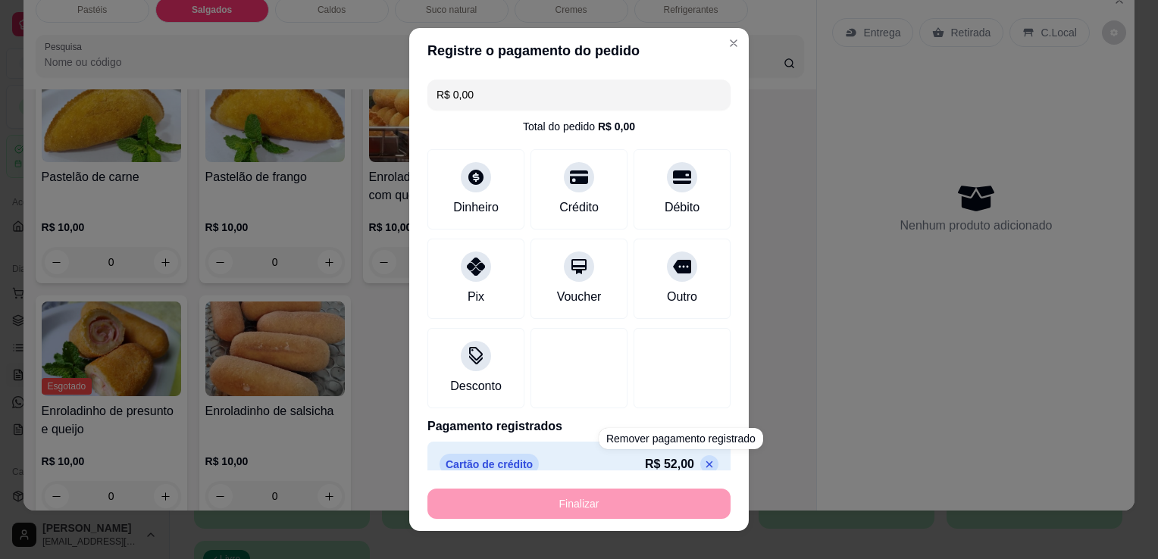
type input "-R$ 52,00"
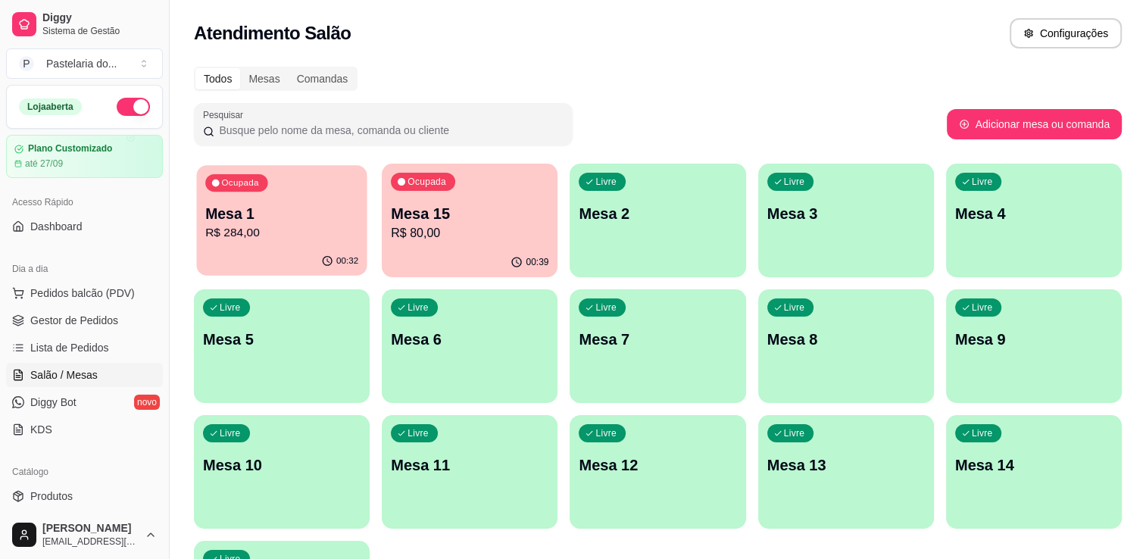
click at [235, 215] on p "Mesa 1" at bounding box center [281, 214] width 153 height 20
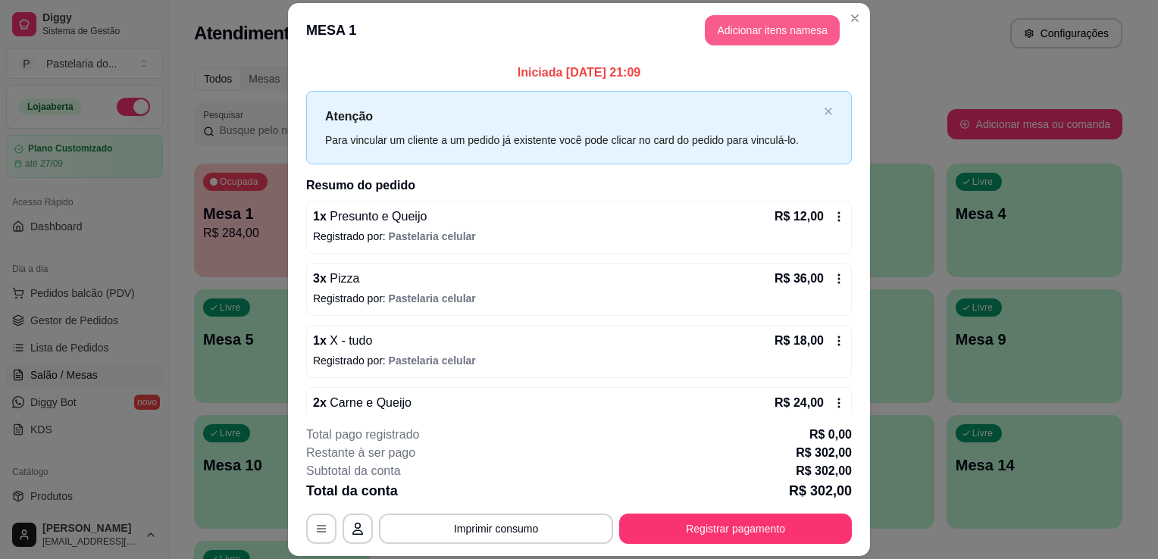
click at [745, 23] on button "Adicionar itens na mesa" at bounding box center [772, 30] width 135 height 30
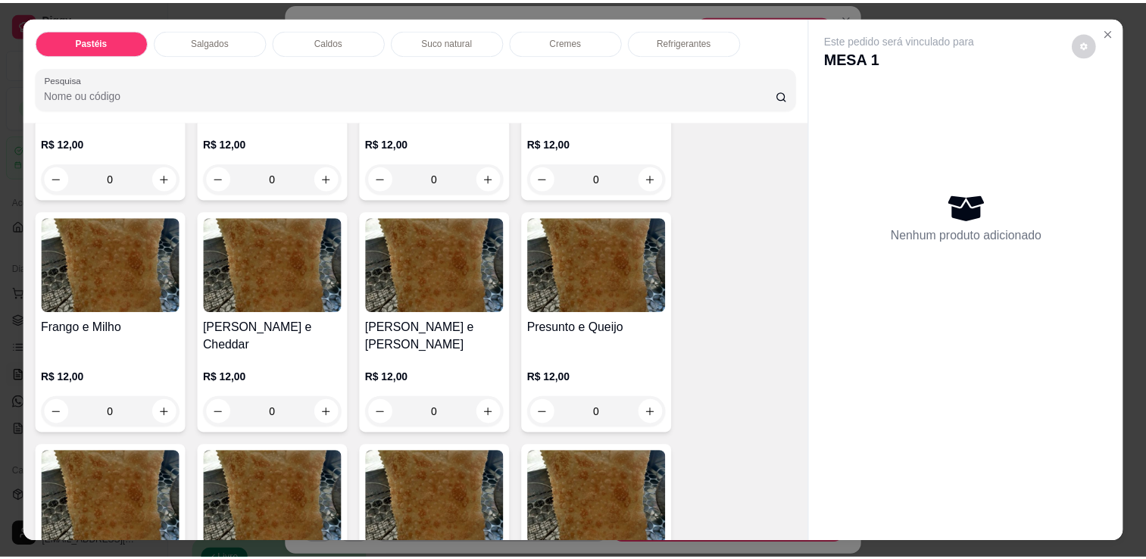
scroll to position [758, 0]
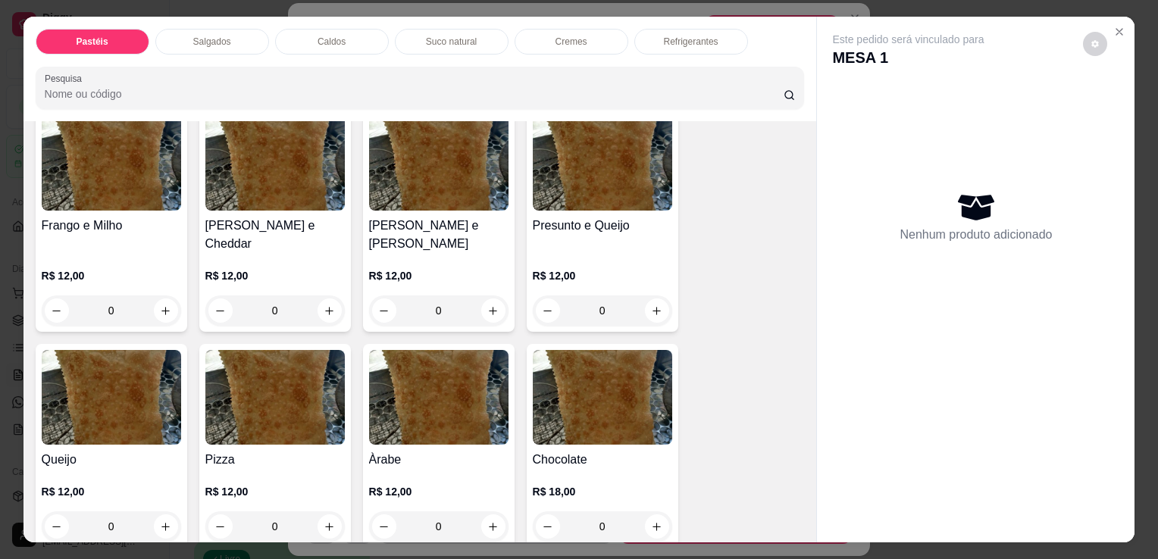
click at [587, 350] on img at bounding box center [602, 397] width 139 height 95
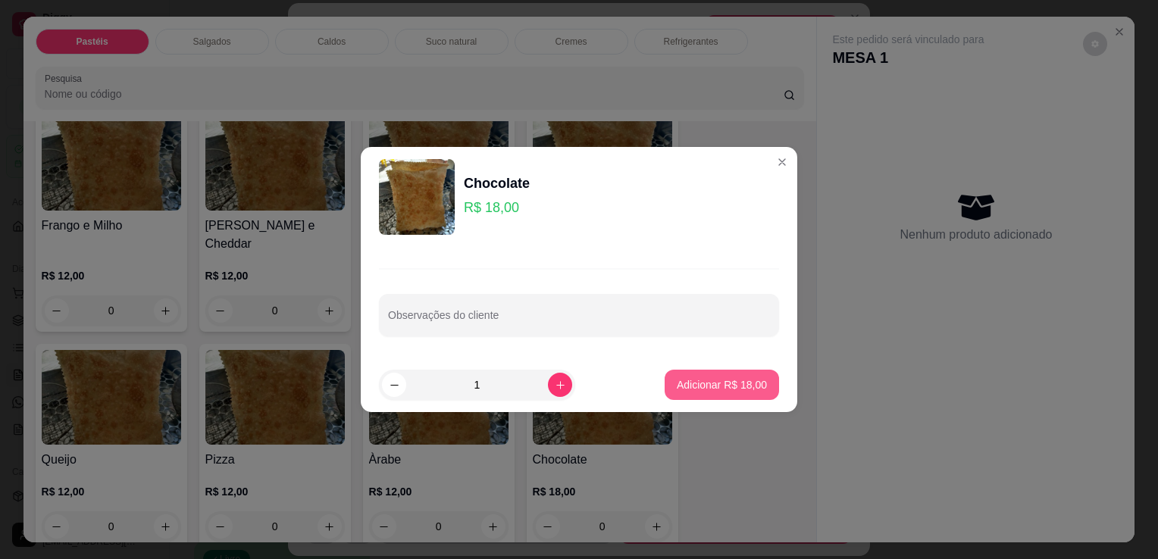
click at [715, 374] on button "Adicionar R$ 18,00" at bounding box center [721, 385] width 114 height 30
type input "1"
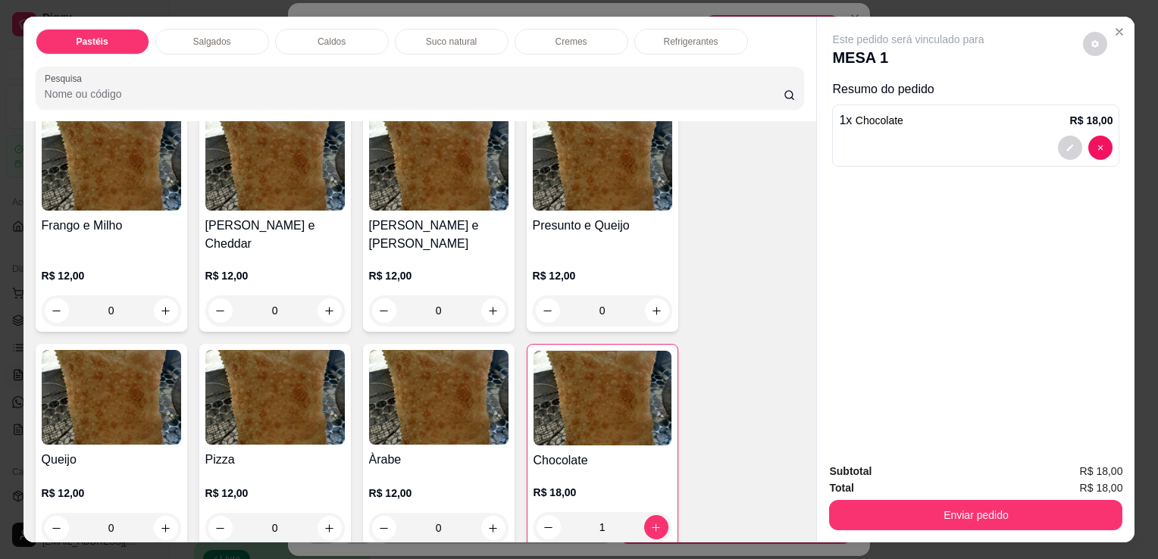
click at [1010, 484] on div "Total R$ 18,00" at bounding box center [975, 488] width 293 height 17
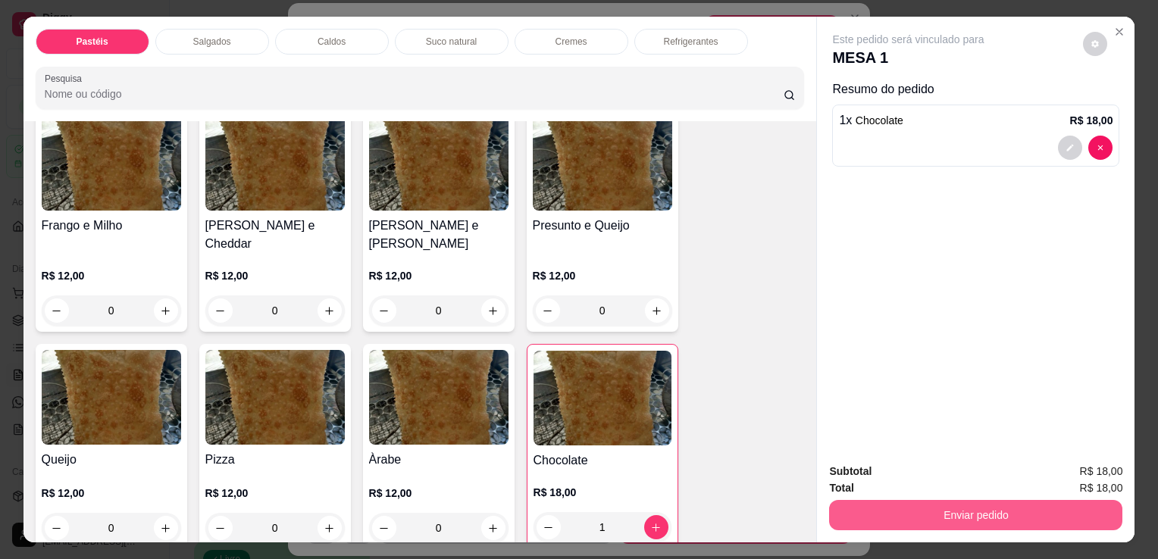
click at [1008, 502] on button "Enviar pedido" at bounding box center [975, 515] width 293 height 30
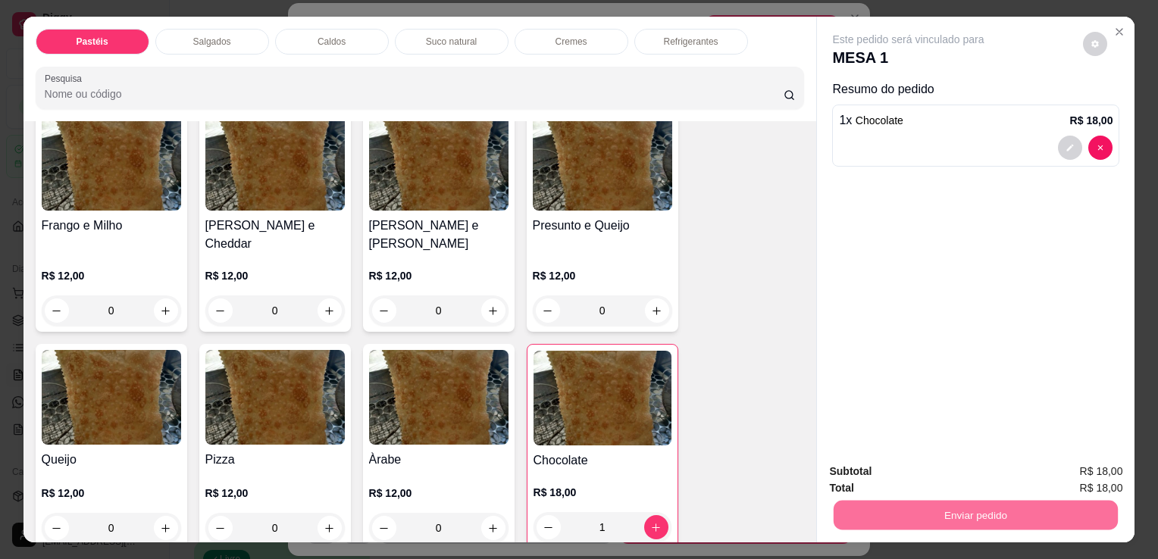
click at [921, 477] on button "Não registrar e enviar pedido" at bounding box center [925, 472] width 153 height 28
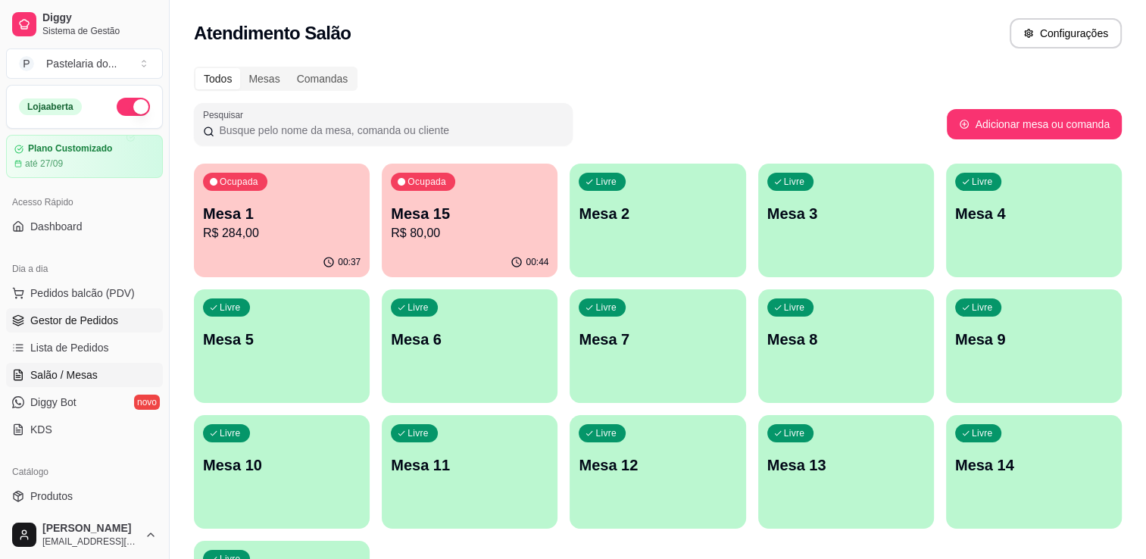
click at [32, 326] on span "Gestor de Pedidos" at bounding box center [74, 320] width 88 height 15
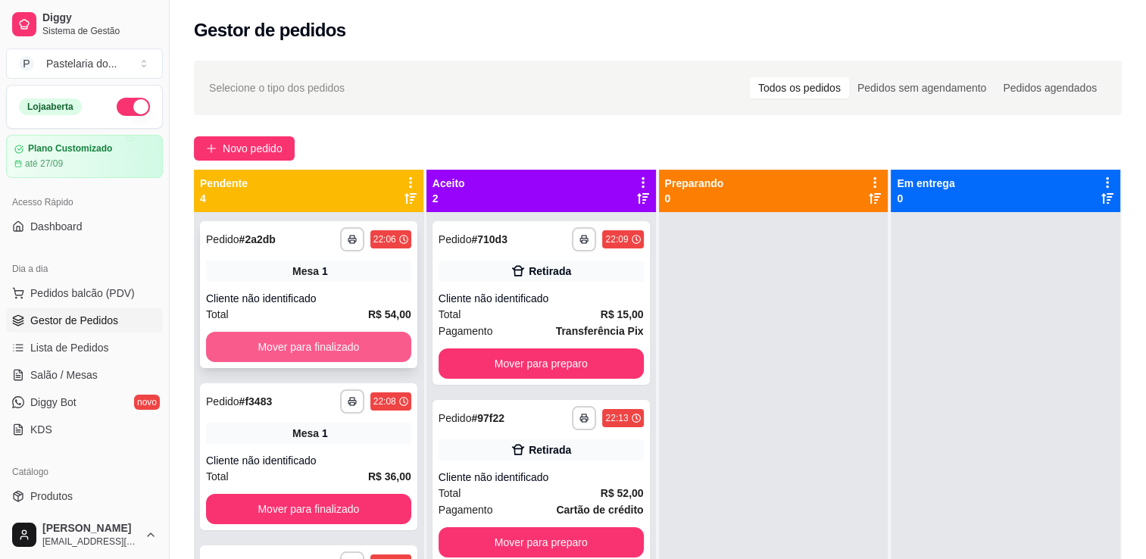
click at [346, 349] on button "Mover para finalizado" at bounding box center [308, 347] width 205 height 30
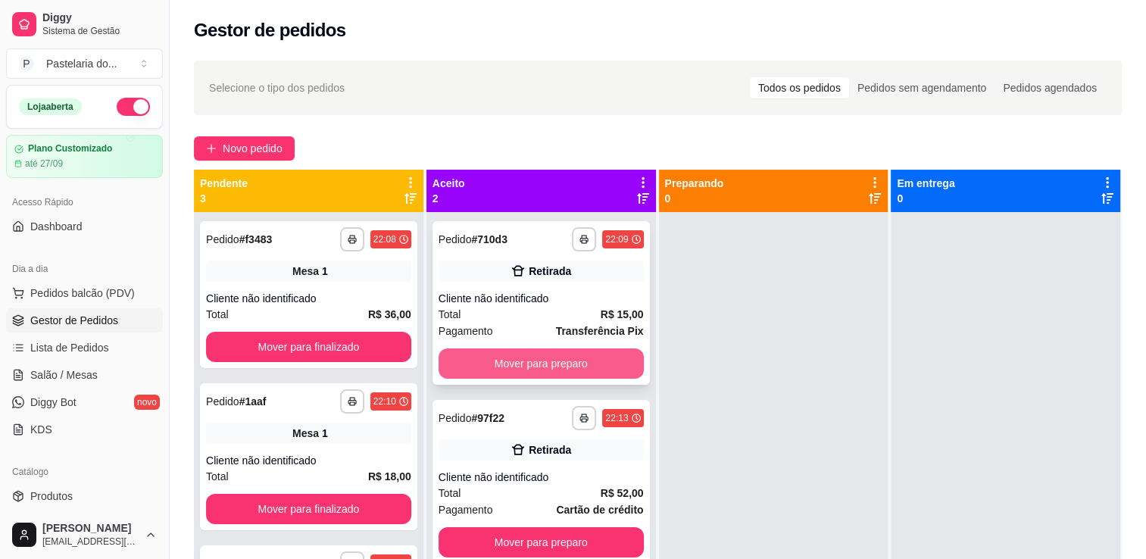
click at [476, 365] on button "Mover para preparo" at bounding box center [541, 364] width 205 height 30
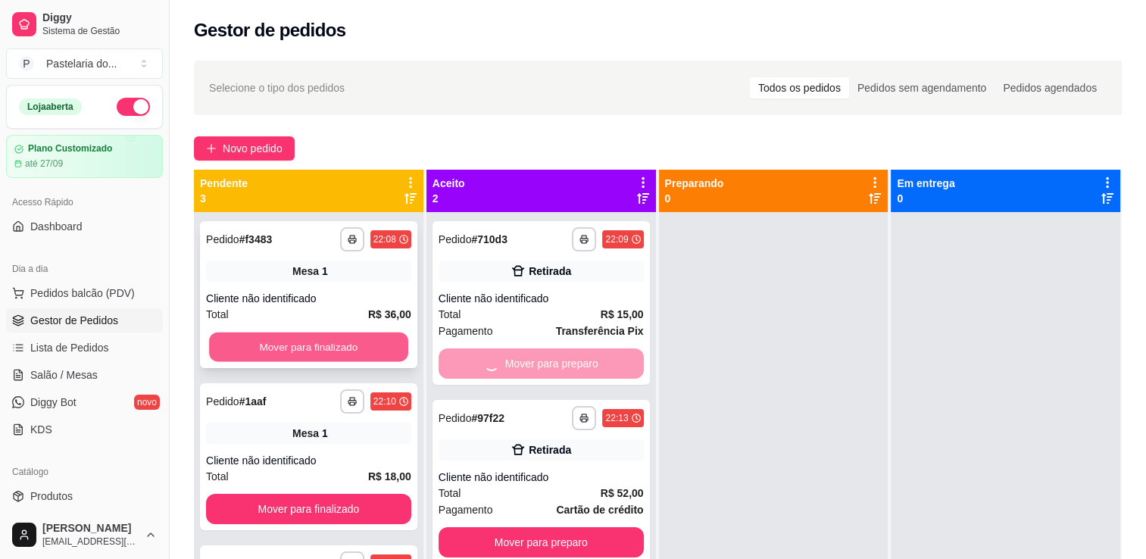
click at [379, 352] on button "Mover para finalizado" at bounding box center [308, 348] width 199 height 30
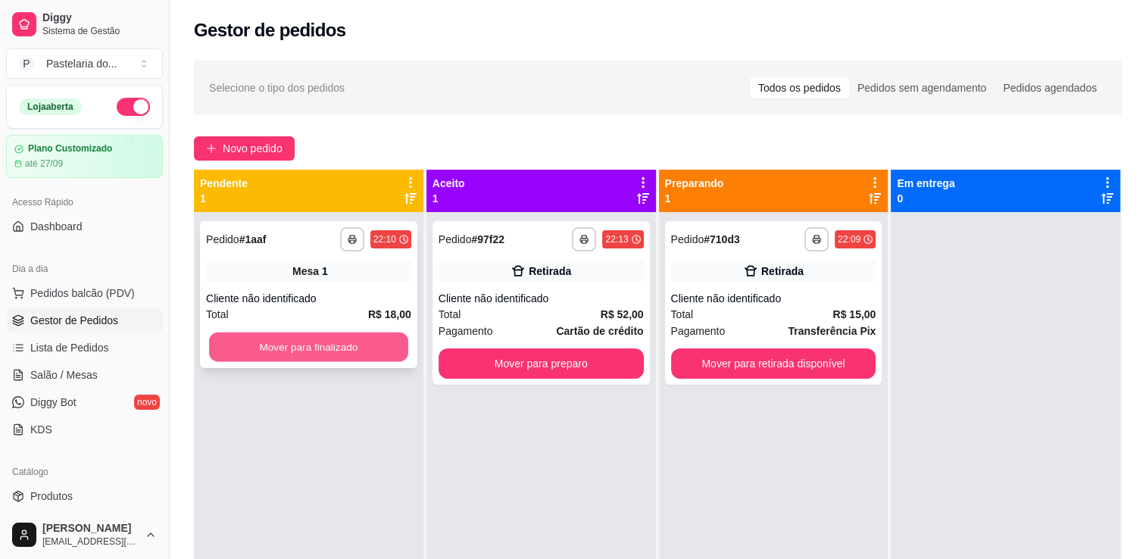
click at [353, 354] on button "Mover para finalizado" at bounding box center [308, 348] width 199 height 30
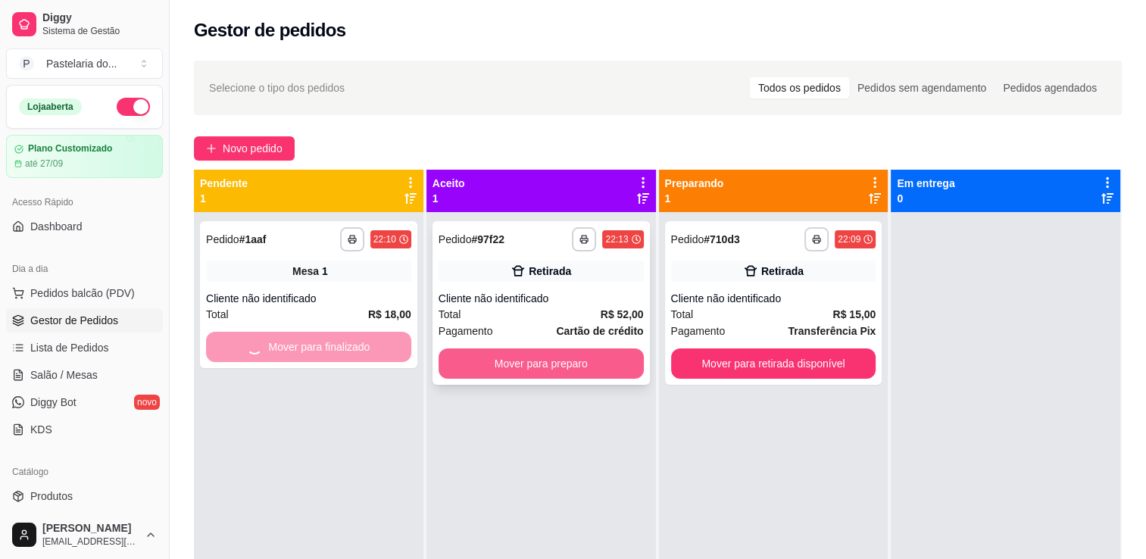
click at [512, 359] on button "Mover para preparo" at bounding box center [541, 364] width 205 height 30
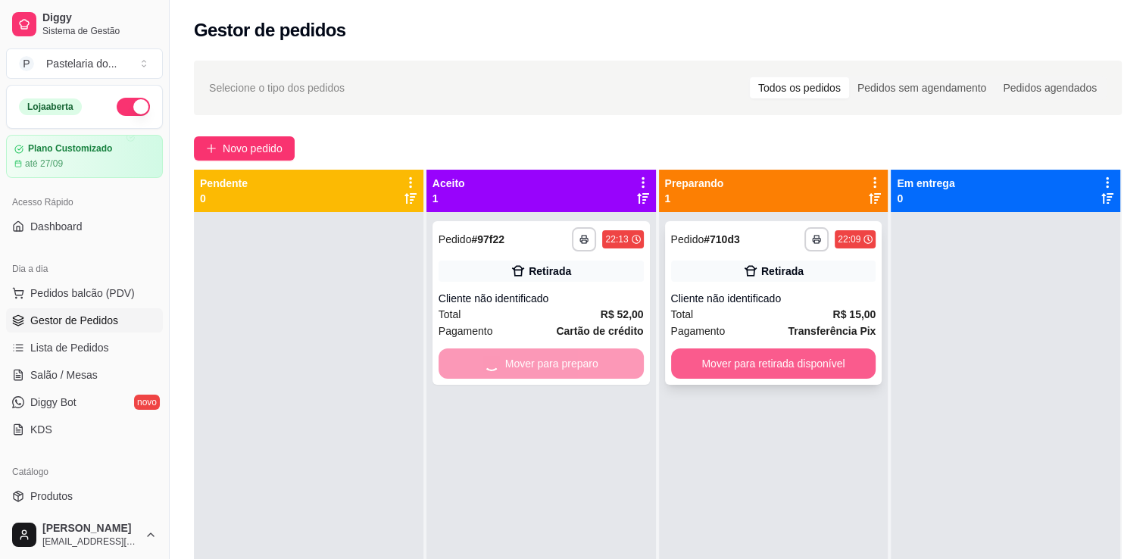
click at [755, 358] on button "Mover para retirada disponível" at bounding box center [773, 364] width 205 height 30
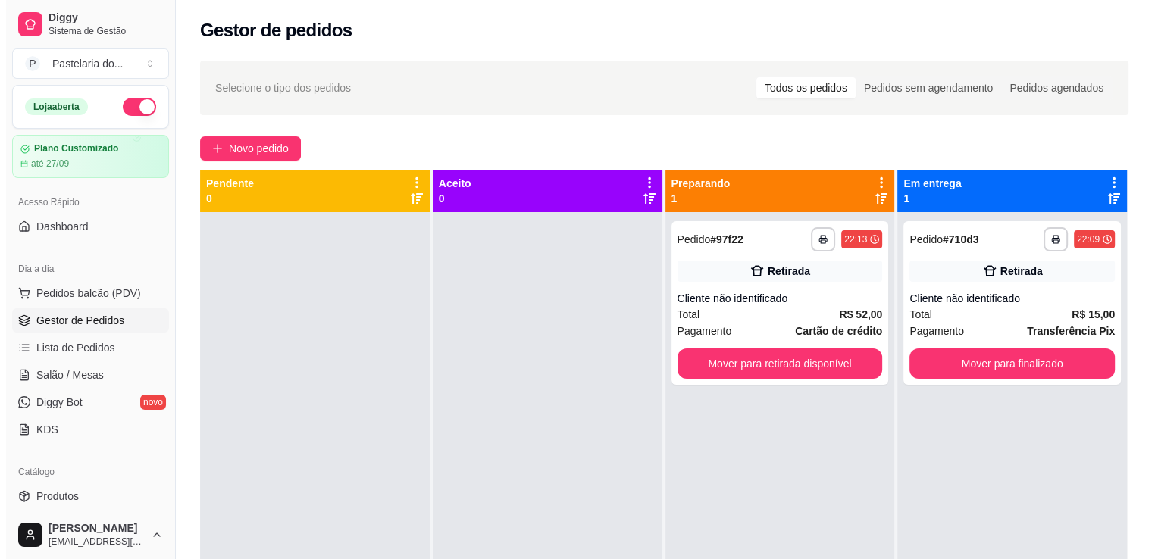
scroll to position [42, 0]
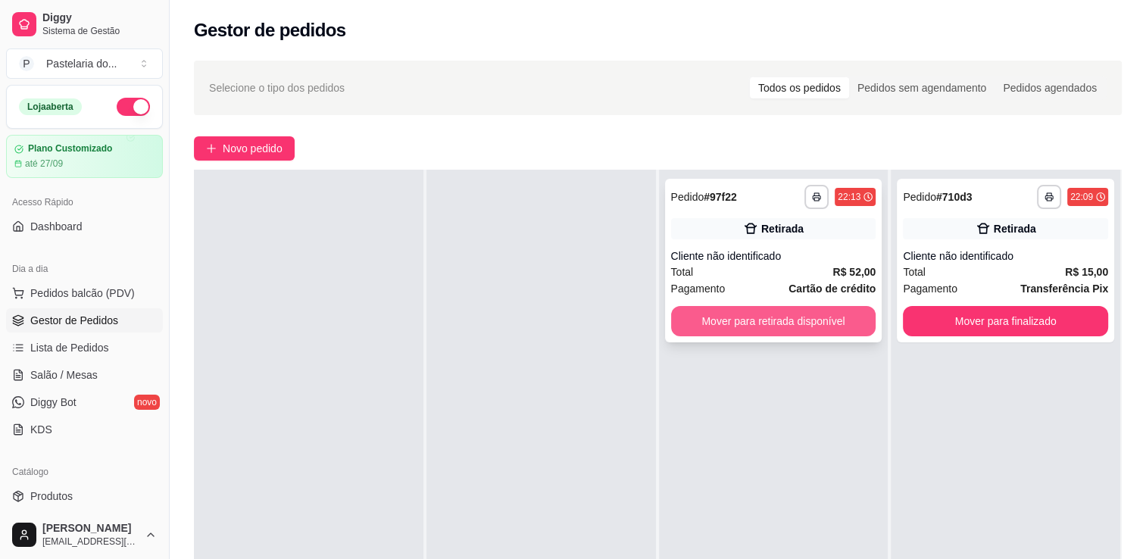
click at [849, 313] on button "Mover para retirada disponível" at bounding box center [773, 321] width 205 height 30
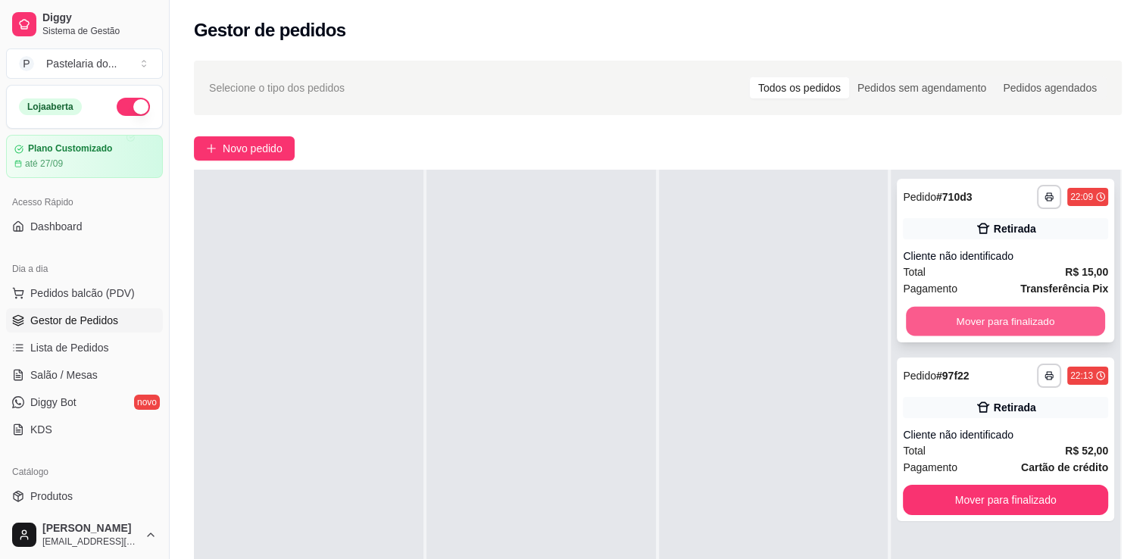
click at [920, 318] on button "Mover para finalizado" at bounding box center [1005, 322] width 199 height 30
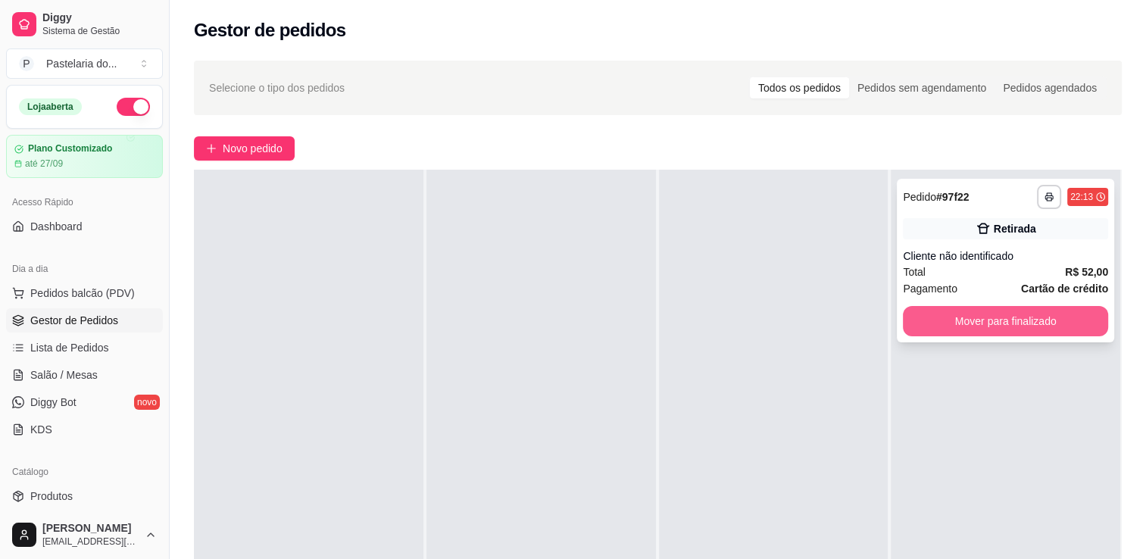
click at [951, 324] on button "Mover para finalizado" at bounding box center [1005, 321] width 205 height 30
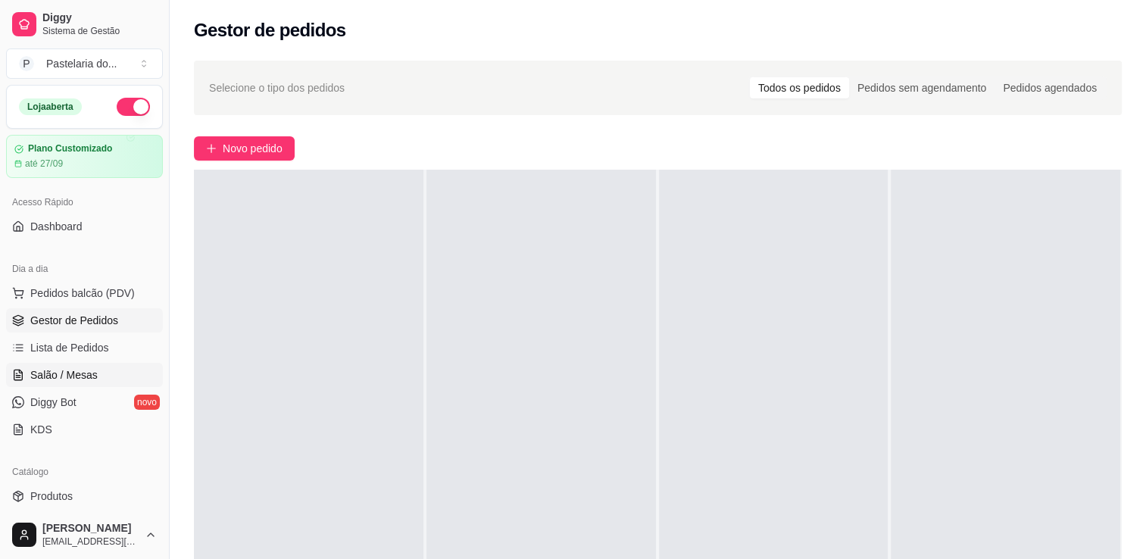
click at [99, 374] on link "Salão / Mesas" at bounding box center [84, 375] width 157 height 24
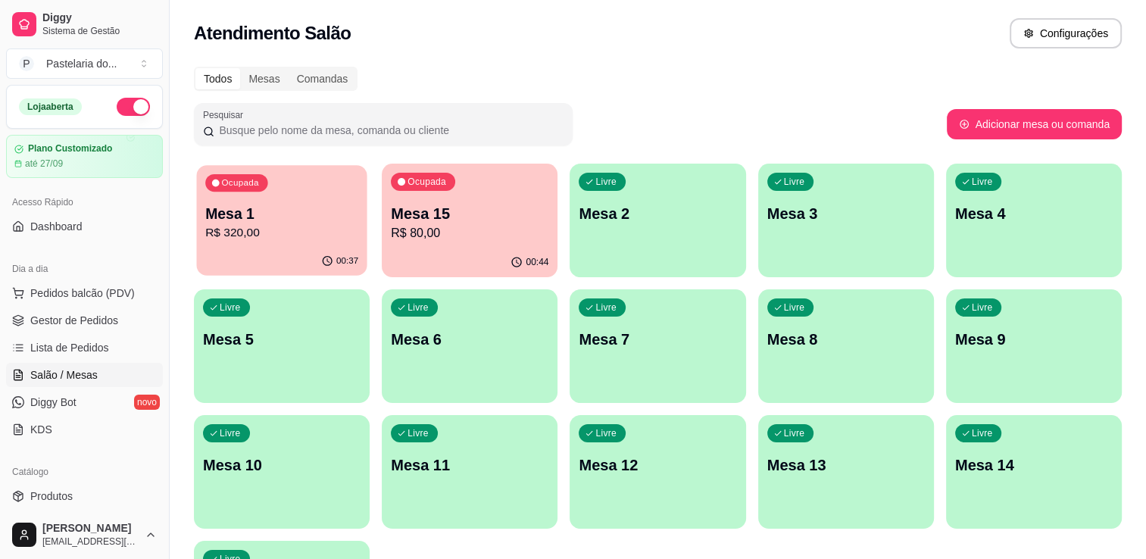
click at [303, 194] on div "Ocupada Mesa 1 R$ 320,00" at bounding box center [281, 206] width 170 height 82
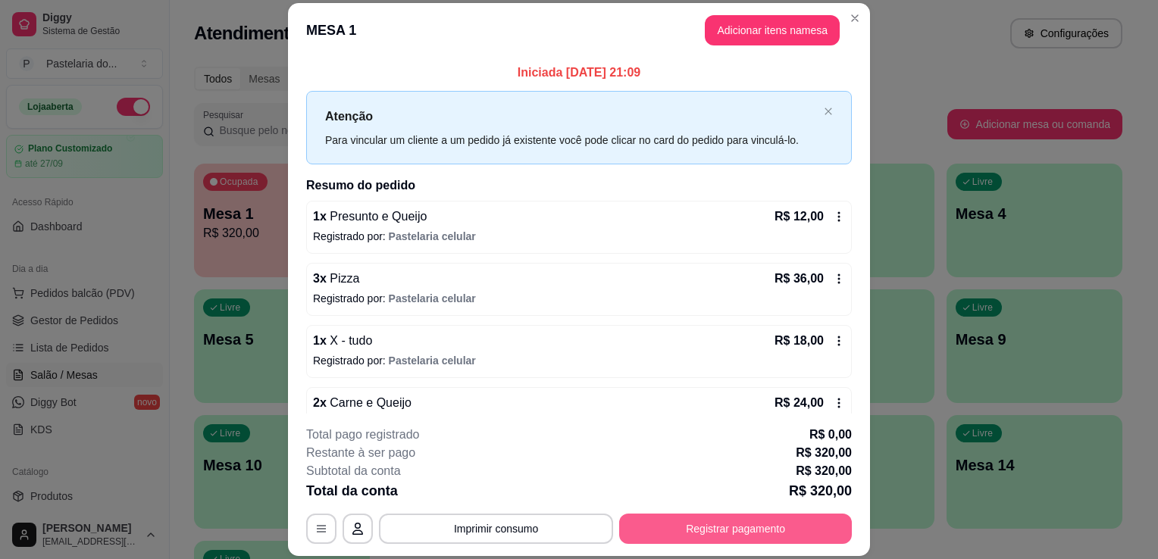
click at [781, 532] on button "Registrar pagamento" at bounding box center [735, 529] width 233 height 30
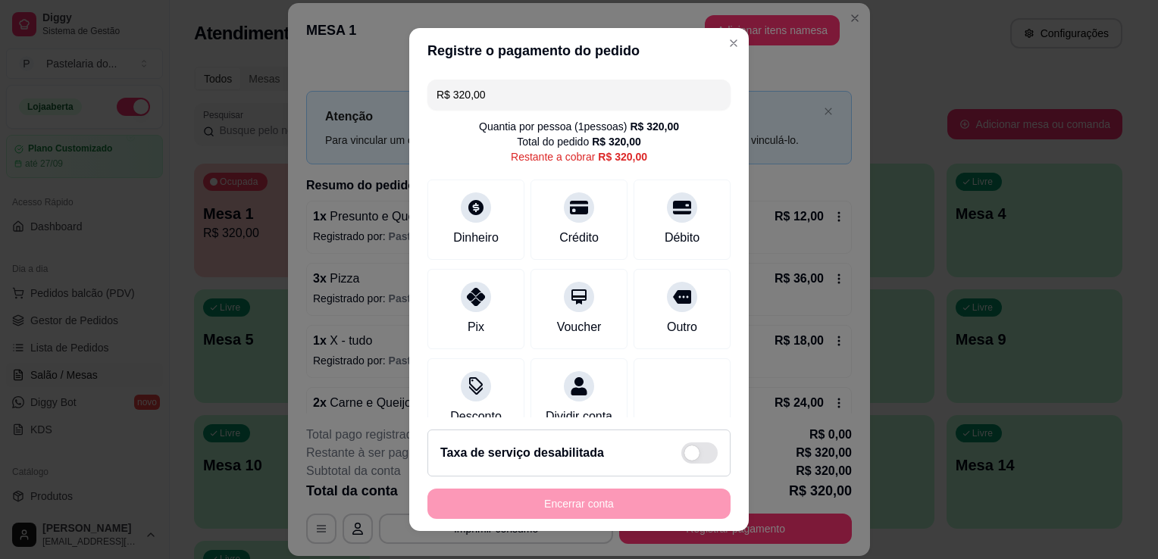
click at [497, 95] on input "R$ 320,00" at bounding box center [578, 95] width 285 height 30
type input "R$ 0,00"
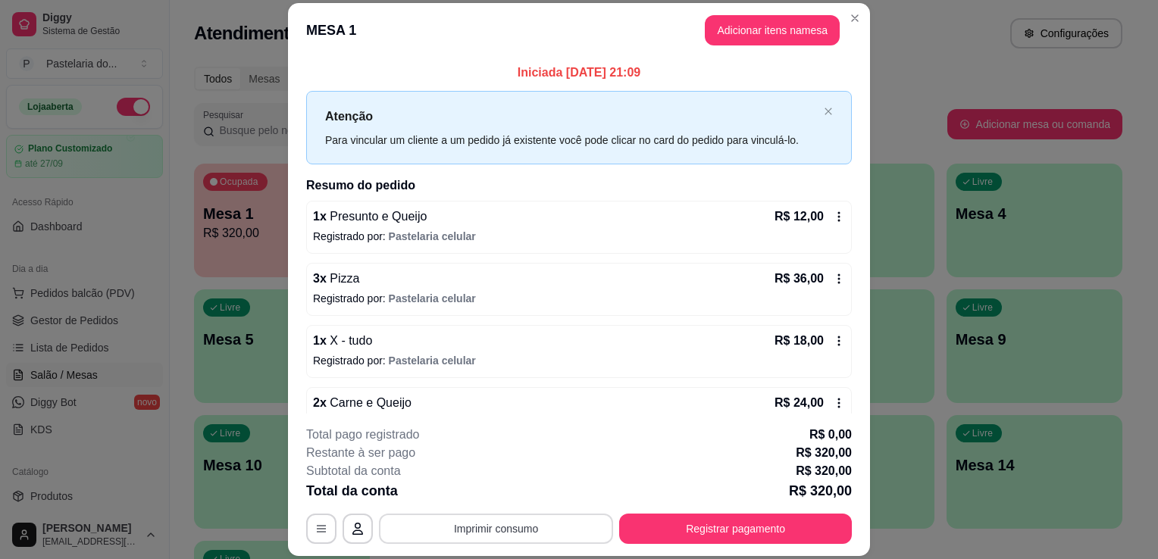
click at [451, 539] on button "Imprimir consumo" at bounding box center [496, 529] width 234 height 30
click at [477, 493] on button "IMPRESSORA" at bounding box center [495, 494] width 110 height 24
click at [690, 536] on button "Registrar pagamento" at bounding box center [735, 529] width 233 height 30
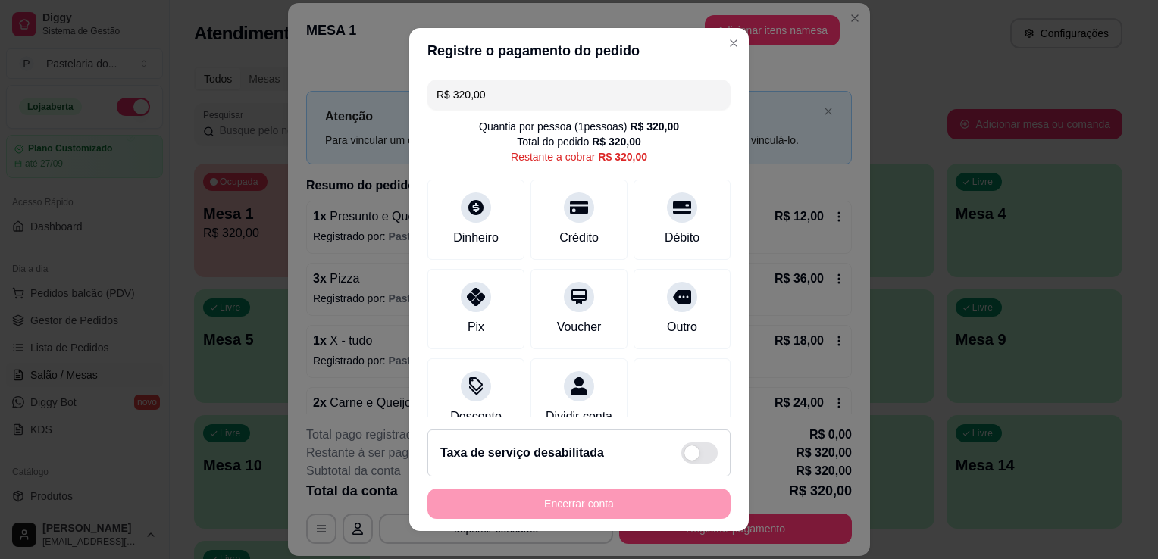
click at [524, 77] on div "R$ 320,00 Quantia por pessoa ( 1 pessoas) R$ 320,00 Total do pedido R$ 320,00 R…" at bounding box center [578, 245] width 339 height 344
click at [525, 83] on input "R$ 320,00" at bounding box center [578, 95] width 285 height 30
click at [581, 214] on div "Crédito" at bounding box center [579, 217] width 107 height 89
click at [488, 102] on input "R$ 248,00" at bounding box center [578, 95] width 285 height 30
click at [444, 266] on div "R$ 88,00 Quantia por pessoa ( 1 pessoas) R$ 320,00 Total do pedido R$ 320,00 Re…" at bounding box center [578, 245] width 339 height 344
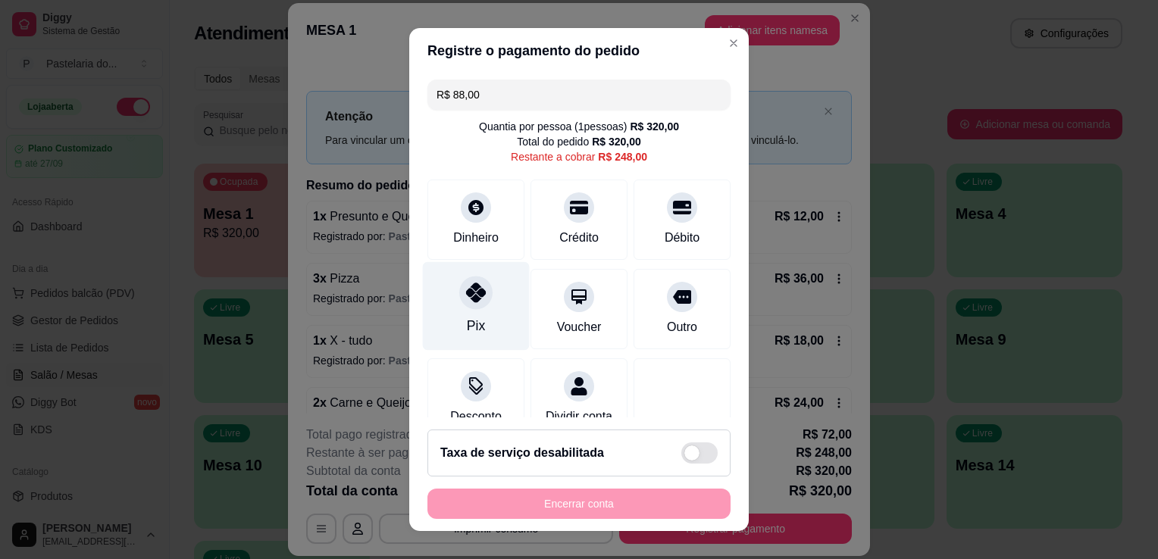
click at [443, 289] on div "Pix" at bounding box center [476, 306] width 107 height 89
click at [552, 105] on input "R$ 160,00" at bounding box center [578, 95] width 285 height 30
click at [465, 280] on div at bounding box center [475, 292] width 33 height 33
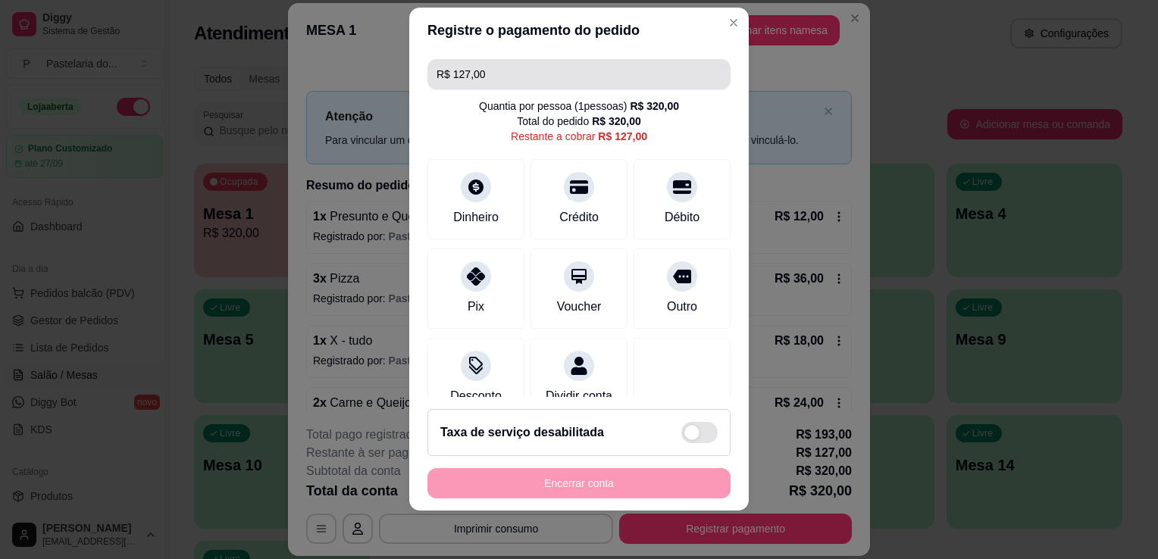
click at [546, 79] on input "R$ 127,00" at bounding box center [578, 74] width 285 height 30
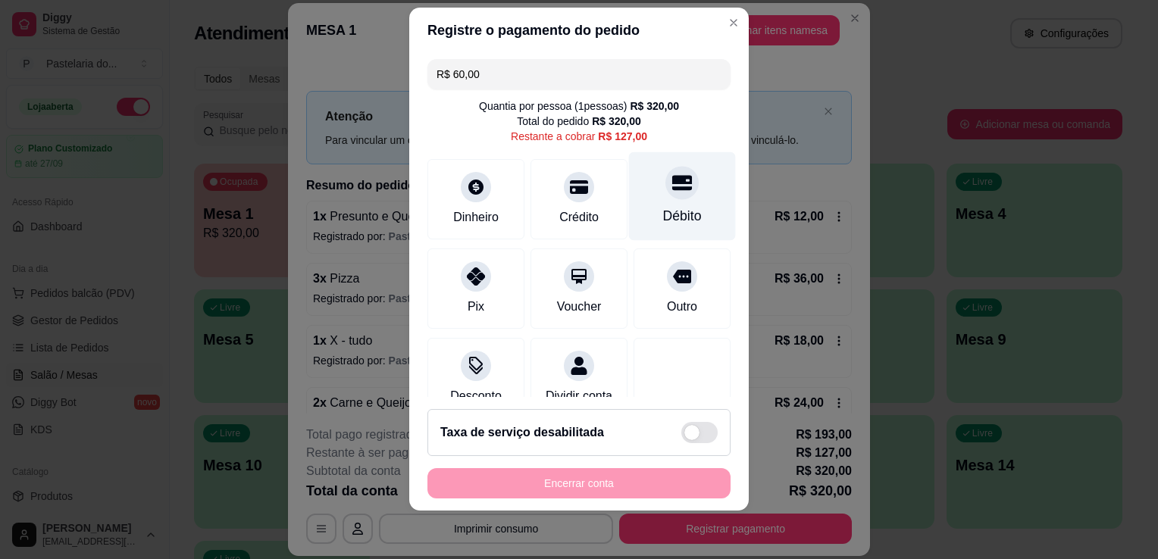
click at [629, 188] on div "Débito" at bounding box center [682, 196] width 107 height 89
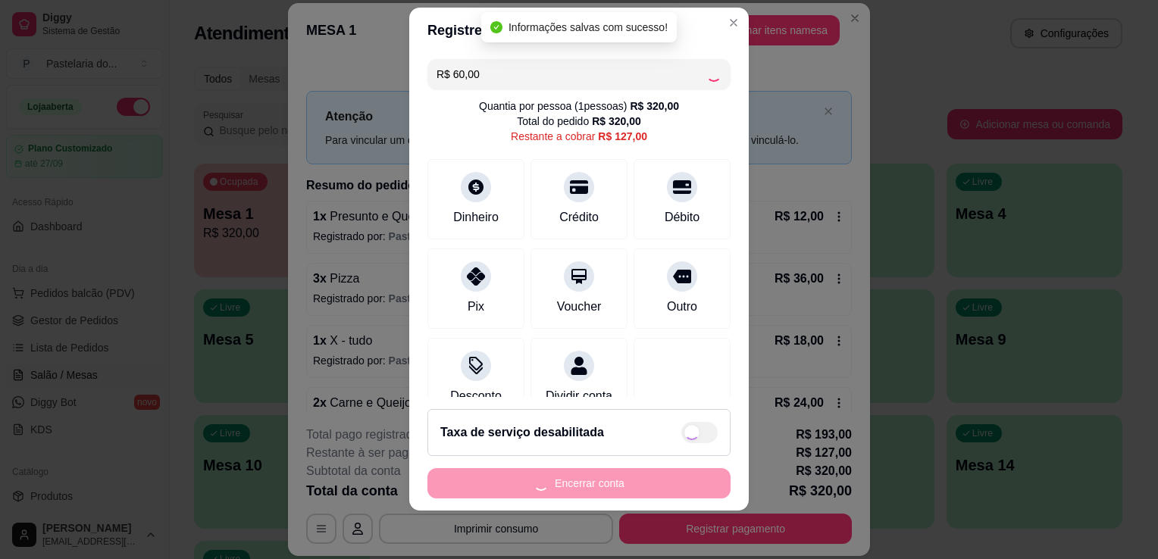
type input "R$ 67,00"
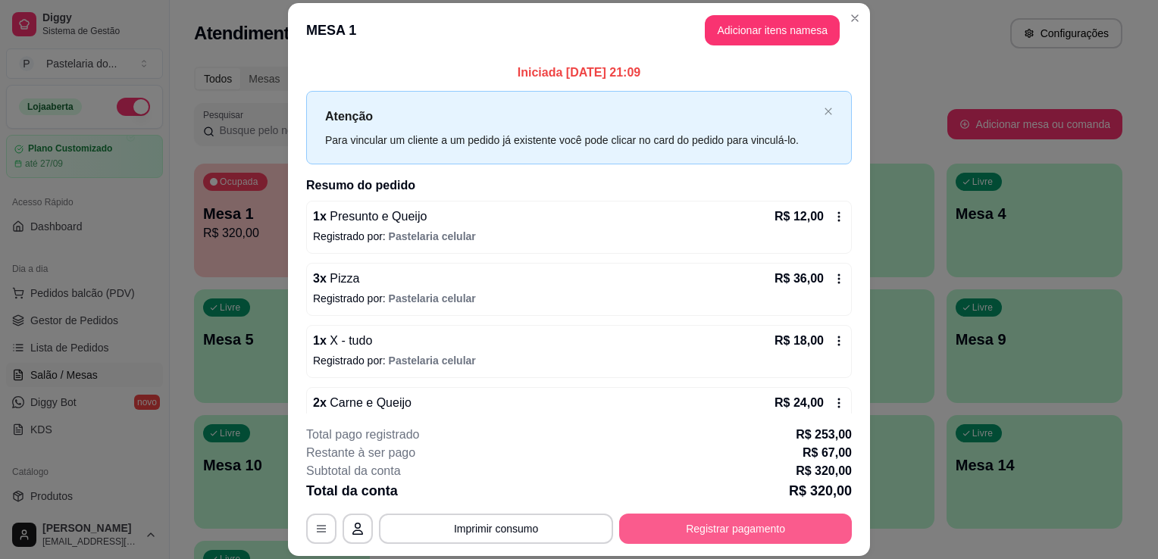
click at [699, 526] on button "Registrar pagamento" at bounding box center [735, 529] width 233 height 30
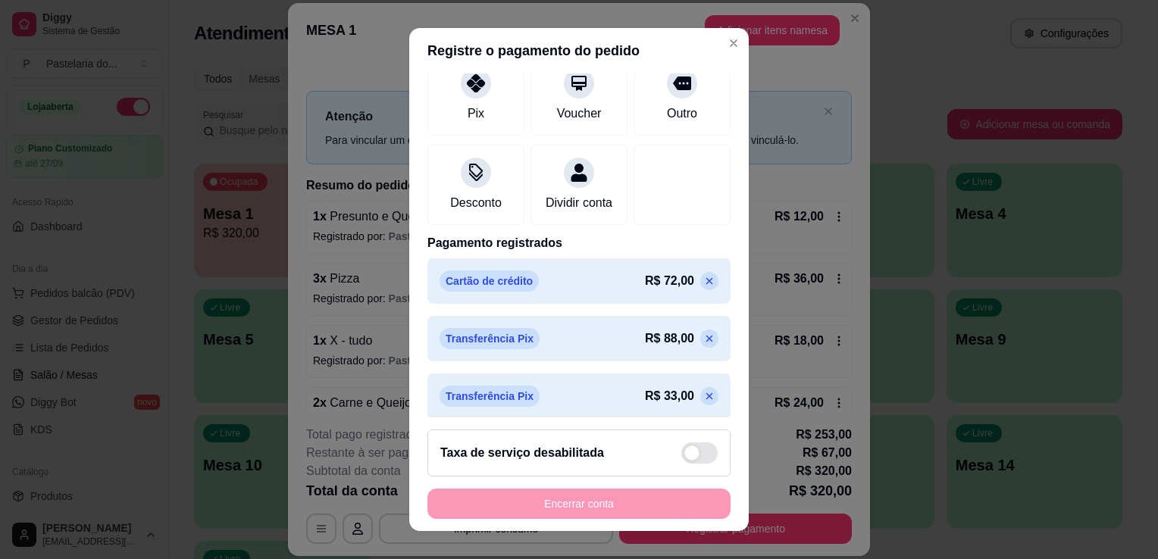
scroll to position [227, 0]
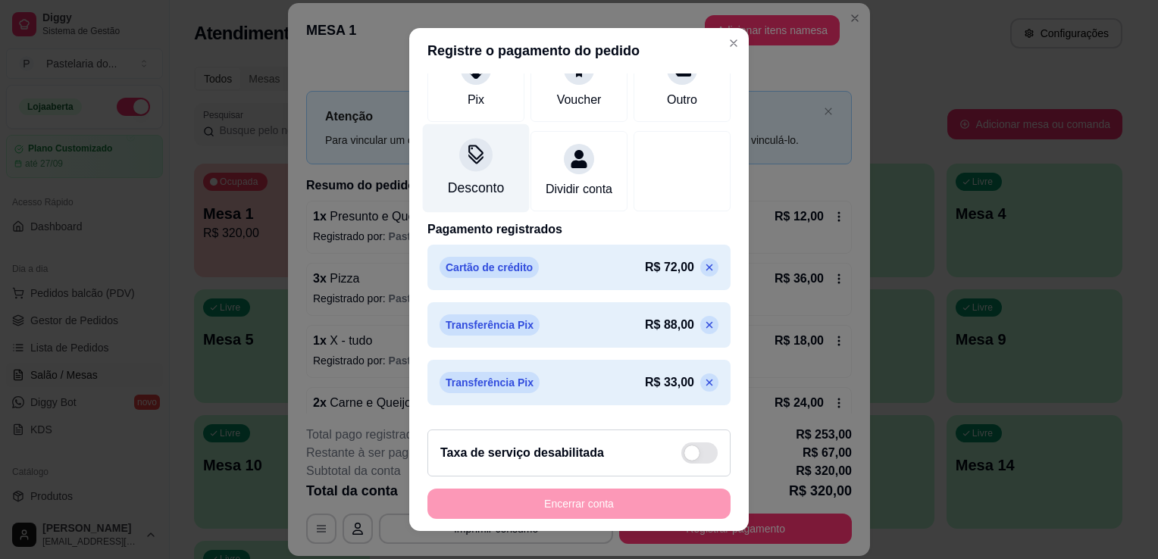
click at [492, 195] on div "Desconto" at bounding box center [476, 188] width 56 height 20
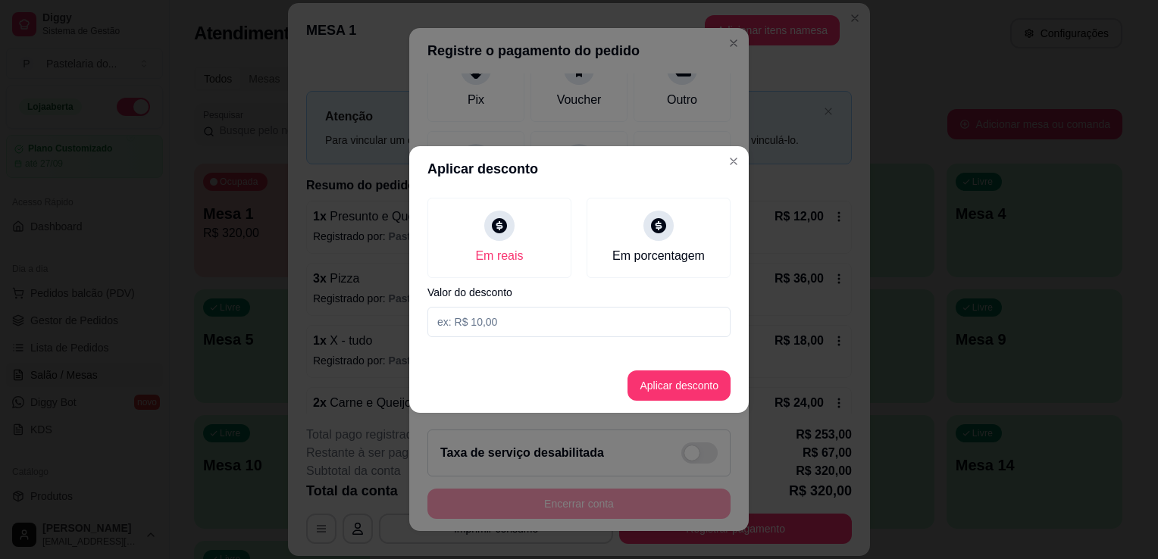
click at [570, 314] on input at bounding box center [578, 322] width 303 height 30
type input "7,00"
click at [696, 382] on button "Aplicar desconto" at bounding box center [678, 386] width 103 height 30
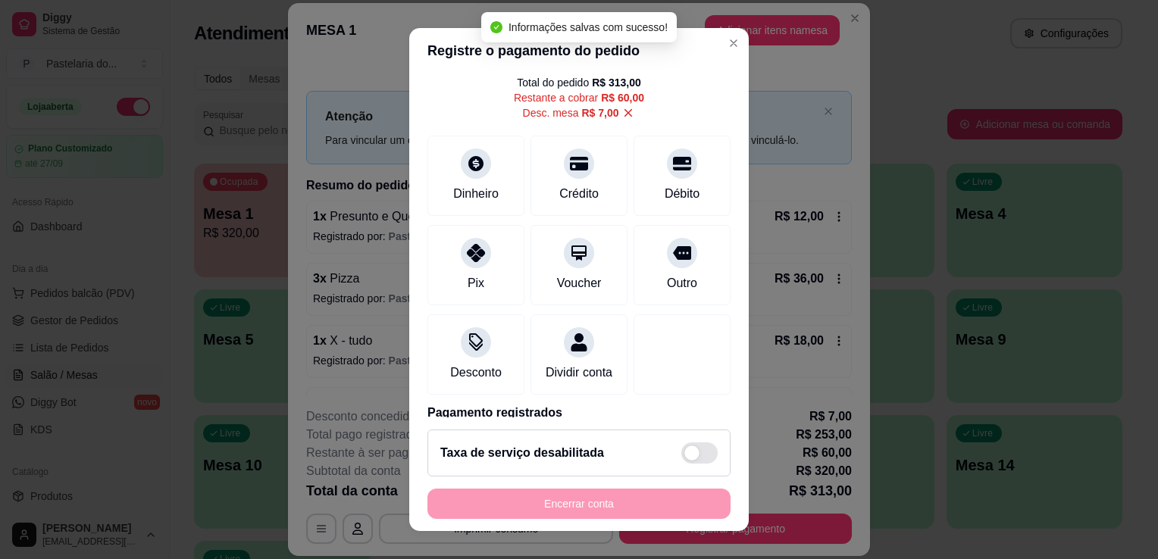
scroll to position [0, 0]
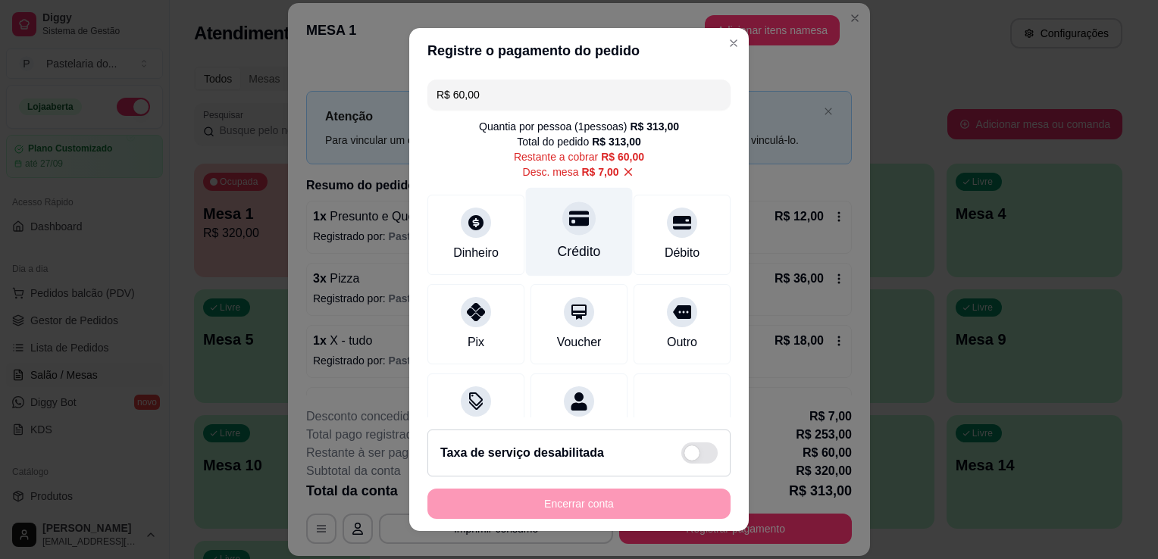
click at [558, 239] on div "Crédito" at bounding box center [579, 232] width 107 height 89
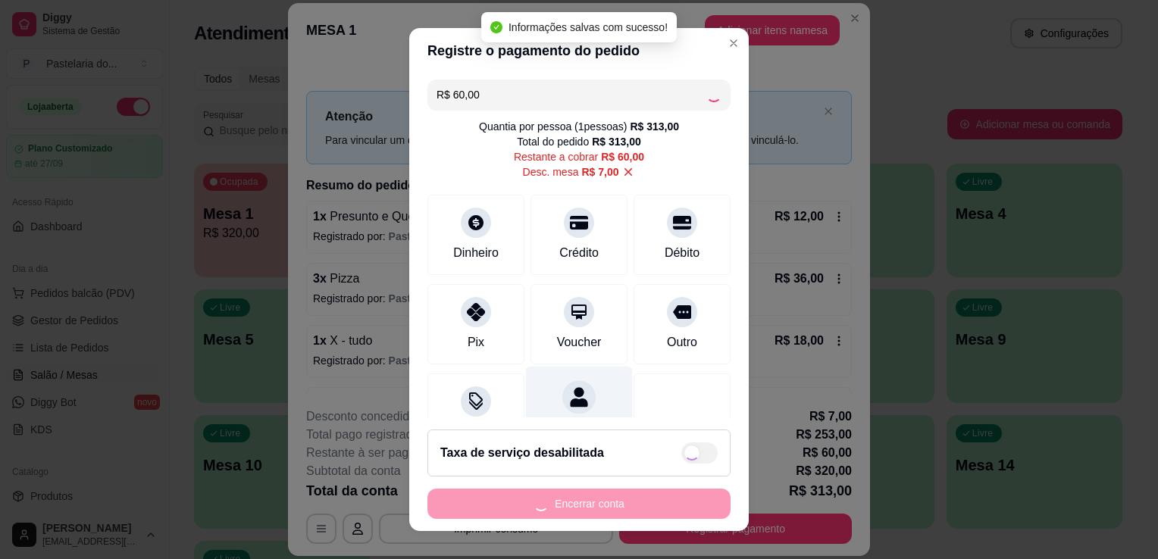
type input "R$ 0,00"
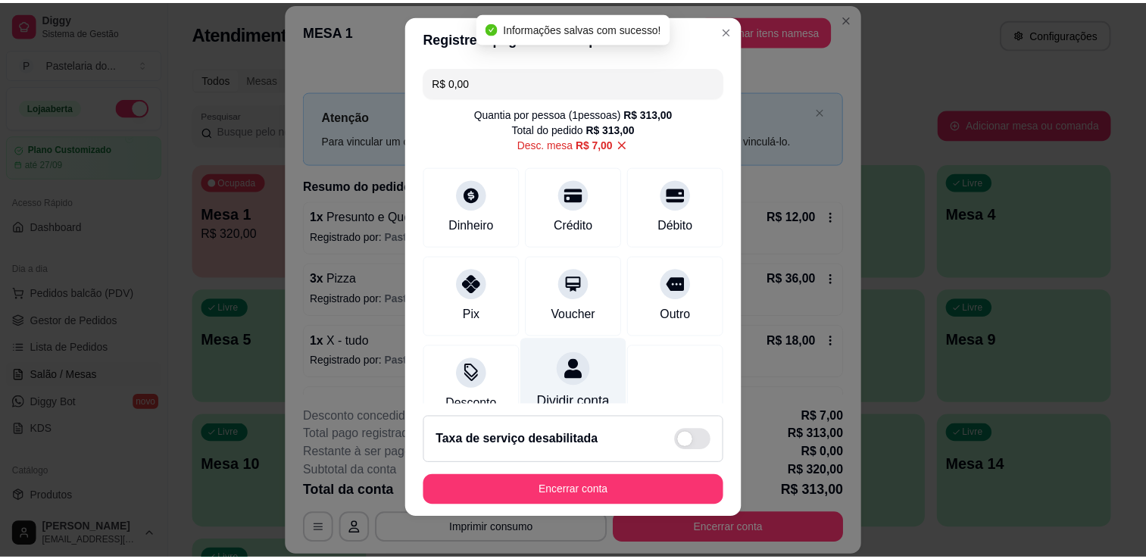
scroll to position [20, 0]
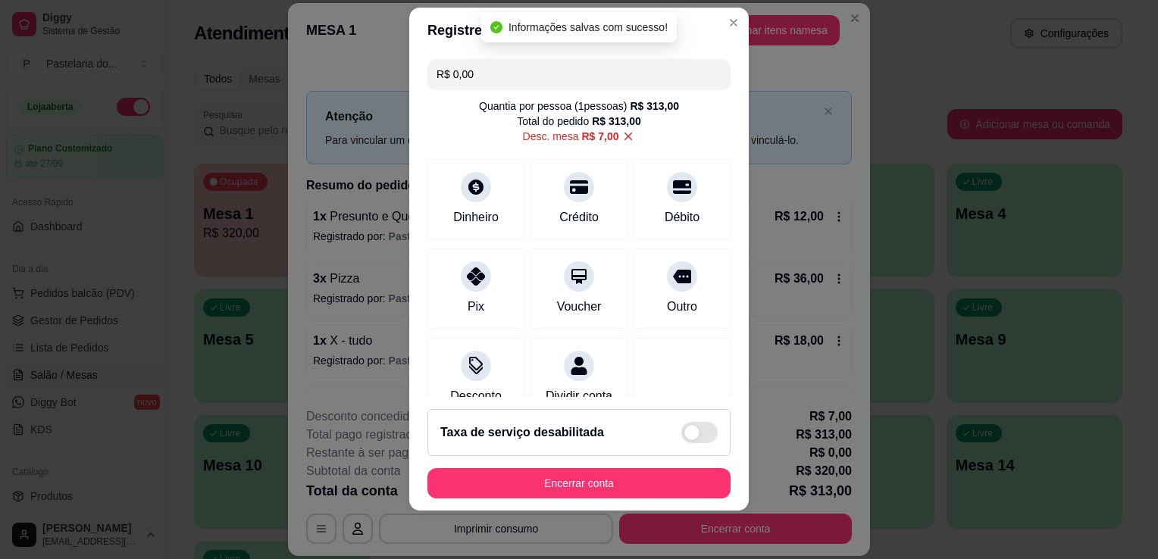
click at [413, 396] on div "R$ 0,00 Quantia por pessoa ( 1 pessoas) R$ 313,00 Total do pedido R$ 313,00 Des…" at bounding box center [578, 225] width 339 height 344
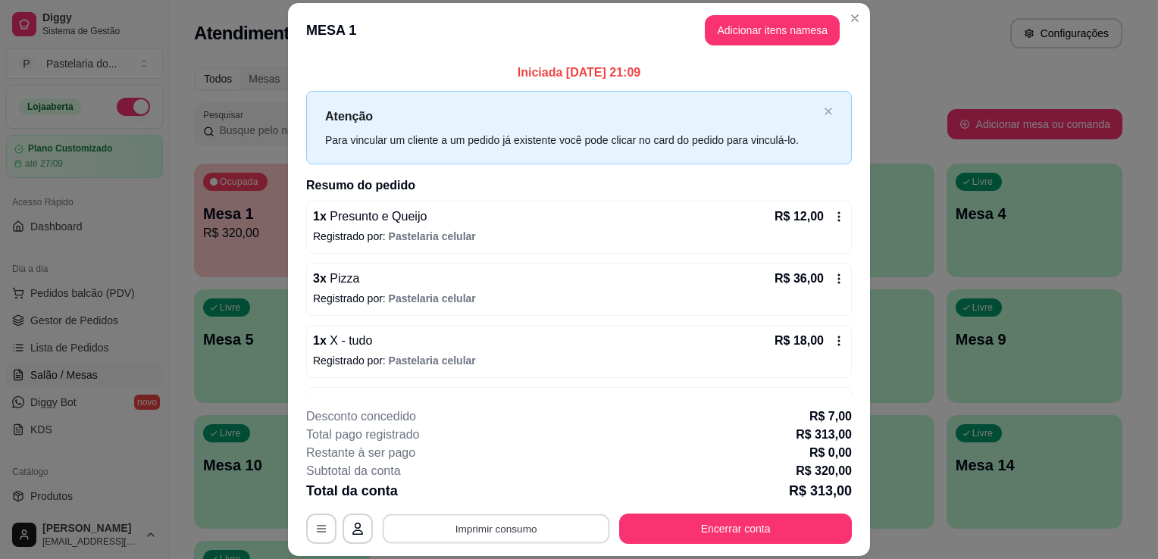
click at [416, 542] on button "Imprimir consumo" at bounding box center [496, 529] width 227 height 30
click at [459, 492] on button "IMPRESSORA" at bounding box center [495, 493] width 106 height 23
click at [688, 535] on button "Encerrar conta" at bounding box center [735, 529] width 233 height 30
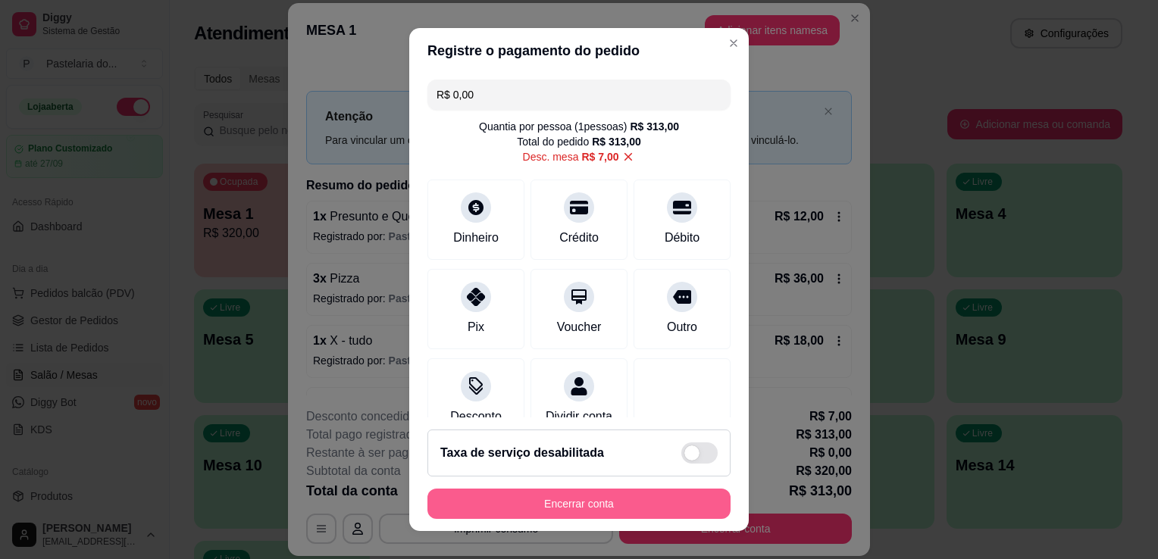
click at [606, 496] on button "Encerrar conta" at bounding box center [578, 504] width 303 height 30
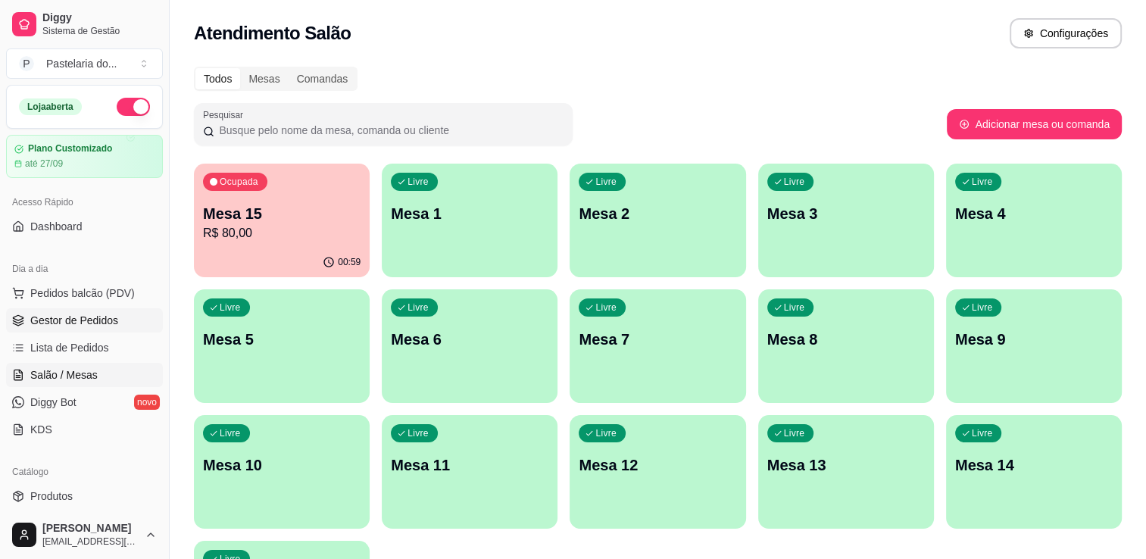
click at [89, 317] on span "Gestor de Pedidos" at bounding box center [74, 320] width 88 height 15
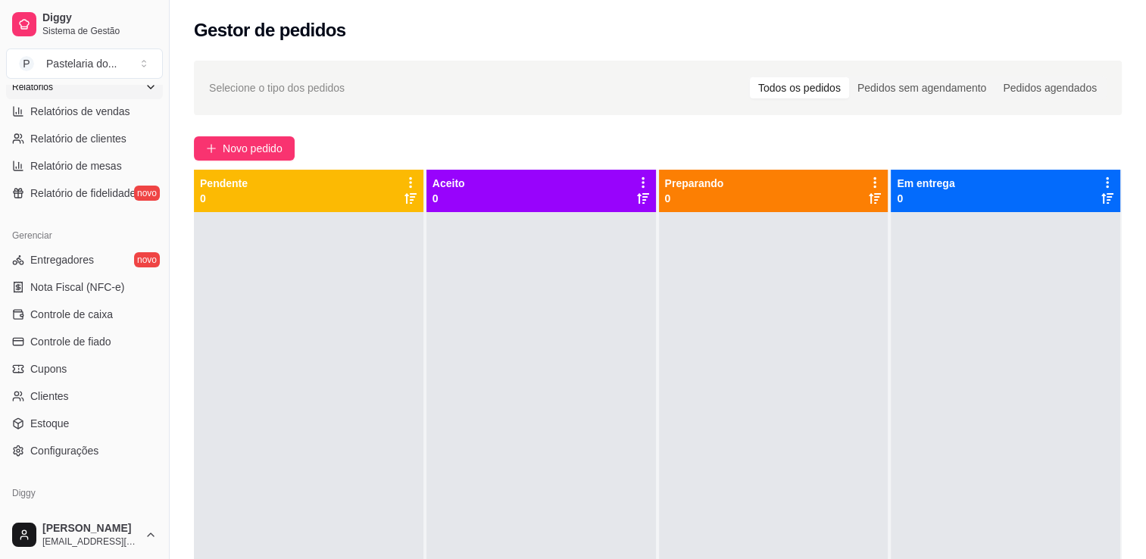
scroll to position [455, 0]
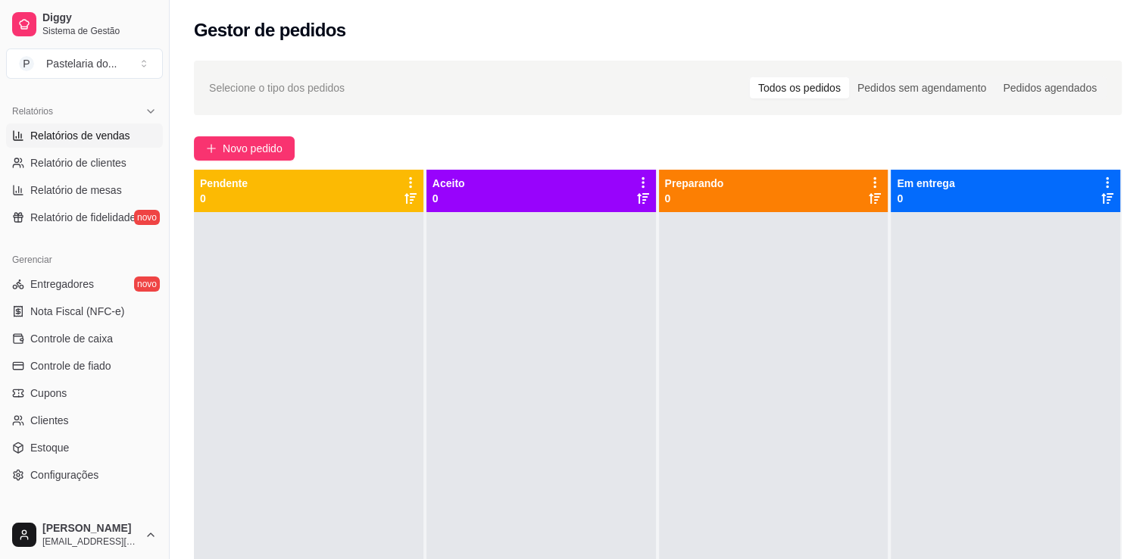
click at [85, 142] on span "Relatórios de vendas" at bounding box center [80, 135] width 100 height 15
select select "ALL"
select select "0"
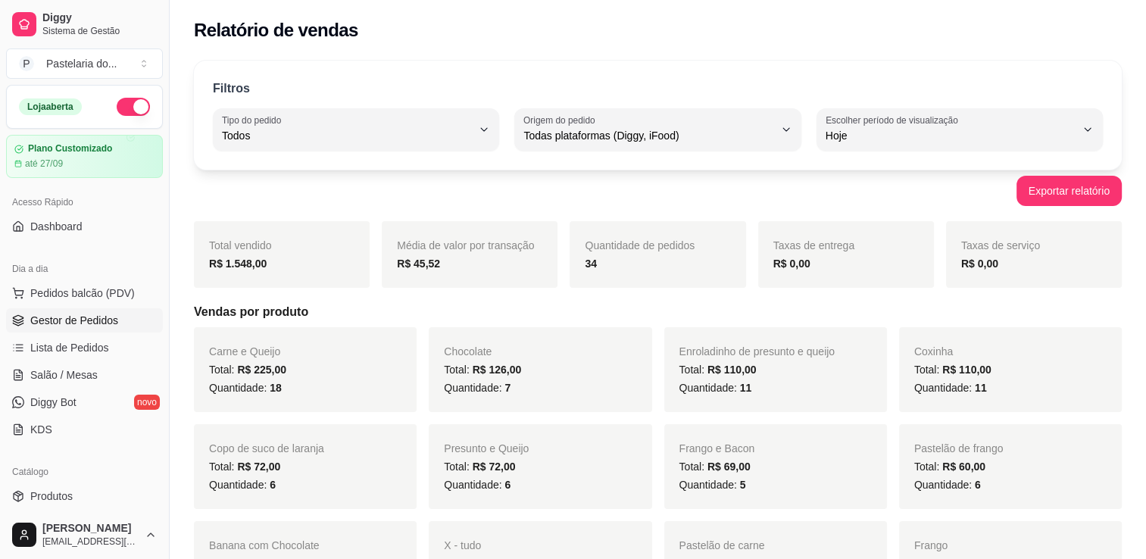
click at [88, 314] on span "Gestor de Pedidos" at bounding box center [74, 320] width 88 height 15
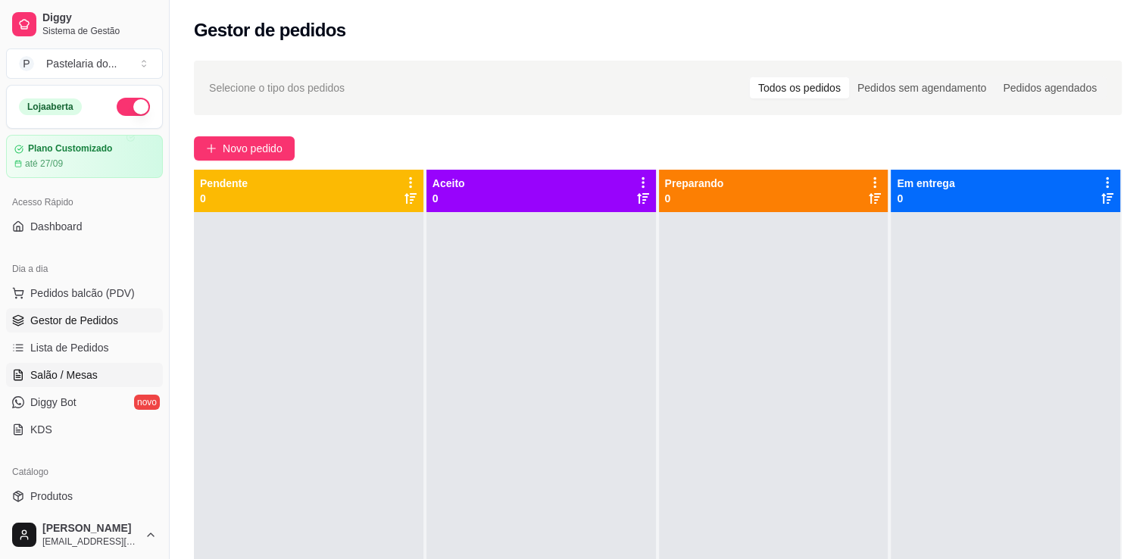
click at [97, 371] on link "Salão / Mesas" at bounding box center [84, 375] width 157 height 24
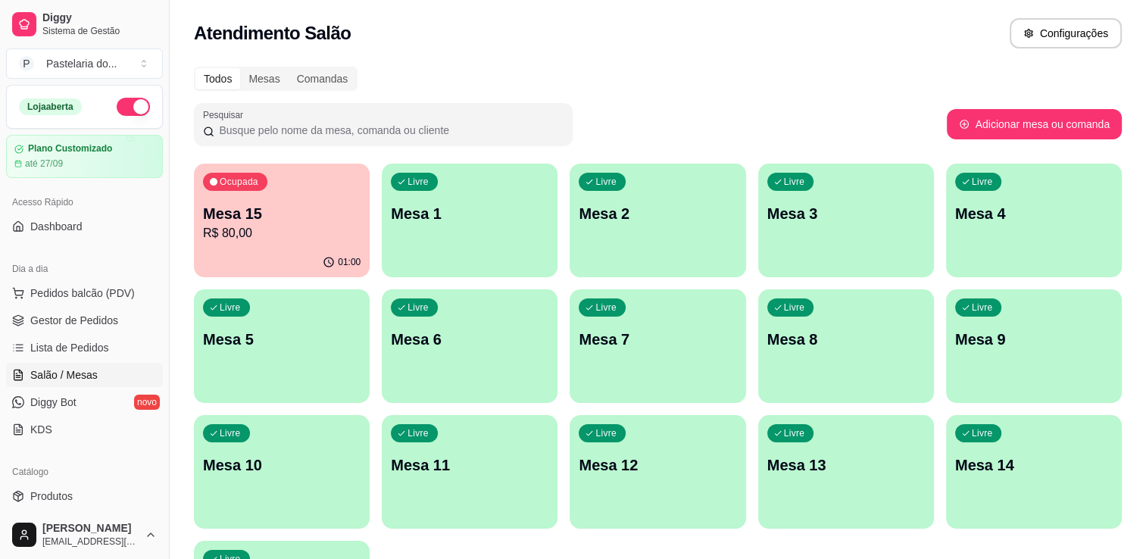
click at [230, 214] on p "Mesa 15" at bounding box center [282, 213] width 158 height 21
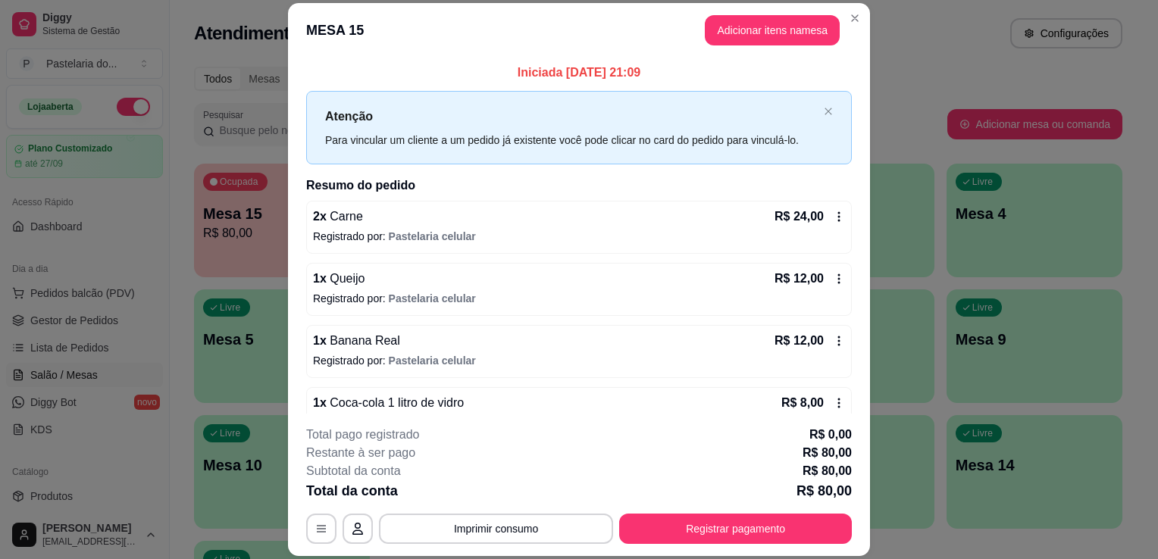
click at [718, 508] on div "**********" at bounding box center [579, 485] width 546 height 118
click at [749, 532] on button "Registrar pagamento" at bounding box center [735, 529] width 233 height 30
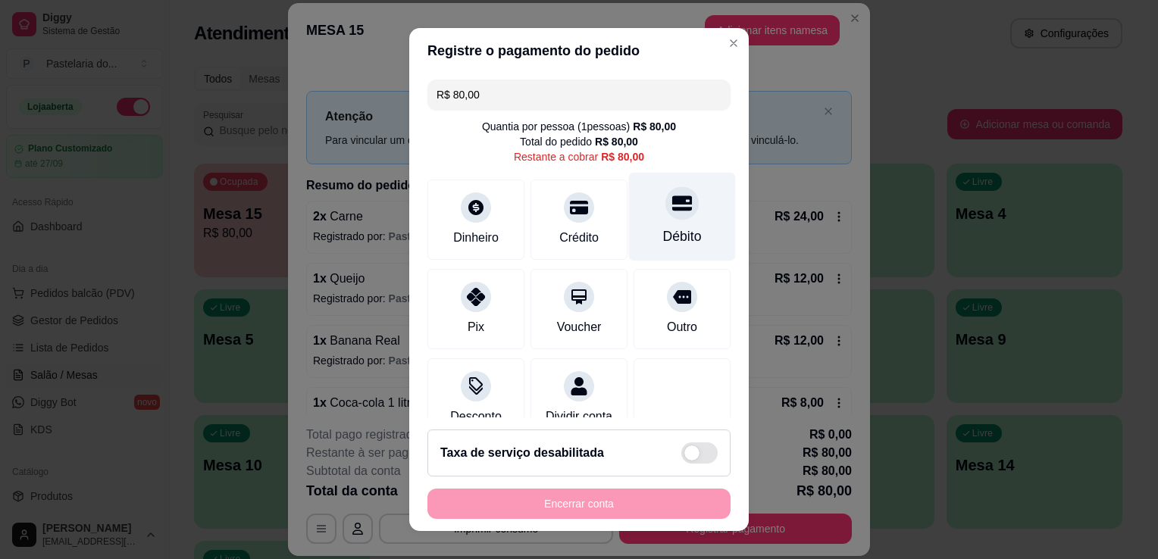
click at [630, 199] on div "Débito" at bounding box center [682, 217] width 107 height 89
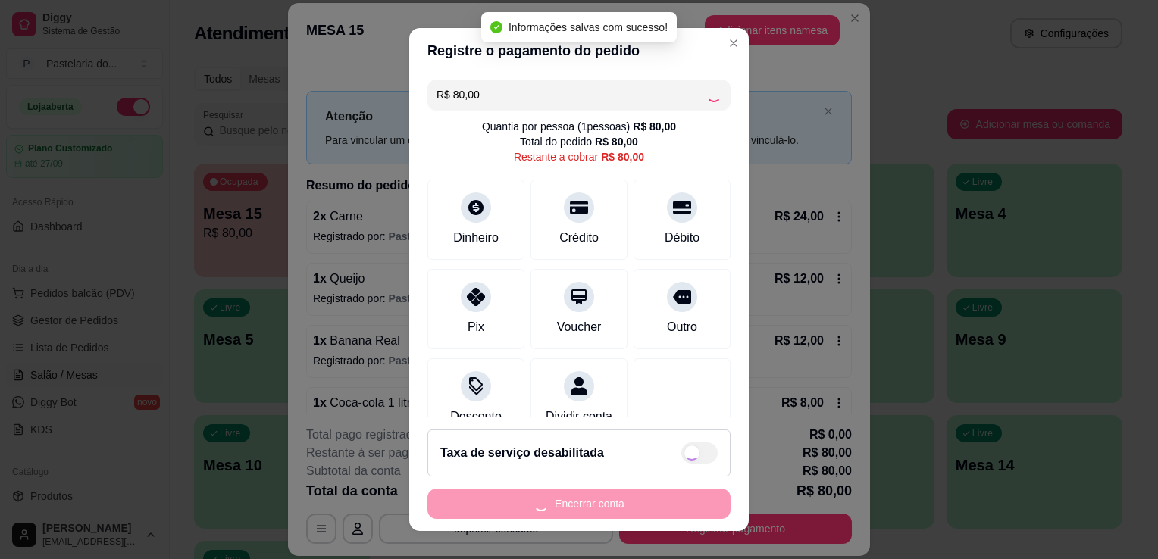
type input "R$ 0,00"
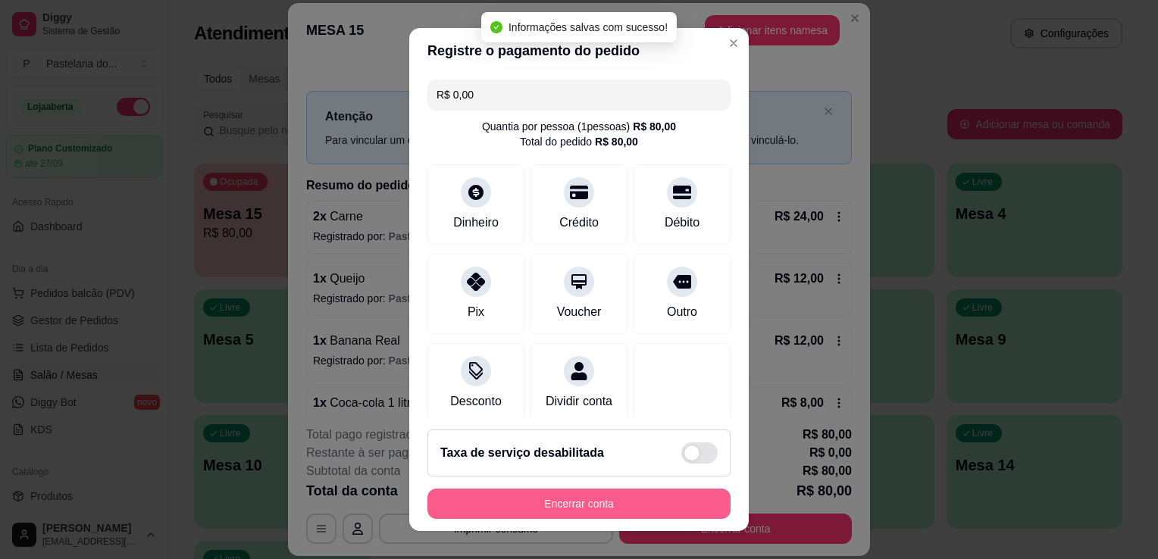
click at [549, 499] on button "Encerrar conta" at bounding box center [578, 504] width 303 height 30
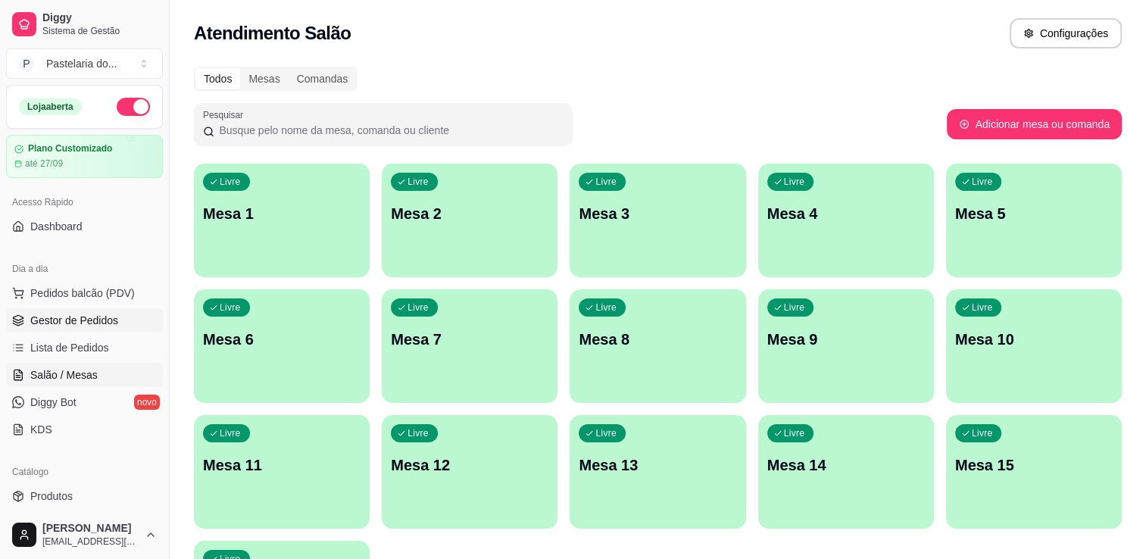
click at [61, 320] on span "Gestor de Pedidos" at bounding box center [74, 320] width 88 height 15
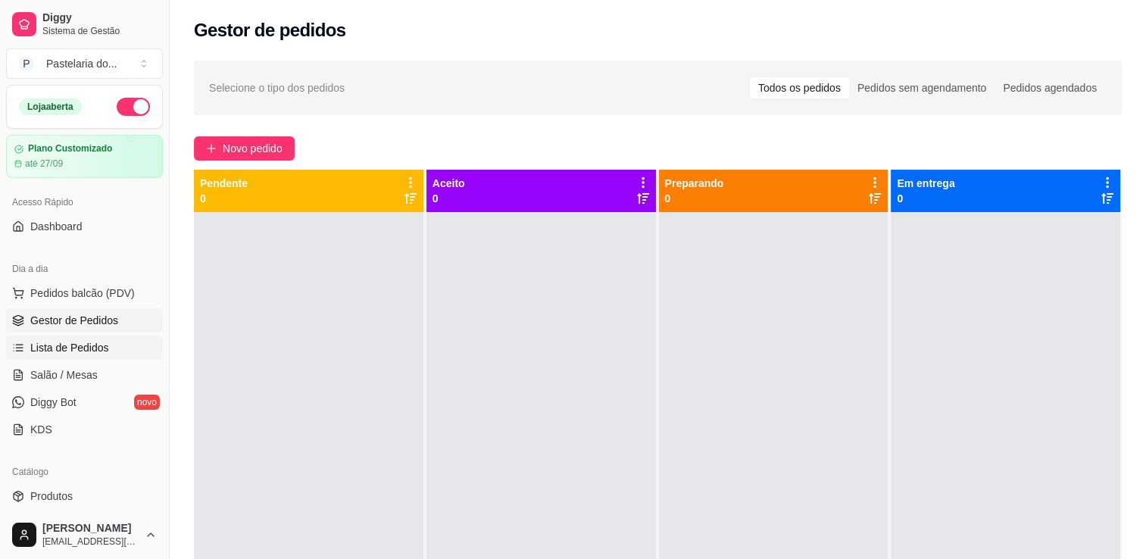
click at [59, 355] on link "Lista de Pedidos" at bounding box center [84, 348] width 157 height 24
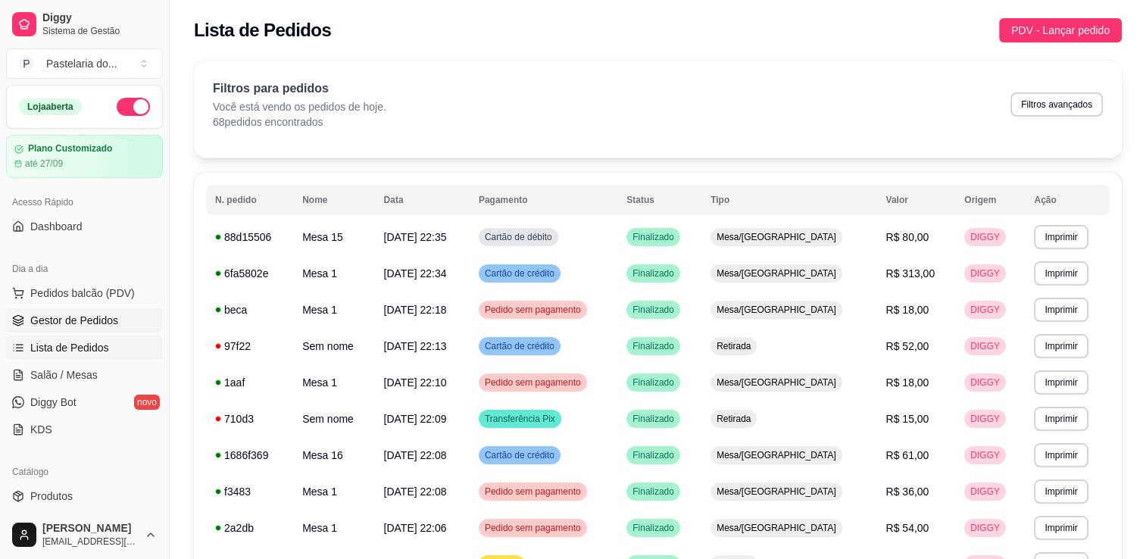
click at [67, 329] on link "Gestor de Pedidos" at bounding box center [84, 320] width 157 height 24
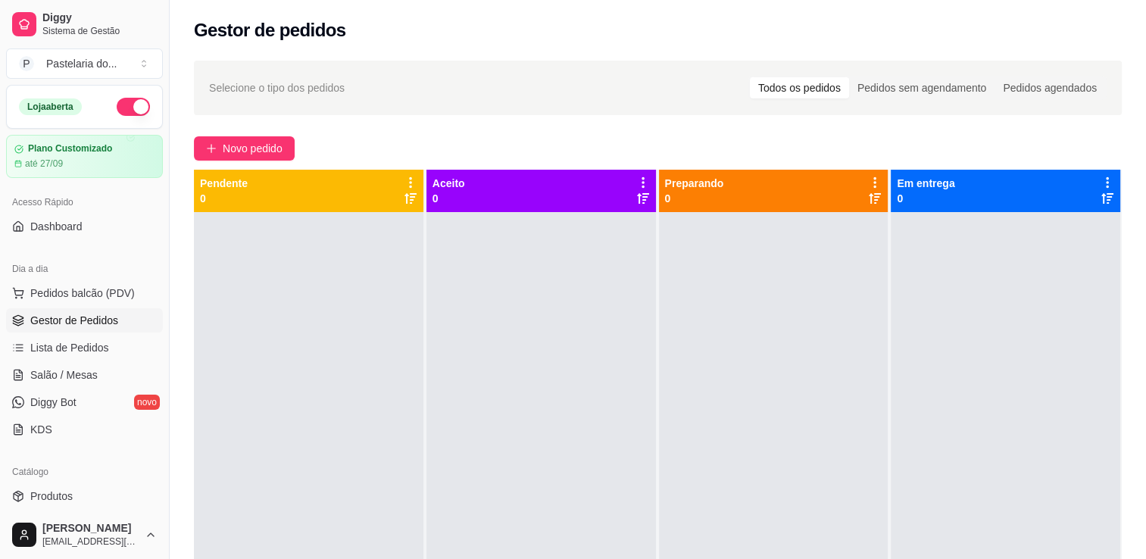
click at [139, 111] on div "Loja aberta" at bounding box center [84, 107] width 155 height 42
click at [84, 106] on div "Loja aberta" at bounding box center [84, 107] width 131 height 18
click at [100, 109] on div "Loja aberta" at bounding box center [84, 107] width 131 height 18
click at [113, 117] on div "Loja aberta" at bounding box center [84, 107] width 155 height 42
click at [118, 100] on button "button" at bounding box center [133, 107] width 33 height 18
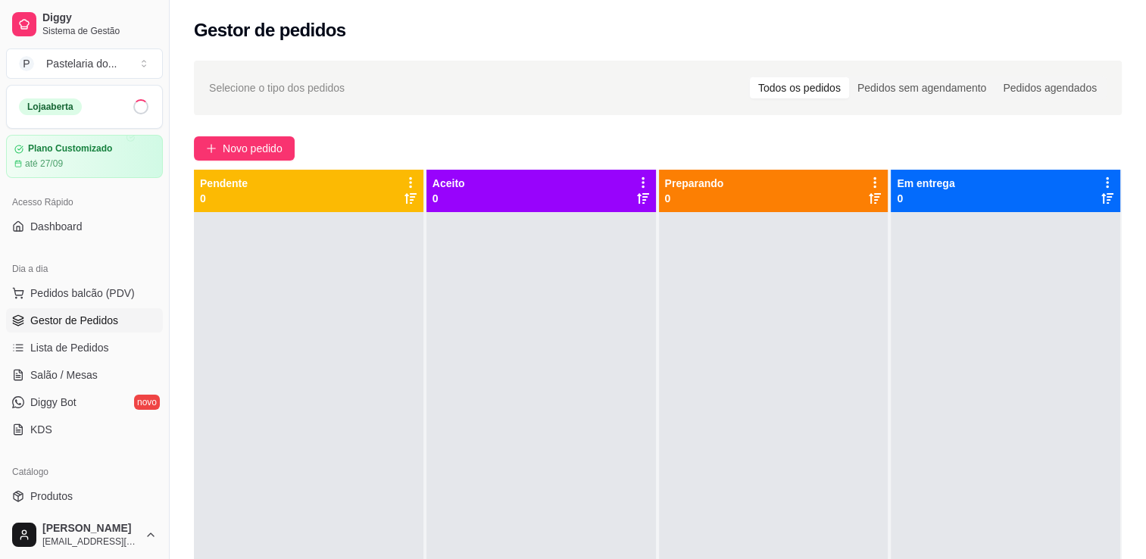
click at [73, 314] on span "Gestor de Pedidos" at bounding box center [74, 320] width 88 height 15
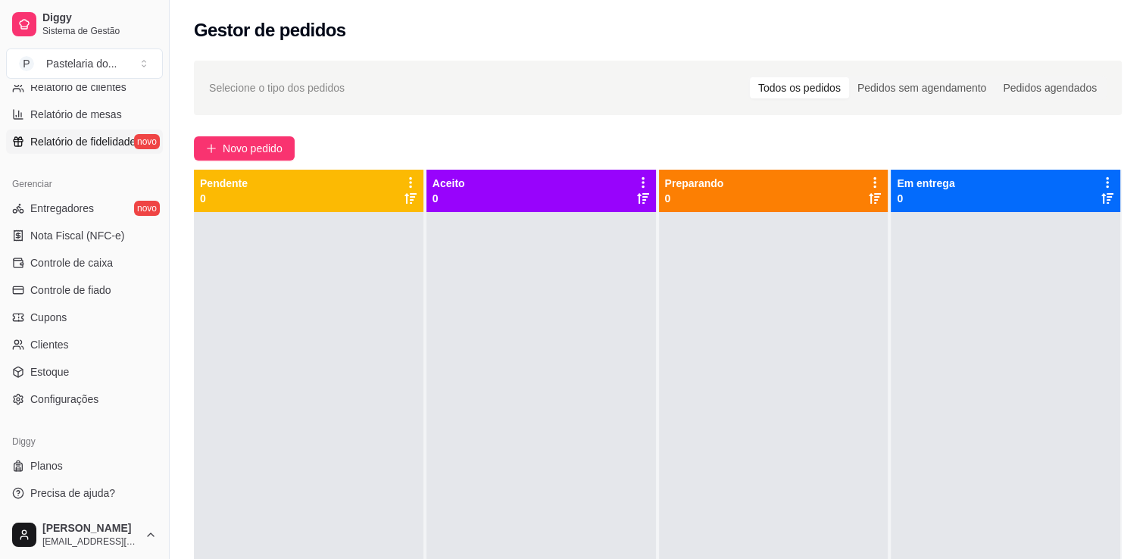
scroll to position [227, 0]
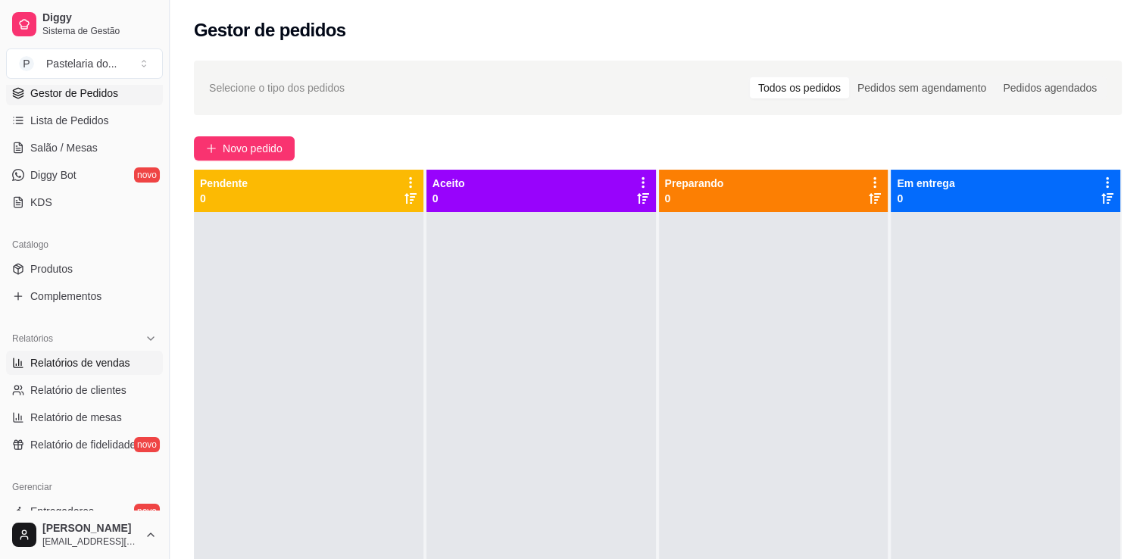
click at [90, 355] on span "Relatórios de vendas" at bounding box center [80, 362] width 100 height 15
select select "ALL"
select select "0"
